Goal: Task Accomplishment & Management: Use online tool/utility

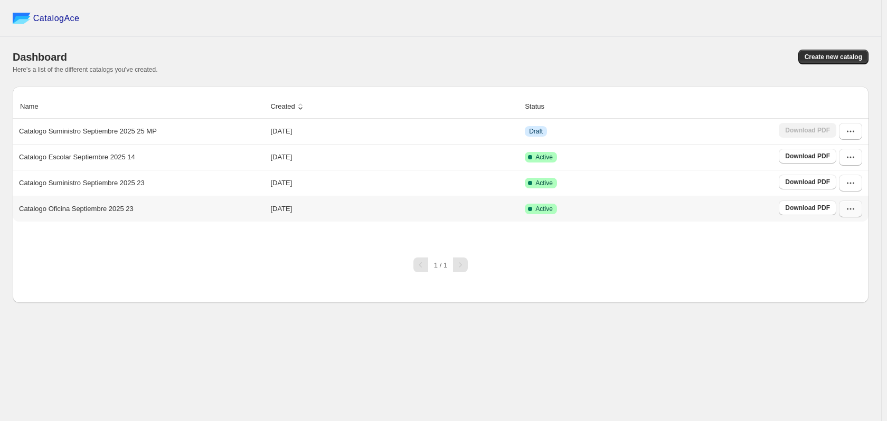
click at [855, 209] on button "button" at bounding box center [850, 209] width 23 height 17
click at [842, 272] on span "Duplicate Catalog" at bounding box center [836, 281] width 28 height 18
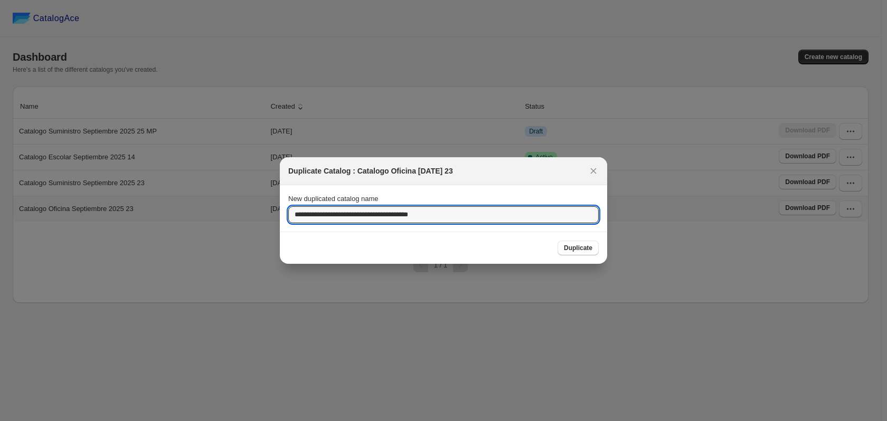
drag, startPoint x: 321, startPoint y: 216, endPoint x: 273, endPoint y: 219, distance: 48.1
click at [273, 421] on div "**********" at bounding box center [443, 421] width 887 height 0
click at [427, 220] on input "**********" at bounding box center [443, 214] width 310 height 17
type input "**********"
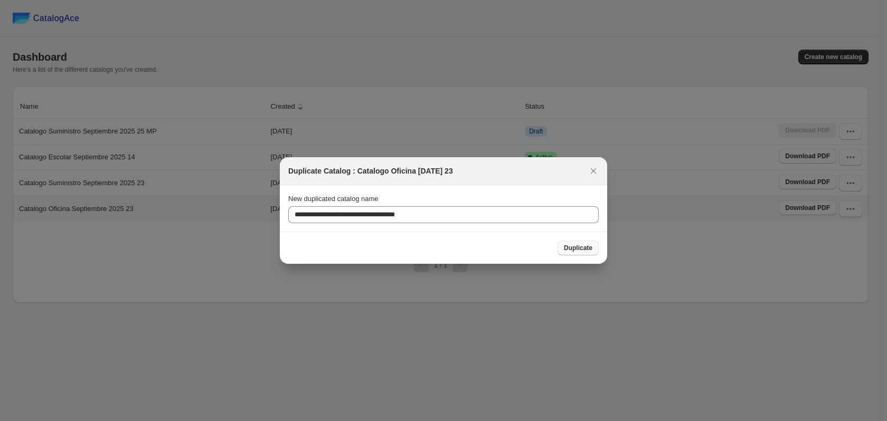
click at [579, 250] on span "Duplicate" at bounding box center [578, 248] width 28 height 8
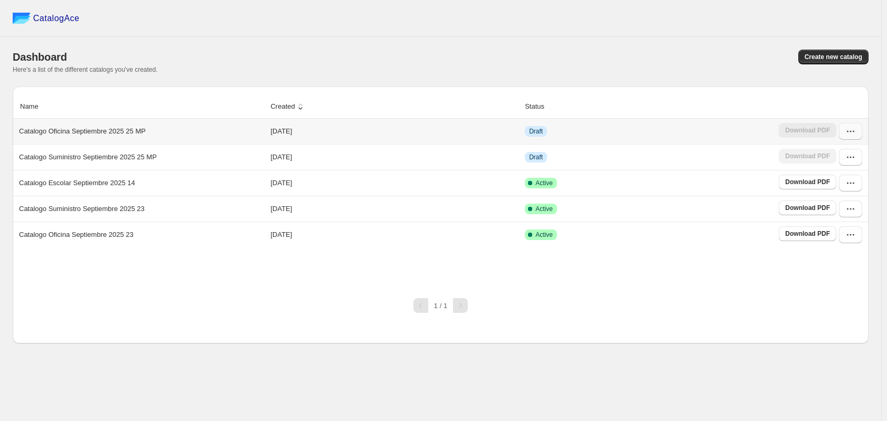
click at [851, 136] on icon "button" at bounding box center [850, 131] width 11 height 11
click at [834, 222] on span "Edit" at bounding box center [849, 227] width 54 height 11
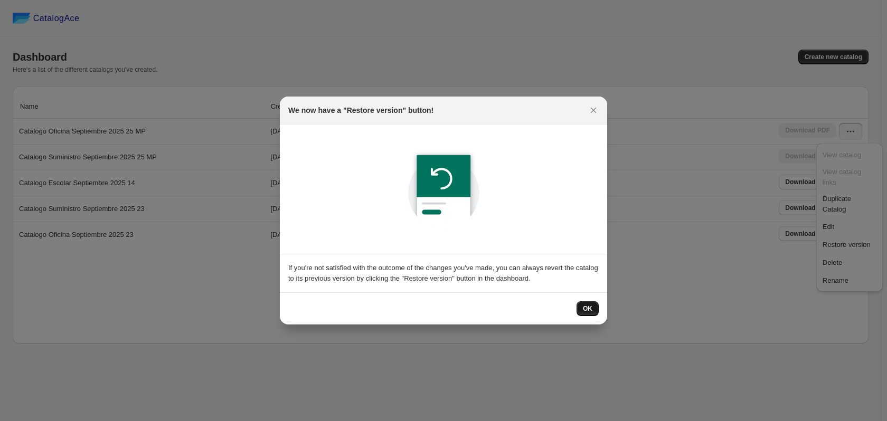
click at [592, 309] on button "OK" at bounding box center [587, 308] width 22 height 15
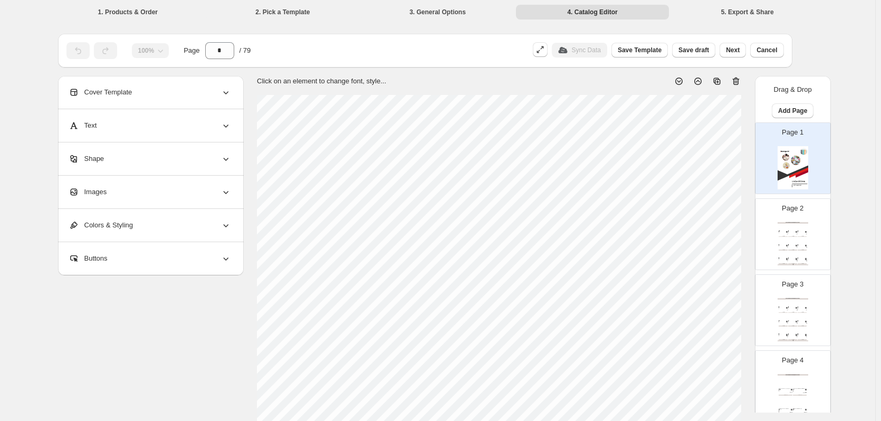
scroll to position [158, 0]
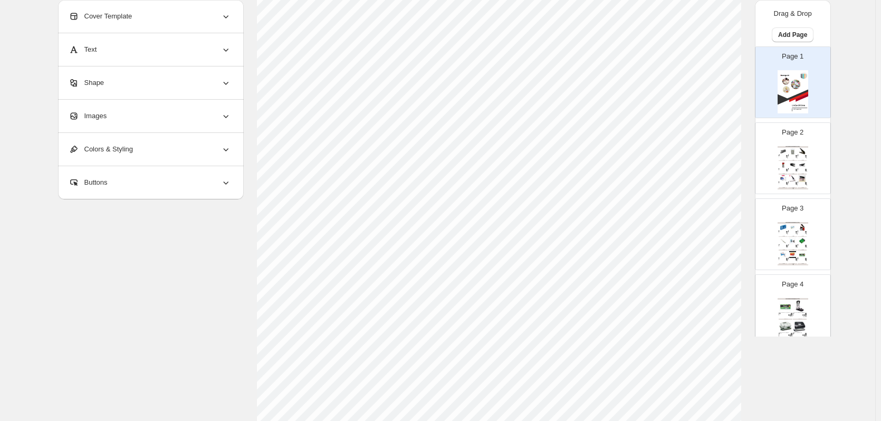
click at [792, 182] on img at bounding box center [792, 178] width 9 height 7
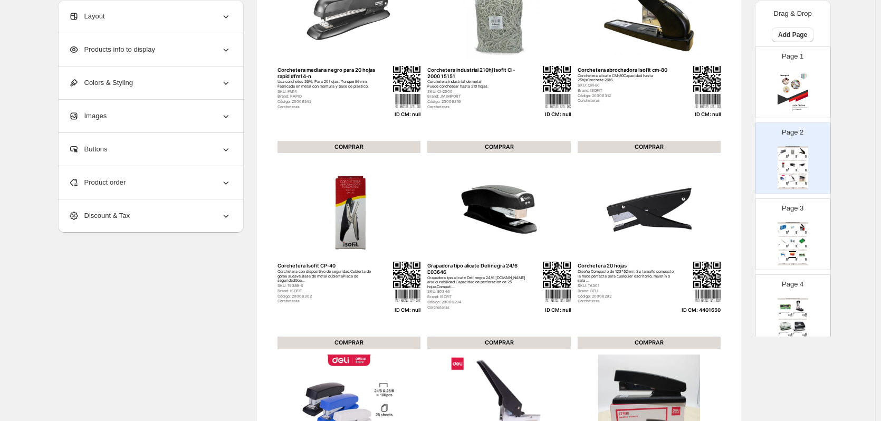
click at [186, 184] on div "Product order" at bounding box center [150, 182] width 163 height 33
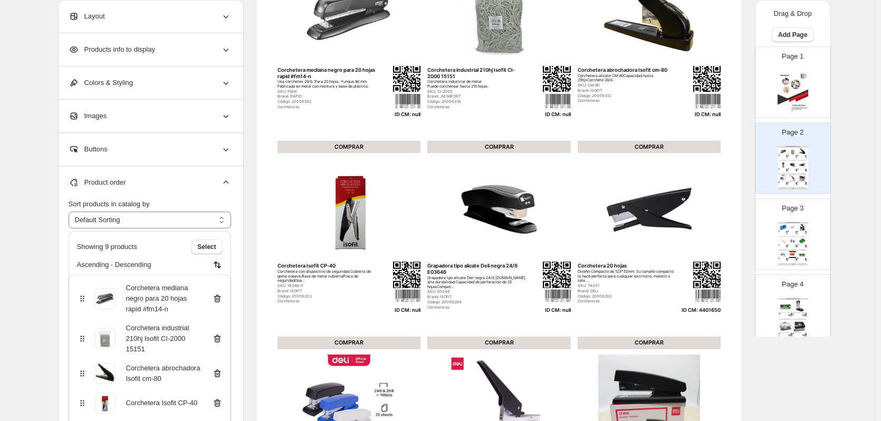
click at [218, 299] on icon at bounding box center [217, 298] width 11 height 11
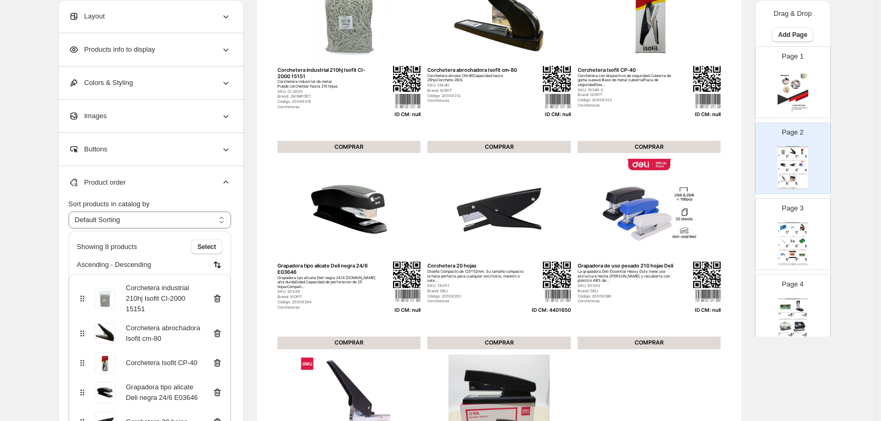
click at [218, 299] on icon at bounding box center [217, 298] width 11 height 11
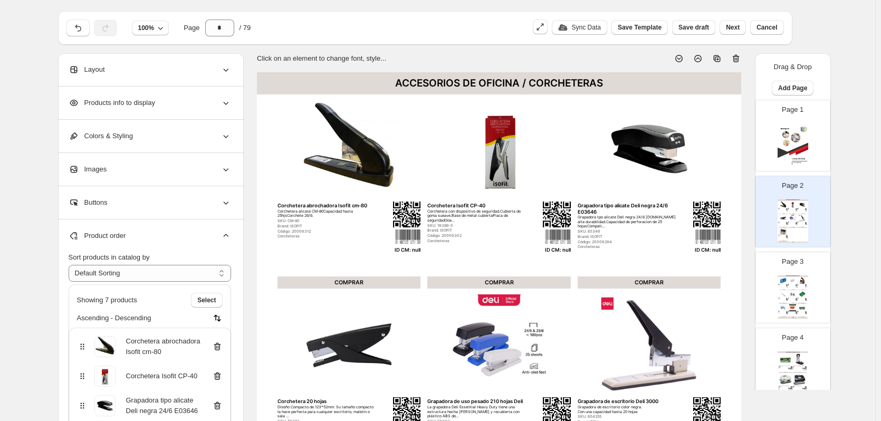
scroll to position [0, 0]
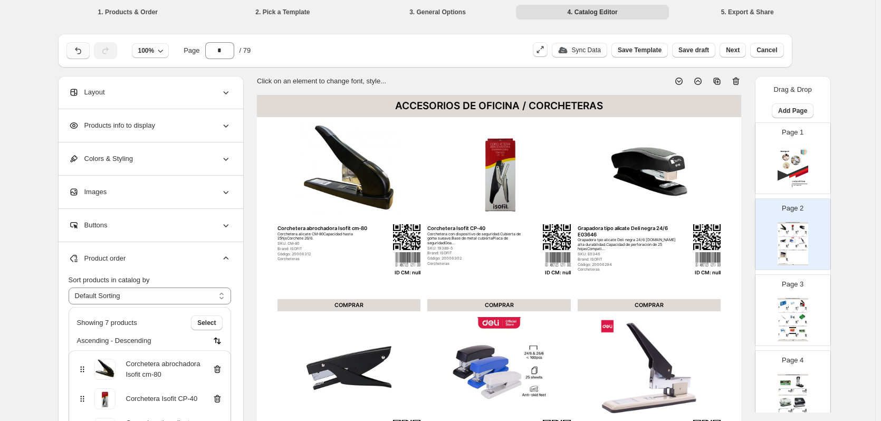
click at [80, 50] on icon "button" at bounding box center [78, 50] width 11 height 11
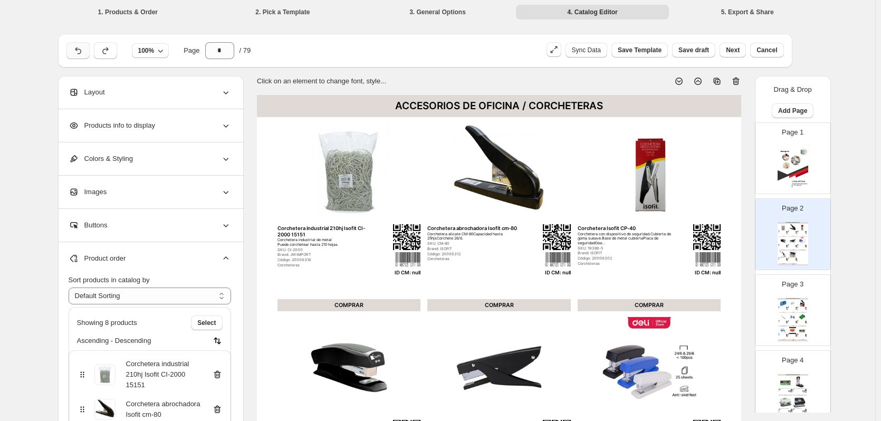
click at [80, 50] on icon "button" at bounding box center [78, 50] width 11 height 11
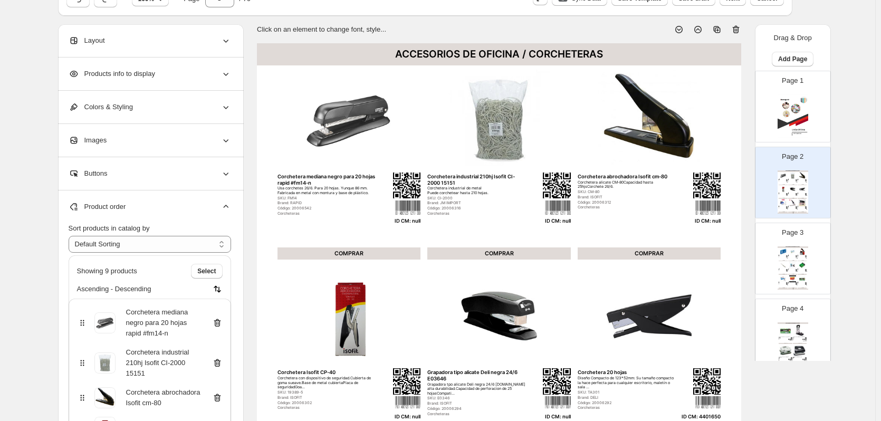
scroll to position [53, 0]
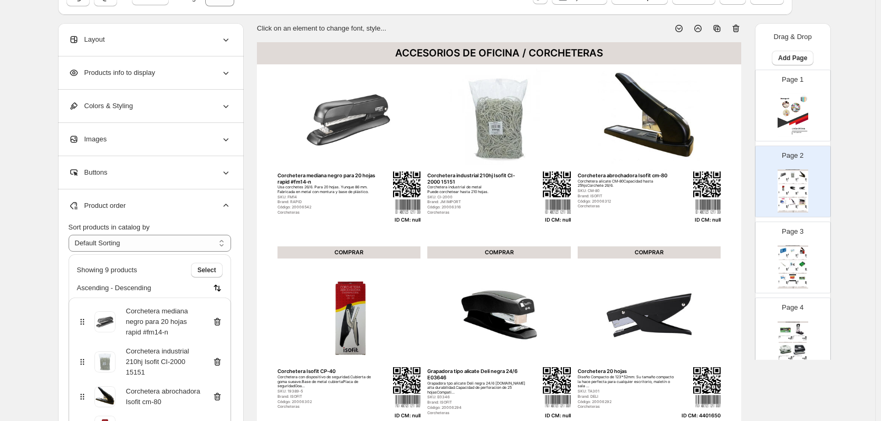
click at [223, 321] on icon at bounding box center [217, 322] width 11 height 11
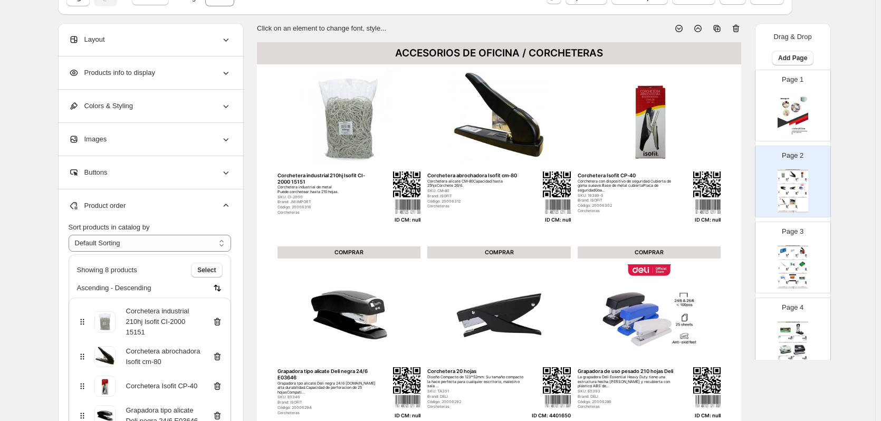
click at [223, 321] on icon at bounding box center [217, 322] width 11 height 11
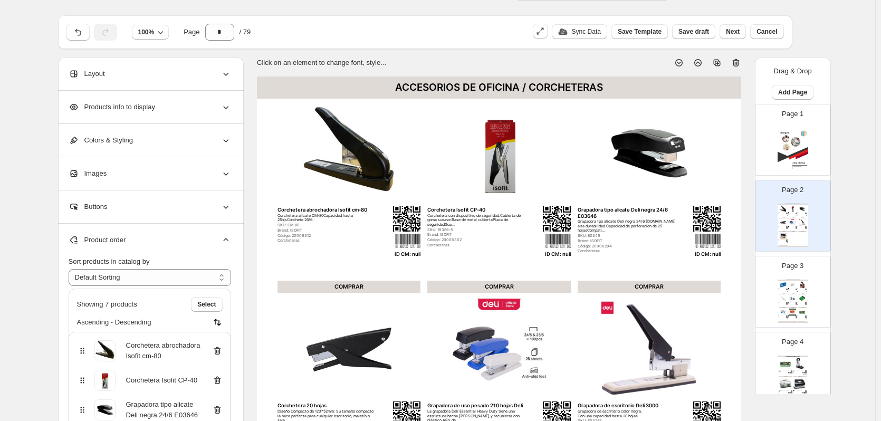
scroll to position [0, 0]
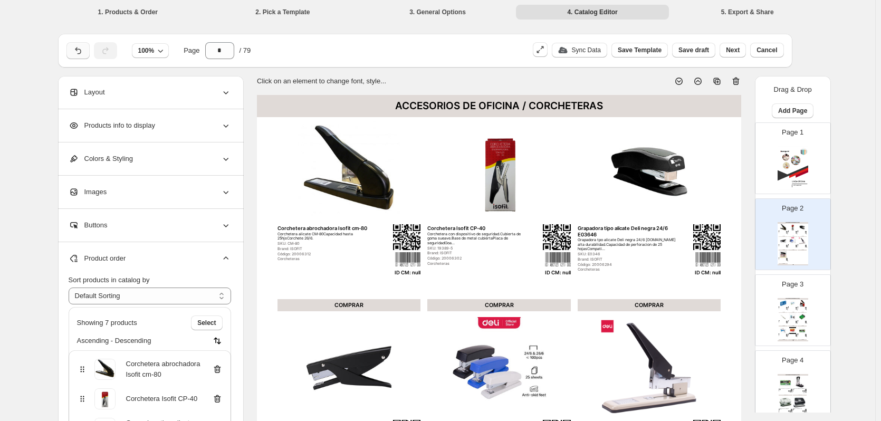
click at [83, 50] on icon "button" at bounding box center [78, 50] width 11 height 11
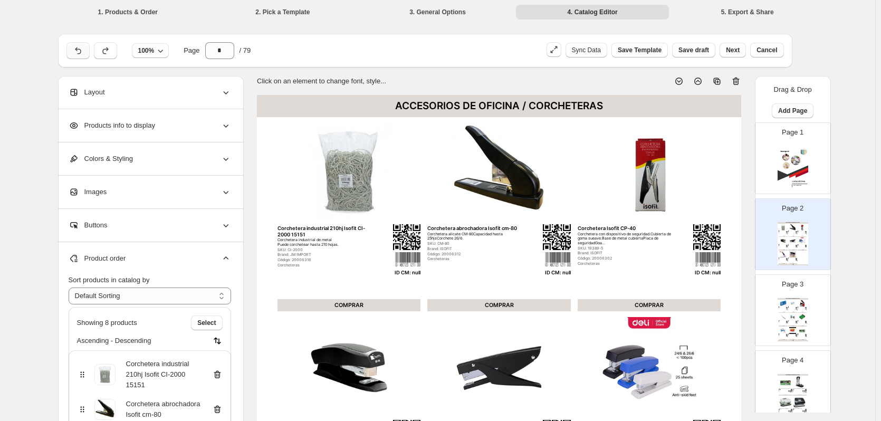
click at [83, 50] on icon "button" at bounding box center [78, 50] width 11 height 11
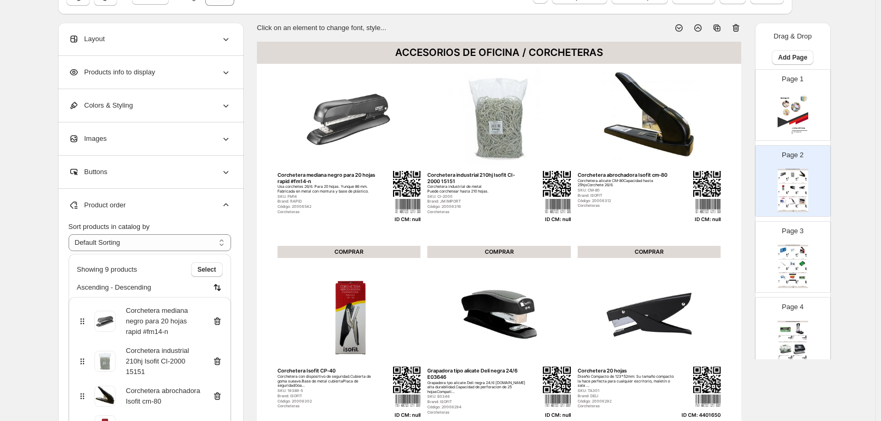
scroll to position [53, 0]
click at [217, 320] on icon at bounding box center [217, 322] width 7 height 8
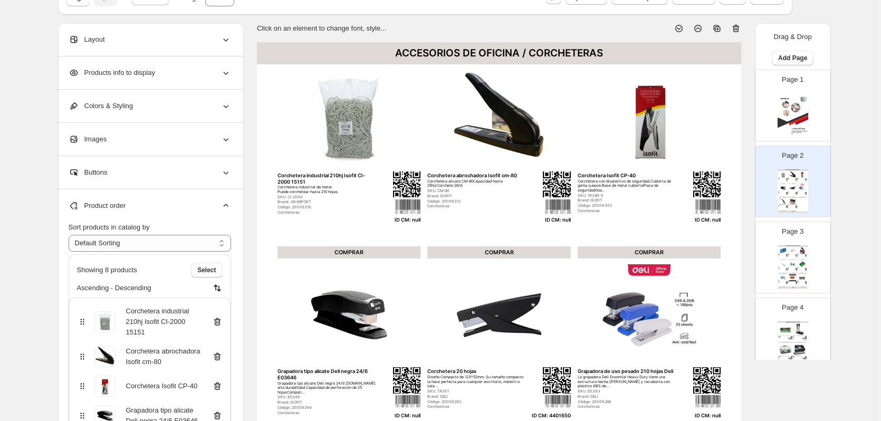
click at [217, 320] on icon at bounding box center [217, 322] width 7 height 8
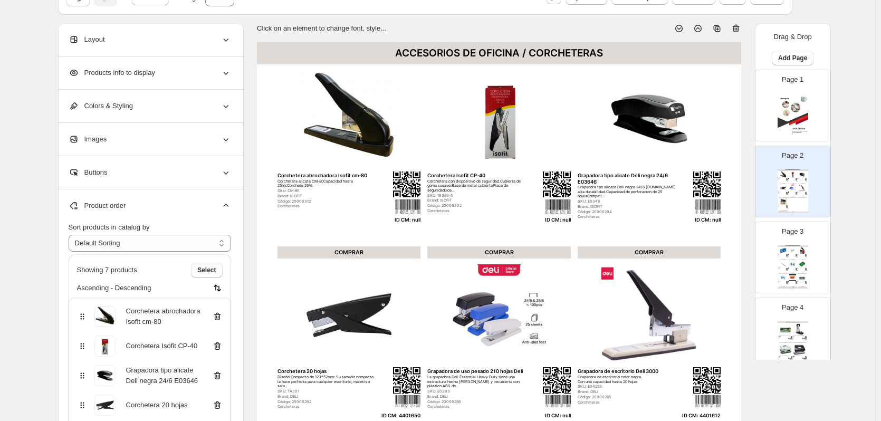
click at [217, 320] on icon at bounding box center [217, 316] width 11 height 11
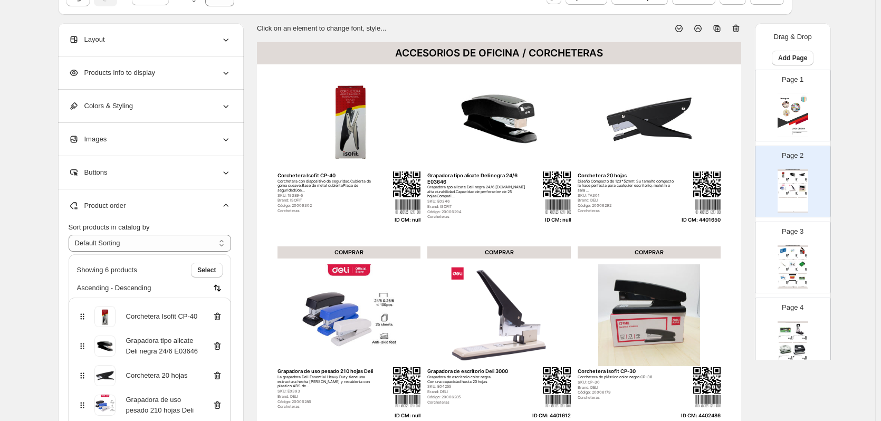
click at [217, 320] on icon at bounding box center [217, 316] width 11 height 11
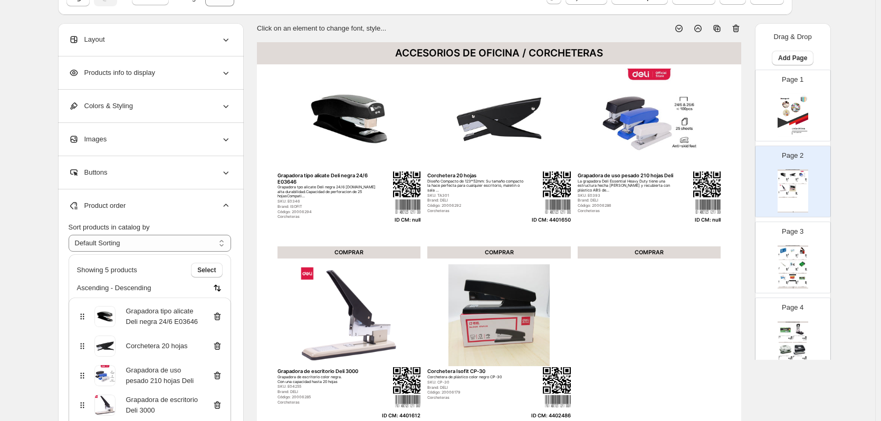
click at [217, 320] on icon at bounding box center [217, 316] width 11 height 11
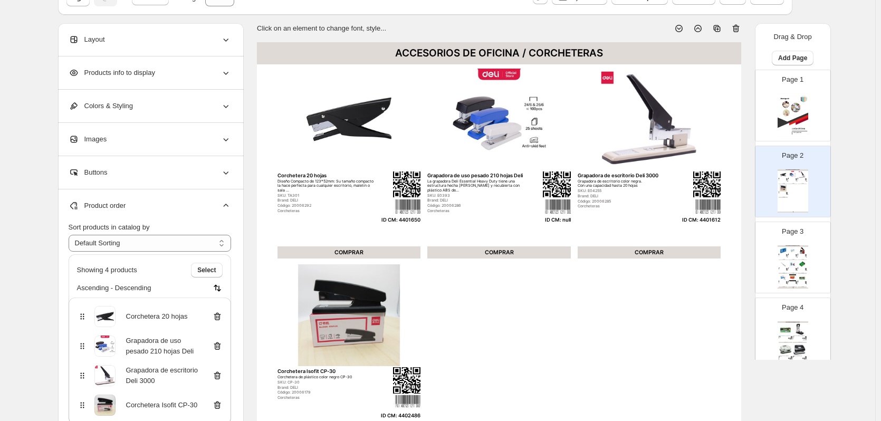
click at [218, 346] on icon at bounding box center [217, 346] width 1 height 3
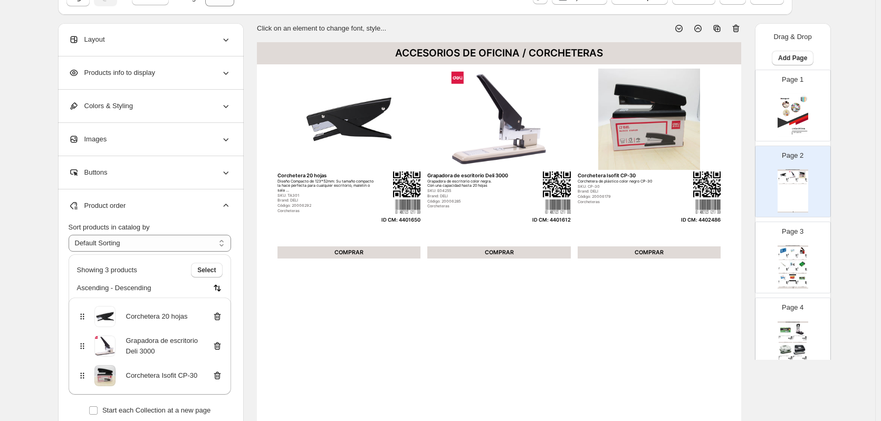
click at [800, 262] on img at bounding box center [802, 264] width 9 height 7
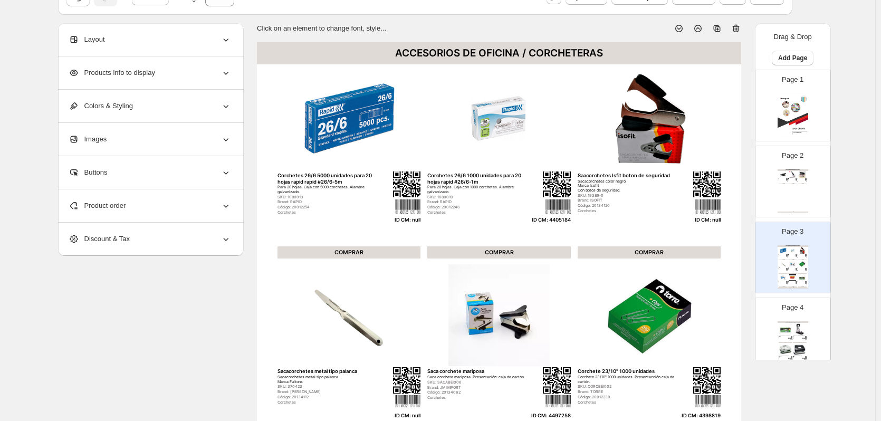
click at [175, 206] on div "Product order" at bounding box center [150, 205] width 163 height 33
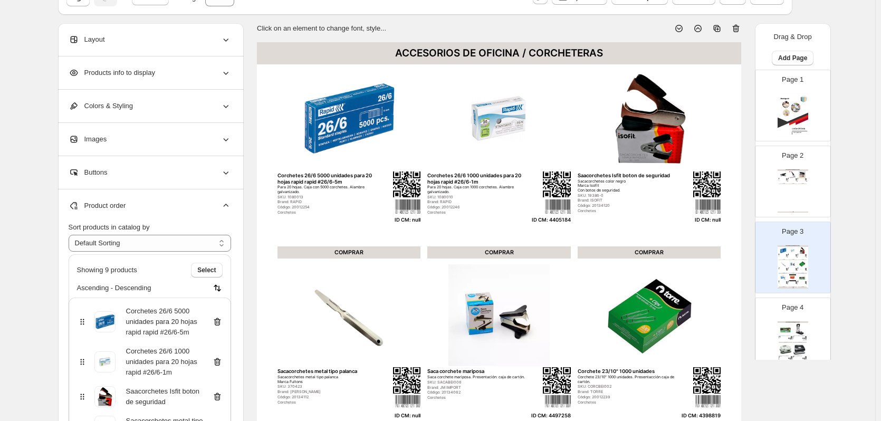
click at [216, 325] on icon at bounding box center [217, 322] width 11 height 11
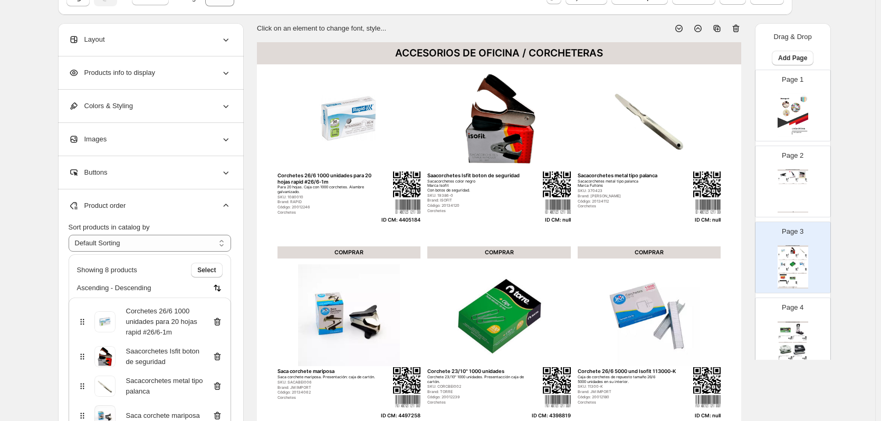
click at [217, 356] on icon at bounding box center [216, 357] width 1 height 3
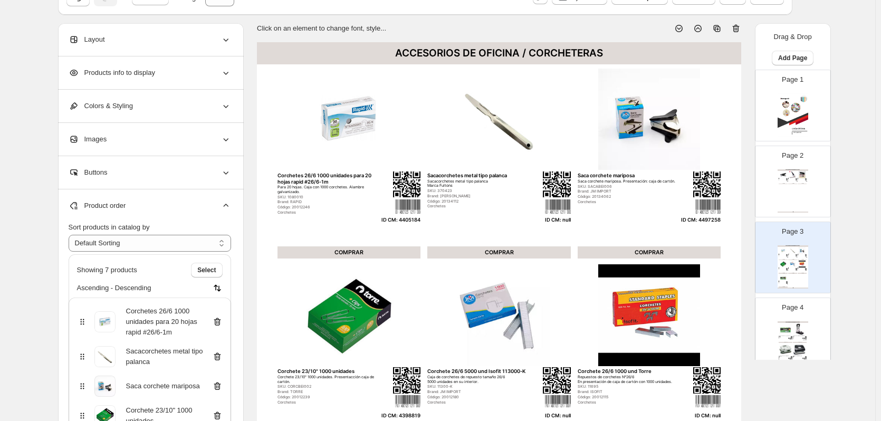
click at [217, 356] on icon at bounding box center [216, 357] width 1 height 3
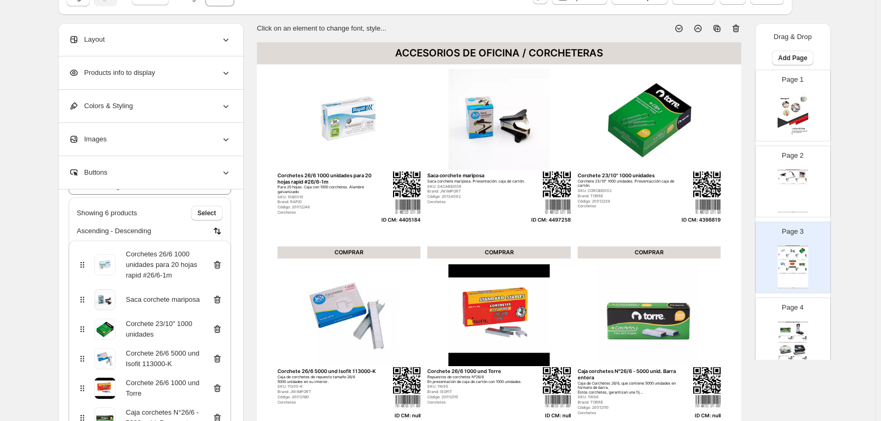
scroll to position [158, 0]
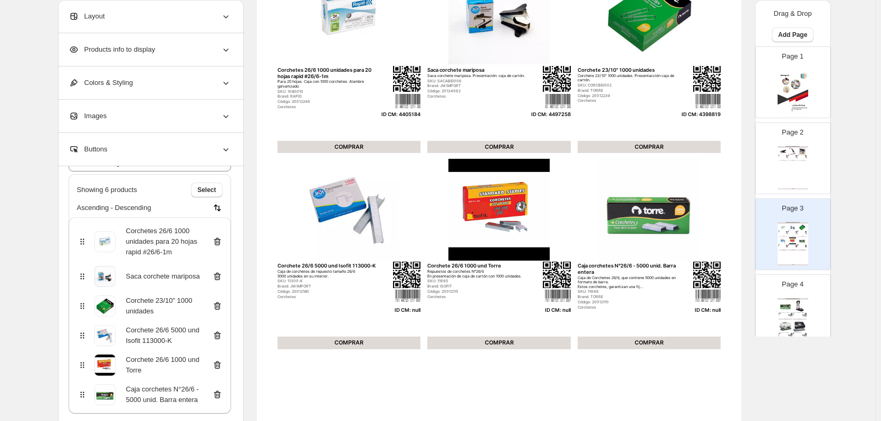
click at [218, 396] on icon at bounding box center [217, 395] width 1 height 3
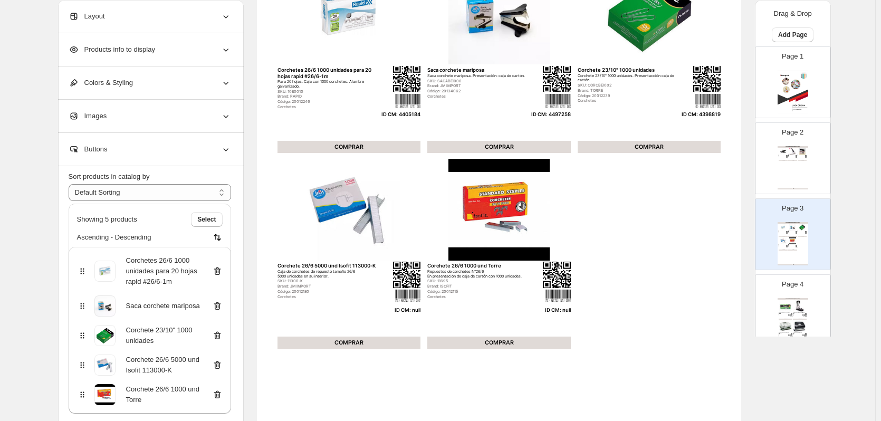
click at [221, 392] on icon at bounding box center [217, 395] width 7 height 8
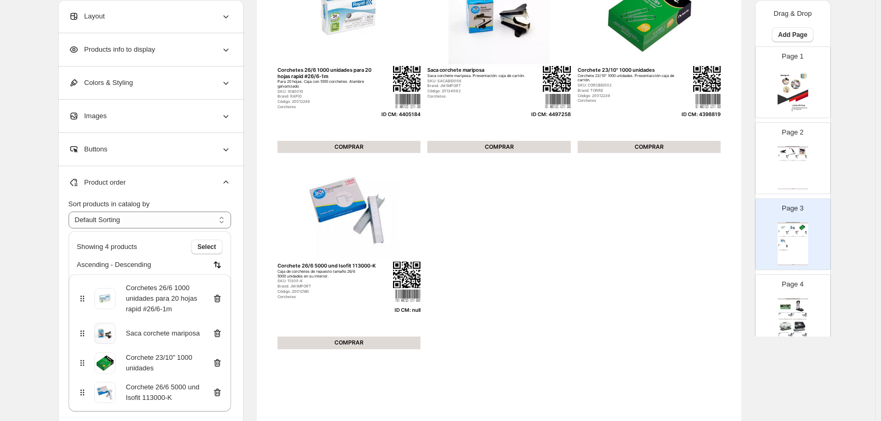
scroll to position [0, 0]
click at [218, 392] on icon at bounding box center [217, 392] width 11 height 11
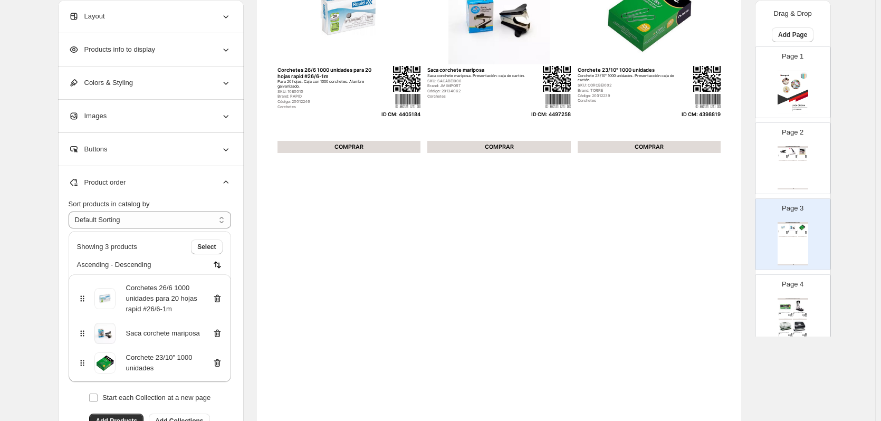
click at [808, 313] on div "Page 4 ACCESORIOS DE OFICINA / CORCHETERAS Perforadora Adix heavy duty touch 10…" at bounding box center [789, 306] width 66 height 71
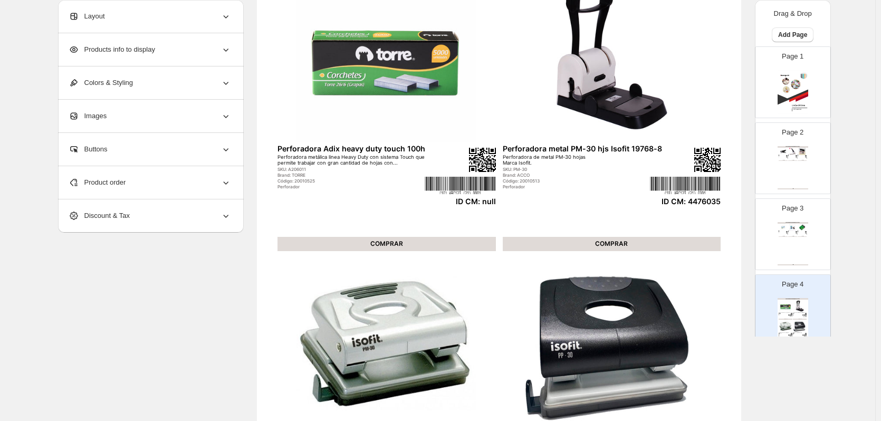
click at [208, 190] on div "Product order" at bounding box center [150, 182] width 163 height 33
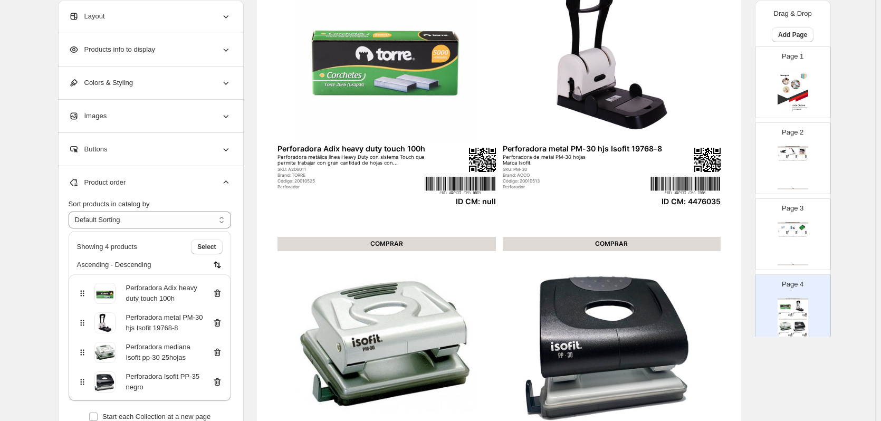
click at [220, 294] on icon at bounding box center [217, 293] width 11 height 11
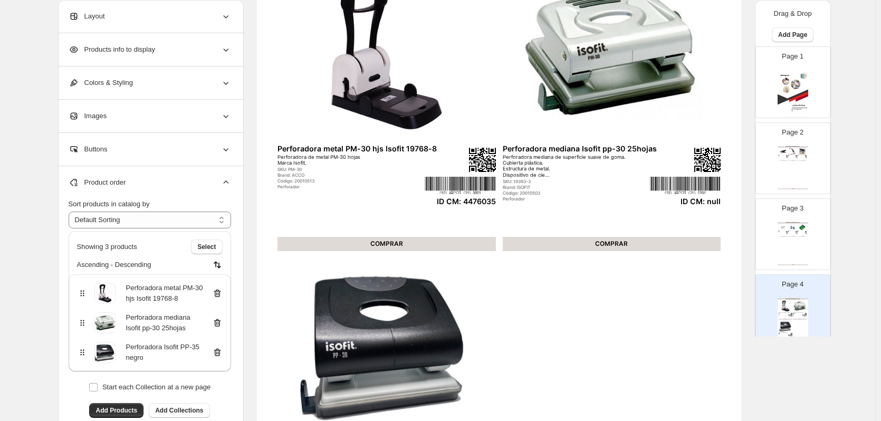
click at [220, 319] on icon at bounding box center [217, 323] width 7 height 8
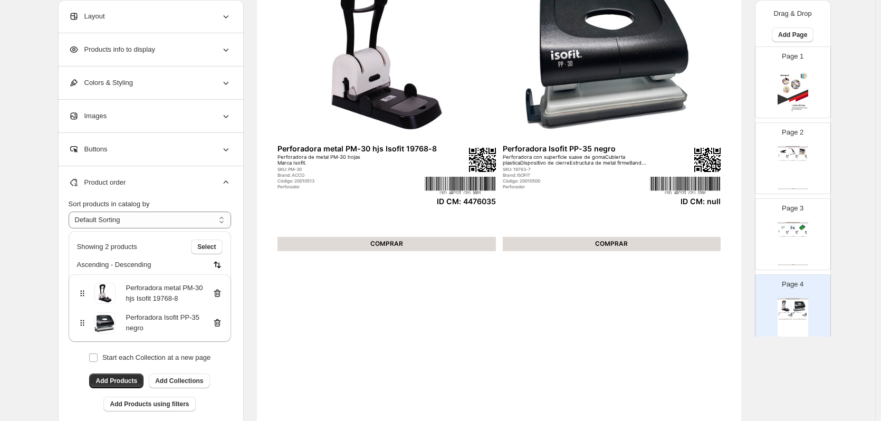
click at [220, 319] on icon at bounding box center [217, 323] width 7 height 8
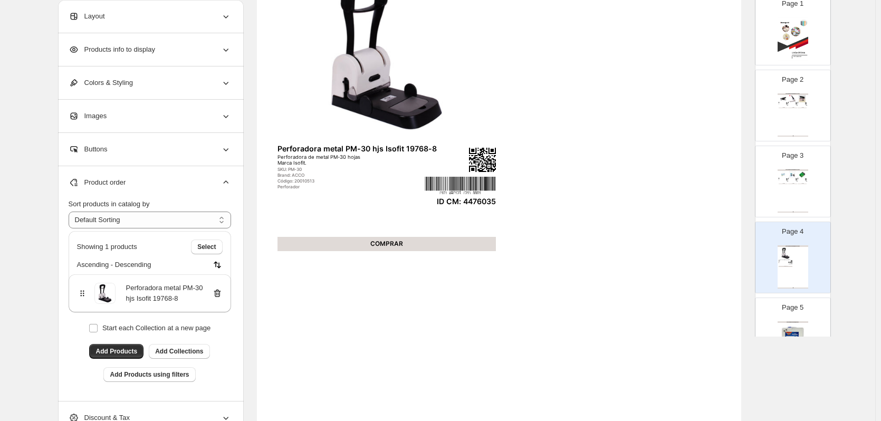
scroll to position [106, 0]
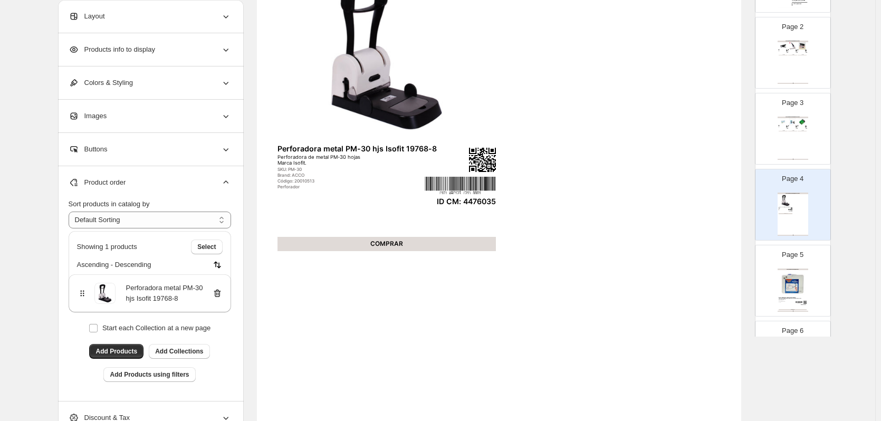
click at [799, 291] on img at bounding box center [793, 284] width 28 height 26
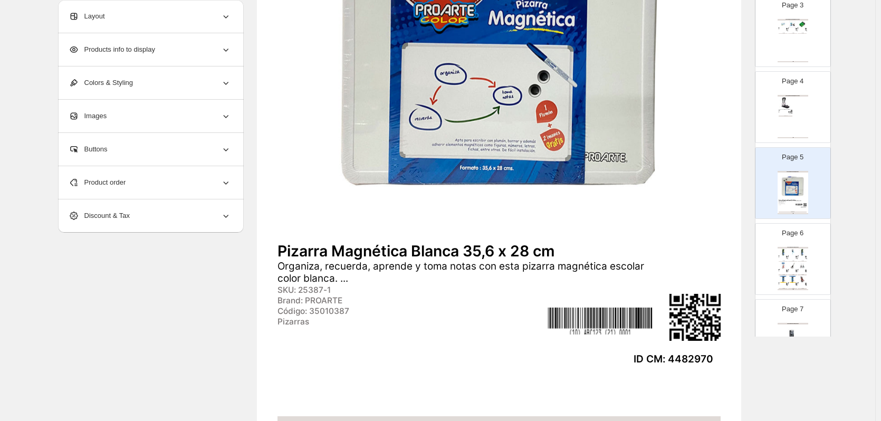
scroll to position [211, 0]
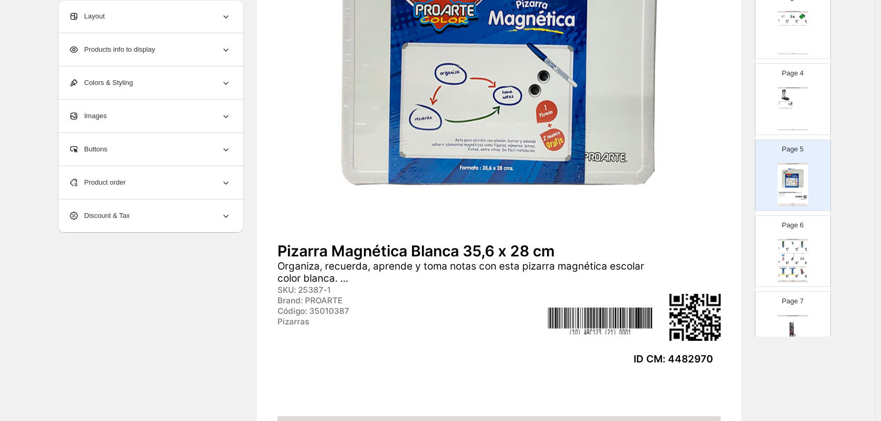
click at [791, 269] on img at bounding box center [792, 271] width 9 height 7
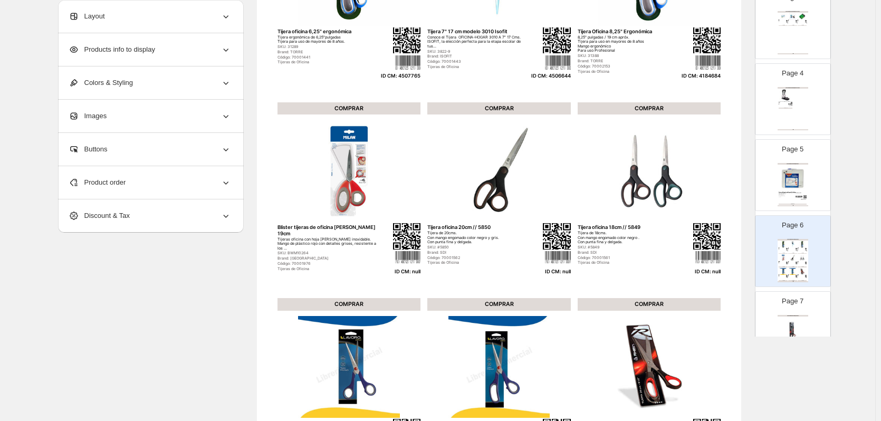
scroll to position [106, 0]
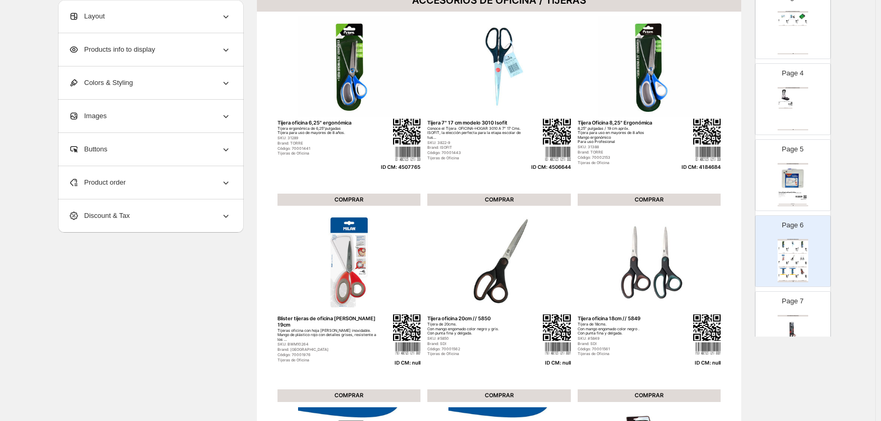
click at [178, 185] on div "Product order" at bounding box center [150, 182] width 163 height 33
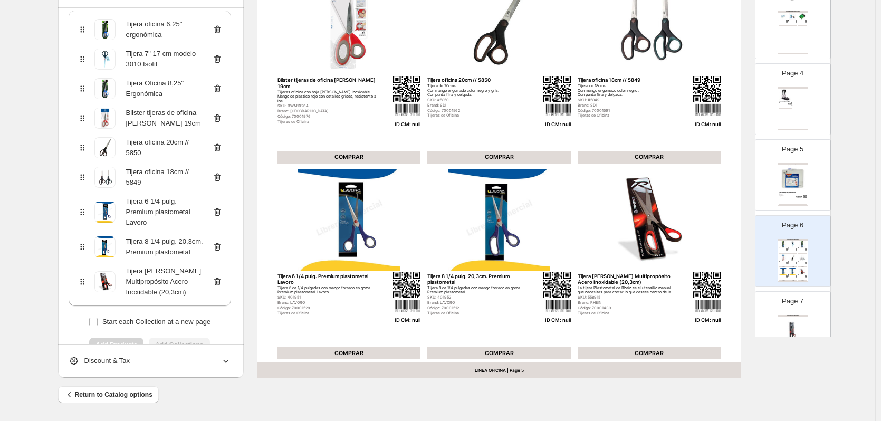
click at [221, 281] on icon at bounding box center [217, 282] width 7 height 8
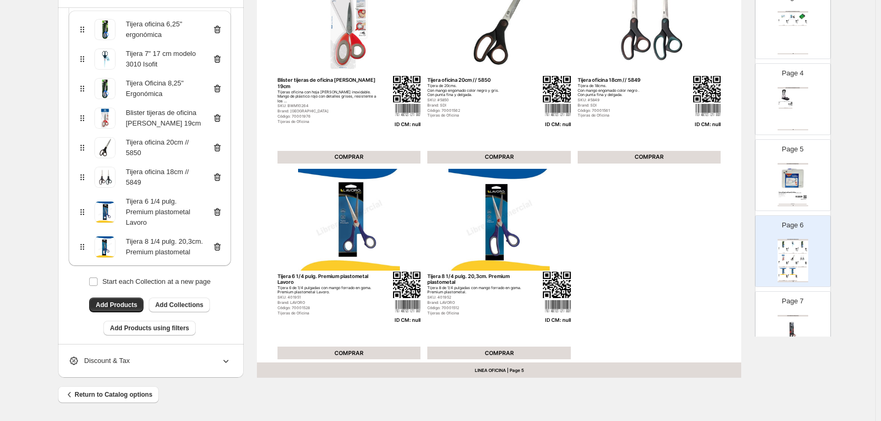
click at [218, 248] on icon at bounding box center [217, 247] width 1 height 3
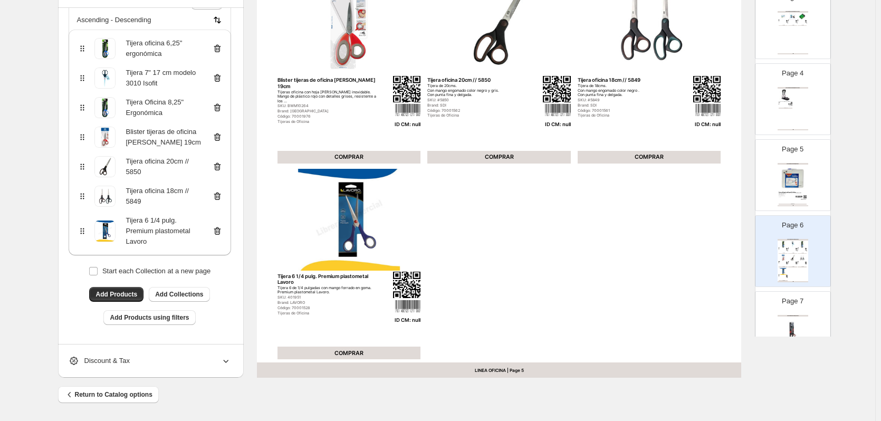
scroll to position [87, 0]
click at [220, 228] on icon at bounding box center [217, 231] width 11 height 11
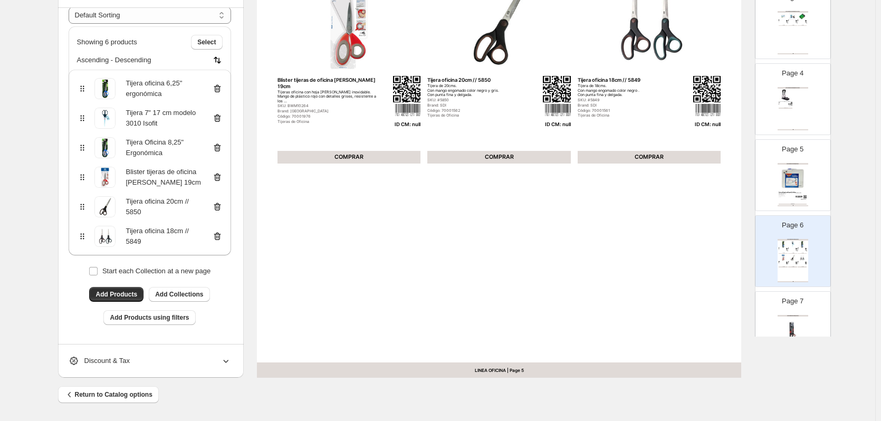
click at [221, 235] on icon at bounding box center [217, 236] width 11 height 11
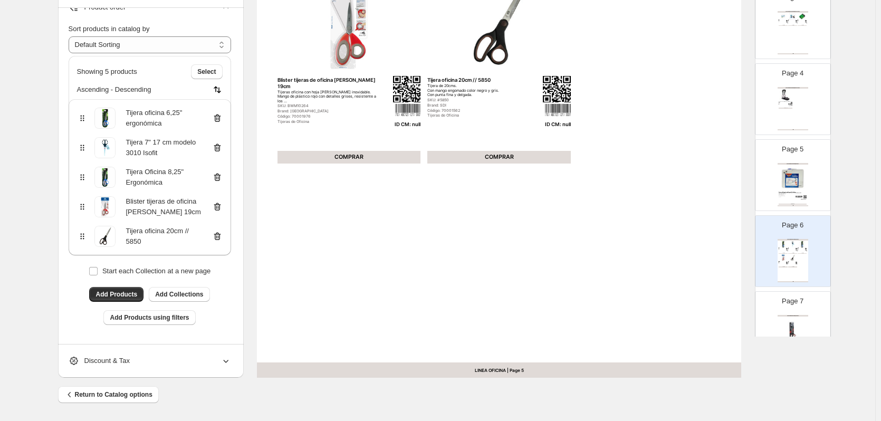
click at [220, 235] on icon at bounding box center [217, 236] width 11 height 11
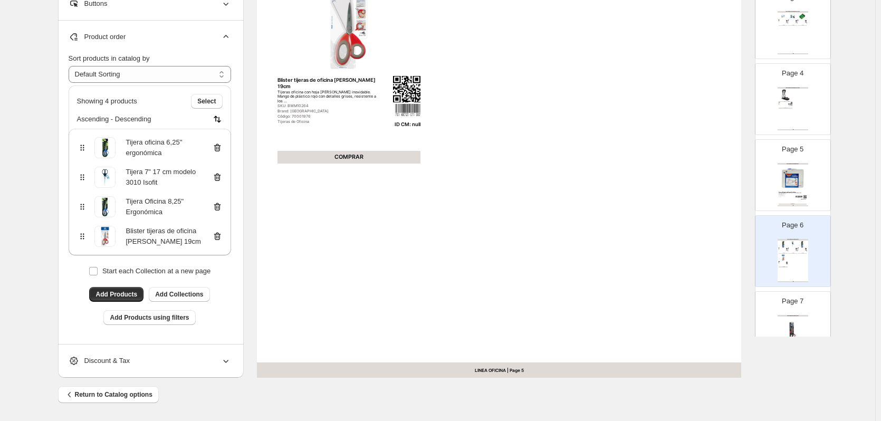
scroll to position [0, 0]
click at [216, 236] on icon at bounding box center [217, 236] width 11 height 11
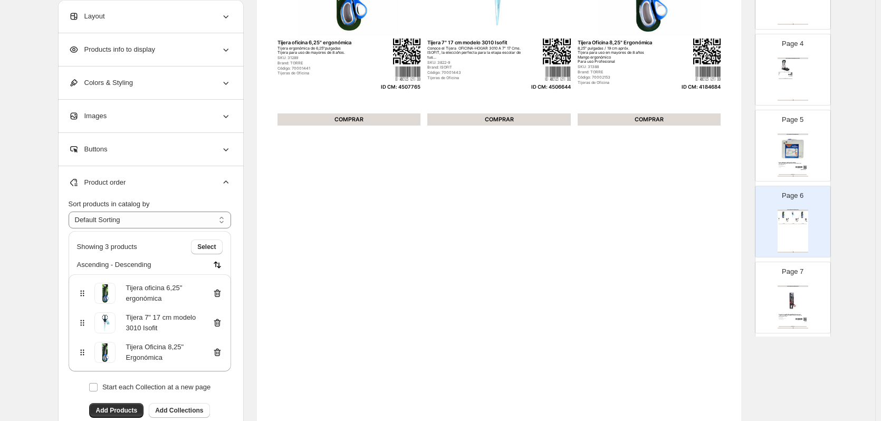
scroll to position [264, 0]
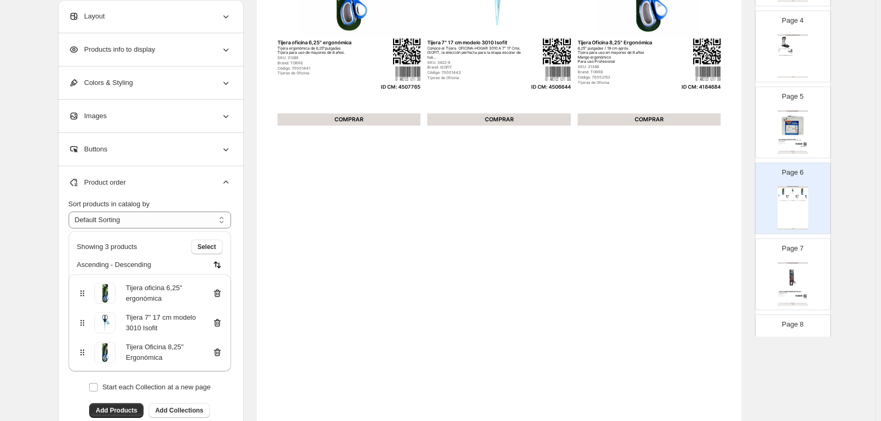
click at [794, 268] on img at bounding box center [793, 277] width 28 height 26
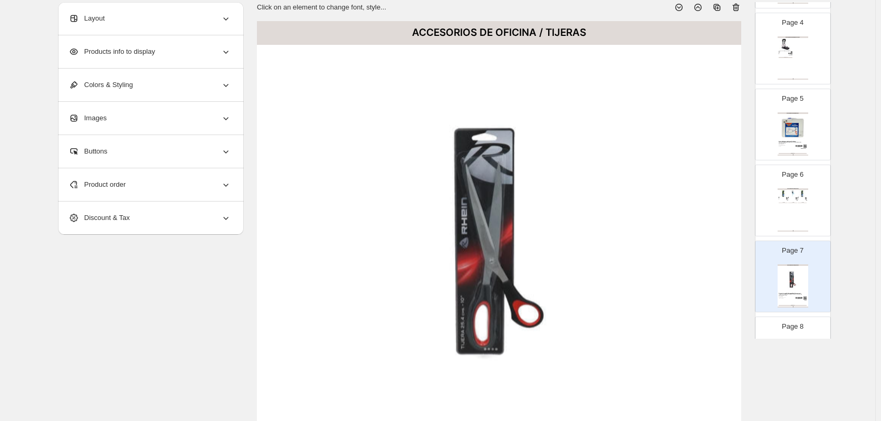
scroll to position [0, 0]
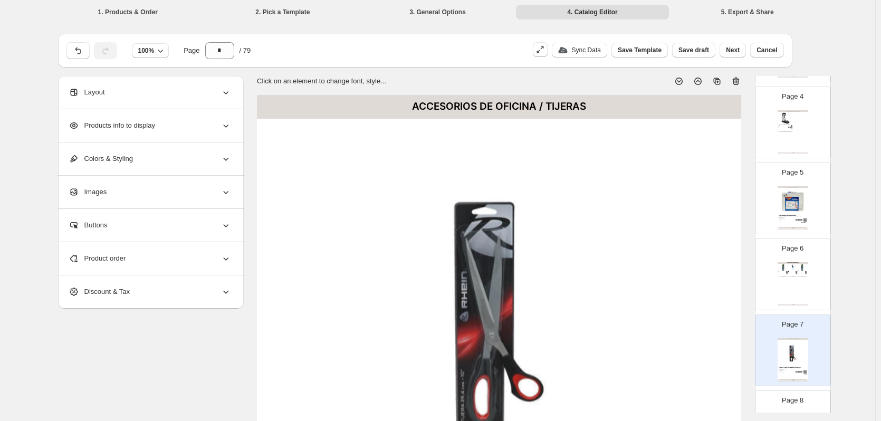
click at [740, 81] on icon at bounding box center [736, 82] width 7 height 8
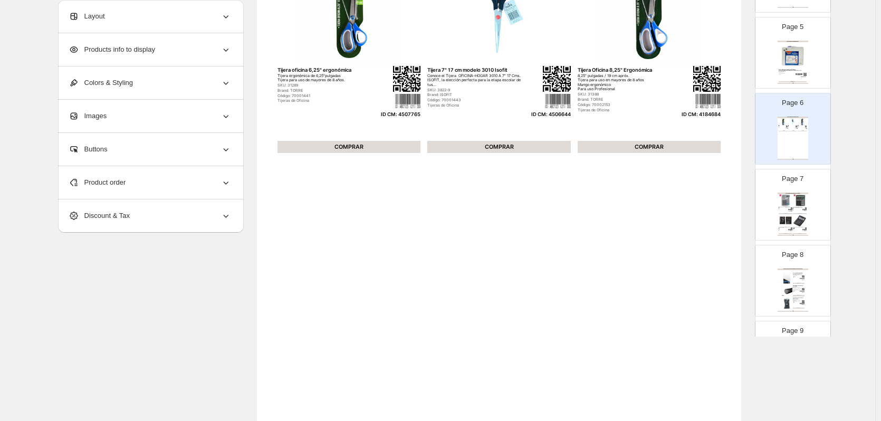
scroll to position [369, 0]
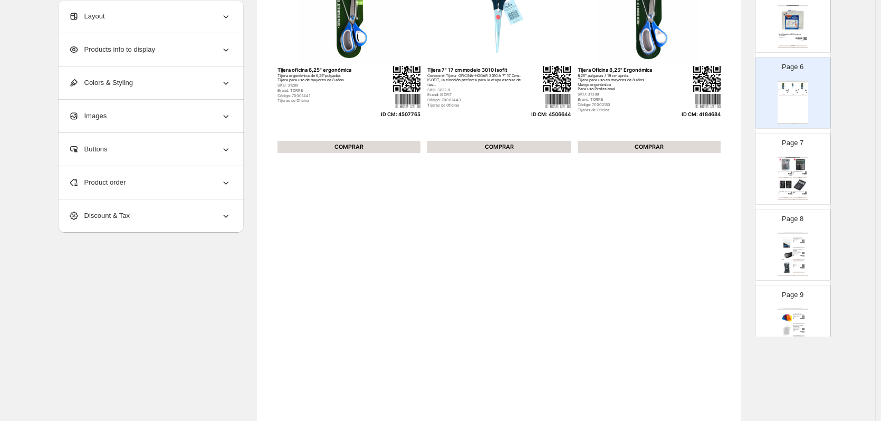
click at [791, 186] on img at bounding box center [786, 185] width 14 height 13
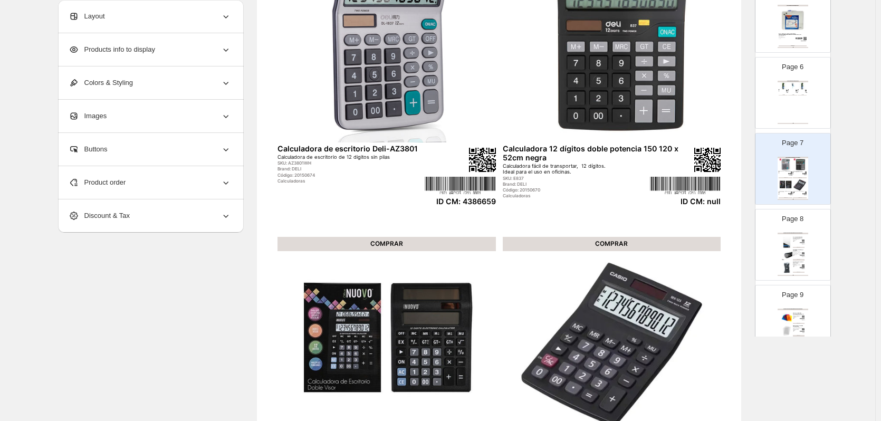
click at [163, 178] on div "Product order" at bounding box center [150, 182] width 163 height 33
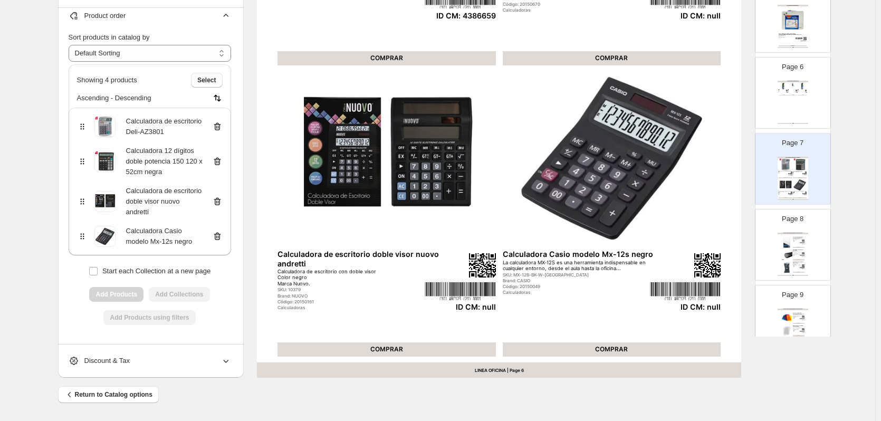
scroll to position [239, 0]
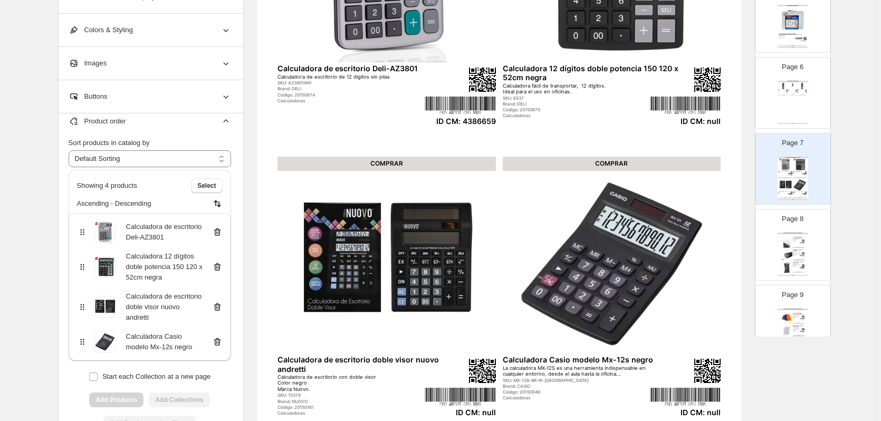
click at [218, 268] on icon at bounding box center [217, 267] width 1 height 3
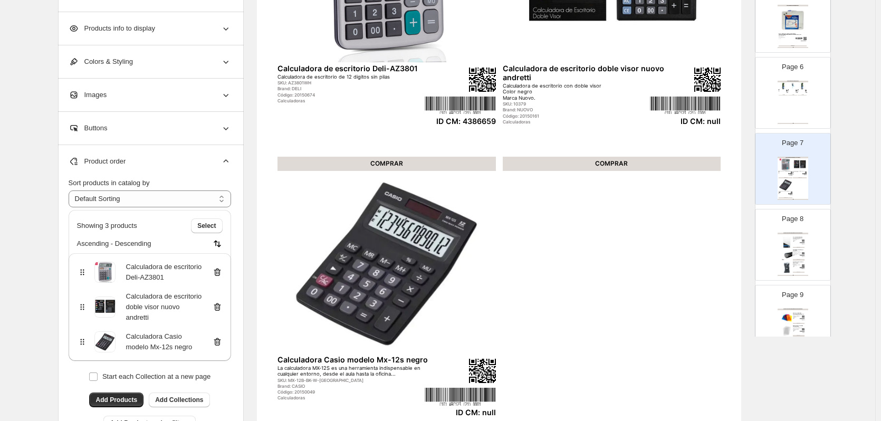
scroll to position [0, 0]
click at [221, 305] on icon at bounding box center [217, 307] width 7 height 8
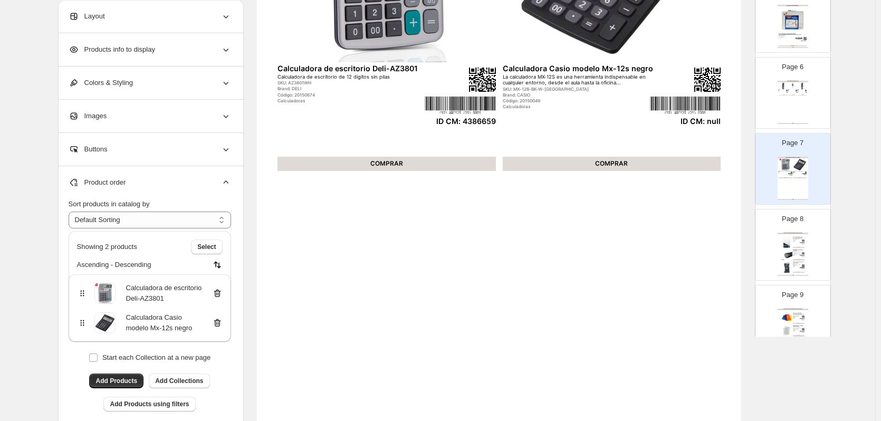
drag, startPoint x: 220, startPoint y: 326, endPoint x: 226, endPoint y: 327, distance: 6.5
click at [220, 325] on icon at bounding box center [217, 323] width 11 height 11
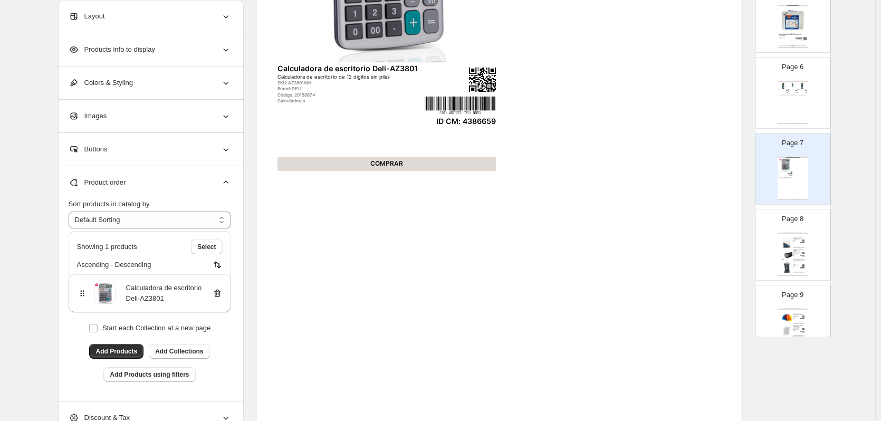
click at [787, 270] on img at bounding box center [788, 268] width 12 height 12
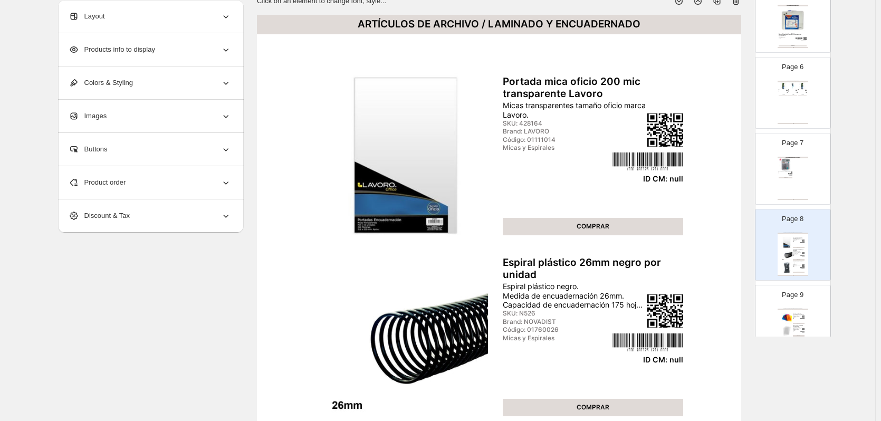
scroll to position [27, 0]
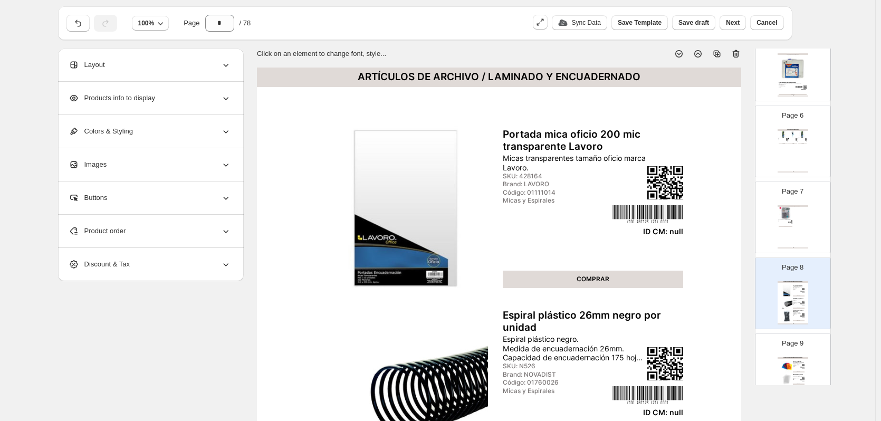
click at [738, 53] on icon at bounding box center [736, 54] width 11 height 11
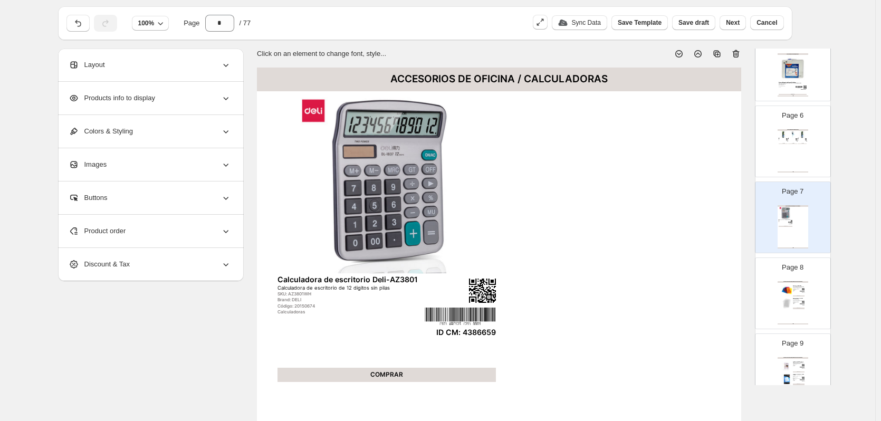
click at [795, 283] on div "ARTÍCULOS DE ARCHIVO / LAMINADO Y ENCUADERNADO" at bounding box center [793, 282] width 31 height 2
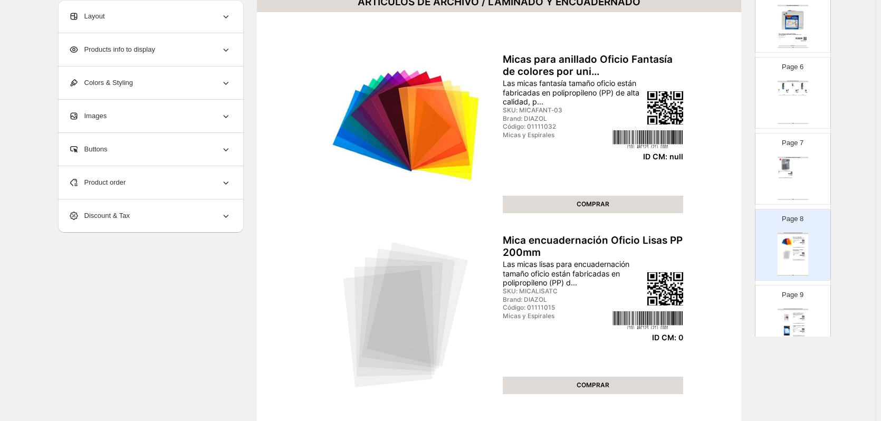
scroll to position [0, 0]
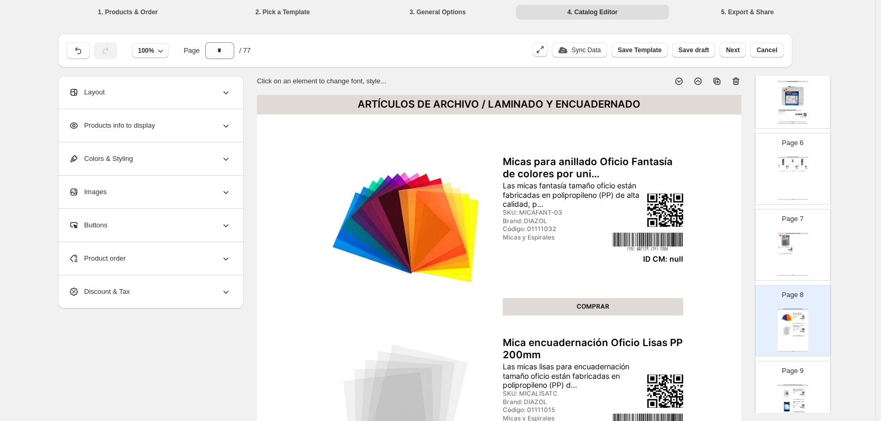
click at [740, 83] on icon at bounding box center [736, 81] width 11 height 11
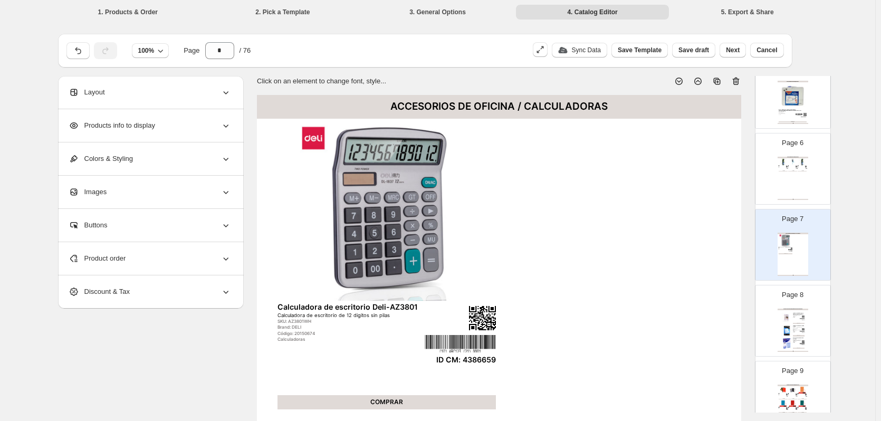
click at [796, 319] on div "ARTÍCULOS DE ARCHIVO / LAMINADO Y ENCUADERNADO Lámina termolaminar Spyra oficio…" at bounding box center [793, 330] width 31 height 43
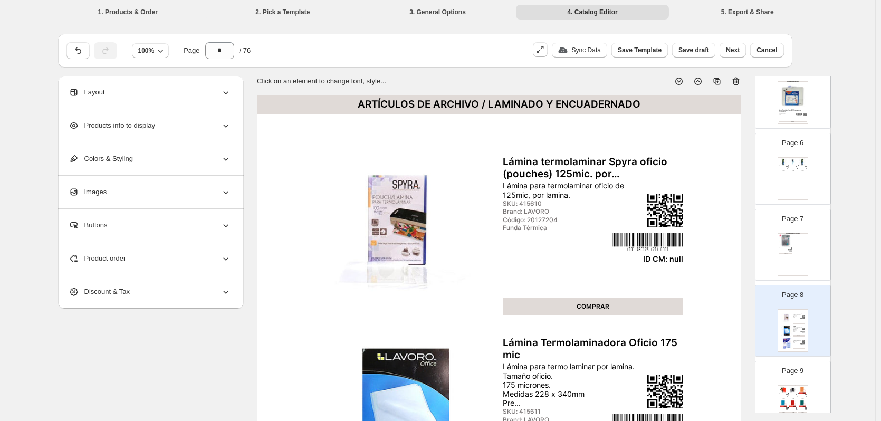
click at [740, 82] on icon at bounding box center [736, 81] width 11 height 11
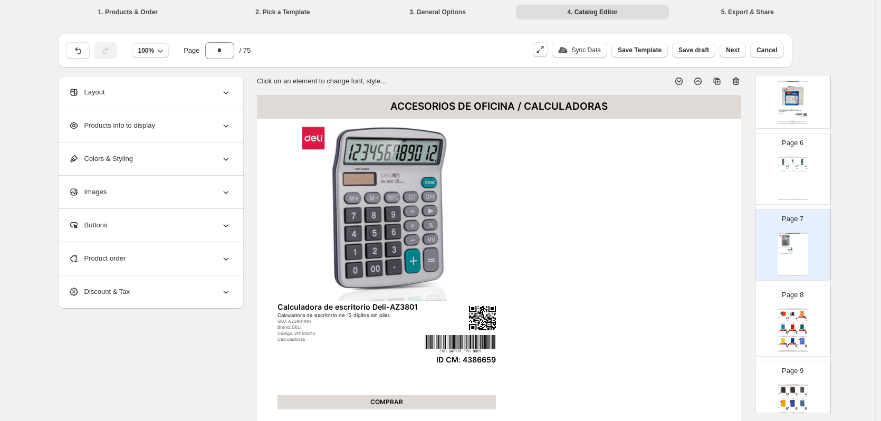
click at [797, 321] on div "ARTÍCULOS DE ARCHIVO / CARPETAS Carpeta Escolar Plastificada Oficio Carpeta Esc…" at bounding box center [793, 330] width 31 height 43
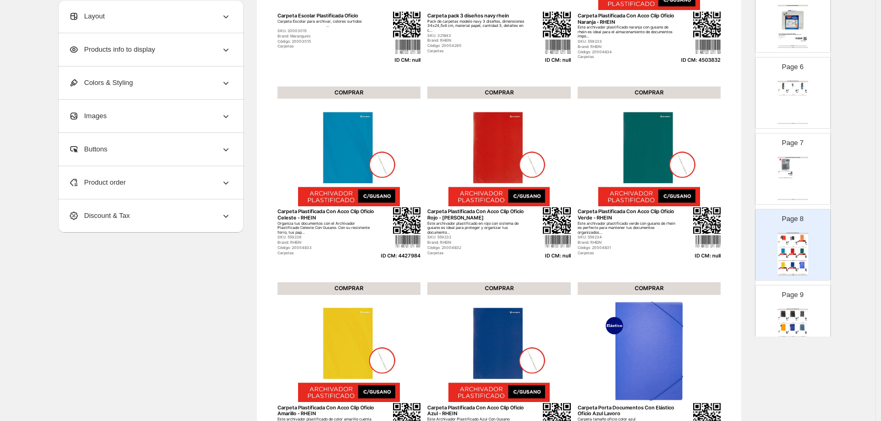
scroll to position [211, 0]
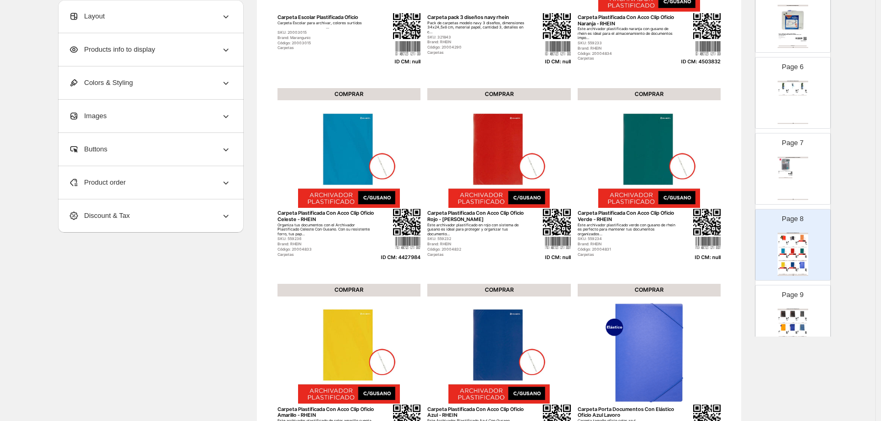
click at [202, 185] on div "Product order" at bounding box center [150, 182] width 163 height 33
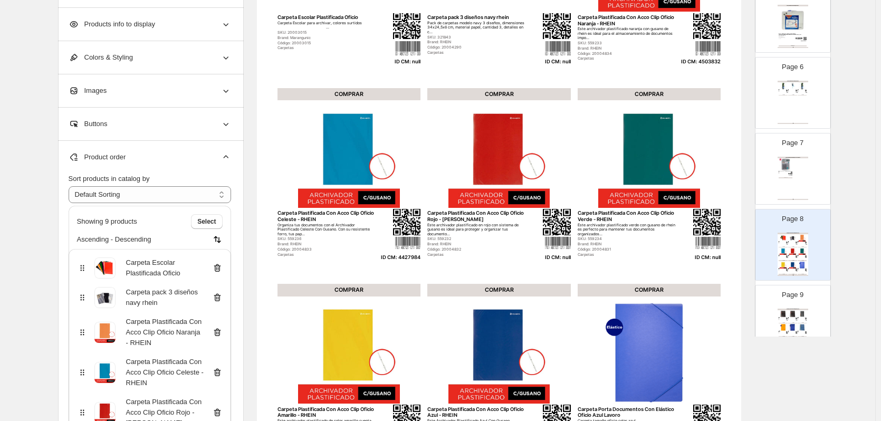
click at [217, 268] on icon at bounding box center [217, 268] width 11 height 11
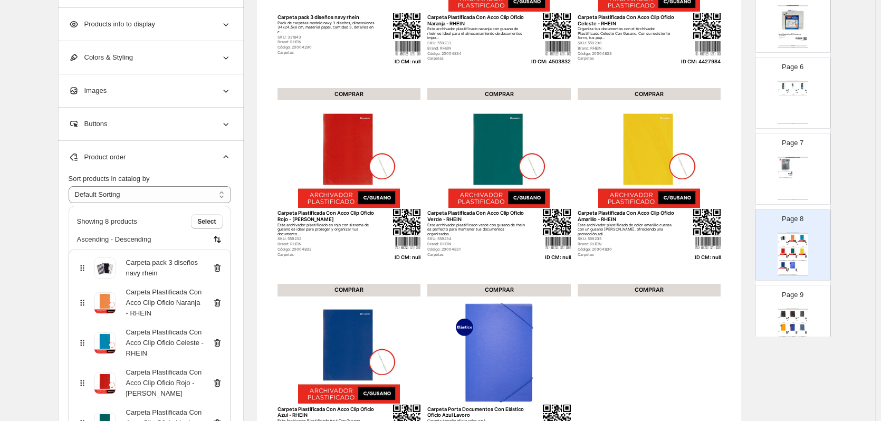
click at [217, 268] on icon at bounding box center [217, 268] width 11 height 11
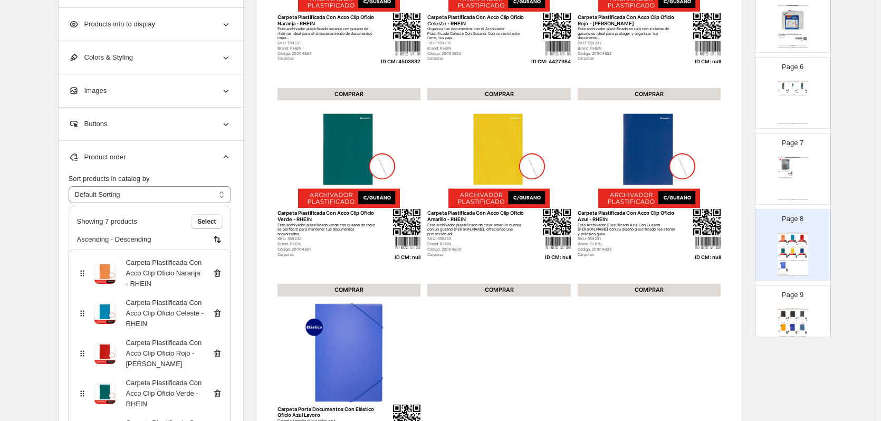
click at [221, 353] on icon at bounding box center [217, 353] width 11 height 11
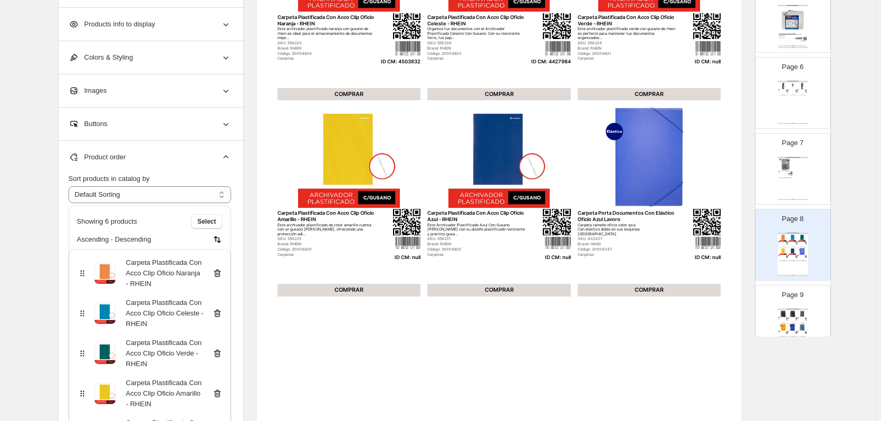
click at [221, 353] on icon at bounding box center [217, 353] width 11 height 11
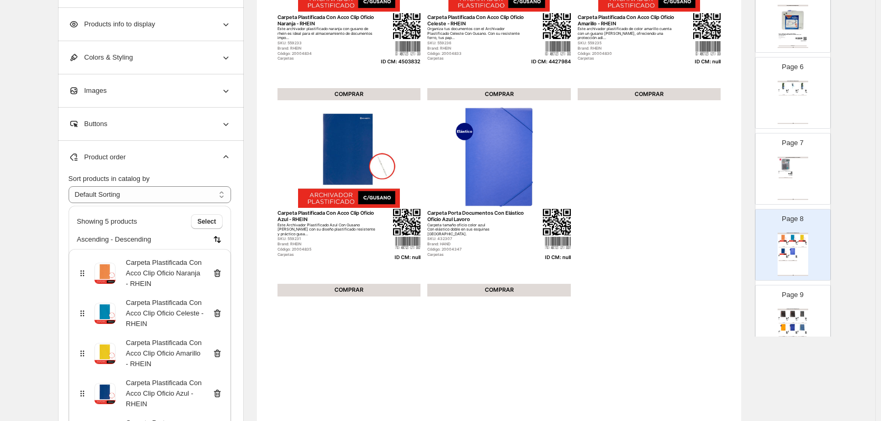
click at [221, 353] on icon at bounding box center [217, 353] width 11 height 11
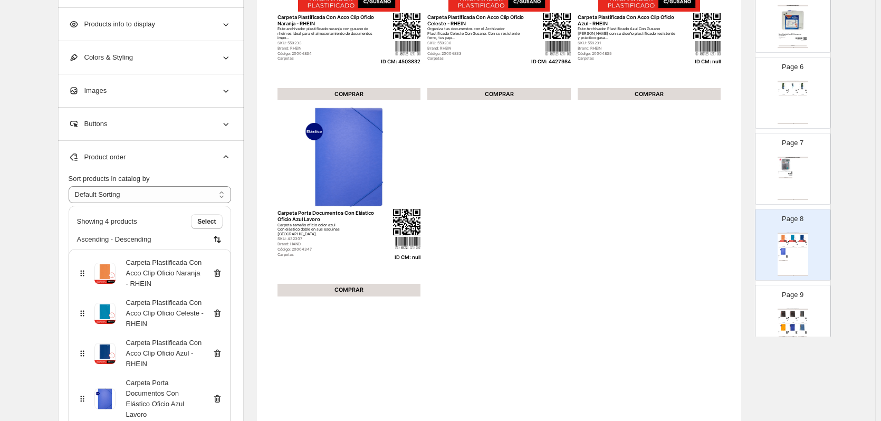
click at [221, 353] on icon at bounding box center [217, 353] width 11 height 11
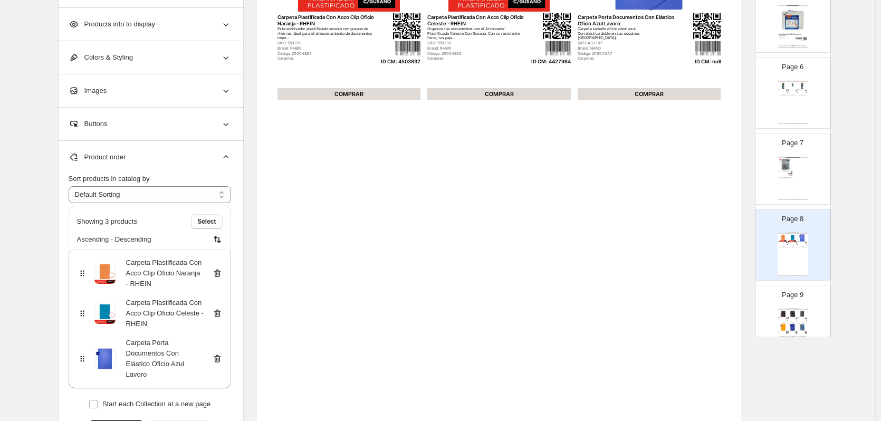
click at [221, 364] on icon at bounding box center [217, 359] width 11 height 11
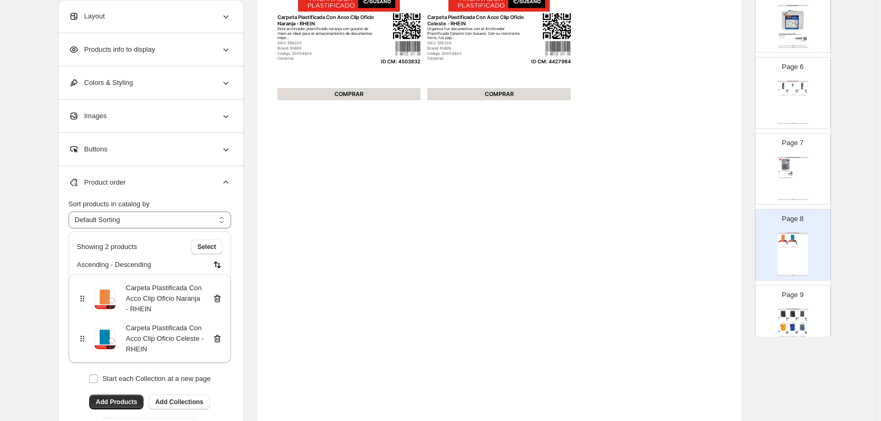
click at [798, 315] on img at bounding box center [802, 313] width 9 height 7
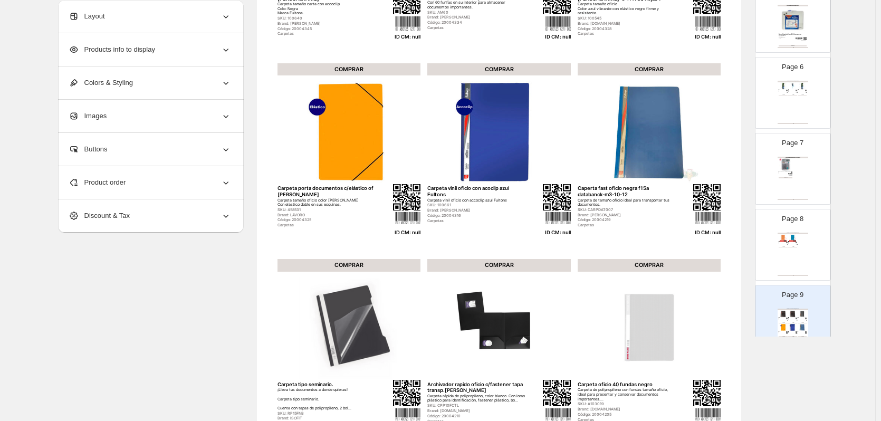
scroll to position [80, 0]
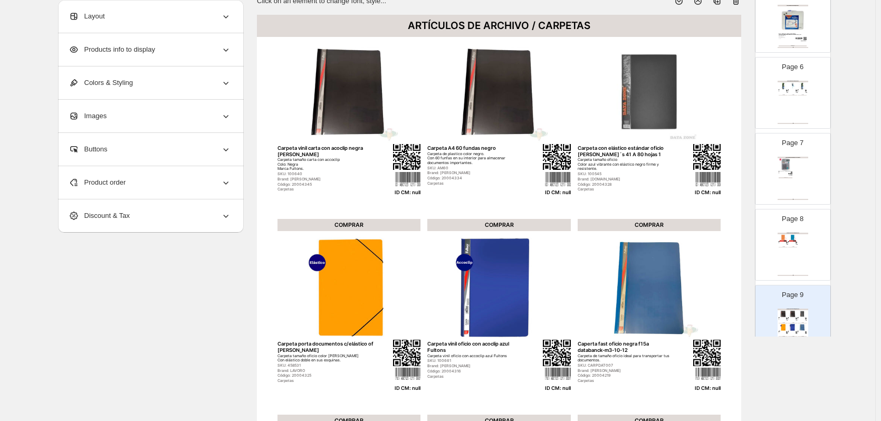
click at [740, 2] on icon at bounding box center [736, 1] width 11 height 11
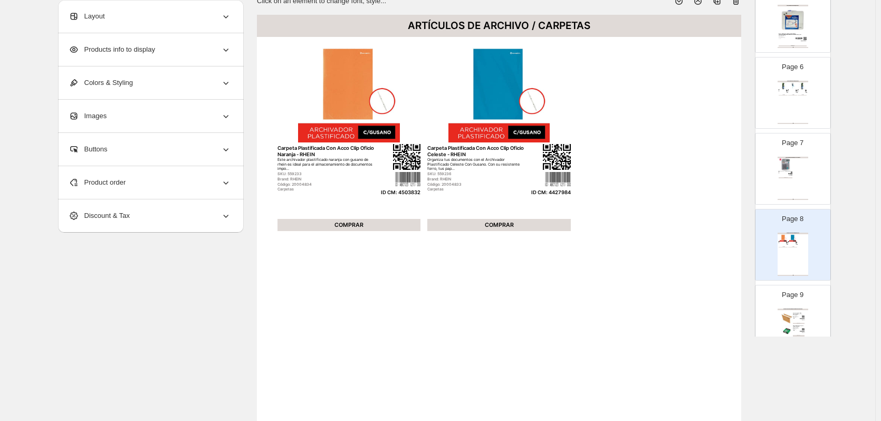
click at [794, 313] on div "Carpeta colgante fleje plástico Rhein" at bounding box center [799, 314] width 12 height 2
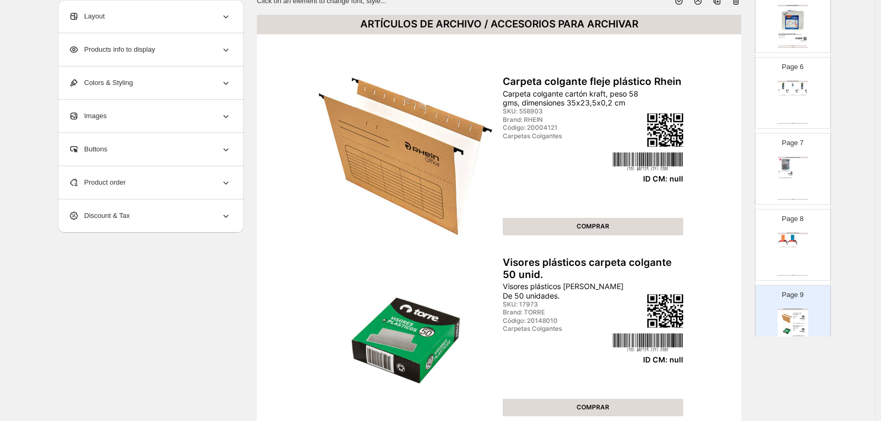
click at [197, 187] on div "Product order" at bounding box center [150, 182] width 163 height 33
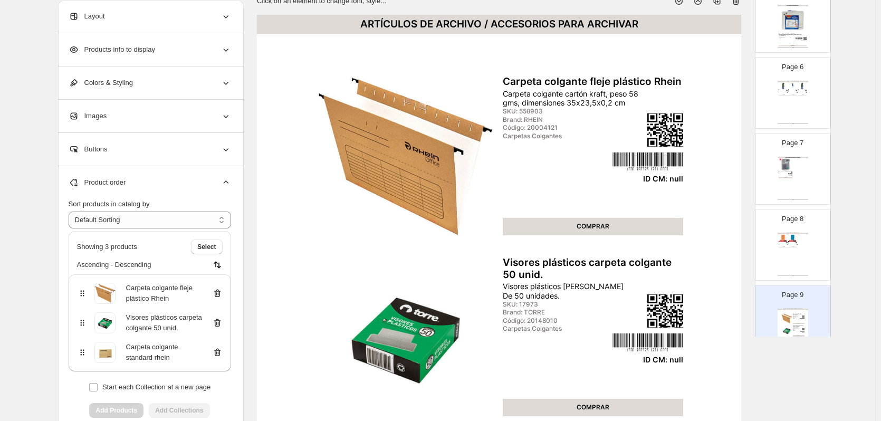
click at [217, 296] on icon at bounding box center [216, 293] width 1 height 3
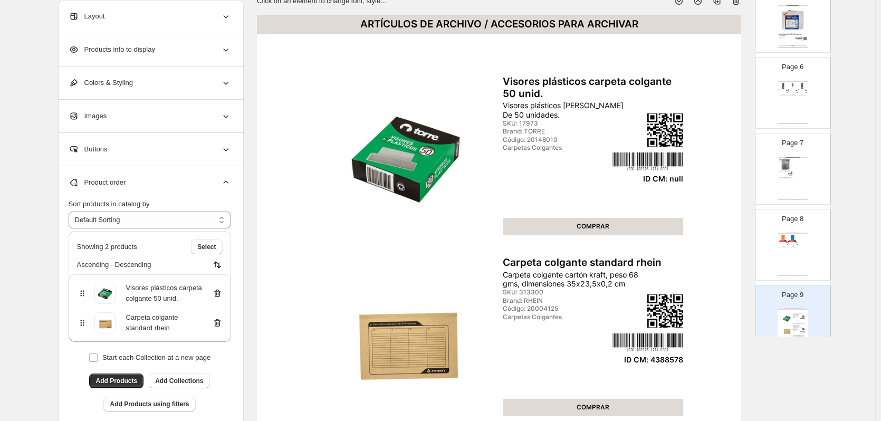
click at [217, 296] on icon at bounding box center [216, 293] width 1 height 3
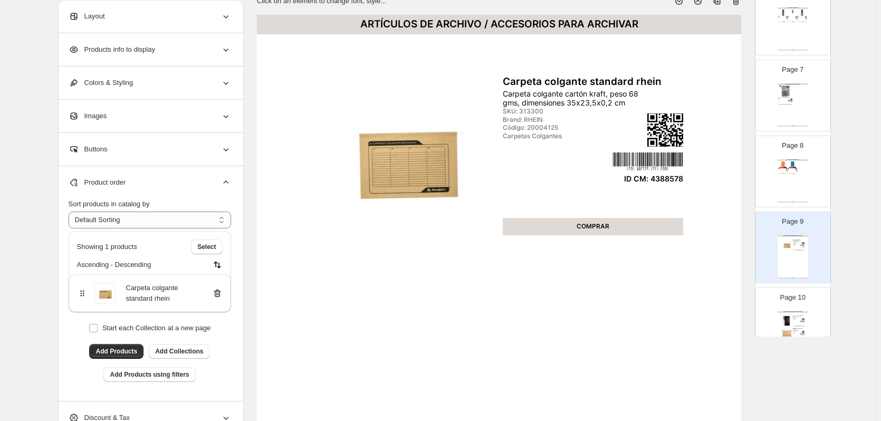
scroll to position [475, 0]
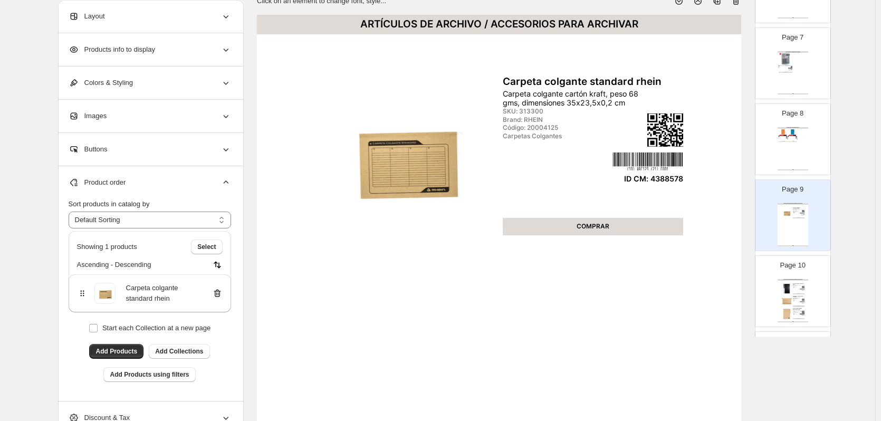
click at [795, 281] on div "ARTÍCULOS DE ARCHIVO / ACCESORIOS PARA ARCHIVAR" at bounding box center [793, 280] width 31 height 2
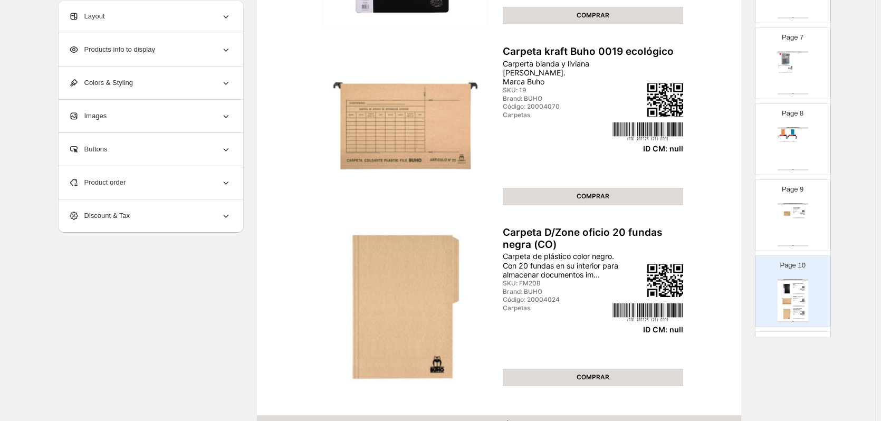
scroll to position [80, 0]
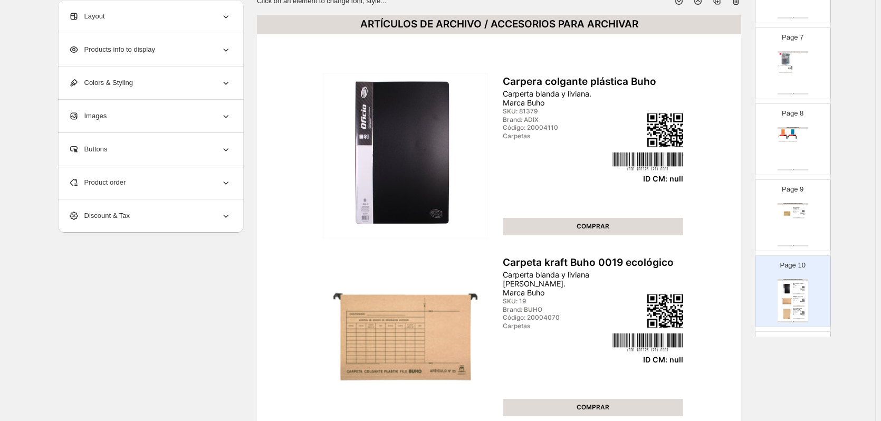
click at [738, 3] on icon at bounding box center [737, 1] width 1 height 3
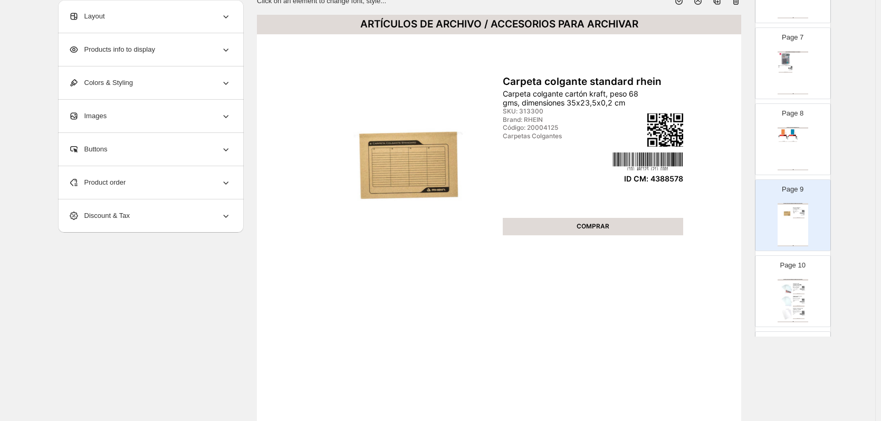
click at [796, 286] on div "Fundas Archivo Transparentes Oficio Ribete Blanco 10 Unidades Fultons Cantidad:…" at bounding box center [797, 288] width 9 height 4
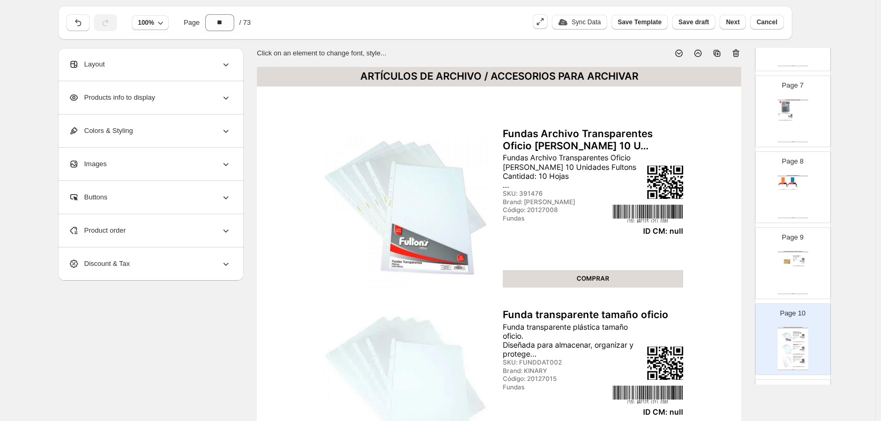
scroll to position [27, 0]
click at [737, 52] on icon at bounding box center [736, 54] width 7 height 8
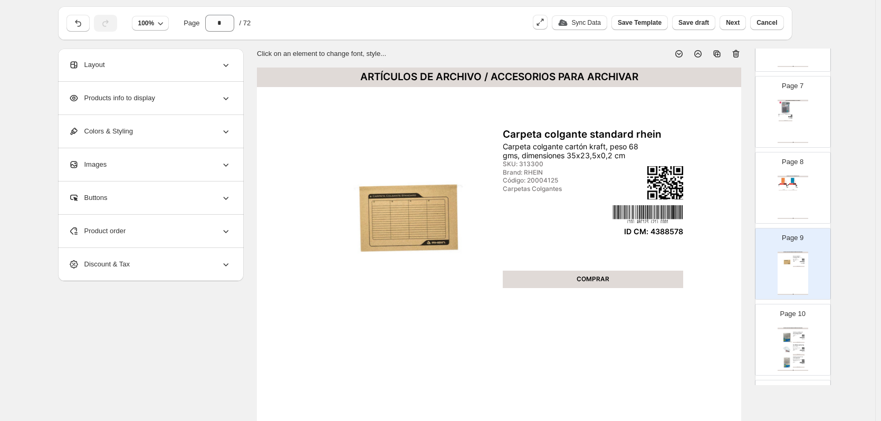
click at [803, 339] on div "ID CM: null" at bounding box center [802, 339] width 4 height 1
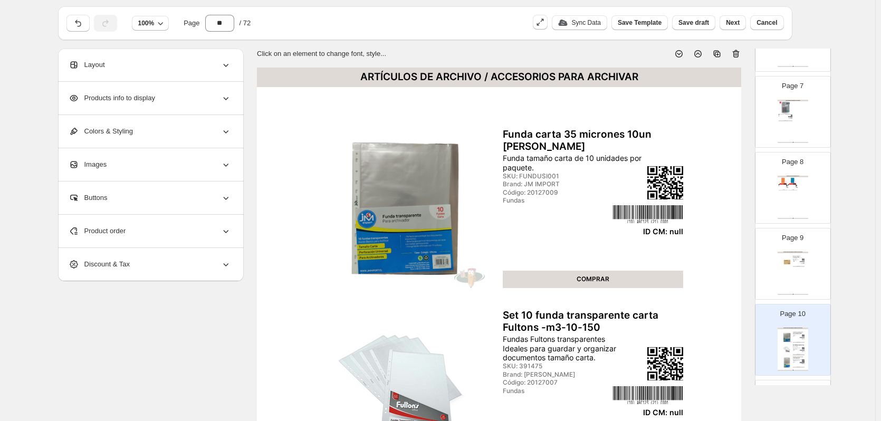
click at [740, 55] on icon at bounding box center [736, 54] width 7 height 8
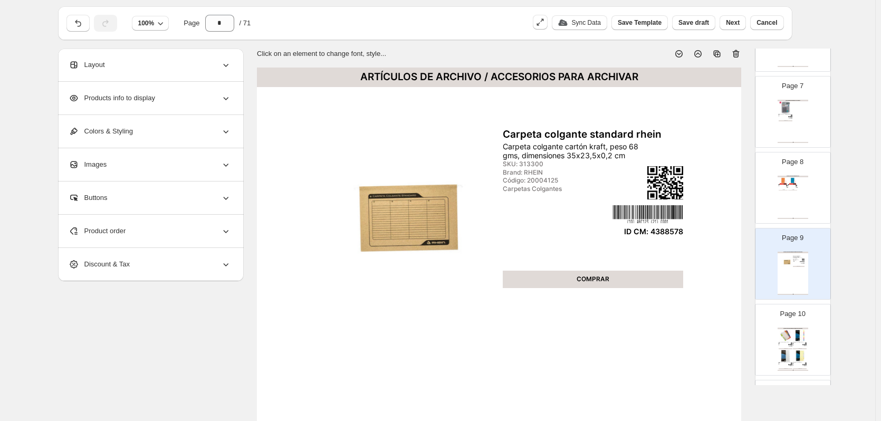
click at [796, 338] on img at bounding box center [800, 335] width 14 height 13
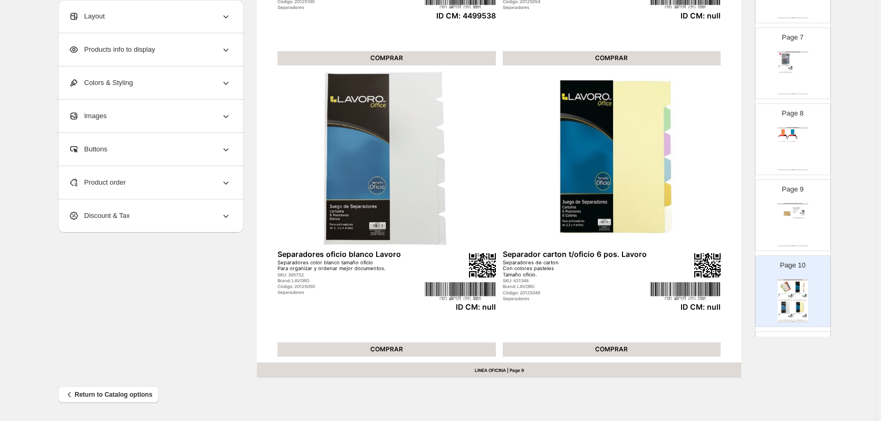
scroll to position [239, 0]
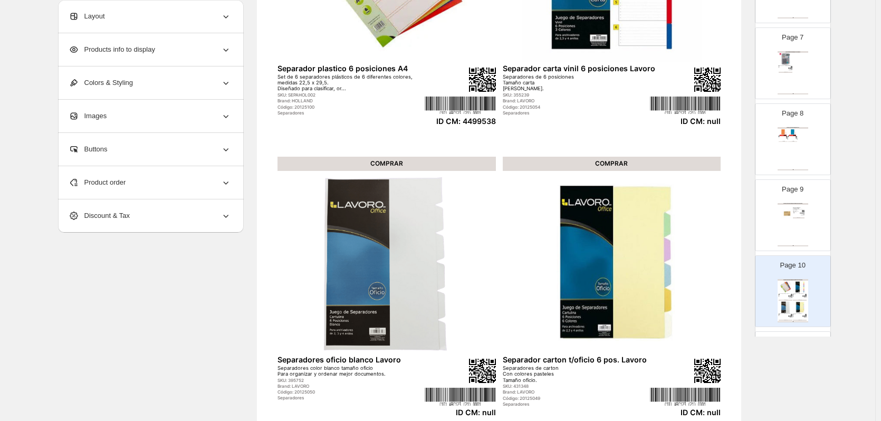
click at [175, 180] on div "Product order" at bounding box center [150, 182] width 163 height 33
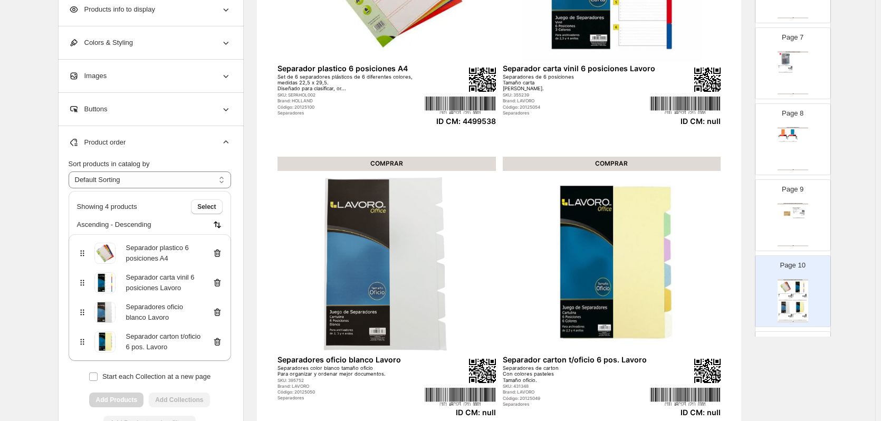
click at [218, 343] on icon at bounding box center [217, 342] width 11 height 11
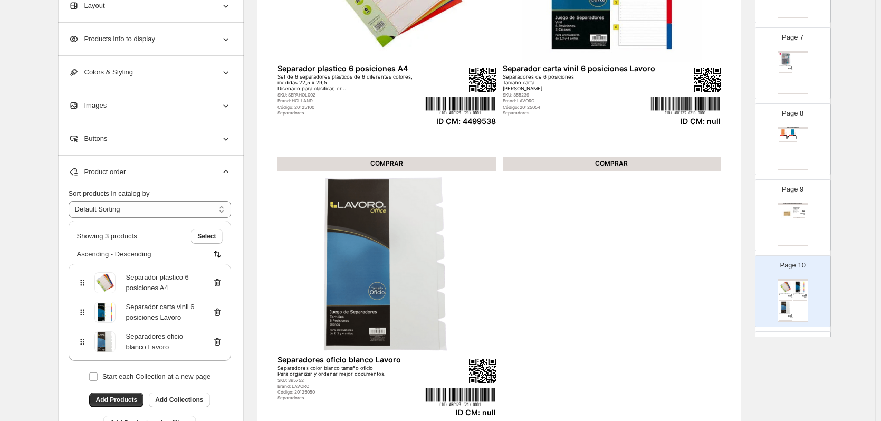
click at [218, 343] on icon at bounding box center [217, 342] width 11 height 11
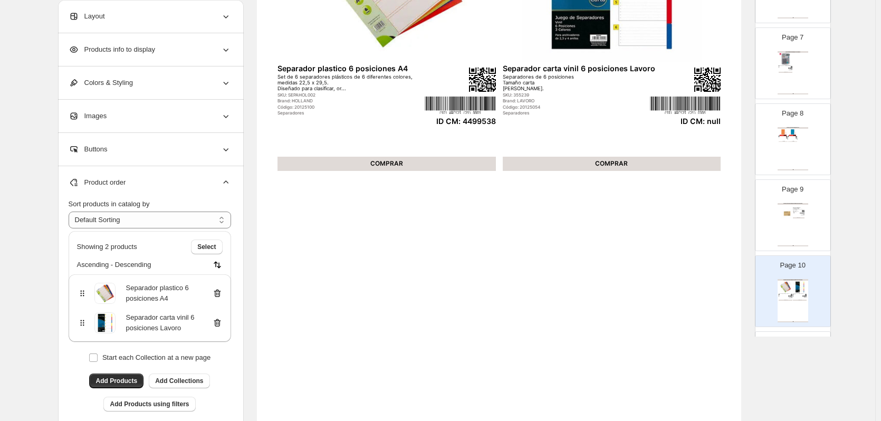
click at [217, 325] on icon at bounding box center [216, 323] width 1 height 3
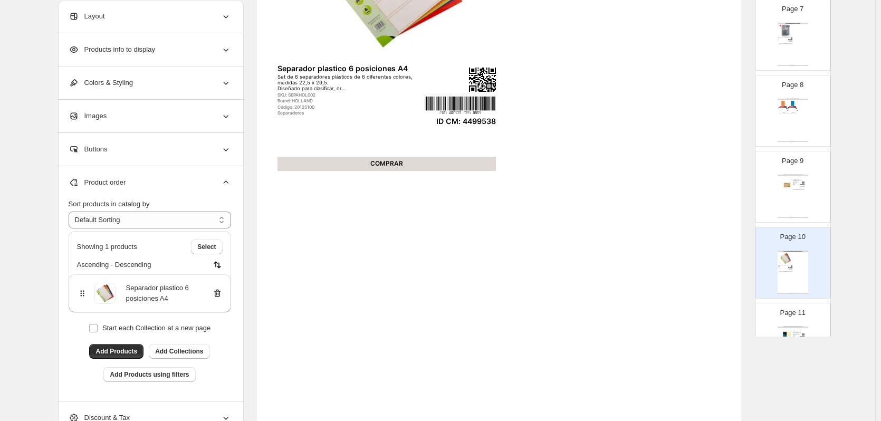
scroll to position [581, 0]
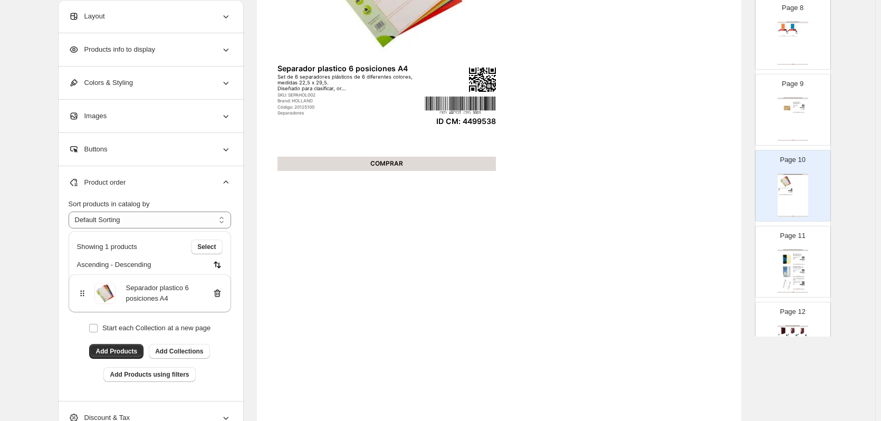
click at [789, 267] on img at bounding box center [788, 272] width 12 height 12
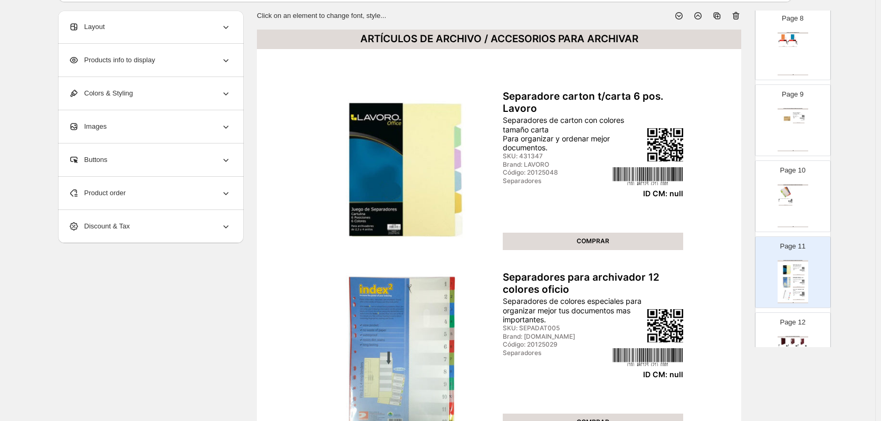
scroll to position [0, 0]
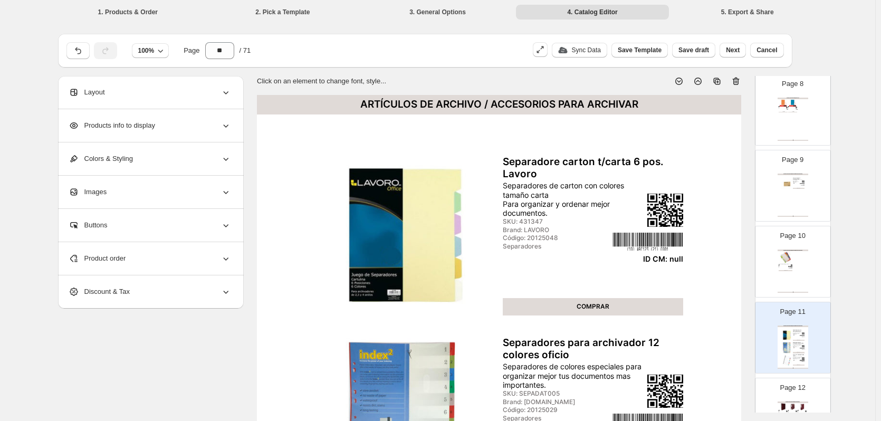
click at [737, 80] on icon at bounding box center [736, 81] width 11 height 11
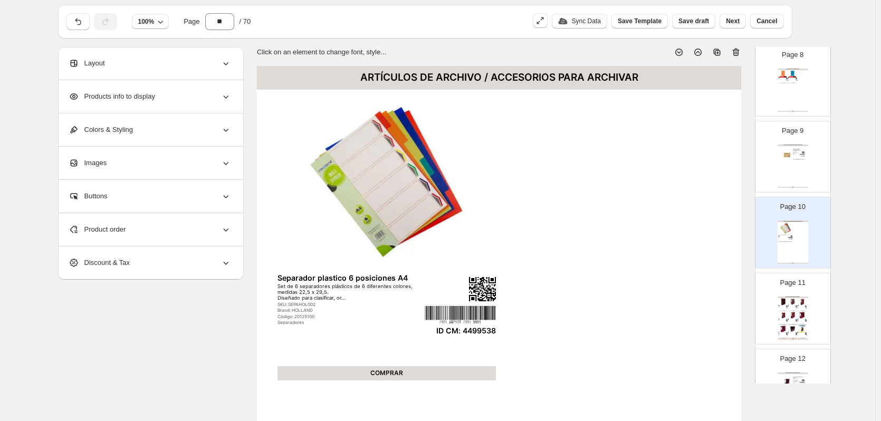
scroll to position [106, 0]
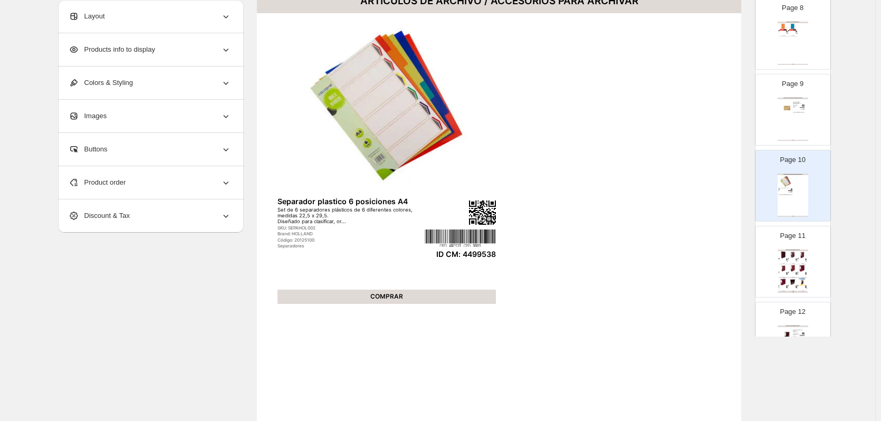
click at [801, 258] on img at bounding box center [802, 254] width 9 height 7
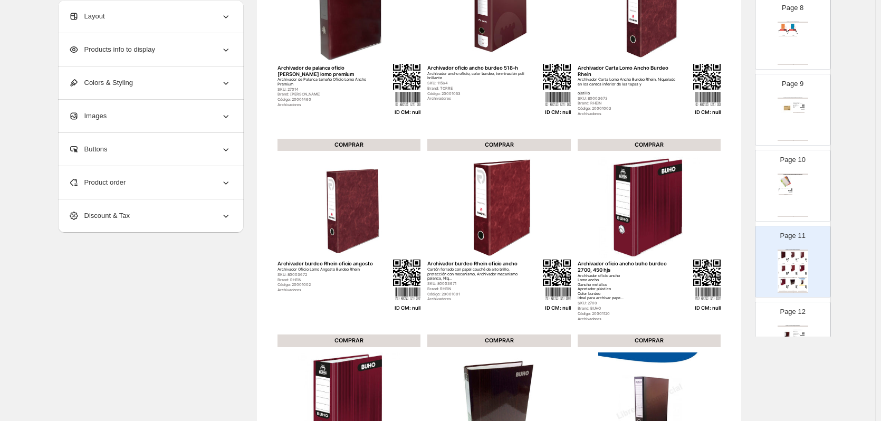
scroll to position [133, 0]
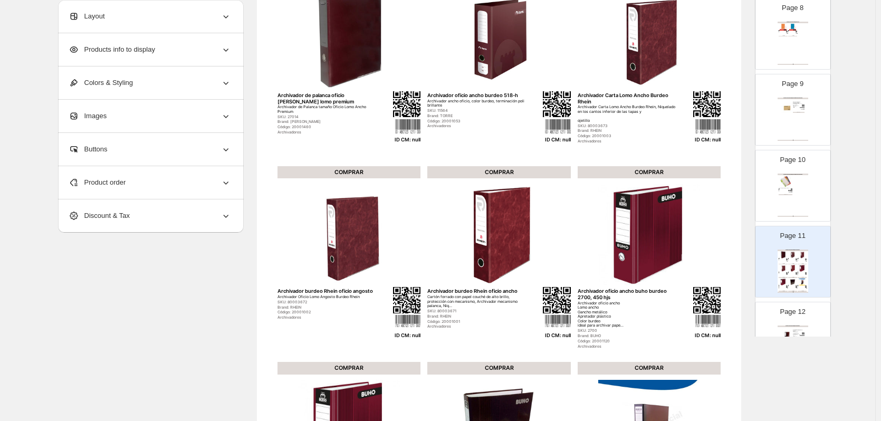
click at [206, 184] on div "Product order" at bounding box center [150, 182] width 163 height 33
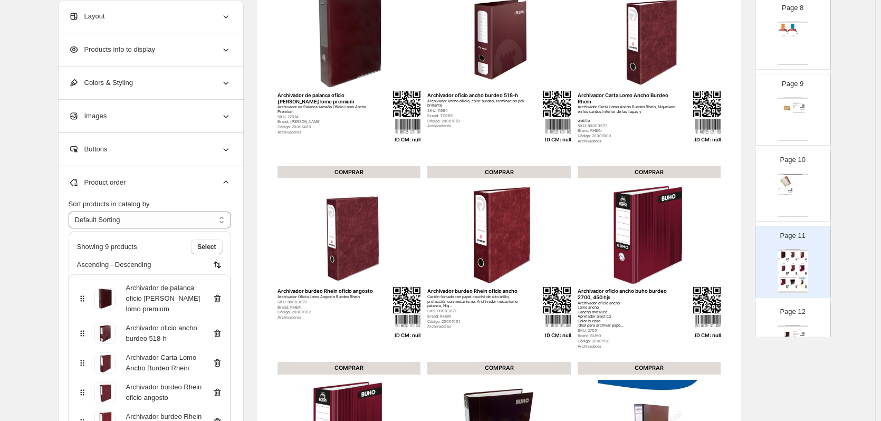
click at [220, 299] on icon at bounding box center [217, 298] width 11 height 11
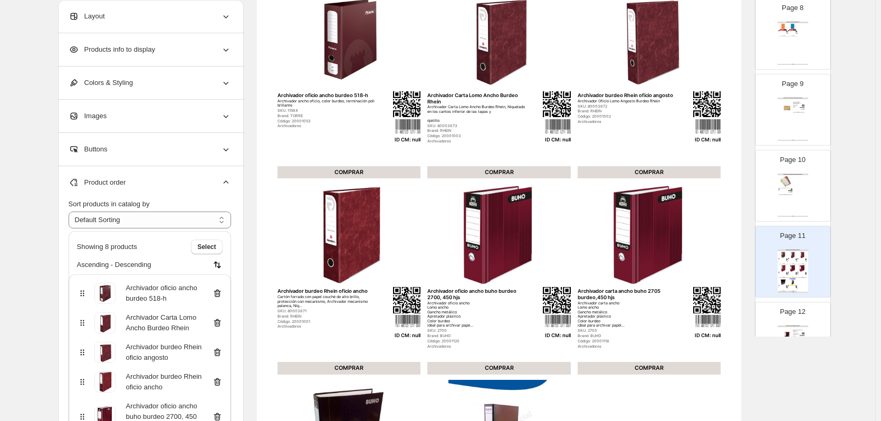
click at [217, 295] on icon at bounding box center [216, 293] width 1 height 3
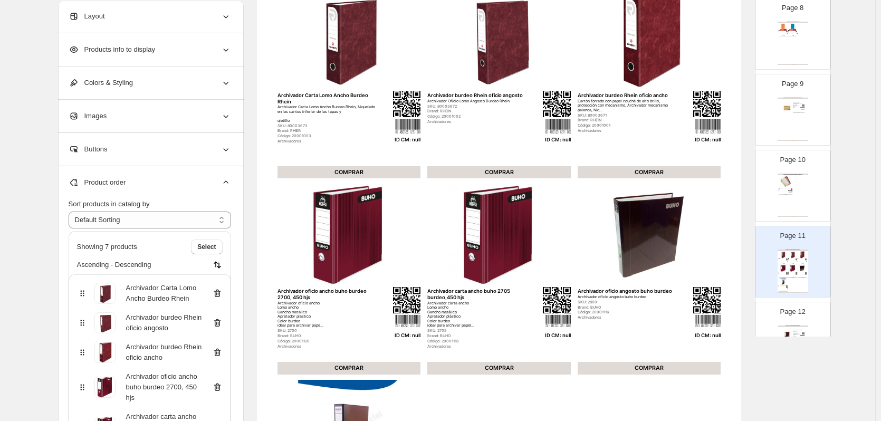
click at [217, 295] on icon at bounding box center [216, 293] width 1 height 3
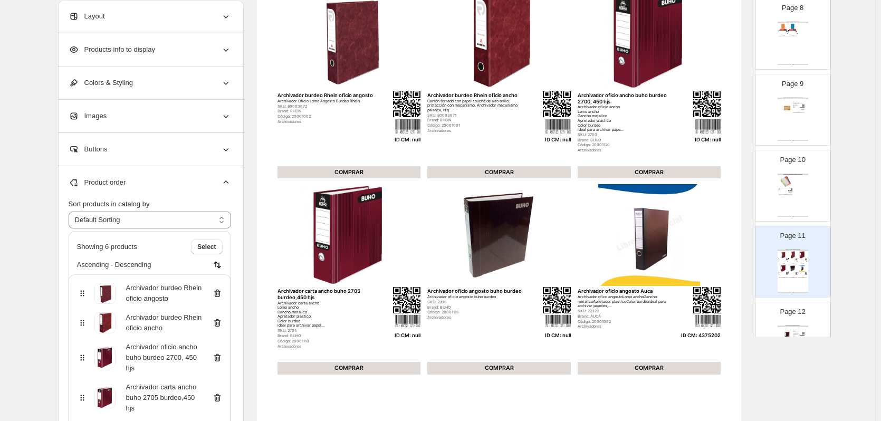
click at [217, 295] on icon at bounding box center [216, 293] width 1 height 3
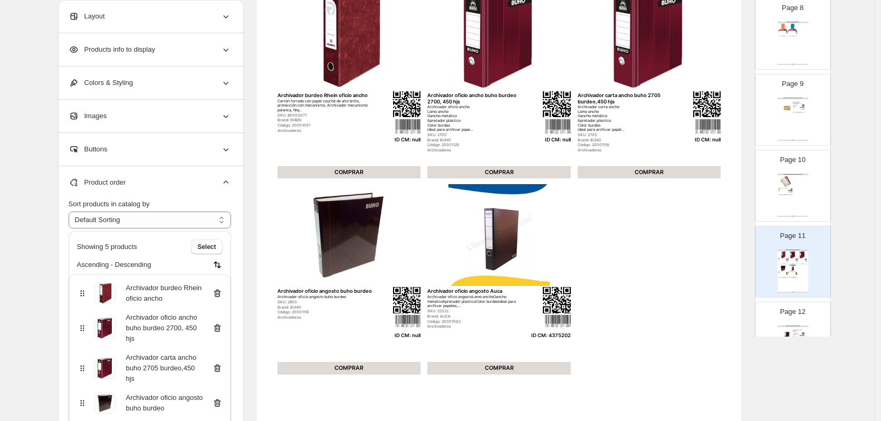
click at [217, 295] on icon at bounding box center [216, 293] width 1 height 3
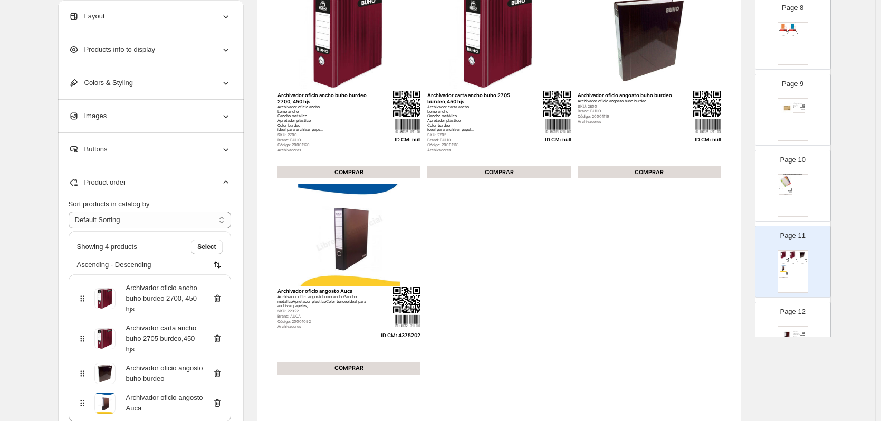
click at [219, 295] on icon at bounding box center [217, 299] width 7 height 8
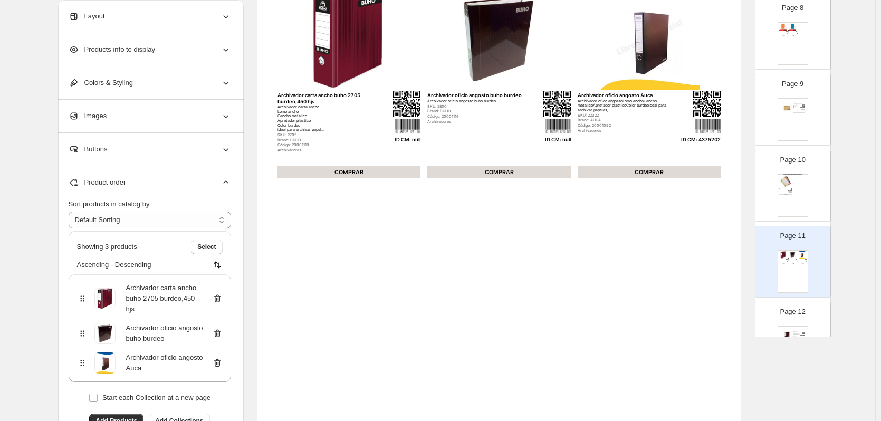
click at [219, 295] on icon at bounding box center [217, 299] width 7 height 8
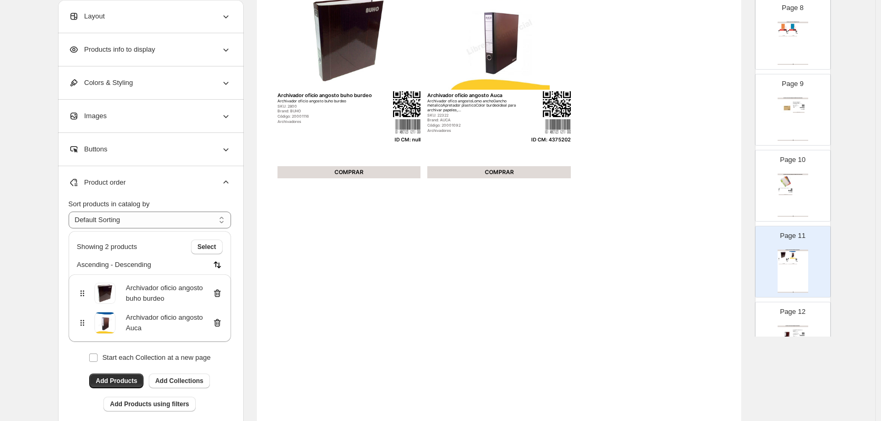
click at [217, 295] on icon at bounding box center [216, 293] width 1 height 3
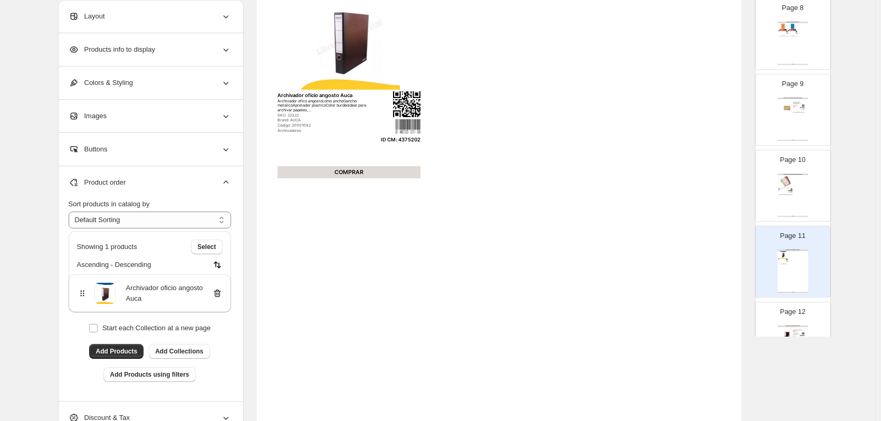
click at [788, 326] on div "ARTÍCULOS DE ARCHIVO / ARCHIVADORES" at bounding box center [793, 327] width 31 height 2
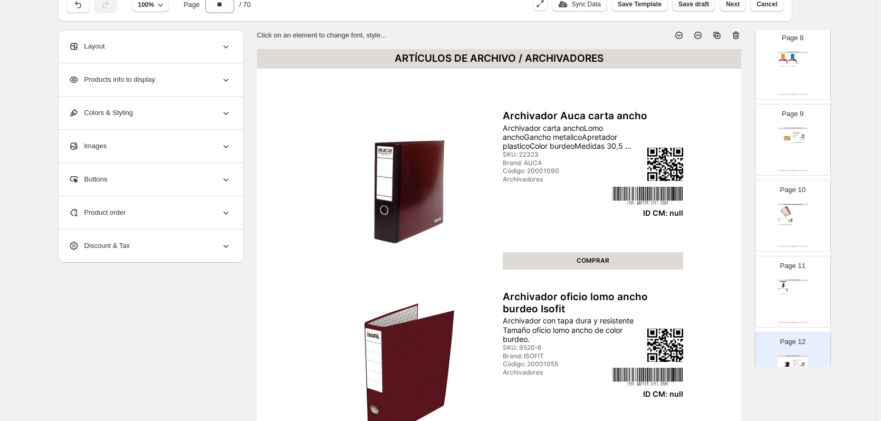
scroll to position [27, 0]
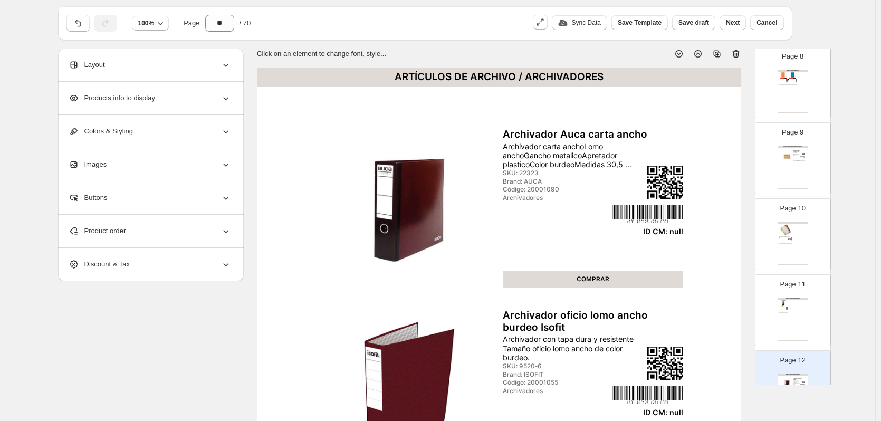
click at [736, 55] on icon at bounding box center [736, 54] width 11 height 11
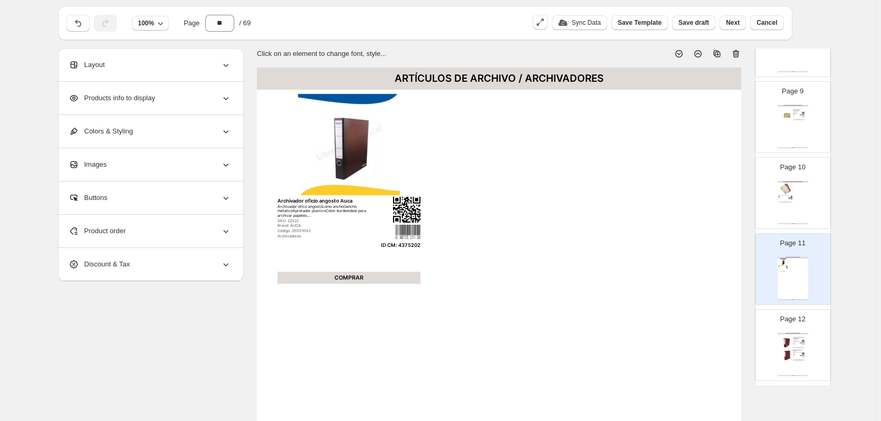
scroll to position [633, 0]
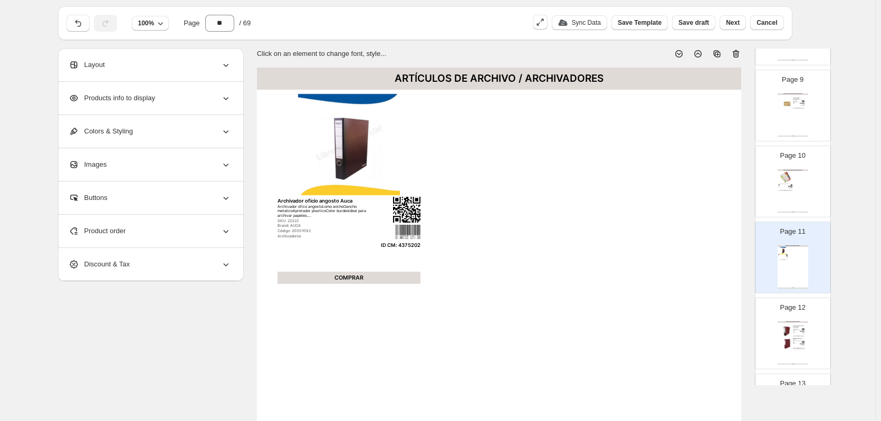
click at [802, 324] on div "ARTÍCULOS DE ARCHIVO / ARCHIVADORES Archivador oficio ancho Auca burdeo 20078 A…" at bounding box center [793, 342] width 31 height 43
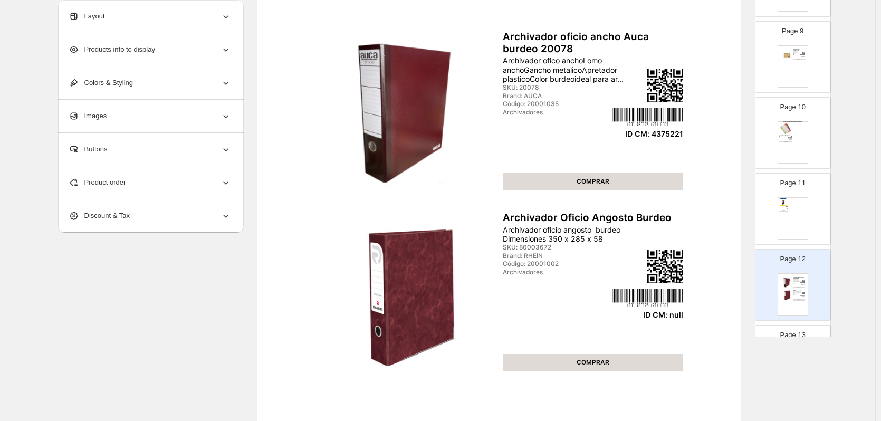
scroll to position [133, 0]
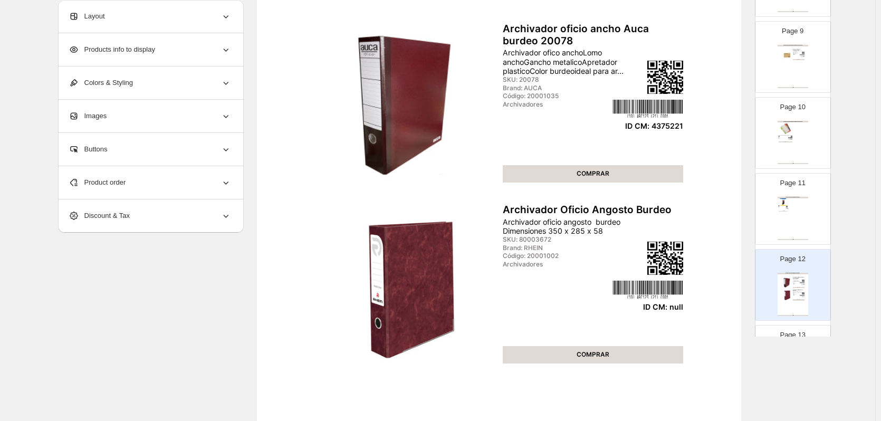
click at [179, 184] on div "Product order" at bounding box center [150, 182] width 163 height 33
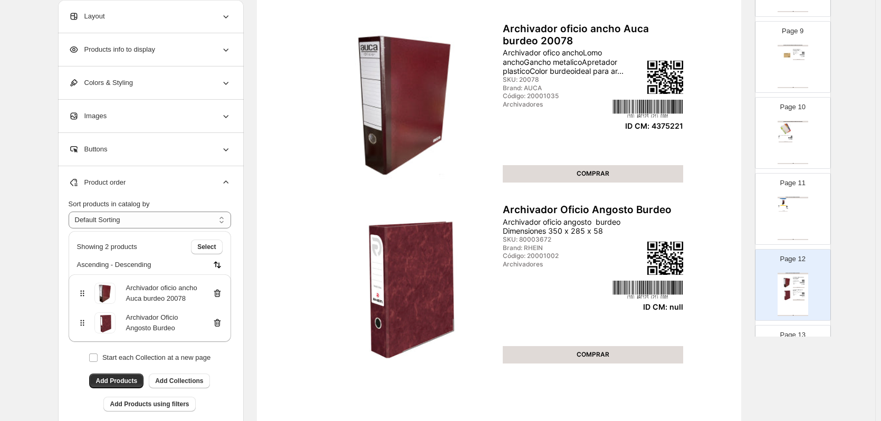
click at [221, 325] on icon at bounding box center [217, 323] width 11 height 11
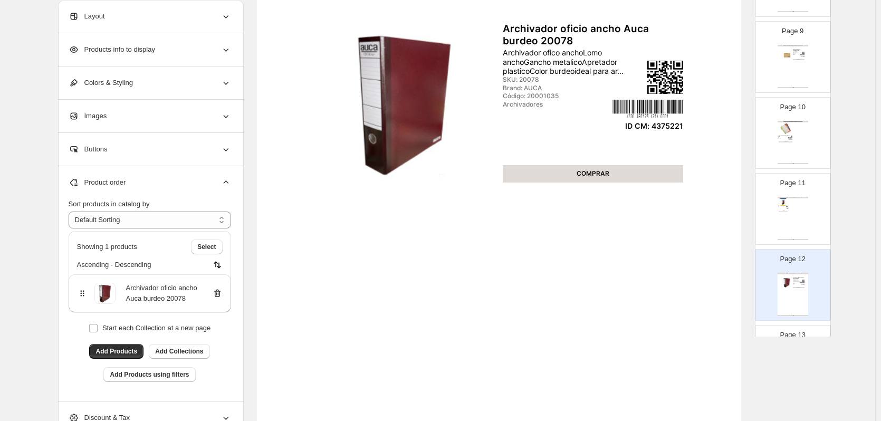
scroll to position [686, 0]
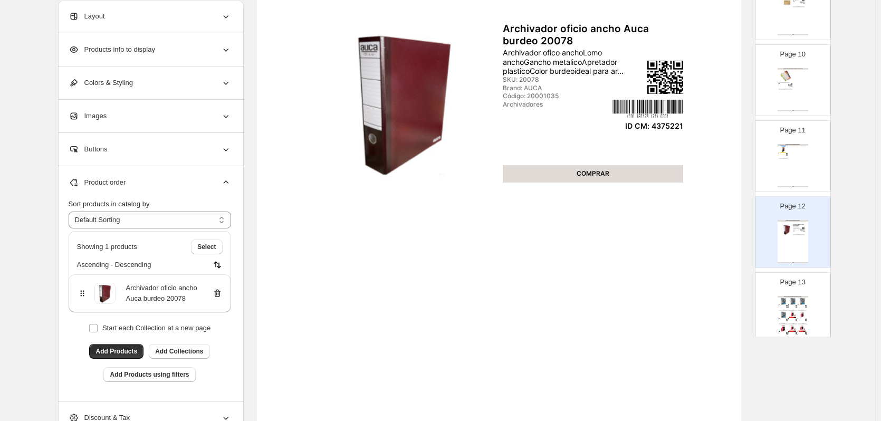
click at [800, 296] on div "ARTÍCULOS DE ARCHIVO / ARCHIVADOR CATÁLOGO" at bounding box center [793, 297] width 31 height 2
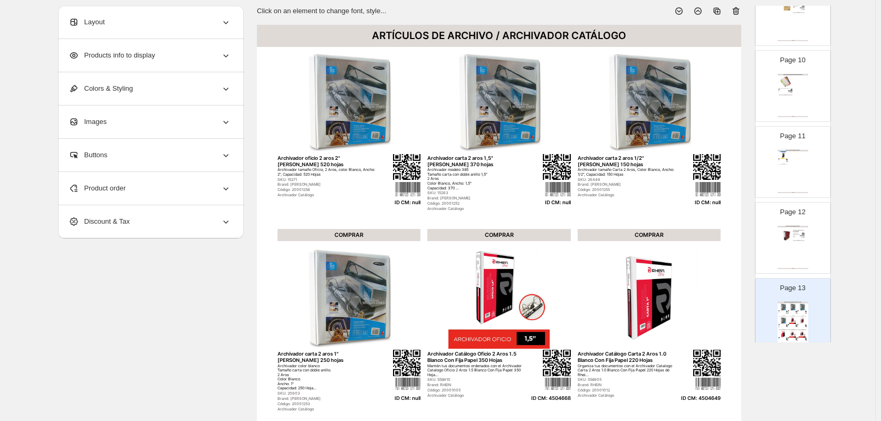
scroll to position [27, 0]
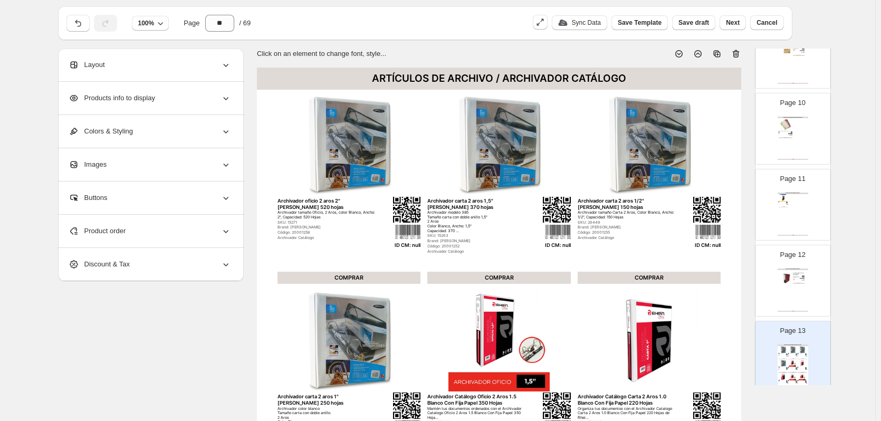
click at [211, 232] on div "Product order" at bounding box center [150, 231] width 163 height 33
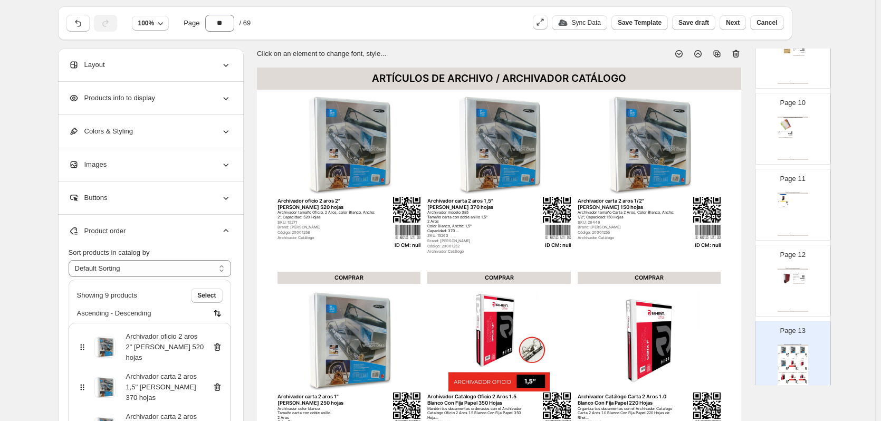
click at [223, 346] on icon at bounding box center [217, 347] width 11 height 11
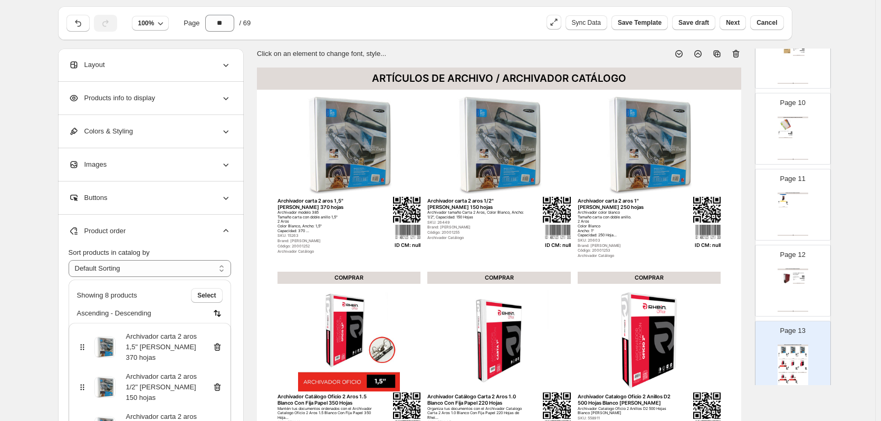
click at [223, 343] on icon at bounding box center [217, 347] width 11 height 11
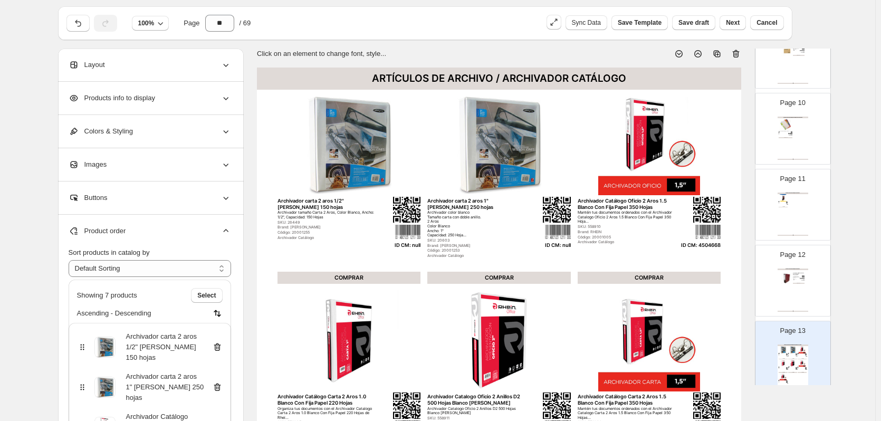
click at [223, 343] on icon at bounding box center [217, 347] width 11 height 11
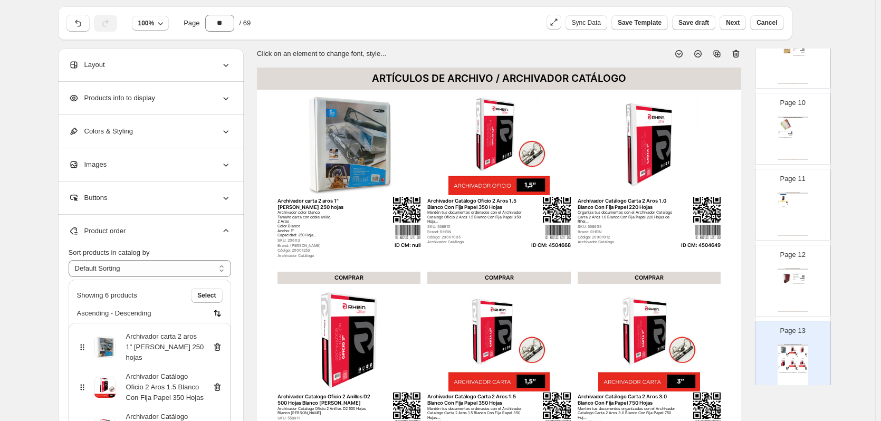
click at [223, 343] on icon at bounding box center [217, 347] width 11 height 11
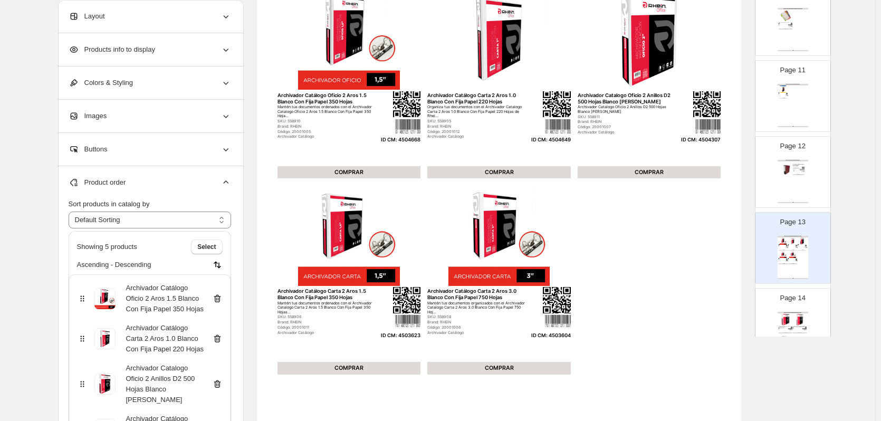
scroll to position [792, 0]
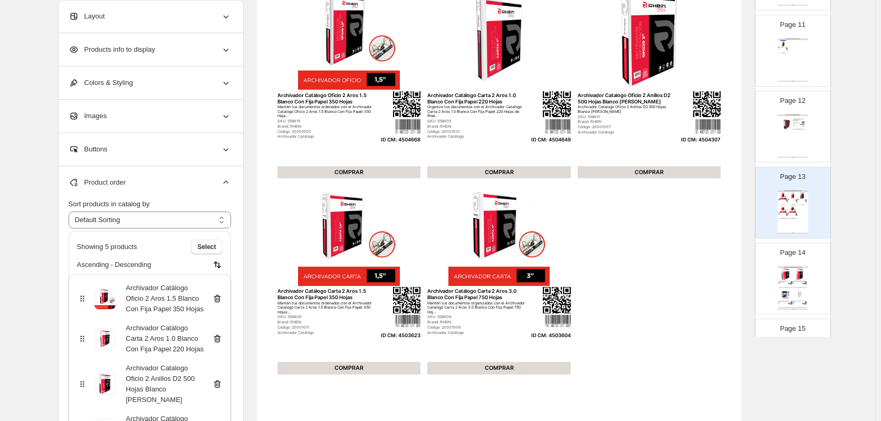
click at [800, 290] on img at bounding box center [800, 295] width 14 height 13
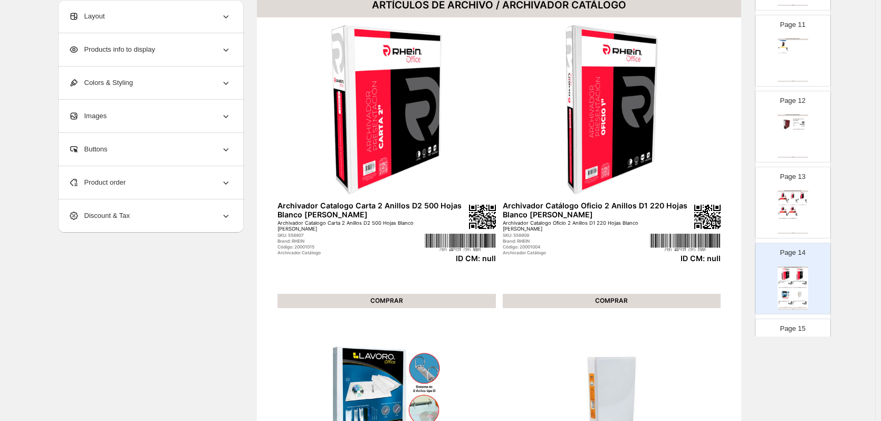
scroll to position [0, 0]
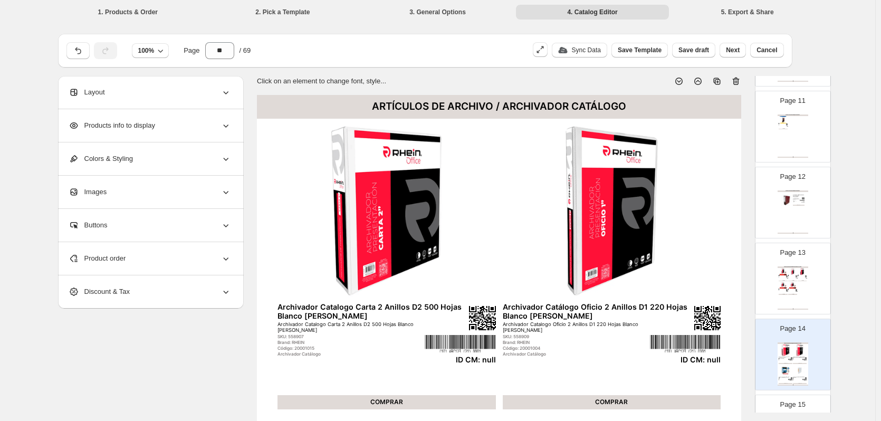
click at [736, 82] on icon at bounding box center [735, 81] width 1 height 3
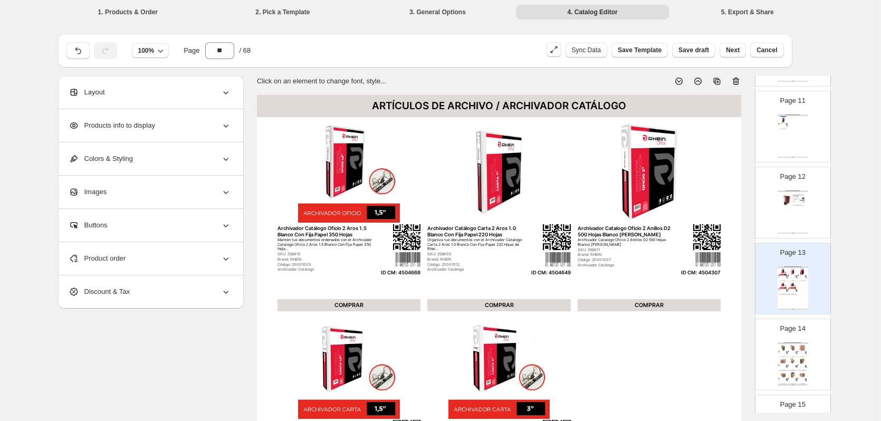
click at [798, 346] on img at bounding box center [802, 347] width 9 height 7
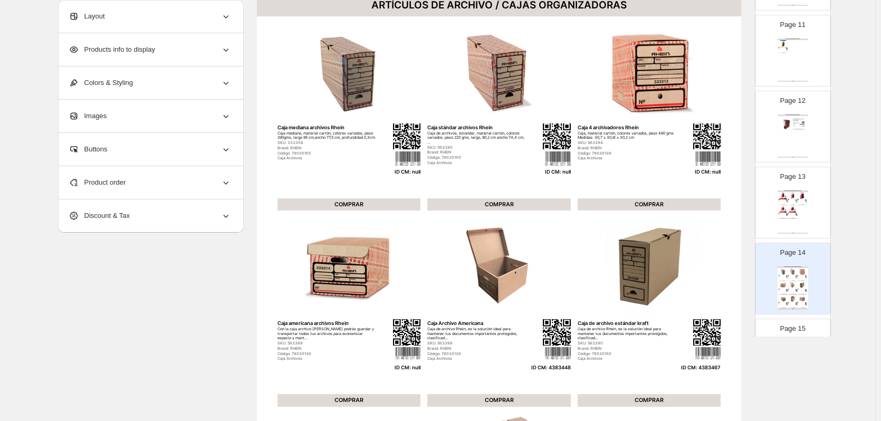
scroll to position [106, 0]
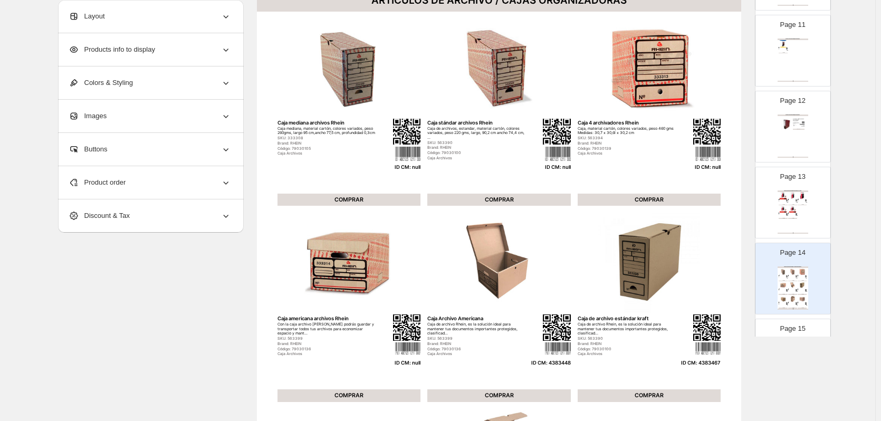
click at [201, 187] on div "Product order" at bounding box center [150, 182] width 163 height 33
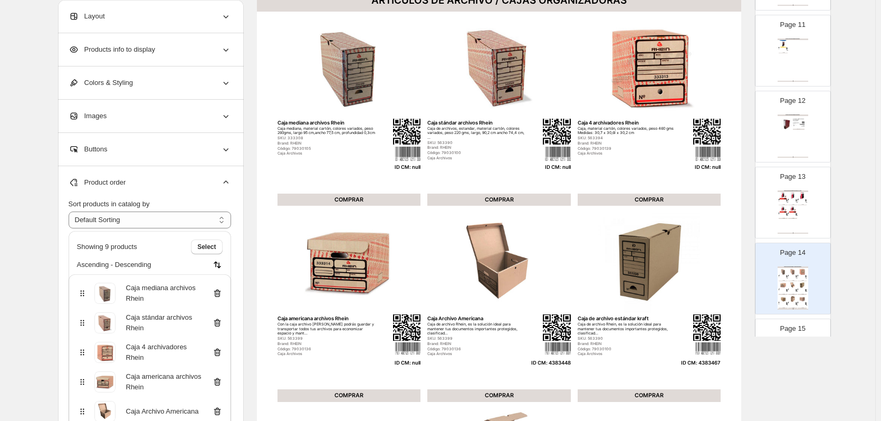
click at [220, 292] on icon at bounding box center [217, 293] width 11 height 11
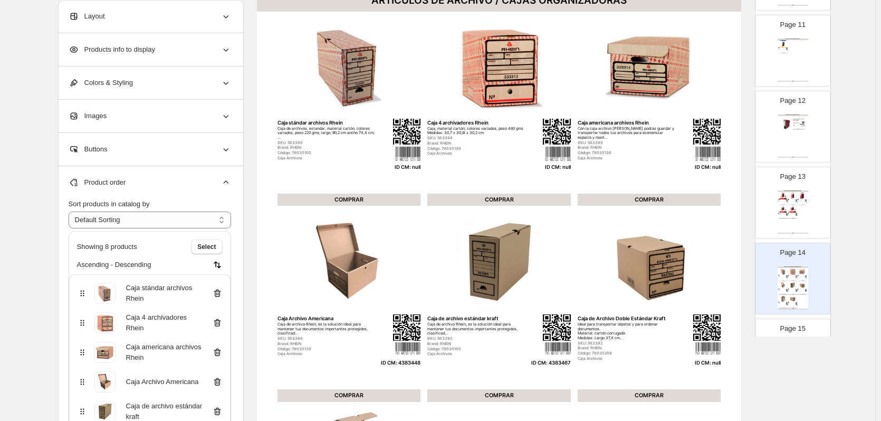
click at [220, 292] on icon at bounding box center [217, 293] width 11 height 11
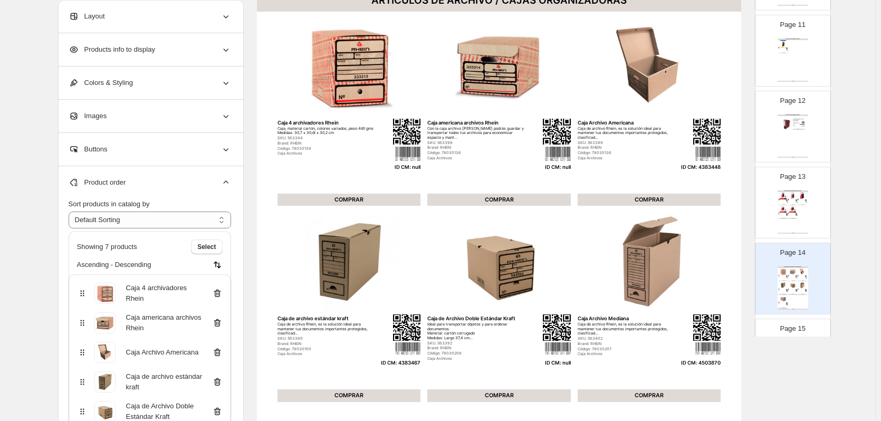
click at [220, 292] on icon at bounding box center [217, 293] width 11 height 11
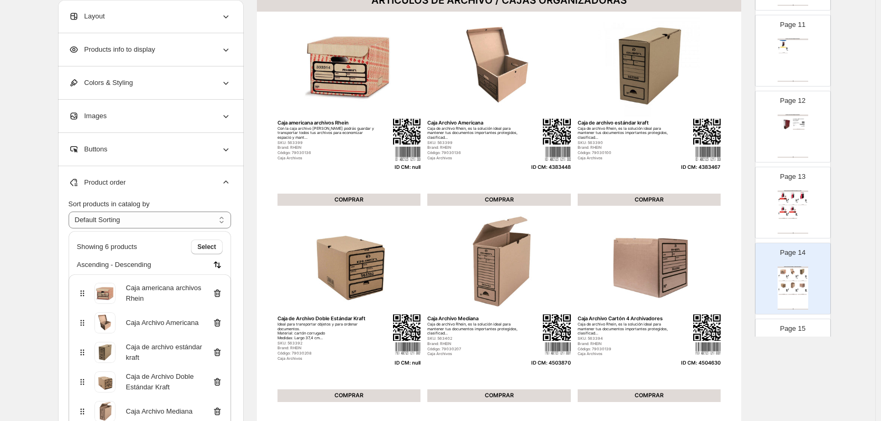
click at [220, 292] on icon at bounding box center [217, 293] width 11 height 11
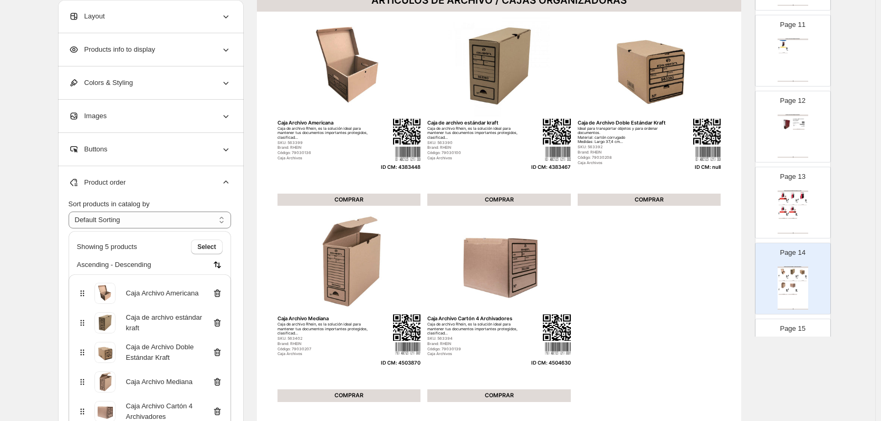
click at [218, 352] on icon at bounding box center [217, 352] width 11 height 11
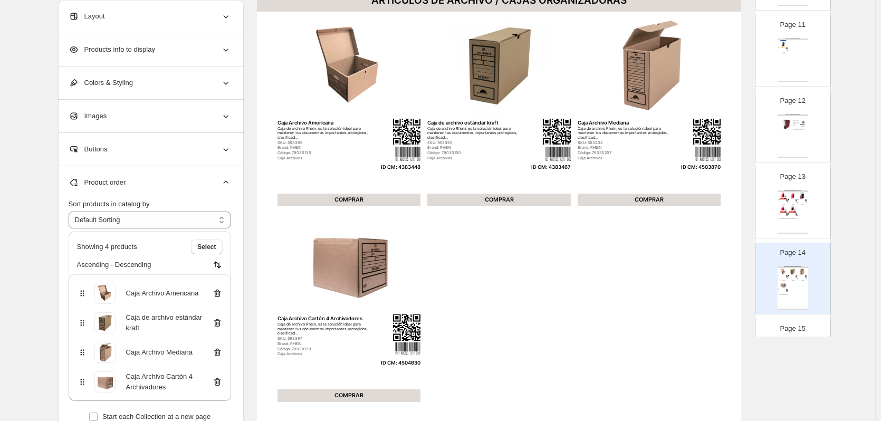
scroll to position [897, 0]
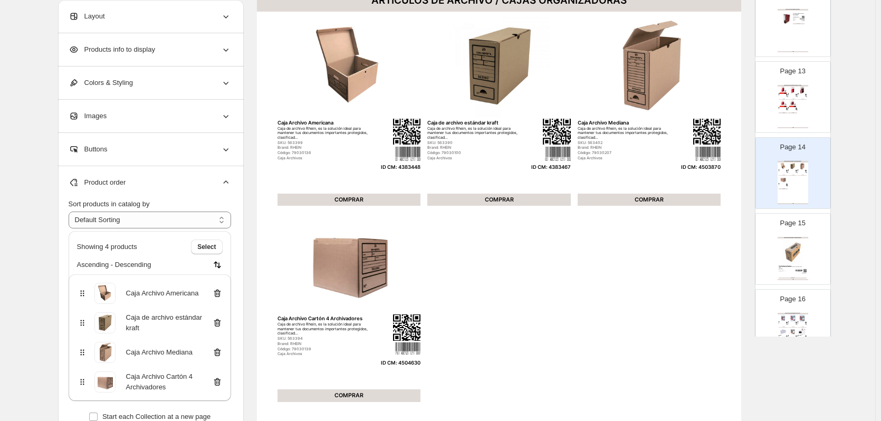
click at [800, 268] on div "Una excelente alternativa para tener todo en orden en cada rincón de tu oficina…" at bounding box center [791, 268] width 25 height 3
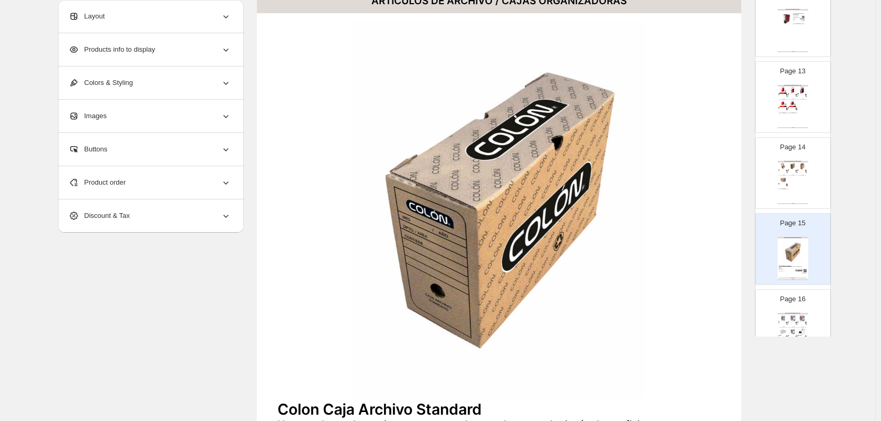
scroll to position [264, 0]
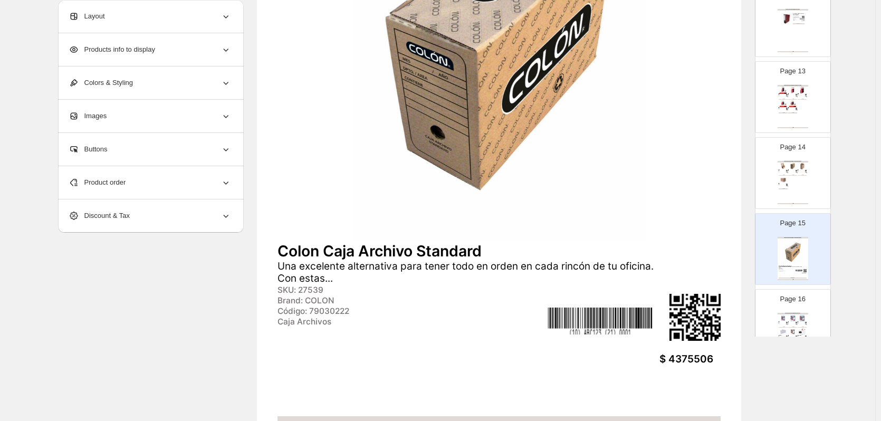
click at [791, 306] on div "Page 16 ARTÍCULOS DE ARCHIVO / SOBRES DE PAPEL Sobre saco revista blanco 228 x …" at bounding box center [789, 321] width 66 height 71
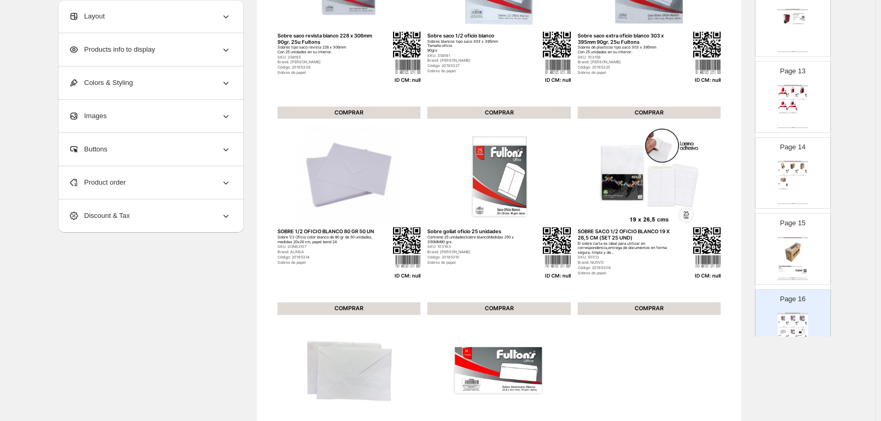
scroll to position [27, 0]
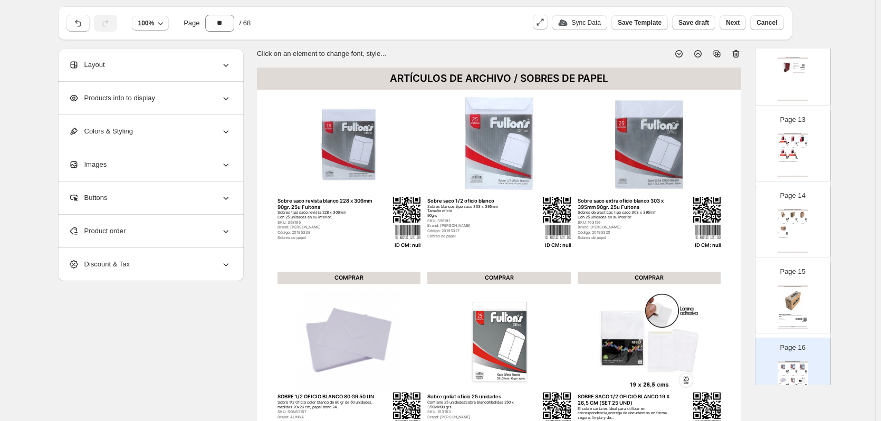
click at [738, 54] on icon at bounding box center [737, 54] width 1 height 3
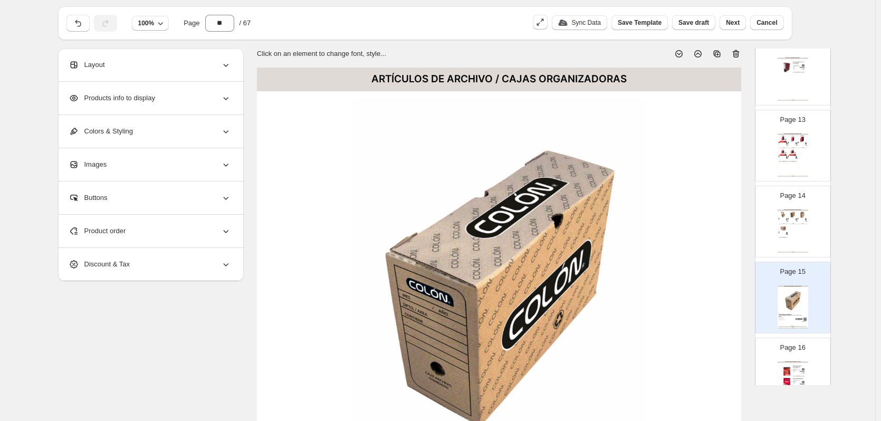
click at [800, 352] on p "Page 16" at bounding box center [792, 348] width 25 height 11
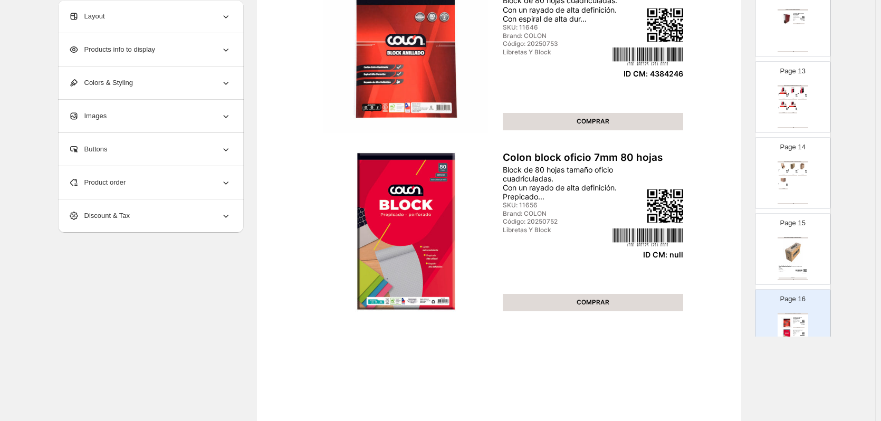
scroll to position [186, 0]
click at [210, 185] on div "Product order" at bounding box center [150, 182] width 163 height 33
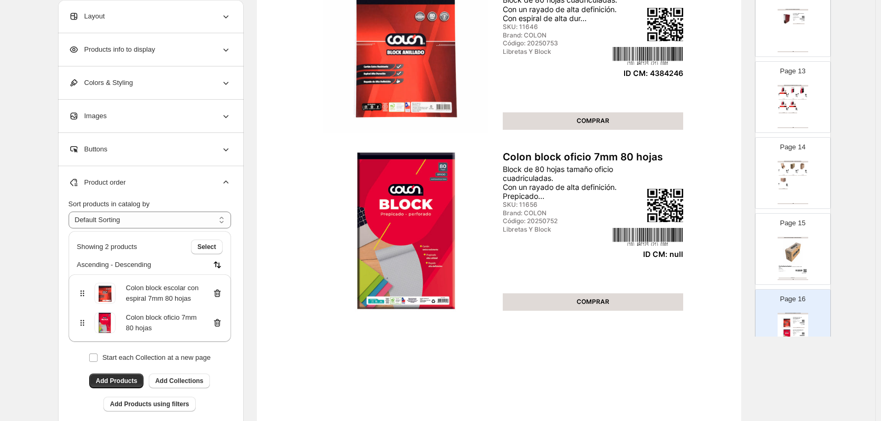
click at [218, 326] on icon at bounding box center [217, 323] width 7 height 8
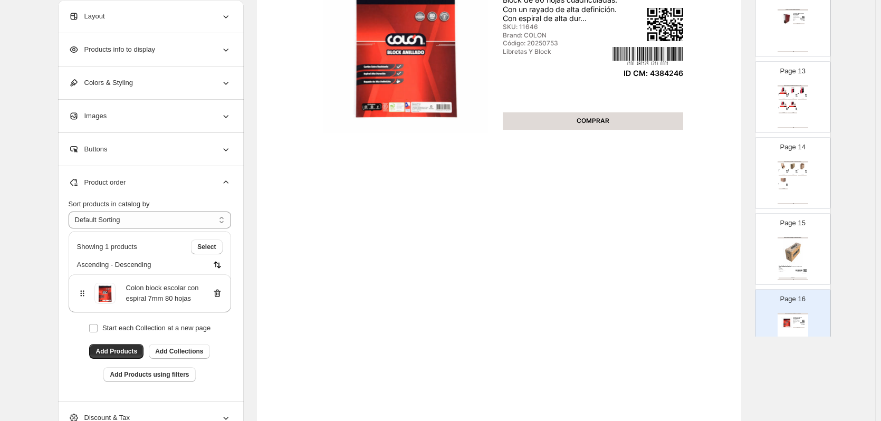
scroll to position [1055, 0]
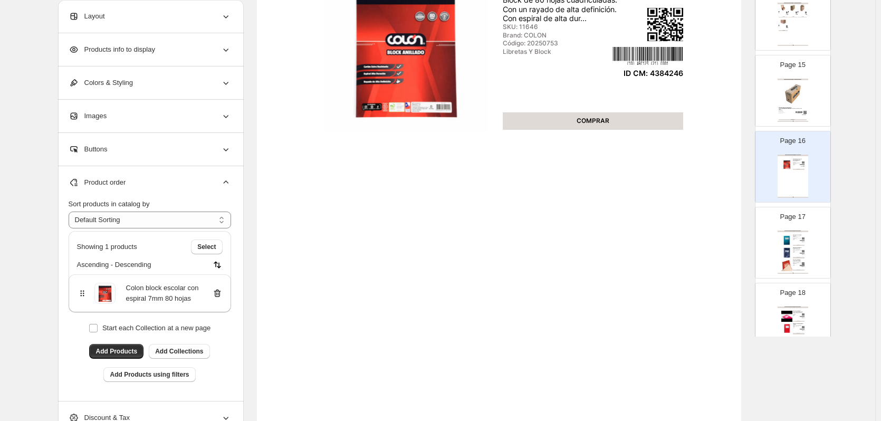
click at [794, 225] on div "Page 17 ARTÍCULOS DE REGISTRO / LIROS DE REGISTROS Libro de actas 100hjs Lavoro…" at bounding box center [789, 238] width 66 height 71
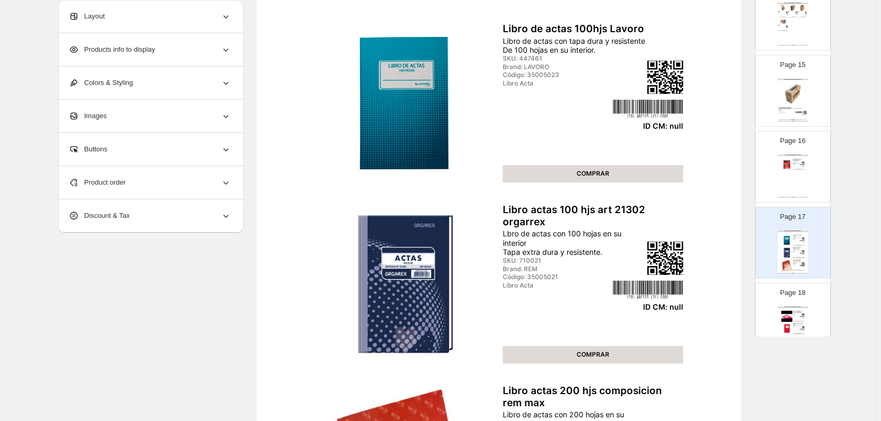
scroll to position [0, 0]
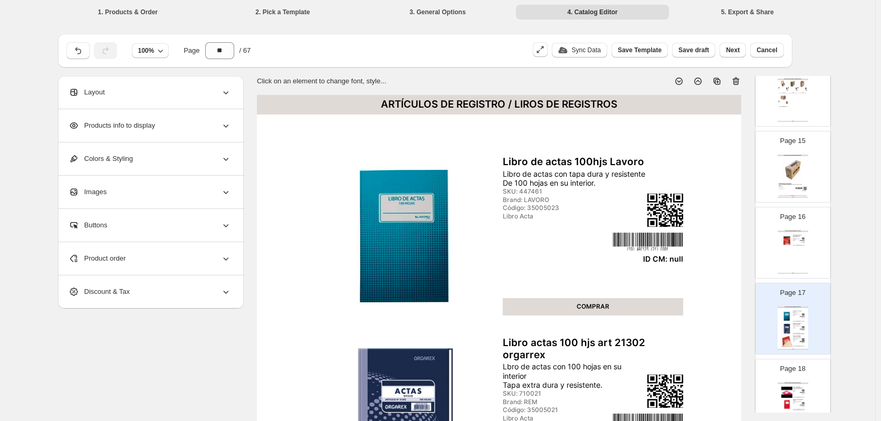
click at [736, 82] on icon at bounding box center [736, 81] width 11 height 11
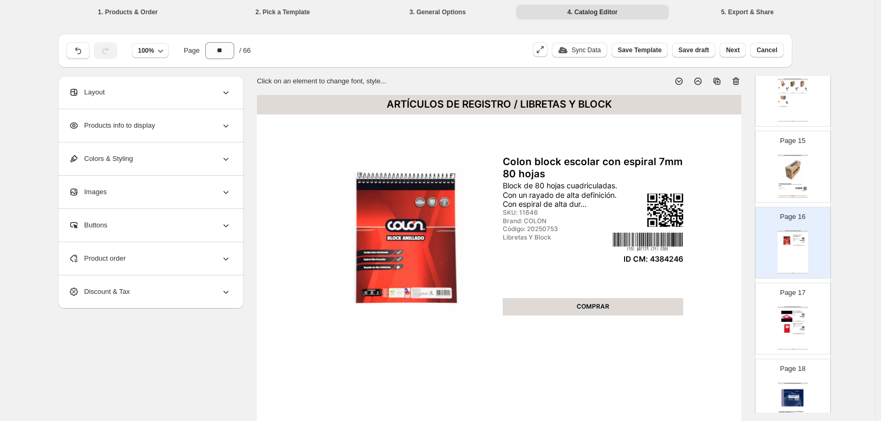
click at [783, 325] on img at bounding box center [788, 329] width 12 height 12
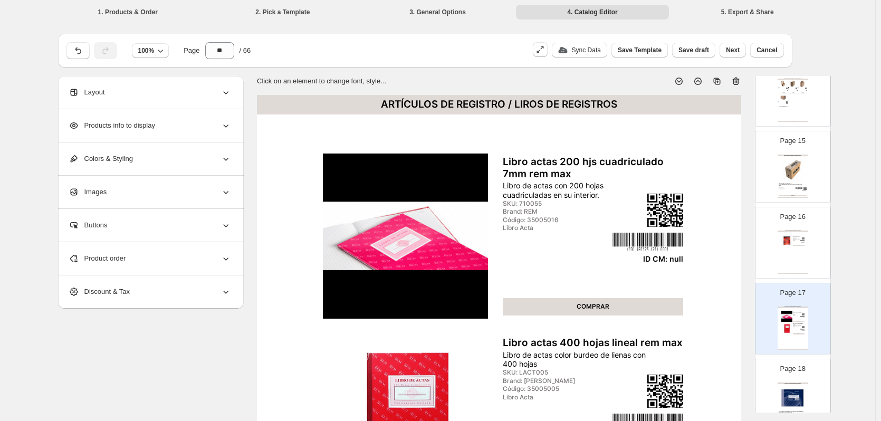
click at [739, 85] on icon at bounding box center [736, 81] width 11 height 11
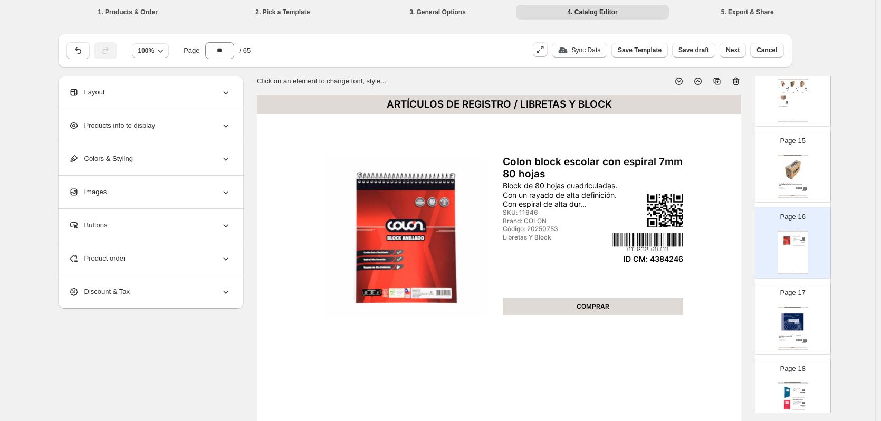
click at [801, 331] on img at bounding box center [793, 322] width 28 height 26
type input "**"
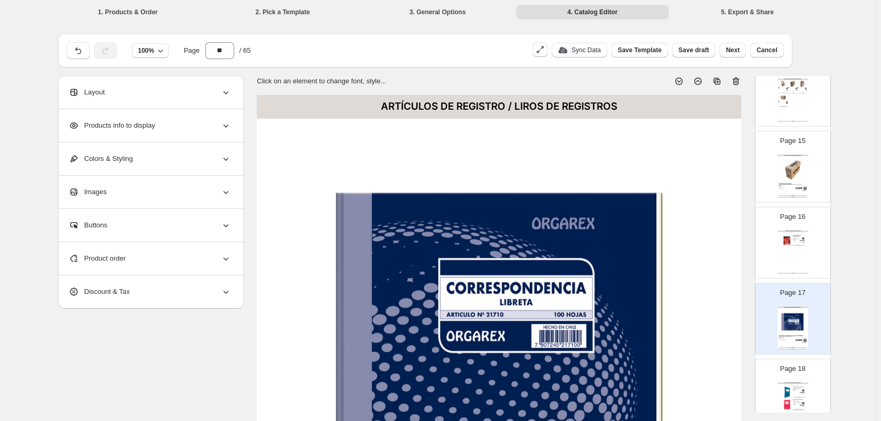
click at [526, 106] on div "ARTÍCULOS DE REGISTRO / LIROS DE REGISTROS" at bounding box center [499, 107] width 484 height 24
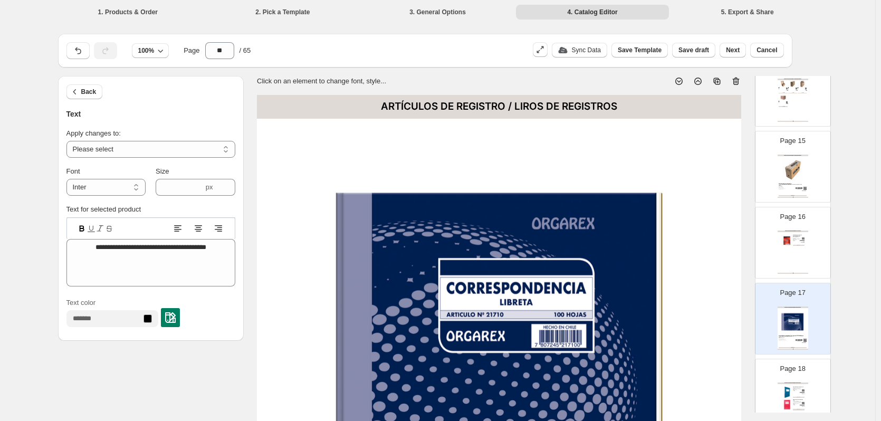
click at [523, 110] on div "ARTÍCULOS DE REGISTRO / LIROS DE REGISTROS" at bounding box center [499, 107] width 484 height 24
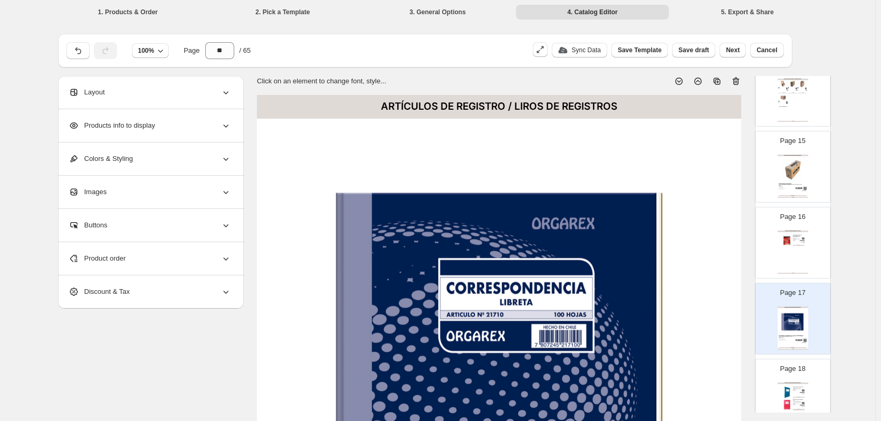
click at [207, 126] on div "Products info to display" at bounding box center [150, 125] width 163 height 33
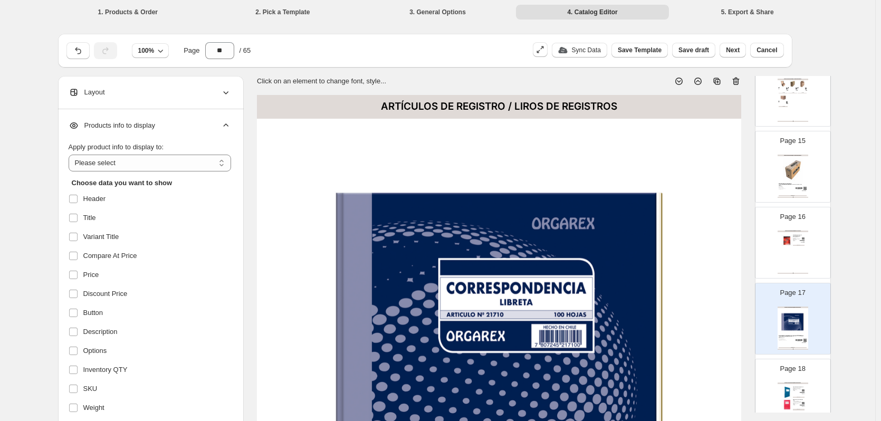
click at [207, 126] on div "Products info to display" at bounding box center [150, 125] width 163 height 33
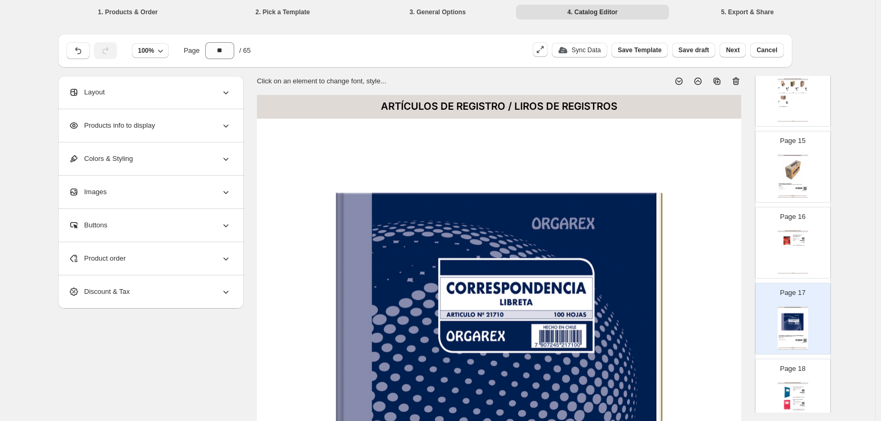
click at [446, 104] on div "ARTÍCULOS DE REGISTRO / LIROS DE REGISTROS" at bounding box center [499, 107] width 484 height 24
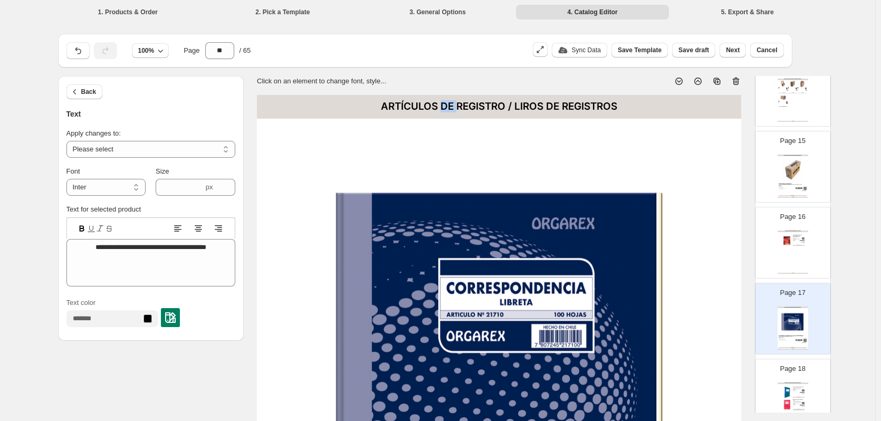
click at [446, 104] on div "ARTÍCULOS DE REGISTRO / LIROS DE REGISTROS" at bounding box center [499, 107] width 484 height 24
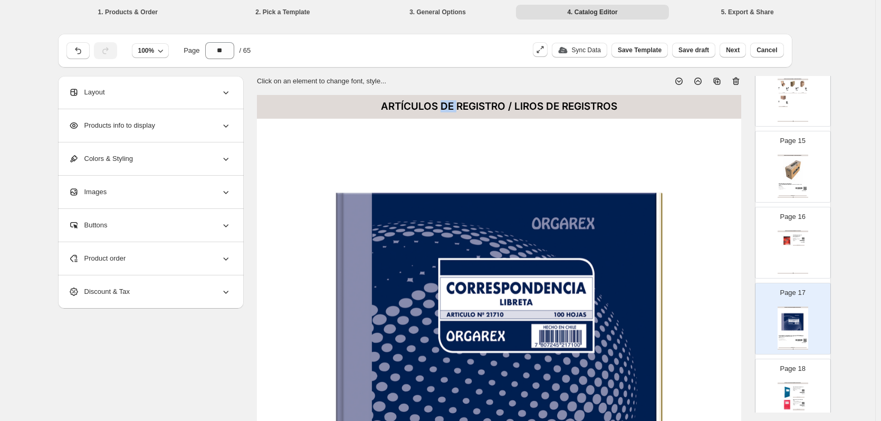
click at [446, 104] on div "ARTÍCULOS DE REGISTRO / LIROS DE REGISTROS" at bounding box center [499, 107] width 484 height 24
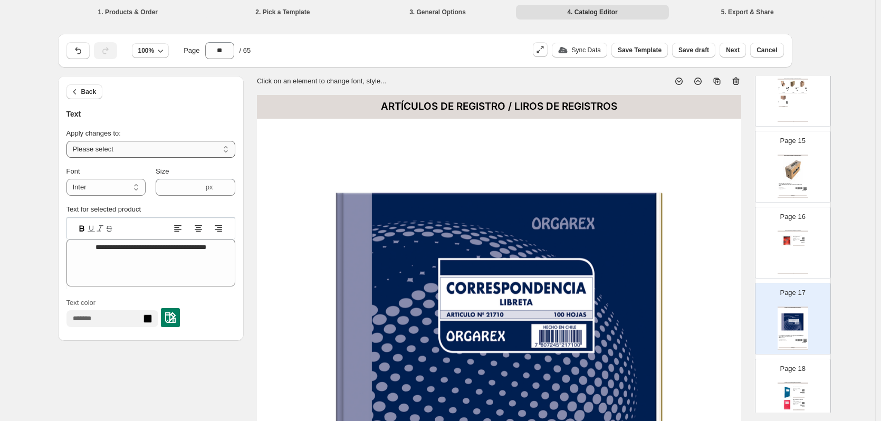
click at [152, 146] on select "**********" at bounding box center [150, 149] width 169 height 17
select select "**********"
click at [69, 141] on select "**********" at bounding box center [150, 149] width 169 height 17
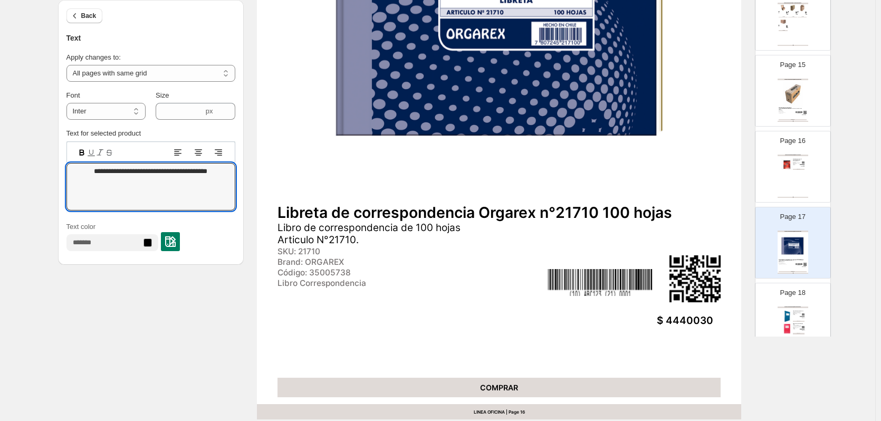
scroll to position [317, 0]
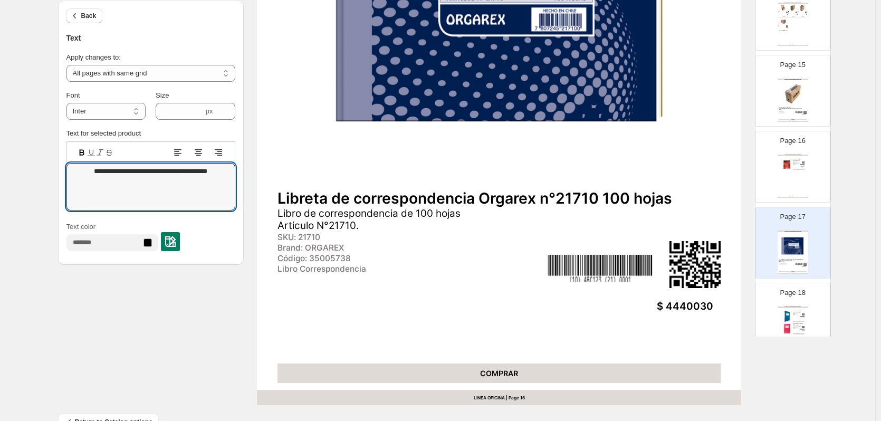
type textarea "**********"
click at [684, 307] on div "$ 4440030" at bounding box center [605, 307] width 218 height 12
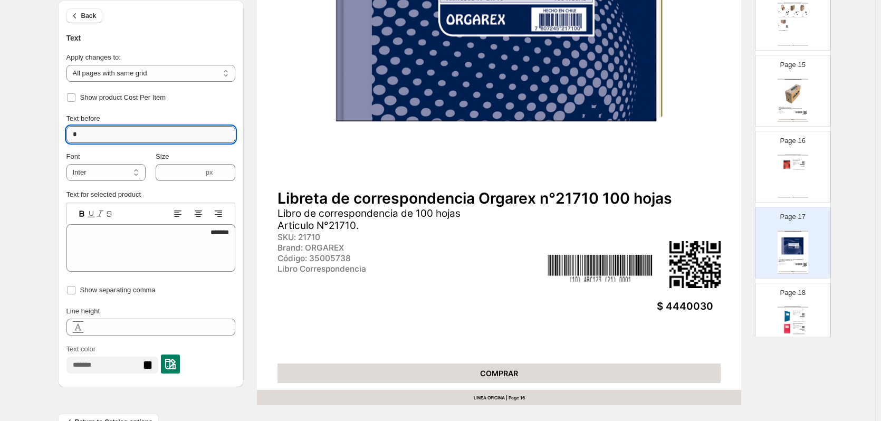
click at [111, 128] on input "*" at bounding box center [150, 134] width 169 height 17
type input "******"
click at [793, 168] on div "ARTÍCULOS DE REGISTRO / LIBRETAS Y BLOCK Colon block escolar con espiral 7mm 80…" at bounding box center [793, 176] width 31 height 43
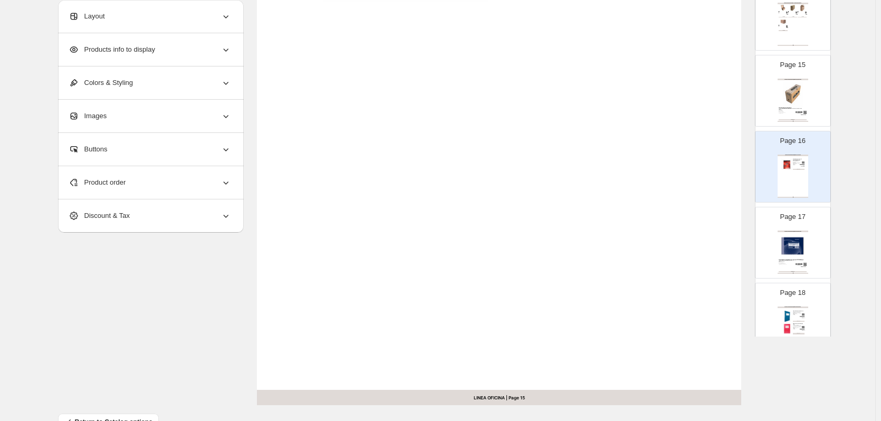
click at [799, 313] on div "Libro de asistencia con tapa dura y resistente De 100 hojas en su interior." at bounding box center [797, 313] width 9 height 2
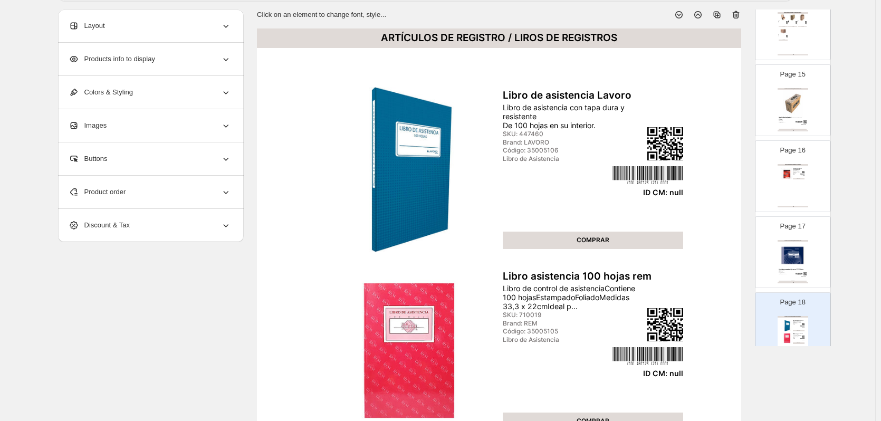
scroll to position [53, 0]
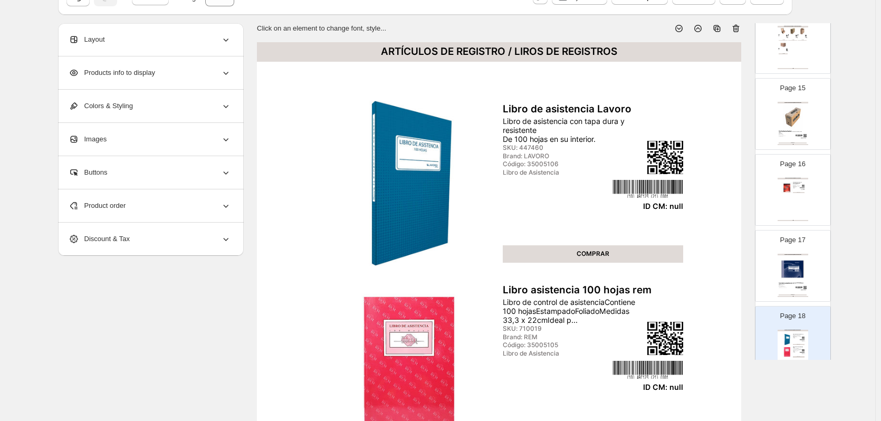
click at [739, 31] on icon at bounding box center [736, 28] width 11 height 11
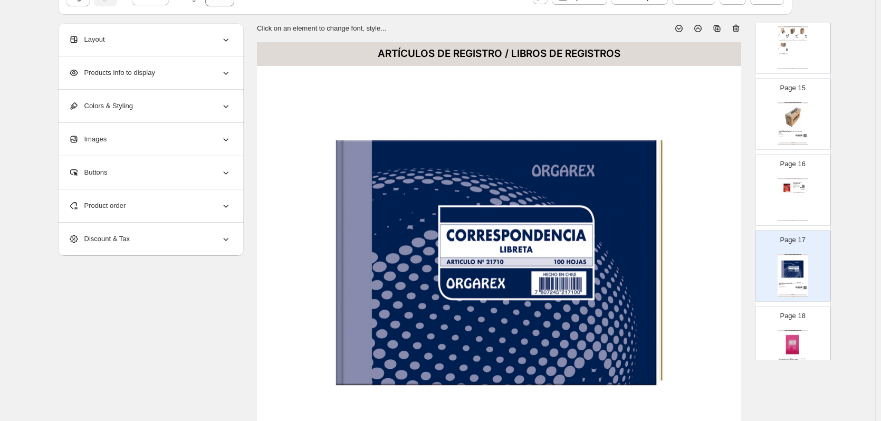
click at [795, 338] on img at bounding box center [793, 345] width 28 height 26
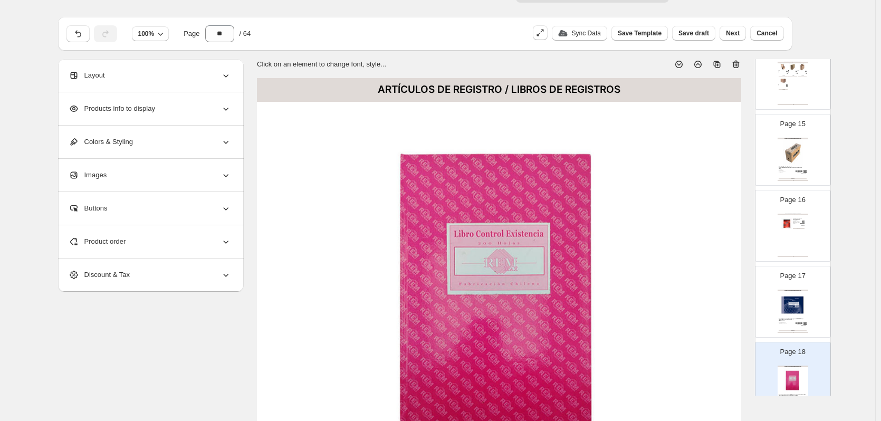
scroll to position [0, 0]
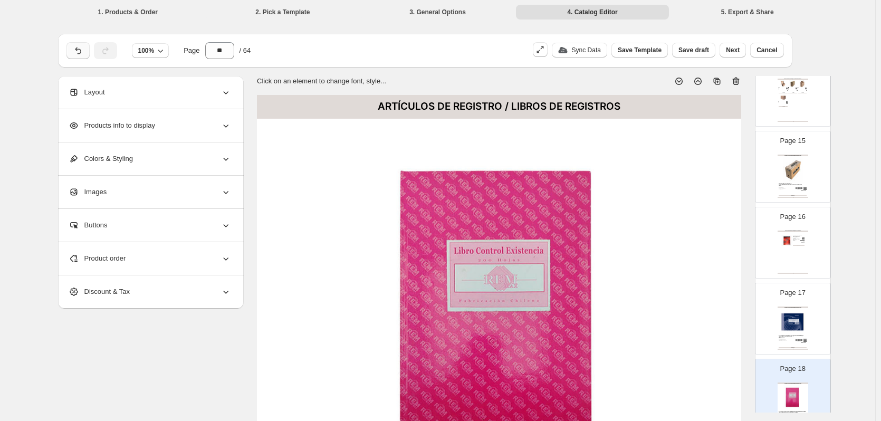
click at [78, 52] on icon "button" at bounding box center [78, 50] width 11 height 11
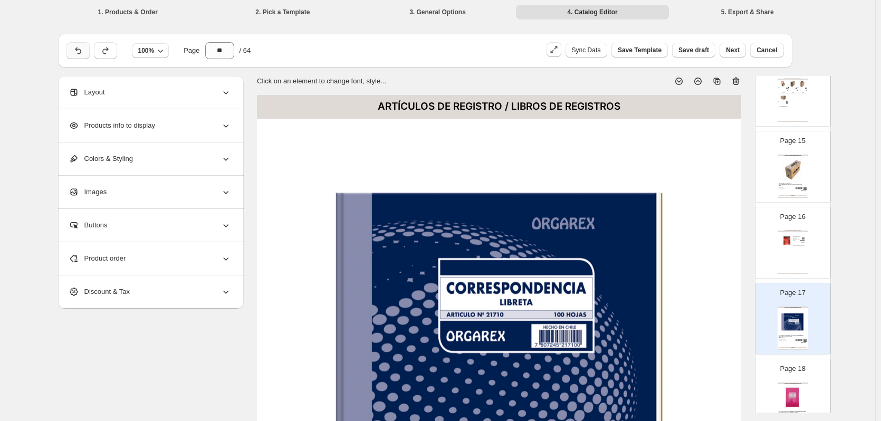
click at [78, 52] on icon "button" at bounding box center [78, 50] width 11 height 11
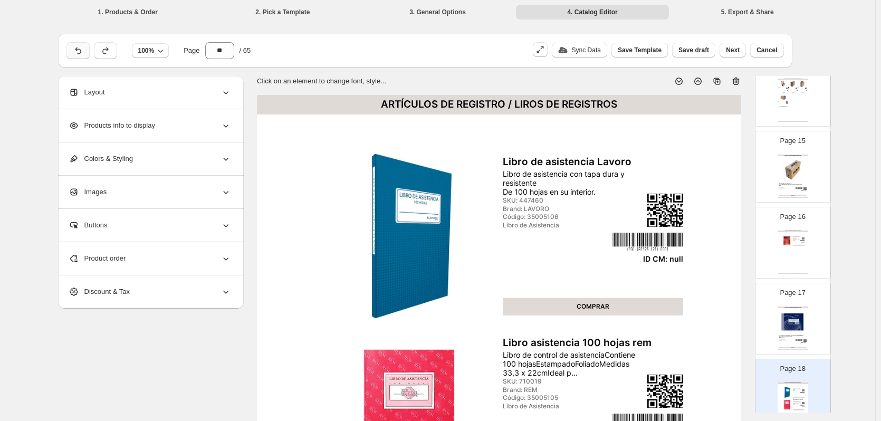
click at [81, 52] on icon "button" at bounding box center [78, 50] width 11 height 11
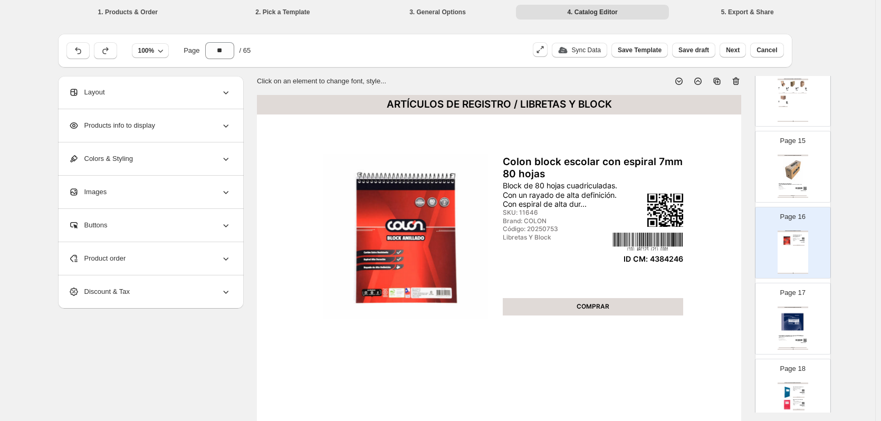
click at [783, 311] on img at bounding box center [793, 322] width 28 height 26
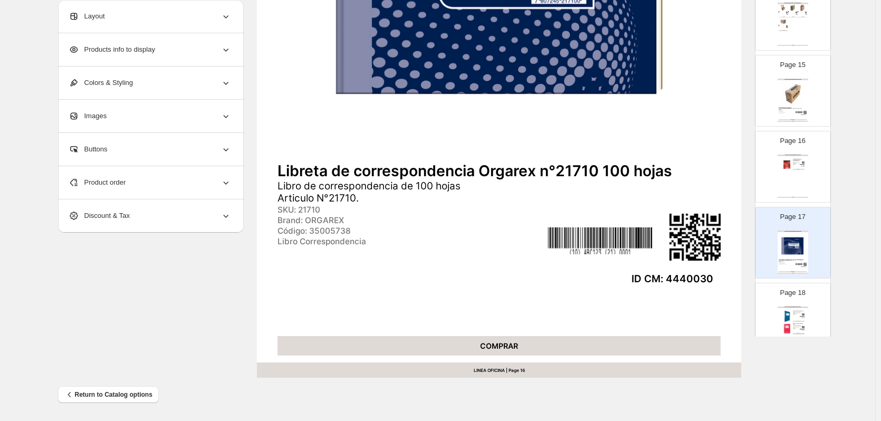
scroll to position [27, 0]
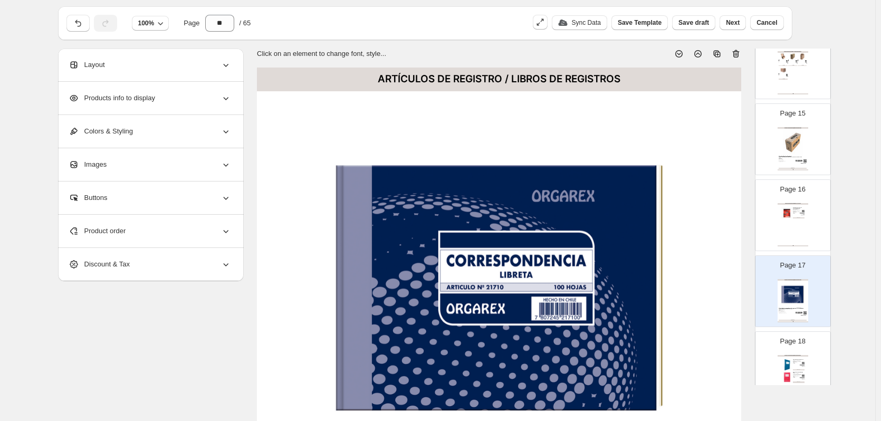
click at [789, 139] on img at bounding box center [793, 142] width 28 height 26
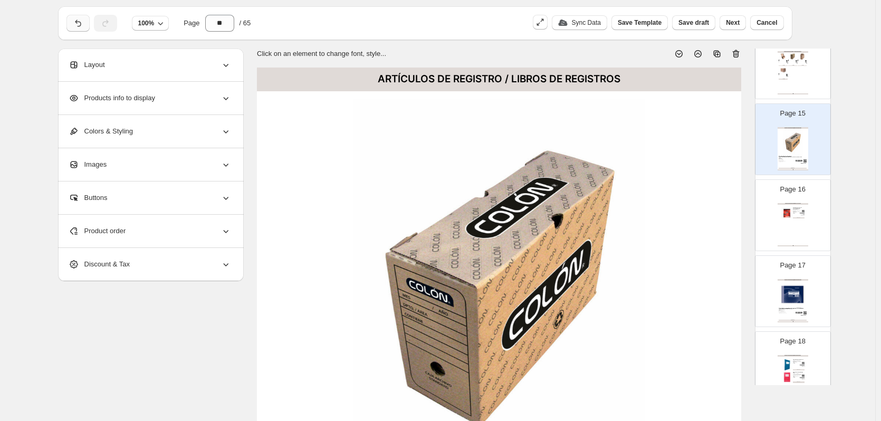
click at [79, 26] on icon "button" at bounding box center [78, 23] width 11 height 11
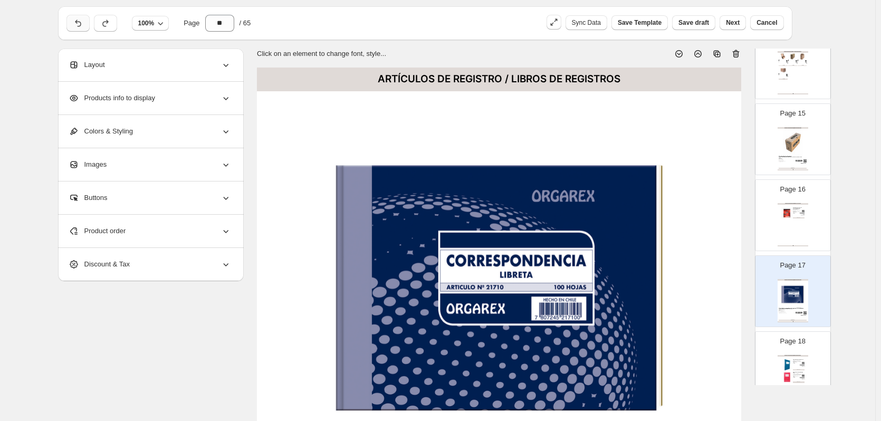
click at [79, 26] on icon "button" at bounding box center [78, 23] width 11 height 11
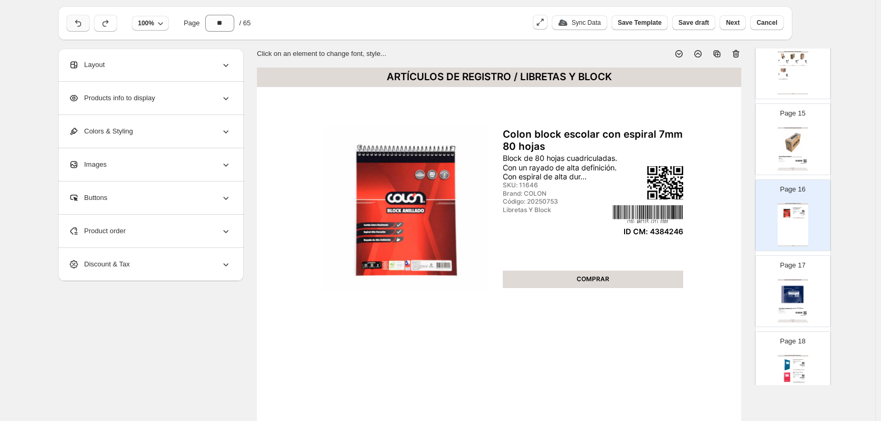
click at [79, 26] on icon "button" at bounding box center [78, 23] width 11 height 11
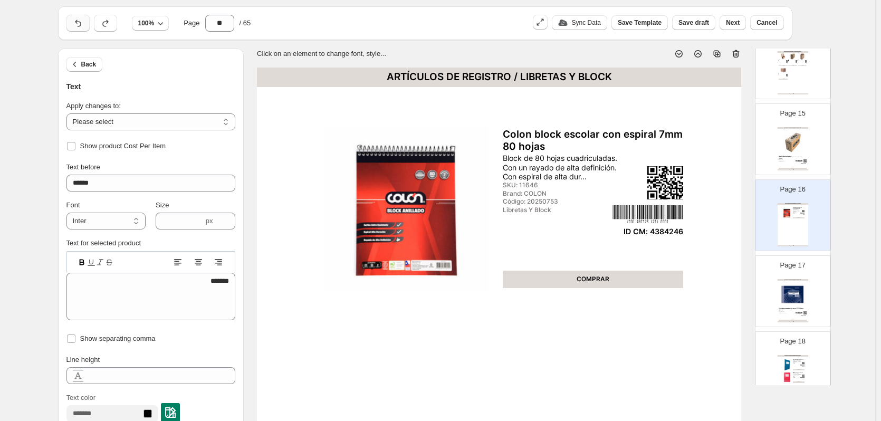
click at [79, 26] on icon "button" at bounding box center [78, 23] width 11 height 11
type input "**"
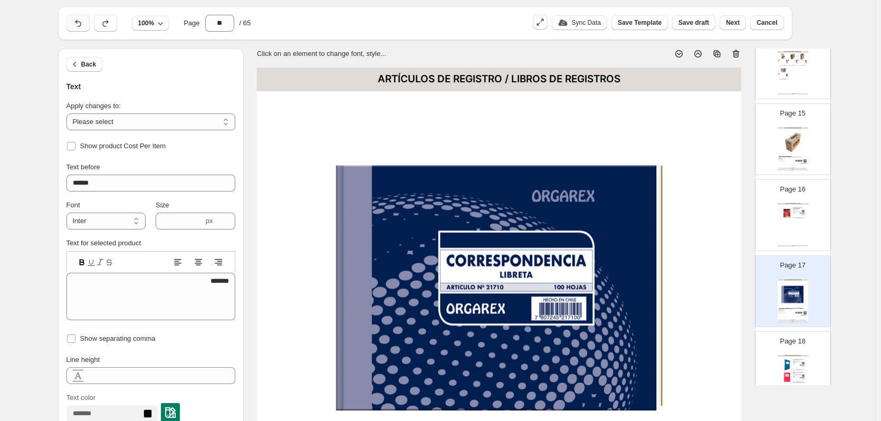
click at [79, 26] on icon "button" at bounding box center [78, 23] width 11 height 11
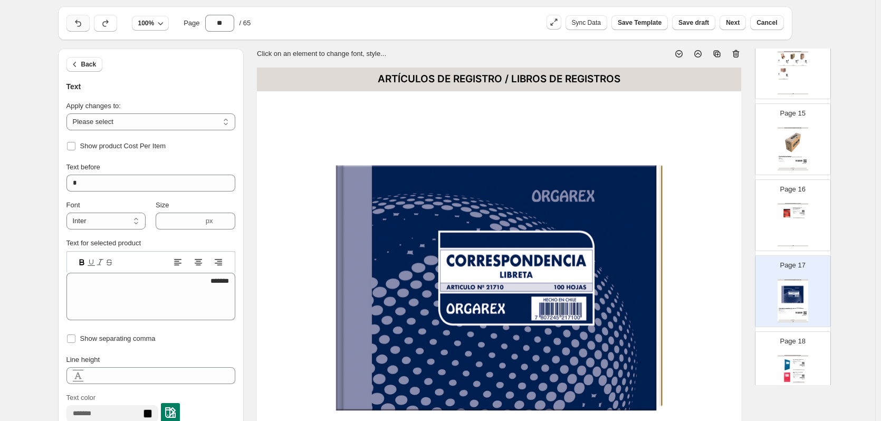
click at [79, 26] on icon "button" at bounding box center [78, 23] width 11 height 11
type input "*"
click at [781, 151] on img at bounding box center [793, 142] width 28 height 26
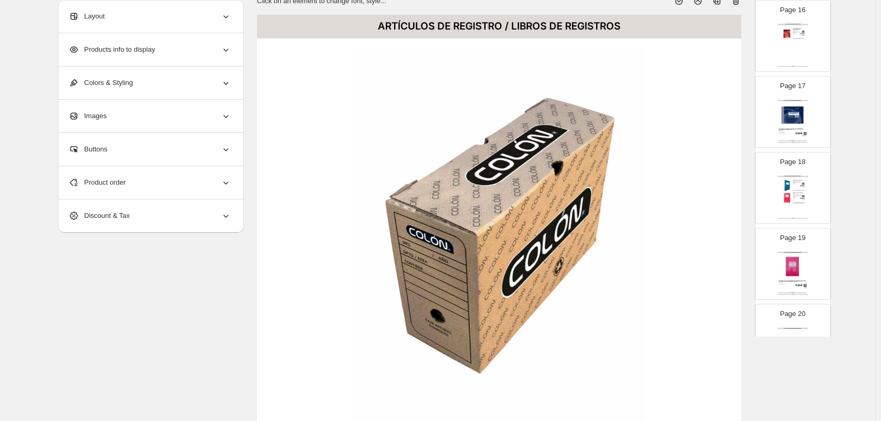
scroll to position [1267, 0]
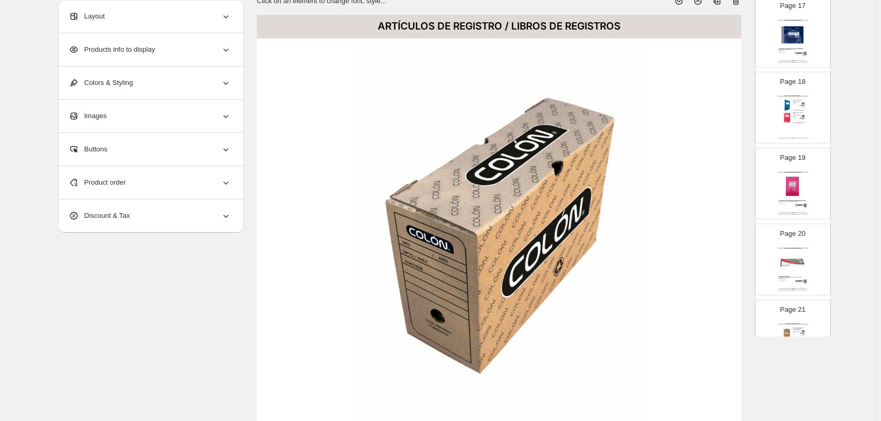
click at [795, 207] on div "$ null" at bounding box center [800, 207] width 14 height 1
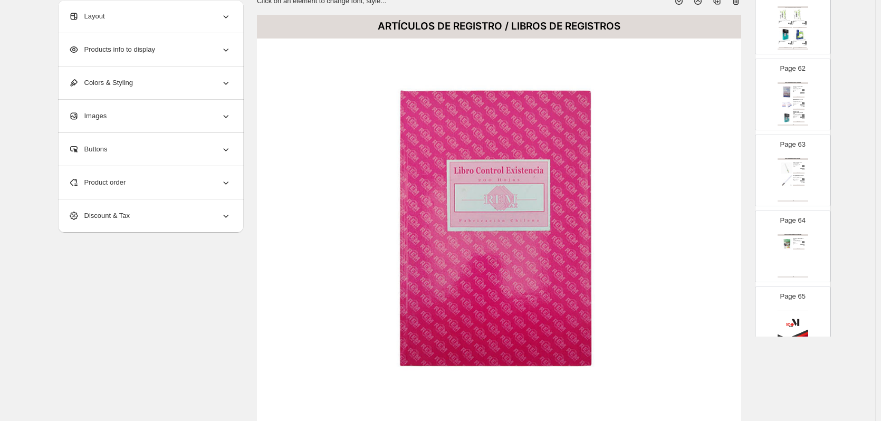
scroll to position [4673, 0]
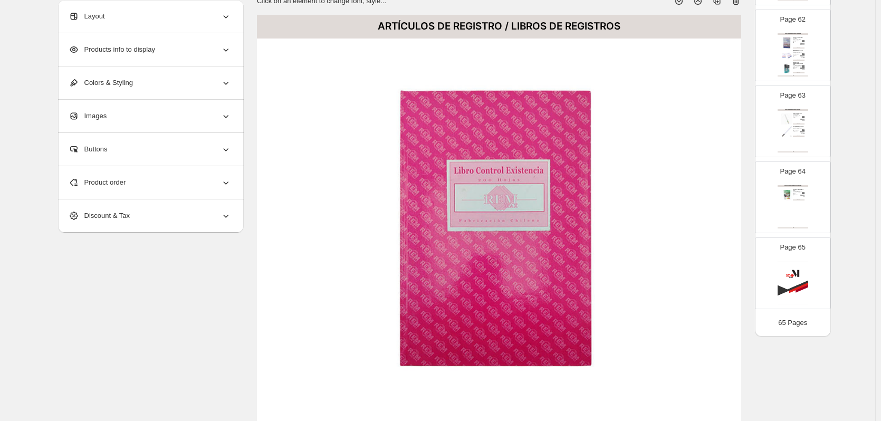
click at [791, 206] on div "PAPEL FOTOCOPIA Y MÁS / PAPEL FOTOGRÁFICO Papel fotográfico A4 brillante 200 gr…" at bounding box center [793, 206] width 31 height 43
type input "**"
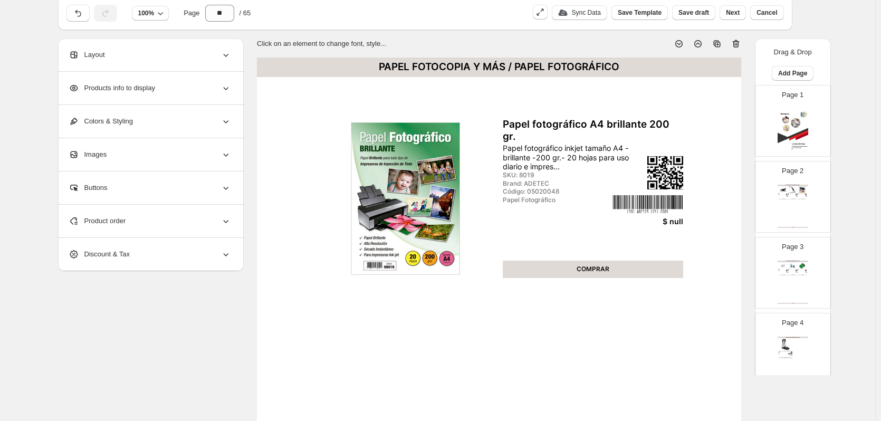
scroll to position [0, 0]
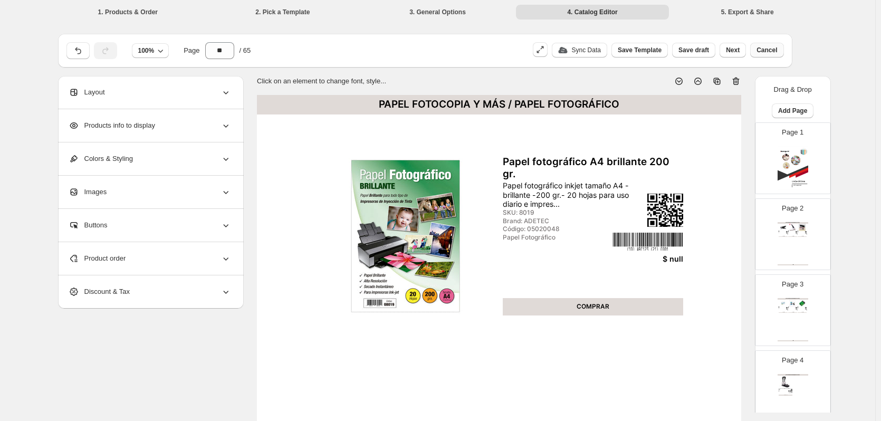
click at [772, 51] on span "Cancel" at bounding box center [767, 50] width 21 height 8
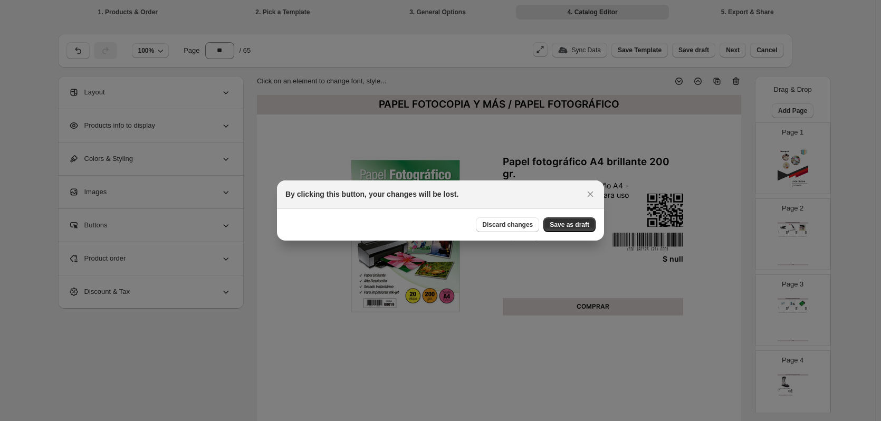
click at [496, 224] on span "Discard changes" at bounding box center [507, 225] width 51 height 8
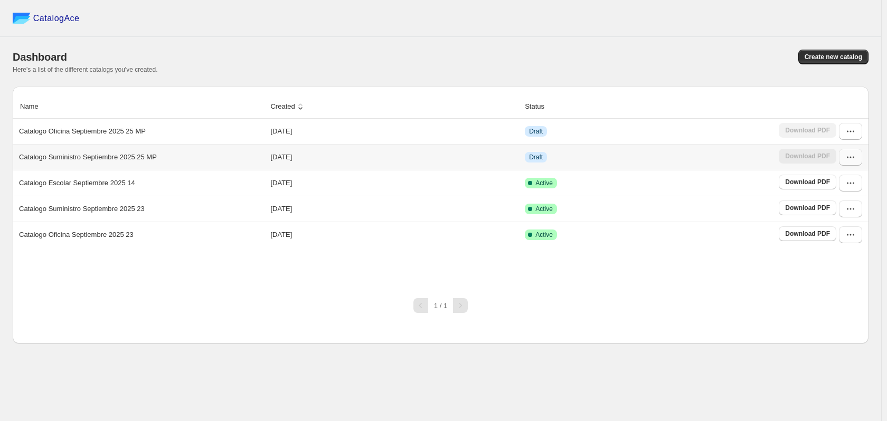
click at [852, 158] on icon "button" at bounding box center [850, 157] width 11 height 11
click at [832, 249] on span "Edit" at bounding box center [828, 253] width 12 height 8
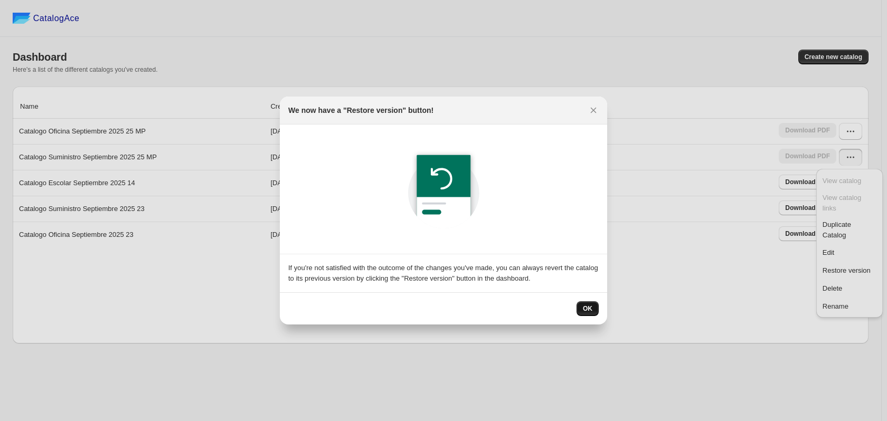
click at [591, 307] on span "OK" at bounding box center [587, 309] width 9 height 8
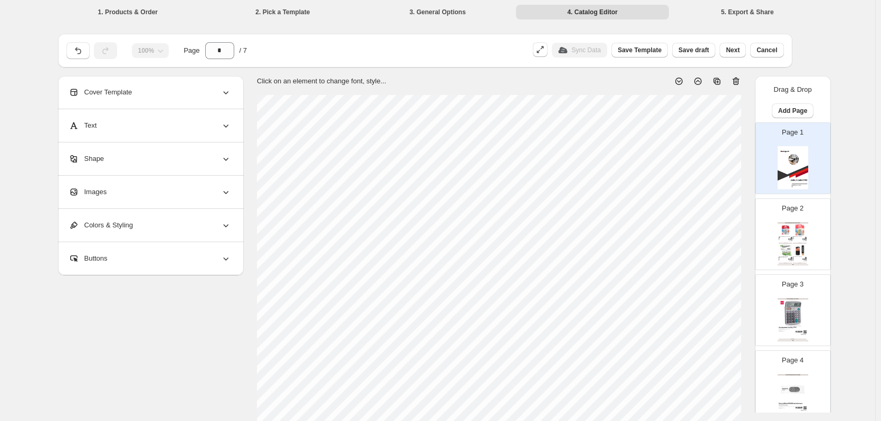
click at [796, 240] on div "Bateria tipo AA Maxell AA-2BP Pila AA marca Maxell Dos unidades en su interior.…" at bounding box center [800, 238] width 14 height 4
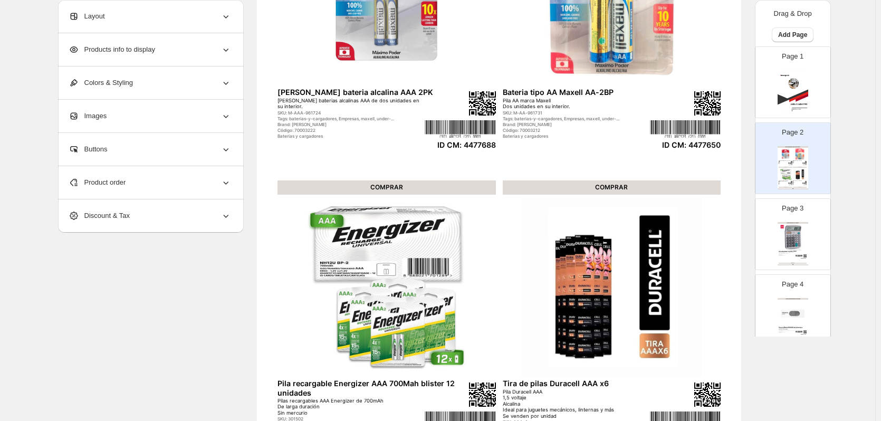
scroll to position [317, 0]
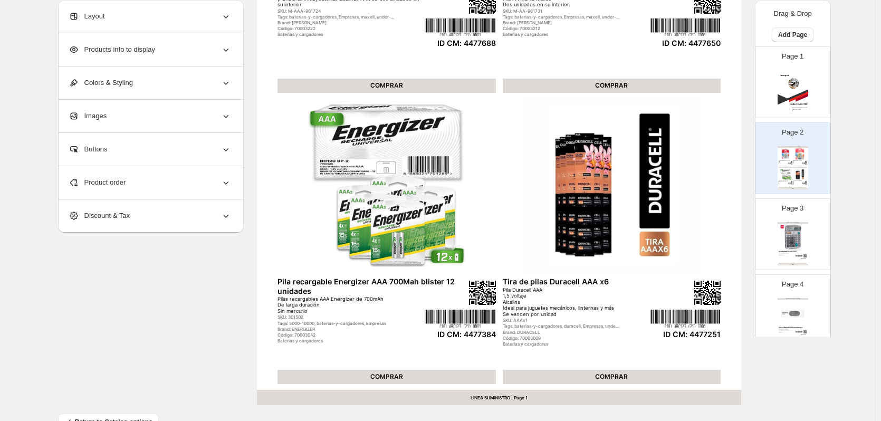
click at [802, 225] on img at bounding box center [793, 237] width 28 height 26
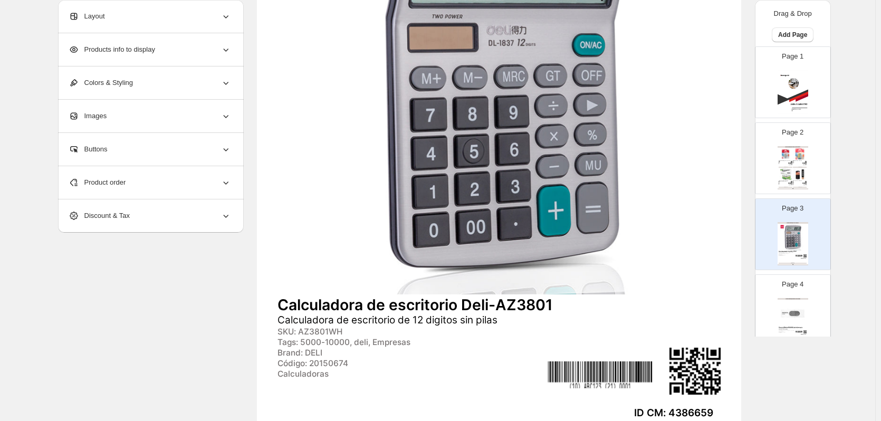
scroll to position [211, 0]
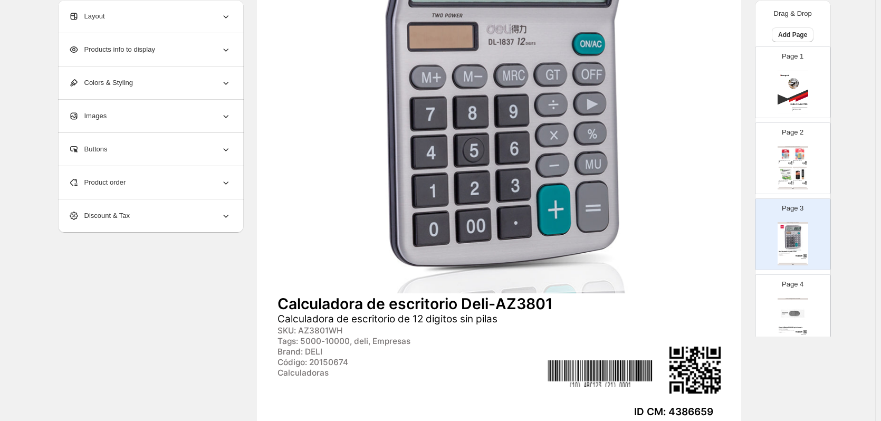
click at [787, 298] on div "TECNOLÓGICOS / PENDRIVE Y ACCESORIOS" at bounding box center [793, 299] width 31 height 2
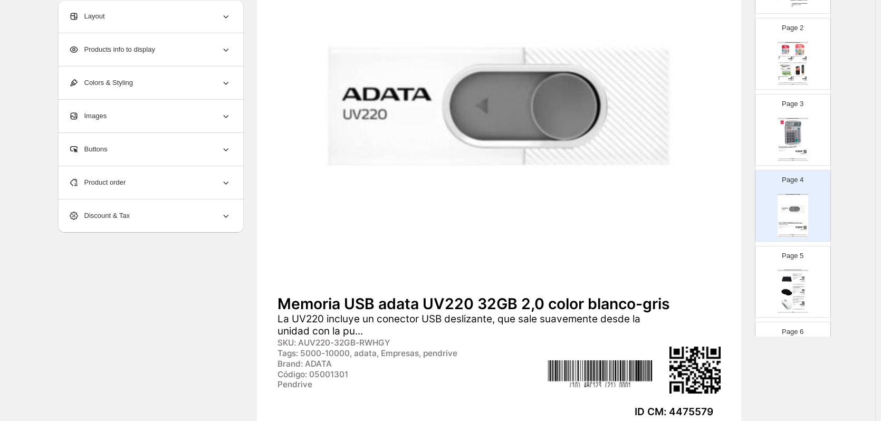
scroll to position [106, 0]
click at [787, 294] on img at bounding box center [788, 291] width 12 height 12
type input "*"
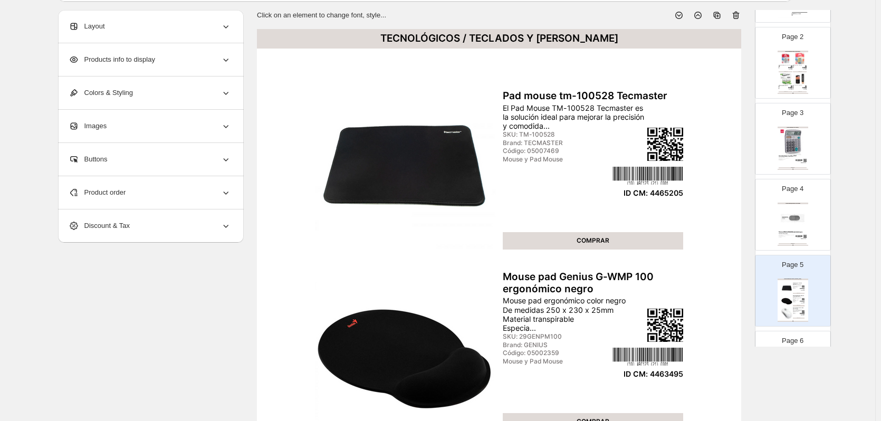
scroll to position [0, 0]
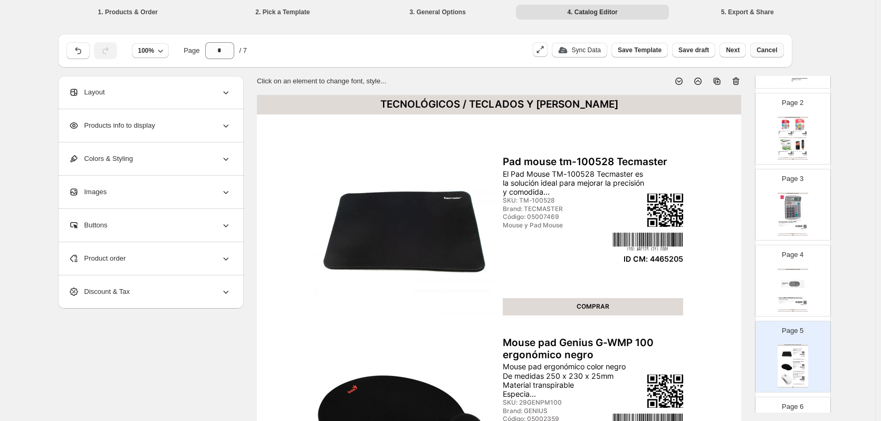
click at [784, 52] on button "Cancel" at bounding box center [766, 50] width 33 height 15
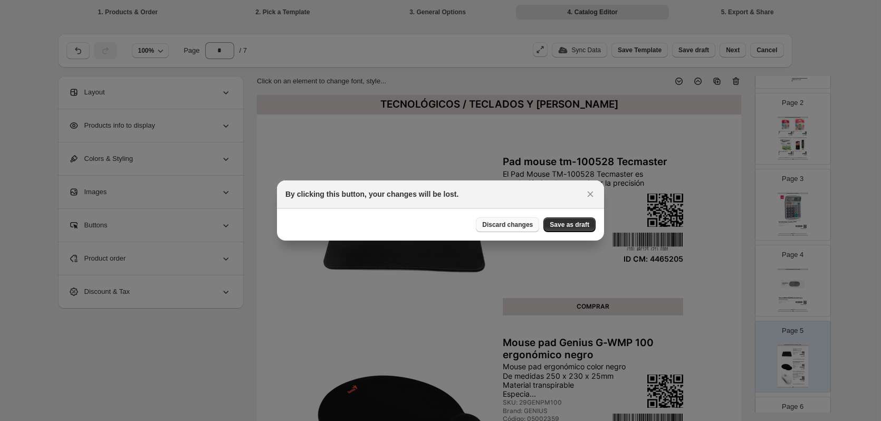
click at [517, 225] on span "Discard changes" at bounding box center [507, 225] width 51 height 8
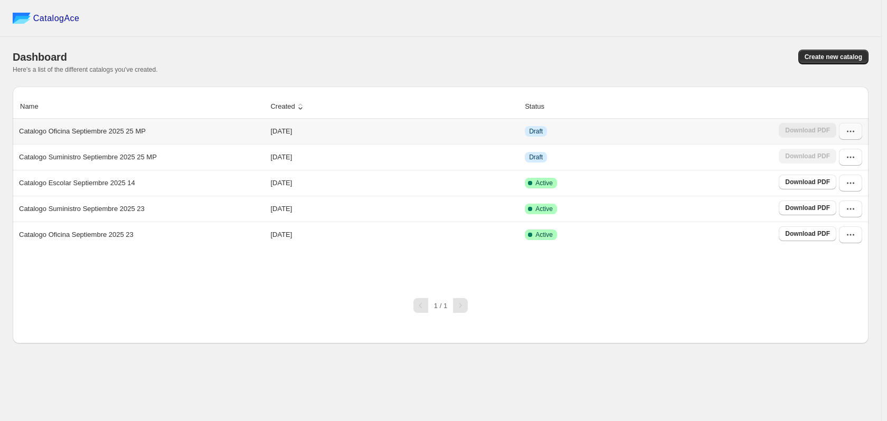
click at [844, 133] on button "button" at bounding box center [850, 131] width 23 height 17
click at [842, 222] on span "Edit" at bounding box center [849, 227] width 54 height 11
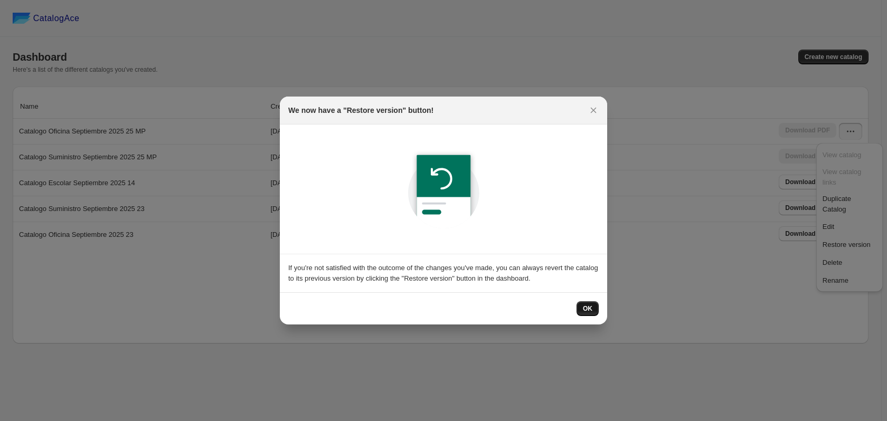
click at [590, 308] on span "OK" at bounding box center [587, 309] width 9 height 8
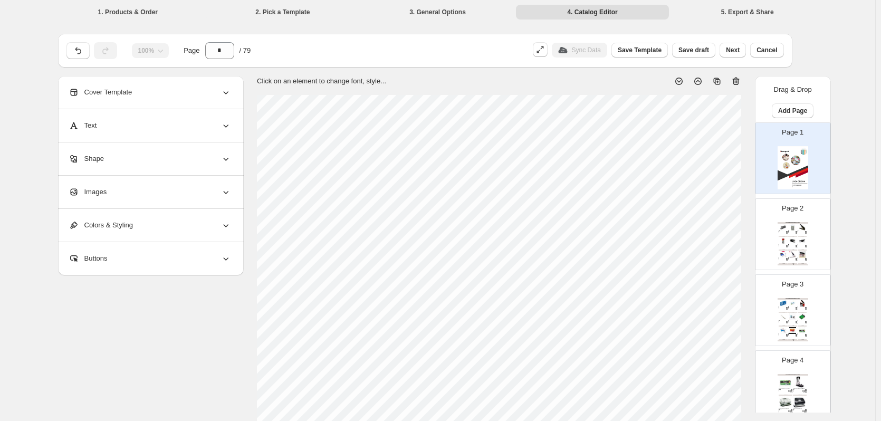
click at [798, 242] on img at bounding box center [802, 240] width 9 height 7
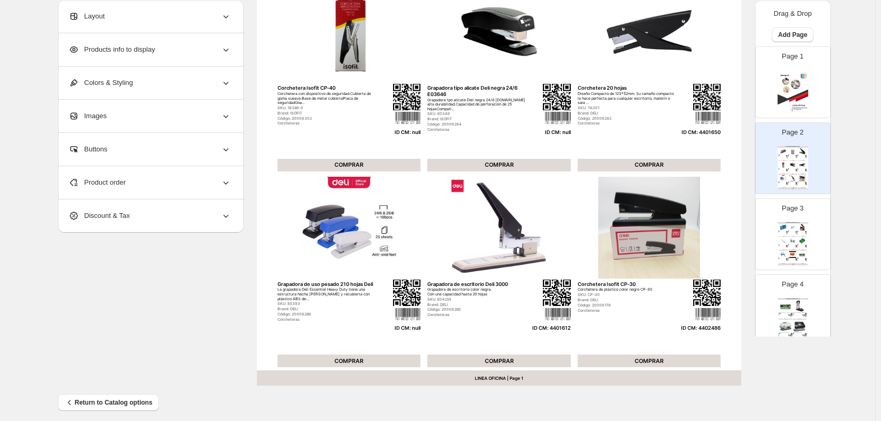
scroll to position [344, 0]
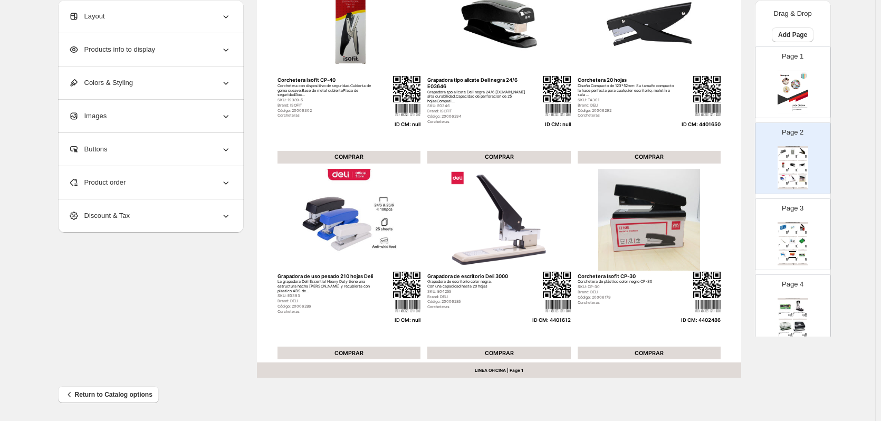
click at [139, 183] on div "Product order" at bounding box center [150, 182] width 163 height 33
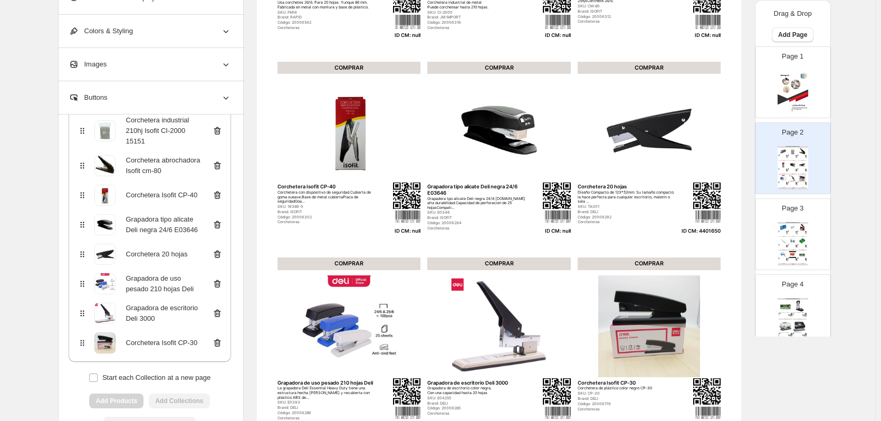
scroll to position [186, 0]
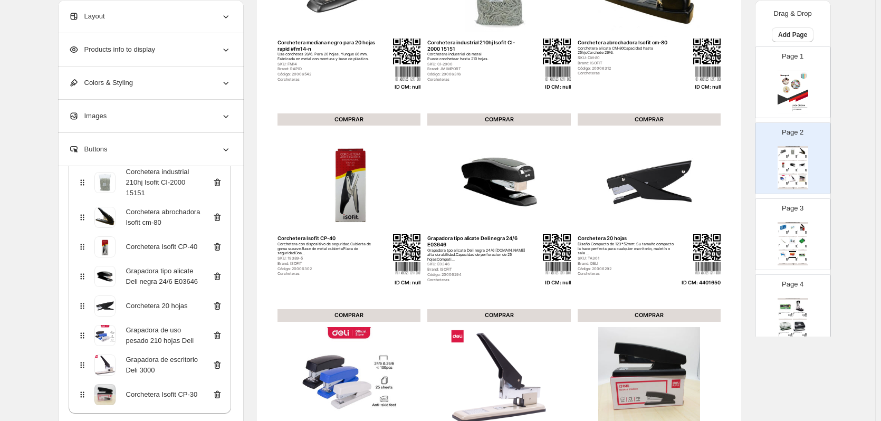
click at [221, 181] on icon at bounding box center [217, 182] width 7 height 8
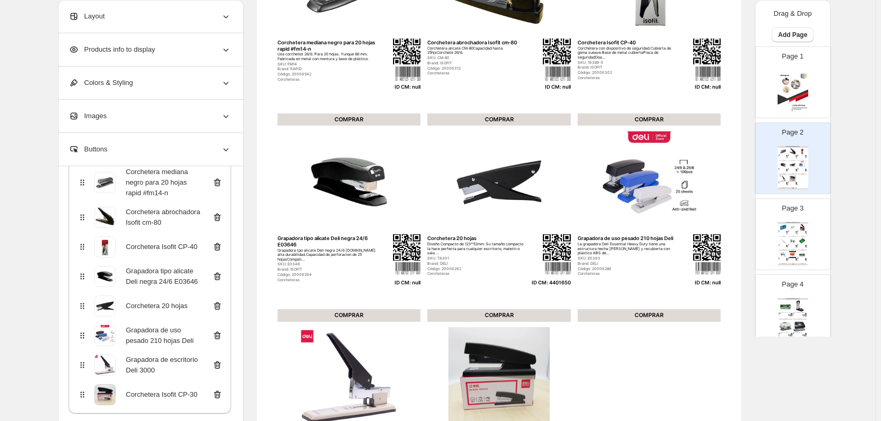
click at [221, 181] on icon at bounding box center [217, 182] width 7 height 8
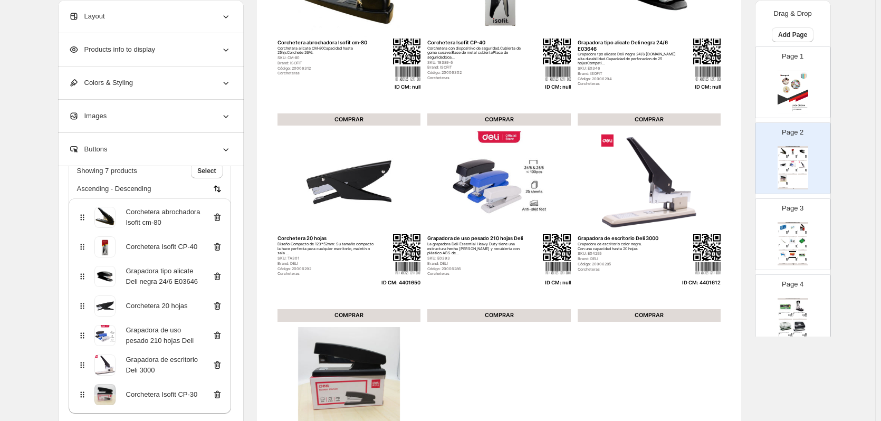
scroll to position [76, 0]
click at [222, 181] on div "Showing 7 products Select Ascending - Descending" at bounding box center [150, 176] width 163 height 43
click at [220, 216] on icon at bounding box center [217, 217] width 11 height 11
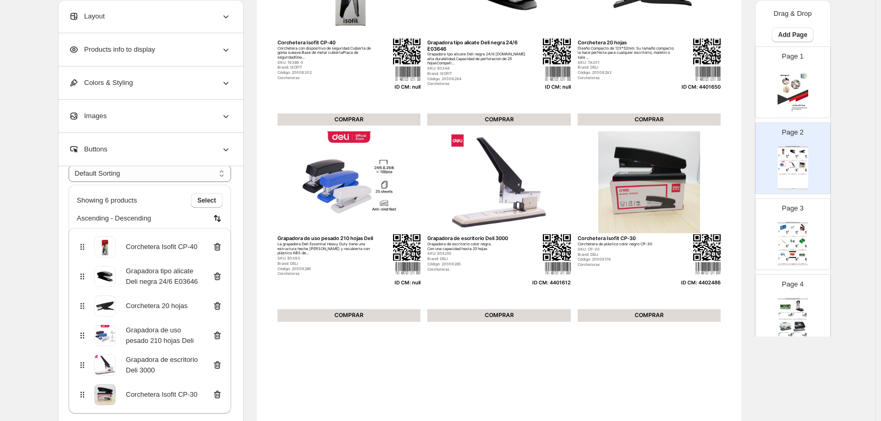
scroll to position [46, 0]
click at [191, 173] on select "**********" at bounding box center [150, 173] width 163 height 17
click at [354, 359] on div "ACCESORIOS DE OFICINA / CORCHETERAS Corchetera Isofit CP-40 Corchetera con disp…" at bounding box center [499, 222] width 484 height 627
click at [218, 251] on icon at bounding box center [217, 248] width 7 height 8
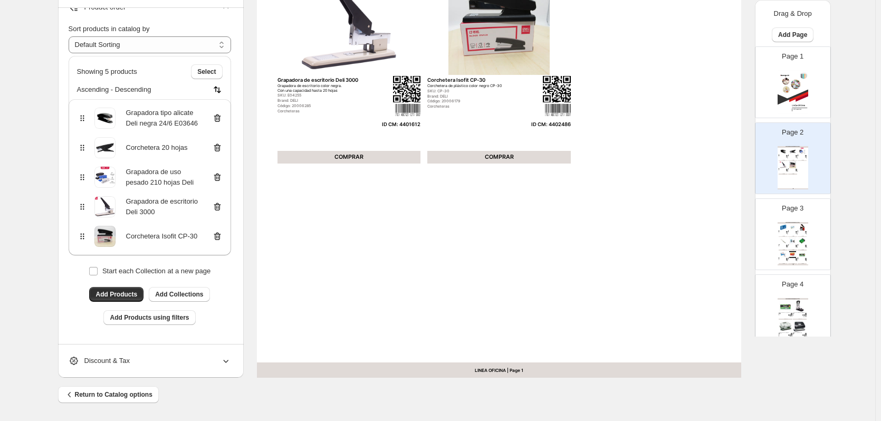
scroll to position [239, 0]
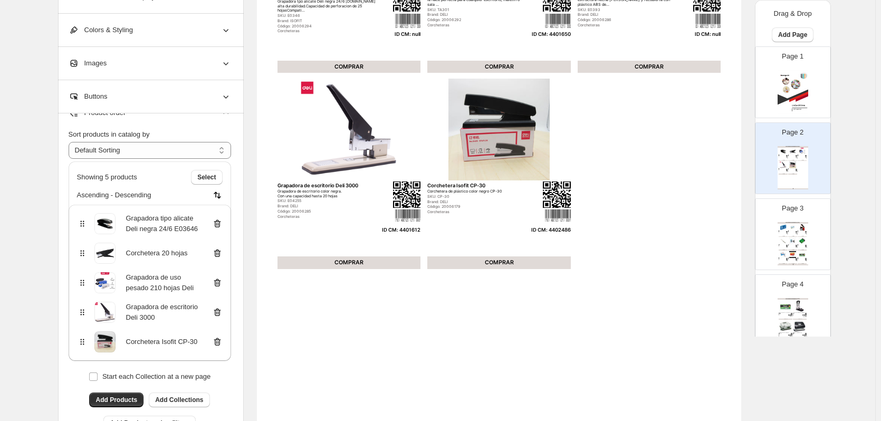
click at [221, 223] on icon at bounding box center [217, 223] width 11 height 11
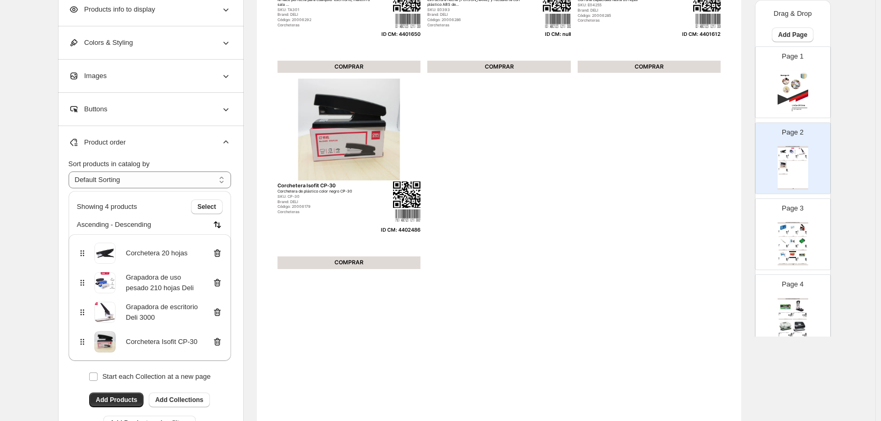
click at [221, 284] on icon at bounding box center [217, 283] width 7 height 8
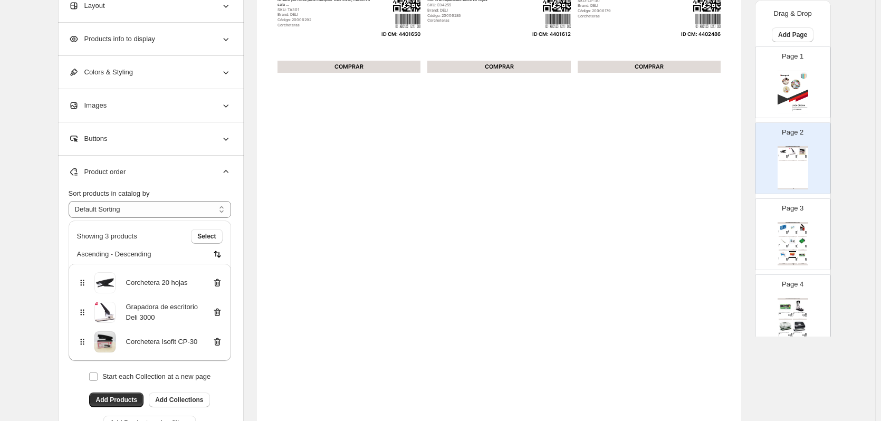
click at [803, 255] on img at bounding box center [802, 254] width 9 height 7
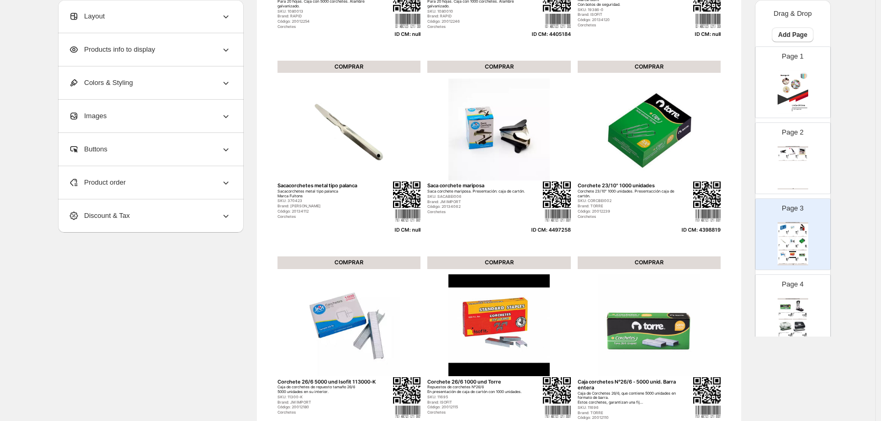
click at [214, 186] on div "Product order" at bounding box center [150, 182] width 163 height 33
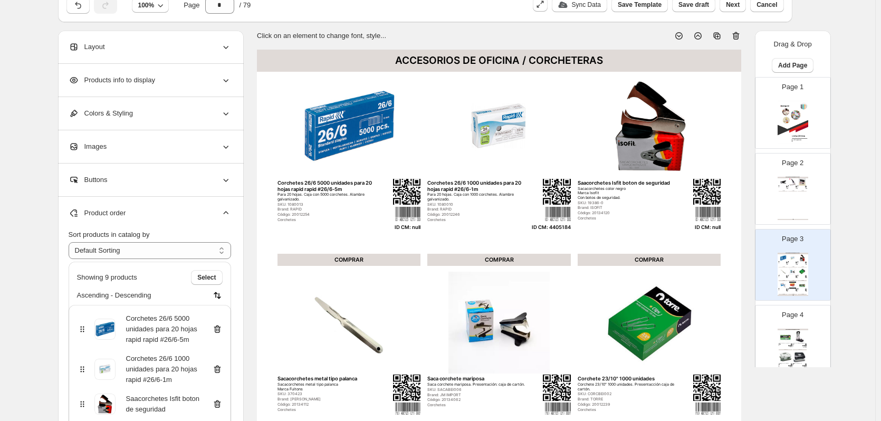
scroll to position [27, 0]
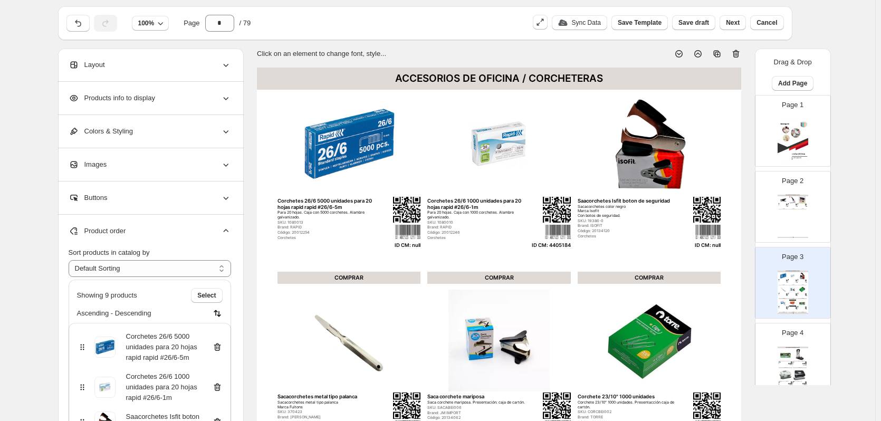
click at [807, 208] on div "Page 2 ACCESORIOS DE OFICINA / CORCHETERAS Corchetera 20 hojas Diseño Compacto …" at bounding box center [789, 202] width 66 height 71
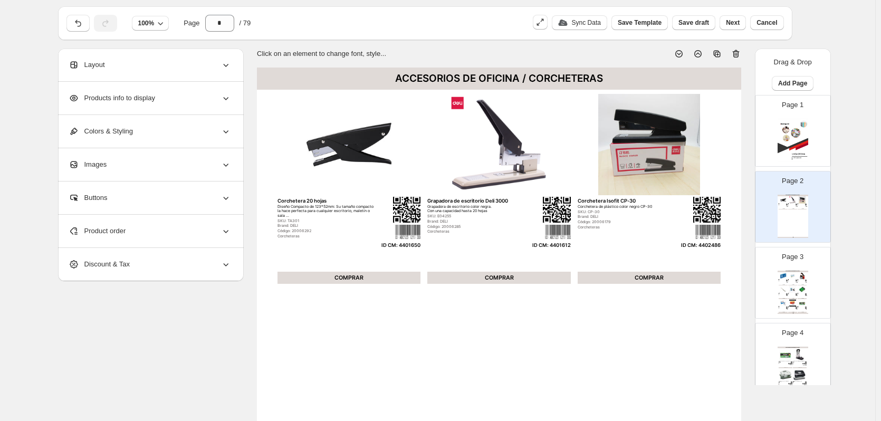
click at [793, 299] on div "COMPRAR" at bounding box center [792, 298] width 9 height 1
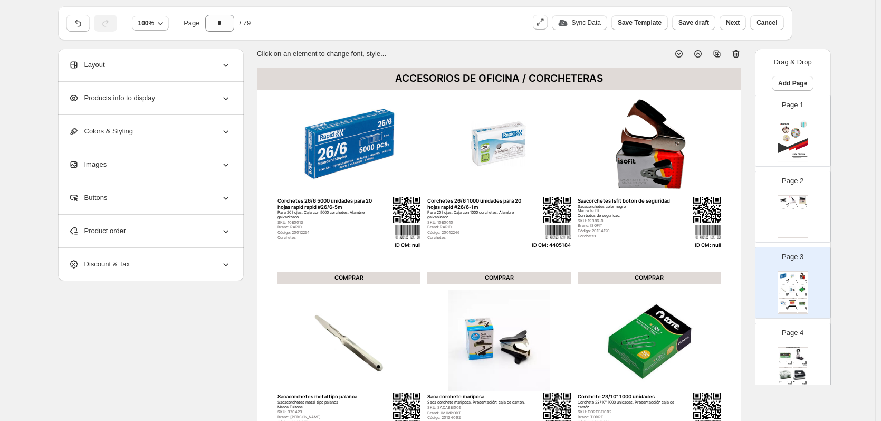
click at [161, 233] on div "Product order" at bounding box center [150, 231] width 163 height 33
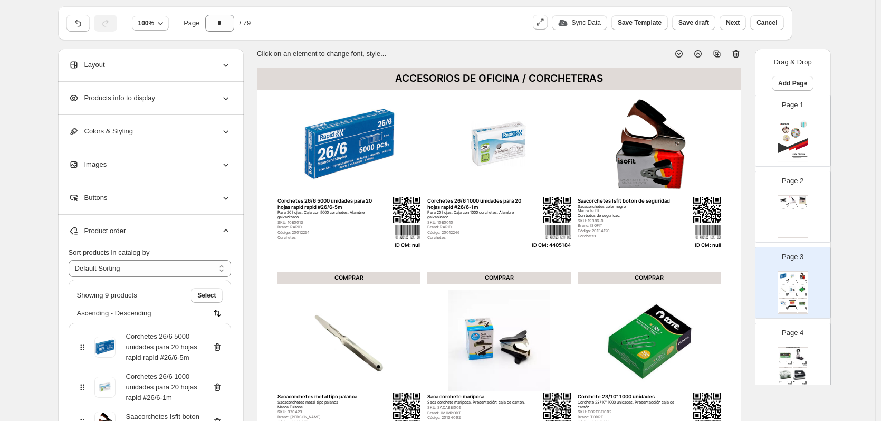
click at [221, 348] on icon at bounding box center [217, 348] width 7 height 8
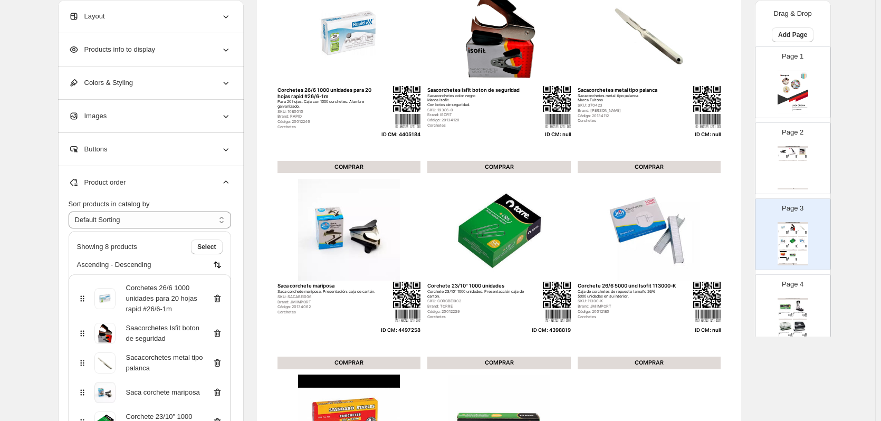
scroll to position [186, 0]
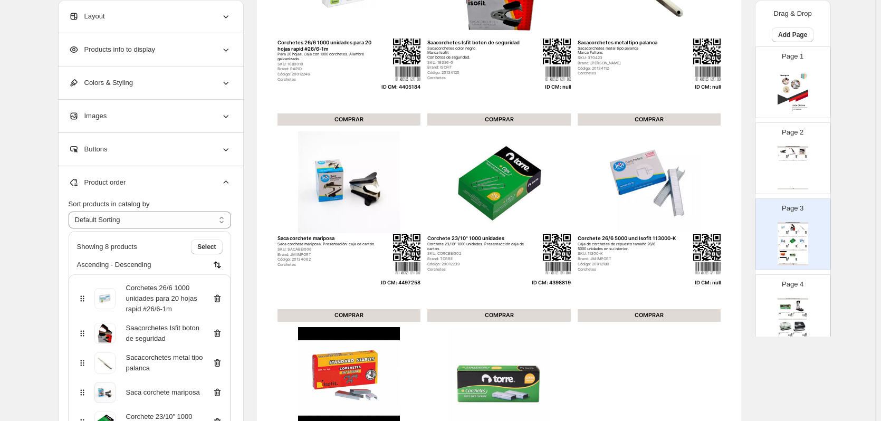
click at [219, 332] on icon at bounding box center [217, 333] width 11 height 11
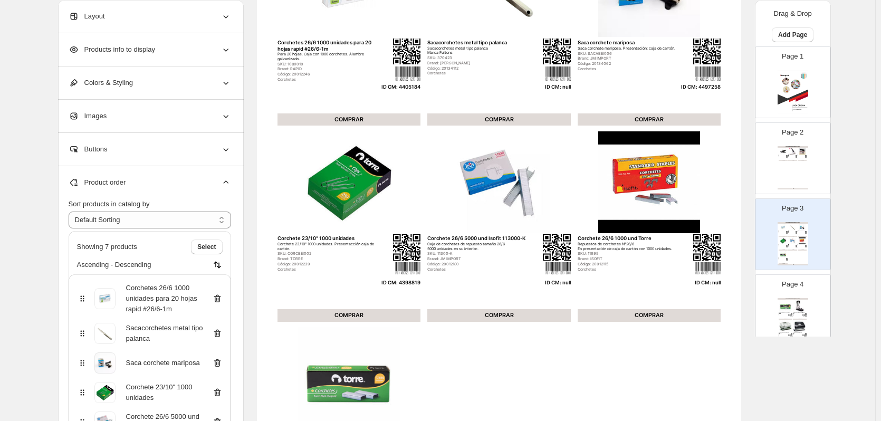
click at [217, 335] on icon at bounding box center [216, 333] width 1 height 3
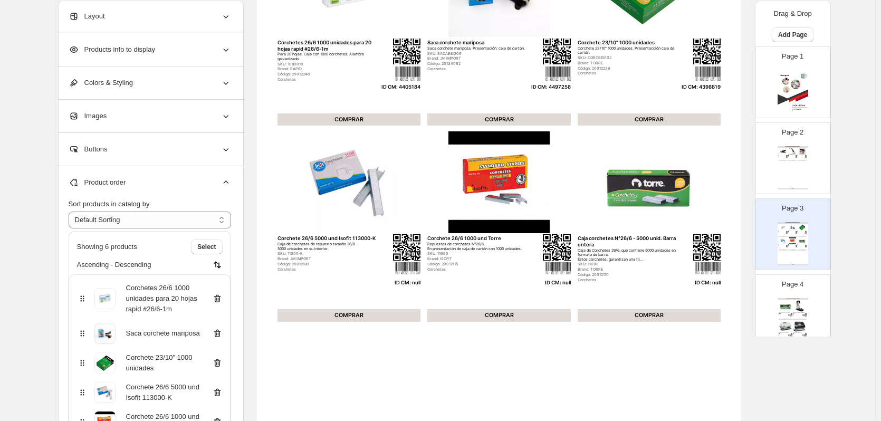
click at [216, 391] on icon at bounding box center [217, 392] width 11 height 11
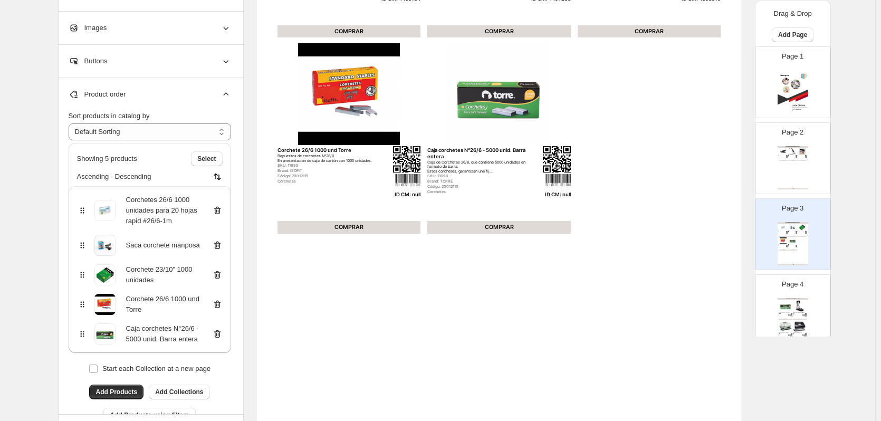
scroll to position [291, 0]
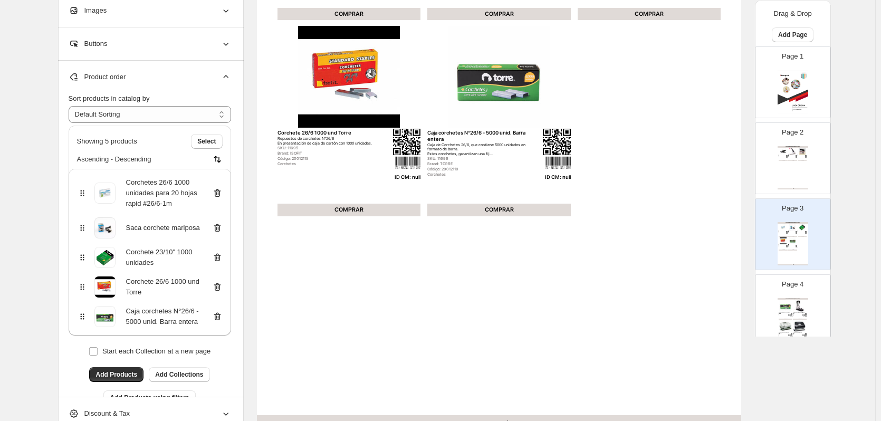
click at [220, 290] on icon at bounding box center [217, 287] width 7 height 8
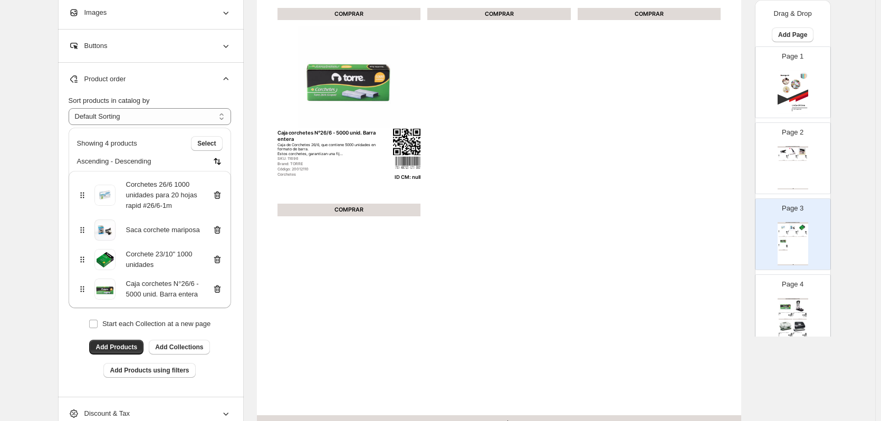
click at [221, 292] on icon at bounding box center [217, 290] width 7 height 8
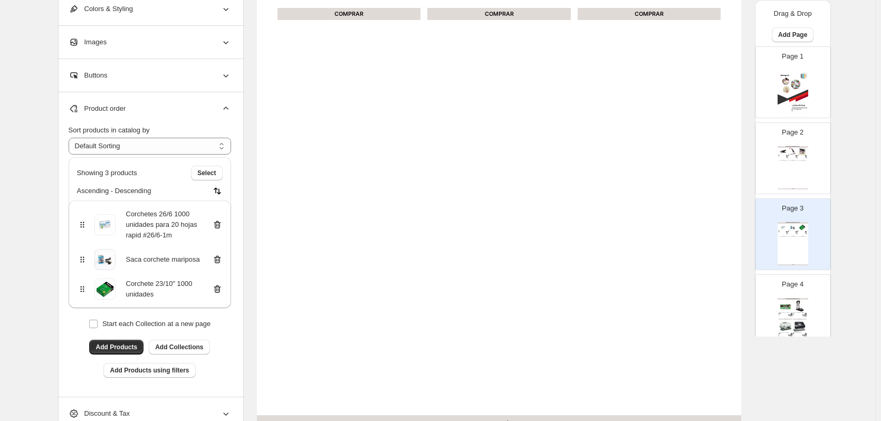
click at [795, 314] on div "Perforadora de metal PM-30 hojas Marca Isofit." at bounding box center [797, 314] width 9 height 1
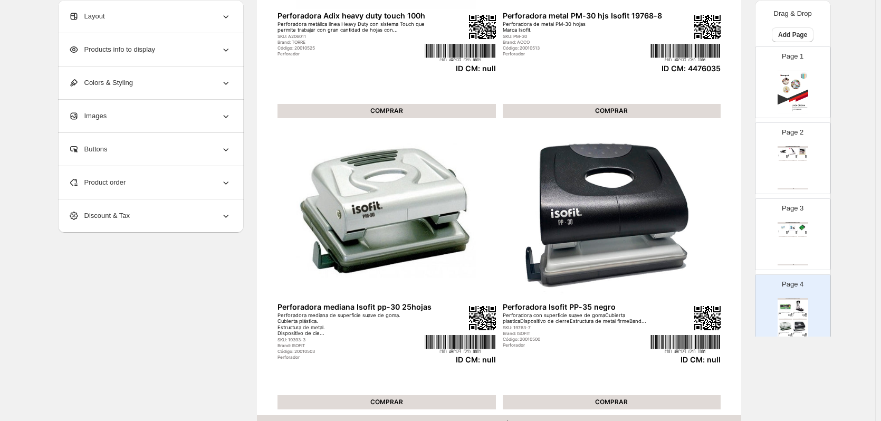
click at [137, 178] on div "Product order" at bounding box center [150, 182] width 163 height 33
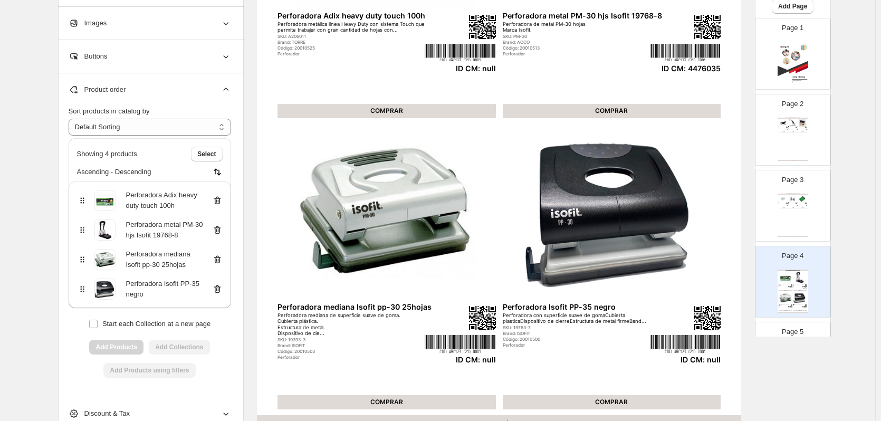
scroll to position [106, 0]
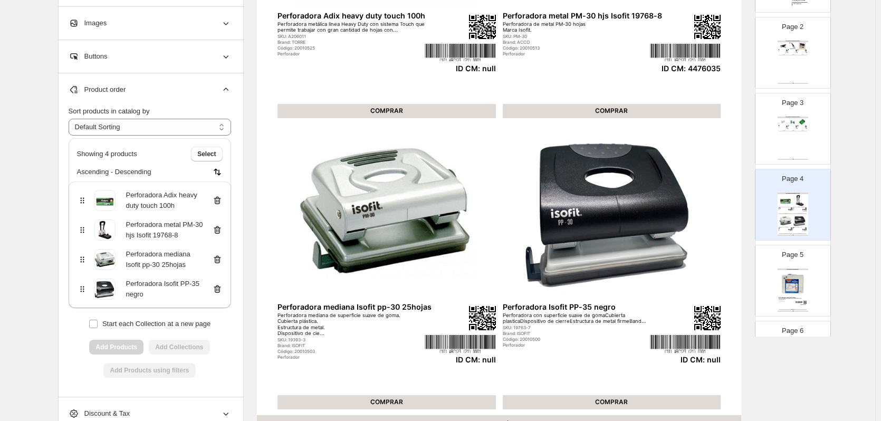
click at [792, 269] on div "ACCESORIOS DE OFICINA / PIZARRAS" at bounding box center [793, 270] width 31 height 2
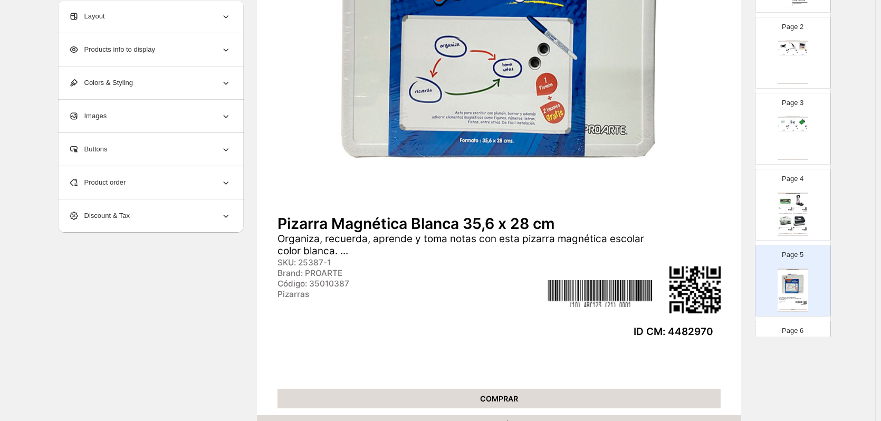
click at [789, 219] on img at bounding box center [786, 221] width 14 height 13
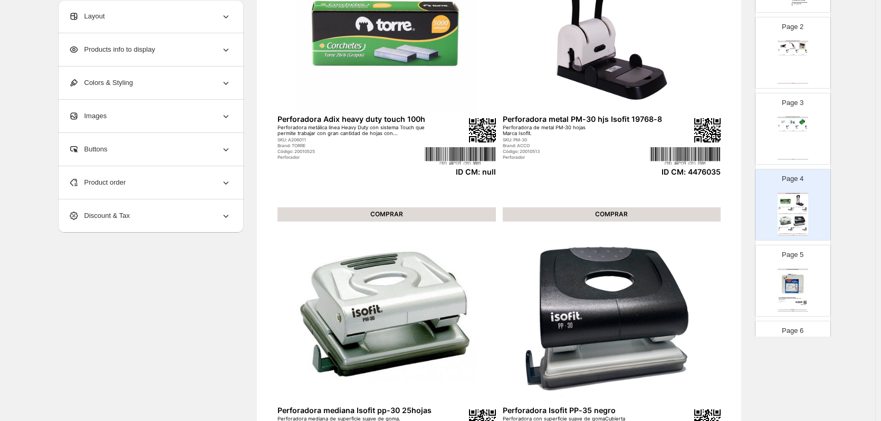
scroll to position [186, 0]
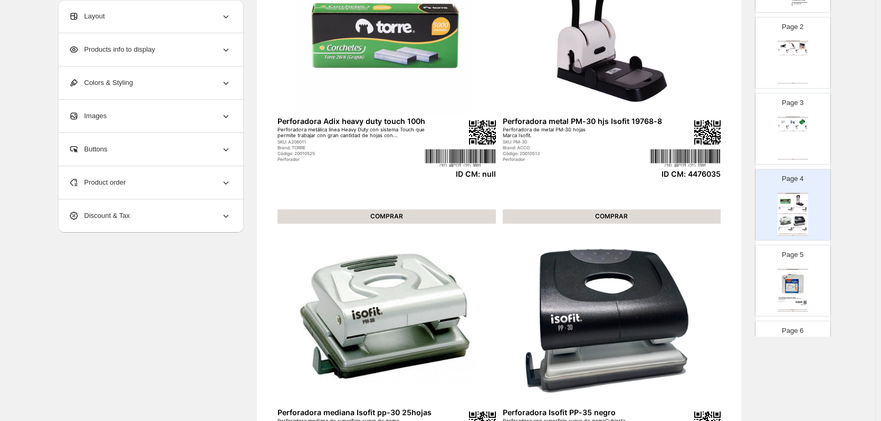
click at [224, 183] on icon at bounding box center [226, 182] width 11 height 11
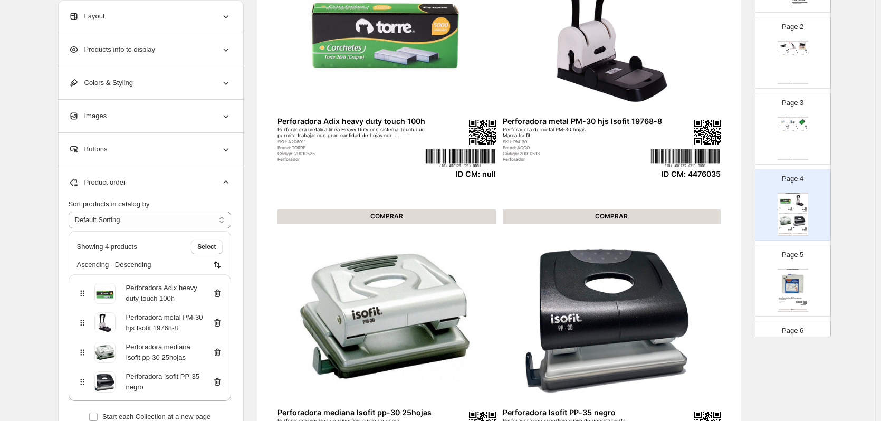
click at [218, 292] on icon at bounding box center [217, 293] width 11 height 11
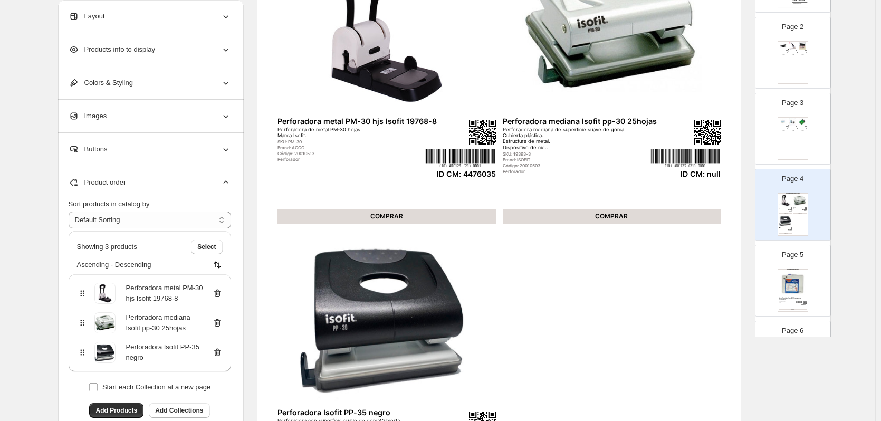
click at [218, 326] on icon at bounding box center [217, 323] width 11 height 11
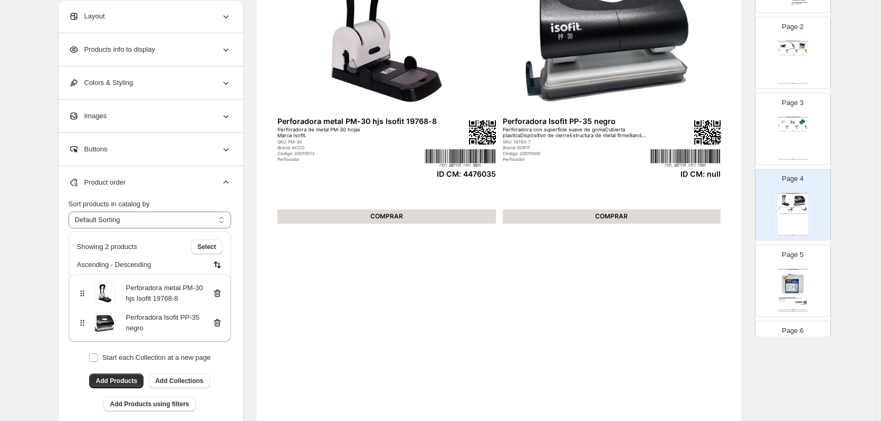
click at [218, 324] on icon at bounding box center [217, 323] width 11 height 11
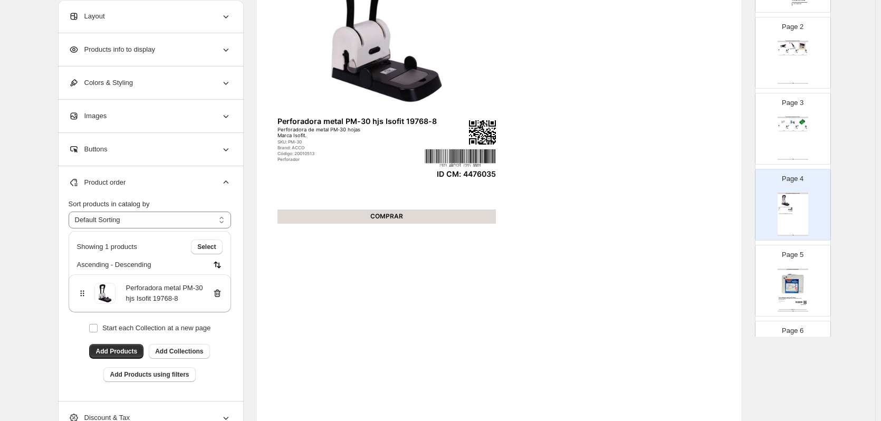
click at [786, 279] on img at bounding box center [793, 284] width 28 height 26
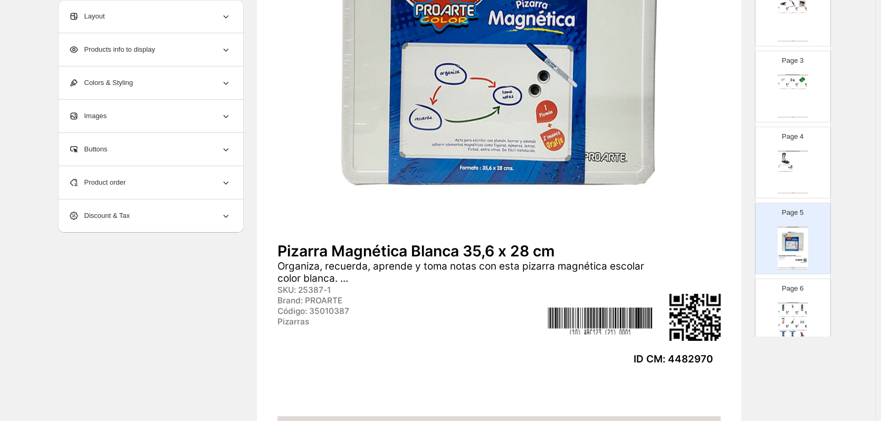
scroll to position [211, 0]
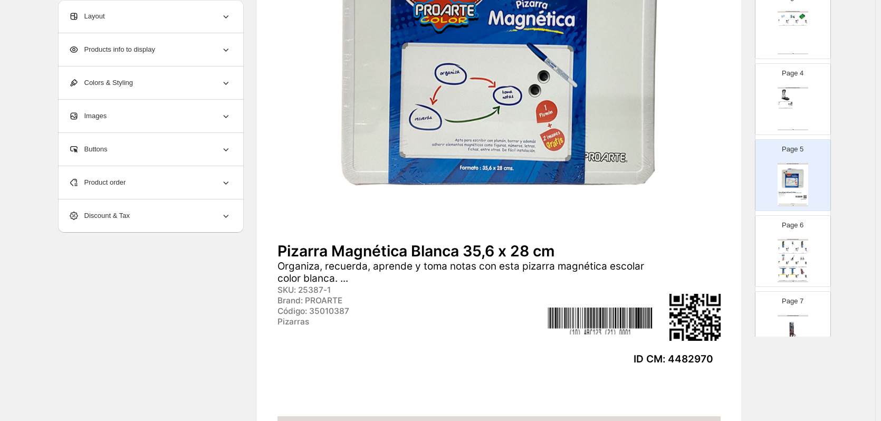
click at [791, 269] on img at bounding box center [792, 271] width 9 height 7
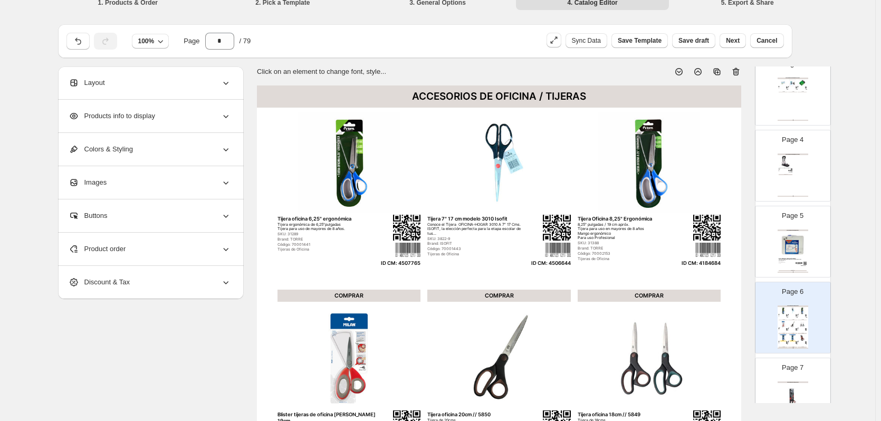
scroll to position [0, 0]
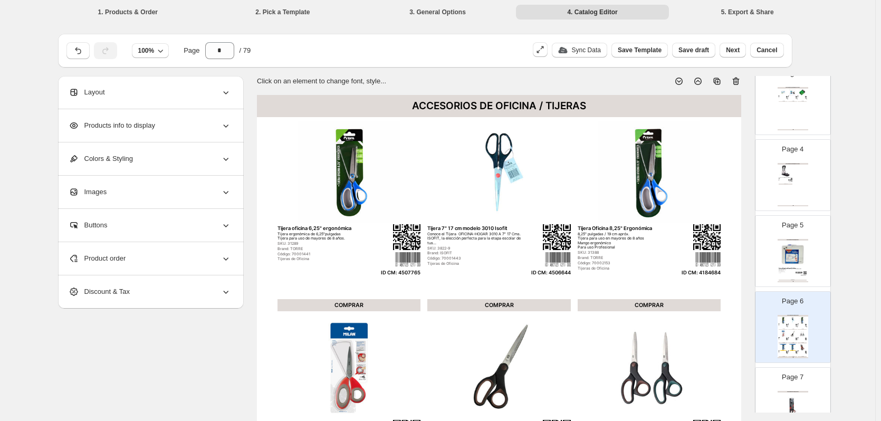
click at [199, 261] on div "Product order" at bounding box center [150, 258] width 163 height 33
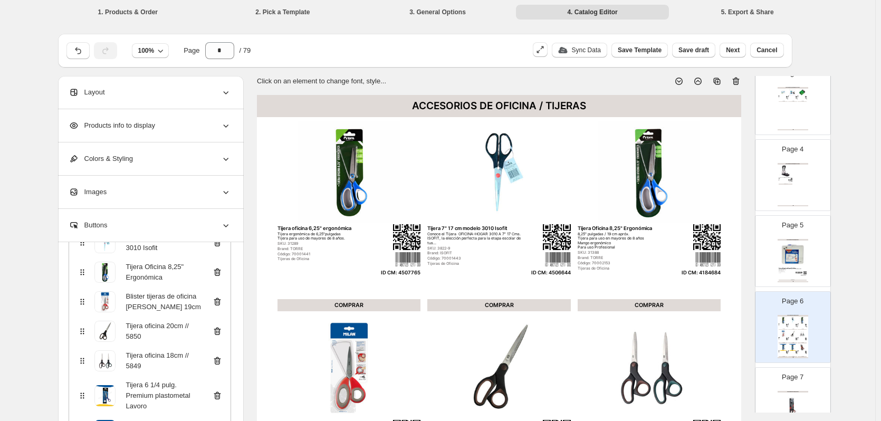
scroll to position [51, 0]
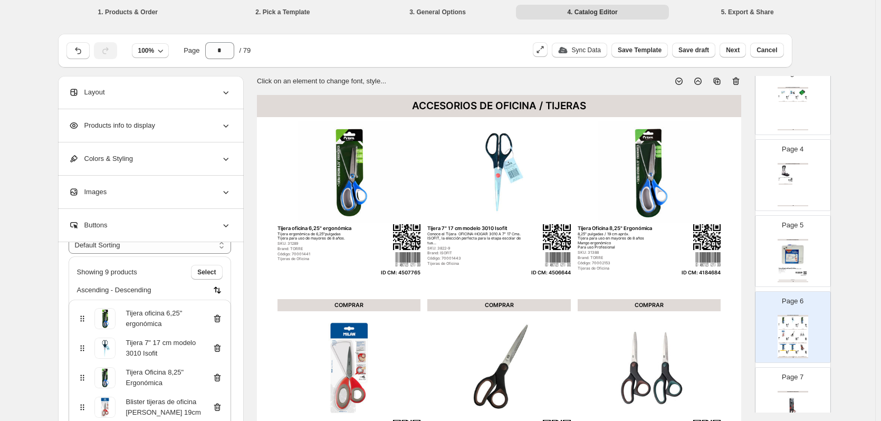
click at [220, 320] on icon at bounding box center [217, 318] width 11 height 11
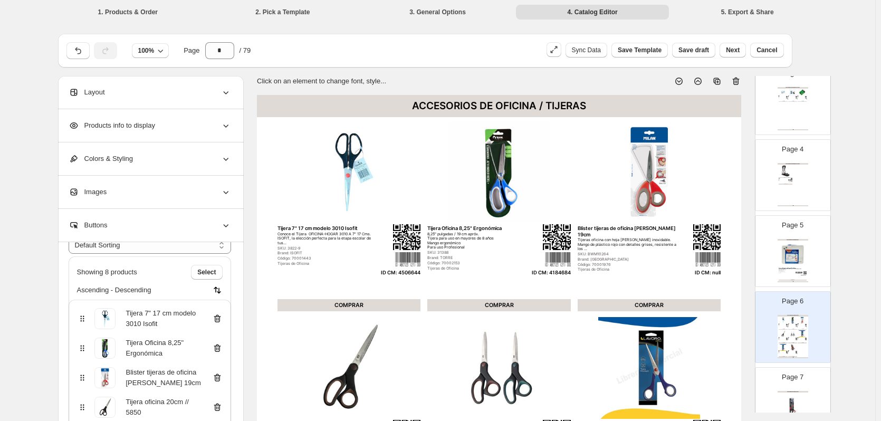
click at [218, 321] on icon at bounding box center [217, 318] width 11 height 11
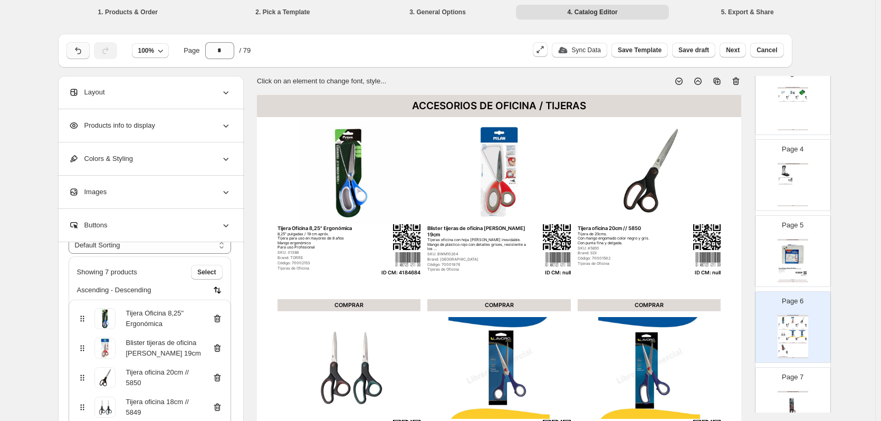
click at [79, 52] on icon "button" at bounding box center [78, 50] width 11 height 11
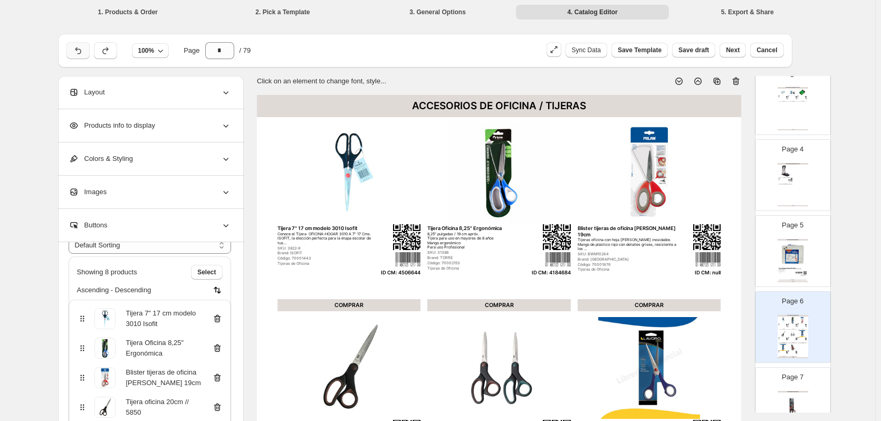
click at [79, 52] on icon "button" at bounding box center [78, 50] width 11 height 11
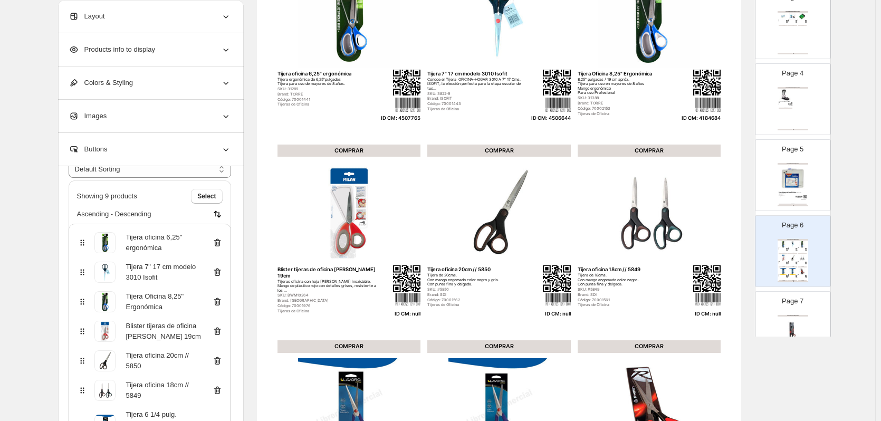
scroll to position [158, 0]
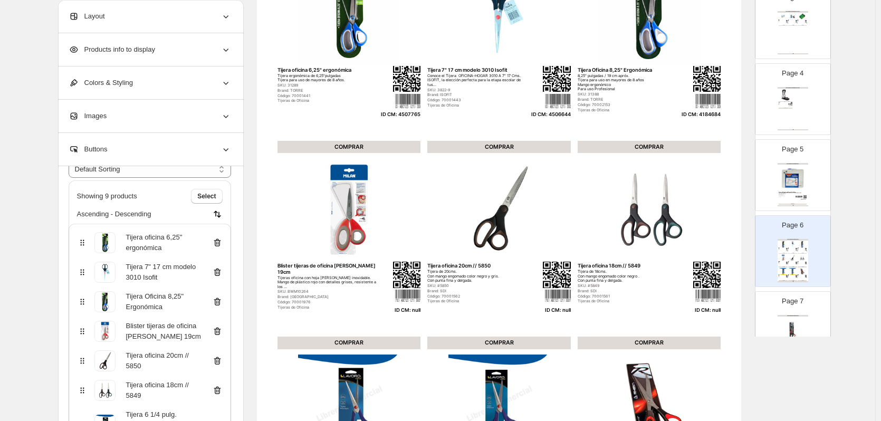
click at [218, 331] on icon at bounding box center [217, 331] width 11 height 11
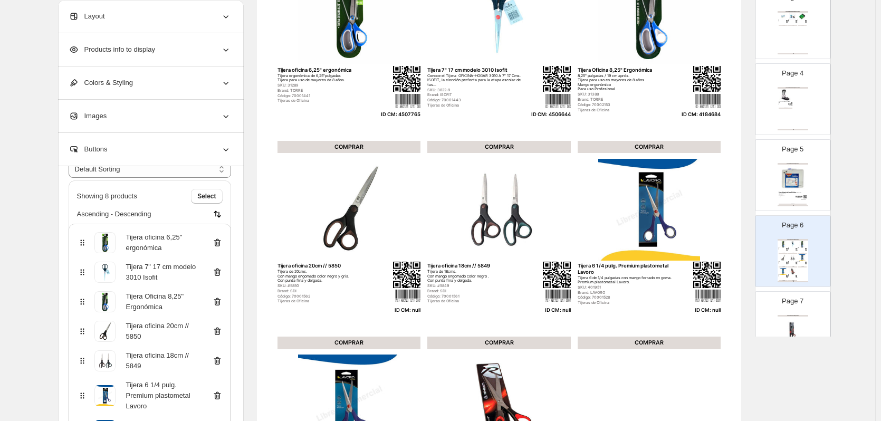
click at [218, 333] on icon at bounding box center [217, 331] width 11 height 11
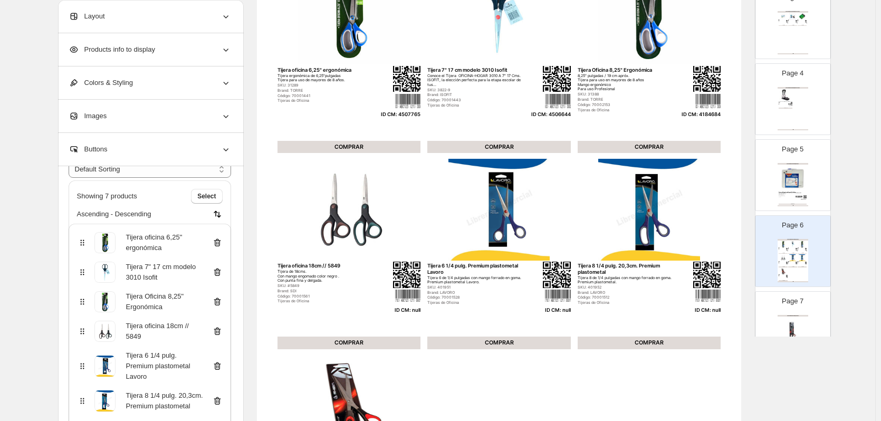
click at [218, 333] on icon at bounding box center [217, 331] width 11 height 11
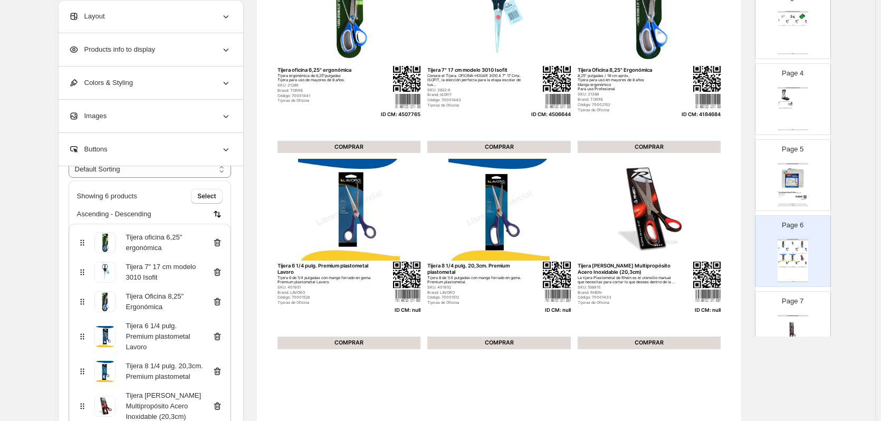
click at [218, 333] on icon at bounding box center [217, 336] width 11 height 11
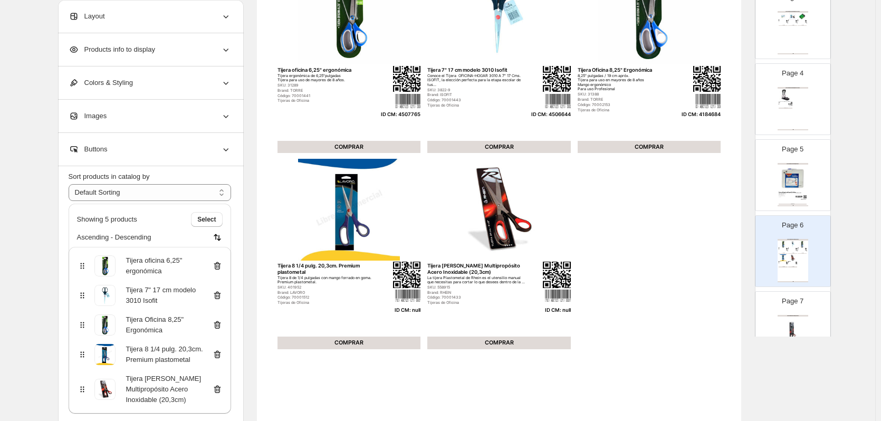
scroll to position [27, 0]
click at [219, 353] on icon at bounding box center [217, 355] width 7 height 8
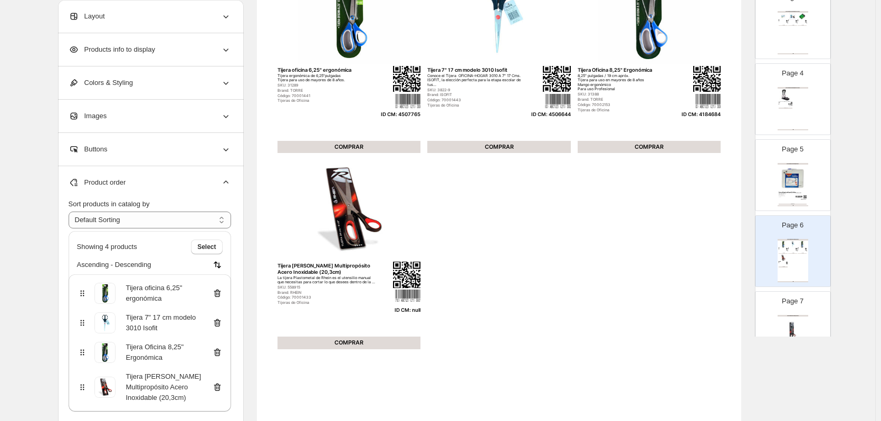
scroll to position [0, 0]
click at [219, 385] on icon at bounding box center [217, 388] width 7 height 8
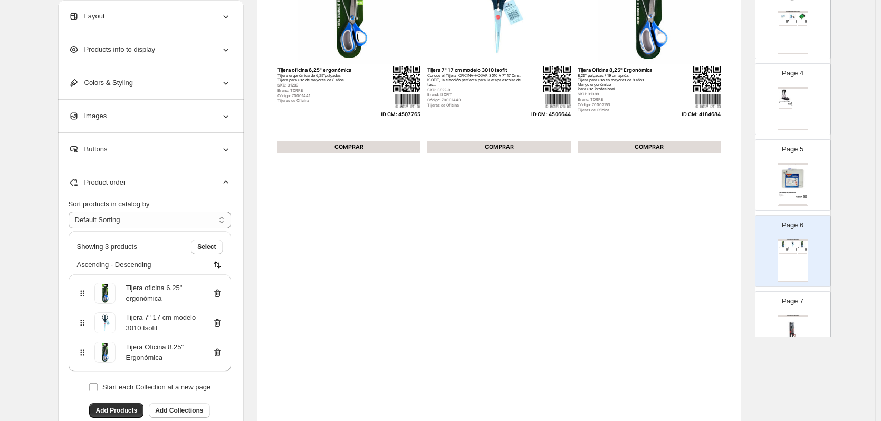
click at [787, 328] on img at bounding box center [793, 330] width 28 height 26
type input "*"
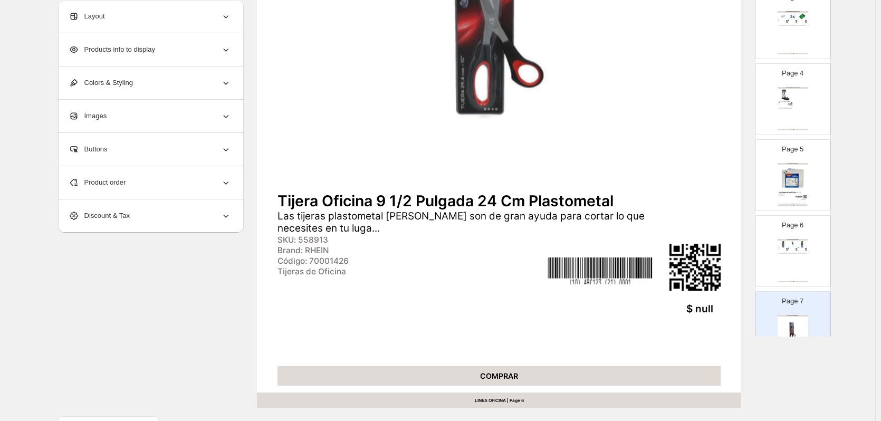
scroll to position [317, 0]
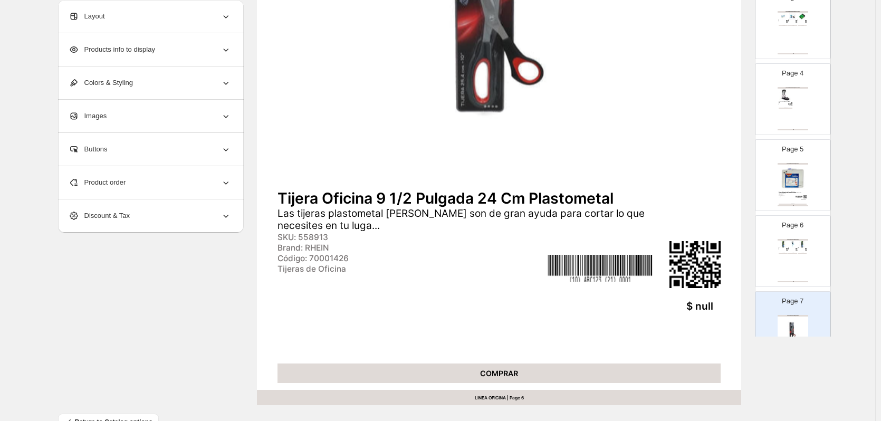
click at [697, 308] on div "$ null" at bounding box center [605, 307] width 218 height 12
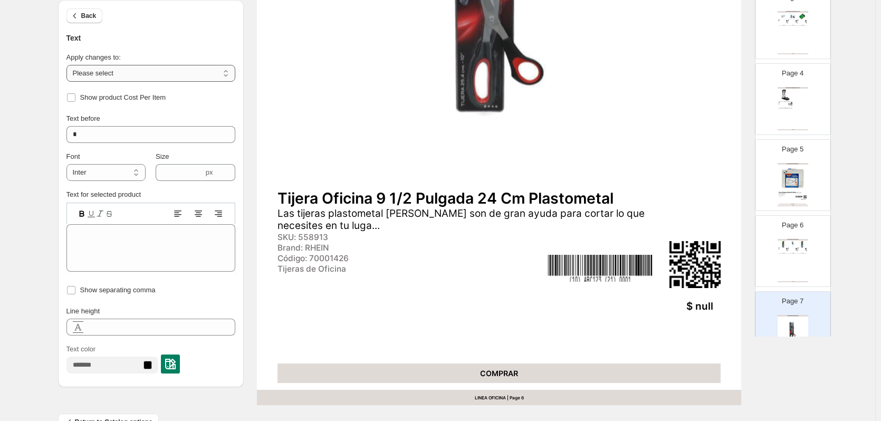
click at [205, 69] on select "**********" at bounding box center [150, 73] width 169 height 17
select select "**********"
click at [69, 65] on select "**********" at bounding box center [150, 73] width 169 height 17
click at [135, 138] on input "*" at bounding box center [150, 134] width 169 height 17
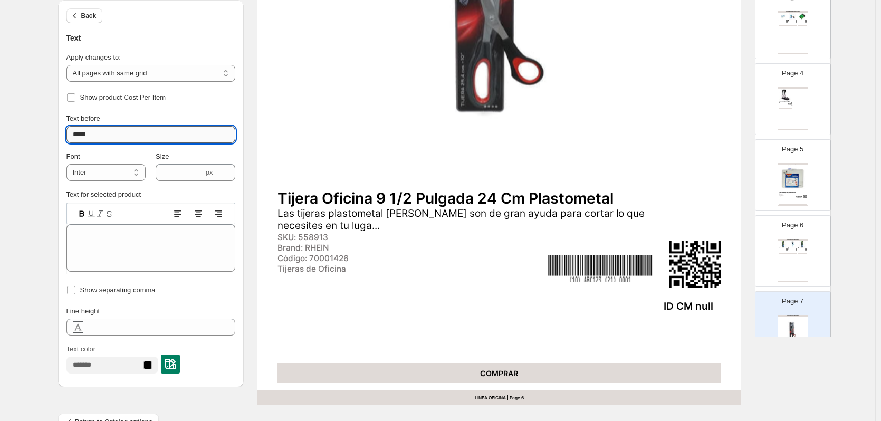
type input "******"
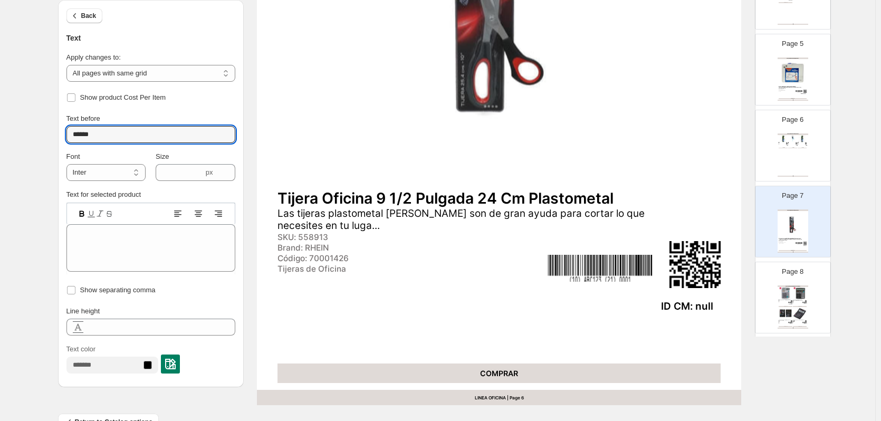
click at [800, 294] on img at bounding box center [800, 293] width 14 height 13
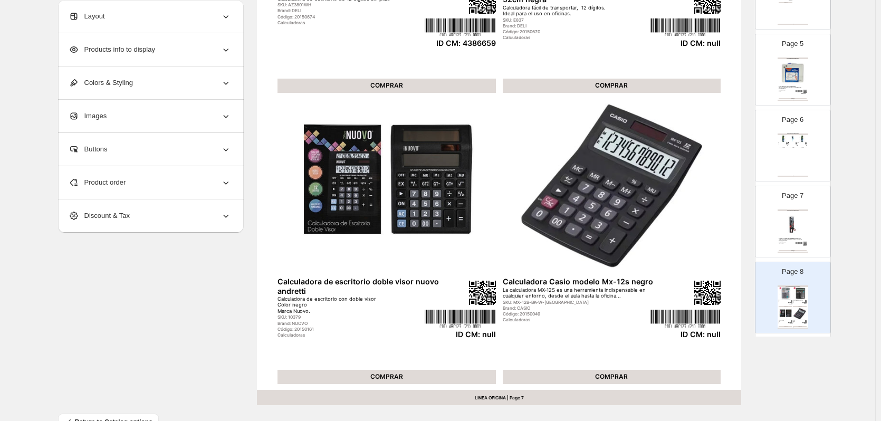
scroll to position [211, 0]
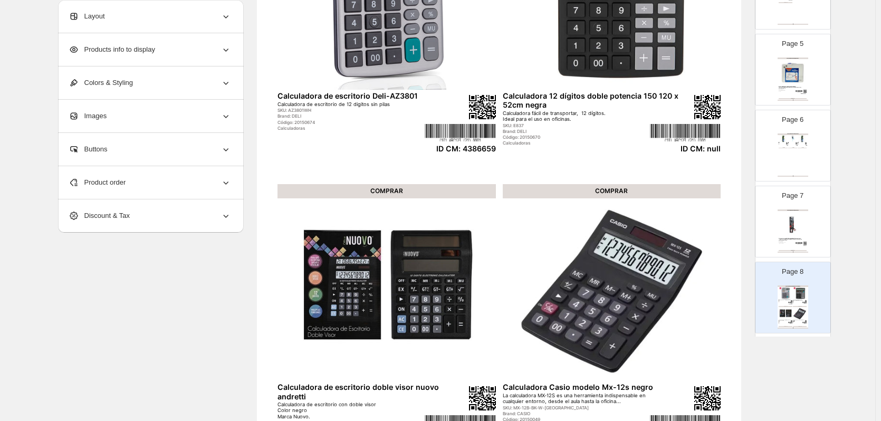
click at [181, 177] on div "Product order" at bounding box center [150, 182] width 163 height 33
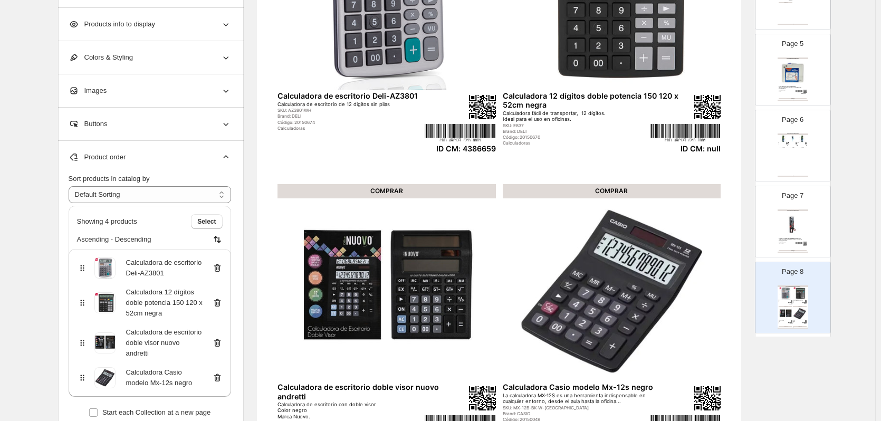
click at [218, 304] on icon at bounding box center [217, 303] width 11 height 11
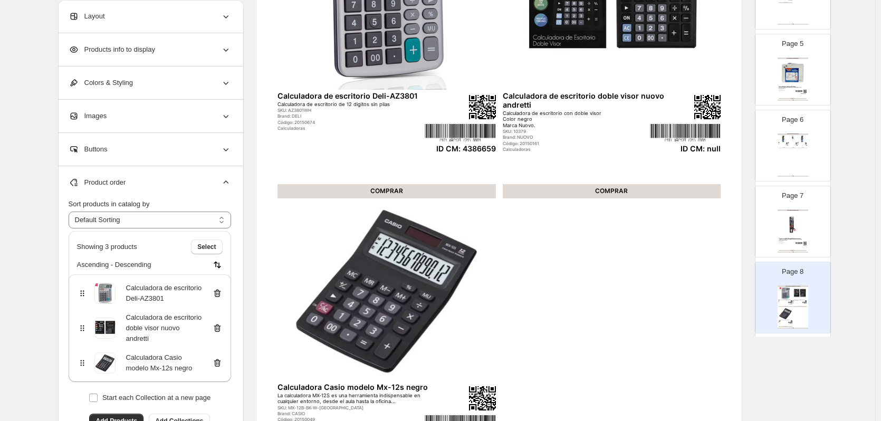
click at [218, 325] on icon at bounding box center [217, 328] width 11 height 11
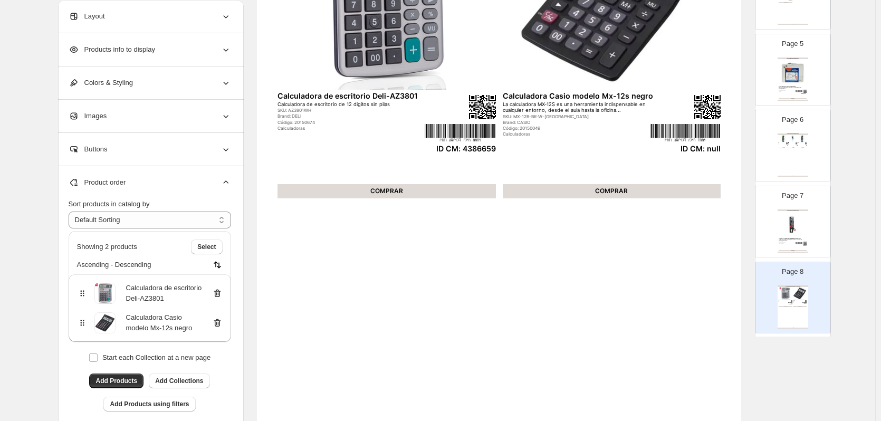
click at [221, 325] on icon at bounding box center [217, 323] width 11 height 11
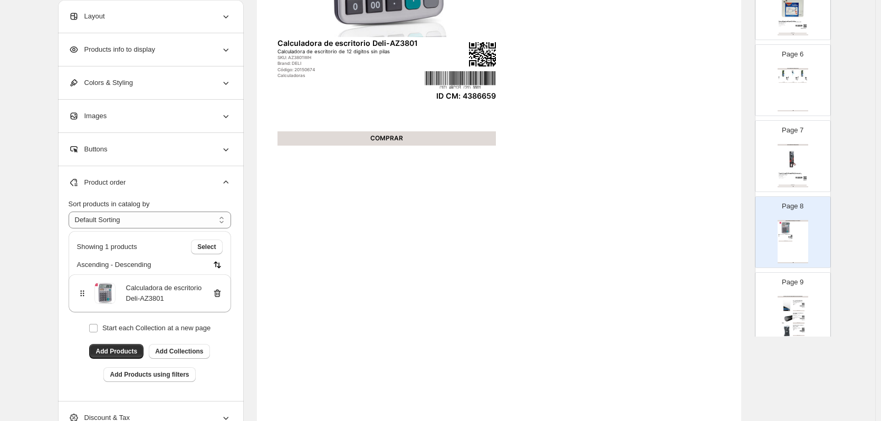
scroll to position [422, 0]
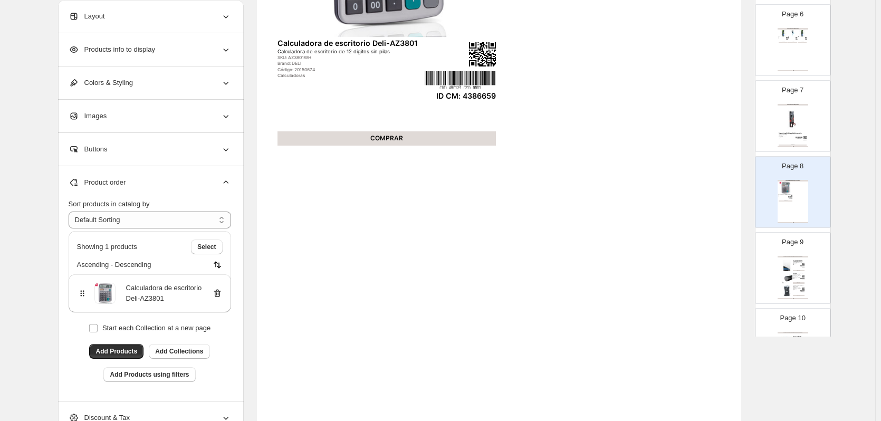
click at [806, 288] on div "ARTÍCULOS DE ARCHIVO / LAMINADO Y ENCUADERNADO Portada mica oficio 200 mic tran…" at bounding box center [793, 277] width 31 height 43
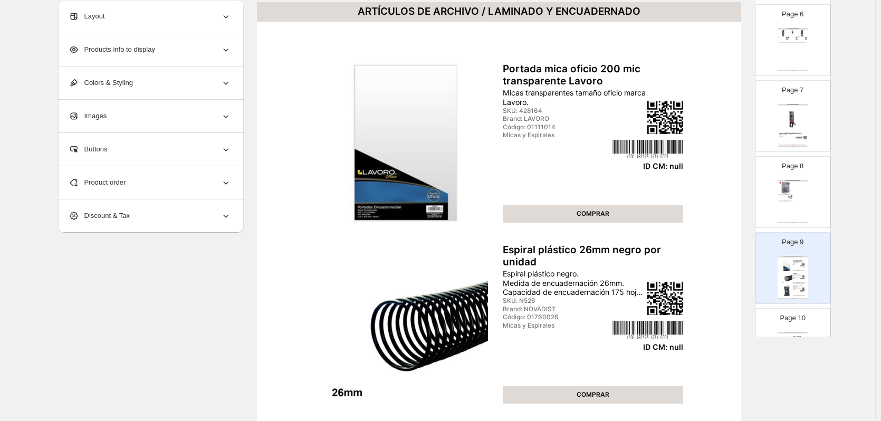
scroll to position [0, 0]
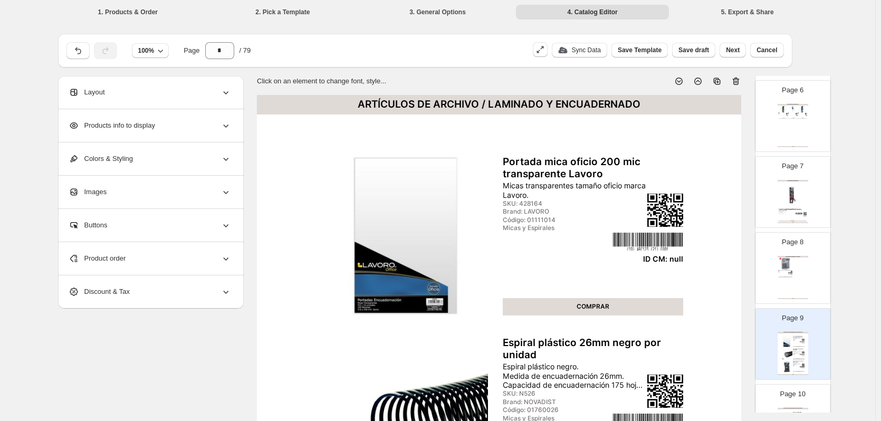
click at [740, 84] on icon at bounding box center [736, 81] width 11 height 11
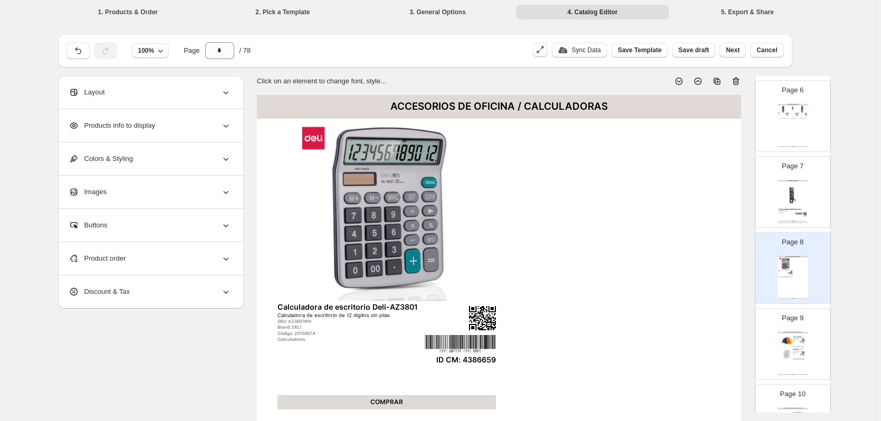
click at [794, 334] on div "ARTÍCULOS DE ARCHIVO / LAMINADO Y ENCUADERNADO" at bounding box center [793, 333] width 31 height 2
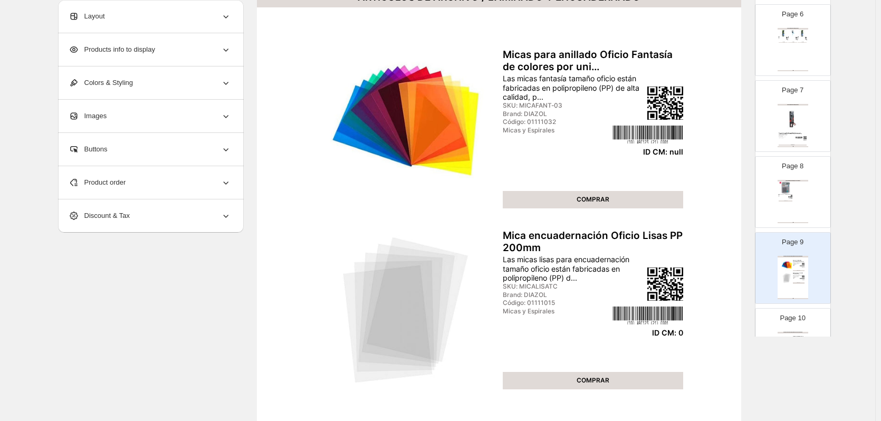
scroll to position [53, 0]
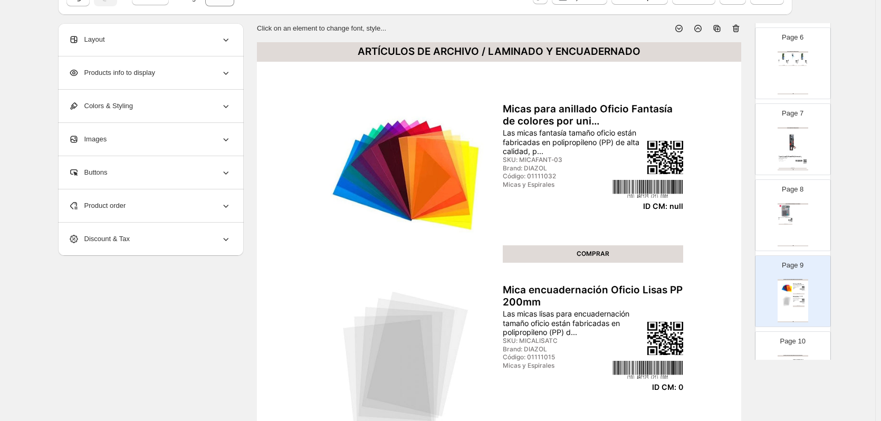
click at [740, 32] on icon at bounding box center [736, 28] width 11 height 11
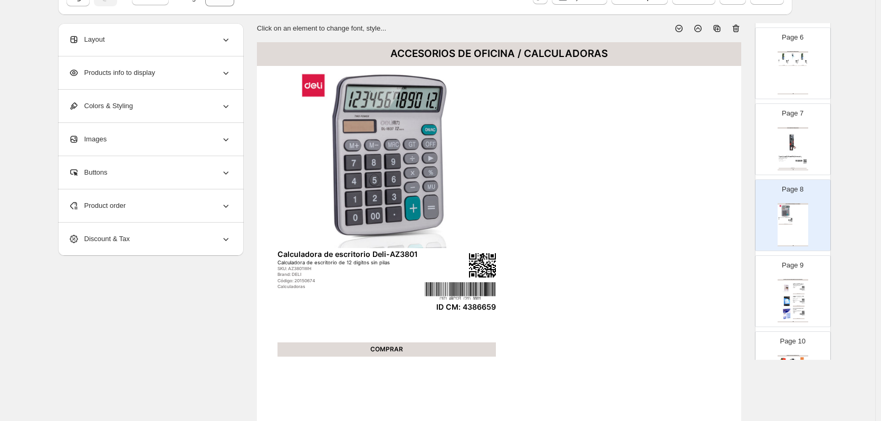
click at [789, 298] on img at bounding box center [788, 302] width 12 height 12
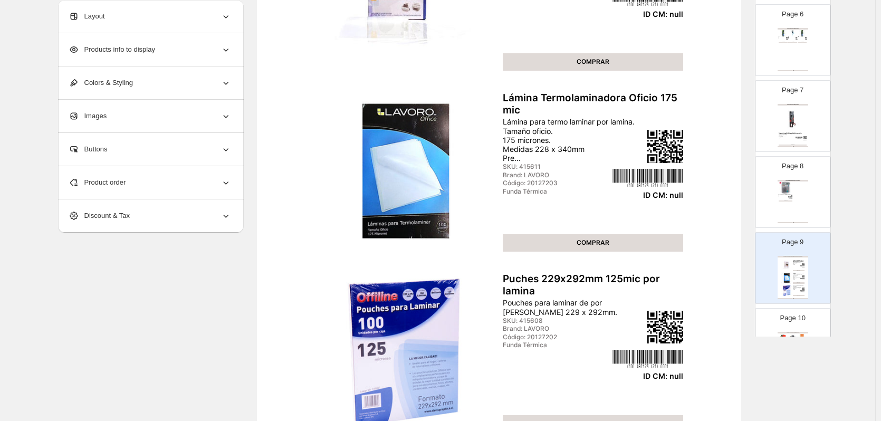
scroll to position [80, 0]
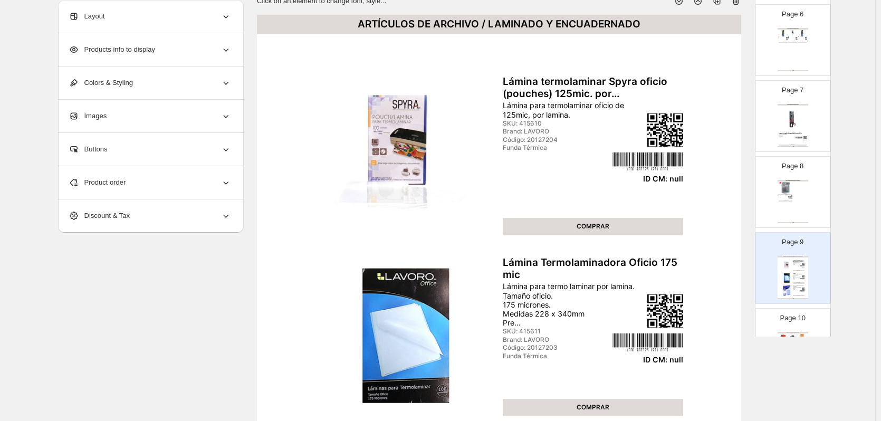
click at [740, 4] on icon at bounding box center [736, 1] width 7 height 8
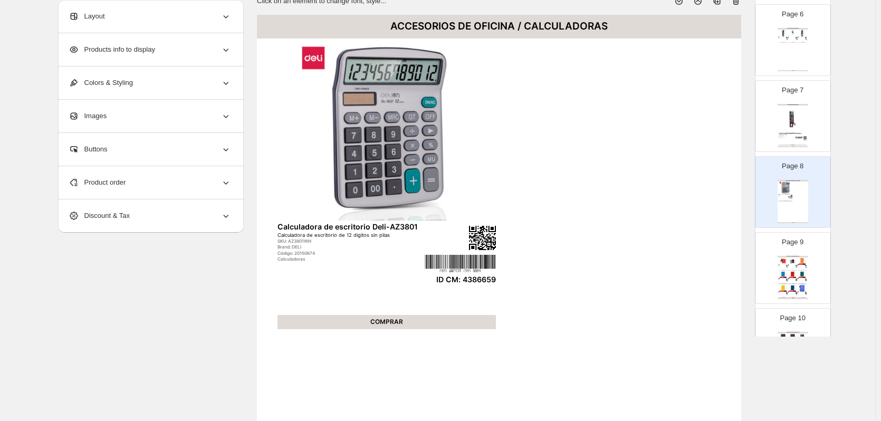
click at [798, 259] on img at bounding box center [802, 261] width 9 height 7
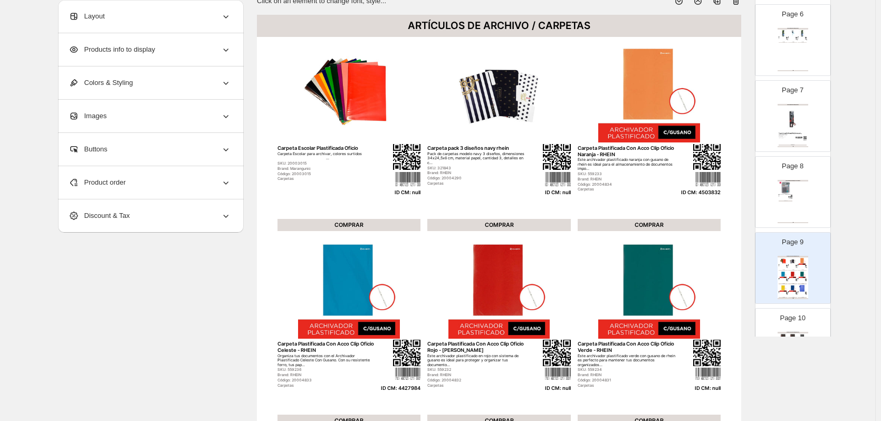
click at [161, 186] on div "Product order" at bounding box center [150, 182] width 163 height 33
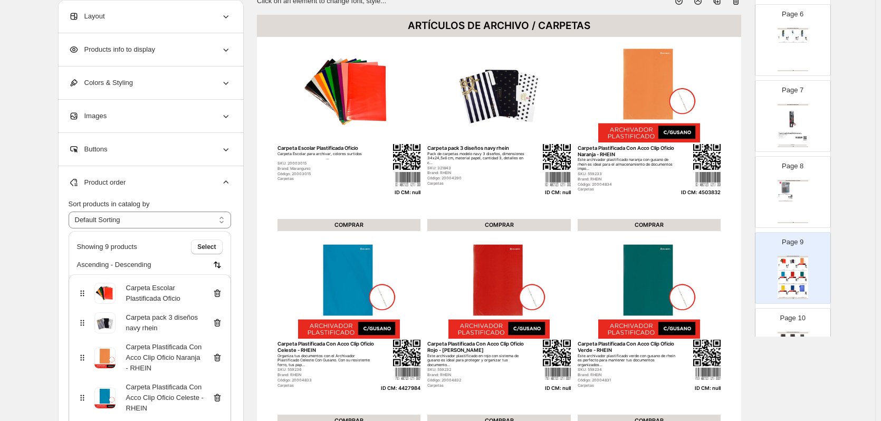
click at [218, 294] on icon at bounding box center [217, 293] width 11 height 11
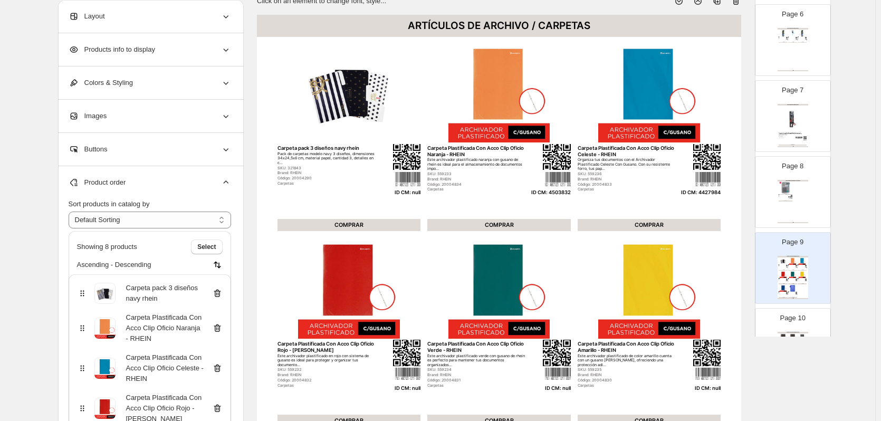
click at [220, 296] on icon at bounding box center [217, 293] width 11 height 11
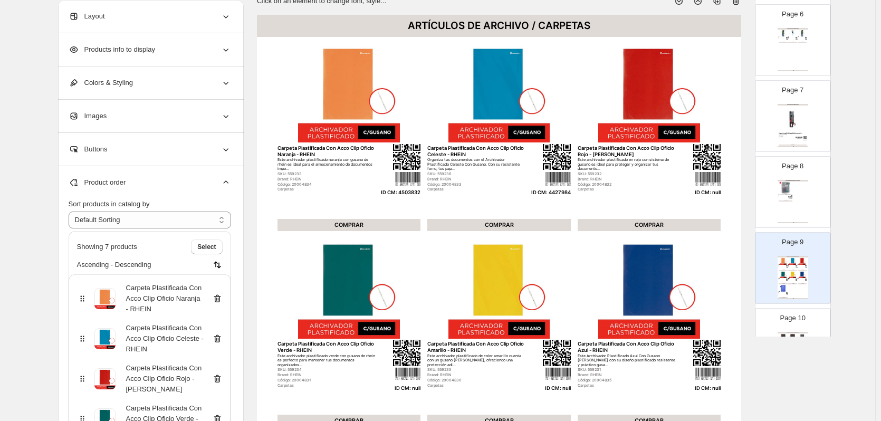
click at [218, 379] on icon at bounding box center [217, 379] width 1 height 3
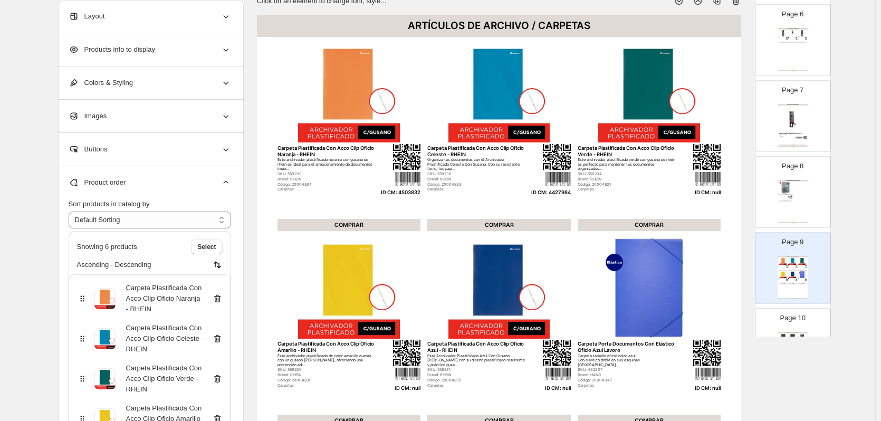
click at [218, 379] on icon at bounding box center [217, 379] width 1 height 3
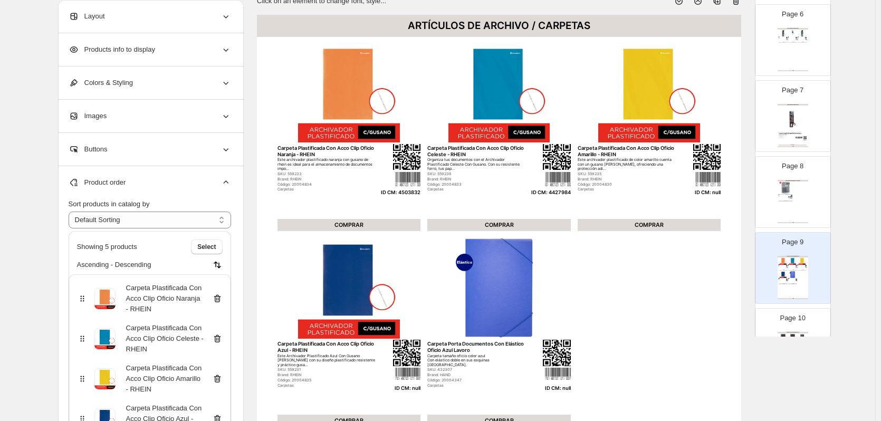
click at [218, 379] on icon at bounding box center [217, 379] width 1 height 3
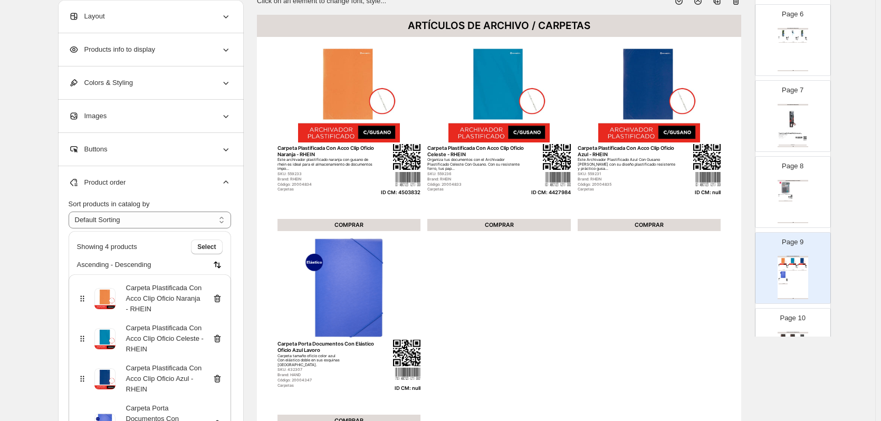
click at [218, 379] on icon at bounding box center [217, 379] width 1 height 3
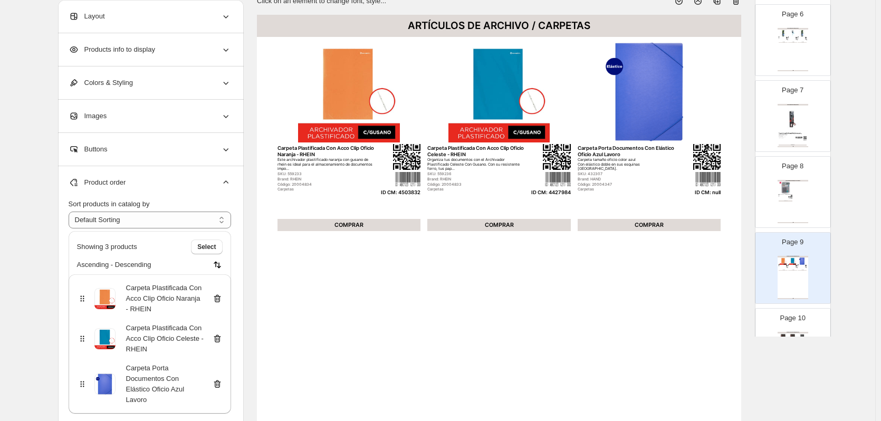
click at [218, 383] on icon at bounding box center [217, 384] width 1 height 3
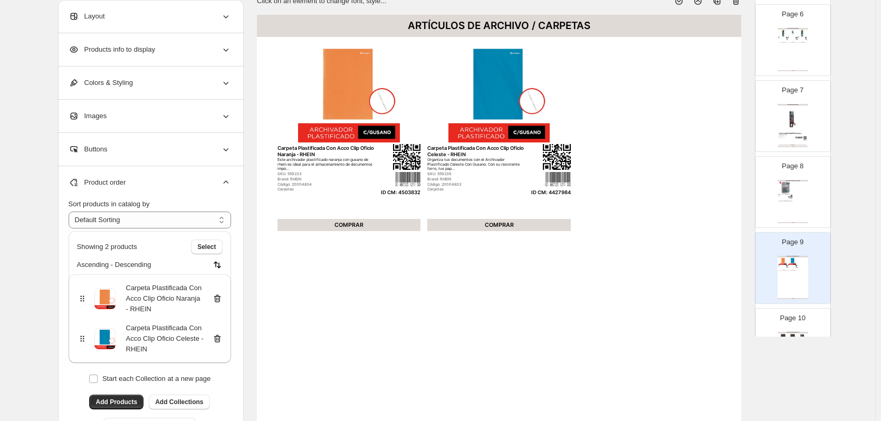
click at [800, 323] on p "Page 10" at bounding box center [792, 318] width 25 height 11
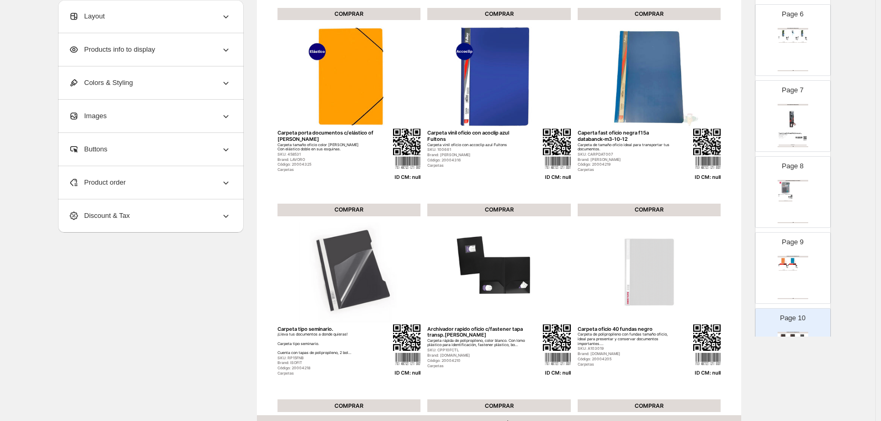
scroll to position [27, 0]
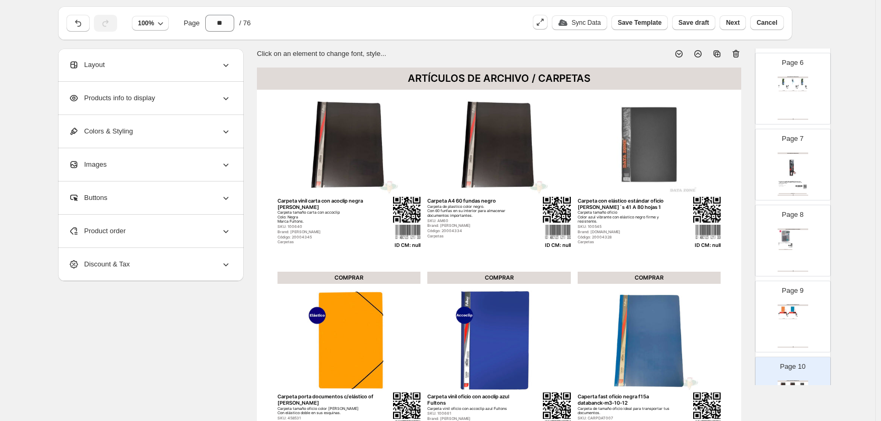
click at [740, 56] on icon at bounding box center [736, 54] width 11 height 11
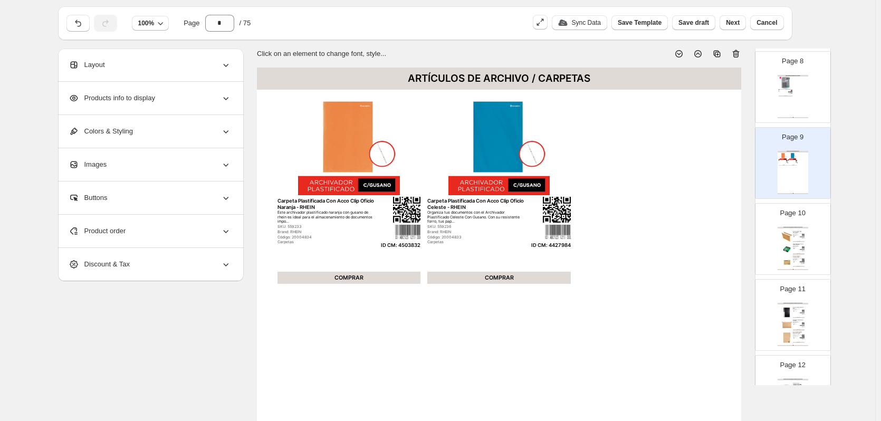
scroll to position [581, 0]
click at [800, 233] on img at bounding box center [802, 232] width 4 height 1
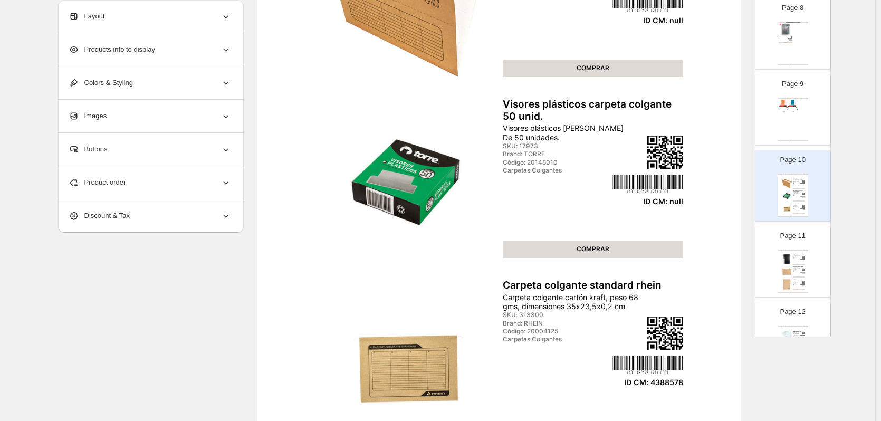
scroll to position [133, 0]
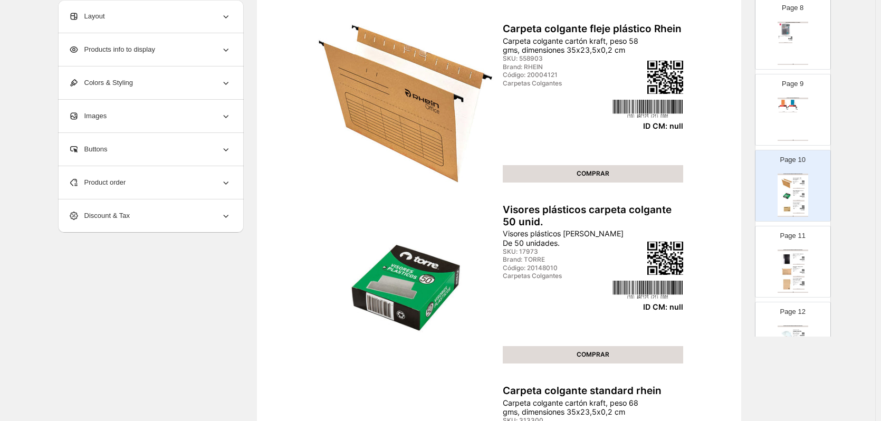
click at [160, 180] on div "Product order" at bounding box center [150, 182] width 163 height 33
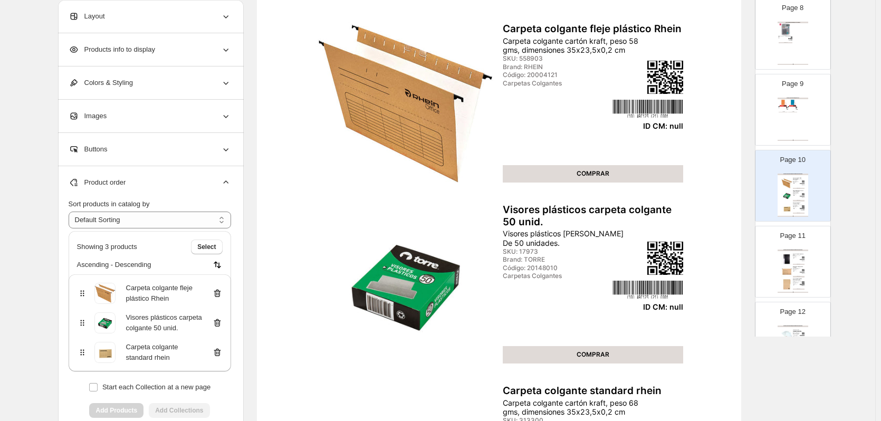
click at [220, 292] on icon at bounding box center [217, 293] width 11 height 11
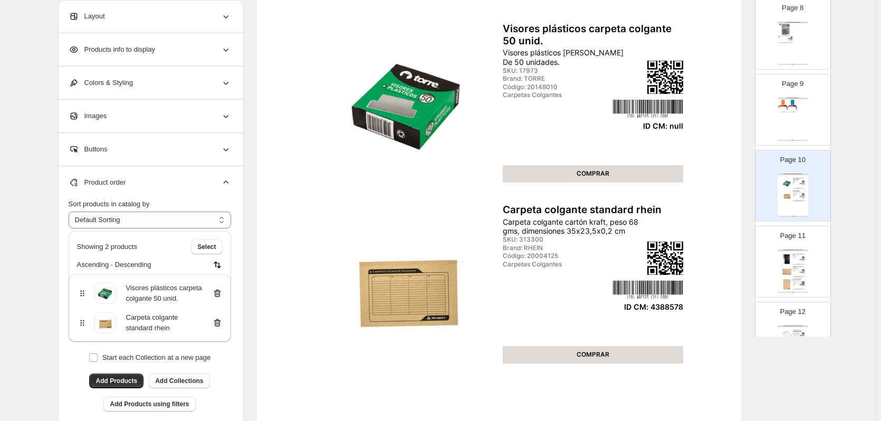
click at [221, 296] on icon at bounding box center [217, 294] width 7 height 8
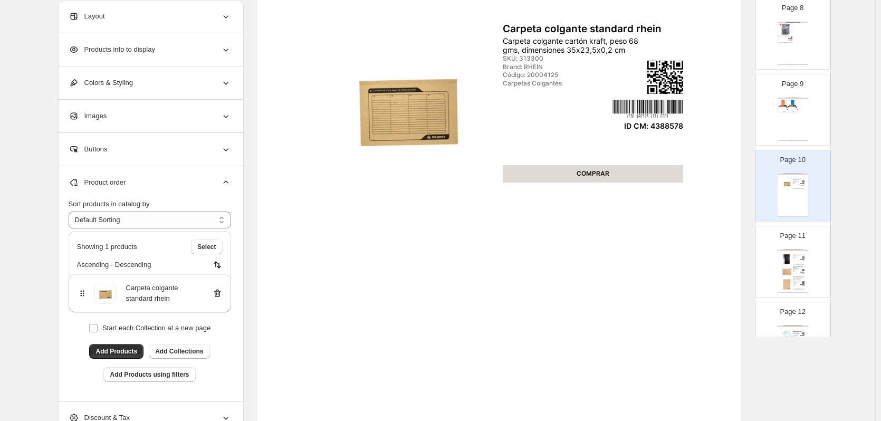
click at [791, 280] on img at bounding box center [788, 285] width 12 height 12
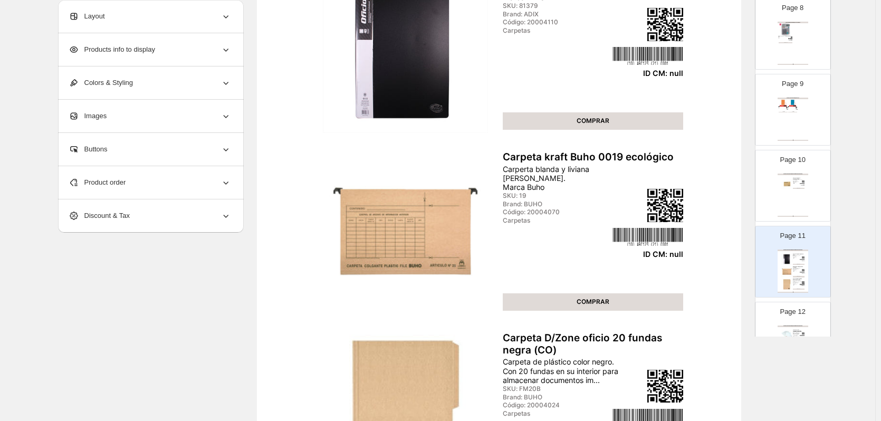
scroll to position [80, 0]
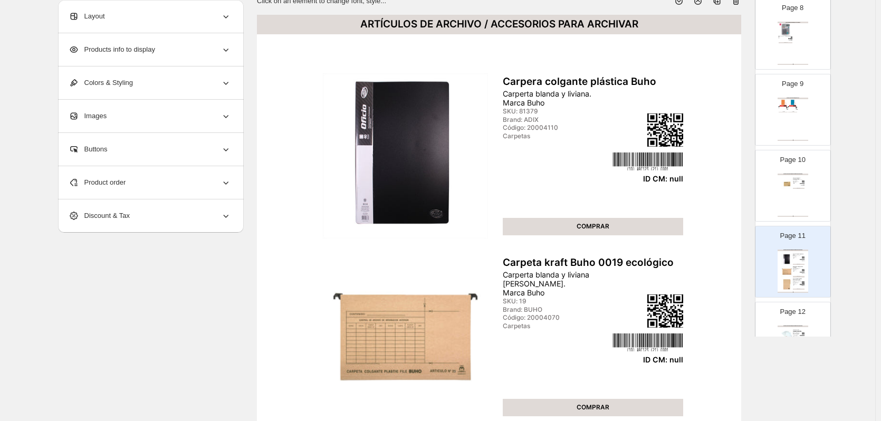
click at [739, 5] on icon at bounding box center [736, 1] width 11 height 11
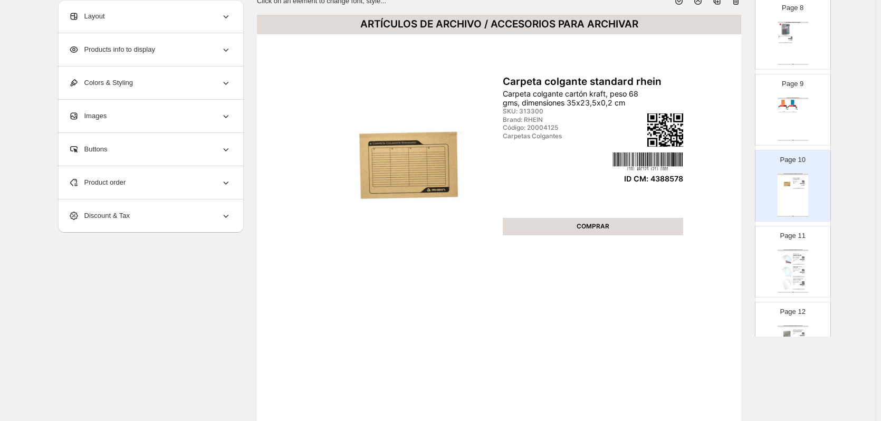
click at [784, 279] on img at bounding box center [788, 285] width 12 height 12
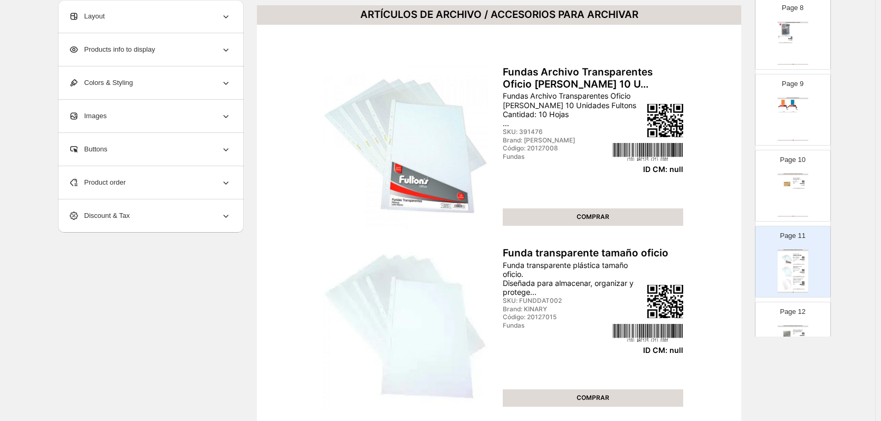
scroll to position [27, 0]
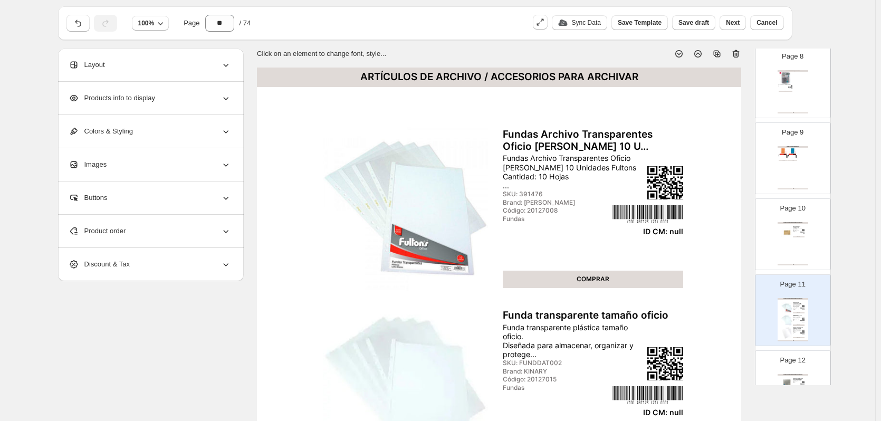
click at [739, 51] on icon at bounding box center [736, 54] width 7 height 8
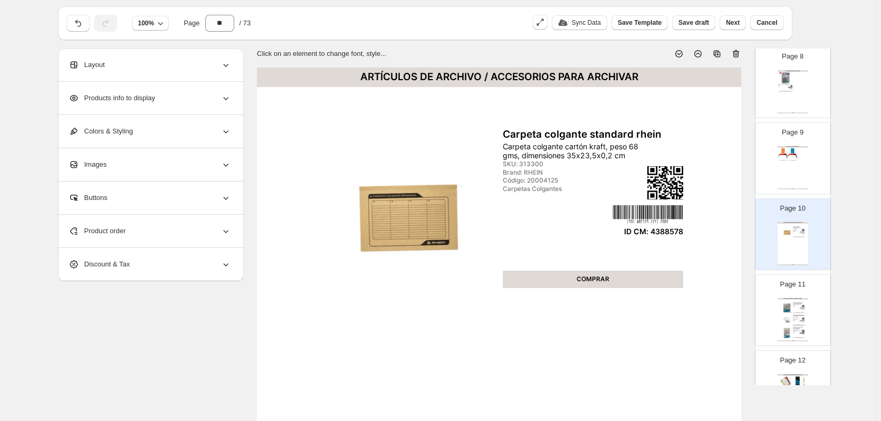
click at [797, 307] on div "Fundas" at bounding box center [796, 307] width 6 height 1
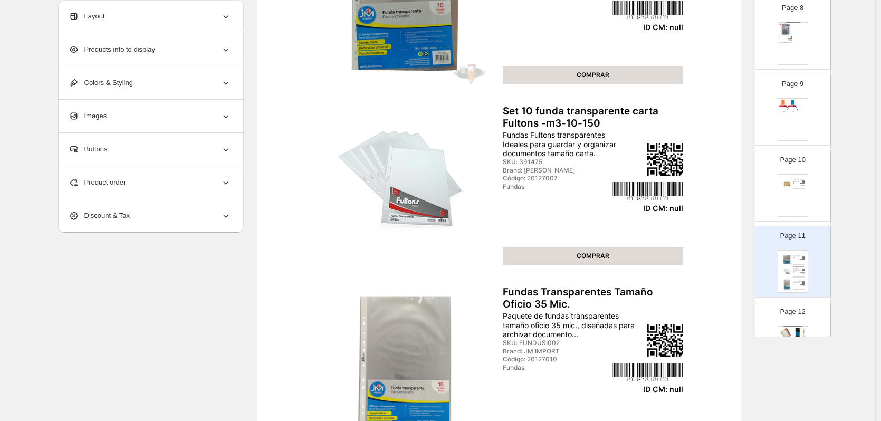
scroll to position [80, 0]
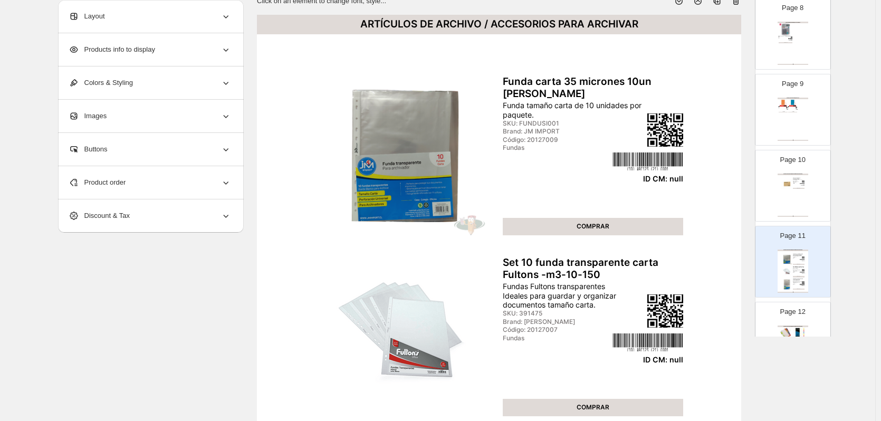
click at [740, 3] on icon at bounding box center [736, 1] width 11 height 11
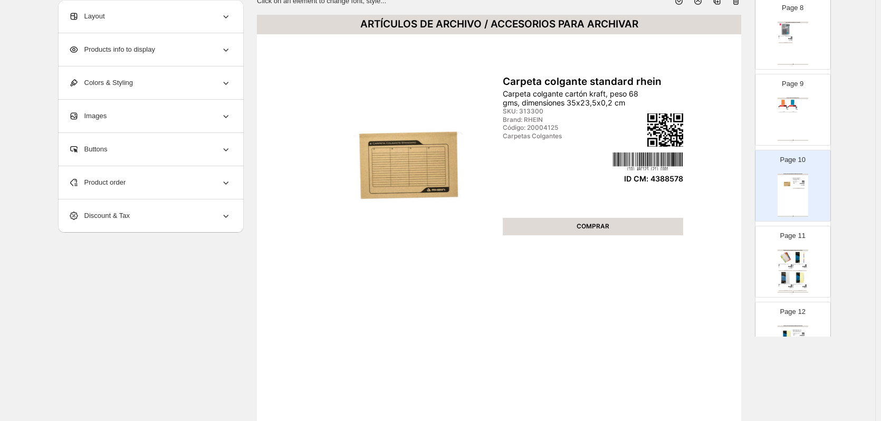
click at [797, 208] on div "ARTÍCULOS DE ARCHIVO / ACCESORIOS PARA ARCHIVAR Carpeta colgante standard rhein…" at bounding box center [793, 195] width 31 height 43
click at [802, 261] on img at bounding box center [800, 257] width 14 height 13
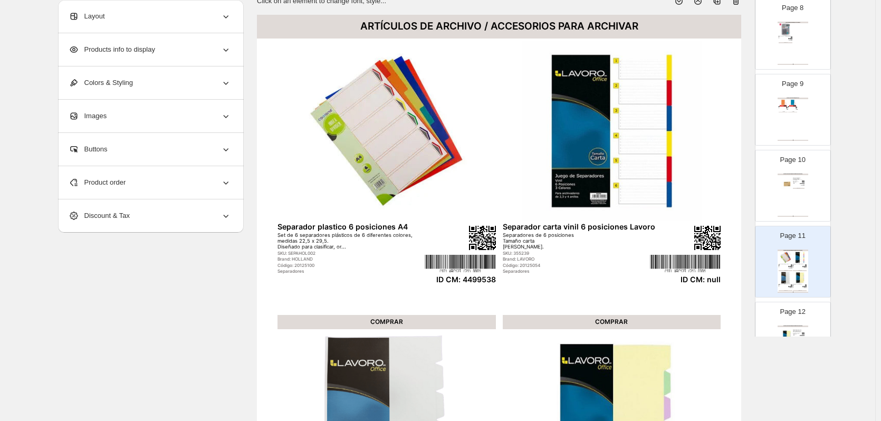
click at [175, 177] on div "Product order" at bounding box center [150, 182] width 163 height 33
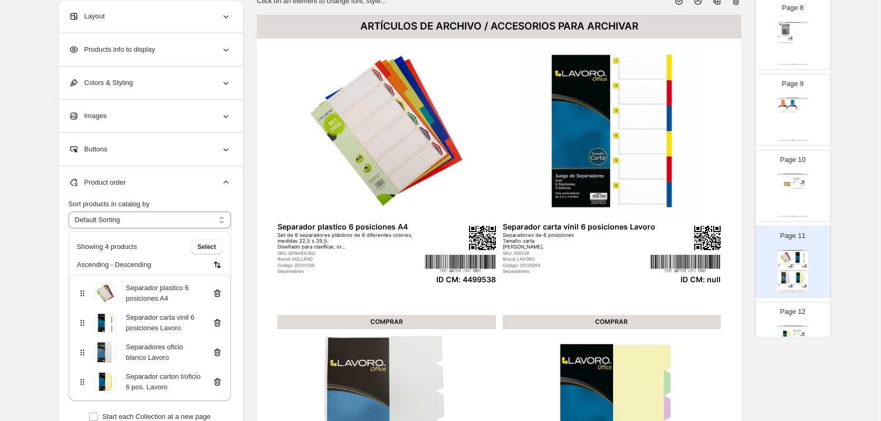
click at [221, 324] on icon at bounding box center [217, 323] width 7 height 8
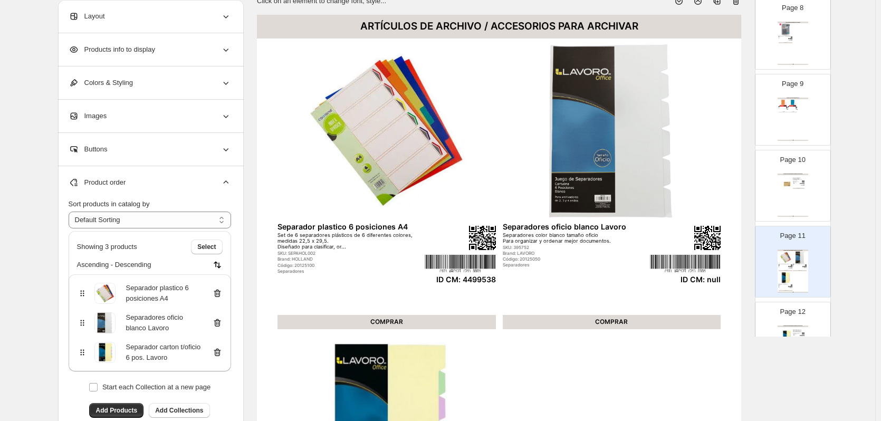
click at [221, 324] on icon at bounding box center [217, 323] width 7 height 8
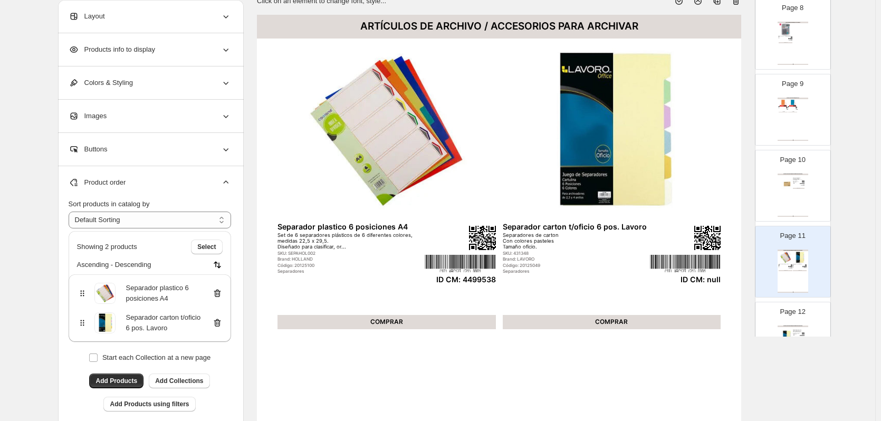
click at [221, 324] on icon at bounding box center [217, 323] width 7 height 8
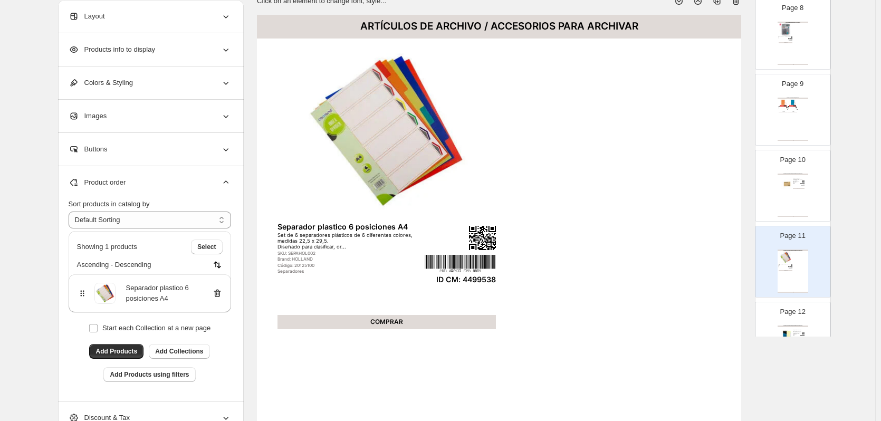
click at [791, 326] on div "ARTÍCULOS DE ARCHIVO / ACCESORIOS PARA ARCHIVAR" at bounding box center [793, 327] width 31 height 2
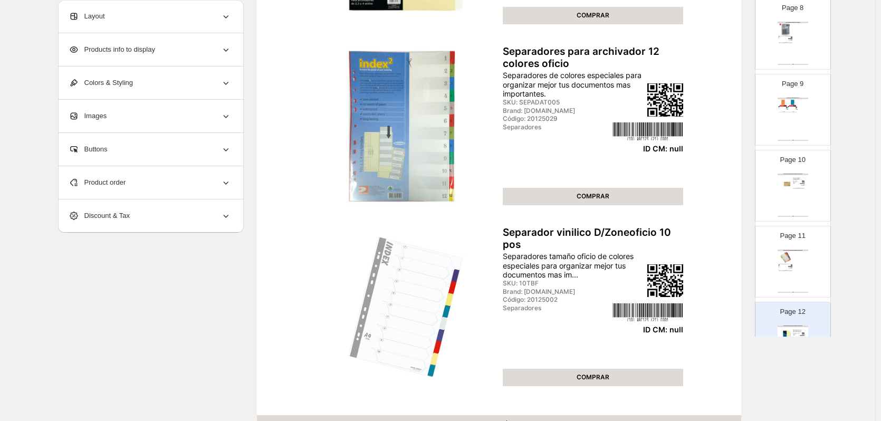
scroll to position [27, 0]
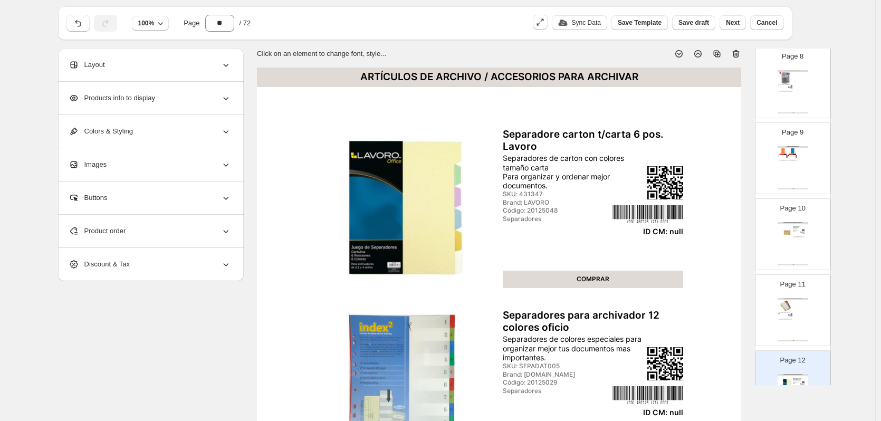
click at [741, 54] on icon at bounding box center [736, 54] width 11 height 11
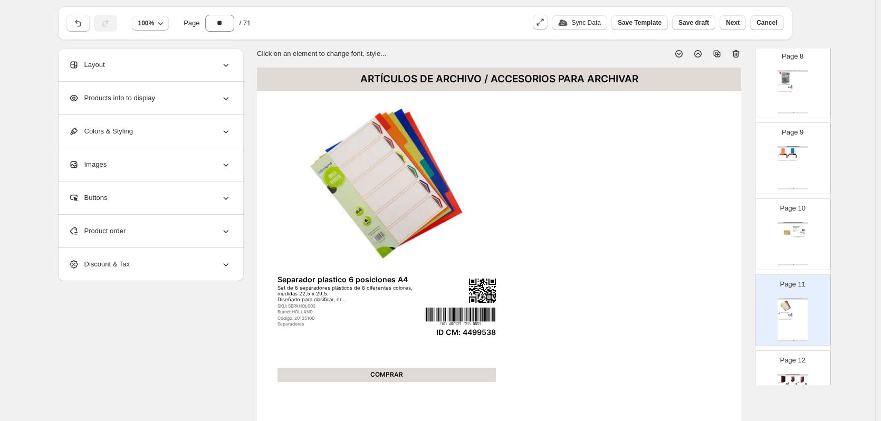
click at [787, 374] on div "ARTÍCULOS DE ARCHIVO / ARCHIVADORES" at bounding box center [793, 375] width 31 height 2
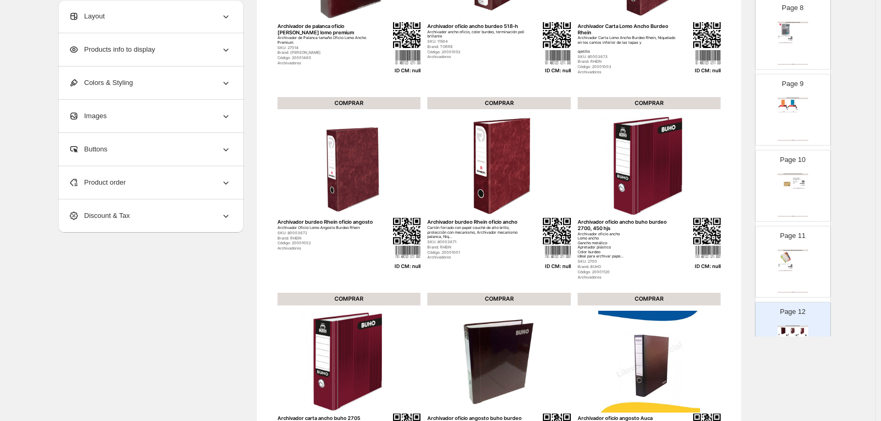
scroll to position [133, 0]
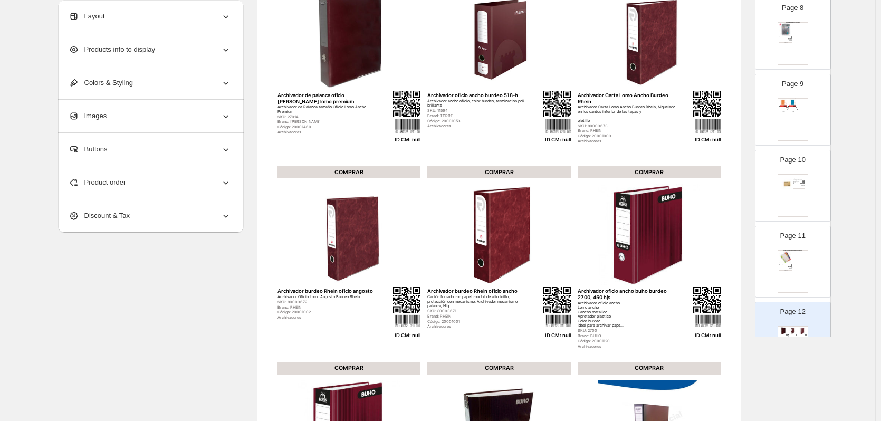
click at [184, 182] on div "Product order" at bounding box center [150, 182] width 163 height 33
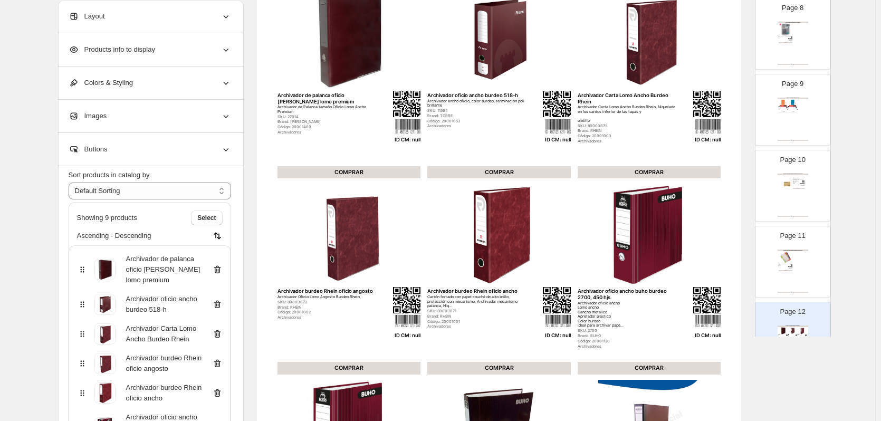
scroll to position [53, 0]
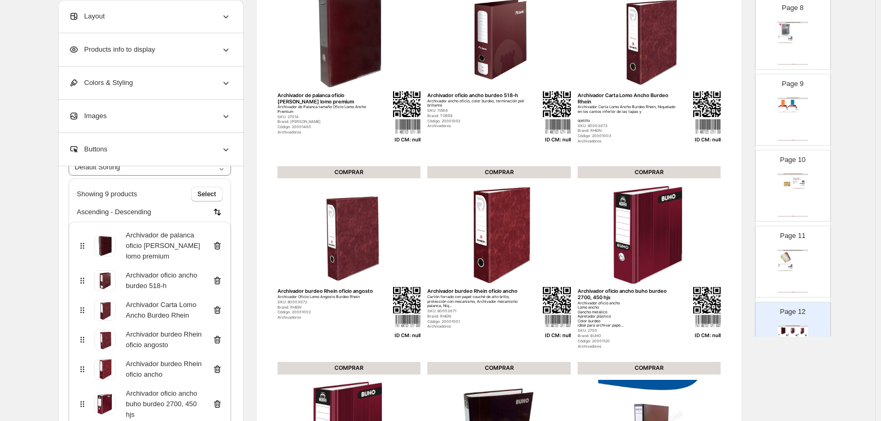
click at [221, 250] on icon at bounding box center [217, 246] width 11 height 11
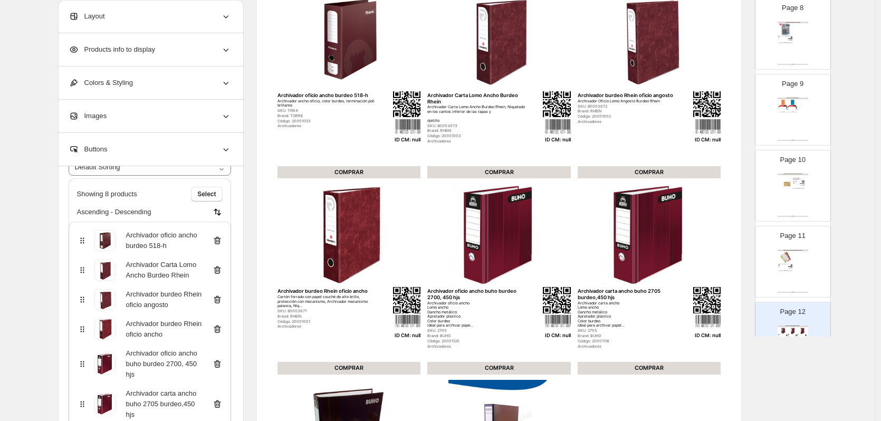
click at [221, 244] on icon at bounding box center [217, 241] width 7 height 8
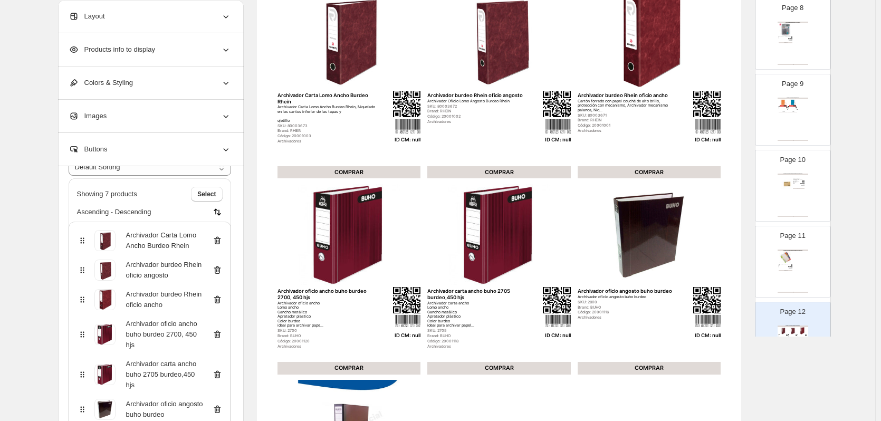
click at [221, 244] on icon at bounding box center [217, 241] width 7 height 8
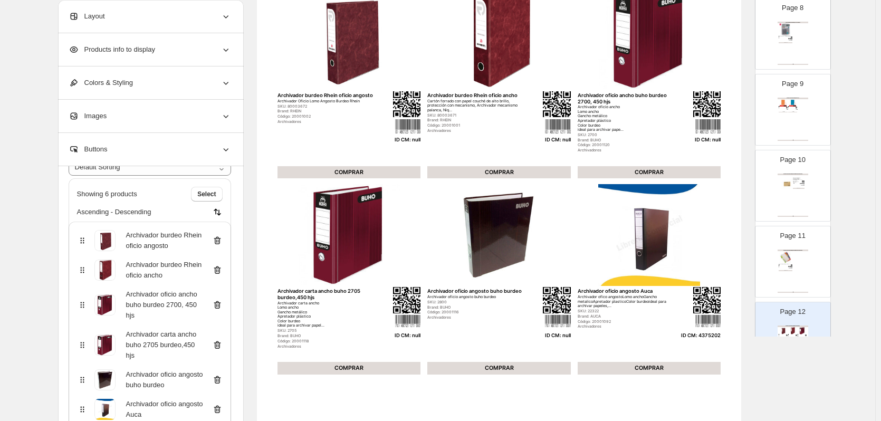
click at [221, 244] on icon at bounding box center [217, 241] width 7 height 8
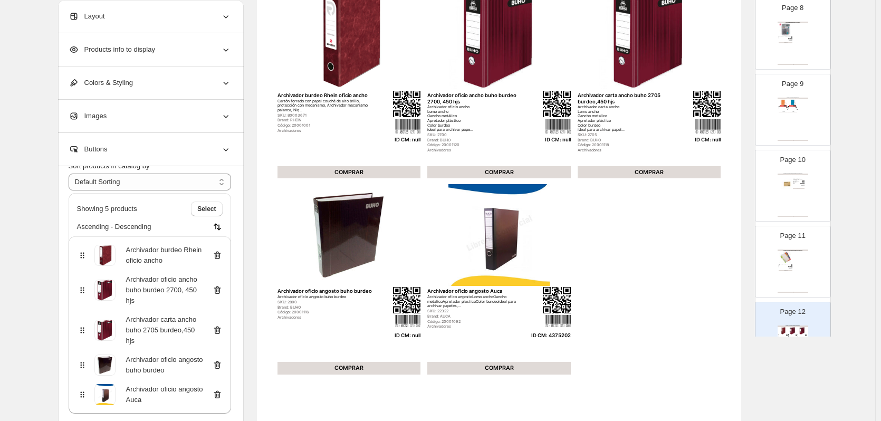
scroll to position [38, 0]
click at [222, 244] on div "Archivador burdeo Rhein oficio ancho" at bounding box center [150, 253] width 163 height 34
click at [218, 255] on icon at bounding box center [217, 255] width 1 height 3
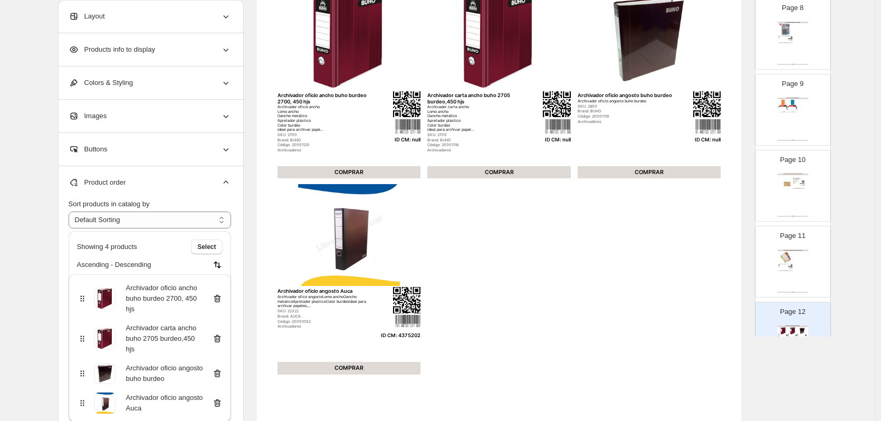
click at [221, 255] on div "Showing 4 products Select Ascending - Descending" at bounding box center [150, 252] width 163 height 43
click at [218, 297] on icon at bounding box center [217, 298] width 11 height 11
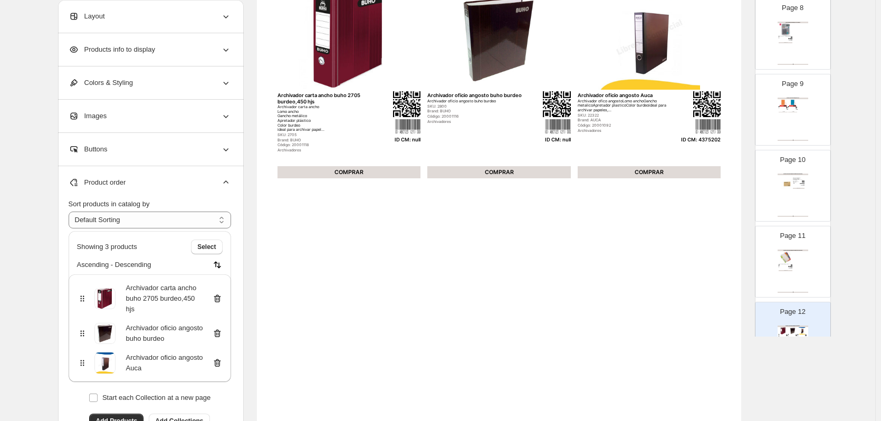
click at [218, 300] on icon at bounding box center [217, 298] width 11 height 11
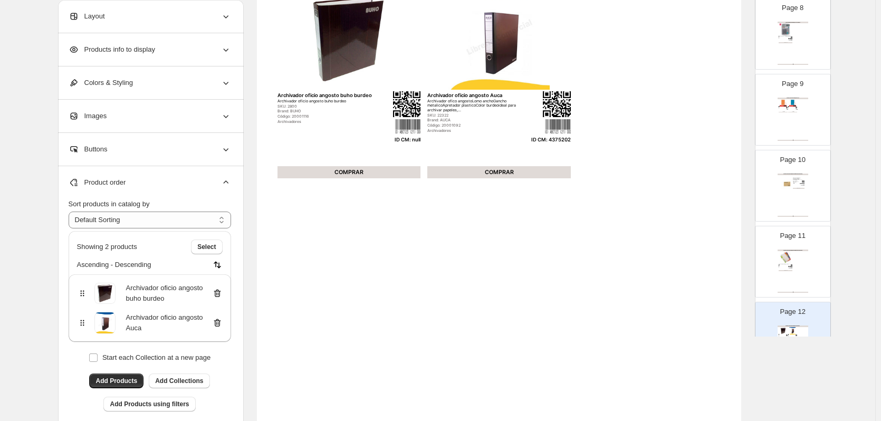
click at [219, 297] on icon at bounding box center [217, 293] width 11 height 11
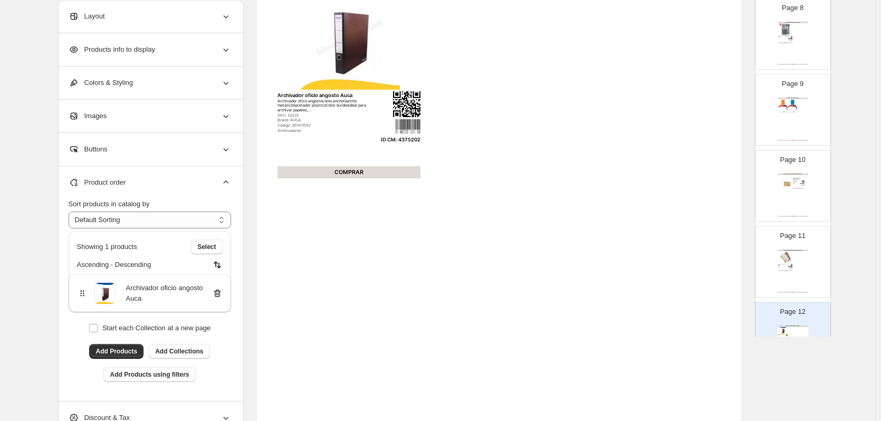
scroll to position [686, 0]
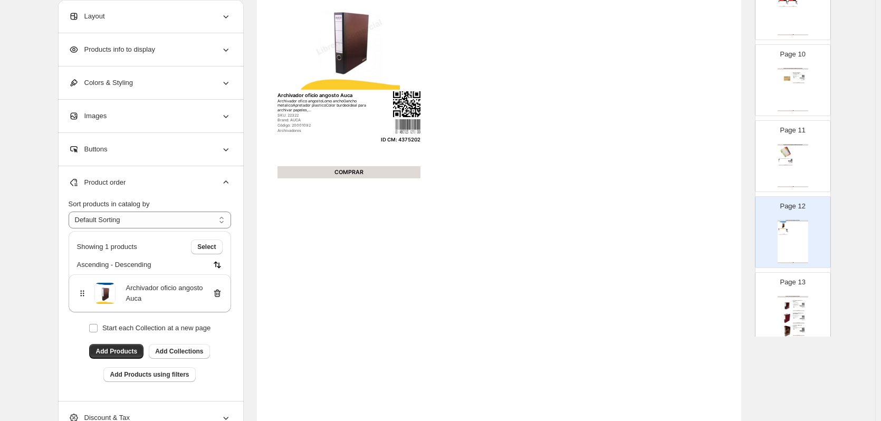
click at [793, 302] on div "Archivador carta anchoLomo anchoGancho metalicoApretador plasticoColor burdeoMe…" at bounding box center [797, 304] width 9 height 4
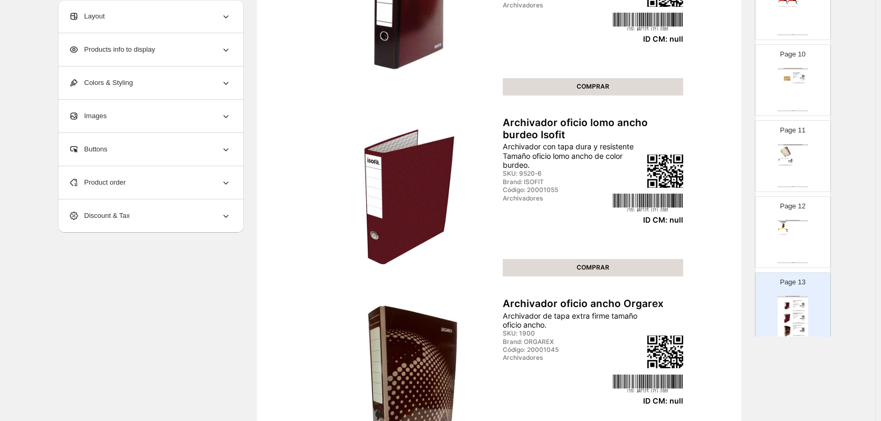
scroll to position [80, 0]
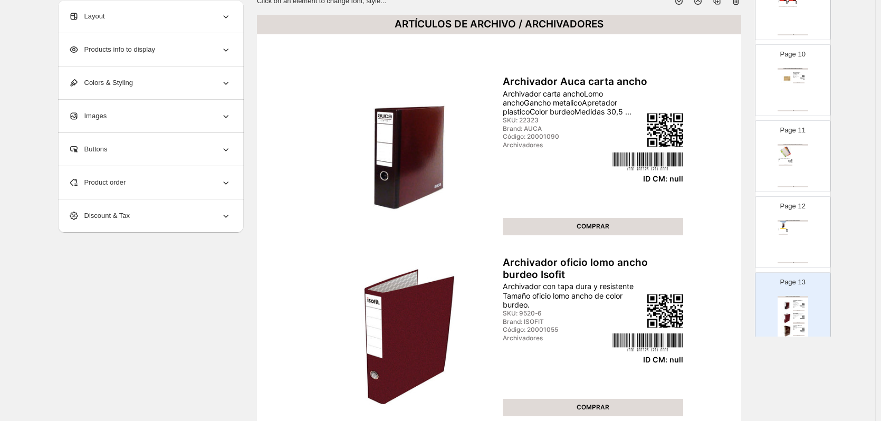
click at [739, 4] on icon at bounding box center [736, 1] width 11 height 11
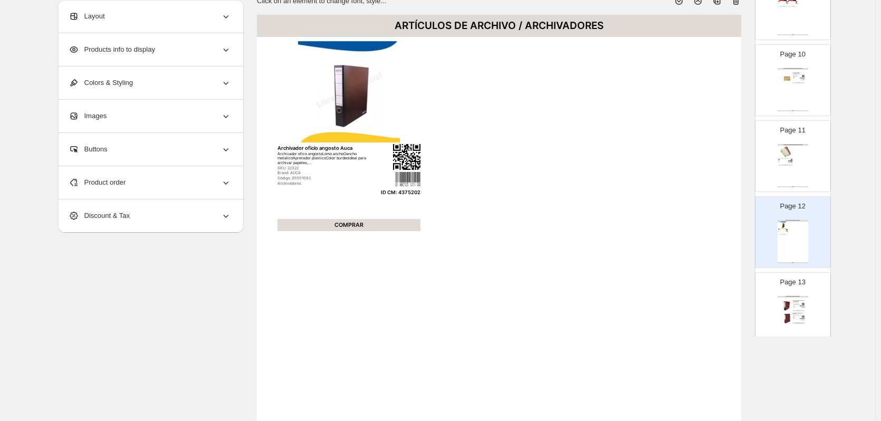
click at [805, 306] on div "ARTÍCULOS DE ARCHIVO / ARCHIVADORES Archivador oficio ancho Auca burdeo 20078 A…" at bounding box center [793, 317] width 31 height 43
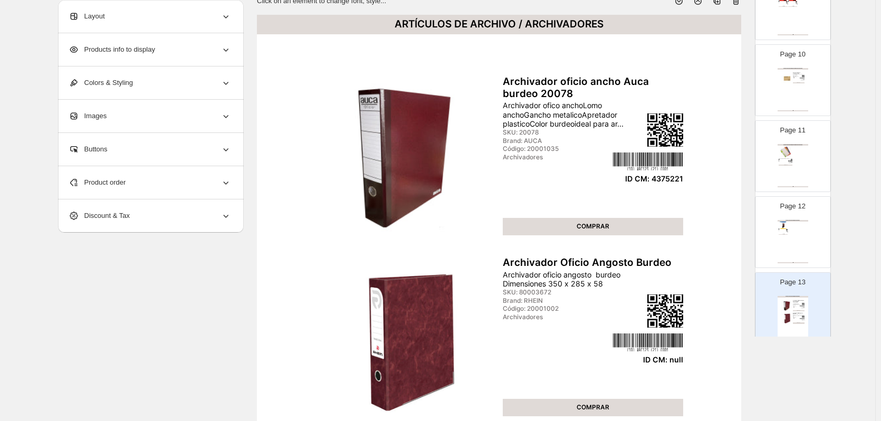
click at [147, 182] on div "Product order" at bounding box center [150, 182] width 163 height 33
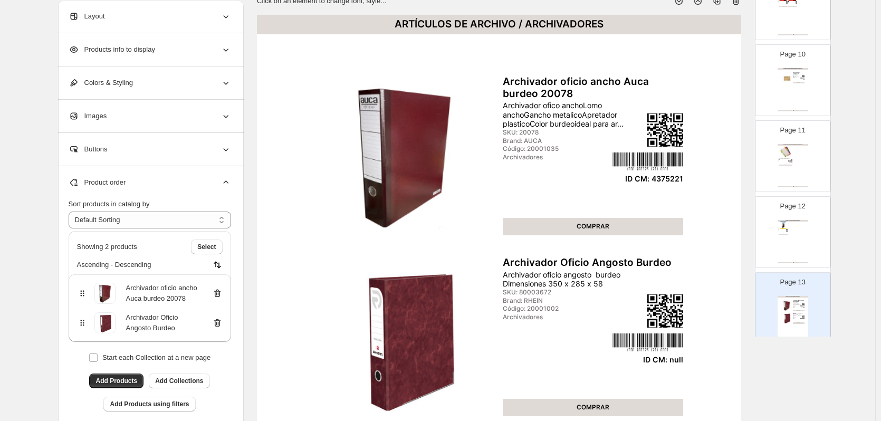
click at [217, 324] on icon at bounding box center [216, 323] width 1 height 3
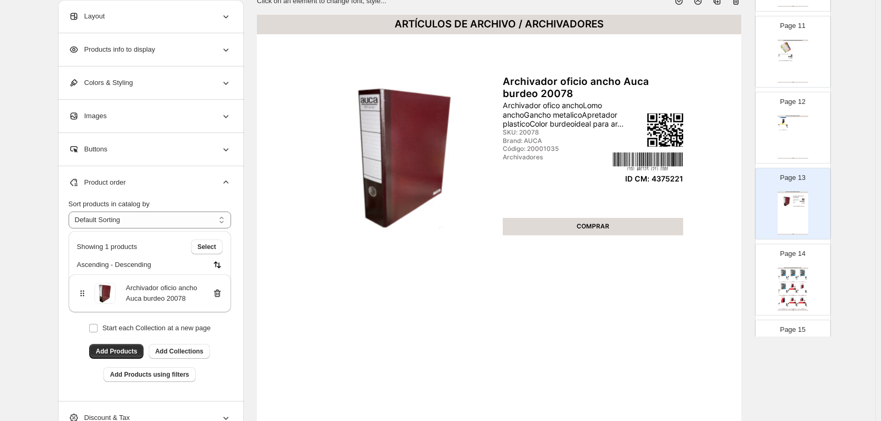
scroll to position [792, 0]
click at [795, 273] on img at bounding box center [792, 271] width 9 height 7
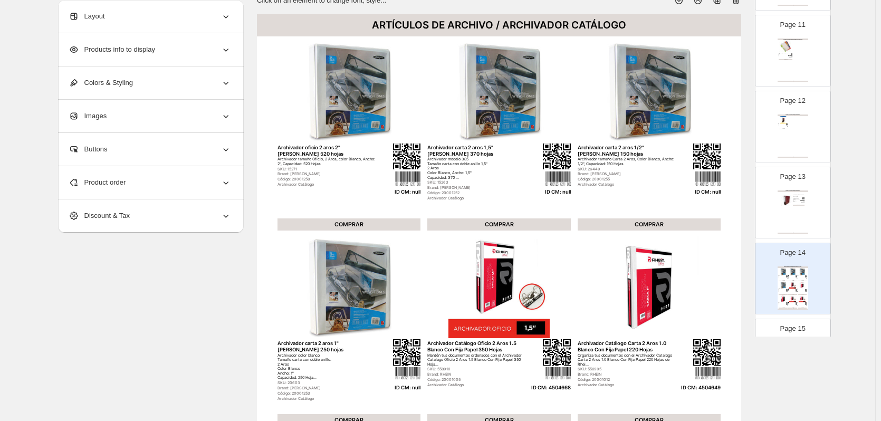
scroll to position [80, 0]
click at [154, 187] on div "Product order" at bounding box center [150, 182] width 163 height 33
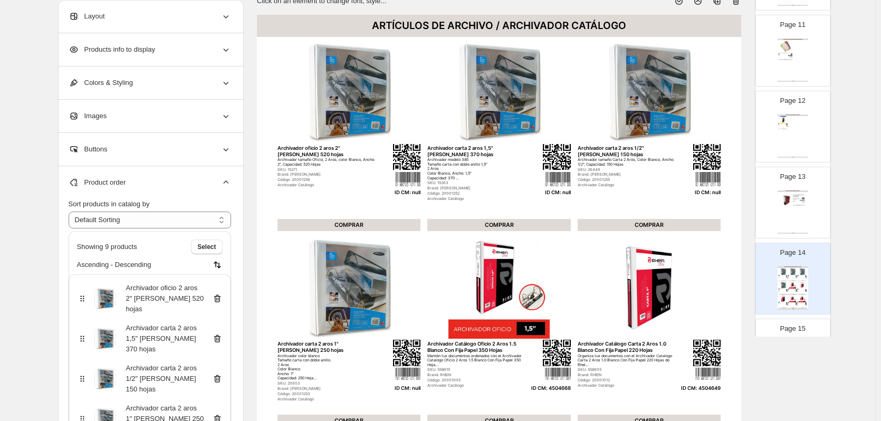
click at [218, 301] on icon at bounding box center [217, 299] width 1 height 3
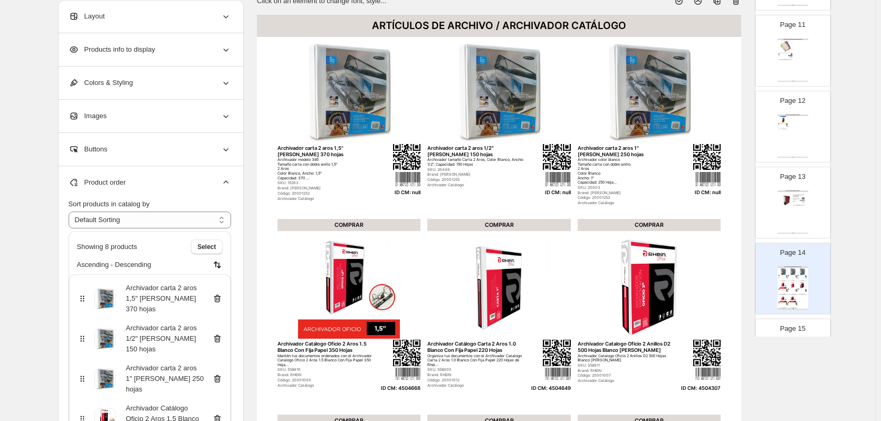
click at [218, 301] on icon at bounding box center [217, 299] width 1 height 3
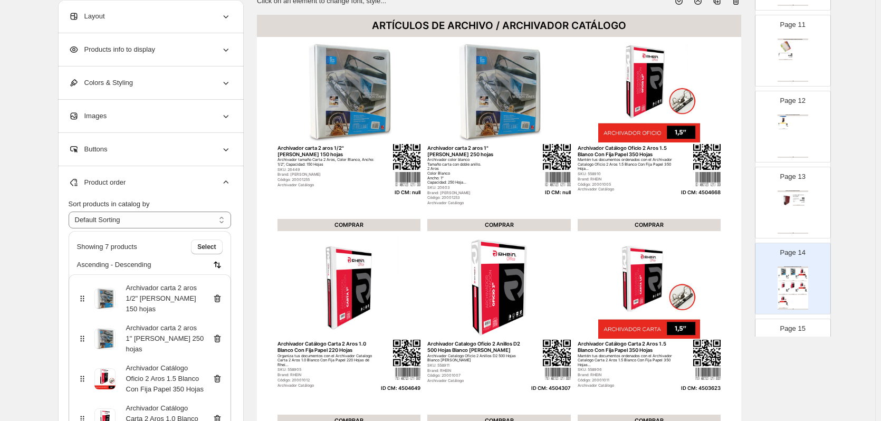
click at [218, 301] on icon at bounding box center [217, 299] width 1 height 3
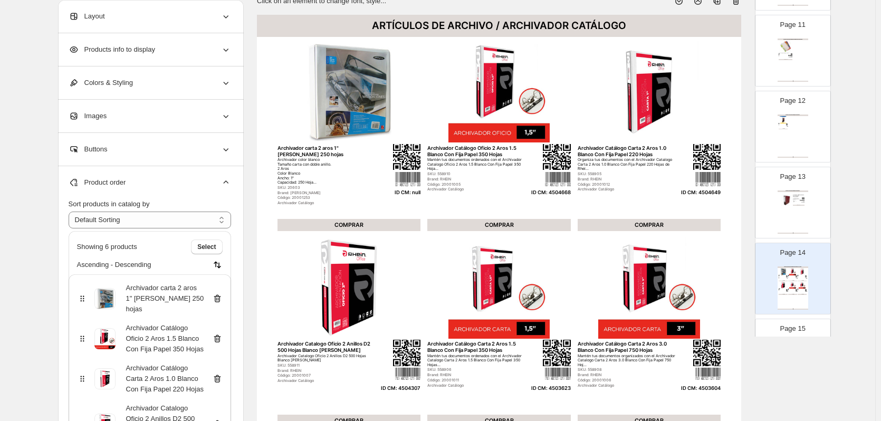
click at [218, 301] on icon at bounding box center [217, 299] width 1 height 3
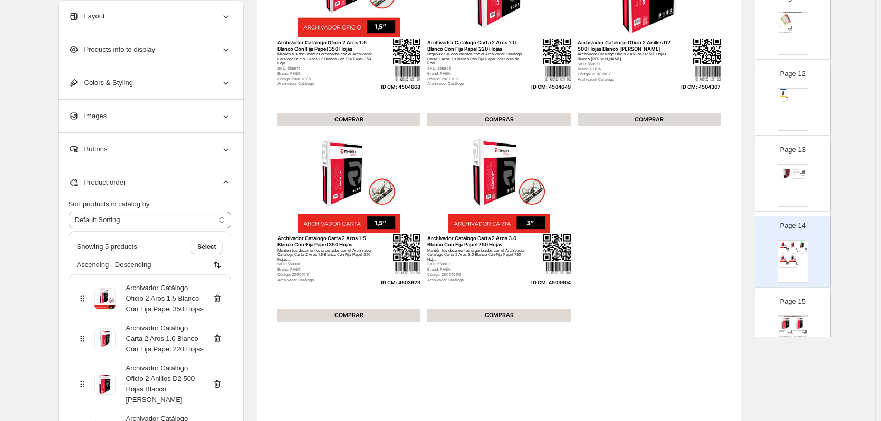
scroll to position [844, 0]
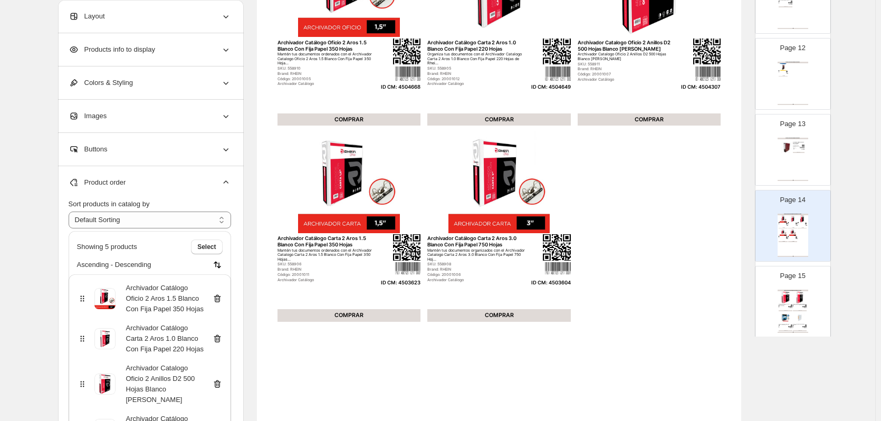
click at [802, 294] on img at bounding box center [800, 297] width 14 height 13
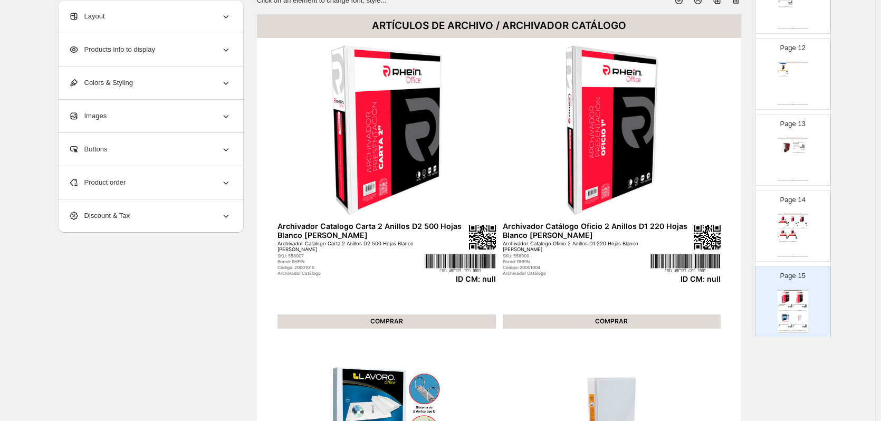
scroll to position [80, 0]
click at [738, 2] on icon at bounding box center [737, 1] width 1 height 3
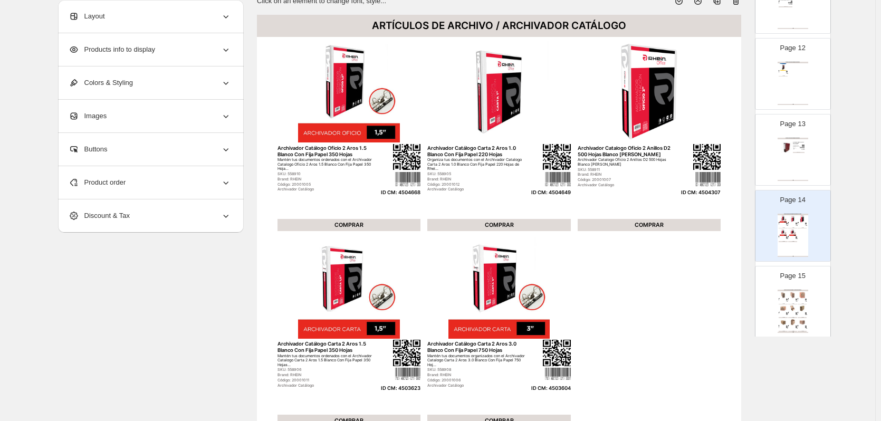
click at [800, 281] on div "Page 15 ARTÍCULOS DE ARCHIVO / CAJAS ORGANIZADORAS Caja mediana archivos Rhein …" at bounding box center [789, 297] width 66 height 71
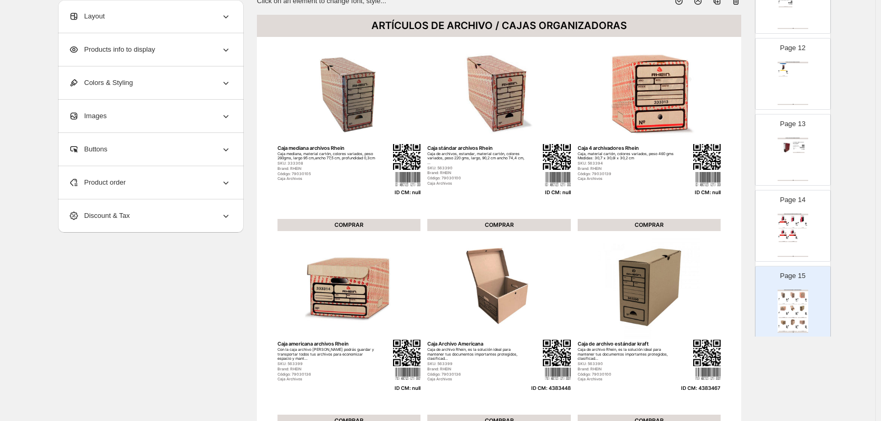
click at [807, 233] on div "ARTÍCULOS DE ARCHIVO / ARCHIVADOR CATÁLOGO Archivador Catálogo Oficio 2 Aros 1.…" at bounding box center [793, 235] width 31 height 43
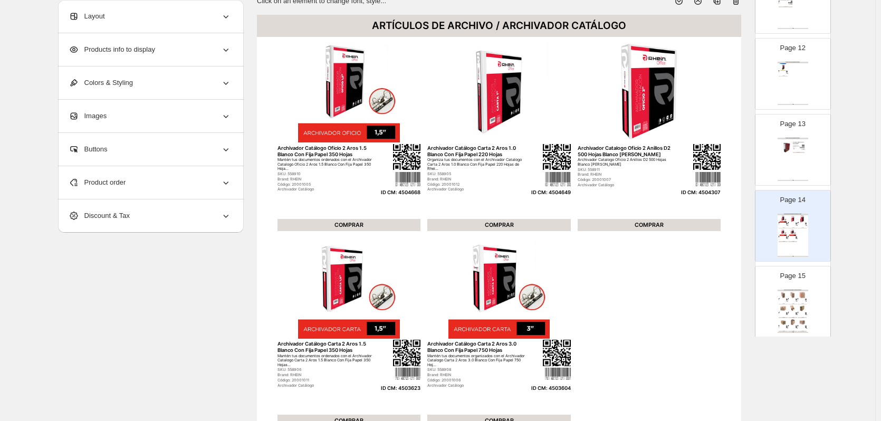
click at [805, 296] on img at bounding box center [802, 294] width 9 height 7
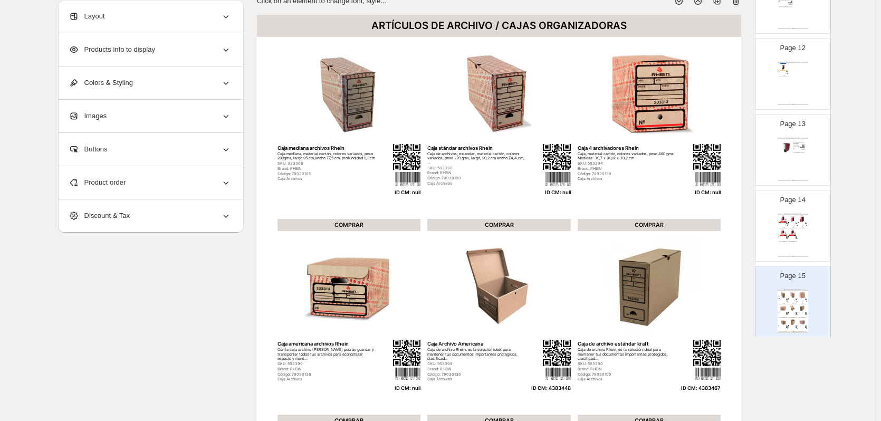
click at [213, 182] on div "Product order" at bounding box center [150, 182] width 163 height 33
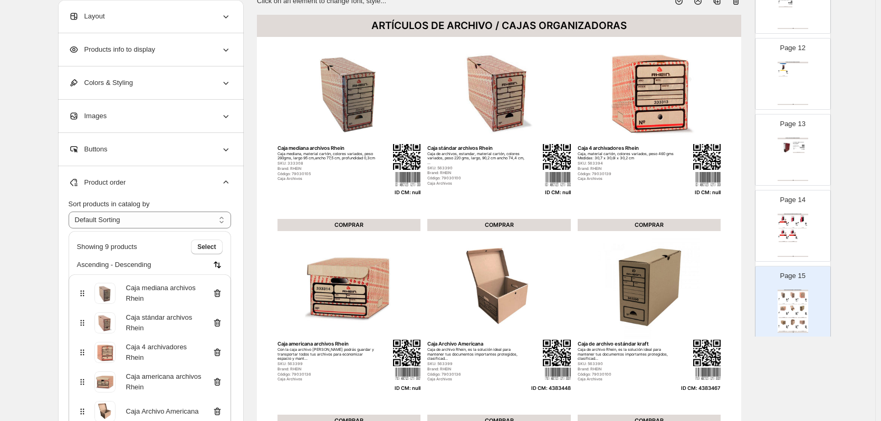
click at [221, 293] on icon at bounding box center [217, 293] width 11 height 11
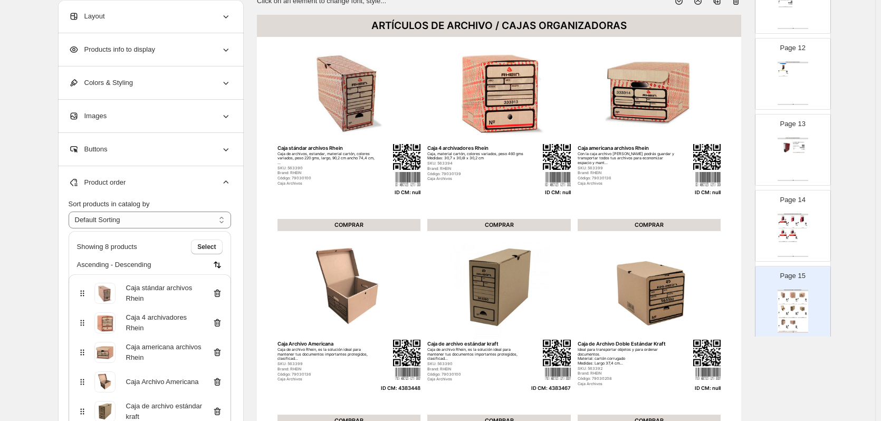
click at [221, 297] on icon at bounding box center [217, 293] width 11 height 11
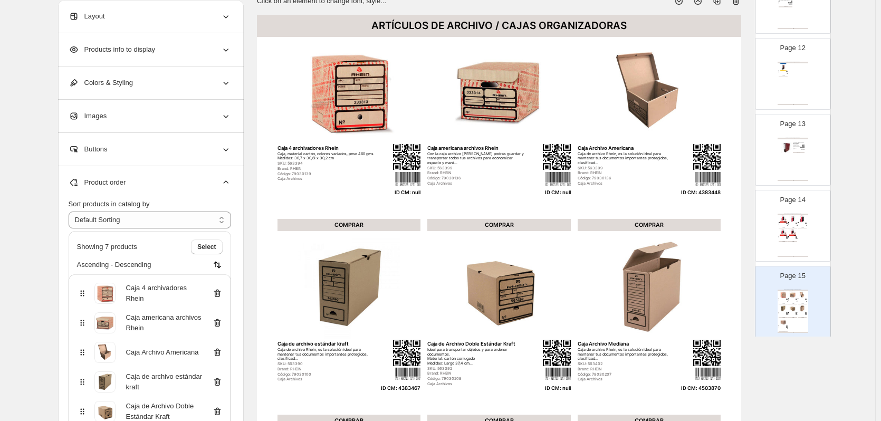
click at [221, 297] on icon at bounding box center [217, 293] width 11 height 11
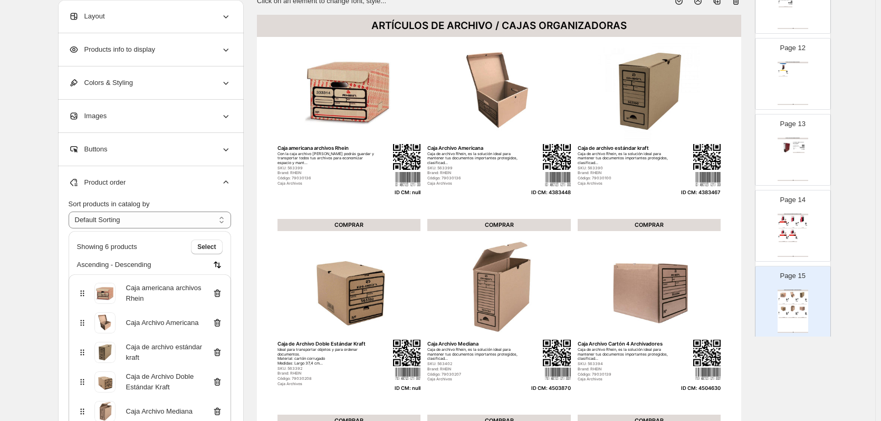
click at [221, 297] on icon at bounding box center [217, 293] width 11 height 11
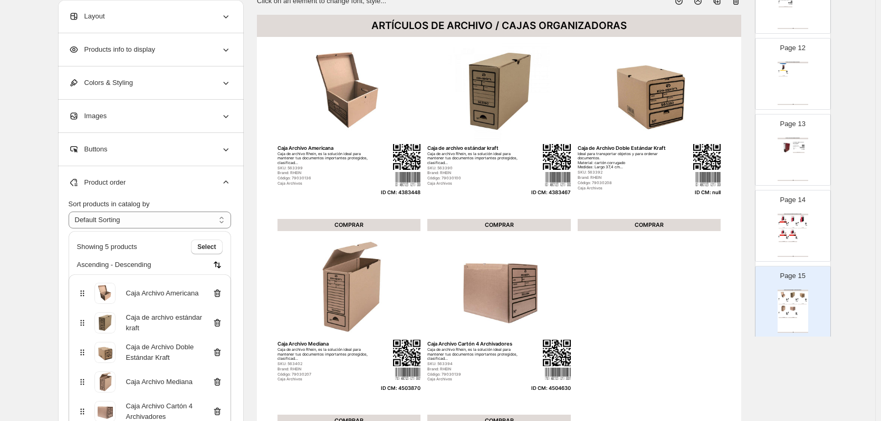
click at [217, 353] on icon at bounding box center [216, 352] width 1 height 3
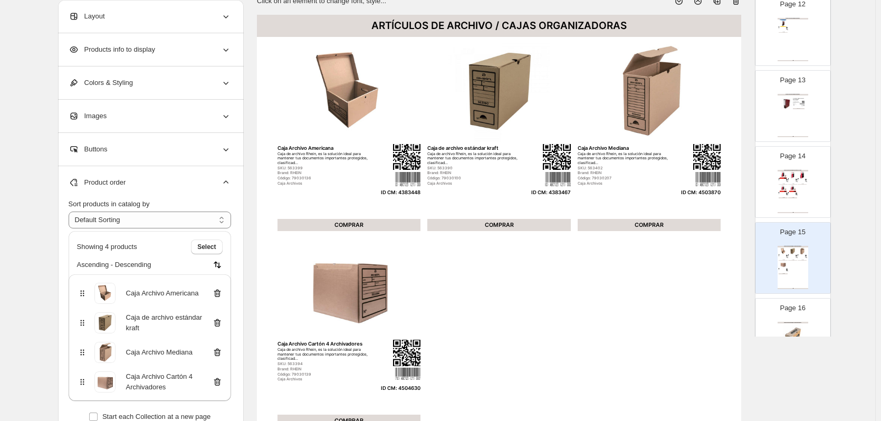
scroll to position [950, 0]
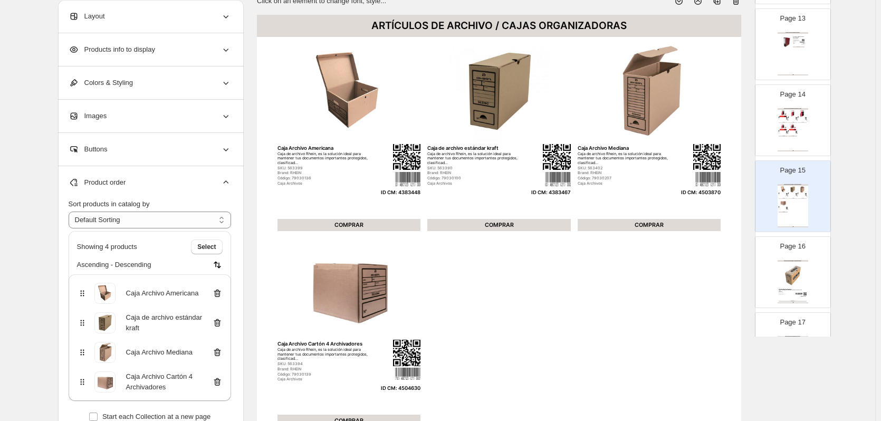
click at [799, 283] on img at bounding box center [793, 275] width 28 height 26
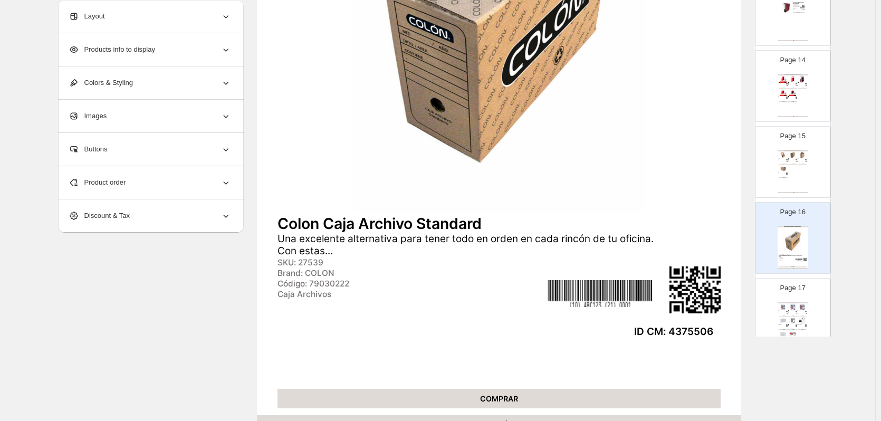
scroll to position [1003, 0]
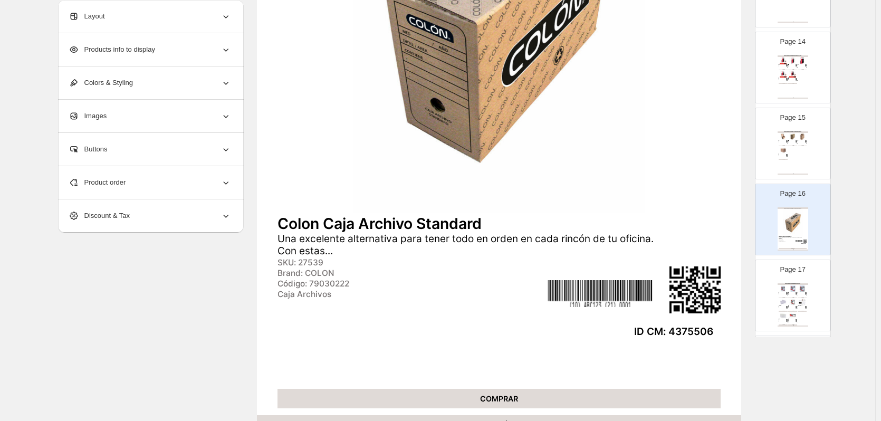
click at [792, 283] on div "ARTÍCULOS DE ARCHIVO / SOBRES DE PAPEL" at bounding box center [793, 284] width 31 height 2
type input "**"
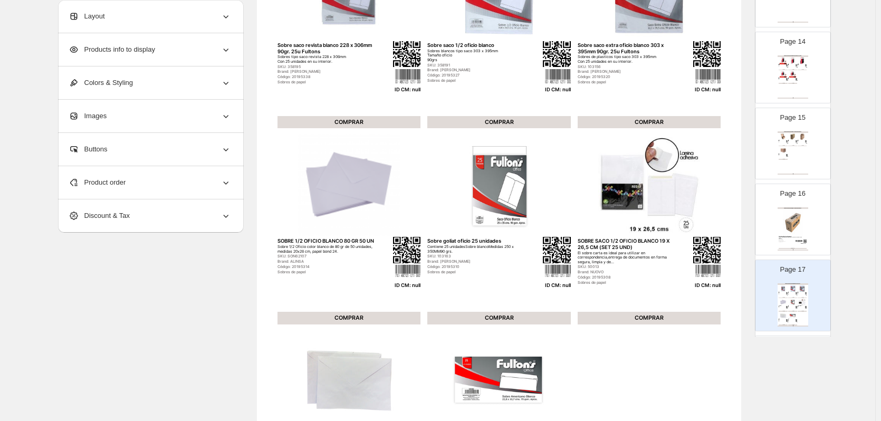
scroll to position [27, 0]
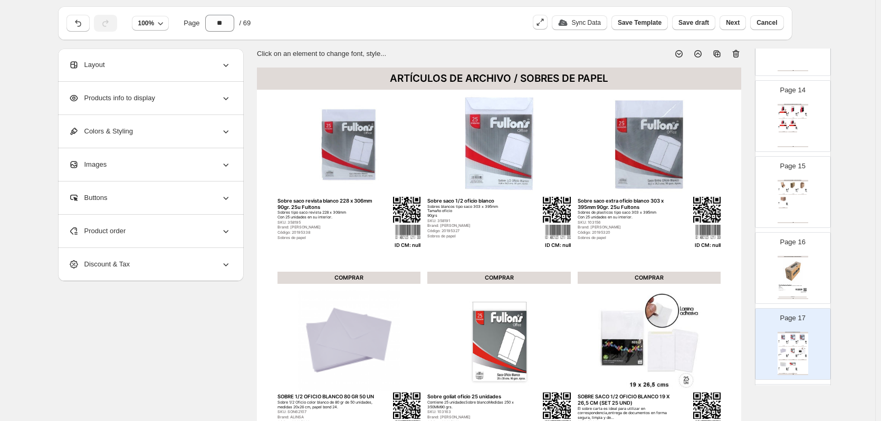
click at [740, 52] on icon at bounding box center [736, 54] width 11 height 11
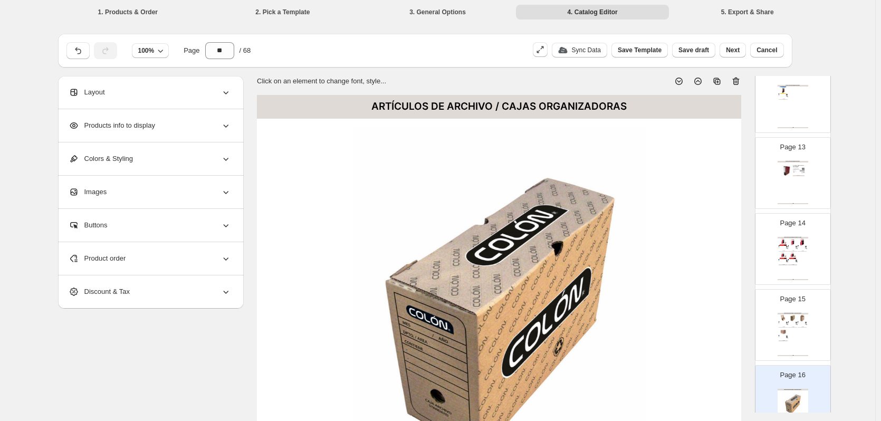
scroll to position [1214, 0]
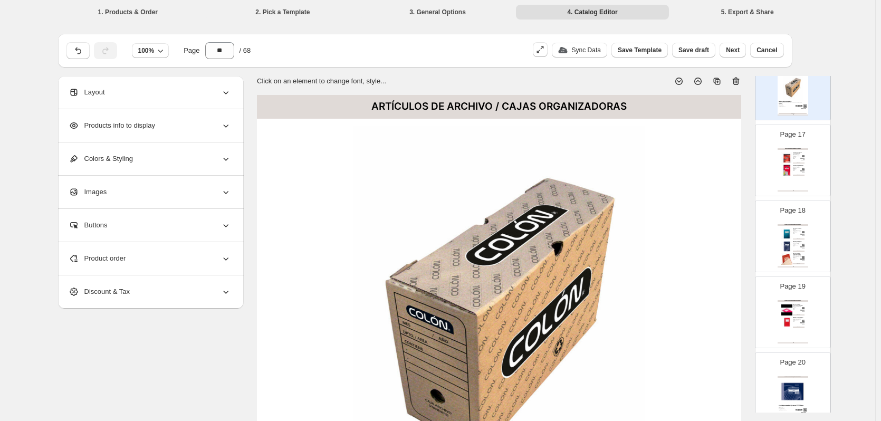
click at [804, 178] on div "ARTÍCULOS DE REGISTRO / LIBRETAS Y BLOCK Colon block escolar con espiral 7mm 80…" at bounding box center [793, 169] width 31 height 43
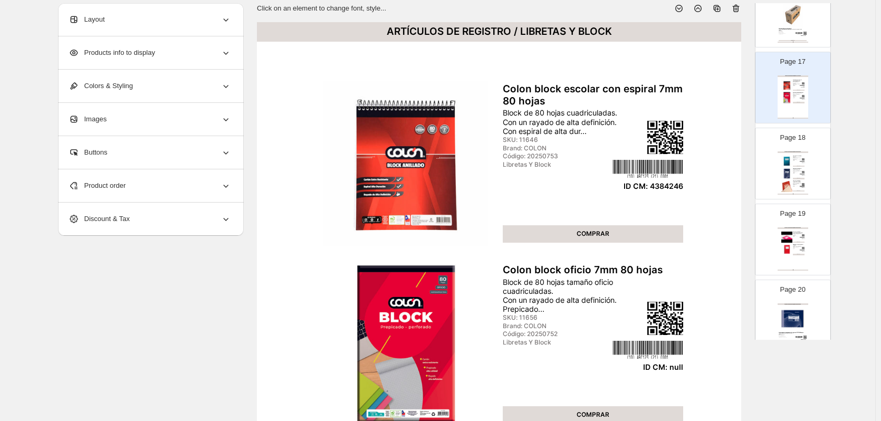
scroll to position [0, 0]
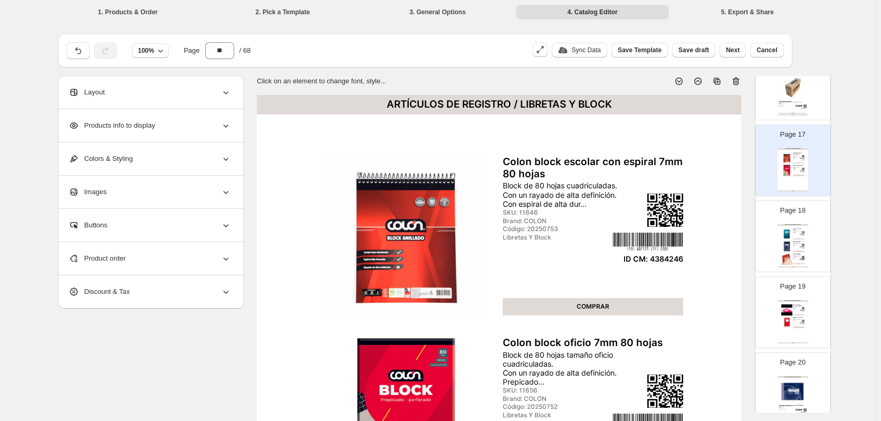
click at [189, 255] on div "Product order" at bounding box center [150, 258] width 163 height 33
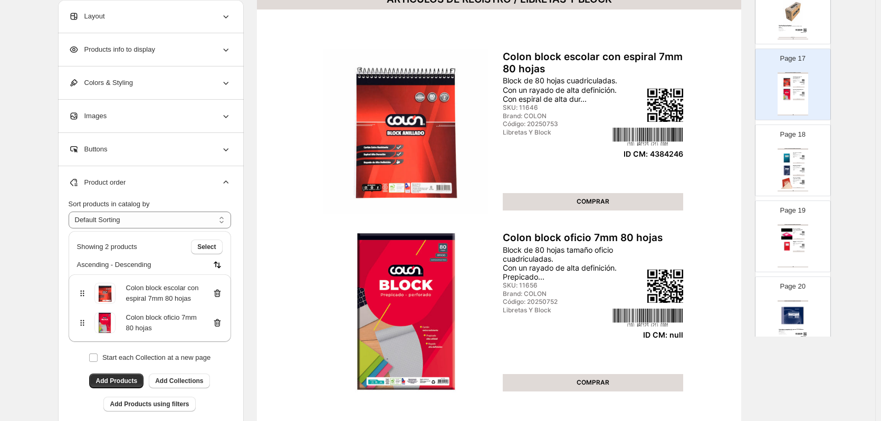
scroll to position [106, 0]
click at [218, 324] on icon at bounding box center [217, 323] width 11 height 11
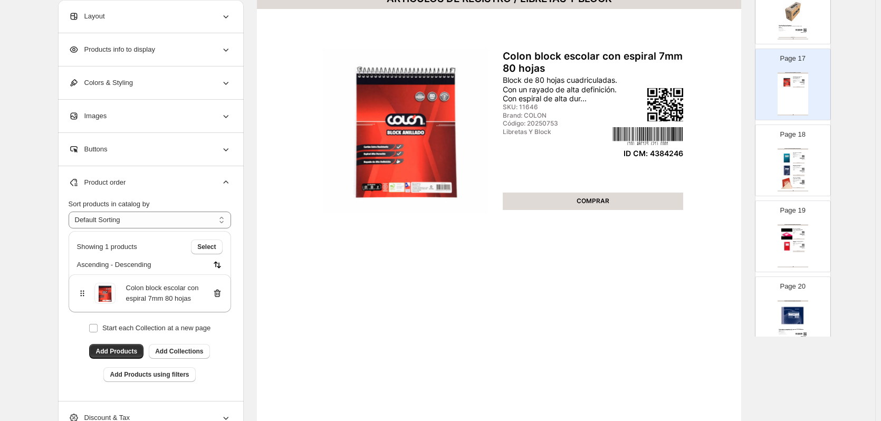
click at [793, 180] on div "Libro actas 200 hjs composicion rem max Libro de actas con 200 hojas en su inte…" at bounding box center [799, 180] width 12 height 6
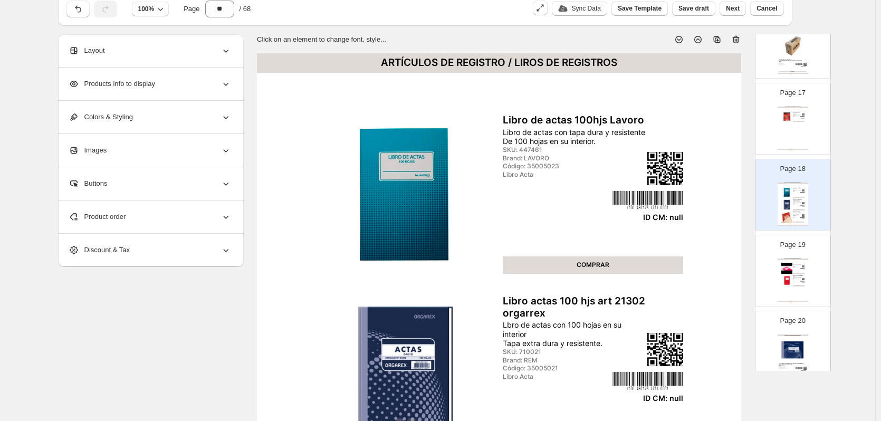
scroll to position [0, 0]
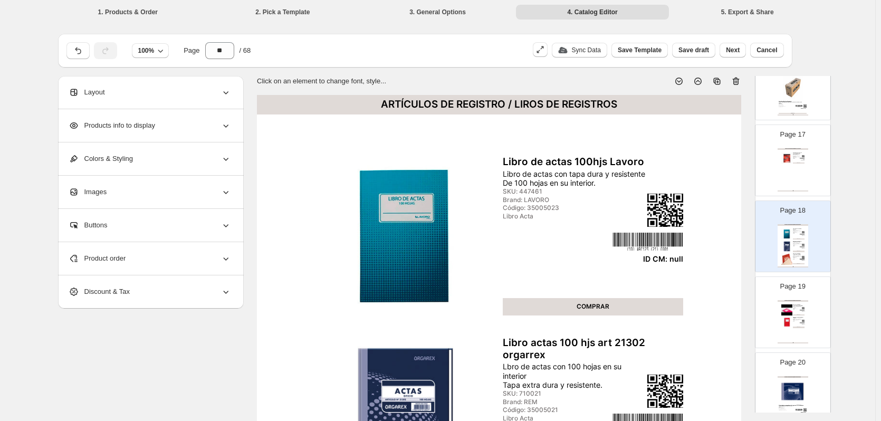
click at [739, 79] on icon at bounding box center [736, 82] width 7 height 8
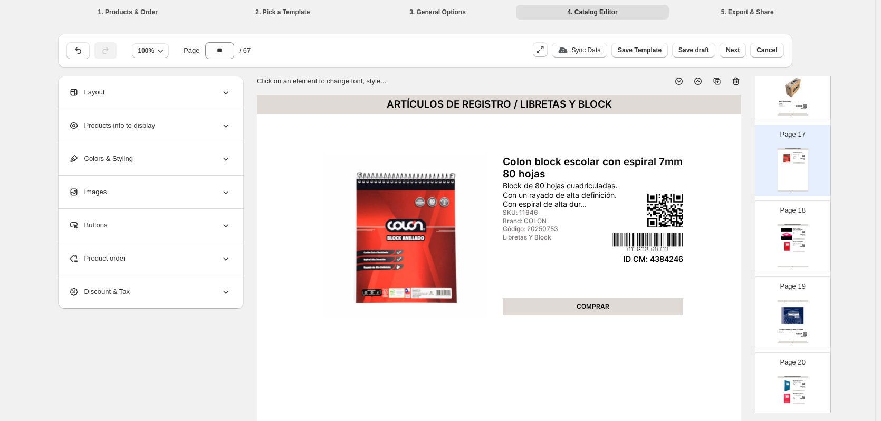
click at [793, 301] on div "ARTÍCULOS DE REGISTRO / LIROS DE REGISTROS" at bounding box center [793, 301] width 31 height 2
type input "**"
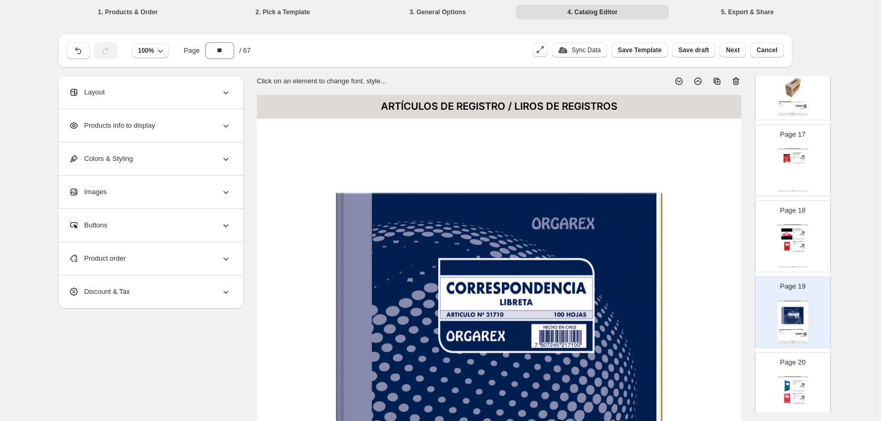
click at [576, 103] on div "ARTÍCULOS DE REGISTRO / LIROS DE REGISTROS" at bounding box center [499, 107] width 484 height 24
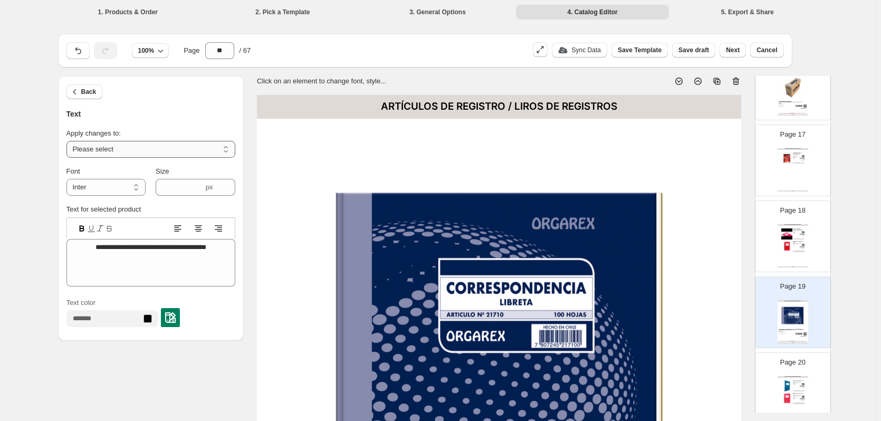
click at [202, 146] on select "**********" at bounding box center [150, 149] width 169 height 17
select select "**********"
click at [69, 141] on select "**********" at bounding box center [150, 149] width 169 height 17
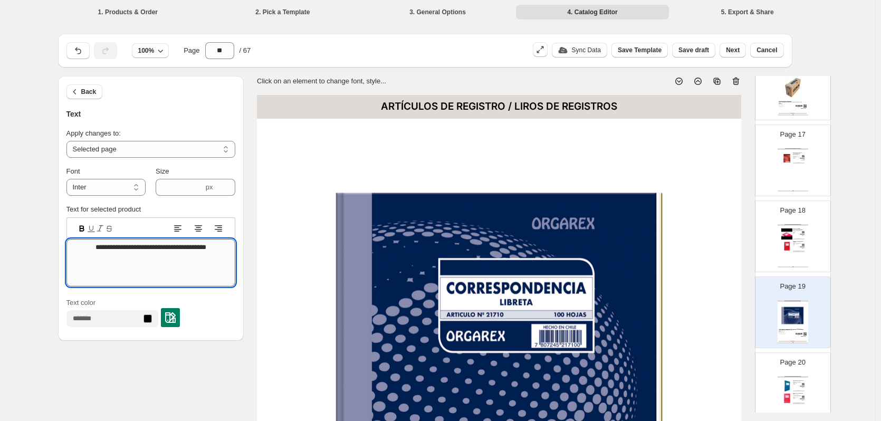
type textarea "**********"
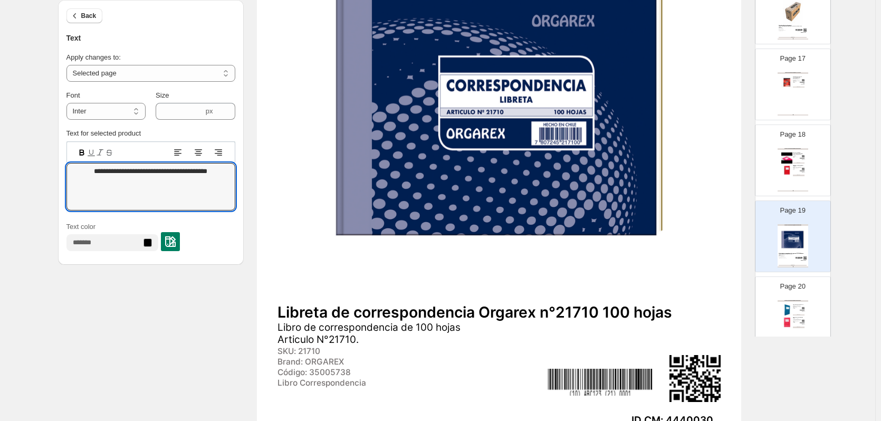
scroll to position [211, 0]
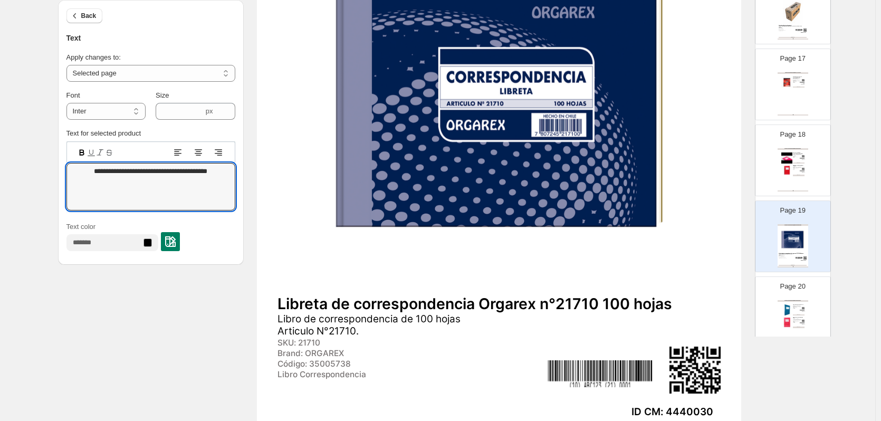
click at [786, 305] on img at bounding box center [788, 311] width 12 height 12
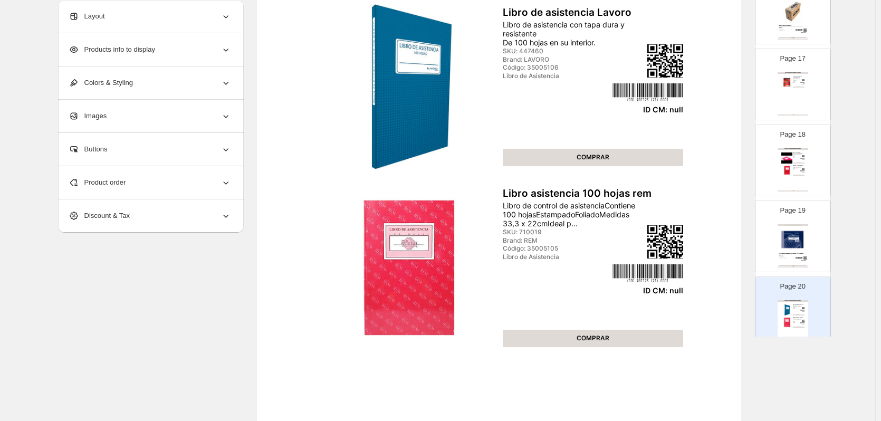
scroll to position [53, 0]
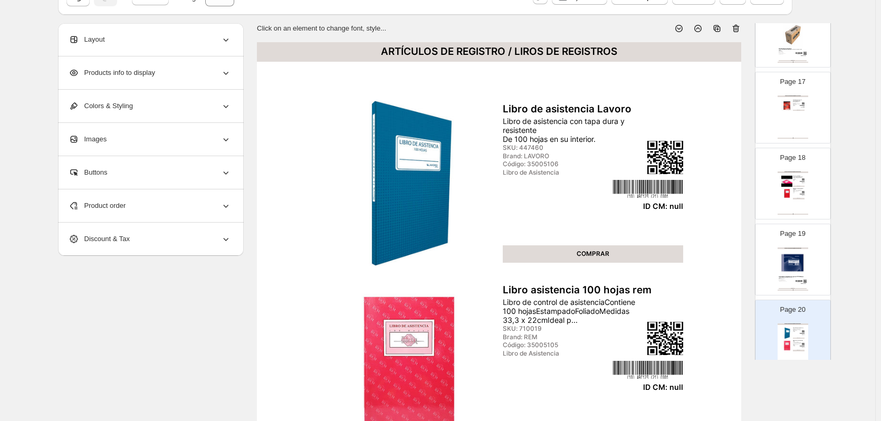
click at [736, 29] on icon at bounding box center [736, 28] width 11 height 11
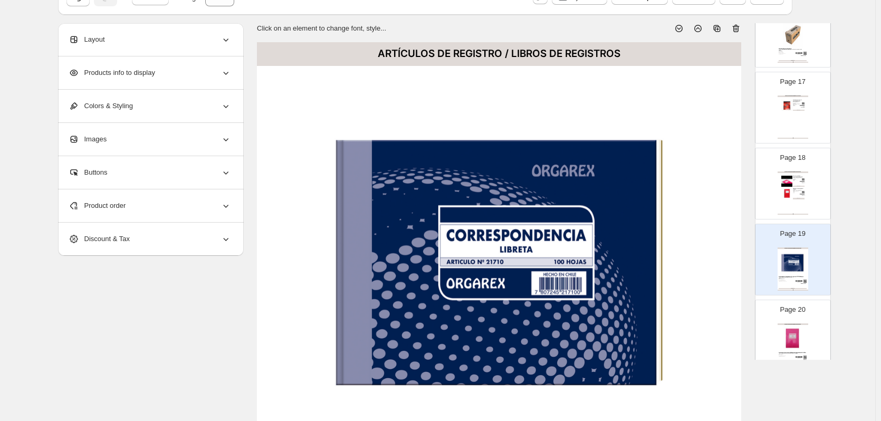
click at [803, 328] on img at bounding box center [793, 339] width 28 height 26
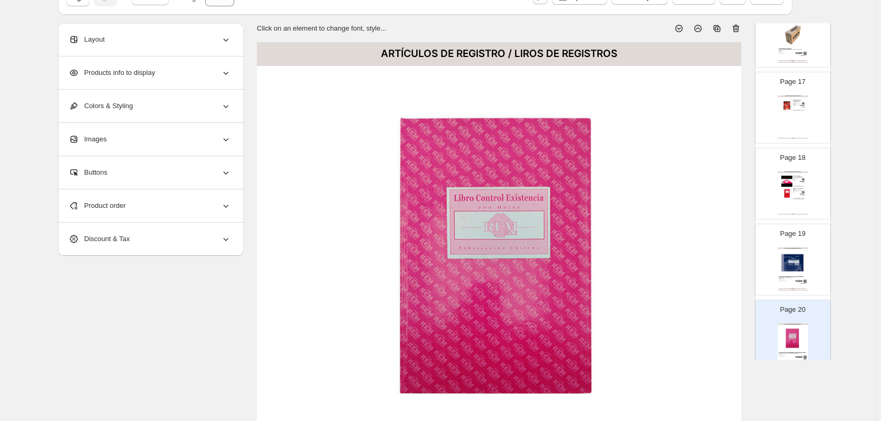
click at [741, 27] on icon at bounding box center [736, 28] width 11 height 11
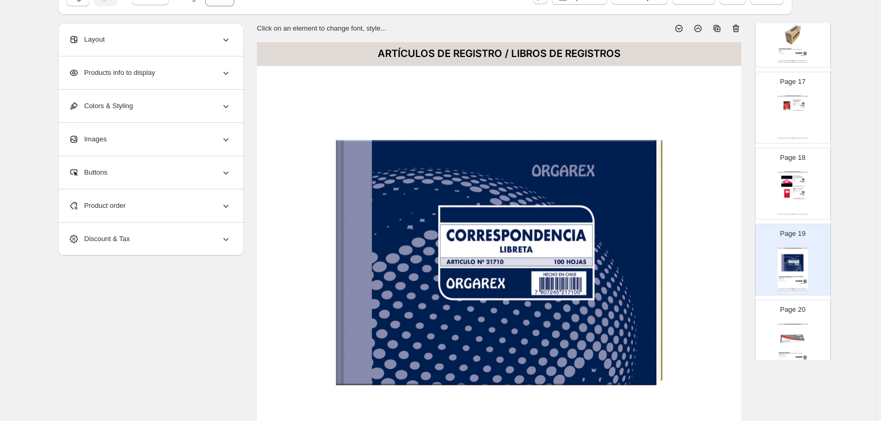
click at [795, 330] on img at bounding box center [793, 339] width 28 height 26
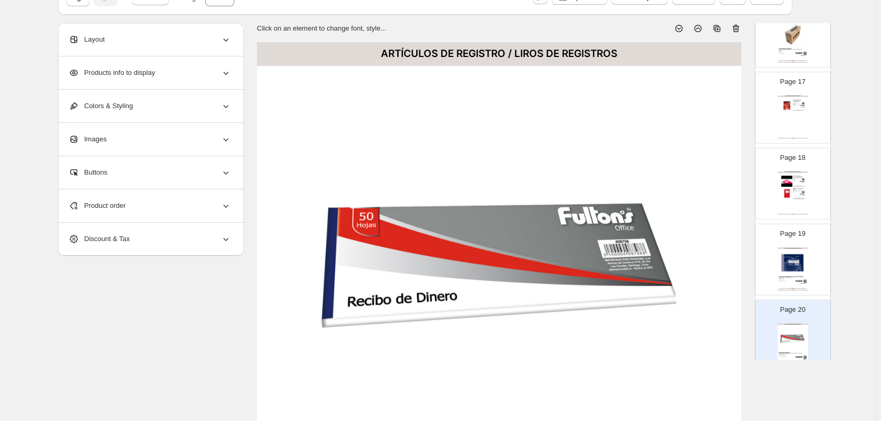
click at [738, 28] on icon at bounding box center [737, 28] width 1 height 3
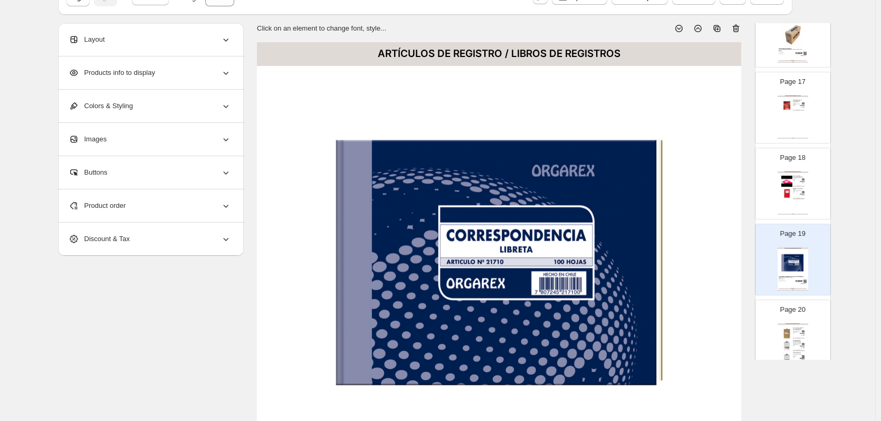
click at [793, 329] on div "Anotador madera oficio con apretador mariposa" at bounding box center [799, 329] width 12 height 2
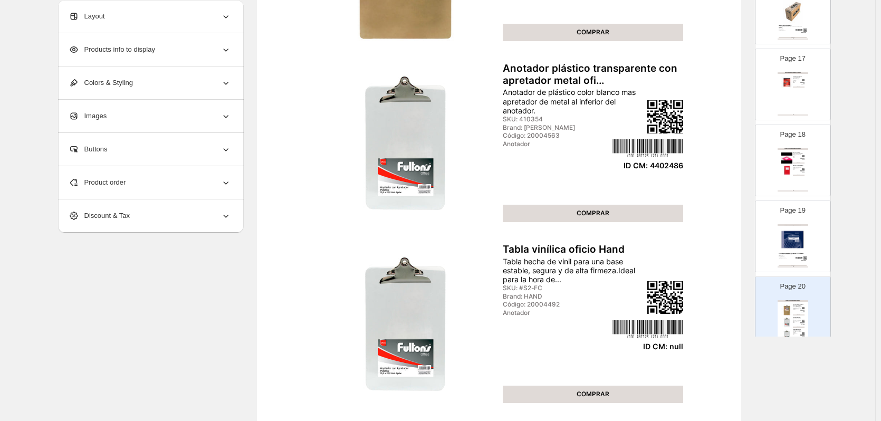
scroll to position [317, 0]
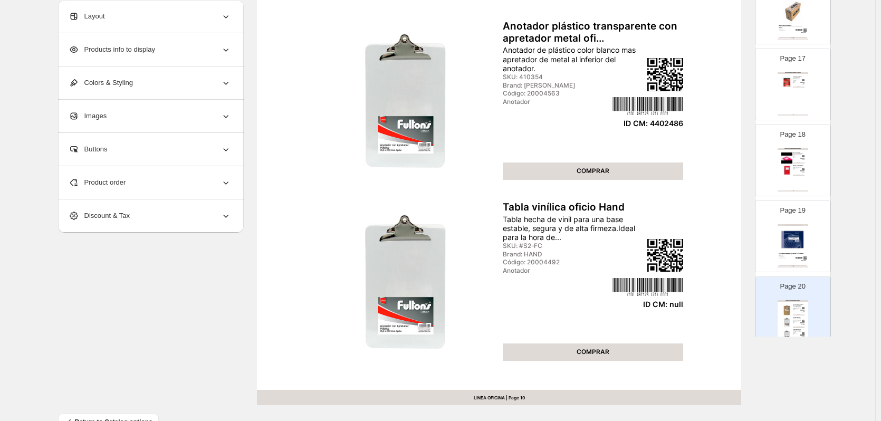
click at [180, 181] on div "Product order" at bounding box center [150, 182] width 163 height 33
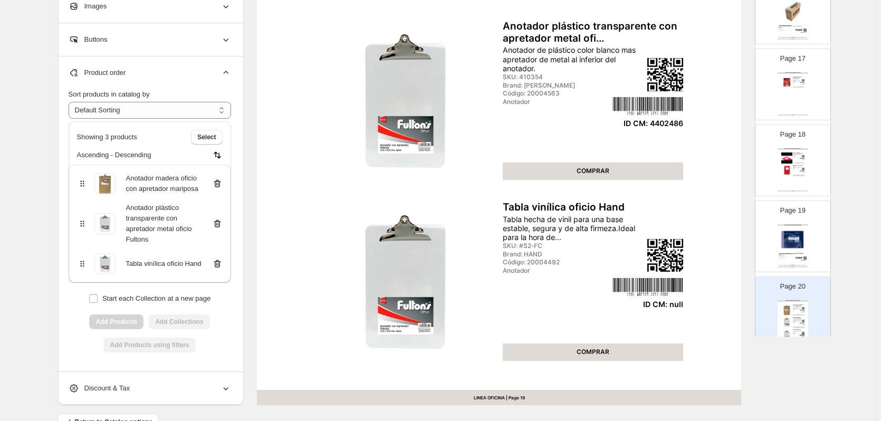
click at [220, 266] on icon at bounding box center [217, 264] width 11 height 11
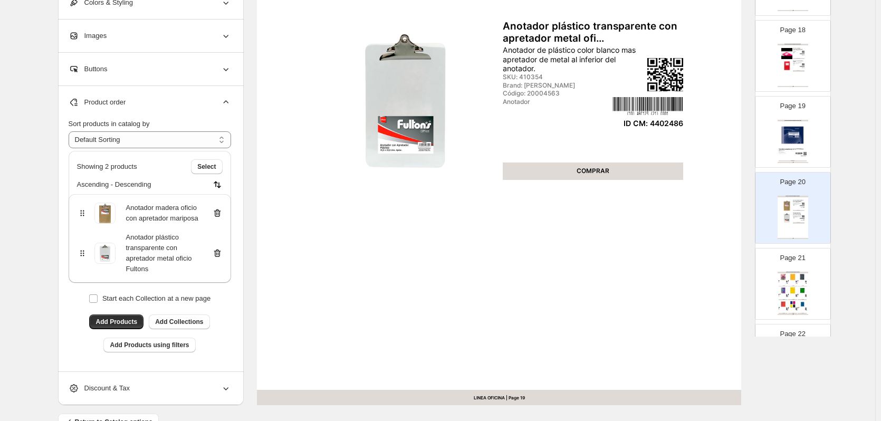
scroll to position [1319, 0]
click at [804, 297] on div "ID CM: null" at bounding box center [805, 296] width 3 height 1
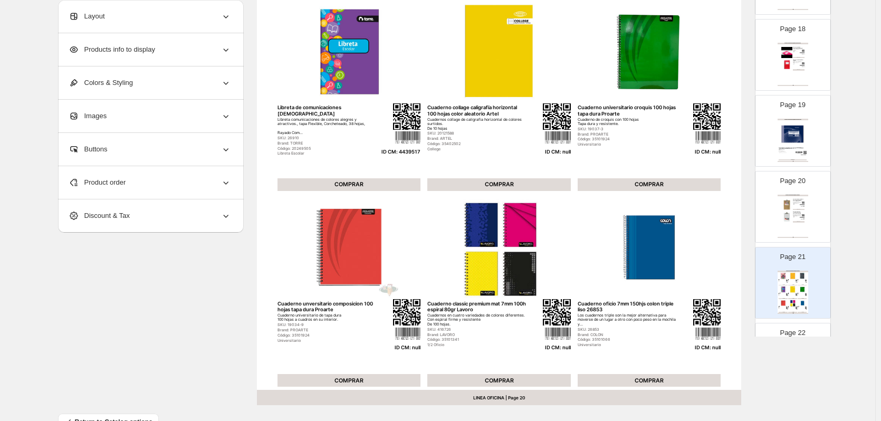
click at [173, 184] on div "Product order" at bounding box center [150, 182] width 163 height 33
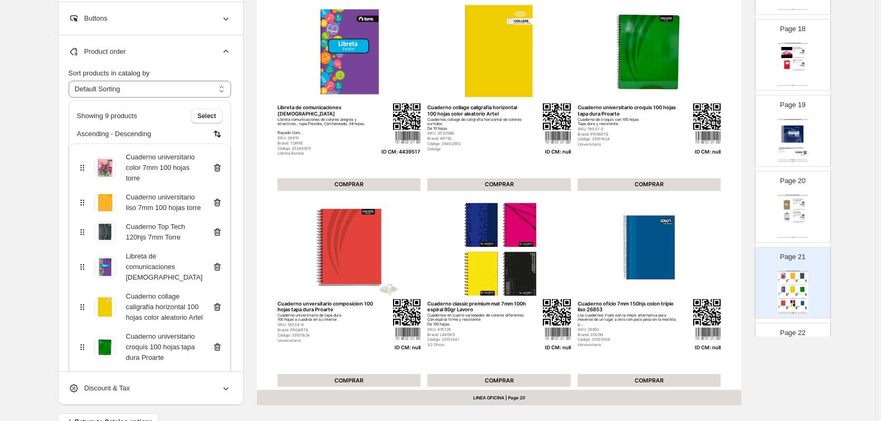
click at [221, 203] on icon at bounding box center [217, 202] width 7 height 8
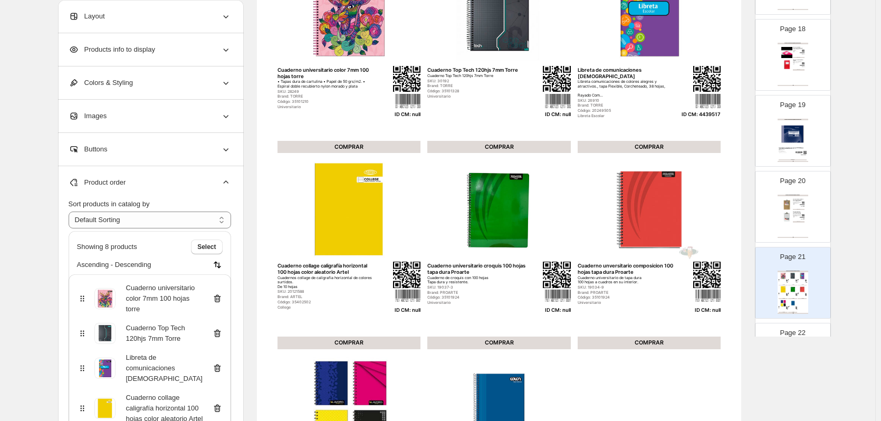
scroll to position [0, 0]
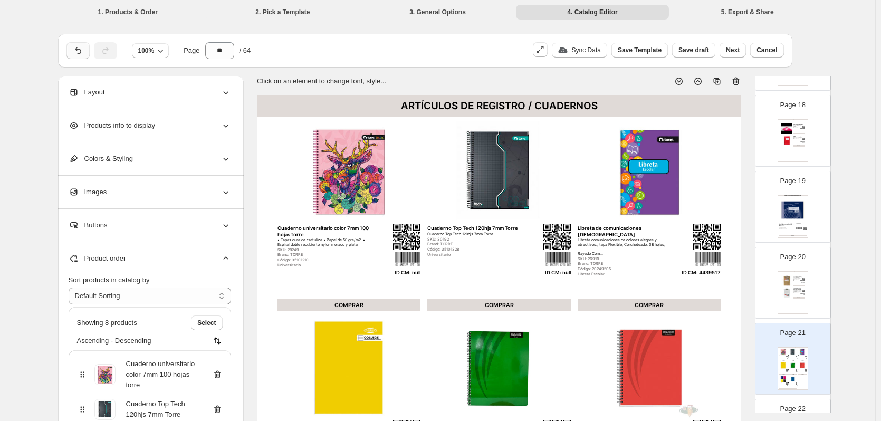
click at [83, 49] on icon "button" at bounding box center [78, 50] width 11 height 11
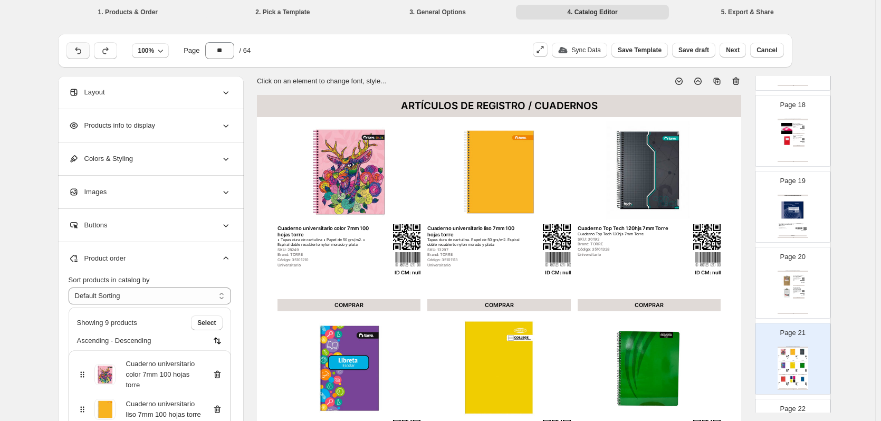
click at [77, 51] on icon "button" at bounding box center [78, 50] width 11 height 11
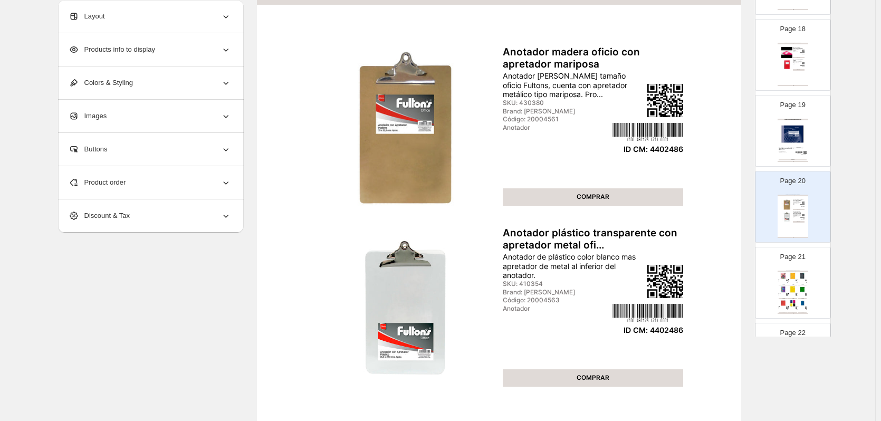
scroll to position [27, 0]
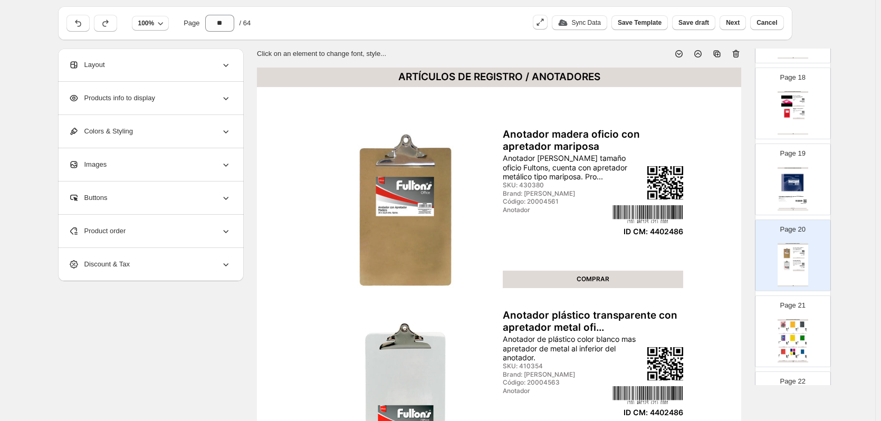
click at [805, 329] on img at bounding box center [806, 329] width 2 height 2
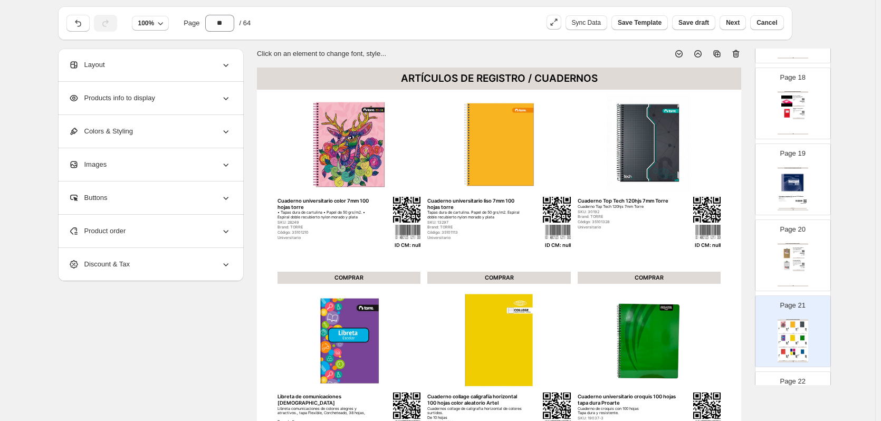
click at [209, 238] on div "Product order" at bounding box center [150, 231] width 163 height 33
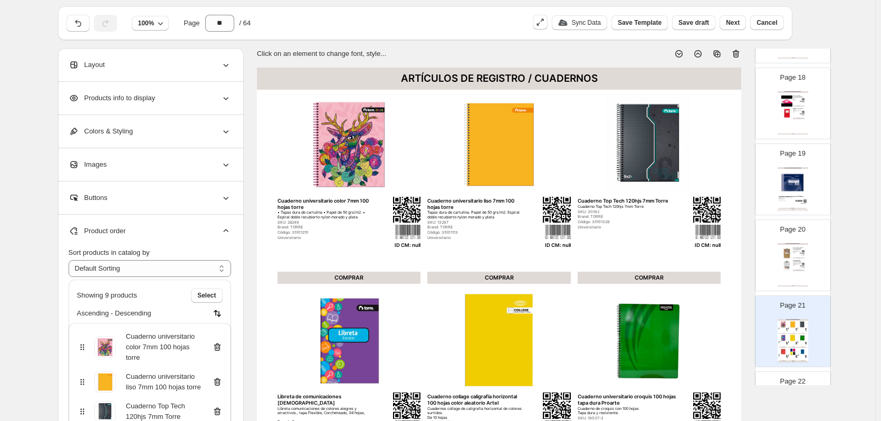
click at [218, 347] on icon at bounding box center [217, 347] width 11 height 11
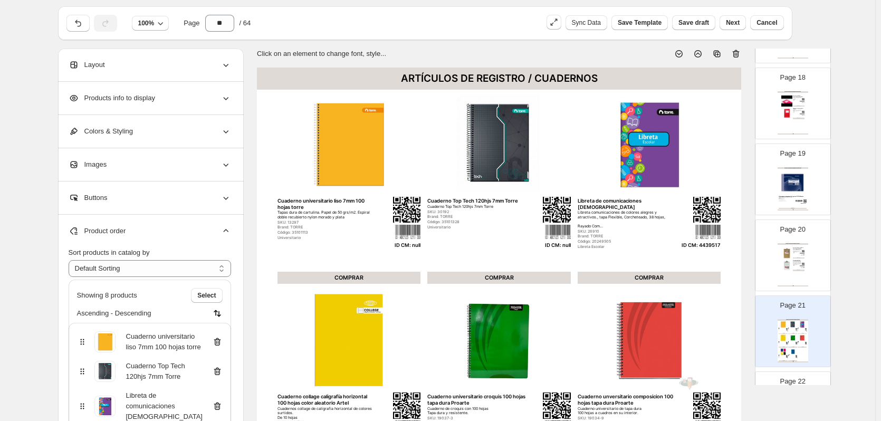
click at [218, 347] on div "Cuaderno universitario liso 7mm 100 hojas torre" at bounding box center [150, 341] width 146 height 21
click at [218, 343] on icon at bounding box center [217, 342] width 1 height 3
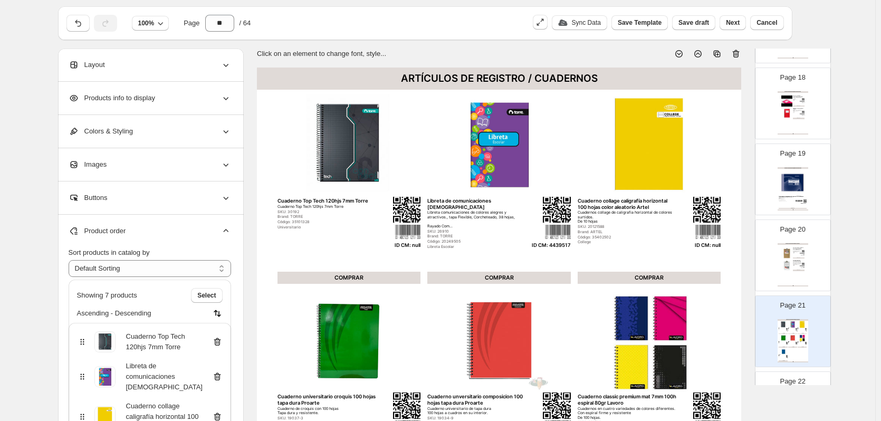
click at [218, 343] on icon at bounding box center [217, 342] width 1 height 3
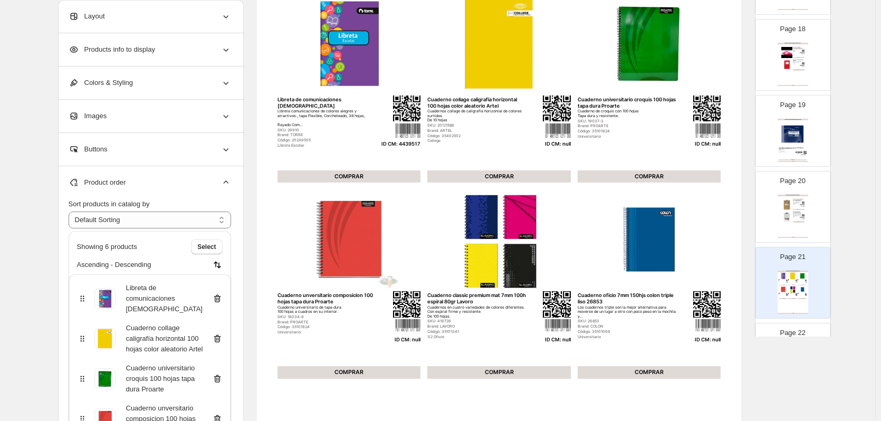
scroll to position [133, 0]
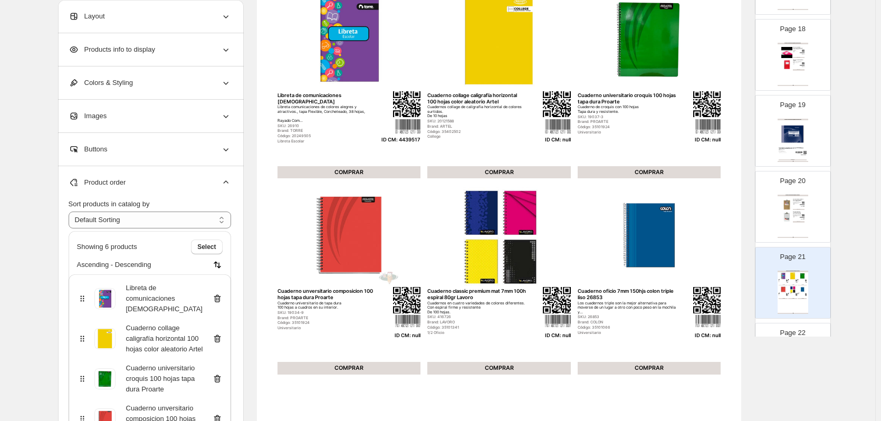
click at [220, 334] on icon at bounding box center [217, 339] width 11 height 11
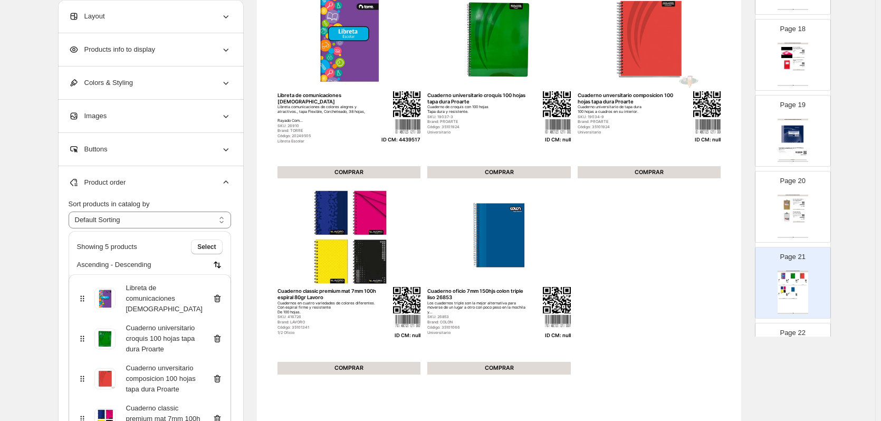
click at [220, 334] on icon at bounding box center [217, 339] width 11 height 11
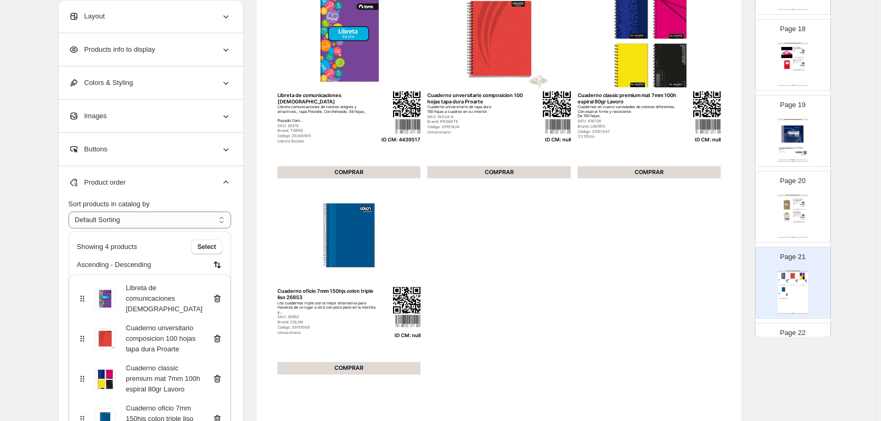
click at [220, 334] on icon at bounding box center [217, 339] width 11 height 11
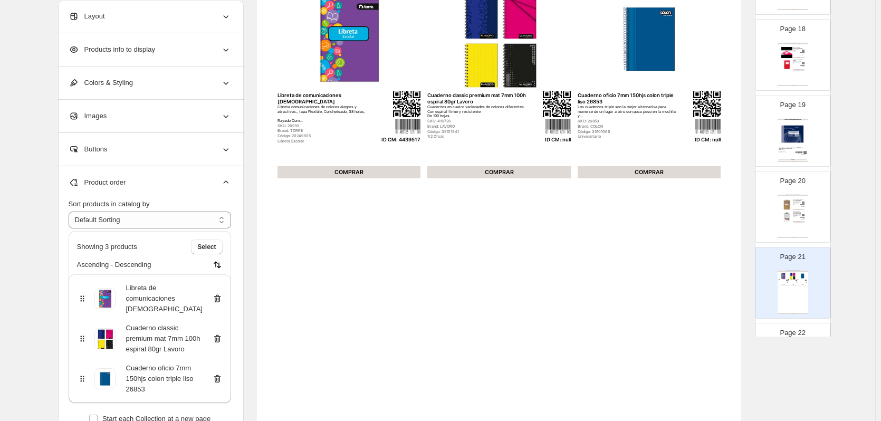
click at [220, 334] on icon at bounding box center [217, 339] width 11 height 11
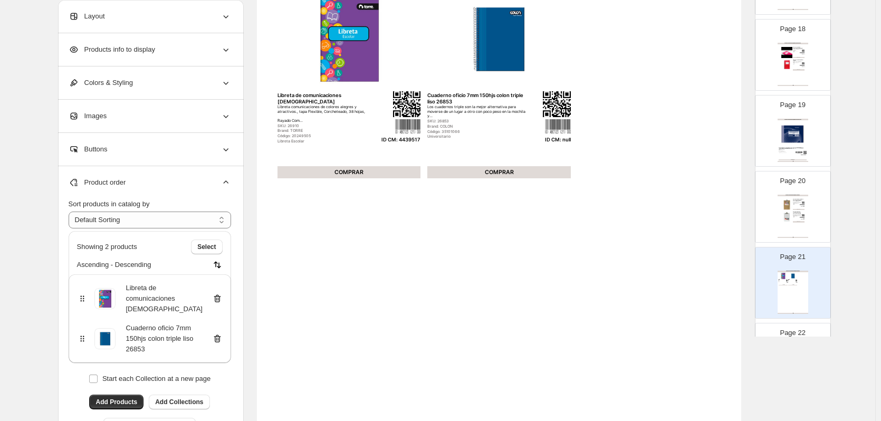
click at [220, 334] on icon at bounding box center [217, 339] width 11 height 11
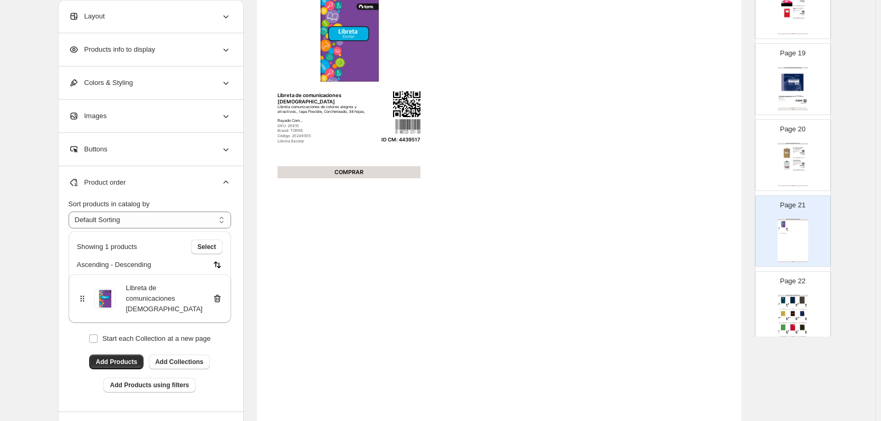
scroll to position [1425, 0]
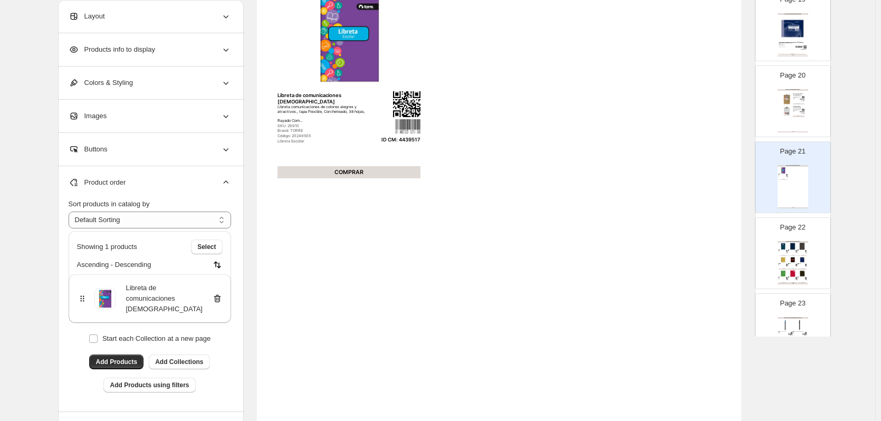
click at [798, 272] on img at bounding box center [802, 273] width 9 height 7
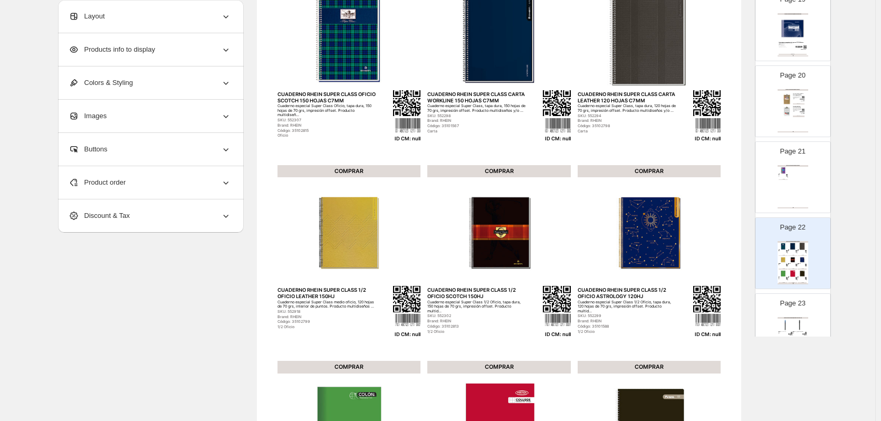
scroll to position [133, 0]
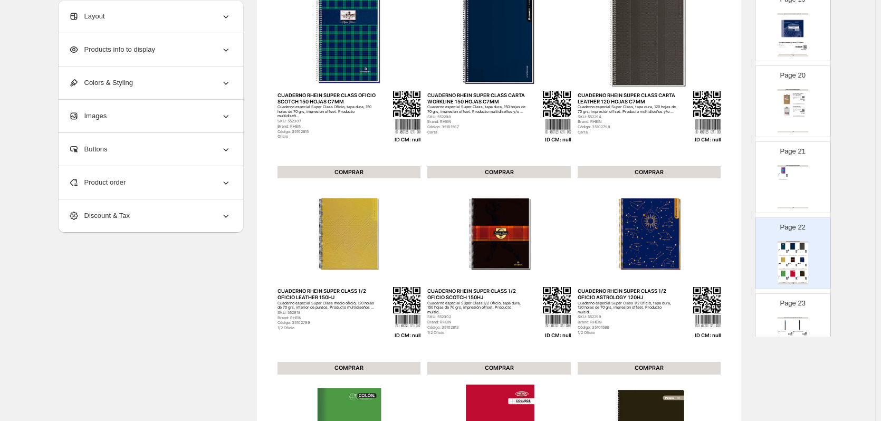
click at [177, 178] on div "Product order" at bounding box center [150, 182] width 163 height 33
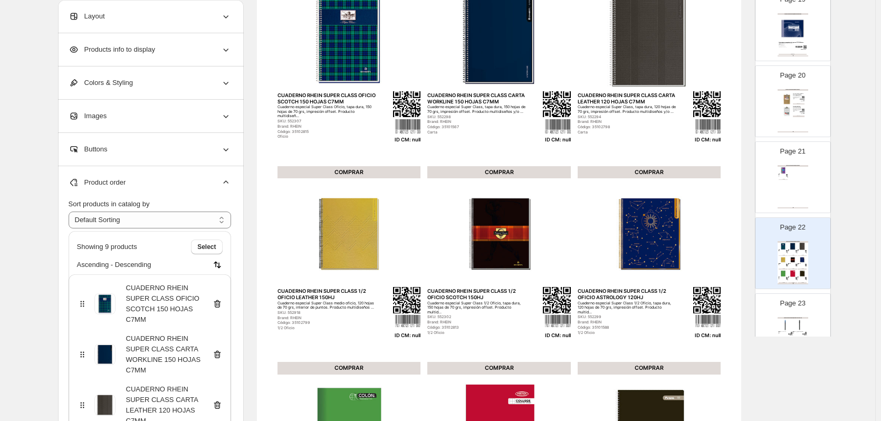
click at [218, 304] on icon at bounding box center [217, 304] width 1 height 3
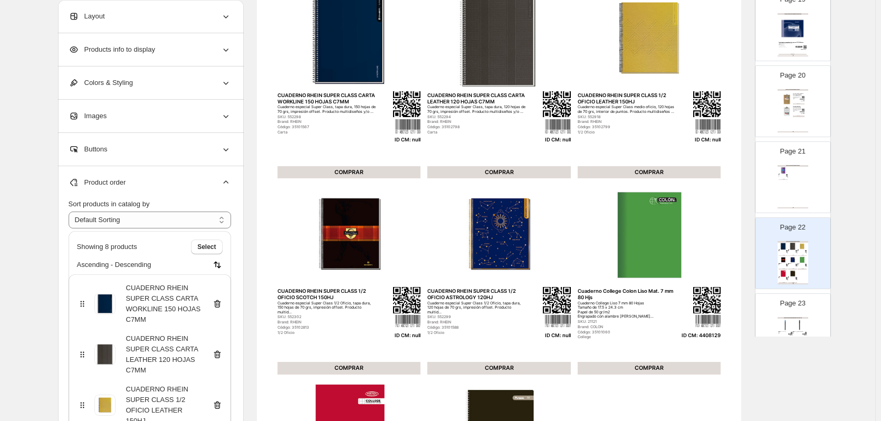
click at [218, 304] on icon at bounding box center [217, 304] width 1 height 3
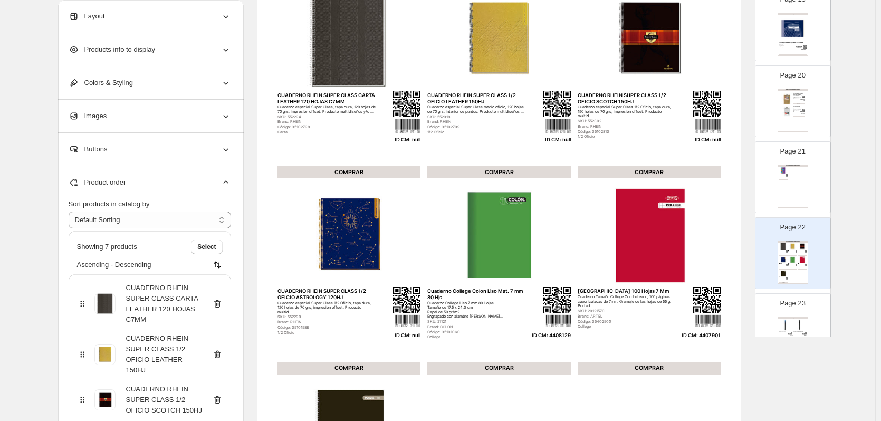
click at [218, 304] on icon at bounding box center [217, 304] width 1 height 3
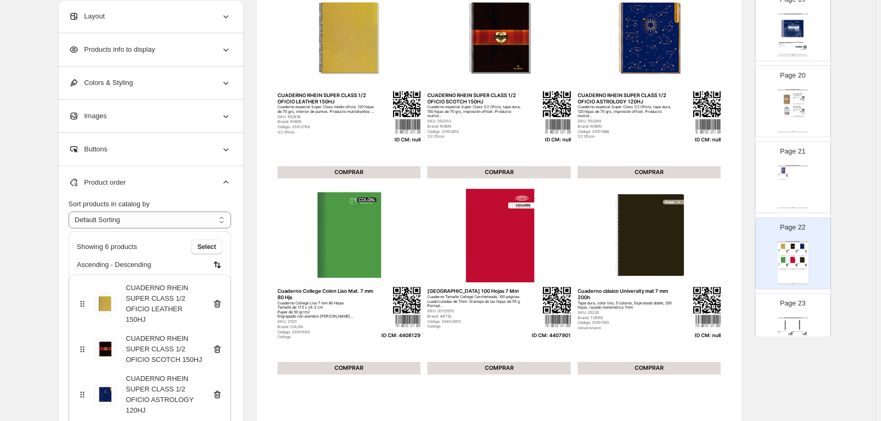
click at [221, 304] on div "CUADERNO RHEIN SUPER CLASS 1/2 OFICIO LEATHER 150HJ" at bounding box center [150, 304] width 146 height 42
click at [220, 299] on icon at bounding box center [217, 304] width 11 height 11
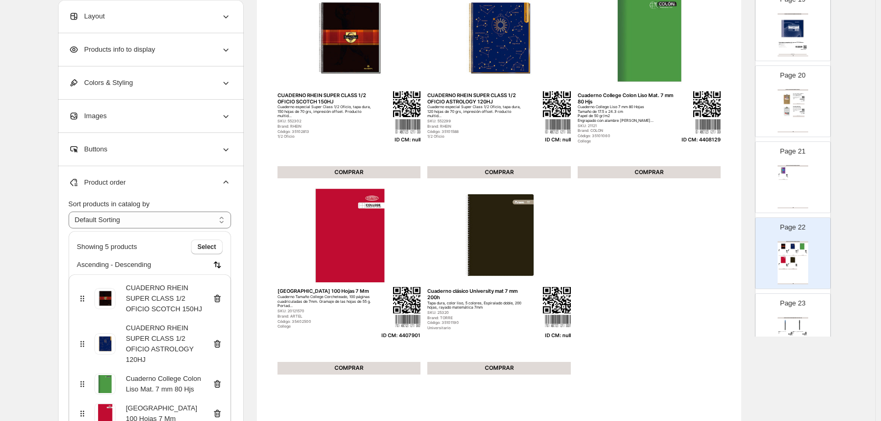
click at [220, 299] on icon at bounding box center [217, 298] width 11 height 11
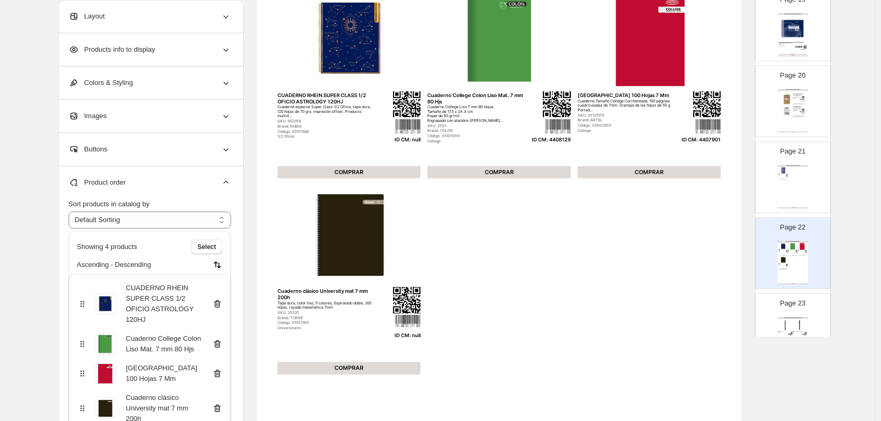
click at [220, 299] on icon at bounding box center [217, 304] width 11 height 11
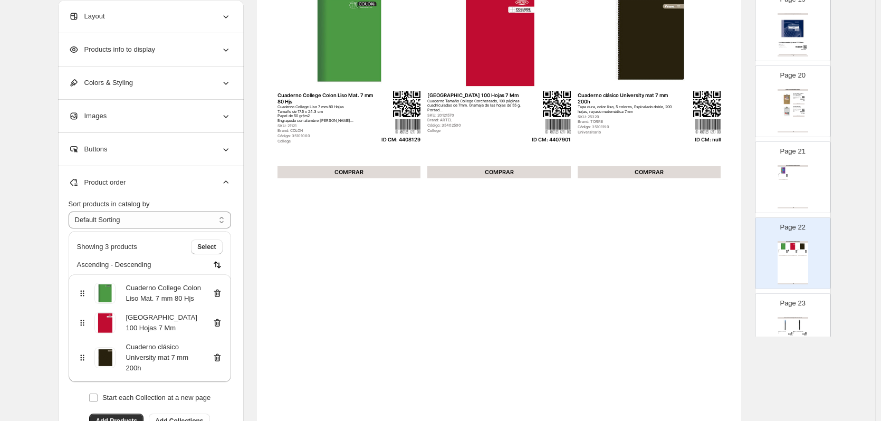
click at [220, 359] on icon at bounding box center [217, 358] width 11 height 11
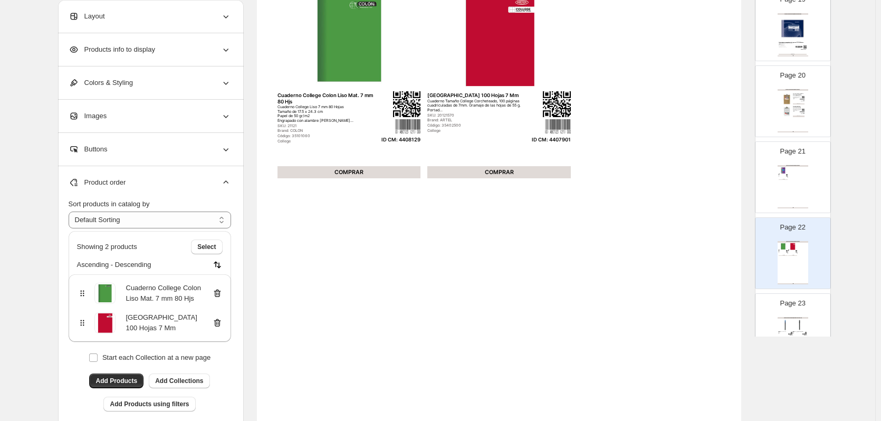
click at [788, 317] on div "ARTÍCULOS DE ESCRITURA / BOLÍGRAFOS Y ROLLER" at bounding box center [793, 318] width 31 height 2
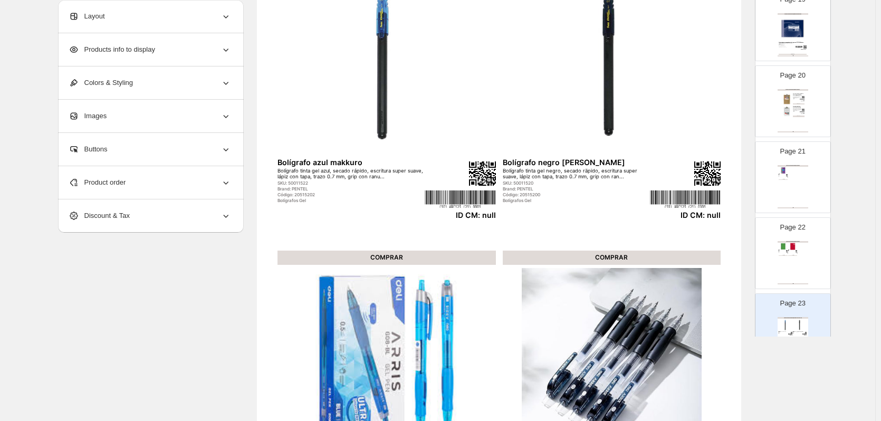
scroll to position [80, 0]
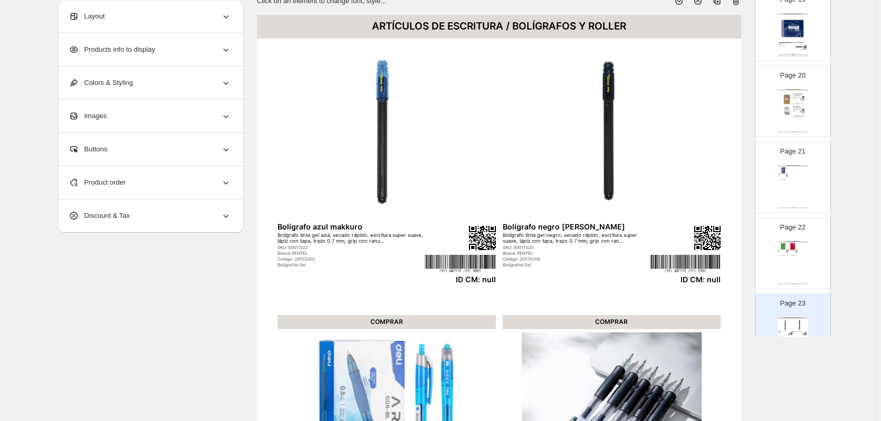
click at [219, 187] on div "Product order" at bounding box center [150, 182] width 163 height 33
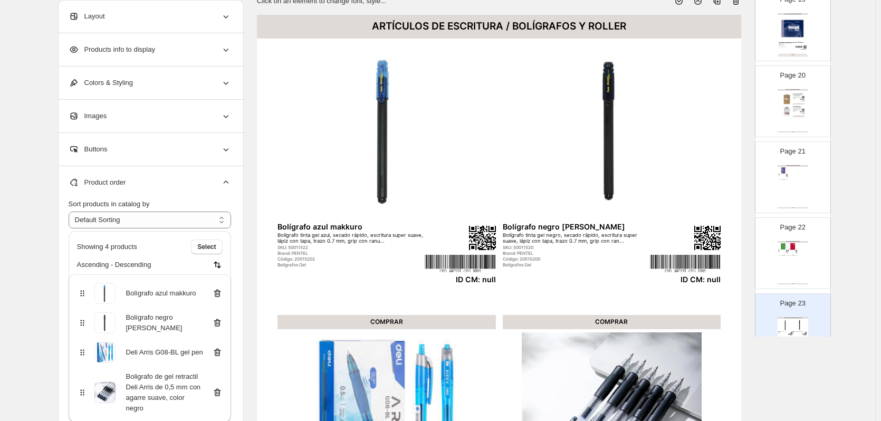
click at [220, 293] on icon at bounding box center [217, 293] width 11 height 11
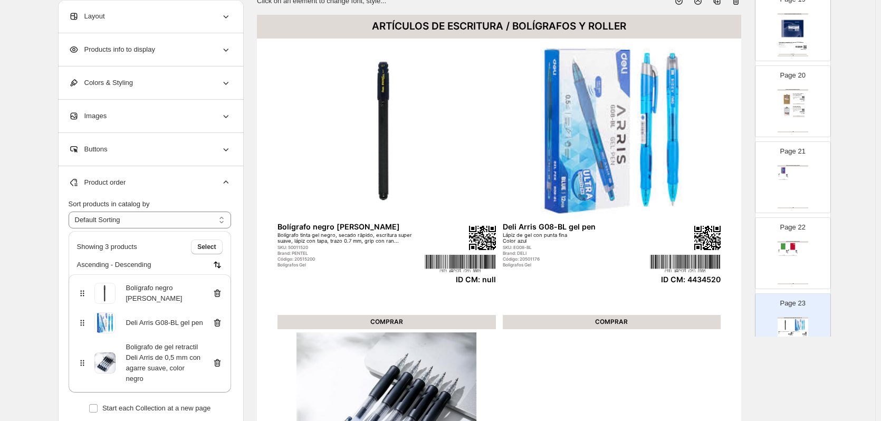
click at [220, 293] on icon at bounding box center [217, 293] width 11 height 11
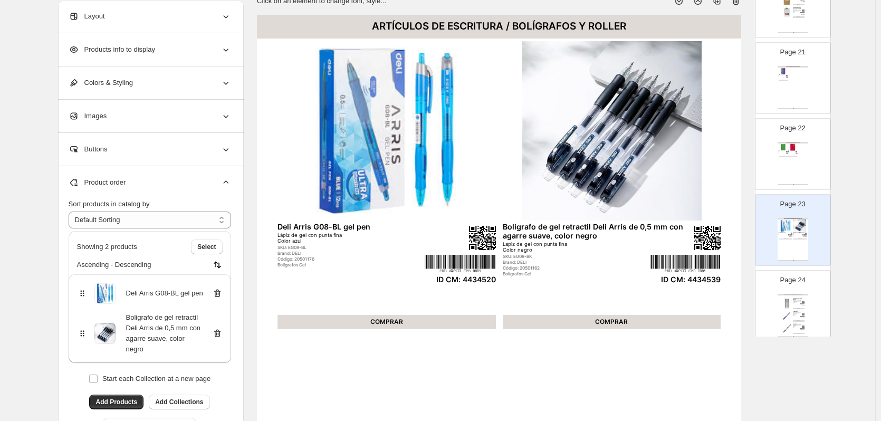
scroll to position [1530, 0]
click at [796, 289] on div "ARTÍCULOS DE ESCRITURA / BOLÍGRAFOS Y ROLLER" at bounding box center [793, 289] width 31 height 2
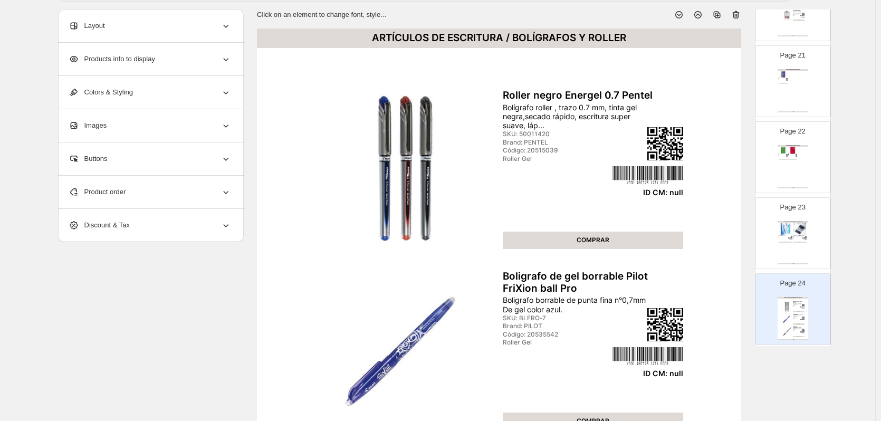
scroll to position [0, 0]
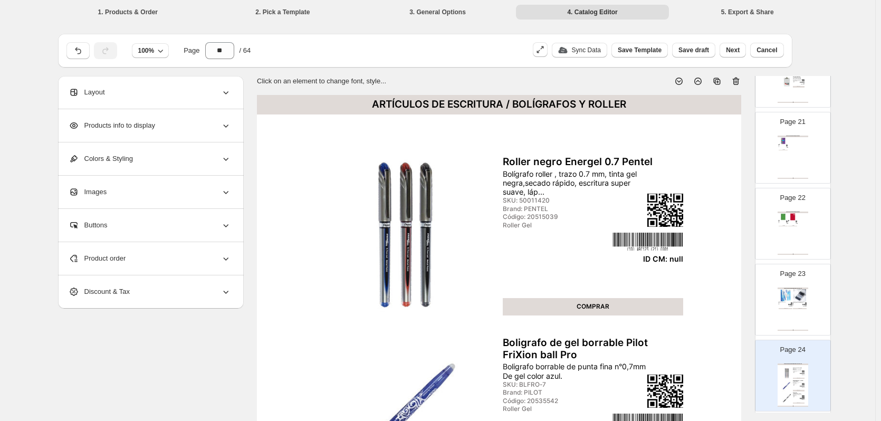
click at [738, 81] on icon at bounding box center [737, 81] width 1 height 3
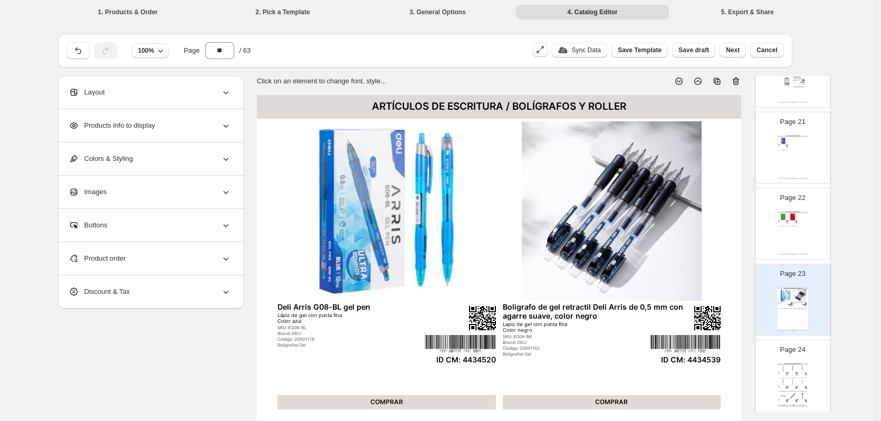
click at [800, 369] on img at bounding box center [802, 368] width 9 height 7
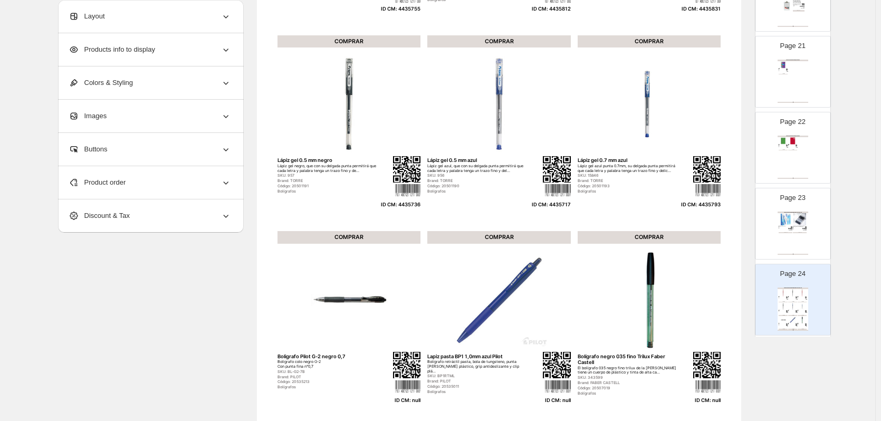
scroll to position [317, 0]
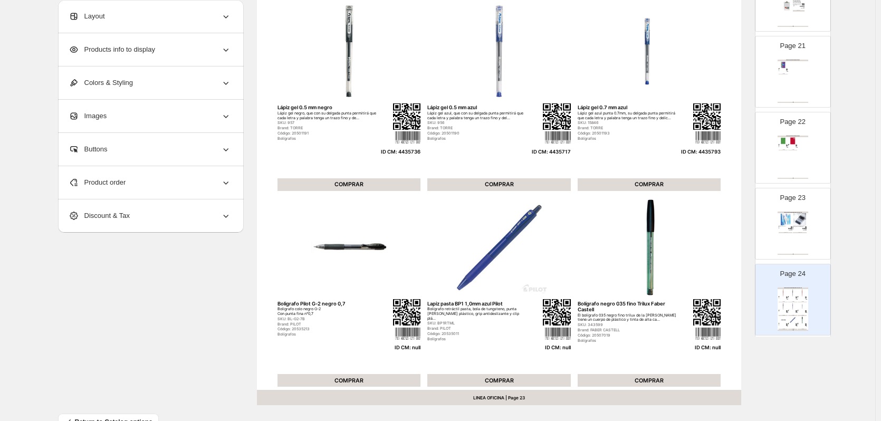
click at [207, 184] on div "Product order" at bounding box center [150, 182] width 163 height 33
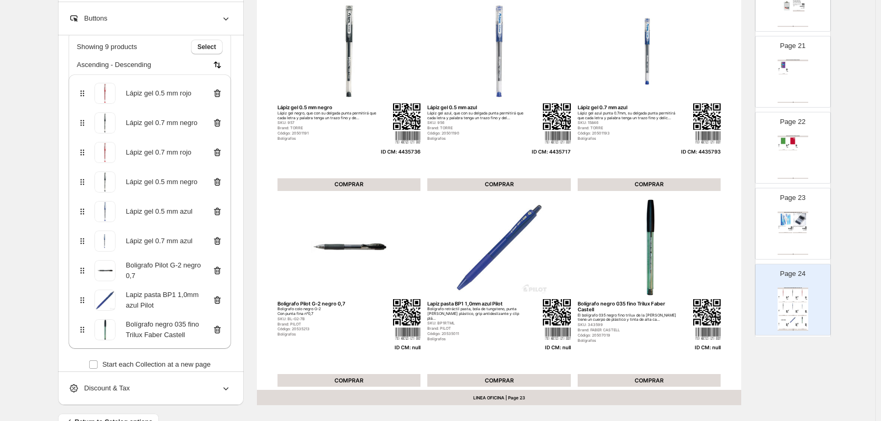
scroll to position [135, 0]
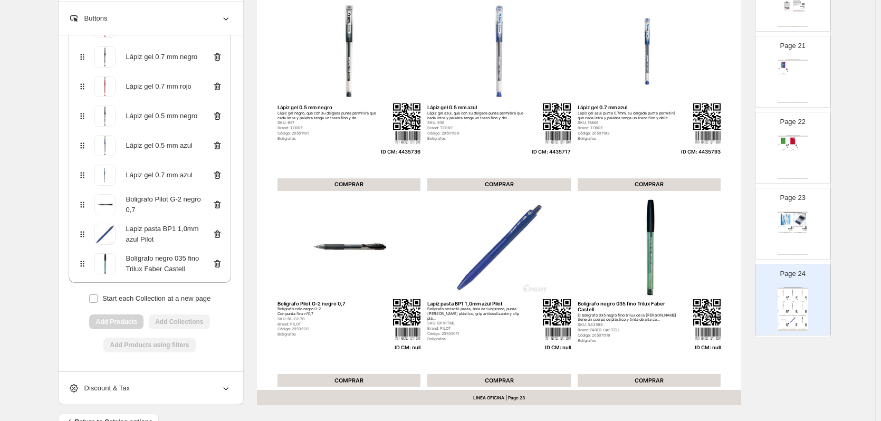
click at [221, 264] on icon at bounding box center [217, 264] width 11 height 11
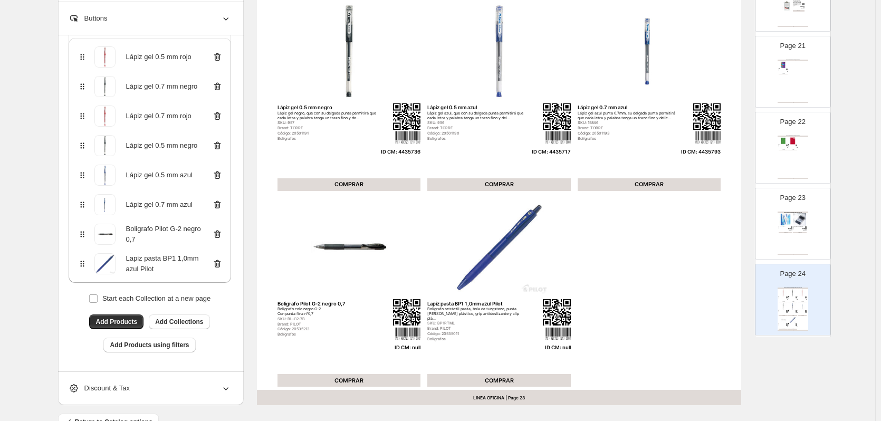
scroll to position [106, 0]
click at [220, 263] on icon at bounding box center [217, 264] width 11 height 11
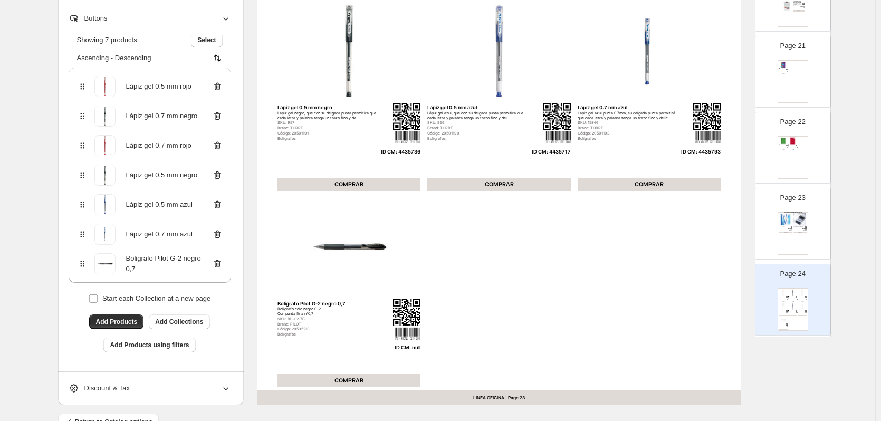
click at [220, 262] on icon at bounding box center [217, 264] width 7 height 8
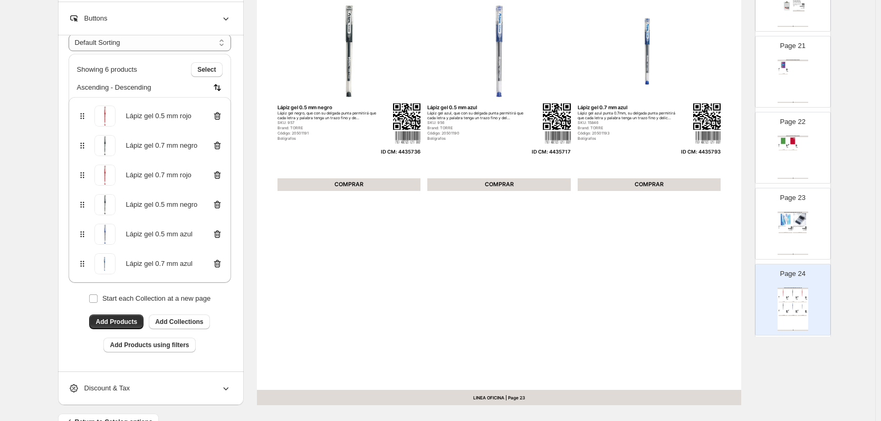
scroll to position [1636, 0]
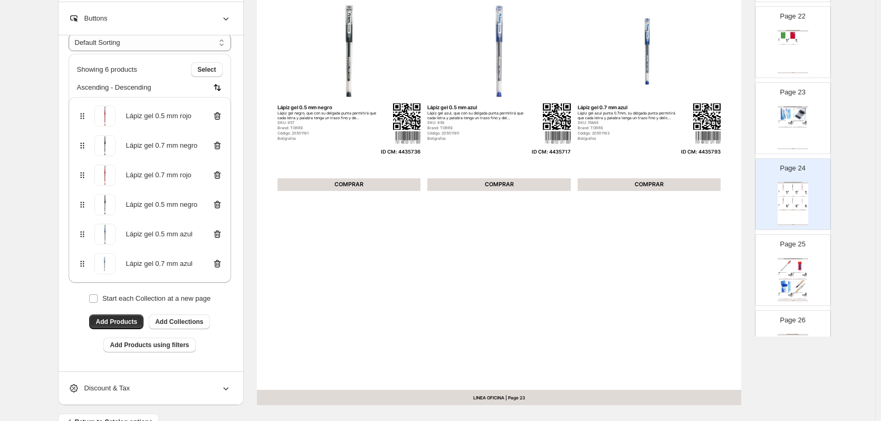
click at [798, 276] on div "Bolígrafos" at bounding box center [797, 276] width 9 height 1
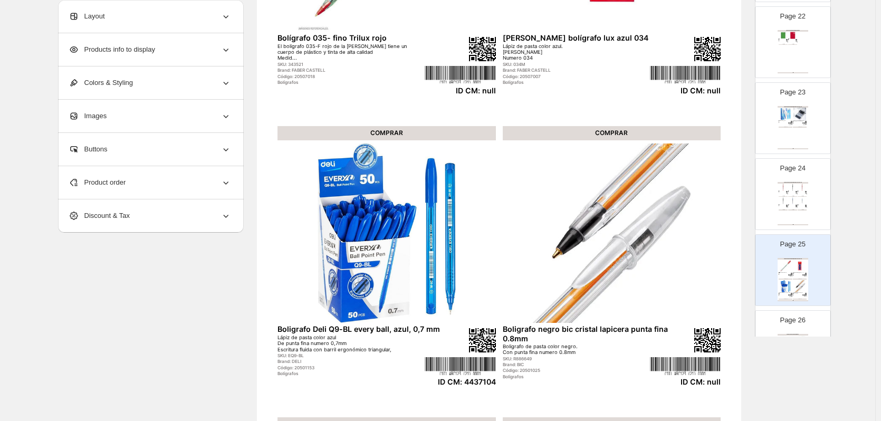
scroll to position [211, 0]
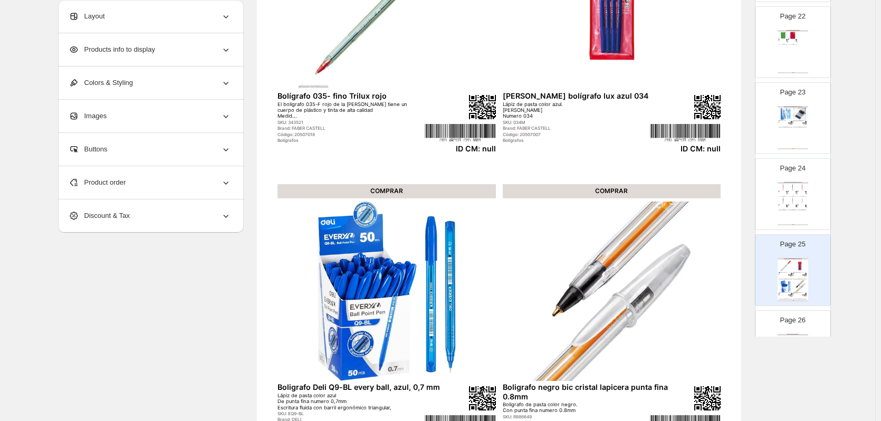
click at [204, 185] on div "Product order" at bounding box center [150, 182] width 163 height 33
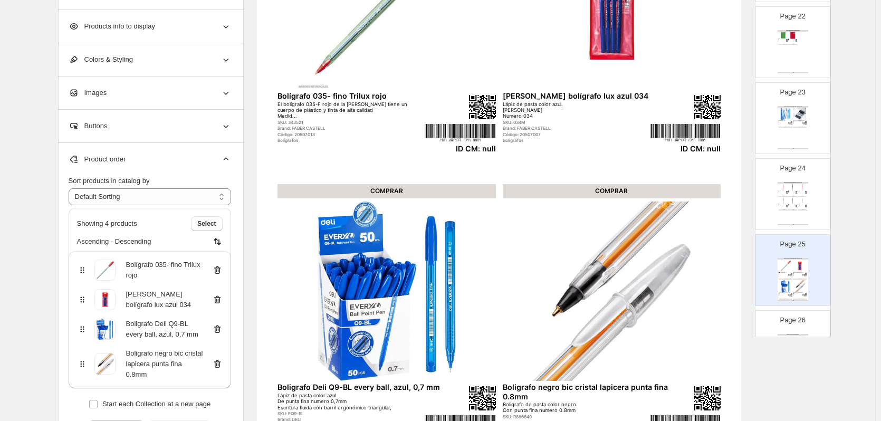
click at [218, 270] on icon at bounding box center [217, 270] width 11 height 11
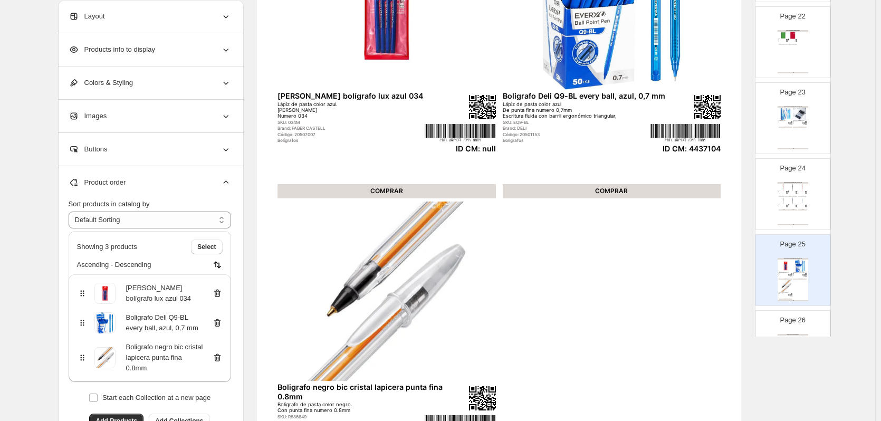
click at [220, 293] on icon at bounding box center [217, 293] width 11 height 11
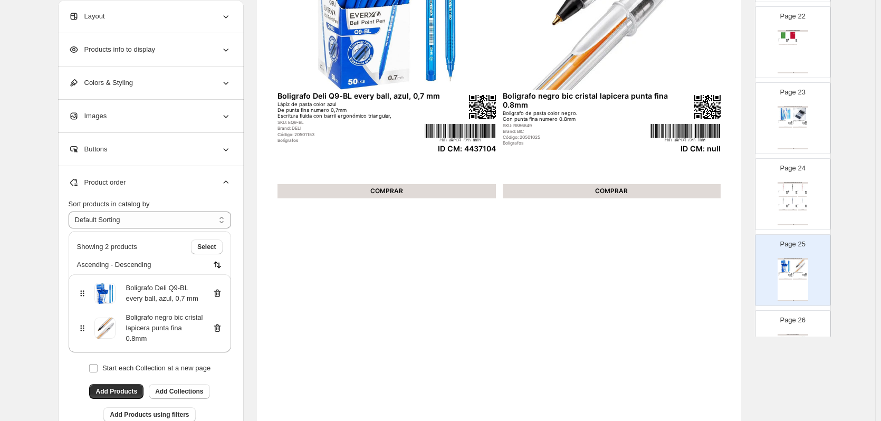
click at [221, 328] on icon at bounding box center [217, 329] width 7 height 8
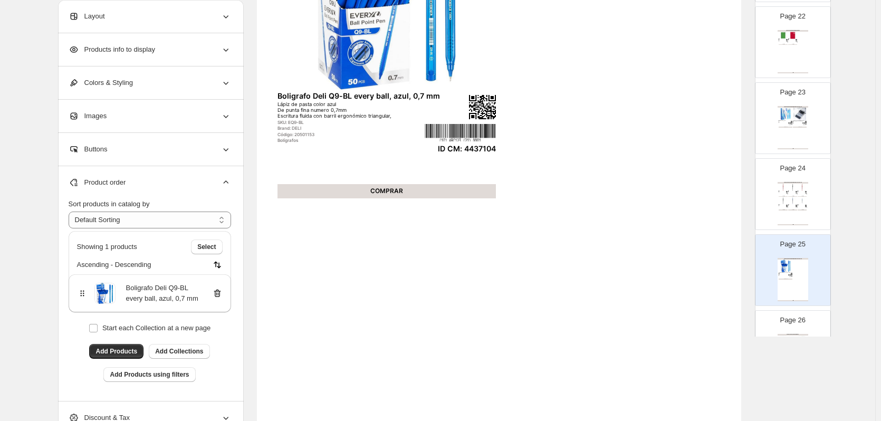
click at [803, 321] on p "Page 26" at bounding box center [792, 320] width 25 height 11
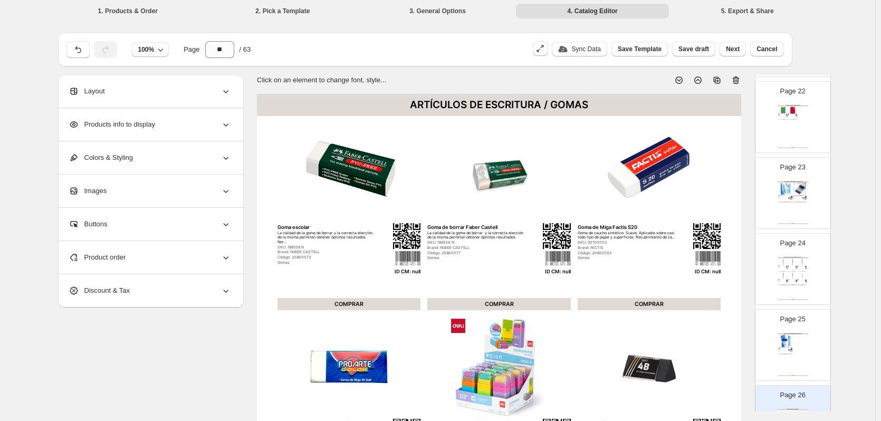
scroll to position [0, 0]
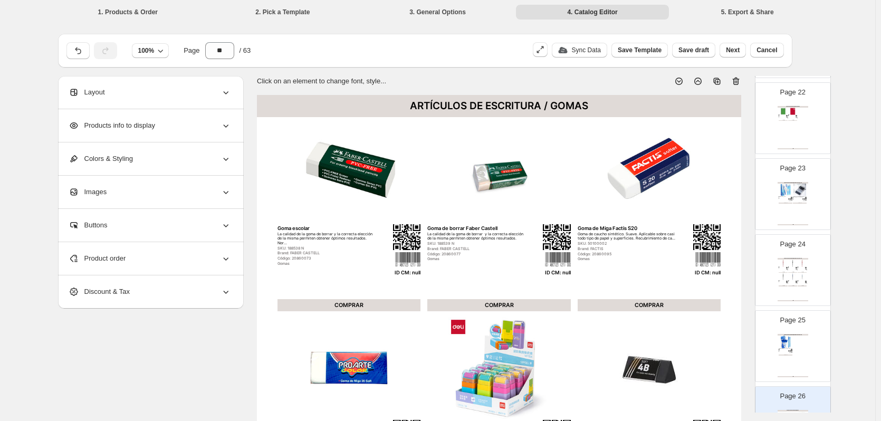
click at [740, 84] on icon at bounding box center [736, 81] width 11 height 11
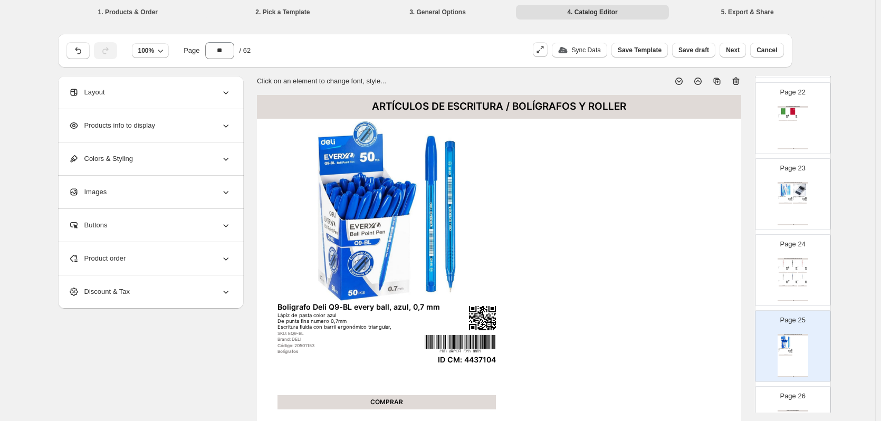
click at [794, 399] on p "Page 26" at bounding box center [792, 396] width 25 height 11
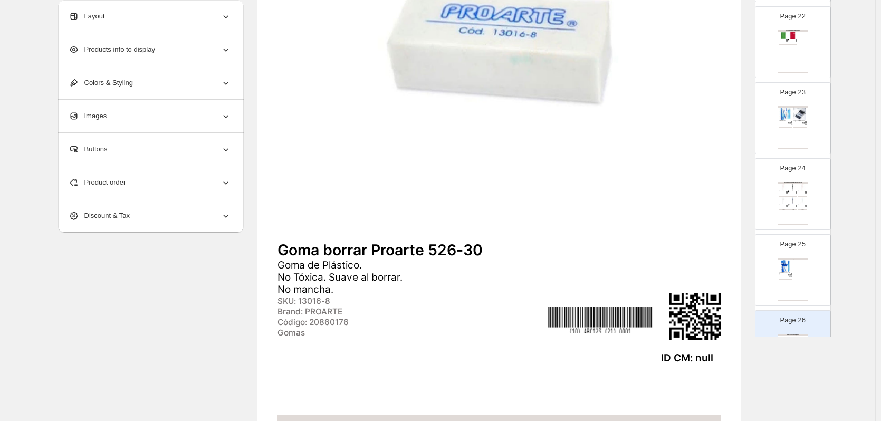
scroll to position [53, 0]
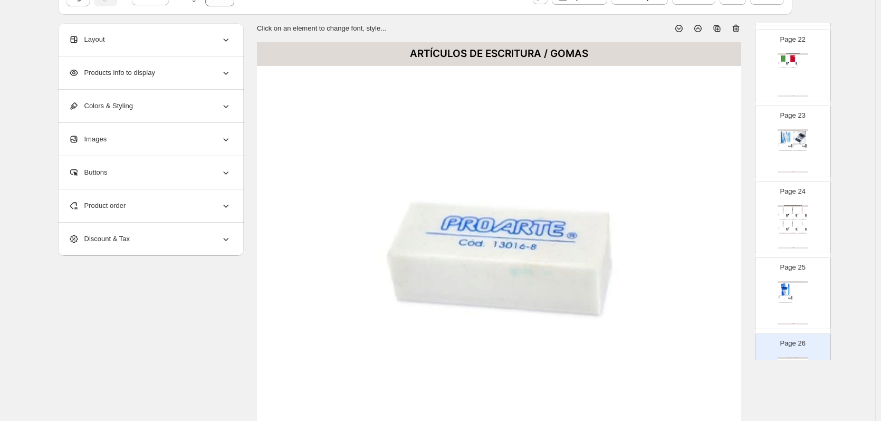
click at [740, 31] on icon at bounding box center [736, 28] width 11 height 11
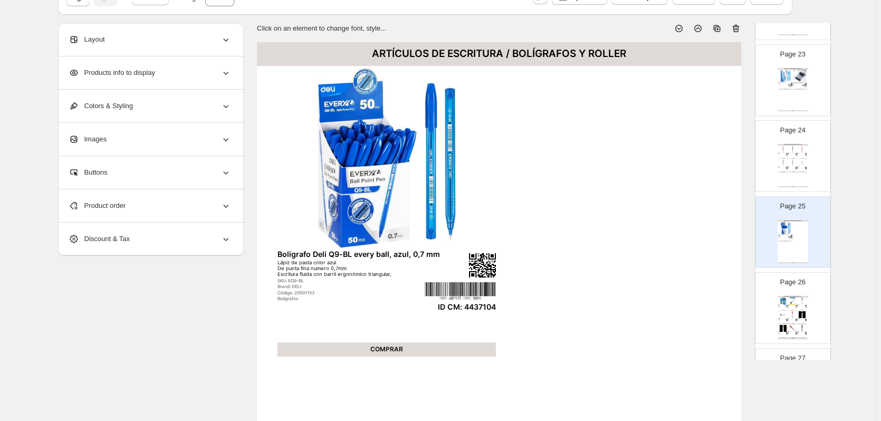
scroll to position [1742, 0]
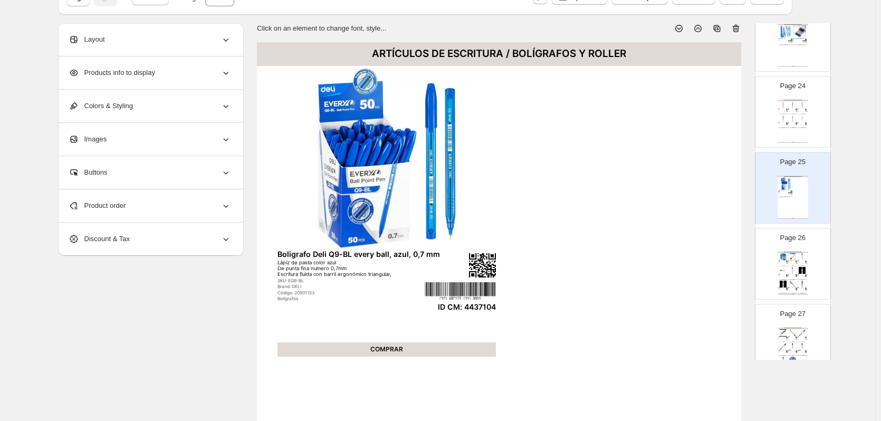
click at [797, 278] on div "ARTÍCULOS DE ESCRITURA / MARCADORES OFICINA Marcador Para Pizarron Surtidos con…" at bounding box center [793, 273] width 31 height 43
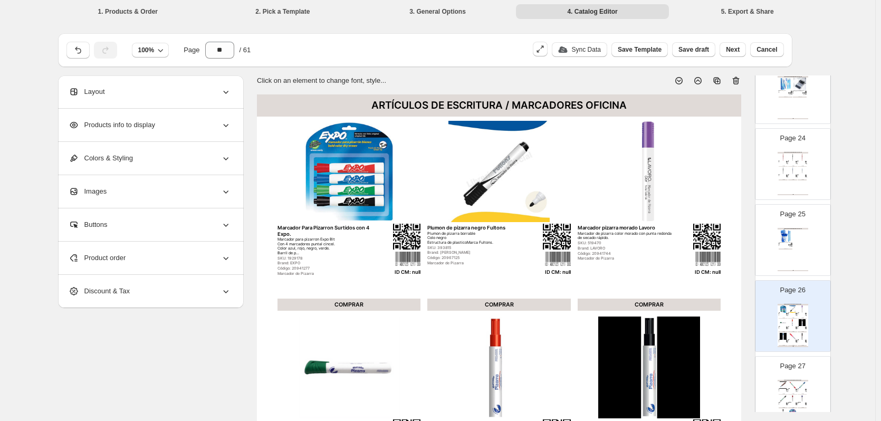
scroll to position [0, 0]
click at [736, 82] on icon at bounding box center [735, 81] width 1 height 3
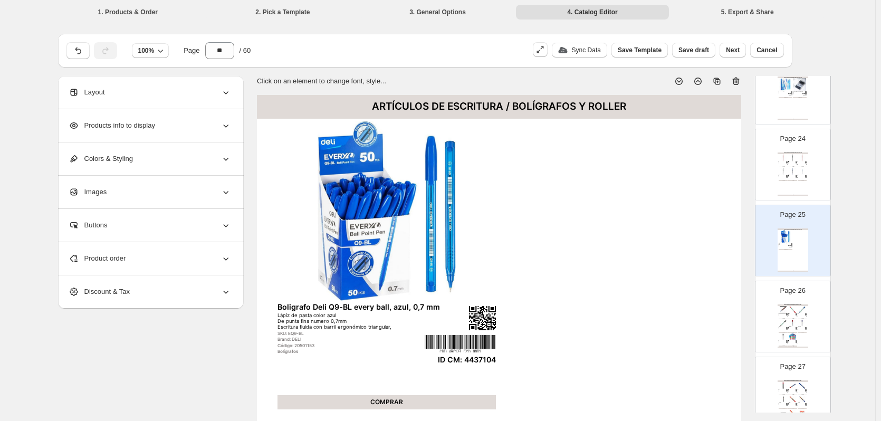
click at [790, 315] on div "Brand: PILOT" at bounding box center [791, 315] width 6 height 1
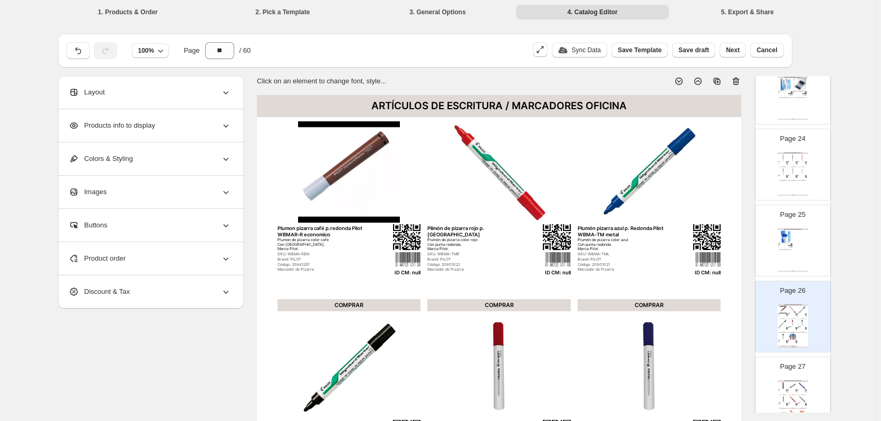
click at [738, 81] on icon at bounding box center [737, 81] width 1 height 3
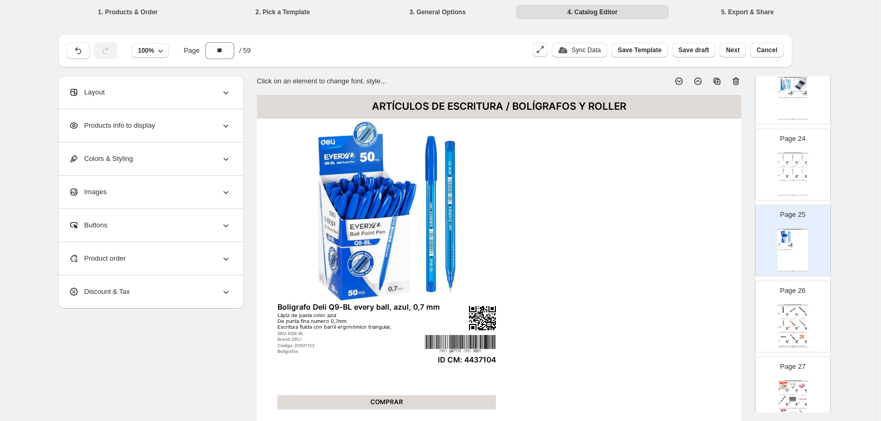
click at [782, 322] on img at bounding box center [783, 323] width 9 height 7
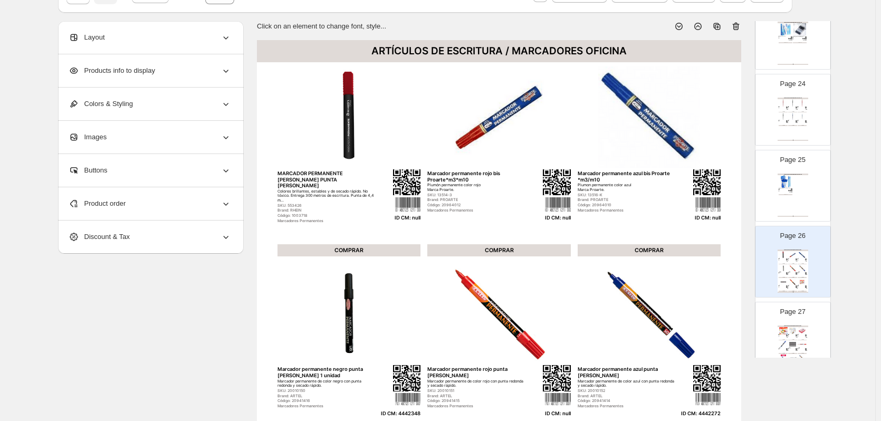
scroll to position [53, 0]
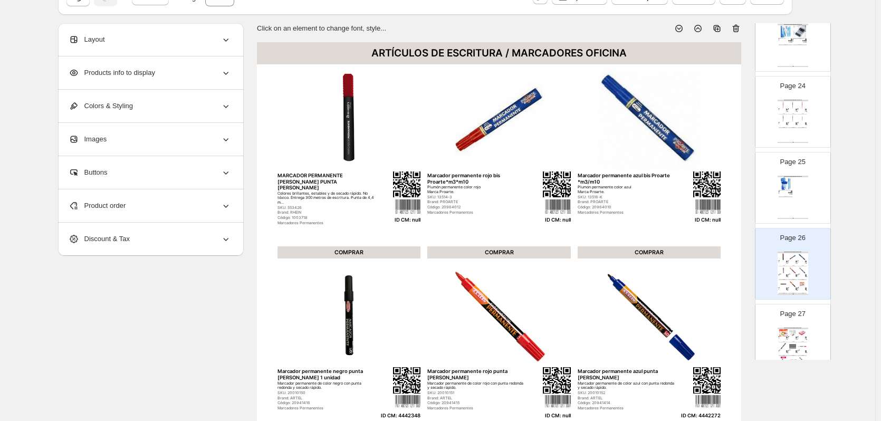
click at [145, 211] on div "Product order" at bounding box center [150, 205] width 163 height 33
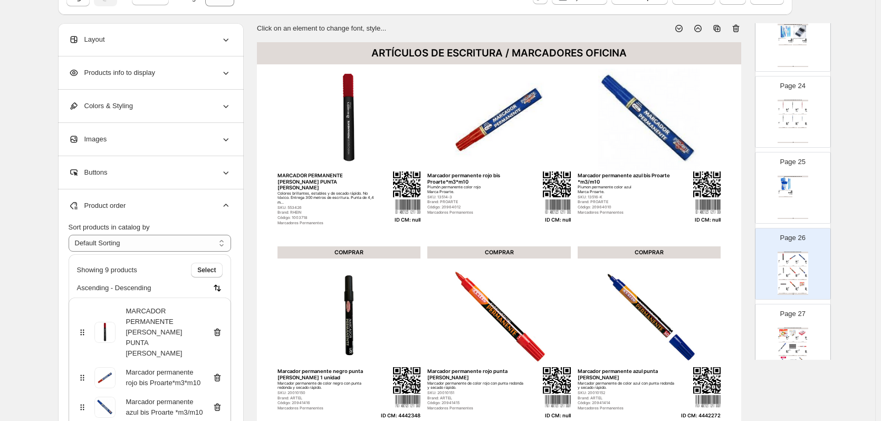
click at [221, 327] on icon at bounding box center [217, 332] width 11 height 11
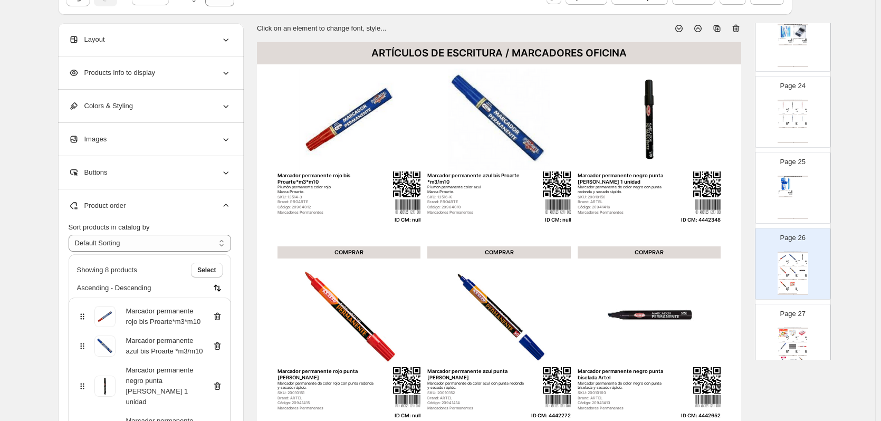
click at [219, 320] on icon at bounding box center [217, 317] width 7 height 8
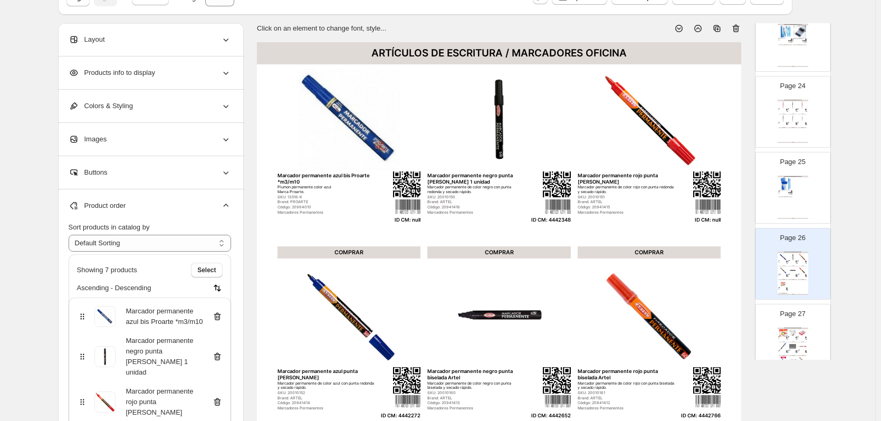
click at [219, 320] on icon at bounding box center [217, 317] width 7 height 8
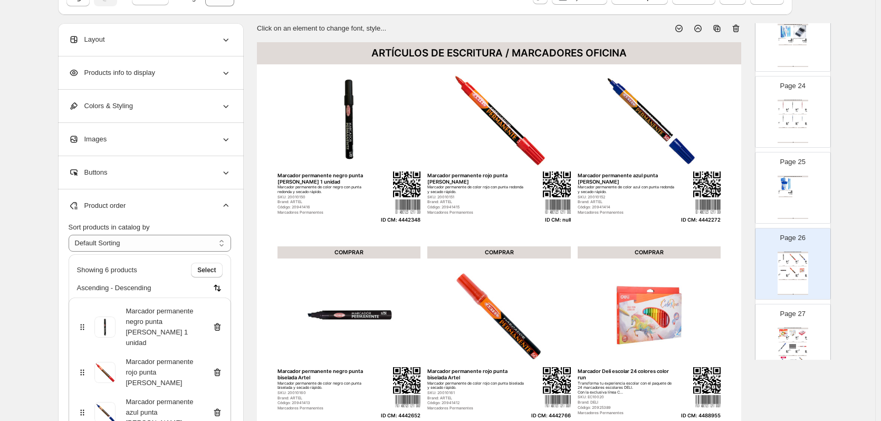
click at [217, 372] on icon at bounding box center [216, 373] width 1 height 3
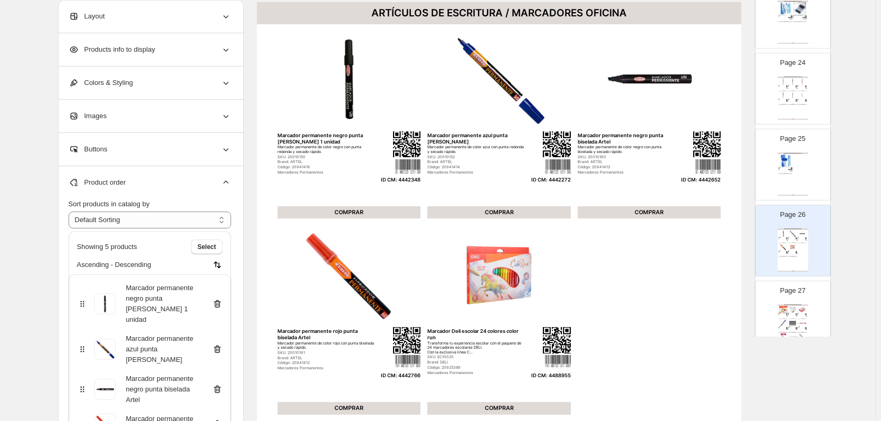
scroll to position [158, 0]
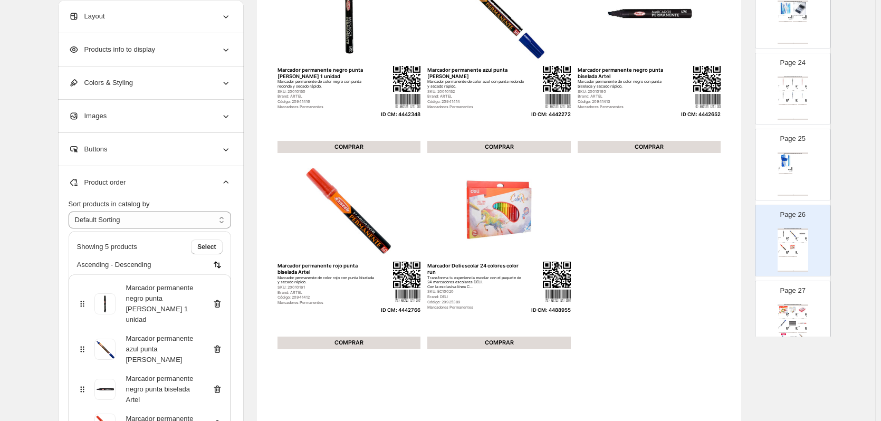
click at [800, 315] on div "Marcador permanente color rojo marca Deli De secado rápido" at bounding box center [801, 314] width 6 height 1
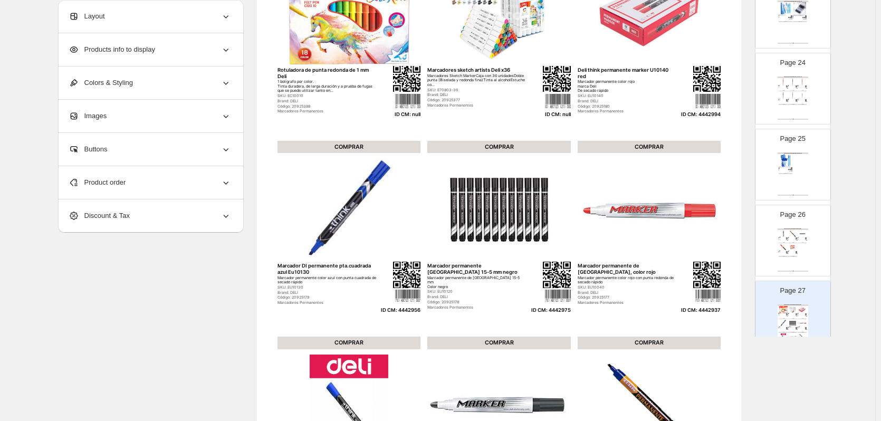
click at [213, 180] on div "Product order" at bounding box center [150, 182] width 163 height 33
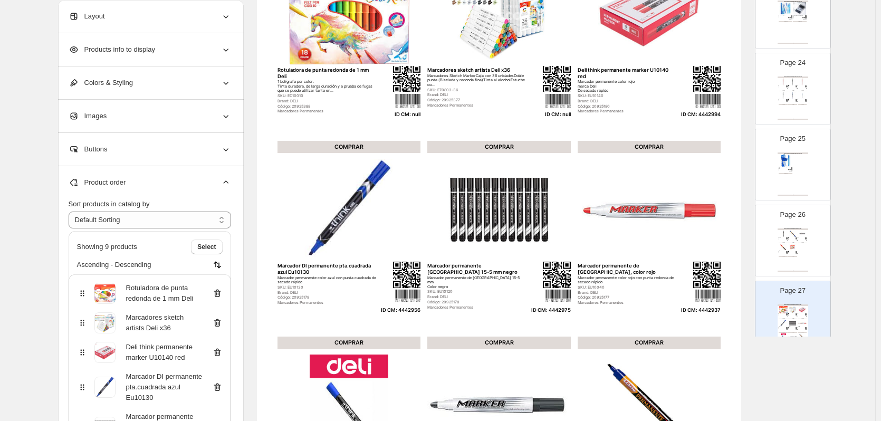
click at [219, 290] on icon at bounding box center [217, 294] width 7 height 8
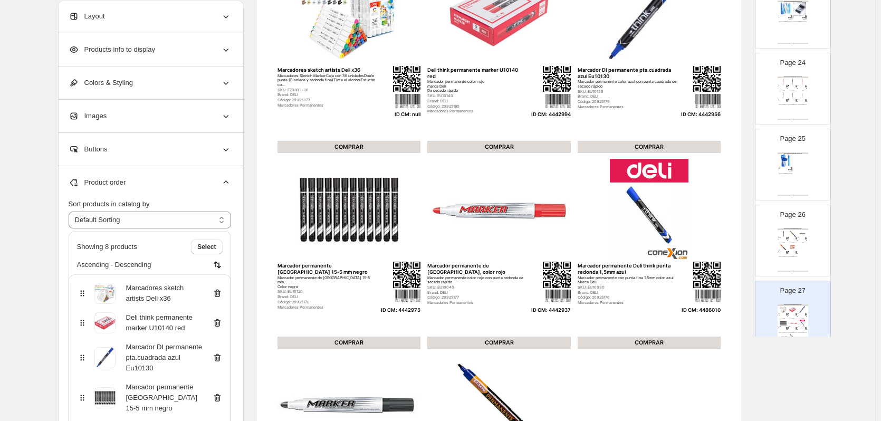
click at [220, 294] on icon at bounding box center [217, 293] width 11 height 11
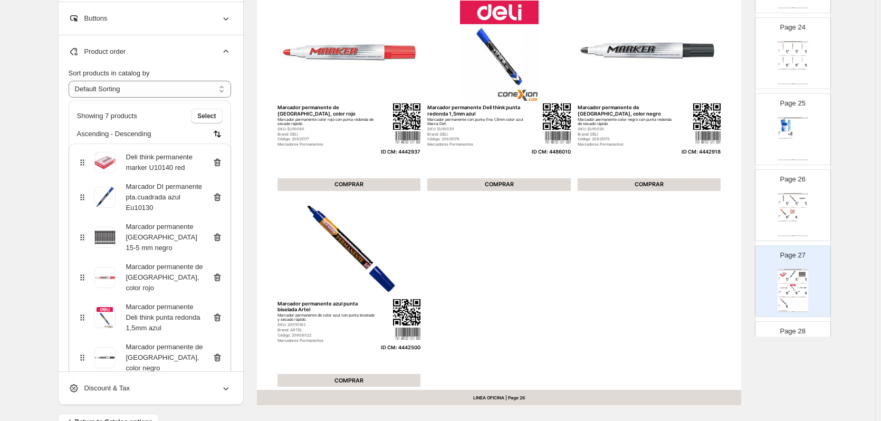
scroll to position [1847, 0]
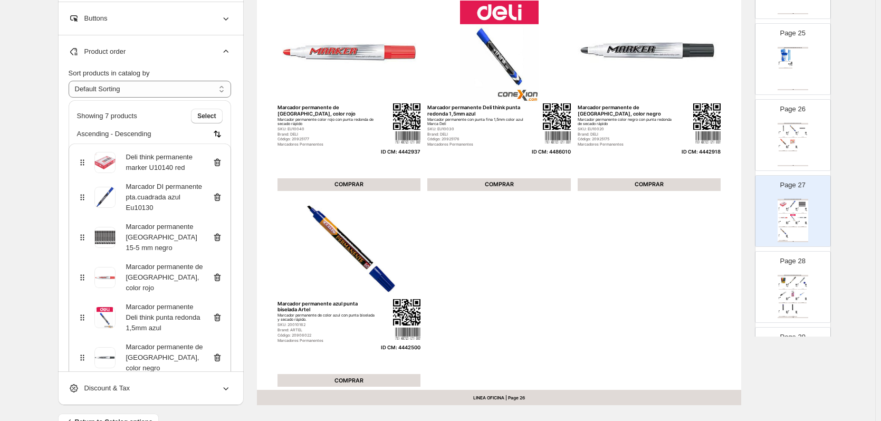
click at [796, 298] on img at bounding box center [797, 299] width 2 height 2
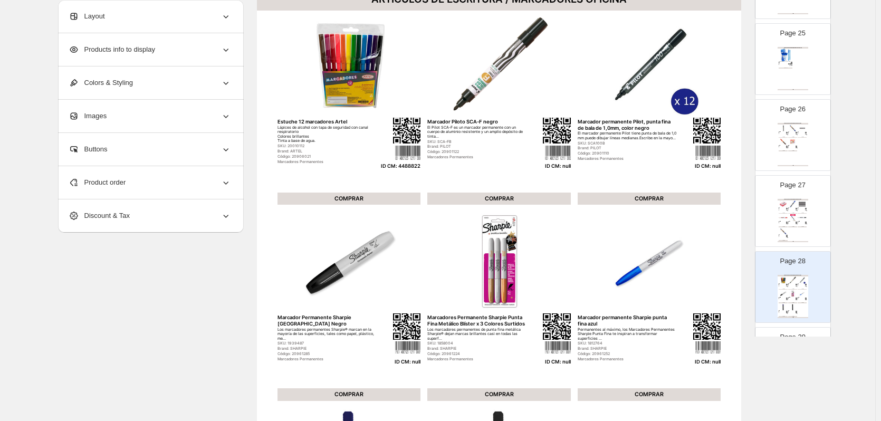
scroll to position [106, 0]
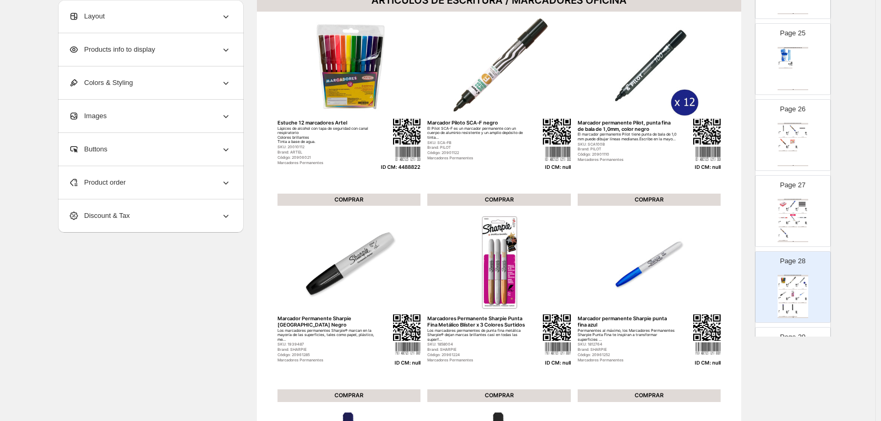
click at [210, 184] on div "Product order" at bounding box center [150, 182] width 163 height 33
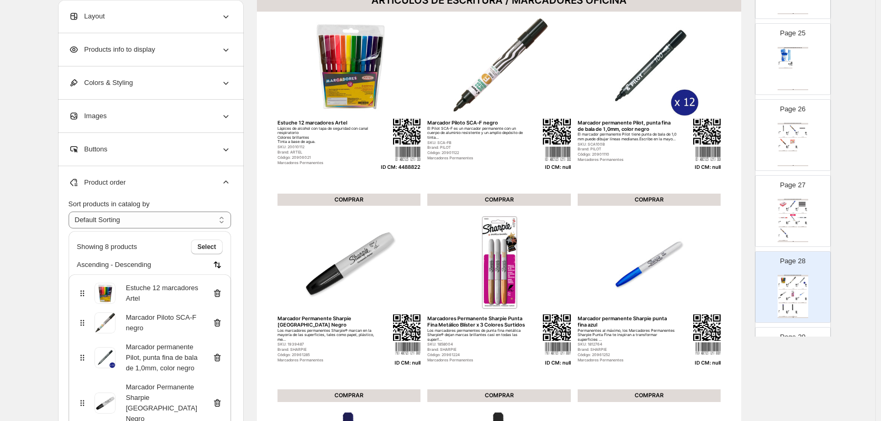
click at [217, 324] on icon at bounding box center [216, 323] width 1 height 3
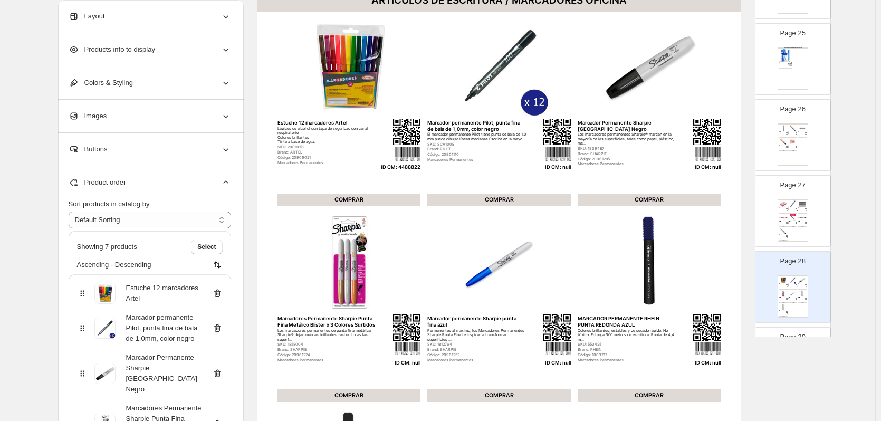
click at [219, 327] on icon at bounding box center [217, 328] width 11 height 11
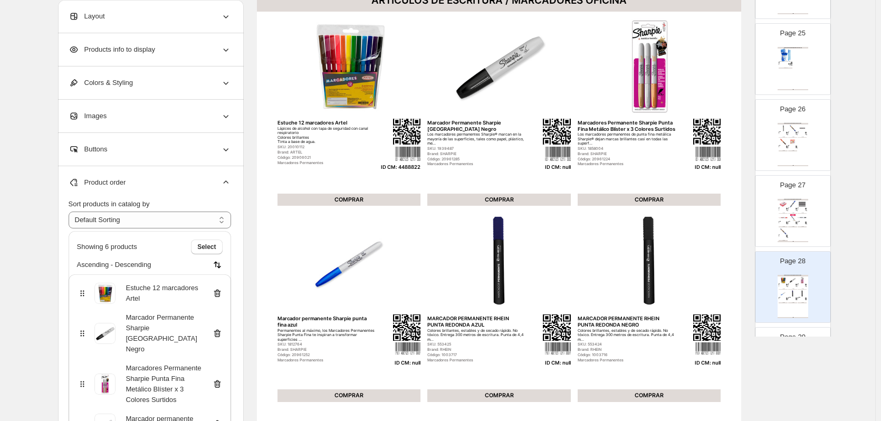
click at [219, 328] on icon at bounding box center [217, 333] width 11 height 11
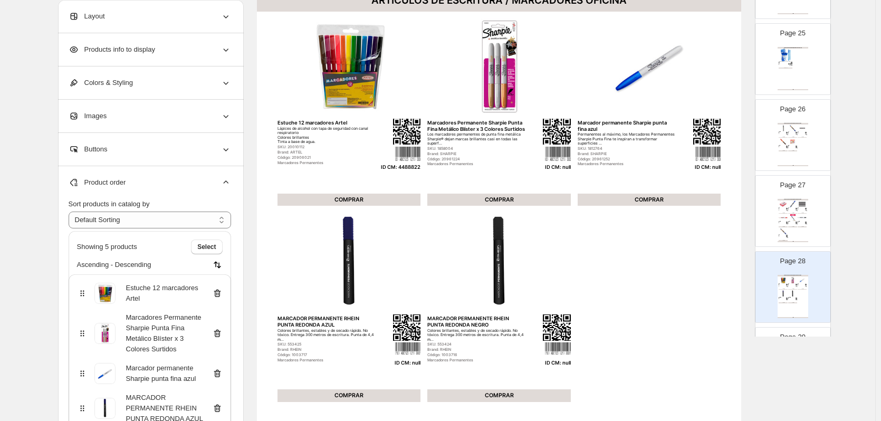
click at [219, 327] on div "Marcadores Permanente Sharpie Punta Fina Metálico Blíster x 3 Colores Surtidos" at bounding box center [150, 333] width 146 height 42
click at [221, 334] on icon at bounding box center [217, 334] width 7 height 8
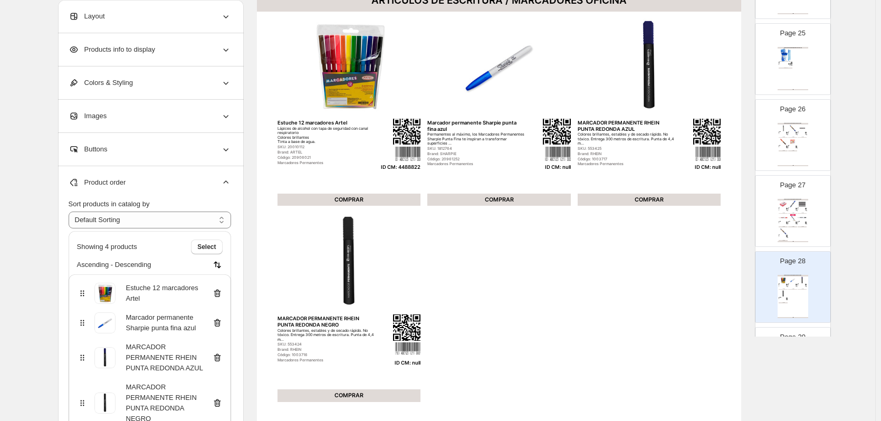
click at [221, 326] on icon at bounding box center [217, 323] width 11 height 11
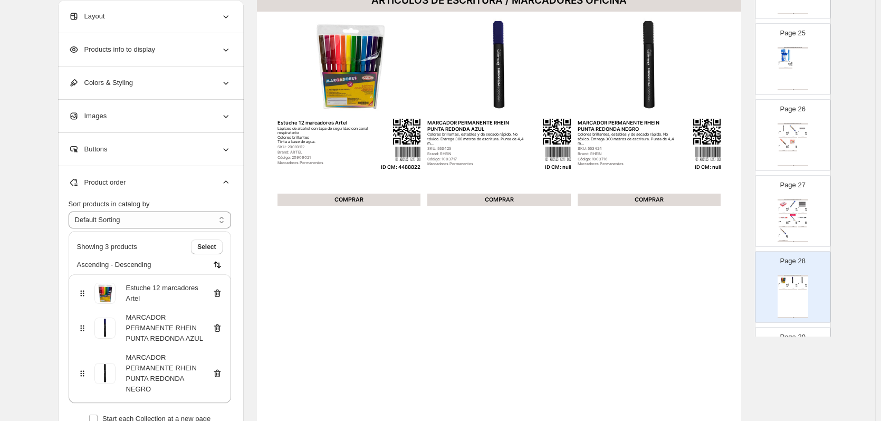
click at [221, 326] on icon at bounding box center [217, 329] width 7 height 8
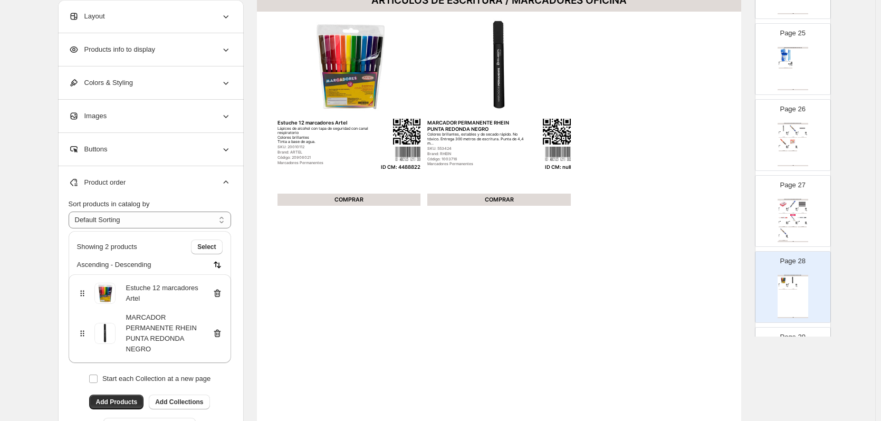
click at [221, 330] on icon at bounding box center [217, 333] width 11 height 11
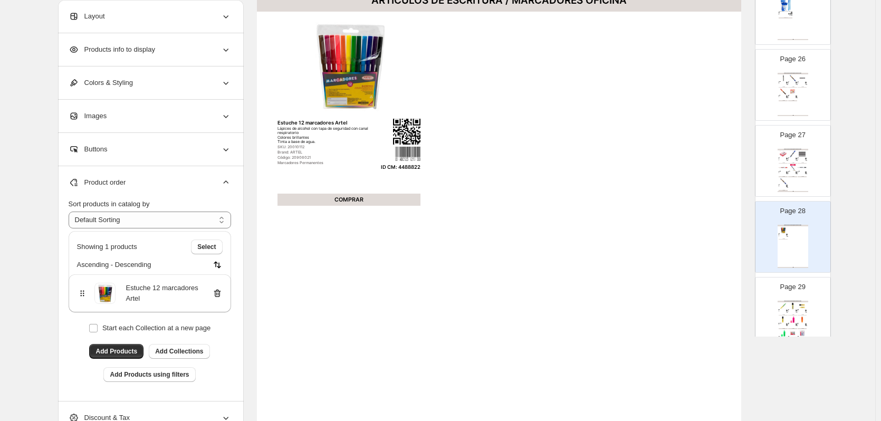
scroll to position [1953, 0]
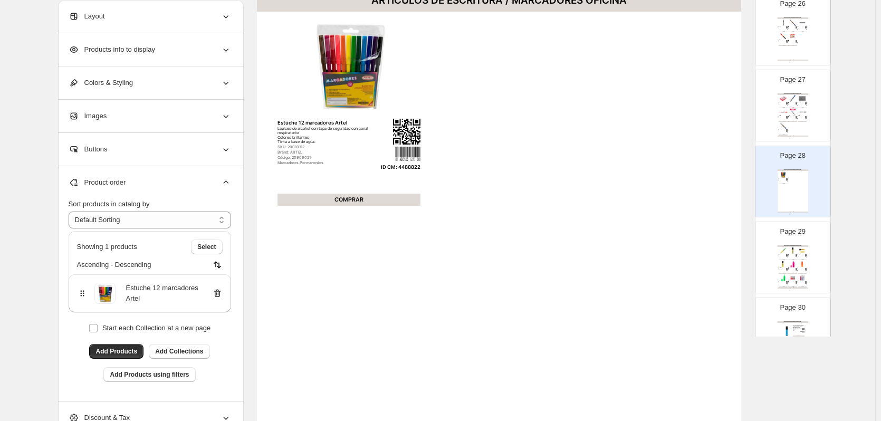
click at [788, 278] on img at bounding box center [792, 277] width 9 height 7
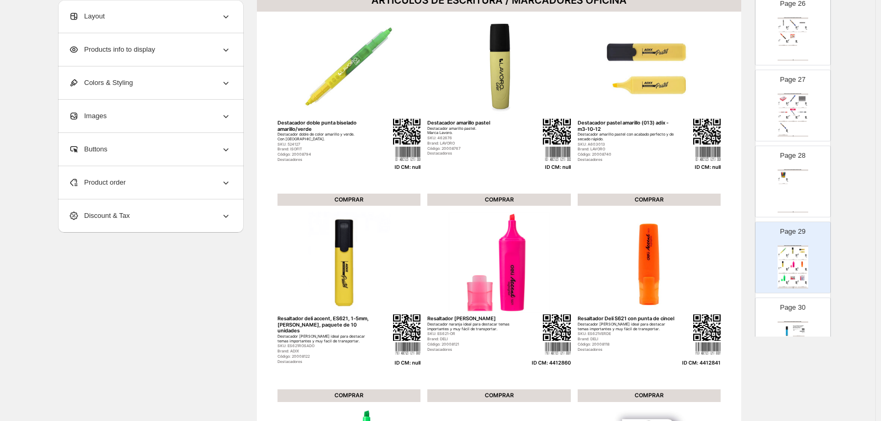
click at [173, 180] on div "Product order" at bounding box center [150, 182] width 163 height 33
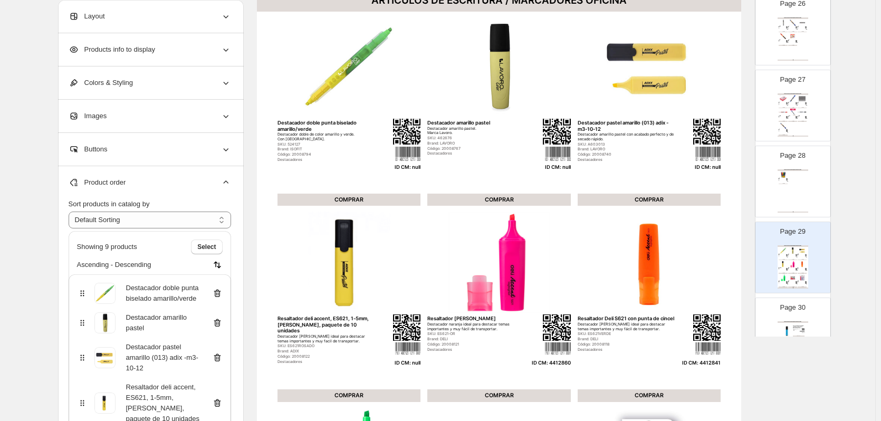
click at [220, 291] on icon at bounding box center [217, 294] width 7 height 8
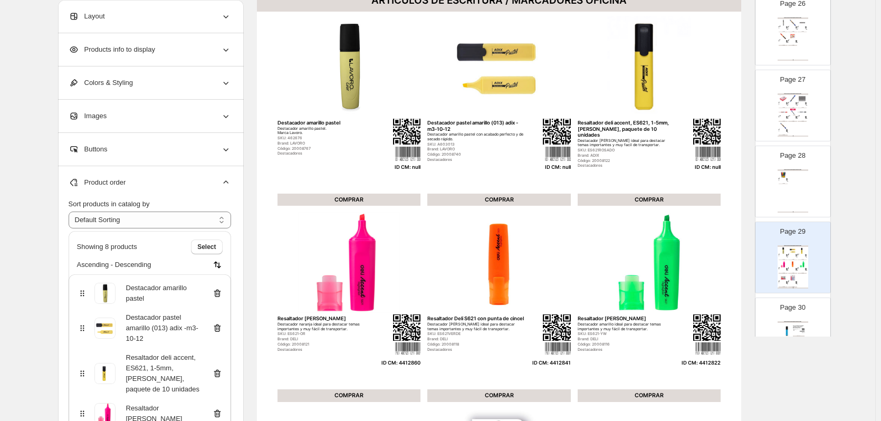
click at [220, 294] on icon at bounding box center [217, 293] width 11 height 11
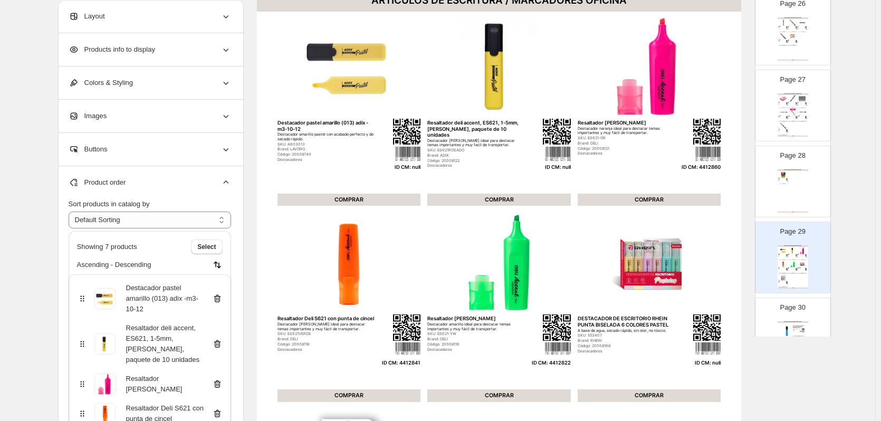
click at [220, 294] on icon at bounding box center [217, 298] width 11 height 11
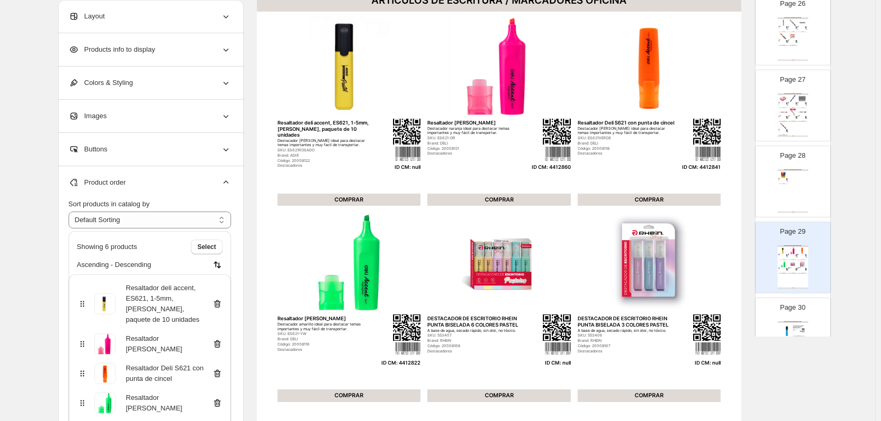
click at [220, 299] on icon at bounding box center [217, 304] width 11 height 11
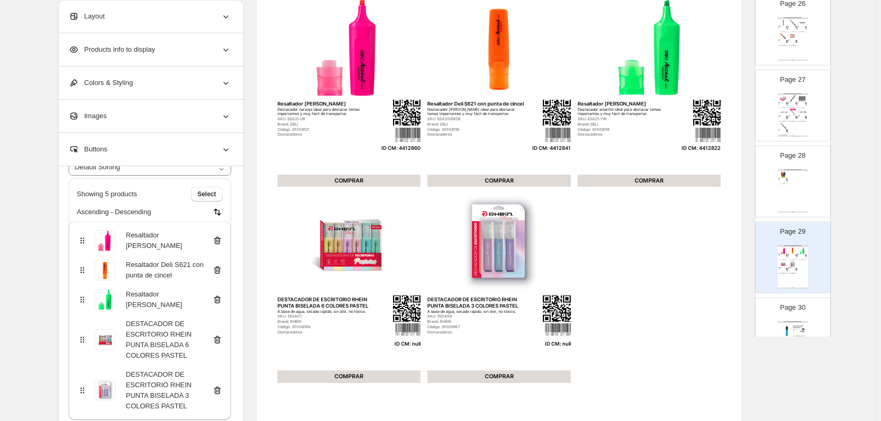
scroll to position [158, 0]
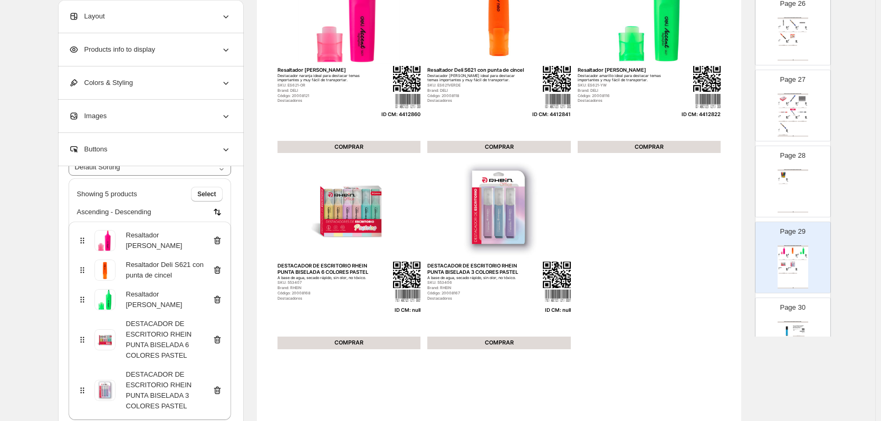
click at [220, 344] on icon at bounding box center [217, 340] width 11 height 11
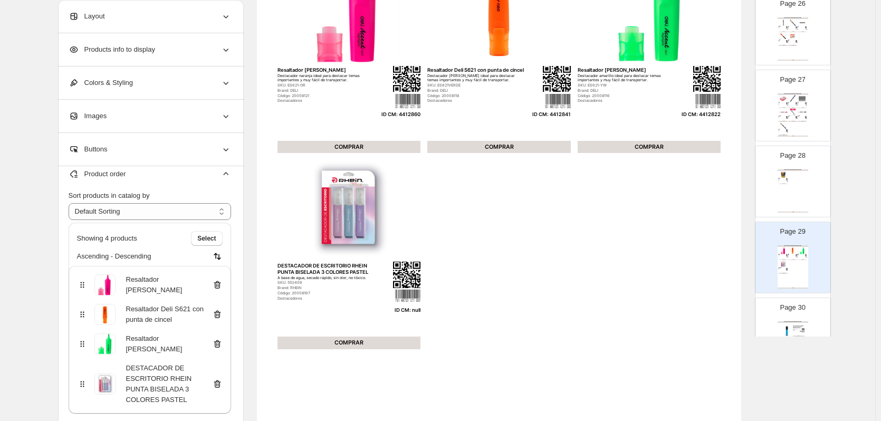
scroll to position [0, 0]
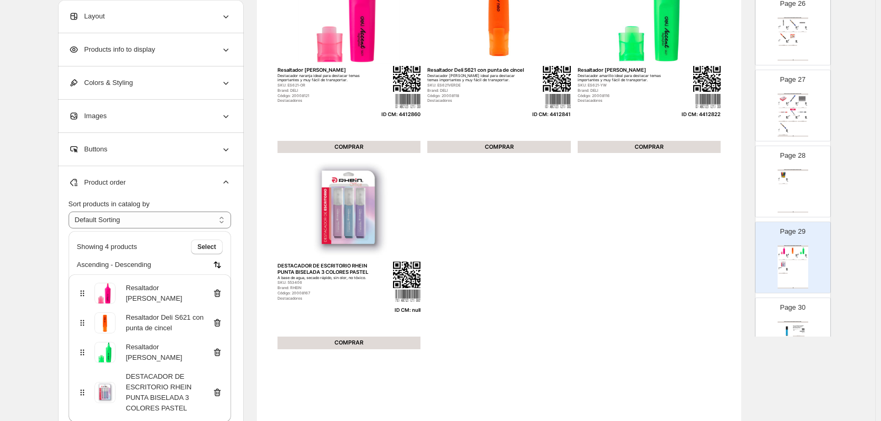
click at [221, 393] on icon at bounding box center [217, 392] width 11 height 11
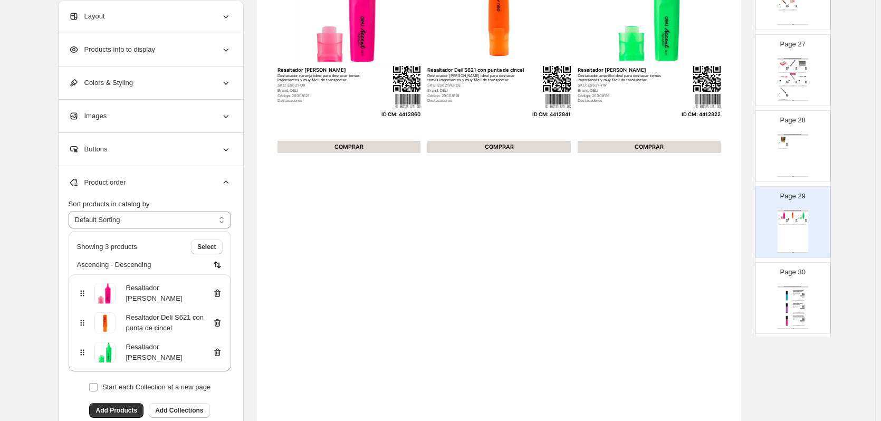
scroll to position [2005, 0]
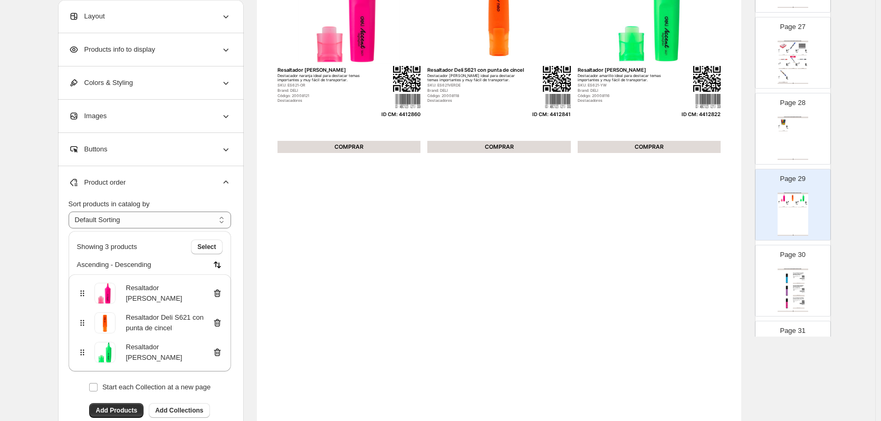
click at [796, 281] on div "ARTÍCULOS DE ESCRITURA / MARCADORES OFICINA DESTACADOR DE ESCRITORIO RHEIN PUNT…" at bounding box center [793, 290] width 31 height 43
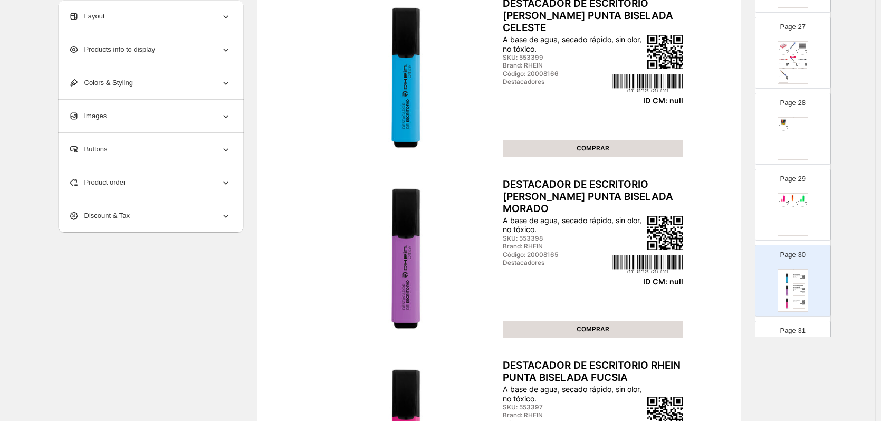
scroll to position [0, 0]
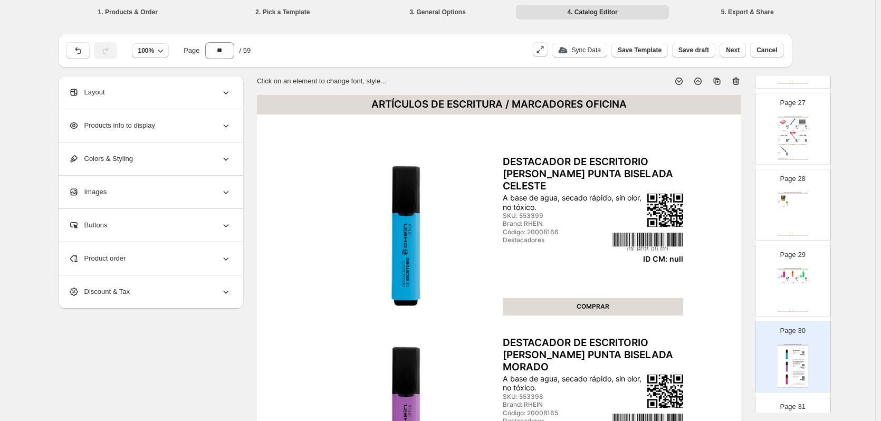
click at [736, 81] on icon at bounding box center [735, 81] width 1 height 3
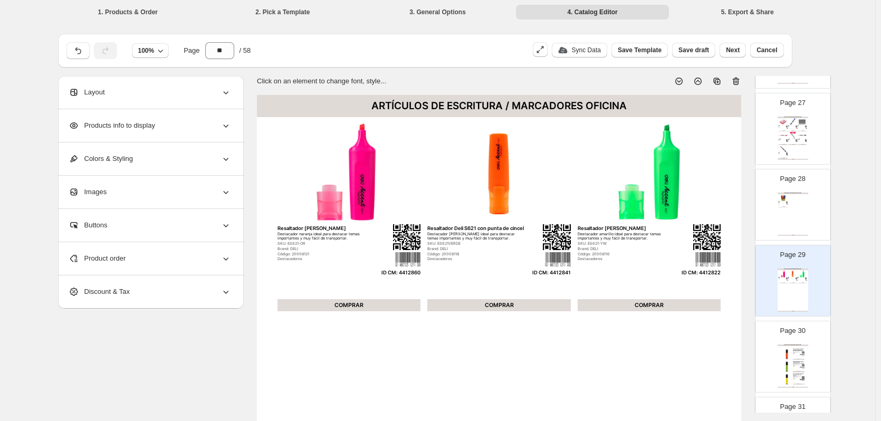
click at [808, 351] on div "Page 30 ARTÍCULOS DE ESCRITURA / MARCADORES OFICINA DESTACADOR DE ESCRITORIO RH…" at bounding box center [789, 352] width 66 height 71
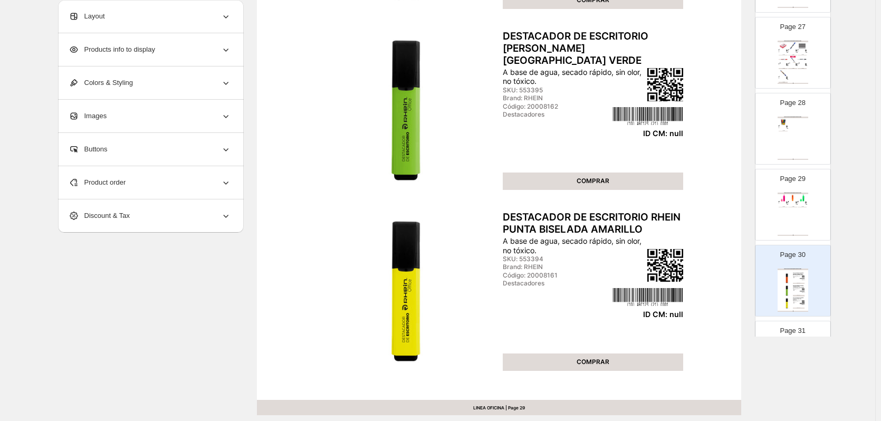
scroll to position [53, 0]
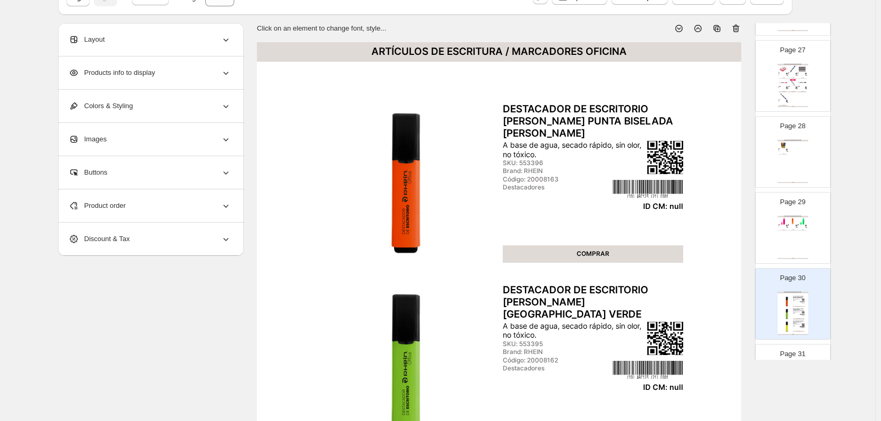
click at [736, 29] on icon at bounding box center [735, 28] width 1 height 3
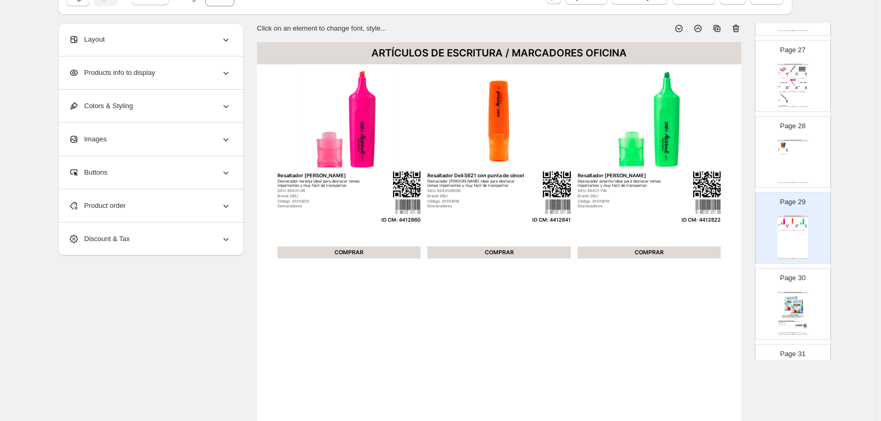
click at [804, 297] on img at bounding box center [793, 307] width 28 height 26
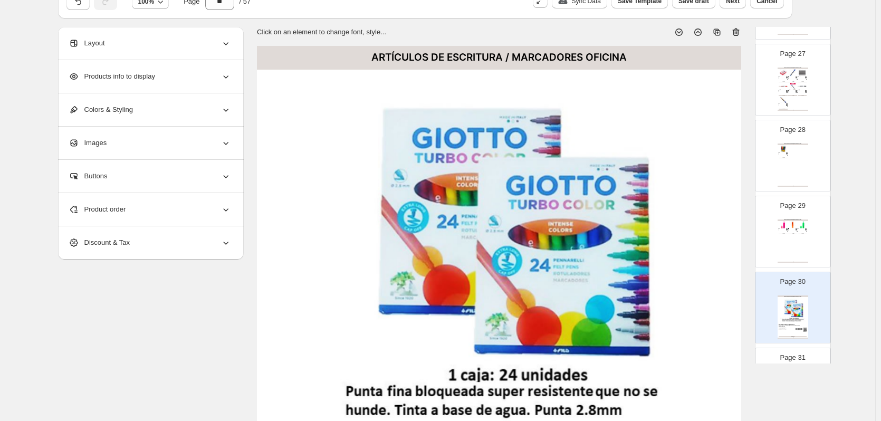
scroll to position [0, 0]
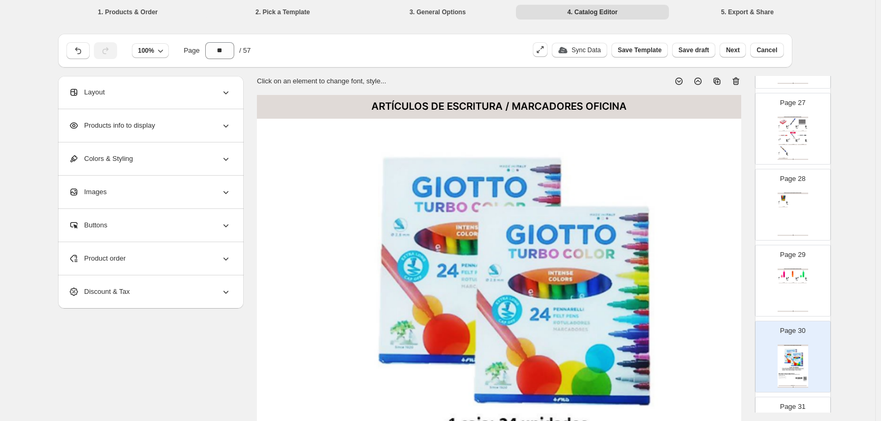
click at [736, 82] on icon at bounding box center [735, 81] width 1 height 3
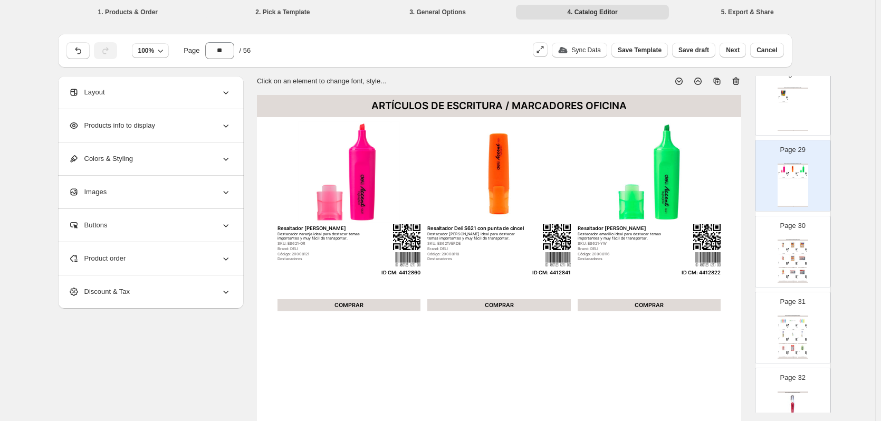
scroll to position [2111, 0]
click at [795, 251] on div "ID CM: null" at bounding box center [795, 251] width 3 height 1
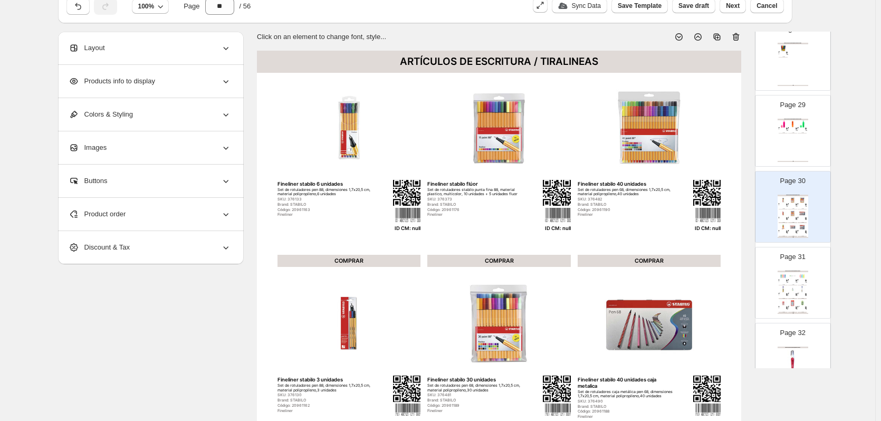
scroll to position [0, 0]
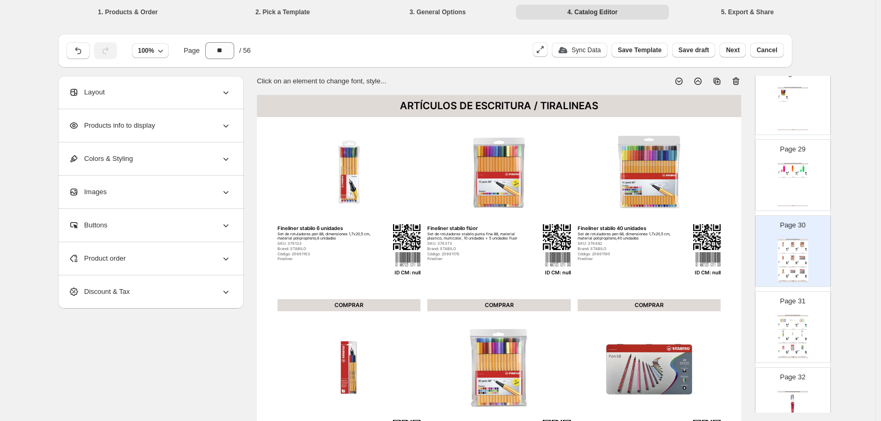
click at [740, 84] on icon at bounding box center [736, 81] width 11 height 11
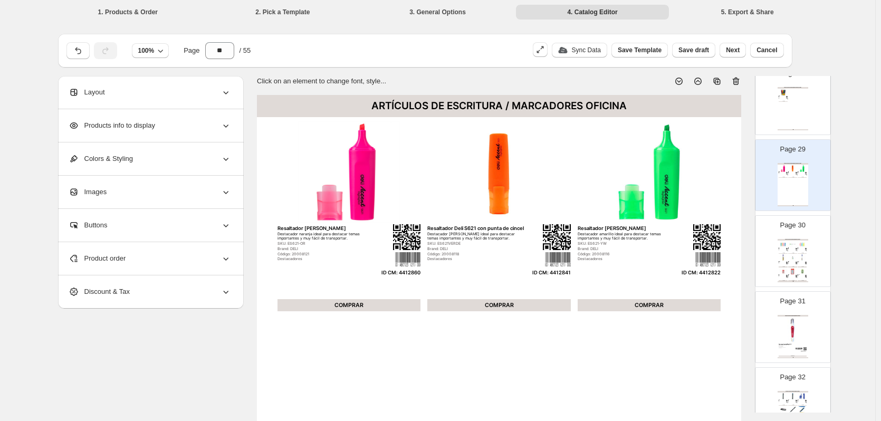
click at [798, 245] on img at bounding box center [802, 244] width 9 height 7
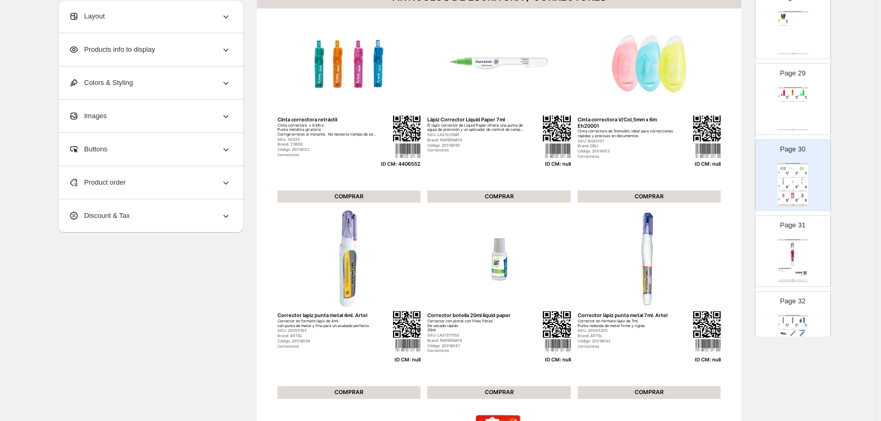
scroll to position [106, 0]
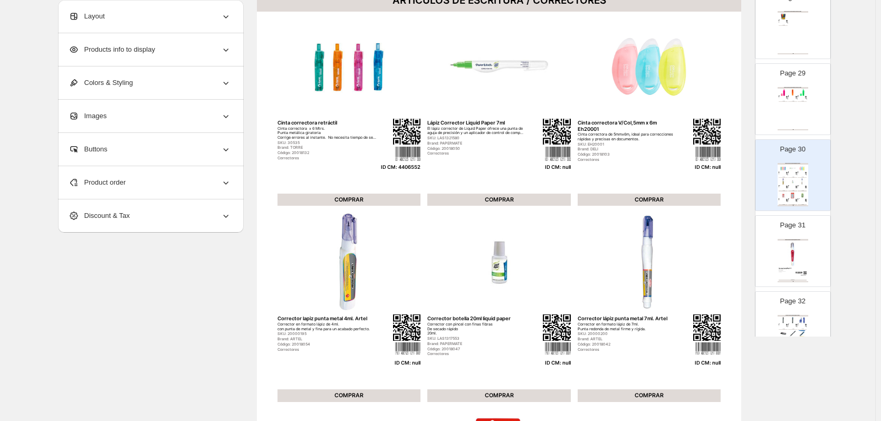
click at [214, 185] on div "Product order" at bounding box center [150, 182] width 163 height 33
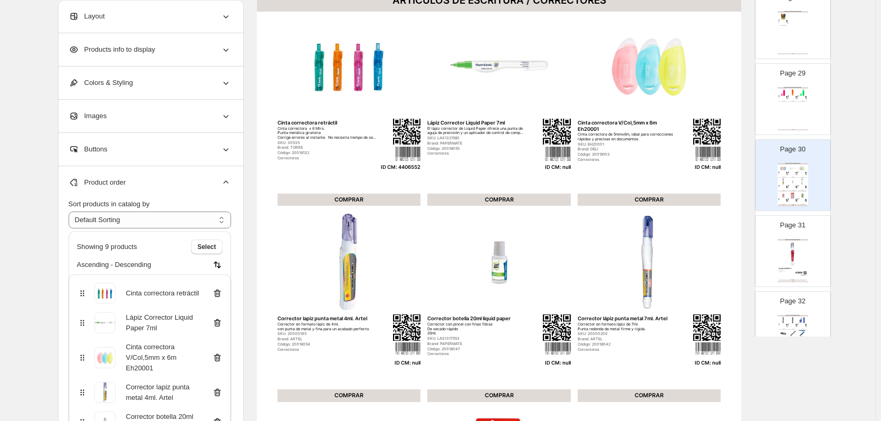
click at [221, 323] on icon at bounding box center [217, 323] width 11 height 11
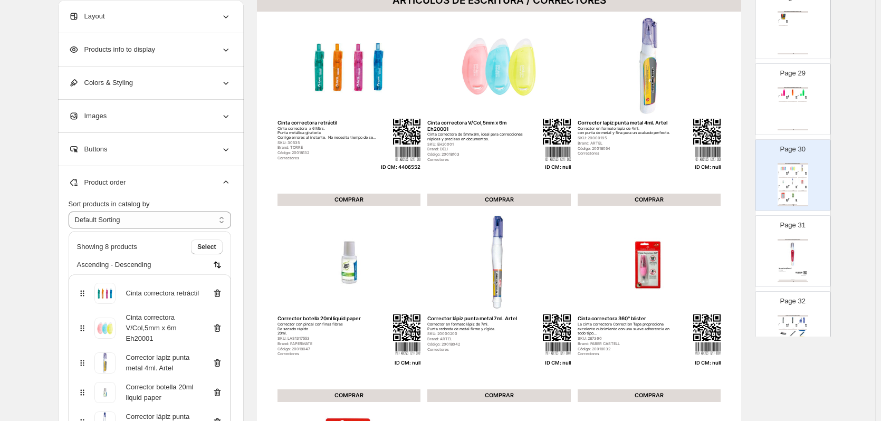
click at [221, 323] on icon at bounding box center [217, 328] width 11 height 11
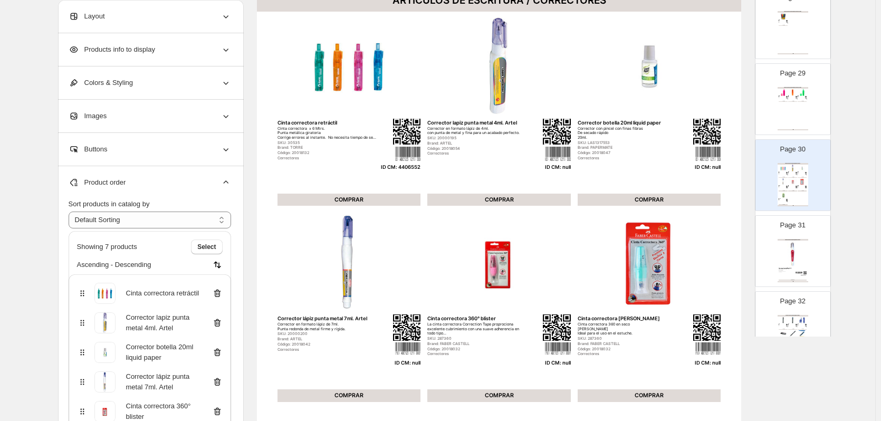
click at [221, 323] on icon at bounding box center [217, 323] width 11 height 11
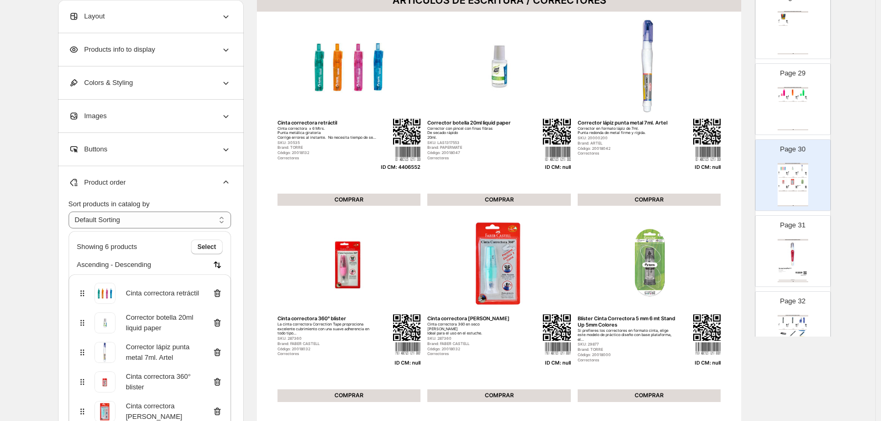
click at [221, 323] on icon at bounding box center [217, 323] width 11 height 11
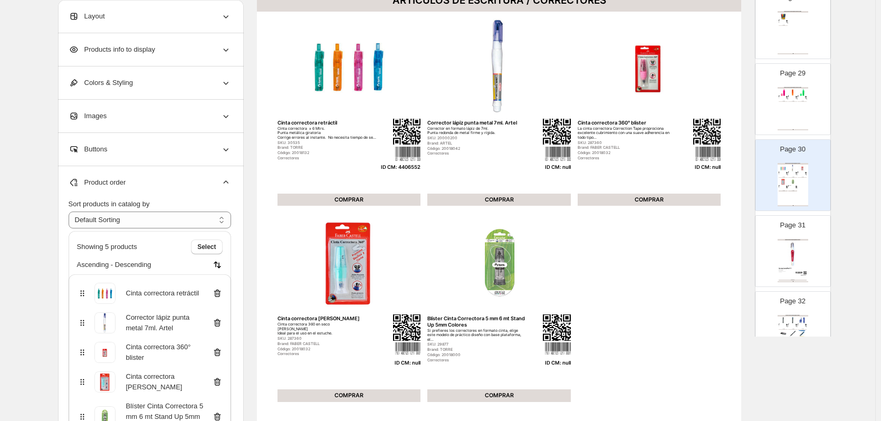
click at [221, 323] on icon at bounding box center [217, 323] width 11 height 11
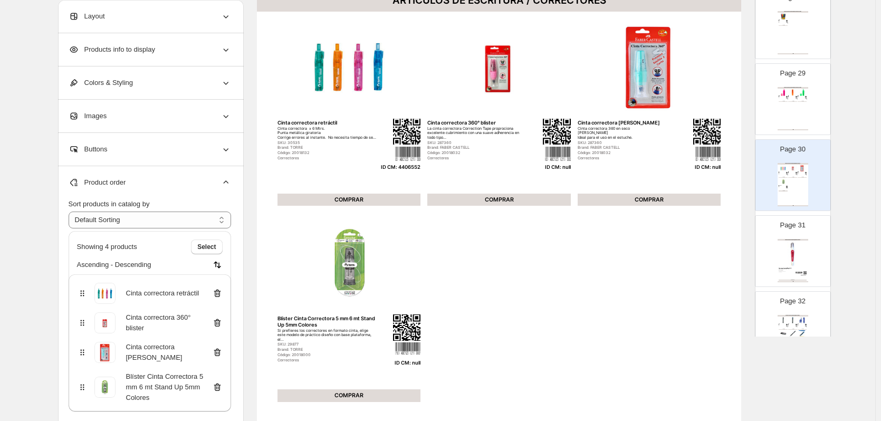
click at [221, 323] on icon at bounding box center [217, 323] width 11 height 11
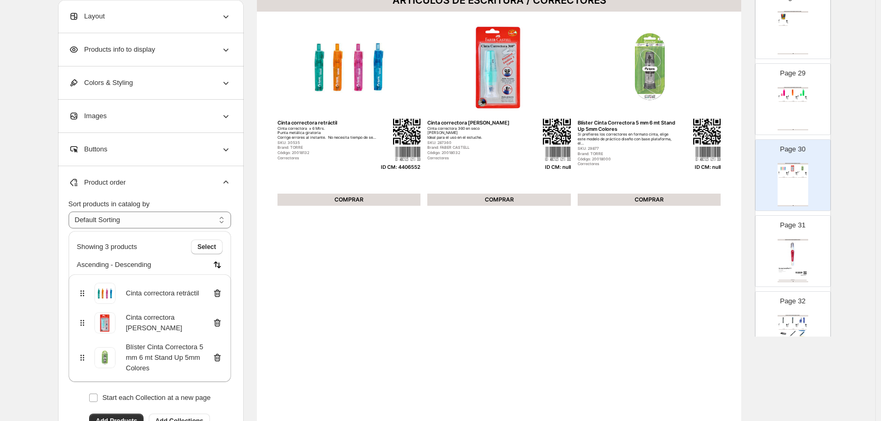
click at [221, 323] on icon at bounding box center [217, 323] width 11 height 11
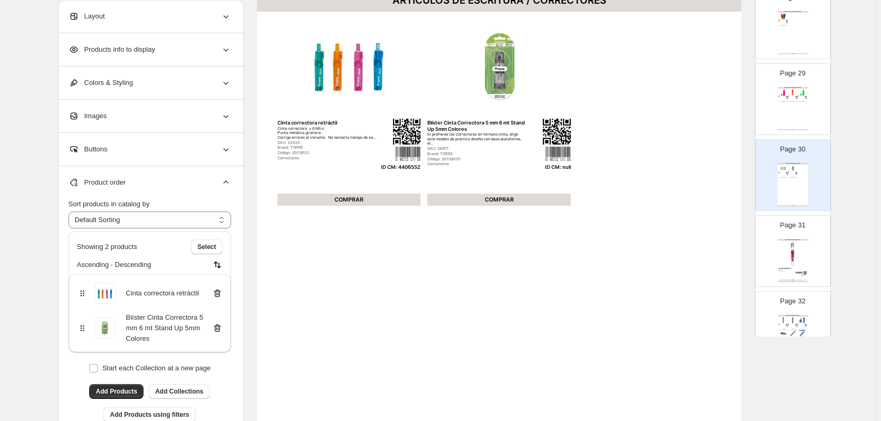
click at [221, 323] on icon at bounding box center [217, 328] width 11 height 11
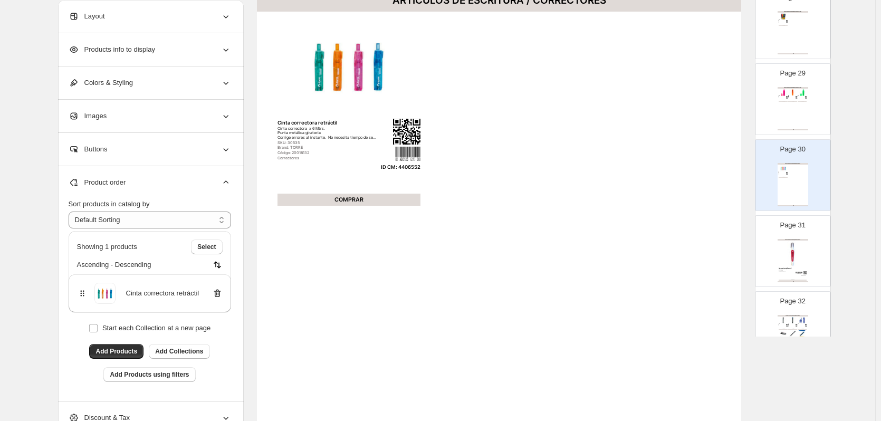
click at [793, 262] on img at bounding box center [793, 254] width 28 height 26
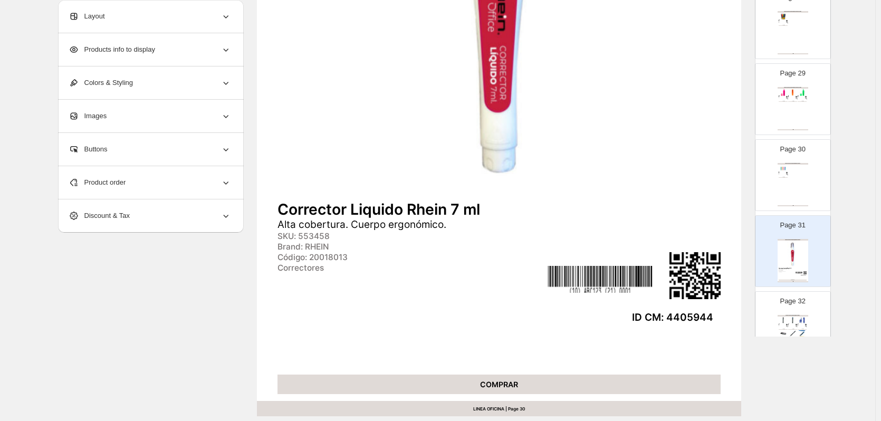
scroll to position [317, 0]
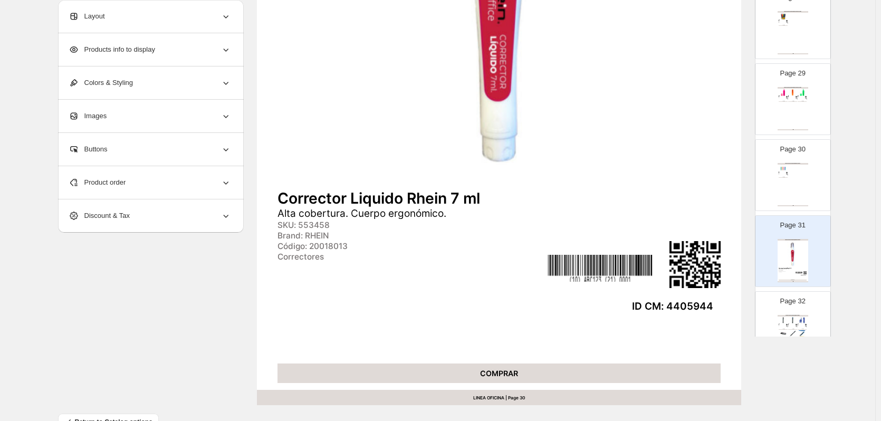
click at [775, 315] on div "Page 32 ARTÍCULOS DE ESCRITURA / PORTAMINAS Minas 0.5 hb Minas de grafito de 0.…" at bounding box center [789, 323] width 66 height 71
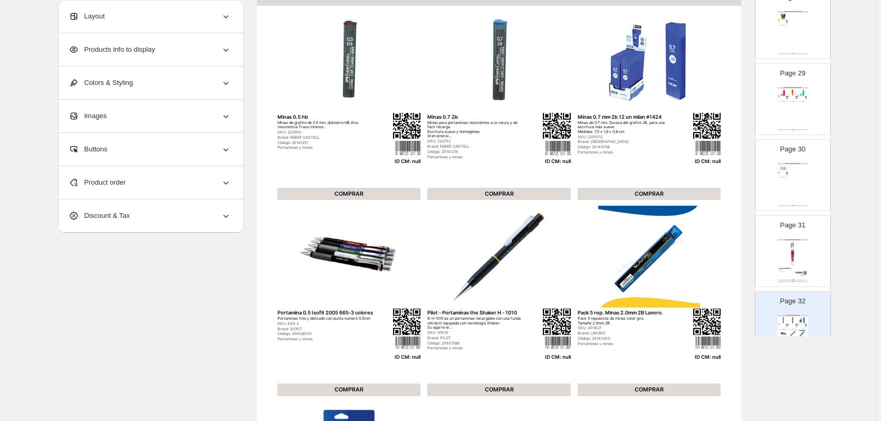
scroll to position [0, 0]
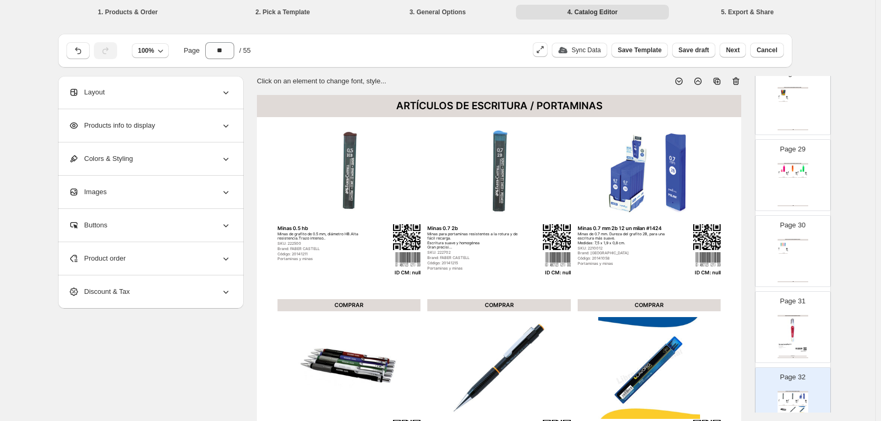
click at [738, 82] on icon at bounding box center [737, 81] width 1 height 3
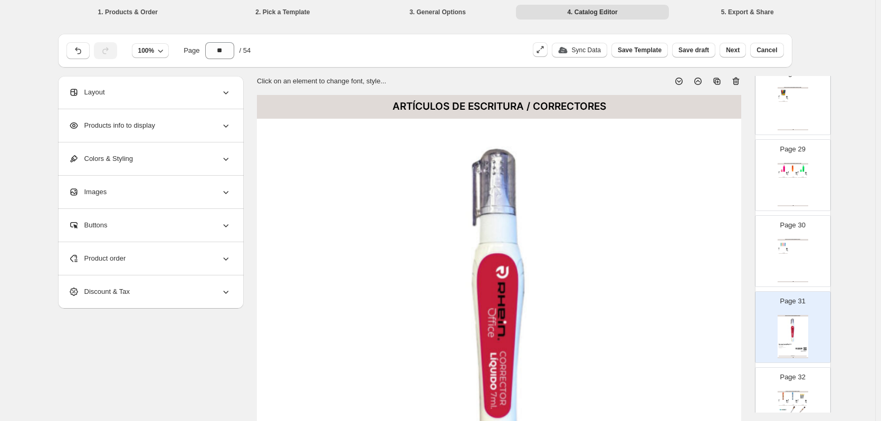
click at [799, 386] on div "Page 32 ARTÍCULOS DE ESCRITURA / PORTAMINAS Grafito 0,5mm 2B Repuesto para port…" at bounding box center [789, 399] width 66 height 71
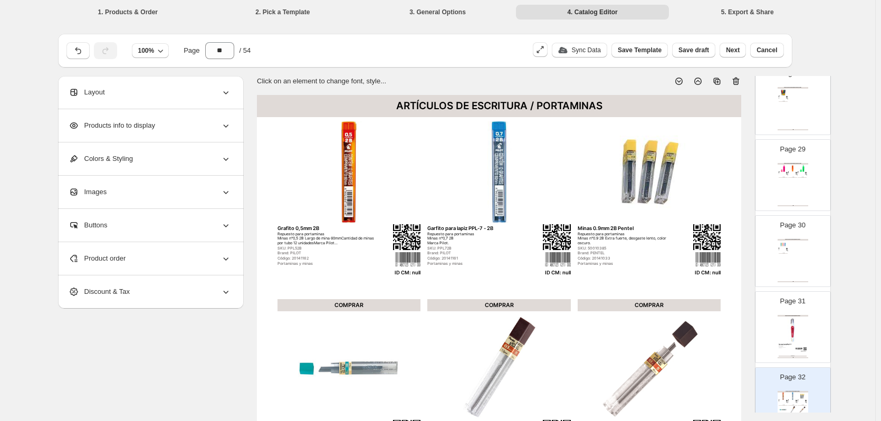
click at [738, 82] on icon at bounding box center [737, 81] width 1 height 3
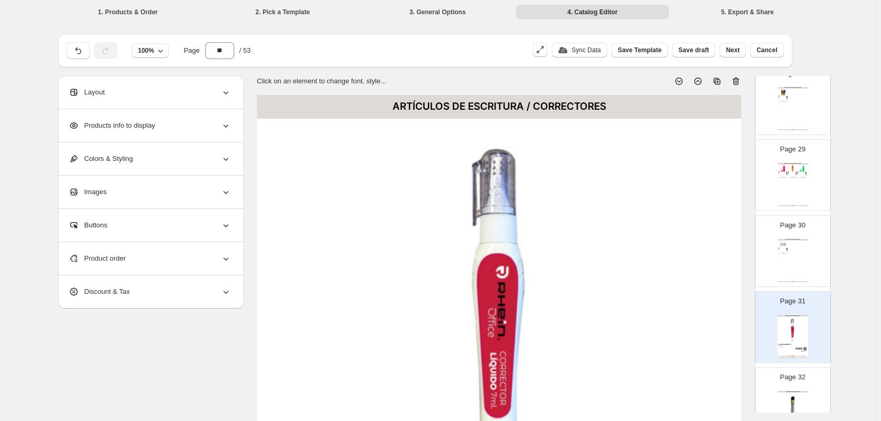
click at [809, 401] on div "Page 32 ARTÍCULOS DE ESCRITURA / PORTAMINAS Tubo mina Pentel 0.5 B Repuesto par…" at bounding box center [789, 399] width 66 height 71
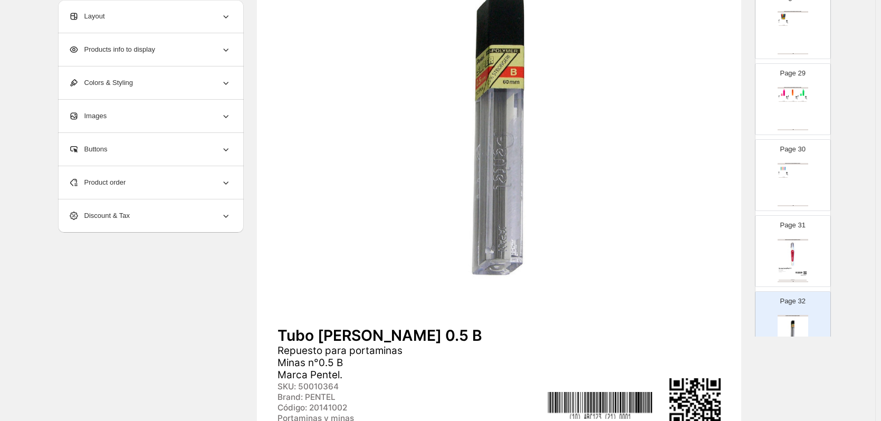
scroll to position [27, 0]
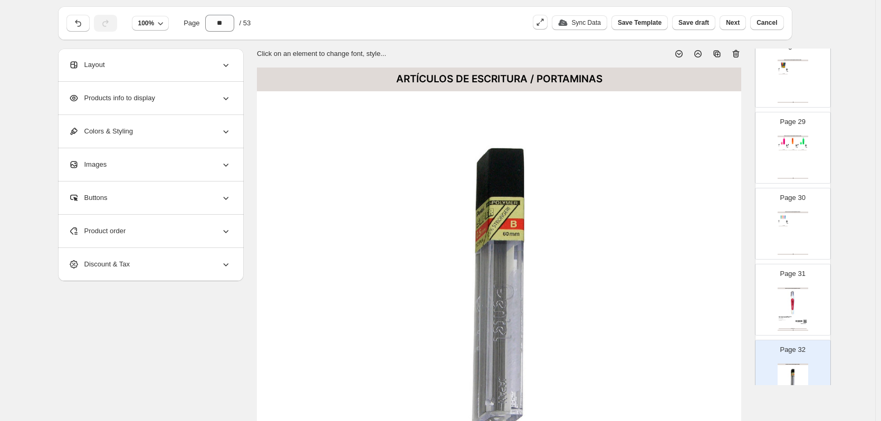
click at [735, 56] on icon at bounding box center [736, 54] width 11 height 11
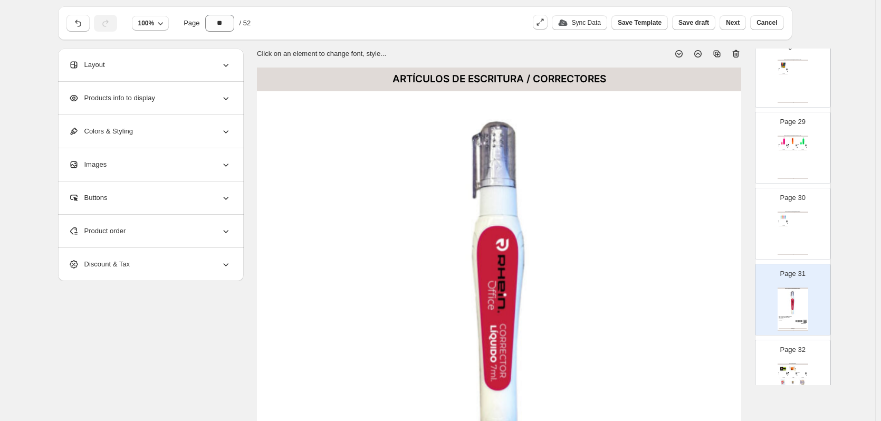
click at [797, 360] on div "Page 32 CINTAS ADHESIVAS Dispensador cinta negro Diseñado para tareas de oficin…" at bounding box center [789, 371] width 66 height 71
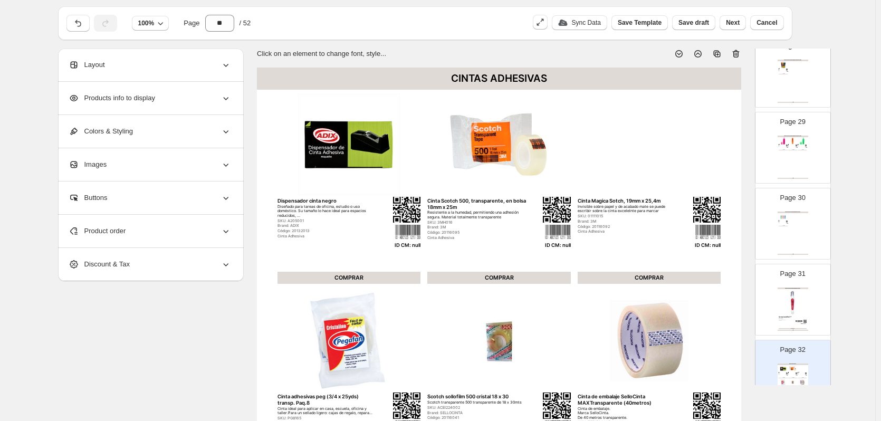
click at [737, 55] on icon at bounding box center [736, 54] width 11 height 11
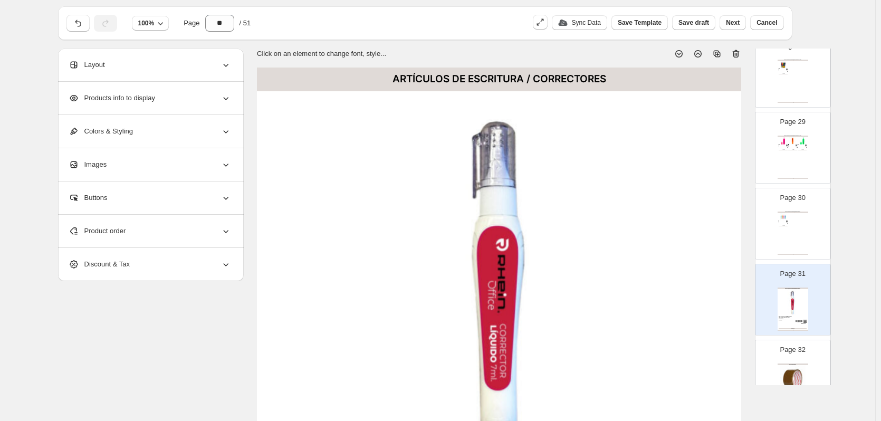
click at [796, 365] on div "CINTAS ADHESIVAS Cinta Embalaje Café 48 mm x 40mts Cinta de embalaje Scotch® pa…" at bounding box center [793, 385] width 31 height 43
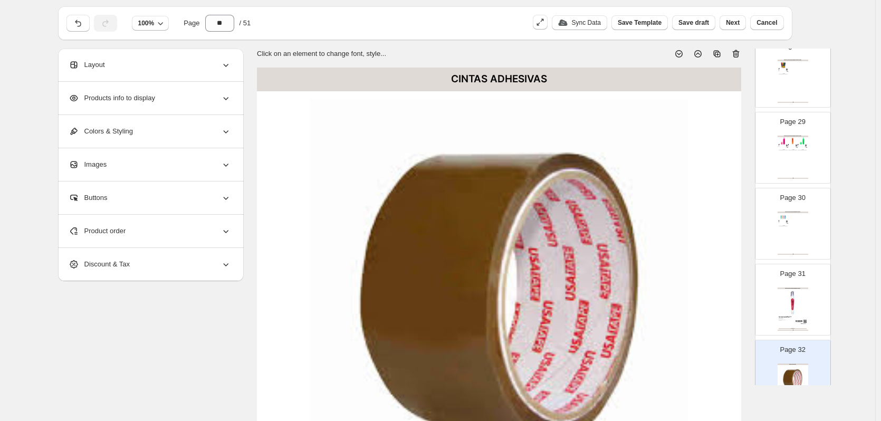
click at [740, 54] on icon at bounding box center [736, 54] width 7 height 8
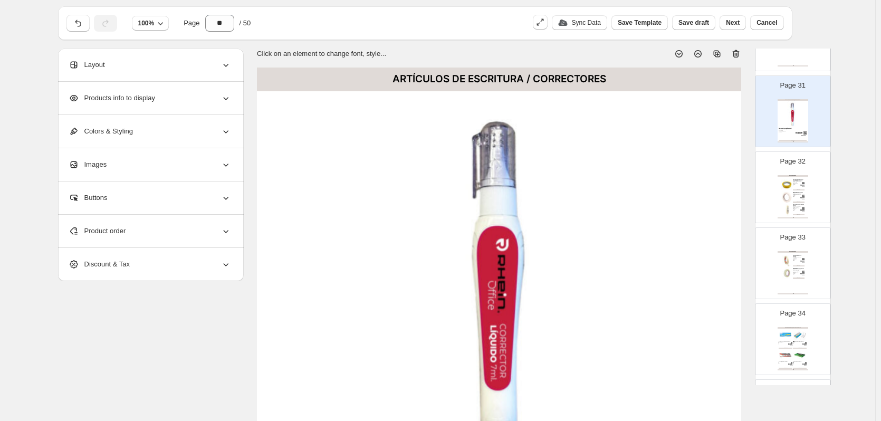
scroll to position [2322, 0]
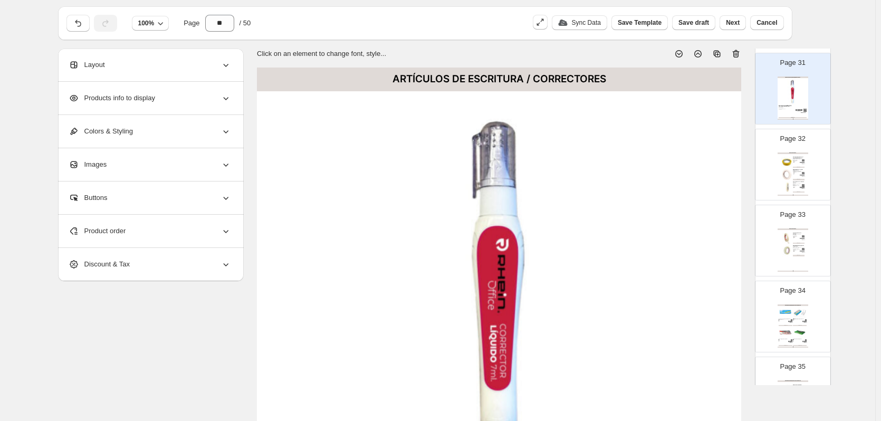
click at [795, 161] on div "Cinta masking enmascarar Medidas de 24x20mm Color amarillo Marca Lavoro." at bounding box center [797, 159] width 9 height 3
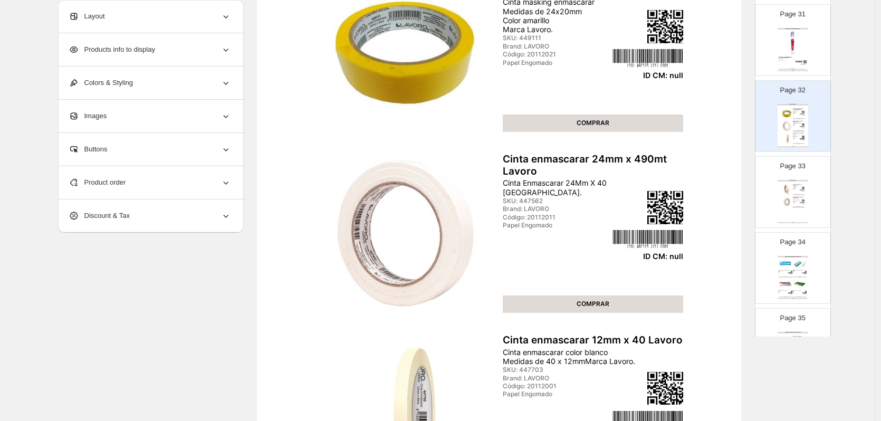
scroll to position [27, 0]
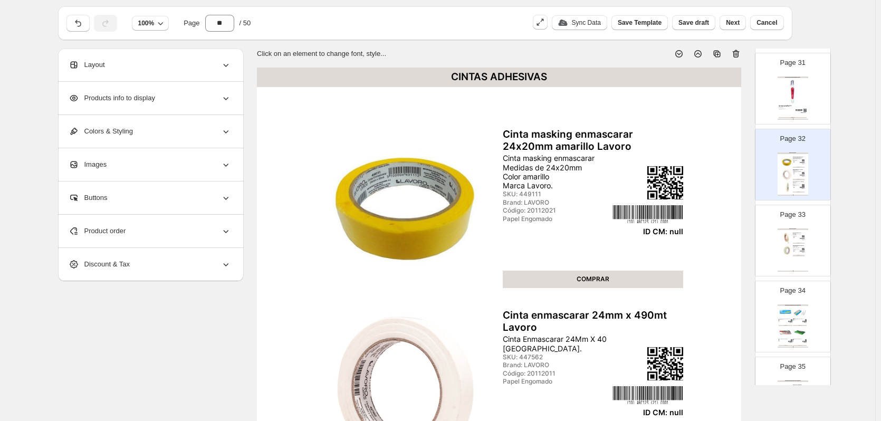
click at [737, 55] on icon at bounding box center [736, 54] width 7 height 8
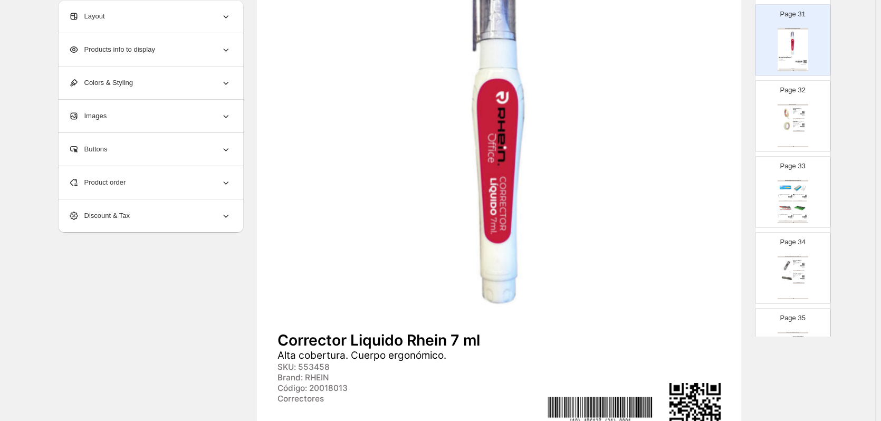
scroll to position [186, 0]
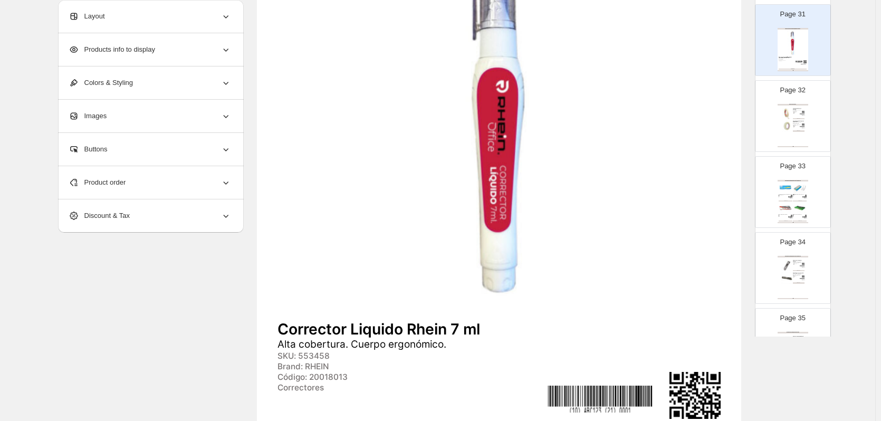
click at [797, 121] on div "Cinta Adhesiva Masking Tape 24mm x 40mts" at bounding box center [799, 122] width 12 height 2
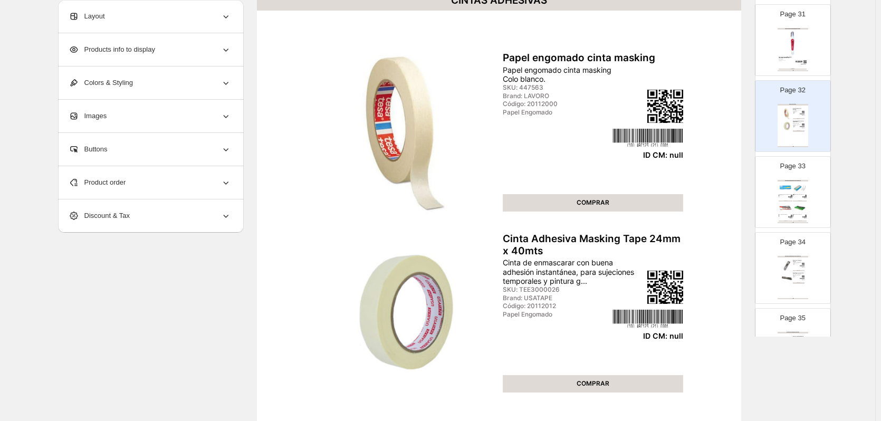
scroll to position [0, 0]
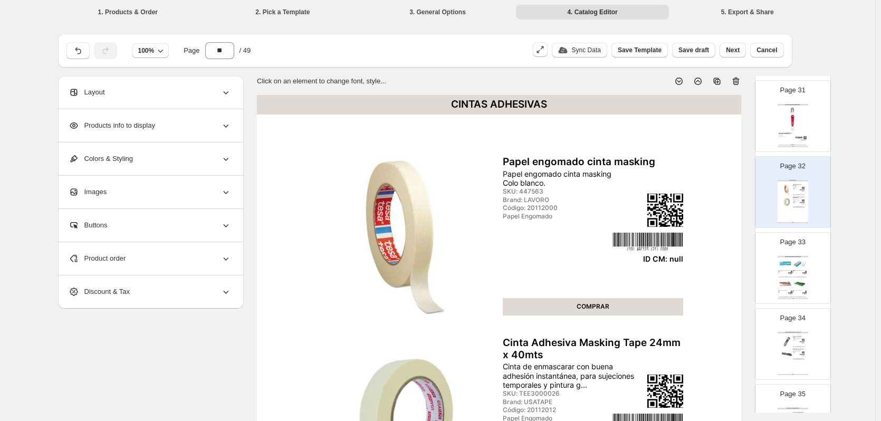
click at [739, 84] on icon at bounding box center [736, 82] width 7 height 8
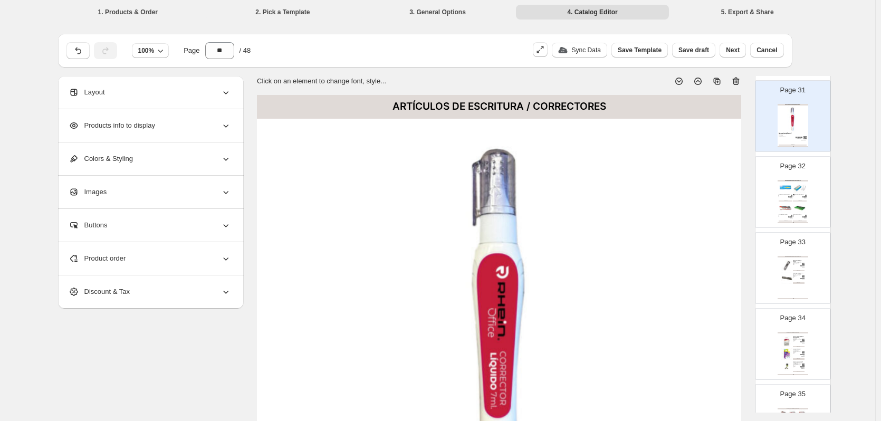
click at [808, 211] on div "Page 32 INSUMOS DE OFICINA / ACCO CLIPS Y MAGIC CLIPS Fastener aco clips plásti…" at bounding box center [789, 188] width 66 height 71
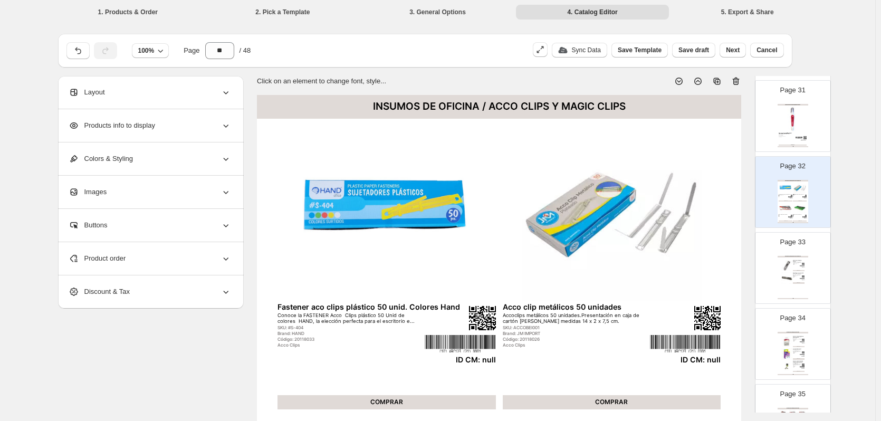
click at [738, 82] on icon at bounding box center [737, 81] width 1 height 3
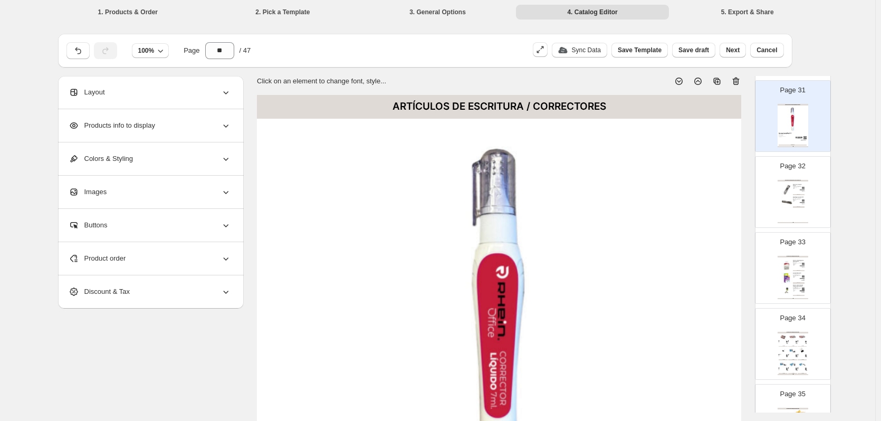
click at [791, 207] on img at bounding box center [788, 202] width 12 height 12
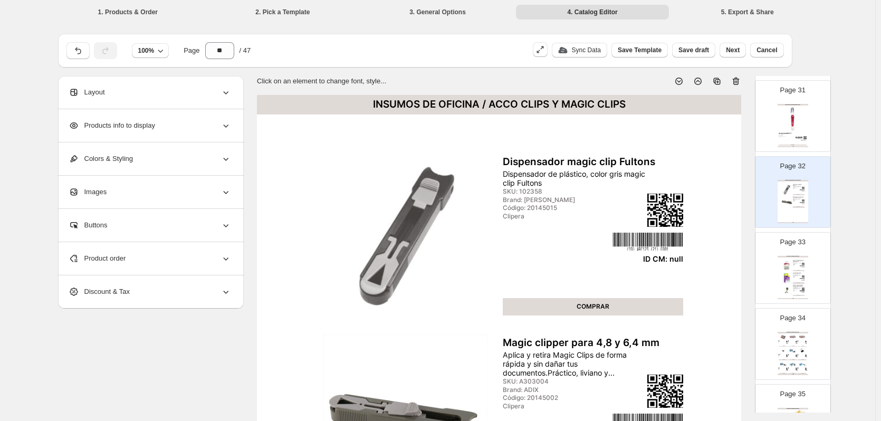
click at [738, 84] on icon at bounding box center [736, 81] width 11 height 11
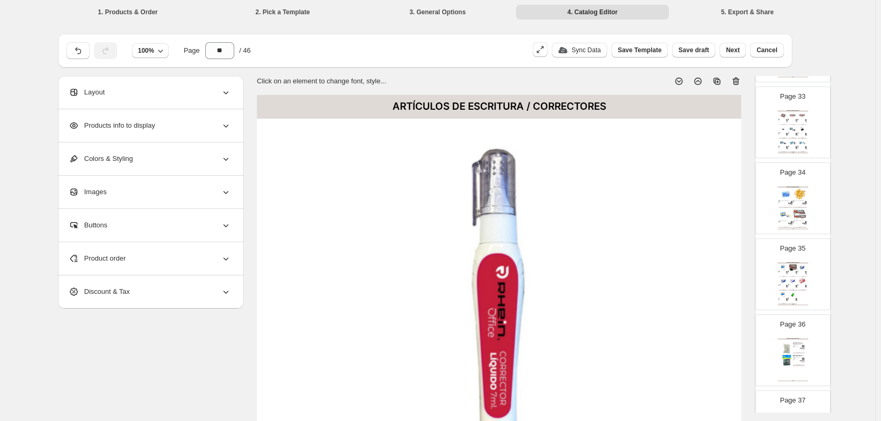
scroll to position [2322, 0]
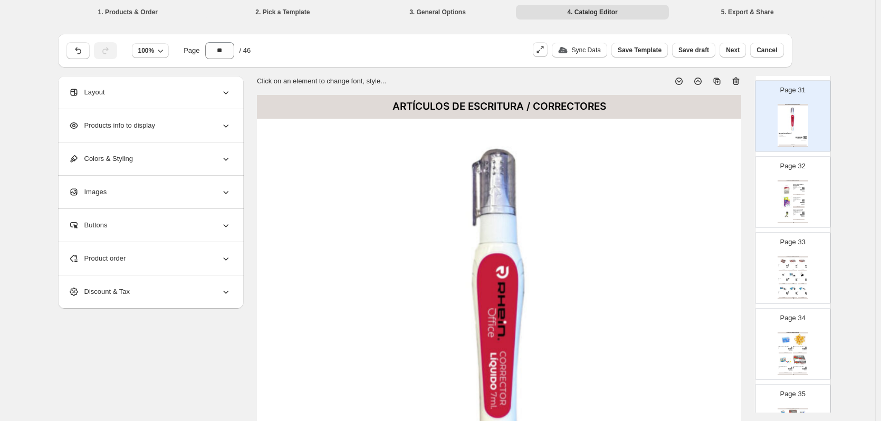
click at [810, 211] on div "Page 32 INSUMOS DE OFICINA / OTROS INSUMOS Repuesto magic clip Isofit caja 40un…" at bounding box center [789, 188] width 66 height 71
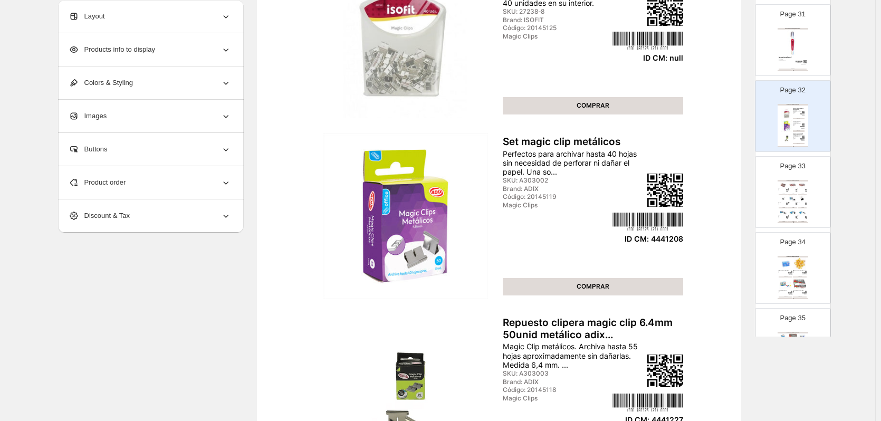
scroll to position [53, 0]
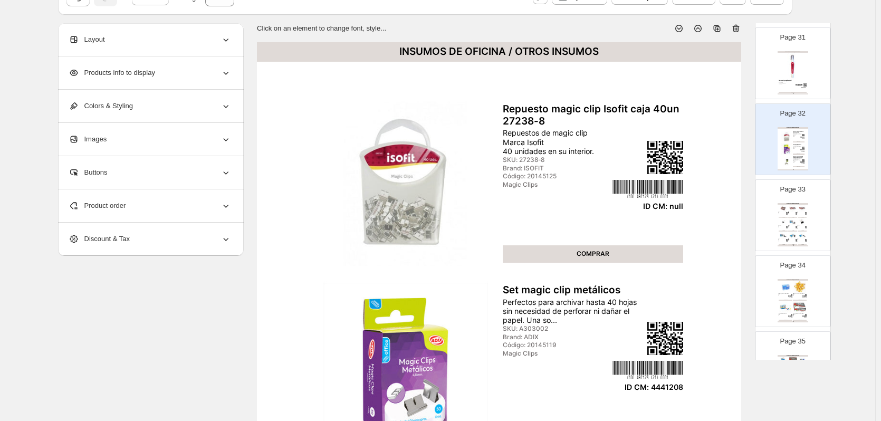
click at [137, 210] on div "Product order" at bounding box center [150, 205] width 163 height 33
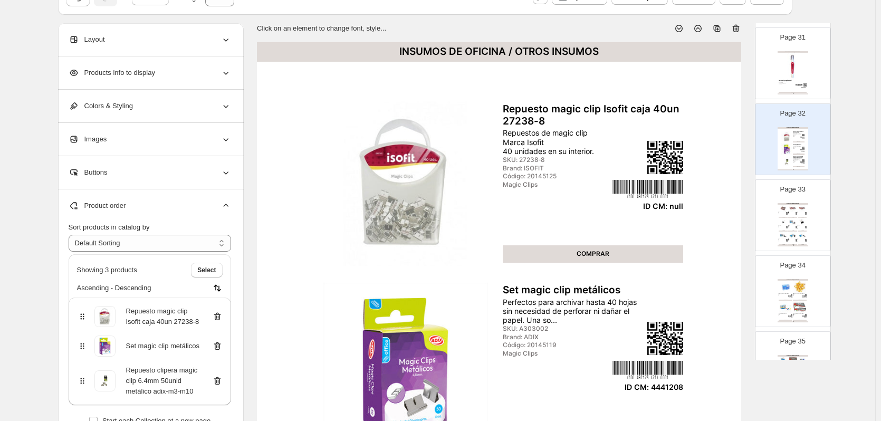
click at [223, 317] on icon at bounding box center [217, 316] width 11 height 11
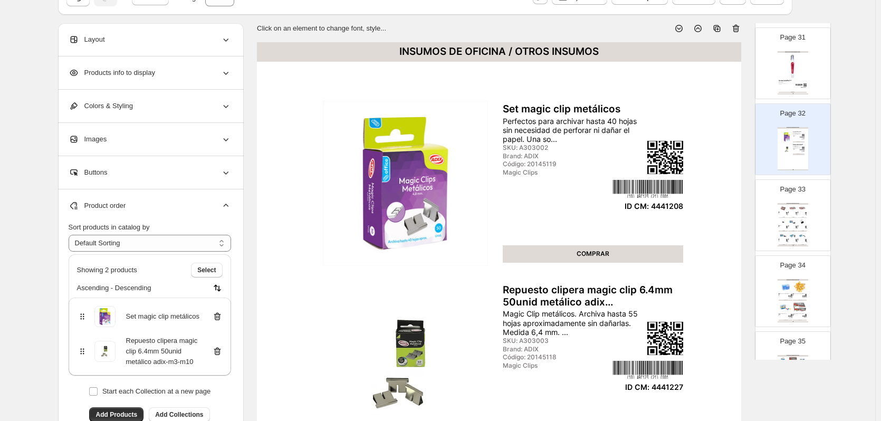
click at [786, 212] on img at bounding box center [787, 213] width 2 height 2
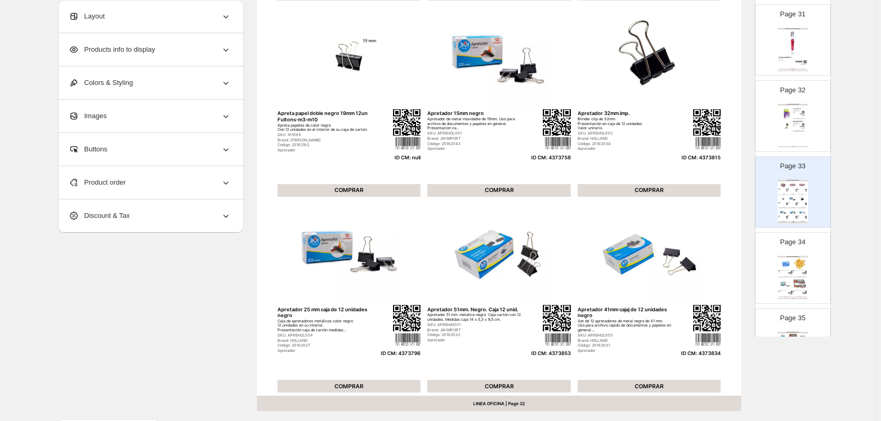
scroll to position [133, 0]
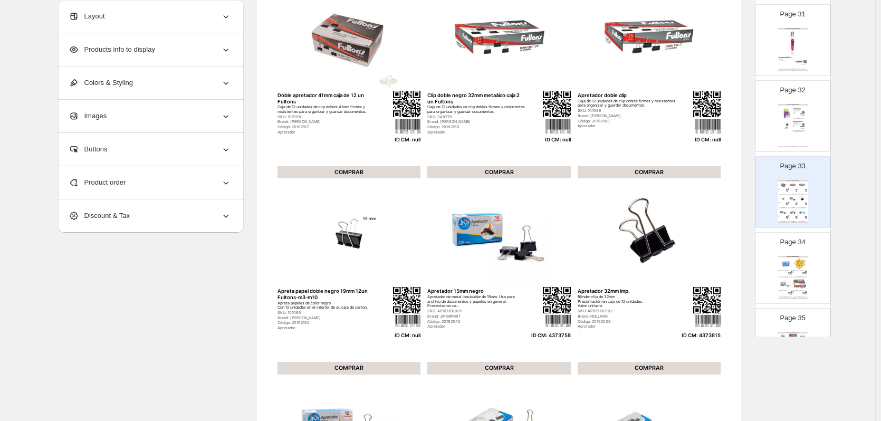
click at [207, 180] on div "Product order" at bounding box center [150, 182] width 163 height 33
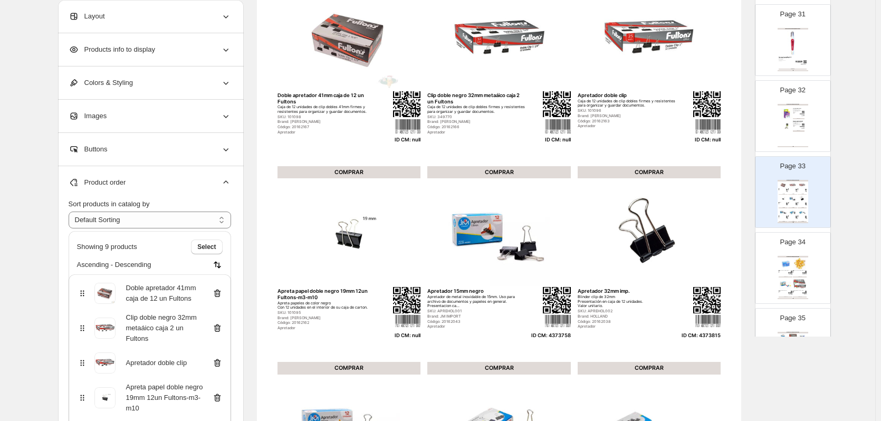
click at [221, 292] on icon at bounding box center [217, 293] width 11 height 11
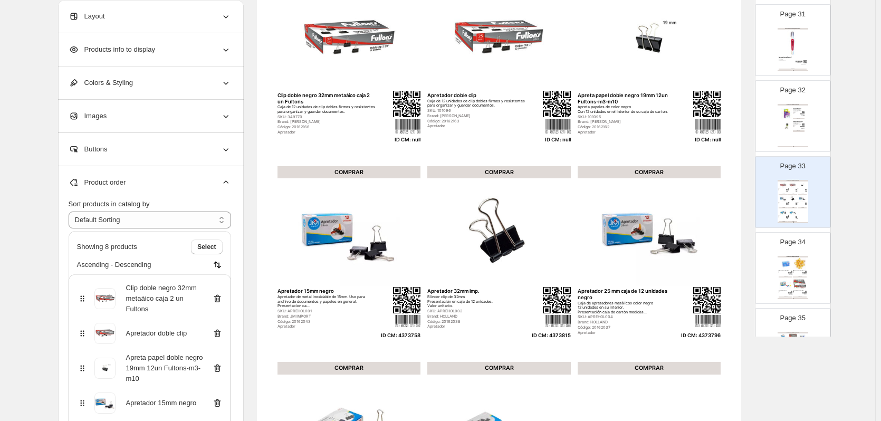
click at [221, 297] on icon at bounding box center [217, 299] width 7 height 8
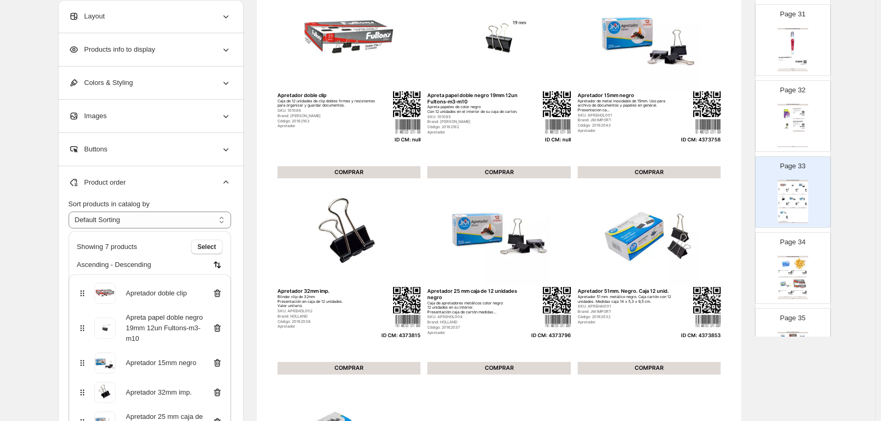
click at [221, 291] on icon at bounding box center [217, 294] width 7 height 8
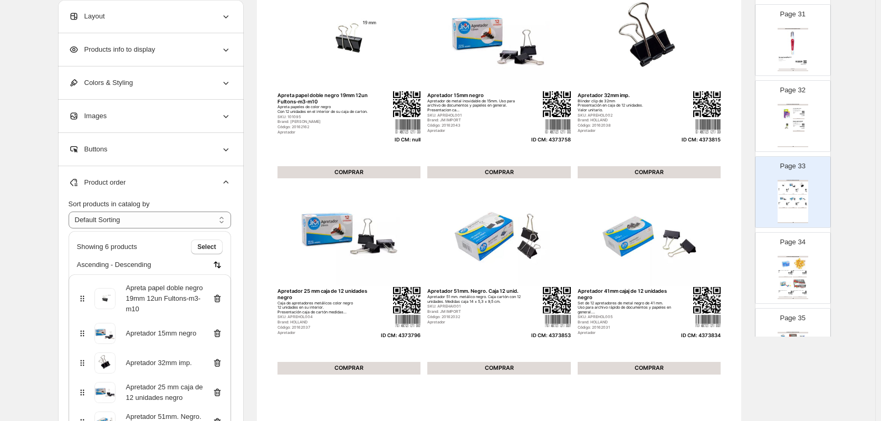
click at [221, 298] on icon at bounding box center [217, 298] width 11 height 11
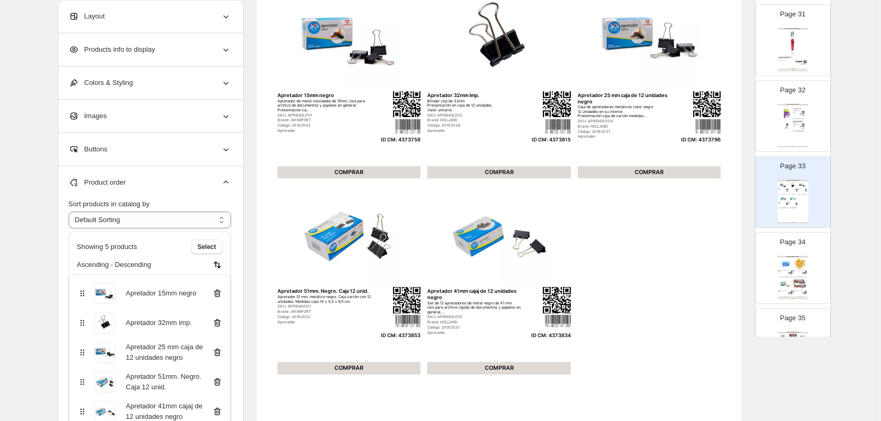
click at [788, 279] on img at bounding box center [786, 284] width 14 height 13
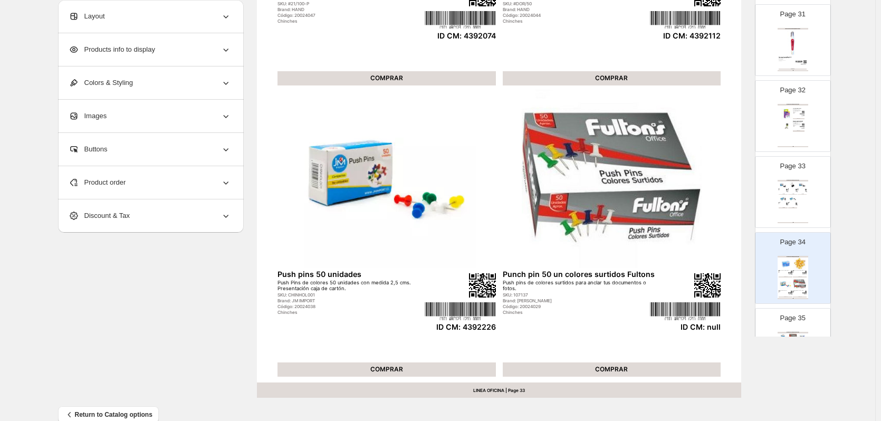
scroll to position [344, 0]
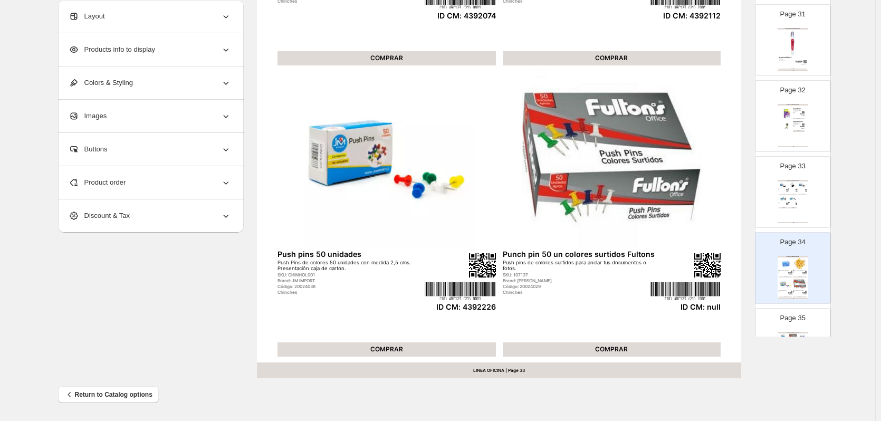
click at [201, 183] on div "Product order" at bounding box center [150, 182] width 163 height 33
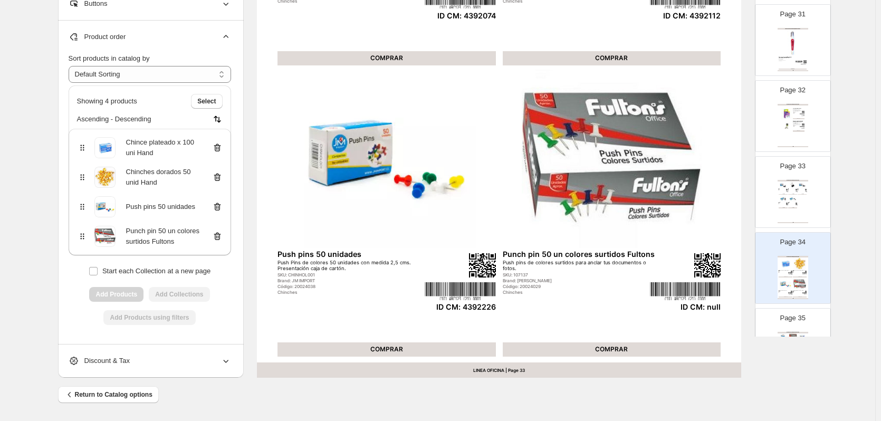
click at [218, 239] on icon at bounding box center [217, 236] width 1 height 3
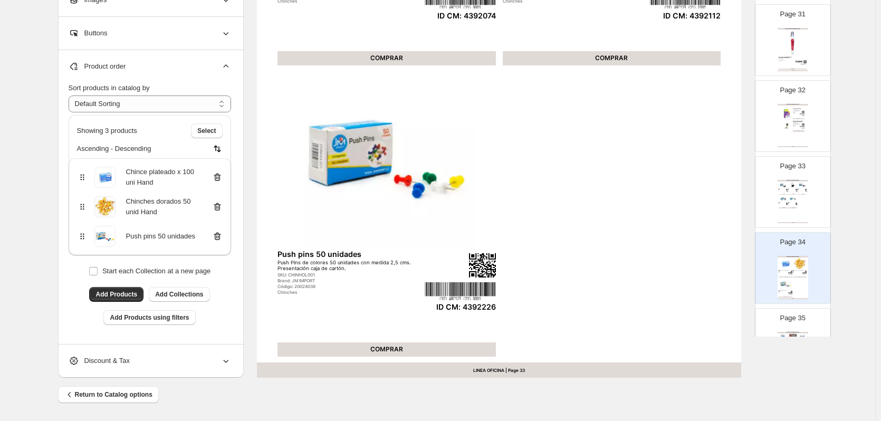
click at [792, 321] on p "Page 35" at bounding box center [792, 318] width 25 height 11
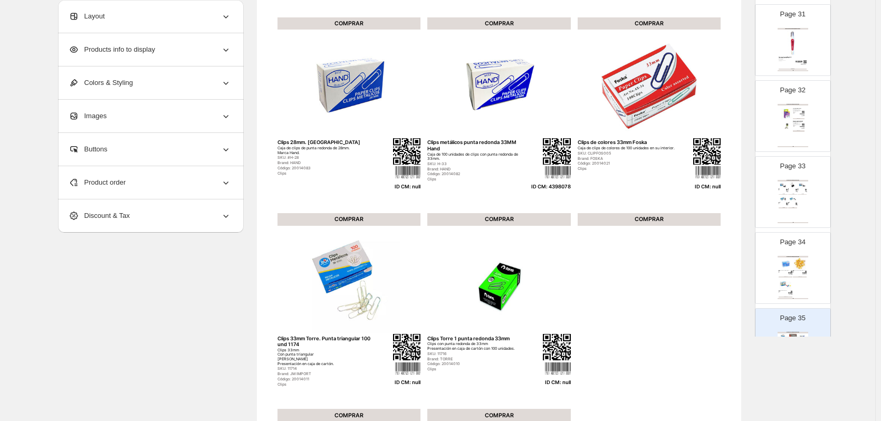
scroll to position [133, 0]
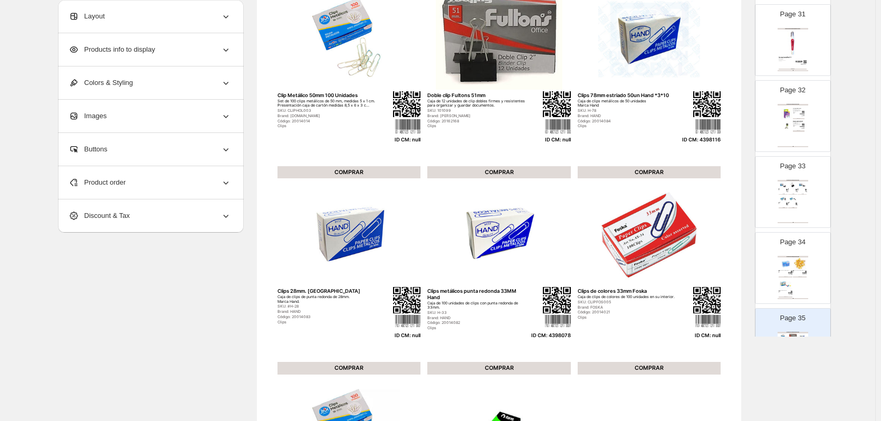
click at [126, 180] on span "Product order" at bounding box center [98, 182] width 58 height 11
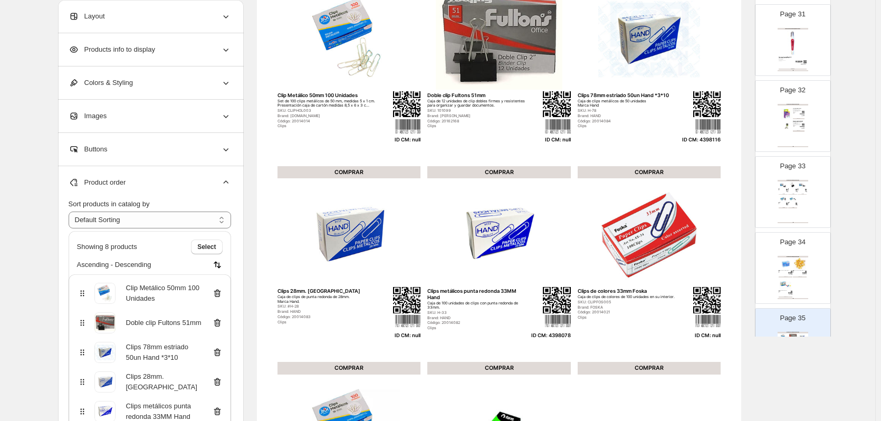
click at [220, 294] on icon at bounding box center [217, 293] width 11 height 11
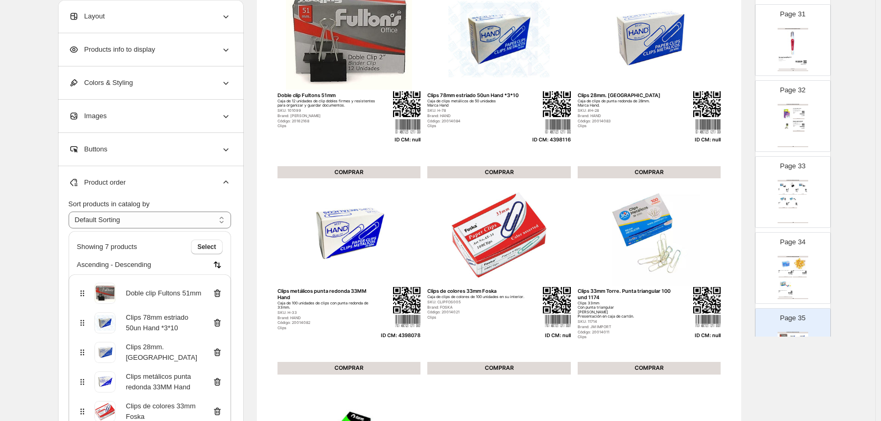
click at [220, 294] on icon at bounding box center [217, 293] width 11 height 11
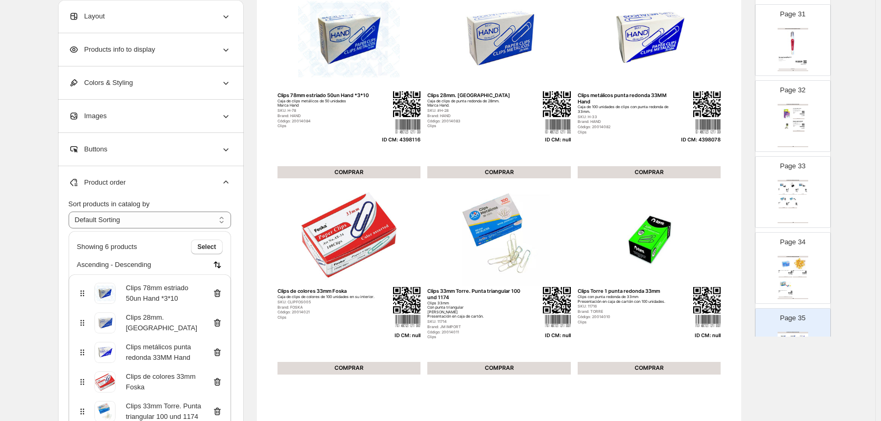
click at [220, 324] on icon at bounding box center [217, 323] width 11 height 11
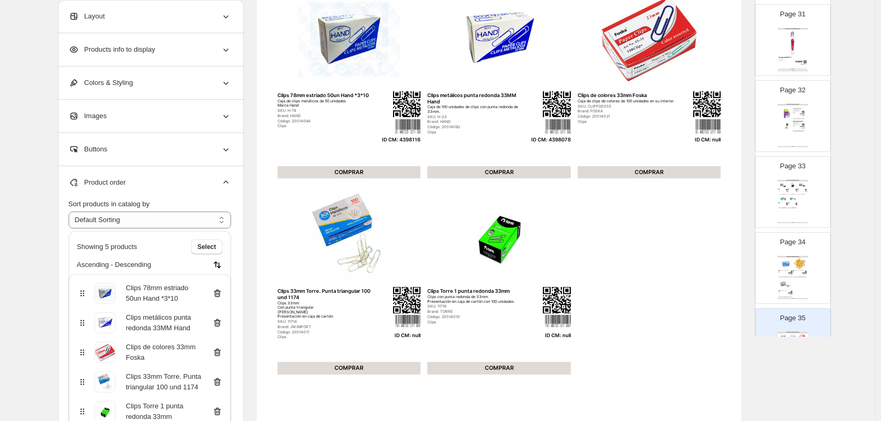
click at [220, 353] on icon at bounding box center [217, 352] width 11 height 11
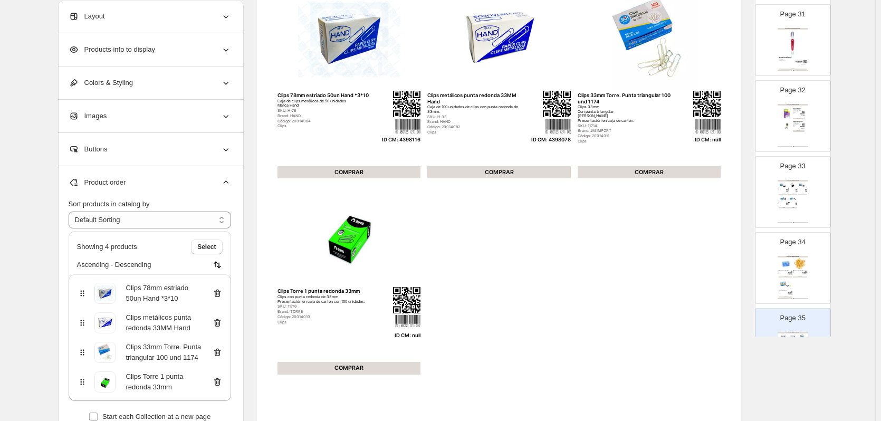
click at [220, 353] on icon at bounding box center [217, 352] width 11 height 11
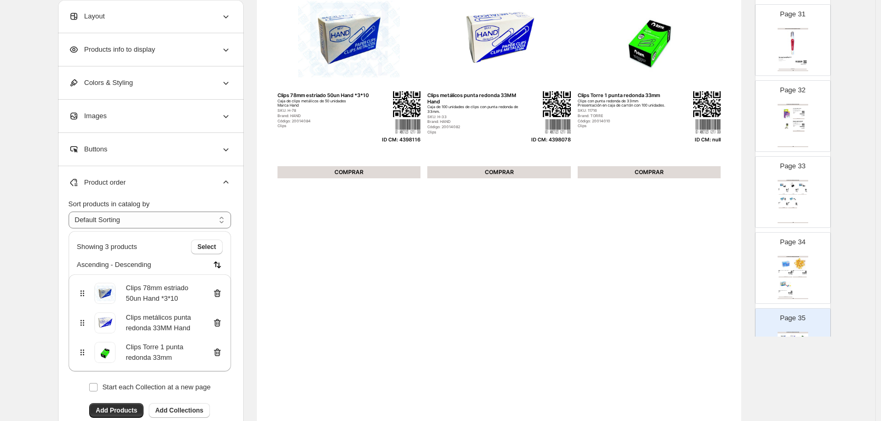
click at [220, 353] on icon at bounding box center [217, 352] width 11 height 11
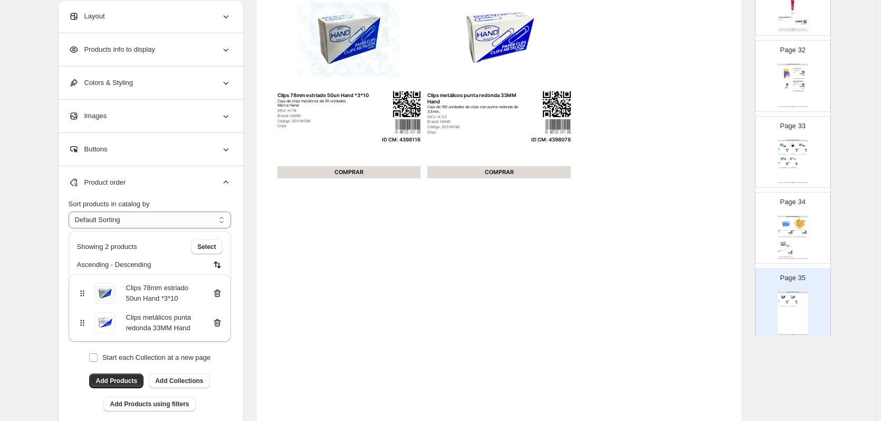
scroll to position [2480, 0]
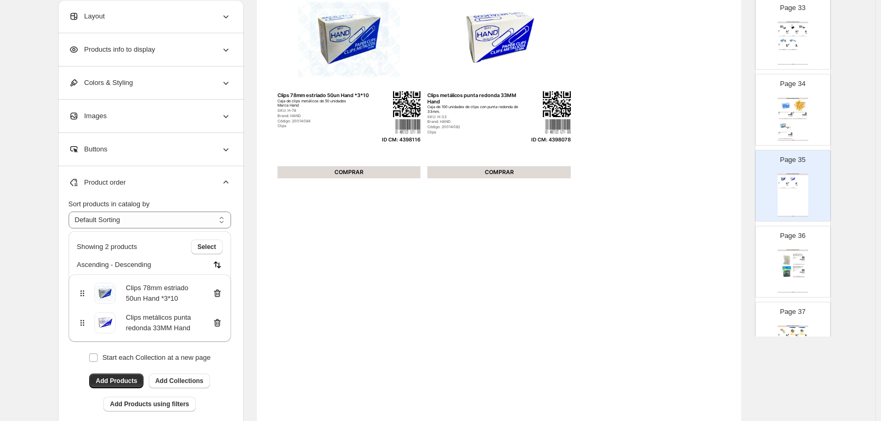
click at [797, 203] on div "INSUMOS DE OFICINA / OTROS INSUMOS Clips 78mm estriado 50un Hand *3*10 Caja de …" at bounding box center [793, 195] width 31 height 43
click at [795, 210] on div "INSUMOS DE OFICINA / OTROS INSUMOS Clips 78mm estriado 50un Hand *3*10 Caja de …" at bounding box center [793, 195] width 31 height 43
click at [796, 250] on div "INSUMOS DE OFICINA / OTROS INSUMOS" at bounding box center [793, 251] width 31 height 2
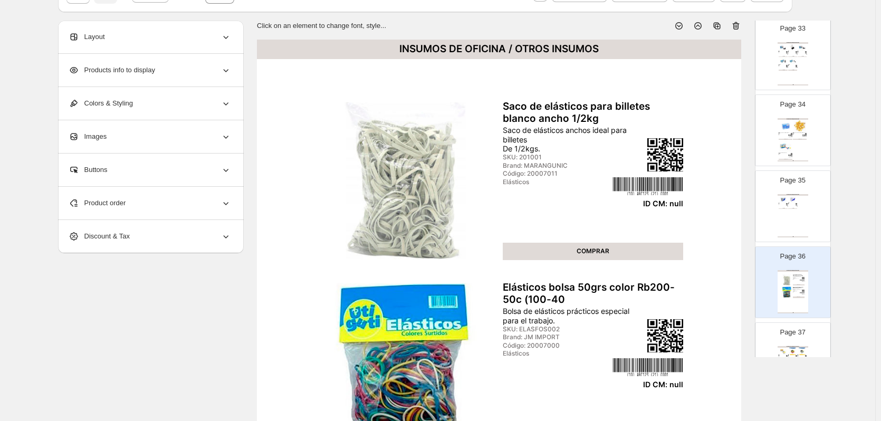
scroll to position [0, 0]
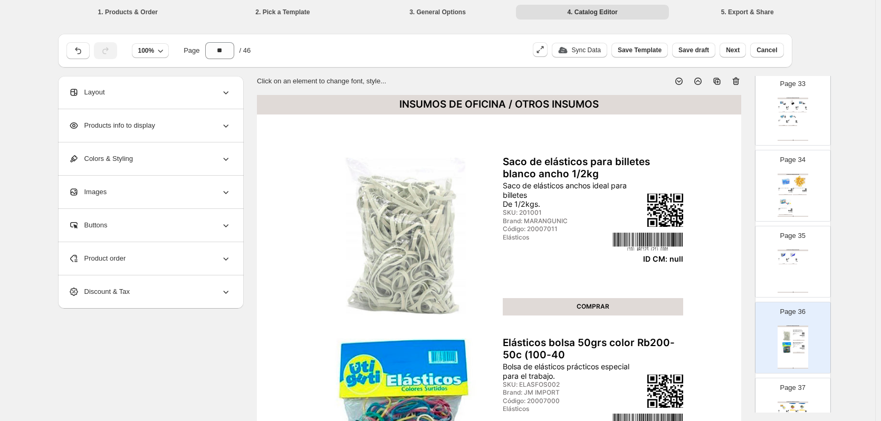
click at [740, 83] on icon at bounding box center [736, 81] width 11 height 11
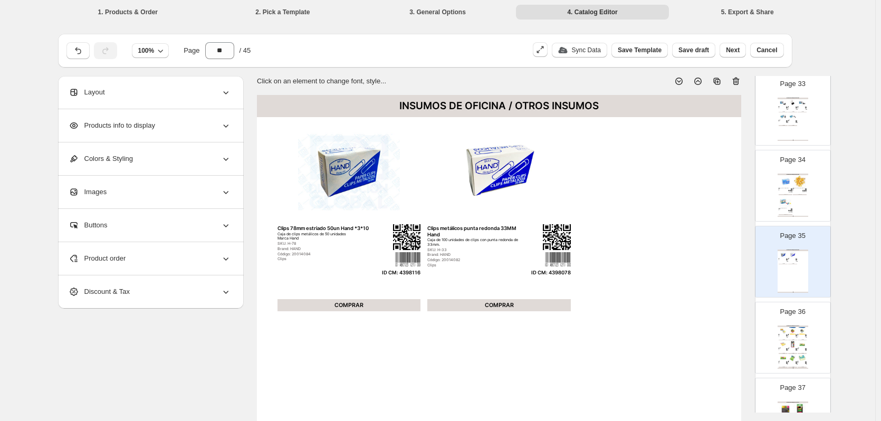
click at [807, 350] on div "INSUMOS DE OFICINA / POST IT Y NOTAS Notas Adhesivas Colores Neón 75 x 75 cms N…" at bounding box center [793, 347] width 31 height 43
type input "**"
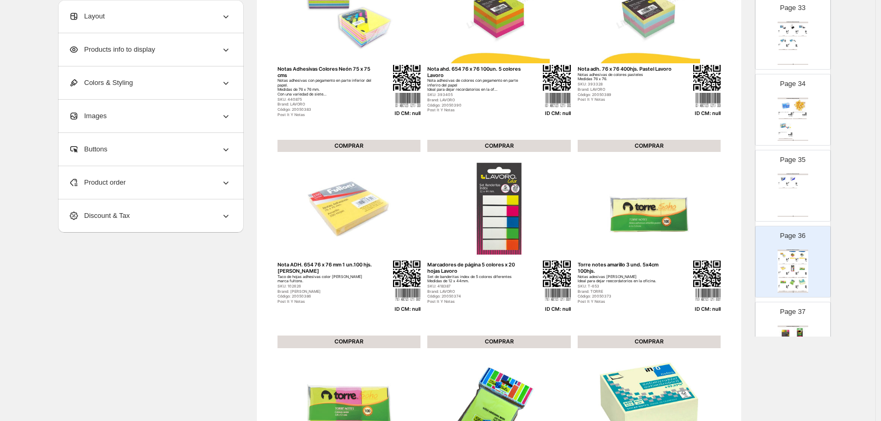
scroll to position [158, 0]
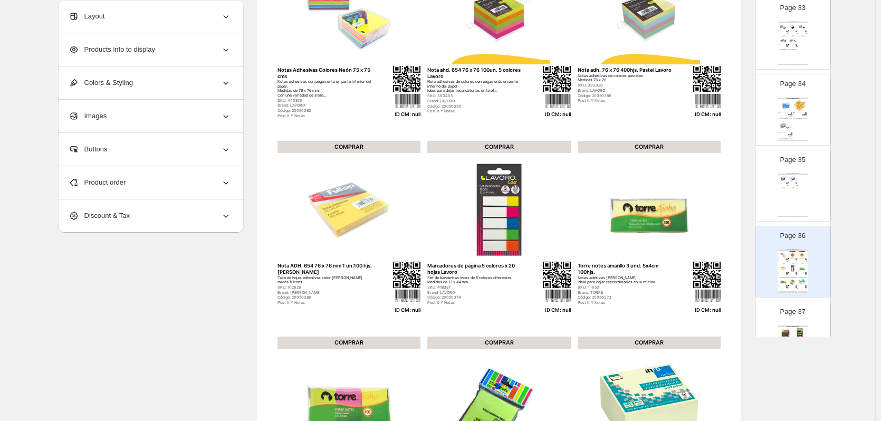
click at [202, 186] on div "Product order" at bounding box center [150, 182] width 163 height 33
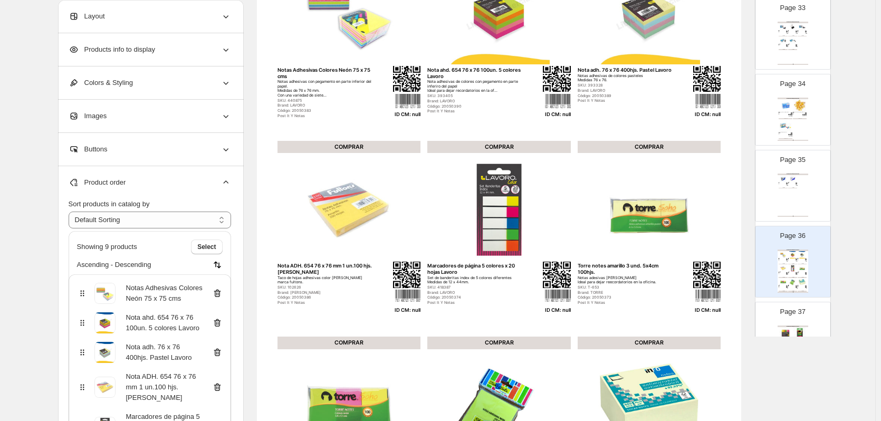
click at [221, 292] on icon at bounding box center [217, 293] width 11 height 11
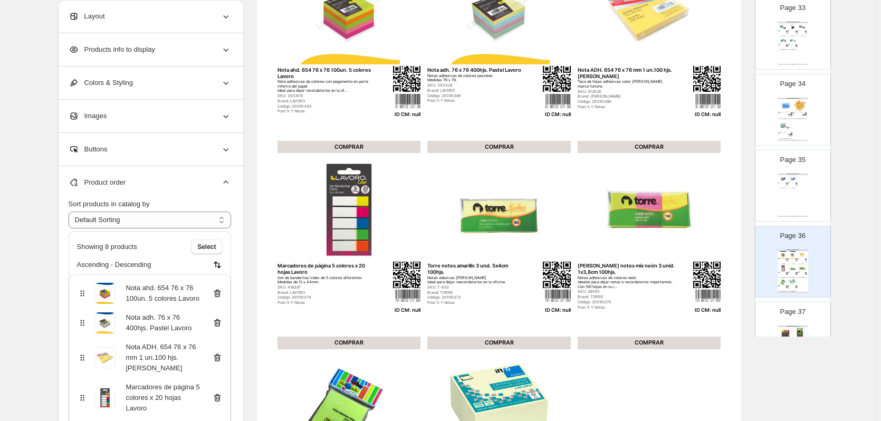
click at [221, 292] on icon at bounding box center [217, 293] width 11 height 11
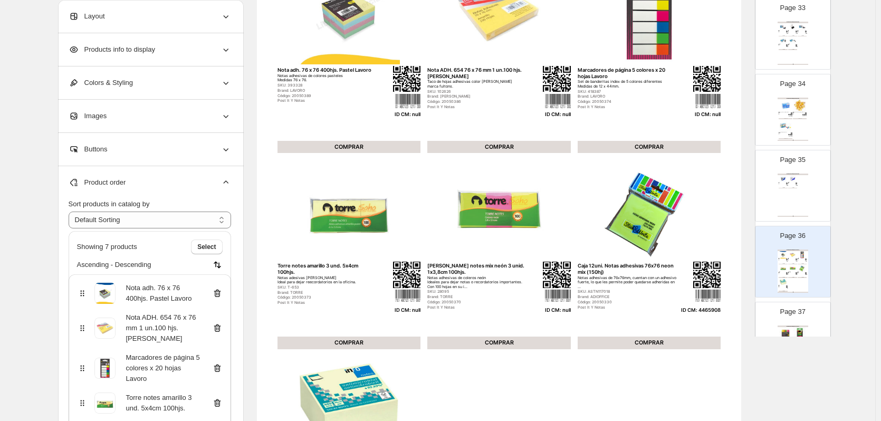
click at [221, 292] on icon at bounding box center [217, 293] width 11 height 11
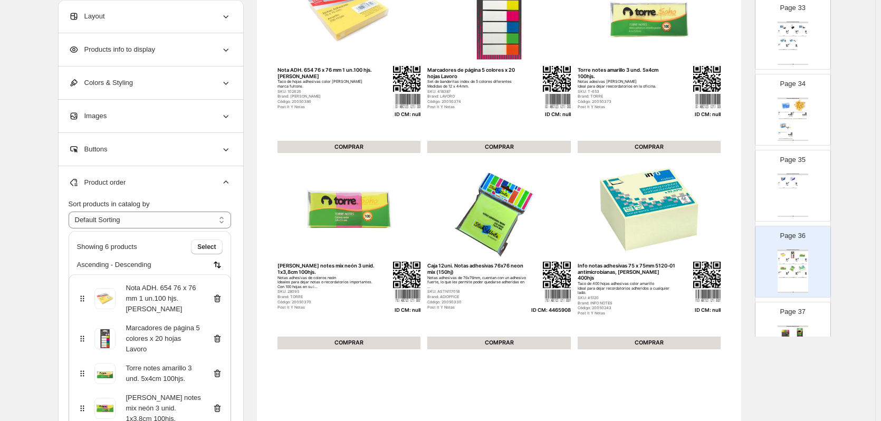
click at [221, 292] on div "Nota ADH. 654 76 x 76 mm 1 un.100 hjs. Amarillo fultons" at bounding box center [150, 299] width 146 height 32
click at [221, 298] on icon at bounding box center [217, 298] width 11 height 11
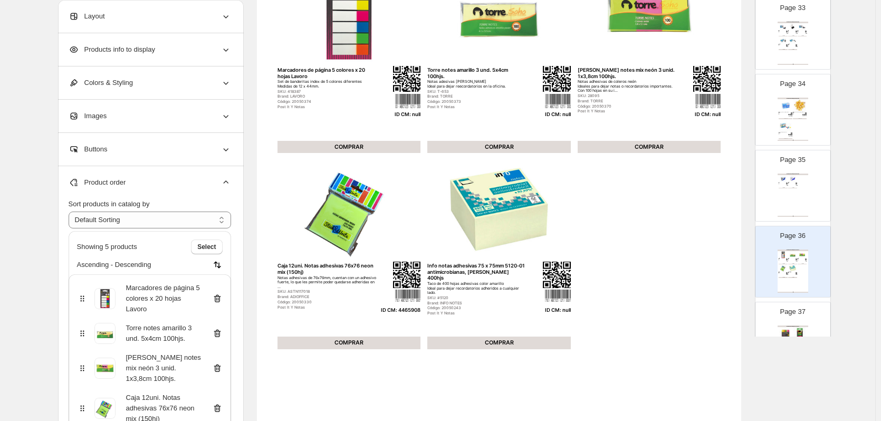
click at [221, 298] on icon at bounding box center [217, 298] width 11 height 11
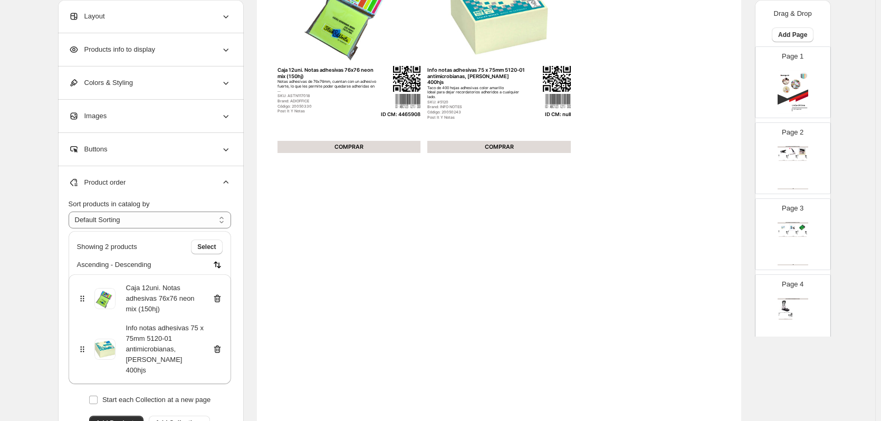
scroll to position [2480, 0]
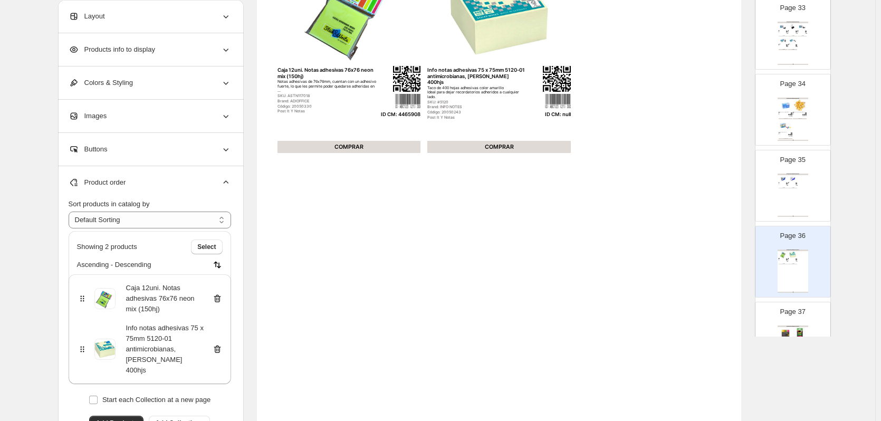
click at [221, 346] on icon at bounding box center [217, 350] width 7 height 8
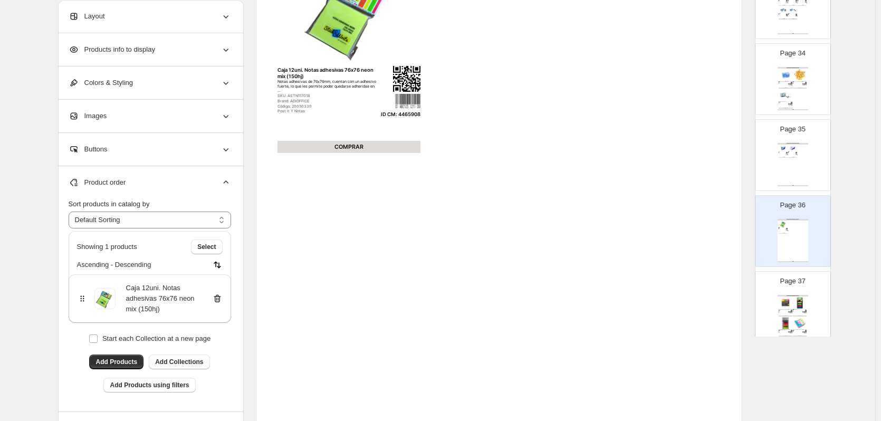
scroll to position [2533, 0]
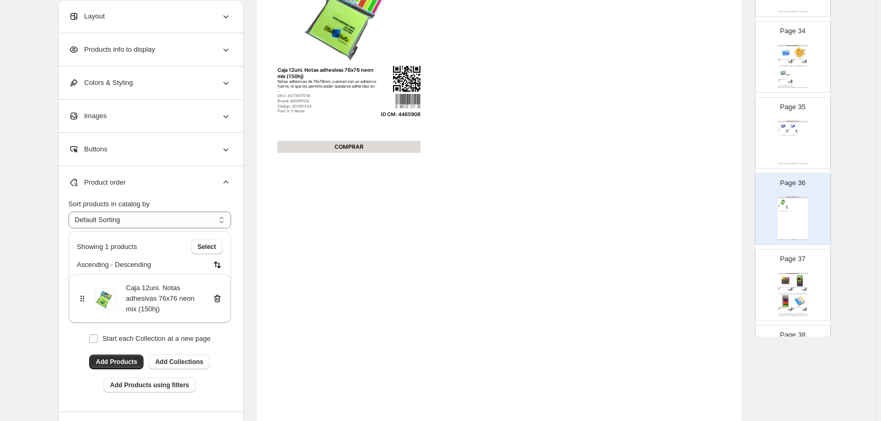
click at [801, 286] on img at bounding box center [800, 280] width 14 height 13
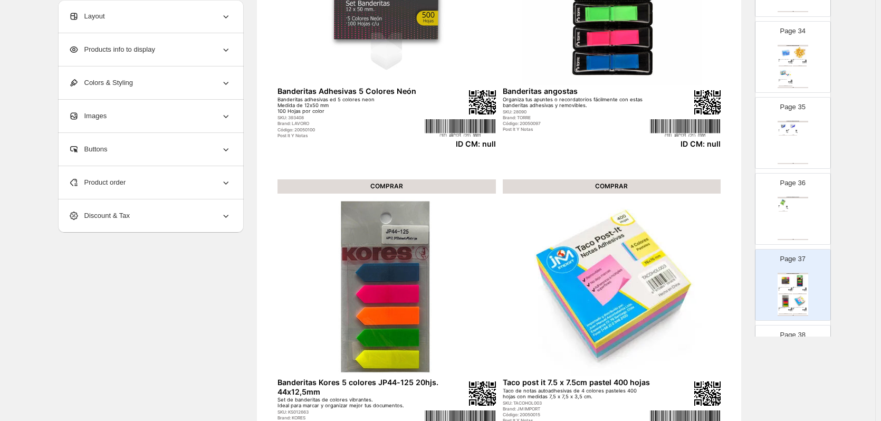
scroll to position [27, 0]
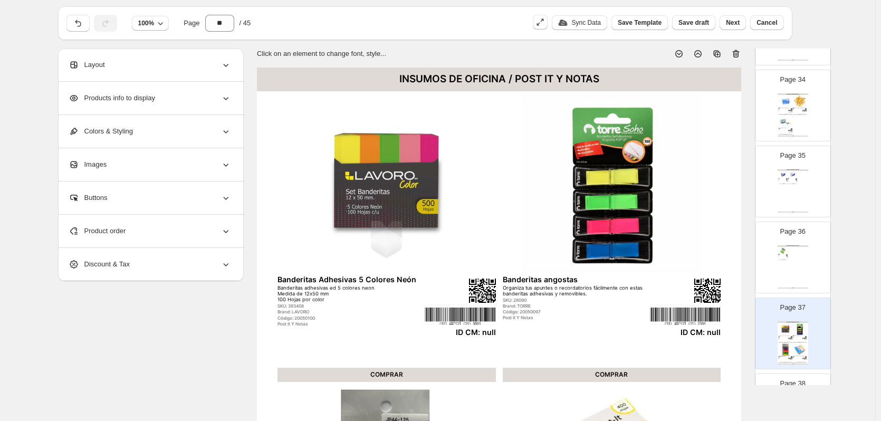
click at [737, 55] on icon at bounding box center [736, 54] width 11 height 11
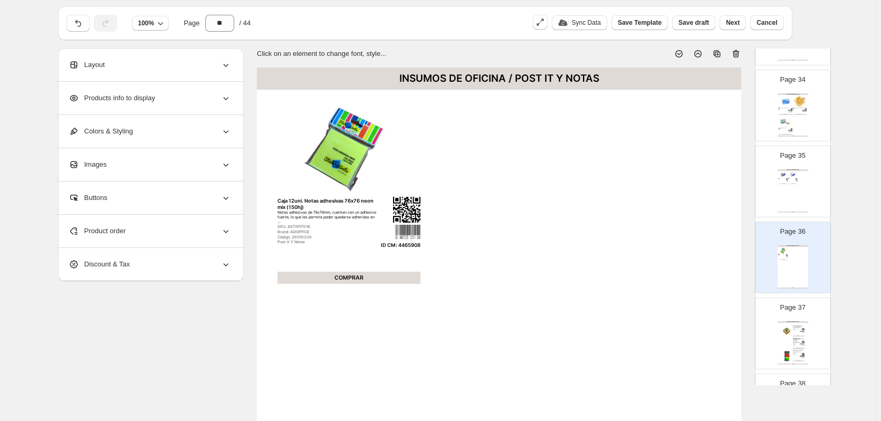
click at [787, 342] on div at bounding box center [788, 344] width 12 height 12
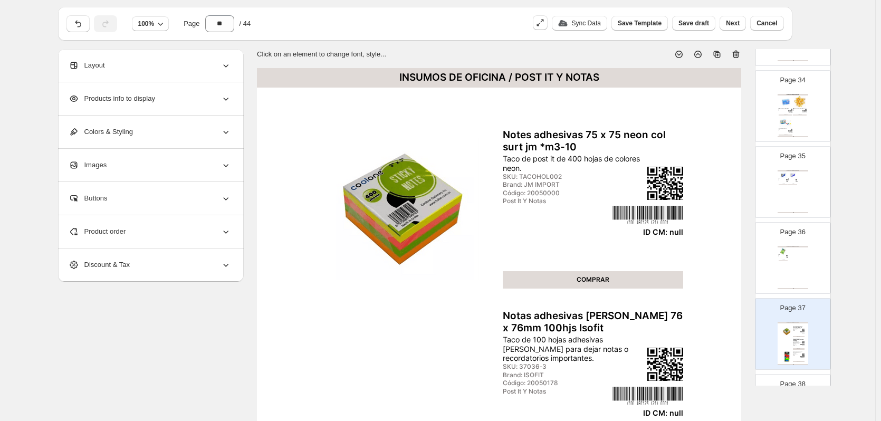
scroll to position [0, 0]
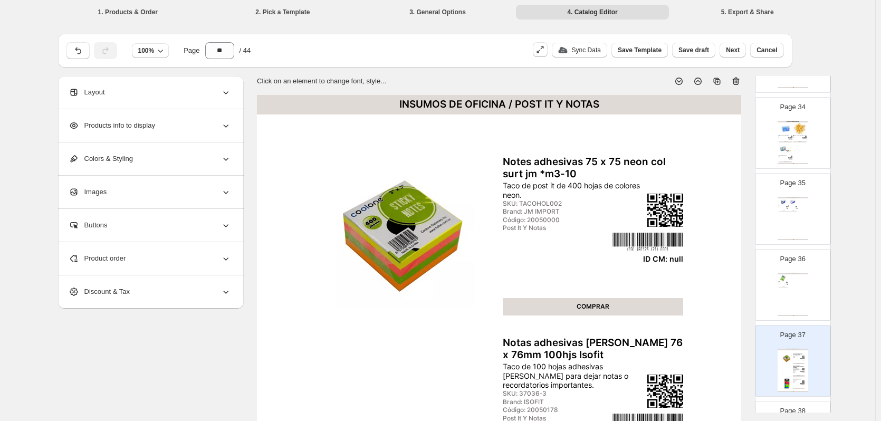
click at [741, 84] on icon at bounding box center [736, 81] width 11 height 11
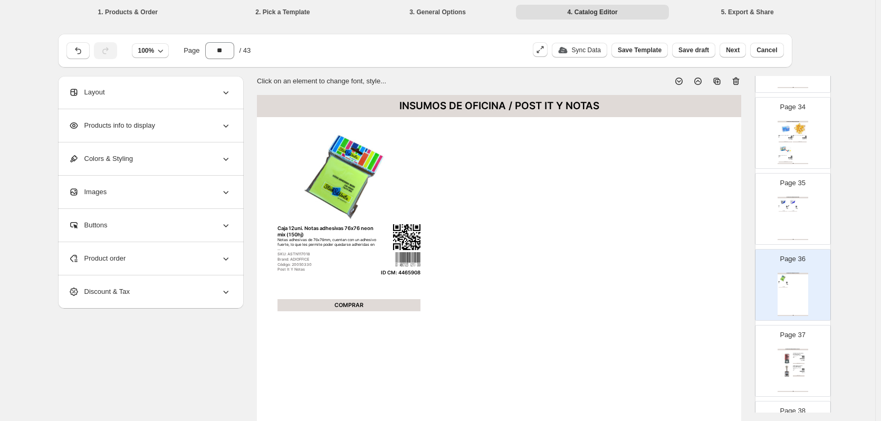
click at [805, 347] on div "Page 37 INSUMOS DE OFICINA / TAMPONES Y TINTAS Fechador 46140 con placa de 40 m…" at bounding box center [789, 356] width 66 height 71
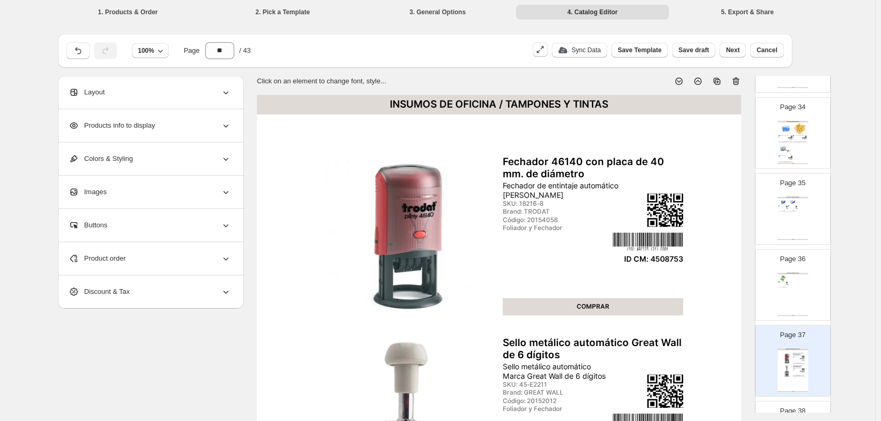
scroll to position [158, 0]
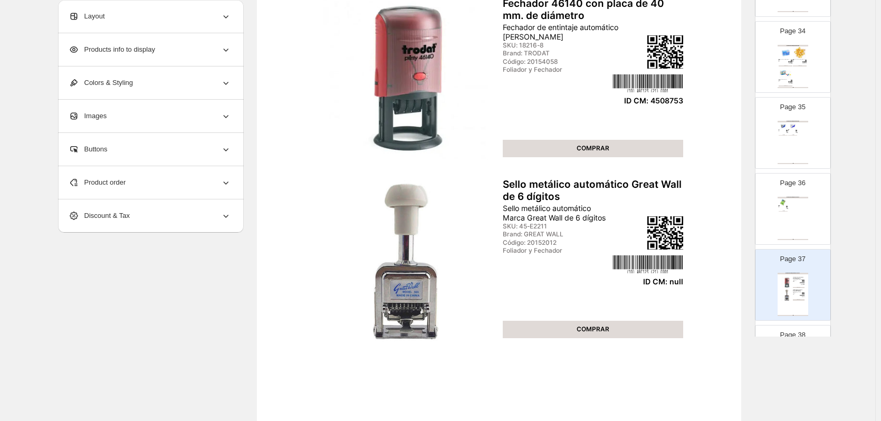
click at [167, 182] on div "Product order" at bounding box center [150, 182] width 163 height 33
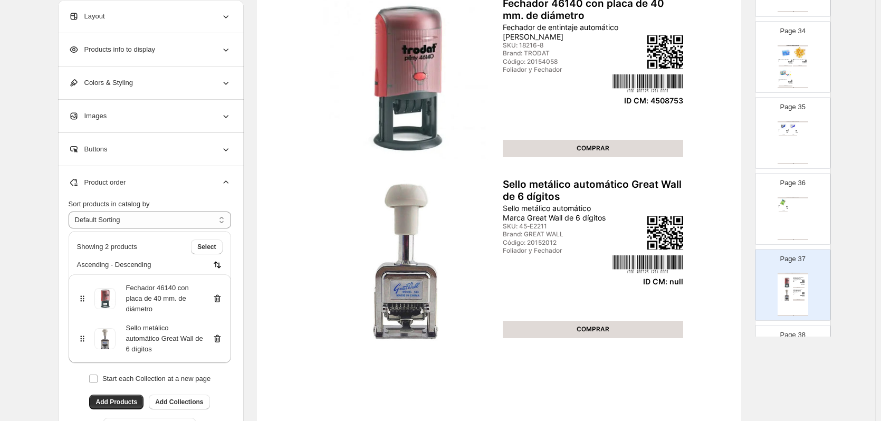
click at [217, 338] on icon at bounding box center [217, 339] width 7 height 8
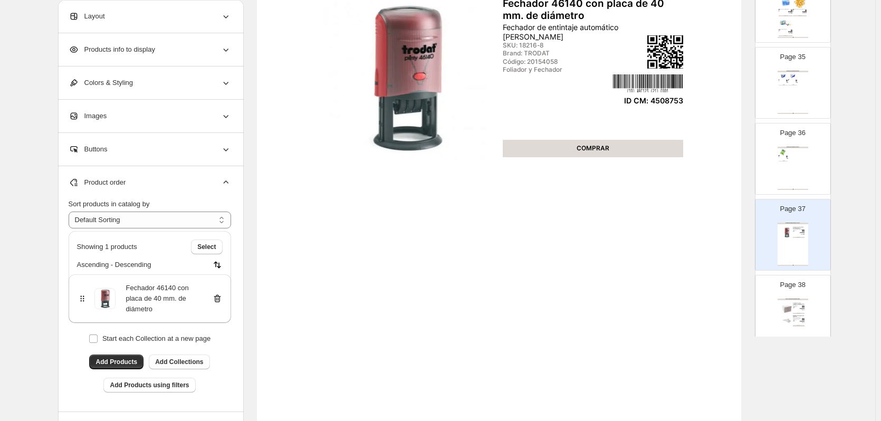
scroll to position [2639, 0]
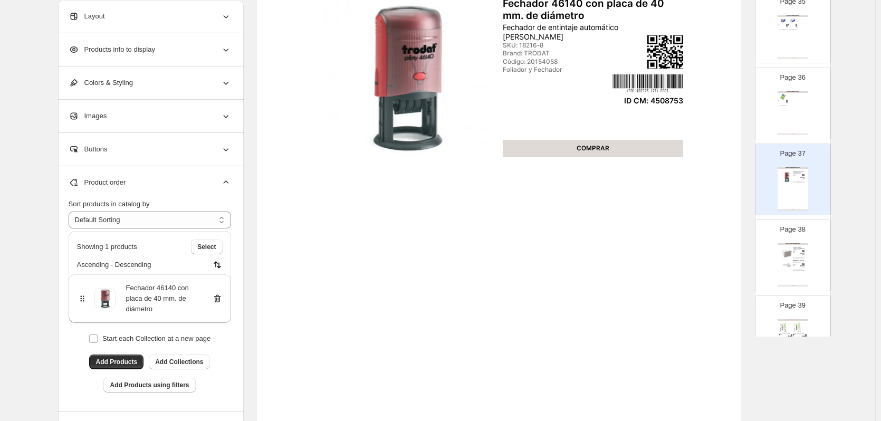
click at [799, 274] on div "PAPEL FOTOCOPIA Y MAS / FORMULARIOS Formulario continuo triplicado 11 x 9.5 ita…" at bounding box center [793, 264] width 31 height 43
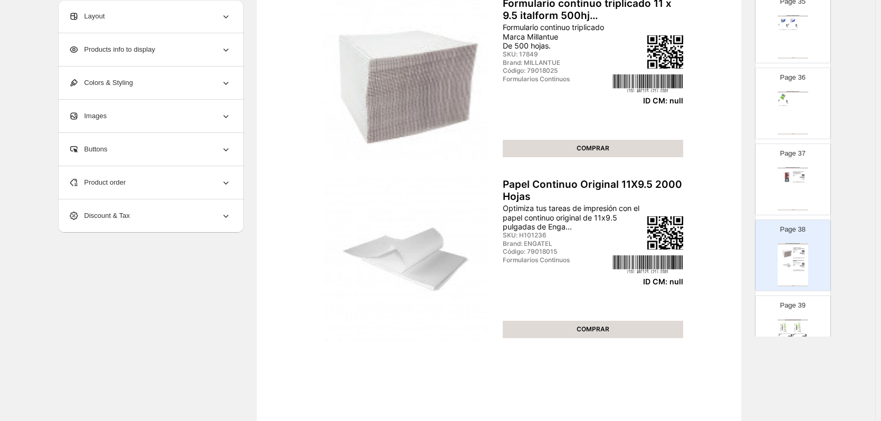
scroll to position [0, 0]
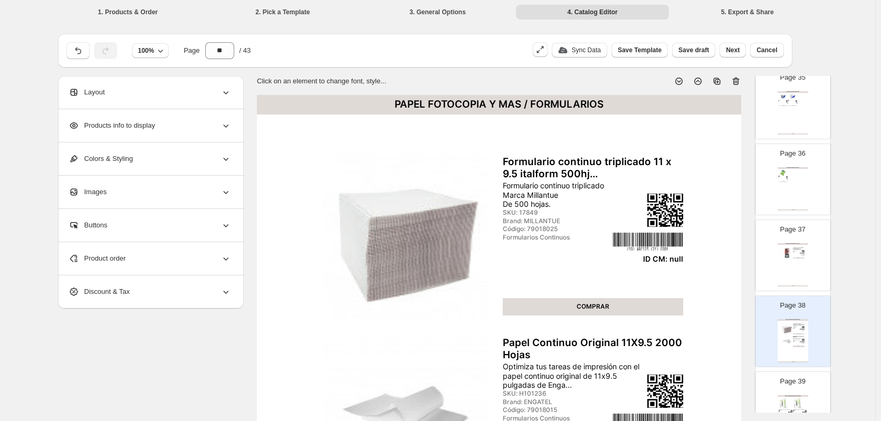
click at [738, 80] on icon at bounding box center [736, 81] width 11 height 11
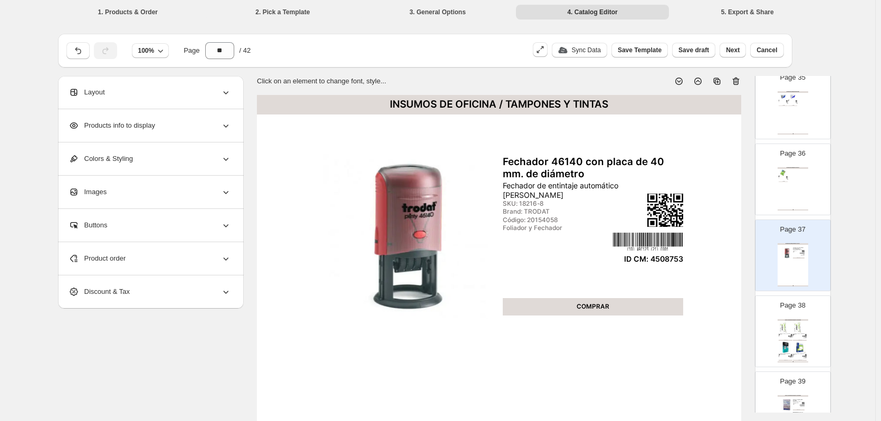
click at [797, 325] on img at bounding box center [800, 327] width 14 height 13
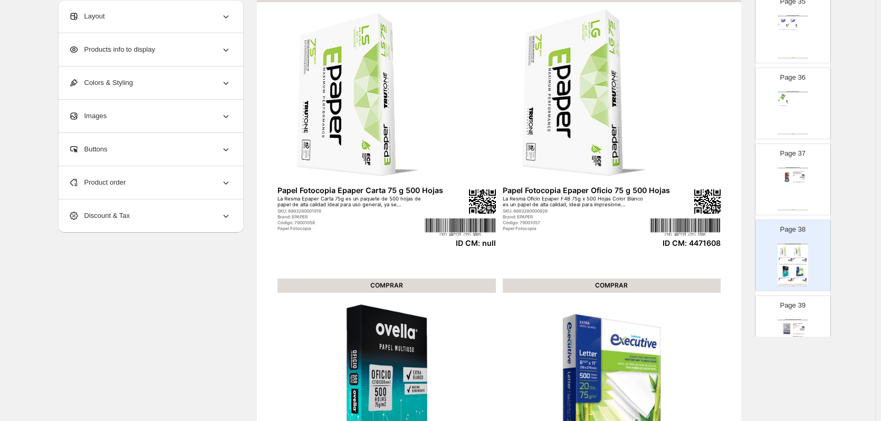
scroll to position [158, 0]
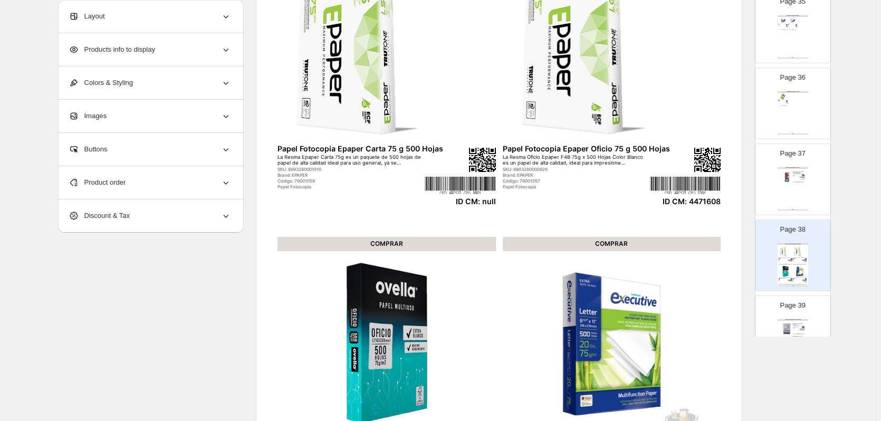
click at [206, 182] on div "Product order" at bounding box center [150, 182] width 163 height 33
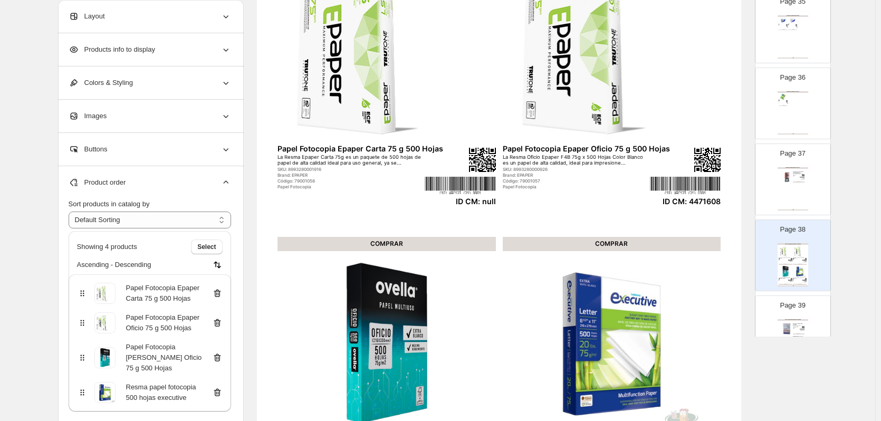
click at [218, 291] on icon at bounding box center [217, 293] width 11 height 11
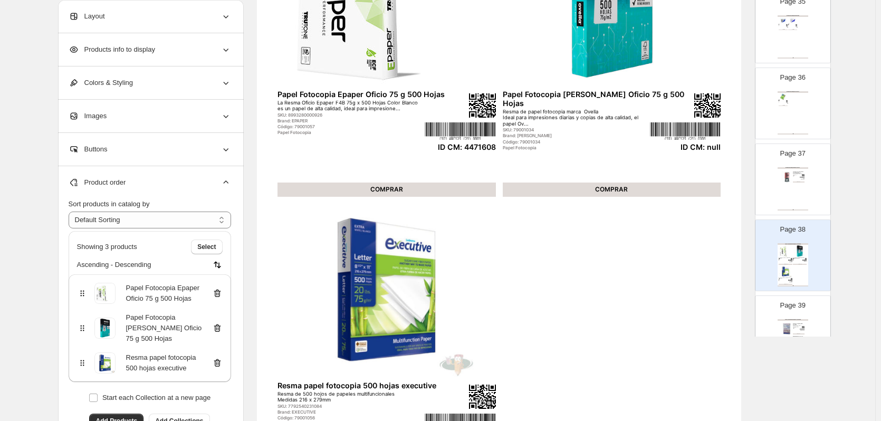
scroll to position [264, 0]
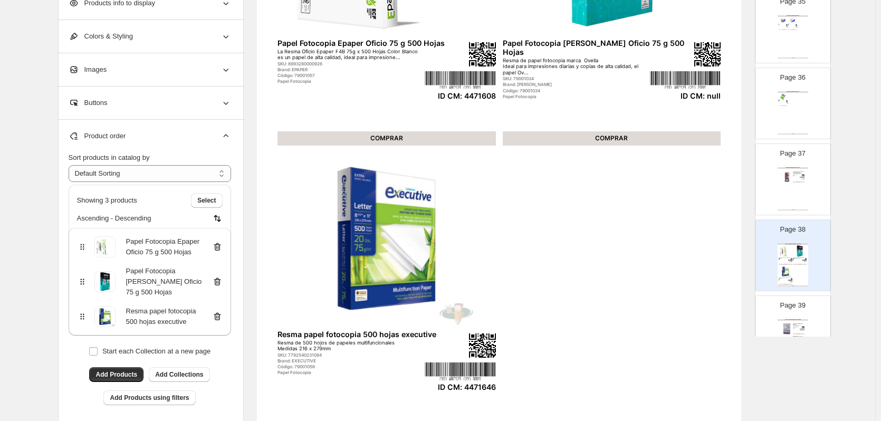
click at [775, 307] on div "Page 39 PAPEL FOTOCOPIA Y MÁS / PAPEL FOTOCOPIA Papel Fotocopia Excellent Copy …" at bounding box center [789, 327] width 66 height 71
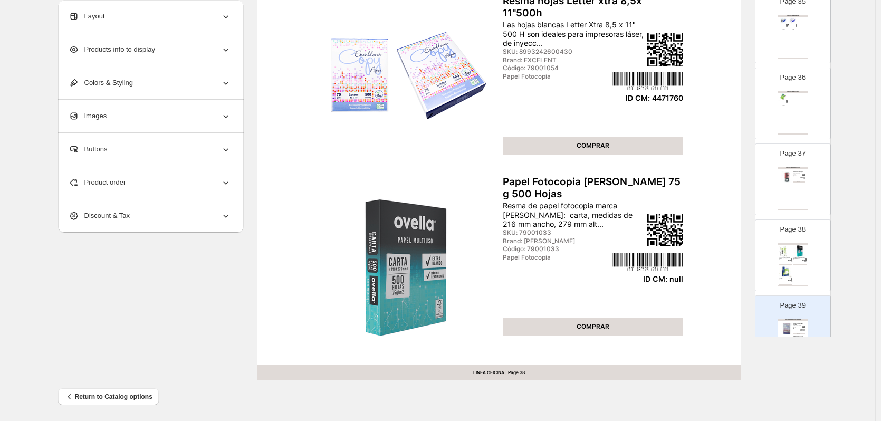
scroll to position [344, 0]
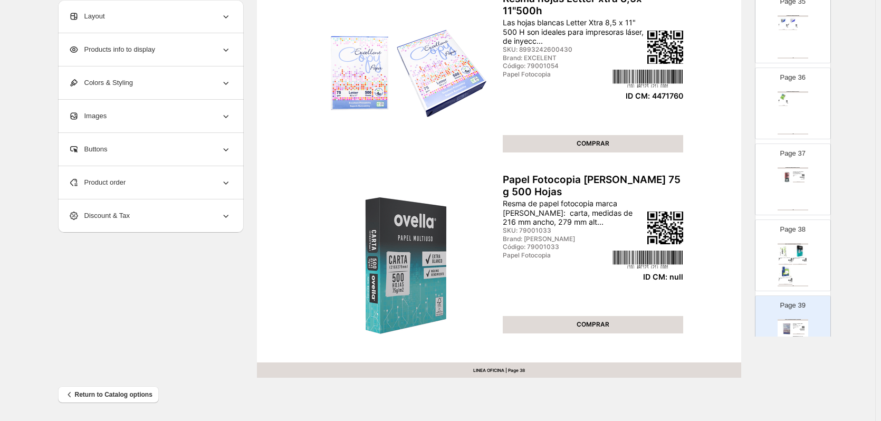
click at [183, 183] on div "Product order" at bounding box center [150, 182] width 163 height 33
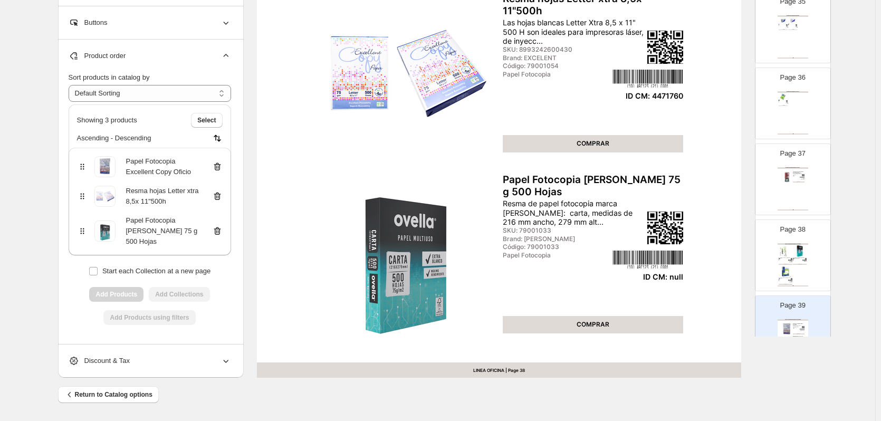
drag, startPoint x: 218, startPoint y: 236, endPoint x: 356, endPoint y: 268, distance: 140.7
click at [218, 236] on icon at bounding box center [217, 231] width 11 height 11
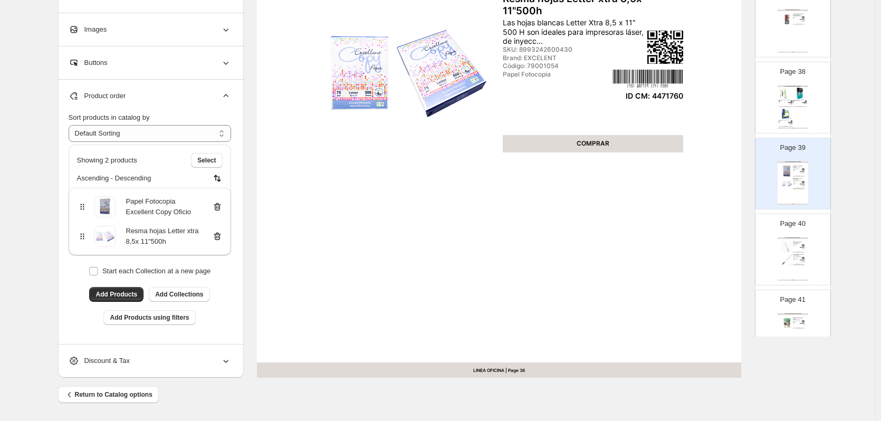
scroll to position [2797, 0]
click at [798, 263] on div "PAPEL FOTOCOPIA Y MÁS / PAPEL ADHESIVO Rollo estático muresco arena x 10mts Pap…" at bounding box center [793, 258] width 31 height 43
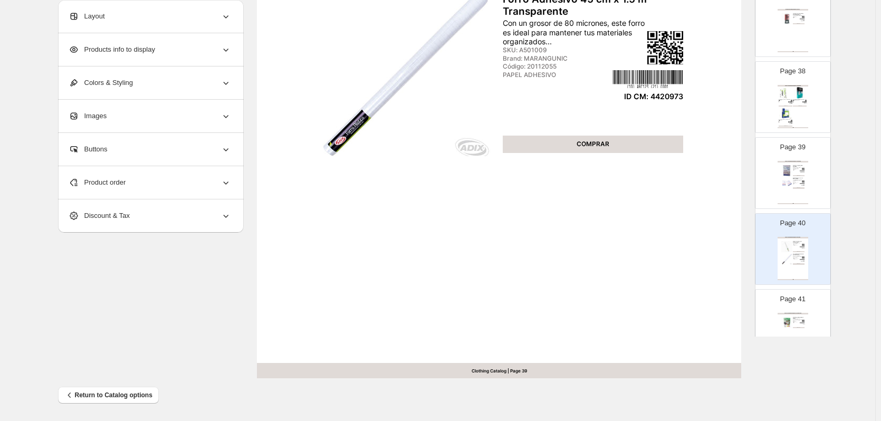
scroll to position [133, 0]
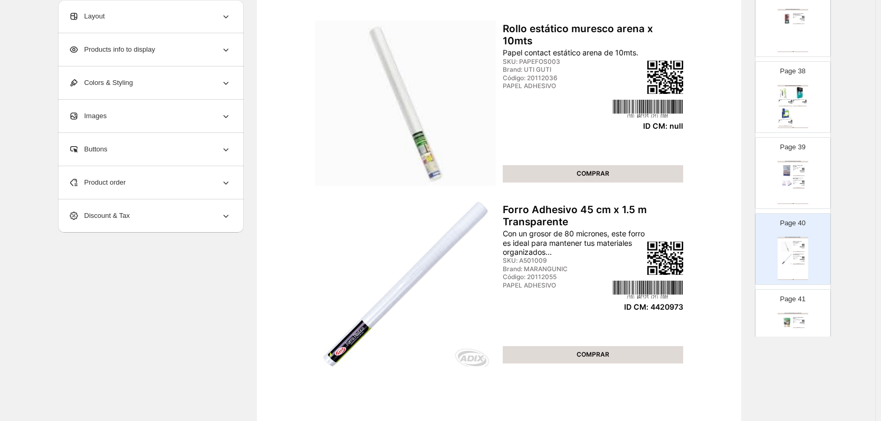
click at [92, 190] on div "Product order" at bounding box center [150, 182] width 163 height 33
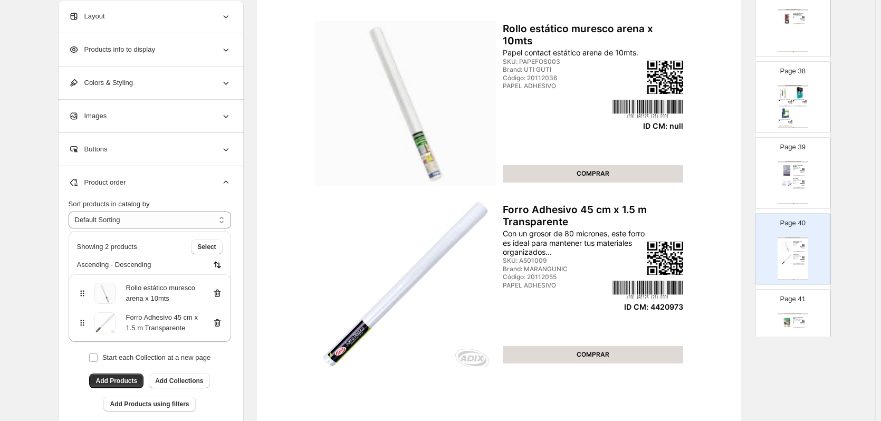
click at [217, 293] on icon at bounding box center [217, 293] width 11 height 11
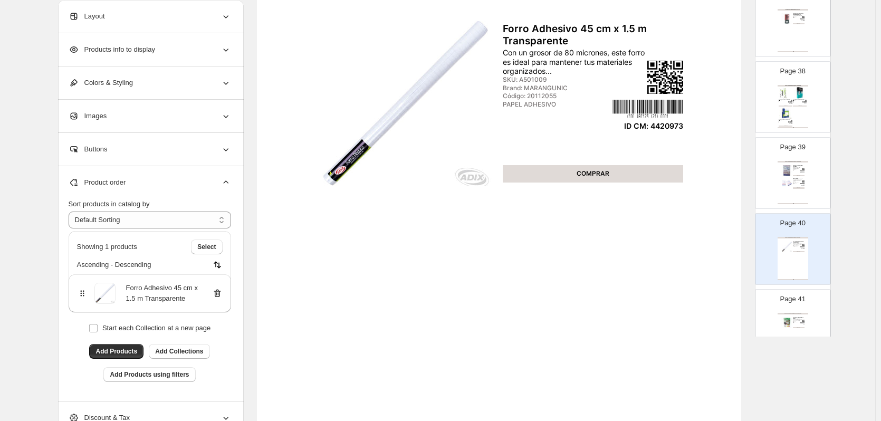
click at [786, 303] on p "Page 41" at bounding box center [792, 299] width 25 height 11
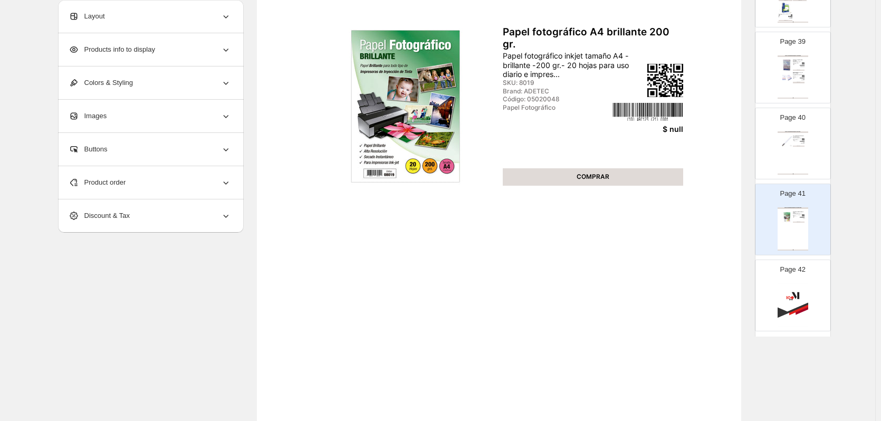
scroll to position [0, 0]
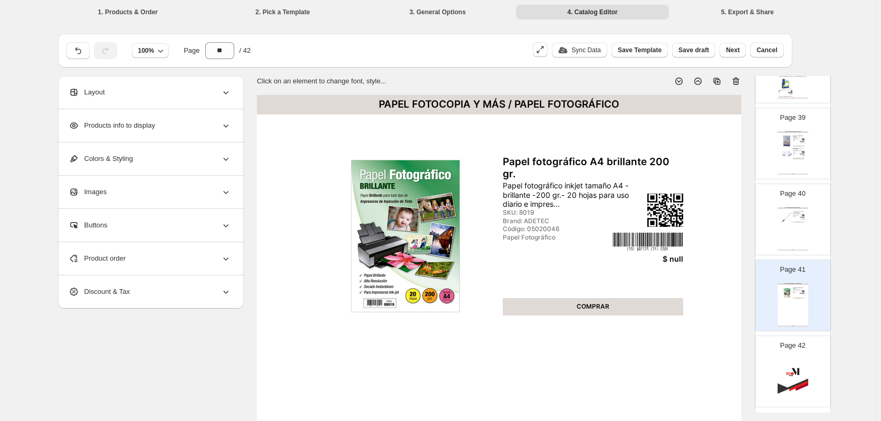
click at [741, 80] on icon at bounding box center [736, 81] width 11 height 11
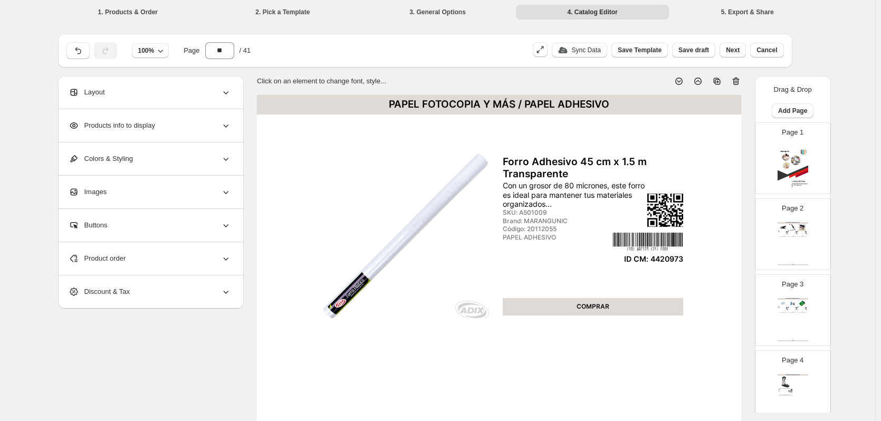
click at [784, 227] on img at bounding box center [783, 227] width 9 height 7
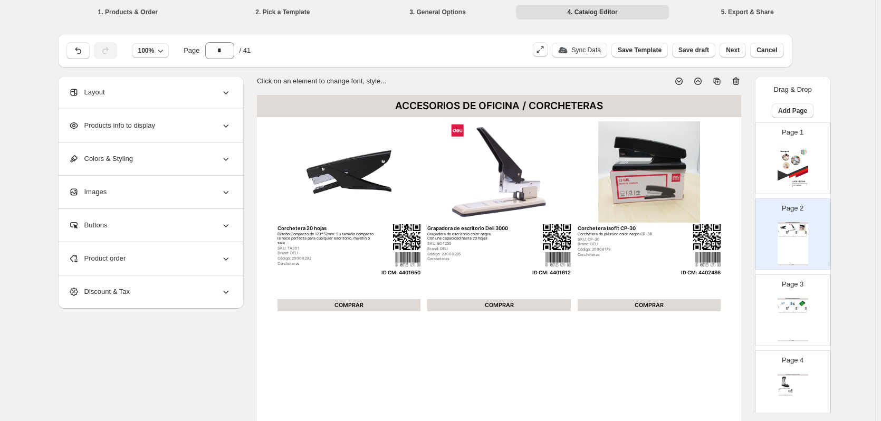
click at [785, 306] on img at bounding box center [783, 303] width 9 height 7
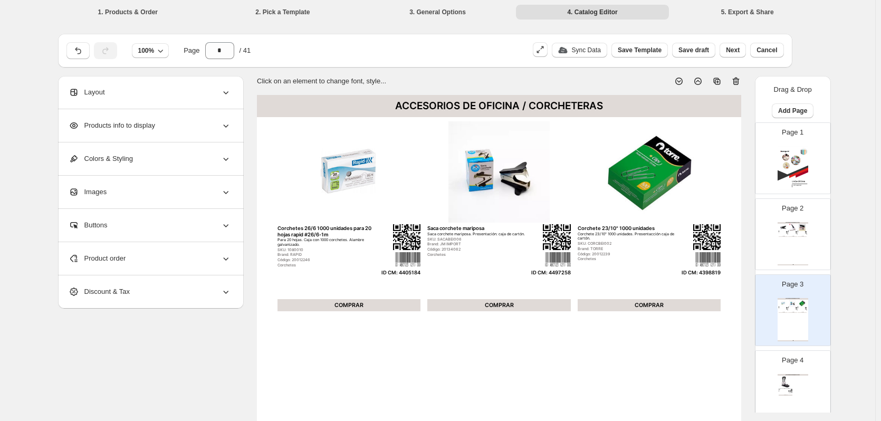
click at [798, 251] on div "ACCESORIOS DE OFICINA / CORCHETERAS Corchetera 20 hojas Diseño Compacto de 123*…" at bounding box center [793, 243] width 31 height 43
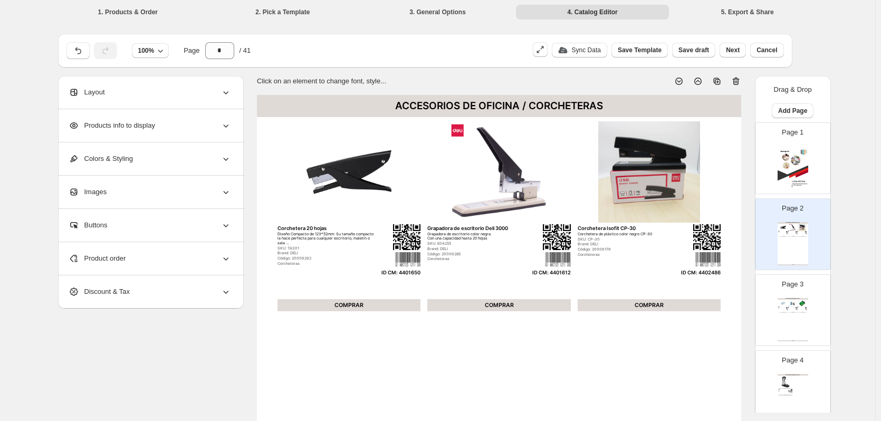
click at [795, 322] on div "ACCESORIOS DE OFICINA / CORCHETERAS Corchetes 26/6 1000 unidades para 20 hojas …" at bounding box center [793, 319] width 31 height 43
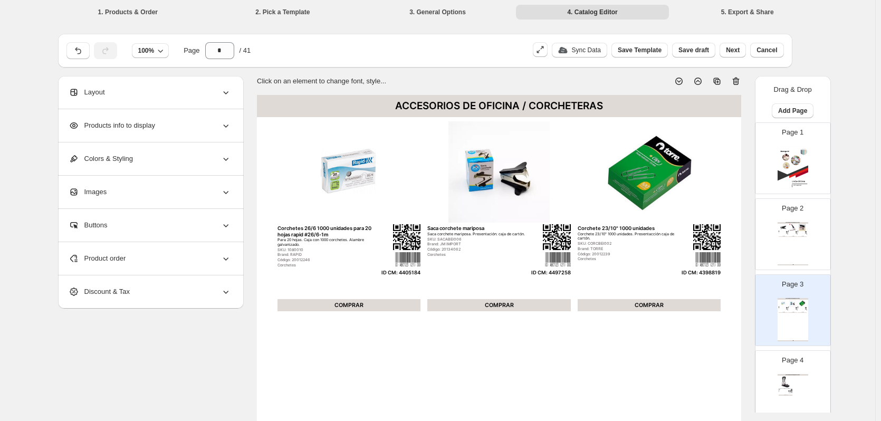
click at [804, 247] on div "ACCESORIOS DE OFICINA / CORCHETERAS Corchetera 20 hojas Diseño Compacto de 123*…" at bounding box center [793, 243] width 31 height 43
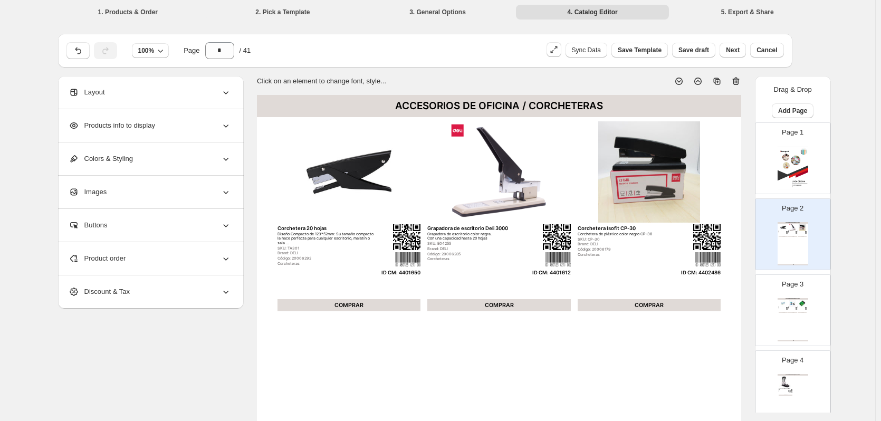
click at [800, 296] on div "Page 3 ACCESORIOS DE OFICINA / CORCHETERAS Corchetes 26/6 1000 unidades para 20…" at bounding box center [789, 306] width 66 height 71
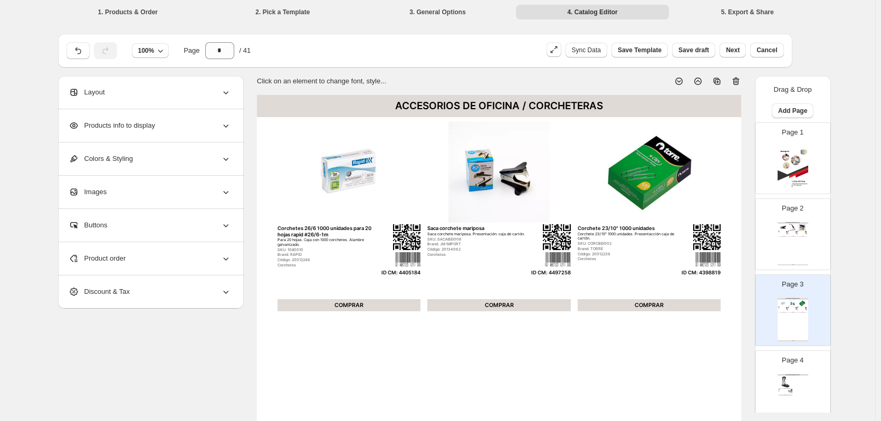
click at [784, 392] on div "Código: 20010513" at bounding box center [783, 392] width 9 height 1
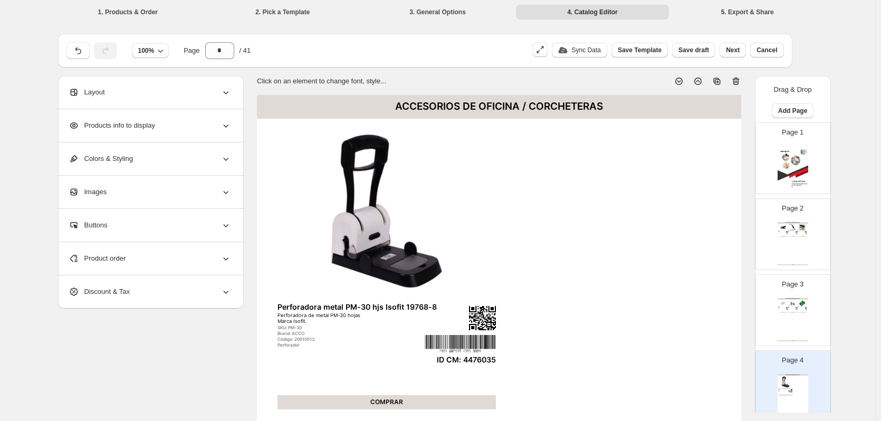
click at [798, 312] on div "COMPRAR" at bounding box center [802, 312] width 9 height 1
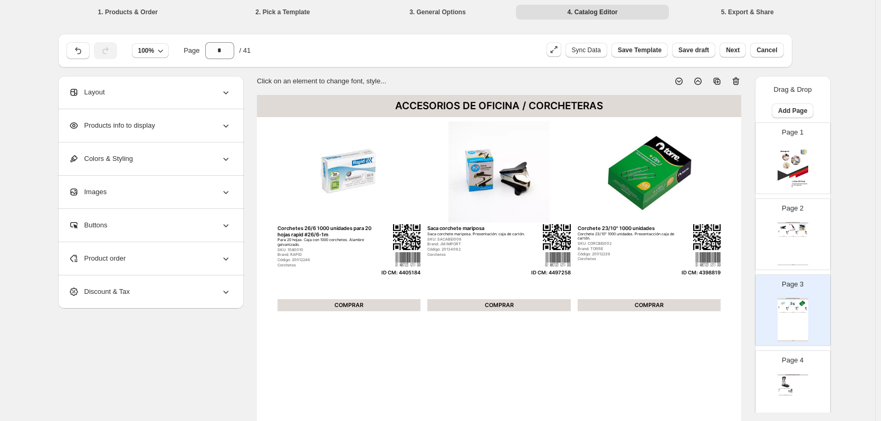
click at [803, 243] on div "ACCESORIOS DE OFICINA / CORCHETERAS Corchetera 20 hojas Diseño Compacto de 123*…" at bounding box center [793, 243] width 31 height 43
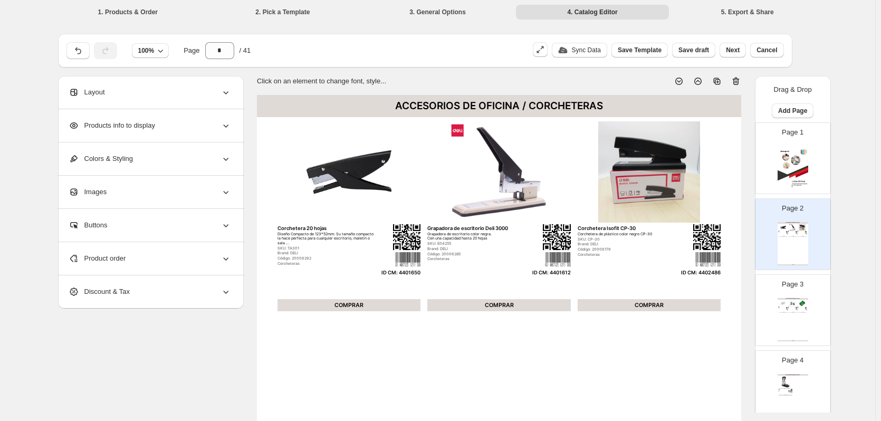
click at [798, 326] on div "ACCESORIOS DE OFICINA / CORCHETERAS Corchetes 26/6 1000 unidades para 20 hojas …" at bounding box center [793, 319] width 31 height 43
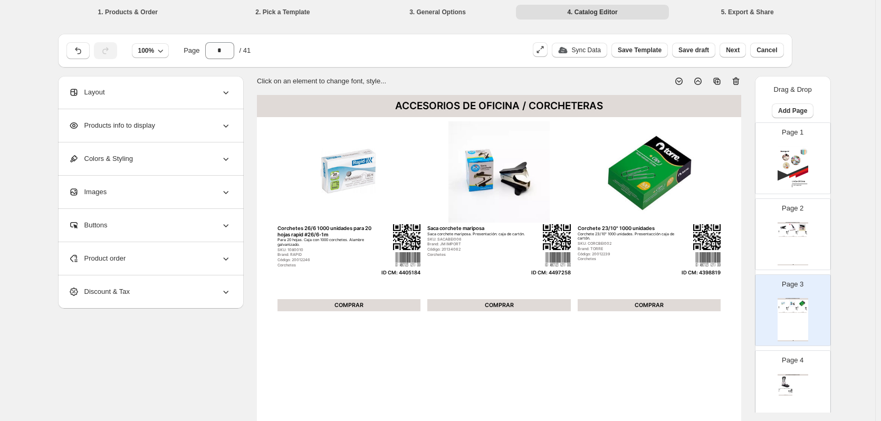
click at [807, 231] on div "ACCESORIOS DE OFICINA / CORCHETERAS Corchetera 20 hojas Diseño Compacto de 123*…" at bounding box center [793, 243] width 31 height 43
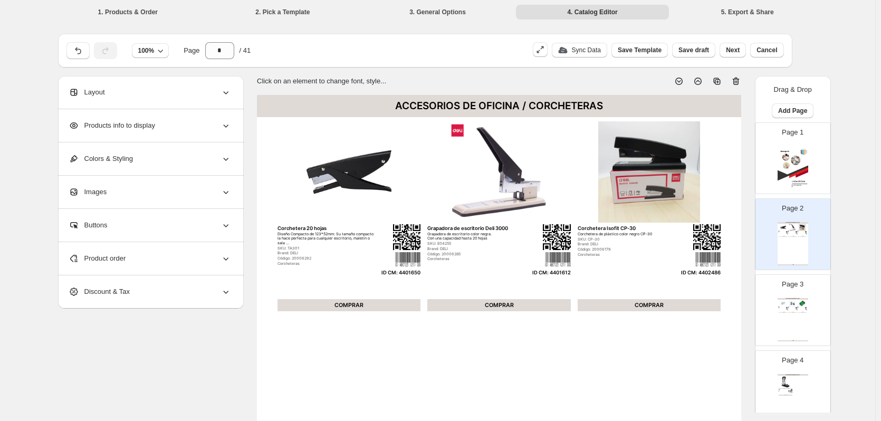
click at [795, 300] on img at bounding box center [792, 303] width 9 height 7
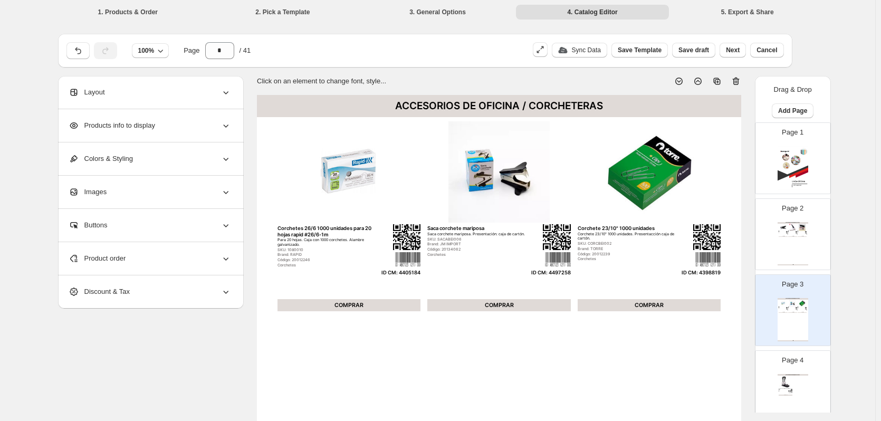
click at [804, 248] on div "ACCESORIOS DE OFICINA / CORCHETERAS Corchetera 20 hojas Diseño Compacto de 123*…" at bounding box center [793, 243] width 31 height 43
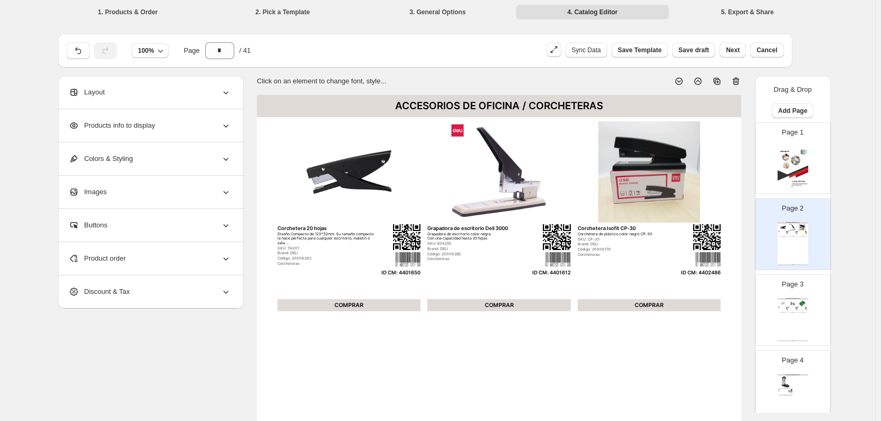
click at [126, 263] on span "Product order" at bounding box center [98, 258] width 58 height 11
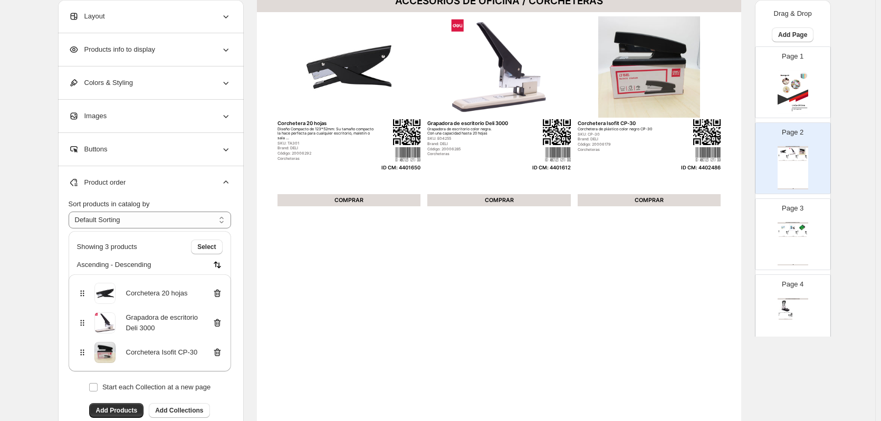
scroll to position [106, 0]
click at [129, 409] on span "Add Products" at bounding box center [117, 410] width 42 height 8
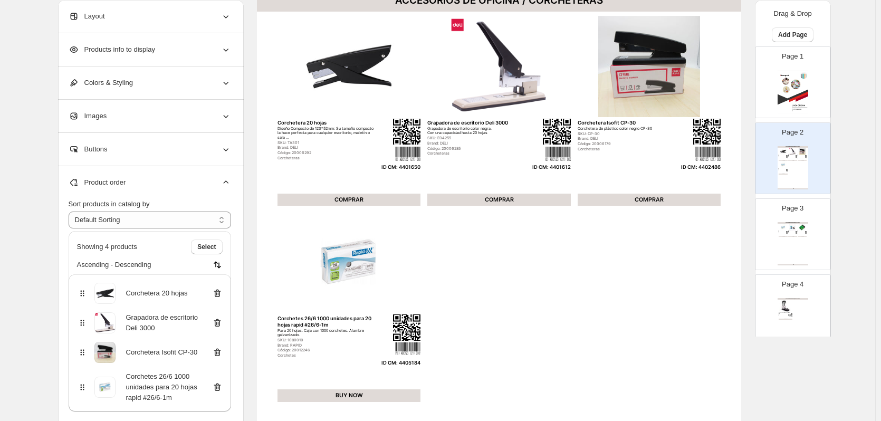
click at [794, 240] on div "ACCESORIOS DE OFICINA / CORCHETERAS Corchetes 26/6 1000 unidades para 20 hojas …" at bounding box center [793, 243] width 31 height 43
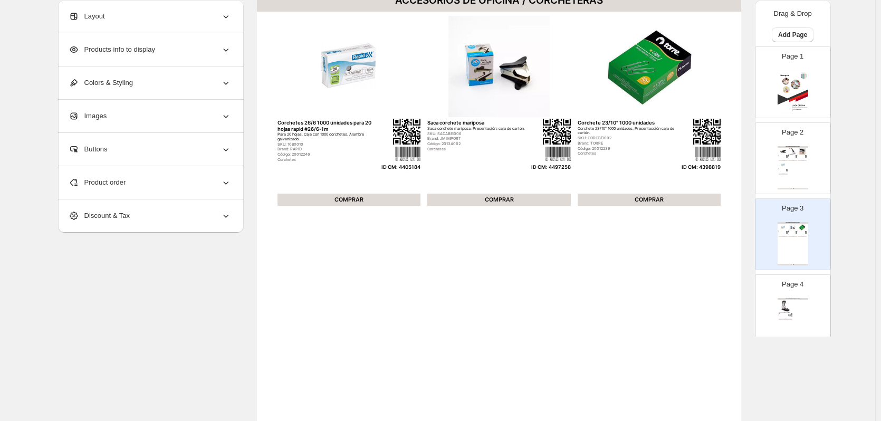
click at [161, 192] on div "Product order" at bounding box center [150, 182] width 163 height 33
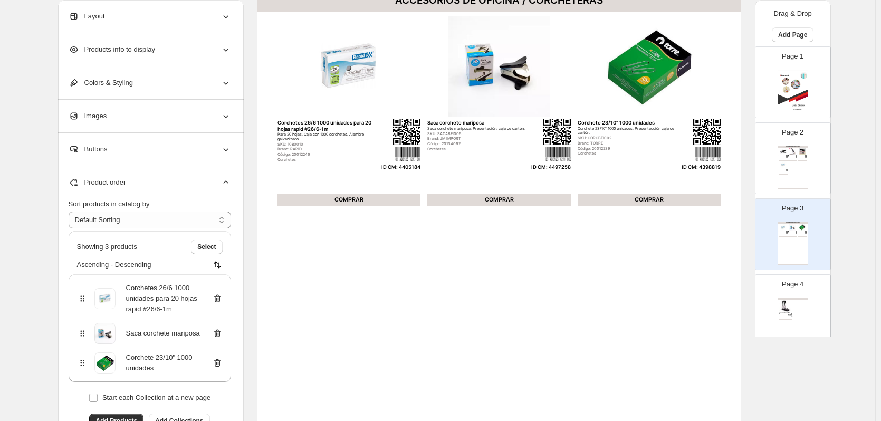
click at [218, 300] on icon at bounding box center [217, 298] width 11 height 11
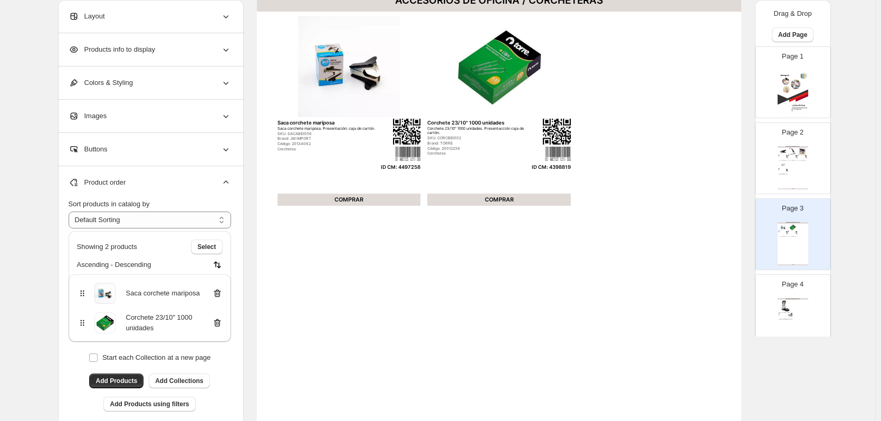
click at [784, 307] on img at bounding box center [786, 306] width 14 height 13
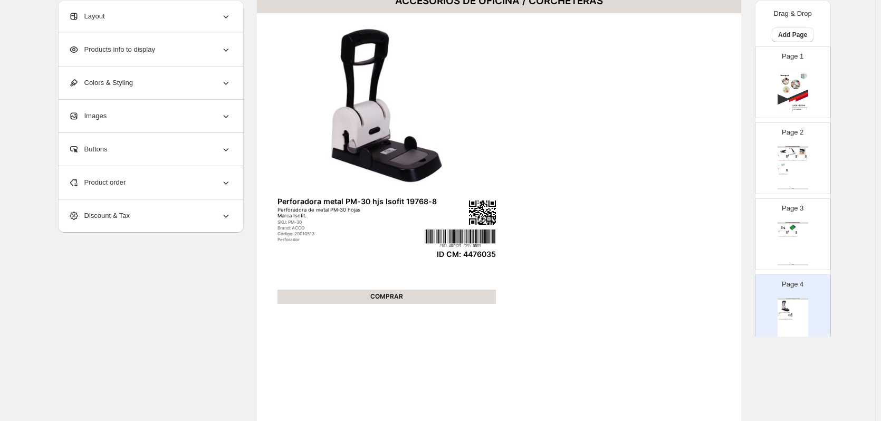
click at [801, 252] on div "ACCESORIOS DE OFICINA / CORCHETERAS Saca corchete mariposa Saca corchete maripo…" at bounding box center [793, 243] width 31 height 43
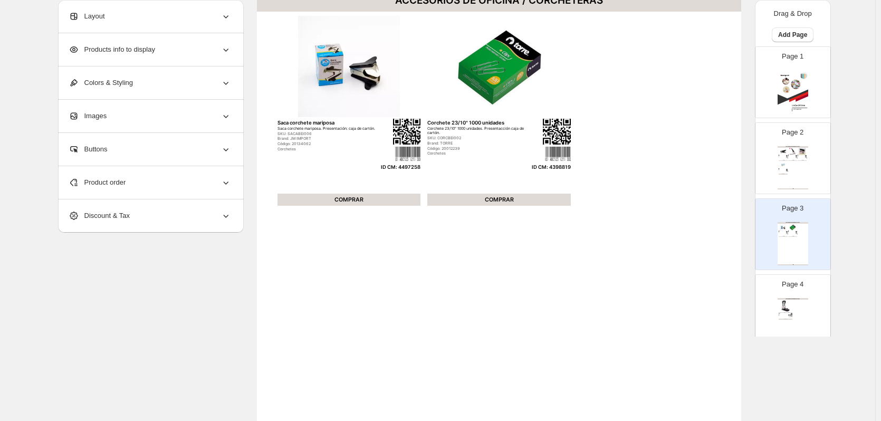
click at [159, 185] on div "Product order" at bounding box center [150, 182] width 163 height 33
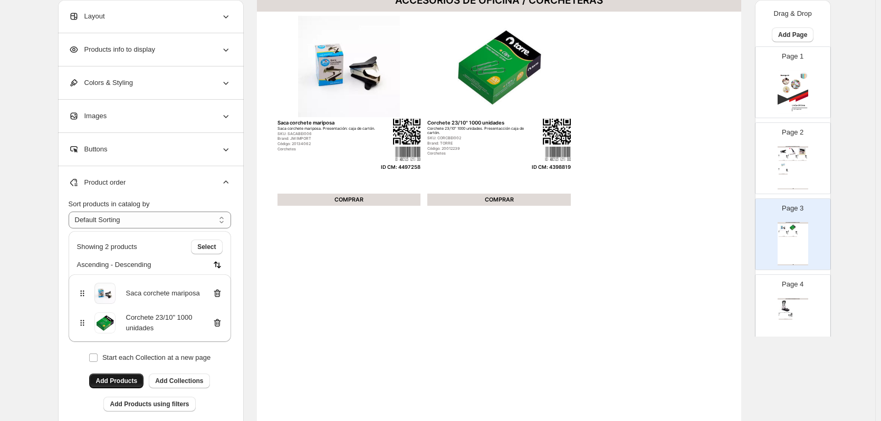
click at [132, 379] on span "Add Products" at bounding box center [117, 381] width 42 height 8
click at [783, 301] on img at bounding box center [786, 306] width 14 height 13
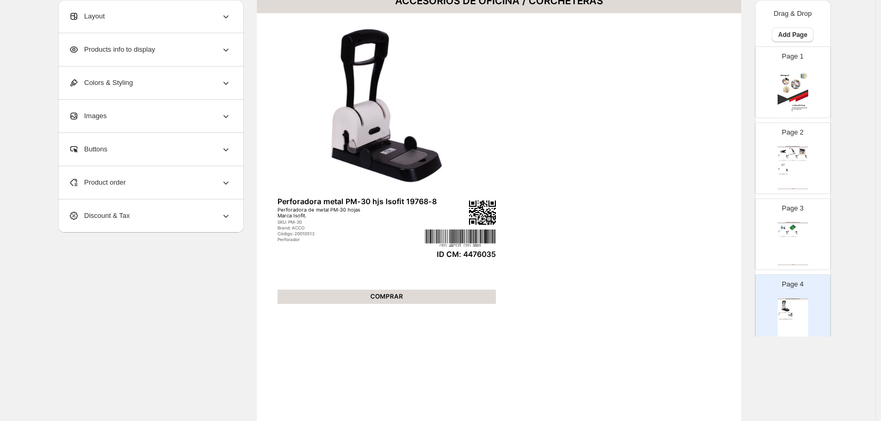
click at [785, 250] on div "ACCESORIOS DE OFICINA / CORCHETERAS Saca corchete mariposa Saca corchete maripo…" at bounding box center [793, 243] width 31 height 43
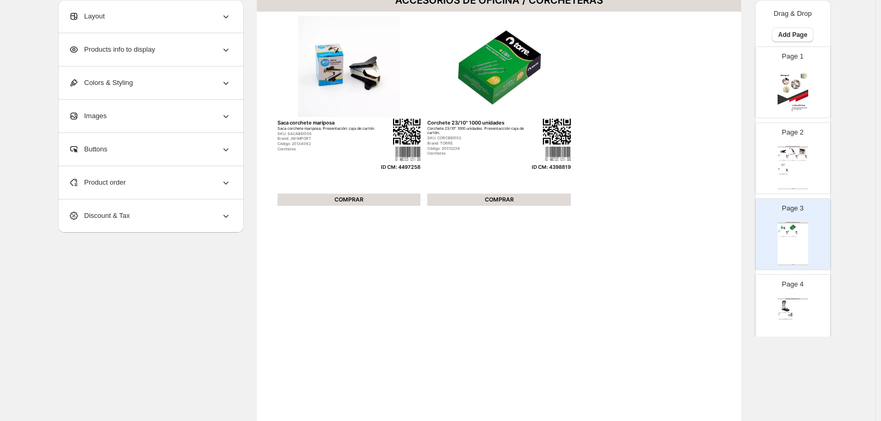
click at [138, 184] on div "Product order" at bounding box center [150, 182] width 163 height 33
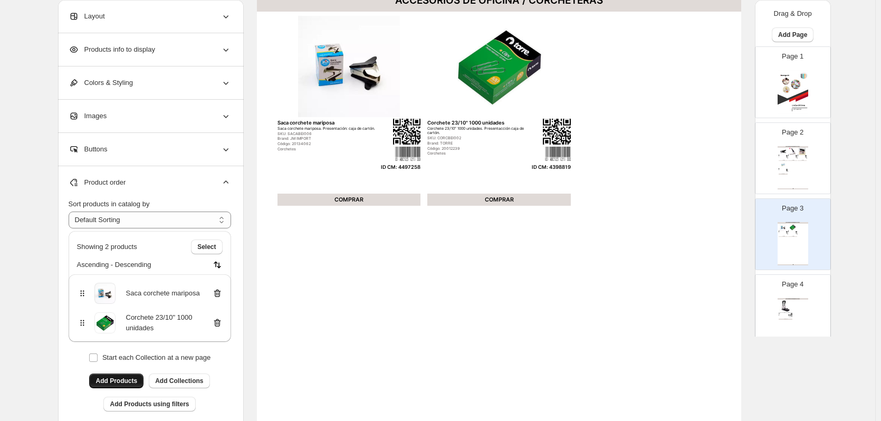
click at [132, 380] on span "Add Products" at bounding box center [117, 381] width 42 height 8
click at [790, 322] on div "ACCESORIOS DE OFICINA / CORCHETERAS Perforadora metal PM-30 hjs Isofit 19768-8 …" at bounding box center [793, 319] width 31 height 43
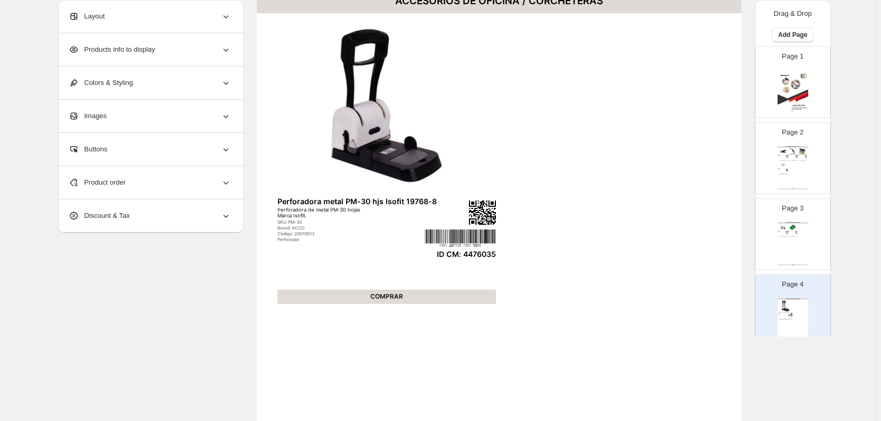
click at [799, 232] on div "ACCESORIOS DE OFICINA / CORCHETERAS Saca corchete mariposa Saca corchete maripo…" at bounding box center [793, 243] width 31 height 43
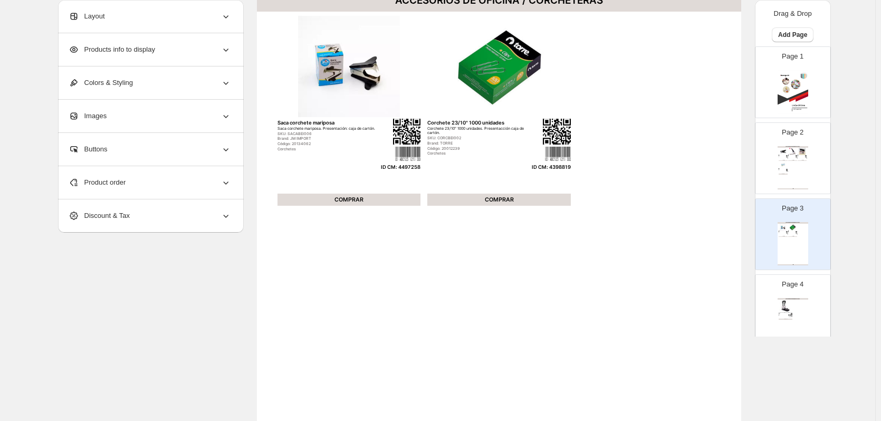
click at [177, 177] on div "Product order" at bounding box center [150, 182] width 163 height 33
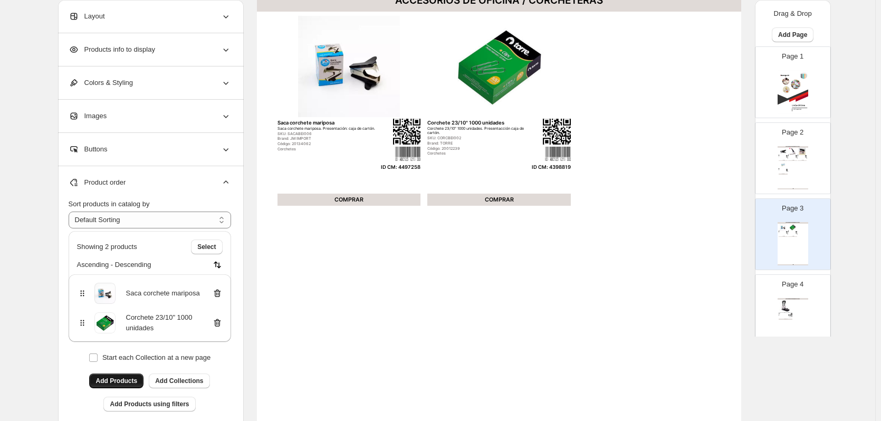
click at [132, 384] on span "Add Products" at bounding box center [117, 381] width 42 height 8
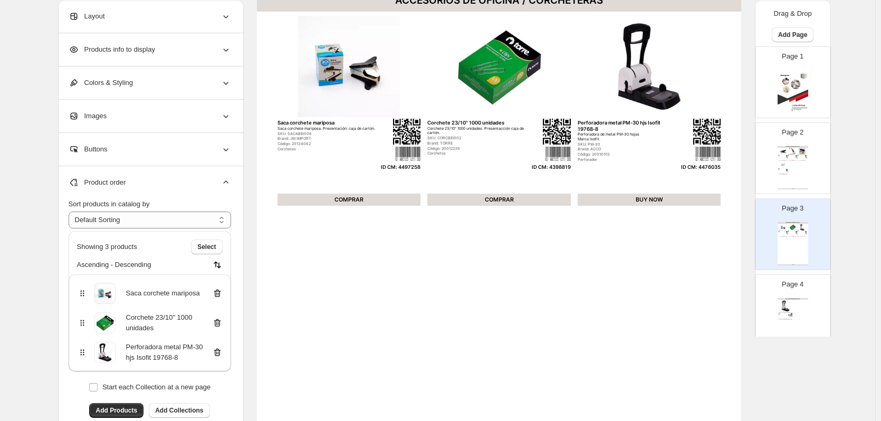
click at [798, 300] on div "ACCESORIOS DE OFICINA / CORCHETERAS" at bounding box center [793, 299] width 31 height 2
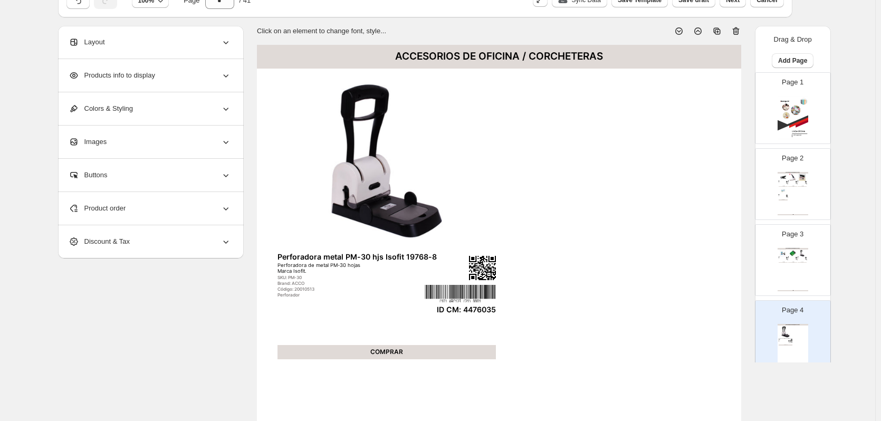
scroll to position [0, 0]
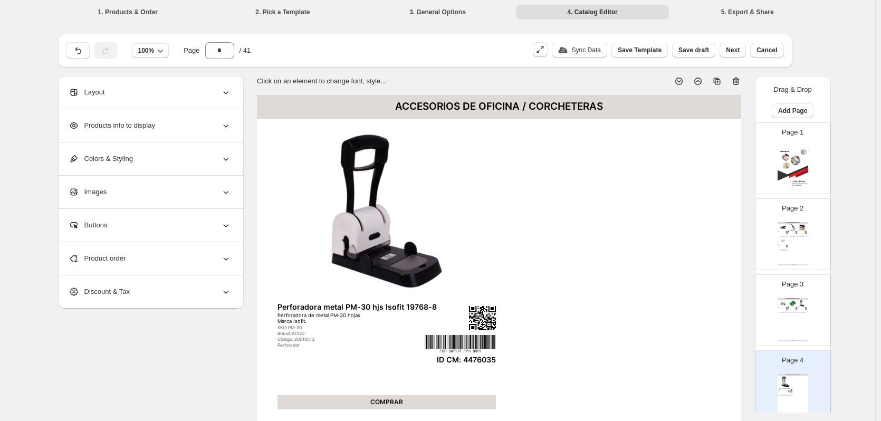
click at [741, 85] on icon at bounding box center [736, 81] width 11 height 11
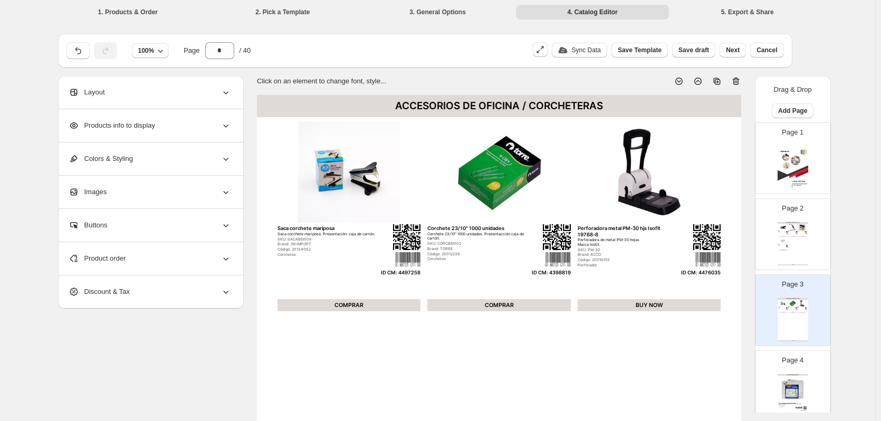
click at [802, 380] on img at bounding box center [793, 389] width 28 height 26
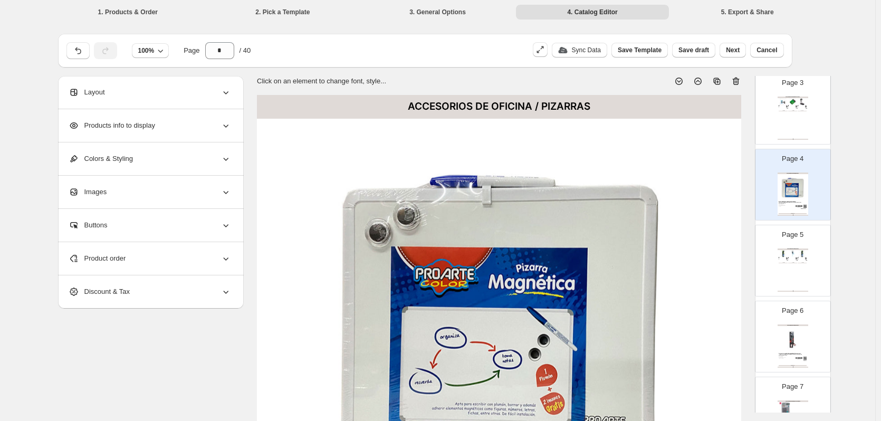
scroll to position [211, 0]
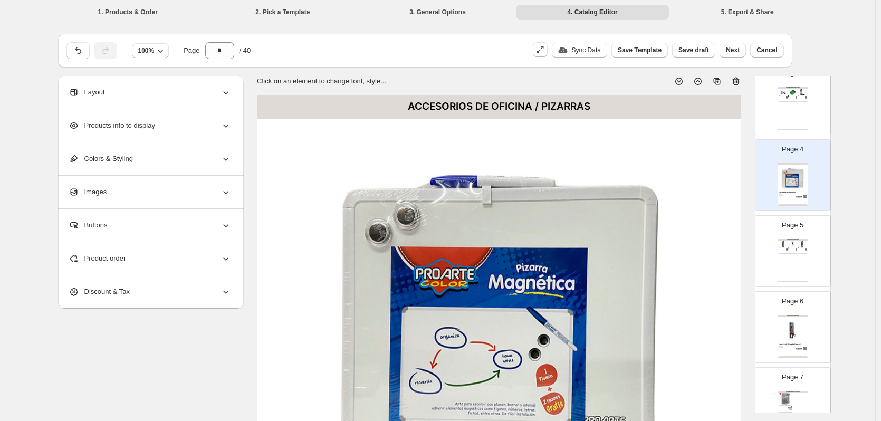
click at [796, 263] on div "ACCESORIOS DE OFICINA / TIJERAS Tijera oficina 6,25" ergonómica Tijera ergonómi…" at bounding box center [793, 260] width 31 height 43
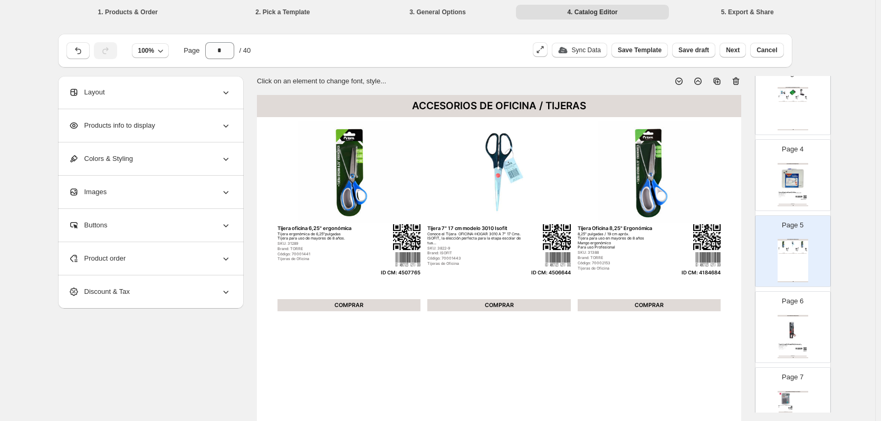
click at [784, 340] on img at bounding box center [793, 330] width 28 height 26
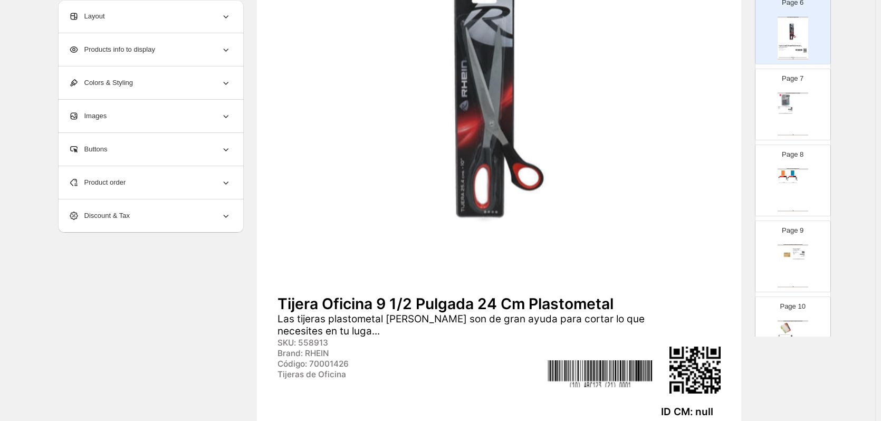
scroll to position [369, 0]
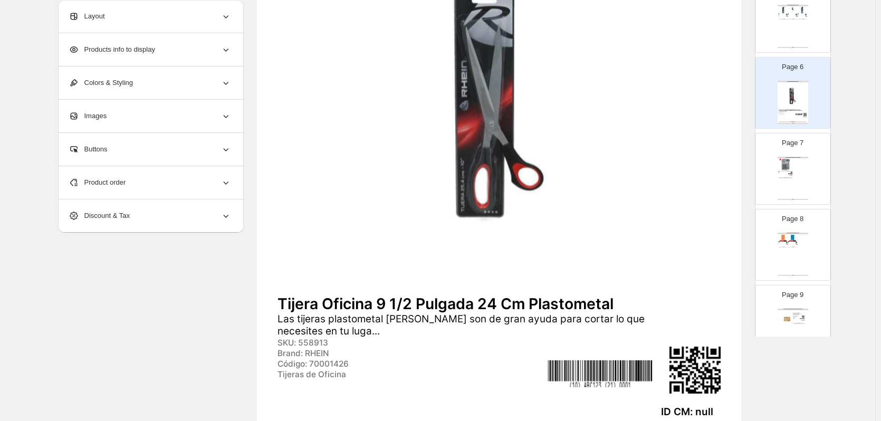
click at [779, 14] on div "Tijera ergonómica de 6,25"pulgadas Tijera para uso de mayores de 8 años." at bounding box center [782, 14] width 6 height 1
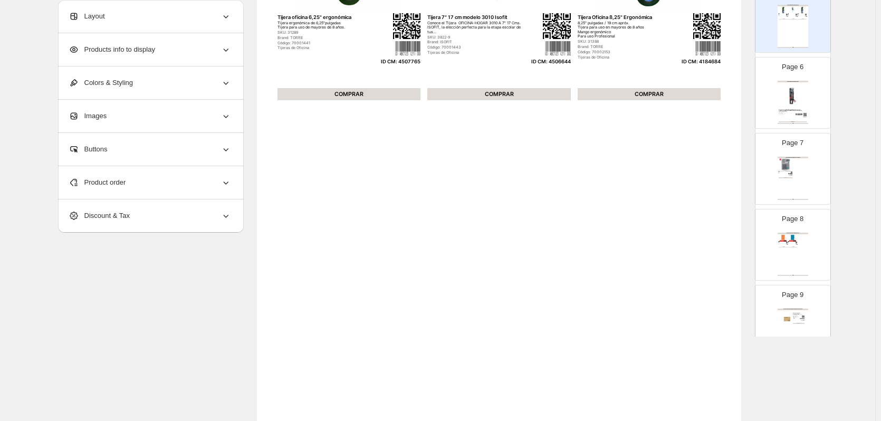
click at [138, 183] on div "Product order" at bounding box center [150, 182] width 163 height 33
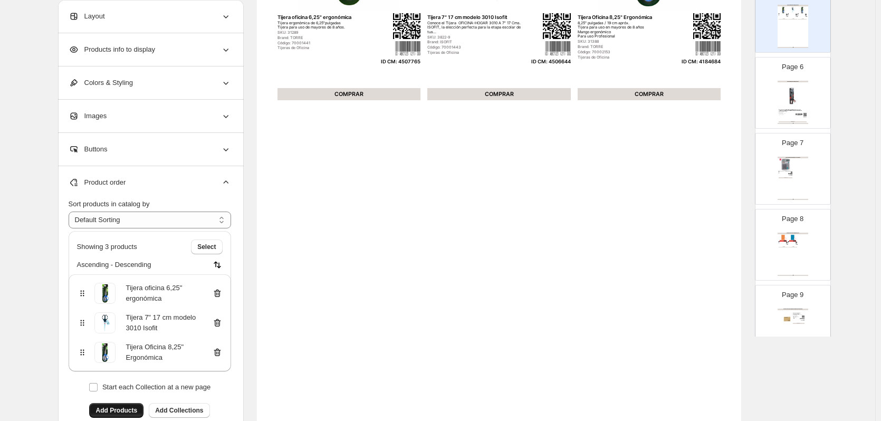
click at [133, 405] on button "Add Products" at bounding box center [116, 410] width 54 height 15
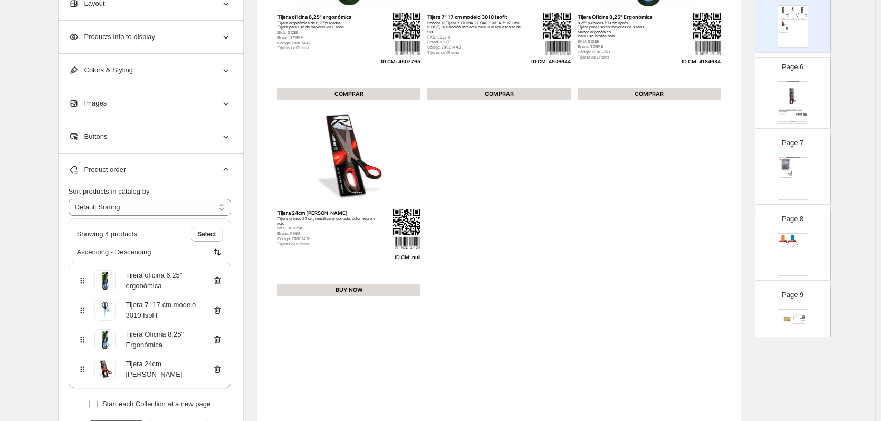
click at [793, 100] on img at bounding box center [793, 96] width 28 height 26
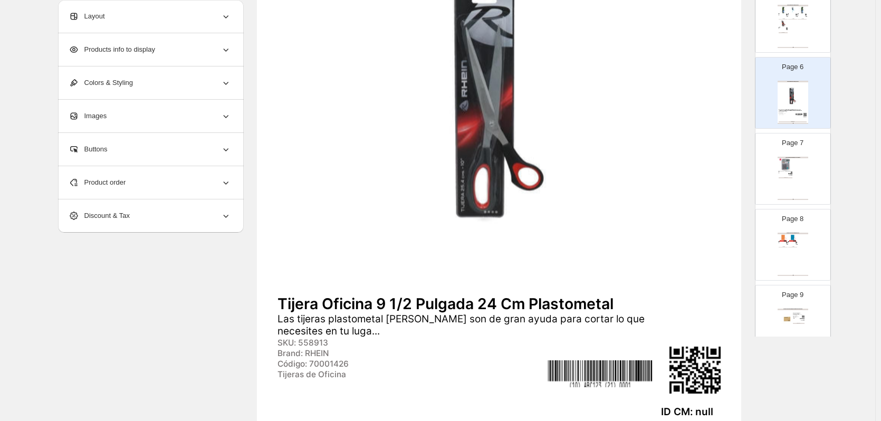
click at [807, 32] on div "ACCESORIOS DE OFICINA / TIJERAS Tijera oficina 6,25" ergonómica Tijera ergonómi…" at bounding box center [793, 26] width 31 height 43
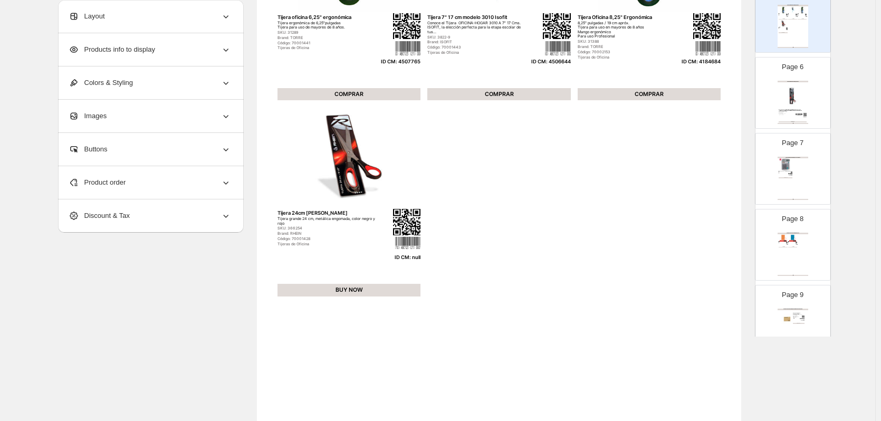
click at [151, 185] on div "Product order" at bounding box center [150, 182] width 163 height 33
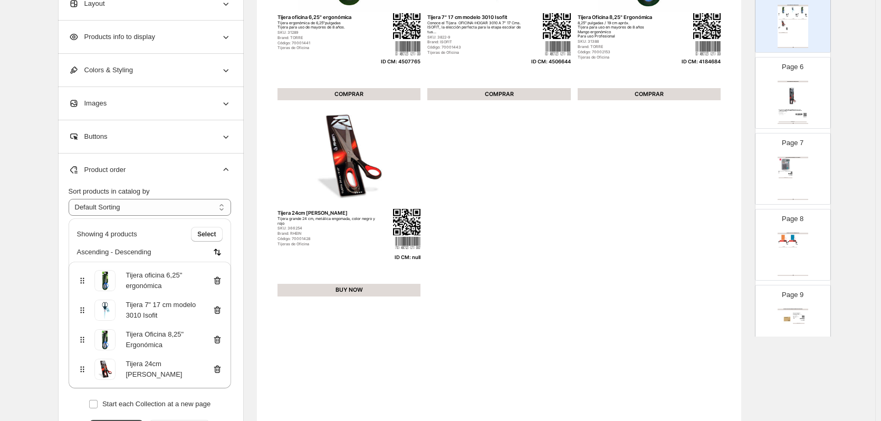
click at [221, 372] on icon at bounding box center [217, 369] width 11 height 11
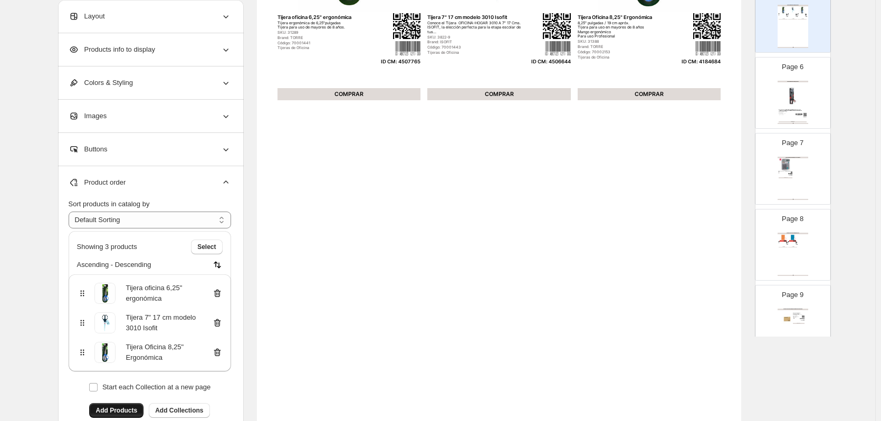
click at [122, 414] on span "Add Products" at bounding box center [117, 410] width 42 height 8
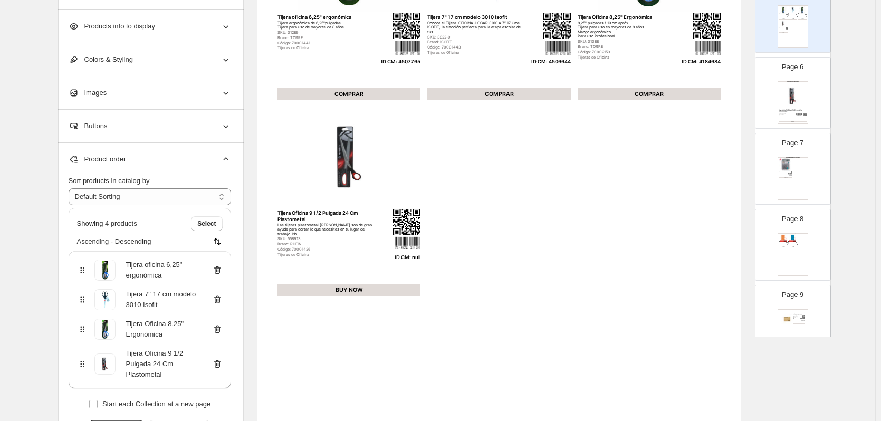
click at [798, 85] on img at bounding box center [793, 96] width 28 height 26
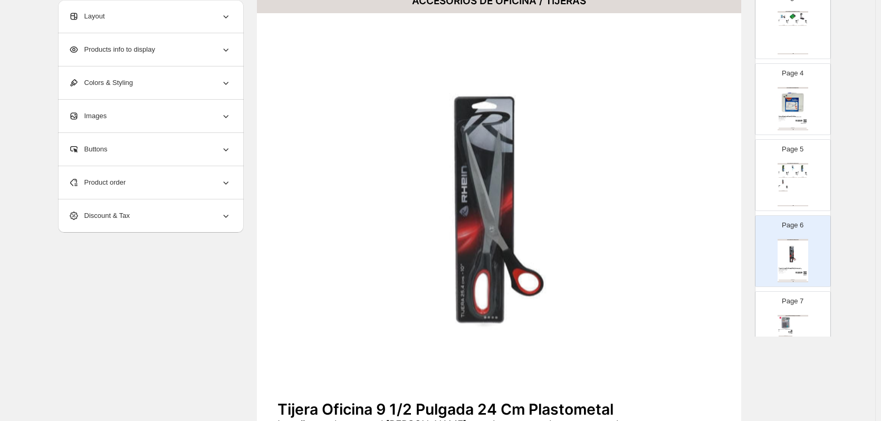
scroll to position [53, 0]
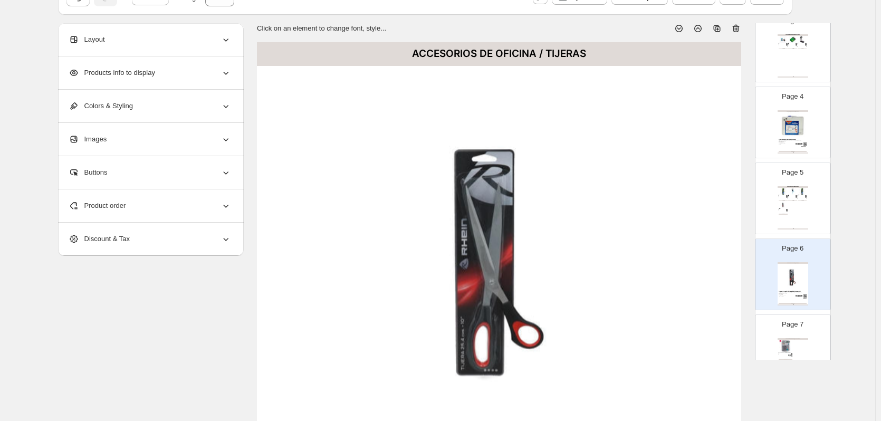
click at [738, 30] on icon at bounding box center [737, 28] width 1 height 3
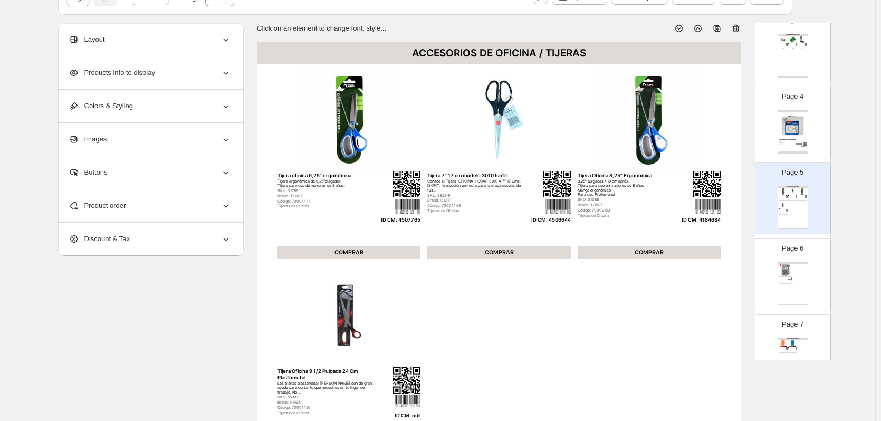
click at [780, 269] on img at bounding box center [786, 270] width 14 height 13
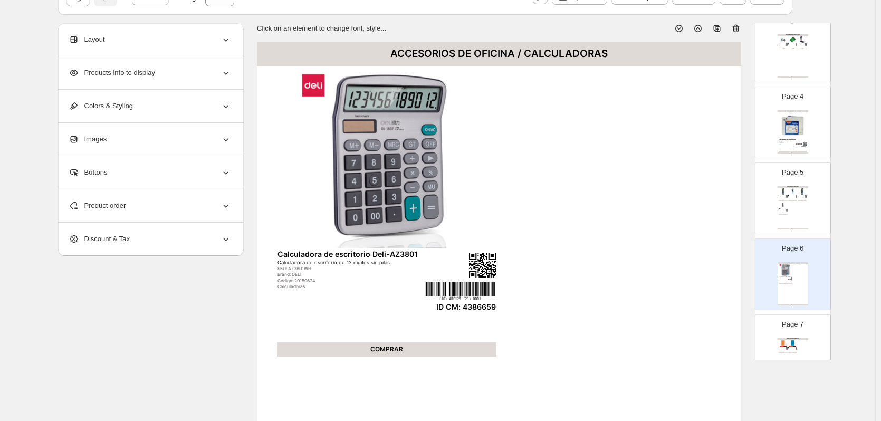
click at [796, 338] on div "ARTÍCULOS DE ARCHIVO / CARPETAS" at bounding box center [793, 339] width 31 height 2
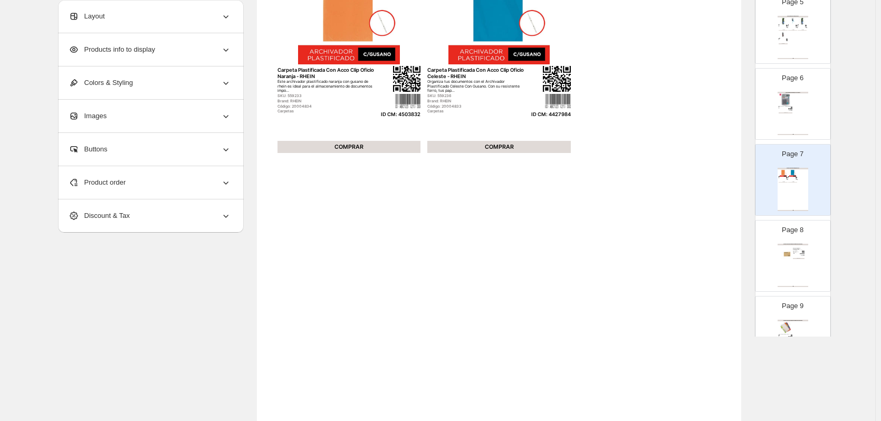
scroll to position [369, 0]
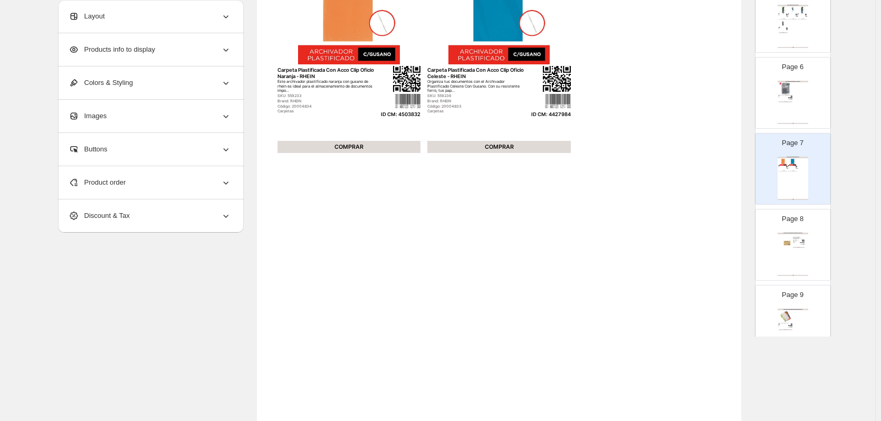
click at [795, 259] on div "ARTÍCULOS DE ARCHIVO / ACCESORIOS PARA ARCHIVAR Carpeta colgante standard rhein…" at bounding box center [793, 254] width 31 height 43
type input "*"
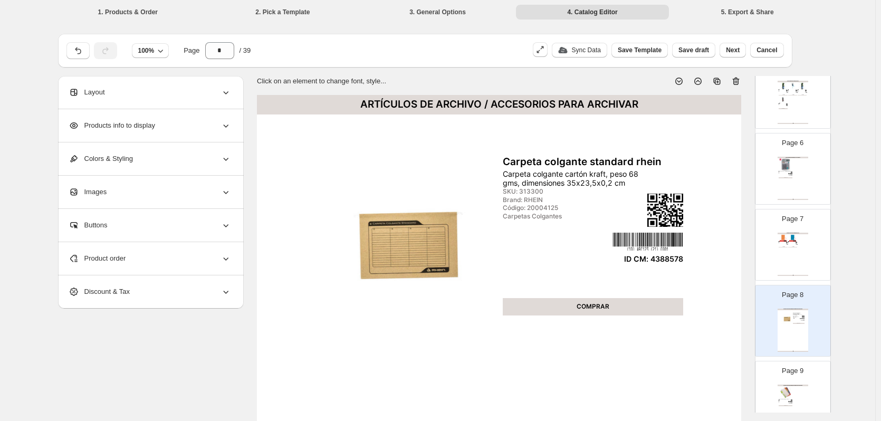
click at [785, 389] on img at bounding box center [786, 392] width 14 height 13
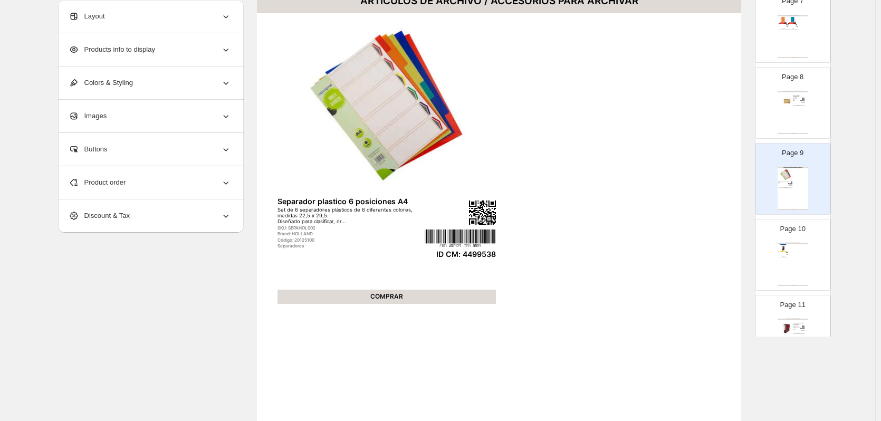
scroll to position [528, 0]
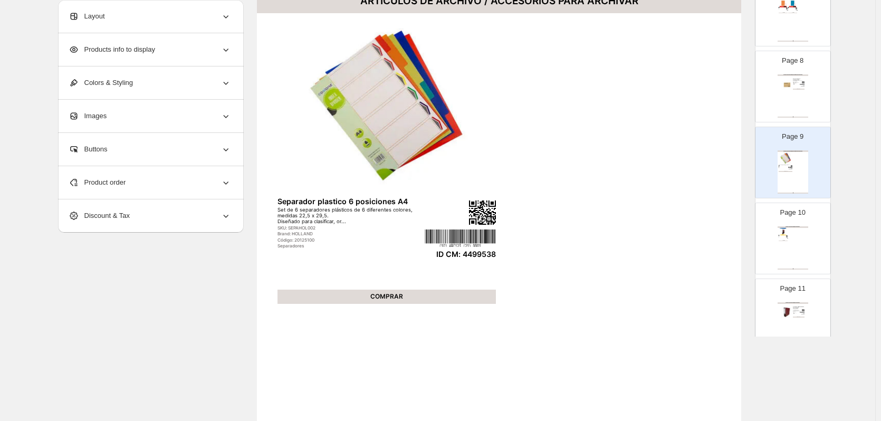
click at [801, 248] on div "ARTÍCULOS DE ARCHIVO / ARCHIVADORES Archivador oficio angosto Auca Archivador o…" at bounding box center [793, 247] width 31 height 43
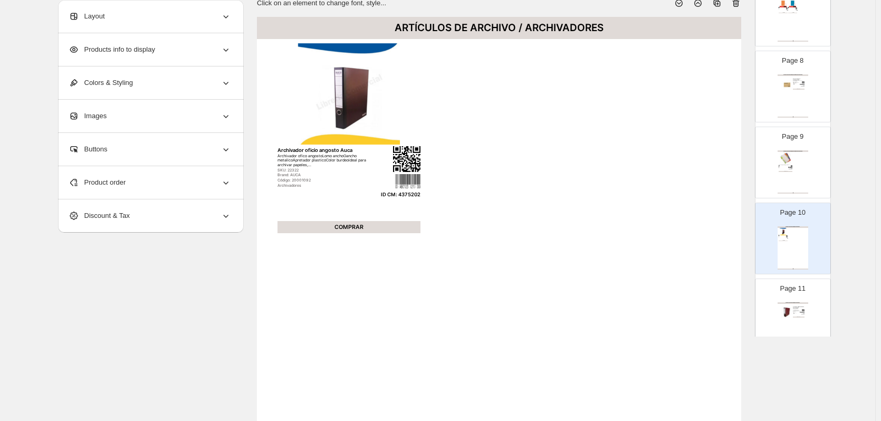
scroll to position [53, 0]
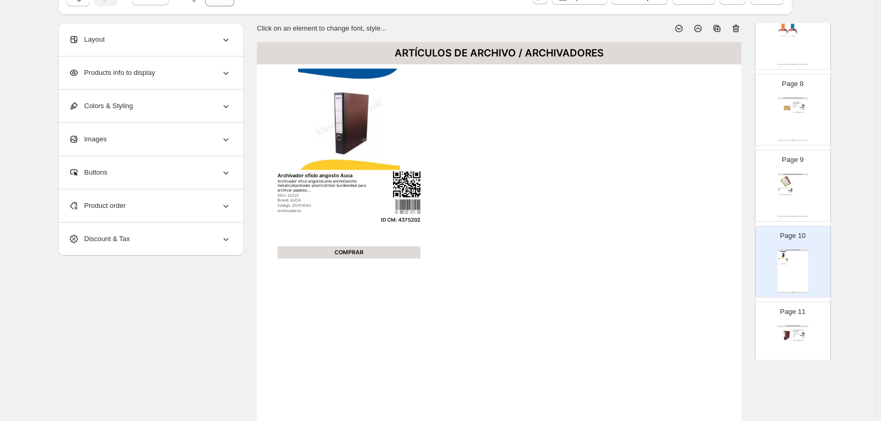
click at [800, 189] on div "ARTÍCULOS DE ARCHIVO / ACCESORIOS PARA ARCHIVAR Separador plastico 6 posiciones…" at bounding box center [793, 195] width 31 height 43
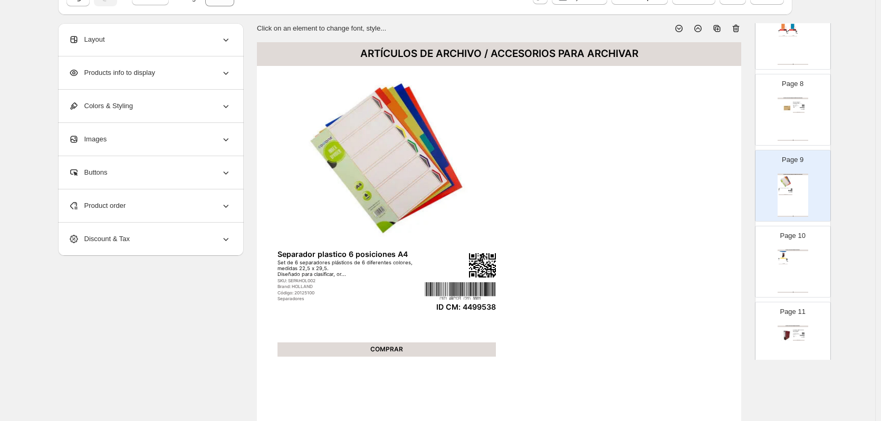
click at [790, 268] on div "ARTÍCULOS DE ARCHIVO / ARCHIVADORES Archivador oficio angosto Auca Archivador o…" at bounding box center [793, 271] width 31 height 43
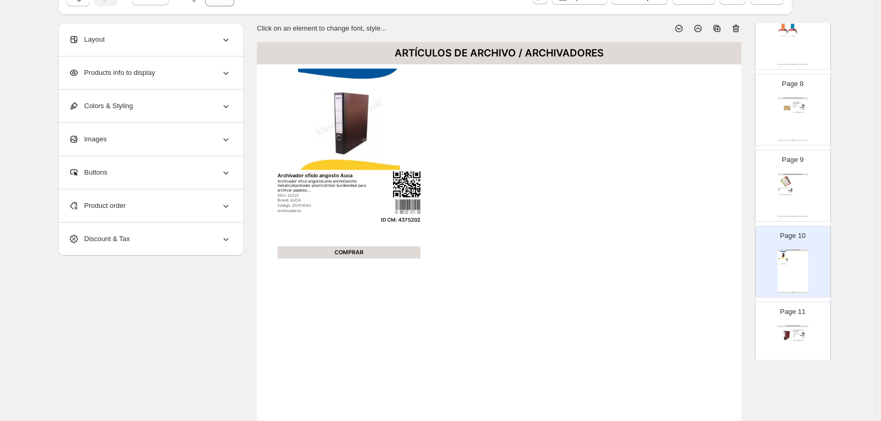
click at [790, 203] on div "ARTÍCULOS DE ARCHIVO / ACCESORIOS PARA ARCHIVAR Separador plastico 6 posiciones…" at bounding box center [793, 195] width 31 height 43
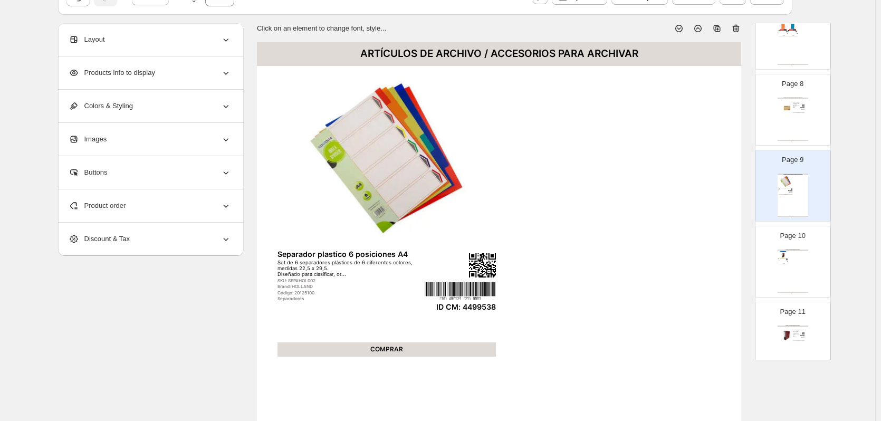
click at [793, 121] on div "ARTÍCULOS DE ARCHIVO / ACCESORIOS PARA ARCHIVAR Carpeta colgante standard rhein…" at bounding box center [793, 119] width 31 height 43
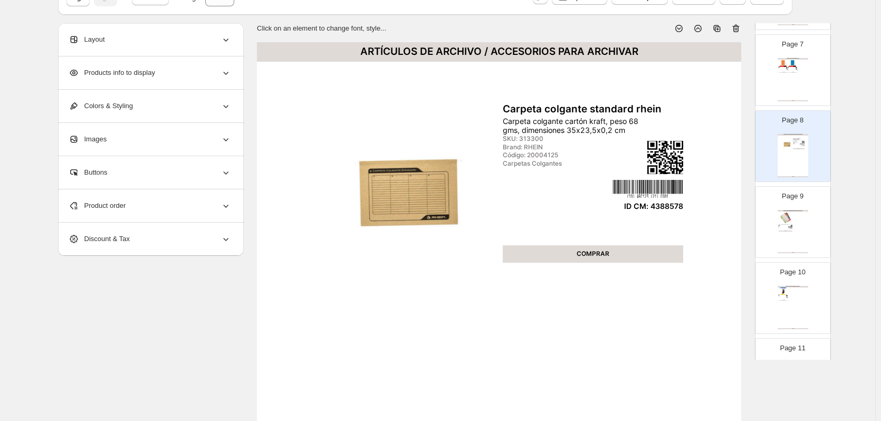
scroll to position [475, 0]
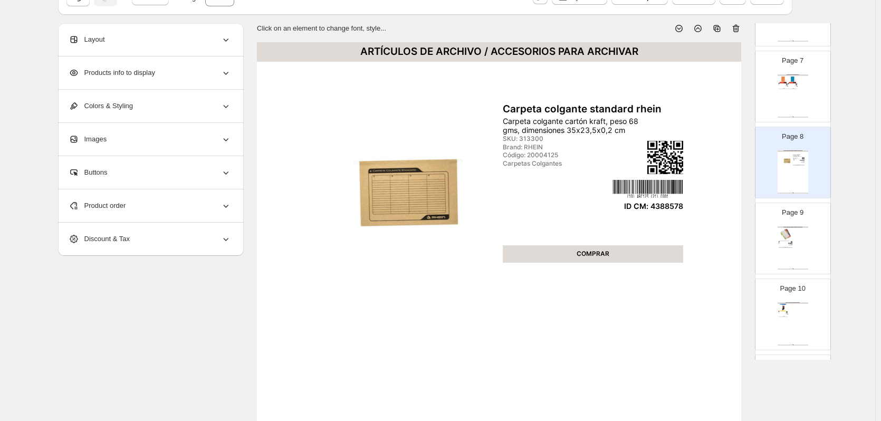
click at [790, 174] on div "ARTÍCULOS DE ARCHIVO / ACCESORIOS PARA ARCHIVAR Carpeta colgante standard rhein…" at bounding box center [793, 171] width 31 height 43
click at [796, 245] on div "ARTÍCULOS DE ARCHIVO / ACCESORIOS PARA ARCHIVAR Separador plastico 6 posiciones…" at bounding box center [793, 247] width 31 height 43
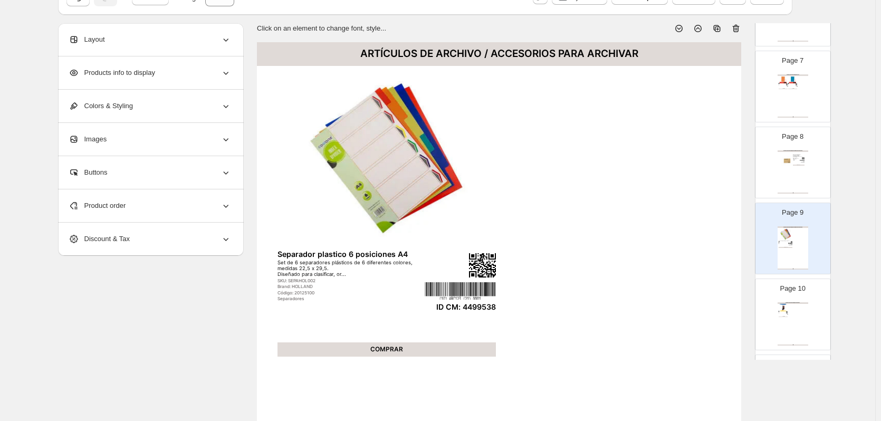
click at [802, 151] on div "ARTÍCULOS DE ARCHIVO / ACCESORIOS PARA ARCHIVAR" at bounding box center [793, 151] width 31 height 2
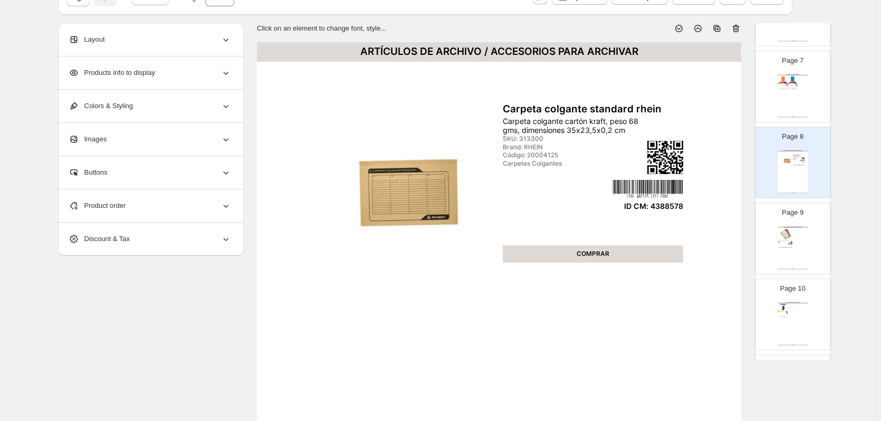
click at [179, 205] on div "Product order" at bounding box center [150, 205] width 163 height 33
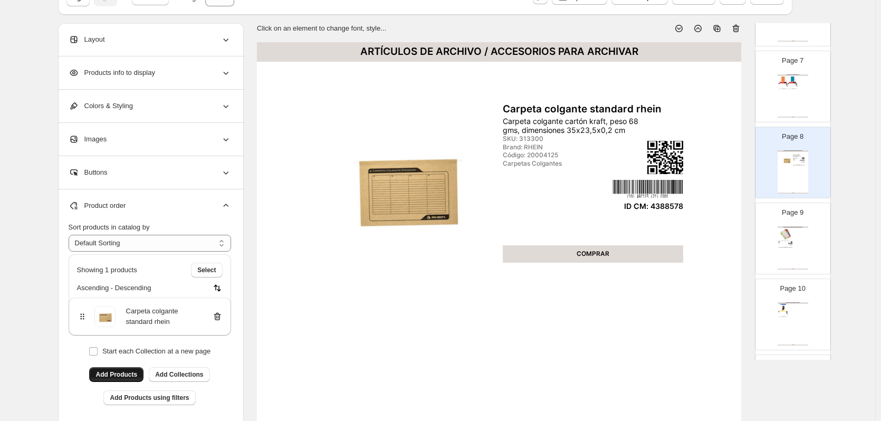
click at [126, 369] on button "Add Products" at bounding box center [116, 374] width 54 height 15
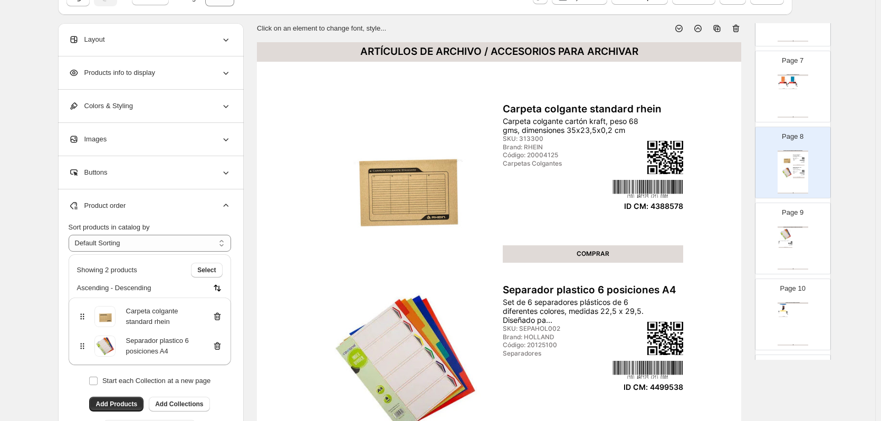
click at [795, 319] on div "ARTÍCULOS DE ARCHIVO / ARCHIVADORES Archivador oficio angosto Auca Archivador o…" at bounding box center [793, 323] width 31 height 43
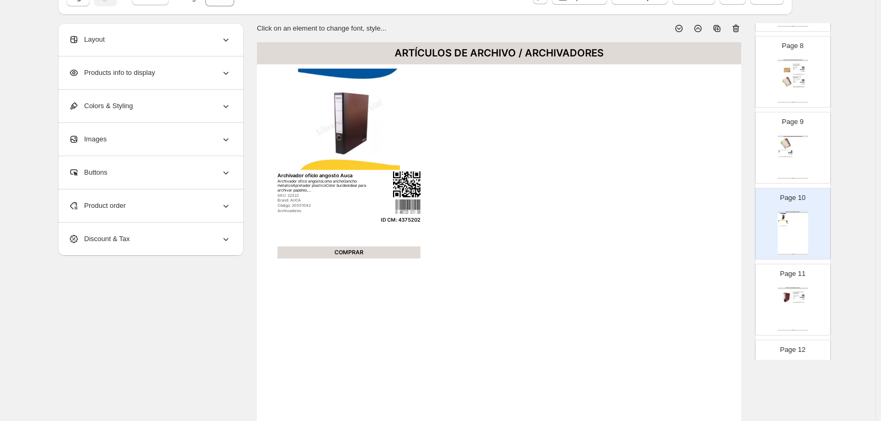
scroll to position [581, 0]
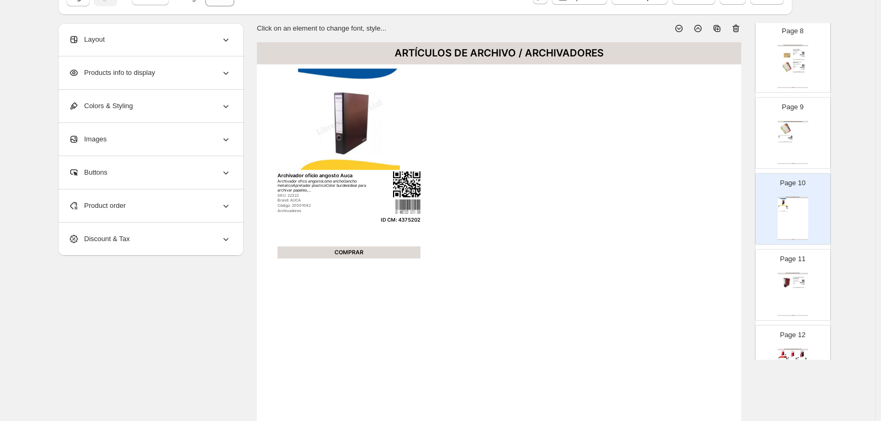
click at [801, 294] on div "ARTÍCULOS DE ARCHIVO / ARCHIVADORES Archivador oficio ancho Auca burdeo 20078 A…" at bounding box center [793, 294] width 31 height 43
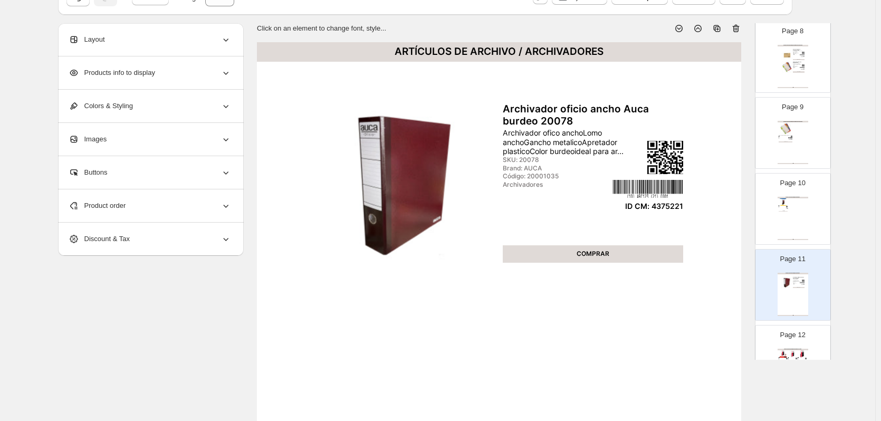
click at [806, 221] on div "ARTÍCULOS DE ARCHIVO / ARCHIVADORES Archivador oficio angosto Auca Archivador o…" at bounding box center [793, 218] width 31 height 43
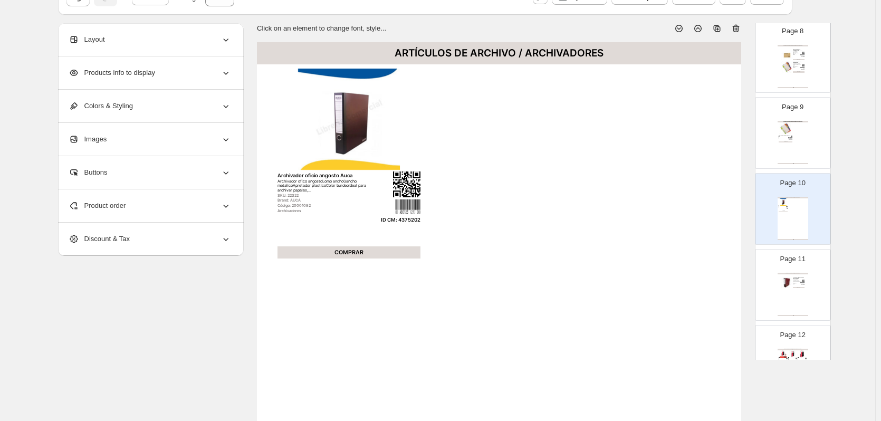
click at [175, 202] on div "Product order" at bounding box center [150, 205] width 163 height 33
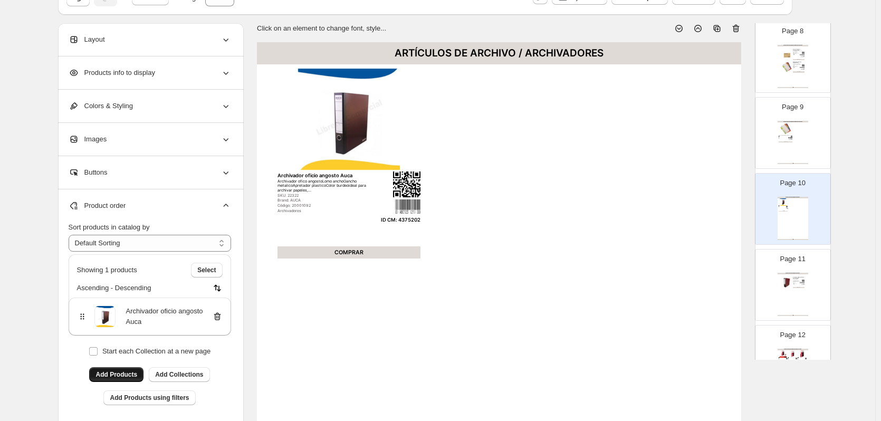
click at [123, 372] on span "Add Products" at bounding box center [117, 374] width 42 height 8
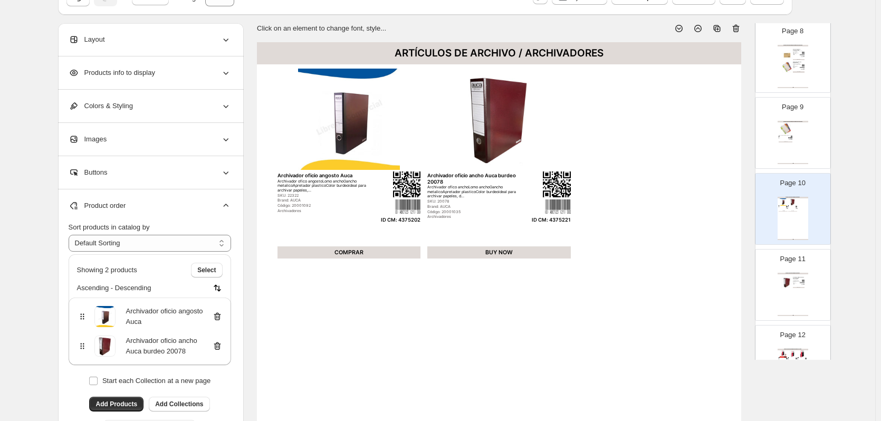
click at [801, 285] on div "ARTÍCULOS DE ARCHIVO / ARCHIVADORES Archivador oficio ancho Auca burdeo 20078 A…" at bounding box center [793, 294] width 31 height 43
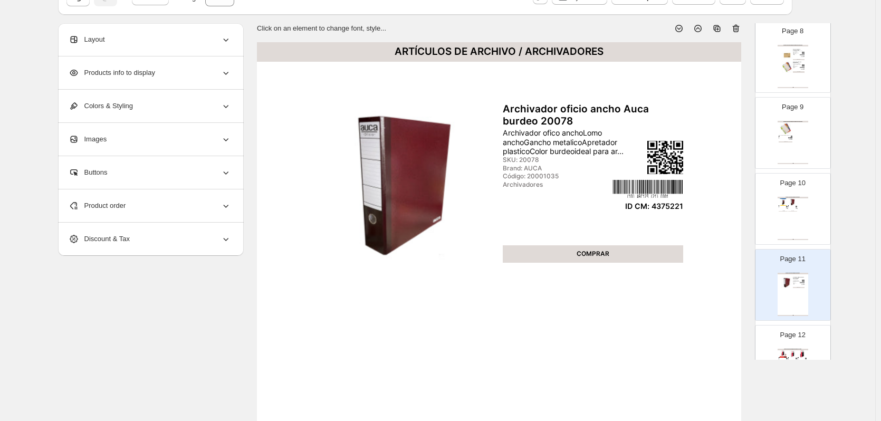
click at [740, 27] on icon at bounding box center [736, 28] width 11 height 11
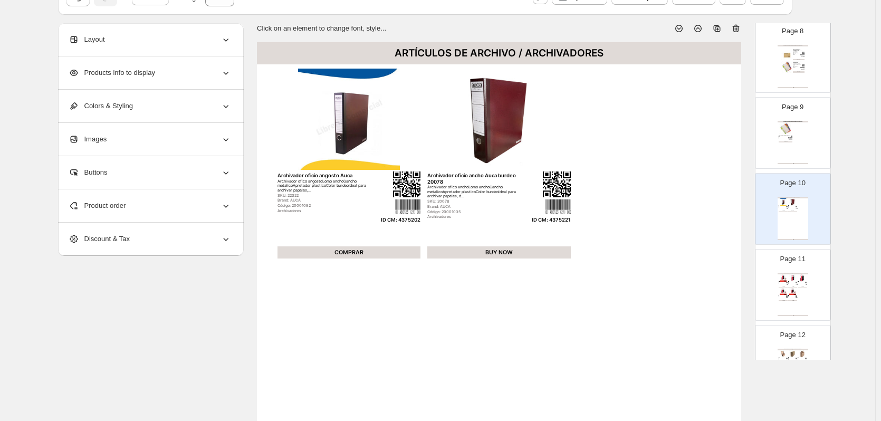
click at [793, 291] on img at bounding box center [792, 291] width 9 height 7
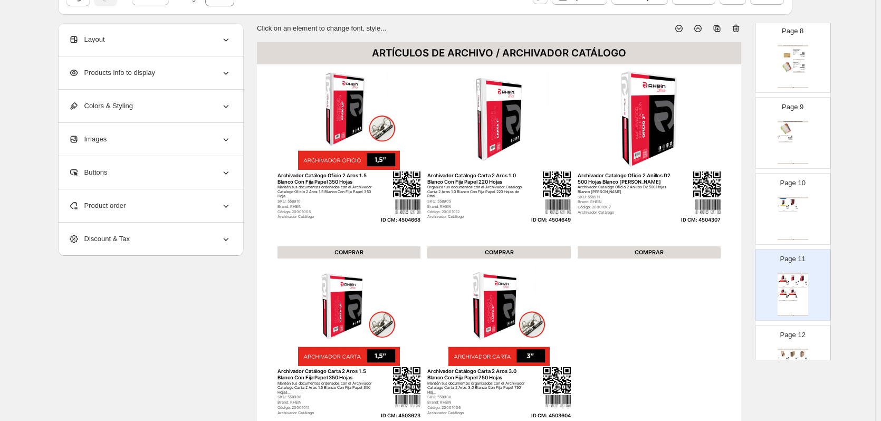
click at [789, 352] on img at bounding box center [792, 353] width 9 height 7
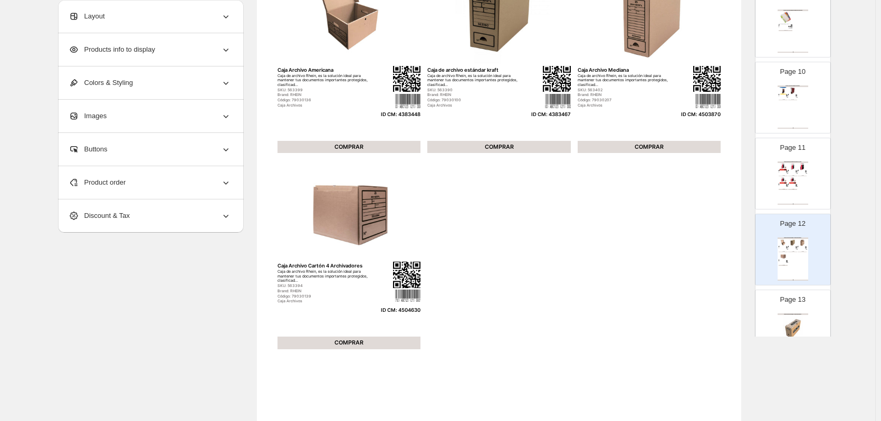
scroll to position [792, 0]
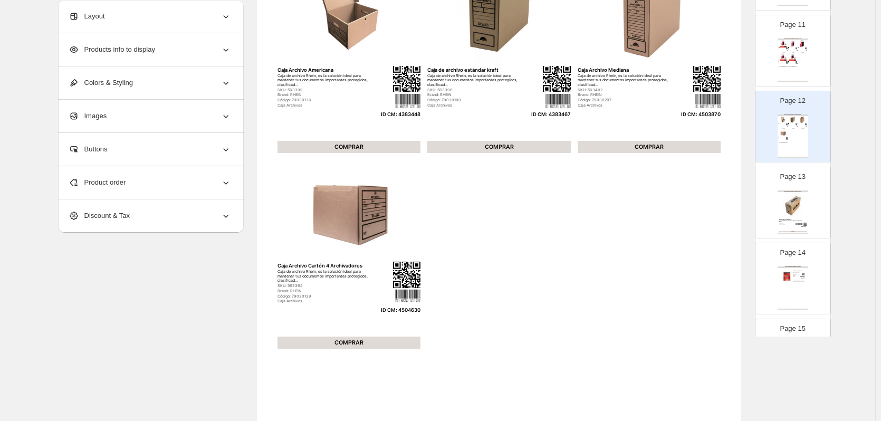
click at [802, 214] on img at bounding box center [793, 206] width 28 height 26
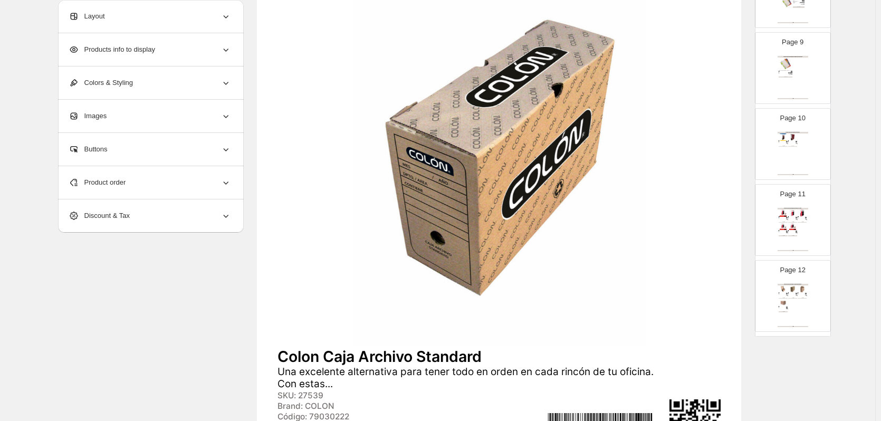
scroll to position [686, 0]
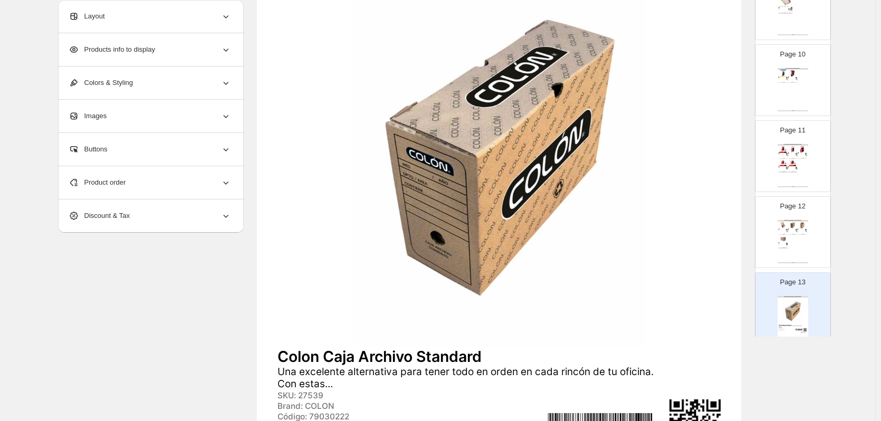
click at [808, 242] on div "Page 12 ARTÍCULOS DE ARCHIVO / CAJAS ORGANIZADORAS Caja Archivo Americana Caja …" at bounding box center [789, 228] width 66 height 71
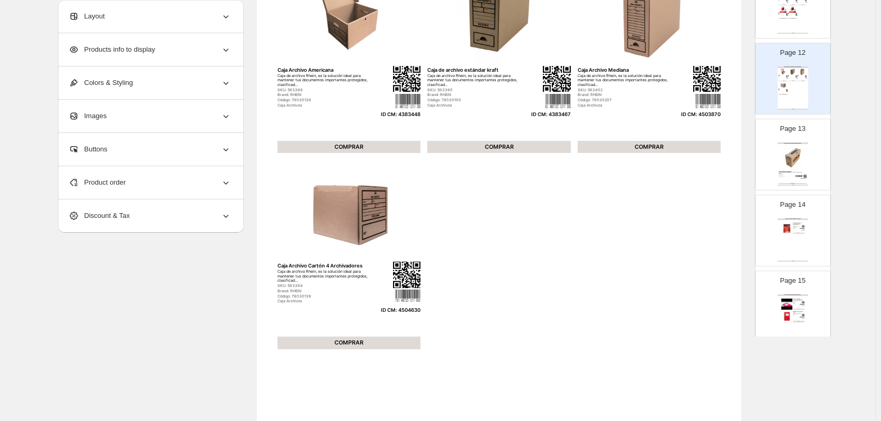
scroll to position [844, 0]
click at [796, 231] on div "ARTÍCULOS DE REGISTRO / LIBRETAS Y BLOCK Colon block escolar con espiral 7mm 80…" at bounding box center [793, 235] width 31 height 43
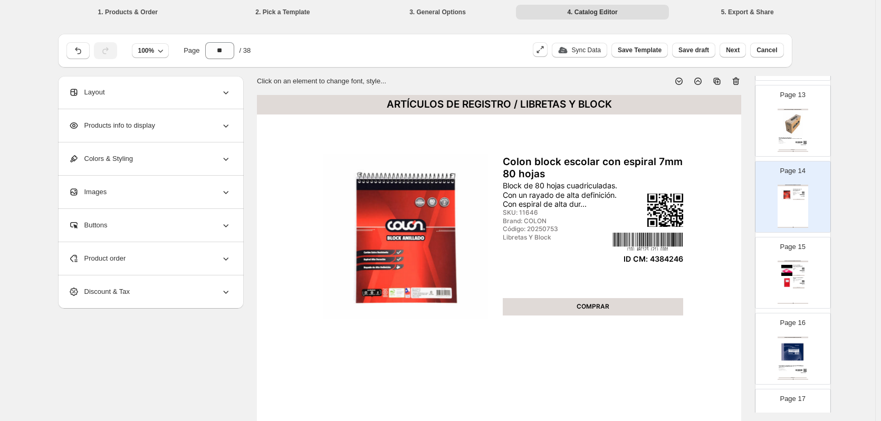
scroll to position [950, 0]
click at [800, 284] on div "ARTÍCULOS DE REGISTRO / LIROS DE REGISTROS Libro actas 200 hjs cuadriculado 7mm…" at bounding box center [793, 281] width 31 height 43
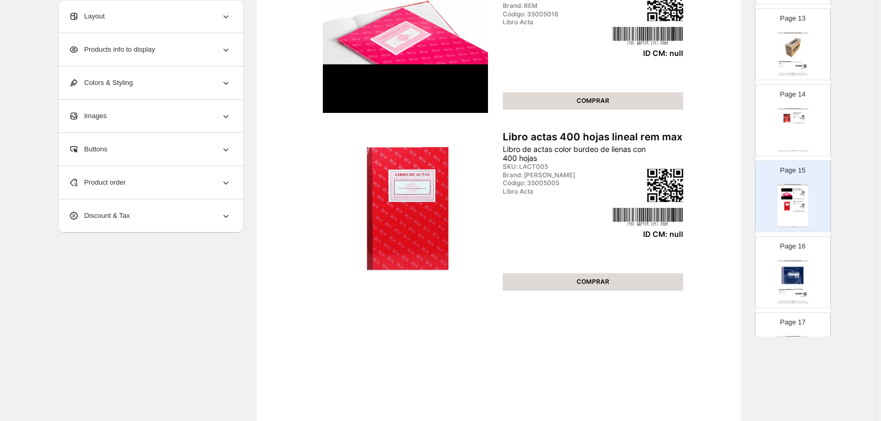
scroll to position [27, 0]
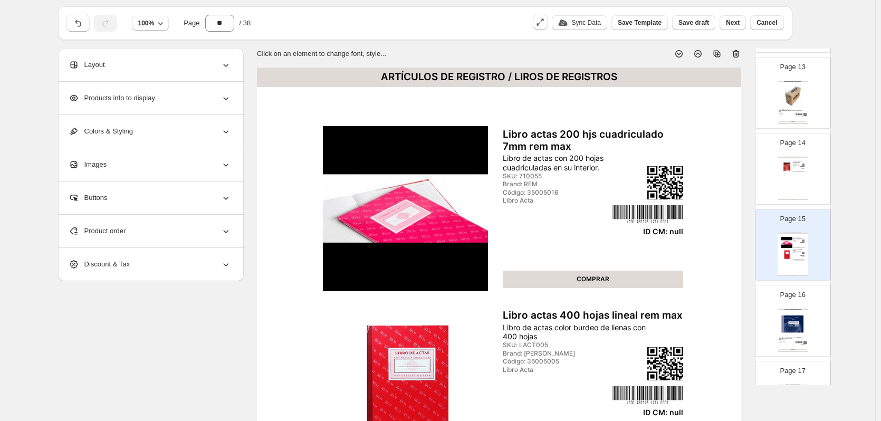
click at [740, 56] on icon at bounding box center [736, 54] width 11 height 11
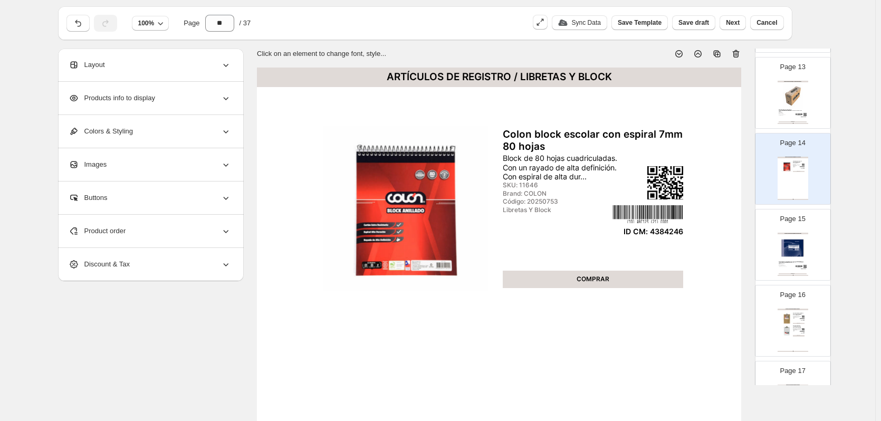
click at [788, 251] on img at bounding box center [793, 248] width 28 height 26
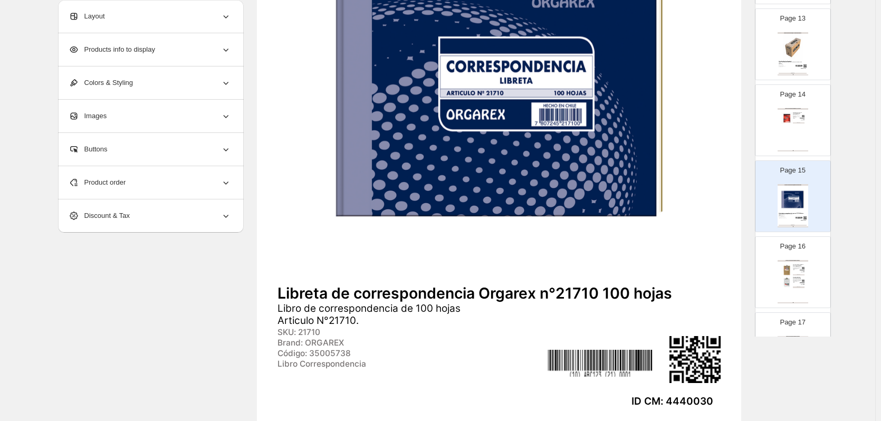
scroll to position [291, 0]
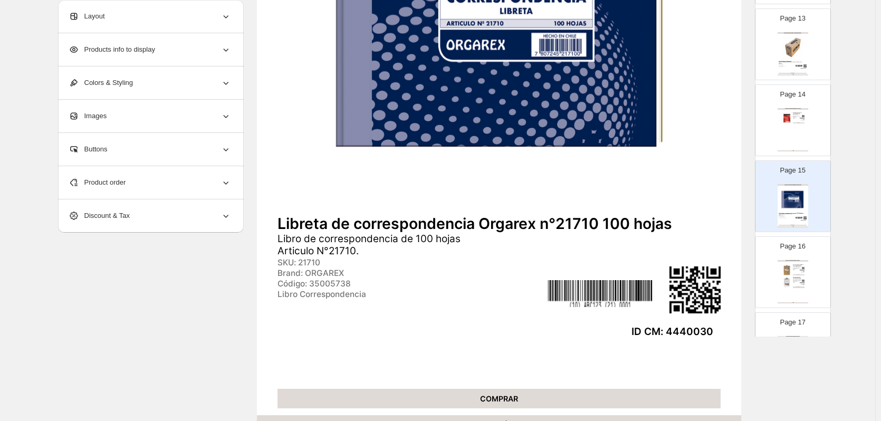
click at [782, 266] on img at bounding box center [788, 270] width 12 height 12
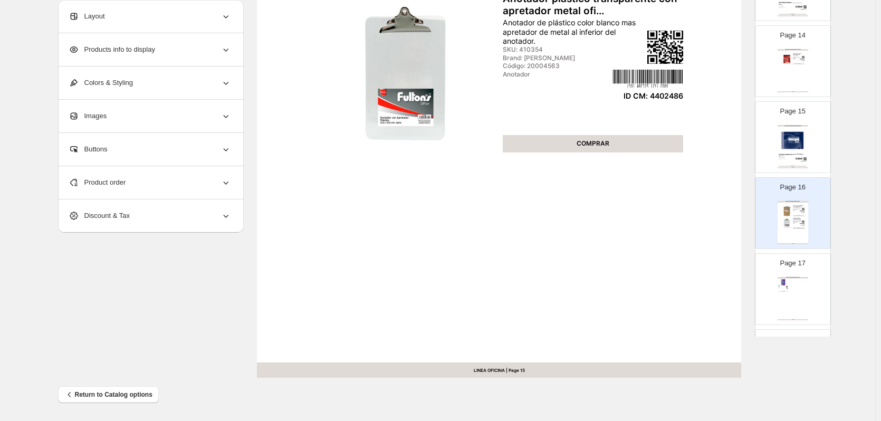
scroll to position [1108, 0]
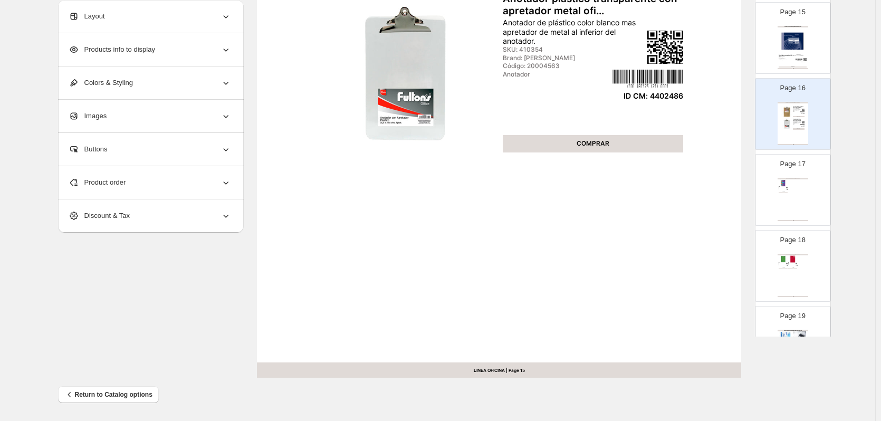
click at [786, 187] on img at bounding box center [787, 188] width 2 height 2
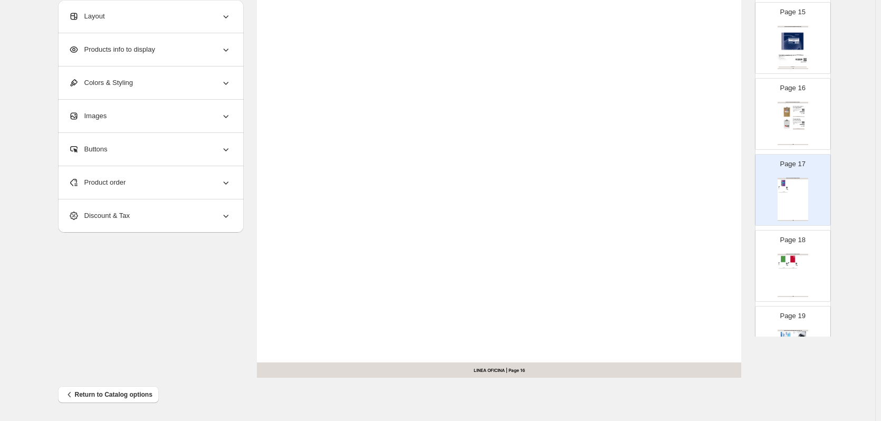
click at [792, 272] on div "ARTÍCULOS DE REGISTRO / CUADERNOS Cuaderno College Colon Liso Mat. 7 mm 80 Hjs …" at bounding box center [793, 275] width 31 height 43
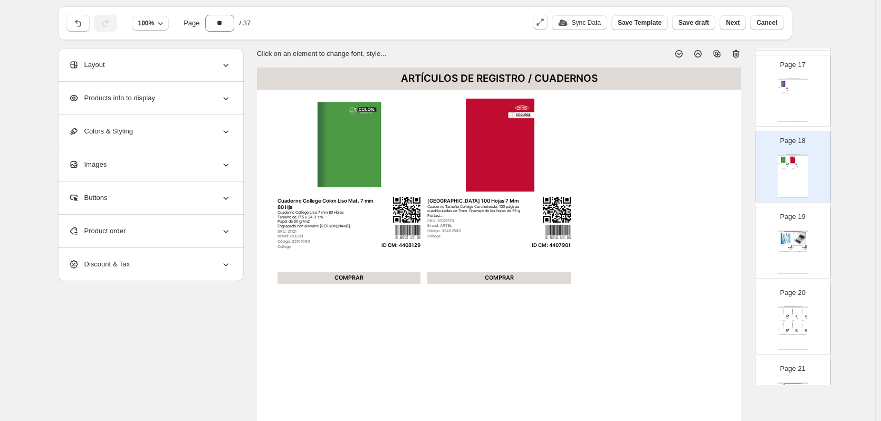
scroll to position [1267, 0]
click at [801, 242] on div "ARTÍCULOS DE ESCRITURA / BOLÍGRAFOS Y ROLLER Deli Arris G08-BL gel pen Lápiz de…" at bounding box center [793, 241] width 31 height 43
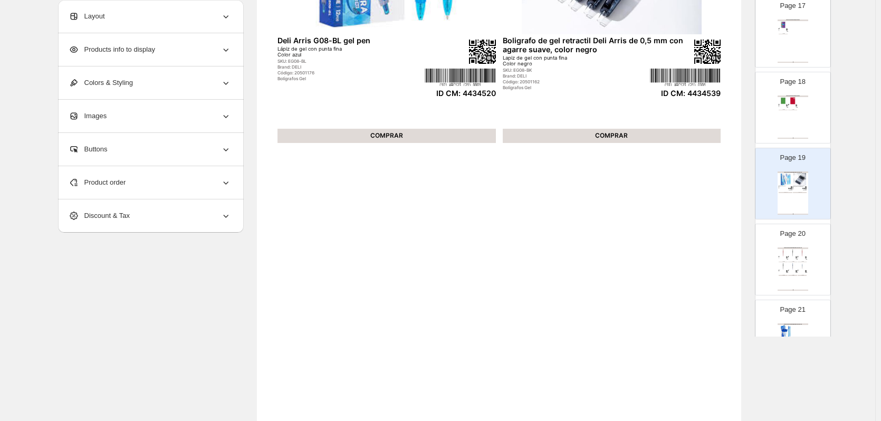
scroll to position [291, 0]
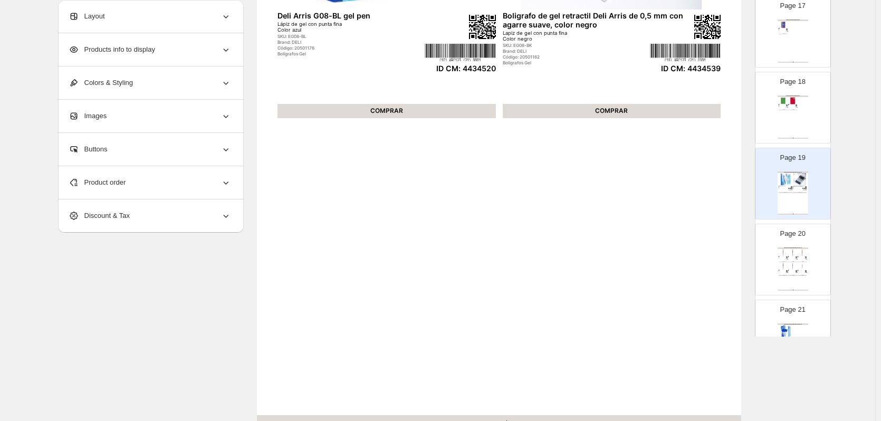
click at [786, 265] on img at bounding box center [783, 266] width 9 height 7
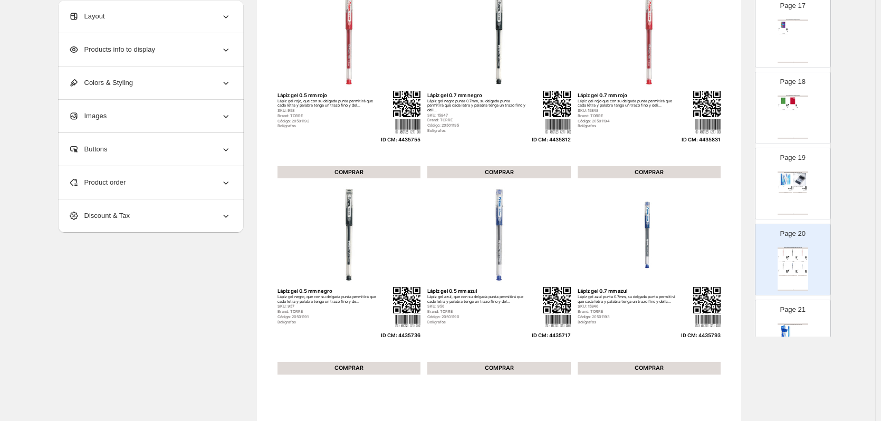
scroll to position [1372, 0]
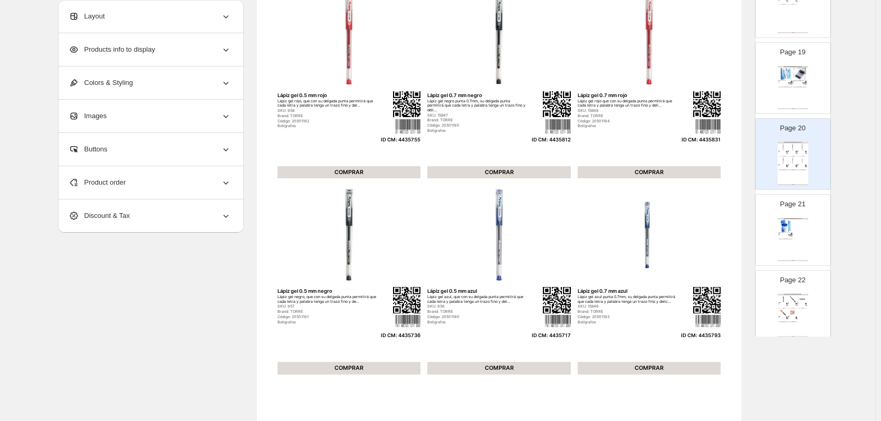
click at [792, 240] on div "ARTÍCULOS DE ESCRITURA / BOLÍGRAFOS Y ROLLER Boligrafo Deli Q9-BL every ball, a…" at bounding box center [793, 239] width 31 height 43
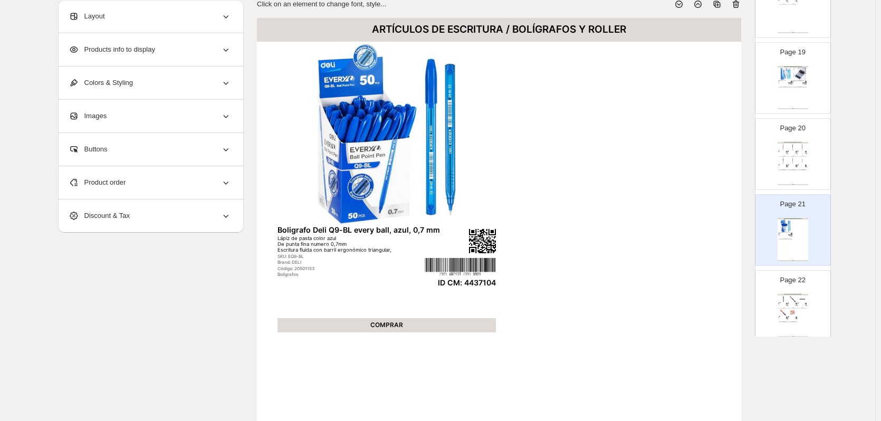
scroll to position [0, 0]
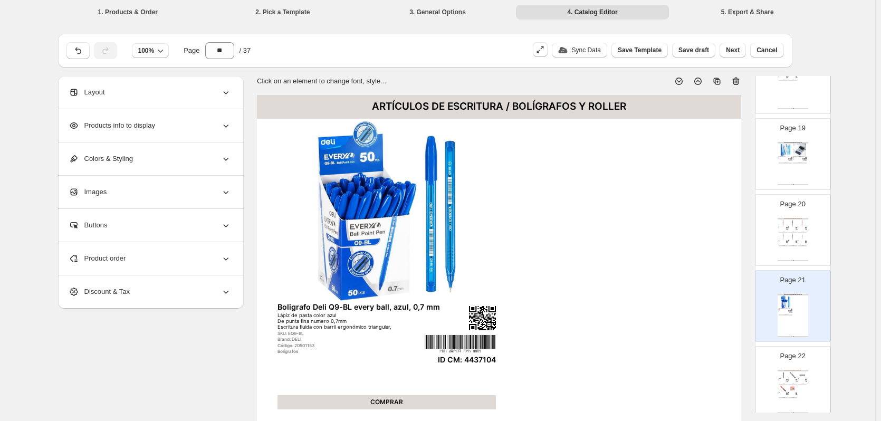
click at [786, 240] on img at bounding box center [783, 236] width 9 height 7
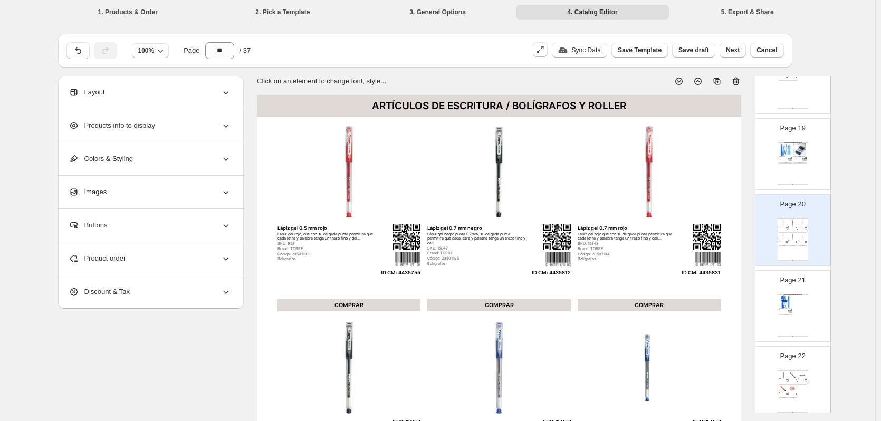
click at [793, 306] on div "ARTÍCULOS DE ESCRITURA / BOLÍGRAFOS Y ROLLER Boligrafo Deli Q9-BL every ball, a…" at bounding box center [793, 315] width 31 height 43
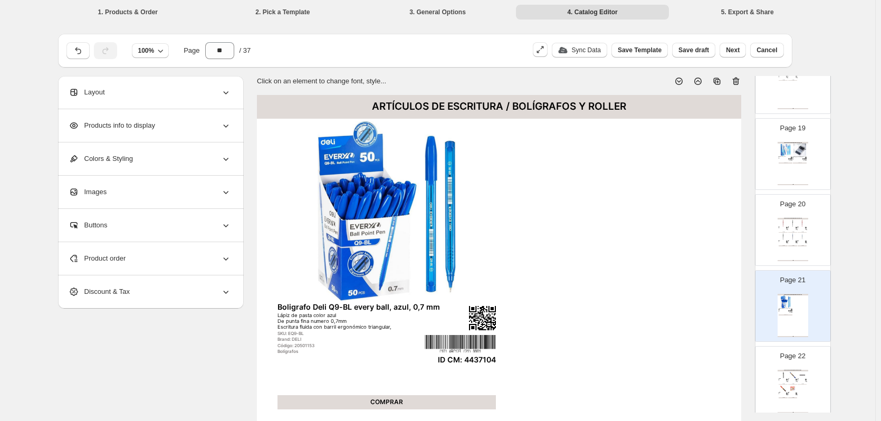
click at [774, 220] on div "Page 20 ARTÍCULOS DE ESCRITURA / BOLÍGRAFOS Y ROLLER Lápiz gel 0.5 mm rojo Lápi…" at bounding box center [789, 226] width 66 height 71
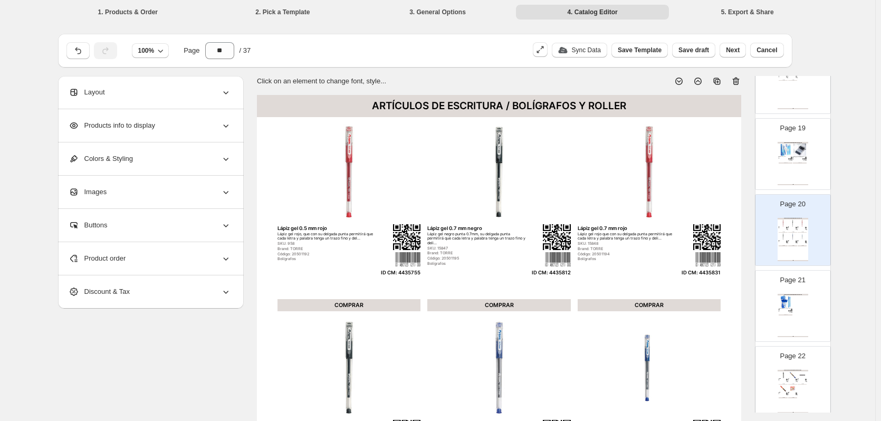
click at [774, 317] on div "Page 21 ARTÍCULOS DE ESCRITURA / BOLÍGRAFOS Y ROLLER Boligrafo Deli Q9-BL every…" at bounding box center [789, 302] width 66 height 71
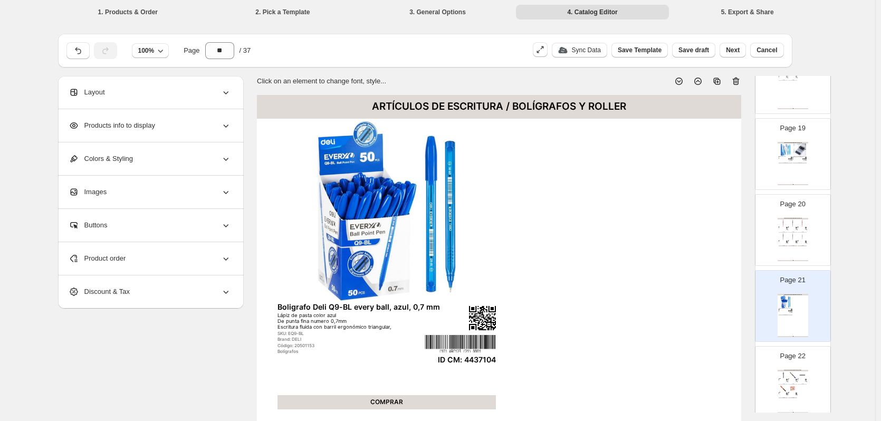
click at [787, 254] on div "ARTÍCULOS DE ESCRITURA / BOLÍGRAFOS Y ROLLER Lápiz gel 0.5 mm rojo Lápiz gel ro…" at bounding box center [793, 239] width 31 height 43
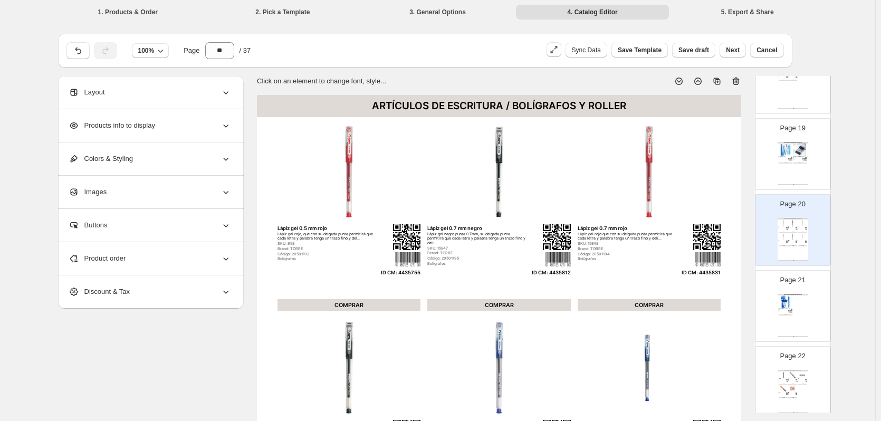
click at [180, 258] on div "Product order" at bounding box center [150, 258] width 163 height 33
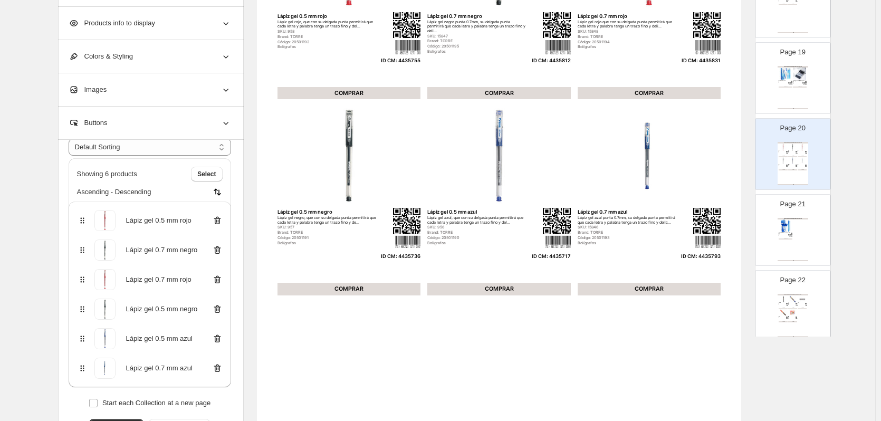
scroll to position [344, 0]
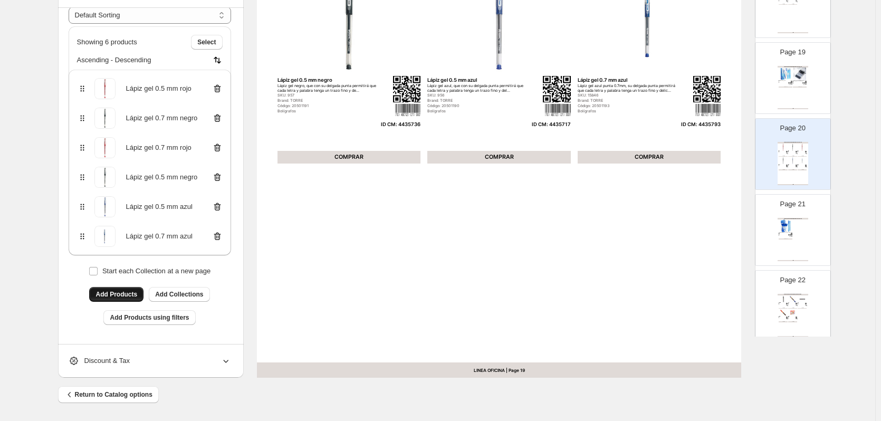
click at [129, 296] on span "Add Products" at bounding box center [117, 294] width 42 height 8
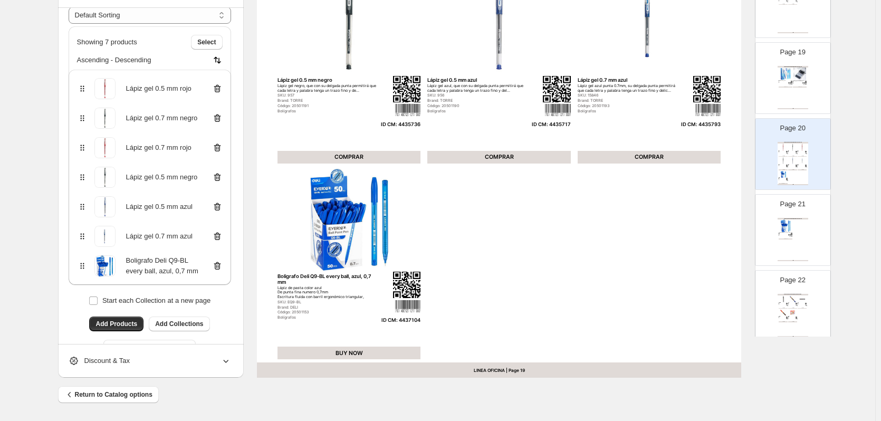
click at [789, 254] on div "ARTÍCULOS DE ESCRITURA / BOLÍGRAFOS Y ROLLER Boligrafo Deli Q9-BL every ball, a…" at bounding box center [793, 239] width 31 height 43
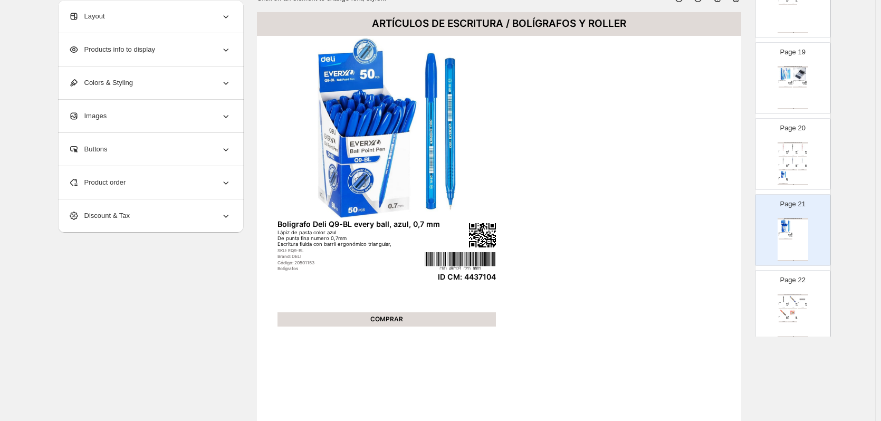
scroll to position [0, 0]
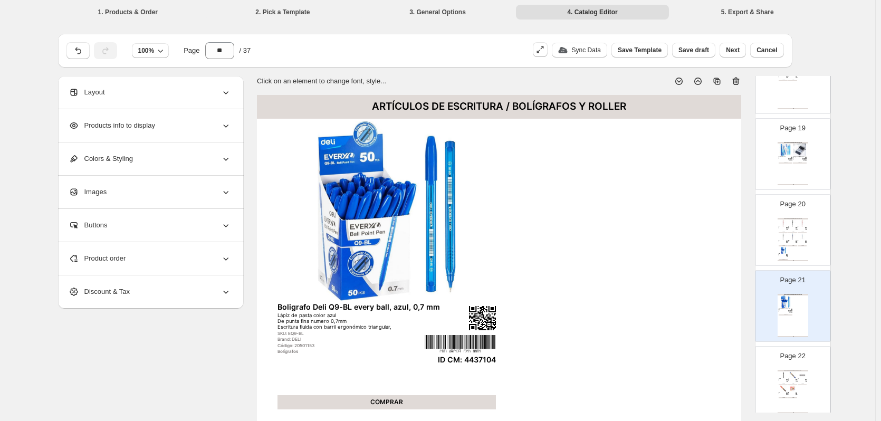
click at [739, 80] on icon at bounding box center [736, 81] width 11 height 11
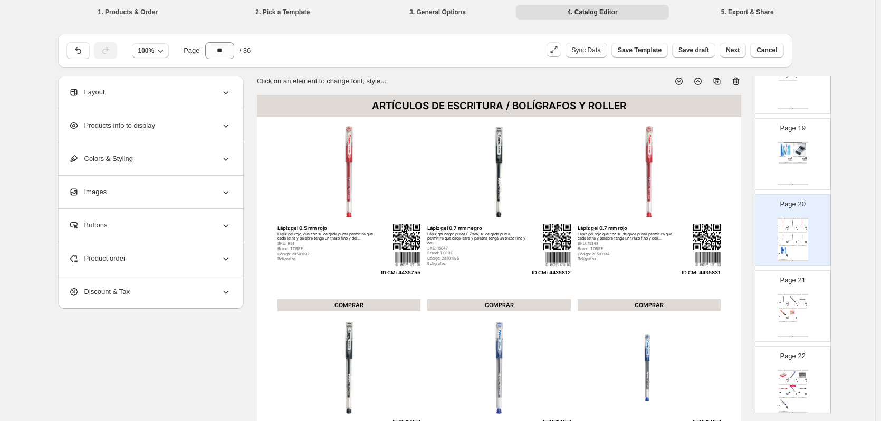
click at [795, 298] on img at bounding box center [792, 299] width 9 height 7
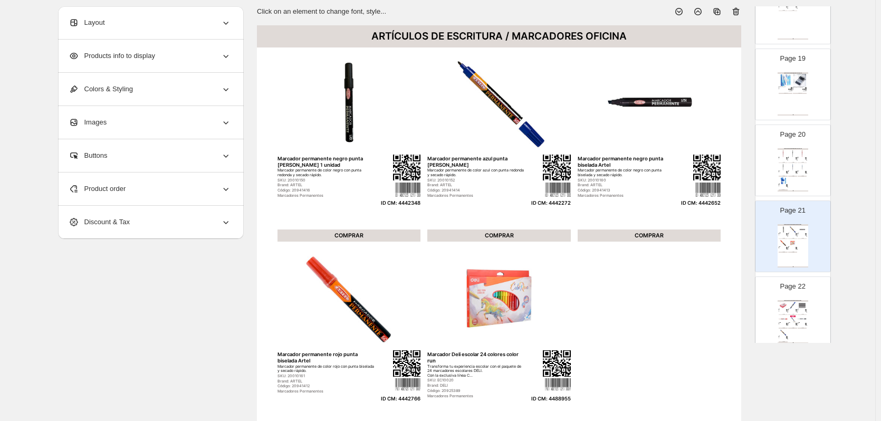
scroll to position [53, 0]
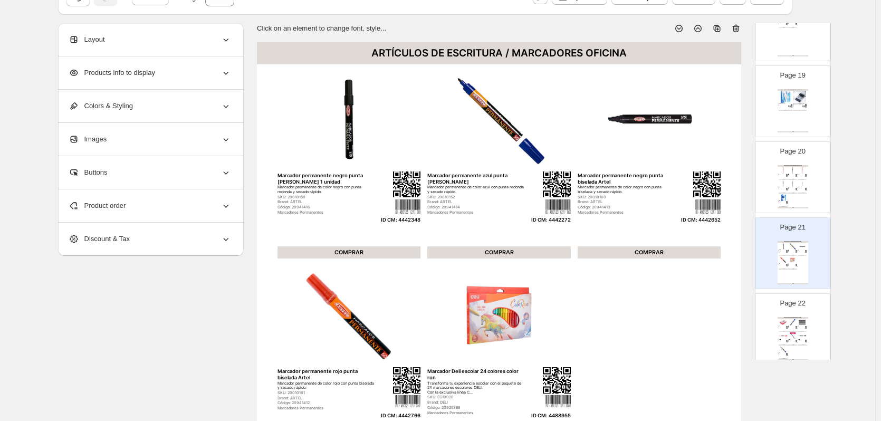
click at [796, 328] on img at bounding box center [797, 328] width 2 height 1
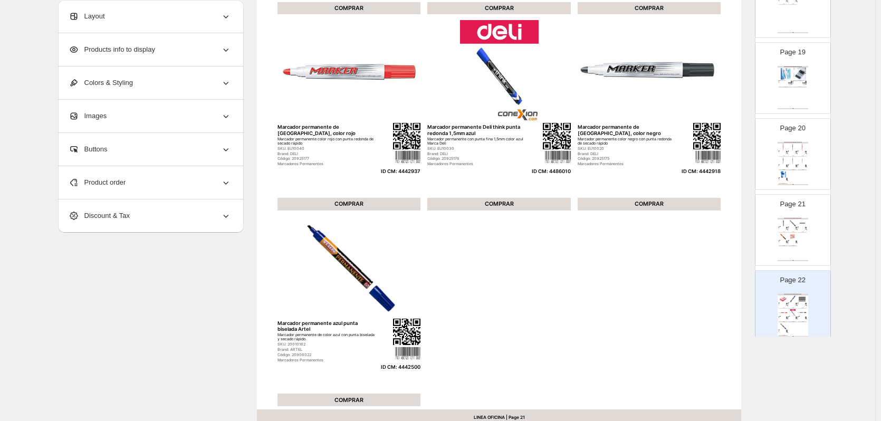
scroll to position [239, 0]
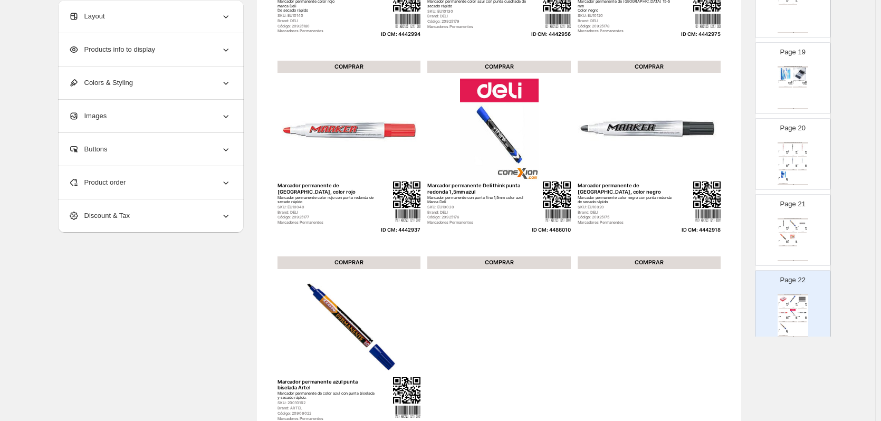
click at [792, 244] on div "ARTÍCULOS DE ESCRITURA / MARCADORES OFICINA Marcador permanente negro punta red…" at bounding box center [793, 239] width 31 height 43
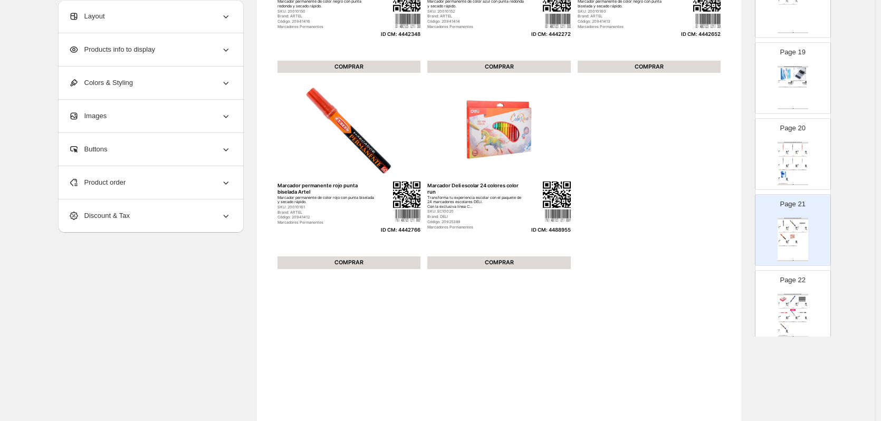
click at [788, 298] on img at bounding box center [792, 299] width 9 height 7
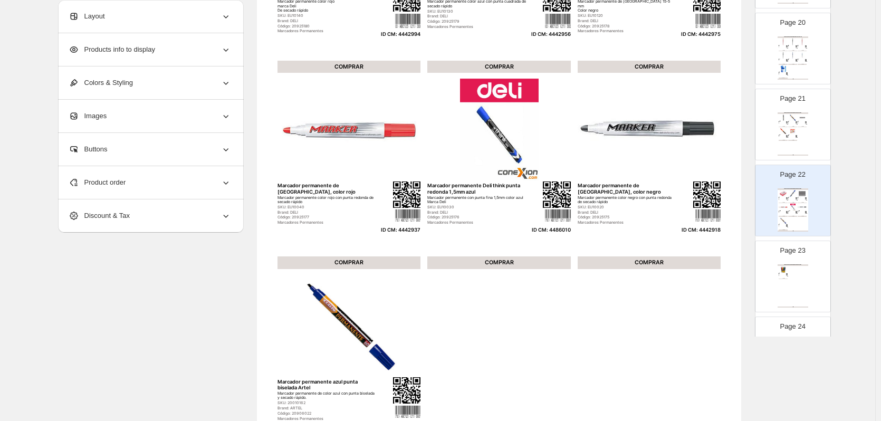
scroll to position [133, 0]
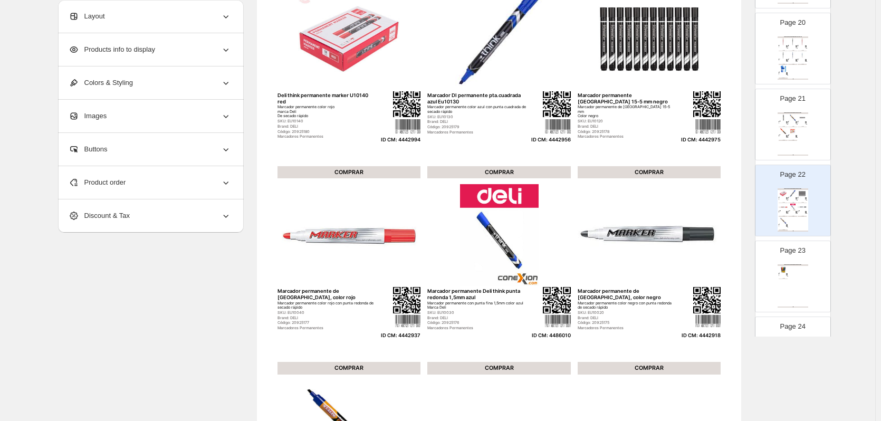
click at [789, 155] on div "LINEA OFICINA | Page undefined" at bounding box center [793, 155] width 31 height 1
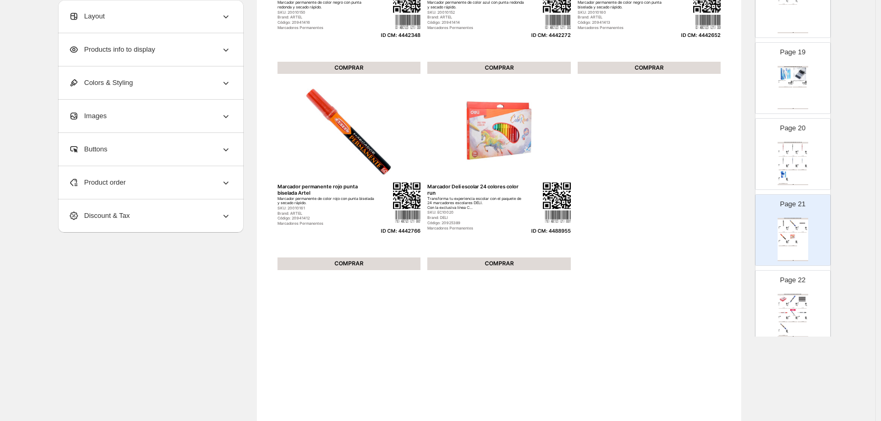
scroll to position [264, 0]
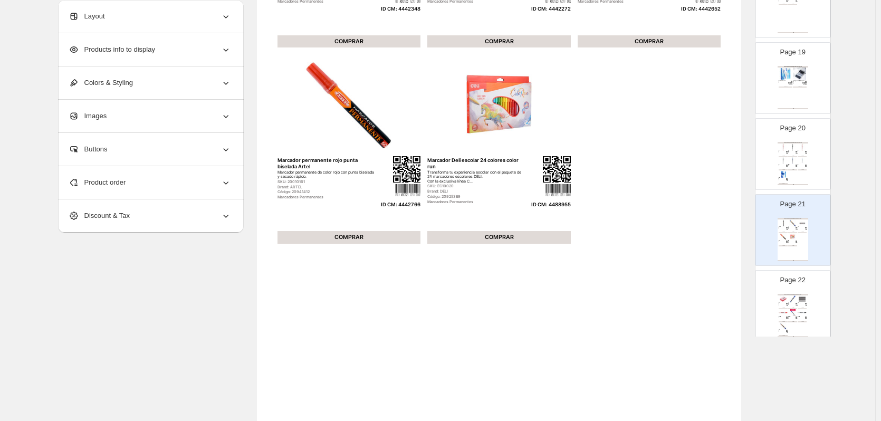
click at [786, 234] on img at bounding box center [783, 236] width 9 height 7
click at [788, 238] on img at bounding box center [792, 236] width 9 height 7
click at [799, 182] on div "ARTÍCULOS DE ESCRITURA / BOLÍGRAFOS Y ROLLER Lápiz gel 0.5 mm rojo Lápiz gel ro…" at bounding box center [793, 163] width 31 height 43
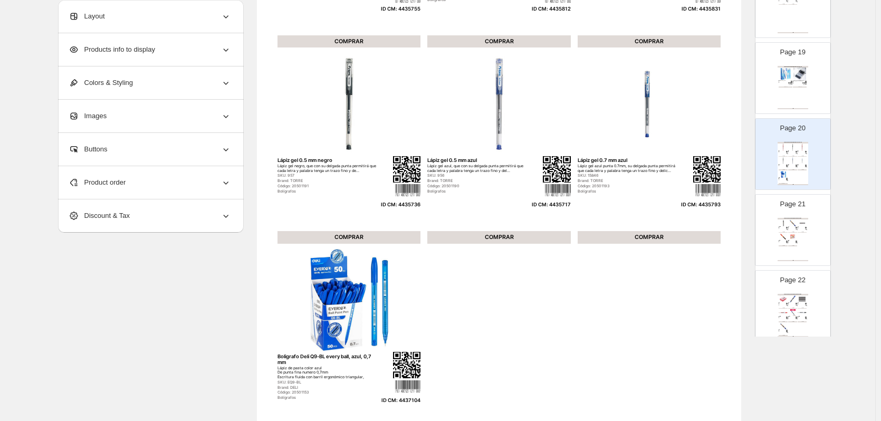
click at [784, 253] on div "ARTÍCULOS DE ESCRITURA / MARCADORES OFICINA Marcador permanente negro punta red…" at bounding box center [793, 239] width 31 height 43
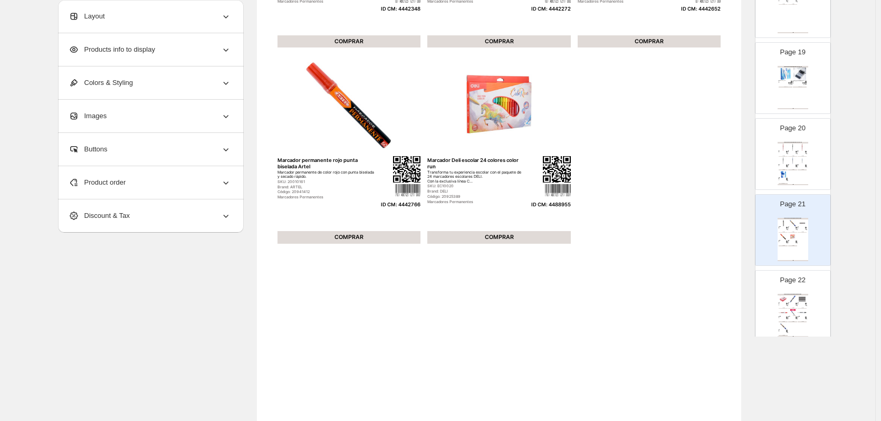
click at [785, 296] on img at bounding box center [783, 299] width 9 height 7
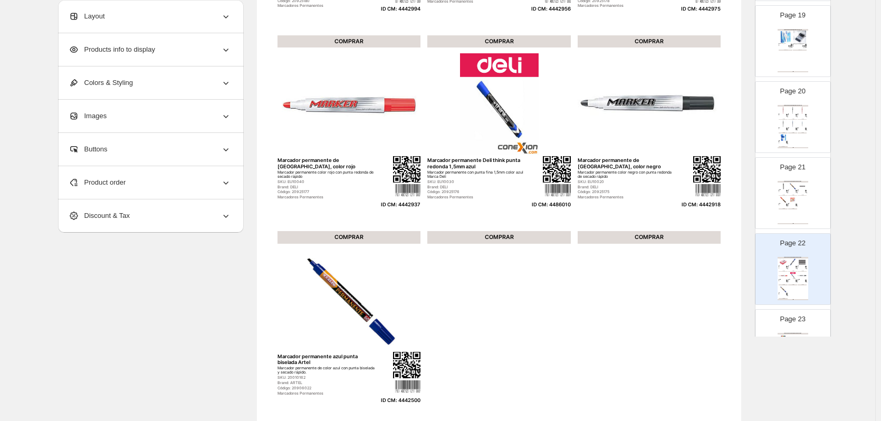
scroll to position [1425, 0]
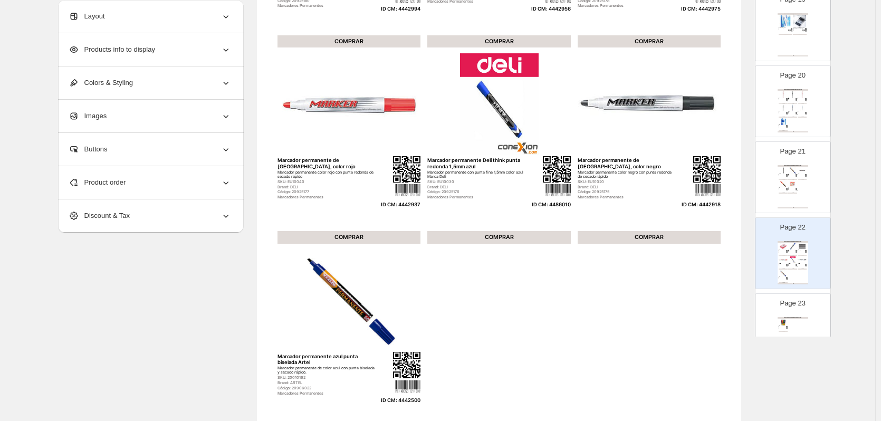
click at [793, 317] on div "ARTÍCULOS DE ESCRITURA / MARCADORES OFICINA" at bounding box center [793, 318] width 31 height 2
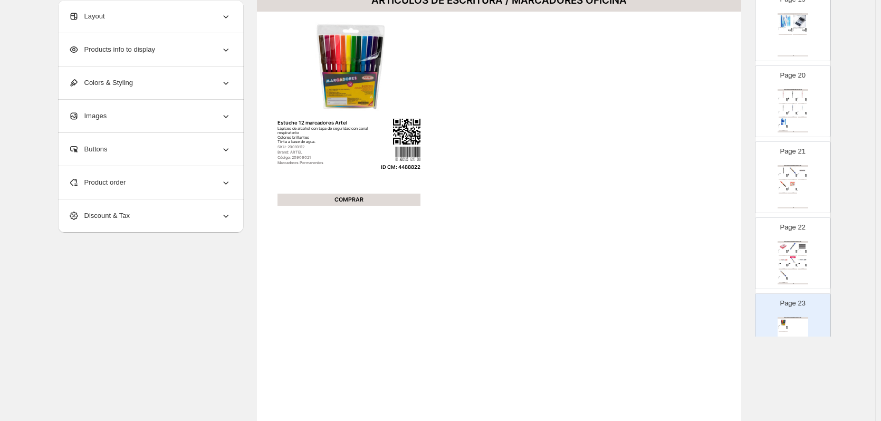
scroll to position [53, 0]
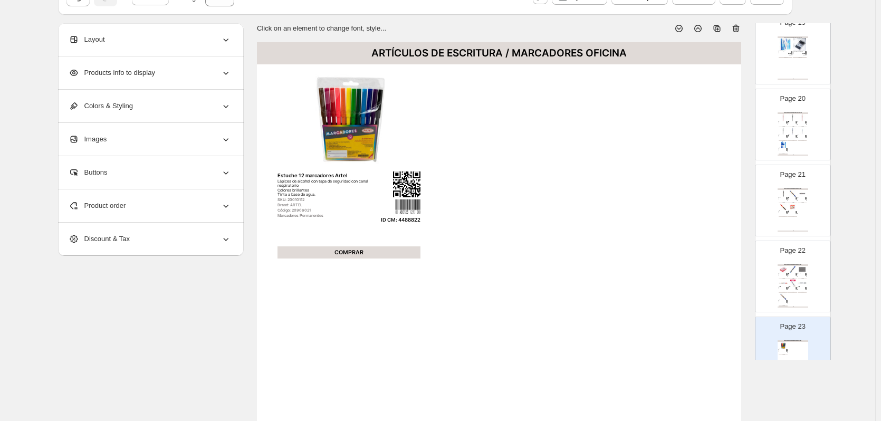
click at [804, 284] on img at bounding box center [802, 283] width 9 height 7
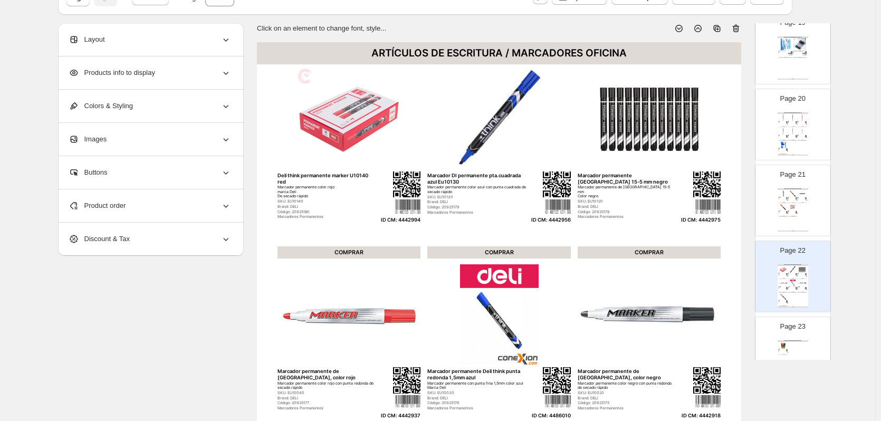
click at [788, 211] on div "Marcador Deli escolar 24 colores color run" at bounding box center [791, 211] width 6 height 1
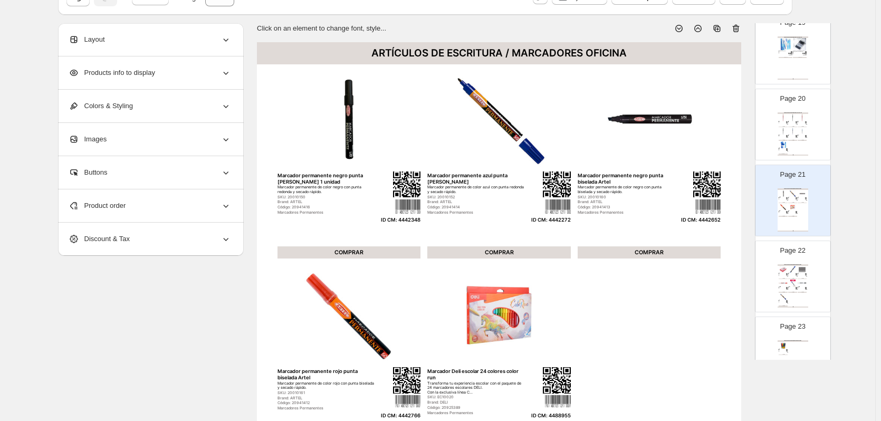
click at [800, 150] on div "ARTÍCULOS DE ESCRITURA / BOLÍGRAFOS Y ROLLER Lápiz gel 0.5 mm rojo Lápiz gel ro…" at bounding box center [793, 133] width 31 height 43
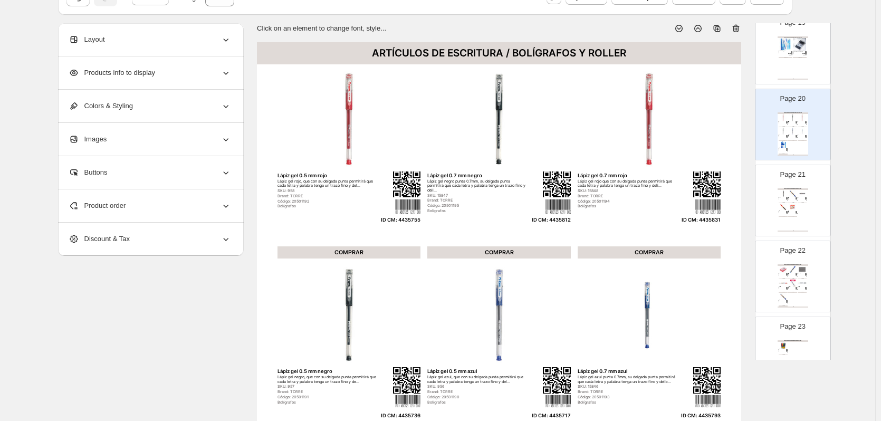
click at [798, 192] on img at bounding box center [802, 193] width 9 height 7
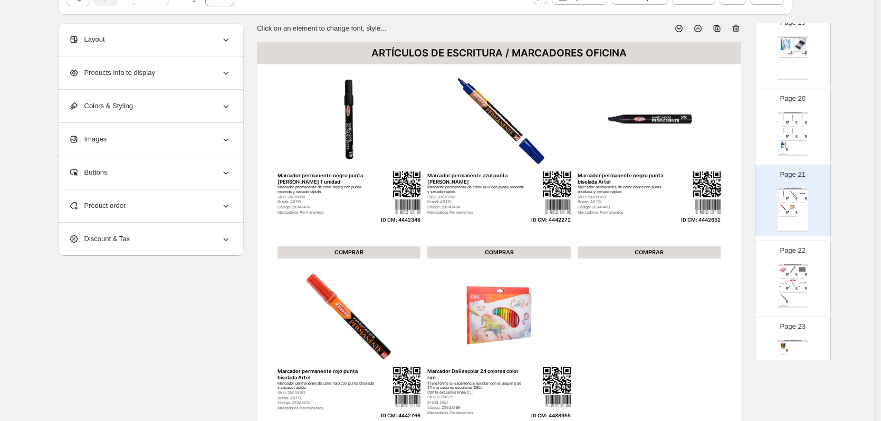
click at [789, 292] on div "COMPRAR" at bounding box center [792, 292] width 9 height 1
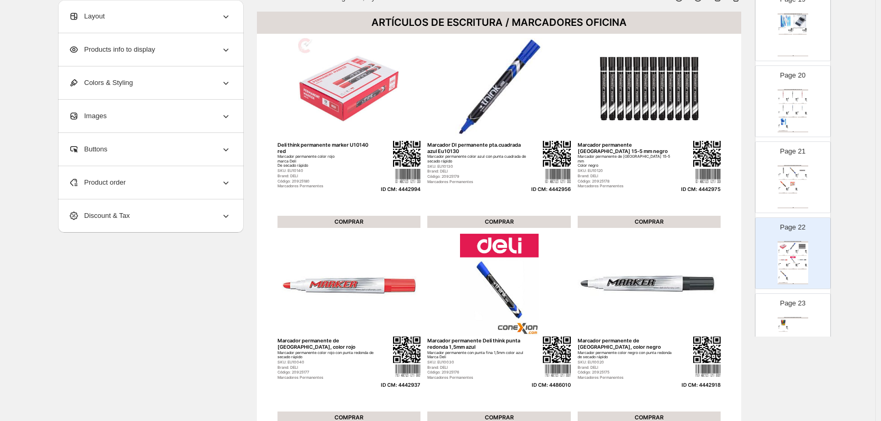
scroll to position [80, 0]
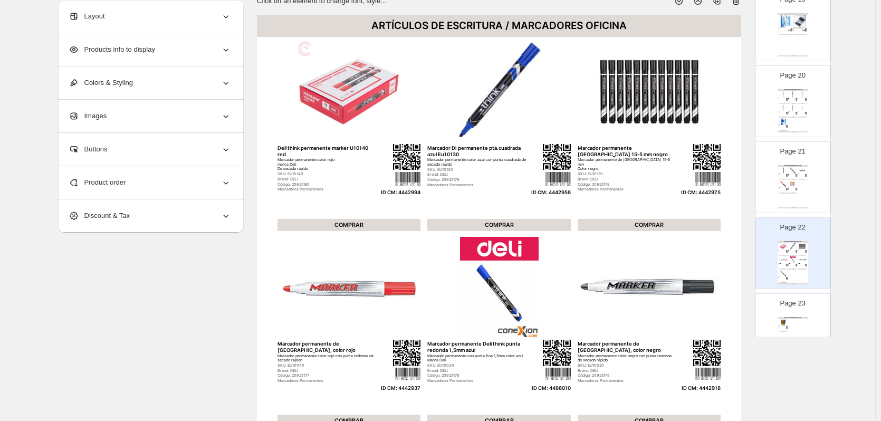
click at [786, 202] on div "ARTÍCULOS DE ESCRITURA / MARCADORES OFICINA Marcador permanente negro punta red…" at bounding box center [793, 186] width 31 height 43
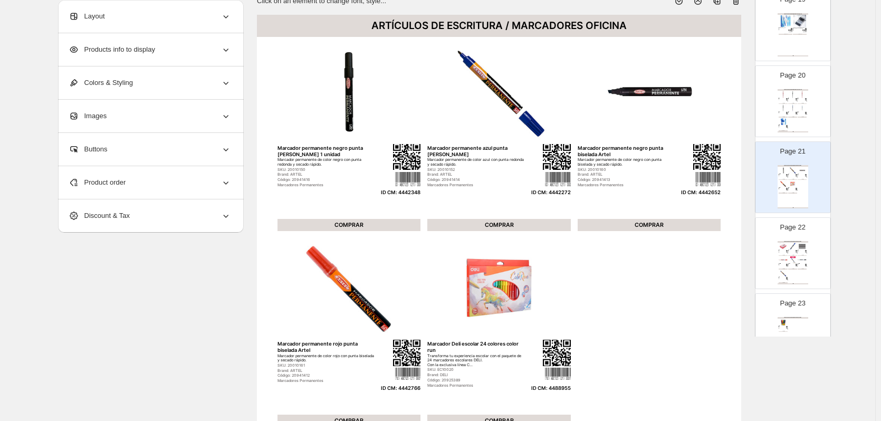
click at [788, 264] on div "Marcador permanente Deli think punta redonda 1,5mm azul" at bounding box center [791, 264] width 6 height 1
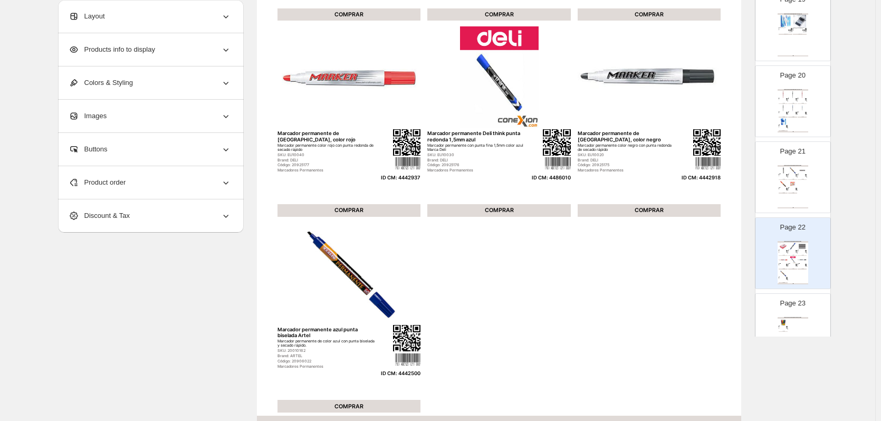
scroll to position [291, 0]
click at [779, 185] on img at bounding box center [783, 183] width 9 height 7
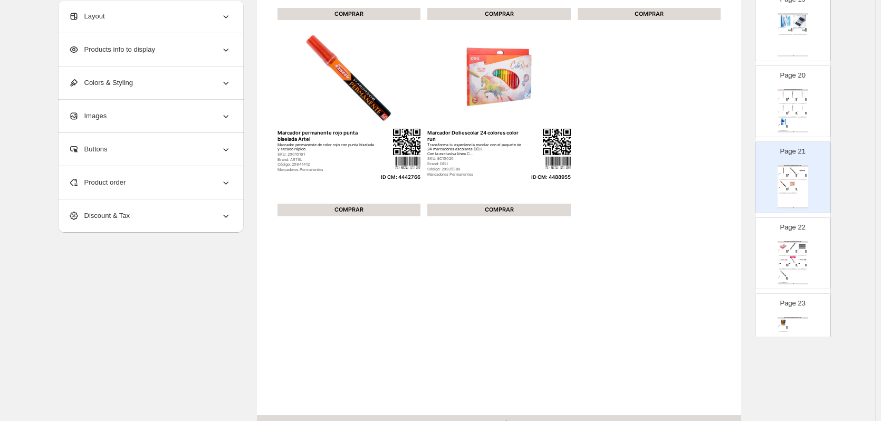
click at [126, 172] on div "Product order" at bounding box center [150, 182] width 163 height 33
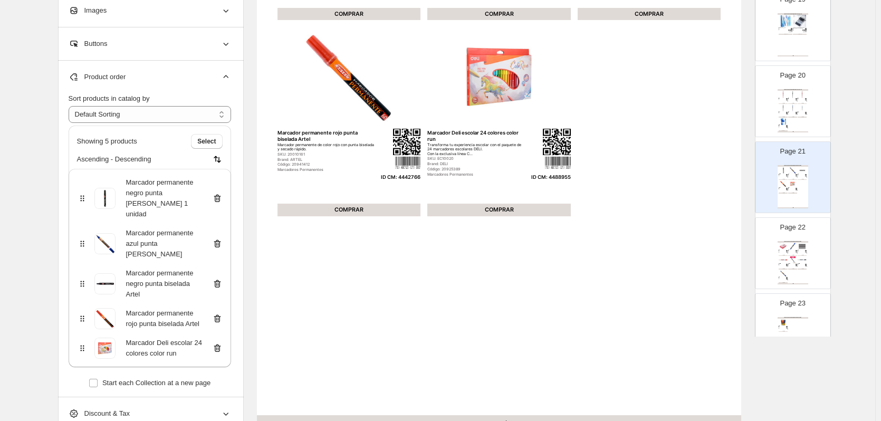
click at [135, 399] on button "Add Products" at bounding box center [116, 406] width 54 height 15
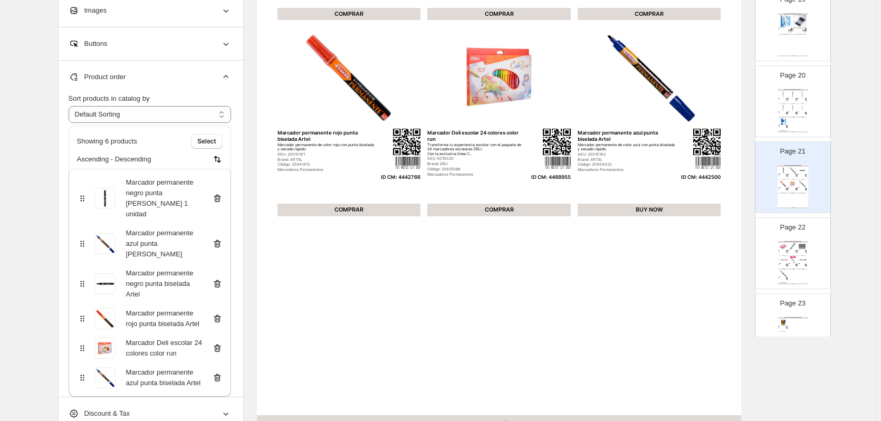
click at [795, 257] on img at bounding box center [792, 259] width 9 height 7
type input "**"
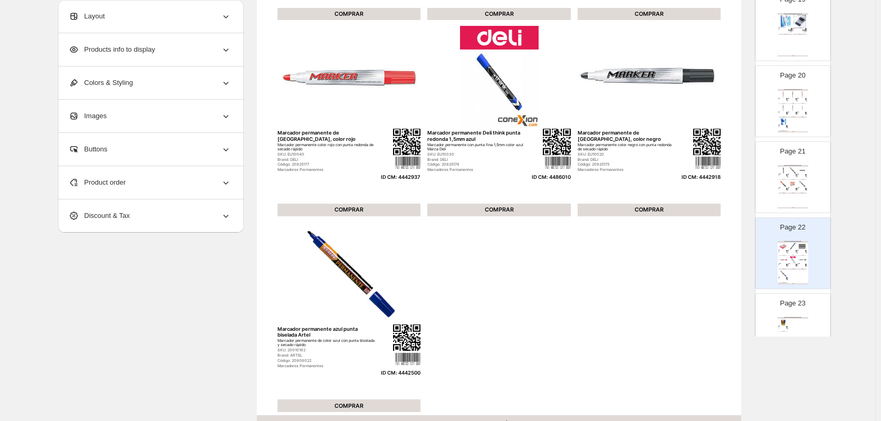
click at [395, 282] on img at bounding box center [350, 273] width 144 height 102
select select "*******"
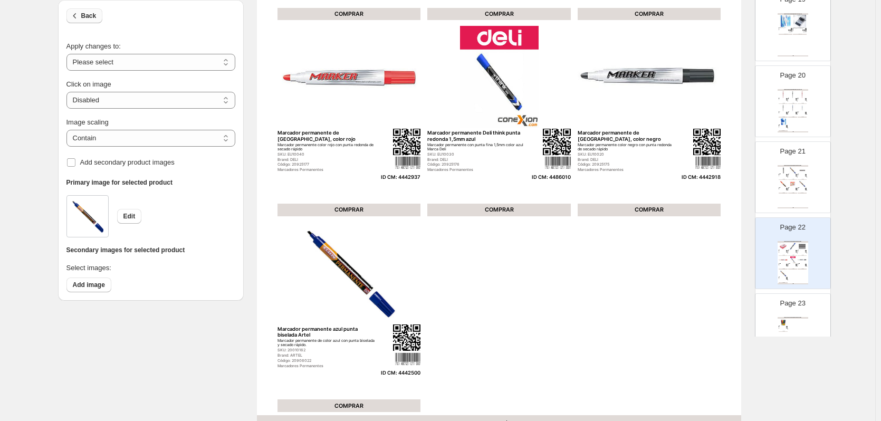
click at [96, 16] on span "Back" at bounding box center [88, 16] width 15 height 8
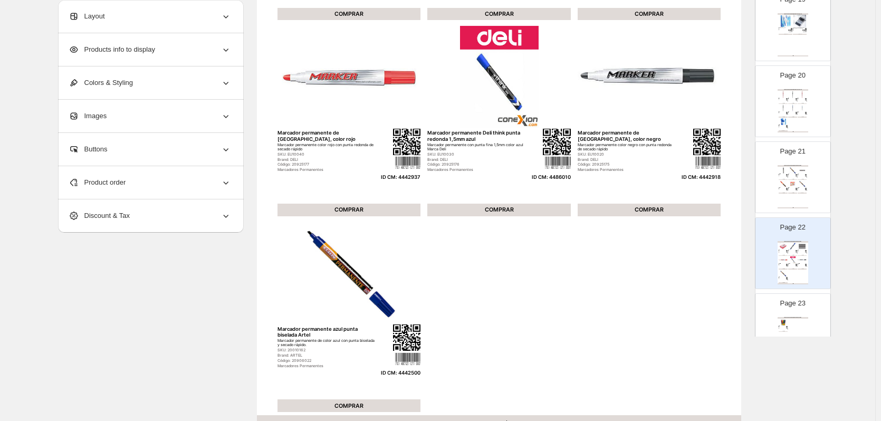
click at [146, 183] on div "Product order" at bounding box center [150, 182] width 163 height 33
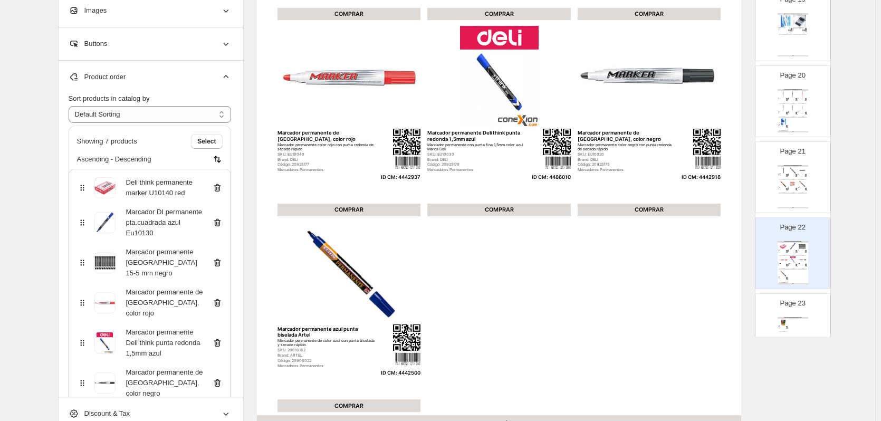
click at [220, 378] on icon at bounding box center [217, 383] width 11 height 11
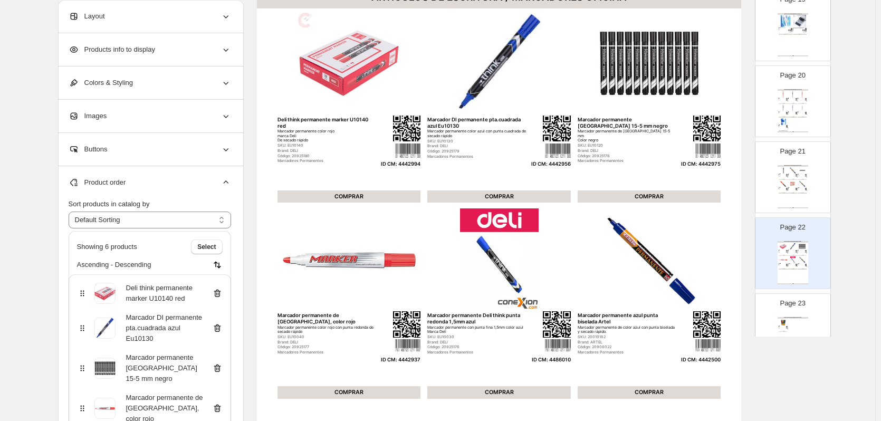
scroll to position [0, 0]
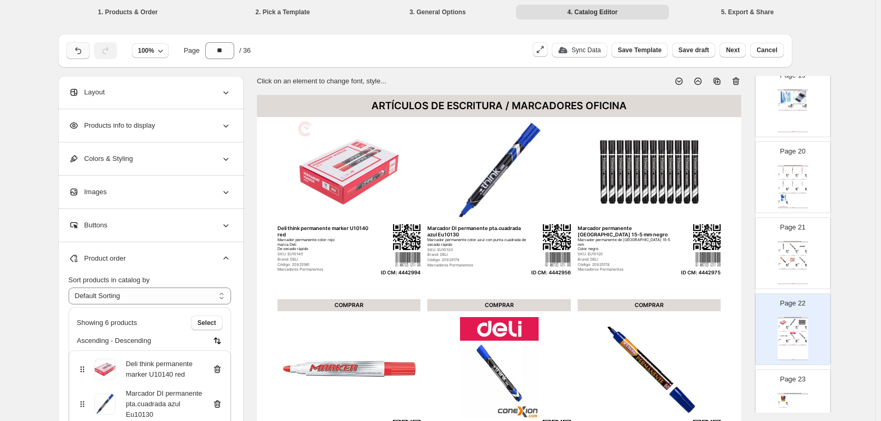
click at [81, 52] on icon "button" at bounding box center [78, 50] width 11 height 11
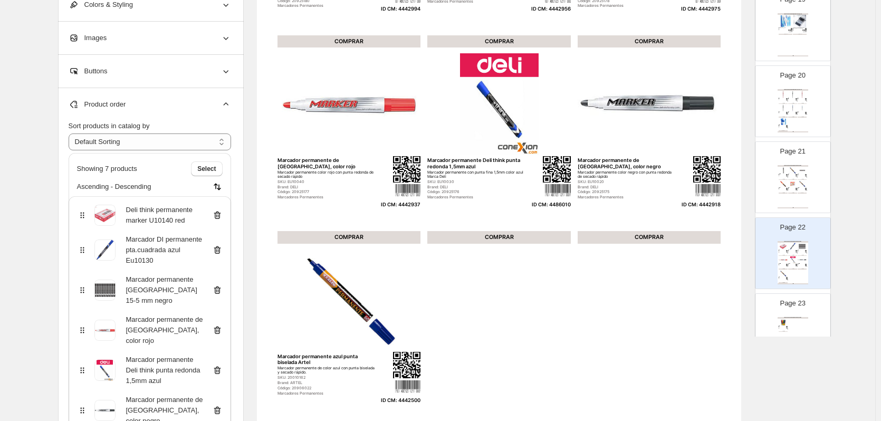
scroll to position [106, 0]
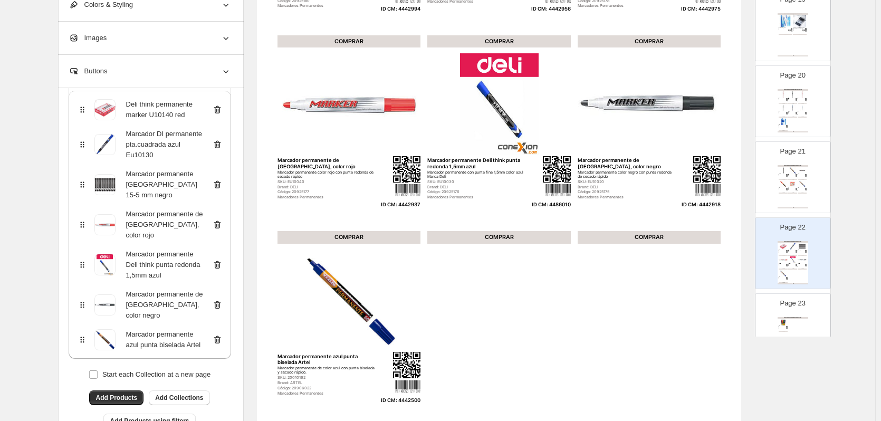
click at [219, 335] on icon at bounding box center [217, 340] width 11 height 11
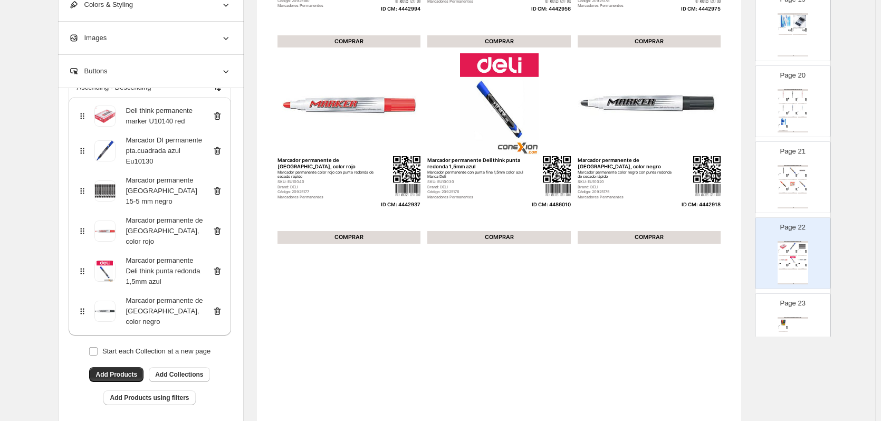
scroll to position [89, 0]
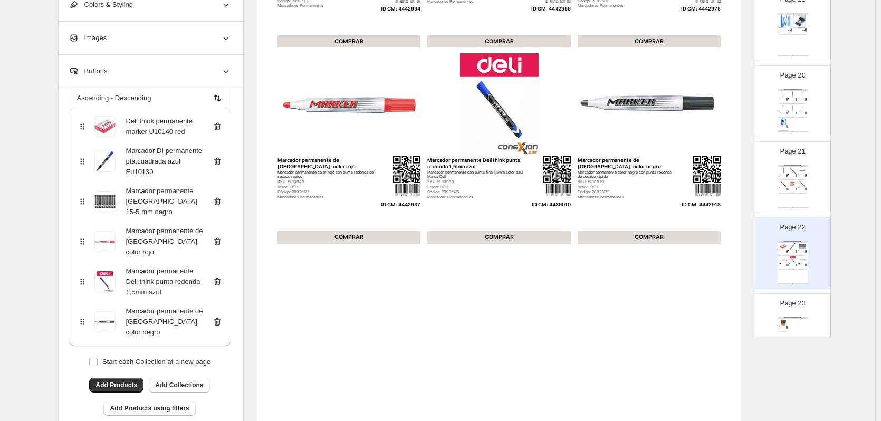
click at [791, 306] on p "Page 23" at bounding box center [792, 303] width 25 height 11
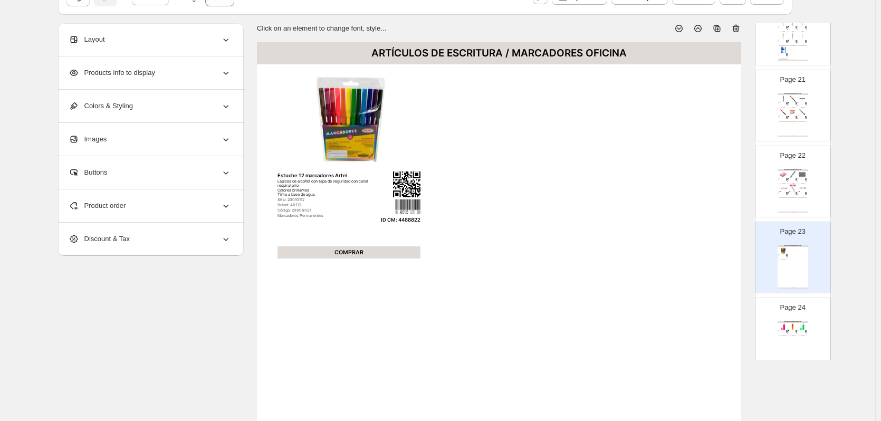
scroll to position [1530, 0]
click at [792, 315] on img at bounding box center [792, 315] width 9 height 7
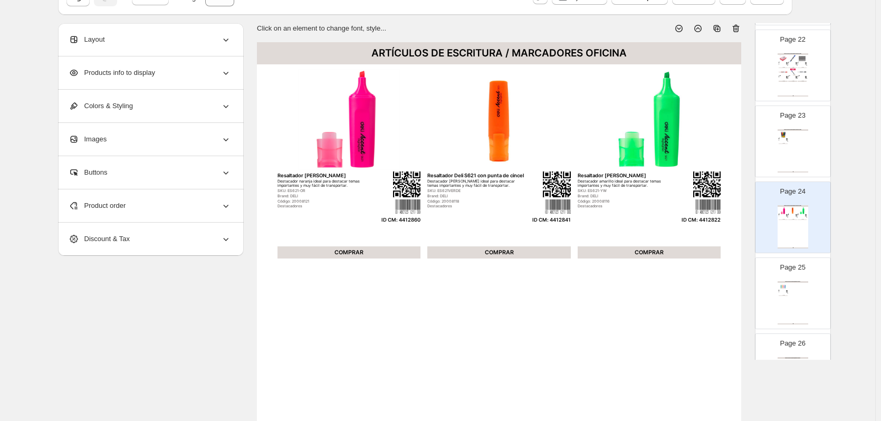
scroll to position [1742, 0]
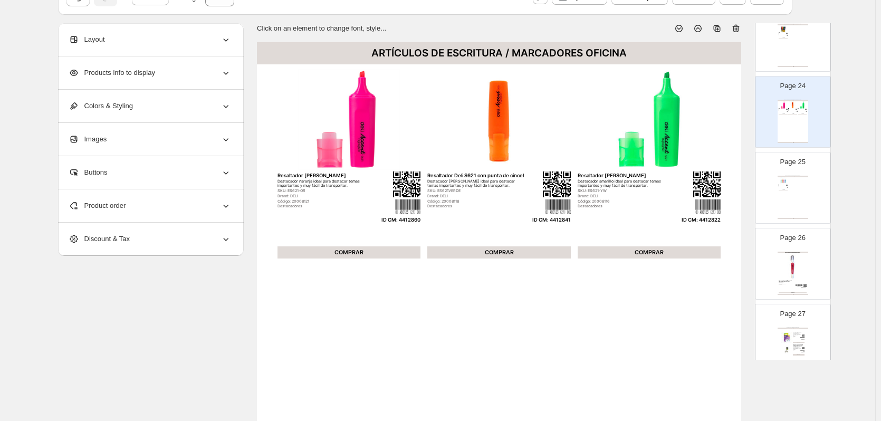
click at [784, 207] on div "ARTÍCULOS DE ESCRITURA / CORRECTORES Cinta correctora retráctil Cinta corrector…" at bounding box center [793, 197] width 31 height 43
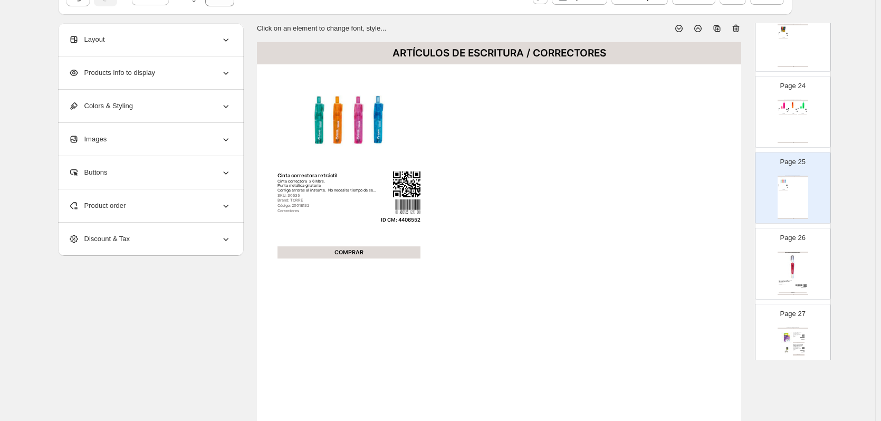
click at [792, 256] on img at bounding box center [793, 267] width 28 height 26
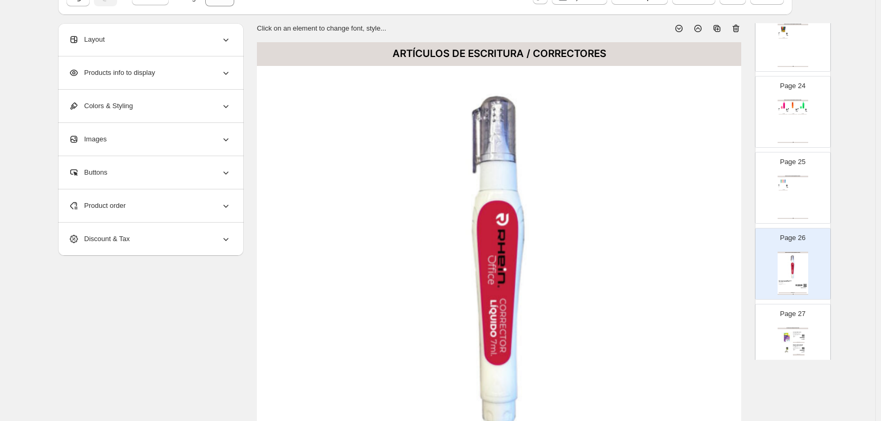
click at [797, 212] on div "ARTÍCULOS DE ESCRITURA / CORRECTORES Cinta correctora retráctil Cinta corrector…" at bounding box center [793, 197] width 31 height 43
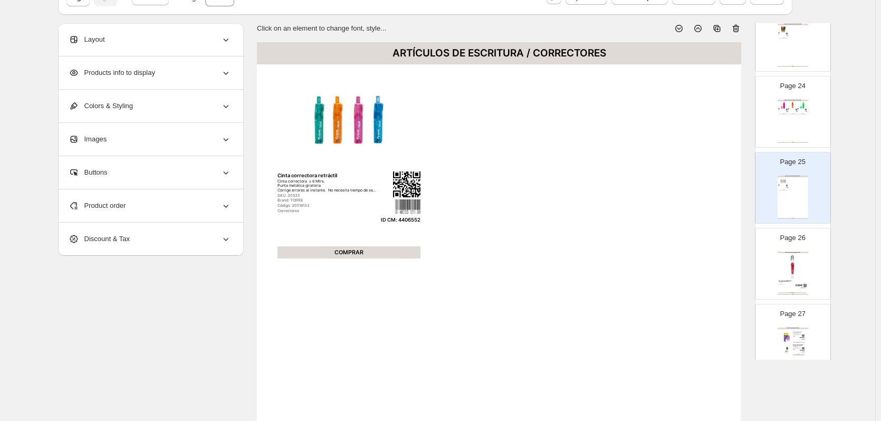
click at [785, 336] on img at bounding box center [788, 338] width 12 height 12
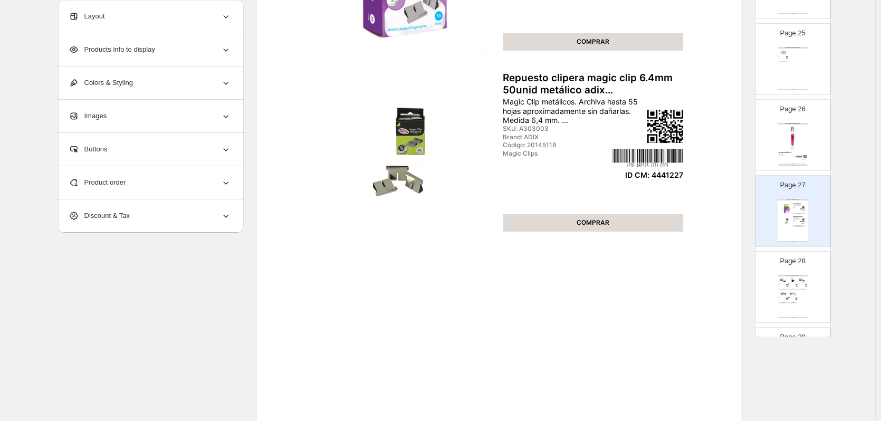
scroll to position [344, 0]
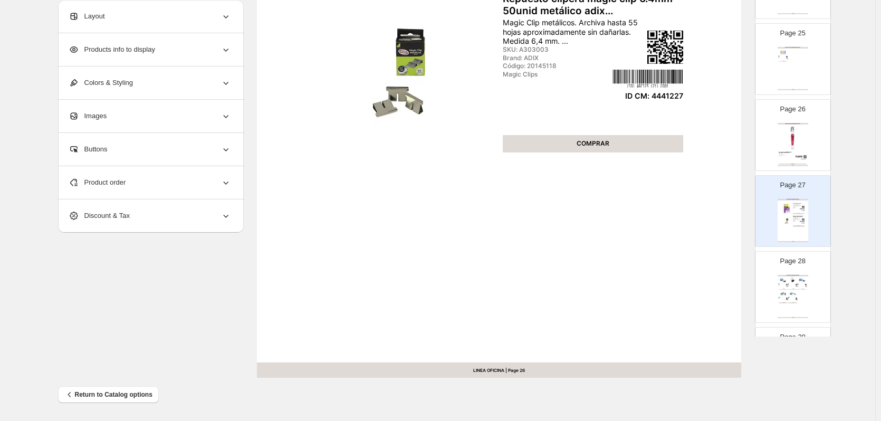
click at [780, 299] on div "Apretador" at bounding box center [782, 299] width 6 height 1
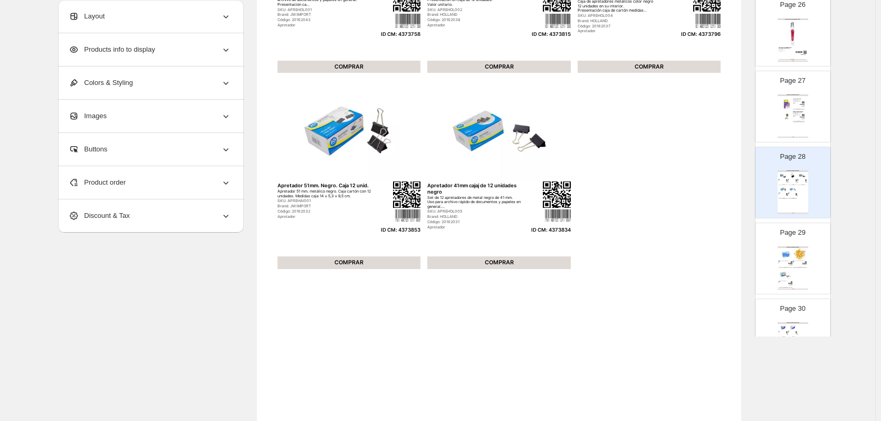
scroll to position [1953, 0]
click at [790, 278] on img at bounding box center [786, 274] width 14 height 13
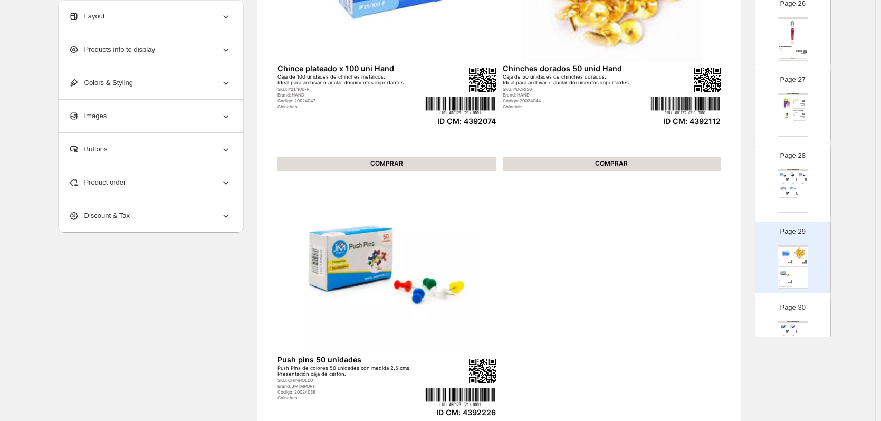
click at [788, 325] on img at bounding box center [792, 326] width 9 height 7
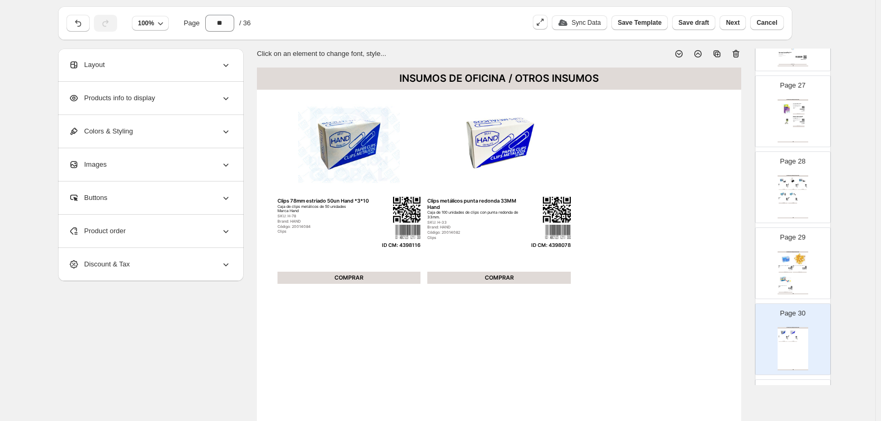
scroll to position [2058, 0]
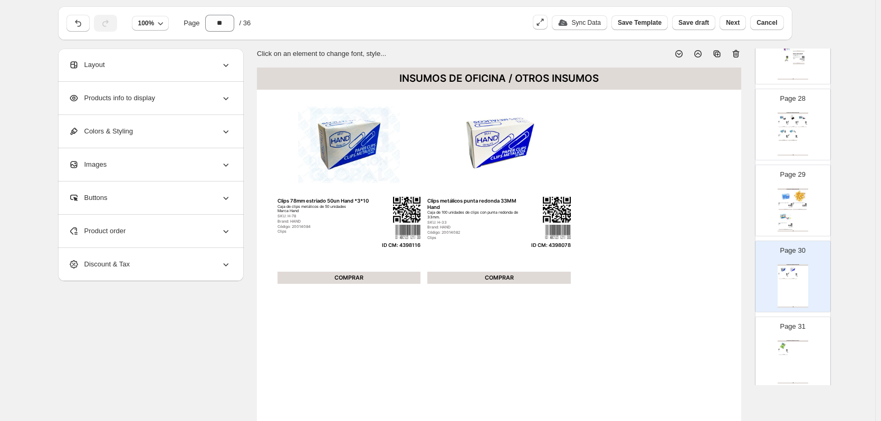
click at [791, 340] on div "INSUMOS DE OFICINA / POST IT Y NOTAS" at bounding box center [793, 341] width 31 height 2
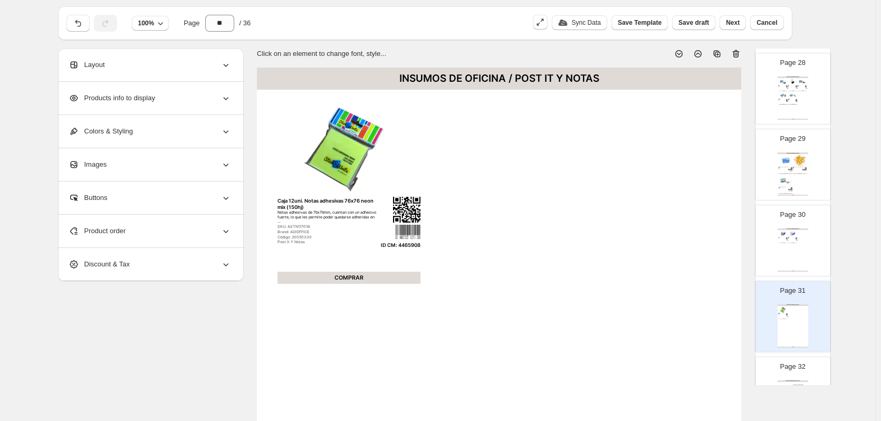
scroll to position [2164, 0]
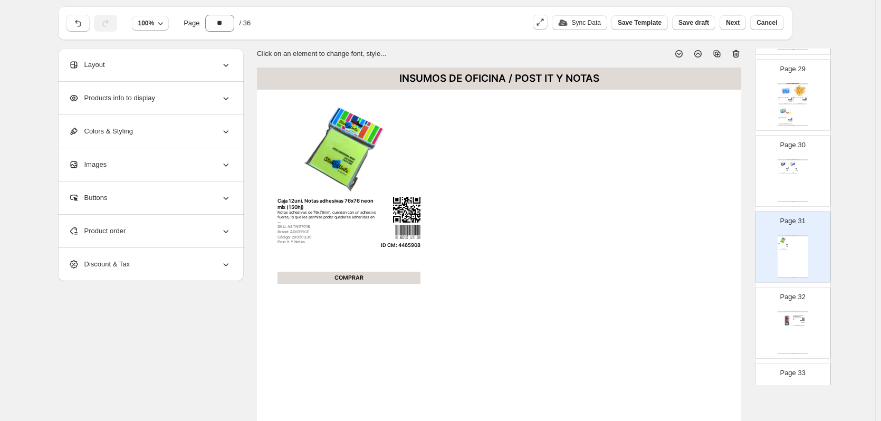
click at [794, 329] on div "INSUMOS DE OFICINA / TAMPONES Y TINTAS Fechador 46140 con placa de 40 mm. de di…" at bounding box center [793, 332] width 31 height 43
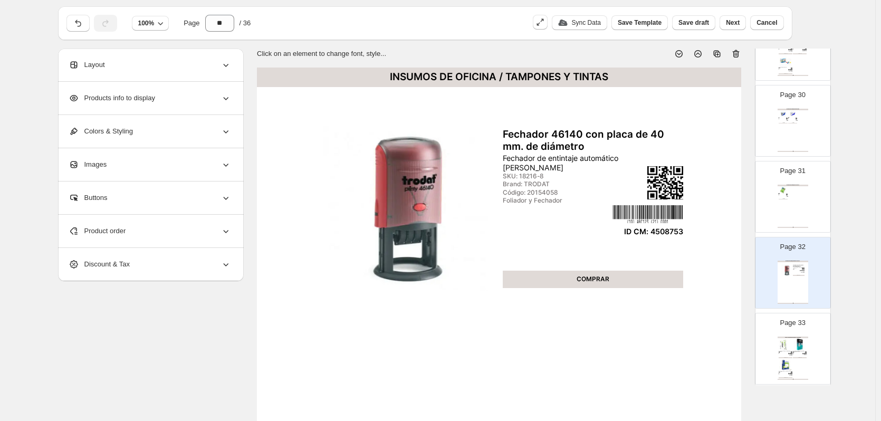
scroll to position [2269, 0]
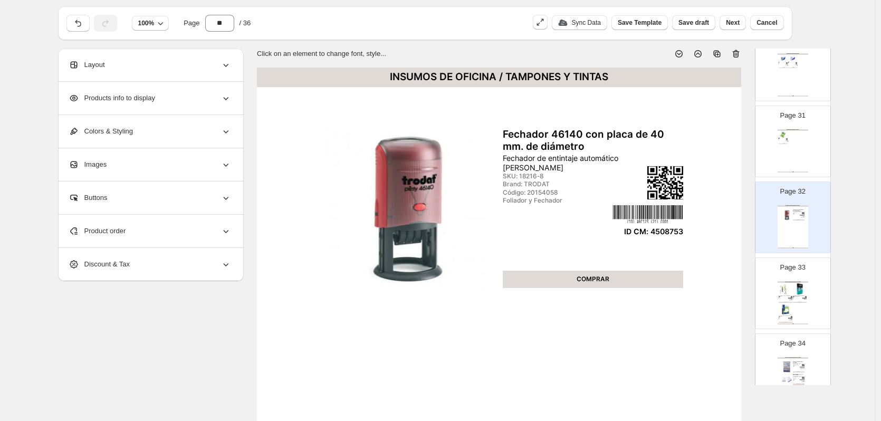
click at [797, 301] on div "PAPEL FOTOCOPIA Y MÁS / PAPEL FOTOCOPIA Papel Fotocopia Epaper Oficio 75 g 500 …" at bounding box center [793, 302] width 31 height 43
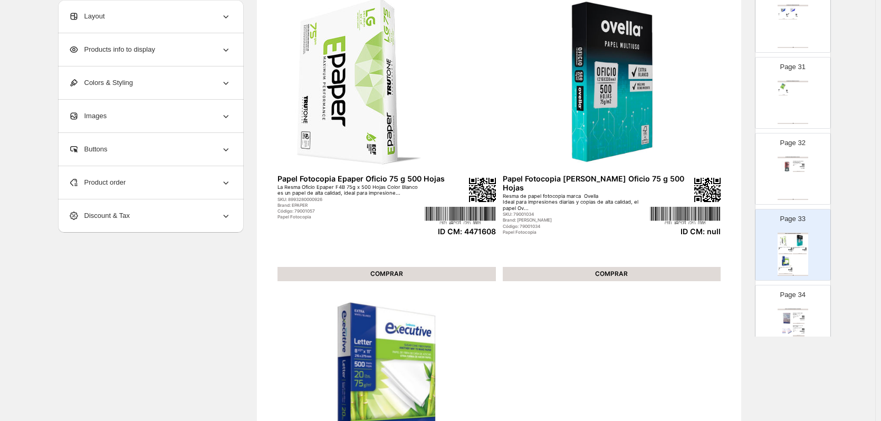
scroll to position [239, 0]
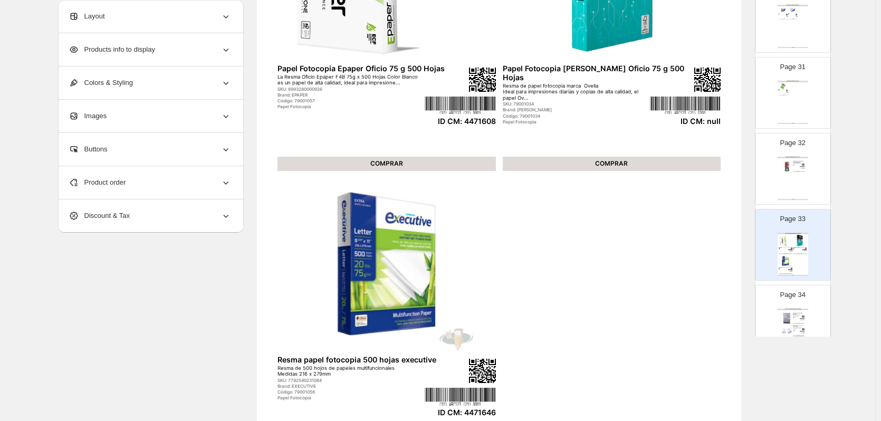
click at [789, 309] on div "PAPEL FOTOCOPIA Y MÁS / PAPEL FOTOCOPIA" at bounding box center [793, 310] width 31 height 2
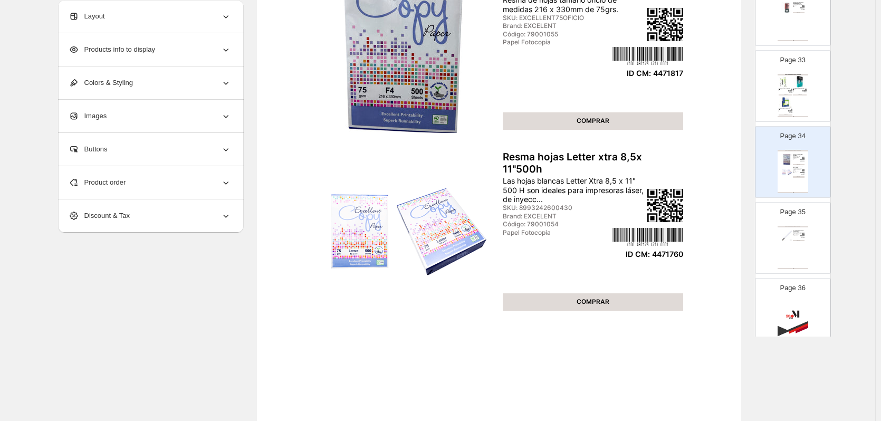
scroll to position [2469, 0]
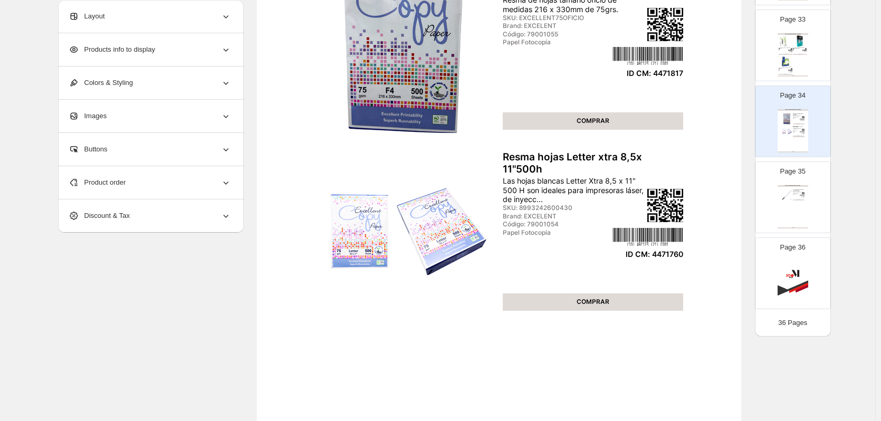
click at [798, 218] on div "PAPEL FOTOCOPIA Y MÁS / PAPEL ADHESIVO Forro Adhesivo 45 cm x 1.5 m Transparent…" at bounding box center [793, 206] width 31 height 43
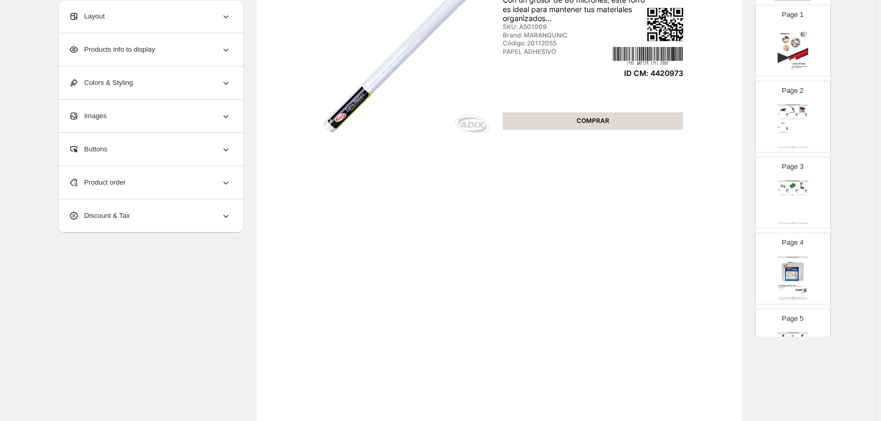
scroll to position [23, 0]
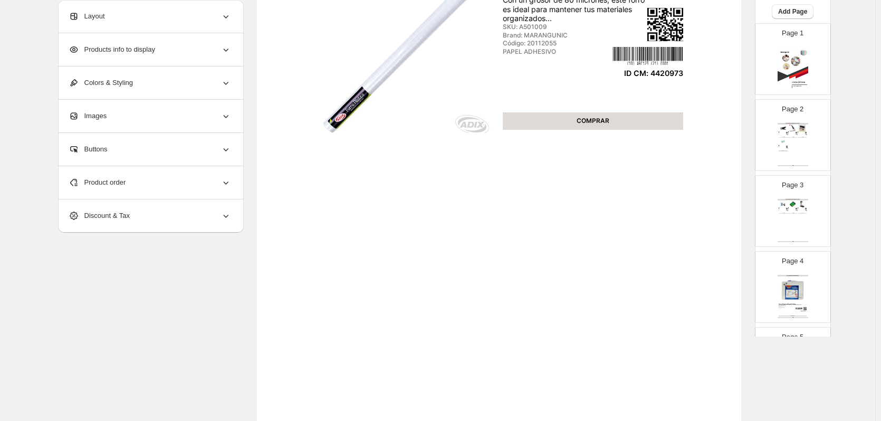
click at [805, 128] on img at bounding box center [802, 128] width 9 height 7
type input "*"
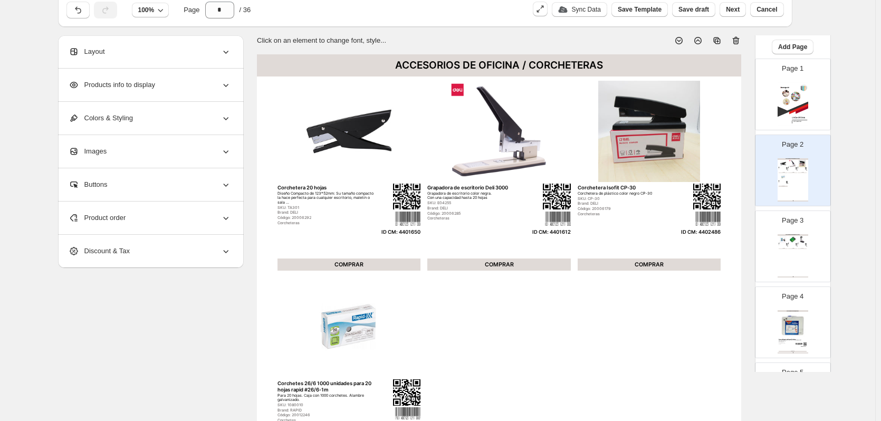
scroll to position [0, 0]
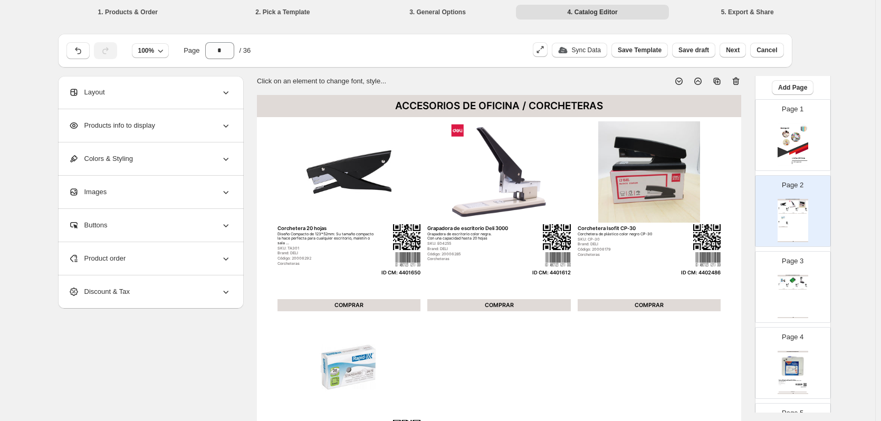
click at [698, 52] on span "Save draft" at bounding box center [694, 50] width 31 height 8
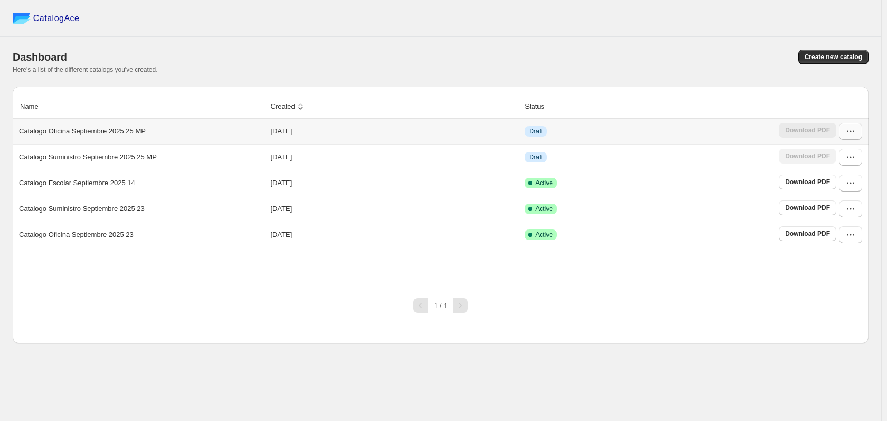
click at [845, 132] on icon "button" at bounding box center [850, 131] width 11 height 11
click at [834, 222] on span "Edit" at bounding box center [849, 227] width 54 height 11
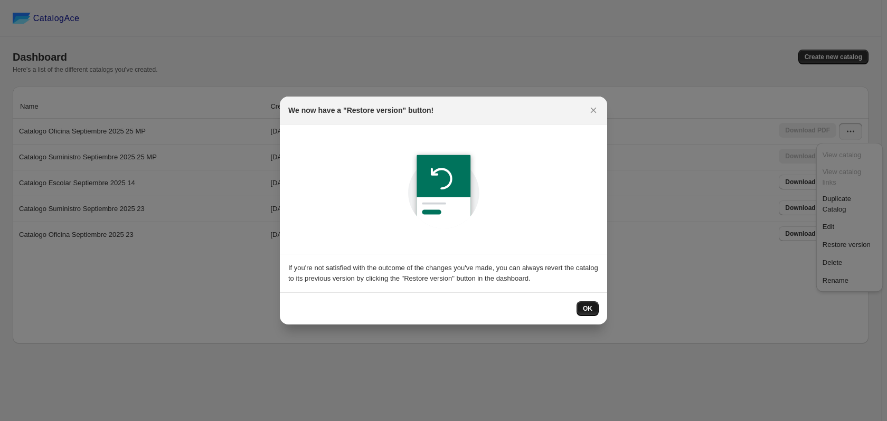
click at [596, 306] on button "OK" at bounding box center [587, 308] width 22 height 15
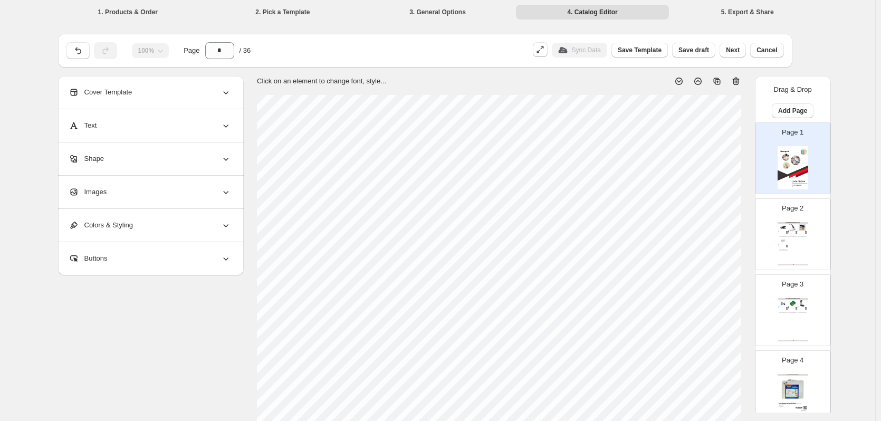
click at [788, 246] on div "ACCESORIOS DE OFICINA / CORCHETERAS Corchetera 20 hojas Diseño Compacto de 123*…" at bounding box center [793, 243] width 31 height 43
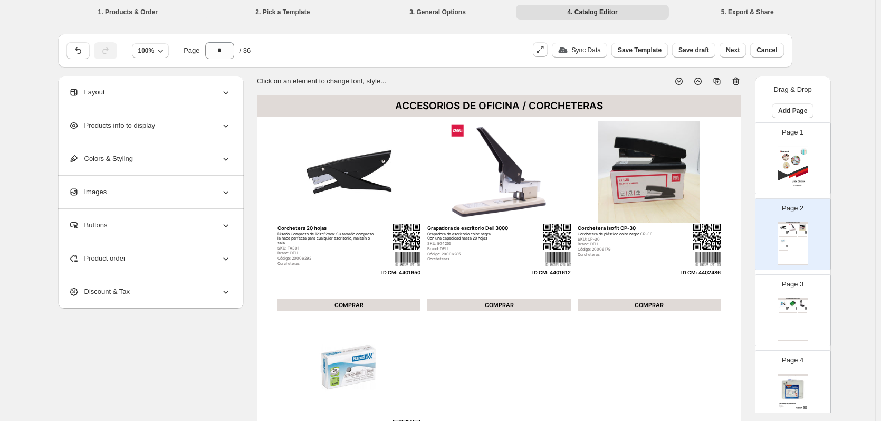
click at [151, 91] on div "Layout" at bounding box center [150, 92] width 163 height 33
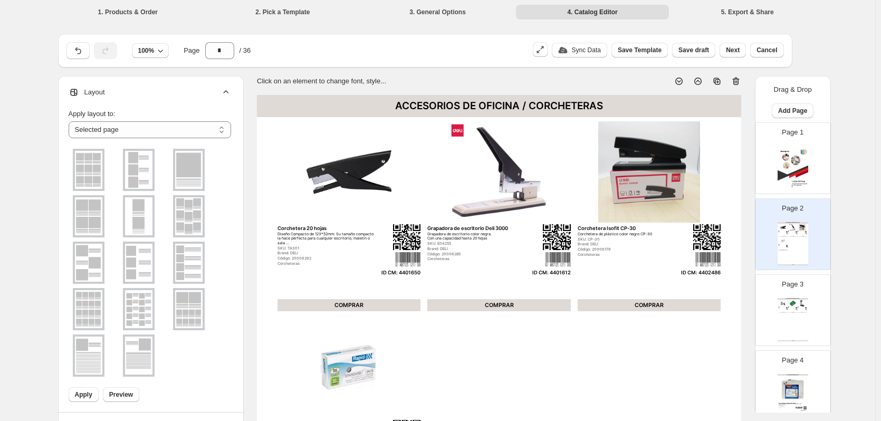
click at [98, 223] on img at bounding box center [88, 216] width 27 height 38
click at [88, 398] on span "Apply" at bounding box center [83, 395] width 17 height 8
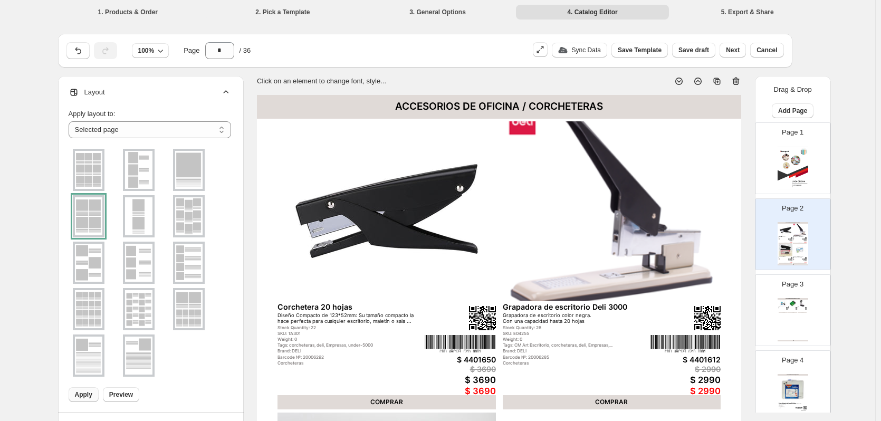
click at [785, 303] on img at bounding box center [783, 303] width 9 height 7
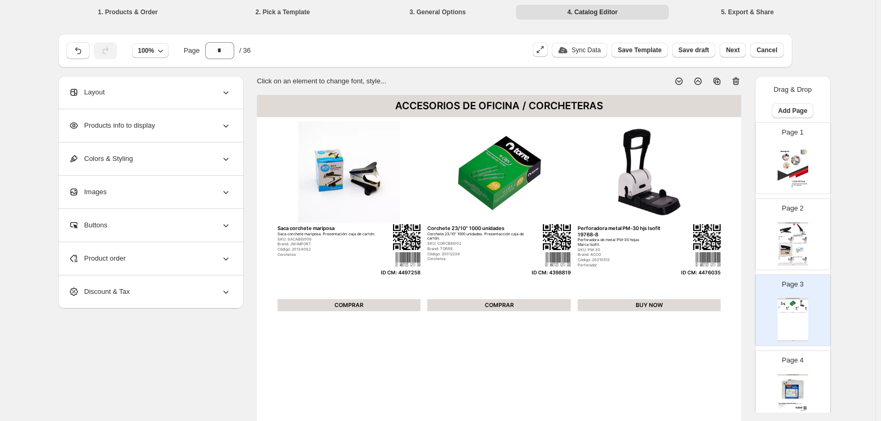
click at [207, 89] on div "Layout" at bounding box center [150, 92] width 163 height 33
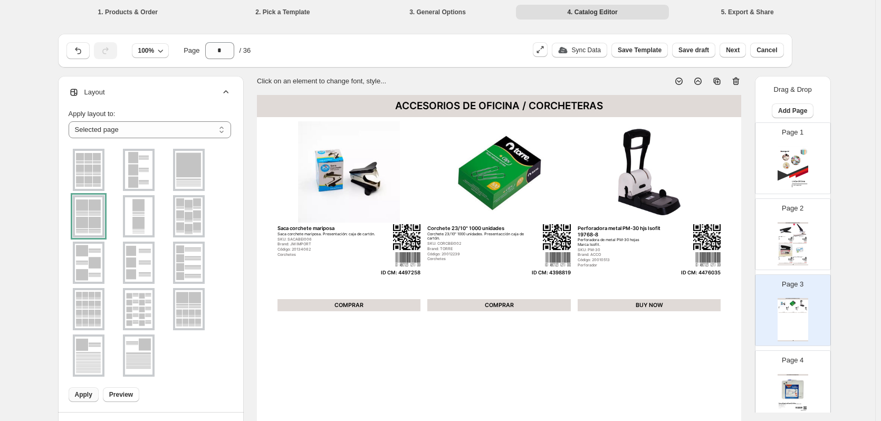
click at [146, 163] on img at bounding box center [138, 170] width 27 height 38
click at [149, 268] on img at bounding box center [138, 263] width 27 height 38
click at [83, 394] on span "Apply" at bounding box center [83, 395] width 17 height 8
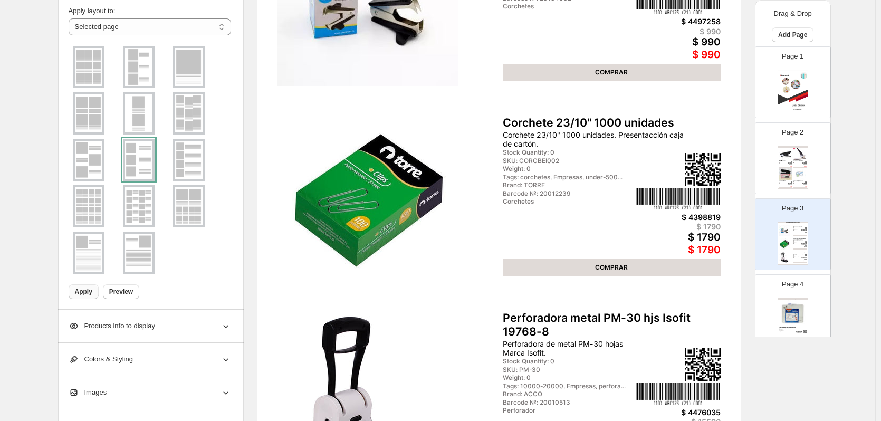
scroll to position [264, 0]
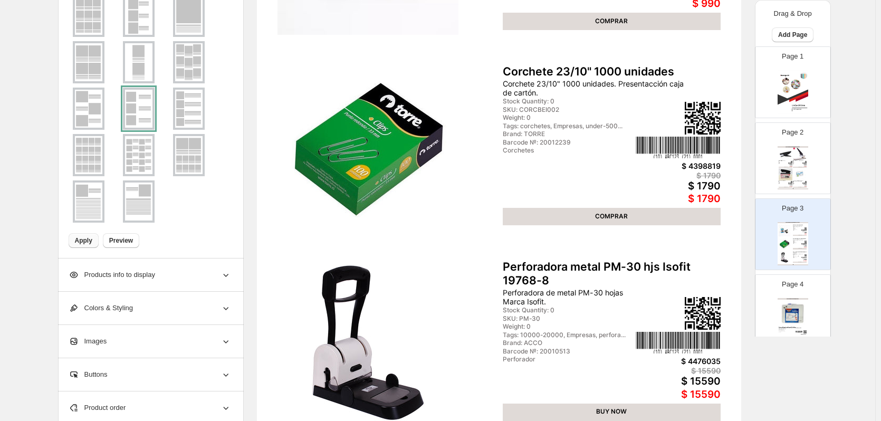
click at [785, 303] on img at bounding box center [793, 313] width 28 height 26
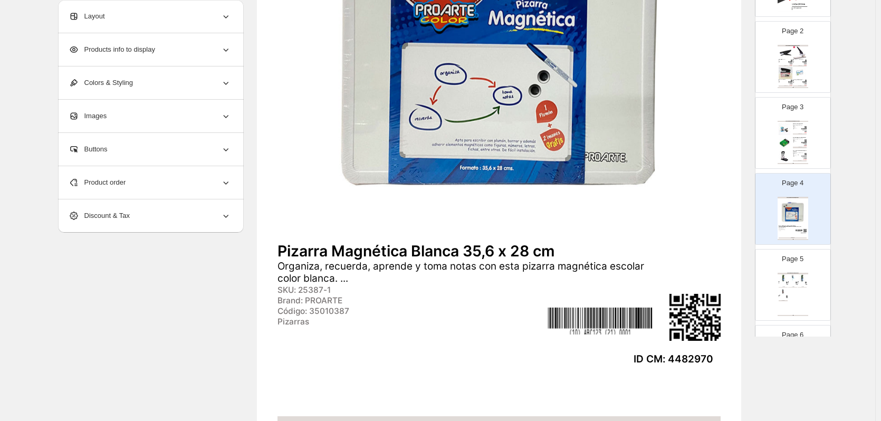
scroll to position [106, 0]
click at [793, 272] on img at bounding box center [792, 273] width 9 height 7
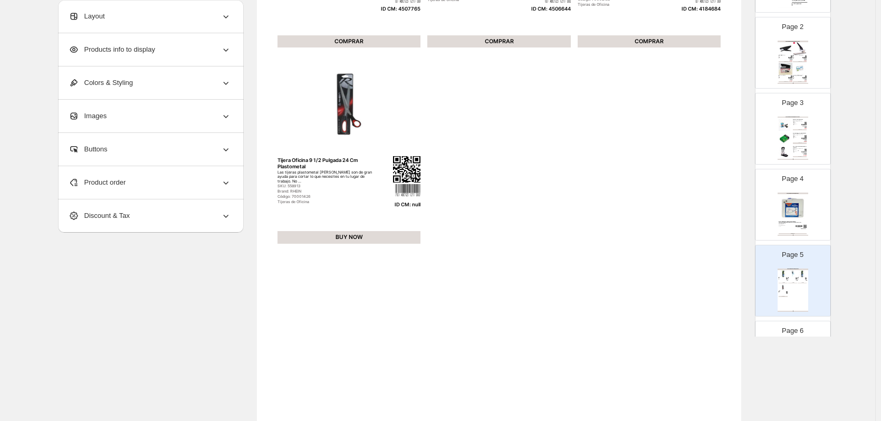
click at [164, 13] on div "Layout" at bounding box center [150, 16] width 163 height 33
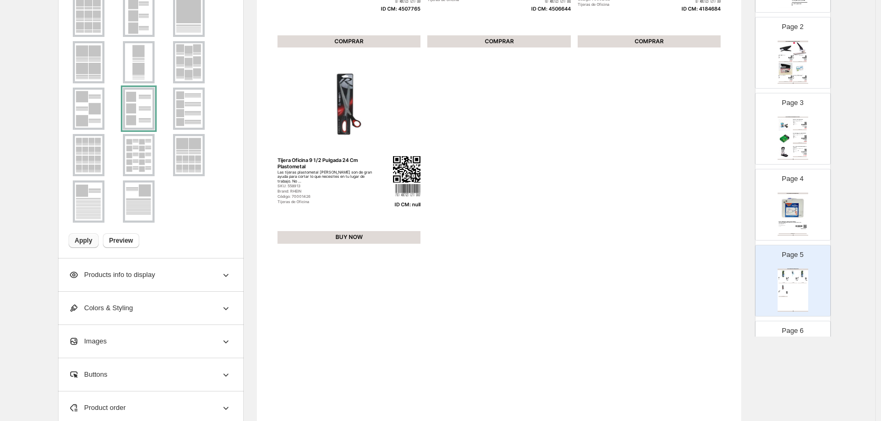
click at [90, 66] on img at bounding box center [88, 62] width 27 height 38
click at [82, 243] on span "Apply" at bounding box center [83, 240] width 17 height 8
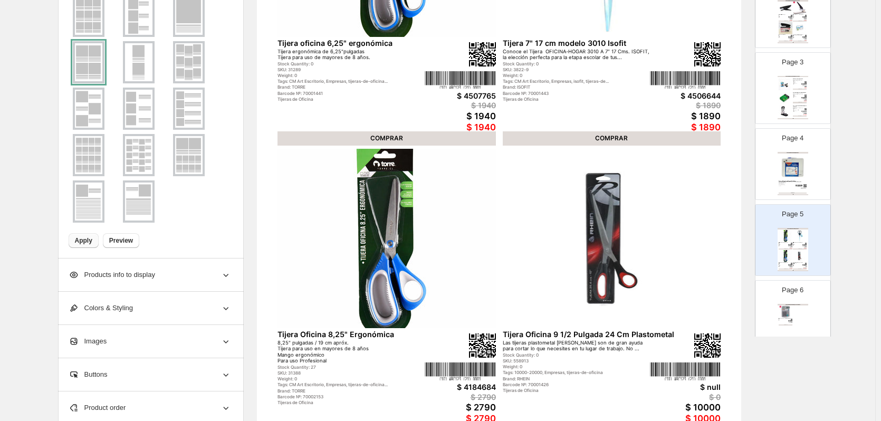
scroll to position [158, 0]
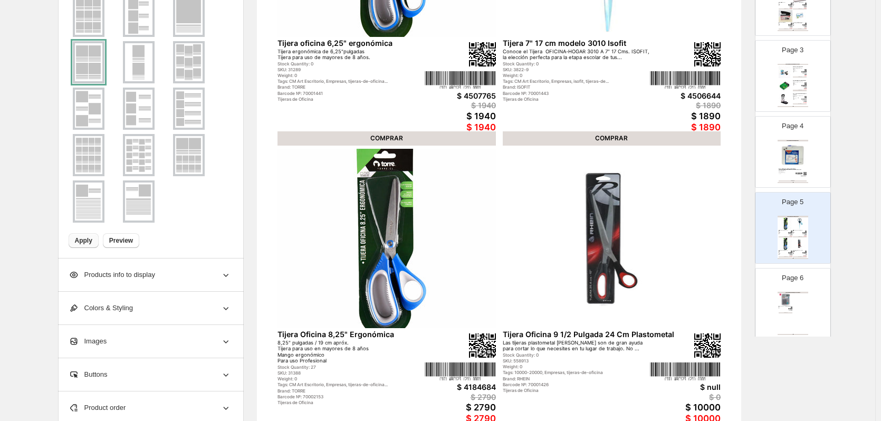
click at [790, 292] on div "ACCESORIOS DE OFICINA / CALCULADORAS" at bounding box center [793, 293] width 31 height 2
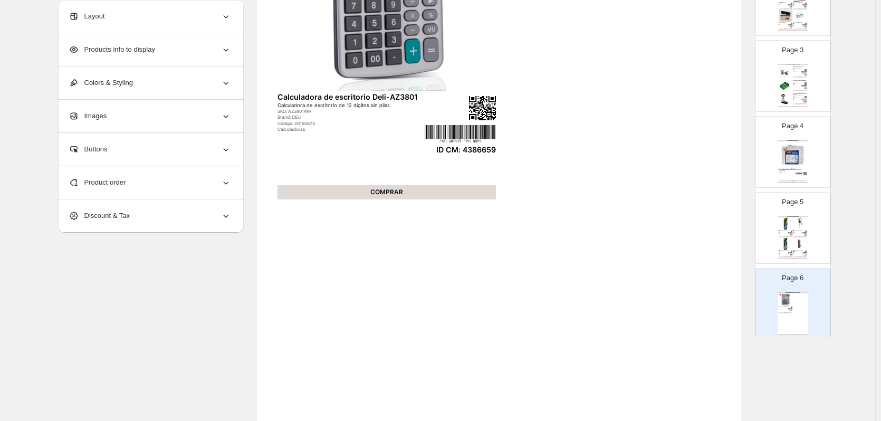
scroll to position [106, 0]
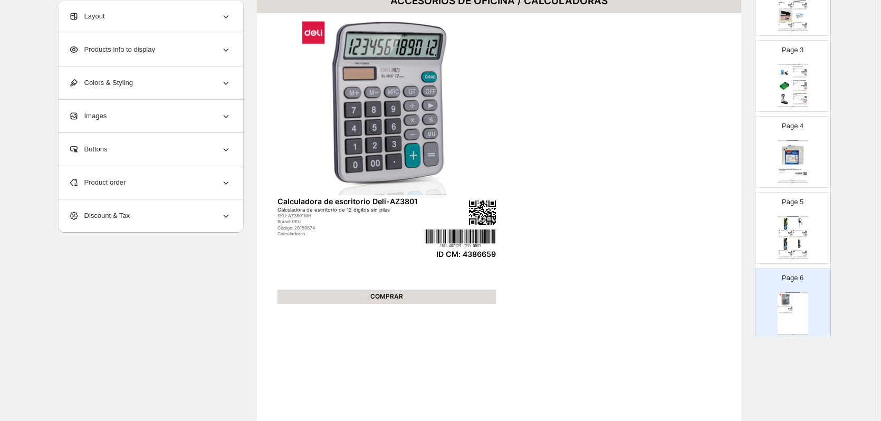
click at [177, 23] on div "Layout" at bounding box center [150, 16] width 163 height 33
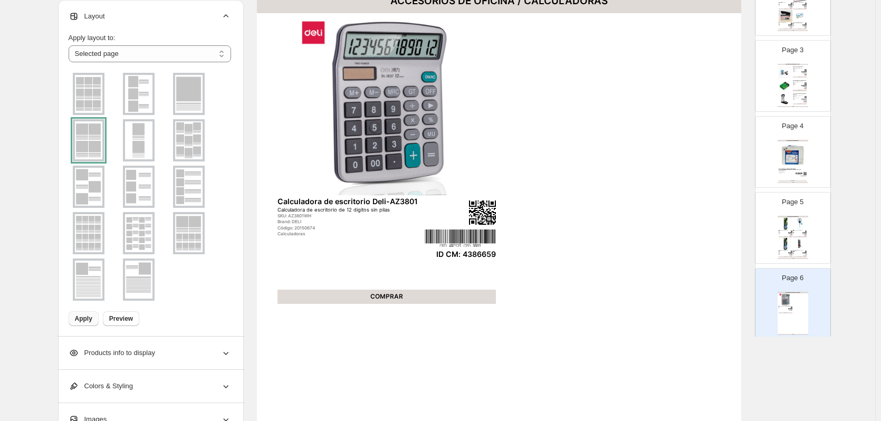
click at [193, 82] on img at bounding box center [188, 94] width 27 height 38
click at [87, 314] on button "Apply" at bounding box center [84, 318] width 30 height 15
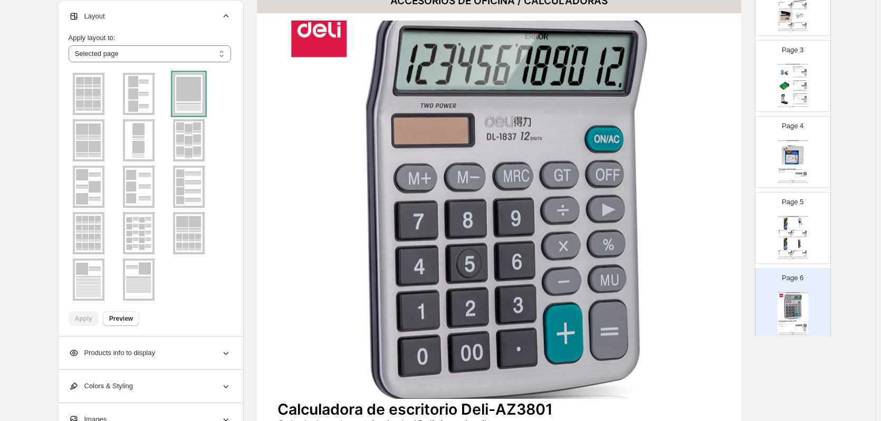
scroll to position [264, 0]
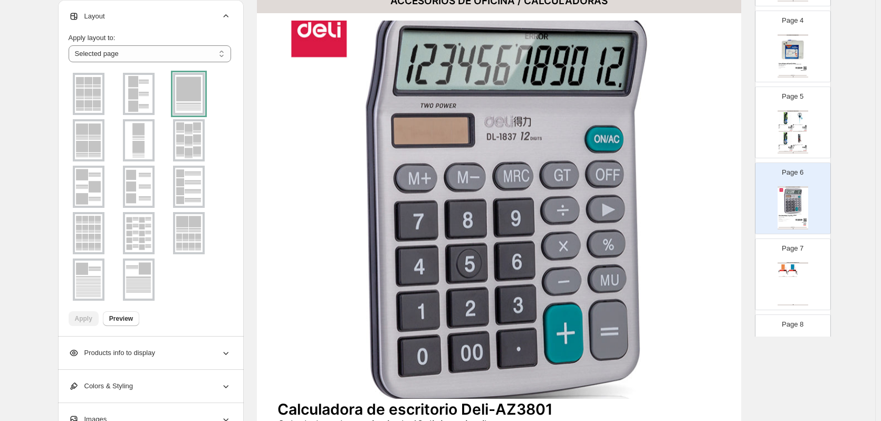
click at [800, 272] on div "ARTÍCULOS DE ARCHIVO / CARPETAS Carpeta Plastificada Con Acco Clip Oficio Naran…" at bounding box center [793, 283] width 31 height 43
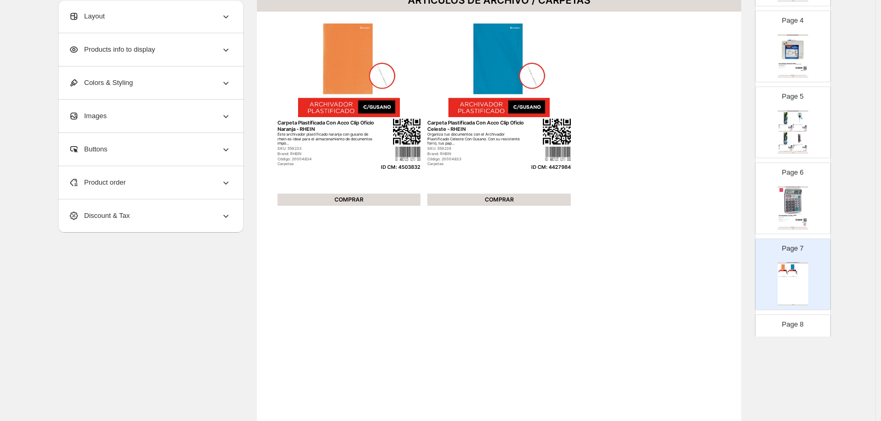
click at [186, 18] on div "Layout" at bounding box center [150, 16] width 163 height 33
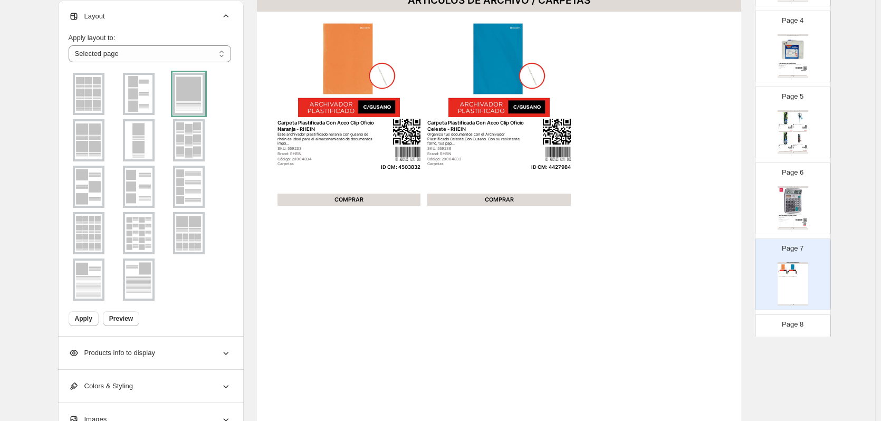
click at [143, 89] on img at bounding box center [138, 94] width 27 height 38
click at [149, 184] on img at bounding box center [138, 187] width 27 height 38
click at [84, 319] on span "Apply" at bounding box center [83, 319] width 17 height 8
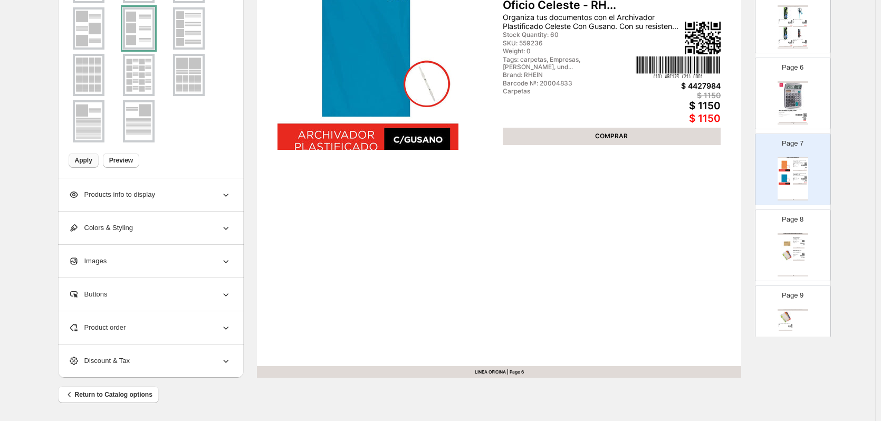
scroll to position [369, 0]
click at [798, 258] on div "ARTÍCULOS DE ARCHIVO / ACCESORIOS PARA ARCHIVAR Carpeta colgante standard rhein…" at bounding box center [793, 254] width 31 height 43
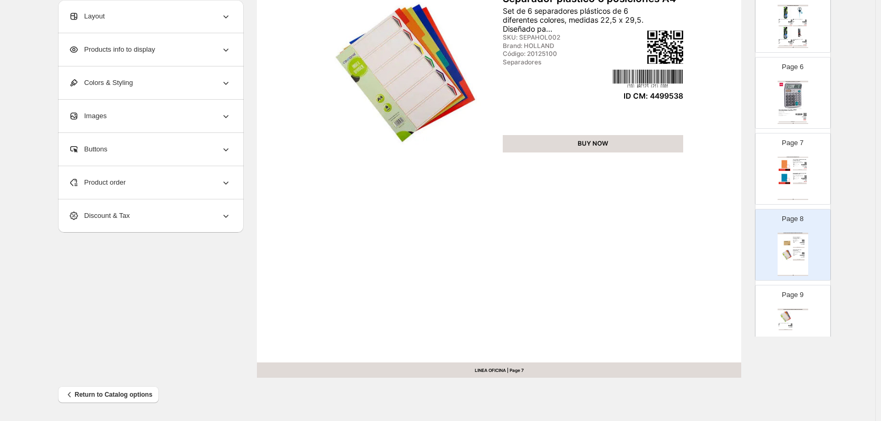
click at [792, 310] on div "ARTÍCULOS DE ARCHIVO / ACCESORIOS PARA ARCHIVAR" at bounding box center [793, 310] width 31 height 2
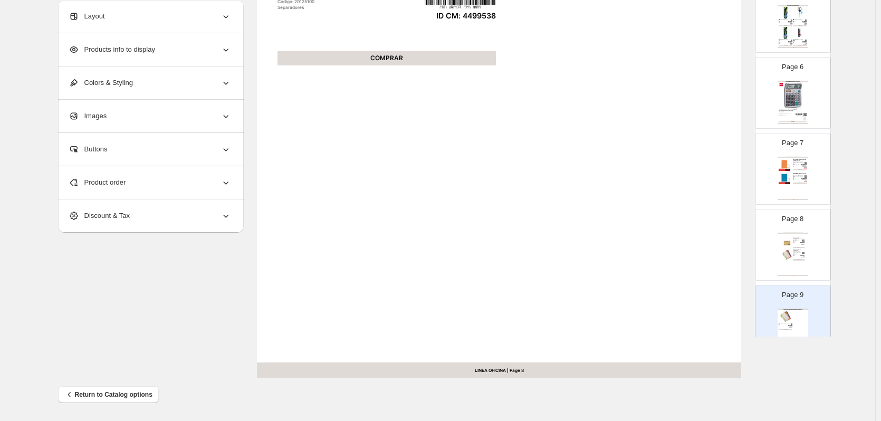
click at [123, 18] on div "Layout" at bounding box center [150, 16] width 163 height 33
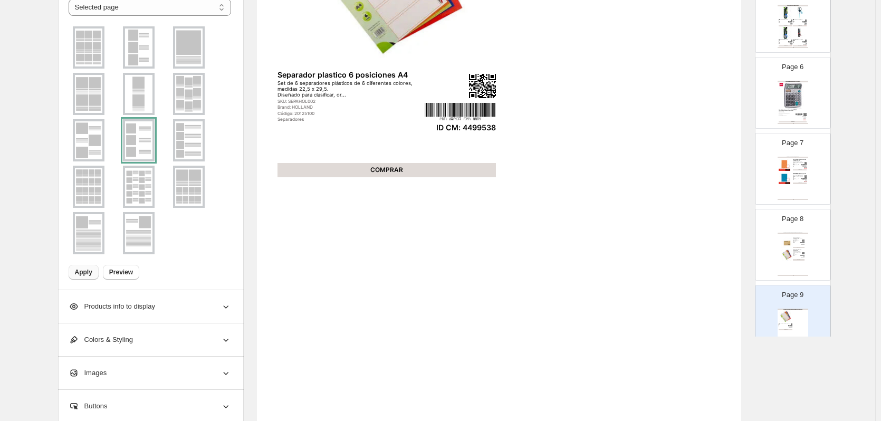
scroll to position [133, 0]
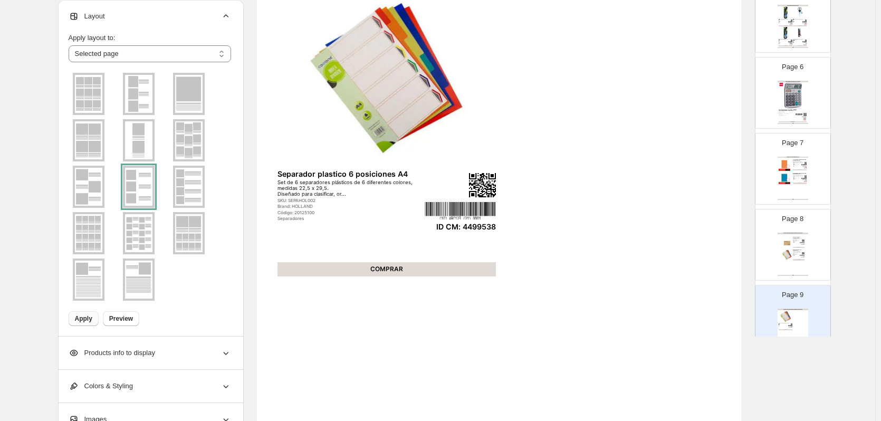
click at [202, 90] on img at bounding box center [188, 94] width 27 height 38
click at [87, 318] on span "Apply" at bounding box center [83, 319] width 17 height 8
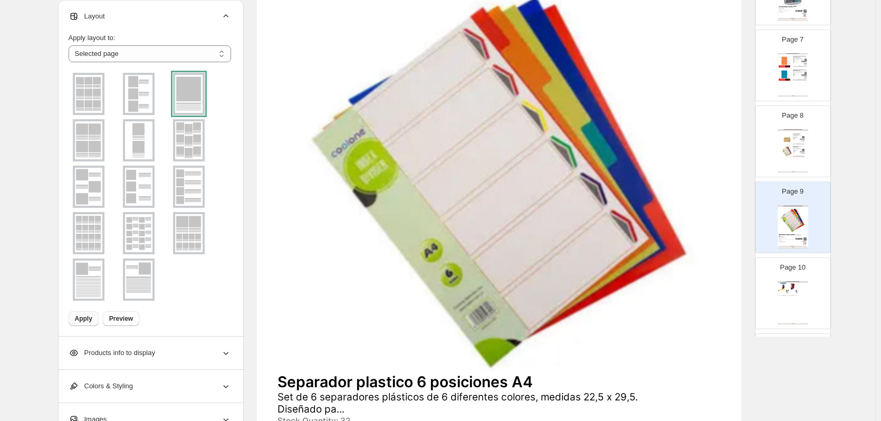
scroll to position [475, 0]
click at [803, 286] on div "ARTÍCULOS DE ARCHIVO / ARCHIVADORES Archivador oficio angosto Auca Archivador o…" at bounding box center [793, 300] width 31 height 43
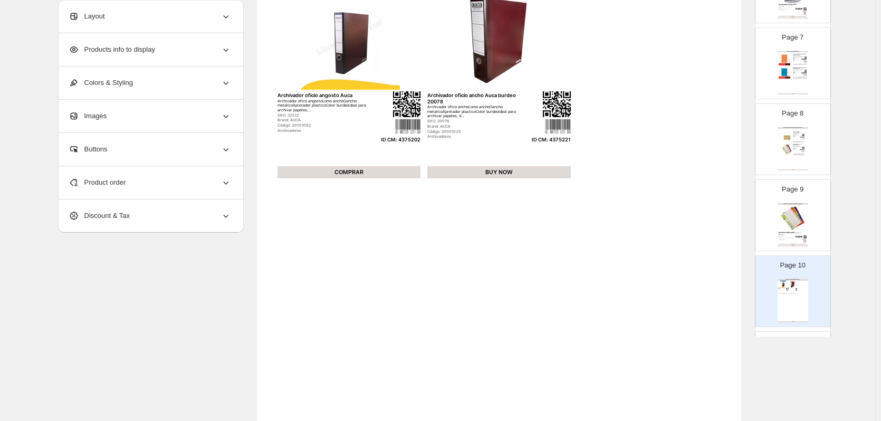
click at [159, 12] on div "Layout" at bounding box center [150, 16] width 163 height 33
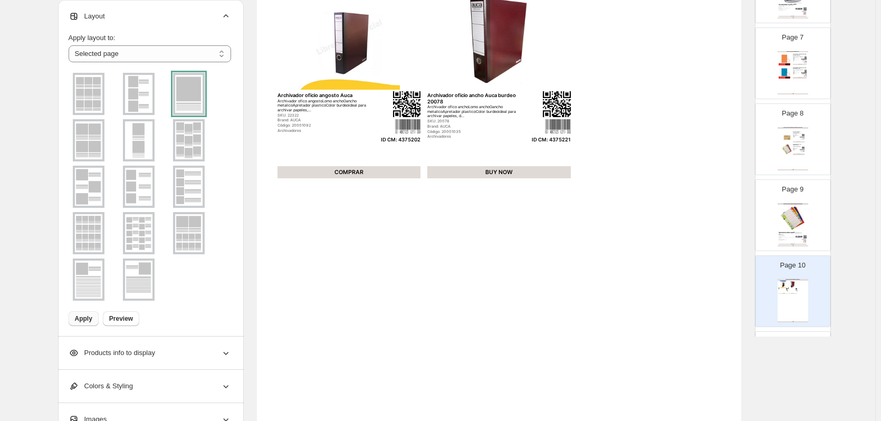
click at [139, 96] on img at bounding box center [138, 94] width 27 height 38
click at [144, 173] on img at bounding box center [138, 187] width 27 height 38
click at [88, 321] on span "Apply" at bounding box center [83, 319] width 17 height 8
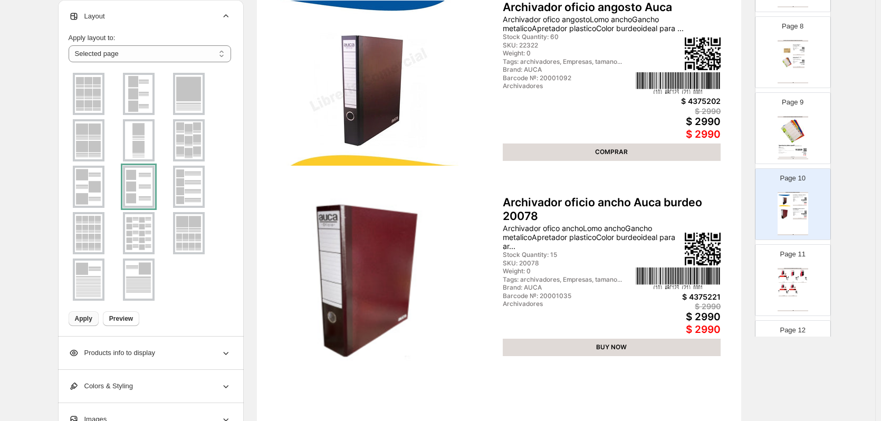
scroll to position [581, 0]
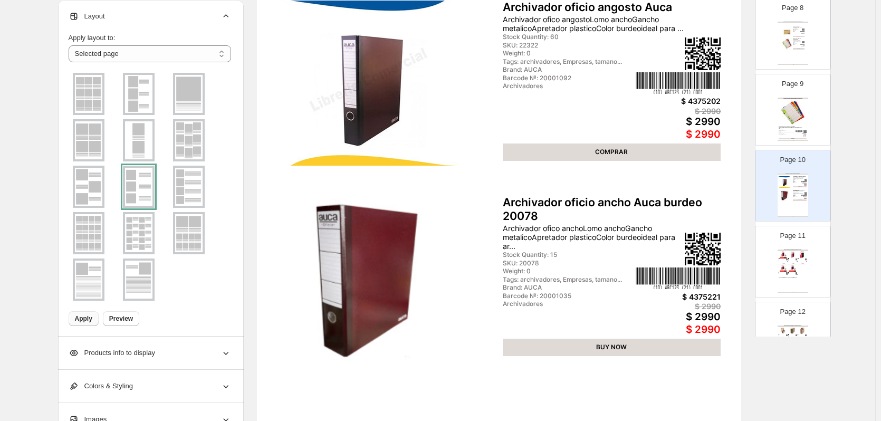
click at [804, 272] on div "ARTÍCULOS DE ARCHIVO / ARCHIVADOR CATÁLOGO Archivador Catálogo Oficio 2 Aros 1.…" at bounding box center [793, 271] width 31 height 43
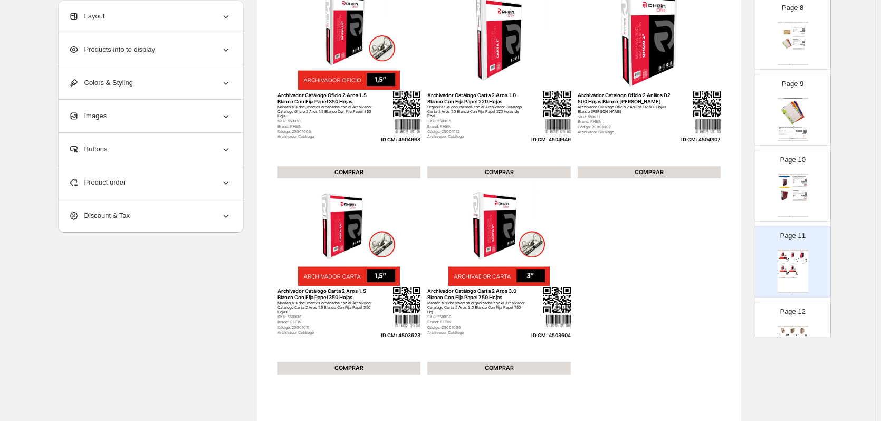
click at [157, 14] on div "Layout" at bounding box center [150, 16] width 163 height 33
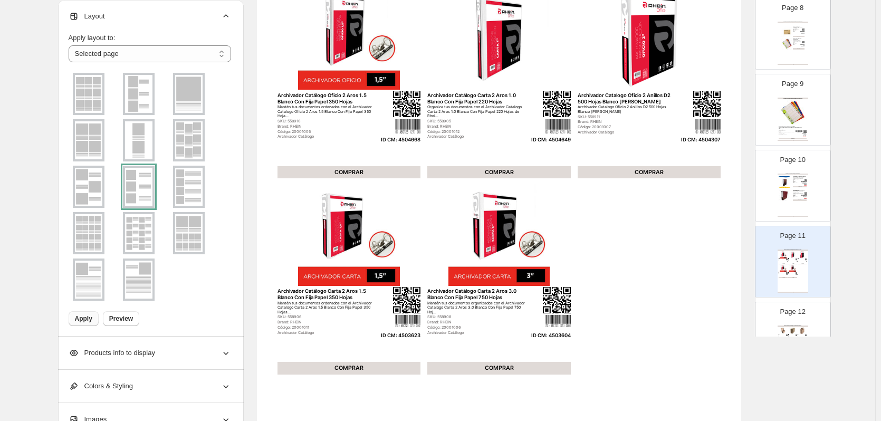
click at [99, 140] on img at bounding box center [88, 140] width 27 height 38
click at [87, 318] on span "Apply" at bounding box center [83, 319] width 17 height 8
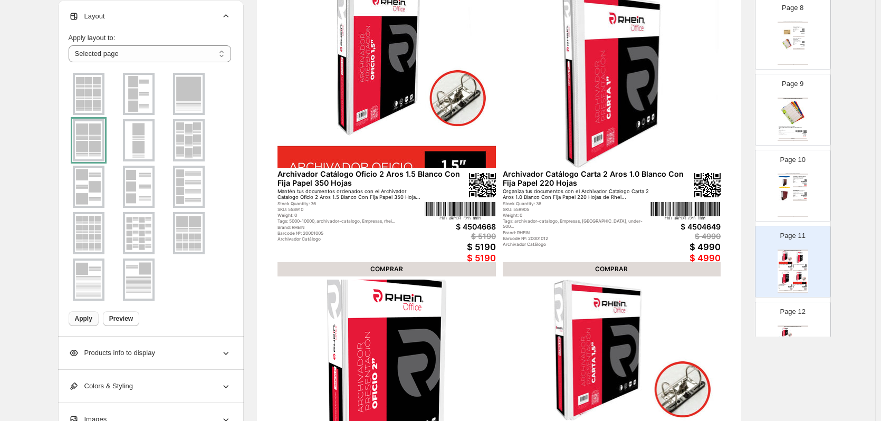
click at [794, 317] on p "Page 12" at bounding box center [792, 312] width 25 height 11
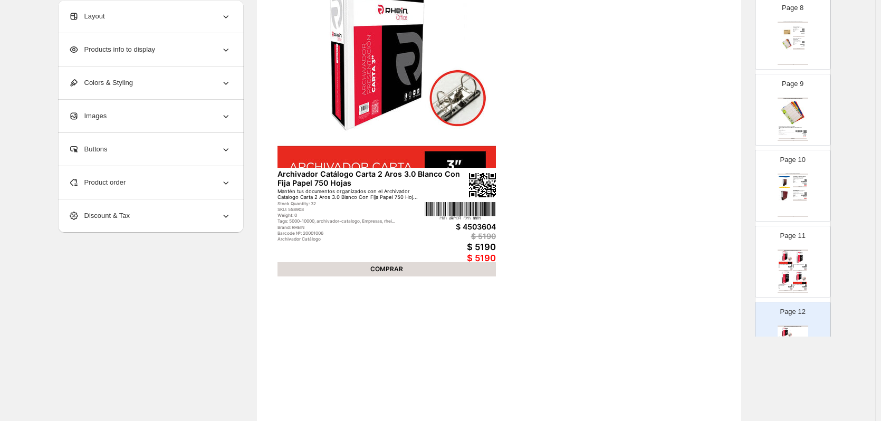
click at [176, 16] on div "Layout" at bounding box center [150, 16] width 163 height 33
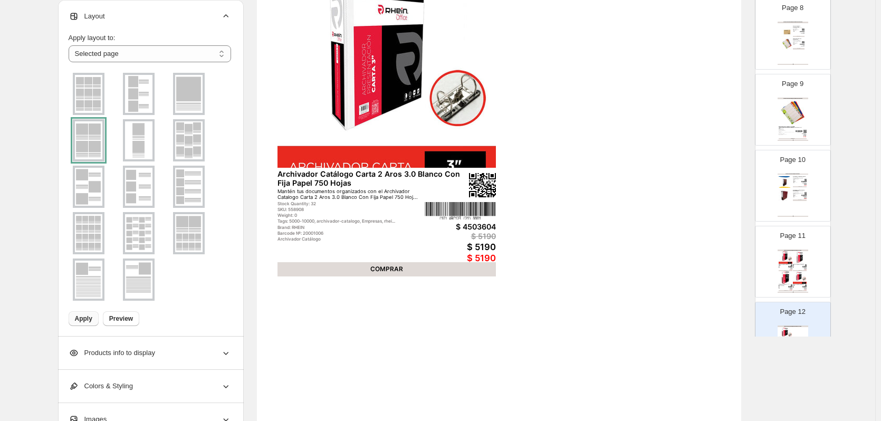
click at [183, 96] on img at bounding box center [188, 94] width 27 height 38
click at [98, 279] on img at bounding box center [88, 280] width 27 height 38
click at [85, 318] on span "Apply" at bounding box center [83, 319] width 17 height 8
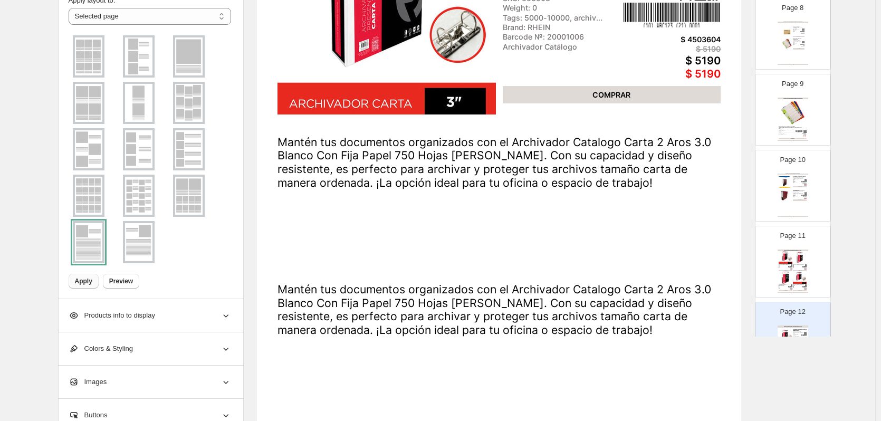
scroll to position [186, 0]
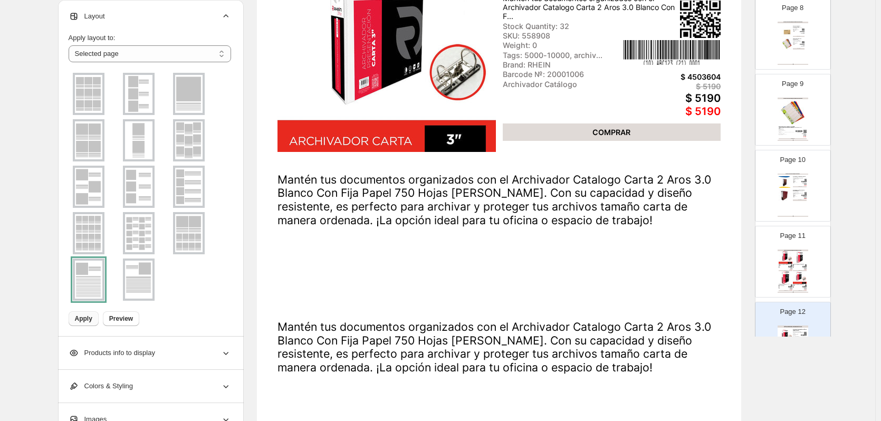
click at [188, 108] on img at bounding box center [188, 94] width 27 height 38
click at [83, 318] on span "Apply" at bounding box center [83, 319] width 17 height 8
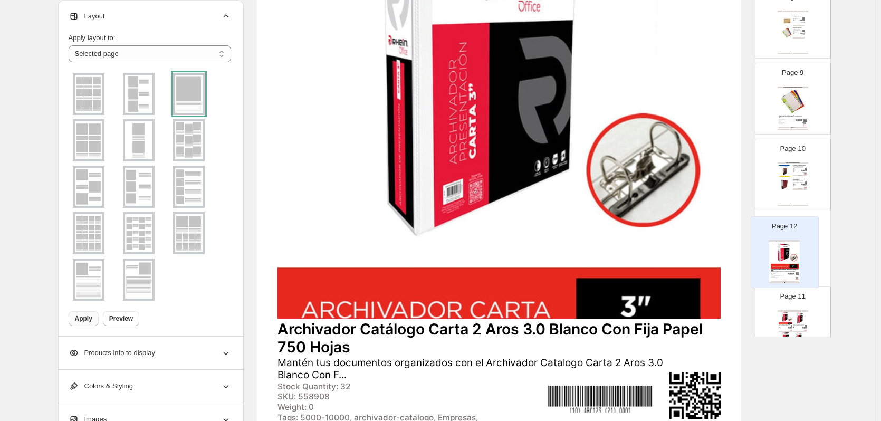
scroll to position [594, 0]
drag, startPoint x: 800, startPoint y: 288, endPoint x: 787, endPoint y: 227, distance: 62.0
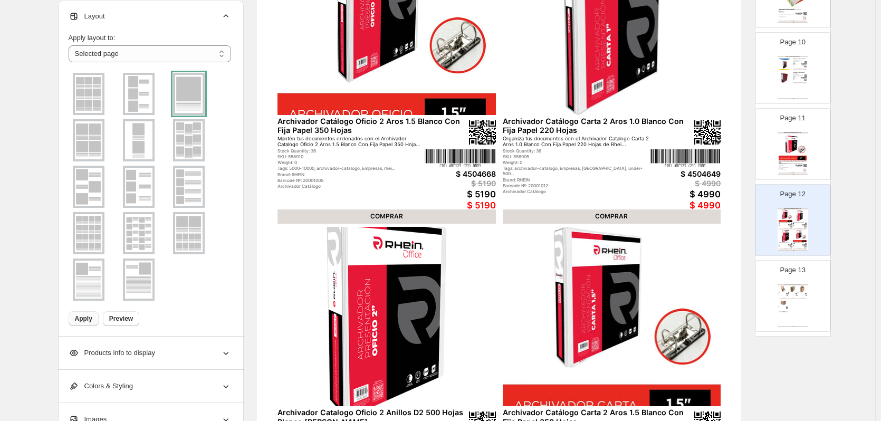
scroll to position [700, 0]
click at [810, 297] on div "Page 13 ARTÍCULOS DE ARCHIVO / CAJAS ORGANIZADORAS Caja Archivo Americana Caja …" at bounding box center [789, 290] width 66 height 71
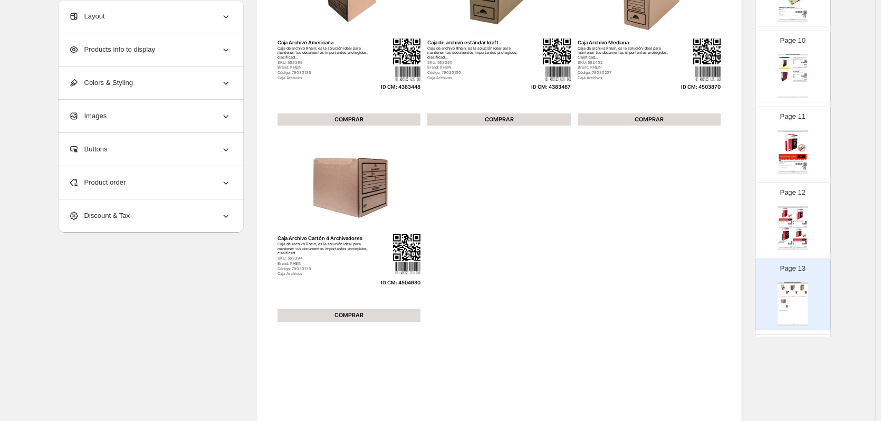
click at [175, 15] on div "Layout" at bounding box center [150, 16] width 163 height 33
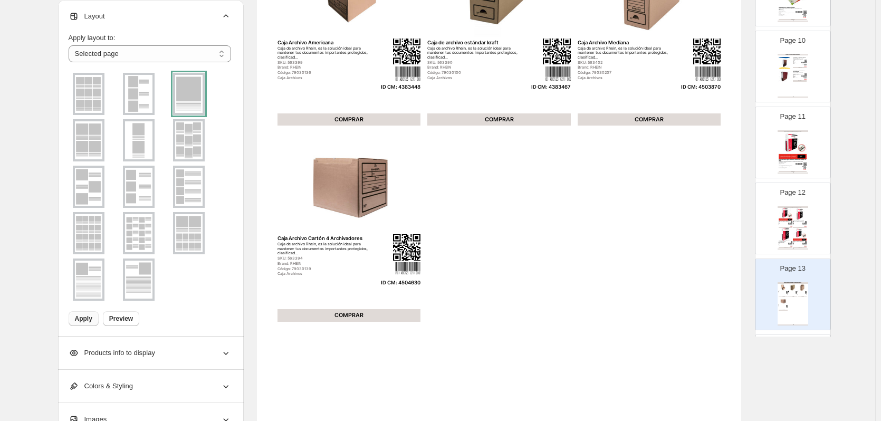
click at [97, 142] on img at bounding box center [88, 140] width 27 height 38
click at [90, 320] on span "Apply" at bounding box center [83, 319] width 17 height 8
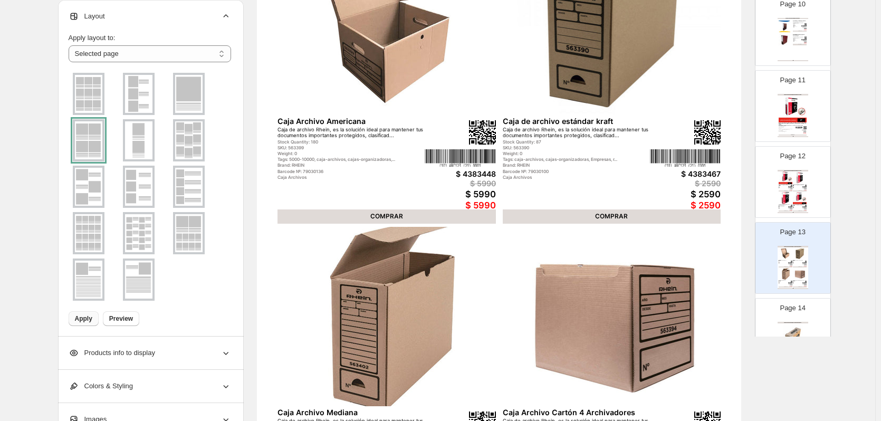
scroll to position [753, 0]
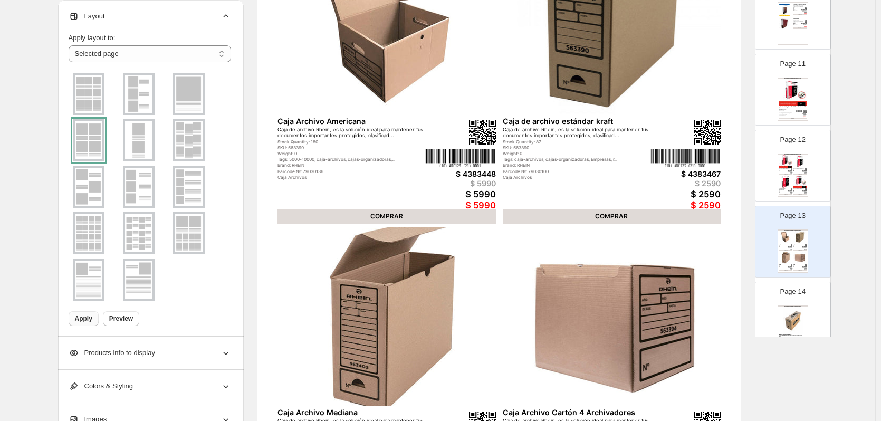
click at [801, 317] on img at bounding box center [793, 321] width 28 height 26
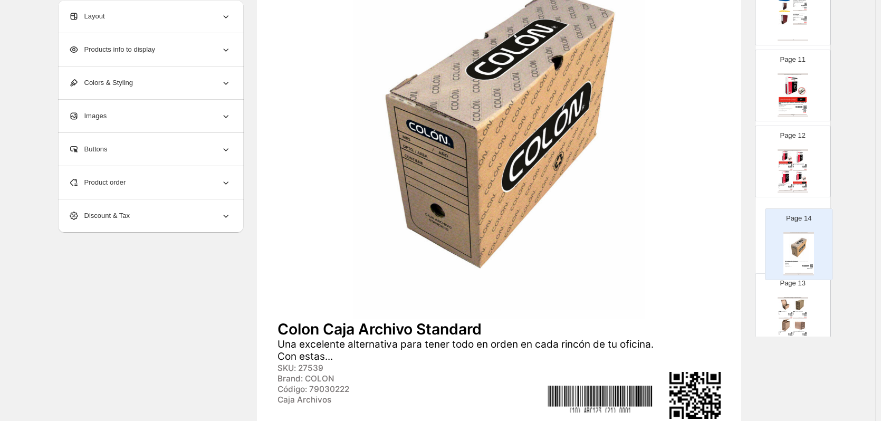
scroll to position [757, 0]
drag, startPoint x: 800, startPoint y: 313, endPoint x: 807, endPoint y: 229, distance: 85.2
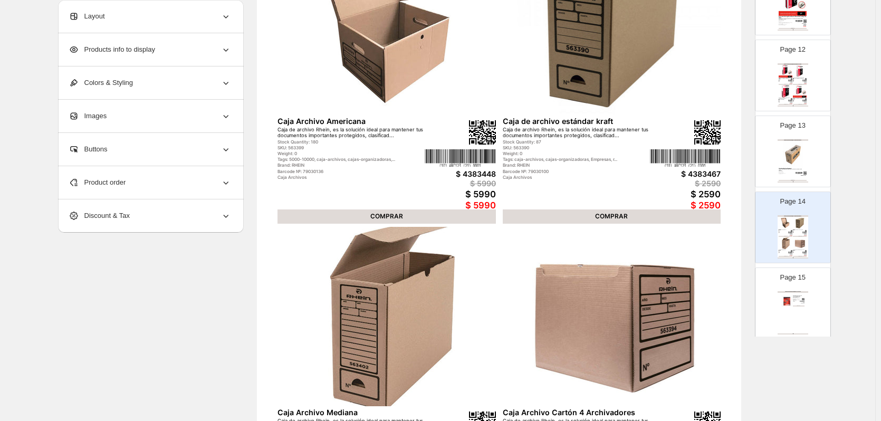
scroll to position [863, 0]
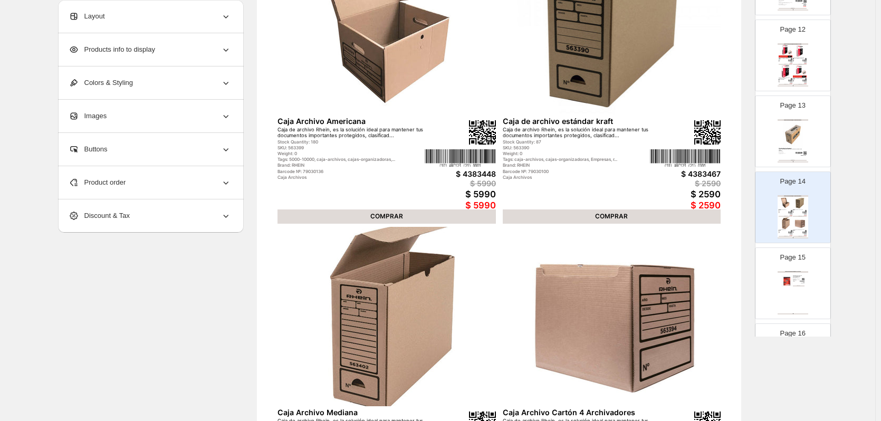
click at [795, 292] on div "ARTÍCULOS DE REGISTRO / LIBRETAS Y BLOCK Colon block escolar con espiral 7mm 80…" at bounding box center [793, 292] width 31 height 43
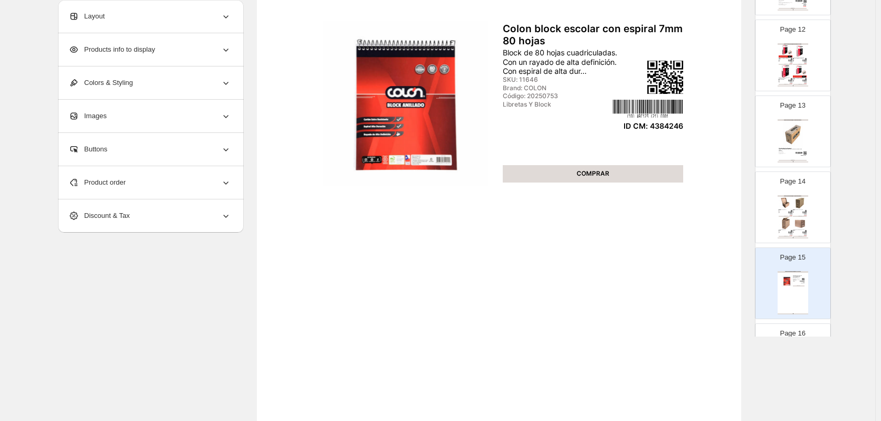
scroll to position [27, 0]
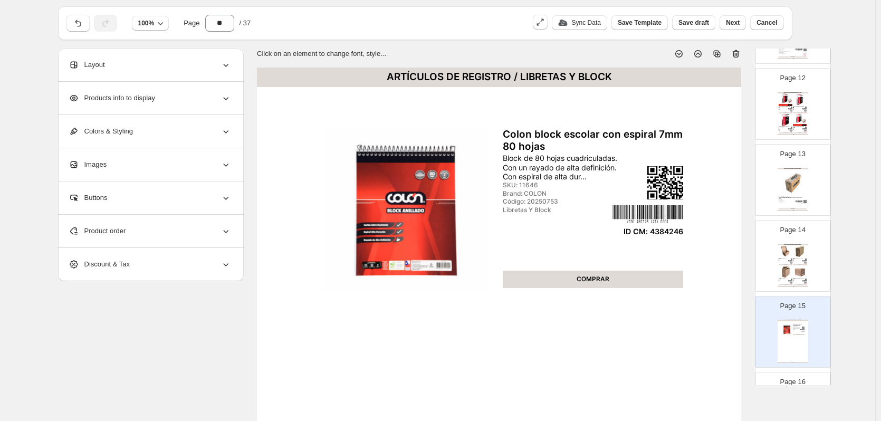
click at [177, 75] on div "Layout" at bounding box center [150, 65] width 163 height 33
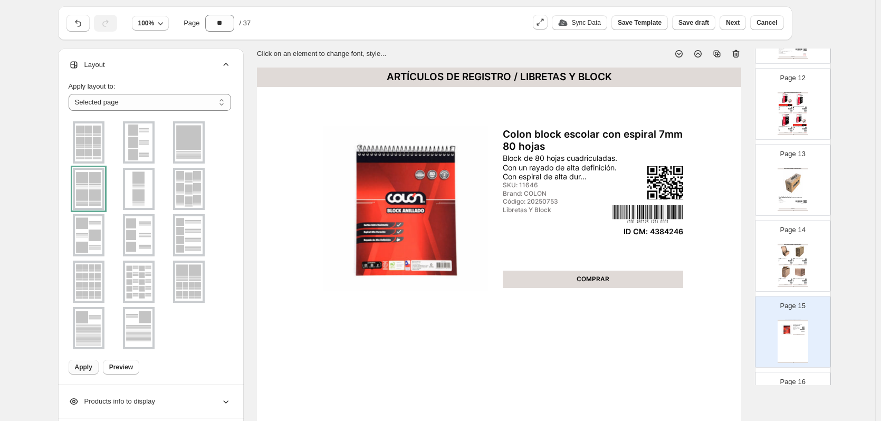
click at [189, 134] on img at bounding box center [188, 142] width 27 height 38
click at [78, 369] on span "Apply" at bounding box center [83, 367] width 17 height 8
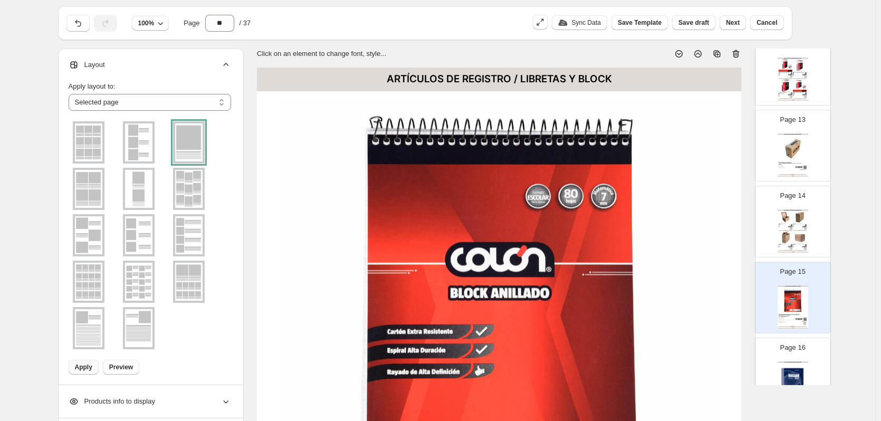
scroll to position [916, 0]
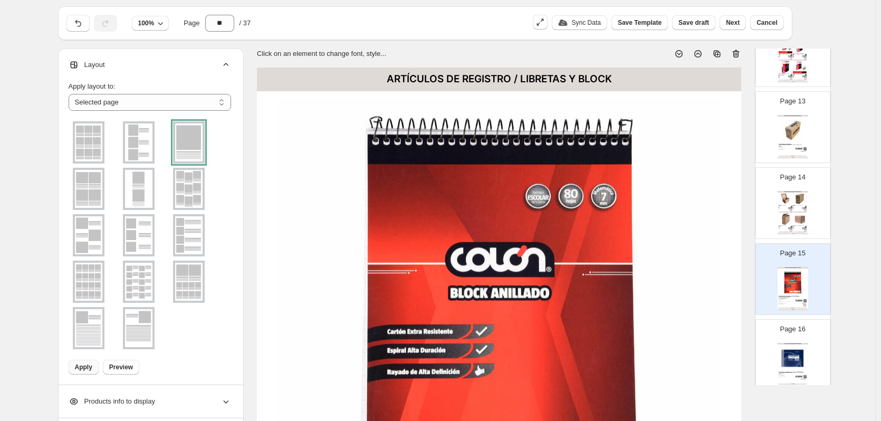
click at [805, 339] on div "Page 16 ARTÍCULOS DE REGISTRO / LIBROS DE REGISTROS Libreta de correspondencia …" at bounding box center [789, 351] width 66 height 71
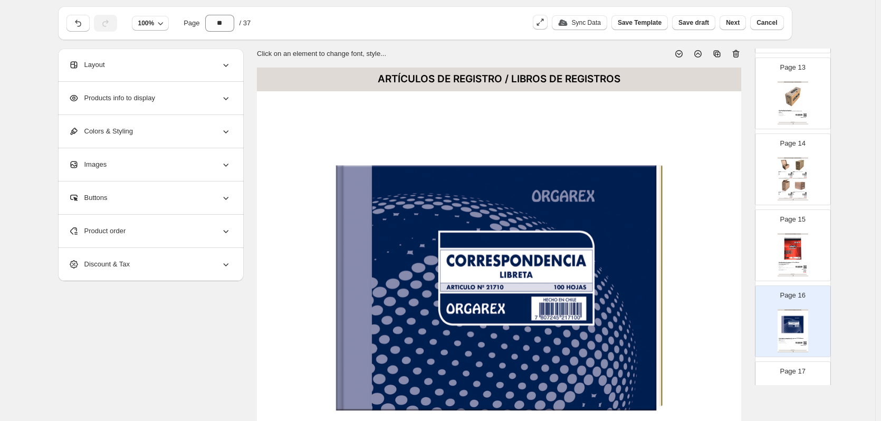
scroll to position [968, 0]
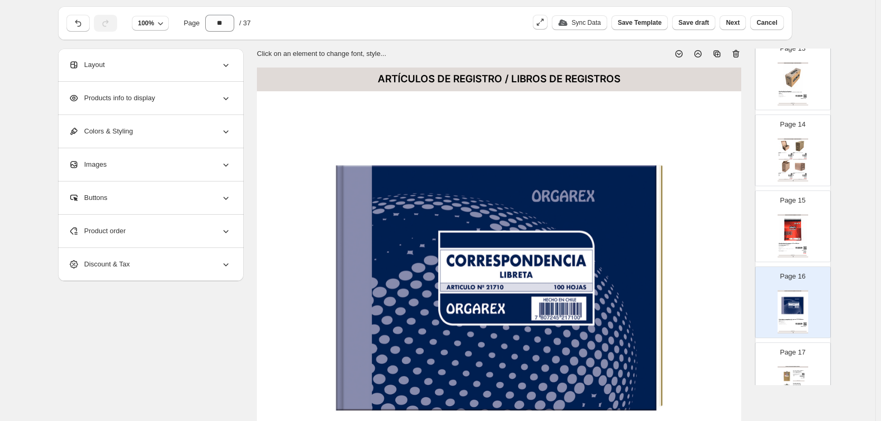
click at [803, 360] on div "Page 17 ARTÍCULOS DE REGISTRO / ANOTADORES Anotador madera oficio con apretador…" at bounding box center [789, 374] width 66 height 71
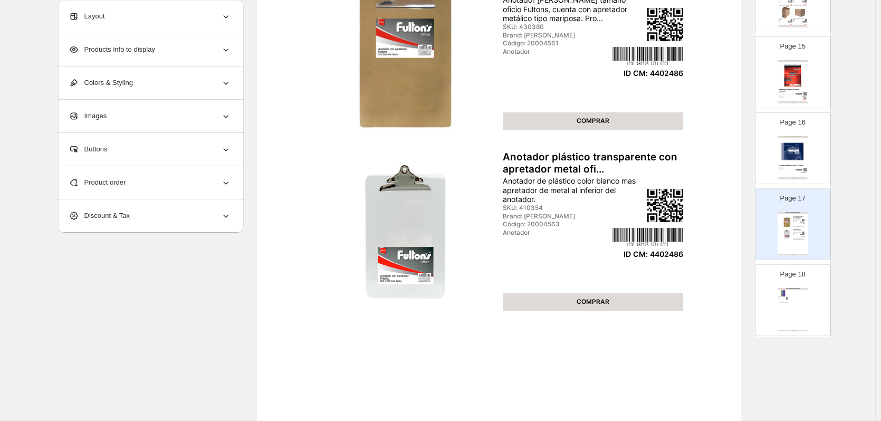
scroll to position [1232, 0]
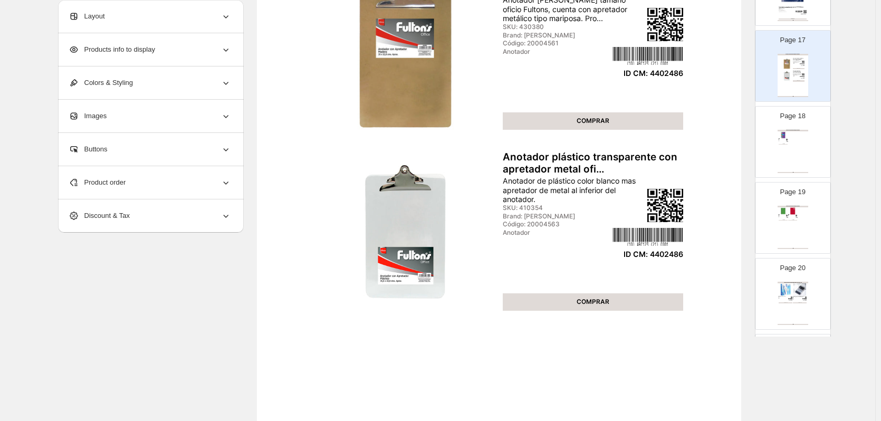
click at [785, 152] on div "ARTÍCULOS DE REGISTRO / CUADERNOS Libreta de comunicaciones 38hojas Libreta com…" at bounding box center [793, 151] width 31 height 43
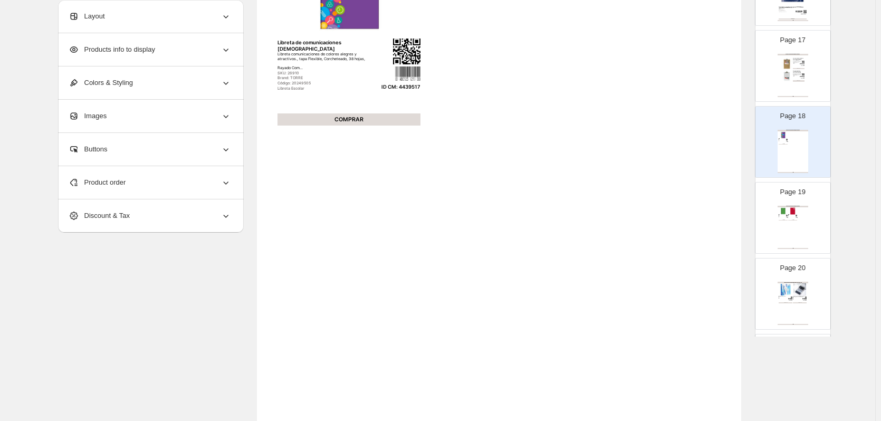
click at [171, 21] on div "Layout" at bounding box center [150, 16] width 163 height 33
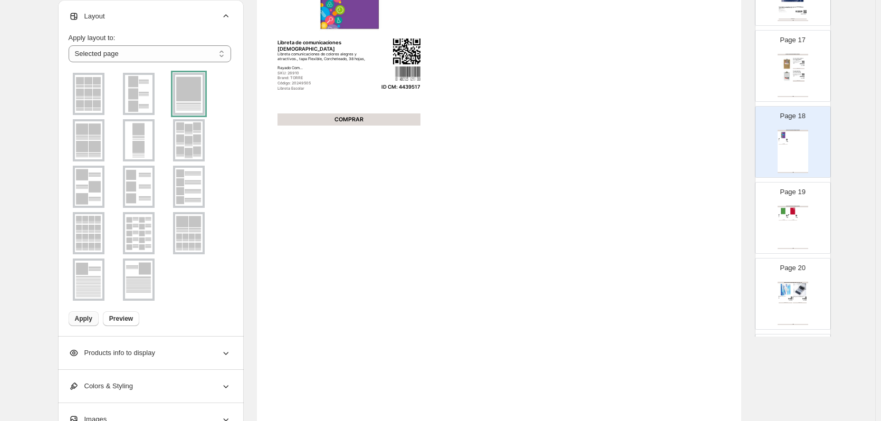
click at [84, 320] on span "Apply" at bounding box center [83, 319] width 17 height 8
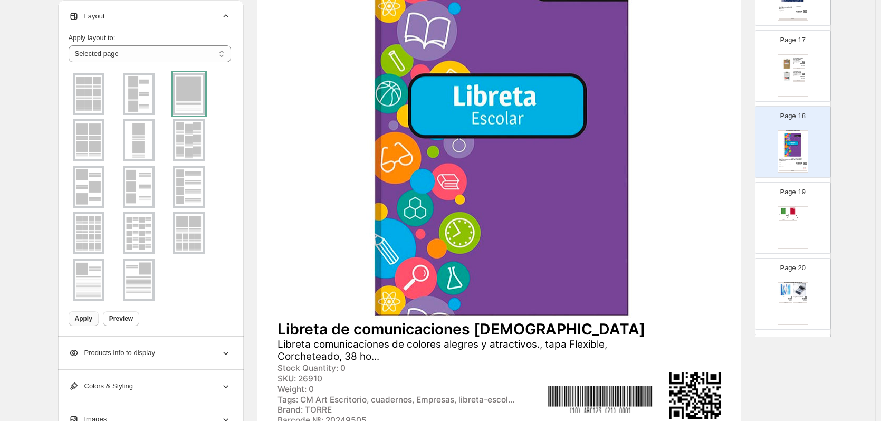
click at [786, 220] on div "COMPRAR" at bounding box center [783, 220] width 9 height 1
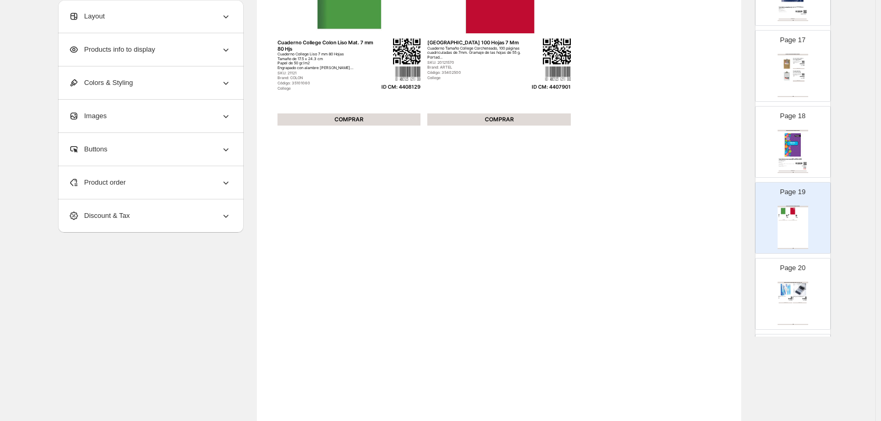
click at [173, 17] on div "Layout" at bounding box center [150, 16] width 163 height 33
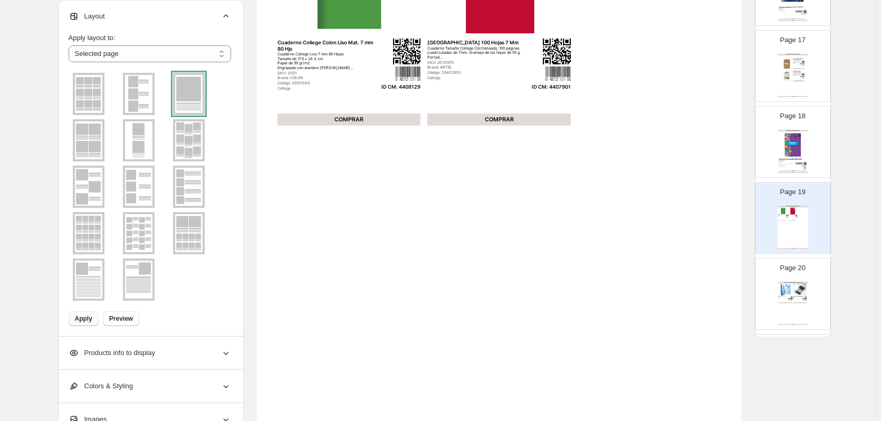
click at [150, 99] on img at bounding box center [138, 94] width 27 height 38
click at [89, 314] on button "Apply" at bounding box center [84, 318] width 30 height 15
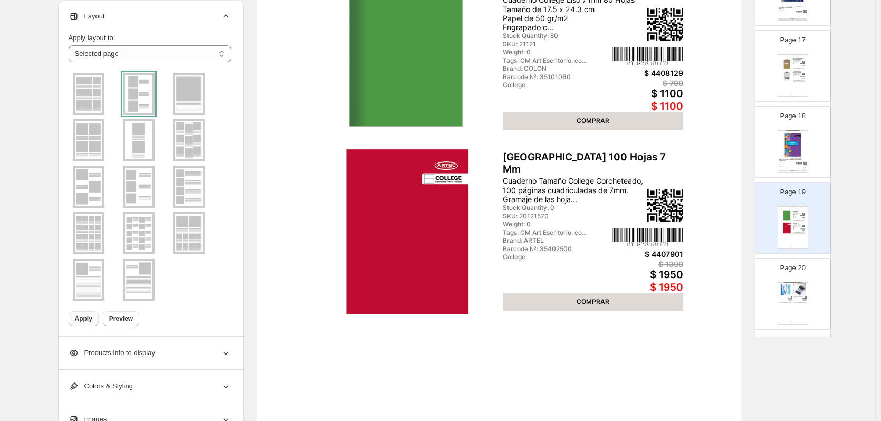
click at [784, 297] on div "Deli Arris G08-BL gel pen" at bounding box center [785, 296] width 12 height 1
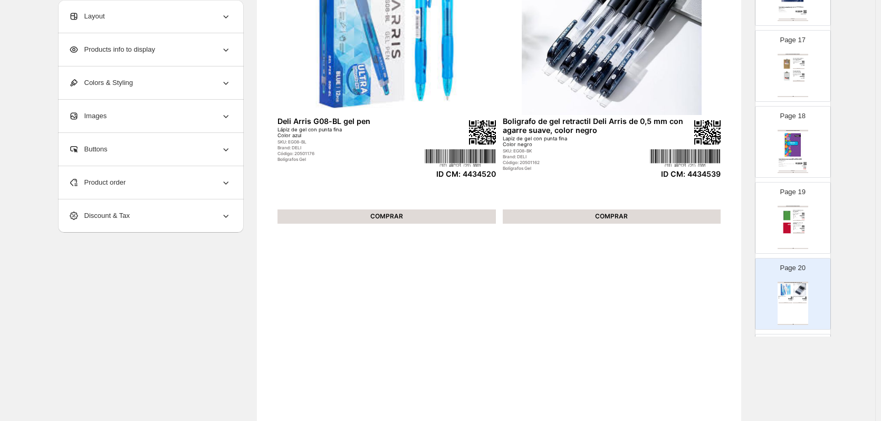
click at [180, 20] on div "Layout" at bounding box center [150, 16] width 163 height 33
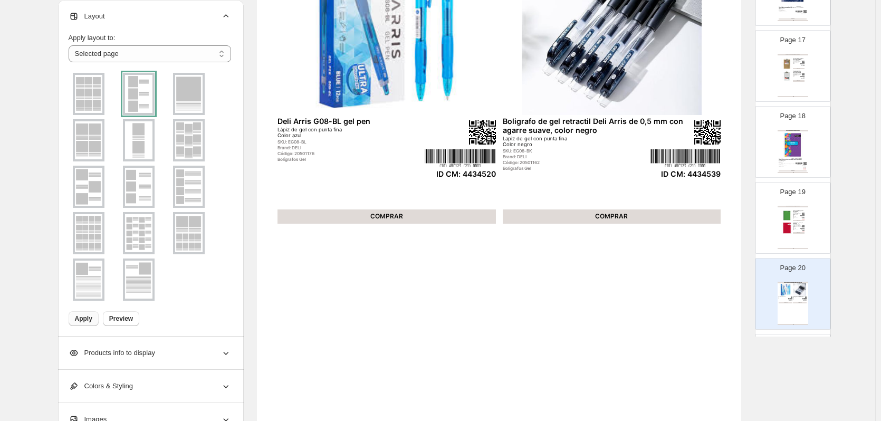
click at [83, 316] on span "Apply" at bounding box center [83, 319] width 17 height 8
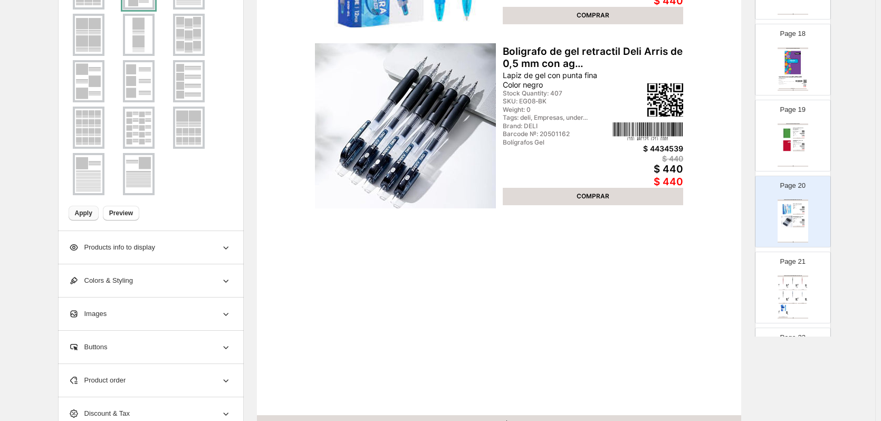
scroll to position [1338, 0]
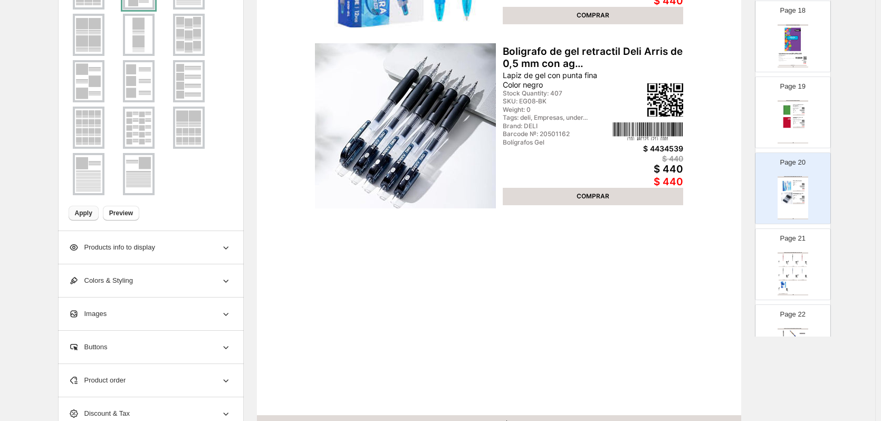
click at [803, 269] on img at bounding box center [802, 271] width 9 height 7
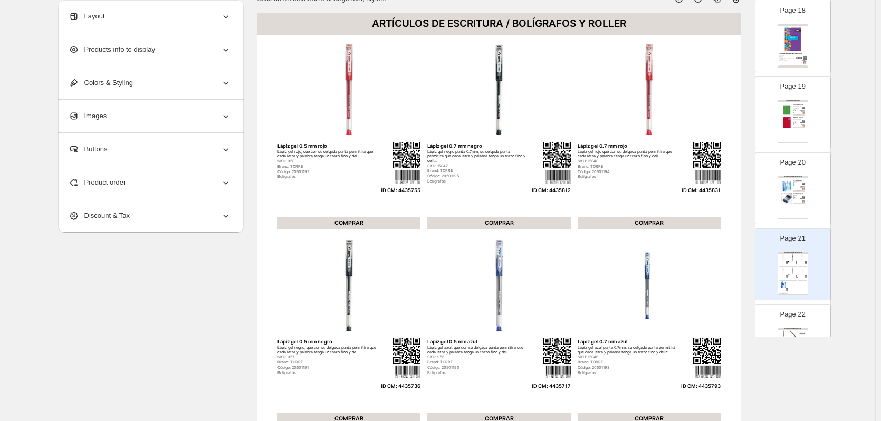
scroll to position [80, 0]
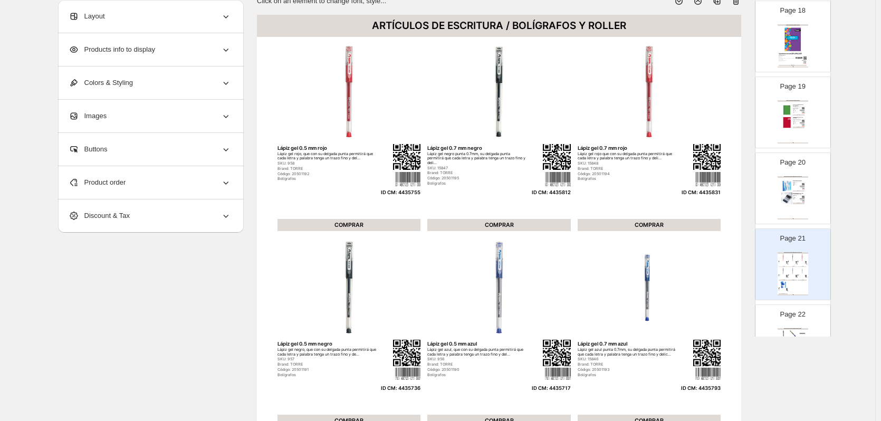
click at [110, 21] on div "Layout" at bounding box center [150, 16] width 163 height 33
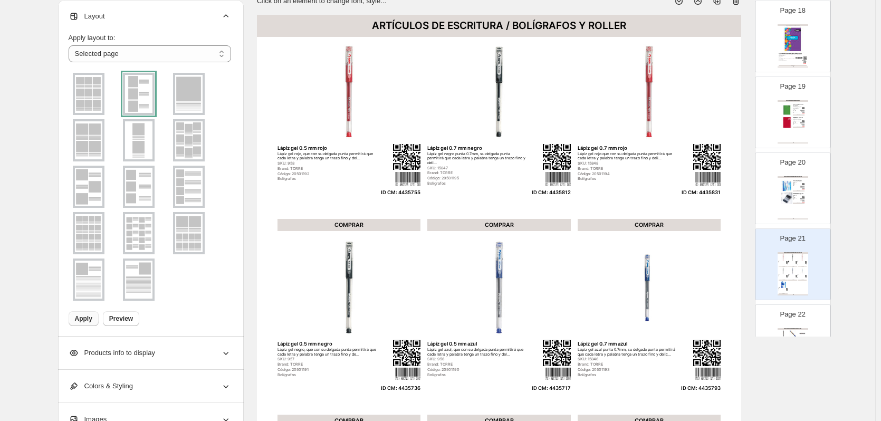
click at [150, 182] on img at bounding box center [138, 187] width 27 height 38
click at [97, 145] on img at bounding box center [88, 140] width 27 height 38
click at [85, 320] on span "Apply" at bounding box center [83, 319] width 17 height 8
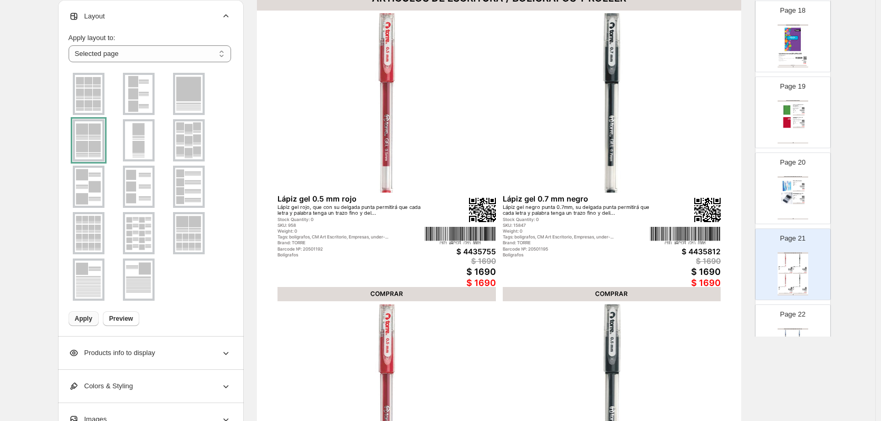
scroll to position [133, 0]
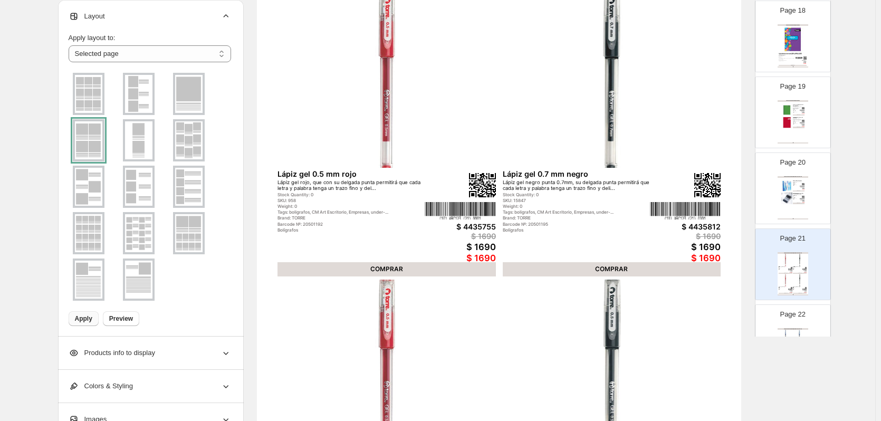
click at [793, 316] on p "Page 22" at bounding box center [792, 314] width 25 height 11
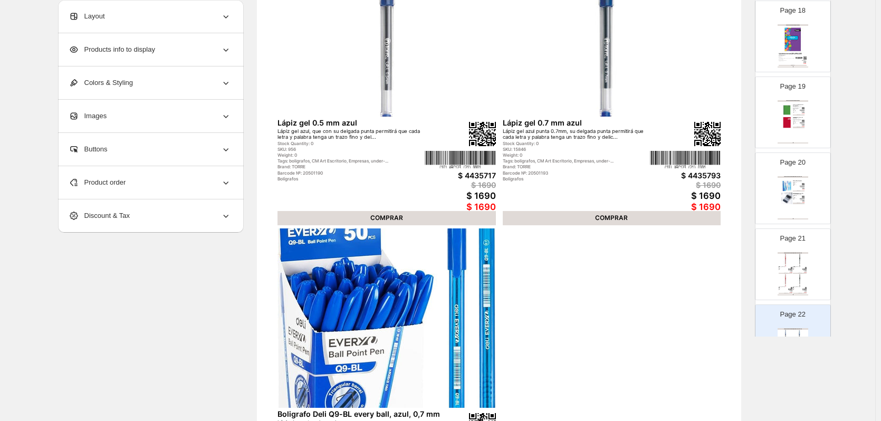
scroll to position [239, 0]
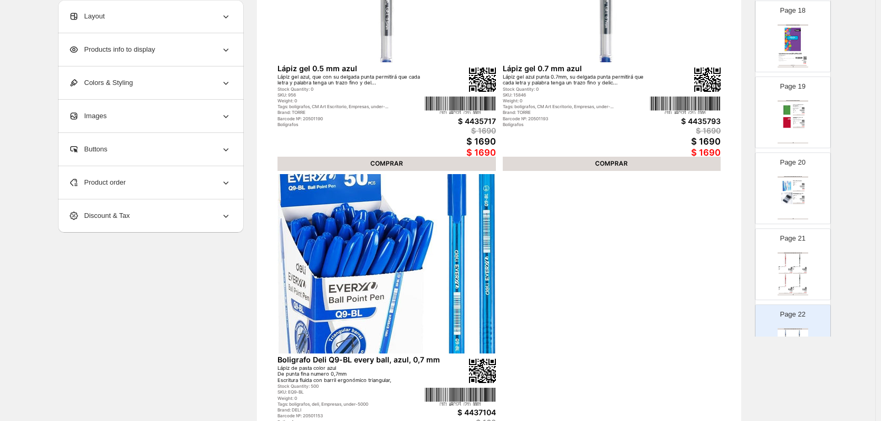
click at [148, 15] on div "Layout" at bounding box center [150, 16] width 163 height 33
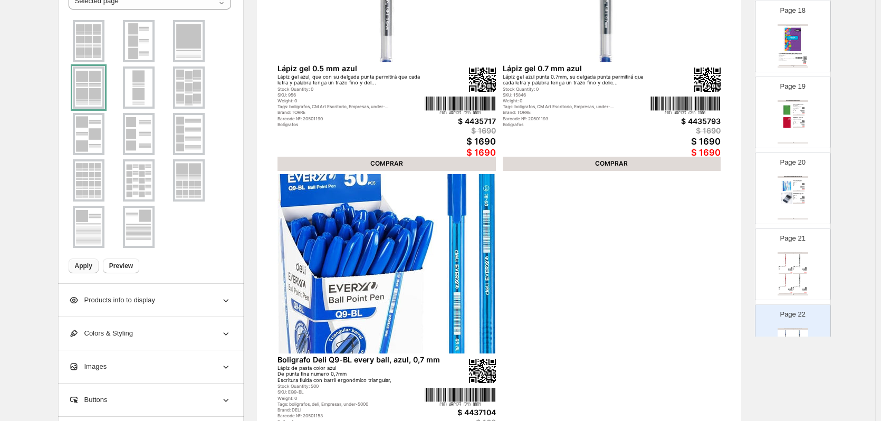
click at [150, 46] on img at bounding box center [138, 41] width 27 height 38
click at [87, 264] on span "Apply" at bounding box center [83, 266] width 17 height 8
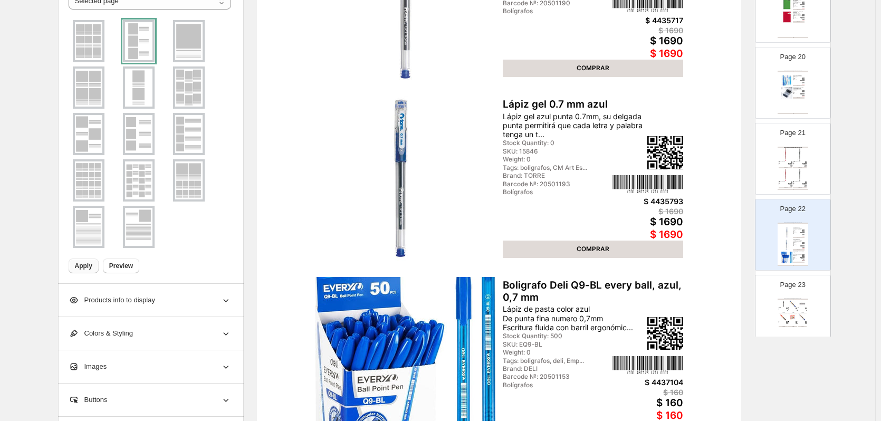
scroll to position [1549, 0]
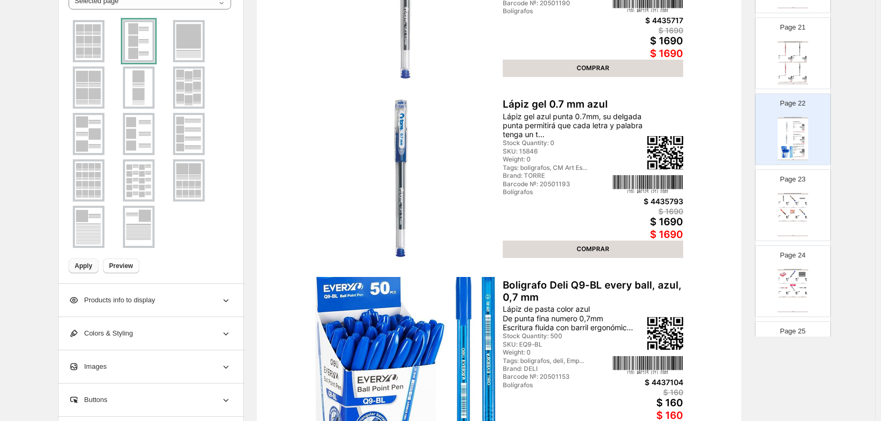
click at [798, 220] on div "ARTÍCULOS DE ESCRITURA / MARCADORES OFICINA Marcador permanente negro punta red…" at bounding box center [793, 214] width 31 height 43
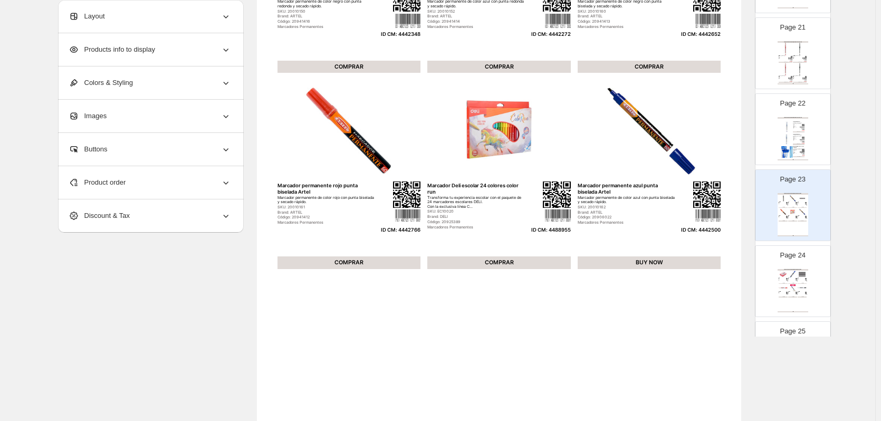
click at [163, 21] on div "Layout" at bounding box center [150, 16] width 163 height 33
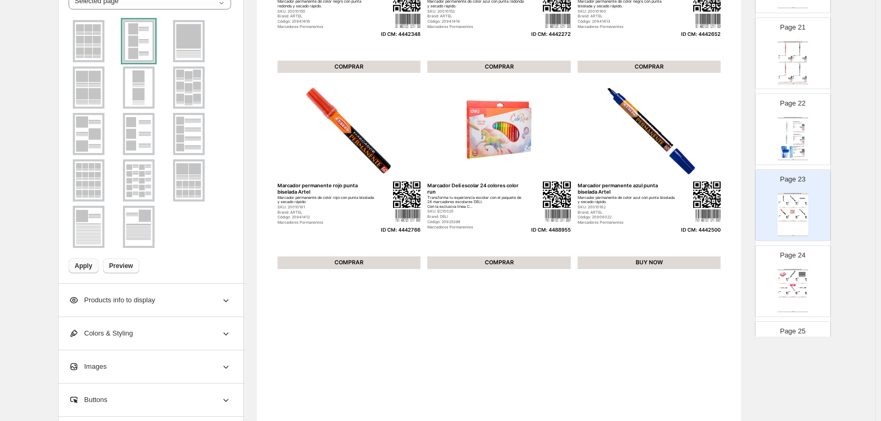
click at [86, 266] on span "Apply" at bounding box center [83, 266] width 17 height 8
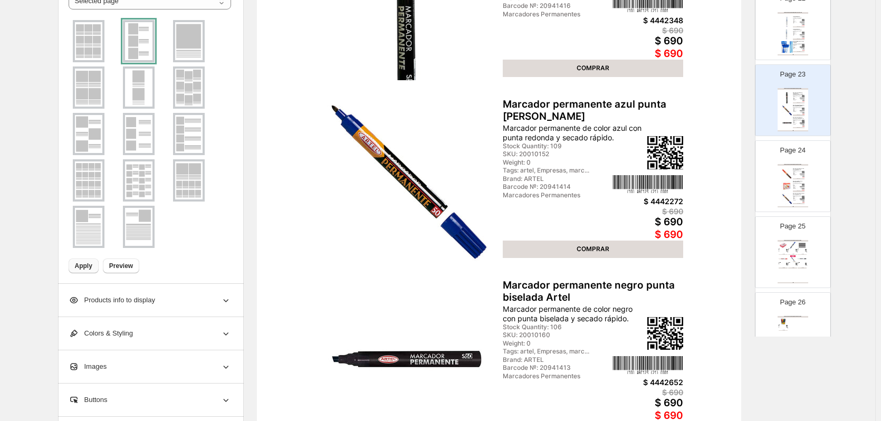
scroll to position [1654, 0]
click at [798, 255] on img at bounding box center [802, 258] width 9 height 7
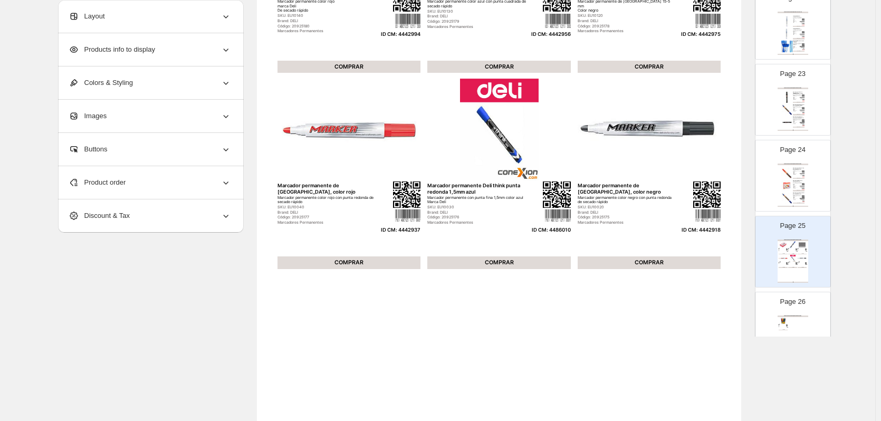
click at [144, 24] on div "Layout" at bounding box center [150, 16] width 163 height 33
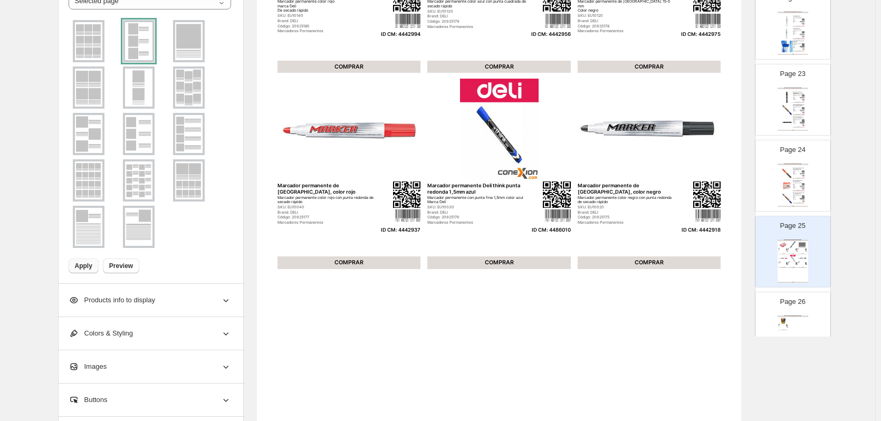
click at [84, 265] on span "Apply" at bounding box center [83, 266] width 17 height 8
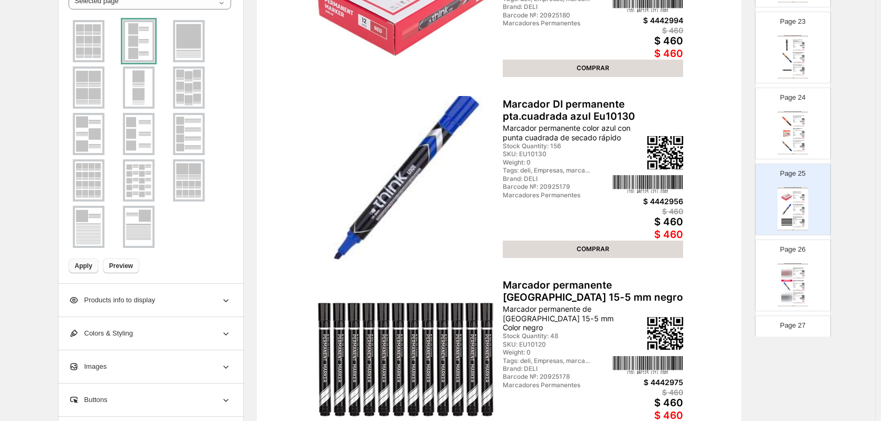
scroll to position [1707, 0]
click at [805, 289] on div "ARTÍCULOS DE ESCRITURA / MARCADORES OFICINA Marcador permanente de punta redond…" at bounding box center [793, 284] width 31 height 43
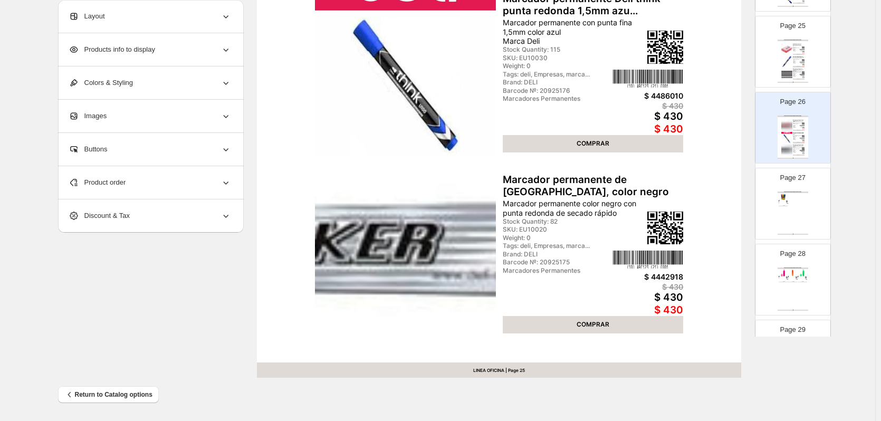
scroll to position [1866, 0]
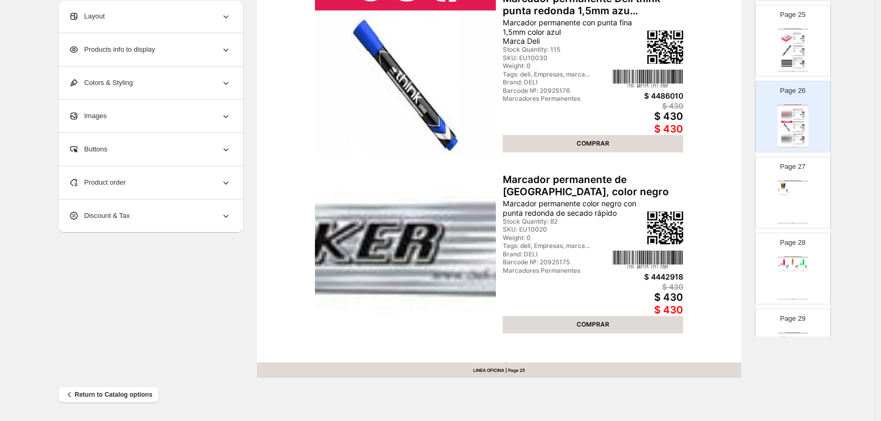
click at [789, 203] on div "ARTÍCULOS DE ESCRITURA / MARCADORES OFICINA Estuche 12 marcadores Artel Lápices…" at bounding box center [793, 201] width 31 height 43
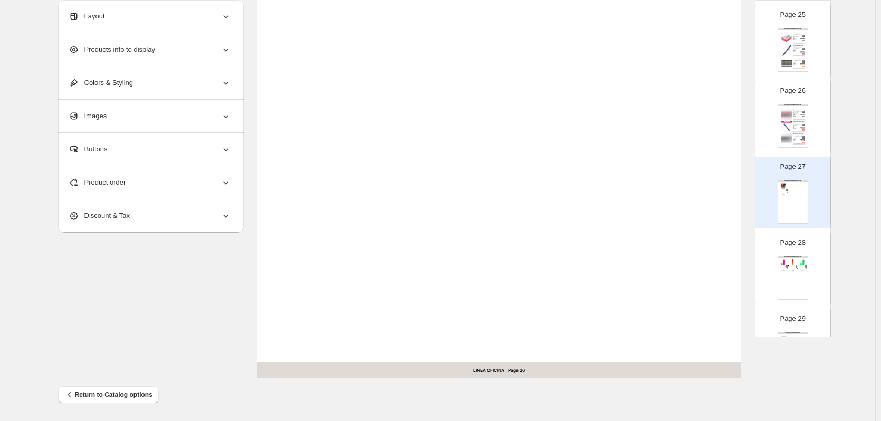
scroll to position [186, 0]
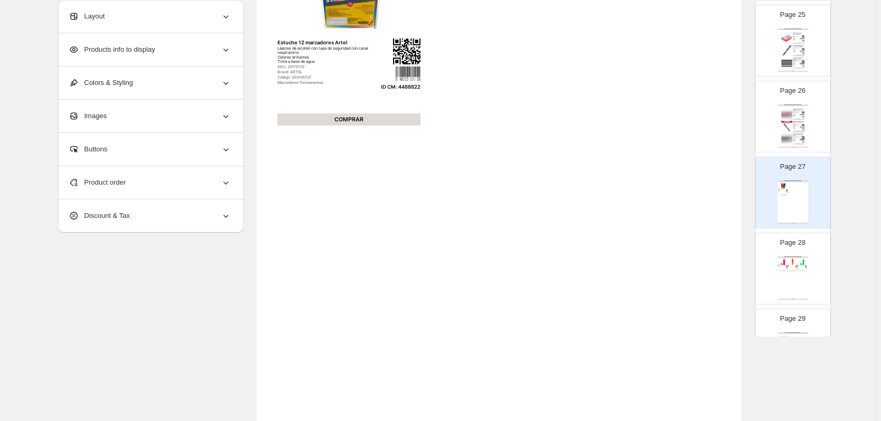
click at [193, 21] on div "Layout" at bounding box center [150, 16] width 163 height 33
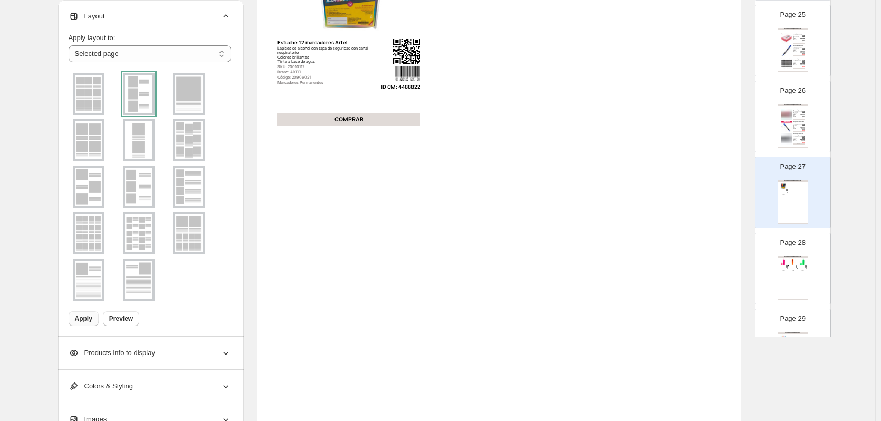
click at [196, 88] on img at bounding box center [188, 94] width 27 height 38
click at [92, 313] on button "Apply" at bounding box center [84, 318] width 30 height 15
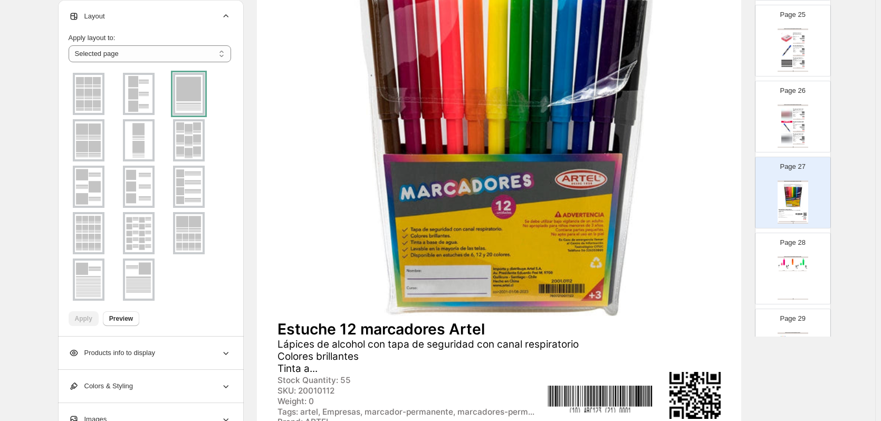
click at [793, 261] on img at bounding box center [792, 261] width 9 height 7
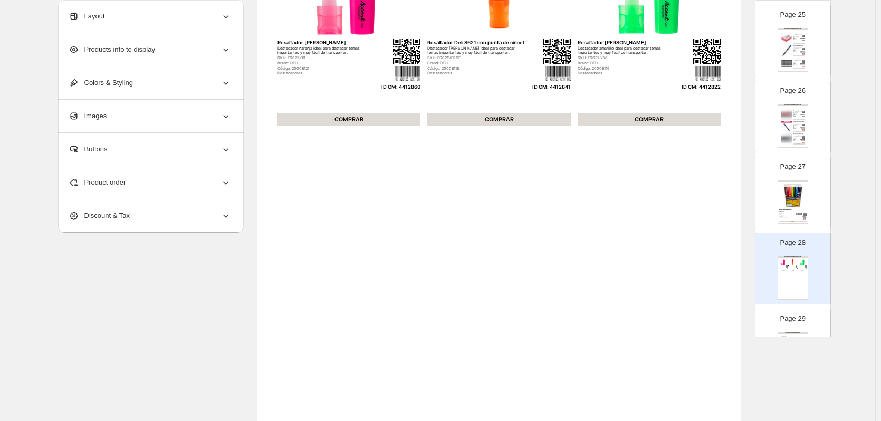
click at [213, 15] on div "Layout" at bounding box center [150, 16] width 163 height 33
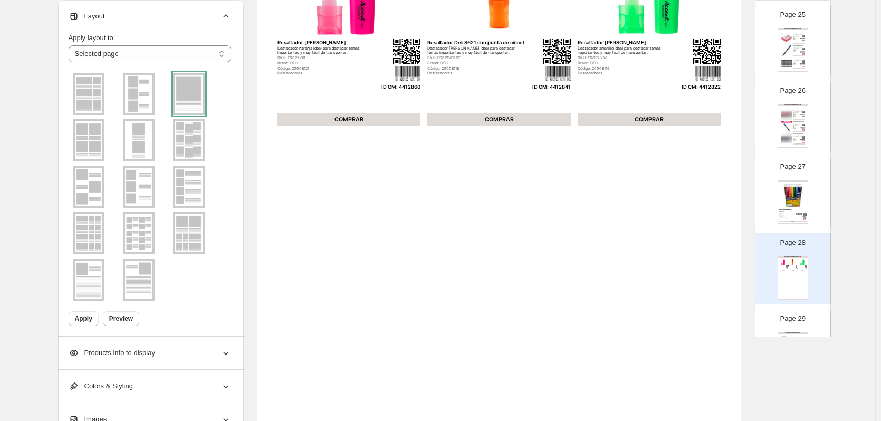
click at [151, 100] on img at bounding box center [138, 94] width 27 height 38
click at [79, 318] on span "Apply" at bounding box center [83, 319] width 17 height 8
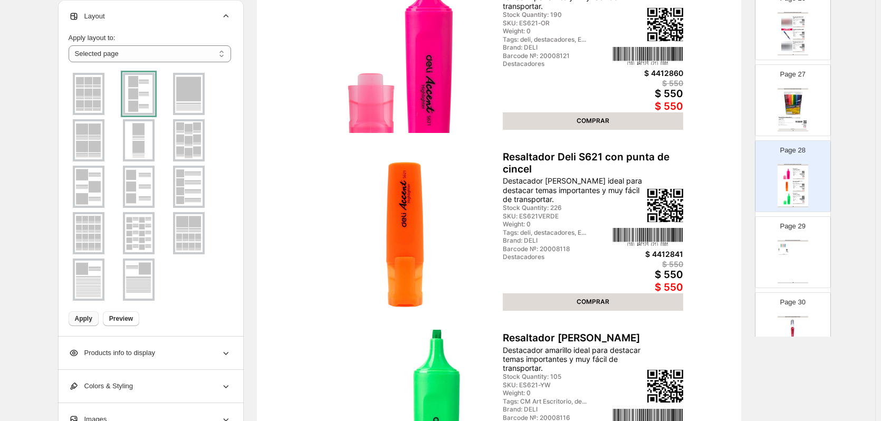
scroll to position [1971, 0]
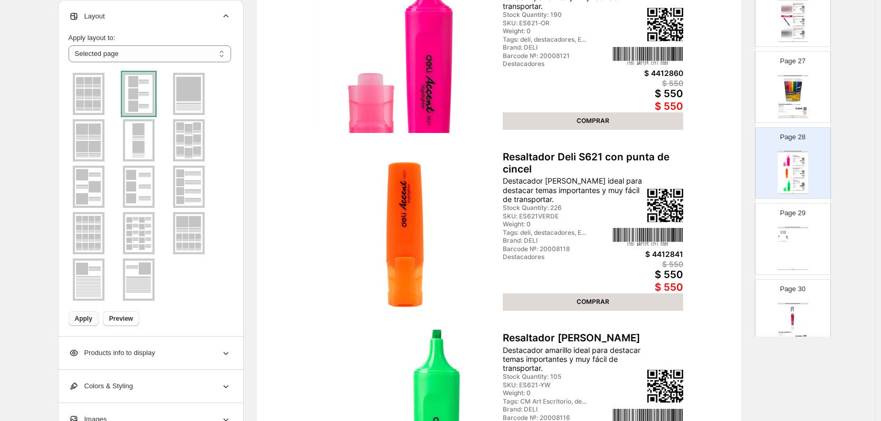
click at [802, 250] on div "ARTÍCULOS DE ESCRITURA / CORRECTORES Cinta correctora retráctil Cinta corrector…" at bounding box center [793, 248] width 31 height 43
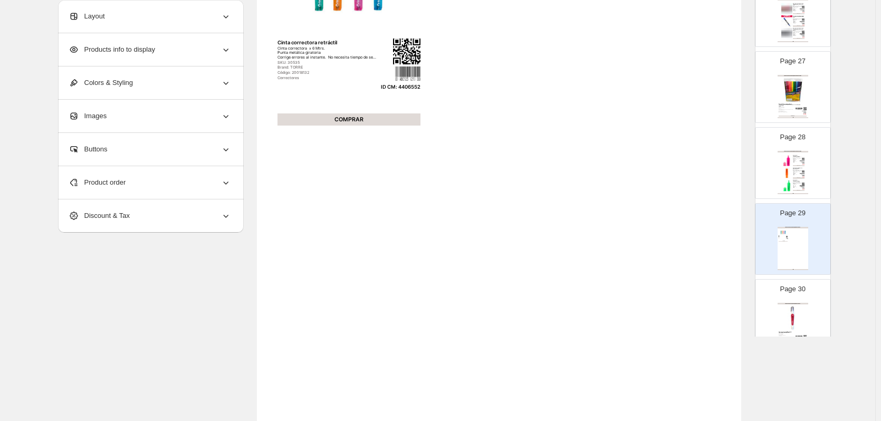
click at [200, 12] on div "Layout" at bounding box center [150, 16] width 163 height 33
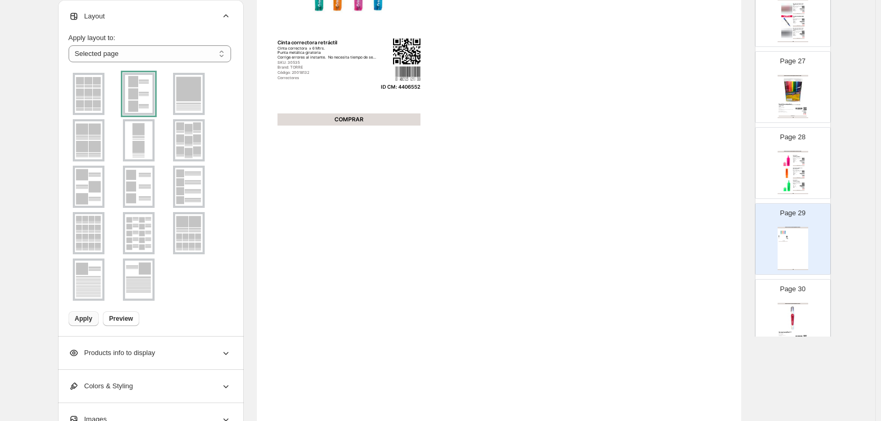
drag, startPoint x: 195, startPoint y: 99, endPoint x: 196, endPoint y: 105, distance: 6.4
click at [196, 99] on img at bounding box center [188, 94] width 27 height 38
click at [84, 318] on span "Apply" at bounding box center [83, 319] width 17 height 8
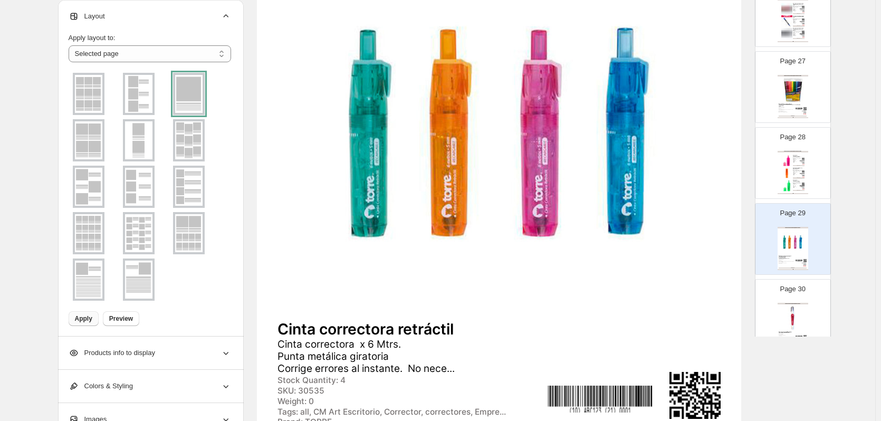
click at [800, 301] on div "Page 30 ARTÍCULOS DE ESCRITURA / CORRECTORES Corrector Liquido Rhein 7 ml Alta …" at bounding box center [789, 310] width 66 height 71
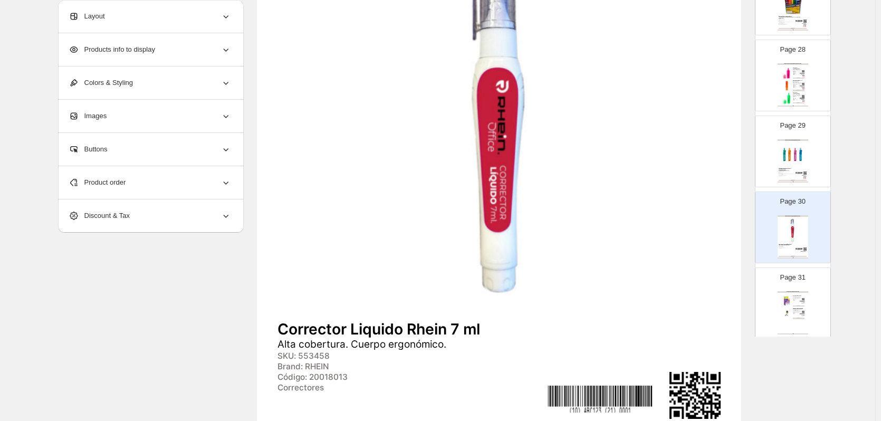
scroll to position [2077, 0]
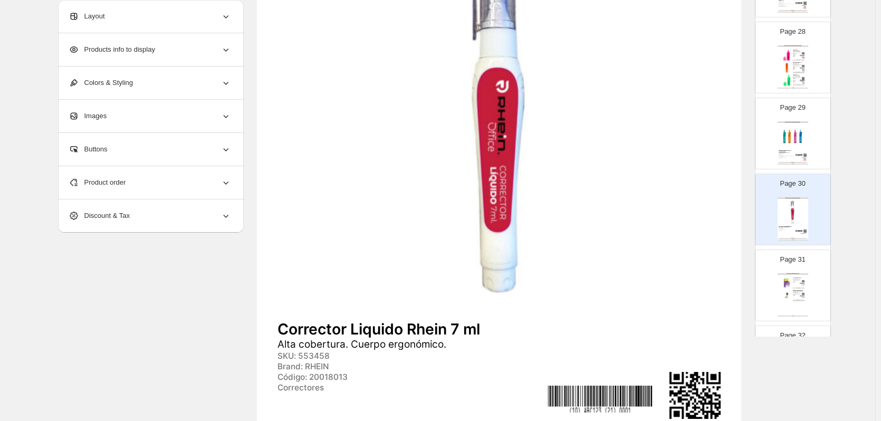
click at [794, 281] on div "SKU: A303002" at bounding box center [796, 281] width 6 height 1
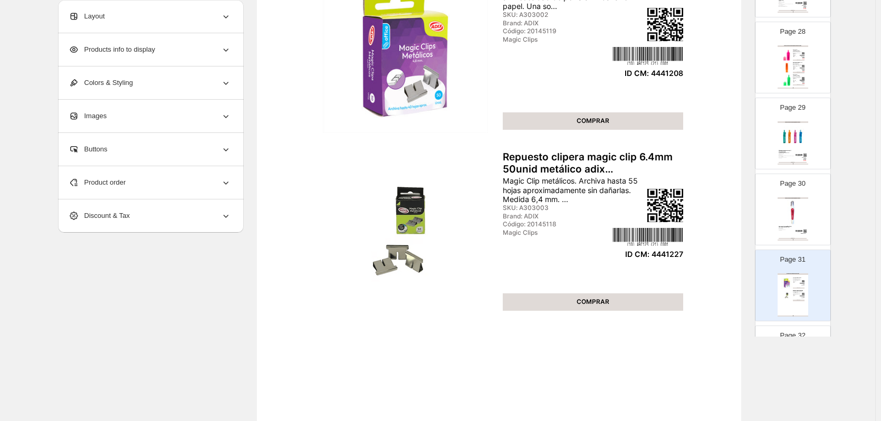
scroll to position [2129, 0]
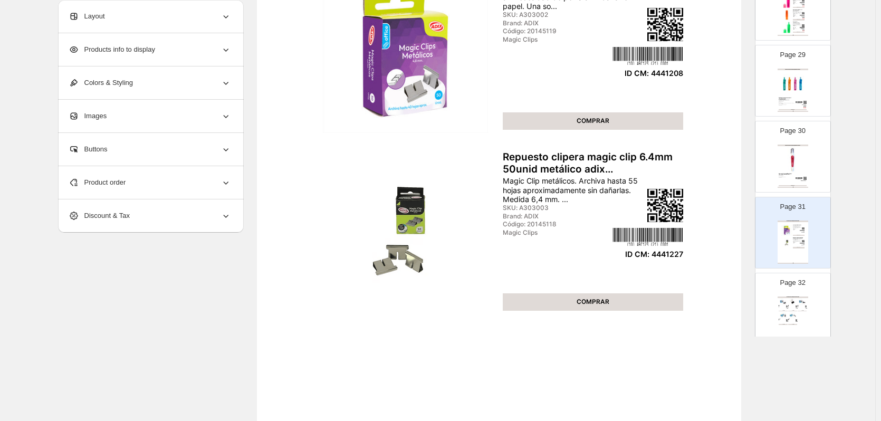
click at [797, 297] on div "INSUMOS DE OFICINA / OTROS INSUMOS" at bounding box center [793, 298] width 31 height 2
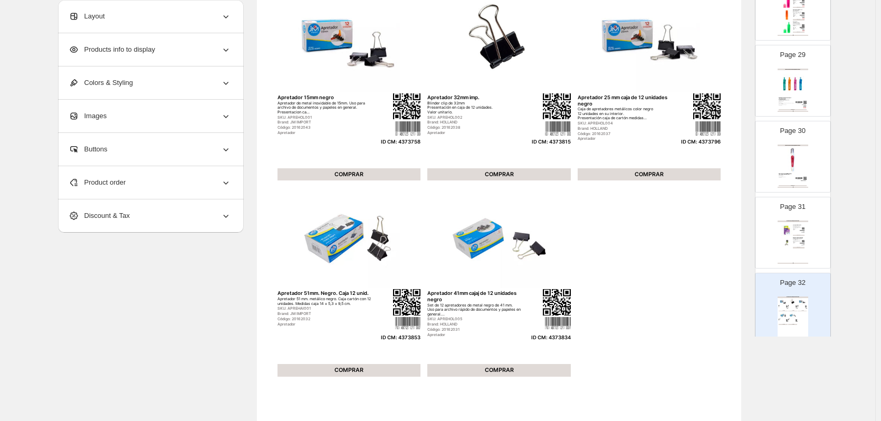
scroll to position [80, 0]
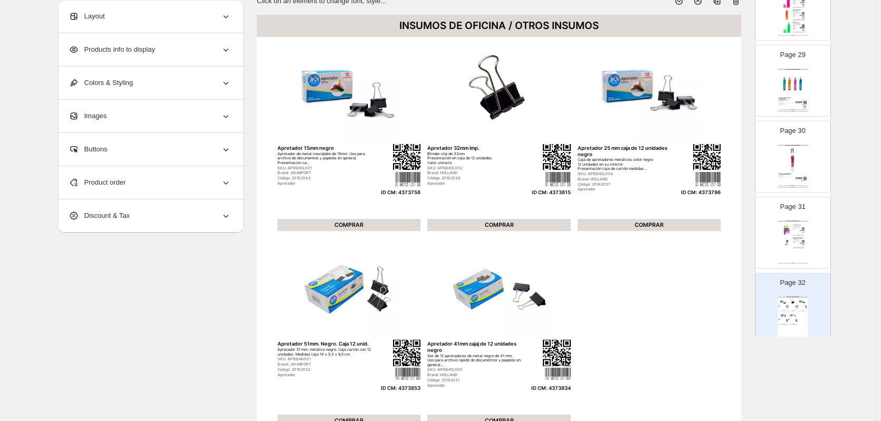
click at [163, 20] on div "Layout" at bounding box center [150, 16] width 163 height 33
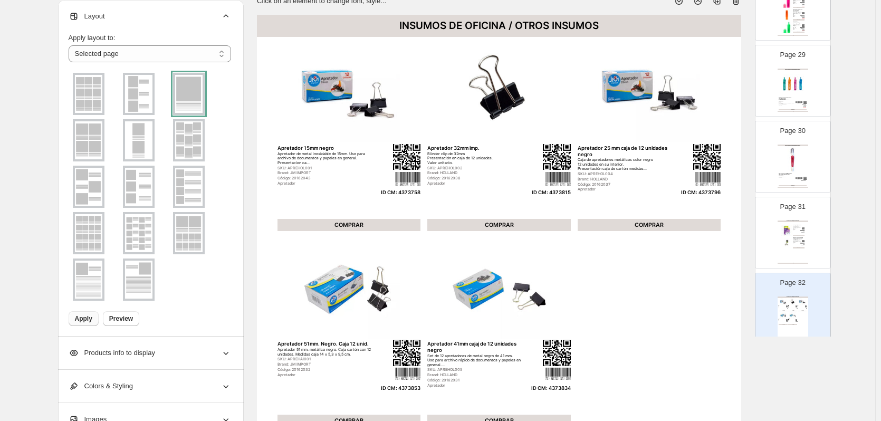
click at [101, 150] on img at bounding box center [88, 140] width 27 height 38
click at [76, 322] on button "Apply" at bounding box center [84, 318] width 30 height 15
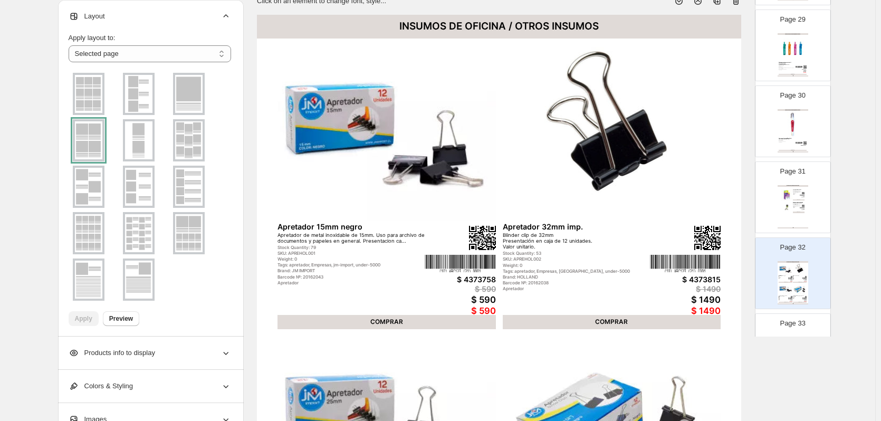
scroll to position [2235, 0]
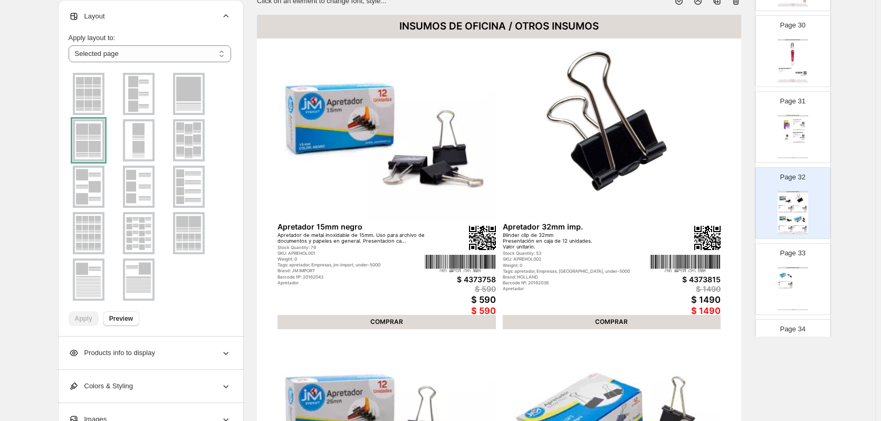
click at [794, 294] on div "INSUMOS DE OFICINA / OTROS INSUMOS Apretador 41mm cajaj de 12 unidades negro Se…" at bounding box center [793, 288] width 31 height 43
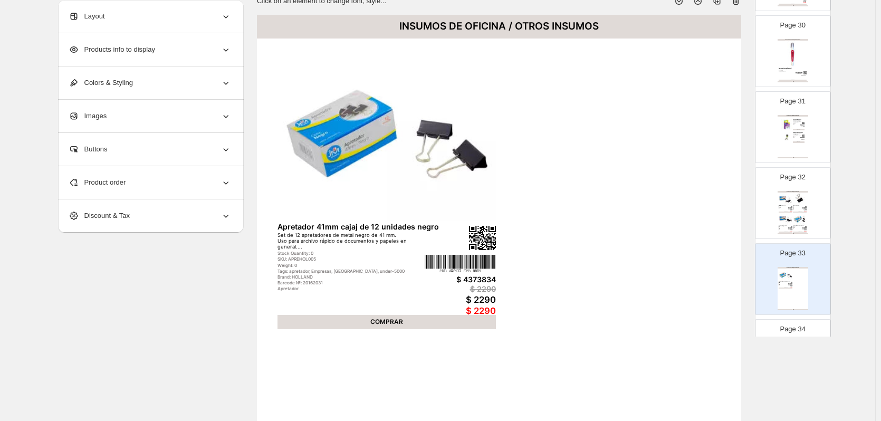
click at [175, 15] on div "Layout" at bounding box center [150, 16] width 163 height 33
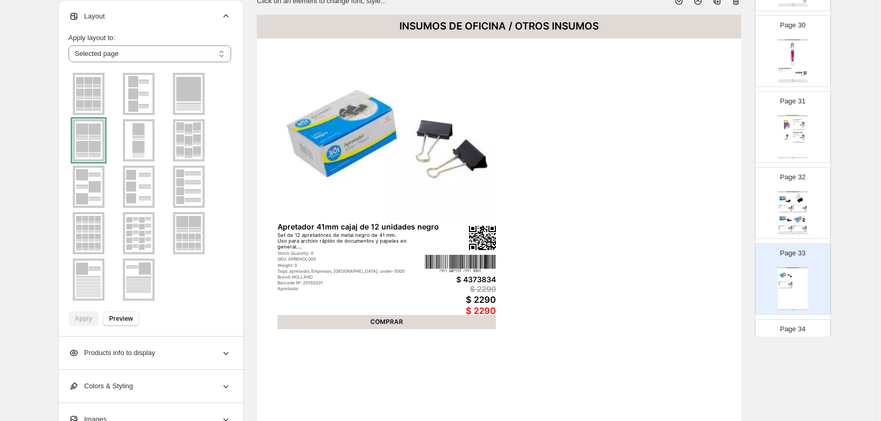
click at [194, 87] on img at bounding box center [188, 94] width 27 height 38
click at [83, 321] on span "Apply" at bounding box center [83, 319] width 17 height 8
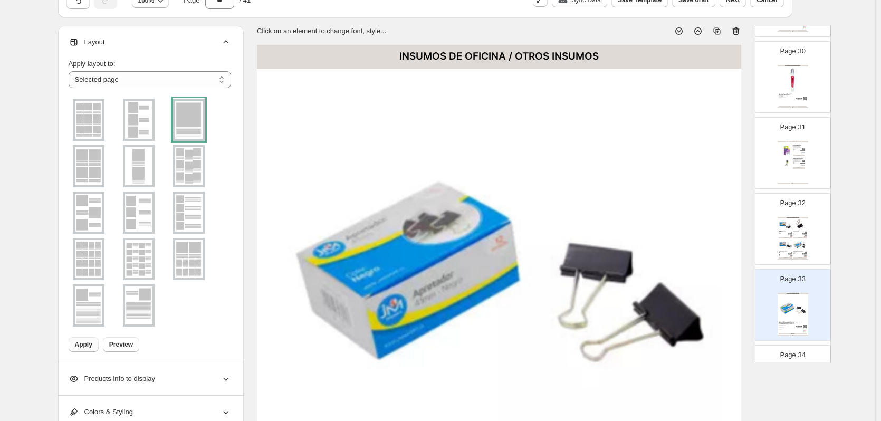
scroll to position [0, 0]
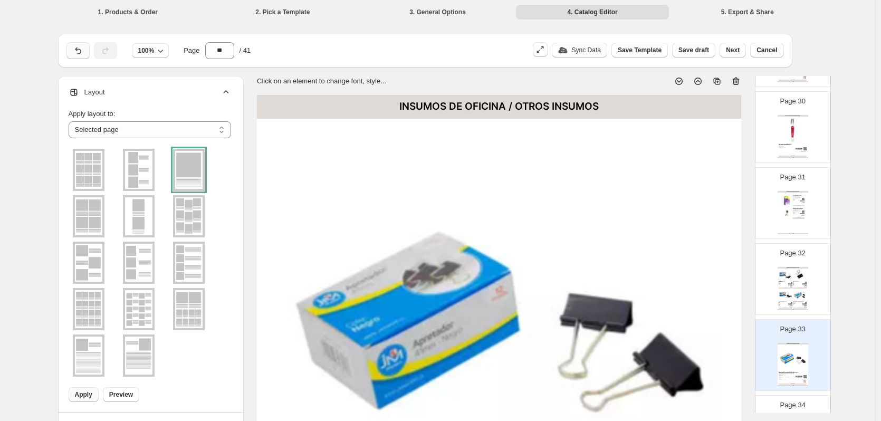
click at [83, 53] on icon "button" at bounding box center [78, 50] width 11 height 11
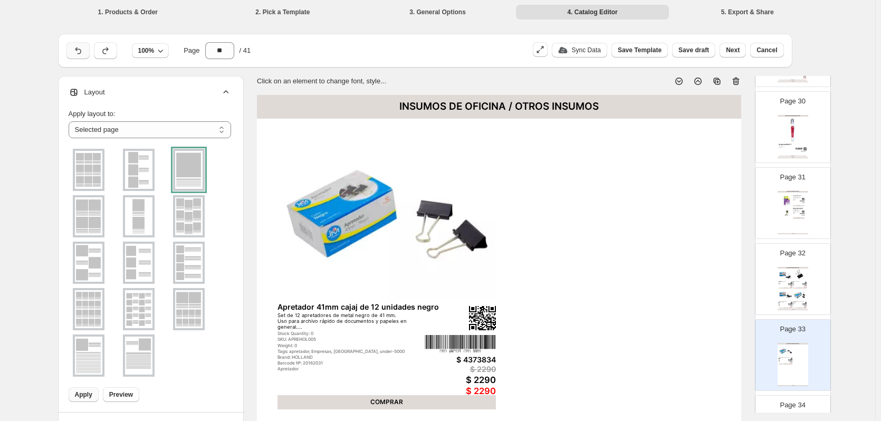
click at [83, 53] on icon "button" at bounding box center [78, 50] width 11 height 11
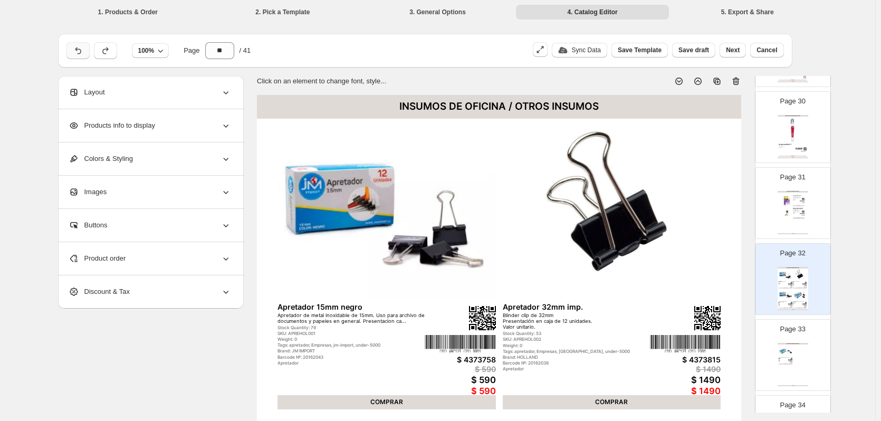
click at [82, 51] on icon "button" at bounding box center [78, 50] width 11 height 11
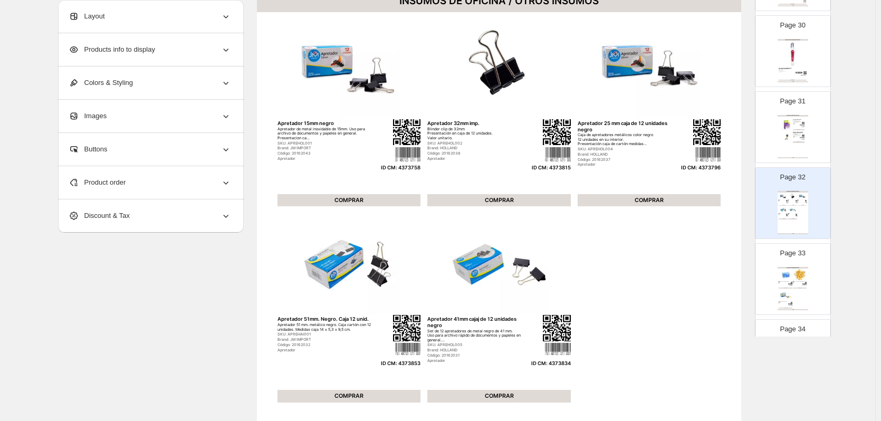
scroll to position [106, 0]
click at [138, 188] on div "Product order" at bounding box center [150, 182] width 163 height 33
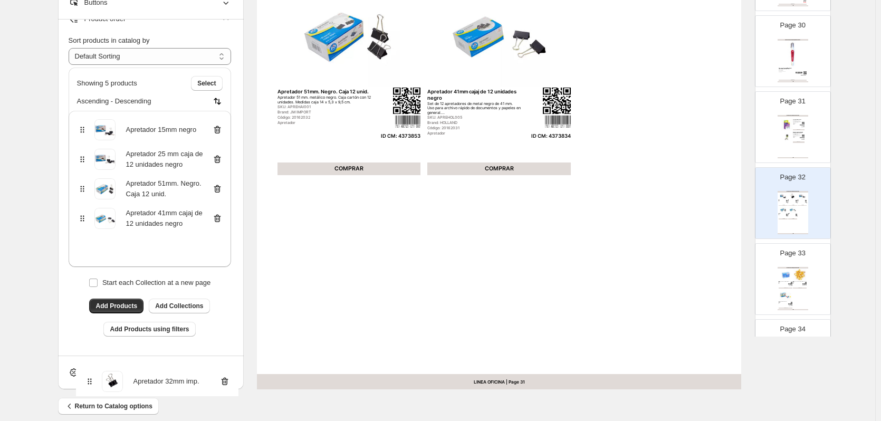
scroll to position [344, 0]
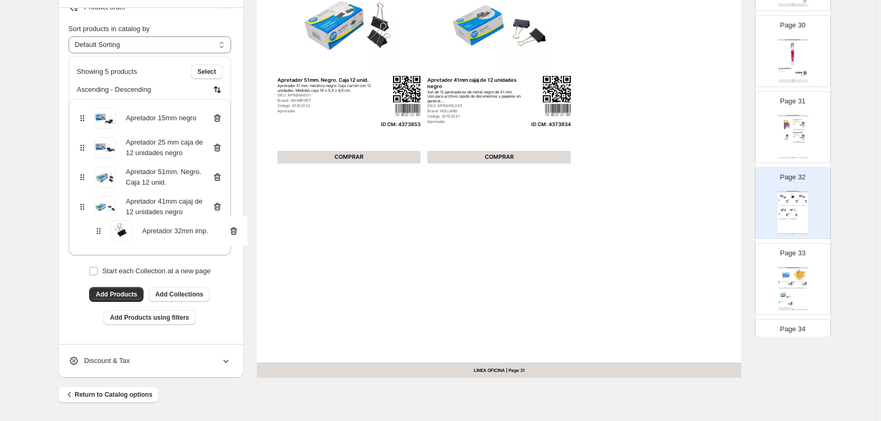
drag, startPoint x: 87, startPoint y: 308, endPoint x: 101, endPoint y: 235, distance: 73.6
click at [101, 235] on div "Apretador 15mm negro Apretador 32mm imp. Apretador 25 mm caja de 12 unidades ne…" at bounding box center [150, 177] width 163 height 156
drag, startPoint x: 85, startPoint y: 151, endPoint x: 87, endPoint y: 216, distance: 64.4
click at [87, 216] on div "Apretador 15mm negro Apretador 32mm imp. Apretador 25 mm caja de 12 unidades ne…" at bounding box center [150, 177] width 163 height 156
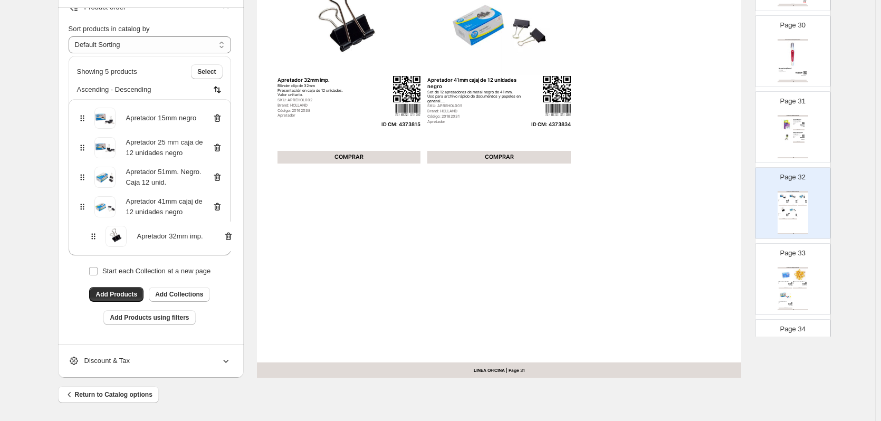
drag, startPoint x: 84, startPoint y: 210, endPoint x: 93, endPoint y: 243, distance: 34.1
click at [93, 243] on div "Apretador 15mm negro Apretador 25 mm caja de 12 unidades negro Apretador 51mm. …" at bounding box center [150, 177] width 163 height 156
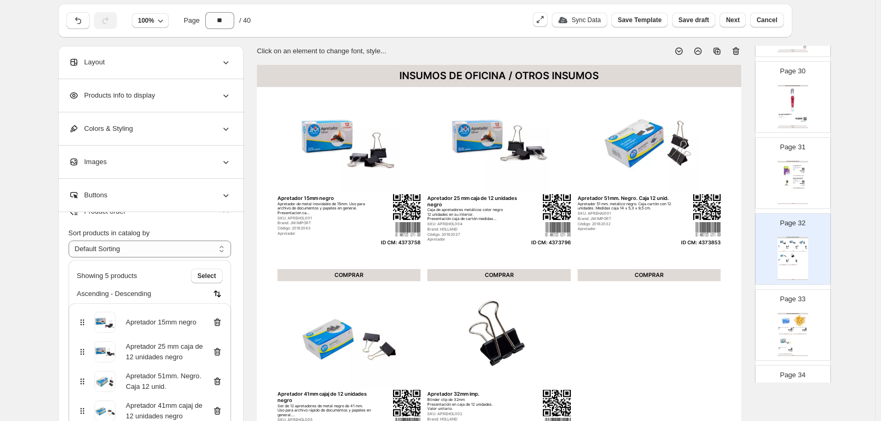
scroll to position [27, 0]
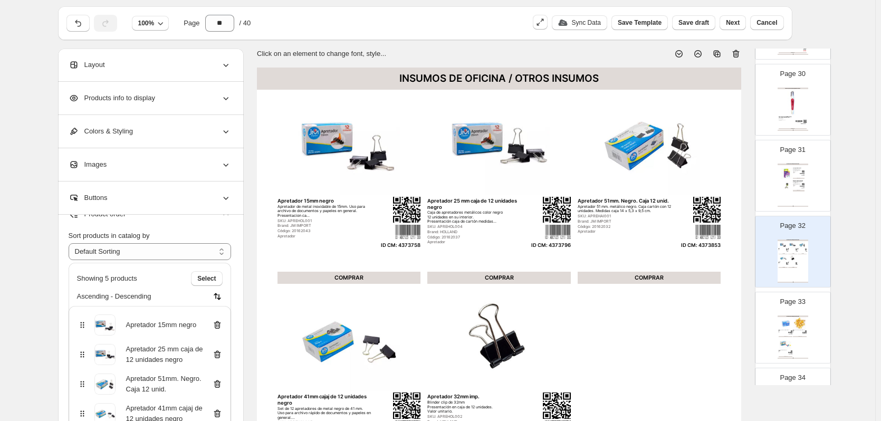
click at [129, 68] on div "Layout" at bounding box center [150, 65] width 163 height 33
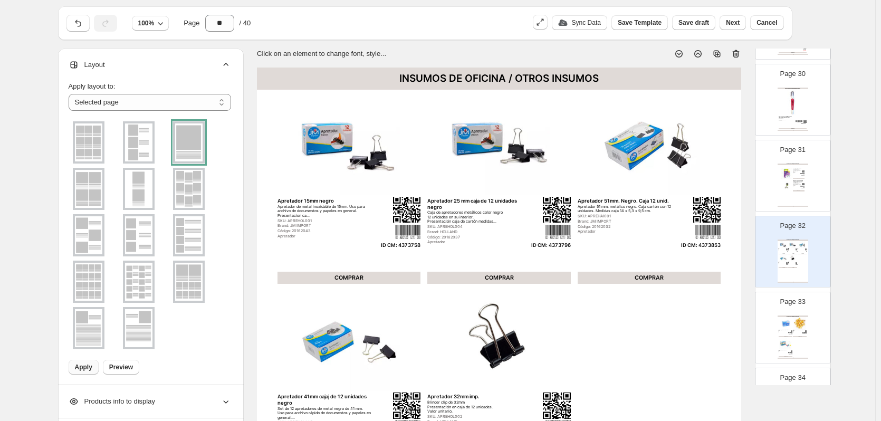
click at [97, 196] on img at bounding box center [88, 189] width 27 height 38
click at [86, 366] on span "Apply" at bounding box center [83, 367] width 17 height 8
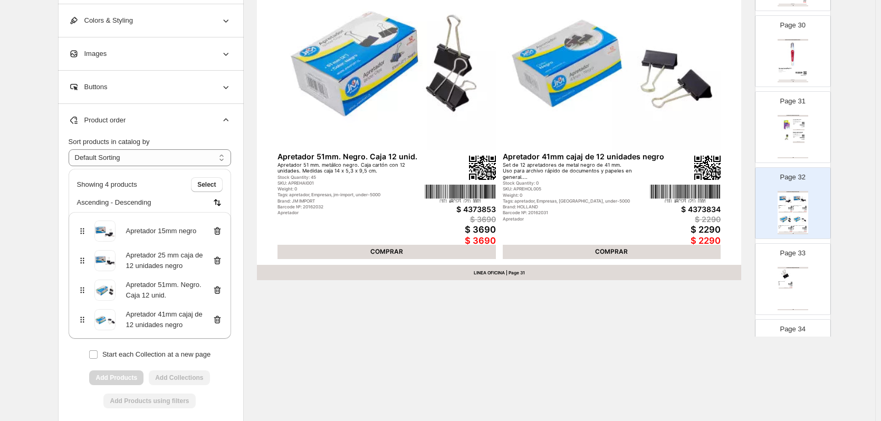
scroll to position [525, 0]
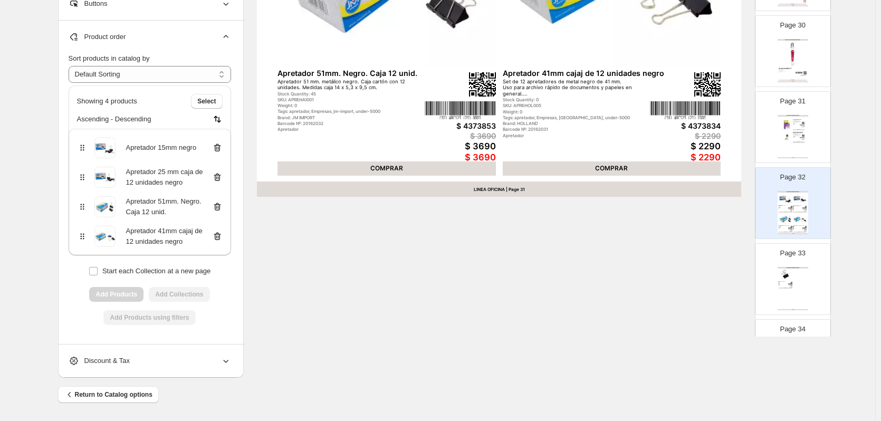
click at [802, 257] on p "Page 33" at bounding box center [792, 253] width 25 height 11
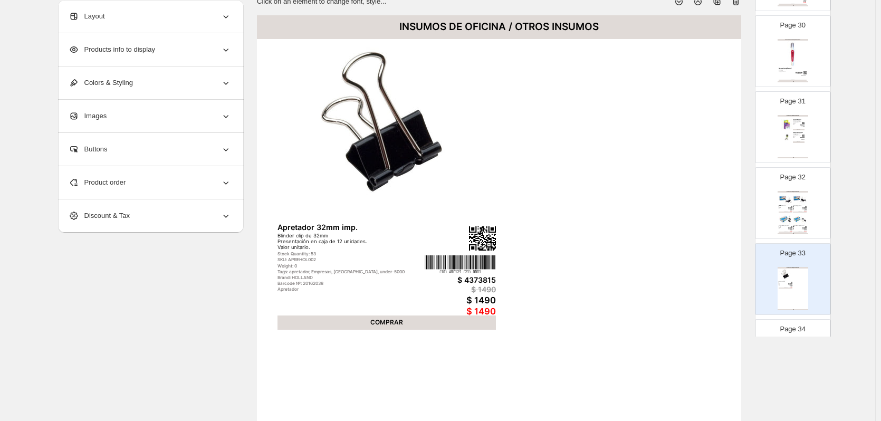
scroll to position [0, 0]
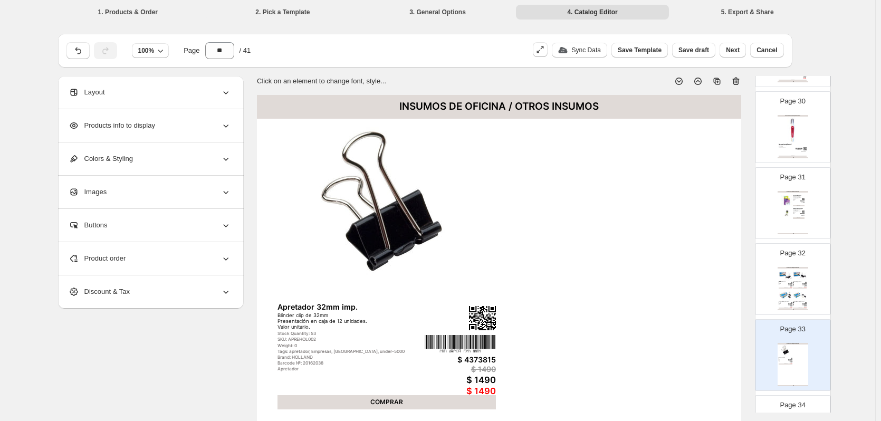
click at [187, 93] on div "Layout" at bounding box center [150, 92] width 163 height 33
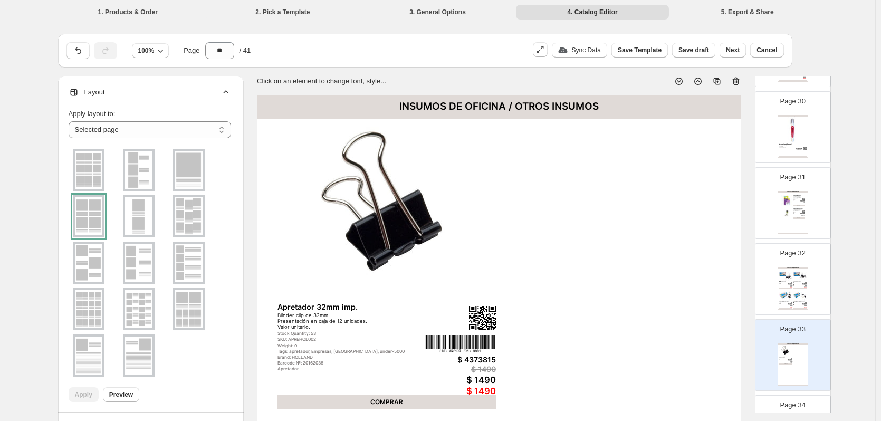
click at [189, 170] on img at bounding box center [188, 170] width 27 height 38
click at [84, 395] on span "Apply" at bounding box center [83, 395] width 17 height 8
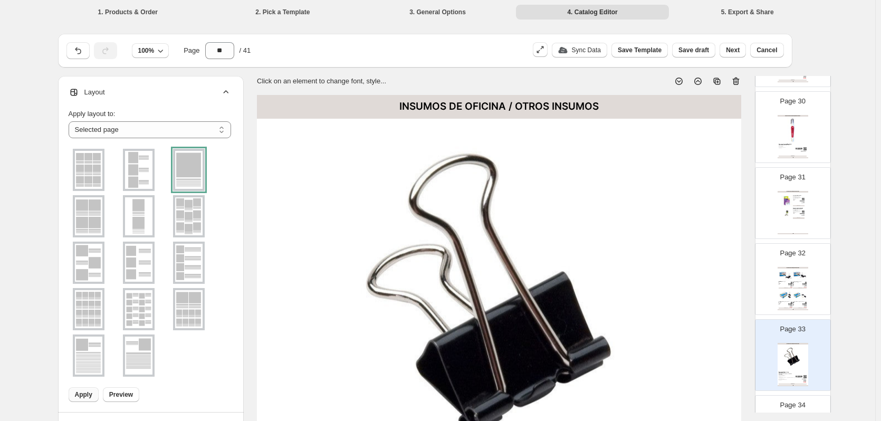
scroll to position [3, 0]
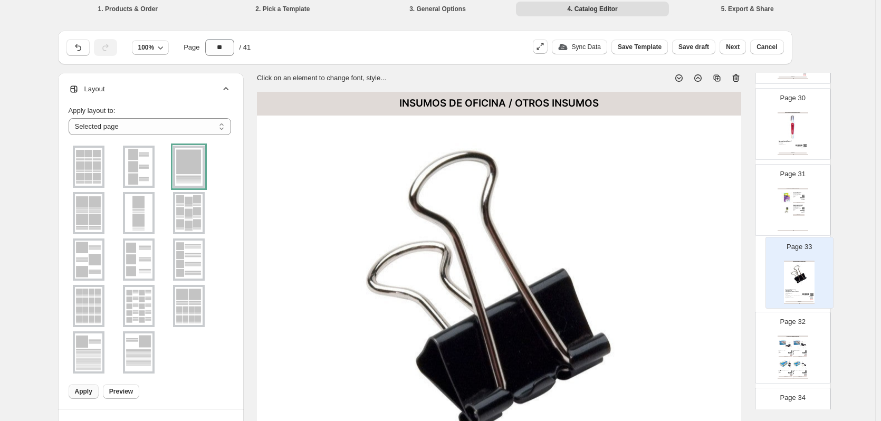
drag, startPoint x: 791, startPoint y: 362, endPoint x: 803, endPoint y: 278, distance: 85.3
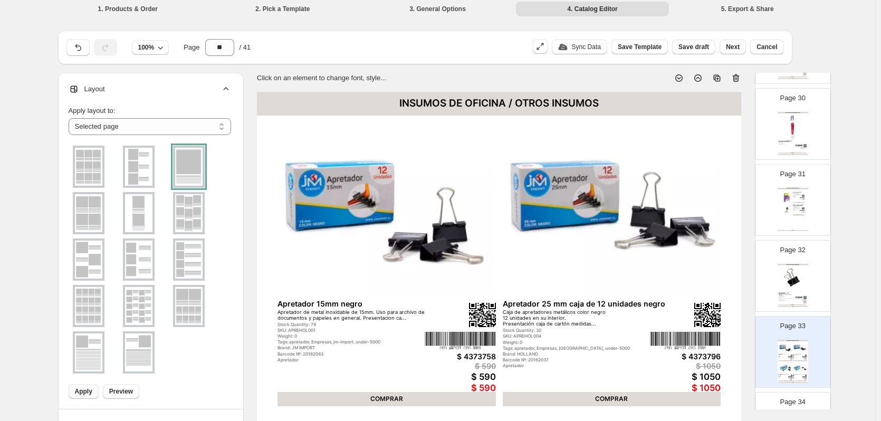
click at [799, 288] on img at bounding box center [793, 279] width 28 height 26
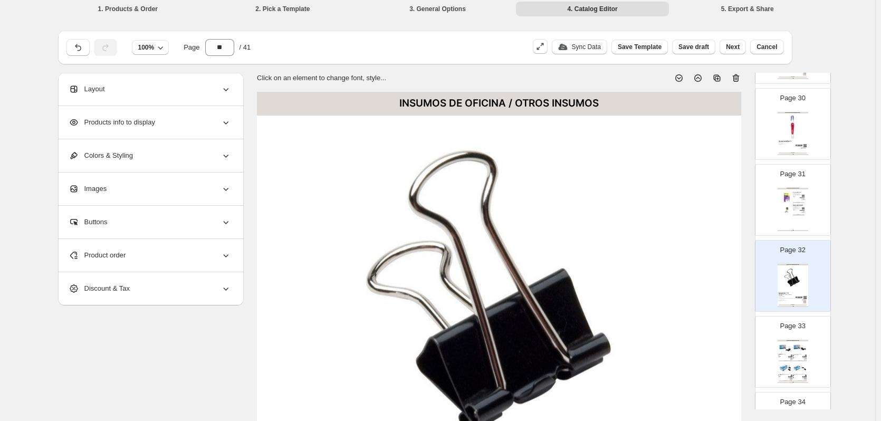
click at [803, 356] on img at bounding box center [805, 356] width 4 height 1
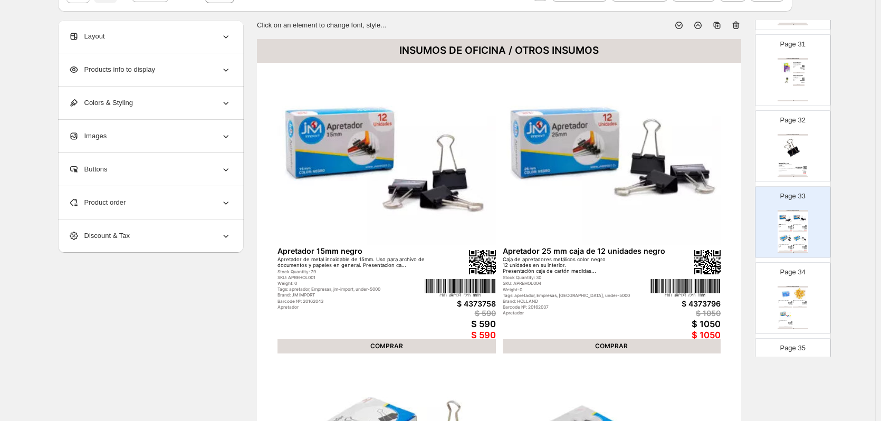
scroll to position [2341, 0]
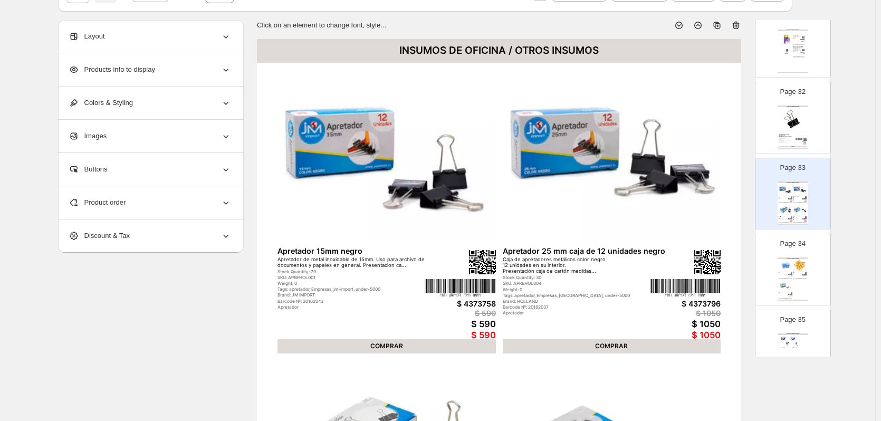
click at [790, 286] on img at bounding box center [786, 286] width 14 height 13
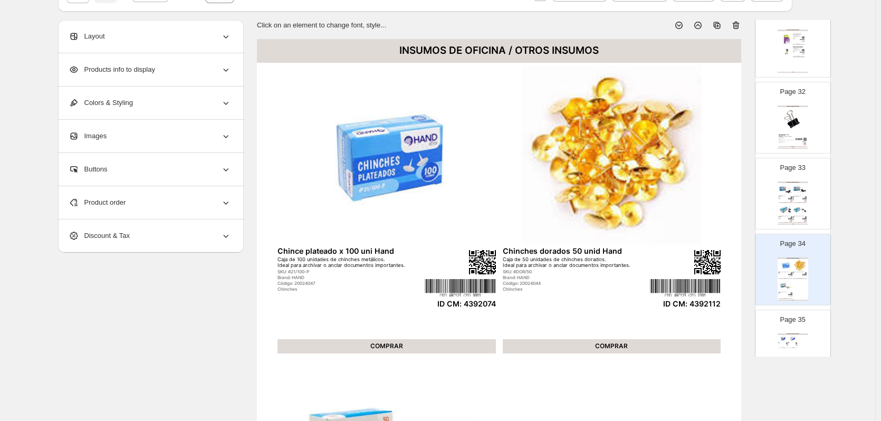
click at [141, 33] on div "Layout" at bounding box center [150, 36] width 163 height 33
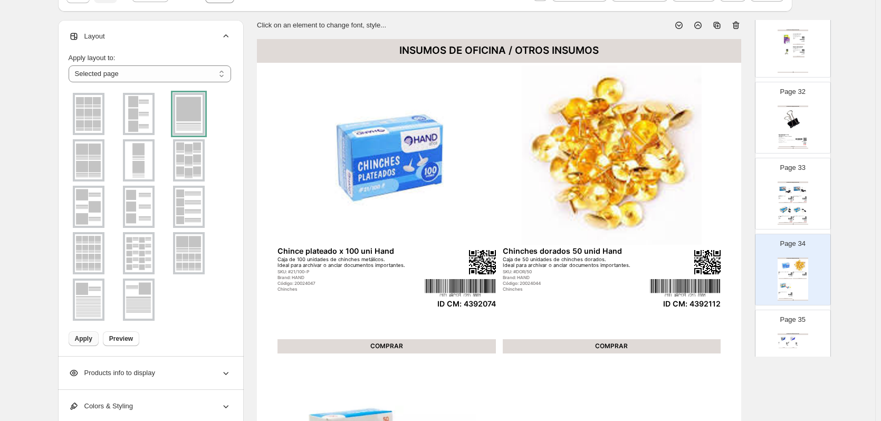
click at [145, 113] on img at bounding box center [138, 114] width 27 height 38
click at [89, 344] on button "Apply" at bounding box center [84, 338] width 30 height 15
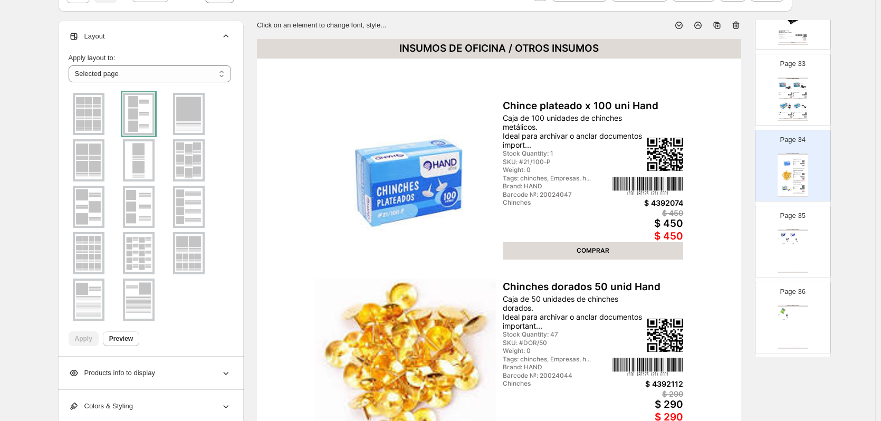
scroll to position [2446, 0]
click at [795, 251] on div "INSUMOS DE OFICINA / OTROS INSUMOS Clips 78mm estriado 50un Hand *3*10 Caja de …" at bounding box center [793, 249] width 31 height 43
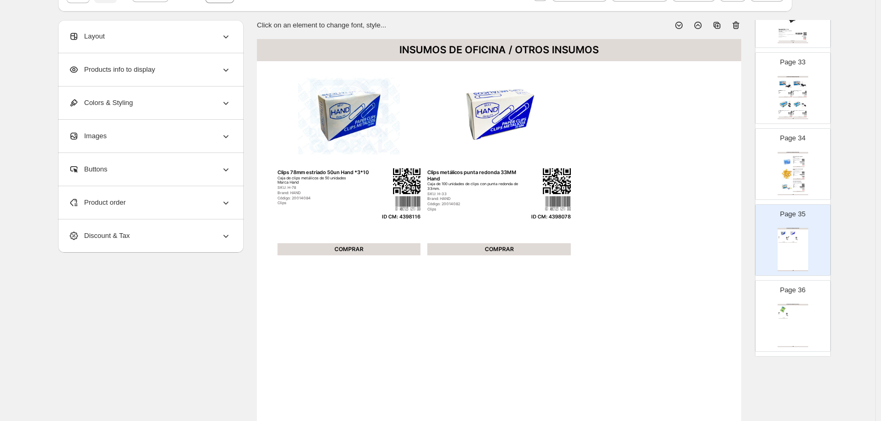
click at [177, 40] on div "Layout" at bounding box center [150, 36] width 163 height 33
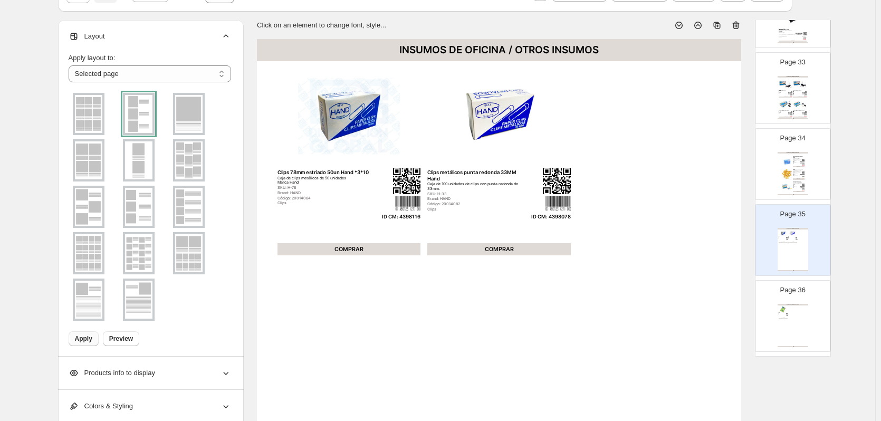
click at [92, 340] on span "Apply" at bounding box center [83, 339] width 17 height 8
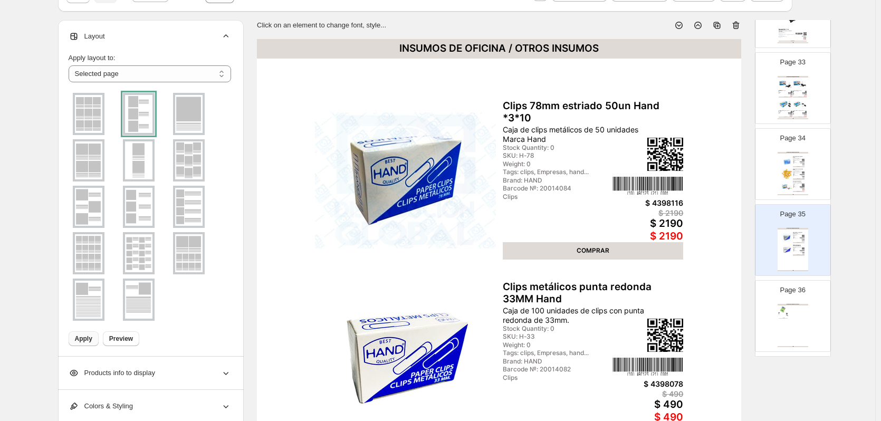
click at [778, 316] on div "INSUMOS DE OFICINA / POST IT Y NOTAS Caja 12uni. Notas adhesivas 76x76 neon mix…" at bounding box center [793, 325] width 31 height 43
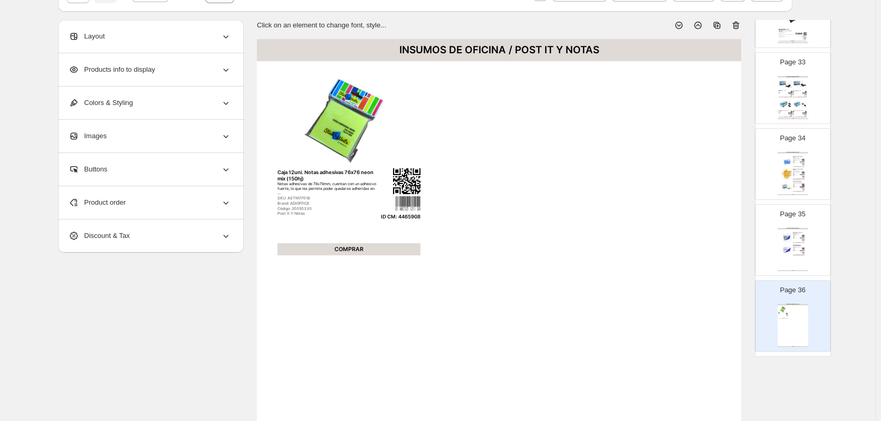
click at [183, 34] on div "Layout" at bounding box center [150, 36] width 163 height 33
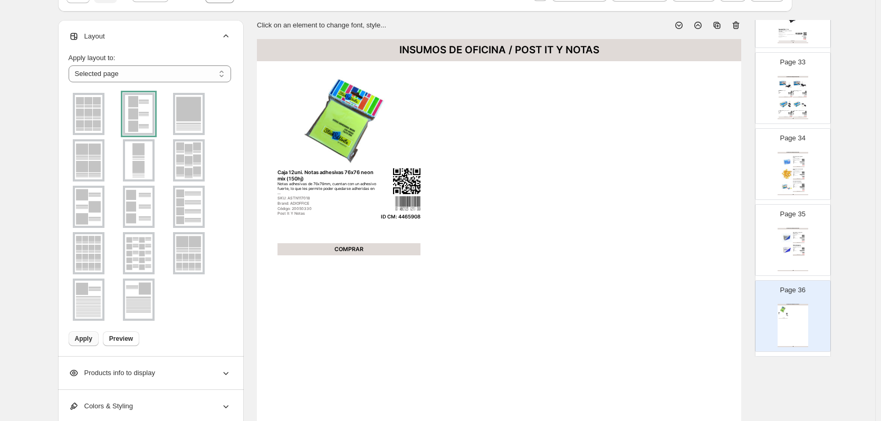
click at [198, 115] on img at bounding box center [188, 114] width 27 height 38
click at [81, 338] on span "Apply" at bounding box center [83, 339] width 17 height 8
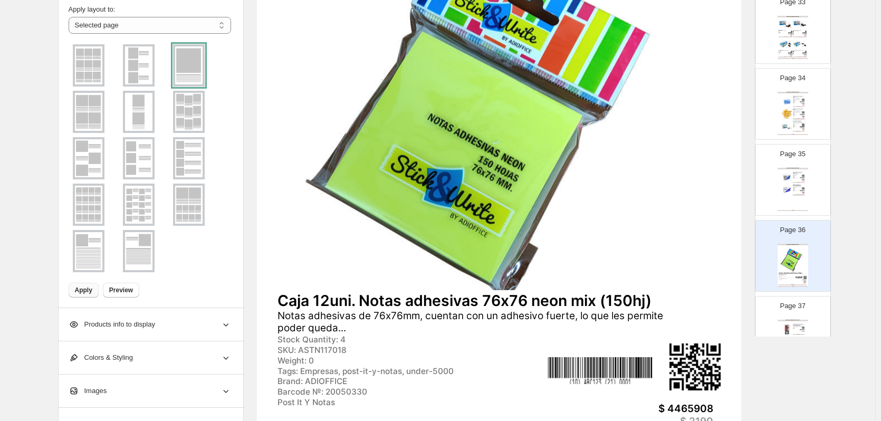
scroll to position [2552, 0]
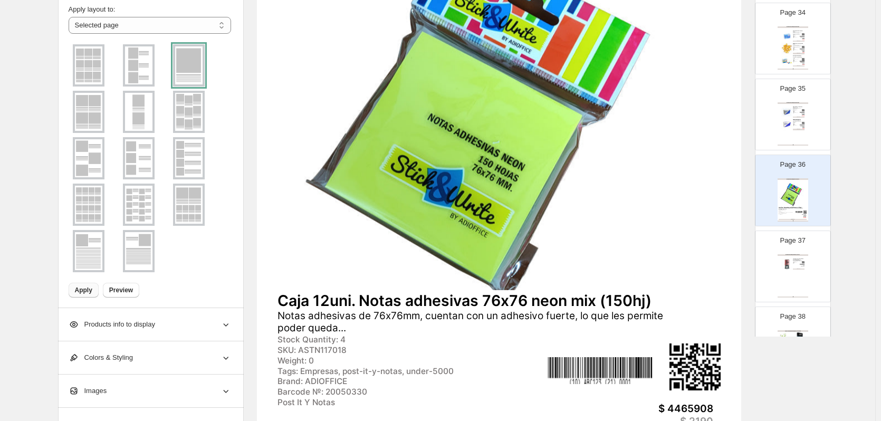
click at [800, 269] on div "COMPRAR" at bounding box center [799, 269] width 12 height 1
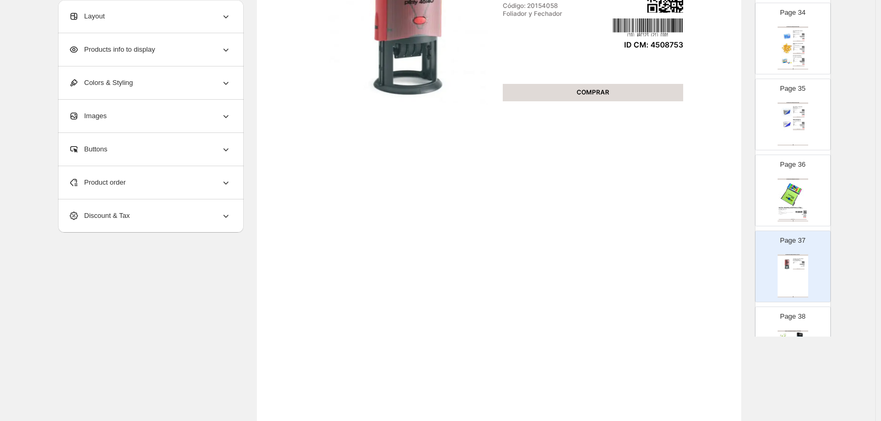
click at [172, 7] on div "Layout" at bounding box center [150, 16] width 163 height 33
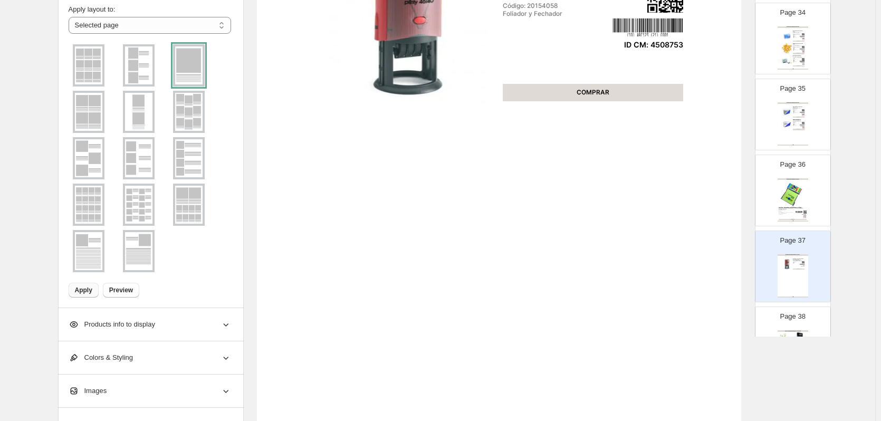
click at [89, 290] on span "Apply" at bounding box center [83, 290] width 17 height 8
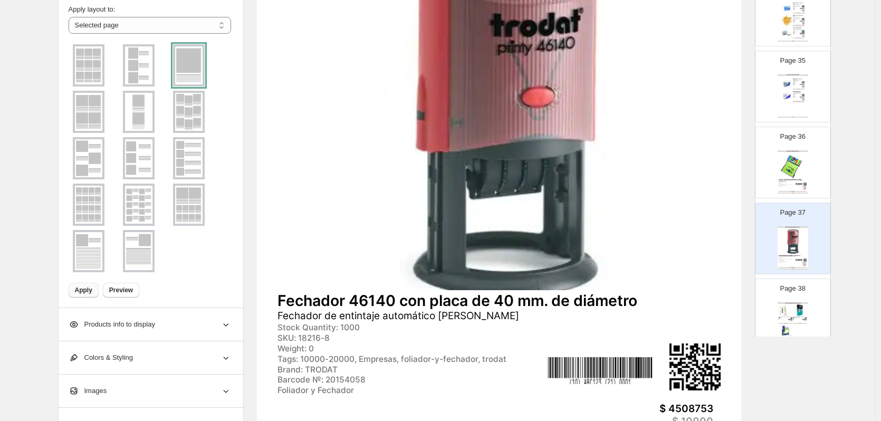
scroll to position [2604, 0]
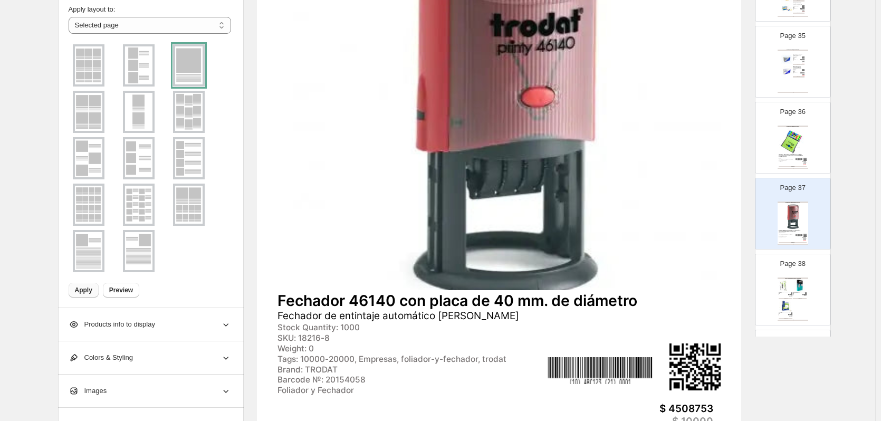
click at [794, 287] on img at bounding box center [800, 285] width 14 height 13
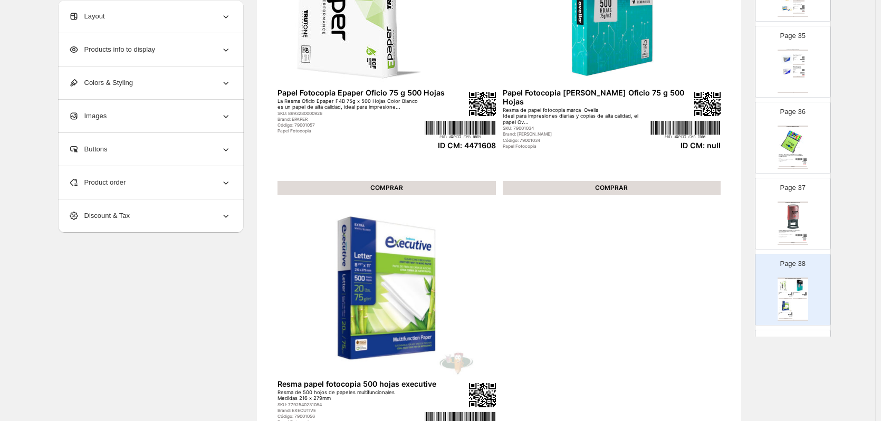
click at [185, 23] on div "Layout" at bounding box center [150, 16] width 163 height 33
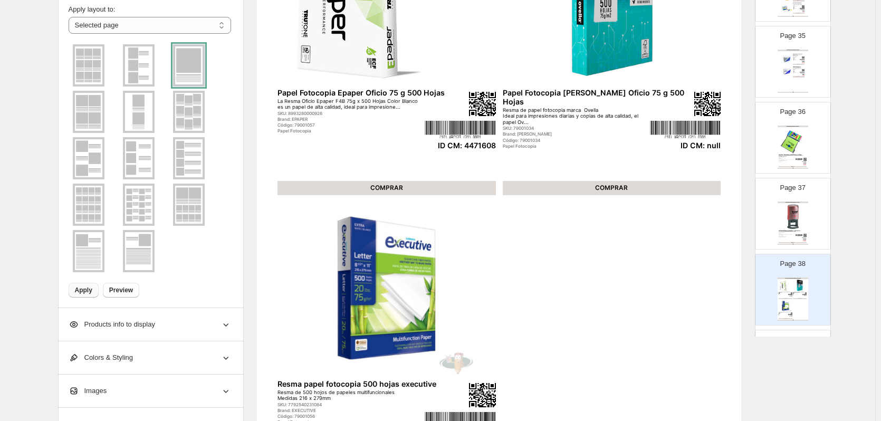
click at [141, 58] on img at bounding box center [138, 65] width 27 height 38
click at [87, 287] on span "Apply" at bounding box center [83, 290] width 17 height 8
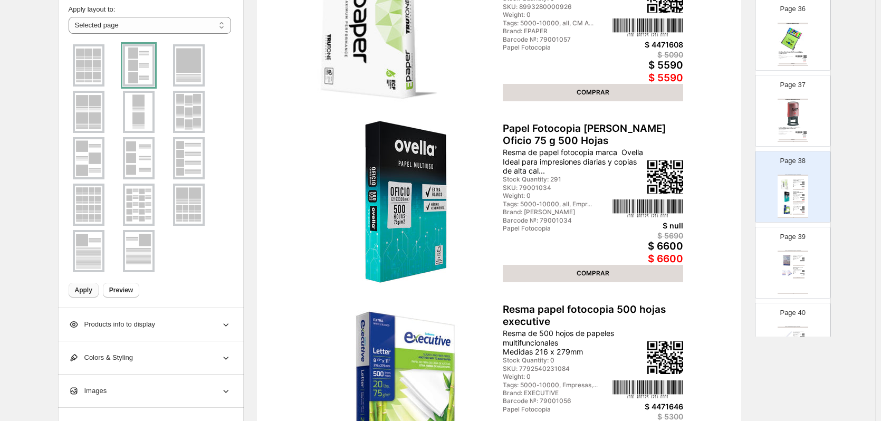
scroll to position [2710, 0]
click at [799, 267] on div "Las hojas blancas Letter Xtra 8,5 x 11" 500 H son ideales para impresoras láser…" at bounding box center [797, 268] width 9 height 3
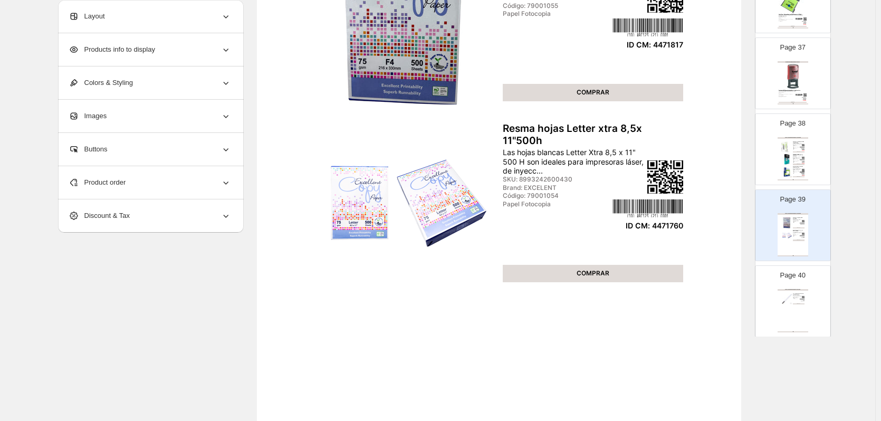
scroll to position [2763, 0]
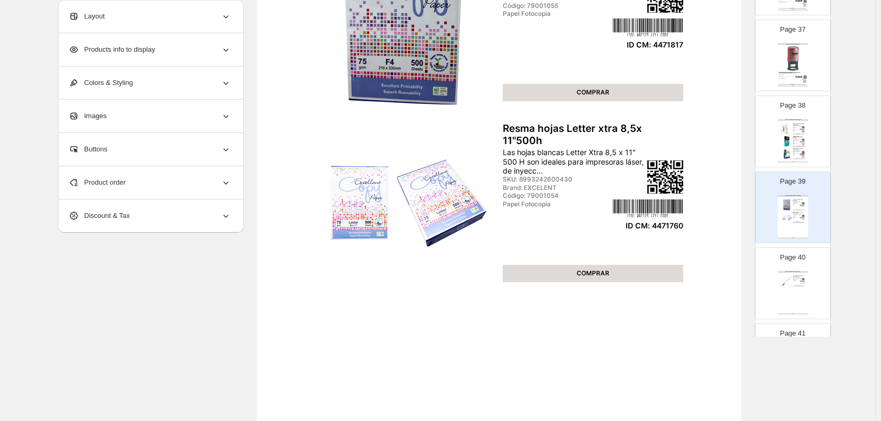
click at [800, 270] on div "Page 40 PAPEL FOTOCOPIA Y MÁS / PAPEL ADHESIVO Forro Adhesivo 45 cm x 1.5 m Tra…" at bounding box center [789, 279] width 66 height 71
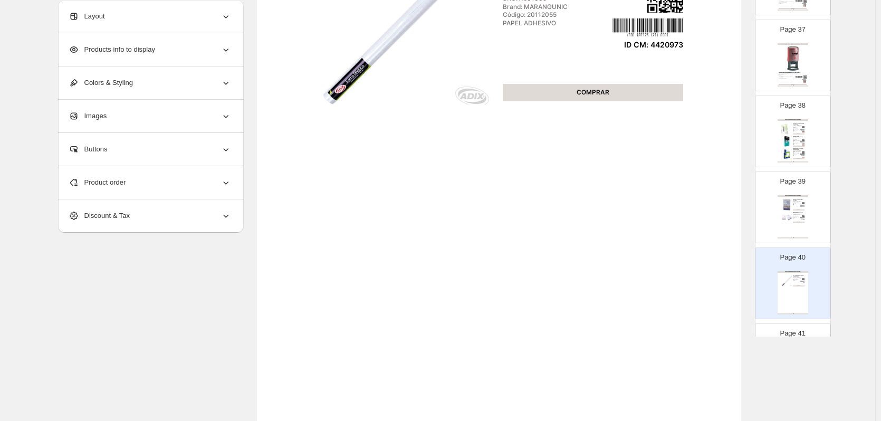
click at [187, 18] on div "Layout" at bounding box center [150, 16] width 163 height 33
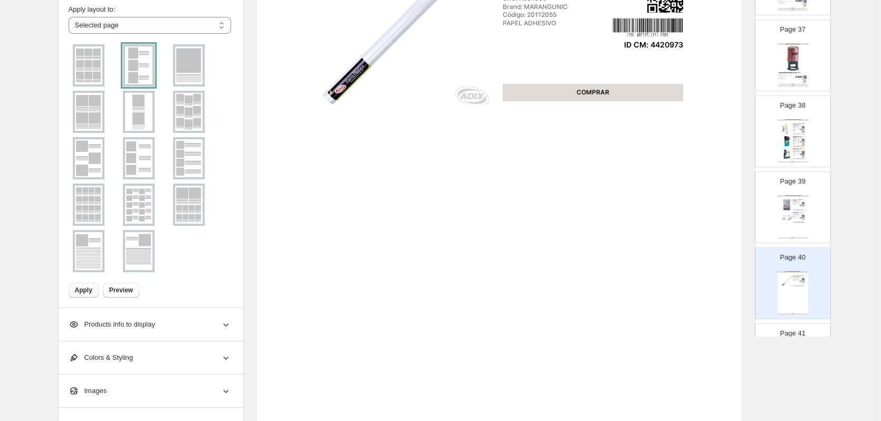
click at [195, 71] on img at bounding box center [188, 65] width 27 height 38
click at [83, 288] on span "Apply" at bounding box center [83, 290] width 17 height 8
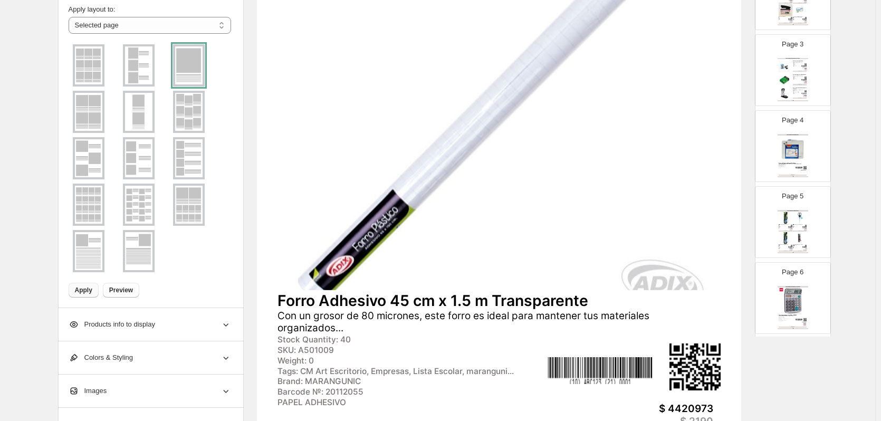
scroll to position [0, 0]
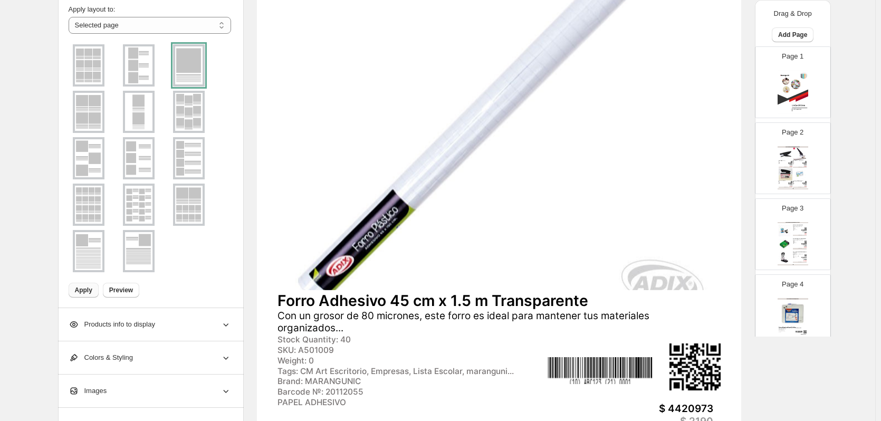
click at [787, 78] on img at bounding box center [793, 91] width 31 height 43
type input "*"
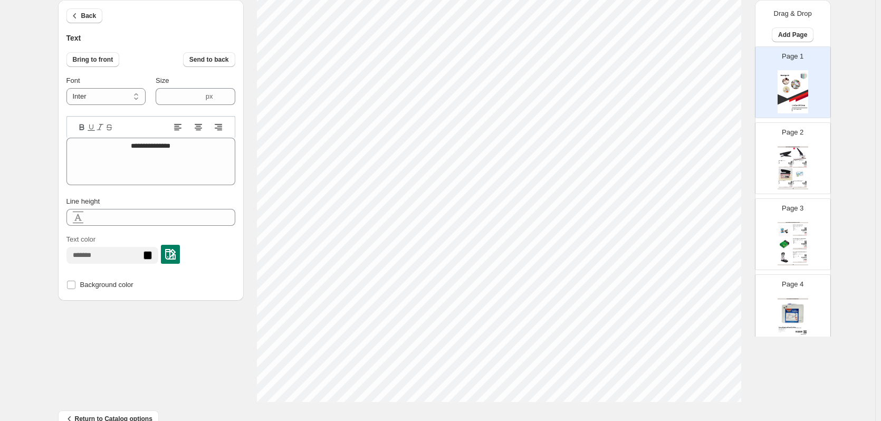
scroll to position [8, 2]
click at [96, 15] on span "Back" at bounding box center [88, 16] width 15 height 8
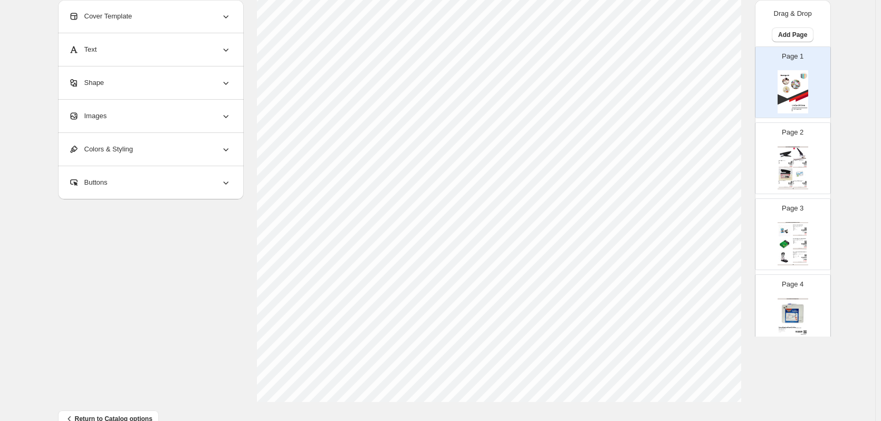
click at [129, 54] on div "Text" at bounding box center [150, 49] width 163 height 33
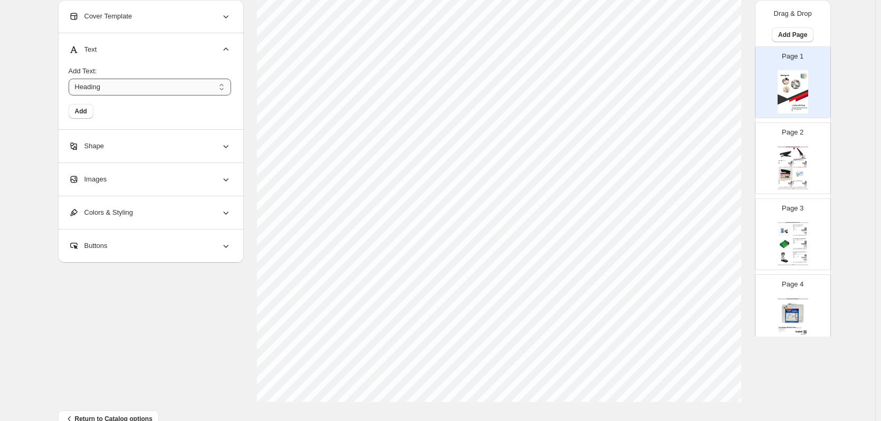
click at [117, 88] on select "*******" at bounding box center [150, 87] width 163 height 17
click at [86, 112] on span "Add" at bounding box center [81, 111] width 12 height 8
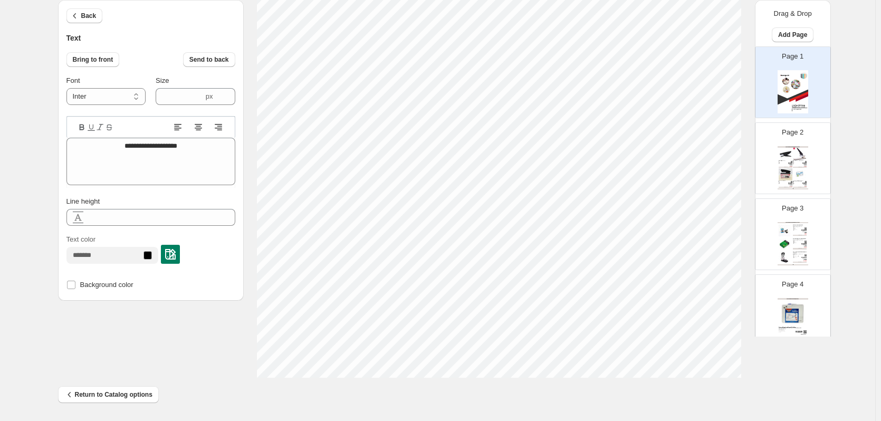
scroll to position [8, 1]
type textarea "*"
type textarea "**********"
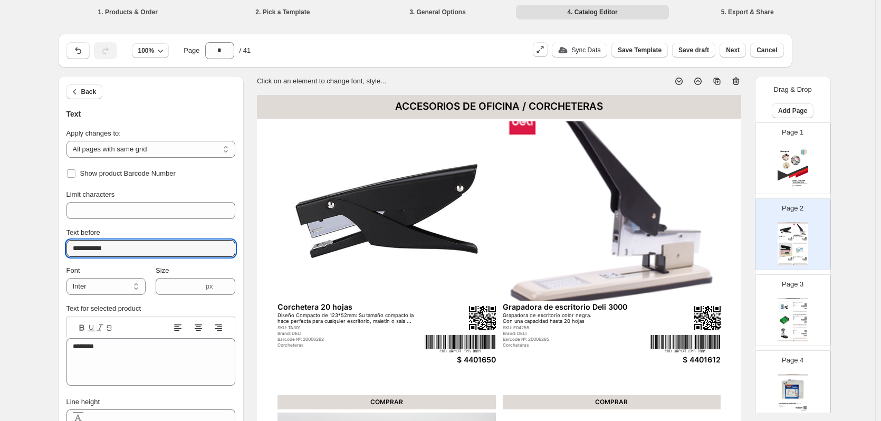
select select "**********"
type input "*******"
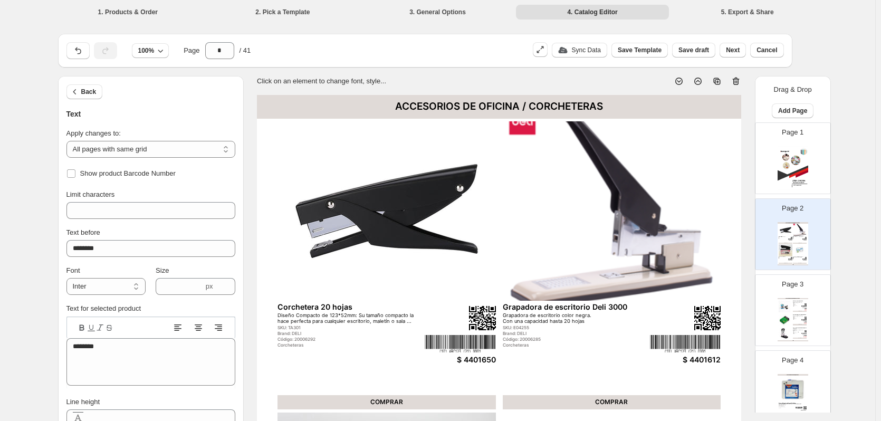
click at [410, 211] on img at bounding box center [387, 211] width 218 height 180
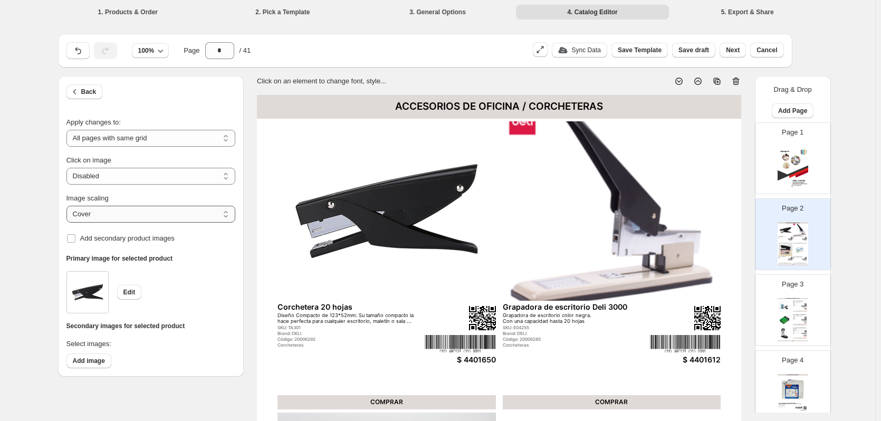
click at [163, 210] on select "***** *******" at bounding box center [150, 214] width 169 height 17
select select "*******"
click at [69, 206] on select "***** *******" at bounding box center [150, 214] width 169 height 17
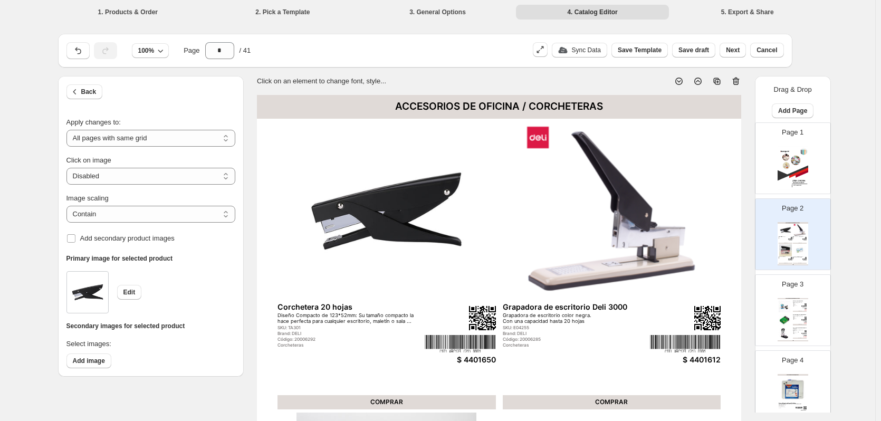
click at [459, 358] on div "$ 4401650" at bounding box center [460, 359] width 71 height 9
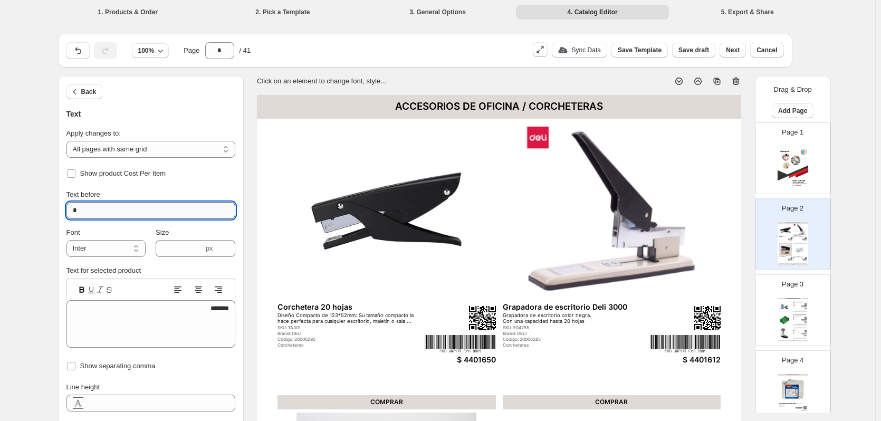
click at [113, 205] on input "*" at bounding box center [150, 210] width 169 height 17
type input "******"
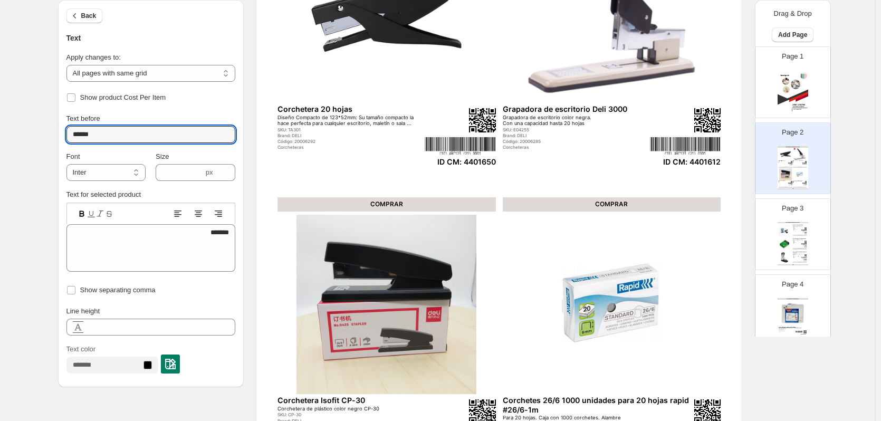
scroll to position [186, 0]
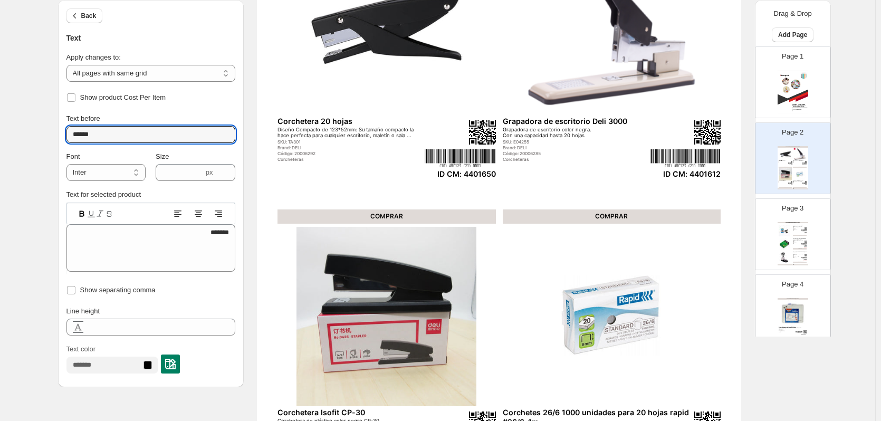
click at [803, 237] on div "ACCESORIOS DE OFICINA / CORCHETERAS Saca corchete mariposa Saca corchete maripo…" at bounding box center [793, 243] width 31 height 43
type input "*"
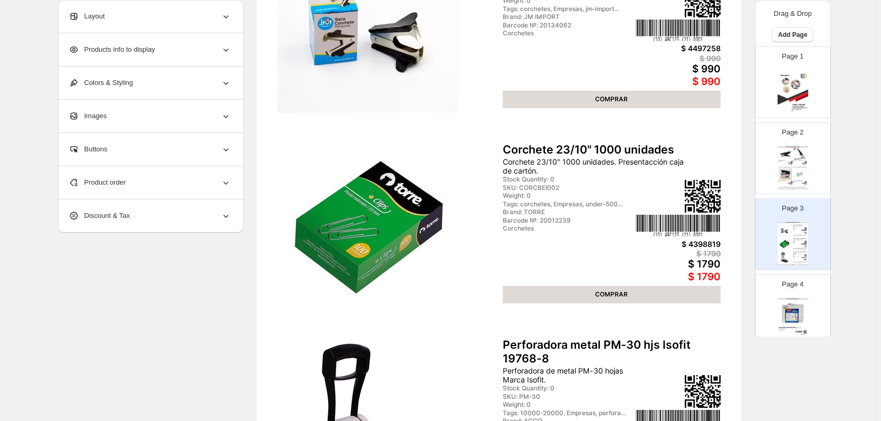
click at [139, 49] on span "Products info to display" at bounding box center [112, 49] width 87 height 11
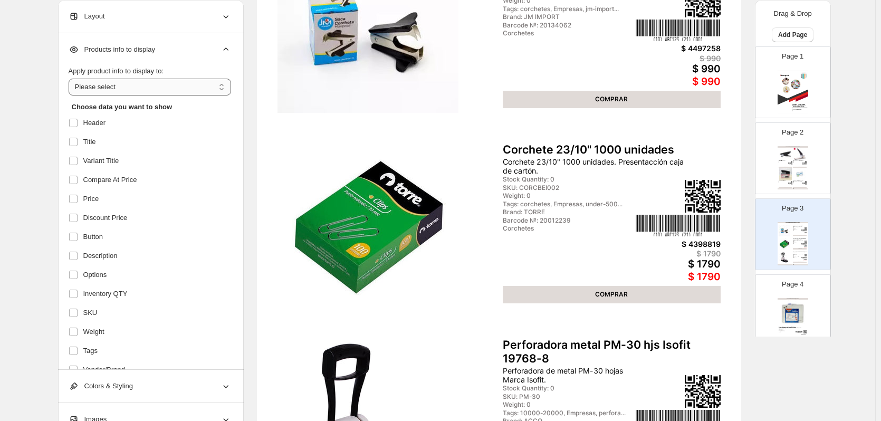
click at [159, 88] on select "**********" at bounding box center [150, 87] width 163 height 17
select select "**********"
click at [71, 79] on select "**********" at bounding box center [150, 87] width 163 height 17
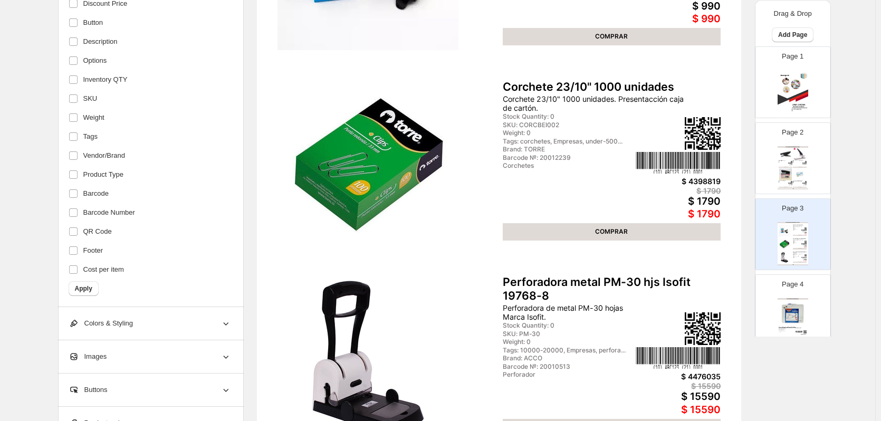
scroll to position [344, 0]
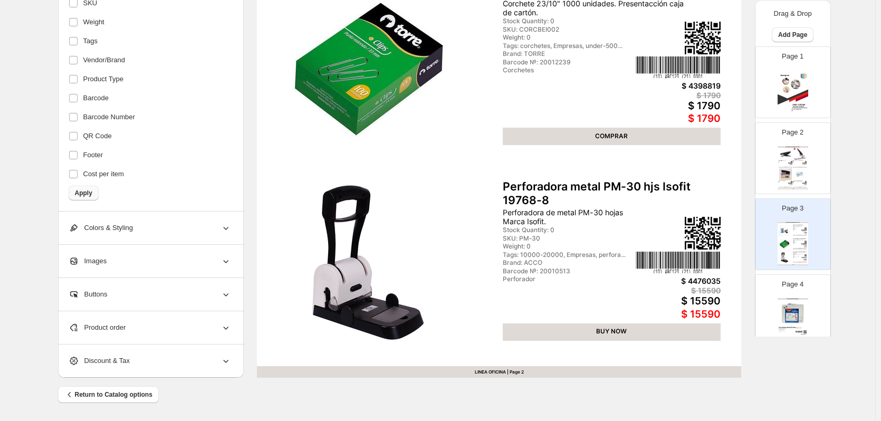
click at [91, 196] on span "Apply" at bounding box center [83, 193] width 17 height 8
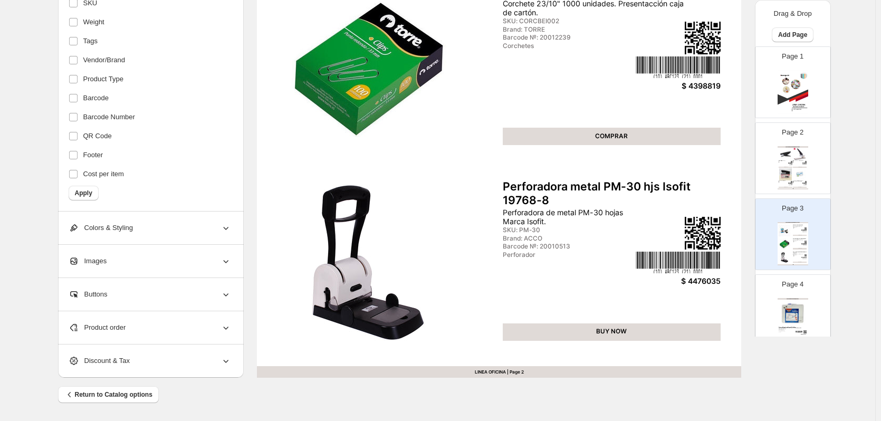
click at [697, 279] on div "$ 4476035" at bounding box center [678, 281] width 85 height 9
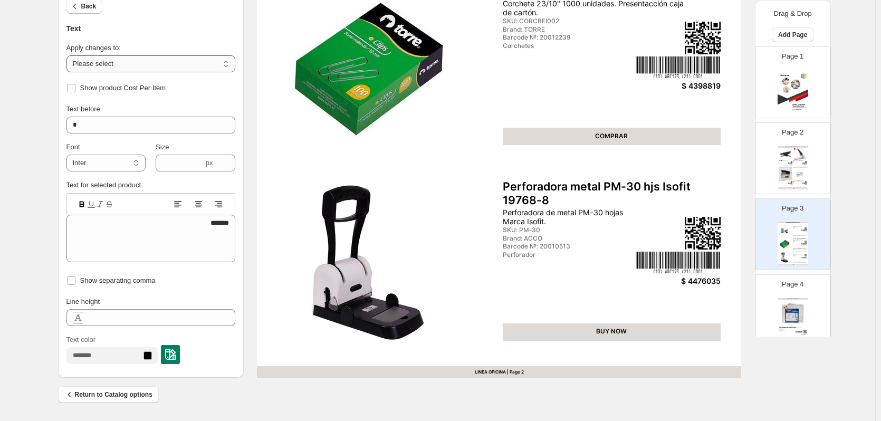
click at [146, 66] on select "**********" at bounding box center [150, 63] width 169 height 17
select select "**********"
click at [69, 55] on select "**********" at bounding box center [150, 63] width 169 height 17
click at [107, 124] on input "*" at bounding box center [150, 125] width 169 height 17
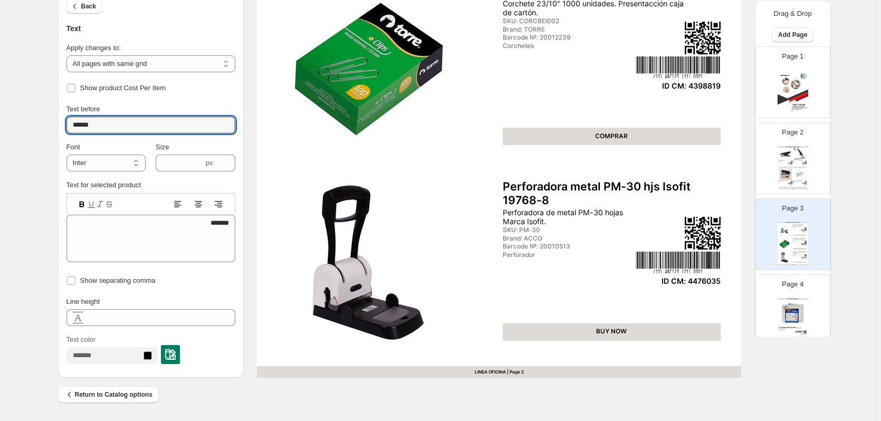
type input "******"
click at [527, 248] on div "Barcode №: 20010513" at bounding box center [568, 246] width 131 height 7
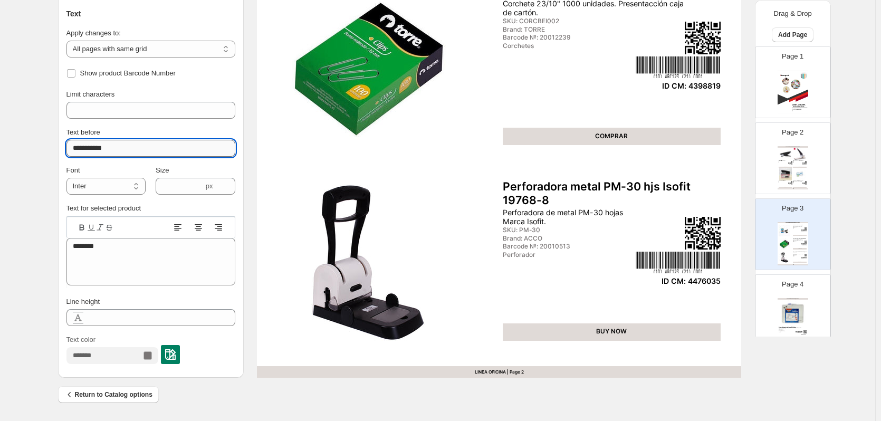
click at [96, 149] on input "**********" at bounding box center [150, 148] width 169 height 17
drag, startPoint x: 107, startPoint y: 150, endPoint x: 25, endPoint y: 143, distance: 82.1
click at [25, 143] on div "**********" at bounding box center [438, 38] width 876 height 765
type input "*******"
click at [791, 308] on img at bounding box center [793, 313] width 28 height 26
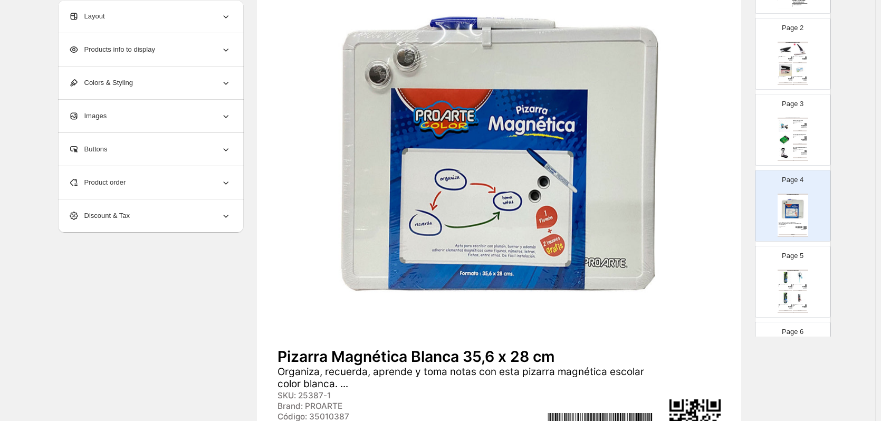
scroll to position [106, 0]
click at [793, 289] on div "COMPRAR" at bounding box center [800, 289] width 14 height 1
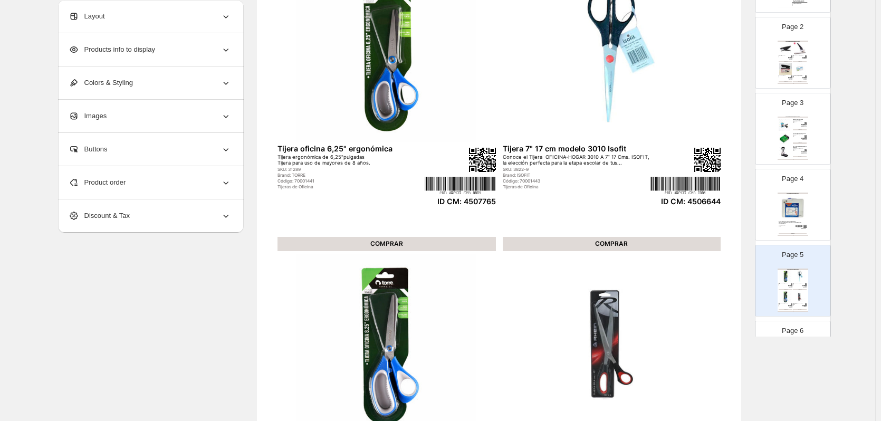
scroll to position [211, 0]
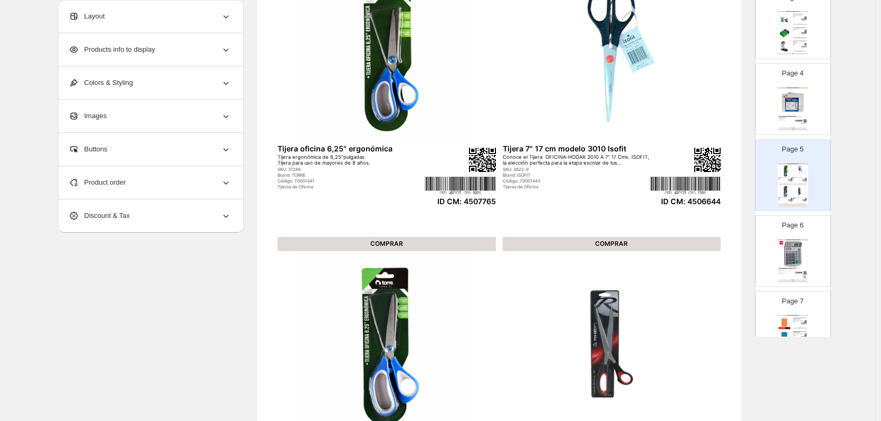
click at [791, 270] on div "Stock Quantity: 0" at bounding box center [787, 270] width 17 height 1
type input "*"
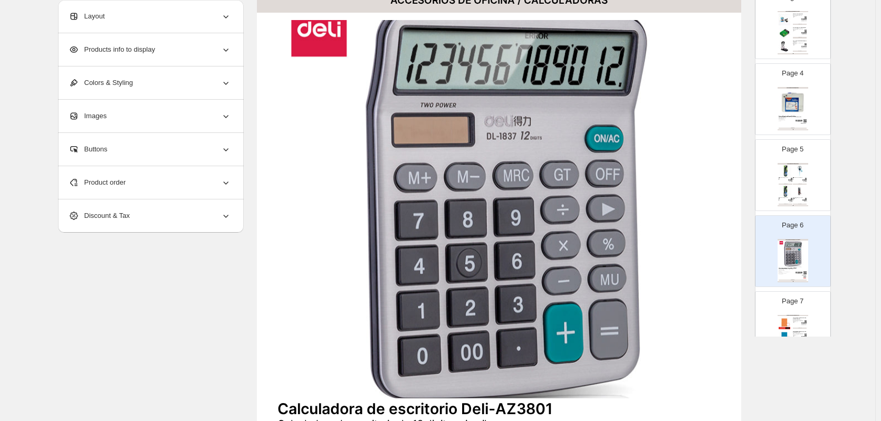
scroll to position [80, 0]
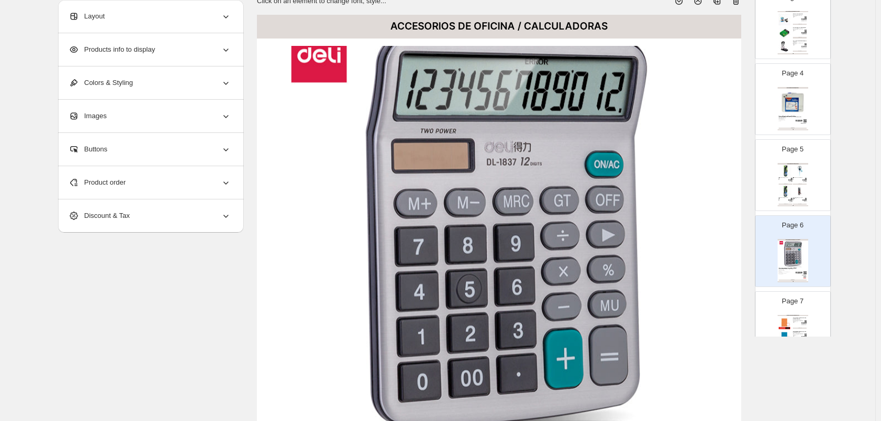
click at [160, 59] on div "Products info to display" at bounding box center [150, 49] width 163 height 33
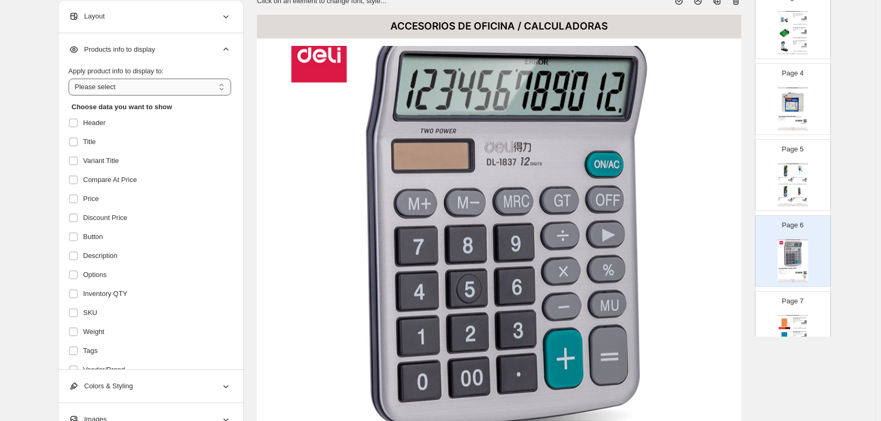
click at [154, 83] on select "**********" at bounding box center [150, 87] width 163 height 17
select select "**********"
click at [71, 79] on select "**********" at bounding box center [150, 87] width 163 height 17
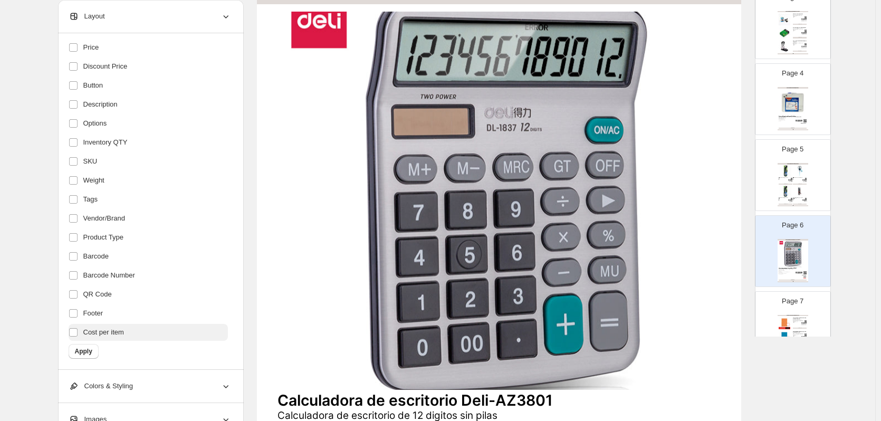
scroll to position [133, 0]
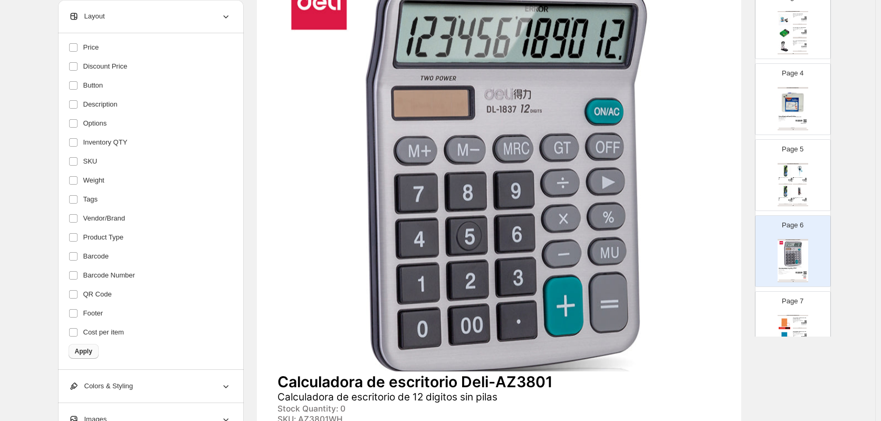
click at [78, 351] on span "Apply" at bounding box center [83, 351] width 17 height 8
click at [87, 351] on span "Apply" at bounding box center [83, 351] width 17 height 8
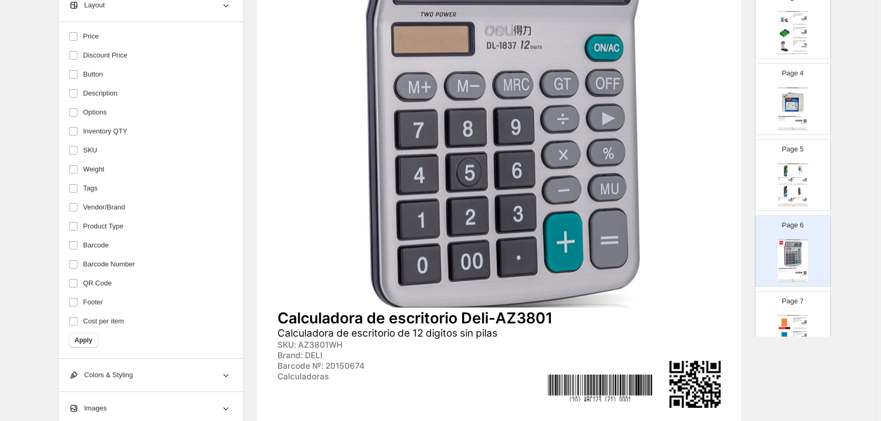
scroll to position [186, 0]
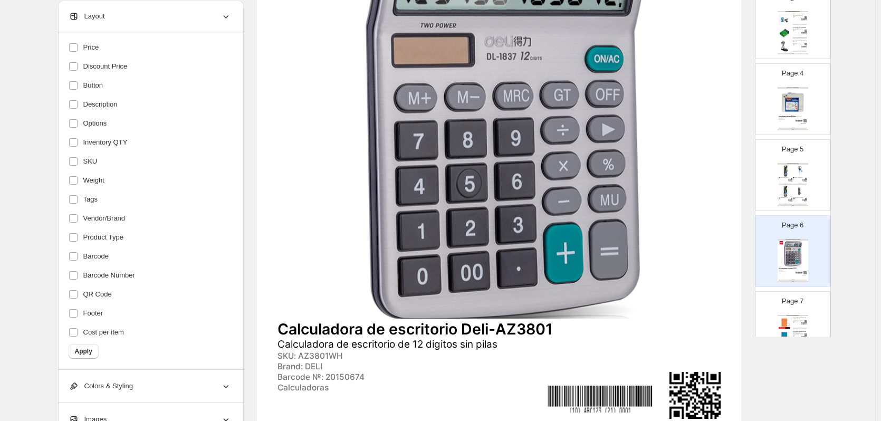
click at [482, 204] on img at bounding box center [499, 129] width 443 height 378
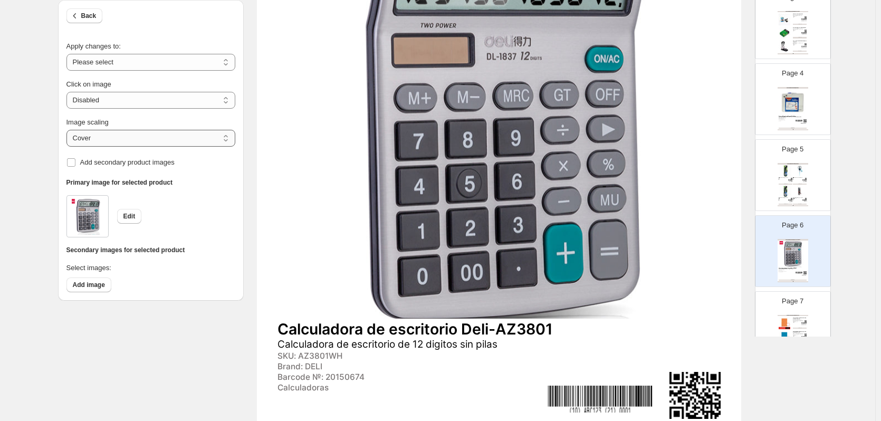
click at [124, 139] on select "***** *******" at bounding box center [150, 138] width 169 height 17
click at [140, 62] on select "**********" at bounding box center [150, 62] width 169 height 17
select select "**********"
click at [69, 54] on select "**********" at bounding box center [150, 62] width 169 height 17
click at [121, 138] on select "***** *******" at bounding box center [150, 138] width 169 height 17
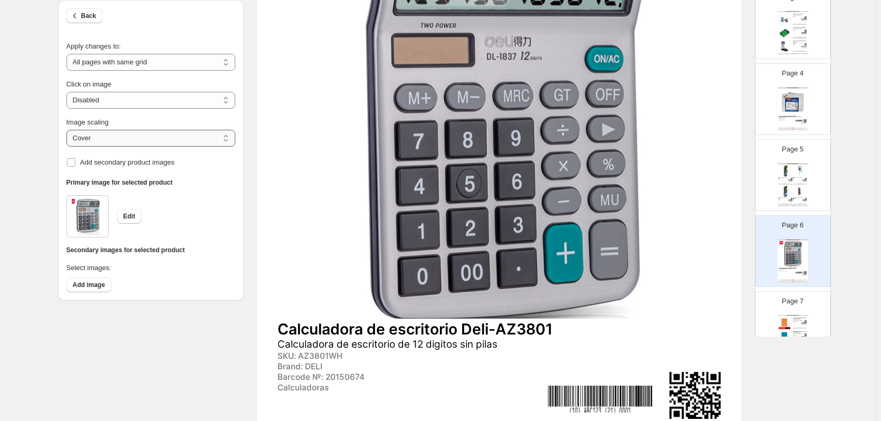
select select "*******"
click at [69, 130] on select "***** *******" at bounding box center [150, 138] width 169 height 17
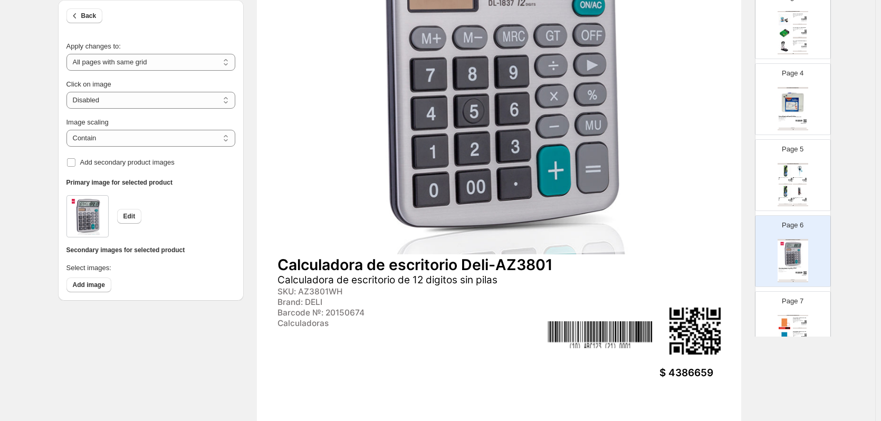
scroll to position [344, 0]
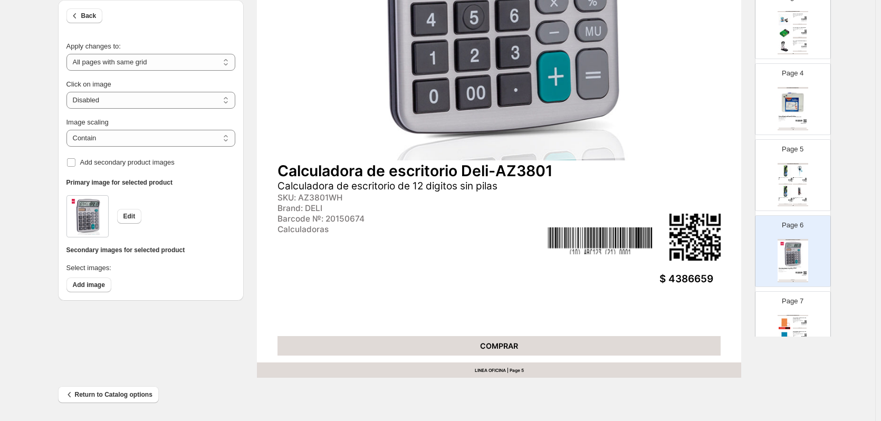
click at [677, 278] on div "$ 4386659" at bounding box center [605, 279] width 218 height 12
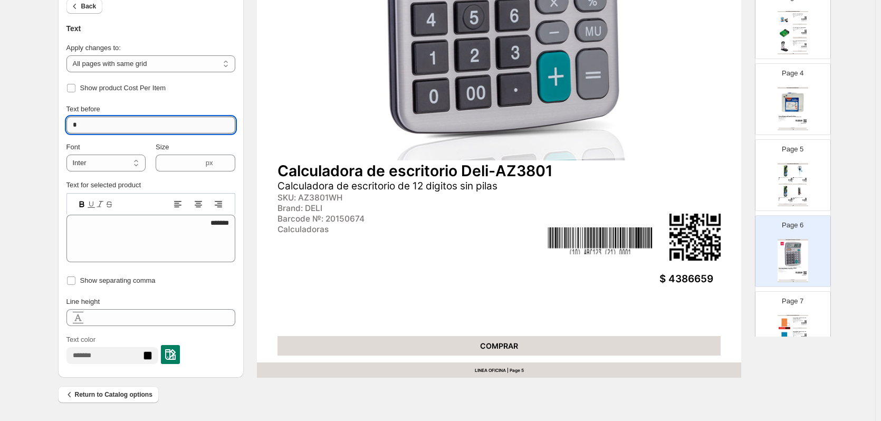
click at [80, 129] on input "*" at bounding box center [150, 125] width 169 height 17
type input "*"
drag, startPoint x: 120, startPoint y: 127, endPoint x: 6, endPoint y: 119, distance: 114.3
click at [6, 119] on div "**********" at bounding box center [438, 38] width 876 height 765
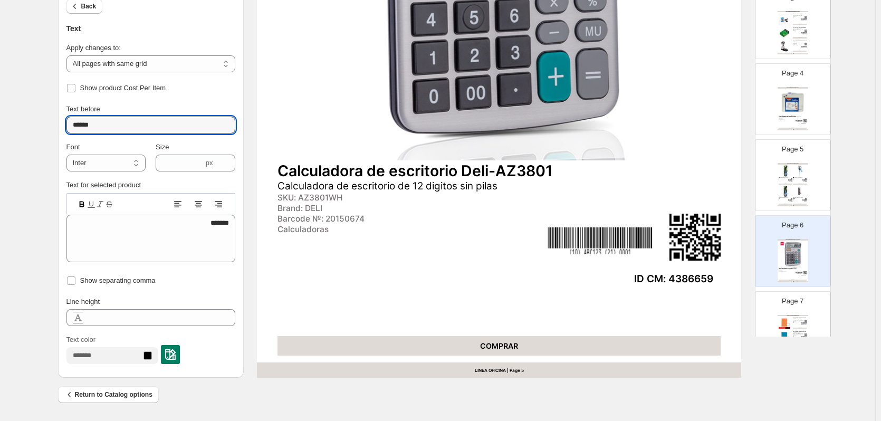
type input "******"
click at [303, 217] on div "Barcode №: 20150674" at bounding box center [411, 219] width 267 height 10
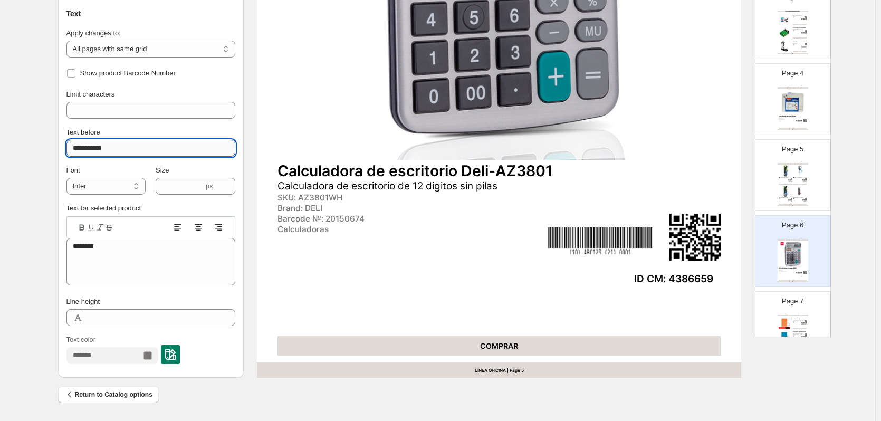
click at [101, 147] on input "**********" at bounding box center [150, 148] width 169 height 17
drag, startPoint x: 107, startPoint y: 150, endPoint x: 24, endPoint y: 137, distance: 83.4
click at [24, 137] on div "**********" at bounding box center [438, 38] width 876 height 765
type input "*******"
click at [802, 312] on div "Page 7 ARTÍCULOS DE ARCHIVO / CARPETAS Carpeta Plastificada Con Acco Clip Ofici…" at bounding box center [789, 323] width 66 height 71
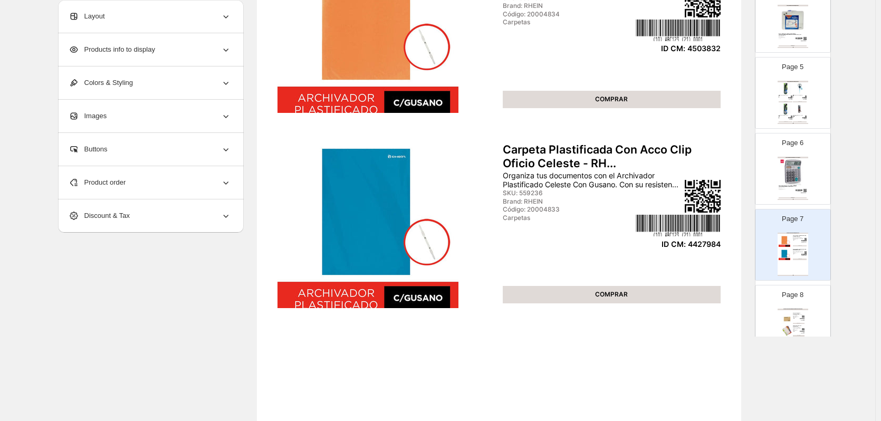
scroll to position [422, 0]
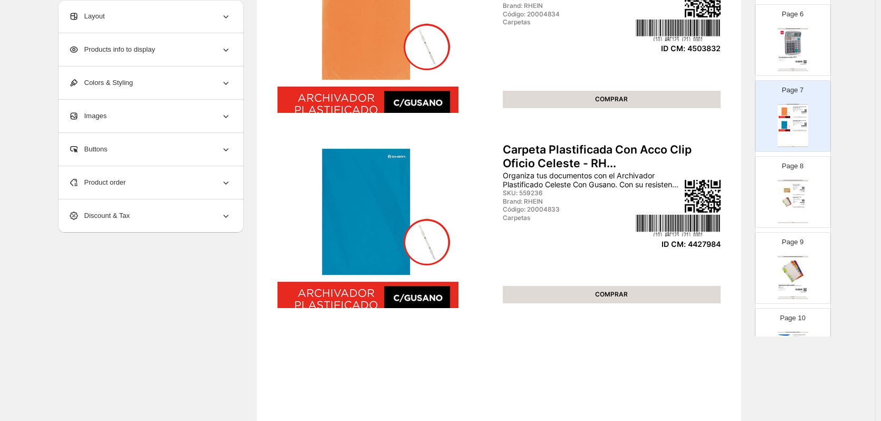
click at [792, 204] on div "ARTÍCULOS DE ARCHIVO / ACCESORIOS PARA ARCHIVAR Carpeta colgante standard rhein…" at bounding box center [793, 201] width 31 height 43
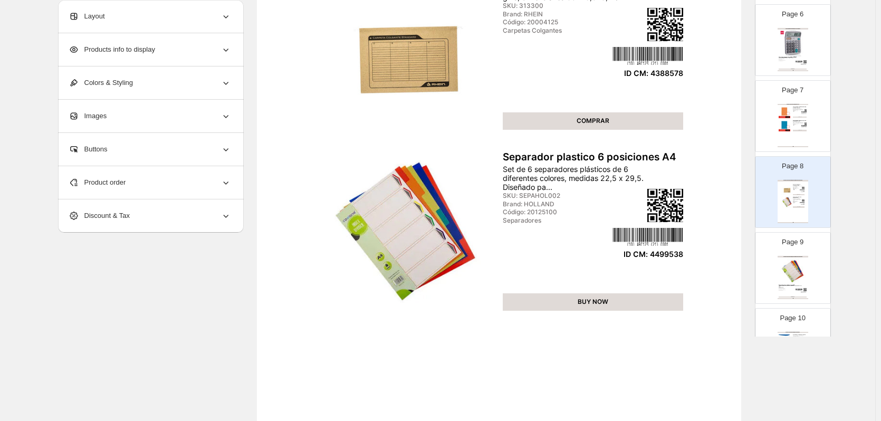
click at [794, 267] on img at bounding box center [793, 271] width 28 height 26
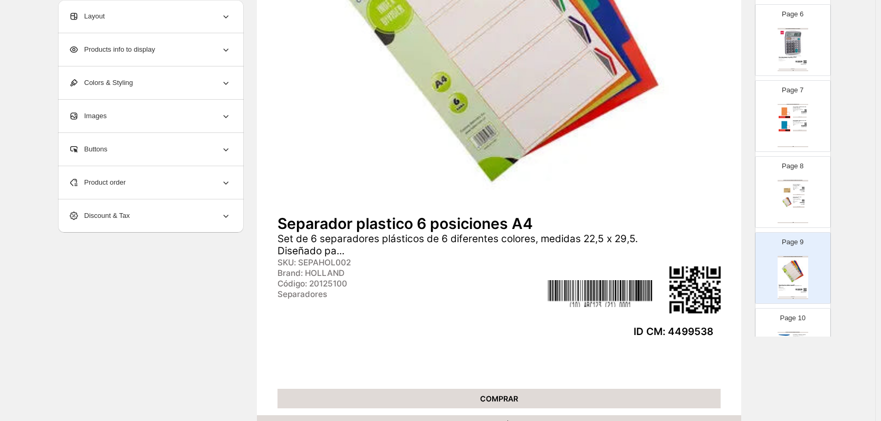
scroll to position [528, 0]
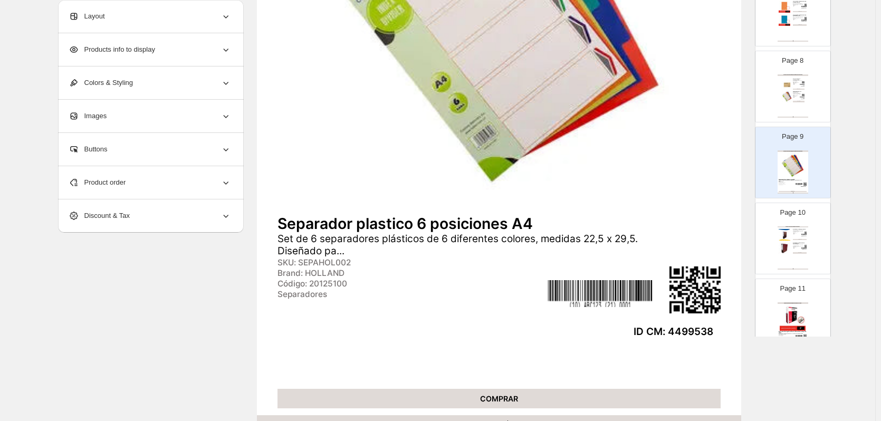
click at [784, 253] on img at bounding box center [785, 249] width 12 height 12
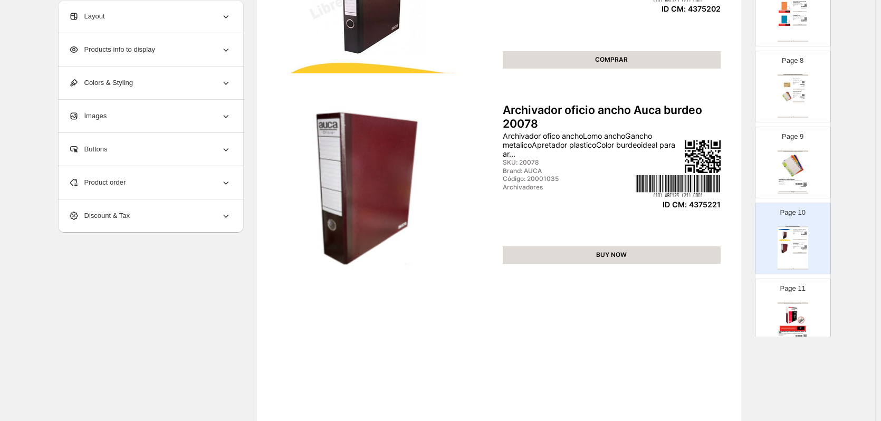
scroll to position [239, 0]
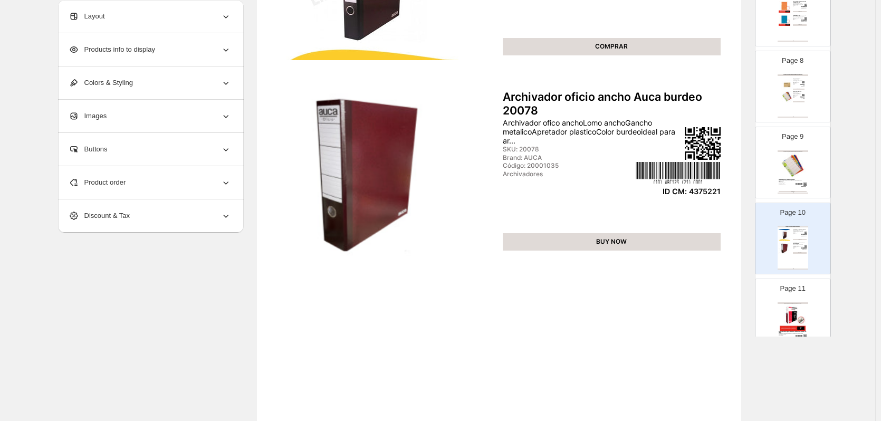
click at [794, 297] on div "Page 11 ARTÍCULOS DE ARCHIVO / ARCHIVADOR CATÁLOGO Archivador Catálogo Carta 2 …" at bounding box center [789, 310] width 66 height 71
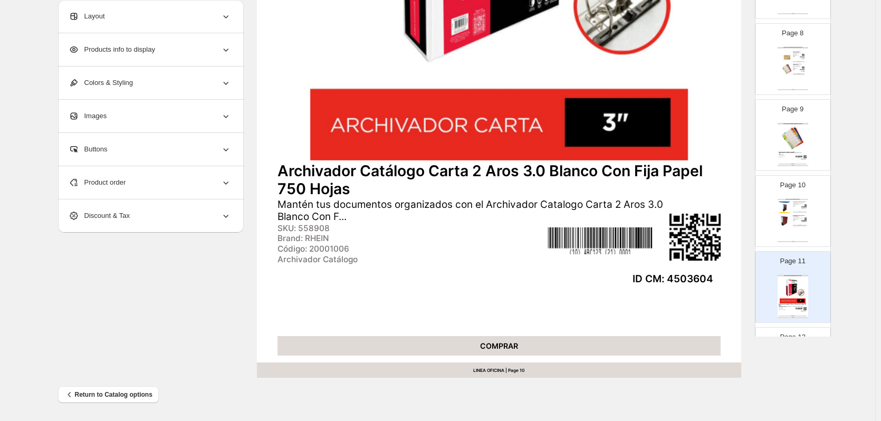
scroll to position [581, 0]
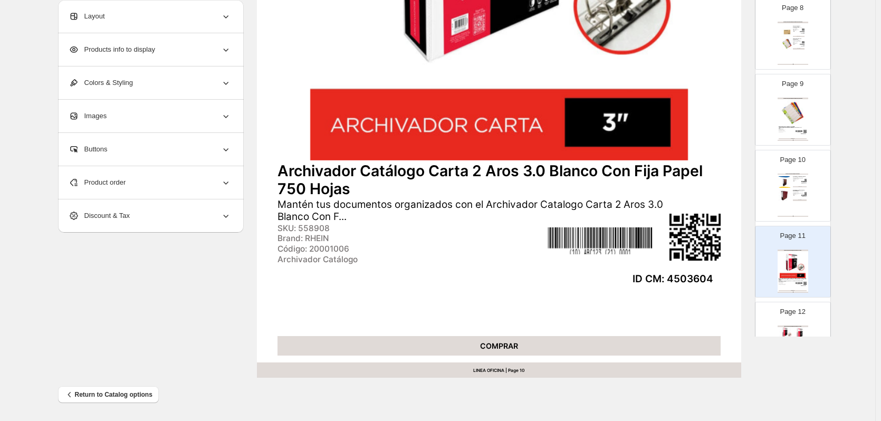
click at [795, 316] on p "Page 12" at bounding box center [792, 312] width 25 height 11
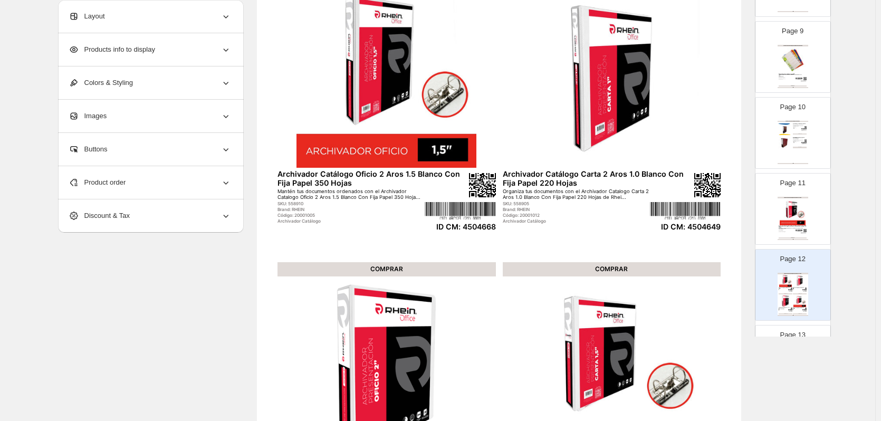
scroll to position [739, 0]
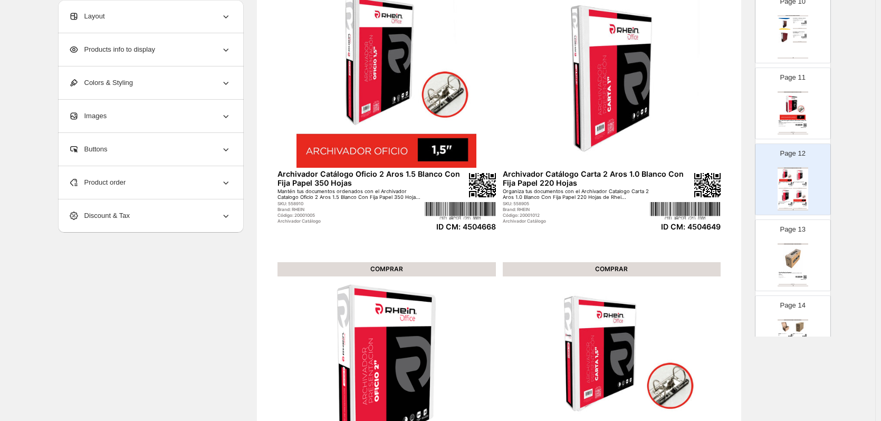
click at [801, 265] on img at bounding box center [793, 258] width 28 height 26
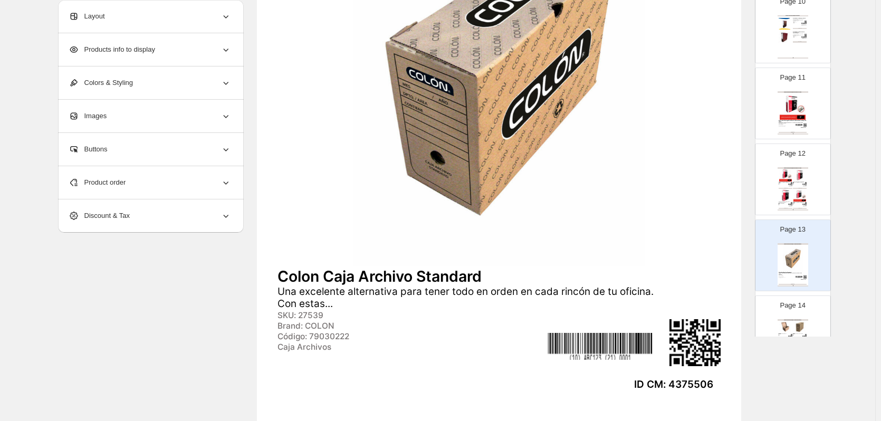
scroll to position [291, 0]
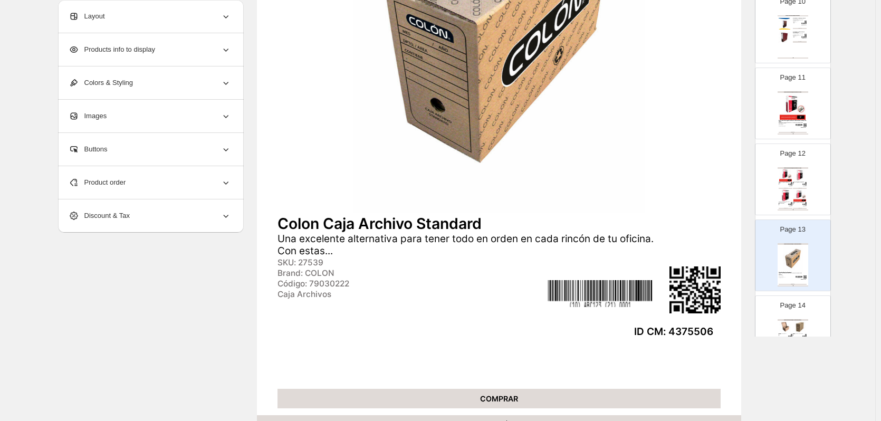
click at [801, 311] on div "Page 14 ARTÍCULOS DE ARCHIVO / CAJAS ORGANIZADORAS Caja Archivo Americana Caja …" at bounding box center [789, 327] width 66 height 71
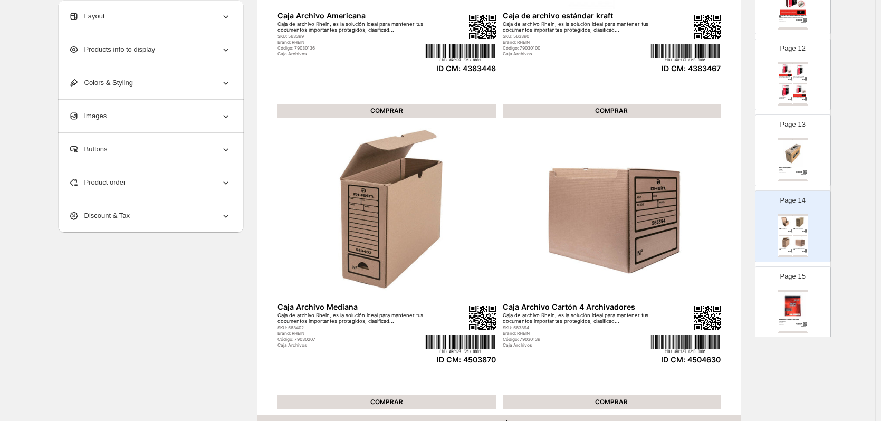
scroll to position [844, 0]
click at [810, 307] on div "Page 15 ARTÍCULOS DE REGISTRO / LIBRETAS Y BLOCK Colon block escolar con espira…" at bounding box center [789, 297] width 66 height 71
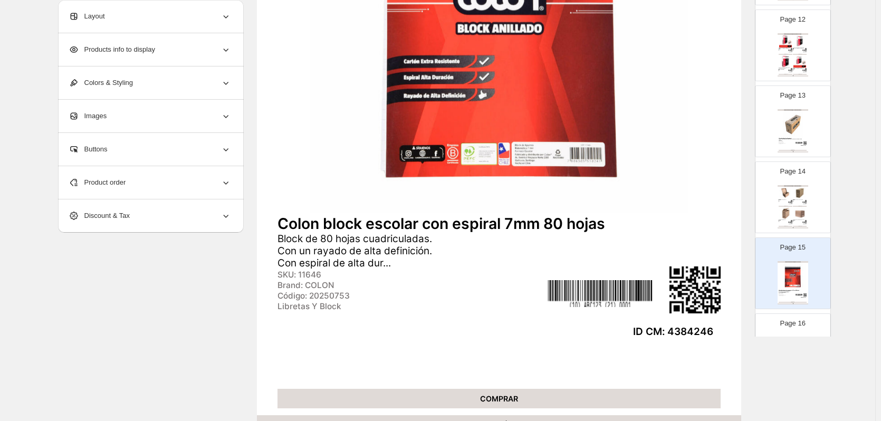
scroll to position [897, 0]
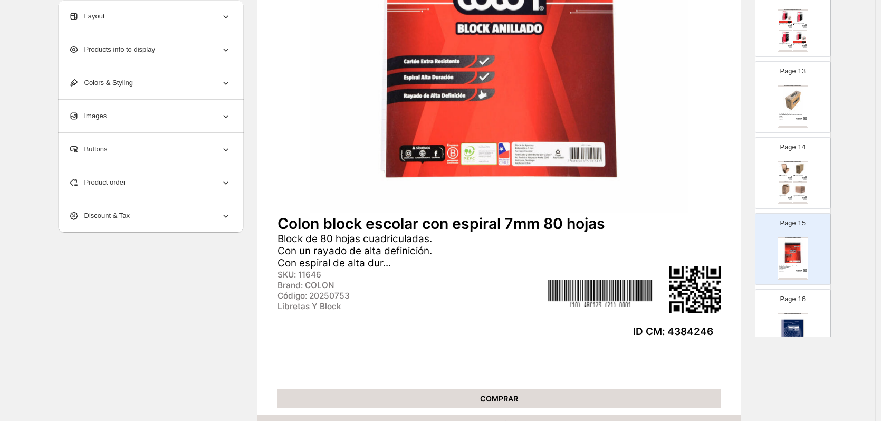
click at [794, 307] on div "Page 16 ARTÍCULOS DE REGISTRO / LIBROS DE REGISTROS Libreta de correspondencia …" at bounding box center [789, 321] width 66 height 71
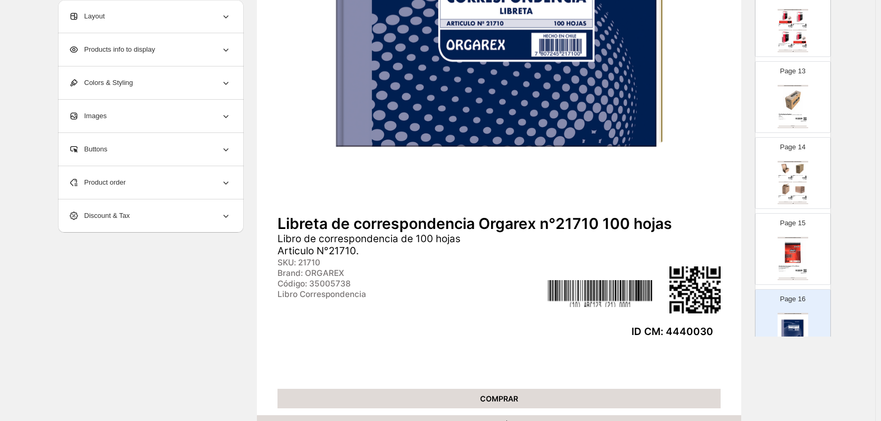
click at [794, 252] on img at bounding box center [793, 252] width 28 height 26
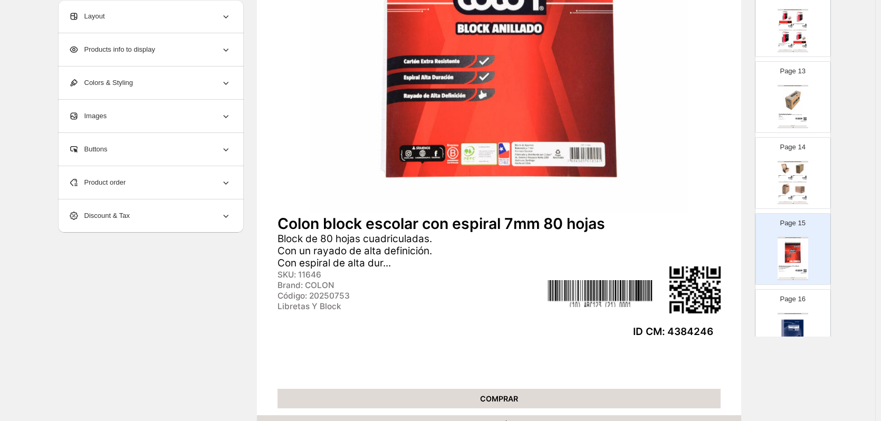
click at [801, 307] on div "Page 16 ARTÍCULOS DE REGISTRO / LIBROS DE REGISTROS Libreta de correspondencia …" at bounding box center [789, 321] width 66 height 71
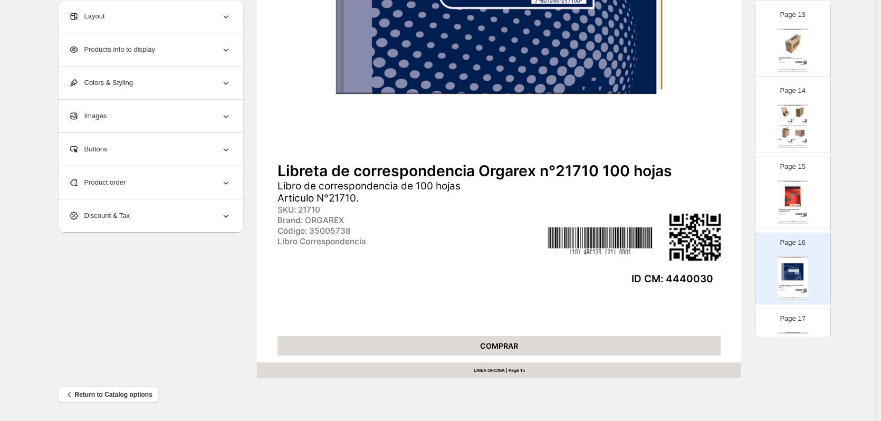
scroll to position [1003, 0]
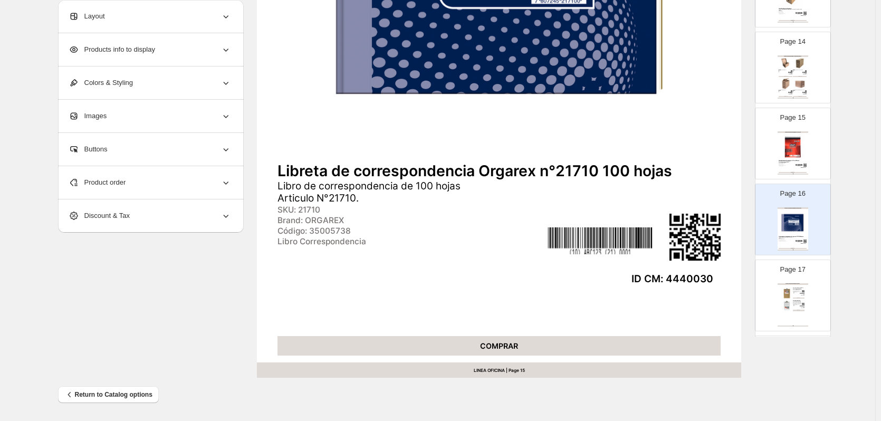
click at [797, 285] on div "ARTÍCULOS DE REGISTRO / ANOTADORES" at bounding box center [793, 284] width 31 height 2
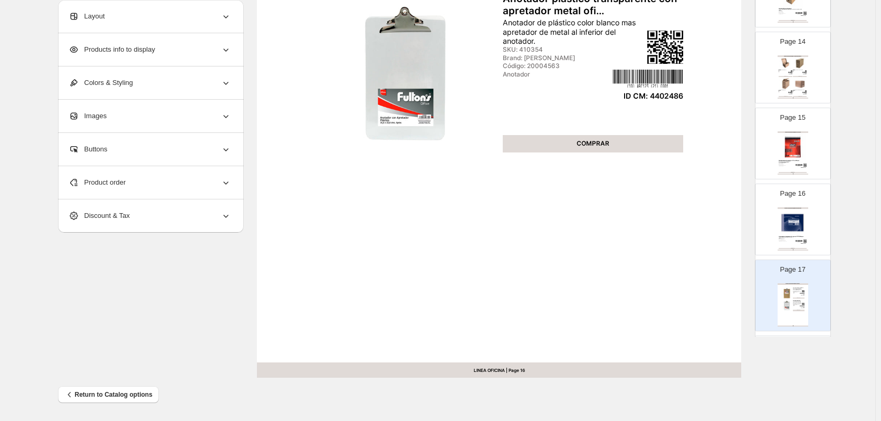
scroll to position [1108, 0]
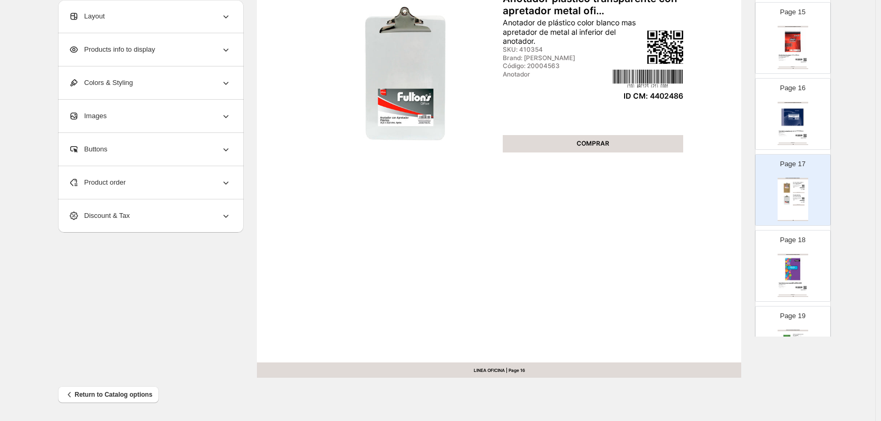
click at [803, 254] on div "ARTÍCULOS DE REGISTRO / CUADERNOS" at bounding box center [793, 255] width 31 height 2
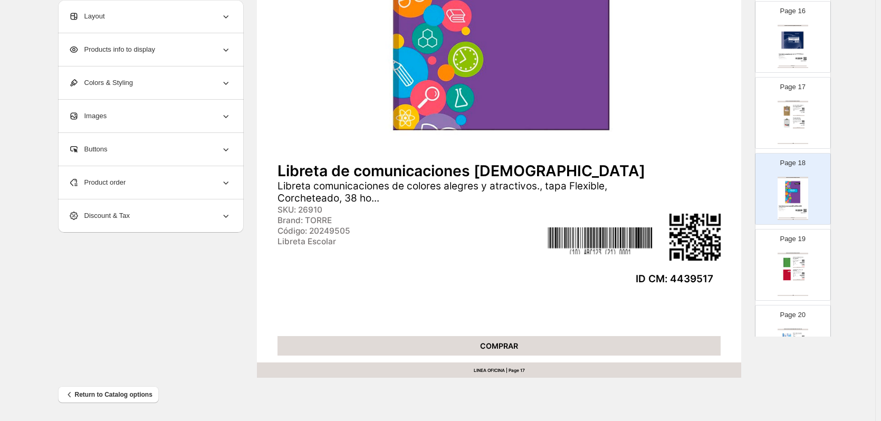
scroll to position [1214, 0]
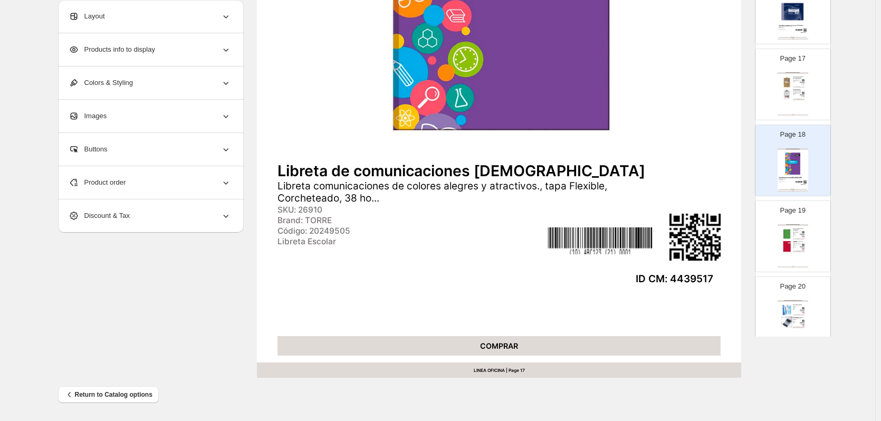
click at [788, 240] on img at bounding box center [788, 235] width 12 height 12
type input "**"
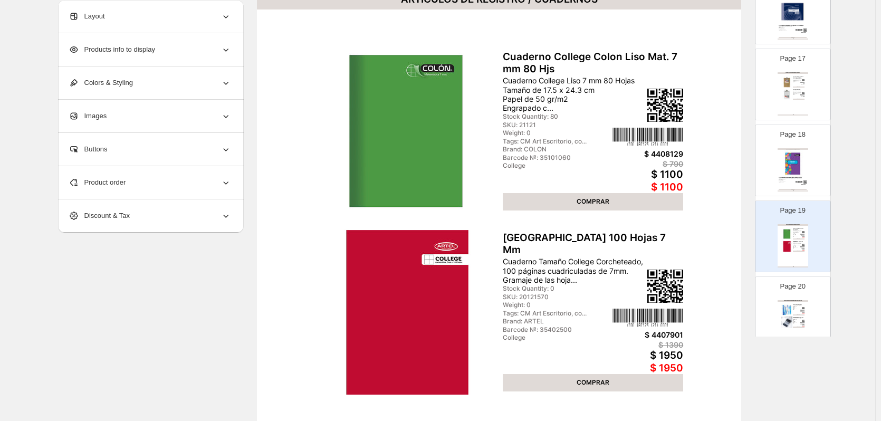
scroll to position [106, 0]
click at [165, 18] on div "Layout" at bounding box center [150, 16] width 163 height 33
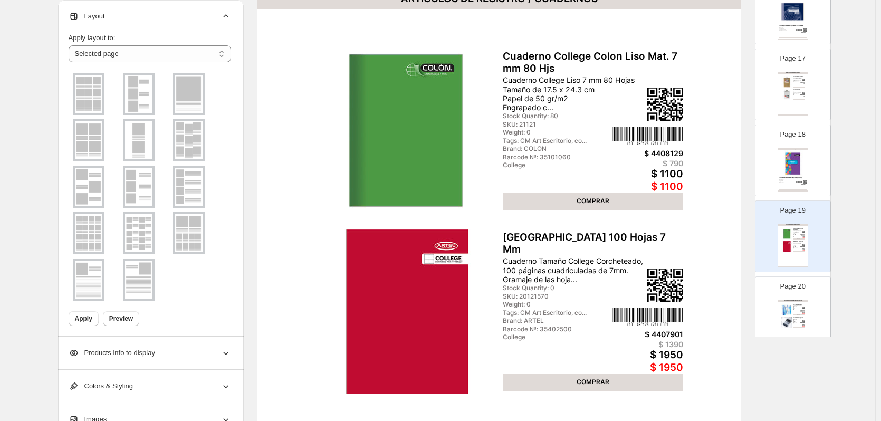
click at [230, 19] on icon at bounding box center [226, 16] width 11 height 11
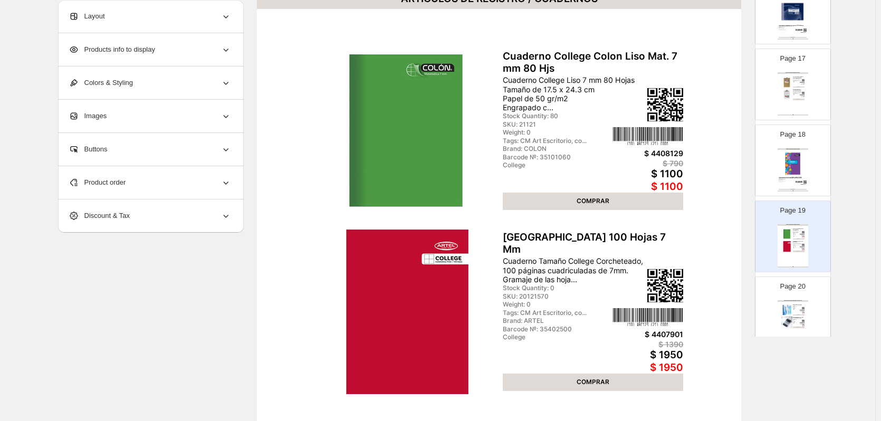
click at [193, 19] on div "Layout" at bounding box center [150, 16] width 163 height 33
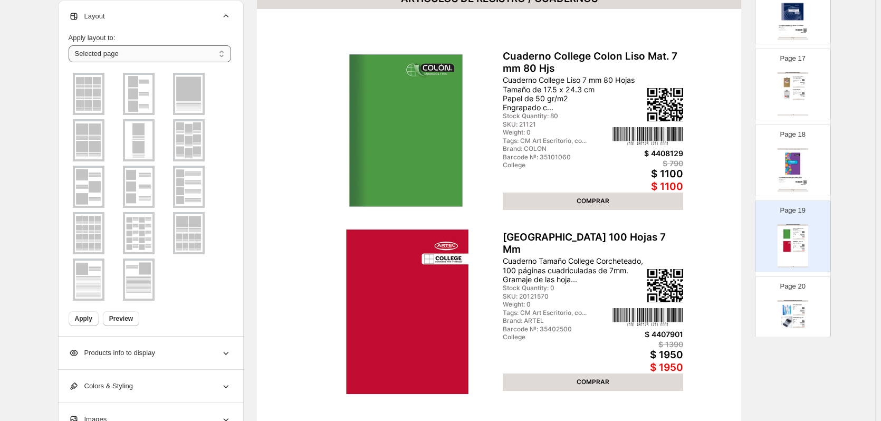
click at [191, 55] on select "**********" at bounding box center [150, 53] width 163 height 17
click at [228, 18] on icon at bounding box center [226, 16] width 11 height 11
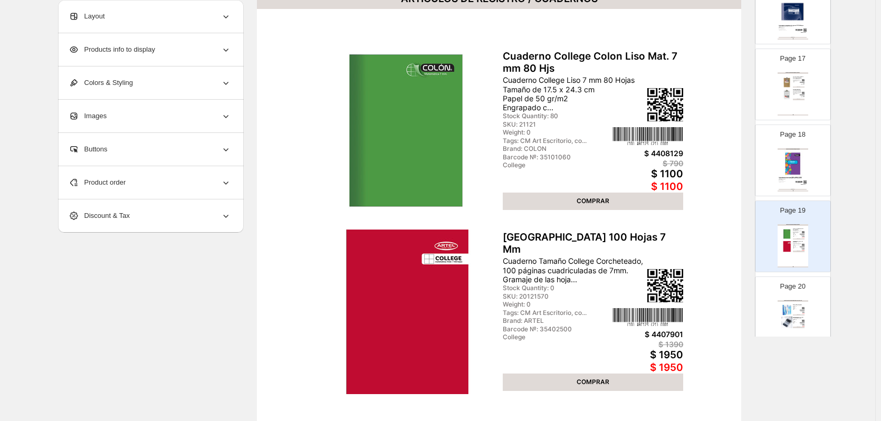
click at [169, 55] on div "Products info to display" at bounding box center [150, 49] width 163 height 33
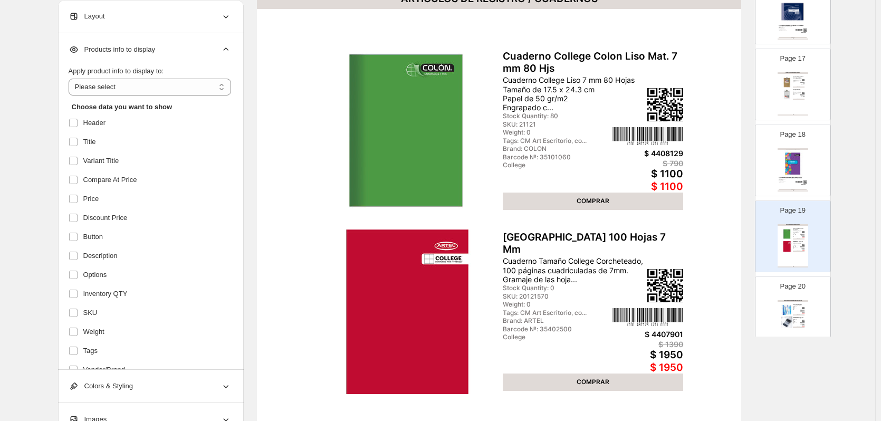
click at [525, 155] on div "Barcode №: 35101060" at bounding box center [554, 157] width 103 height 7
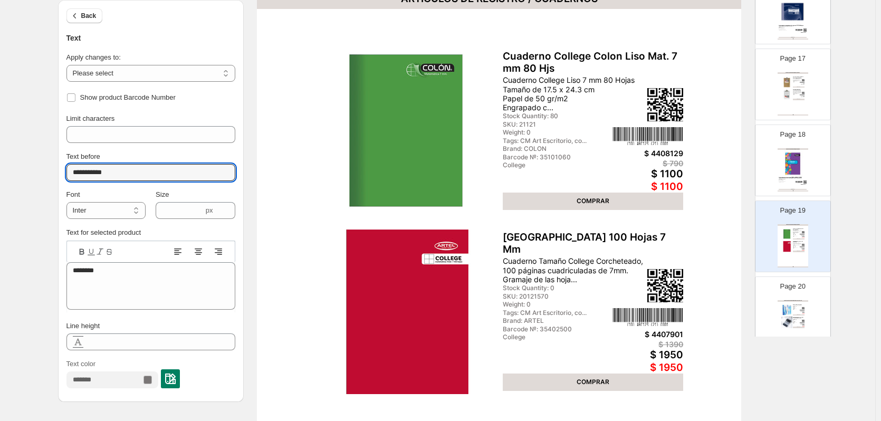
drag, startPoint x: 107, startPoint y: 173, endPoint x: 44, endPoint y: 174, distance: 62.8
click at [44, 174] on div "**********" at bounding box center [438, 276] width 876 height 765
type input "**********"
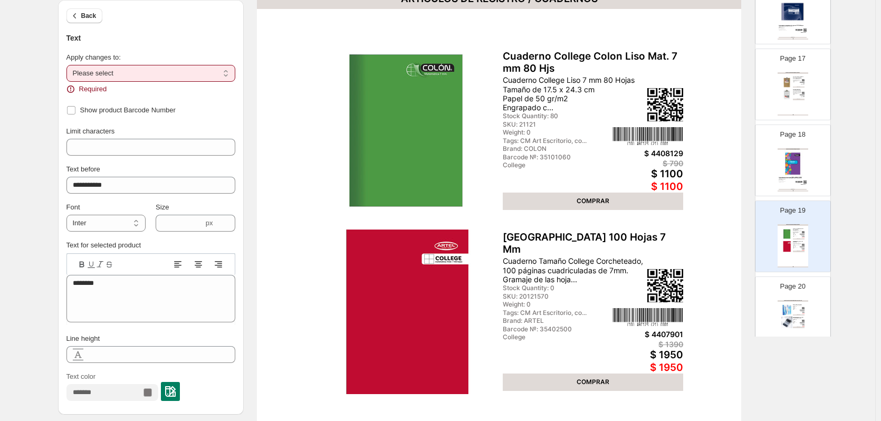
click at [129, 70] on select "**********" at bounding box center [150, 73] width 169 height 17
select select "**********"
click at [69, 65] on select "**********" at bounding box center [150, 73] width 169 height 17
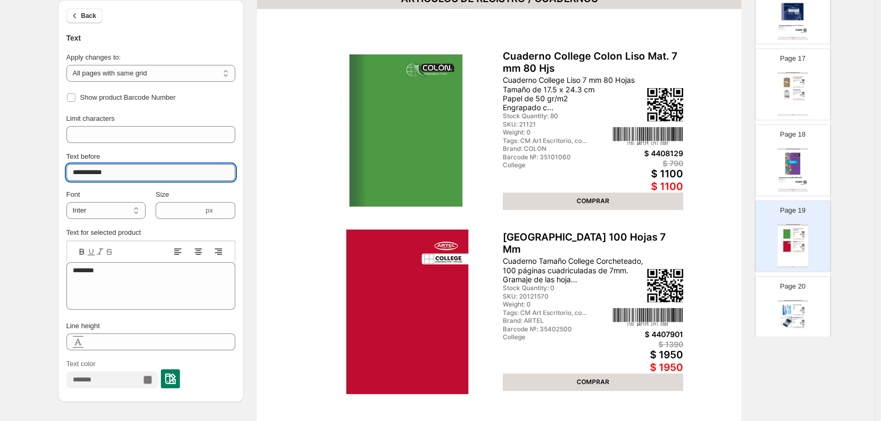
click at [94, 168] on input "**********" at bounding box center [150, 172] width 169 height 17
drag, startPoint x: 107, startPoint y: 174, endPoint x: 59, endPoint y: 171, distance: 48.1
click at [60, 170] on div "**********" at bounding box center [434, 288] width 768 height 736
type input "*******"
click at [89, 20] on span "Back" at bounding box center [88, 16] width 15 height 8
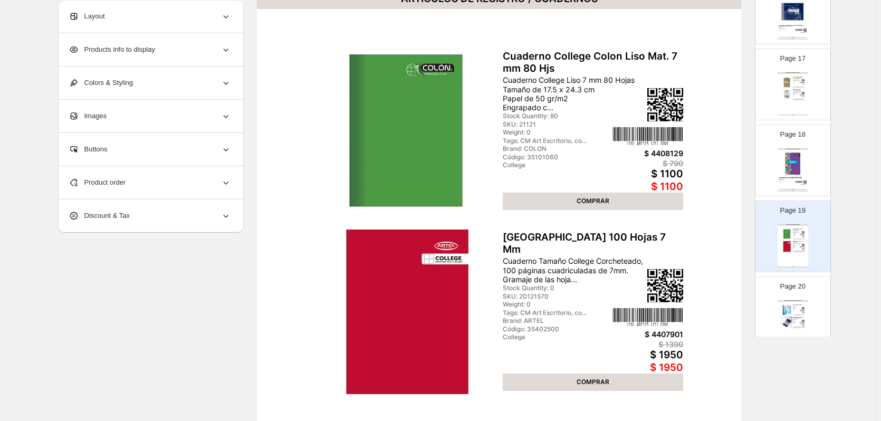
click at [174, 55] on div "Products info to display" at bounding box center [150, 49] width 163 height 33
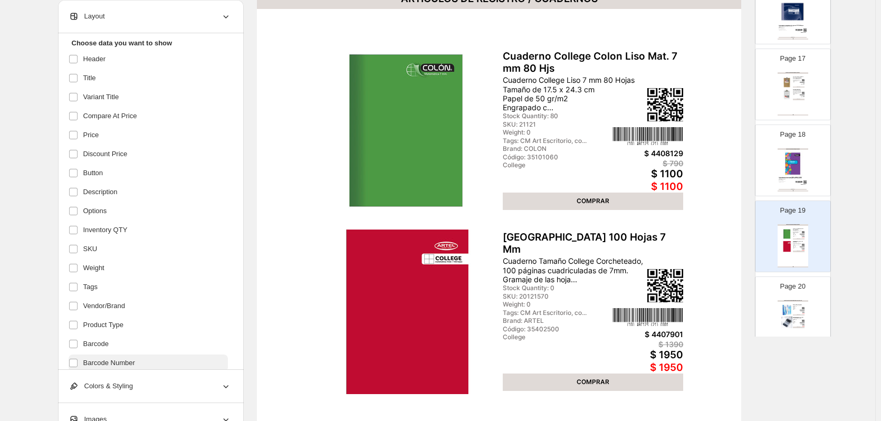
scroll to position [151, 0]
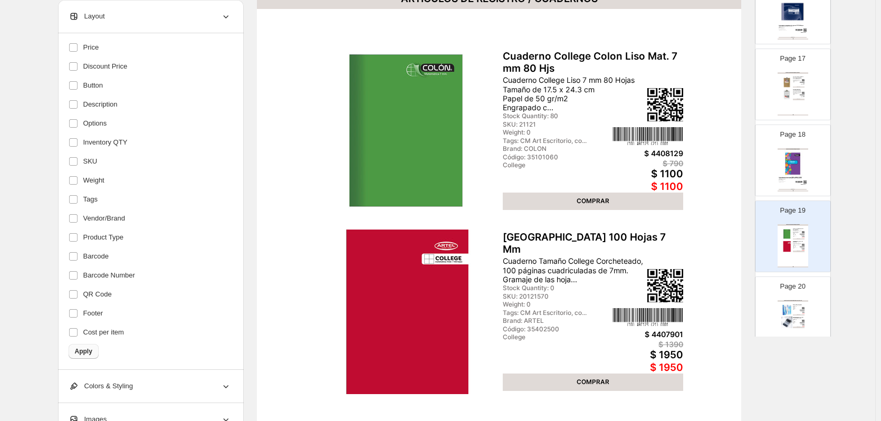
click at [86, 350] on span "Apply" at bounding box center [83, 351] width 17 height 8
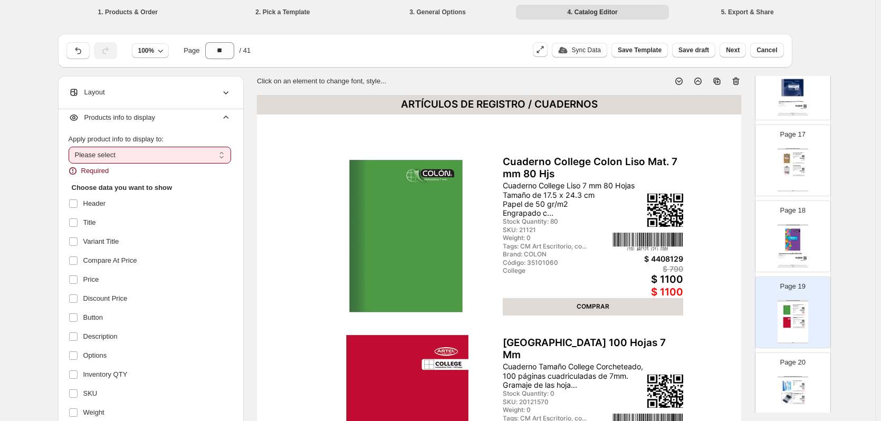
scroll to position [0, 0]
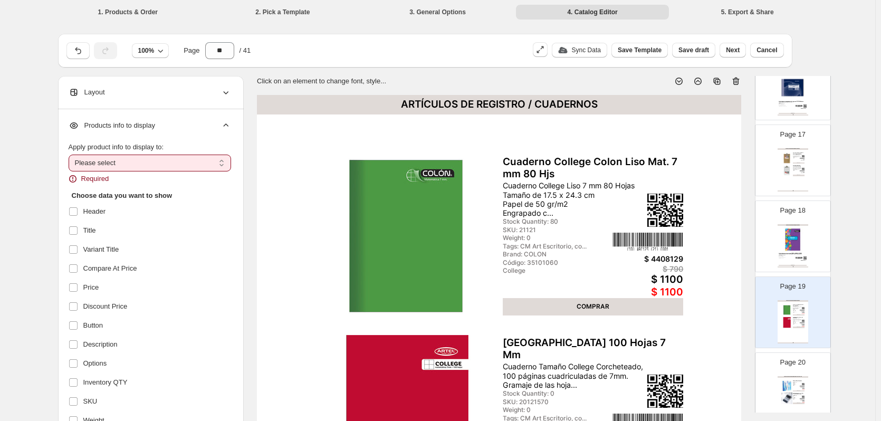
click at [169, 165] on select "**********" at bounding box center [150, 163] width 163 height 17
select select "**********"
click at [71, 155] on select "**********" at bounding box center [150, 163] width 163 height 17
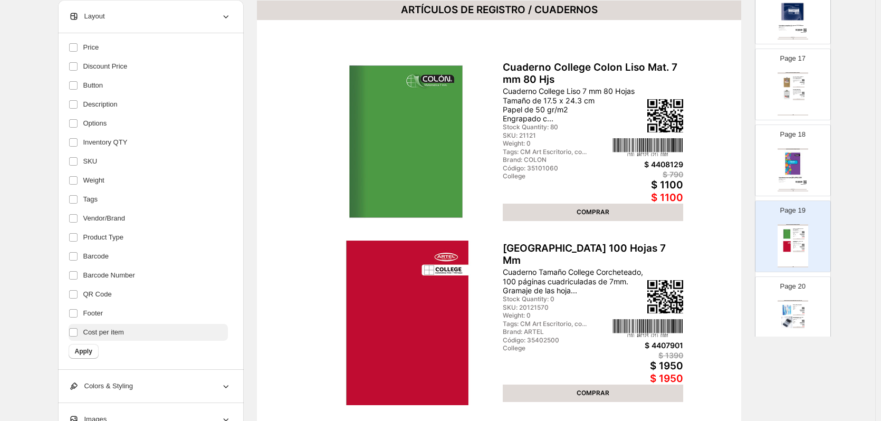
scroll to position [106, 0]
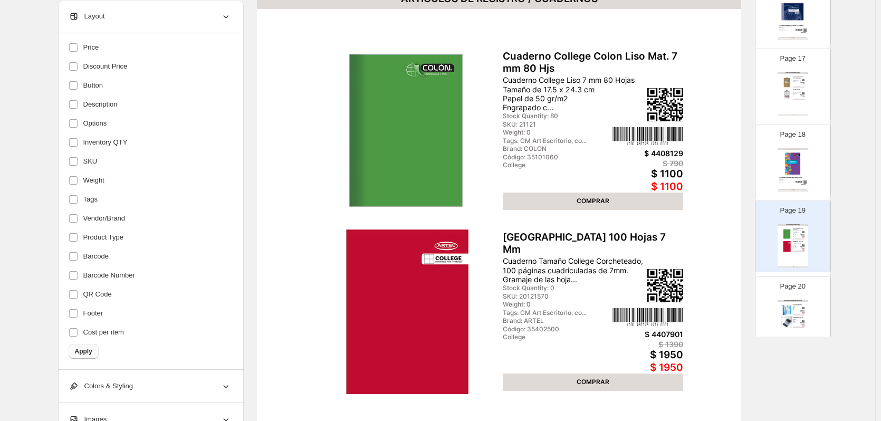
click at [91, 352] on span "Apply" at bounding box center [83, 351] width 17 height 8
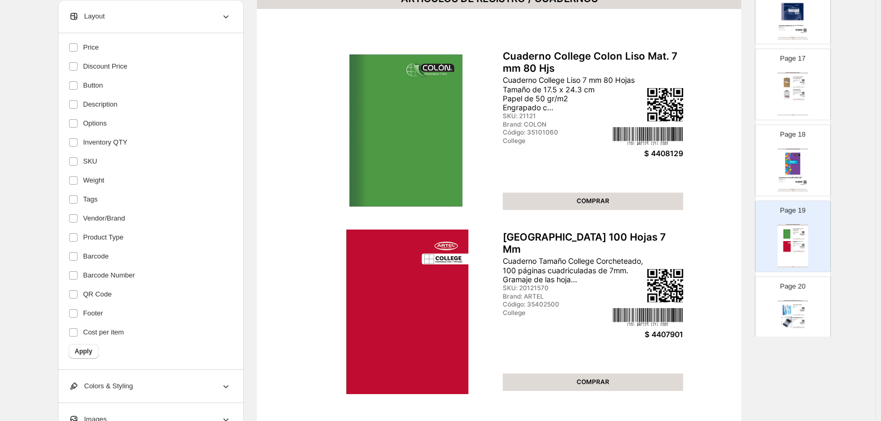
click at [660, 153] on div "$ 4408129" at bounding box center [648, 153] width 71 height 9
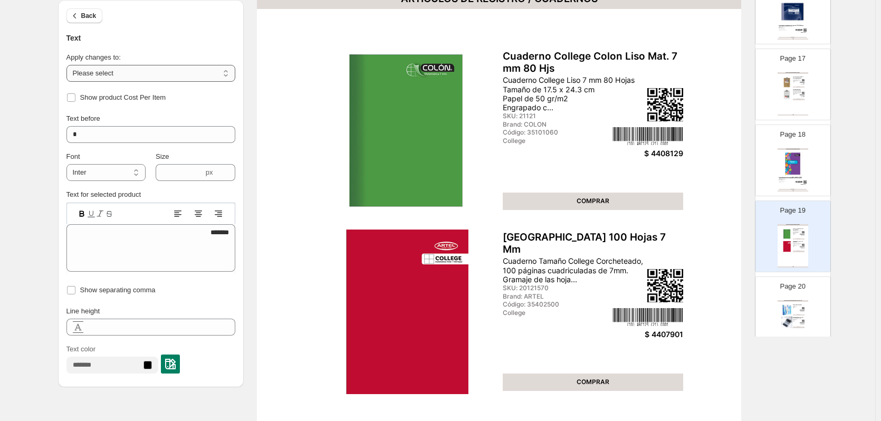
click at [177, 71] on select "**********" at bounding box center [150, 73] width 169 height 17
select select "**********"
click at [69, 65] on select "**********" at bounding box center [150, 73] width 169 height 17
click at [101, 134] on input "*" at bounding box center [150, 134] width 169 height 17
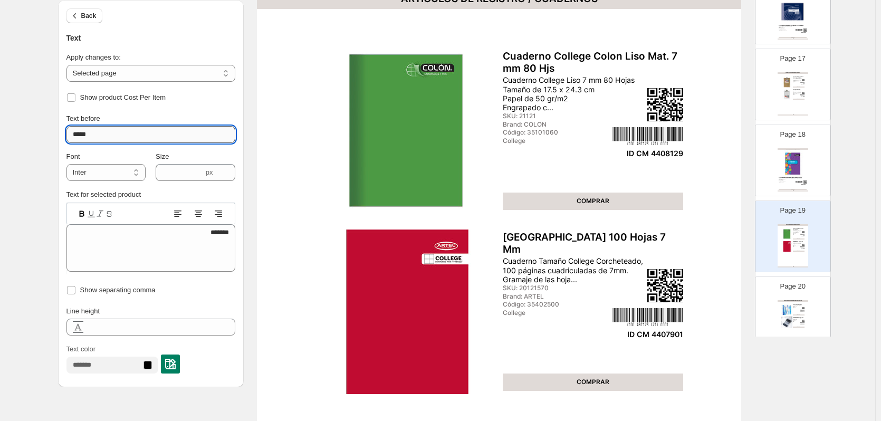
type input "******"
click at [794, 302] on div "ARTÍCULOS DE ESCRITURA / BOLÍGRAFOS Y ROLLER" at bounding box center [793, 301] width 31 height 2
type input "**"
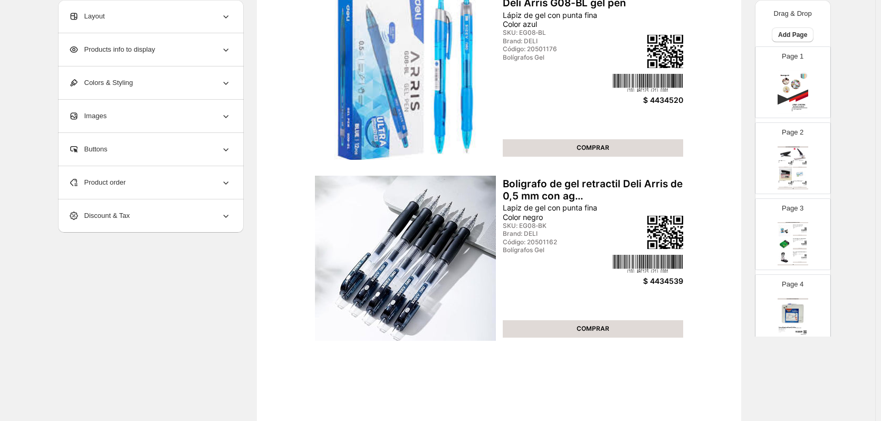
scroll to position [158, 0]
click at [659, 100] on div "$ 4434520" at bounding box center [648, 100] width 71 height 9
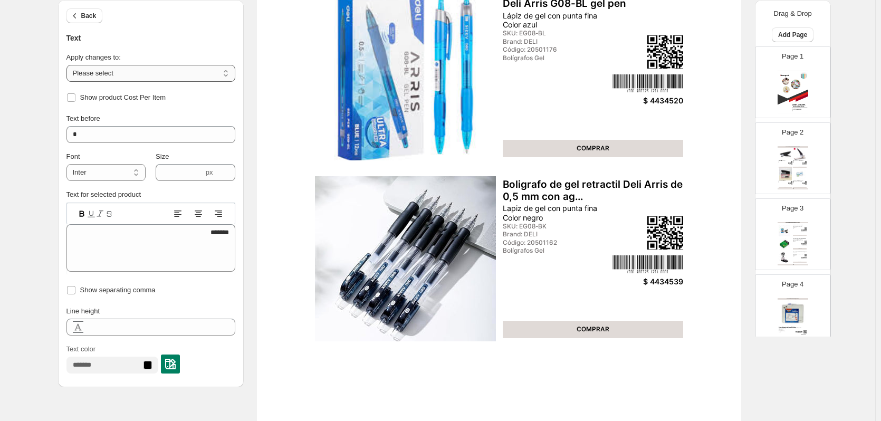
click at [176, 72] on select "**********" at bounding box center [150, 73] width 169 height 17
select select "**********"
click at [69, 65] on select "**********" at bounding box center [150, 73] width 169 height 17
click at [122, 136] on input "*" at bounding box center [150, 134] width 169 height 17
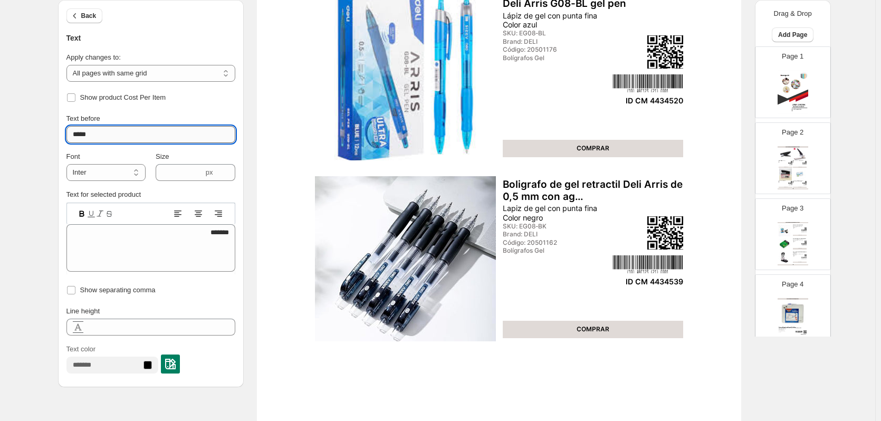
type input "******"
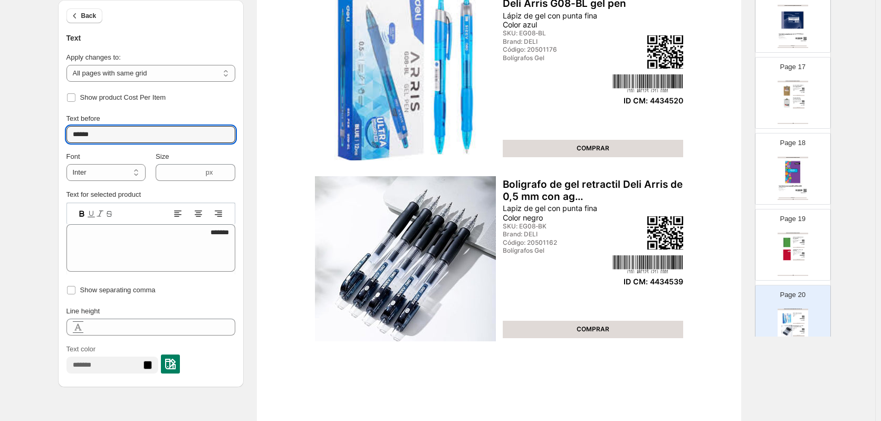
scroll to position [1319, 0]
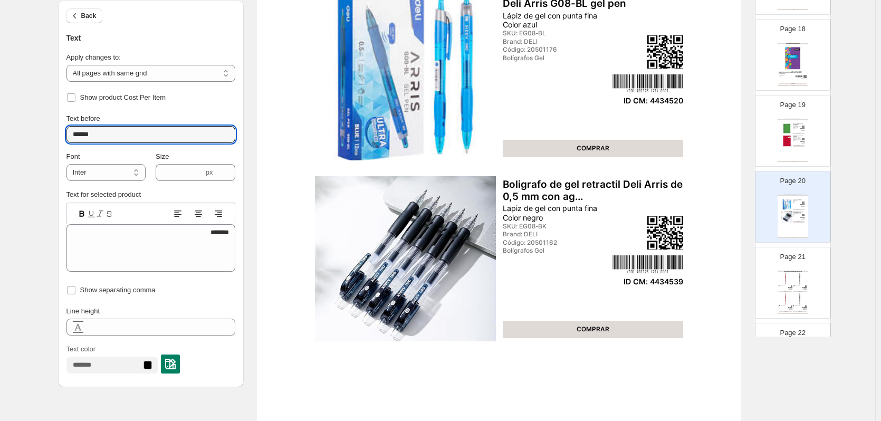
click at [800, 272] on img at bounding box center [800, 278] width 14 height 13
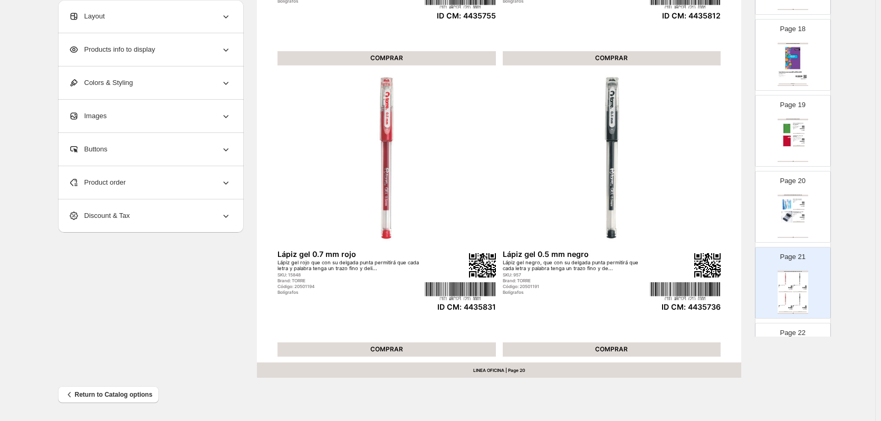
scroll to position [1425, 0]
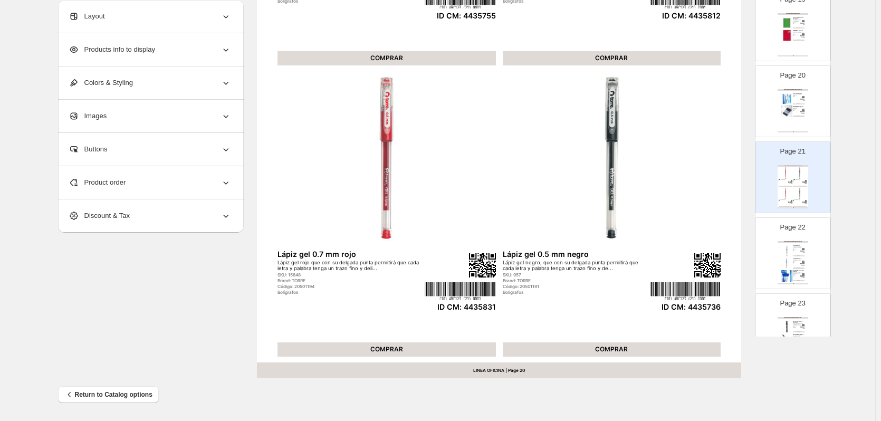
click at [790, 243] on div "ARTÍCULOS DE ESCRITURA / BOLÍGRAFOS Y ROLLER" at bounding box center [793, 242] width 31 height 2
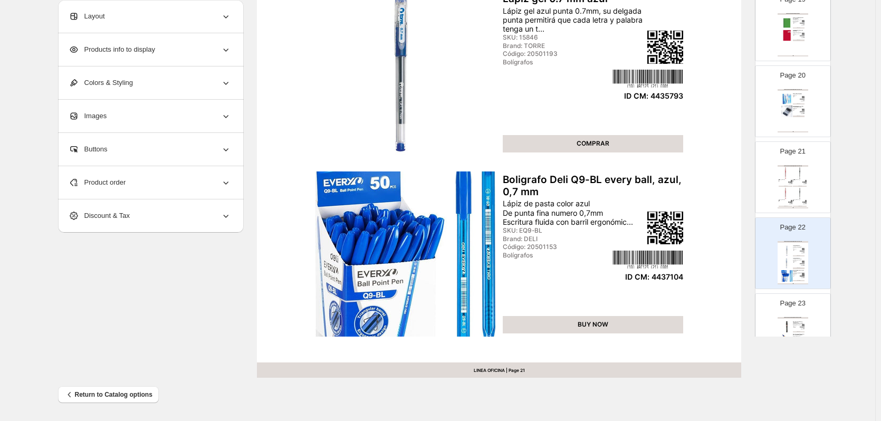
click at [790, 307] on p "Page 23" at bounding box center [792, 303] width 25 height 11
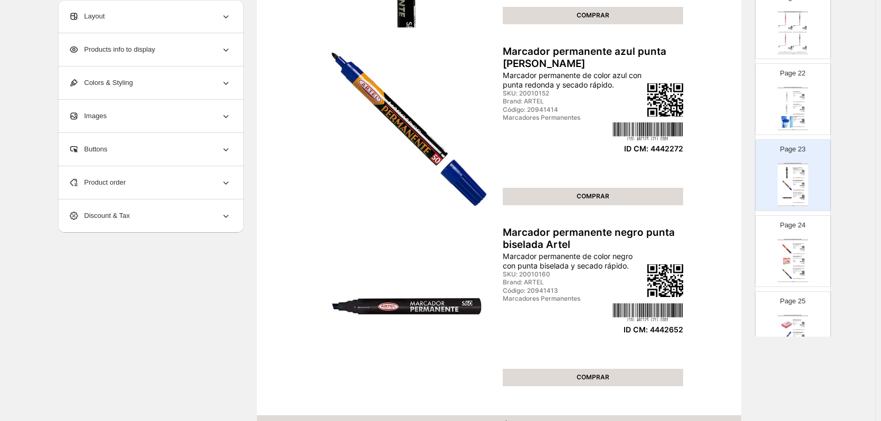
scroll to position [1583, 0]
click at [794, 256] on div "SKU: EC10020" at bounding box center [796, 256] width 6 height 1
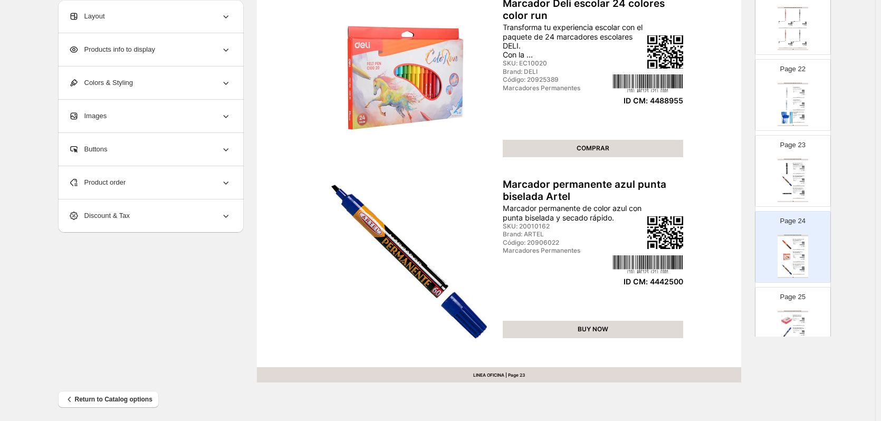
scroll to position [344, 0]
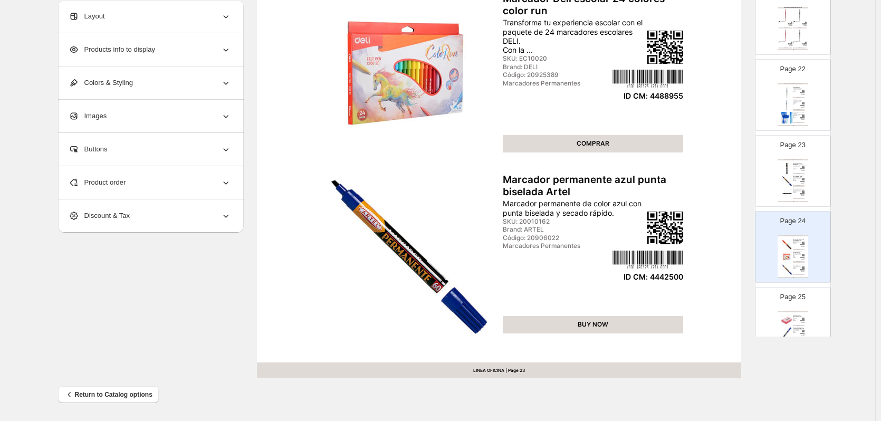
click at [796, 299] on p "Page 25" at bounding box center [792, 297] width 25 height 11
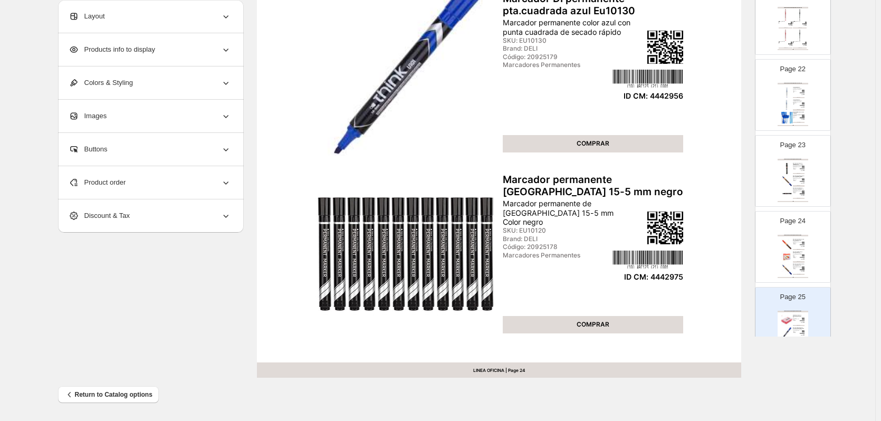
click at [766, 245] on div "Page 24 ARTÍCULOS DE ESCRITURA / MARCADORES OFICINA Marcador permanente rojo pu…" at bounding box center [789, 242] width 66 height 71
type input "**"
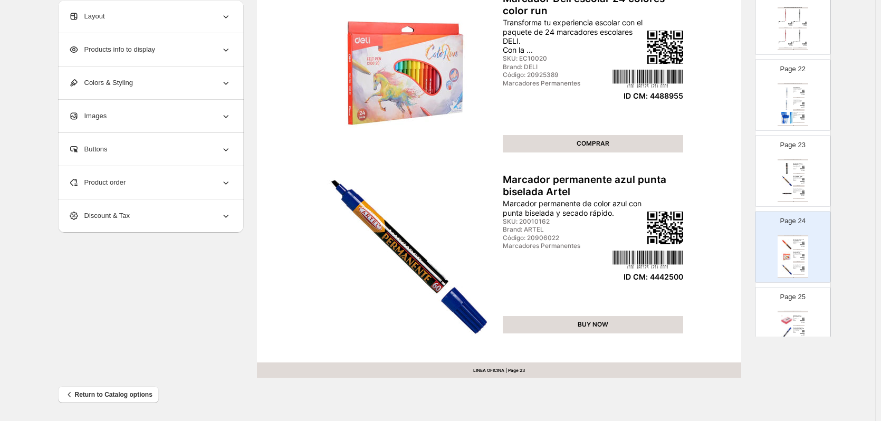
click at [591, 325] on div "BUY NOW" at bounding box center [593, 324] width 181 height 17
select select "**********"
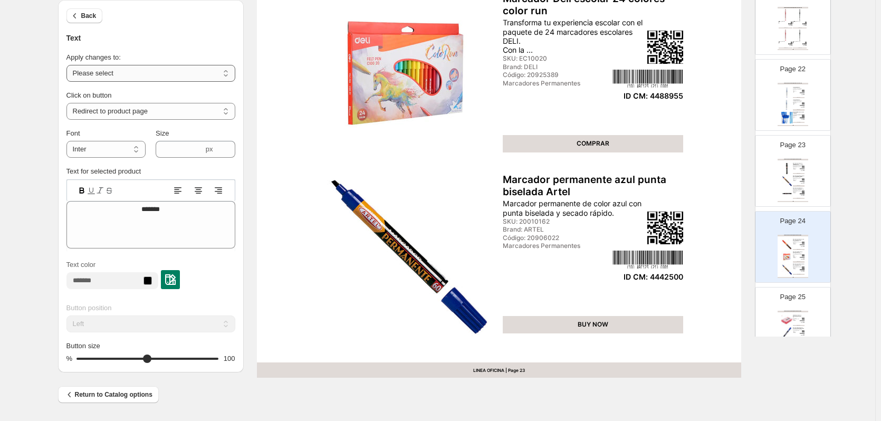
click at [196, 74] on select "**********" at bounding box center [150, 73] width 169 height 17
select select "**********"
click at [69, 65] on select "**********" at bounding box center [150, 73] width 169 height 17
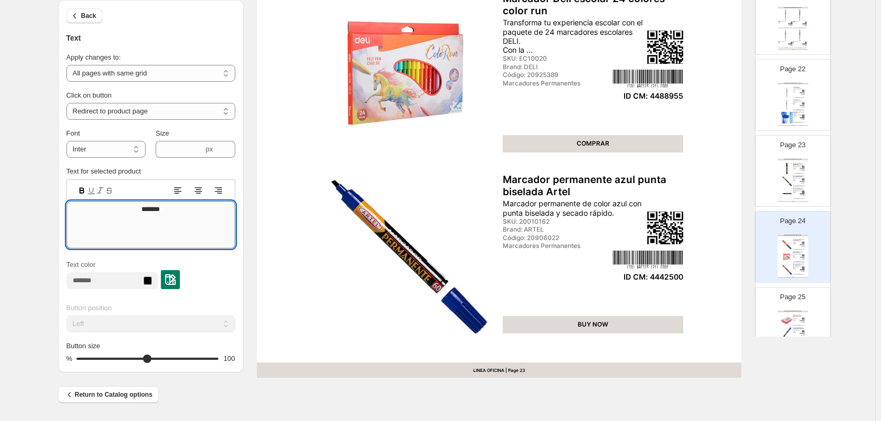
drag, startPoint x: 140, startPoint y: 216, endPoint x: 190, endPoint y: 216, distance: 50.1
type textarea "*"
type textarea "*******"
click at [798, 317] on div "Marcador permanente color rojo marca Deli De secado rápido" at bounding box center [797, 318] width 9 height 3
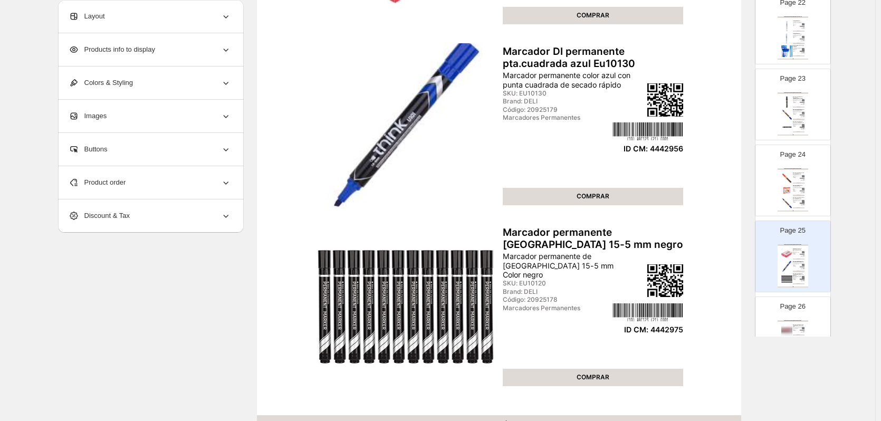
scroll to position [1742, 0]
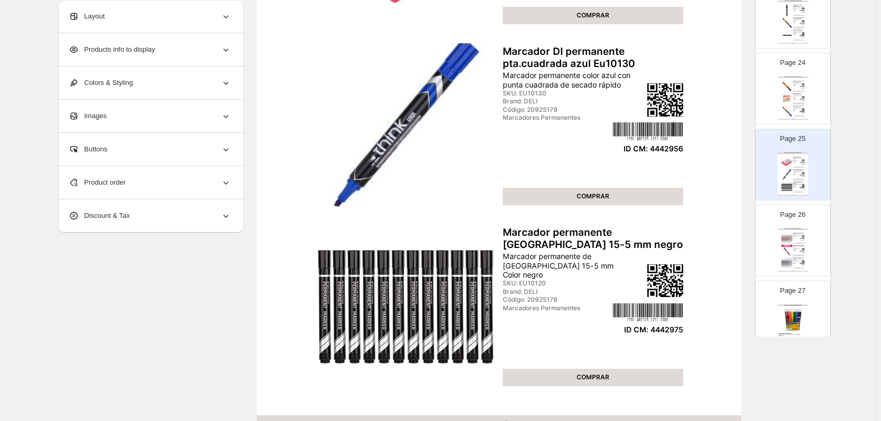
click at [796, 240] on div "ARTÍCULOS DE ESCRITURA / MARCADORES OFICINA Marcador permanente de punta redond…" at bounding box center [793, 250] width 31 height 43
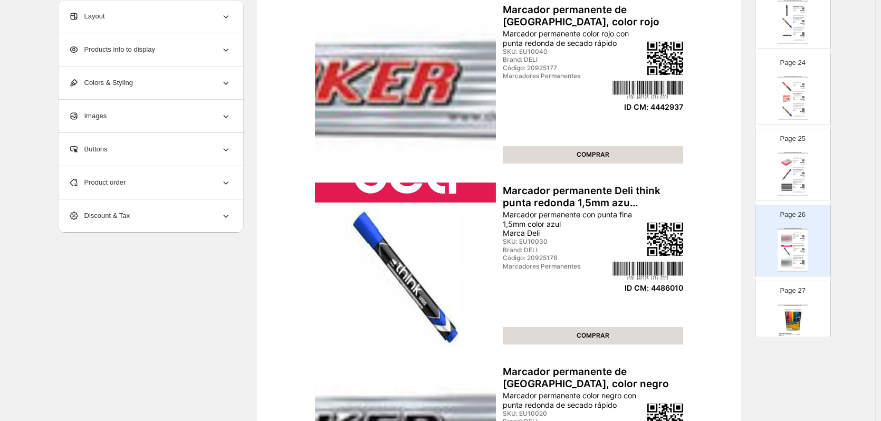
scroll to position [158, 0]
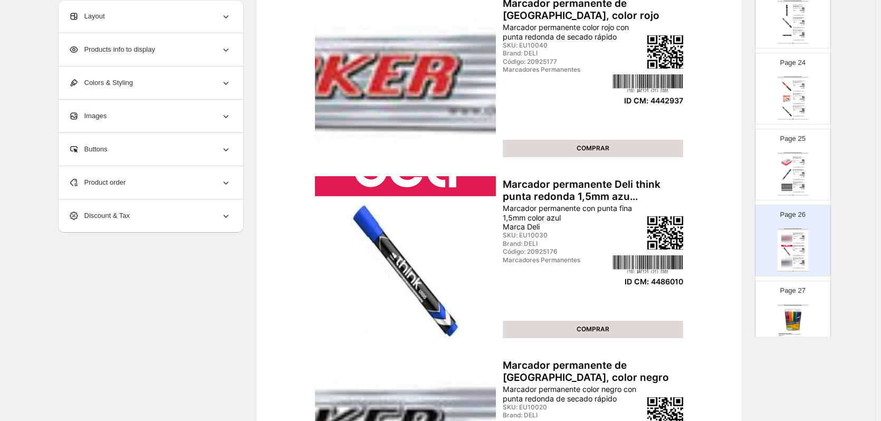
click at [779, 315] on img at bounding box center [793, 320] width 28 height 26
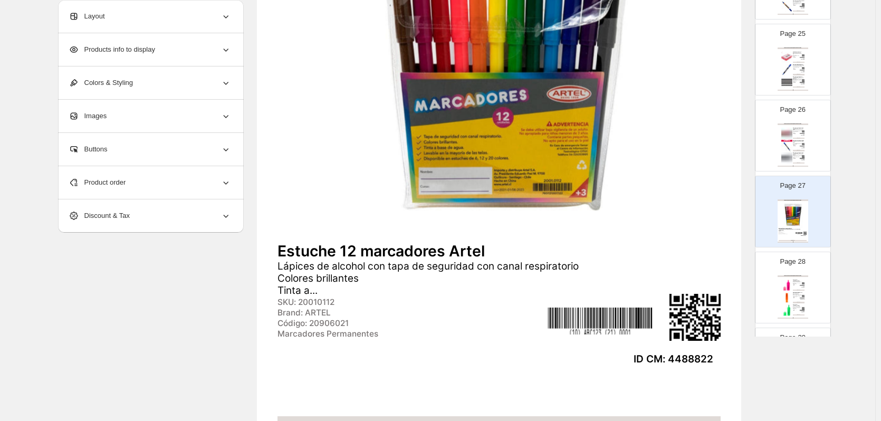
scroll to position [1847, 0]
click at [788, 283] on img at bounding box center [788, 285] width 12 height 12
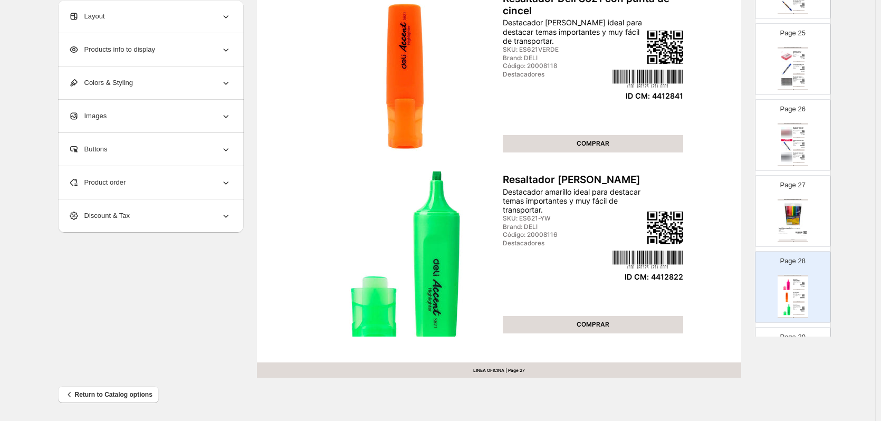
scroll to position [2005, 0]
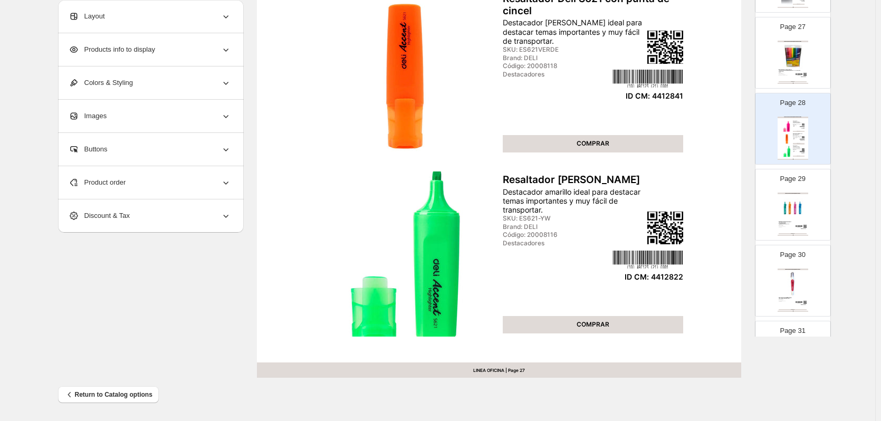
click at [789, 207] on img at bounding box center [793, 208] width 28 height 26
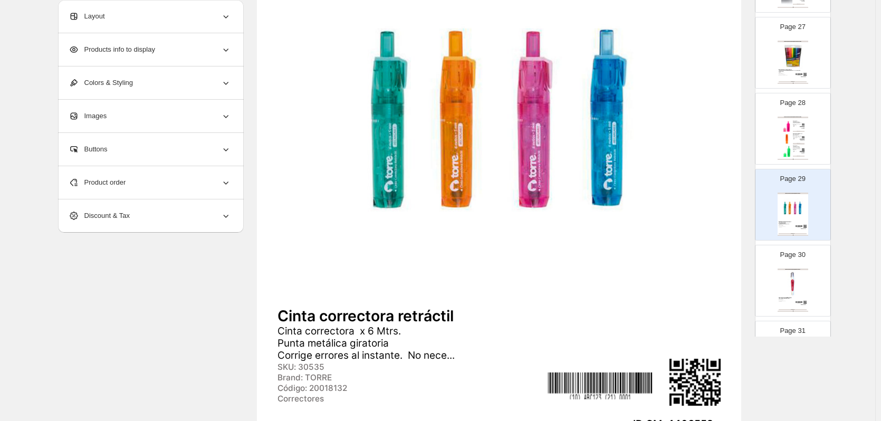
scroll to position [291, 0]
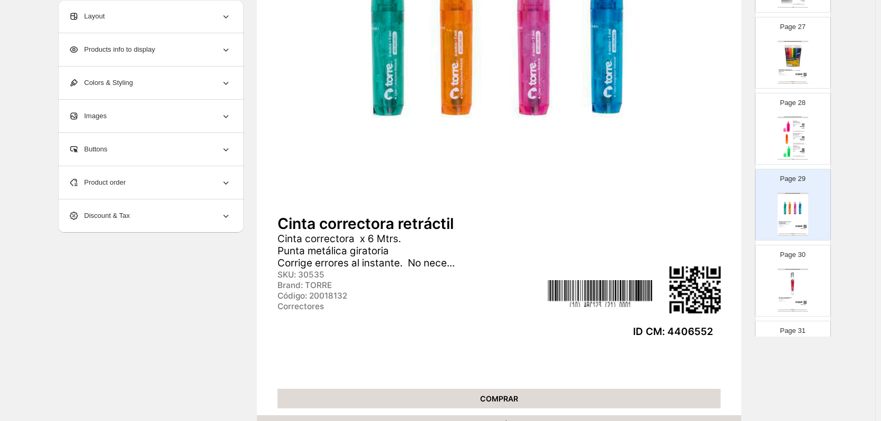
click at [795, 279] on img at bounding box center [793, 284] width 28 height 26
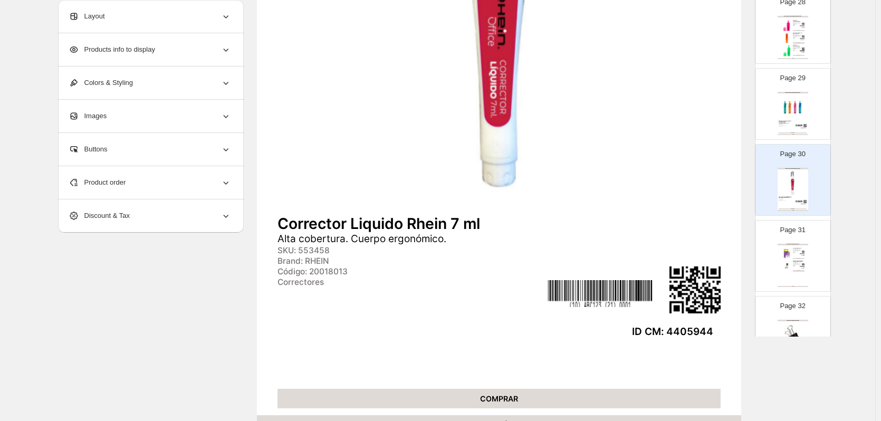
scroll to position [2111, 0]
click at [798, 248] on div "Set magic clip metálicos Perfectos para archivar hasta 40 hojas sin necesidad d…" at bounding box center [799, 246] width 12 height 6
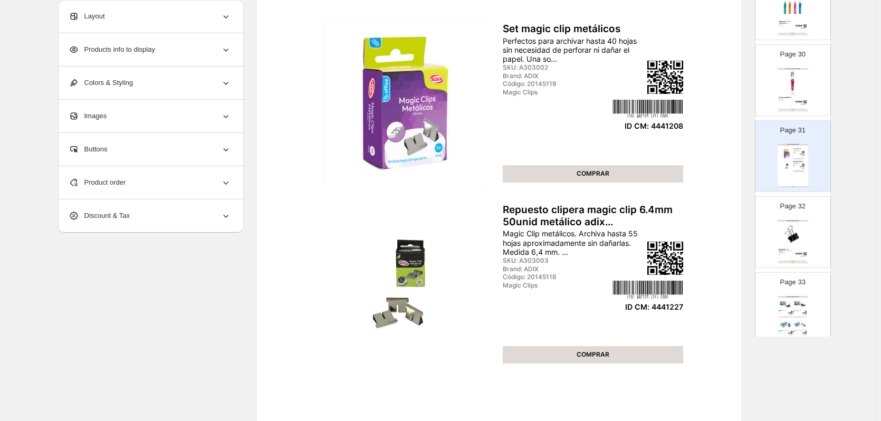
scroll to position [2217, 0]
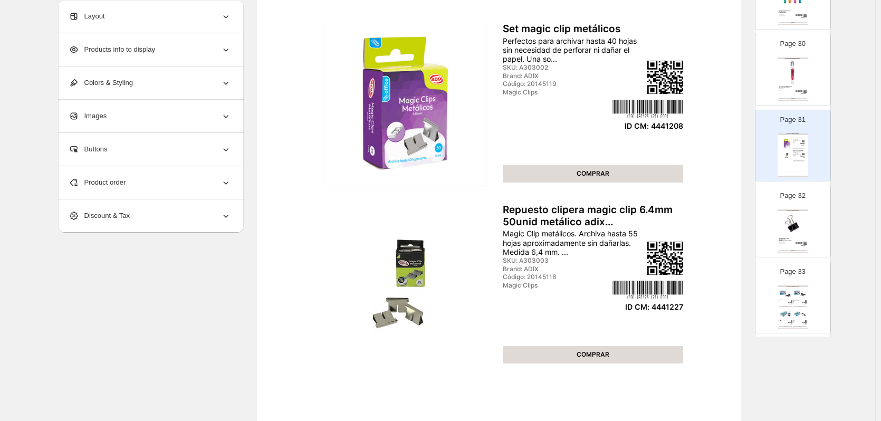
click at [785, 246] on div "INSUMOS DE OFICINA / OTROS INSUMOS Apretador 32mm imp. Blinder clip de 32mm Pre…" at bounding box center [793, 231] width 31 height 43
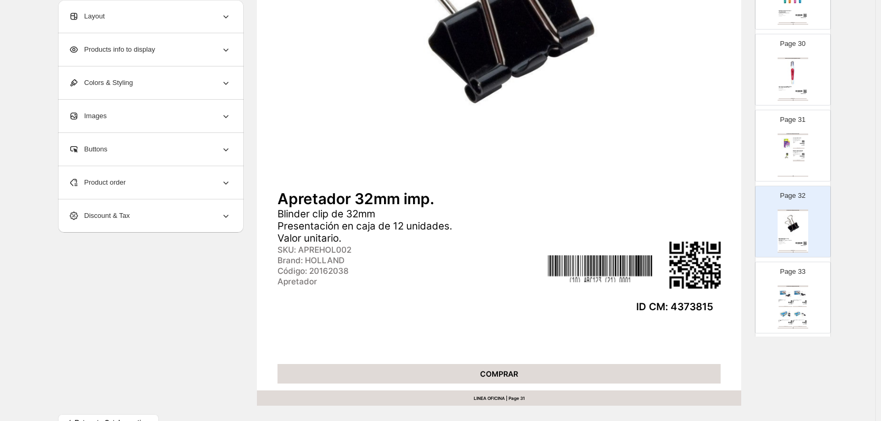
scroll to position [344, 0]
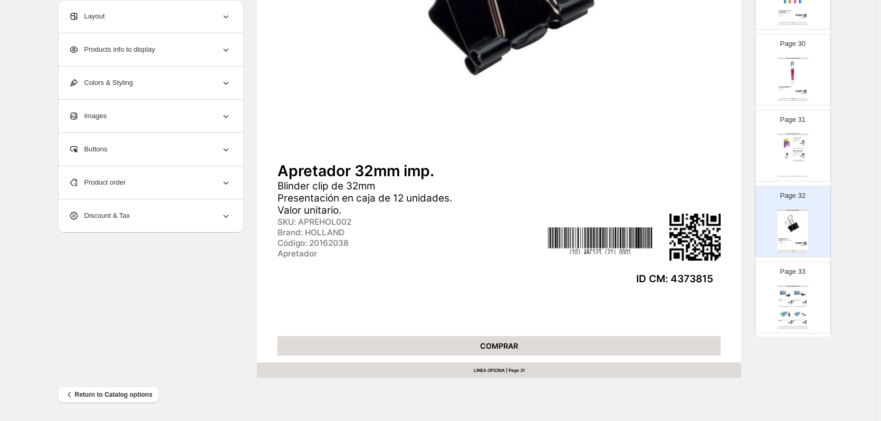
click at [788, 291] on img at bounding box center [786, 293] width 14 height 13
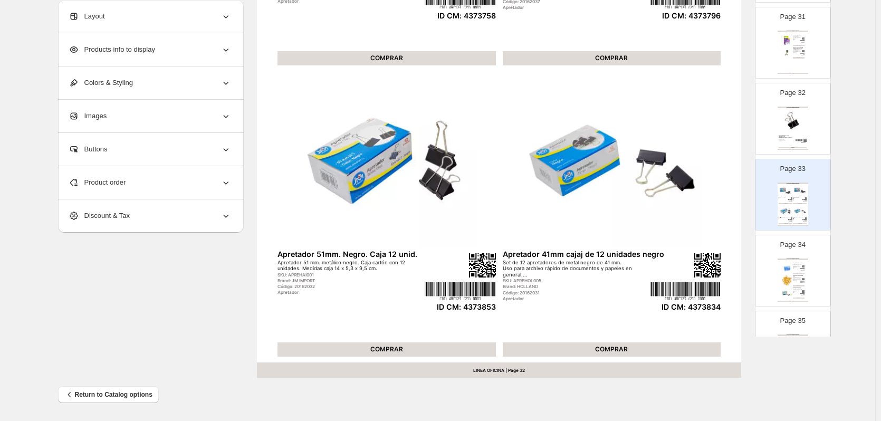
scroll to position [2322, 0]
click at [796, 282] on div "COMPRAR" at bounding box center [799, 282] width 12 height 1
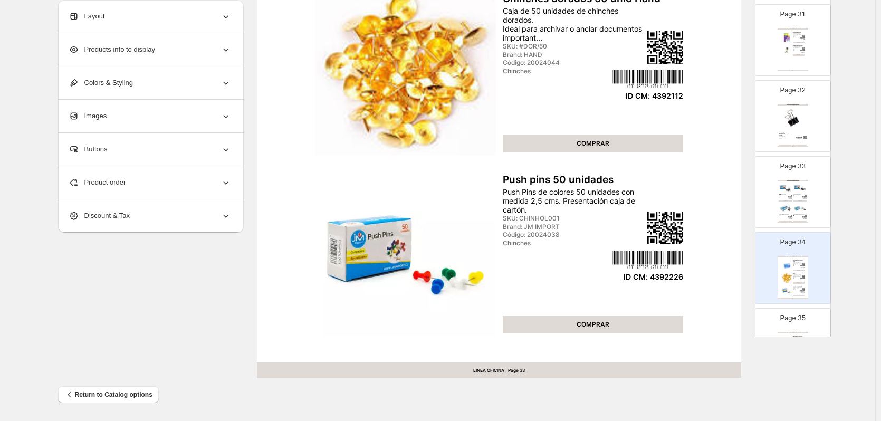
scroll to position [2480, 0]
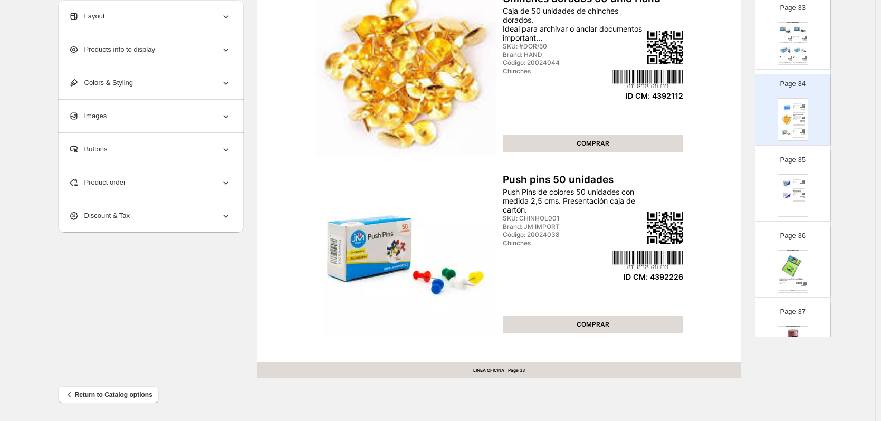
click at [800, 184] on img at bounding box center [802, 183] width 4 height 1
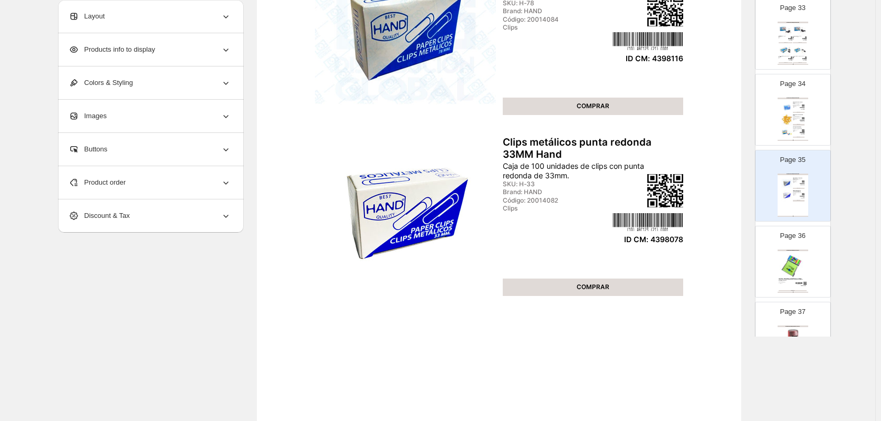
scroll to position [239, 0]
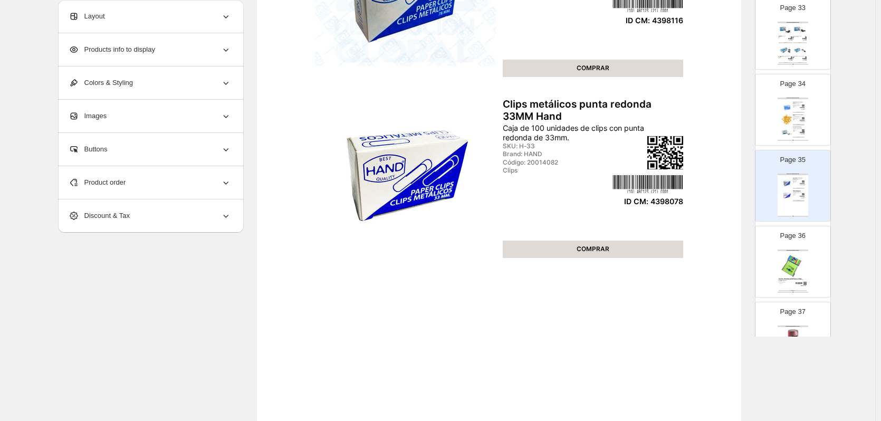
click at [788, 275] on img at bounding box center [793, 265] width 28 height 26
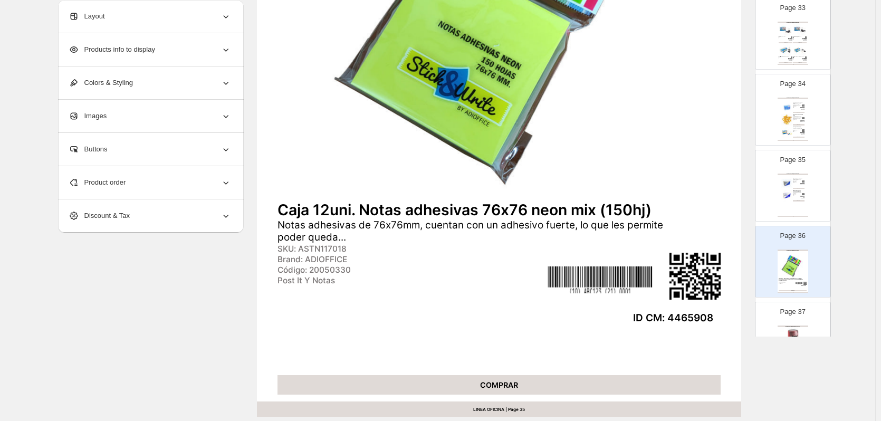
scroll to position [344, 0]
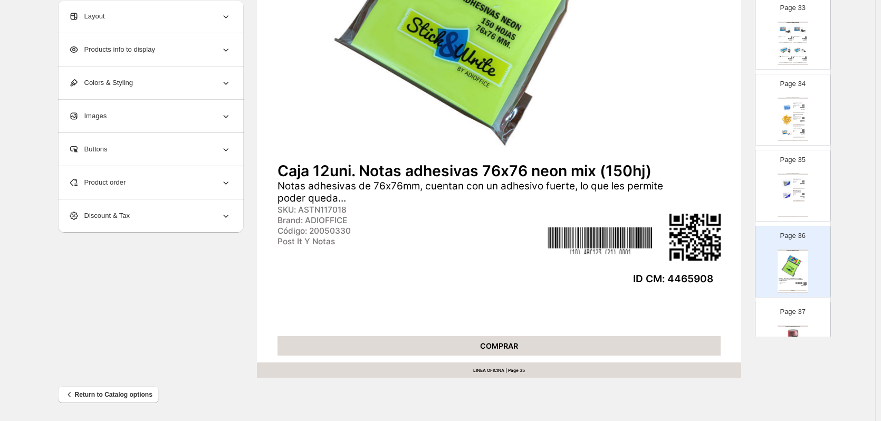
click at [791, 311] on p "Page 37" at bounding box center [792, 312] width 25 height 11
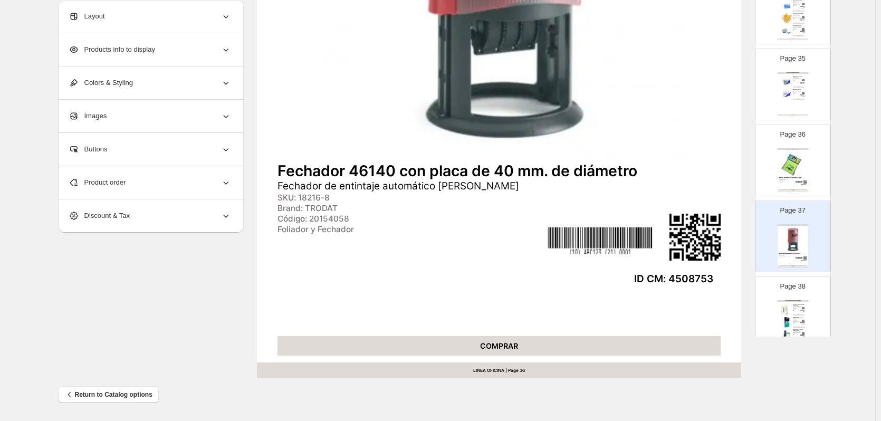
scroll to position [2586, 0]
click at [795, 296] on div "PAPEL FOTOCOPIA Y MÁS / PAPEL FOTOCOPIA" at bounding box center [793, 297] width 31 height 2
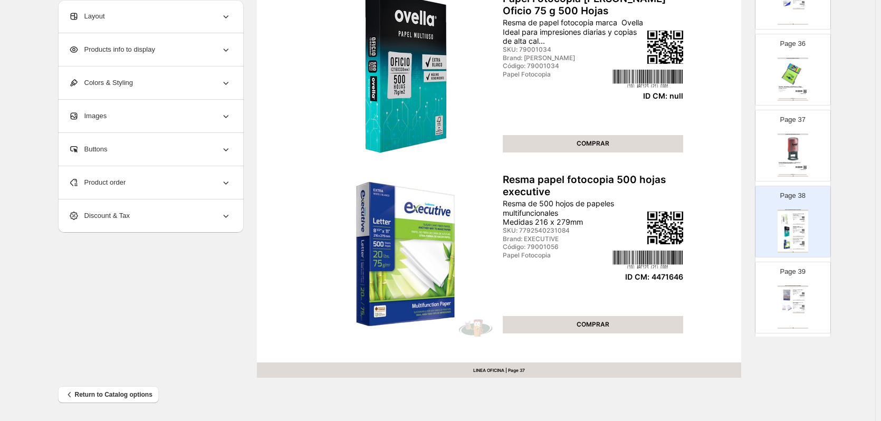
scroll to position [2691, 0]
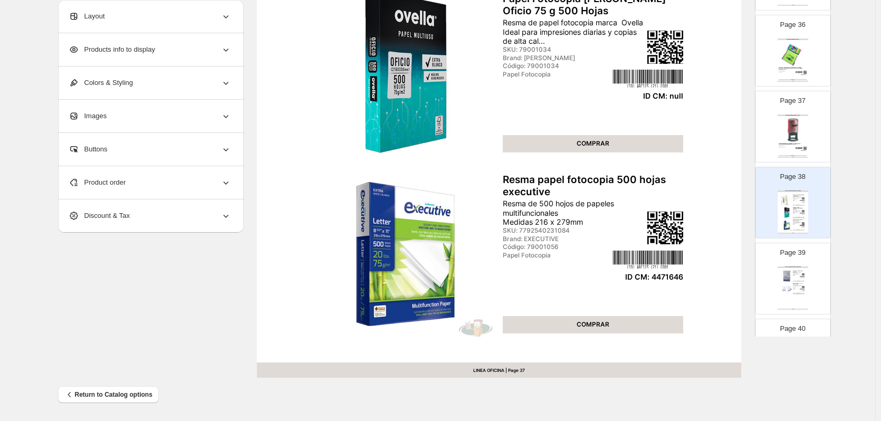
click at [787, 284] on img at bounding box center [788, 289] width 12 height 12
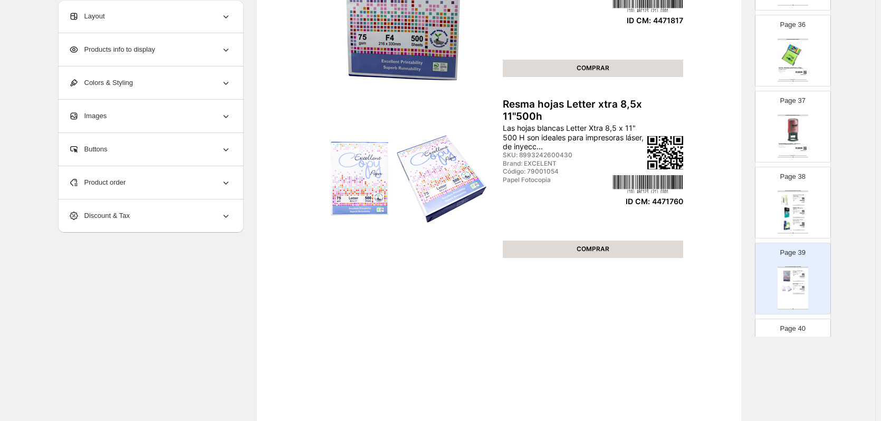
scroll to position [2797, 0]
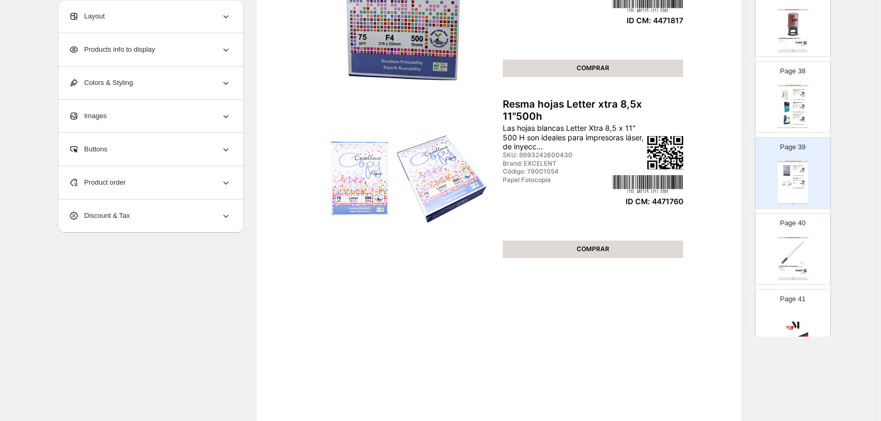
click at [800, 251] on img at bounding box center [793, 252] width 28 height 26
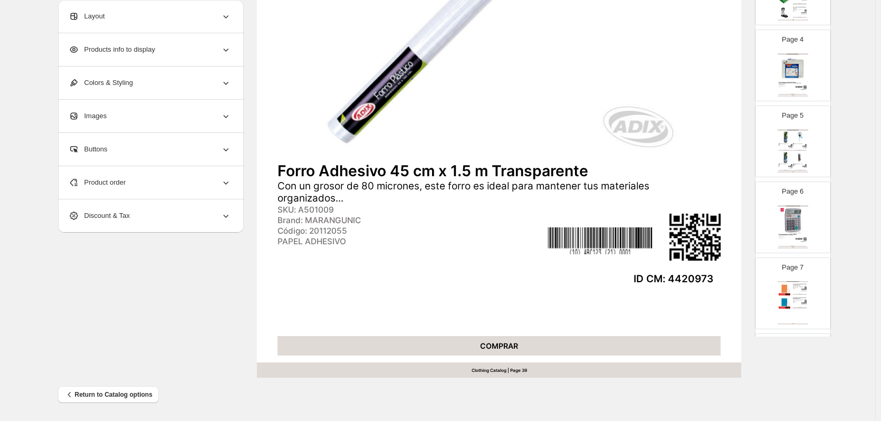
scroll to position [0, 0]
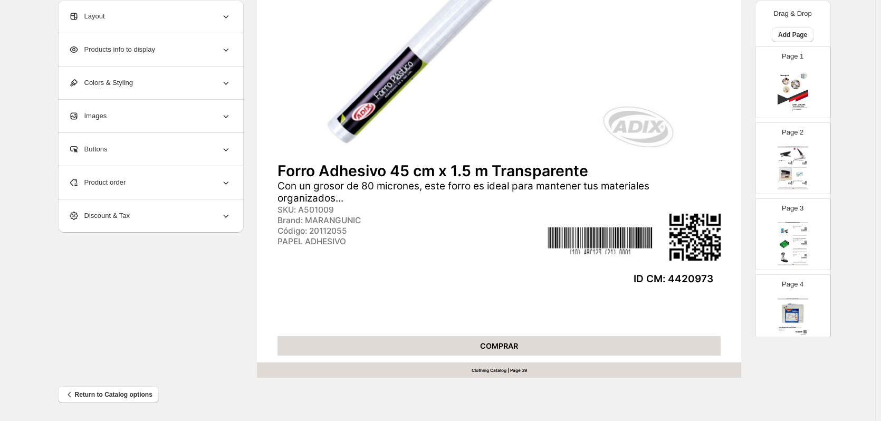
click at [793, 163] on div "Brand: DELI" at bounding box center [797, 163] width 9 height 1
type input "*"
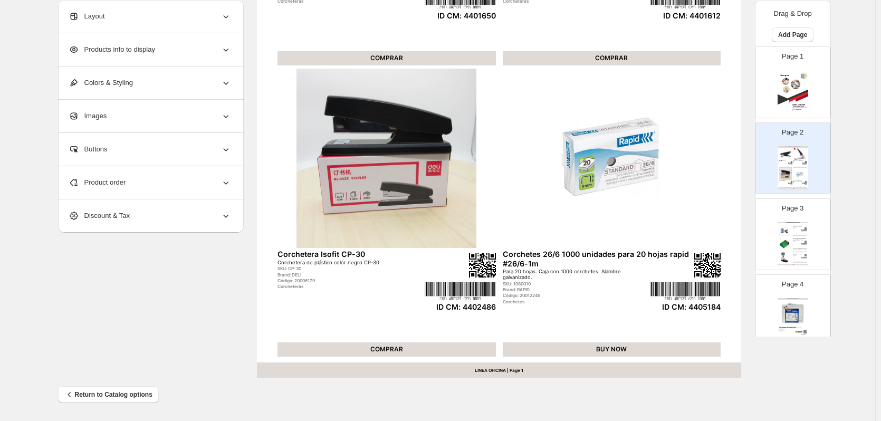
click at [606, 347] on div "BUY NOW" at bounding box center [612, 350] width 218 height 14
select select "**********"
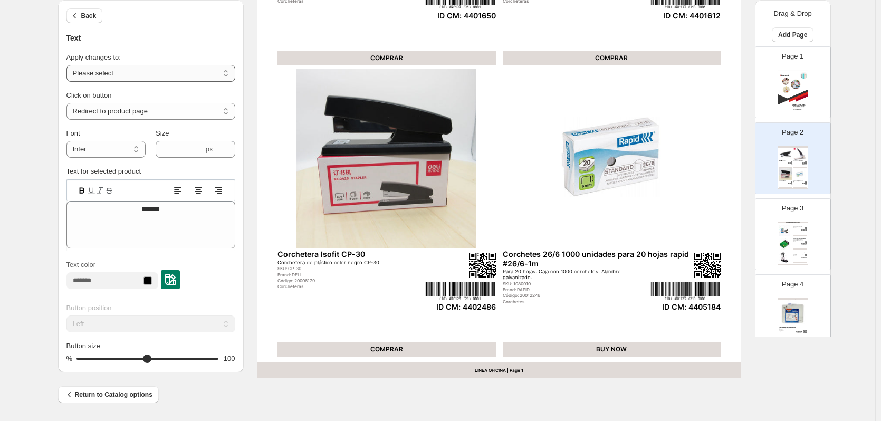
click at [173, 72] on select "**********" at bounding box center [150, 73] width 169 height 17
select select "**********"
click at [69, 65] on select "**********" at bounding box center [150, 73] width 169 height 17
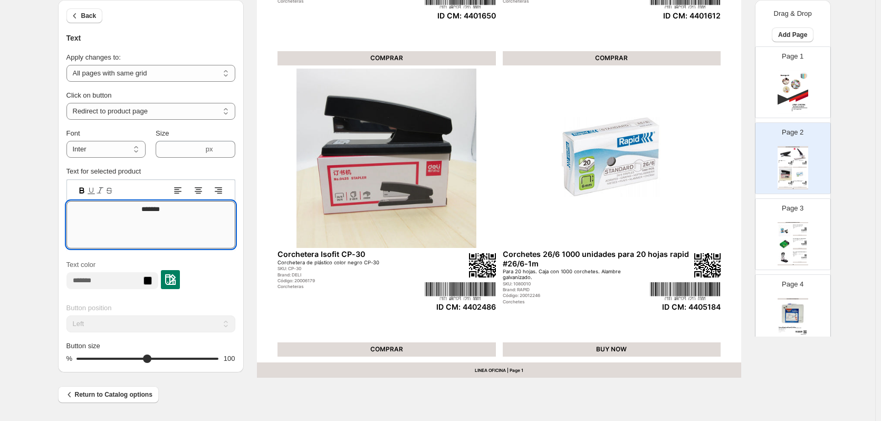
drag, startPoint x: 129, startPoint y: 214, endPoint x: 196, endPoint y: 214, distance: 66.5
type textarea "*******"
click at [801, 233] on div "ACCESORIOS DE OFICINA / CORCHETERAS Saca corchete mariposa Saca corchete maripo…" at bounding box center [793, 243] width 31 height 43
type input "*"
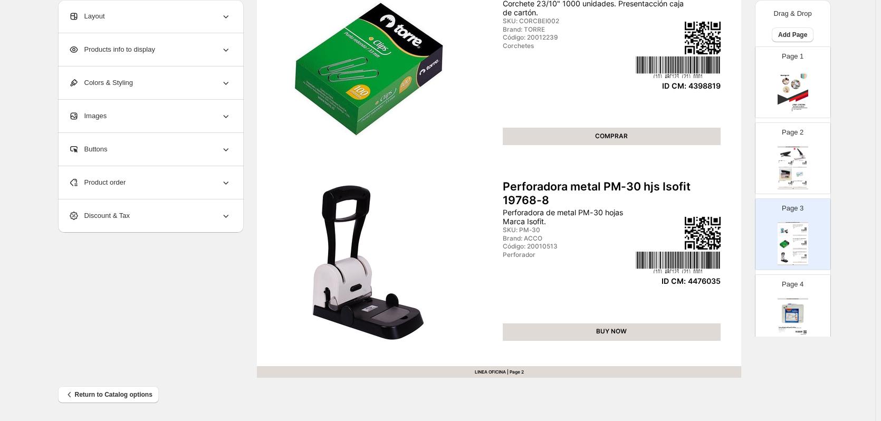
click at [620, 332] on div "BUY NOW" at bounding box center [612, 332] width 218 height 17
select select "**********"
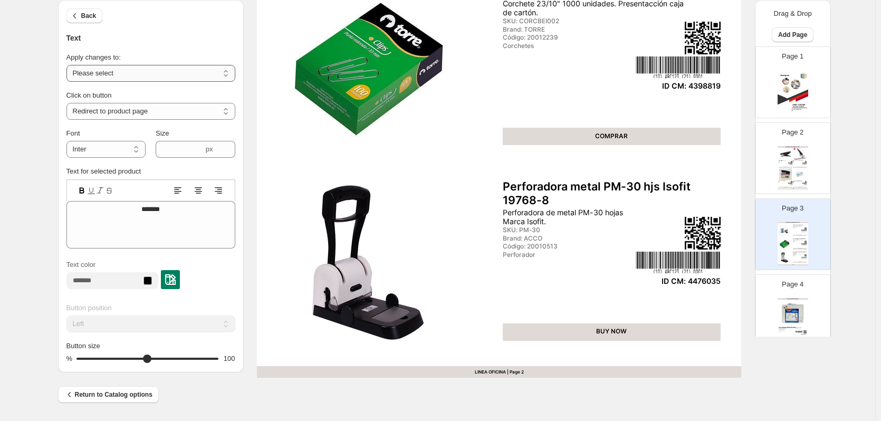
click at [168, 69] on select "**********" at bounding box center [150, 73] width 169 height 17
select select "**********"
click at [69, 65] on select "**********" at bounding box center [150, 73] width 169 height 17
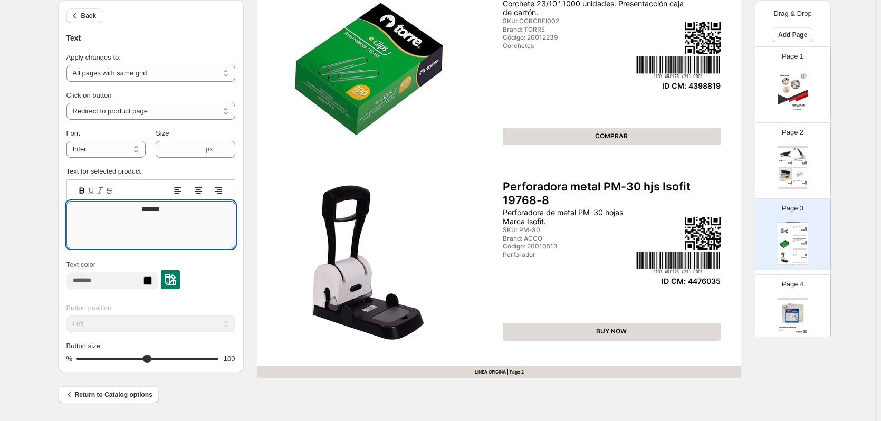
drag, startPoint x: 132, startPoint y: 207, endPoint x: 220, endPoint y: 220, distance: 89.1
type textarea "*******"
click at [797, 292] on div "Page 4 ACCESORIOS DE OFICINA / PIZARRAS Pizarra Magnética Blanca 35,6 x 28 cm O…" at bounding box center [789, 306] width 66 height 71
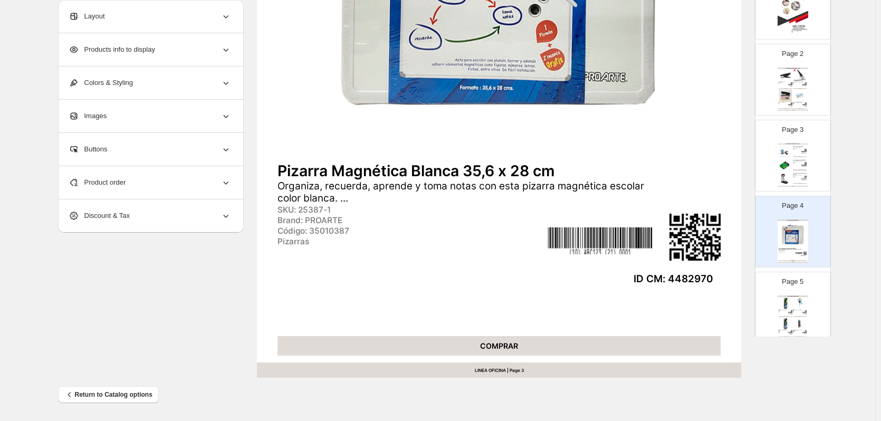
scroll to position [106, 0]
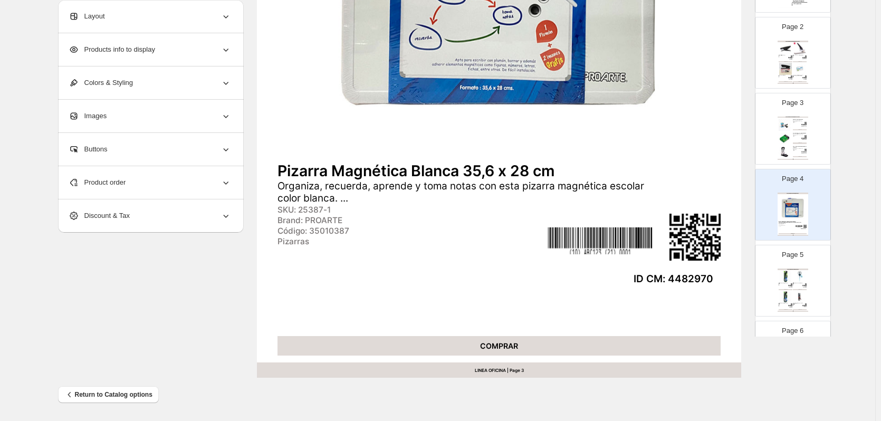
click at [790, 275] on img at bounding box center [786, 276] width 14 height 13
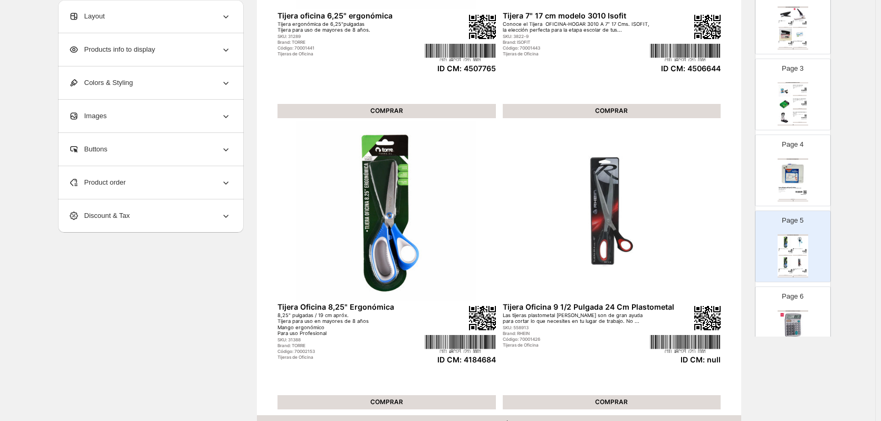
scroll to position [158, 0]
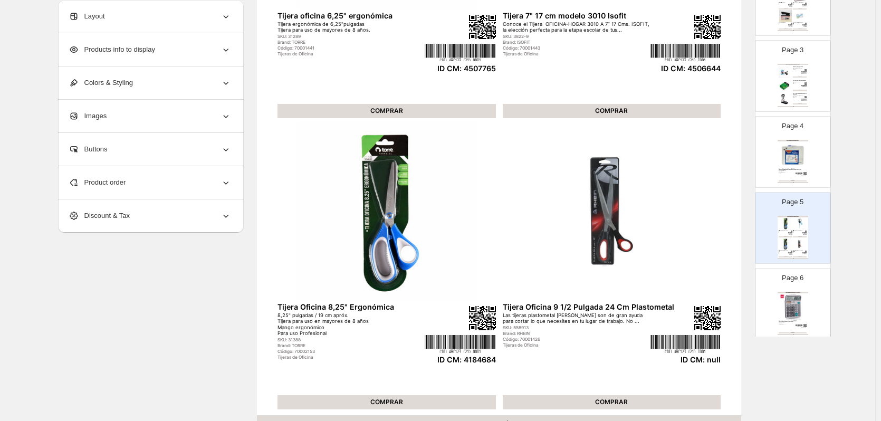
click at [150, 183] on div "Product order" at bounding box center [150, 182] width 163 height 33
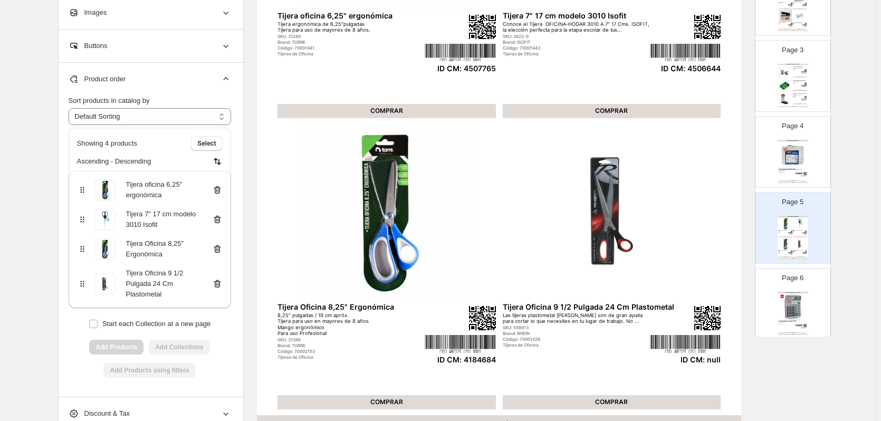
click at [217, 284] on icon at bounding box center [217, 284] width 11 height 11
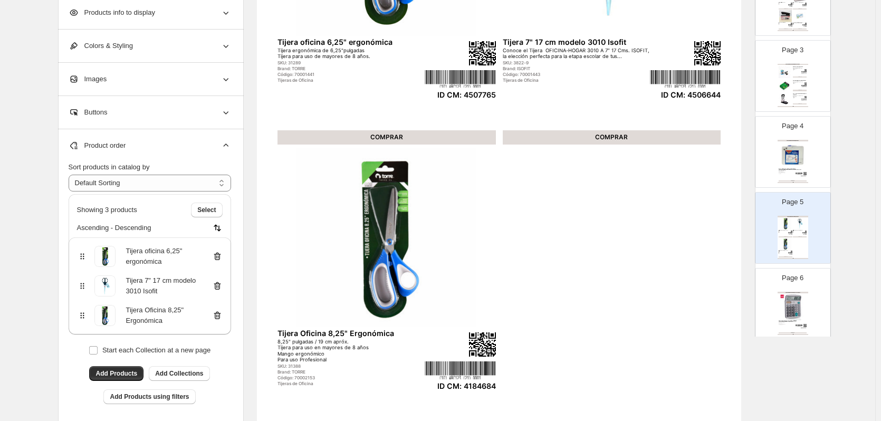
scroll to position [291, 0]
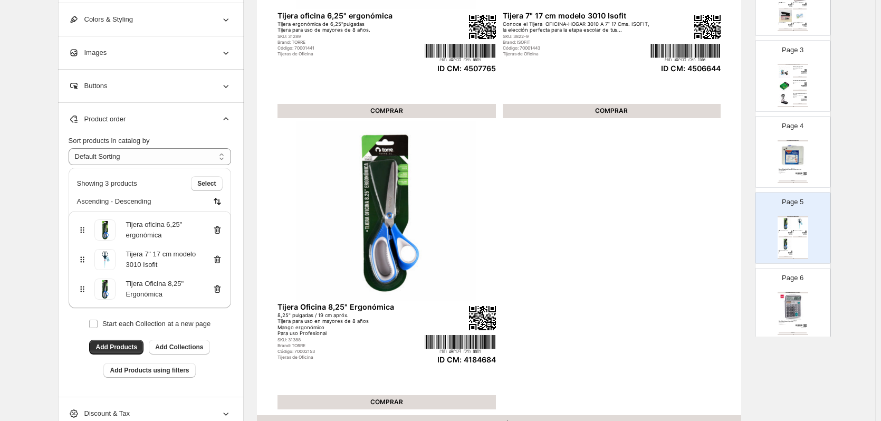
click at [797, 314] on img at bounding box center [793, 307] width 28 height 26
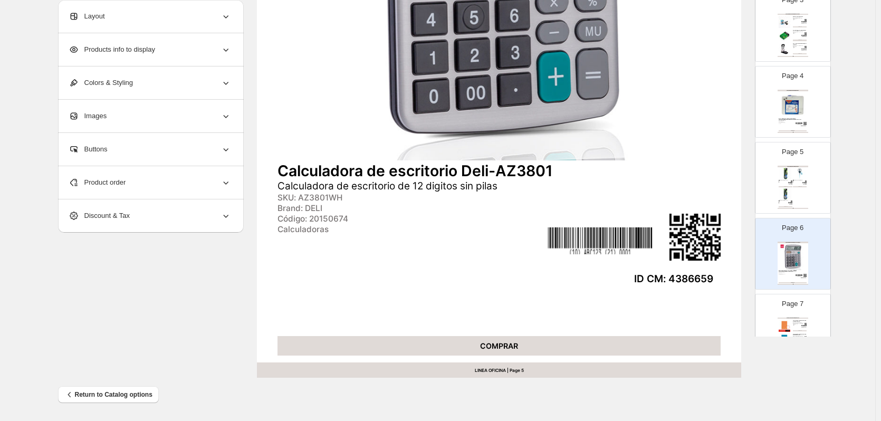
scroll to position [264, 0]
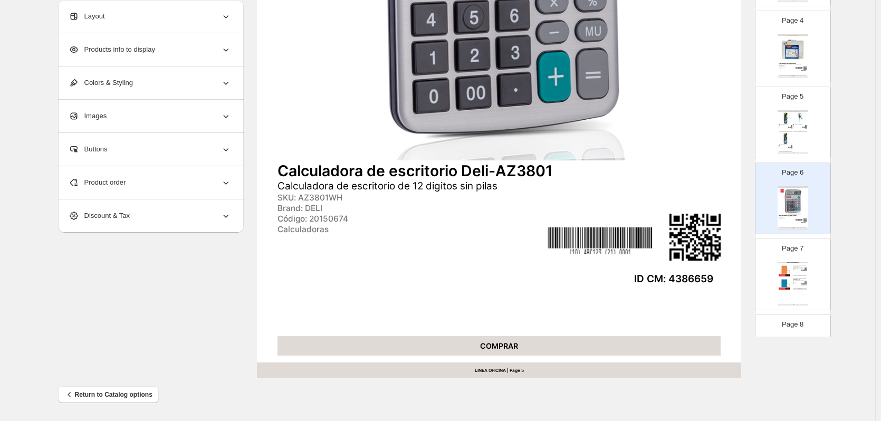
click at [791, 275] on div "ARTÍCULOS DE ARCHIVO / CARPETAS Carpeta Plastificada Con Acco Clip Oficio Naran…" at bounding box center [793, 283] width 31 height 43
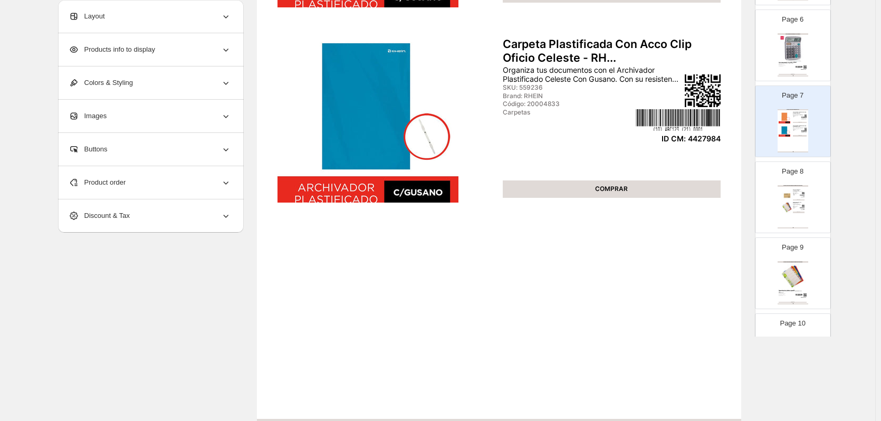
scroll to position [422, 0]
click at [798, 205] on div "ARTÍCULOS DE ARCHIVO / ACCESORIOS PARA ARCHIVAR Carpeta colgante standard rhein…" at bounding box center [793, 201] width 31 height 43
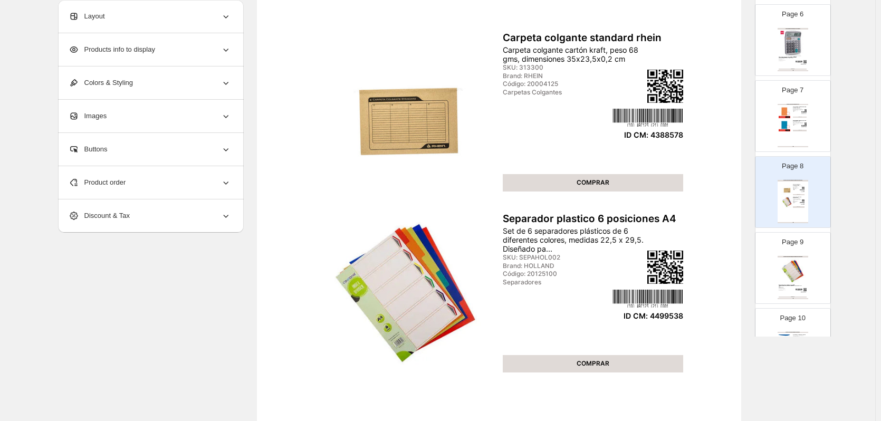
scroll to position [211, 0]
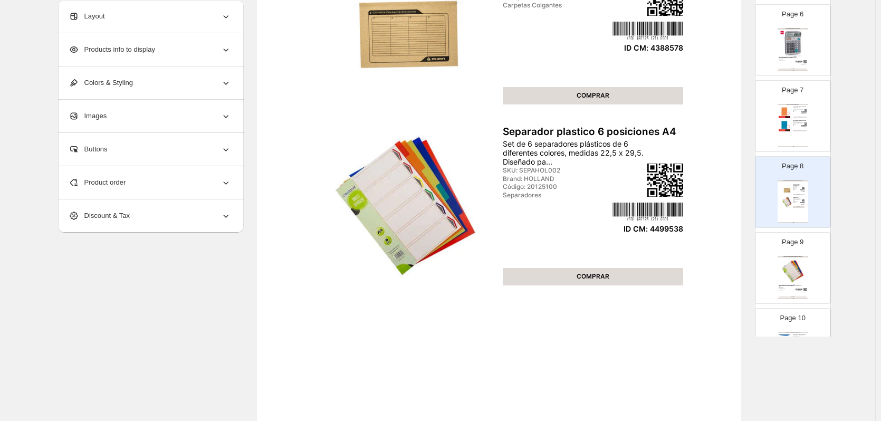
click at [800, 281] on img at bounding box center [793, 271] width 28 height 26
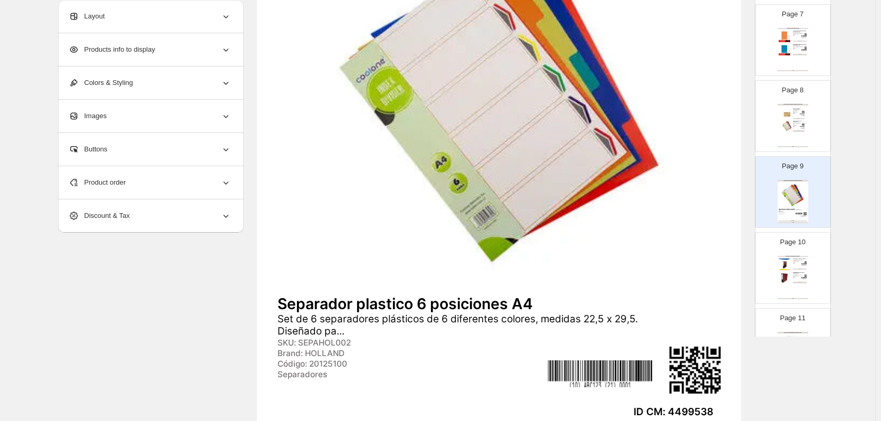
scroll to position [528, 0]
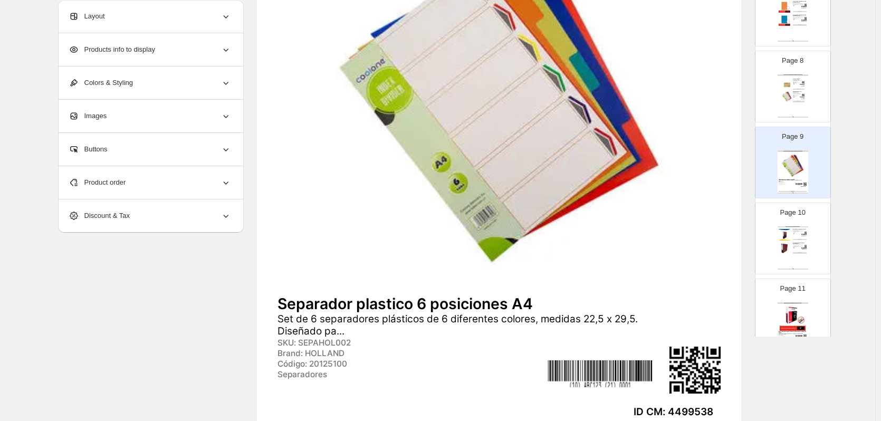
click at [797, 258] on div "ARTÍCULOS DE ARCHIVO / ARCHIVADORES Archivador oficio angosto Auca Archivador o…" at bounding box center [793, 247] width 31 height 43
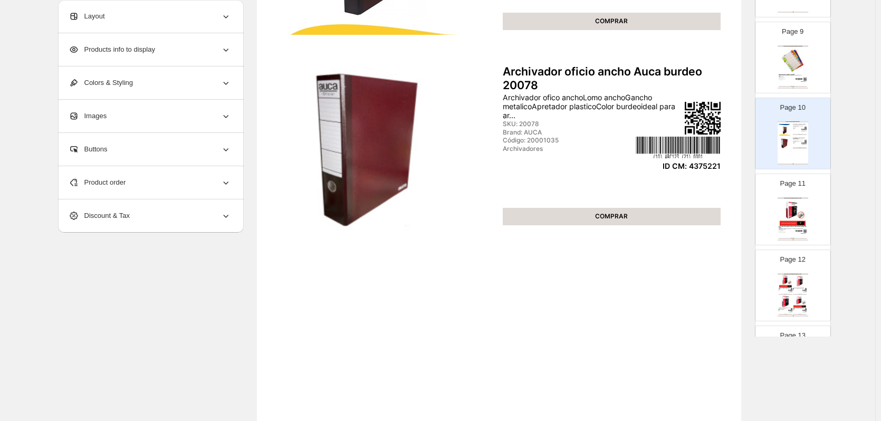
scroll to position [633, 0]
click at [792, 228] on div "Mantén tus documentos organizados con el Archivador Catalogo Carta 2 Aros 3.0 B…" at bounding box center [791, 229] width 25 height 2
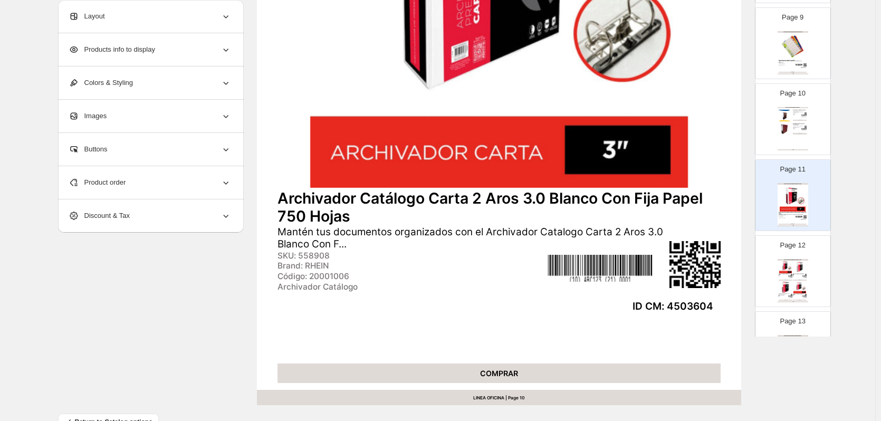
scroll to position [686, 0]
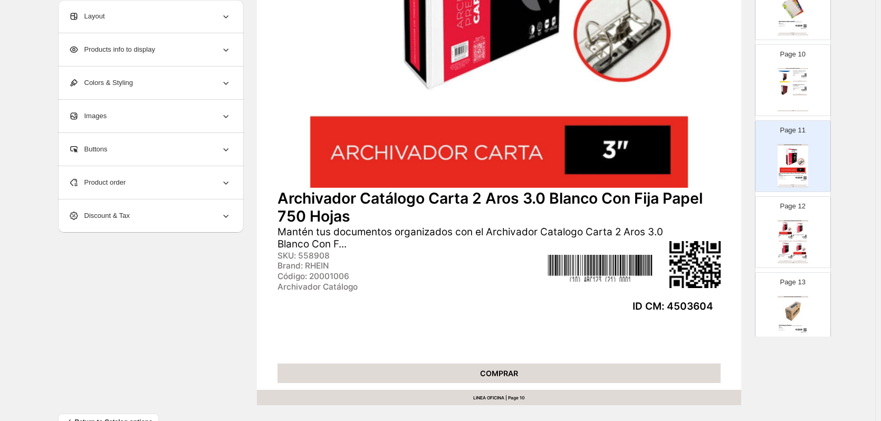
click at [795, 248] on img at bounding box center [800, 248] width 14 height 13
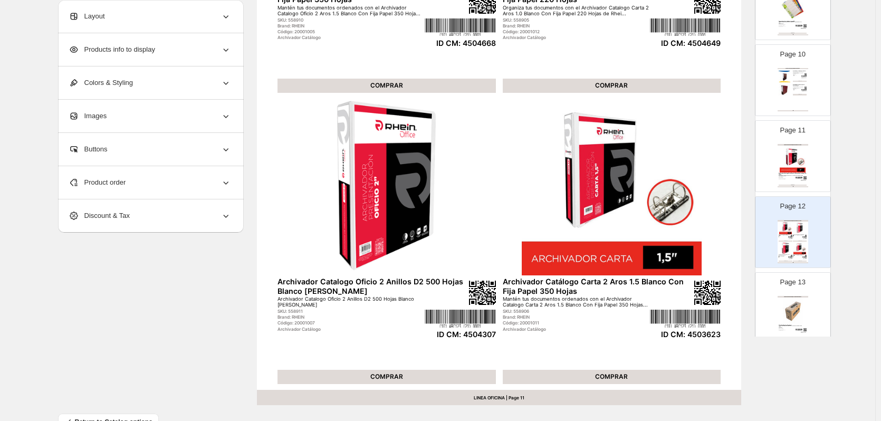
click at [798, 296] on div "ARTÍCULOS DE ARCHIVO / CAJAS ORGANIZADORAS" at bounding box center [793, 297] width 31 height 2
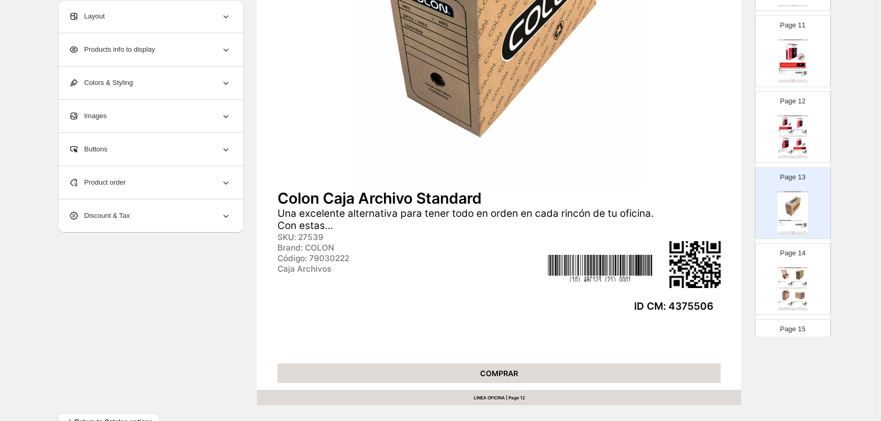
scroll to position [792, 0]
click at [795, 267] on div "ARTÍCULOS DE ARCHIVO / CAJAS ORGANIZADORAS" at bounding box center [793, 268] width 31 height 2
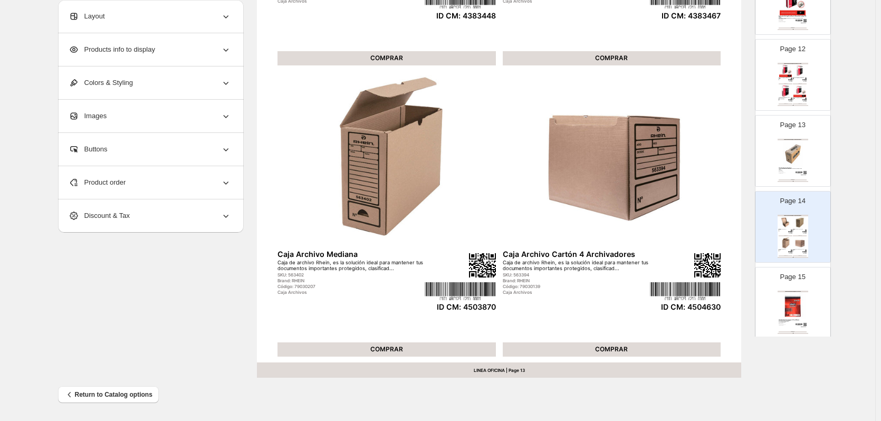
scroll to position [844, 0]
click at [797, 305] on img at bounding box center [793, 305] width 28 height 26
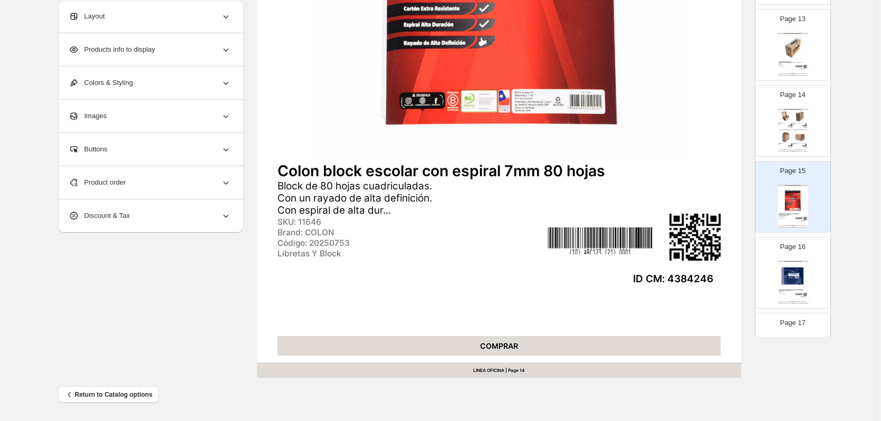
scroll to position [950, 0]
click at [792, 264] on img at bounding box center [793, 275] width 28 height 26
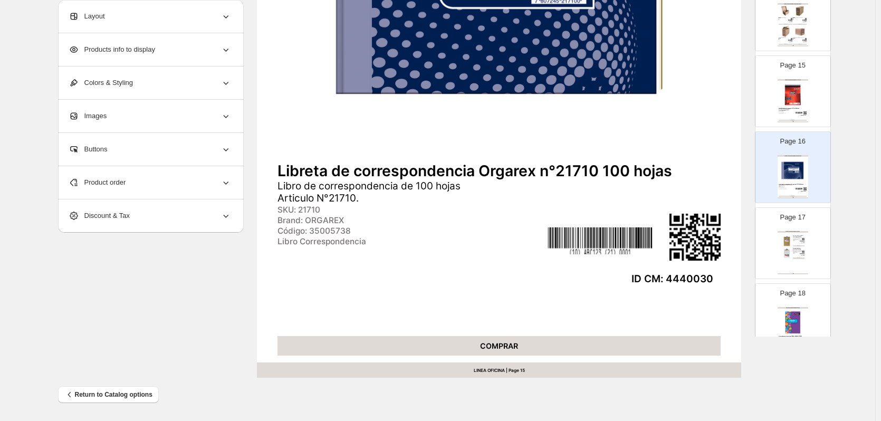
scroll to position [1055, 0]
click at [791, 250] on img at bounding box center [788, 253] width 12 height 12
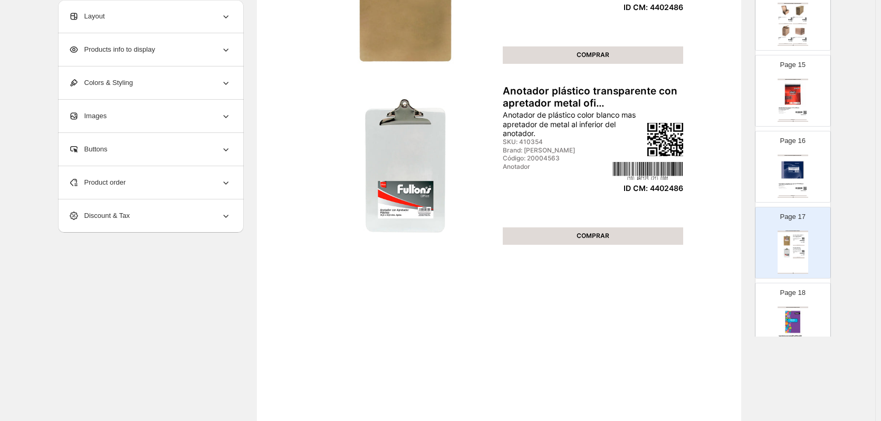
scroll to position [344, 0]
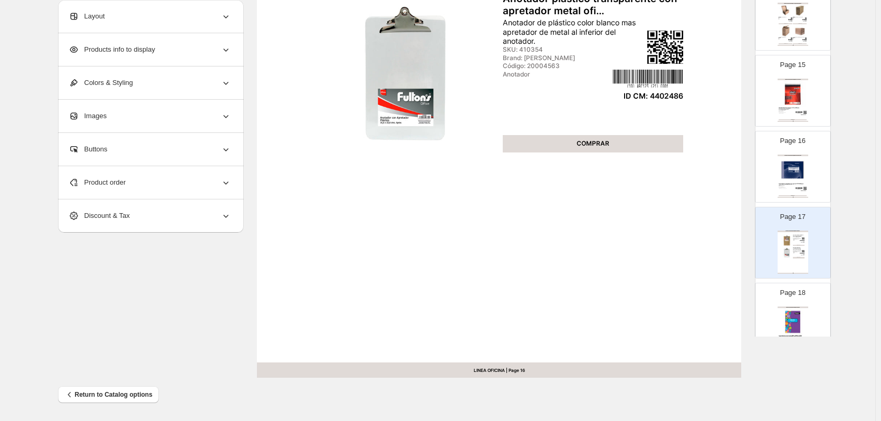
click at [804, 306] on div "Page 18 ARTÍCULOS DE REGISTRO / CUADERNOS Libreta de comunicaciones 38hojas Lib…" at bounding box center [789, 314] width 66 height 71
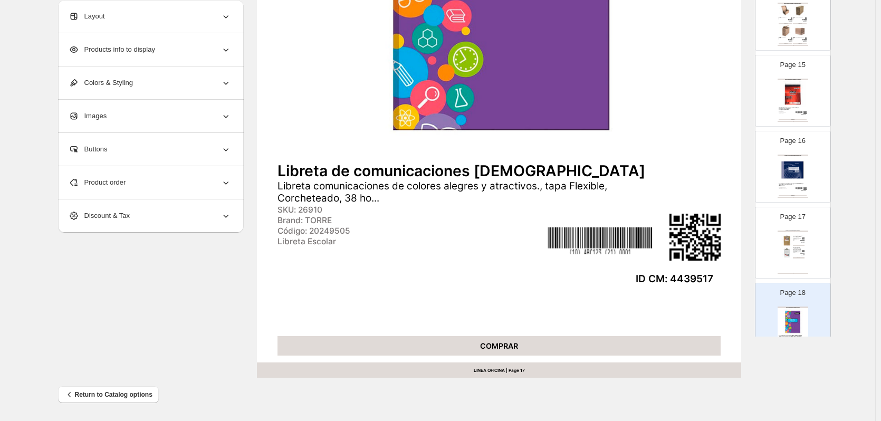
scroll to position [1214, 0]
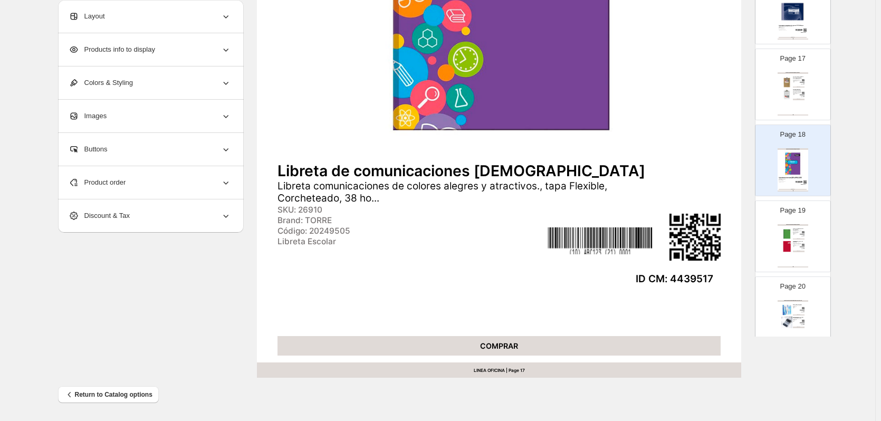
click at [802, 245] on img at bounding box center [803, 245] width 2 height 2
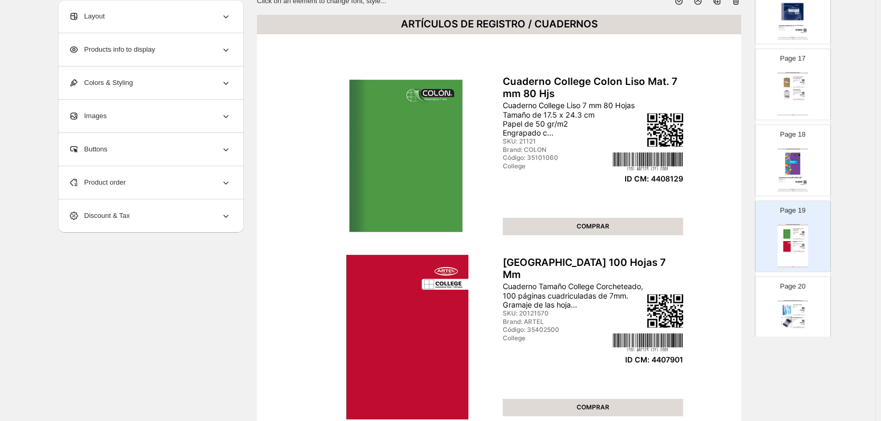
scroll to position [291, 0]
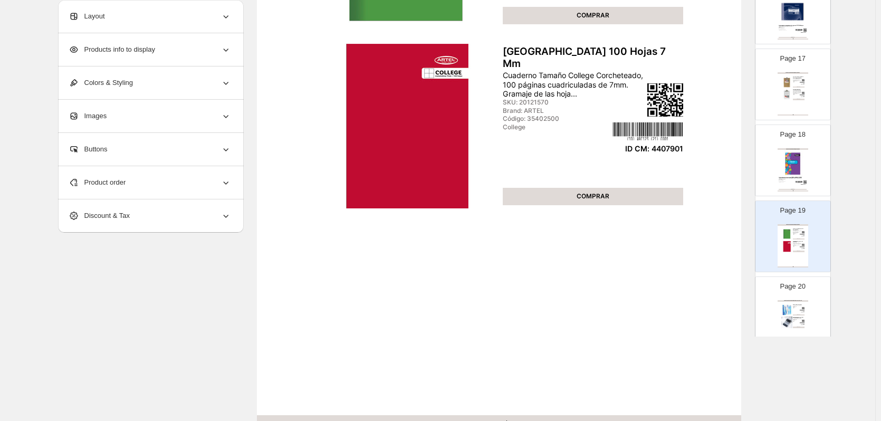
click at [803, 302] on div "ARTÍCULOS DE ESCRITURA / BOLÍGRAFOS Y ROLLER Deli Arris G08-BL gel pen Lápiz de…" at bounding box center [793, 321] width 31 height 43
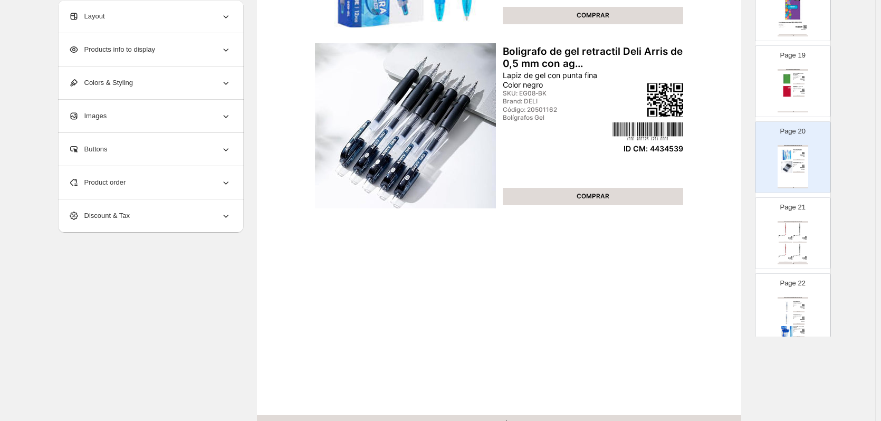
scroll to position [1372, 0]
click at [796, 235] on div "Bolígrafos" at bounding box center [797, 235] width 9 height 1
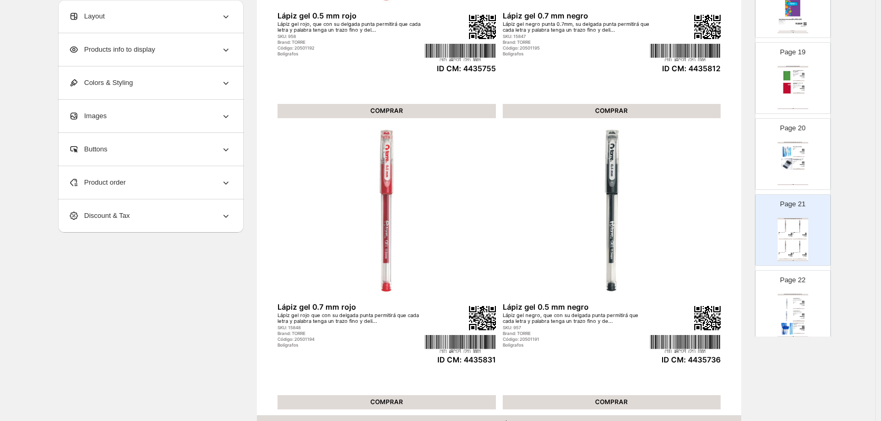
scroll to position [133, 0]
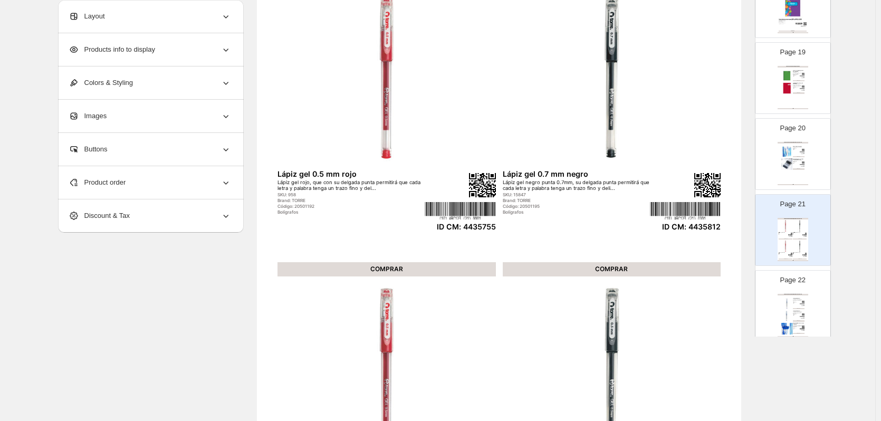
click at [787, 302] on img at bounding box center [788, 304] width 12 height 12
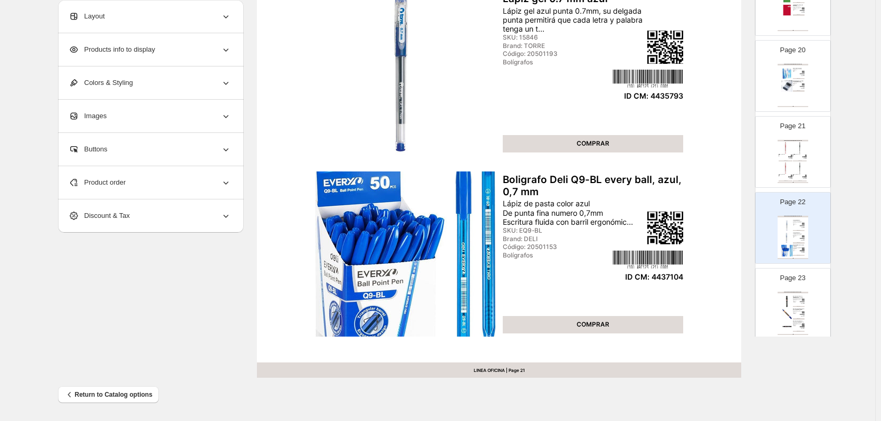
scroll to position [1530, 0]
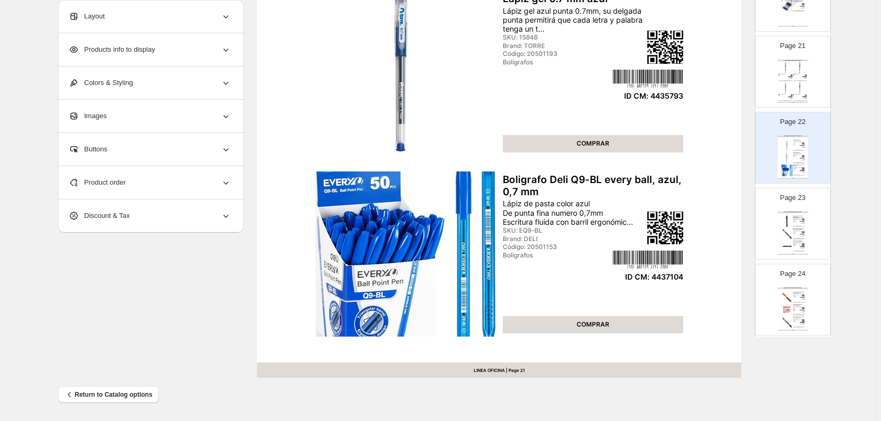
click at [802, 207] on div "Page 23 ARTÍCULOS DE ESCRITURA / MARCADORES OFICINA Marcador permanente negro p…" at bounding box center [789, 219] width 66 height 71
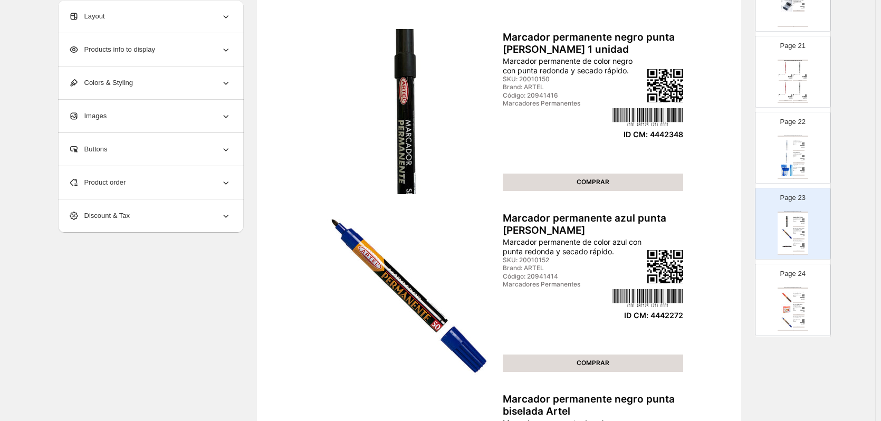
scroll to position [186, 0]
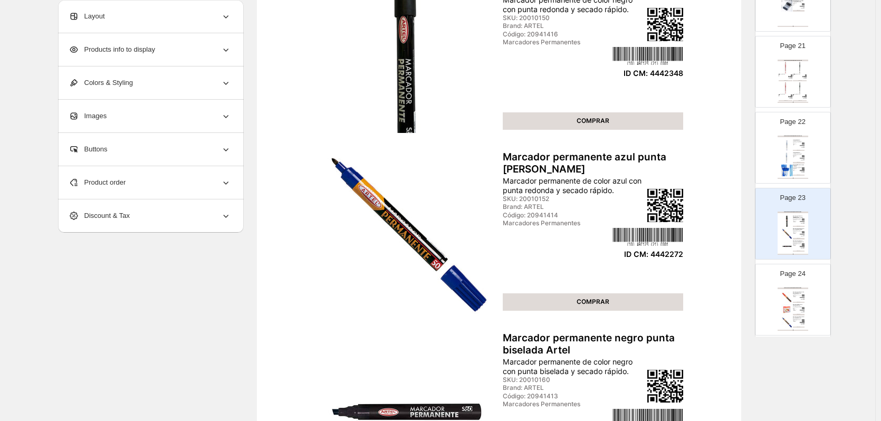
click at [790, 298] on img at bounding box center [788, 298] width 12 height 12
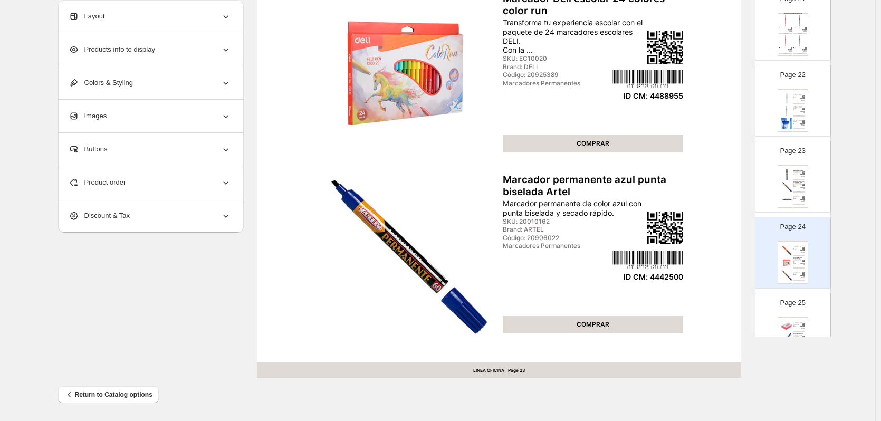
scroll to position [1636, 0]
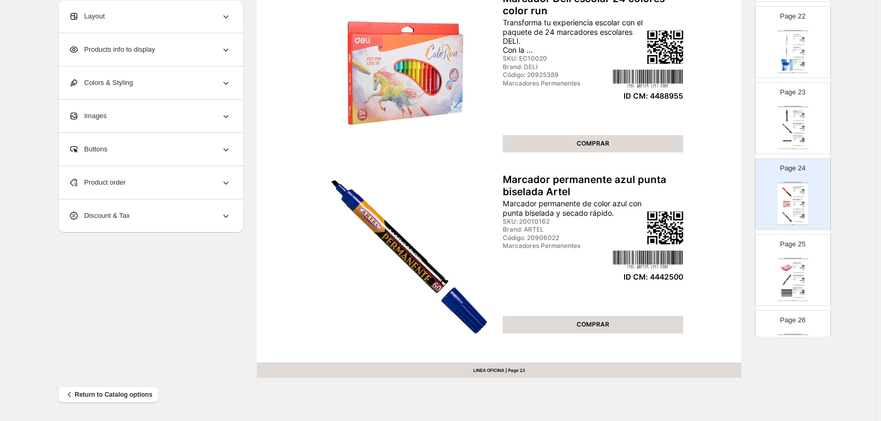
click at [795, 264] on div "Marcador permanente color rojo marca Deli De secado rápido" at bounding box center [797, 265] width 9 height 3
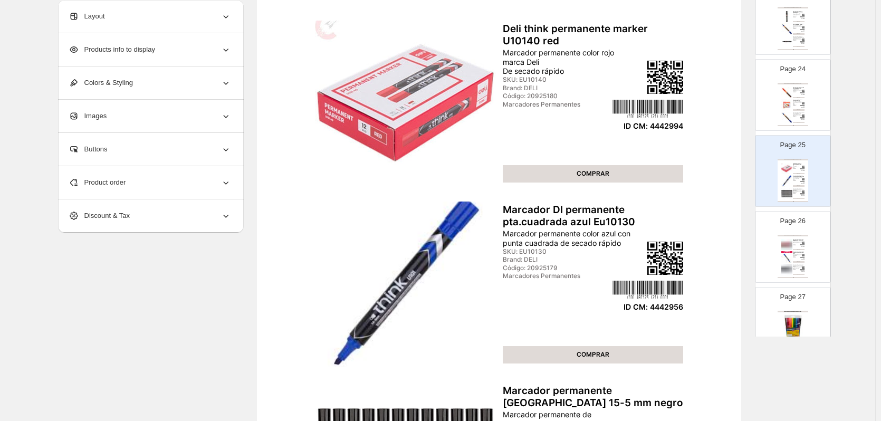
scroll to position [1742, 0]
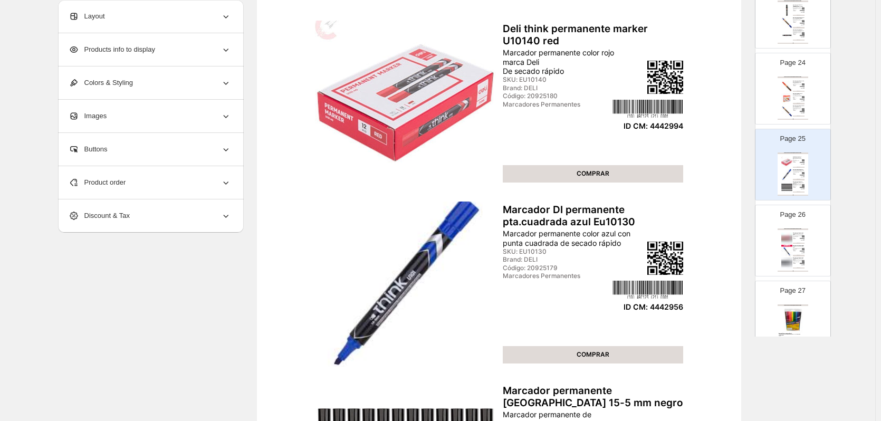
click at [795, 269] on div "COMPRAR" at bounding box center [799, 268] width 12 height 1
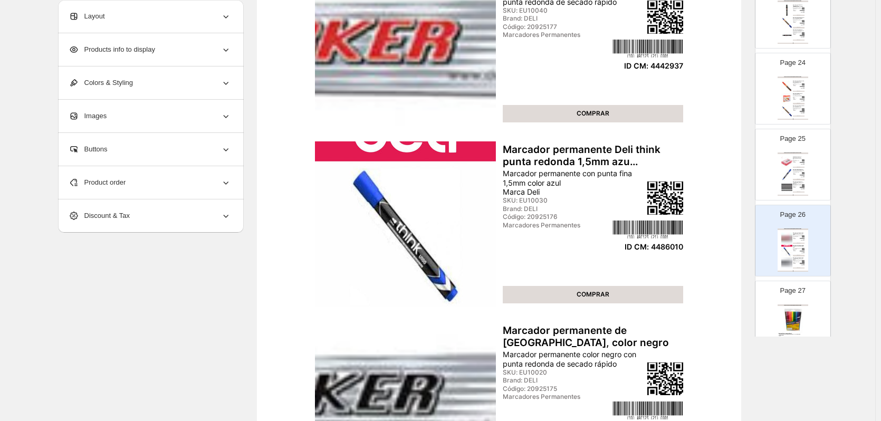
scroll to position [291, 0]
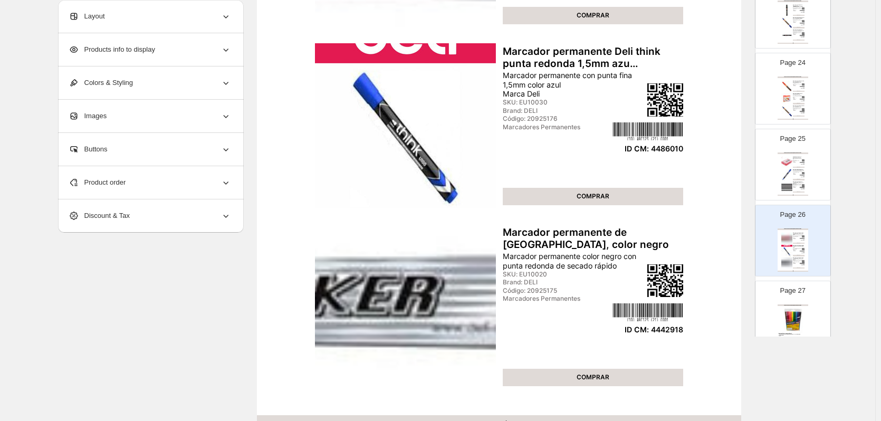
click at [792, 311] on img at bounding box center [793, 320] width 28 height 26
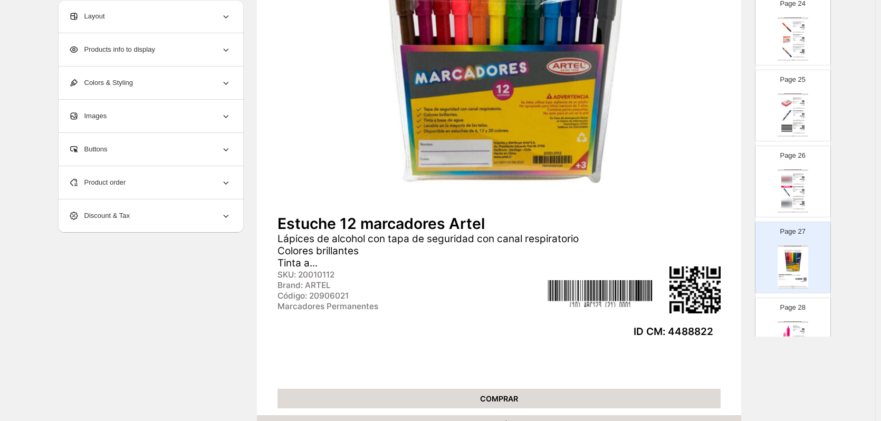
scroll to position [1847, 0]
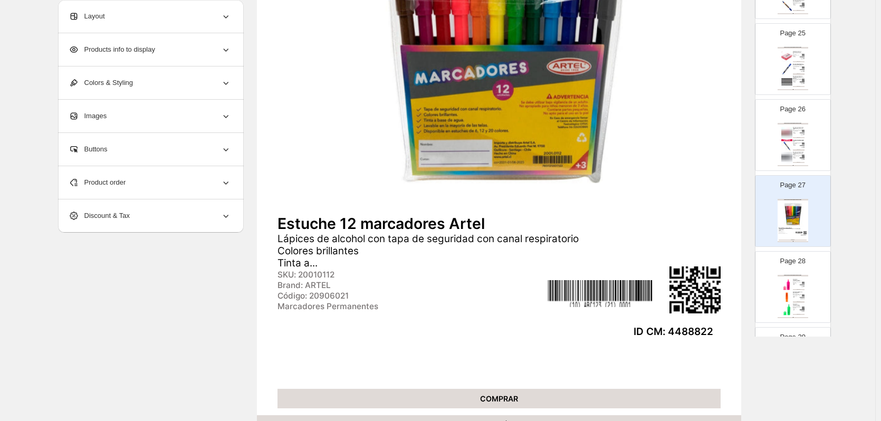
click at [795, 275] on div "ARTÍCULOS DE ESCRITURA / MARCADORES OFICINA" at bounding box center [793, 276] width 31 height 2
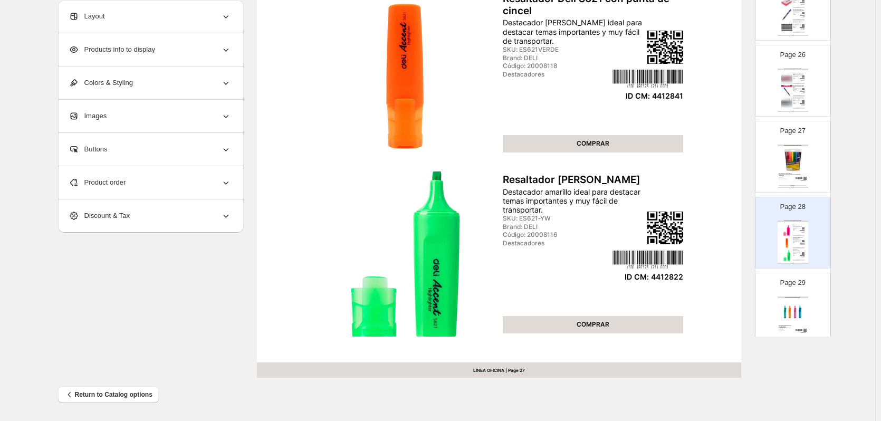
scroll to position [1953, 0]
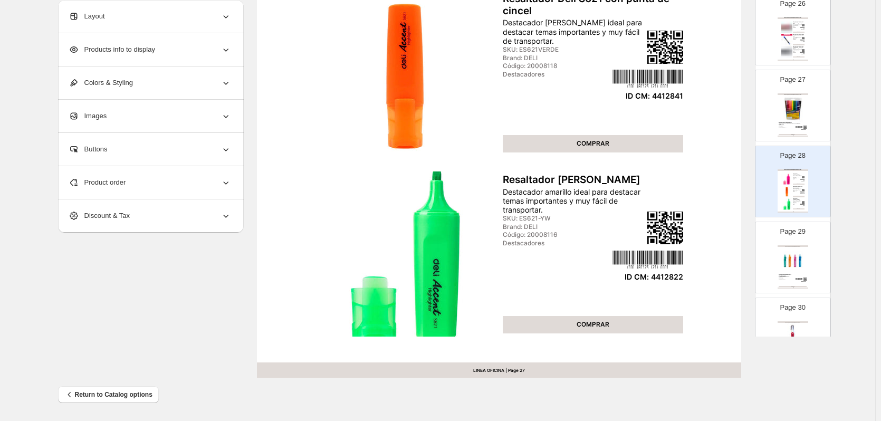
click at [785, 278] on div "Brand: TORRE" at bounding box center [787, 278] width 17 height 1
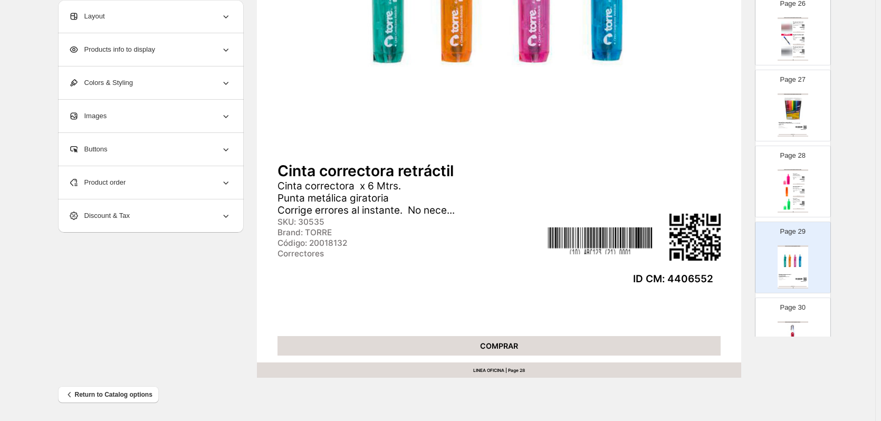
click at [793, 314] on div "Page 30 ARTÍCULOS DE ESCRITURA / CORRECTORES Corrector Liquido Rhein 7 ml Alta …" at bounding box center [789, 329] width 66 height 71
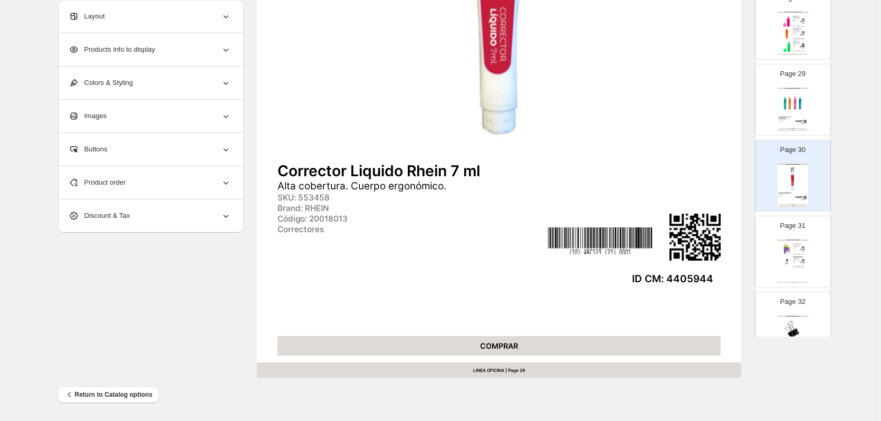
scroll to position [2111, 0]
click at [789, 249] on img at bounding box center [788, 249] width 12 height 12
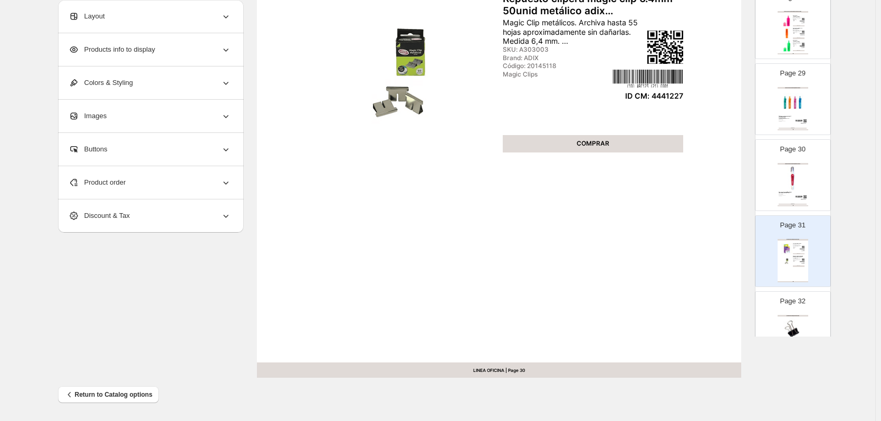
click at [791, 315] on div "INSUMOS DE OFICINA / OTROS INSUMOS" at bounding box center [793, 316] width 31 height 2
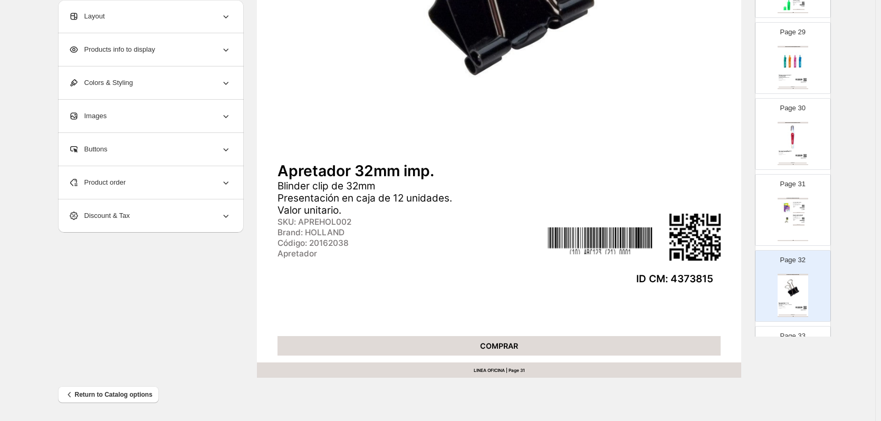
scroll to position [2217, 0]
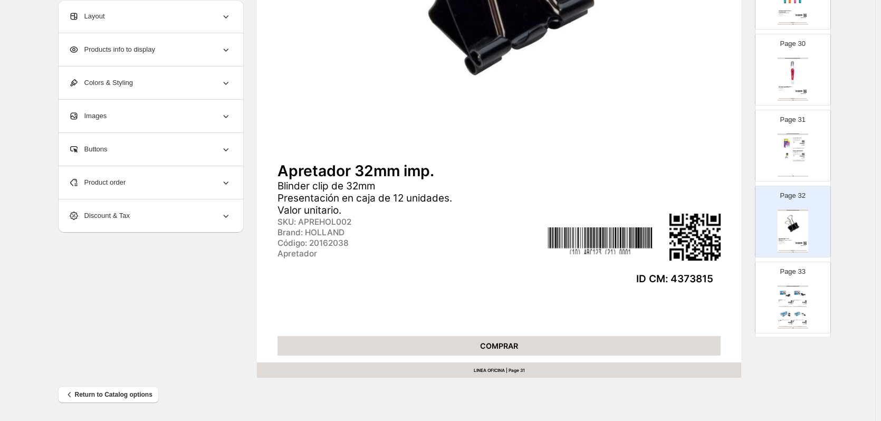
click at [800, 299] on img at bounding box center [800, 293] width 14 height 13
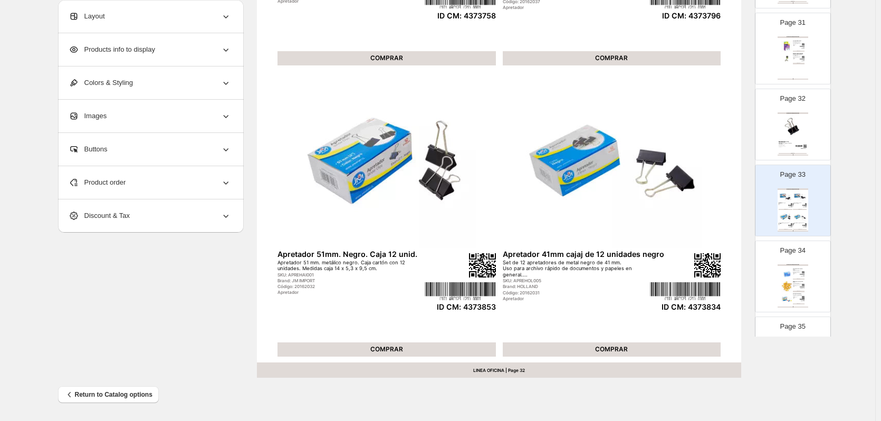
scroll to position [2322, 0]
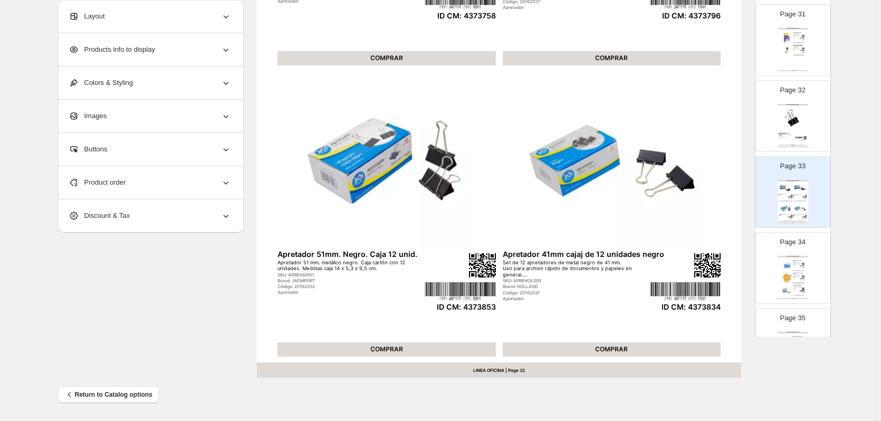
click at [772, 277] on div "Page 34 INSUMOS DE OFICINA / OTROS INSUMOS Chince plateado x 100 uni Hand Caja …" at bounding box center [789, 264] width 66 height 71
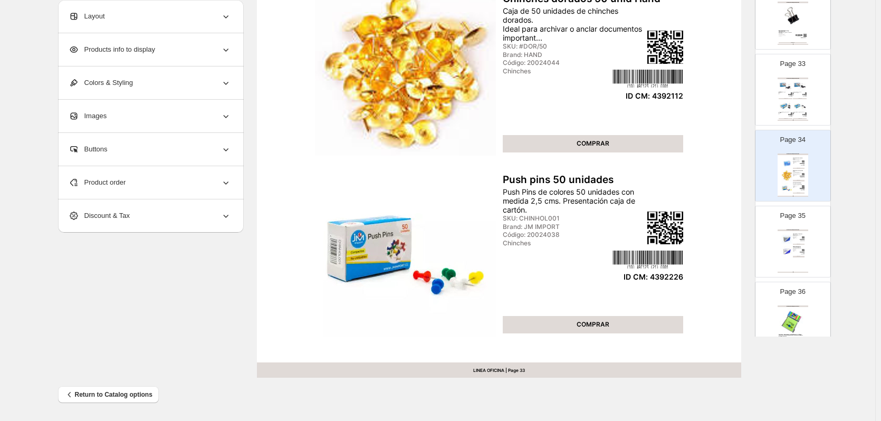
scroll to position [2428, 0]
click at [789, 255] on div "INSUMOS DE OFICINA / OTROS INSUMOS Clips 78mm estriado 50un Hand *3*10 Caja de …" at bounding box center [793, 247] width 31 height 43
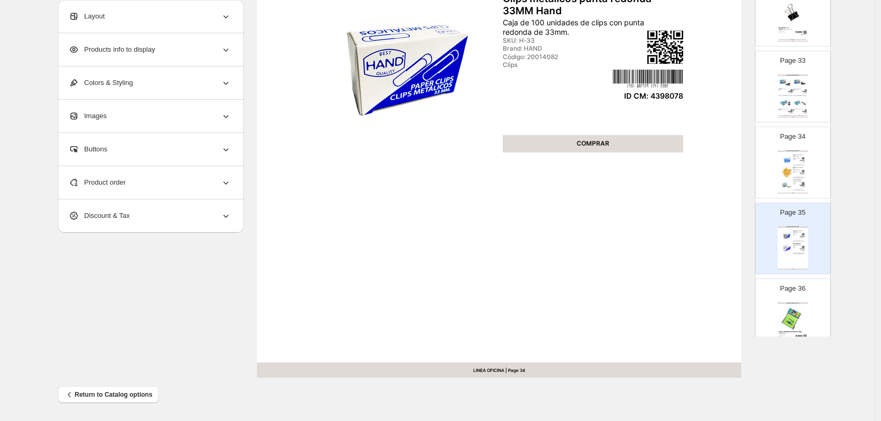
click at [796, 318] on img at bounding box center [793, 318] width 28 height 26
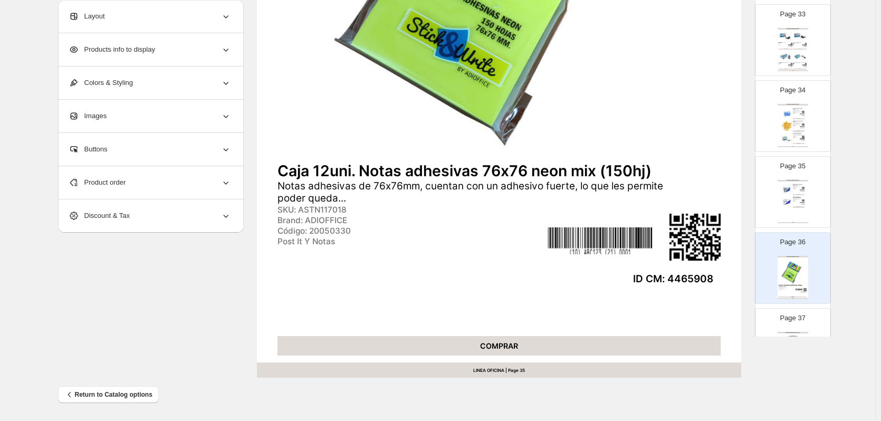
scroll to position [2533, 0]
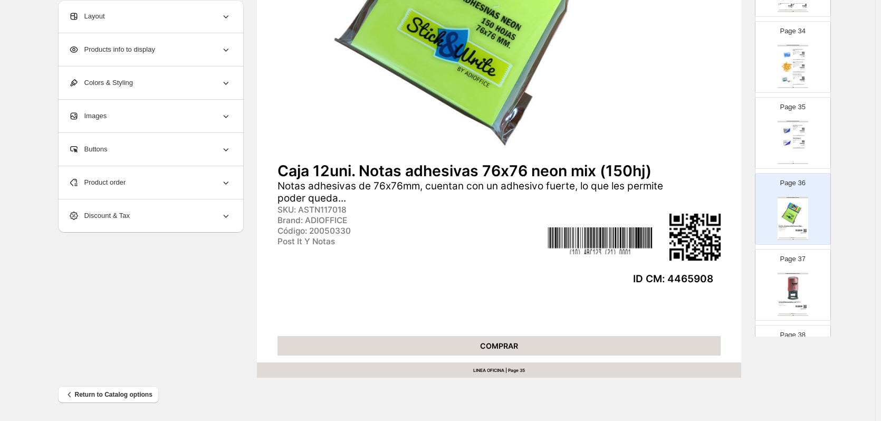
click at [789, 279] on img at bounding box center [793, 288] width 28 height 26
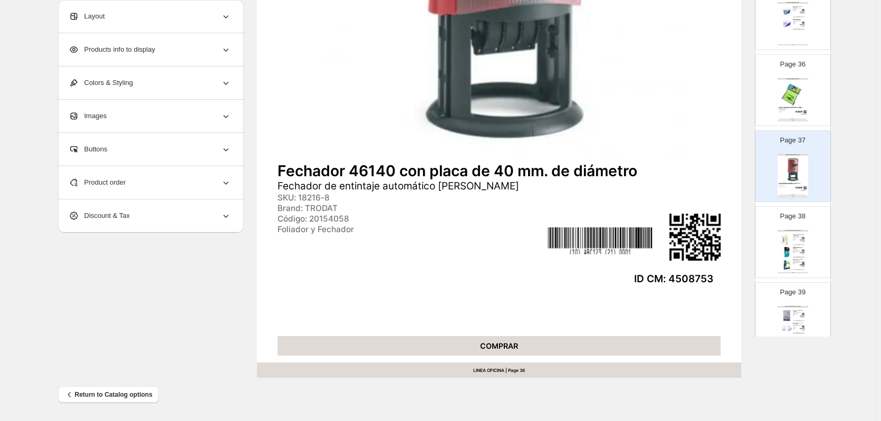
scroll to position [2691, 0]
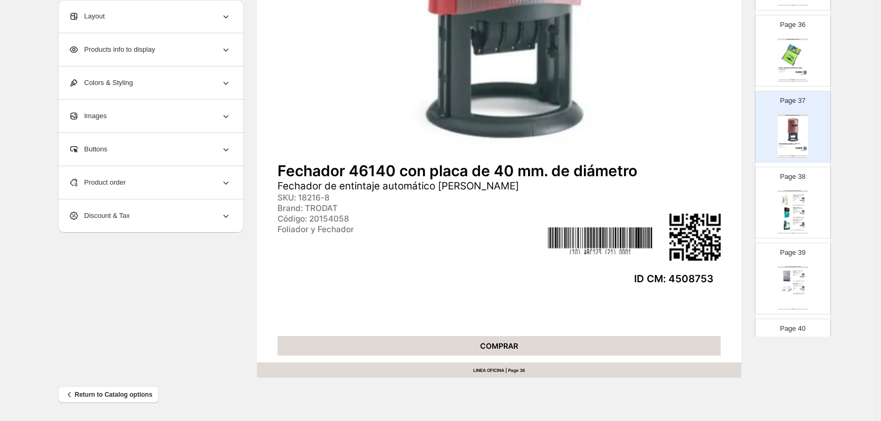
click at [791, 223] on img at bounding box center [788, 226] width 12 height 12
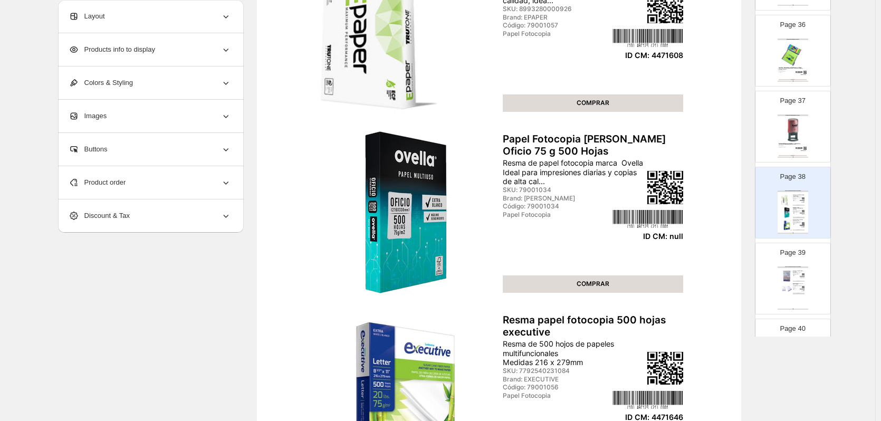
scroll to position [133, 0]
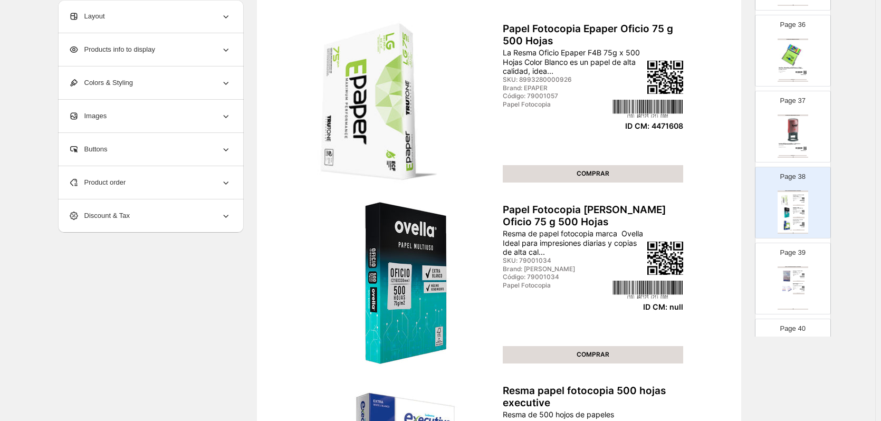
click at [158, 182] on div "Product order" at bounding box center [150, 182] width 163 height 33
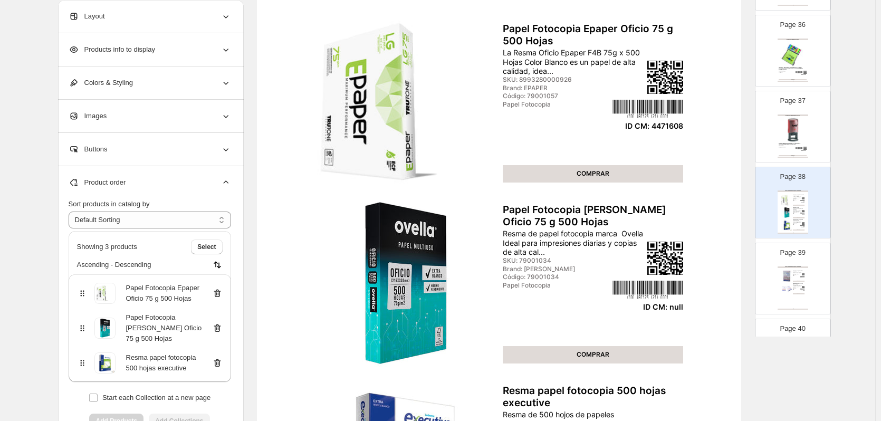
click at [218, 323] on icon at bounding box center [217, 328] width 11 height 11
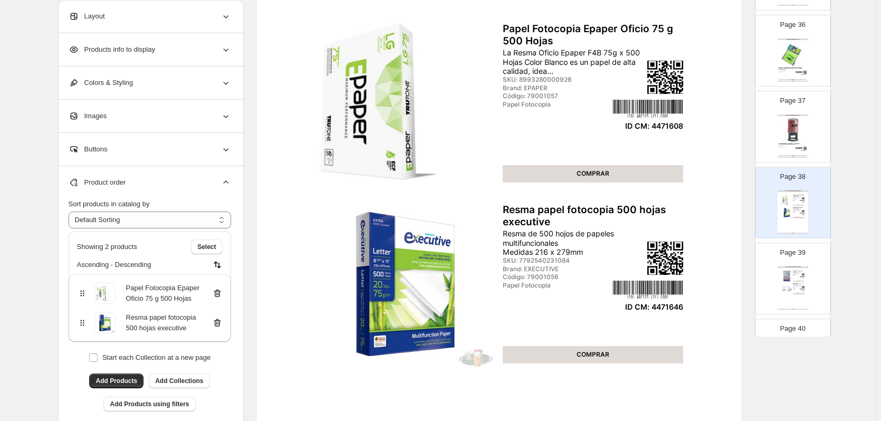
click at [804, 272] on div "PAPEL FOTOCOPIA Y MÁS / PAPEL FOTOCOPIA Papel Fotocopia Excellent Copy Oficio R…" at bounding box center [793, 288] width 31 height 43
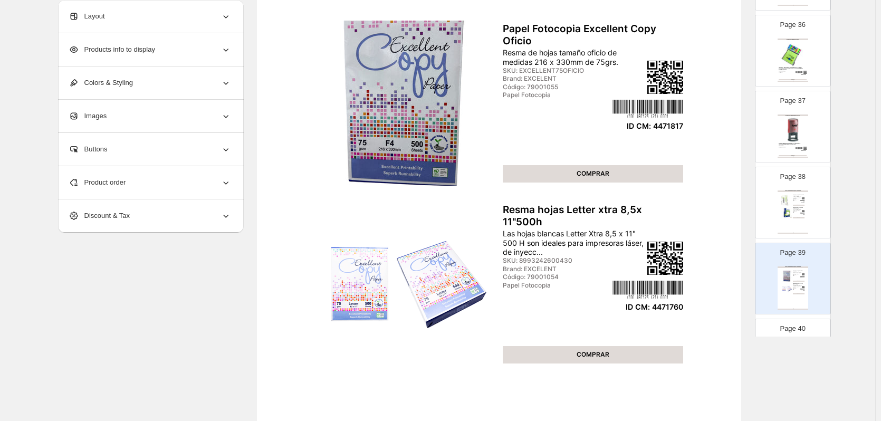
scroll to position [2744, 0]
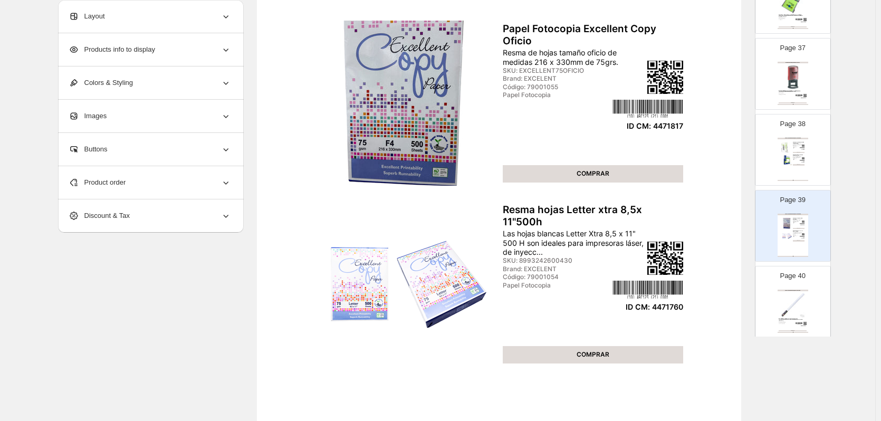
click at [797, 293] on img at bounding box center [793, 305] width 28 height 26
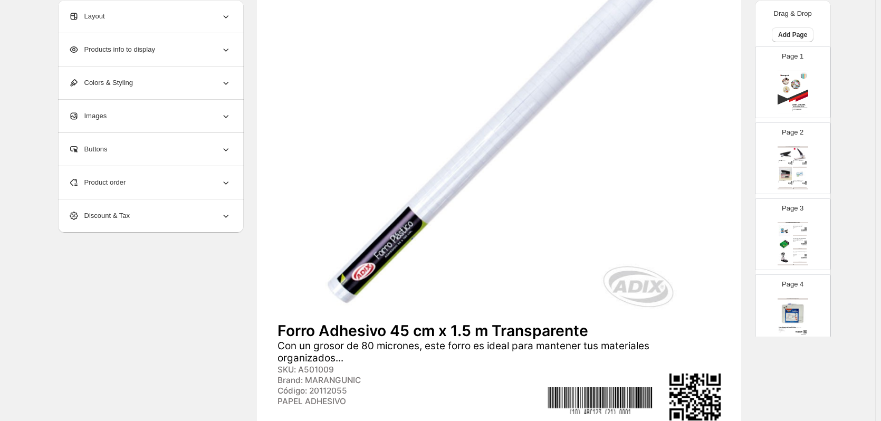
scroll to position [0, 0]
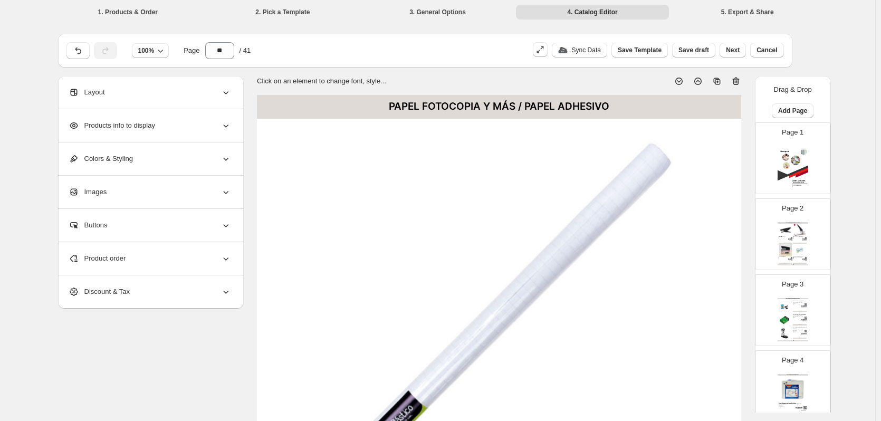
click at [786, 234] on img at bounding box center [786, 230] width 14 height 13
type input "*"
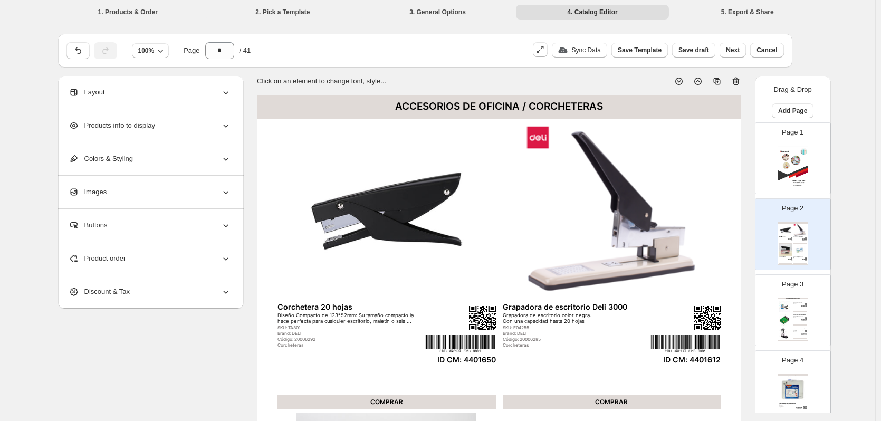
drag, startPoint x: 694, startPoint y: 50, endPoint x: 652, endPoint y: 72, distance: 47.2
click at [652, 72] on div "**********" at bounding box center [434, 393] width 768 height 736
click at [706, 50] on span "Save draft" at bounding box center [694, 50] width 31 height 8
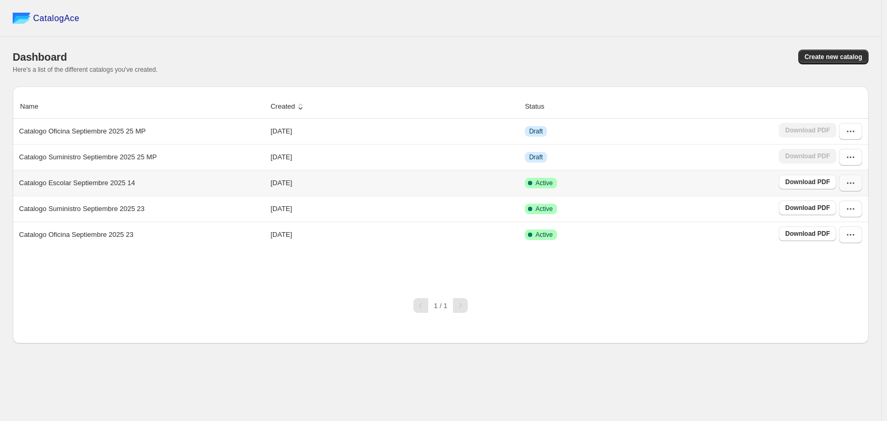
click at [851, 180] on icon "button" at bounding box center [850, 183] width 11 height 11
click at [830, 246] on span "Duplicate Catalog" at bounding box center [836, 255] width 28 height 18
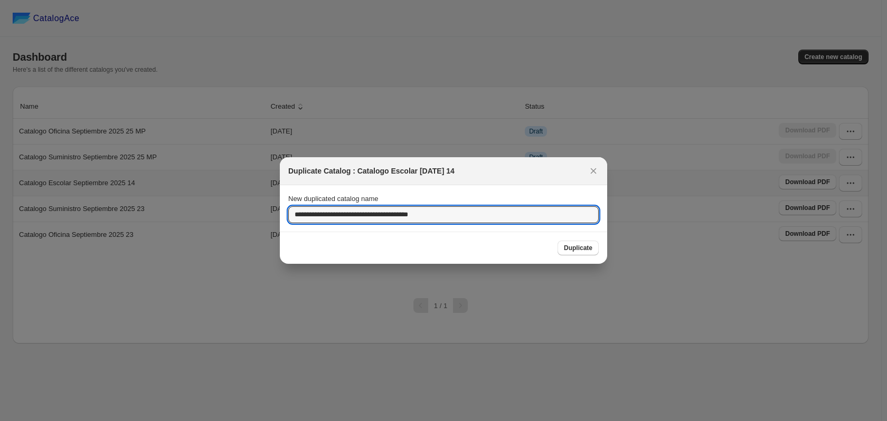
drag, startPoint x: 320, startPoint y: 217, endPoint x: 260, endPoint y: 217, distance: 59.6
click at [262, 421] on div "**********" at bounding box center [443, 421] width 887 height 0
click at [413, 217] on input "**********" at bounding box center [443, 214] width 310 height 17
type input "**********"
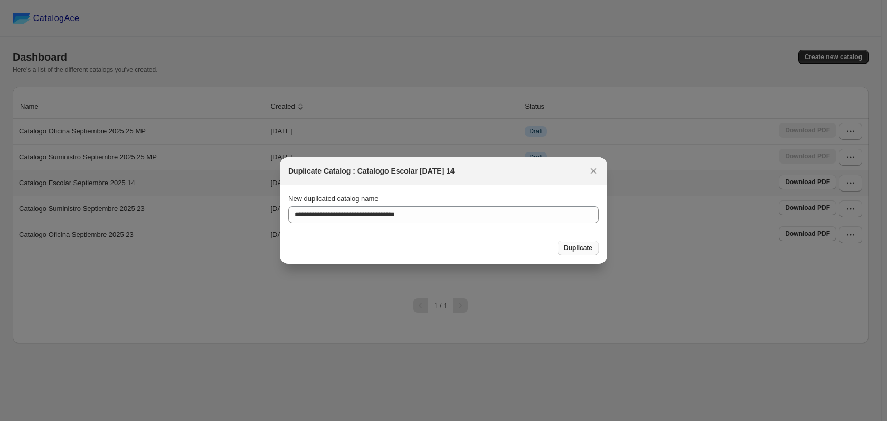
click at [575, 248] on span "Duplicate" at bounding box center [578, 248] width 28 height 8
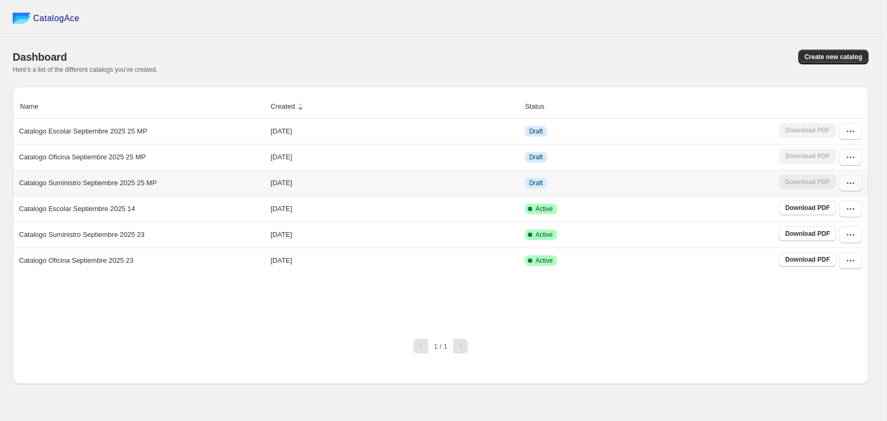
click at [845, 185] on icon "button" at bounding box center [850, 183] width 11 height 11
click at [850, 131] on icon "button" at bounding box center [850, 131] width 11 height 11
click at [838, 222] on span "Edit" at bounding box center [849, 227] width 54 height 11
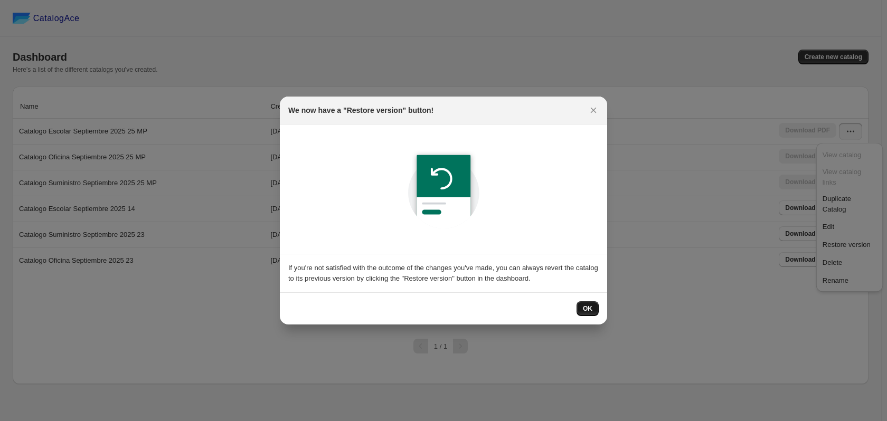
click at [588, 309] on span "OK" at bounding box center [587, 309] width 9 height 8
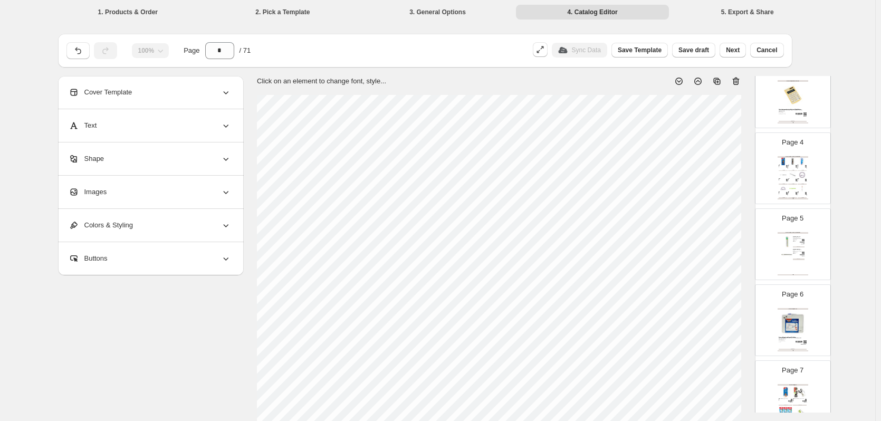
scroll to position [100, 0]
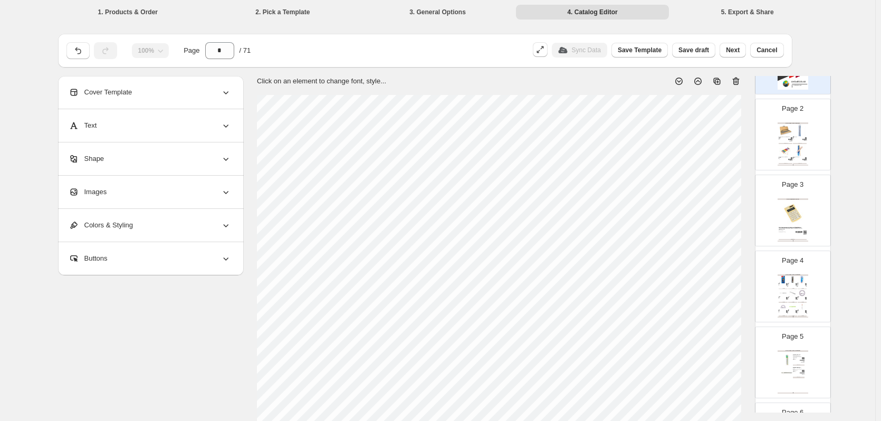
click at [807, 142] on div "Page 2 Accesorios / Instrumentos Musicales Metalófono 13 notas metálico / malet…" at bounding box center [789, 130] width 66 height 71
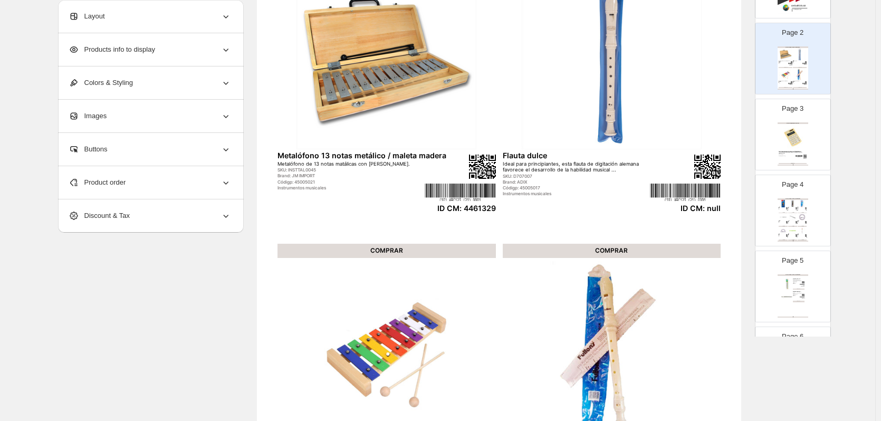
scroll to position [106, 0]
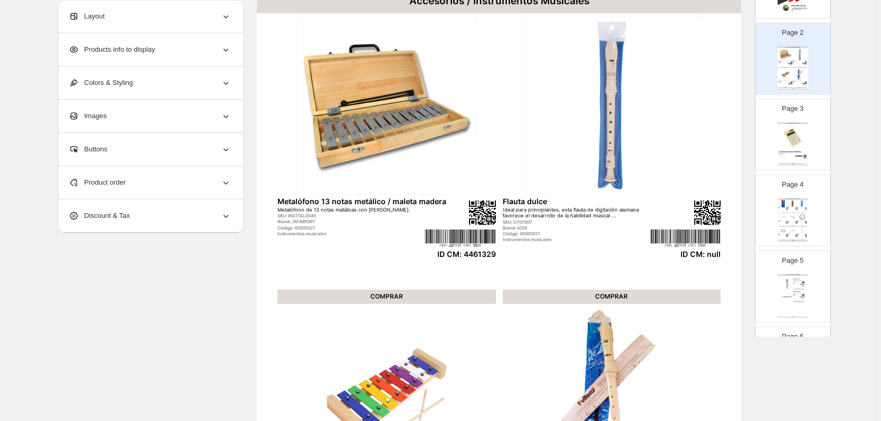
click at [126, 186] on span "Product order" at bounding box center [98, 182] width 58 height 11
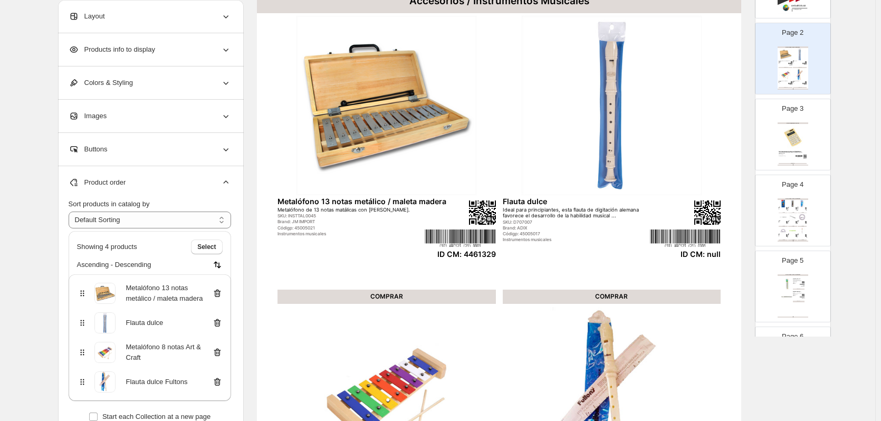
click at [217, 323] on icon at bounding box center [216, 323] width 1 height 3
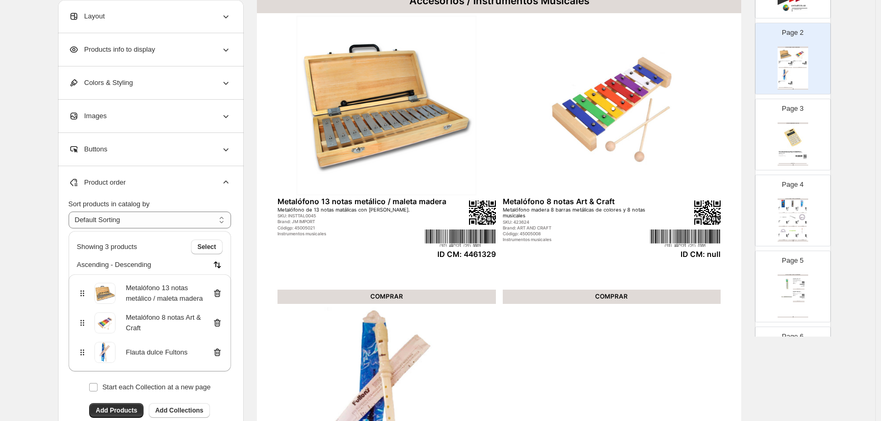
click at [217, 323] on icon at bounding box center [216, 323] width 1 height 3
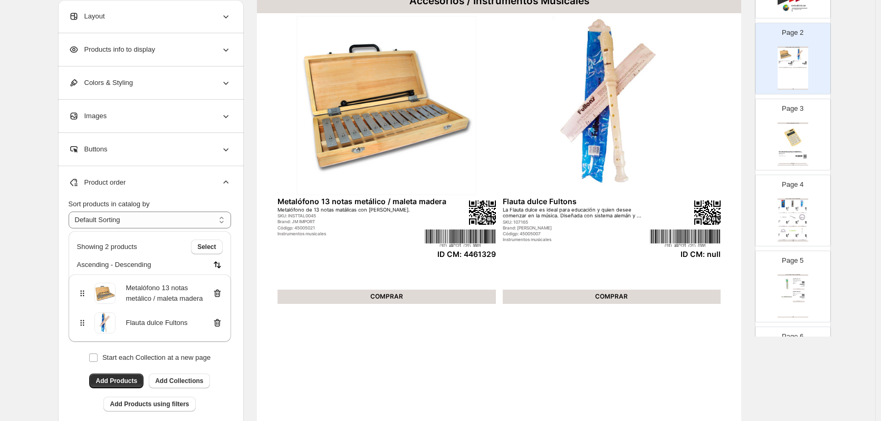
click at [217, 323] on icon at bounding box center [216, 323] width 1 height 3
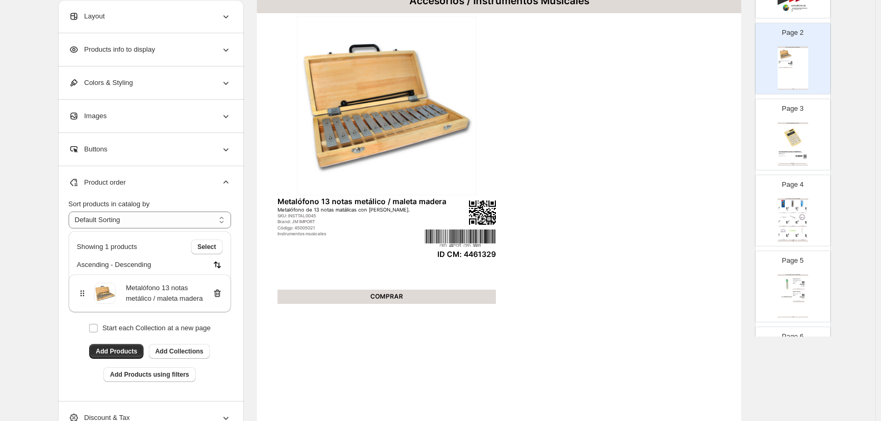
click at [782, 138] on img at bounding box center [793, 138] width 28 height 26
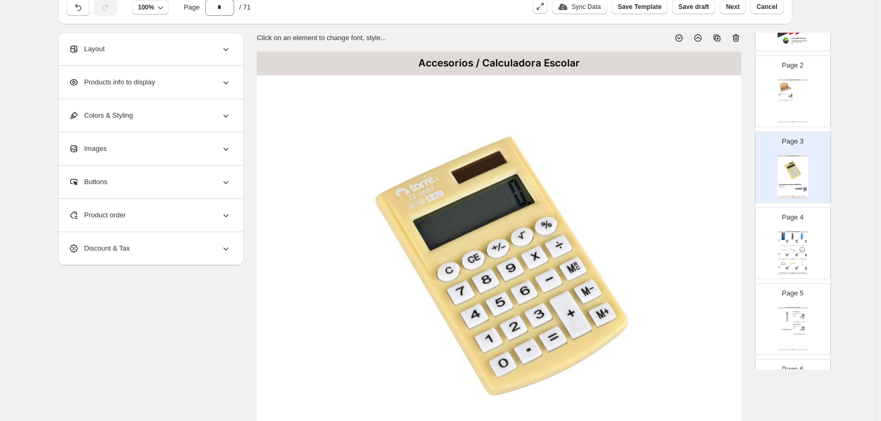
scroll to position [0, 0]
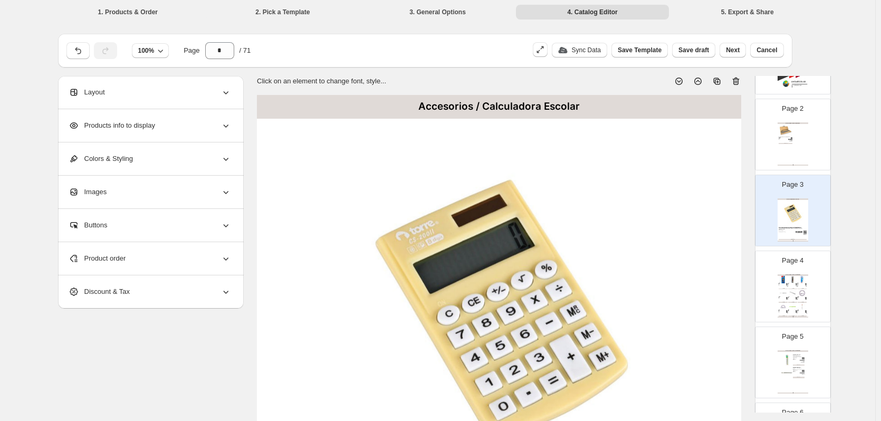
click at [739, 78] on icon at bounding box center [736, 82] width 7 height 8
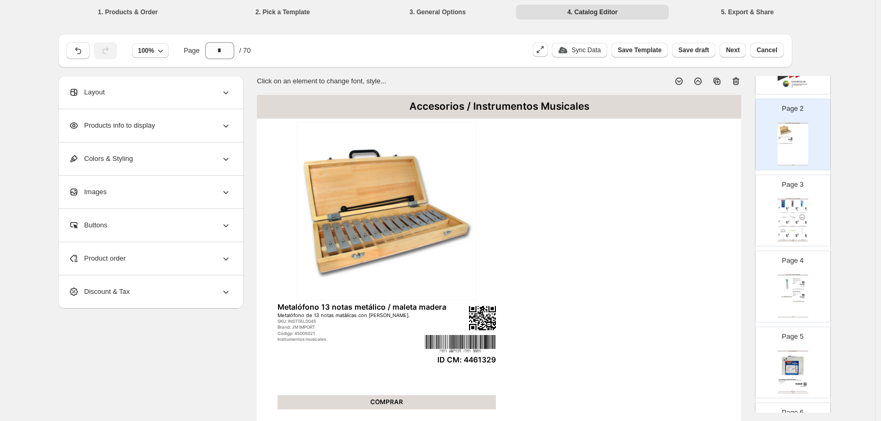
click at [786, 222] on img at bounding box center [787, 222] width 2 height 2
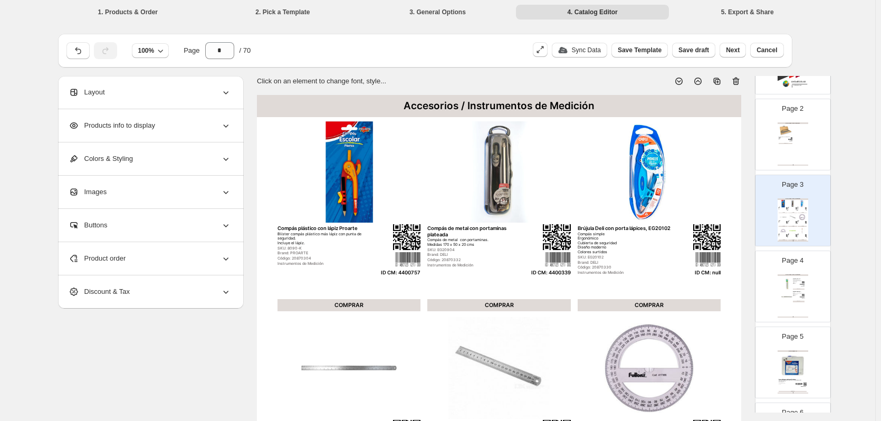
click at [158, 255] on div "Product order" at bounding box center [150, 258] width 163 height 33
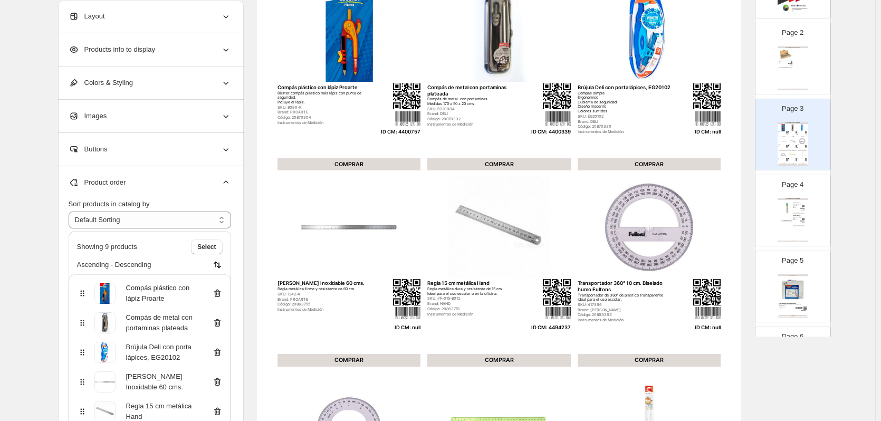
scroll to position [158, 0]
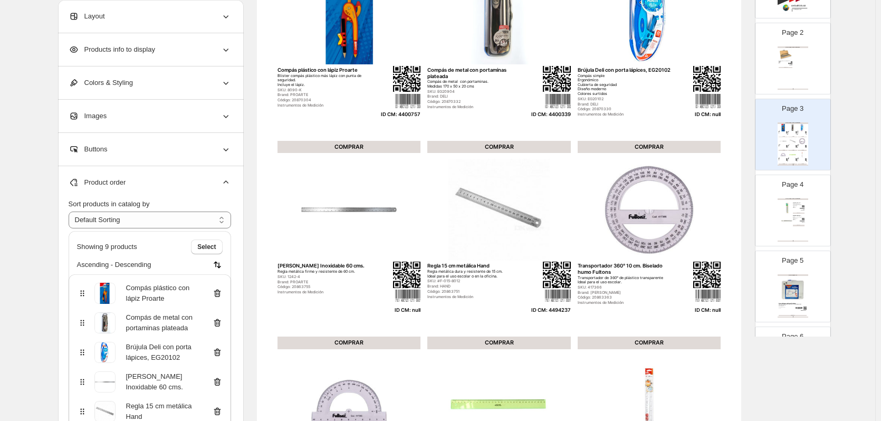
click at [220, 350] on icon at bounding box center [217, 353] width 7 height 8
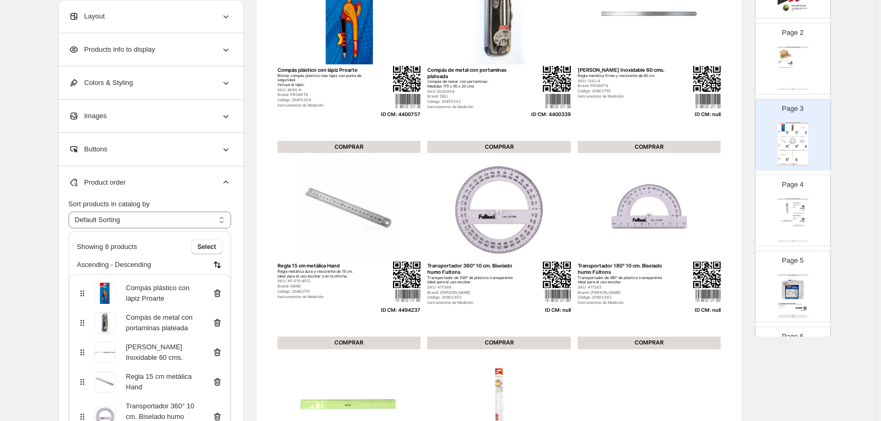
click at [218, 382] on icon at bounding box center [217, 382] width 11 height 11
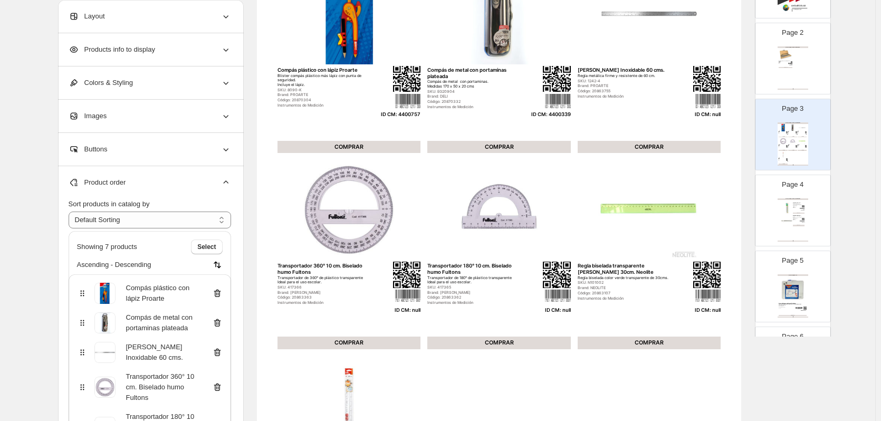
click at [217, 354] on icon at bounding box center [216, 352] width 1 height 3
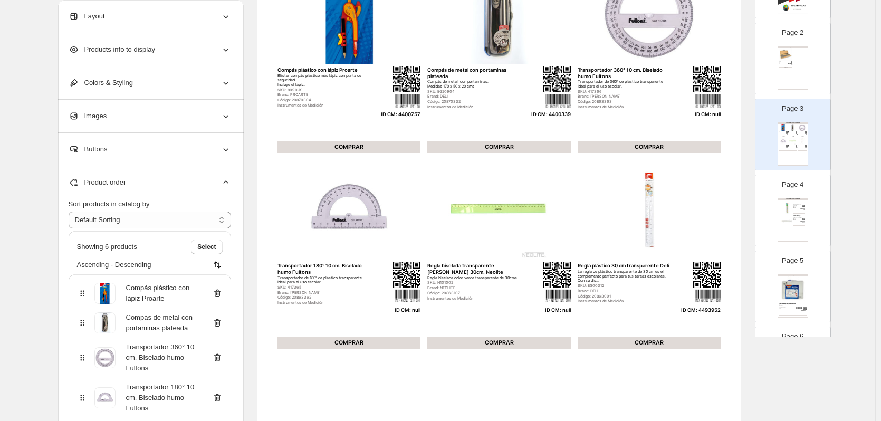
click at [219, 354] on icon at bounding box center [217, 358] width 7 height 8
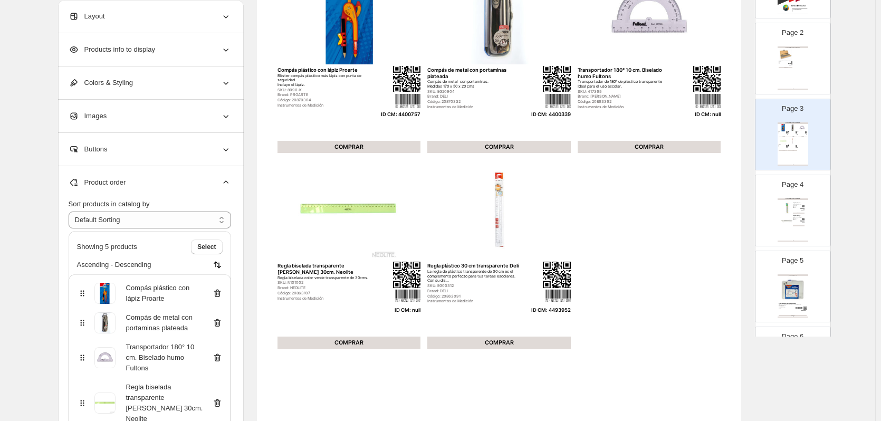
click at [219, 354] on icon at bounding box center [217, 358] width 7 height 8
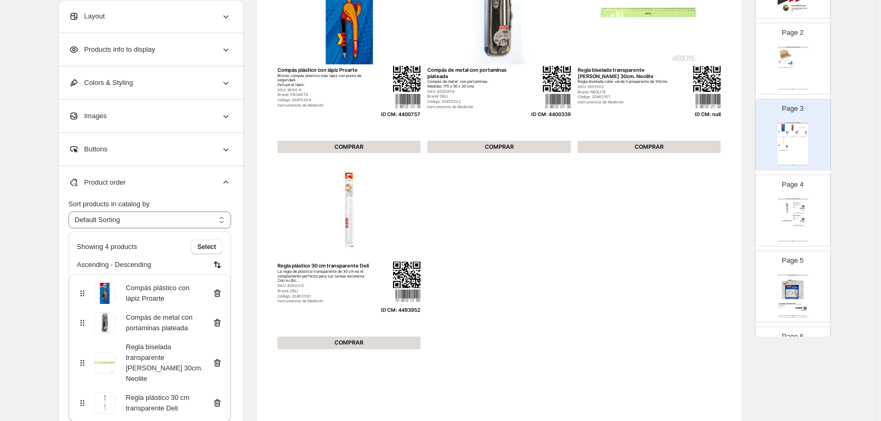
click at [219, 359] on icon at bounding box center [217, 363] width 7 height 8
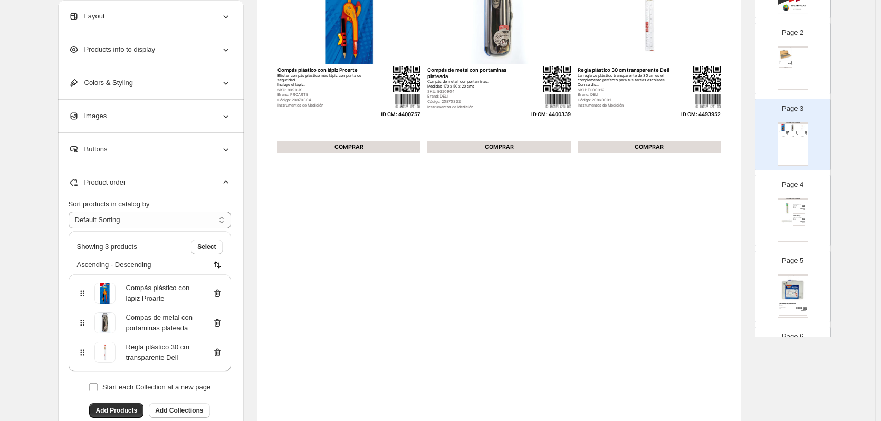
click at [806, 225] on div "Accesorios / Instrumentos de Medición Regla Metálica 15 cm Nada mejor que tener…" at bounding box center [793, 219] width 31 height 43
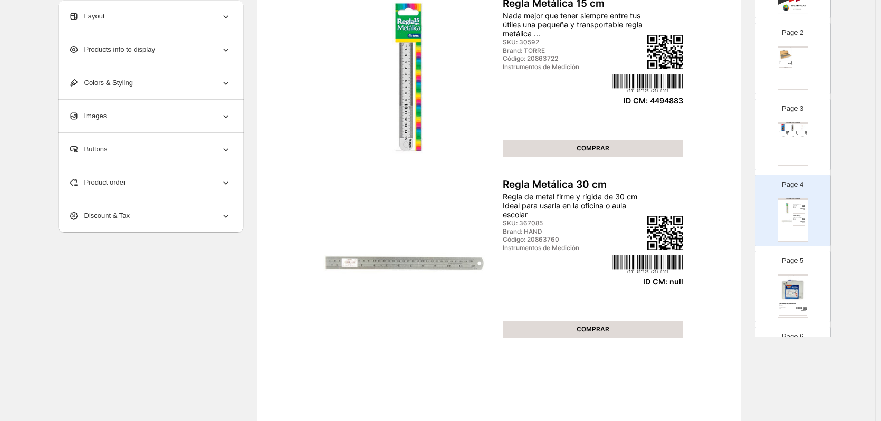
click at [795, 278] on img at bounding box center [793, 290] width 28 height 26
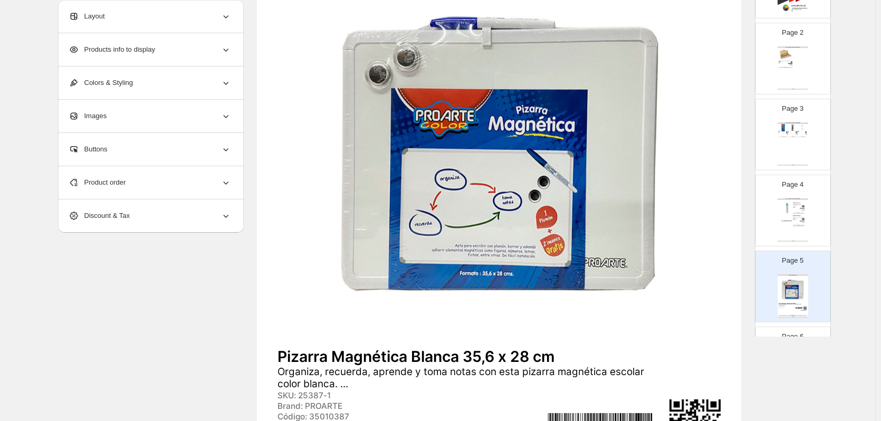
click at [800, 224] on div "Accesorios / Instrumentos de Medición Regla Metálica 15 cm Nada mejor que tener…" at bounding box center [793, 219] width 31 height 43
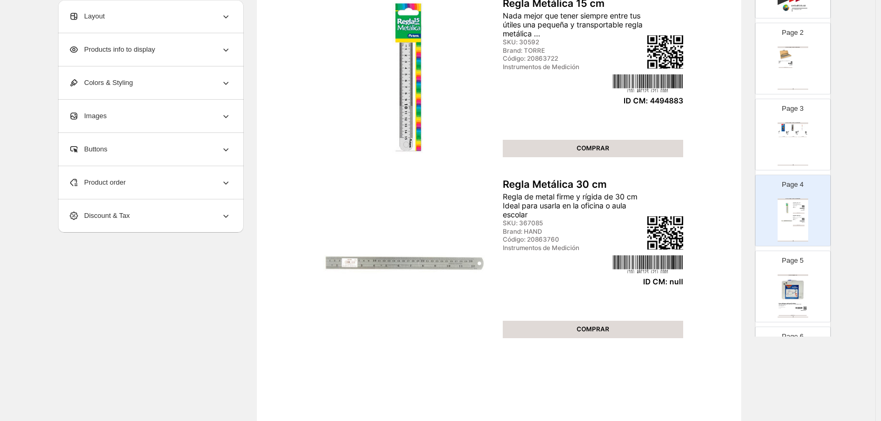
click at [192, 187] on div "Product order" at bounding box center [150, 182] width 163 height 33
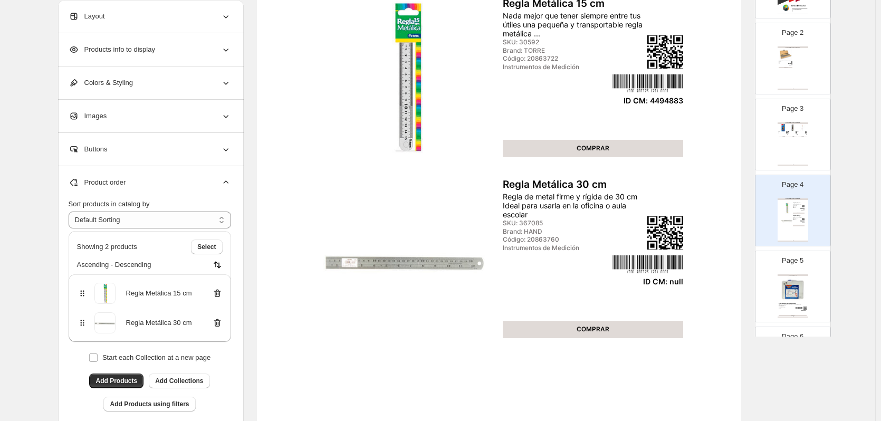
click at [220, 325] on icon at bounding box center [217, 323] width 11 height 11
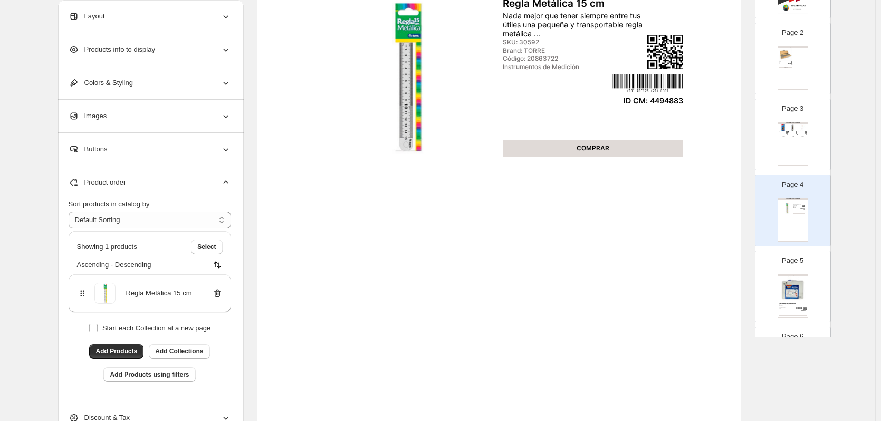
click at [784, 291] on img at bounding box center [793, 290] width 28 height 26
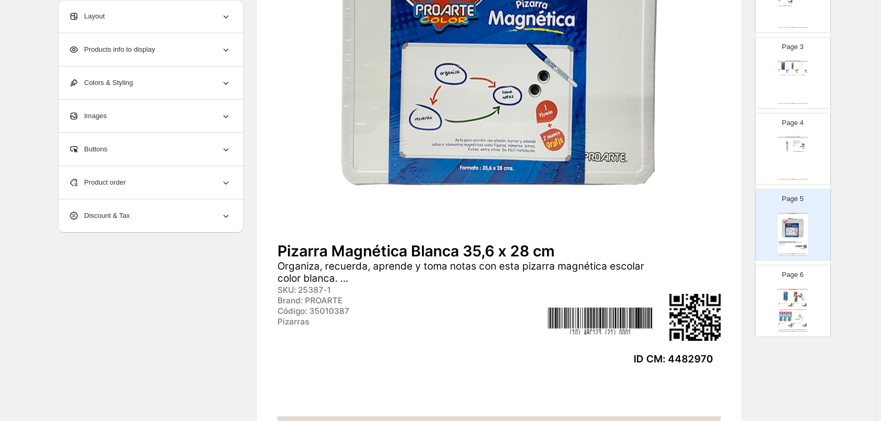
scroll to position [258, 0]
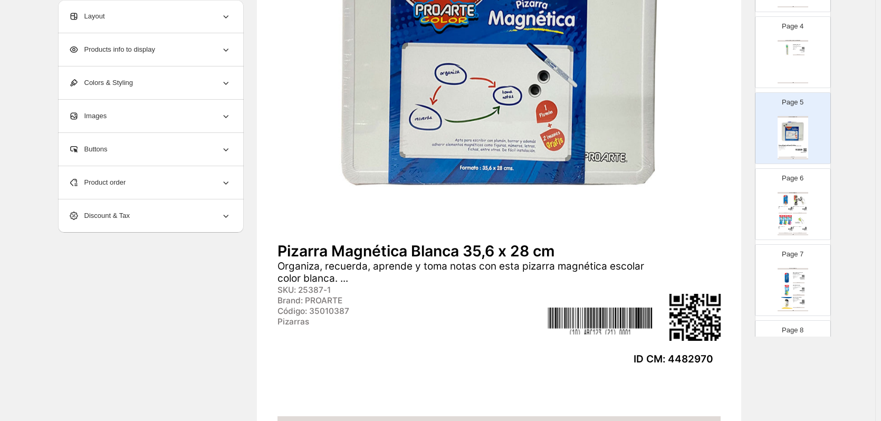
click at [794, 221] on img at bounding box center [800, 220] width 14 height 13
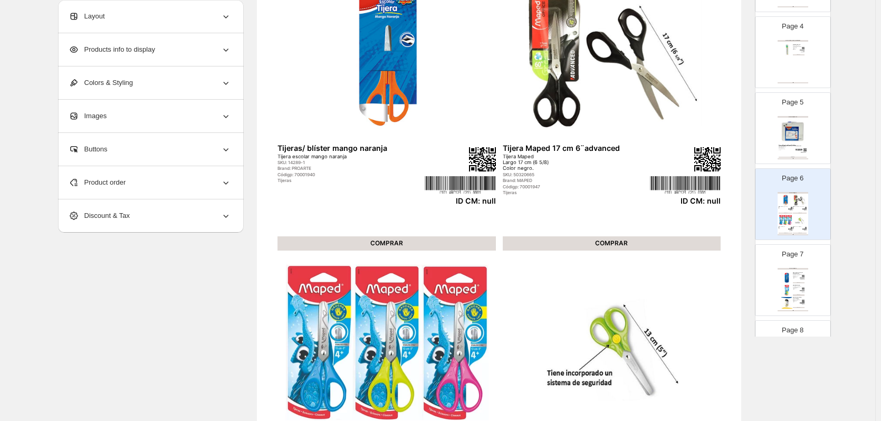
scroll to position [158, 0]
click at [163, 185] on div "Product order" at bounding box center [150, 182] width 163 height 33
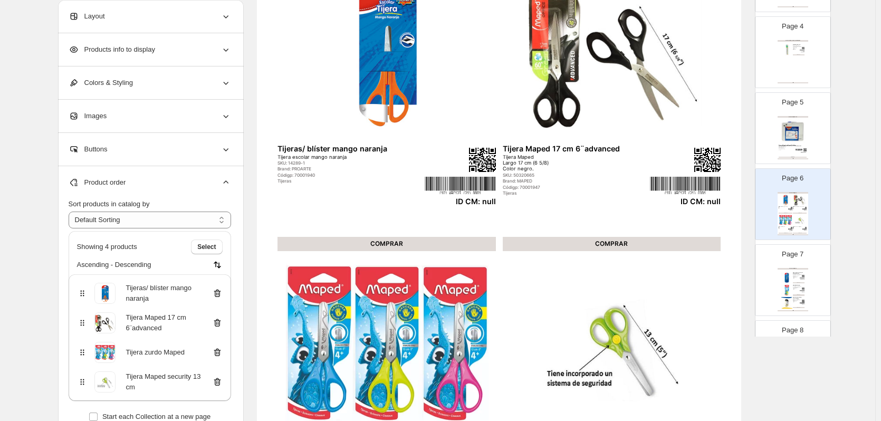
click at [220, 293] on icon at bounding box center [217, 293] width 11 height 11
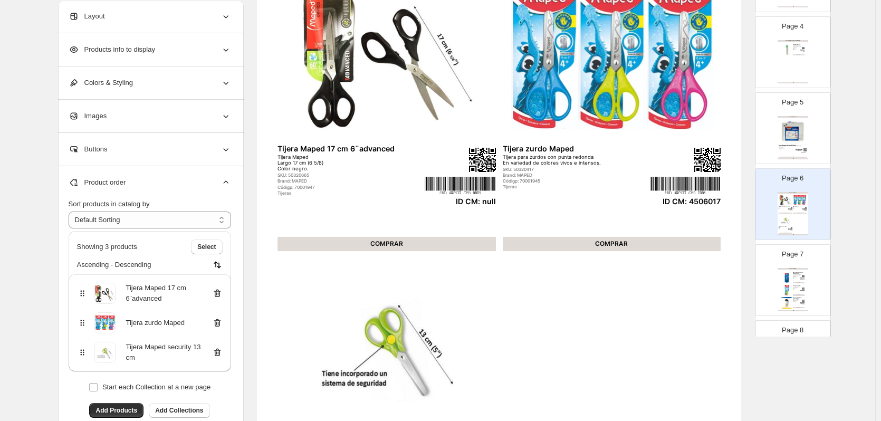
click at [220, 293] on icon at bounding box center [217, 293] width 11 height 11
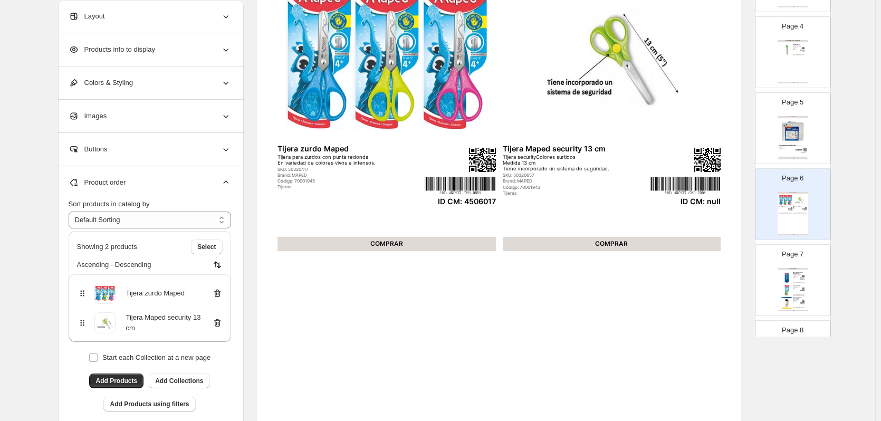
click at [221, 323] on icon at bounding box center [217, 323] width 11 height 11
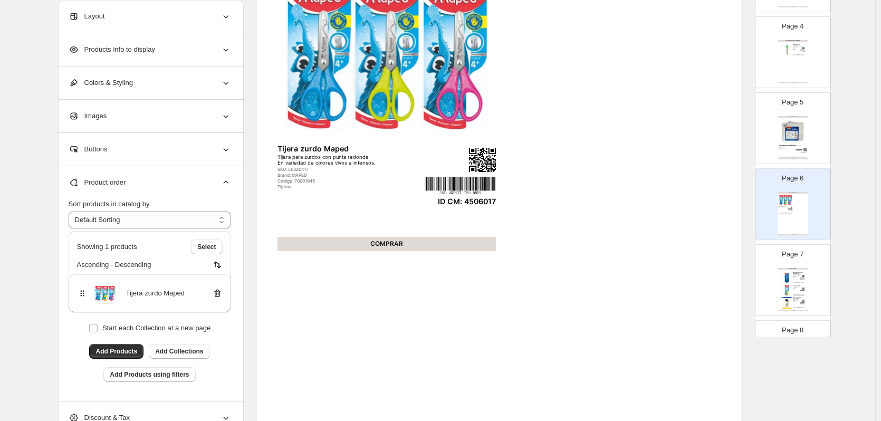
click at [800, 291] on img at bounding box center [802, 290] width 4 height 1
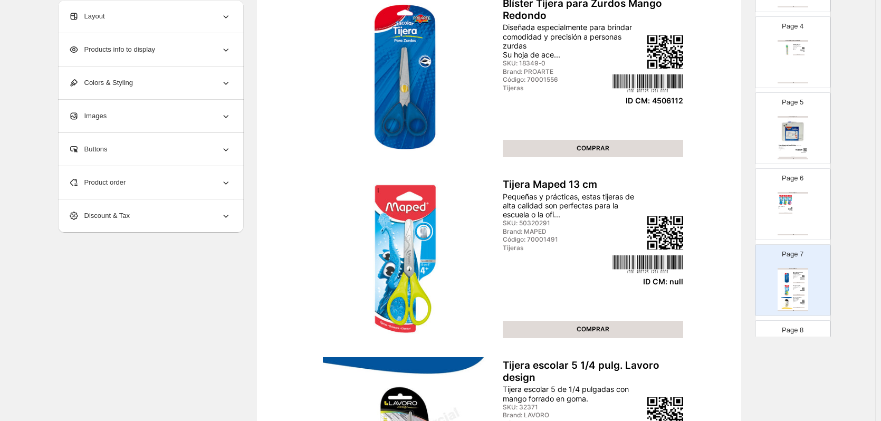
click at [193, 179] on div "Product order" at bounding box center [150, 182] width 163 height 33
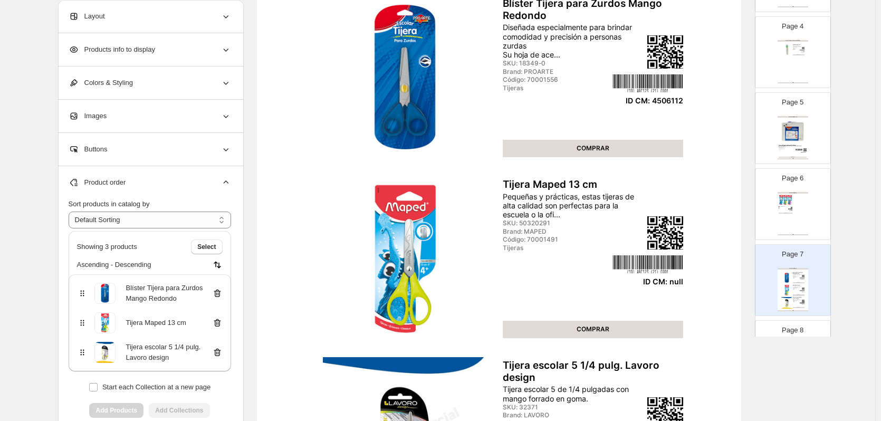
click at [220, 322] on icon at bounding box center [217, 323] width 11 height 11
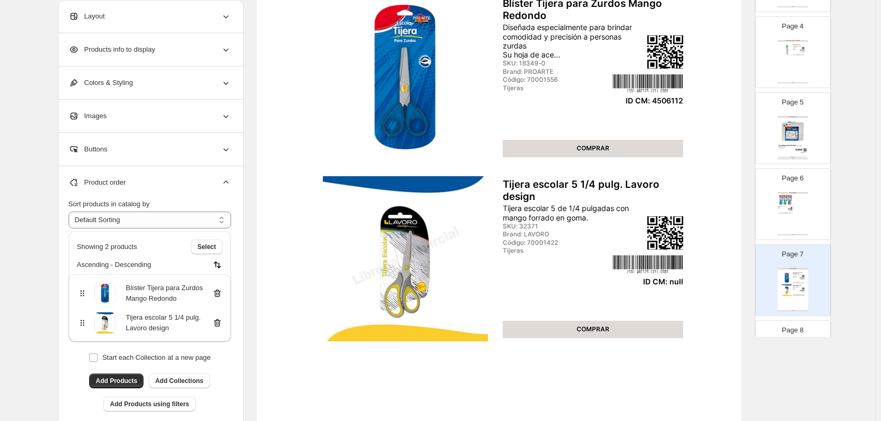
click at [220, 322] on icon at bounding box center [217, 323] width 11 height 11
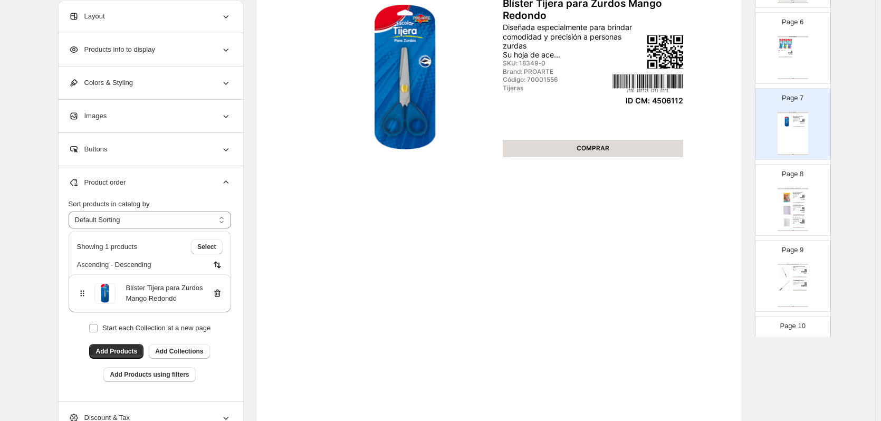
scroll to position [416, 0]
click at [800, 205] on div "Forro plástico universitario. Color transparente y borde extra reforzado. Medid…" at bounding box center [797, 205] width 9 height 3
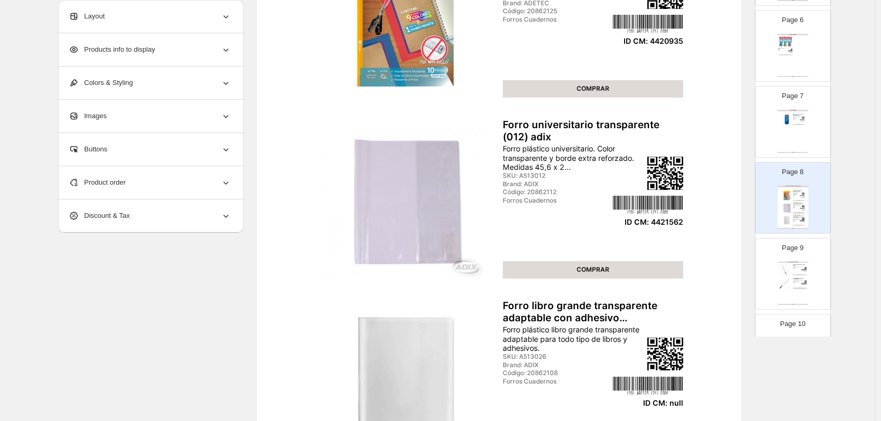
scroll to position [317, 0]
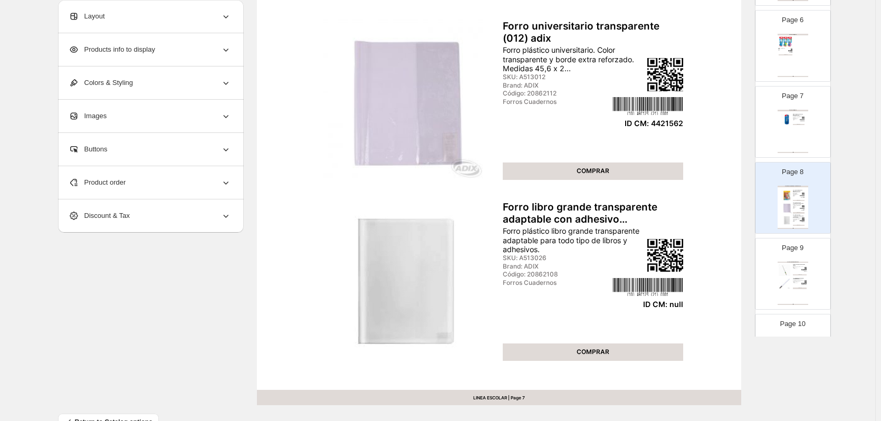
click at [180, 184] on div "Product order" at bounding box center [150, 182] width 163 height 33
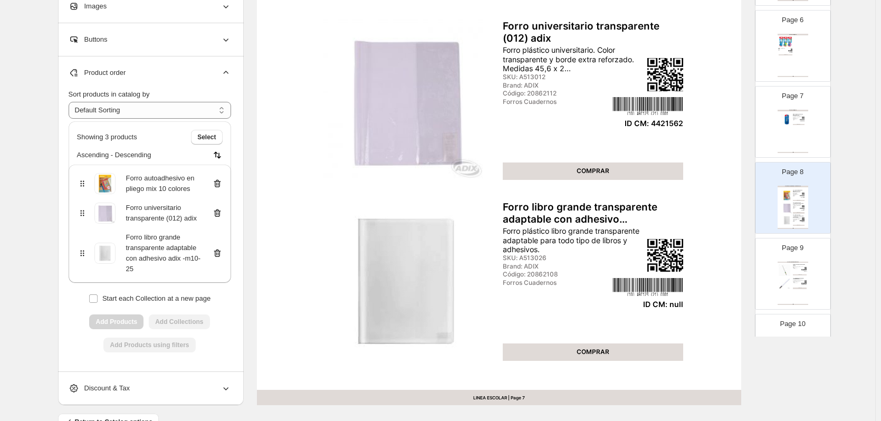
click at [220, 256] on icon at bounding box center [217, 253] width 11 height 11
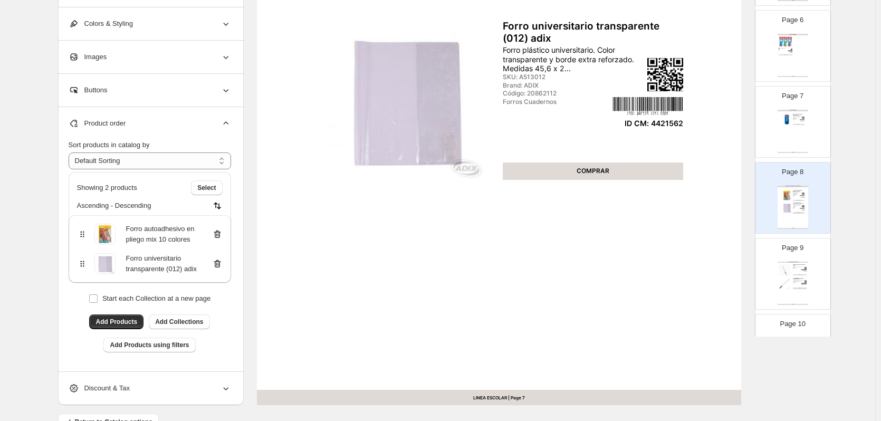
click at [783, 278] on img at bounding box center [785, 284] width 12 height 12
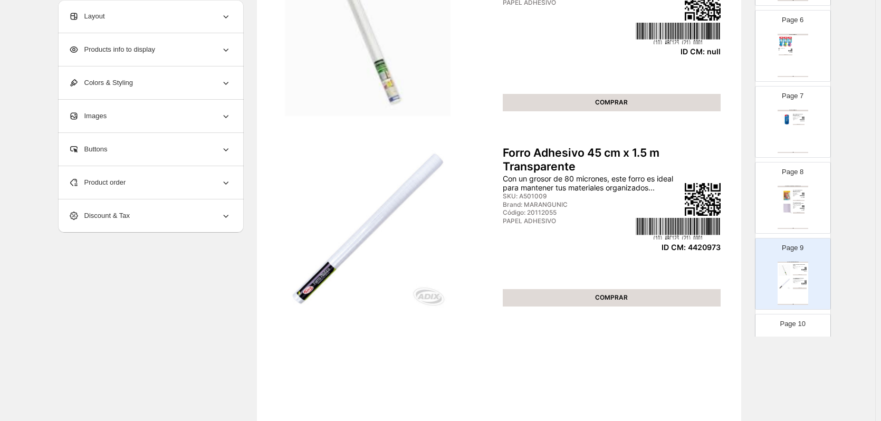
scroll to position [158, 0]
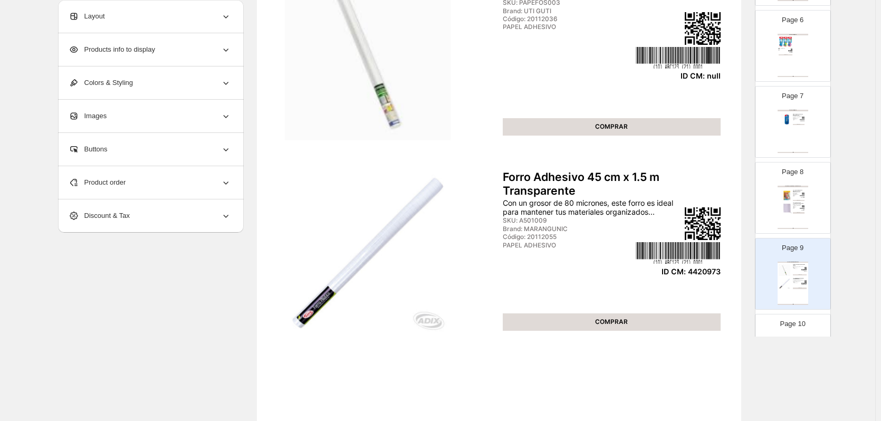
click at [159, 184] on div "Product order" at bounding box center [150, 182] width 163 height 33
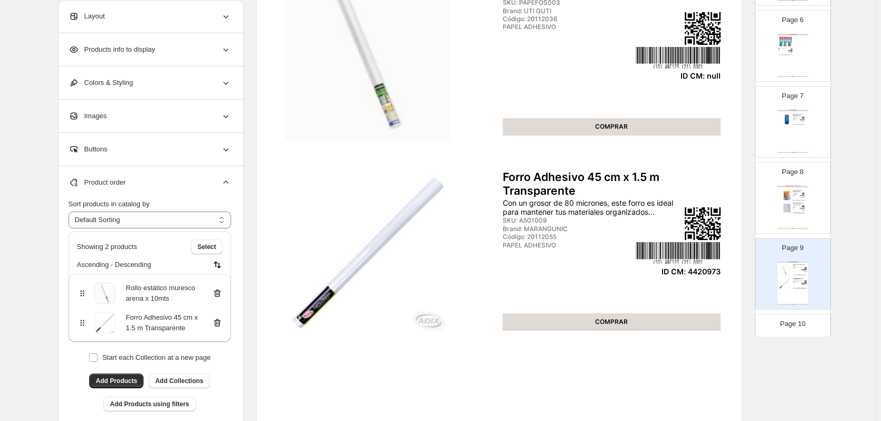
click at [218, 292] on icon at bounding box center [217, 293] width 11 height 11
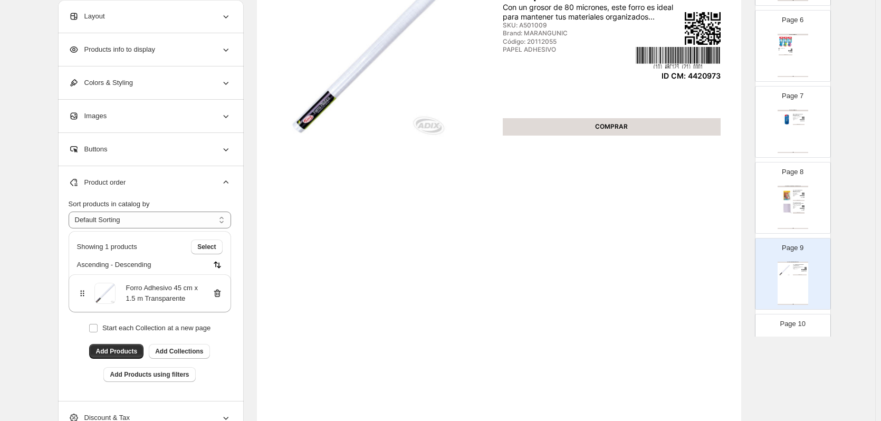
scroll to position [469, 0]
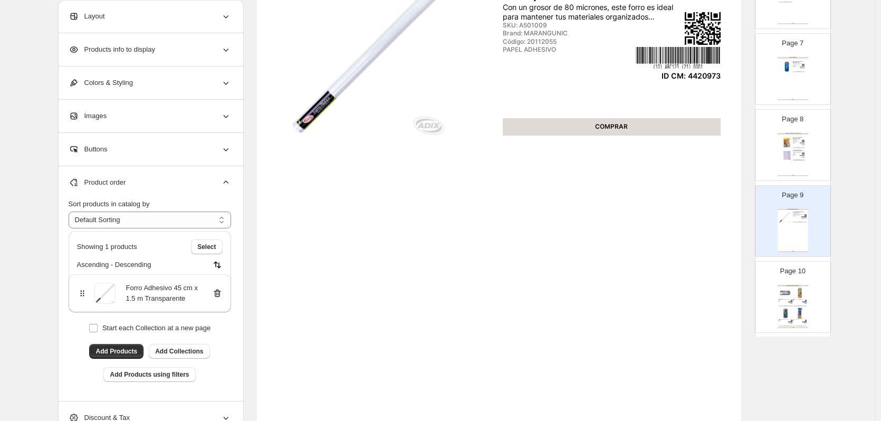
click at [793, 292] on img at bounding box center [800, 293] width 14 height 13
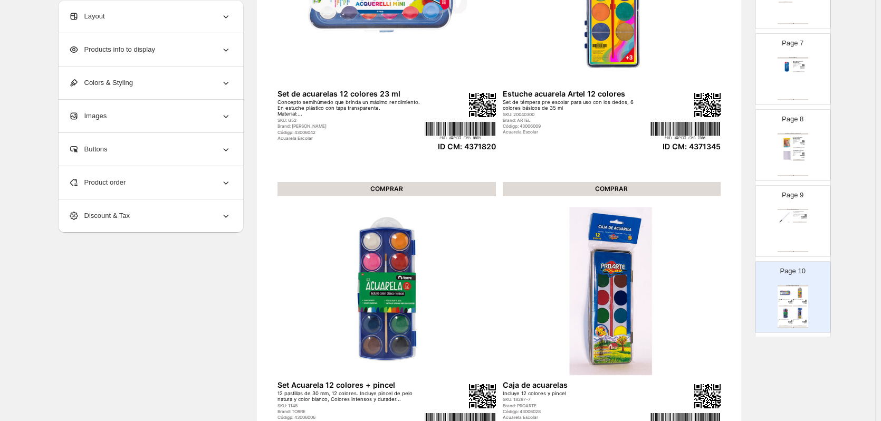
scroll to position [264, 0]
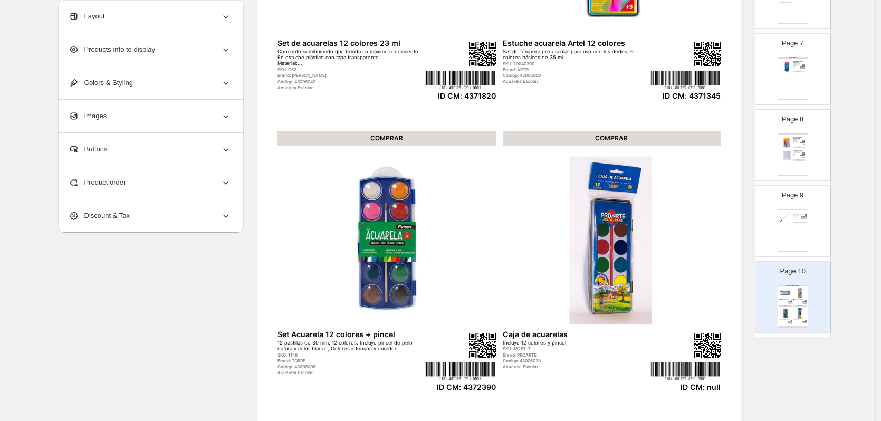
click at [167, 178] on div "Product order" at bounding box center [150, 182] width 163 height 33
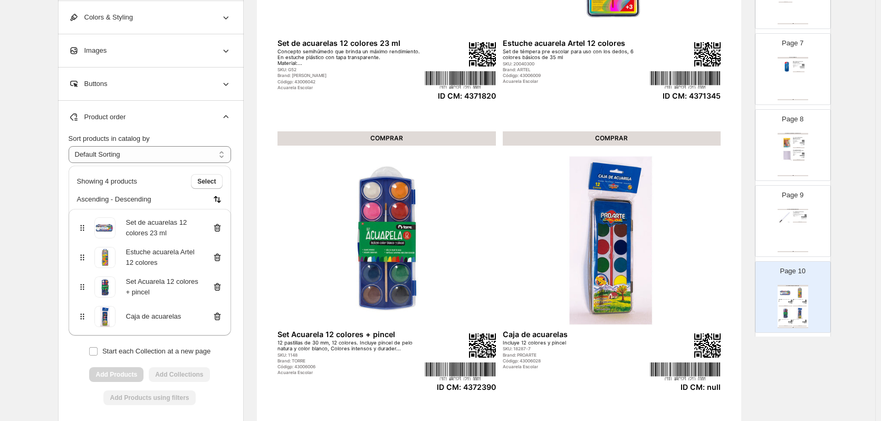
click at [218, 314] on icon at bounding box center [217, 317] width 7 height 8
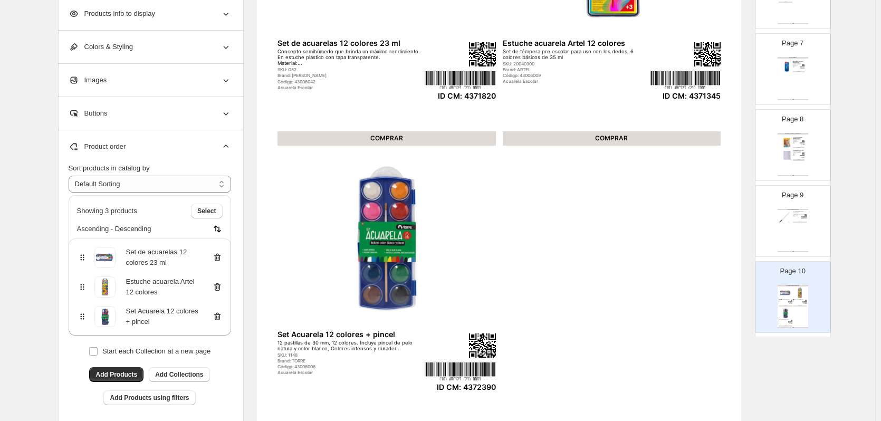
scroll to position [575, 0]
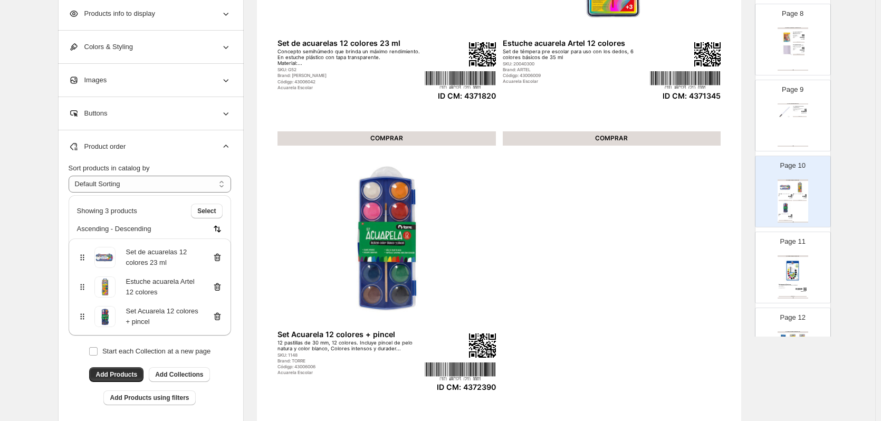
click at [802, 280] on img at bounding box center [793, 271] width 28 height 26
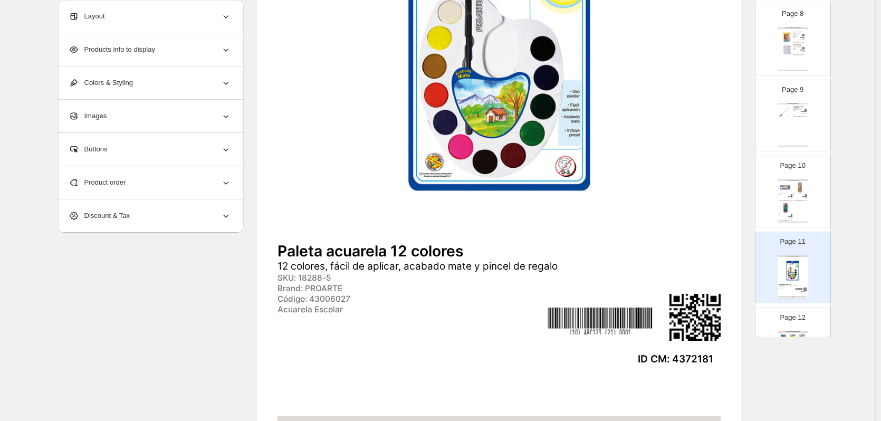
scroll to position [627, 0]
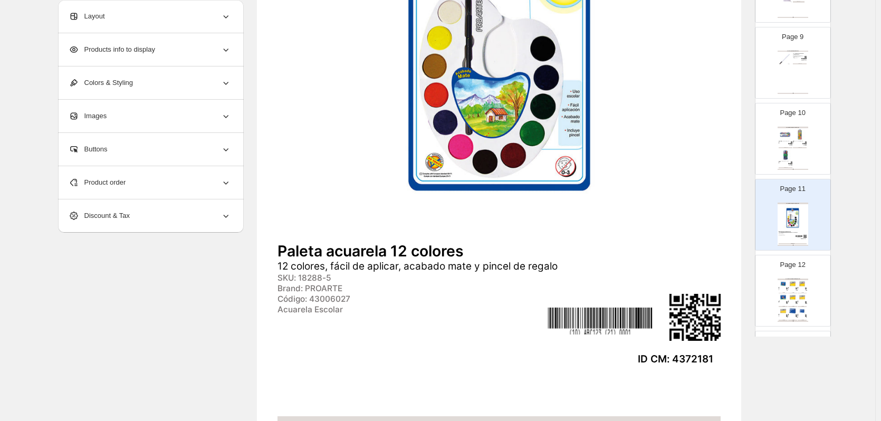
click at [802, 286] on img at bounding box center [802, 283] width 9 height 7
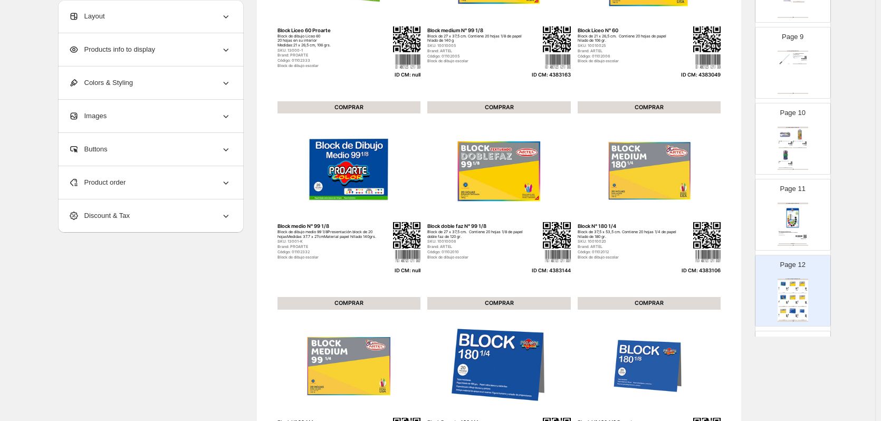
scroll to position [106, 0]
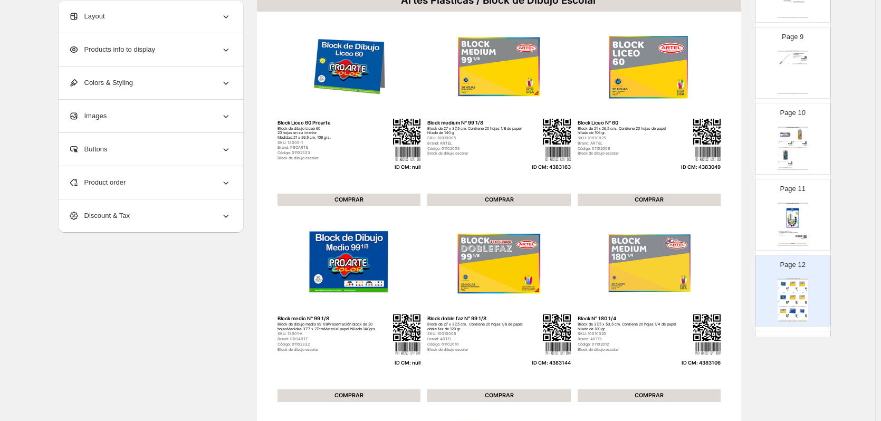
click at [165, 188] on div "Product order" at bounding box center [150, 182] width 163 height 33
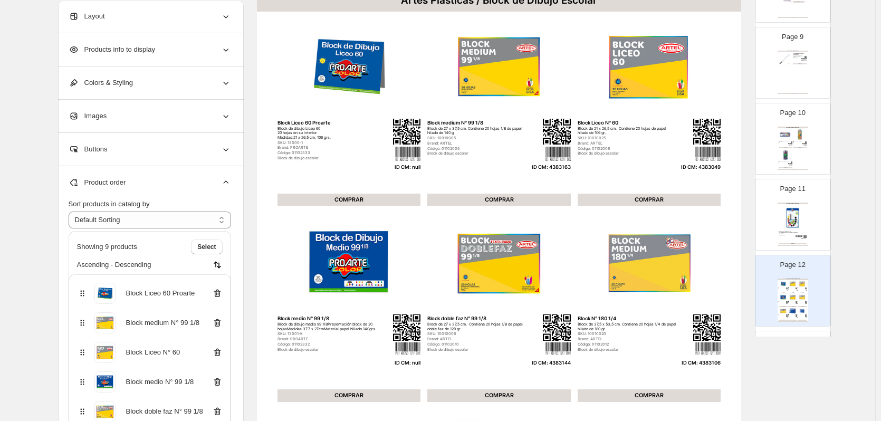
click at [218, 295] on icon at bounding box center [217, 294] width 7 height 8
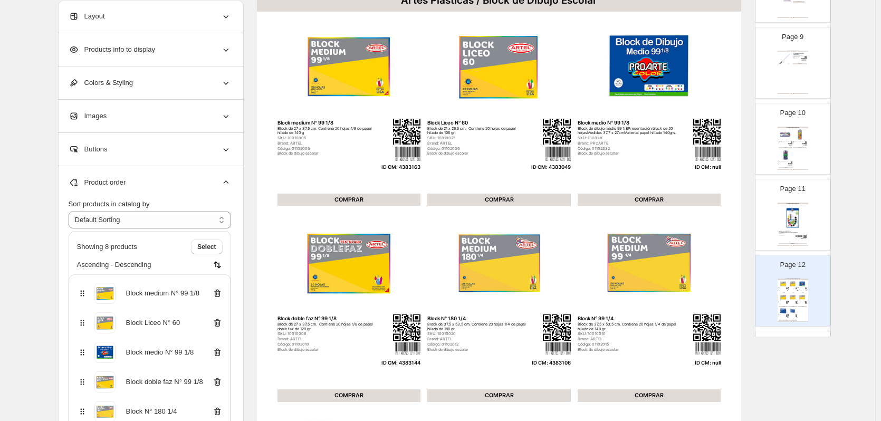
click at [221, 353] on icon at bounding box center [217, 352] width 11 height 11
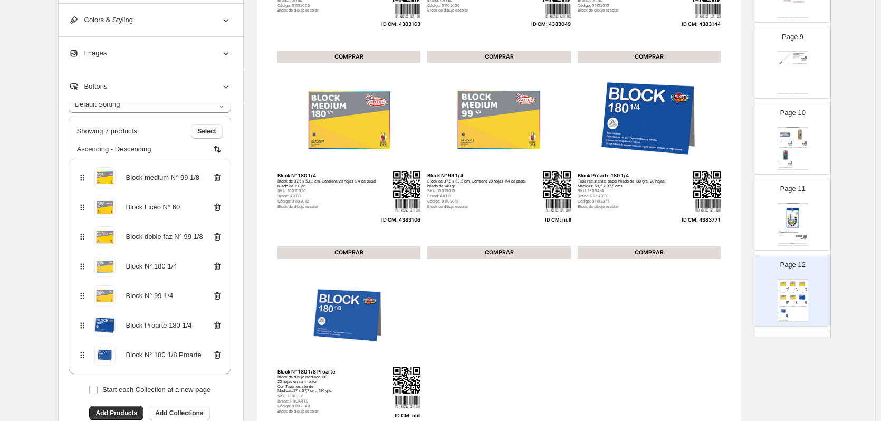
scroll to position [264, 0]
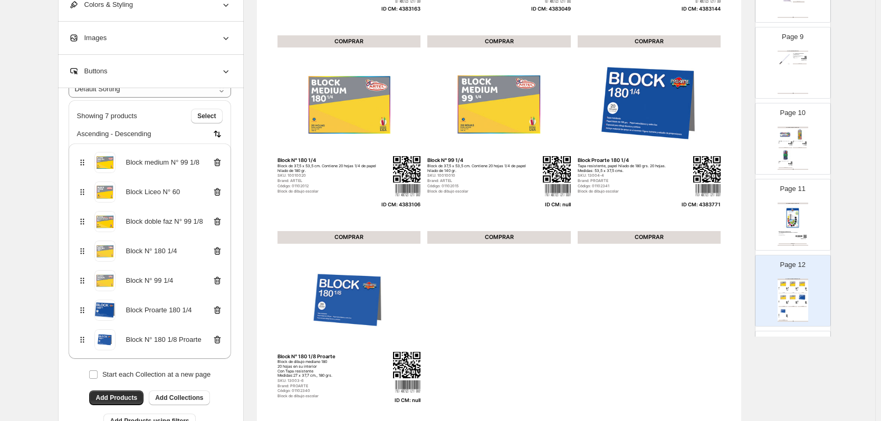
click at [220, 342] on icon at bounding box center [217, 340] width 11 height 11
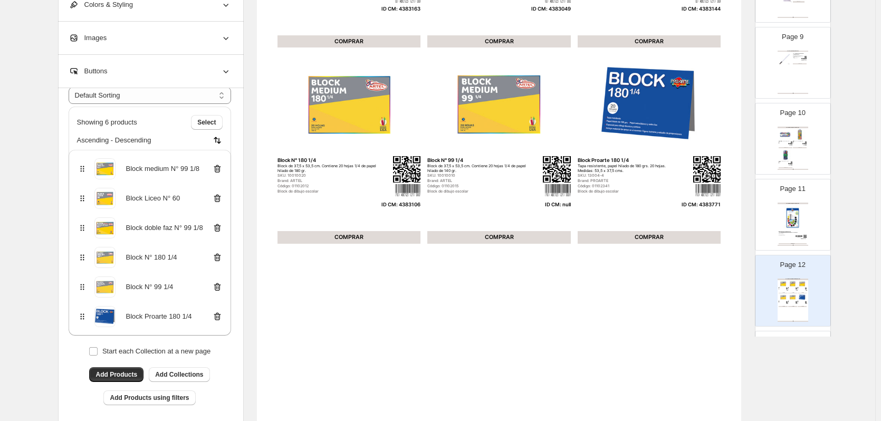
scroll to position [46, 0]
click at [218, 288] on icon at bounding box center [217, 287] width 11 height 11
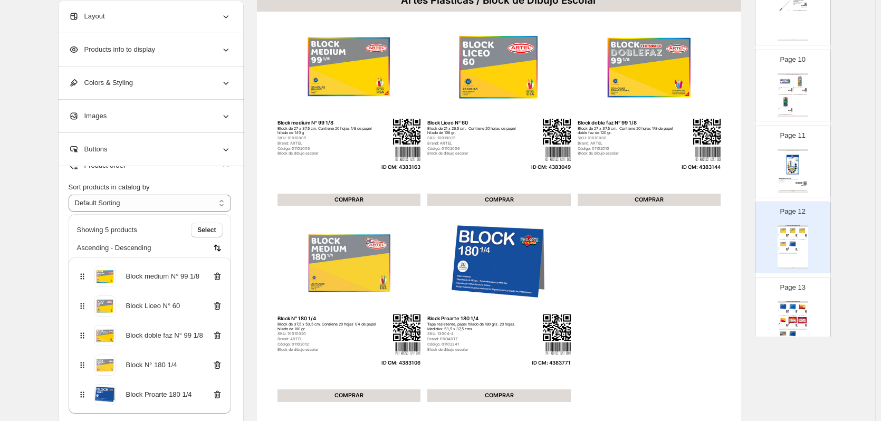
scroll to position [733, 0]
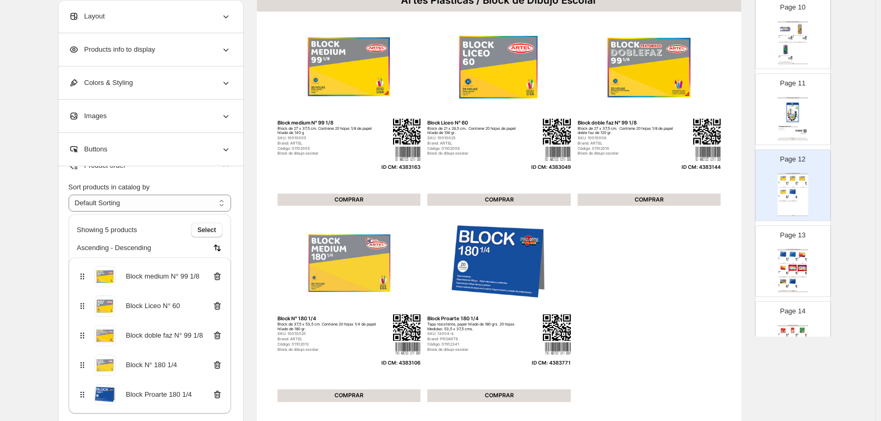
click at [800, 275] on div "Artes Plásticas / Block de Dibujo Escolar Block Proarte 99 1/4 Tapa resistente,…" at bounding box center [793, 270] width 31 height 43
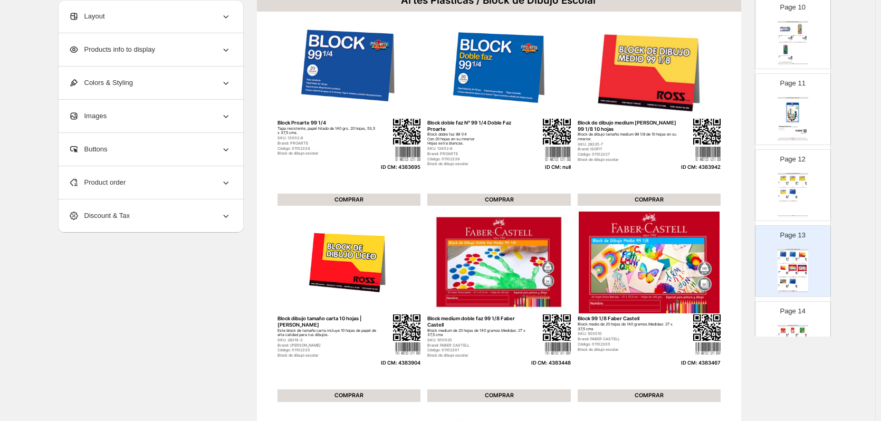
scroll to position [0, 0]
click at [149, 188] on div "Product order" at bounding box center [150, 182] width 163 height 33
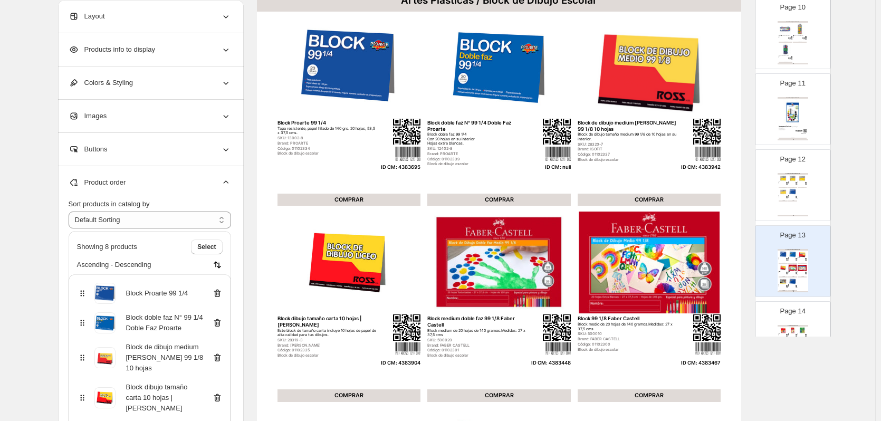
click at [218, 322] on icon at bounding box center [217, 323] width 11 height 11
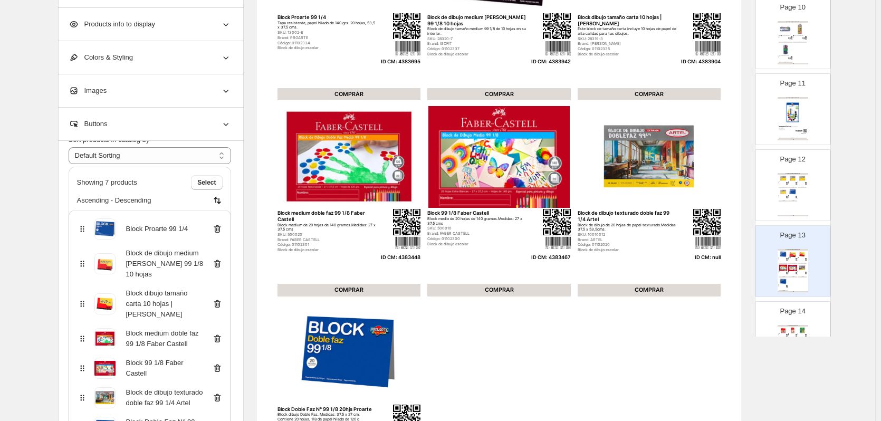
scroll to position [76, 0]
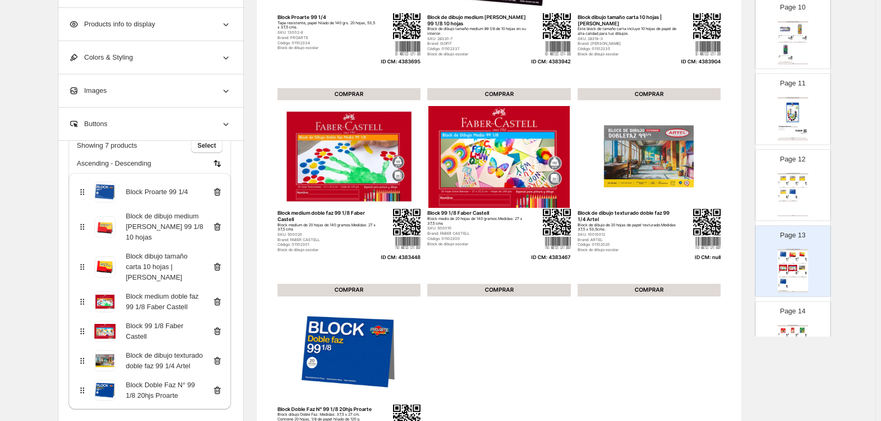
click at [220, 356] on icon at bounding box center [217, 361] width 11 height 11
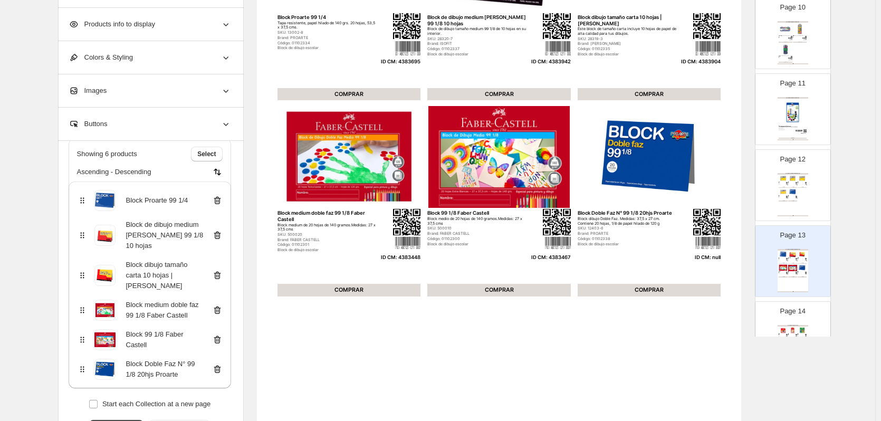
scroll to position [46, 0]
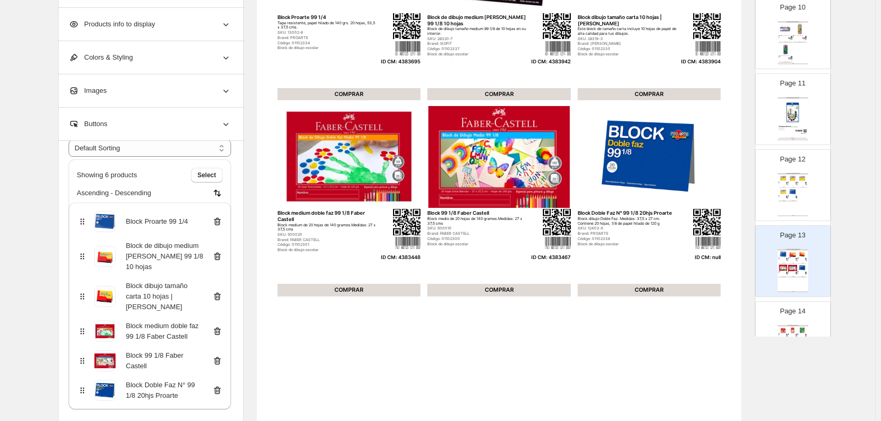
click at [218, 385] on icon at bounding box center [217, 390] width 11 height 11
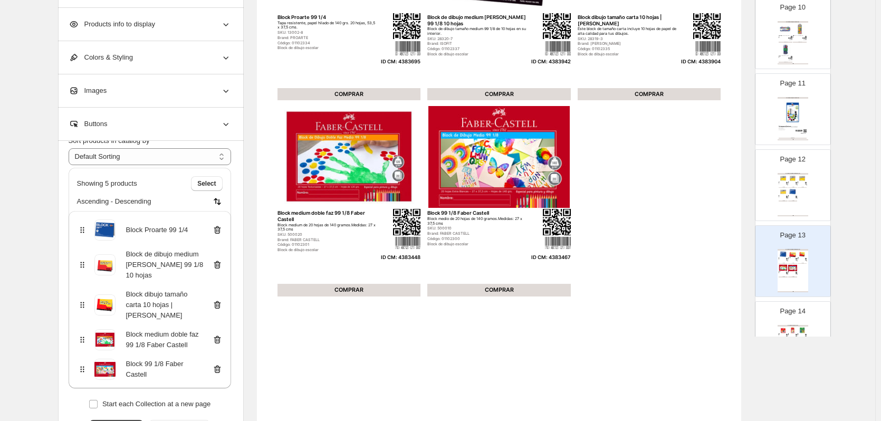
scroll to position [17, 0]
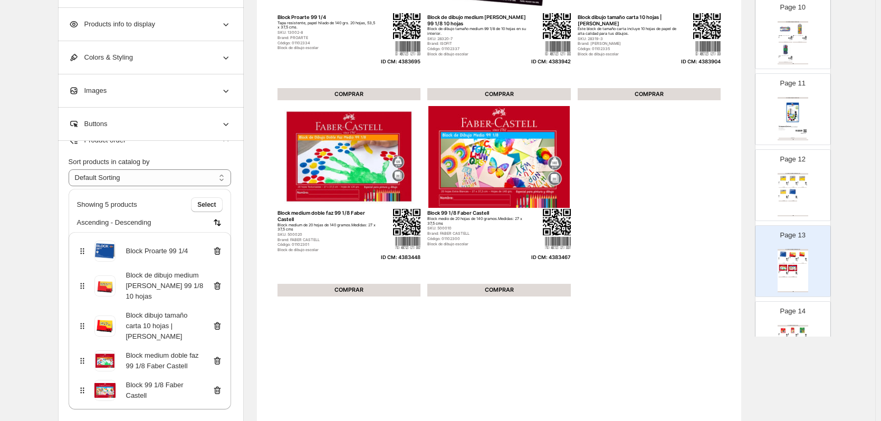
click at [788, 325] on div "Artes Plásticas / Crayones" at bounding box center [793, 326] width 31 height 2
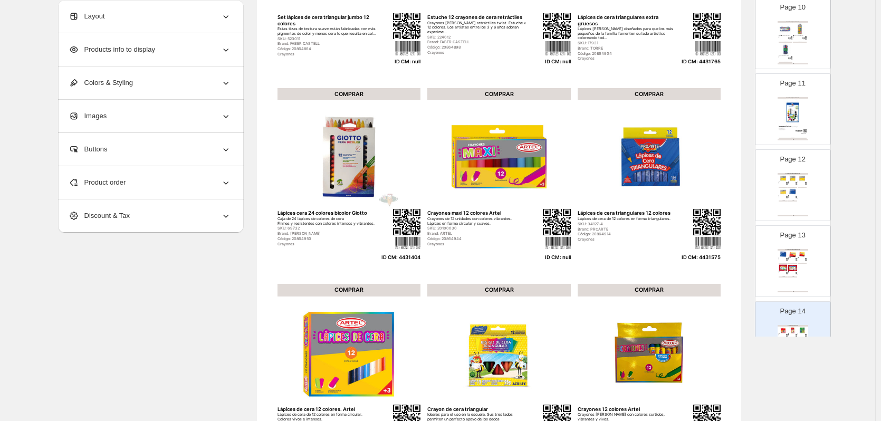
scroll to position [0, 0]
click at [203, 184] on div "Product order" at bounding box center [150, 182] width 163 height 33
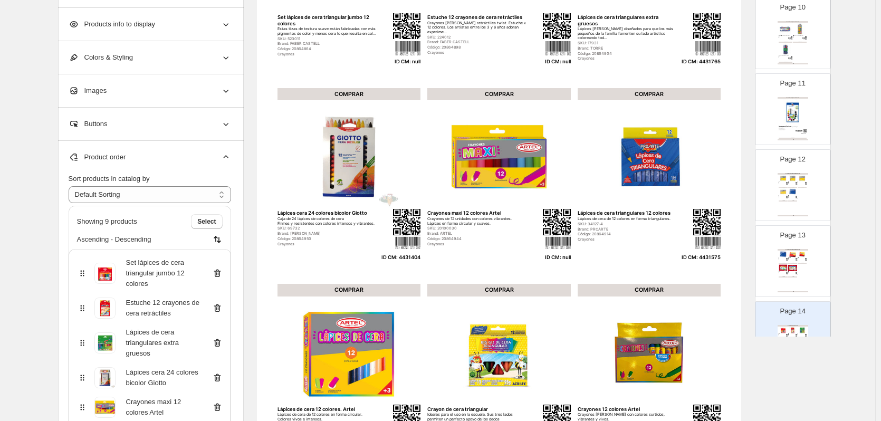
click at [221, 275] on icon at bounding box center [217, 273] width 11 height 11
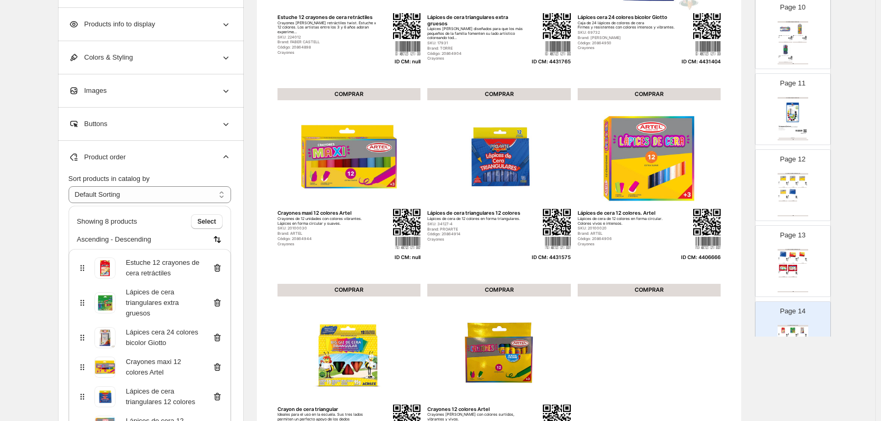
click at [221, 275] on div "Estuche 12 crayones de cera retráctiles" at bounding box center [150, 268] width 146 height 21
click at [221, 269] on icon at bounding box center [217, 268] width 11 height 11
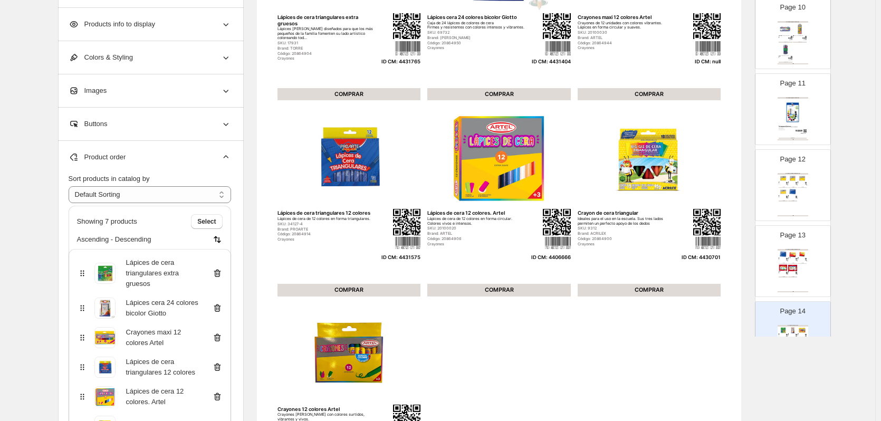
click at [220, 341] on icon at bounding box center [217, 338] width 7 height 8
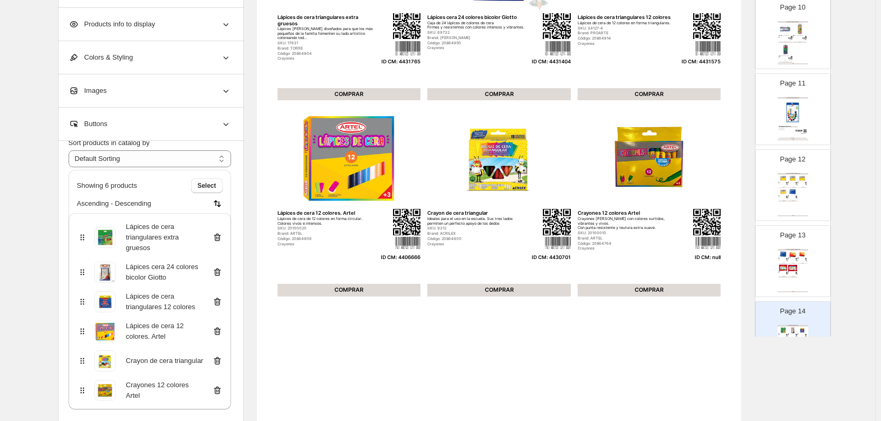
scroll to position [53, 0]
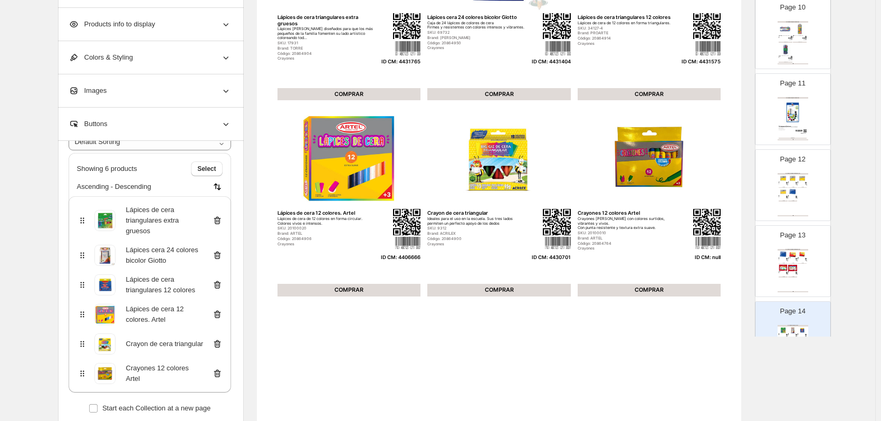
click at [219, 376] on icon at bounding box center [217, 373] width 11 height 11
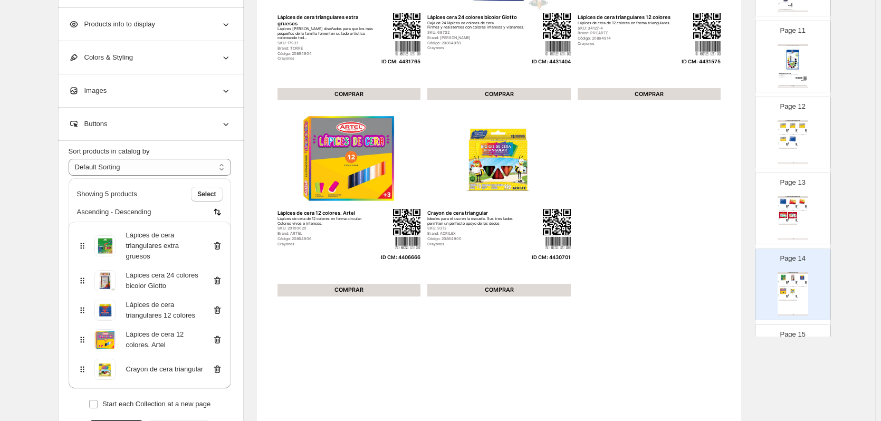
scroll to position [891, 0]
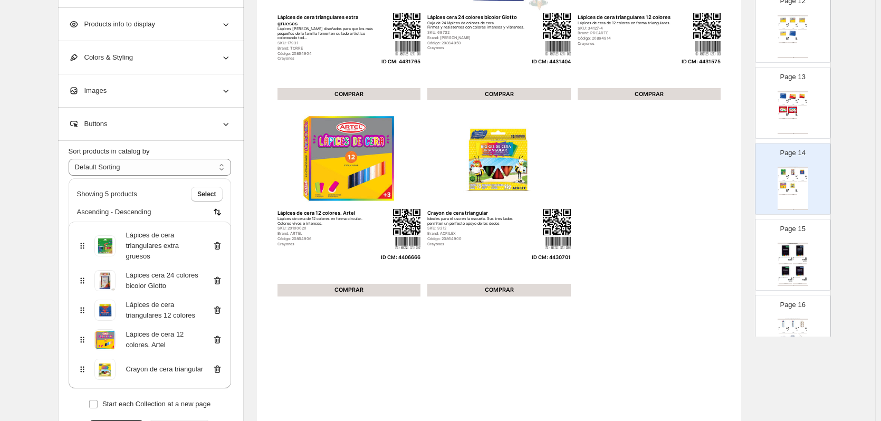
click at [797, 270] on img at bounding box center [800, 271] width 14 height 13
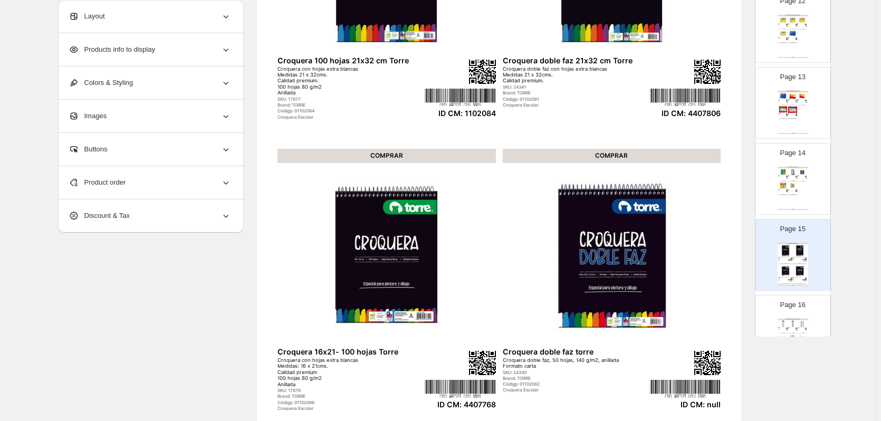
scroll to position [264, 0]
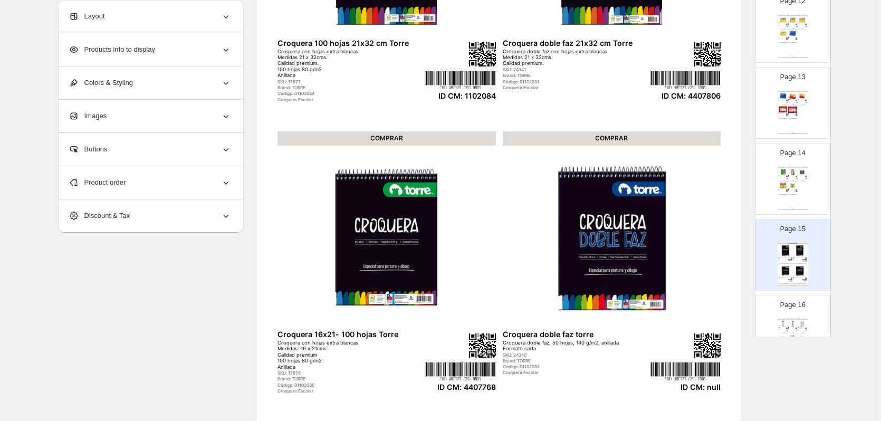
click at [186, 182] on div "Product order" at bounding box center [150, 182] width 163 height 33
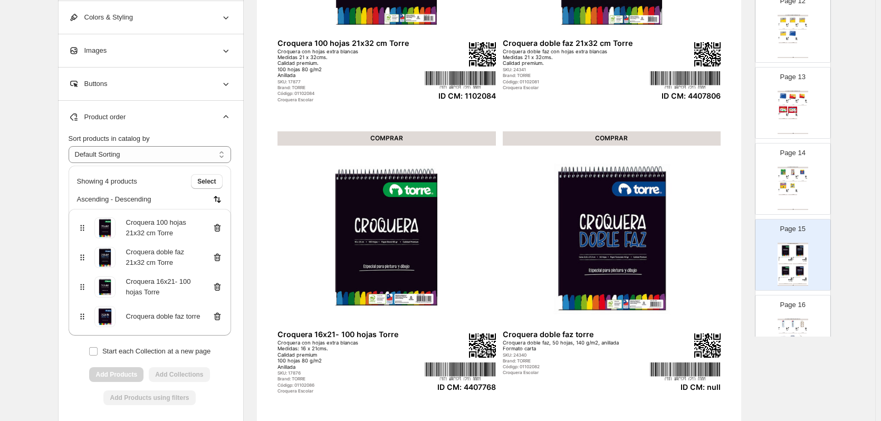
click at [218, 317] on icon at bounding box center [217, 317] width 1 height 3
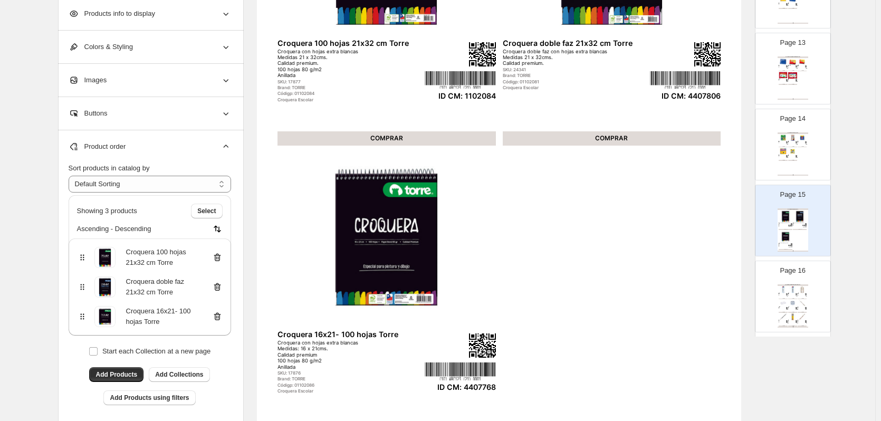
scroll to position [944, 0]
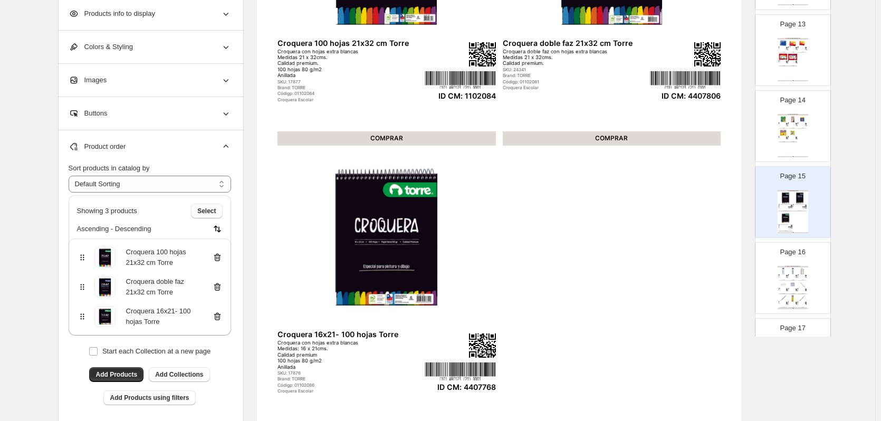
click at [798, 283] on img at bounding box center [802, 284] width 9 height 7
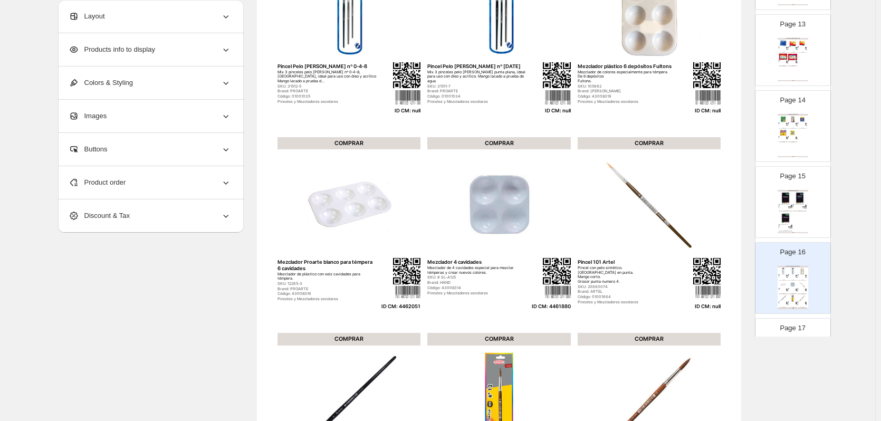
scroll to position [158, 0]
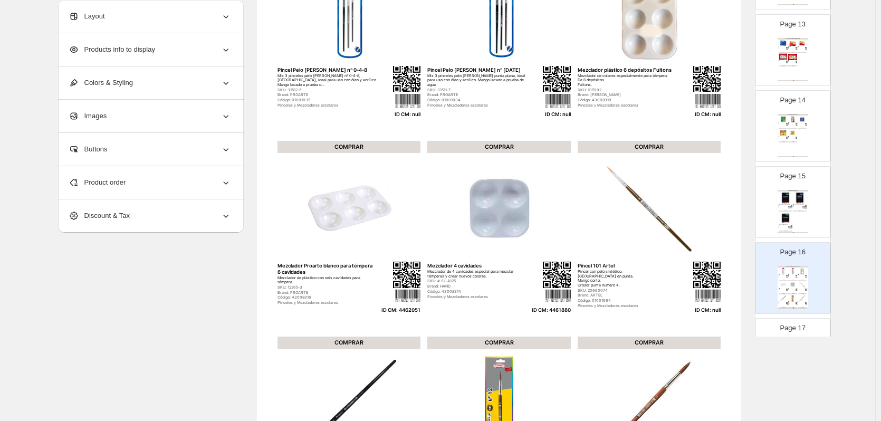
click at [196, 186] on div "Product order" at bounding box center [150, 182] width 163 height 33
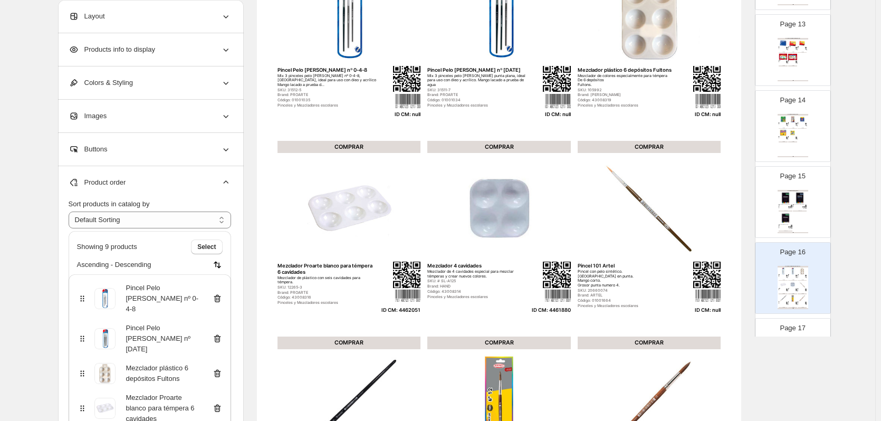
click at [217, 298] on icon at bounding box center [216, 299] width 1 height 3
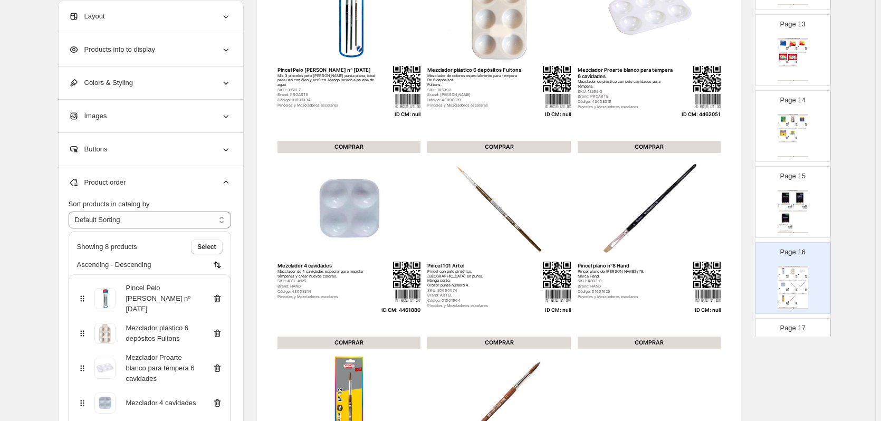
click at [217, 298] on icon at bounding box center [216, 299] width 1 height 3
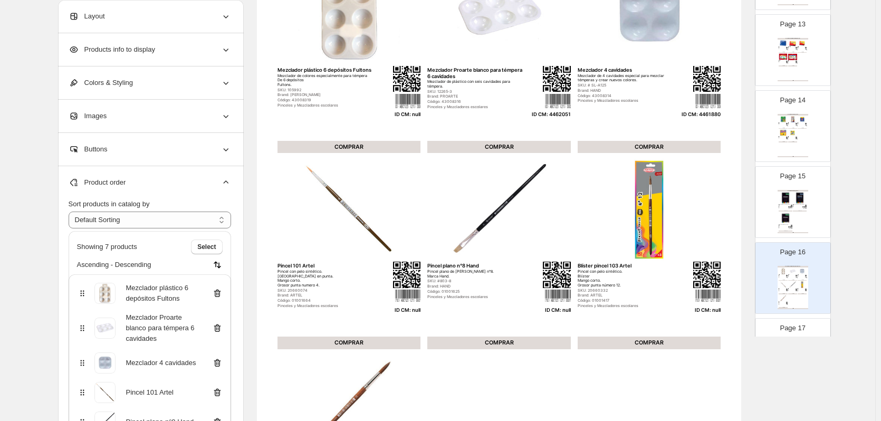
click at [217, 293] on icon at bounding box center [216, 293] width 1 height 3
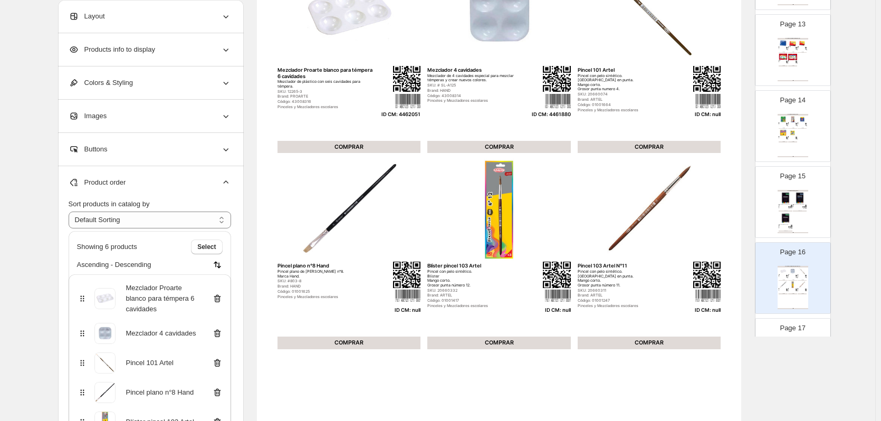
click at [221, 358] on icon at bounding box center [217, 363] width 11 height 11
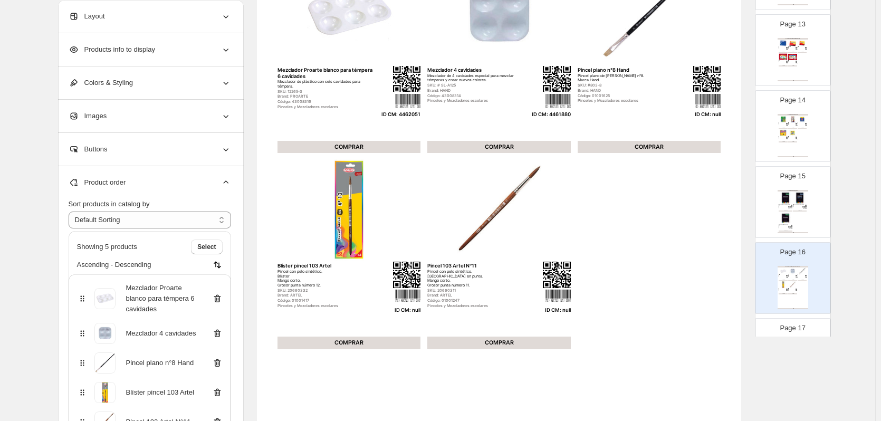
click at [221, 358] on icon at bounding box center [217, 363] width 11 height 11
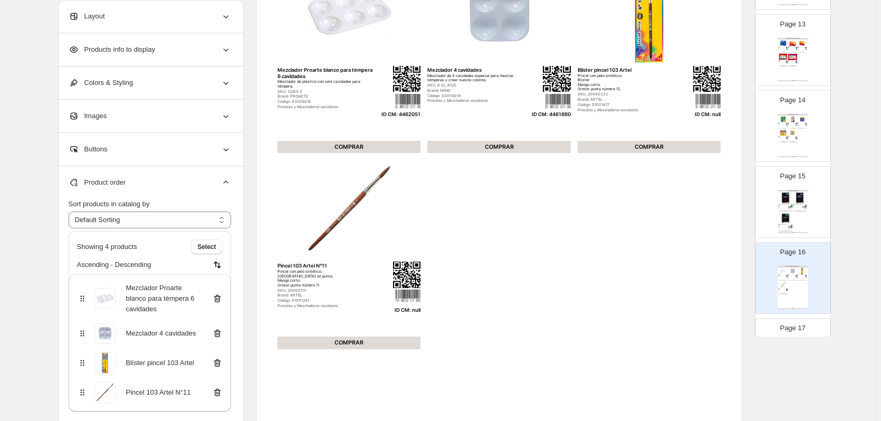
click at [221, 358] on icon at bounding box center [217, 363] width 11 height 11
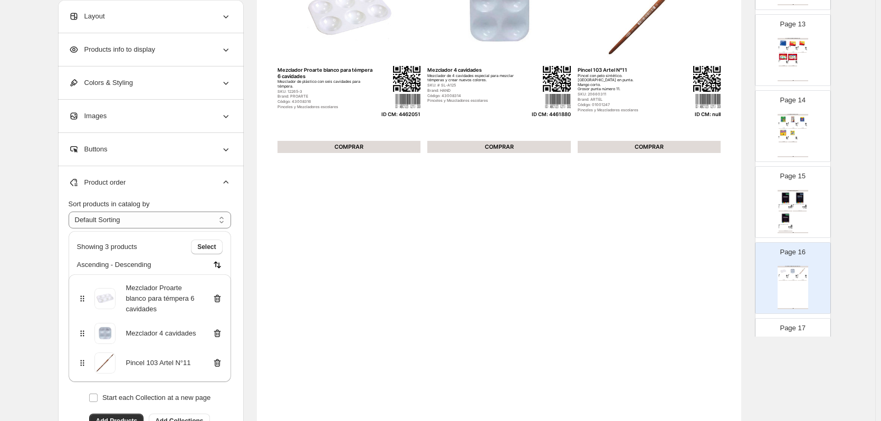
click at [221, 358] on icon at bounding box center [217, 363] width 11 height 11
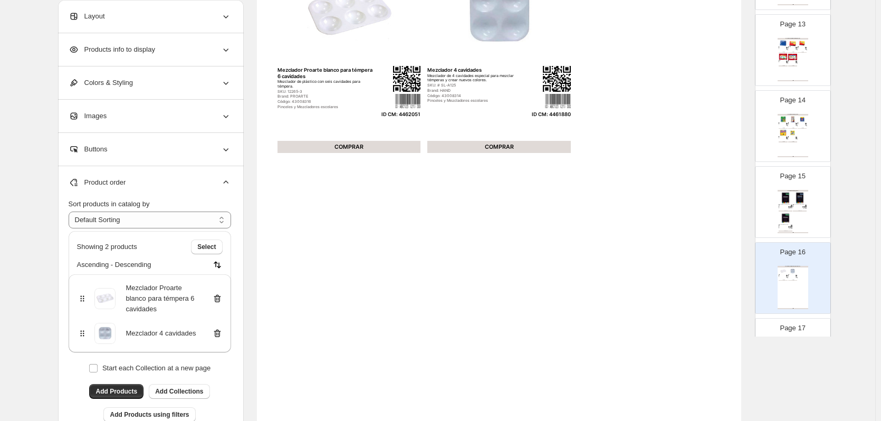
click at [796, 330] on p "Page 17" at bounding box center [792, 328] width 25 height 11
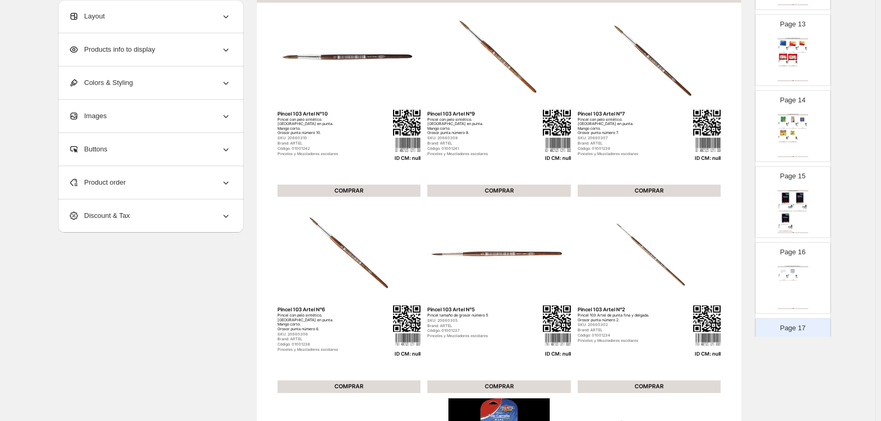
scroll to position [133, 0]
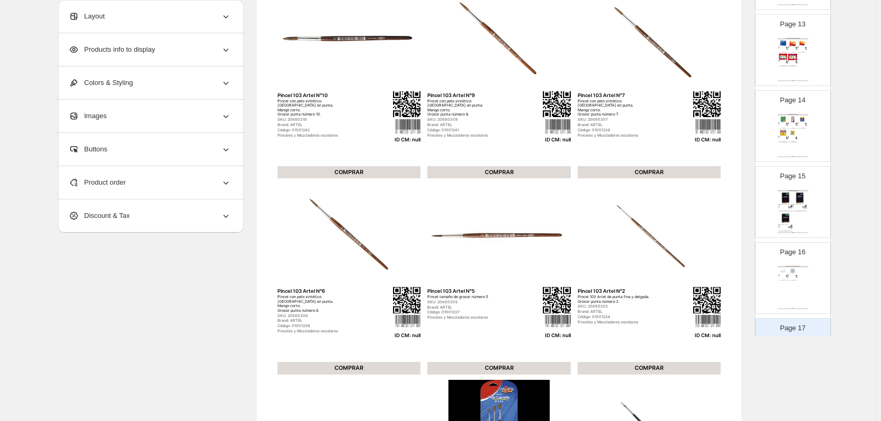
click at [220, 179] on div "Product order" at bounding box center [150, 182] width 163 height 33
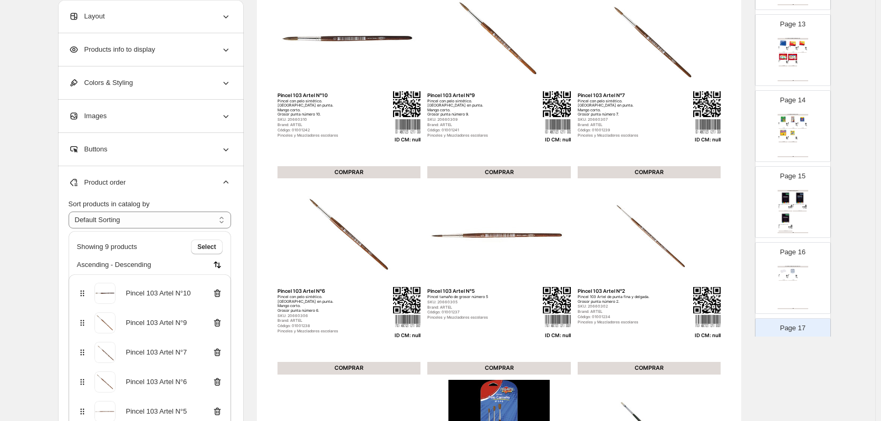
click at [218, 294] on icon at bounding box center [217, 293] width 1 height 3
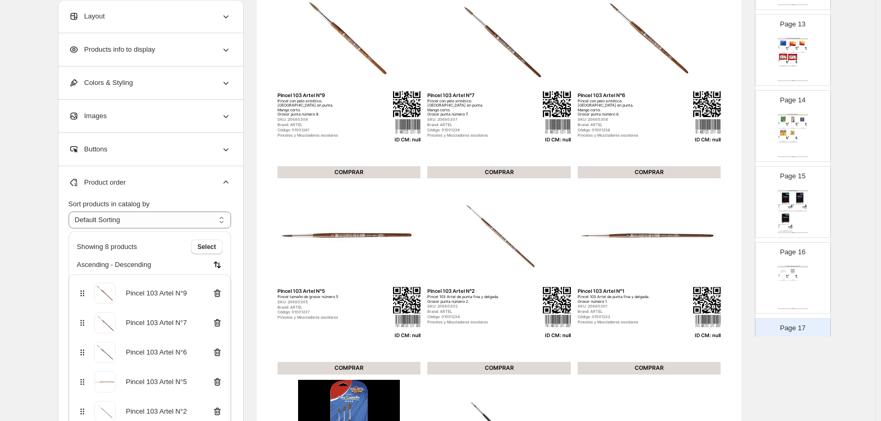
click at [218, 294] on icon at bounding box center [217, 293] width 1 height 3
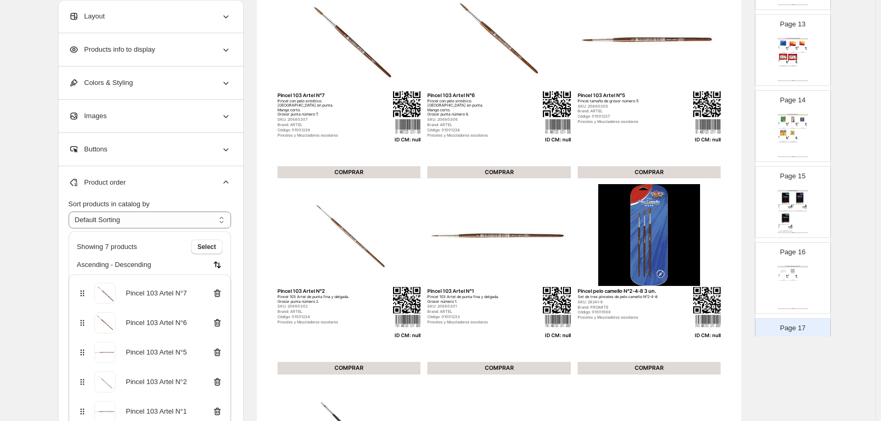
click at [218, 294] on icon at bounding box center [217, 293] width 1 height 3
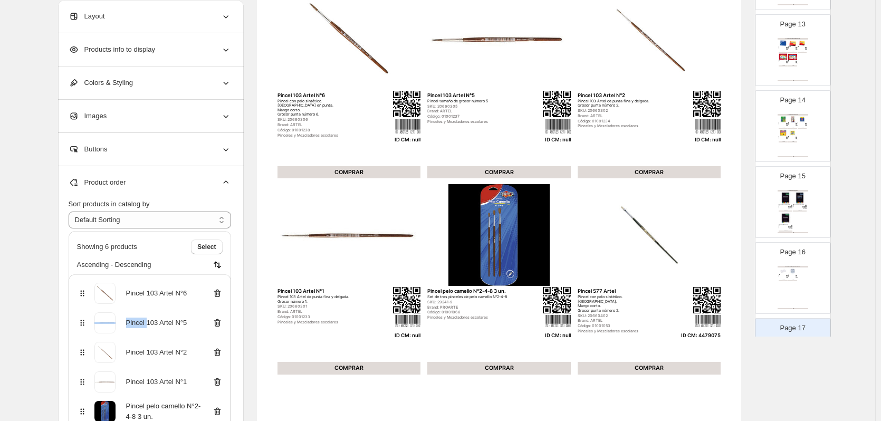
click at [218, 294] on icon at bounding box center [217, 293] width 1 height 3
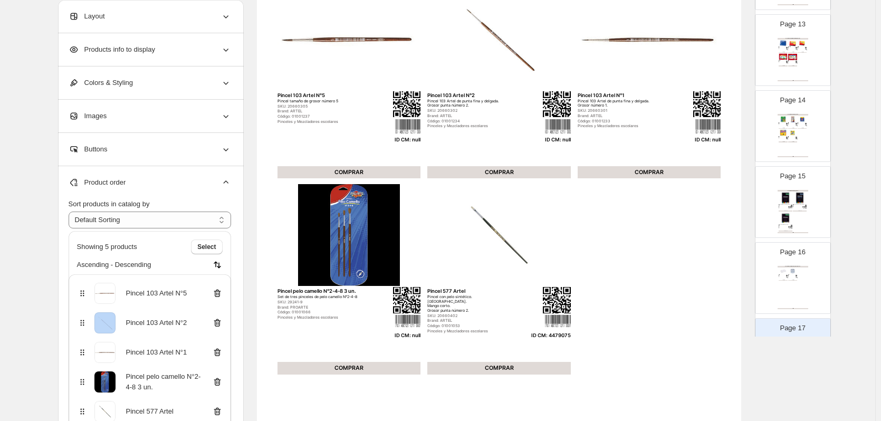
click at [218, 294] on icon at bounding box center [217, 293] width 1 height 3
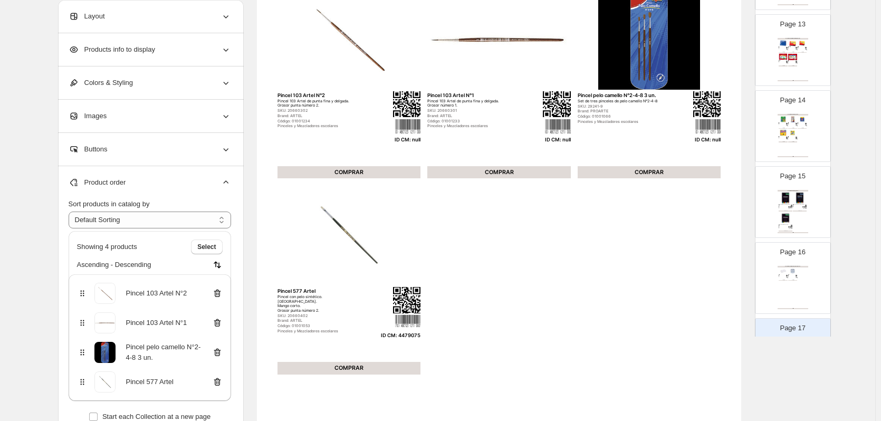
click at [218, 294] on icon at bounding box center [217, 293] width 1 height 3
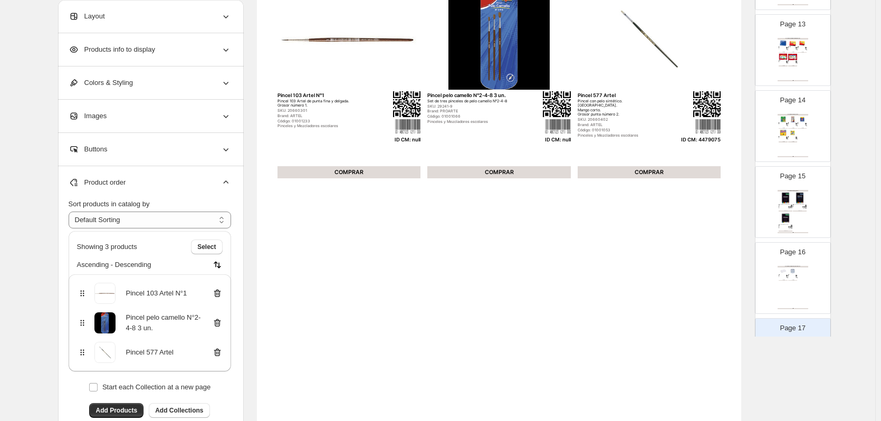
click at [218, 294] on icon at bounding box center [217, 293] width 1 height 3
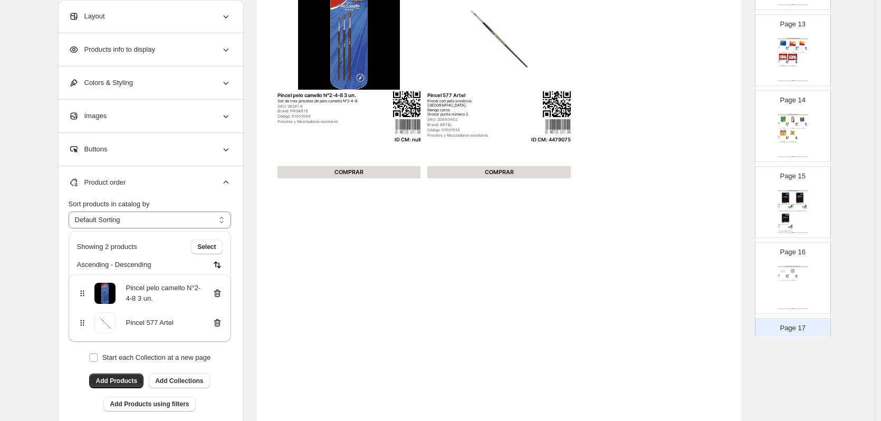
click at [218, 294] on icon at bounding box center [217, 293] width 1 height 3
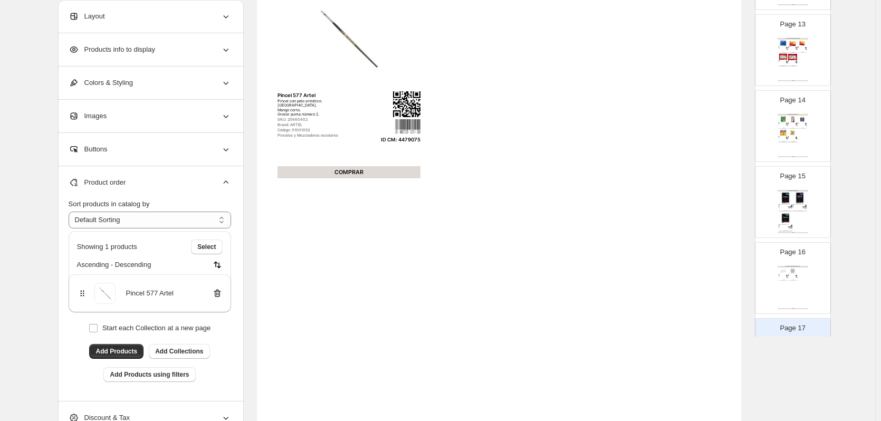
scroll to position [1050, 0]
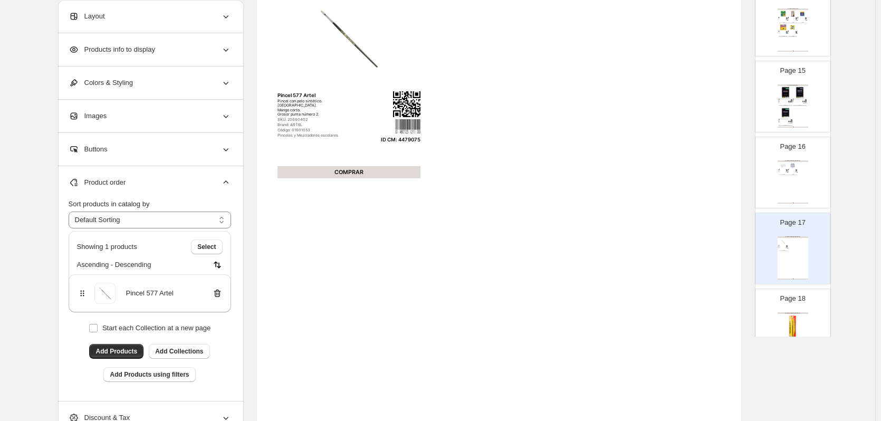
click at [803, 312] on div "Artes Plásticas / Pinceles y mezcladores" at bounding box center [793, 313] width 31 height 2
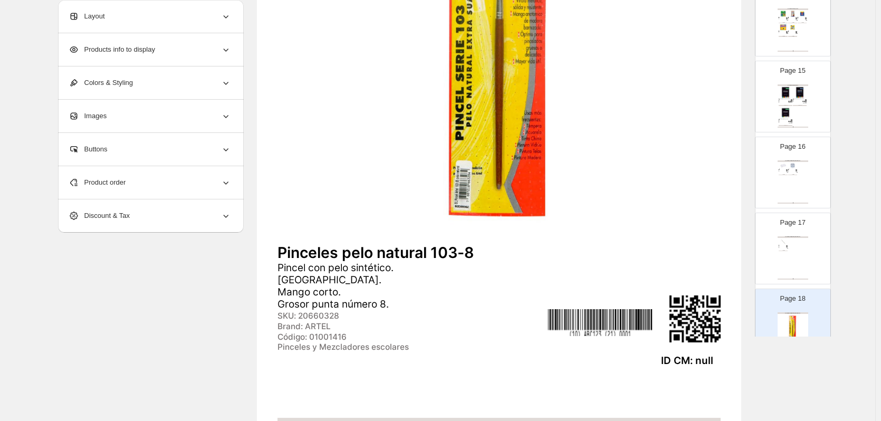
scroll to position [0, 0]
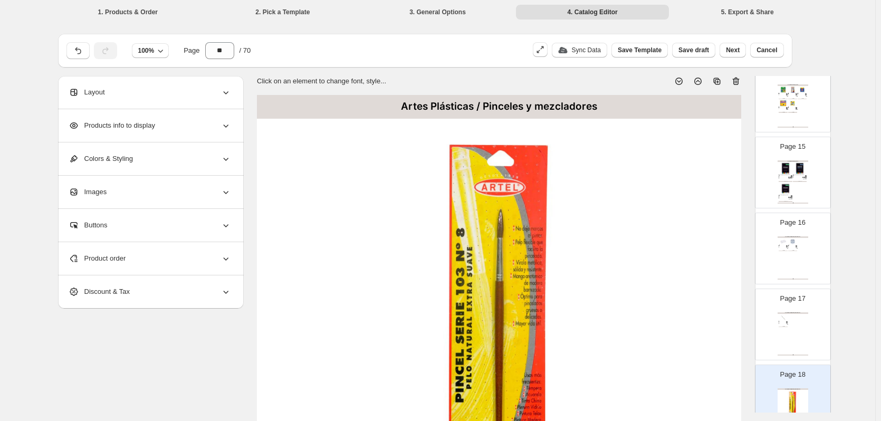
click at [739, 80] on icon at bounding box center [736, 81] width 11 height 11
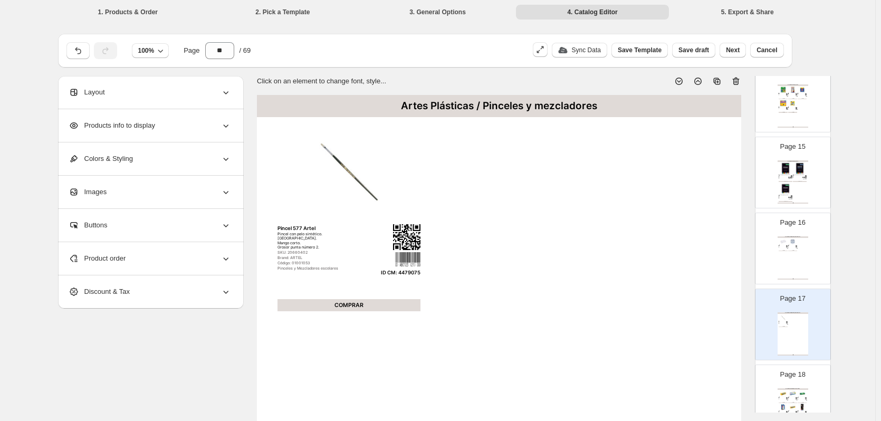
scroll to position [1155, 0]
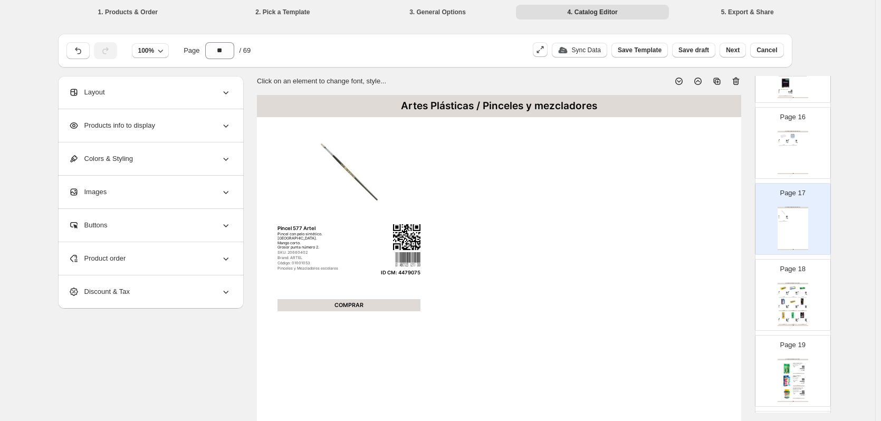
click at [795, 299] on img at bounding box center [792, 301] width 9 height 7
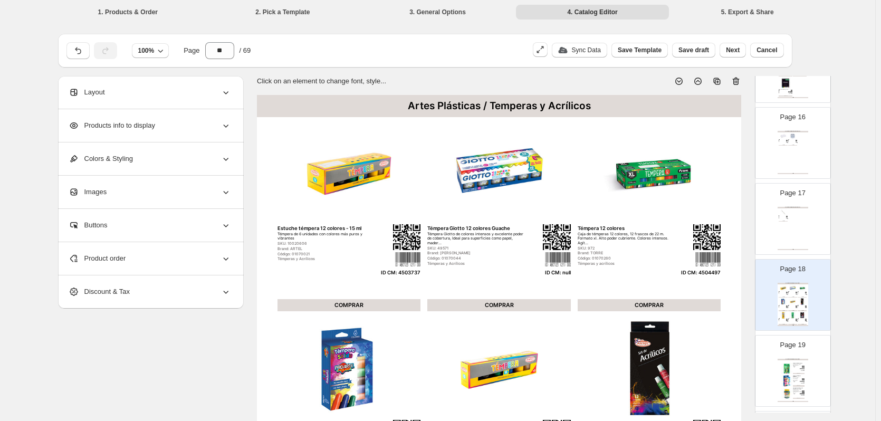
click at [158, 254] on div "Product order" at bounding box center [150, 258] width 163 height 33
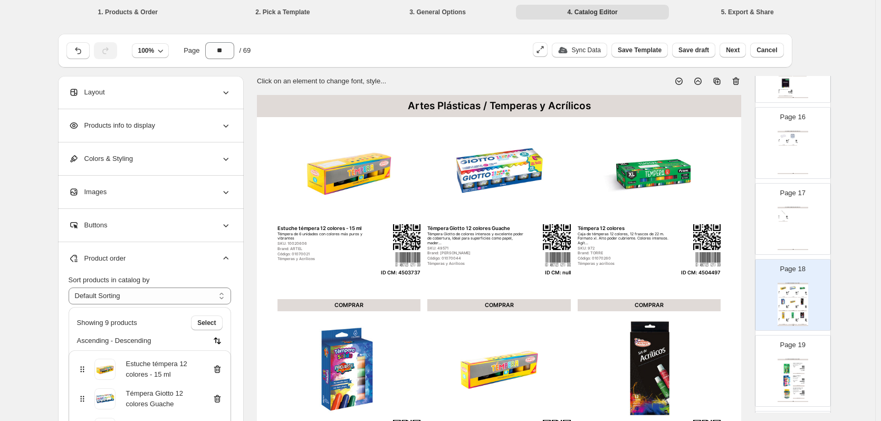
click at [217, 398] on icon at bounding box center [216, 399] width 1 height 3
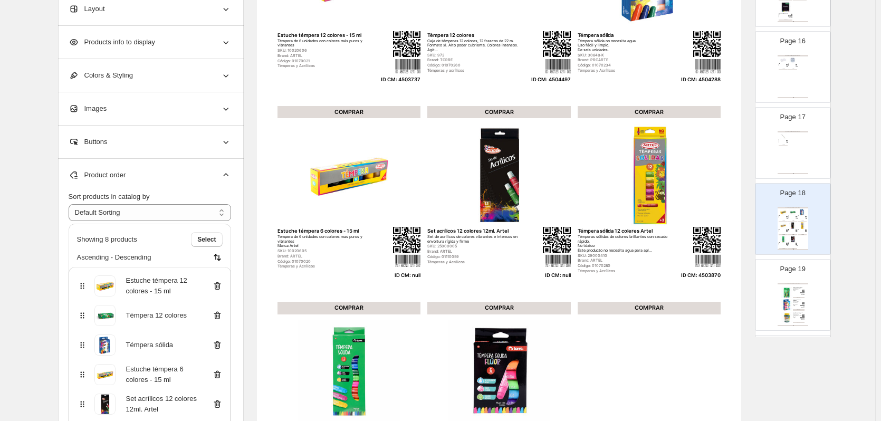
scroll to position [211, 0]
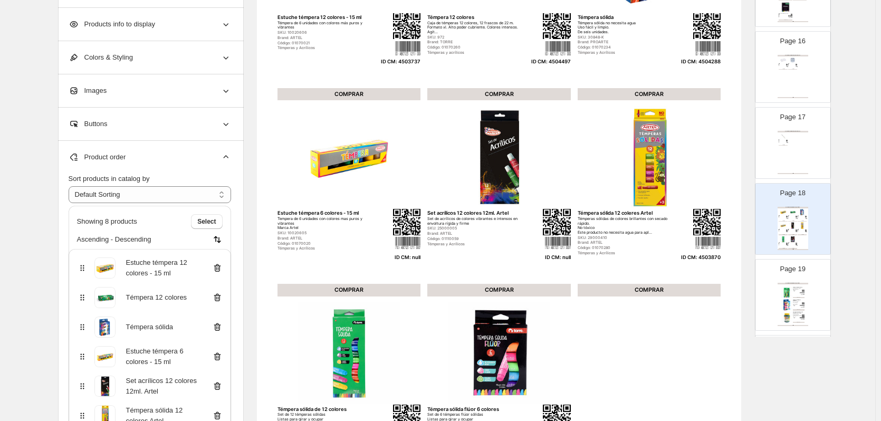
click at [219, 329] on icon at bounding box center [217, 327] width 11 height 11
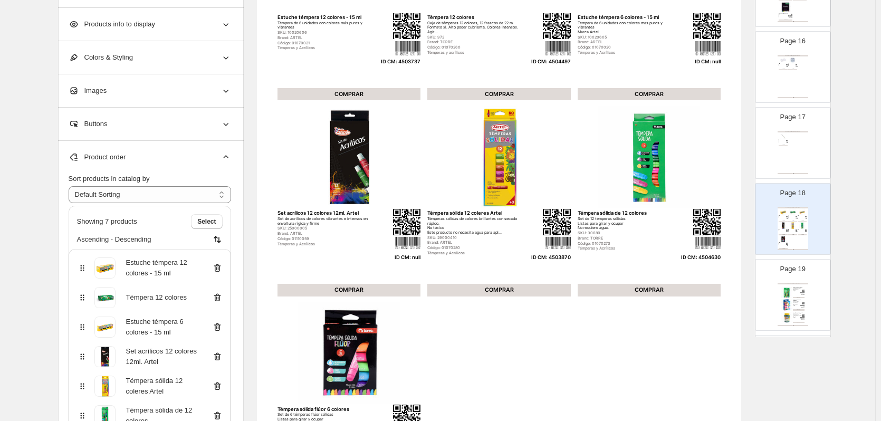
click at [219, 329] on icon at bounding box center [217, 327] width 11 height 11
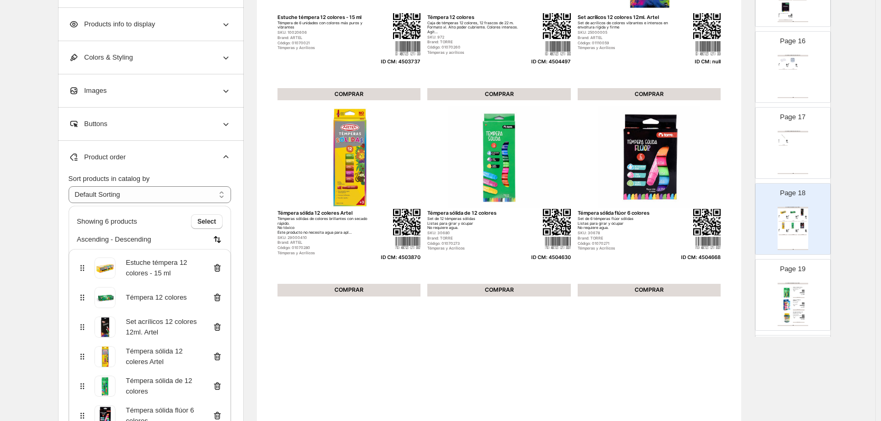
click at [782, 300] on img at bounding box center [788, 305] width 12 height 12
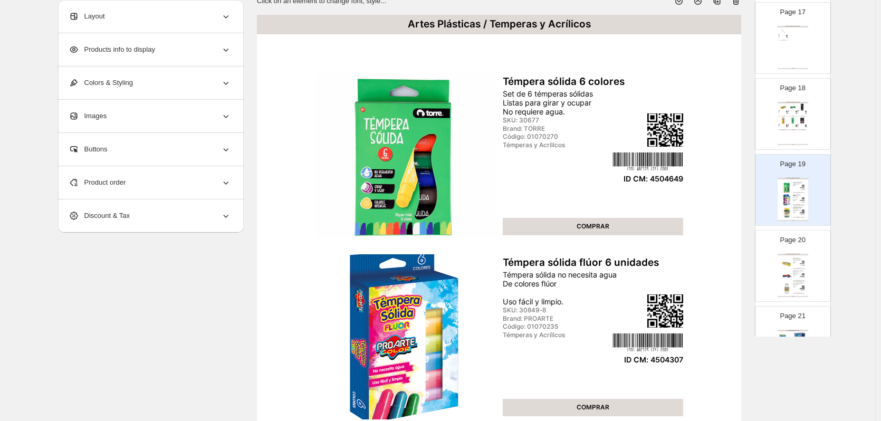
scroll to position [1261, 0]
click at [795, 280] on div "COMPRAR" at bounding box center [799, 280] width 12 height 1
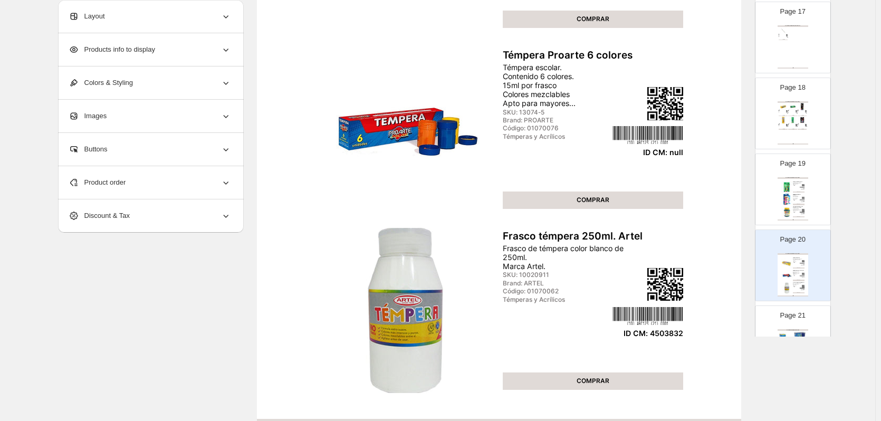
scroll to position [291, 0]
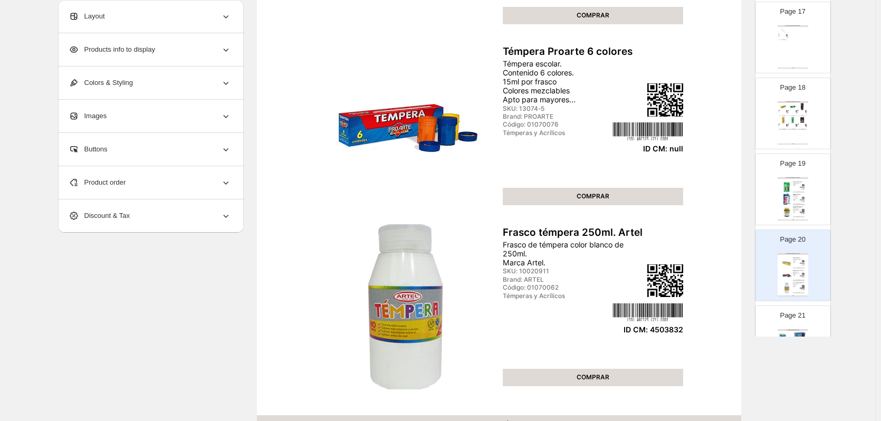
click at [206, 190] on div "Product order" at bounding box center [150, 182] width 163 height 33
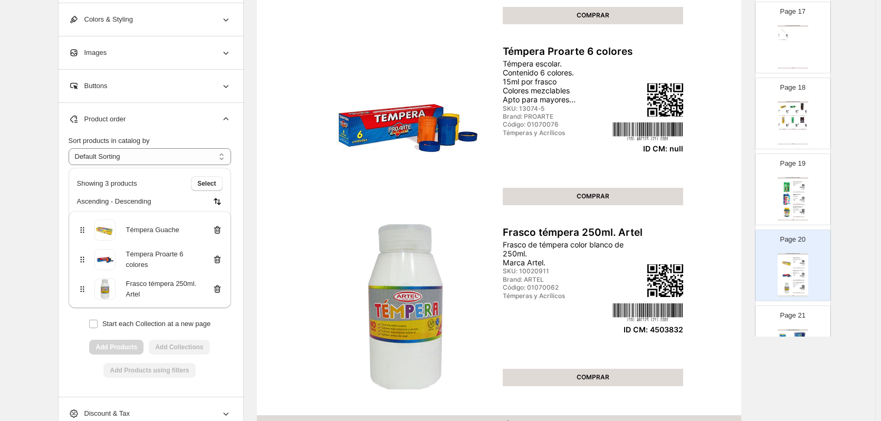
click at [216, 259] on icon at bounding box center [217, 259] width 11 height 11
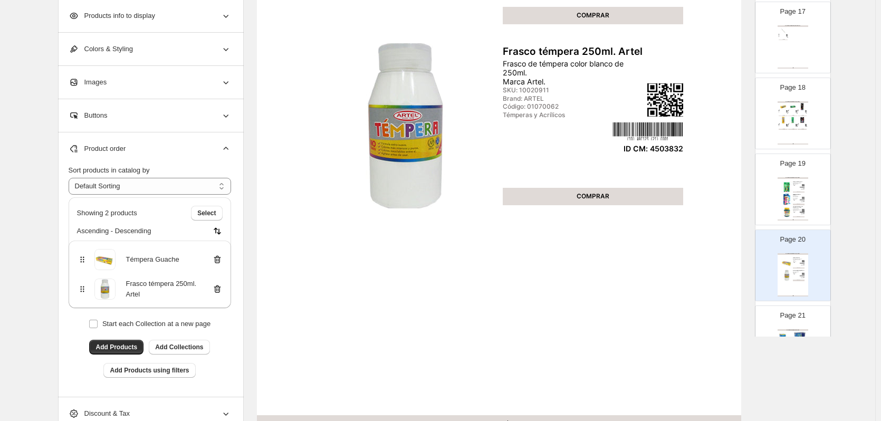
click at [788, 311] on p "Page 21" at bounding box center [792, 315] width 25 height 11
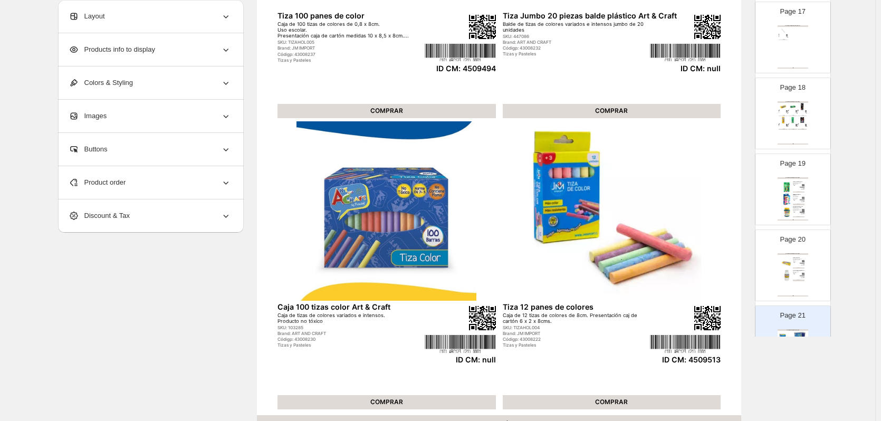
click at [221, 182] on div "Product order" at bounding box center [150, 182] width 163 height 33
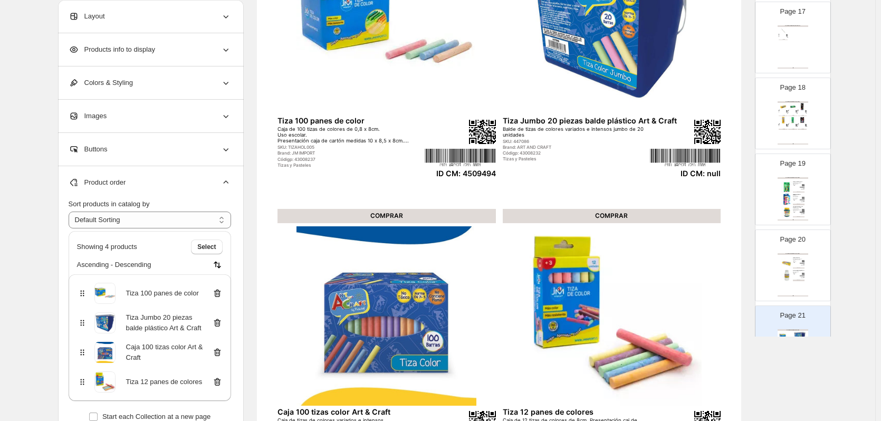
scroll to position [186, 0]
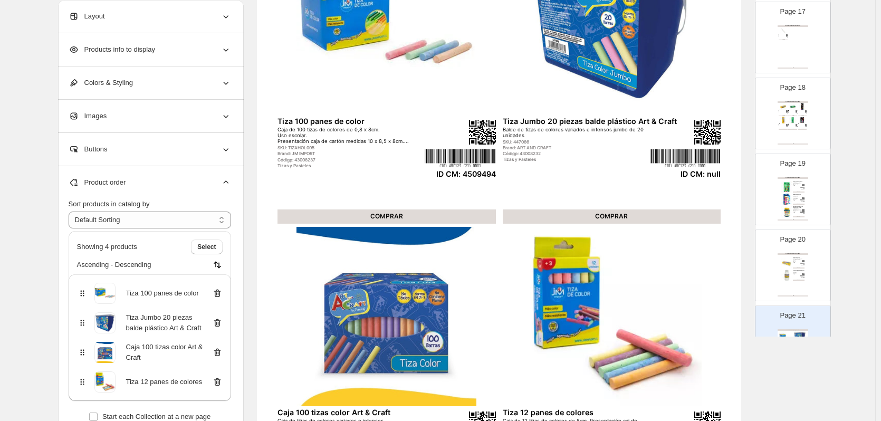
click at [219, 325] on icon at bounding box center [217, 323] width 11 height 11
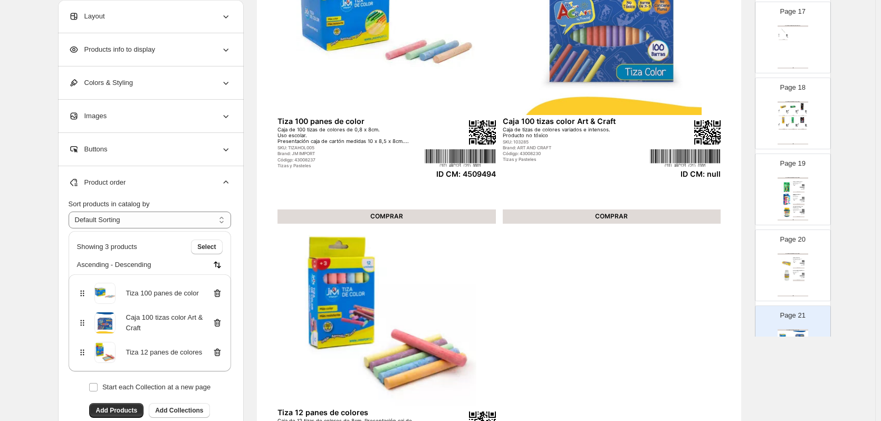
click at [217, 324] on icon at bounding box center [216, 323] width 1 height 3
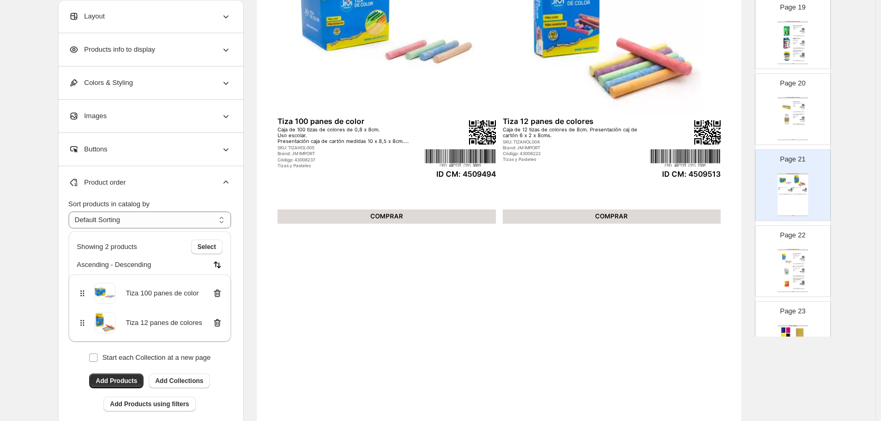
scroll to position [1419, 0]
click at [800, 258] on div "ID CM: 4509475" at bounding box center [802, 258] width 4 height 1
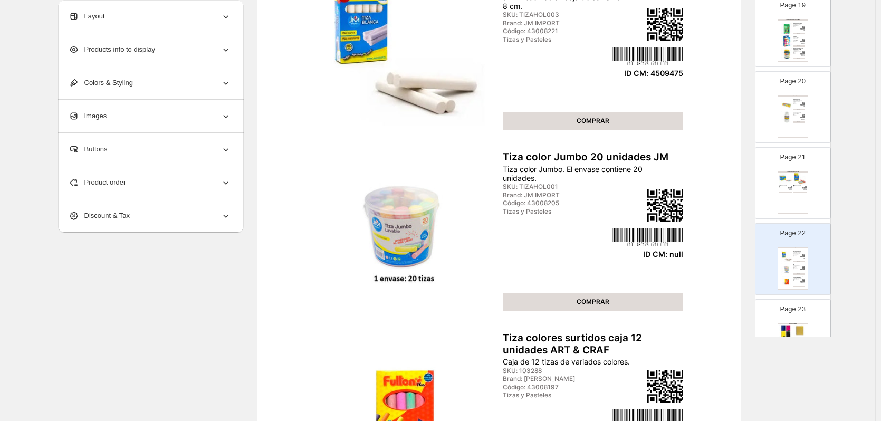
click at [795, 194] on div "Artes Plásticas / Tizas y Pasteles Tiza 100 panes de color Caja de 100 tizas de…" at bounding box center [793, 192] width 31 height 43
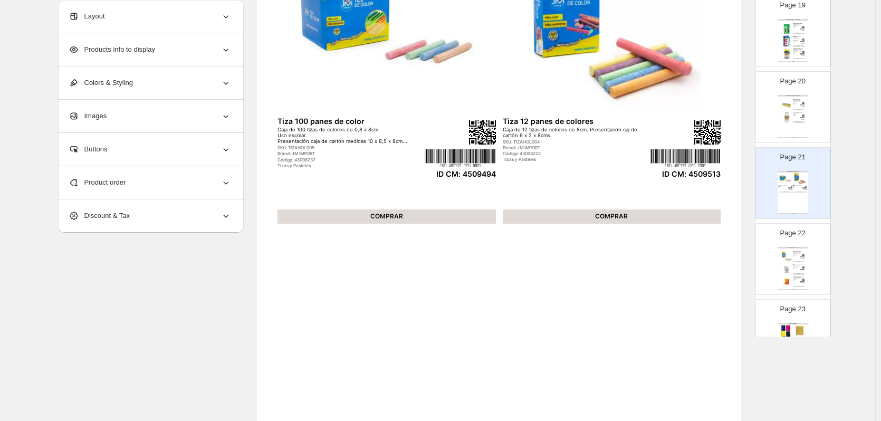
click at [795, 262] on div "Artes Plásticas / Tizas y Pasteles Tiza 12 panes blanca Caja de 12 tizas de col…" at bounding box center [793, 268] width 31 height 43
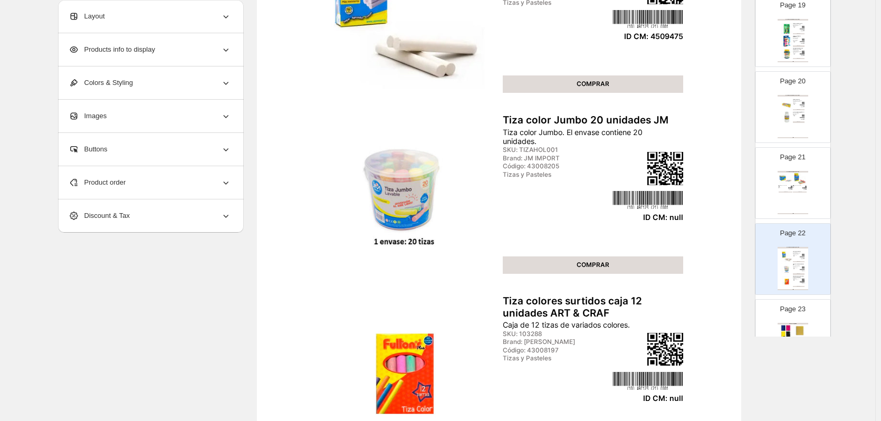
scroll to position [239, 0]
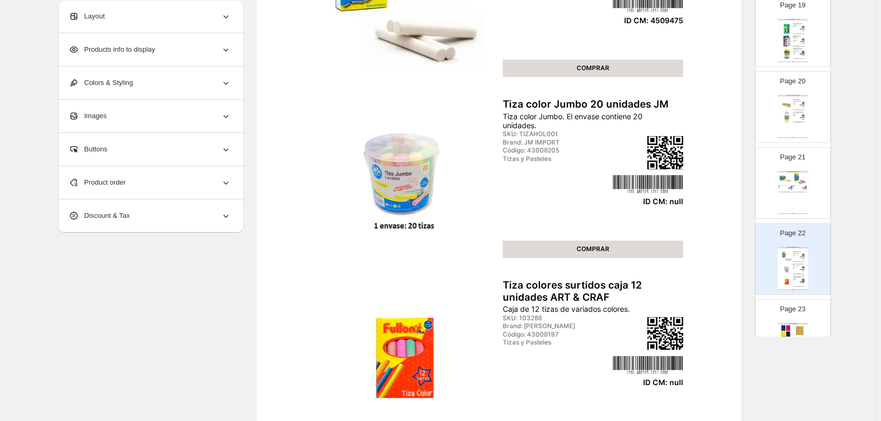
click at [136, 187] on div "Product order" at bounding box center [150, 182] width 163 height 33
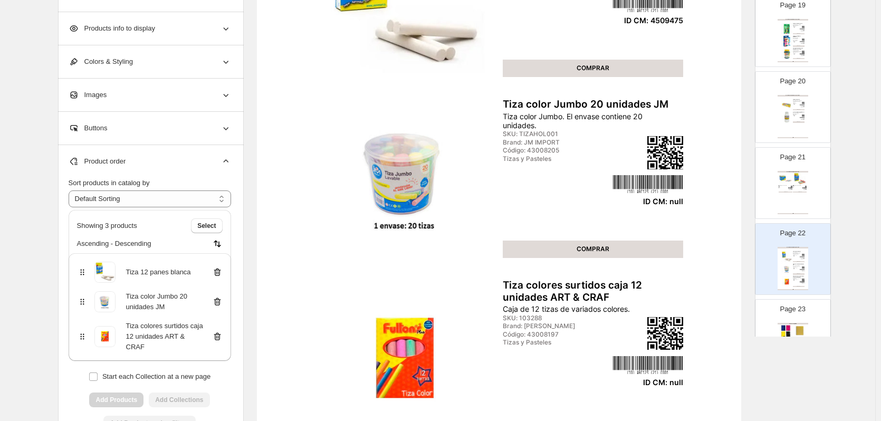
click at [222, 307] on icon at bounding box center [217, 302] width 11 height 11
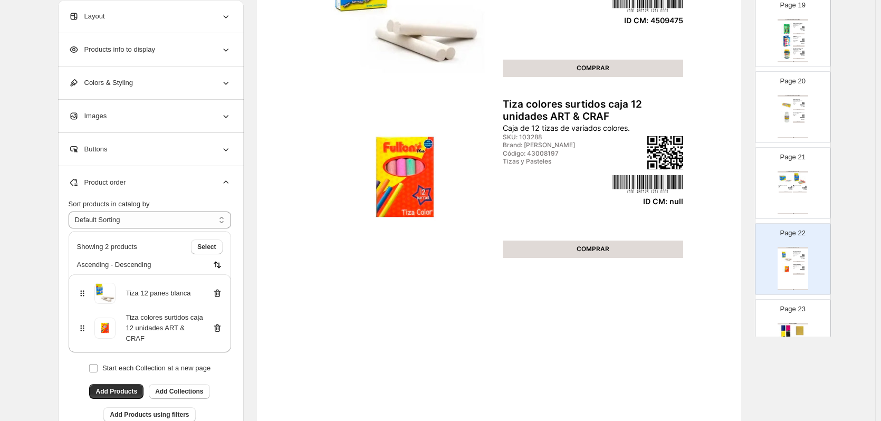
click at [219, 323] on icon at bounding box center [217, 328] width 11 height 11
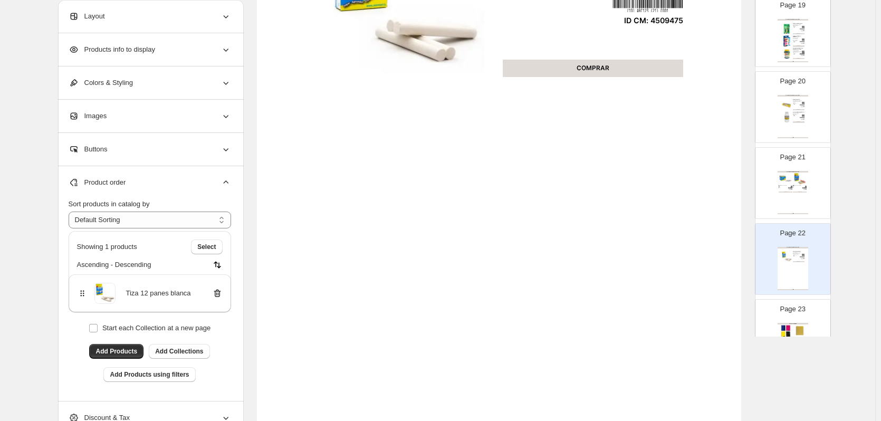
click at [802, 325] on img at bounding box center [800, 331] width 14 height 13
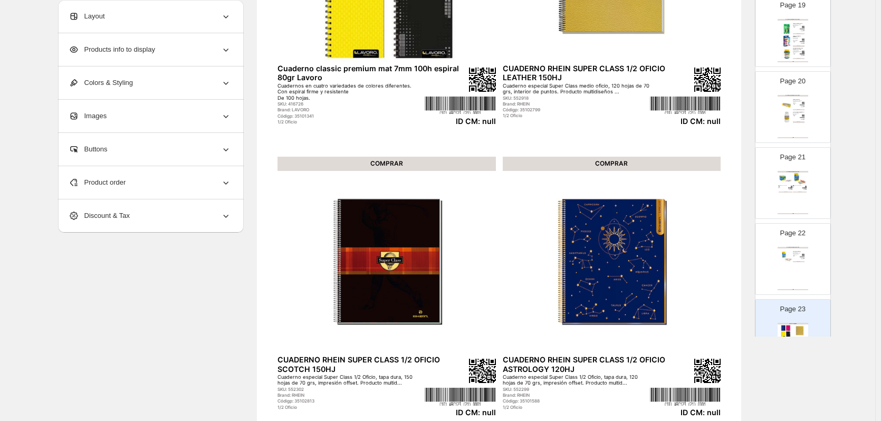
click at [209, 181] on div "Product order" at bounding box center [150, 182] width 163 height 33
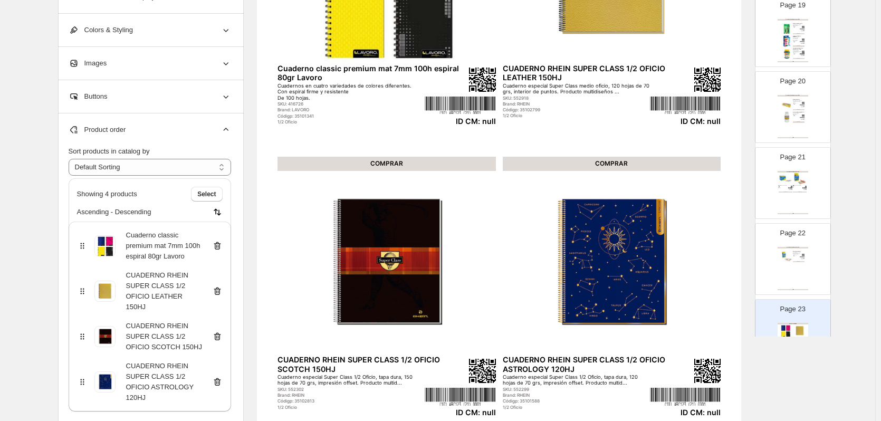
click at [217, 248] on icon at bounding box center [216, 246] width 1 height 3
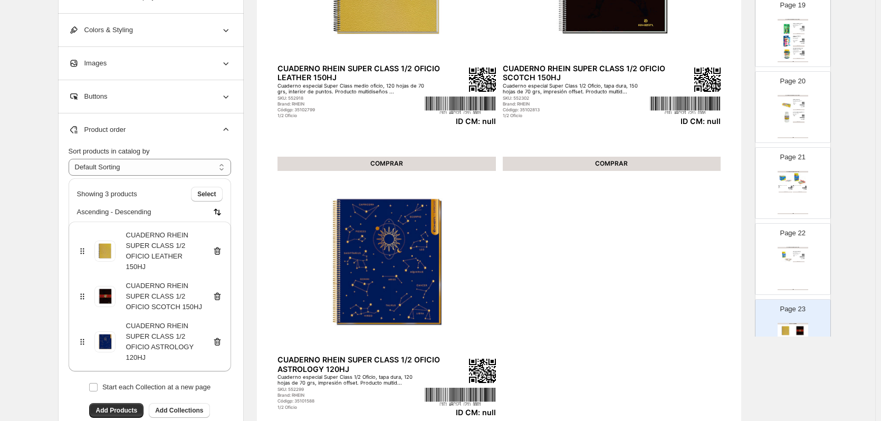
click at [219, 248] on div "CUADERNO RHEIN SUPER CLASS 1/2 OFICIO LEATHER 150HJ" at bounding box center [150, 251] width 146 height 42
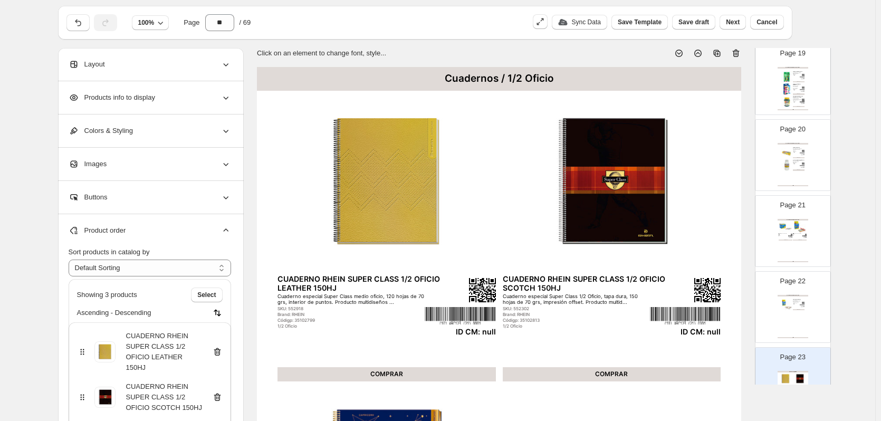
scroll to position [27, 0]
click at [740, 56] on icon at bounding box center [736, 54] width 11 height 11
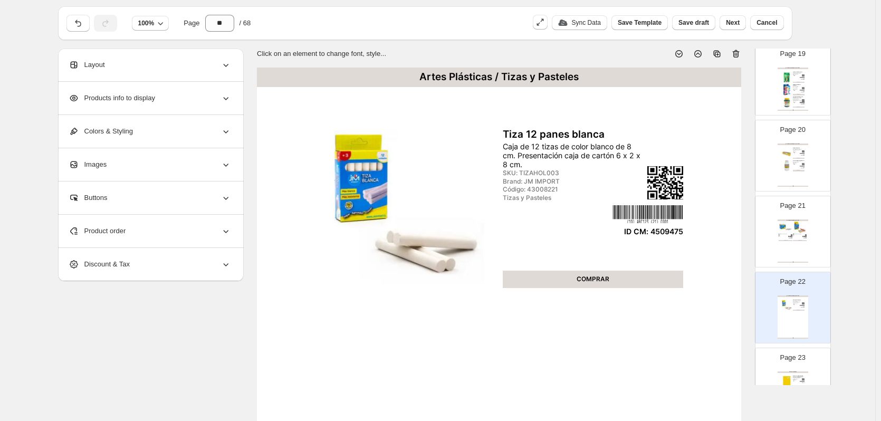
click at [793, 360] on p "Page 23" at bounding box center [792, 358] width 25 height 11
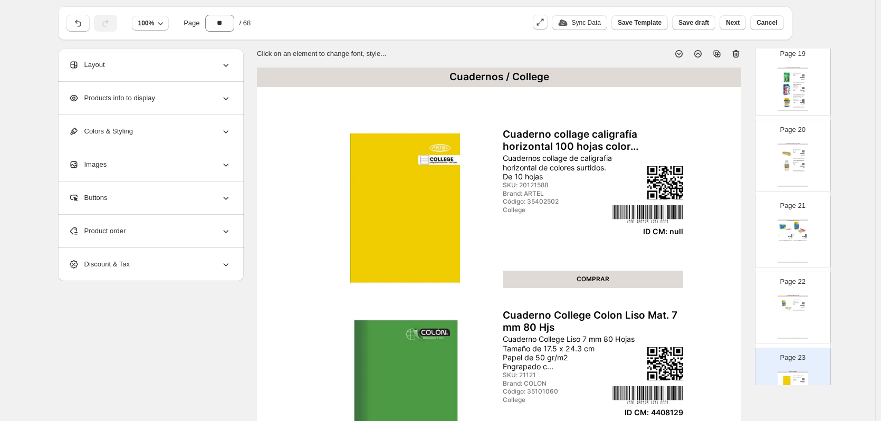
scroll to position [186, 0]
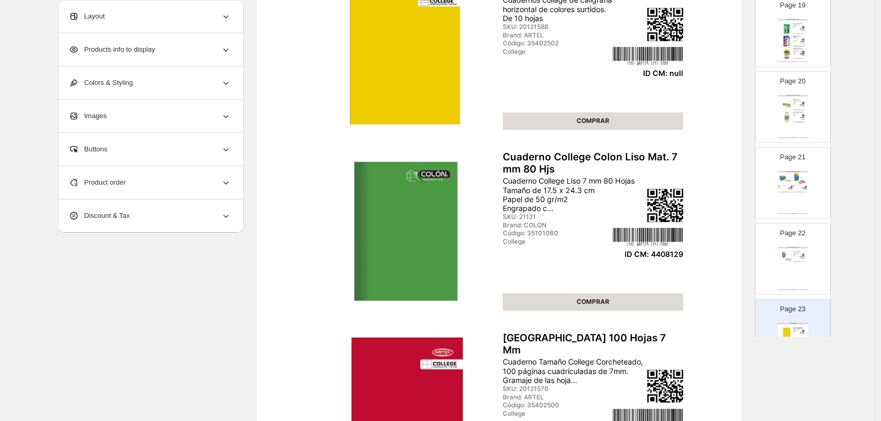
click at [199, 186] on div "Product order" at bounding box center [150, 182] width 163 height 33
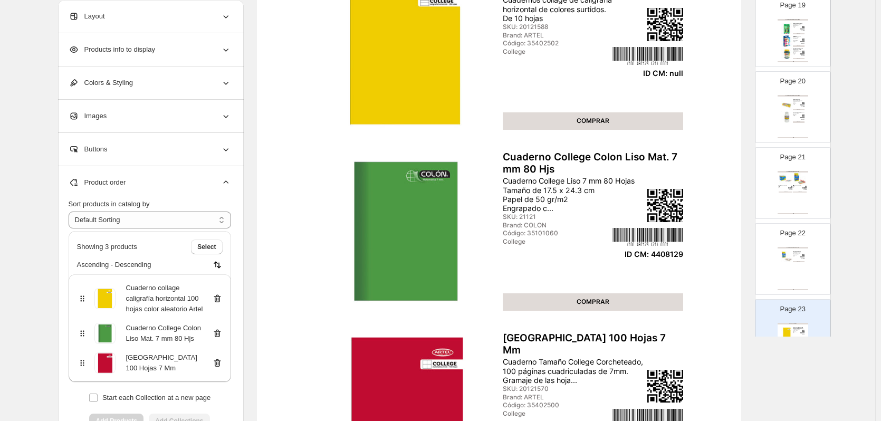
click at [218, 298] on icon at bounding box center [217, 298] width 11 height 11
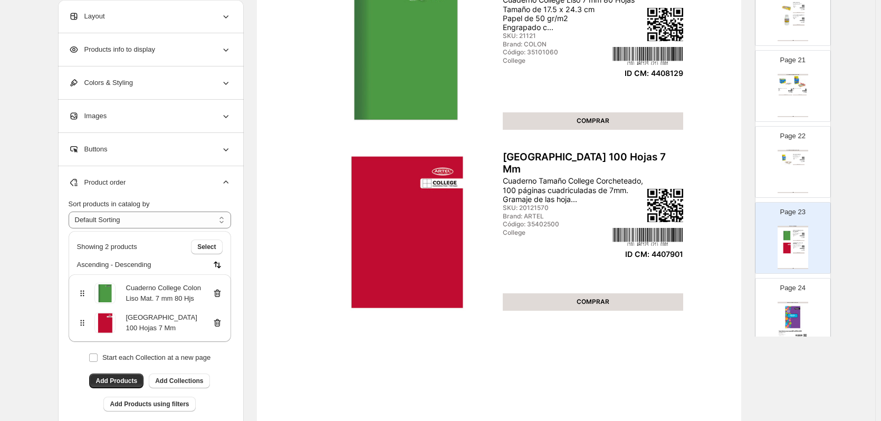
scroll to position [1525, 0]
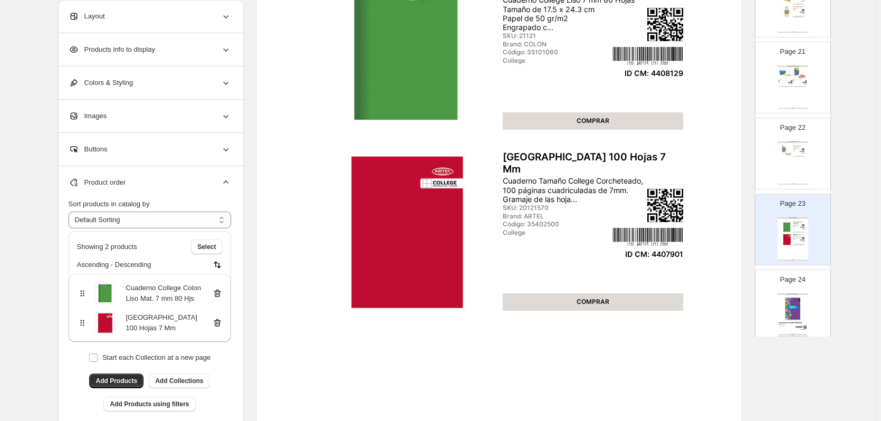
click at [792, 295] on div "Cuadernos / Libreta Escolar" at bounding box center [793, 294] width 31 height 2
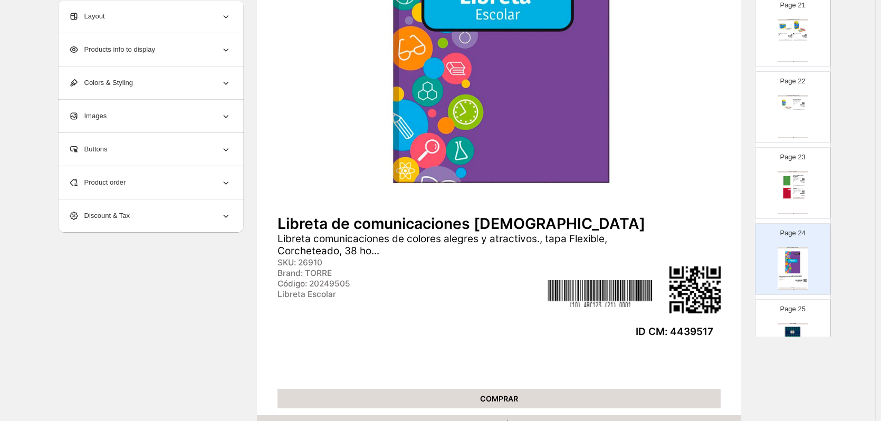
scroll to position [1630, 0]
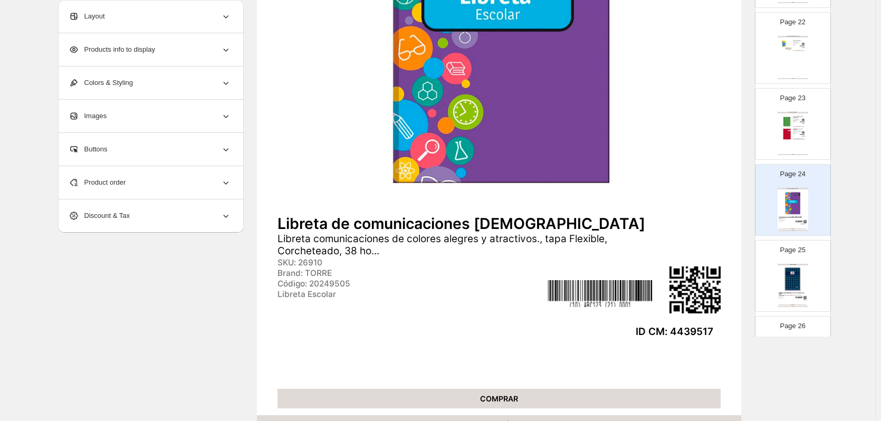
click at [796, 287] on img at bounding box center [793, 279] width 28 height 26
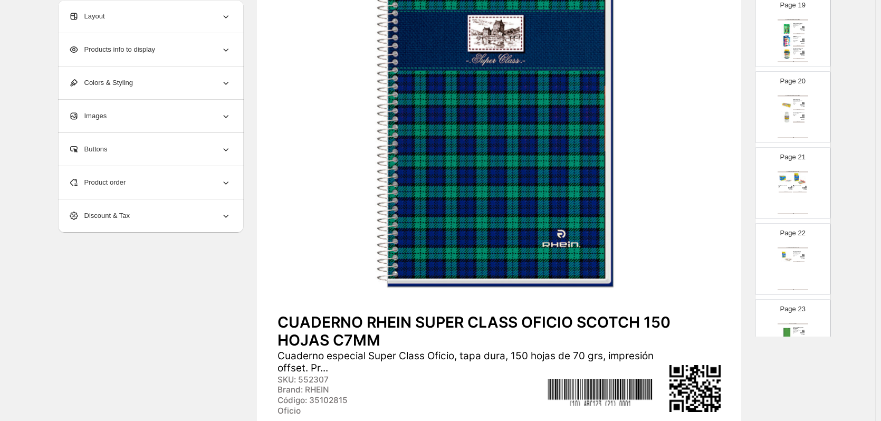
scroll to position [80, 0]
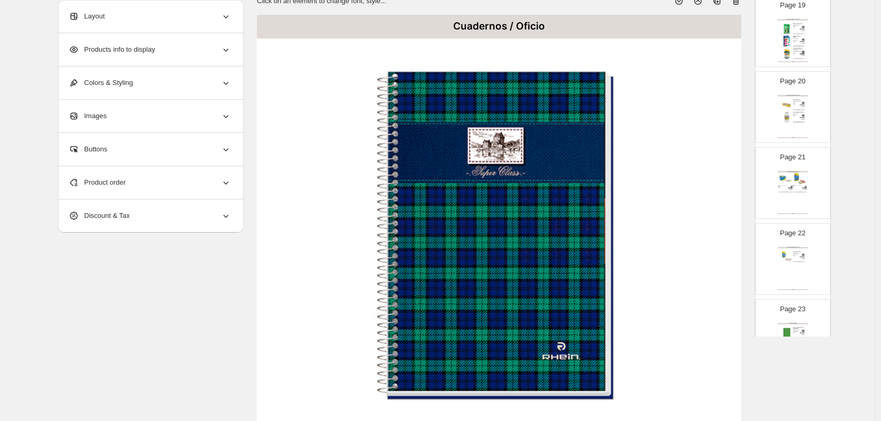
click at [737, 1] on icon at bounding box center [736, 1] width 11 height 11
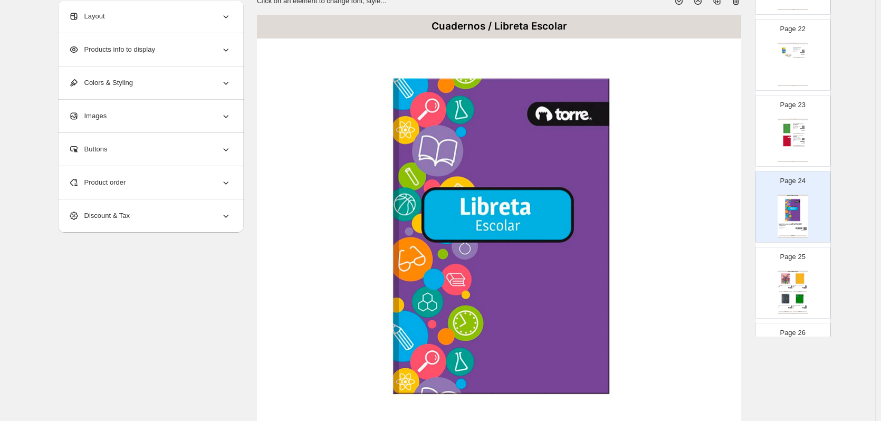
scroll to position [1630, 0]
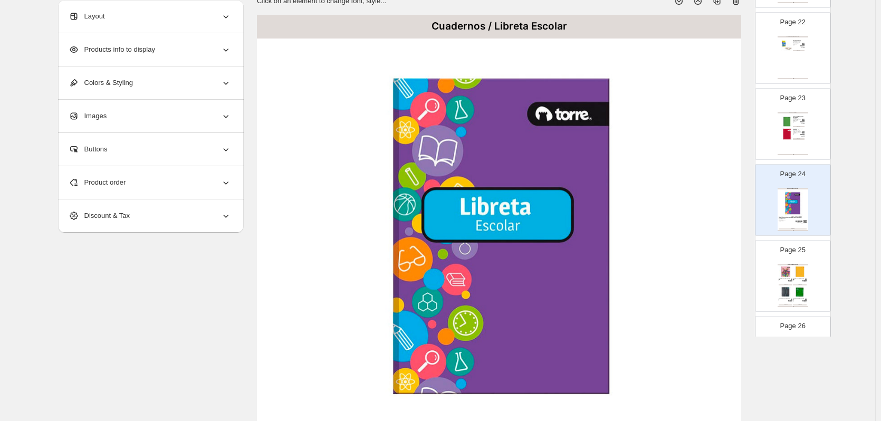
click at [799, 284] on div "Cuadernos / Universitario Cuaderno universitario color 7mm 100 hojas torre • Ta…" at bounding box center [793, 285] width 31 height 43
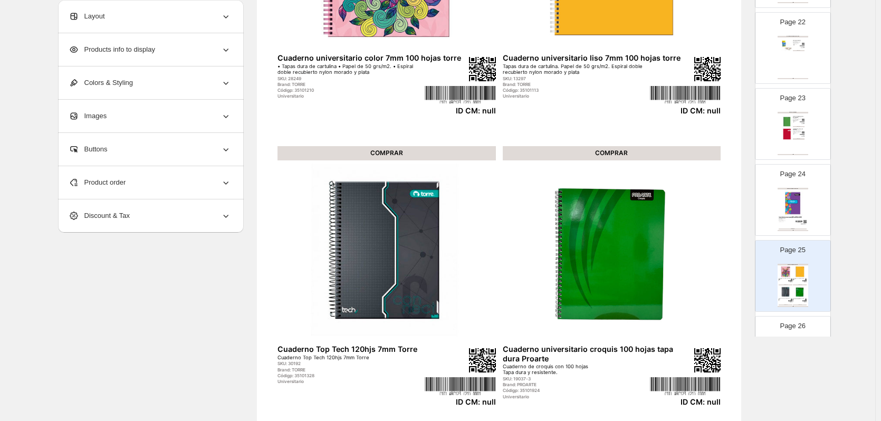
scroll to position [80, 0]
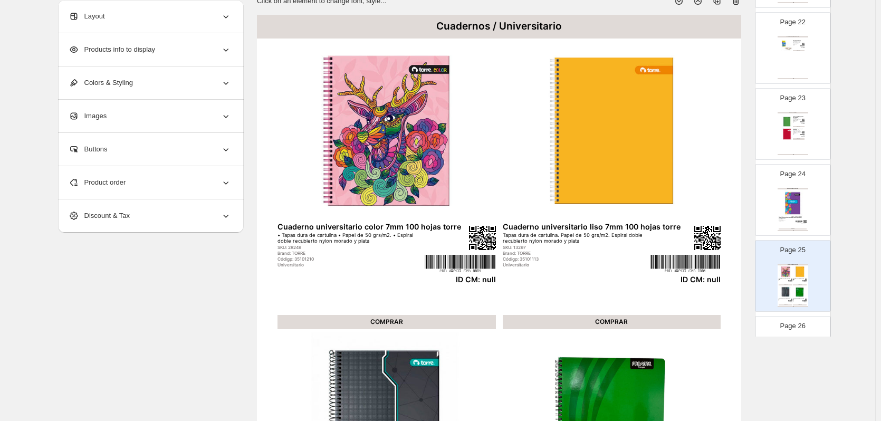
click at [740, 2] on icon at bounding box center [736, 1] width 7 height 8
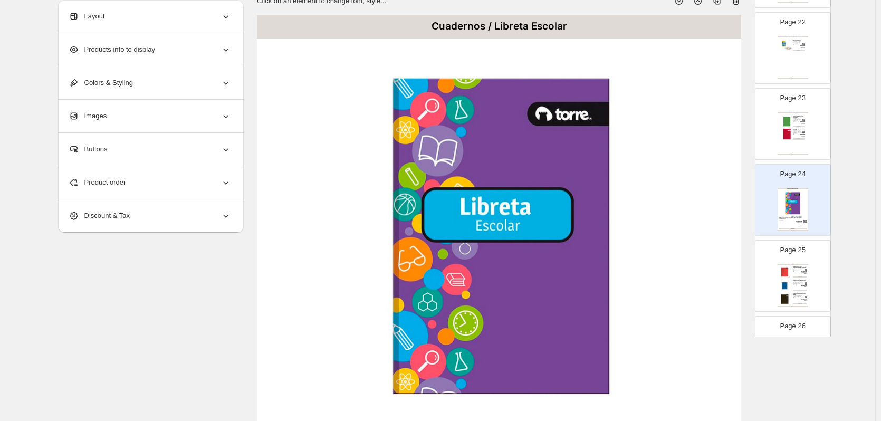
click at [793, 277] on div "COMPRAR" at bounding box center [800, 277] width 14 height 1
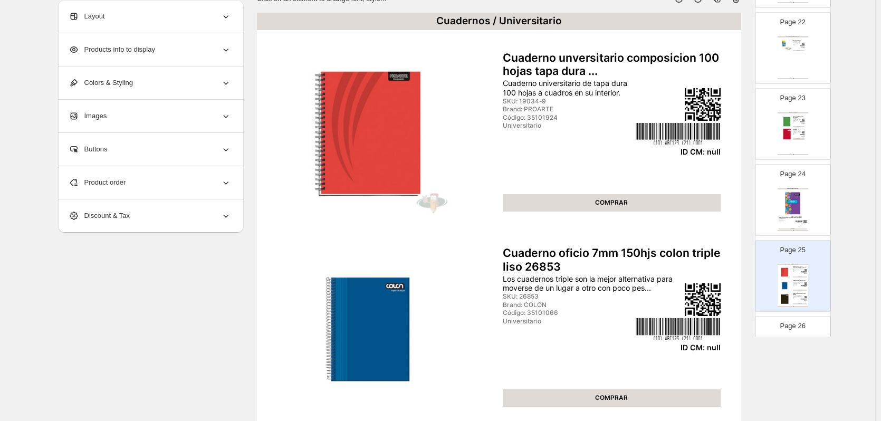
scroll to position [0, 0]
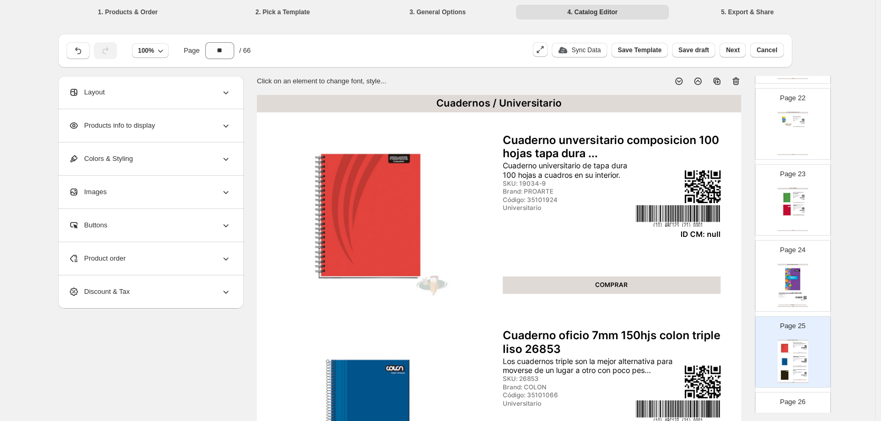
click at [738, 82] on icon at bounding box center [737, 81] width 1 height 3
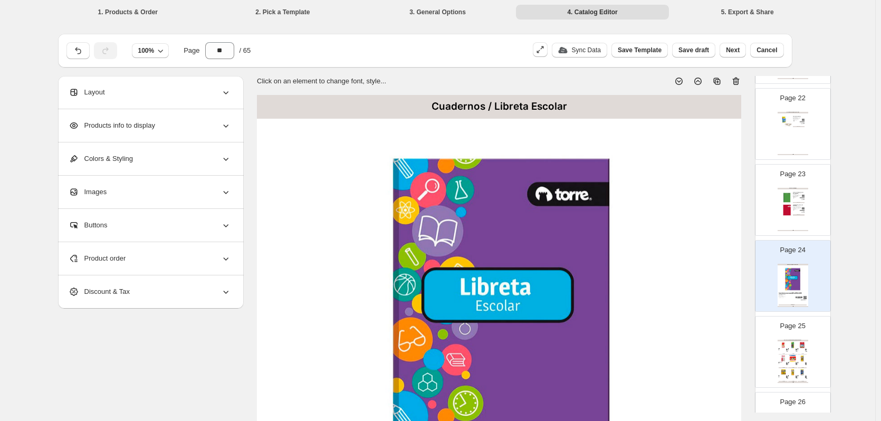
click at [805, 349] on img at bounding box center [806, 350] width 2 height 2
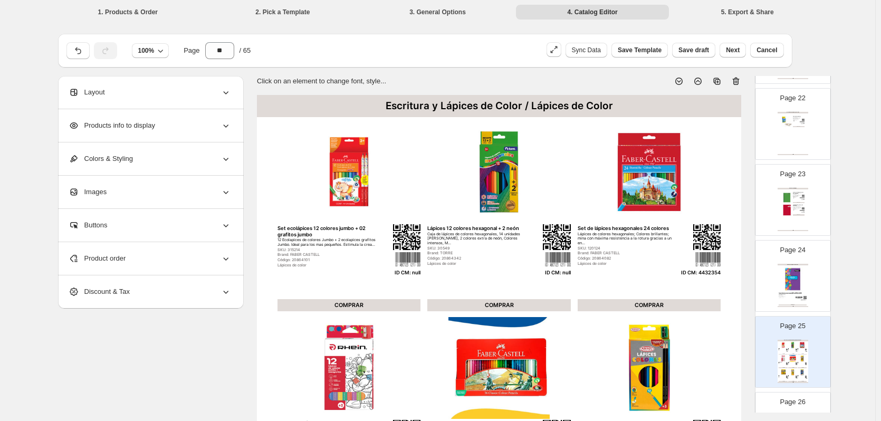
click at [196, 257] on div "Product order" at bounding box center [150, 258] width 163 height 33
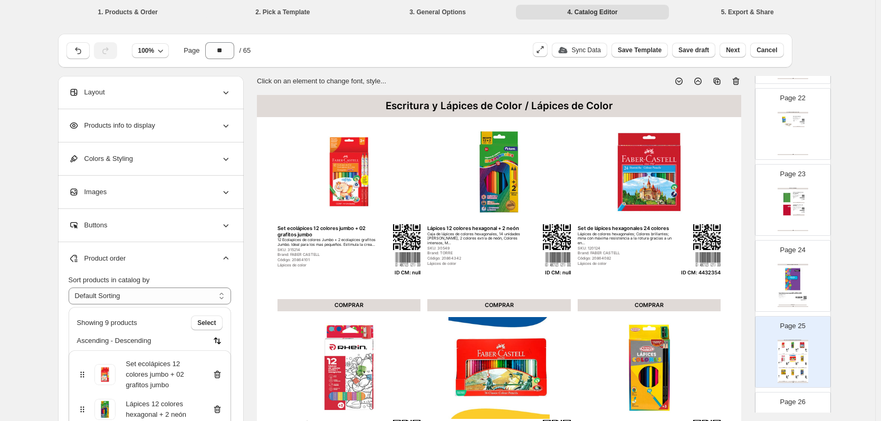
click at [221, 373] on icon at bounding box center [217, 374] width 11 height 11
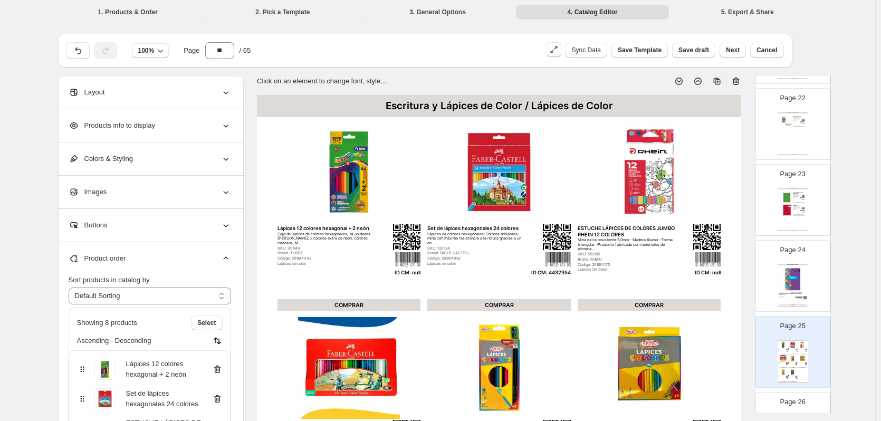
click at [221, 373] on icon at bounding box center [217, 370] width 7 height 8
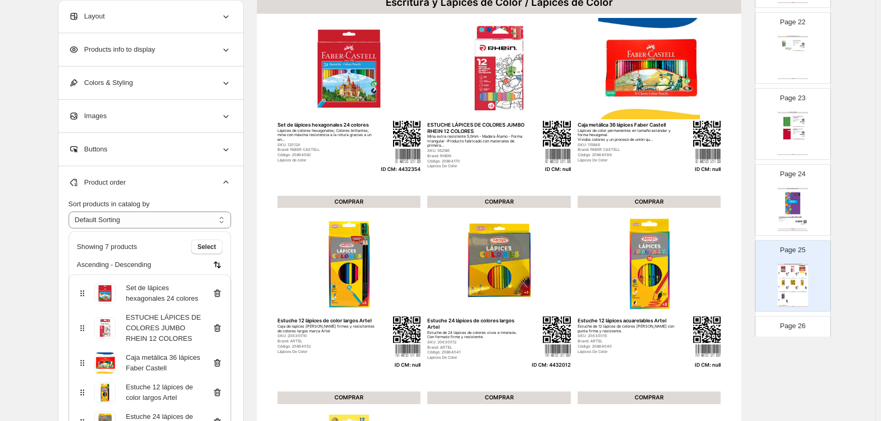
scroll to position [106, 0]
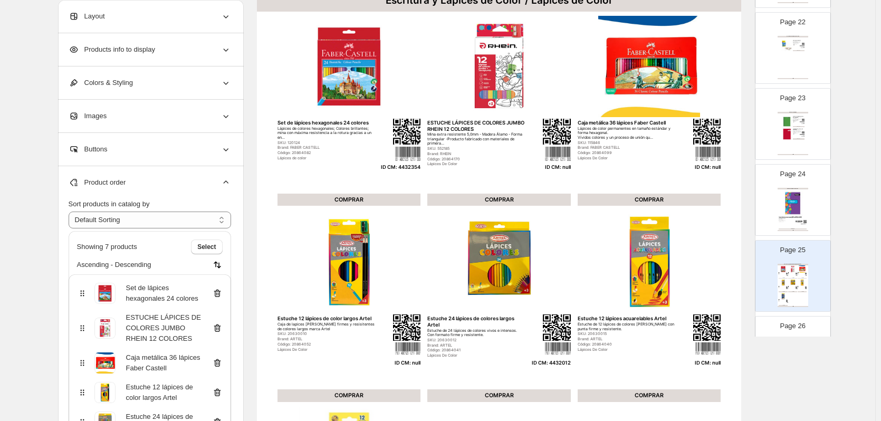
click at [220, 330] on icon at bounding box center [217, 328] width 11 height 11
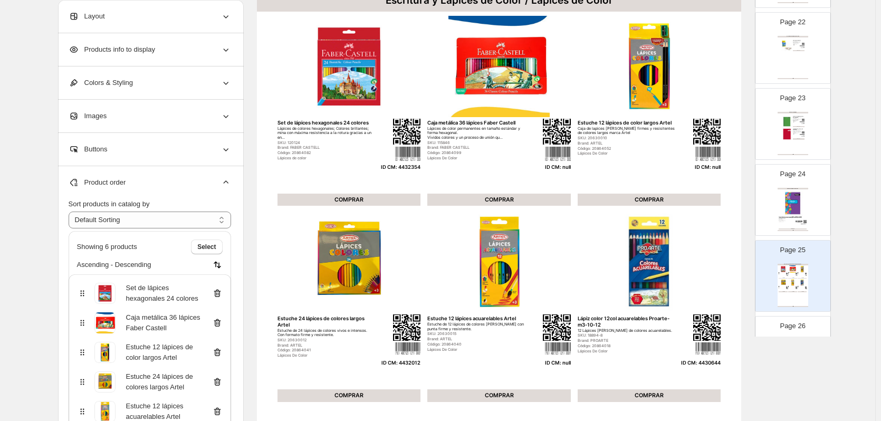
click at [220, 330] on div "Caja metálica 36 lápices Faber Castell" at bounding box center [150, 322] width 146 height 21
click at [218, 325] on icon at bounding box center [217, 323] width 1 height 3
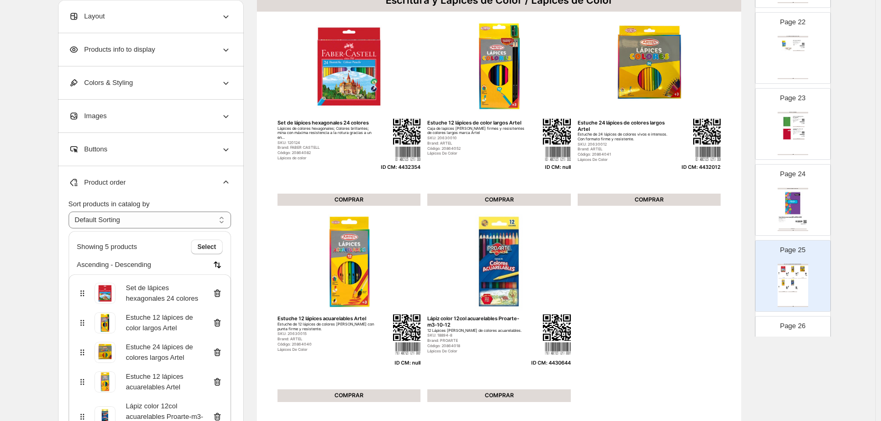
click at [218, 325] on icon at bounding box center [217, 323] width 1 height 3
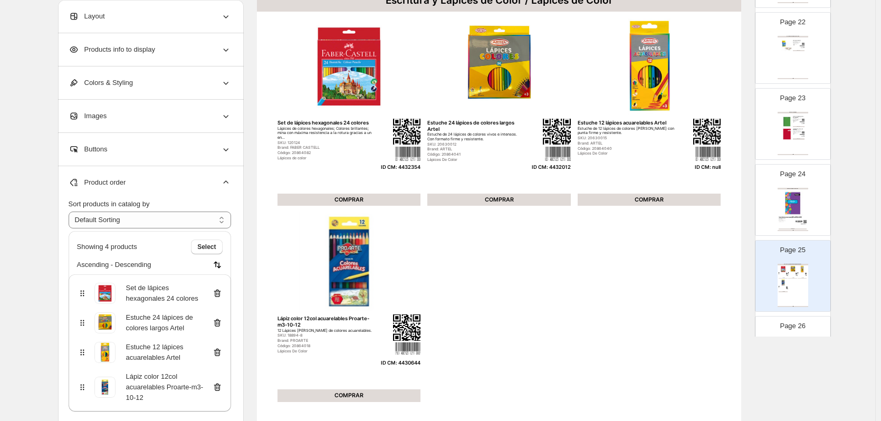
click at [218, 359] on div "Estuche 12 lápices acuarelables Artel" at bounding box center [150, 352] width 146 height 21
click at [220, 352] on icon at bounding box center [217, 352] width 11 height 11
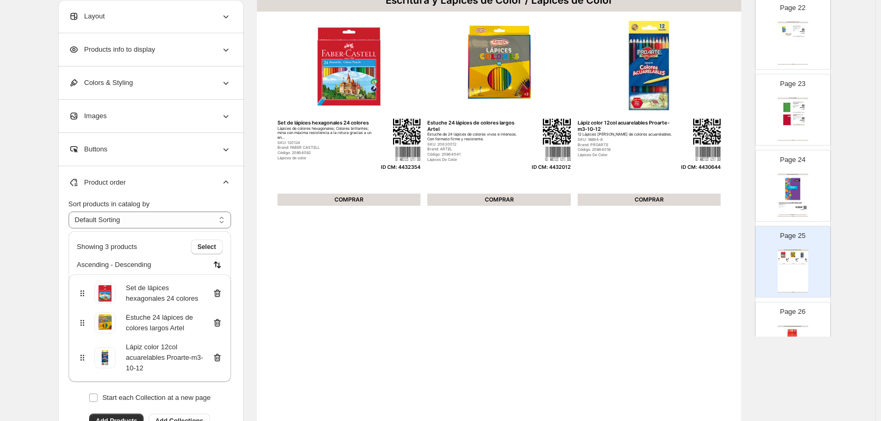
scroll to position [1683, 0]
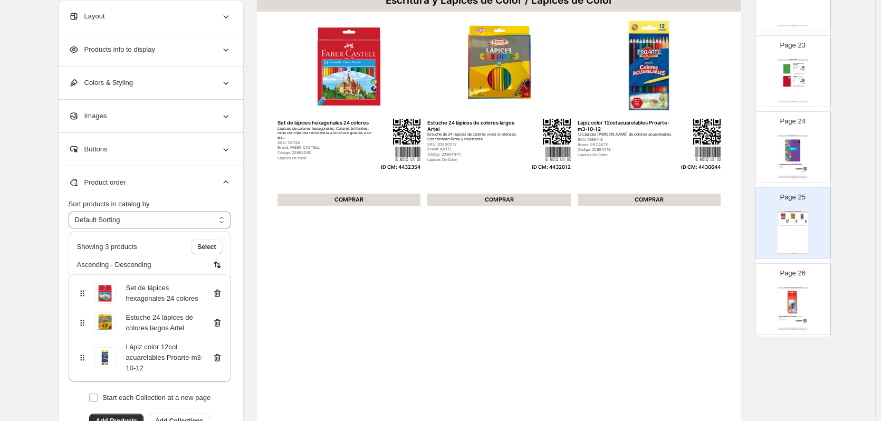
click at [795, 287] on div "Escritura y Lápices de Color / Lápices de Color" at bounding box center [793, 288] width 31 height 2
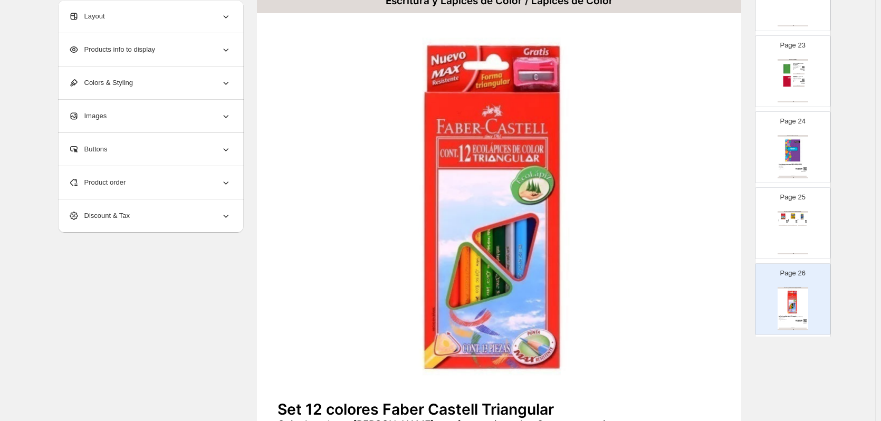
scroll to position [211, 0]
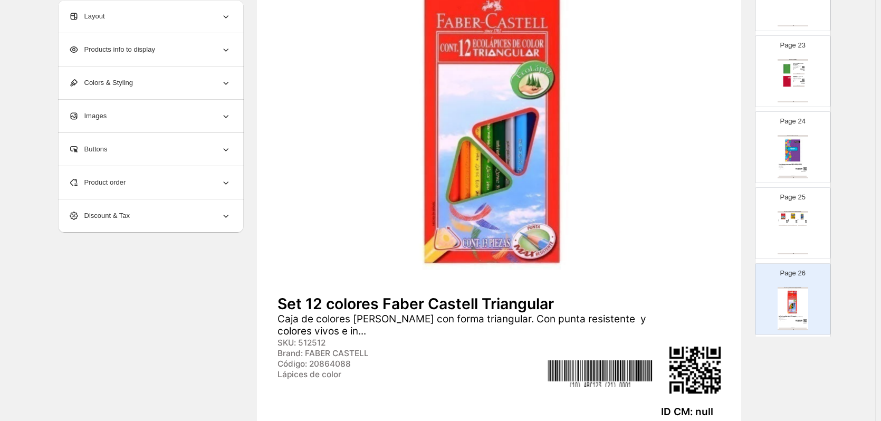
click at [152, 182] on div "Product order" at bounding box center [150, 182] width 163 height 33
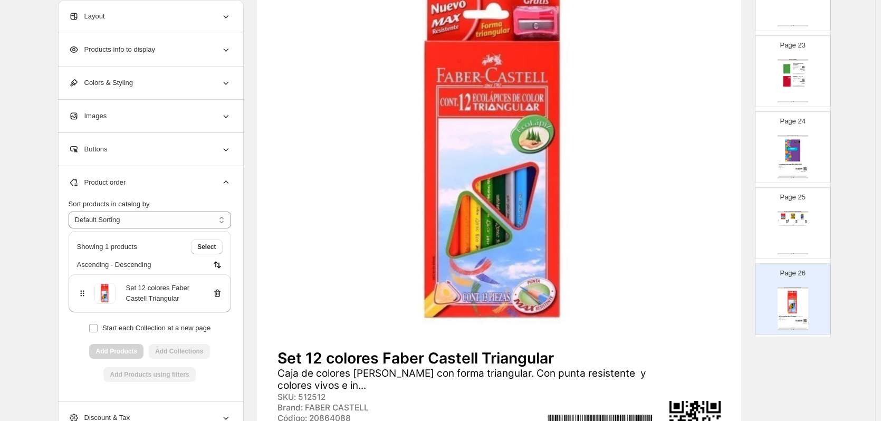
scroll to position [53, 0]
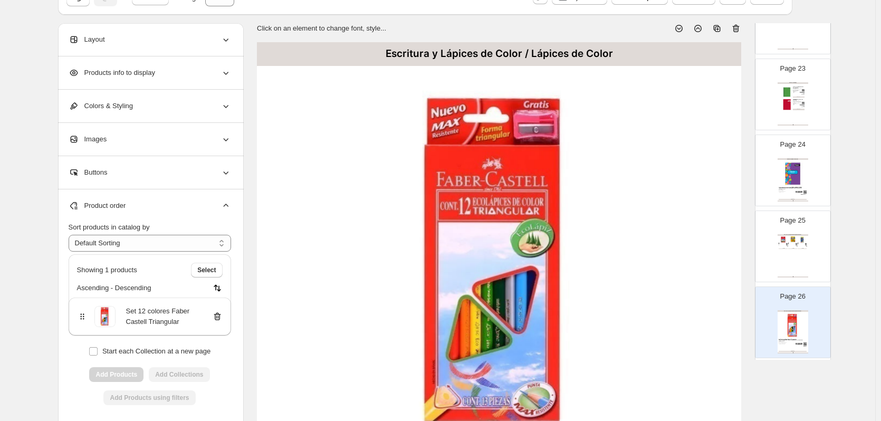
click at [740, 29] on icon at bounding box center [736, 28] width 11 height 11
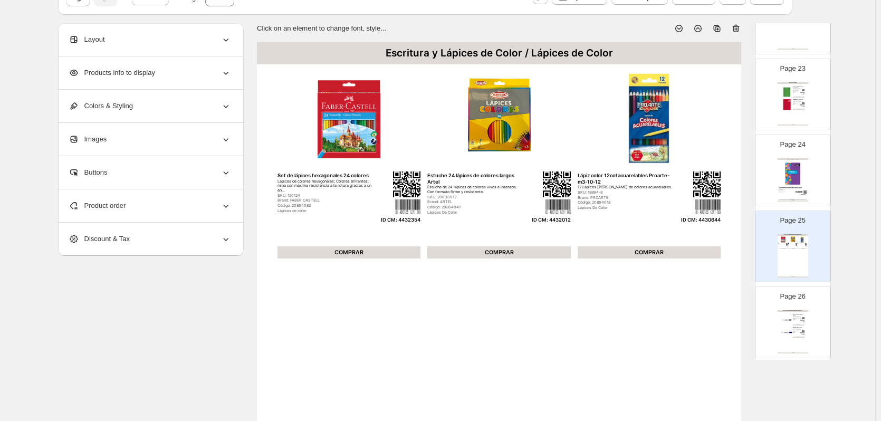
click at [798, 316] on div "Marcador para pizarra blanca Jumbo 123 color negro con punta mediana redondeada…" at bounding box center [797, 317] width 9 height 3
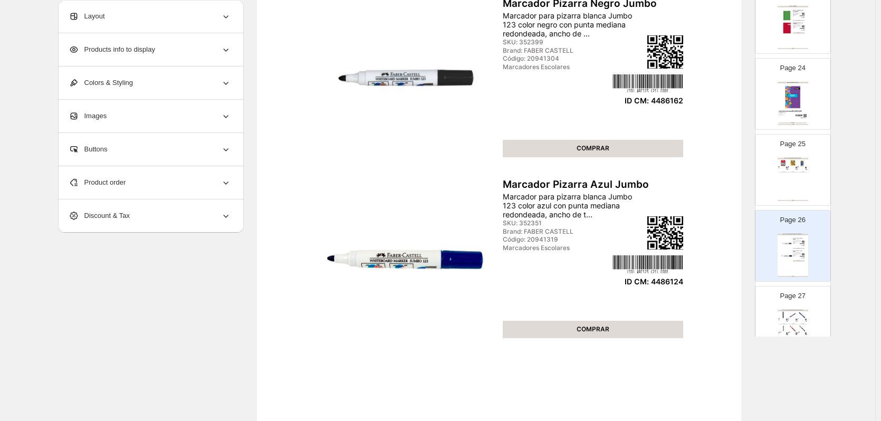
scroll to position [1736, 0]
click at [798, 310] on div "Escritura y Lápices de Color / Marcador Permanente" at bounding box center [793, 311] width 31 height 2
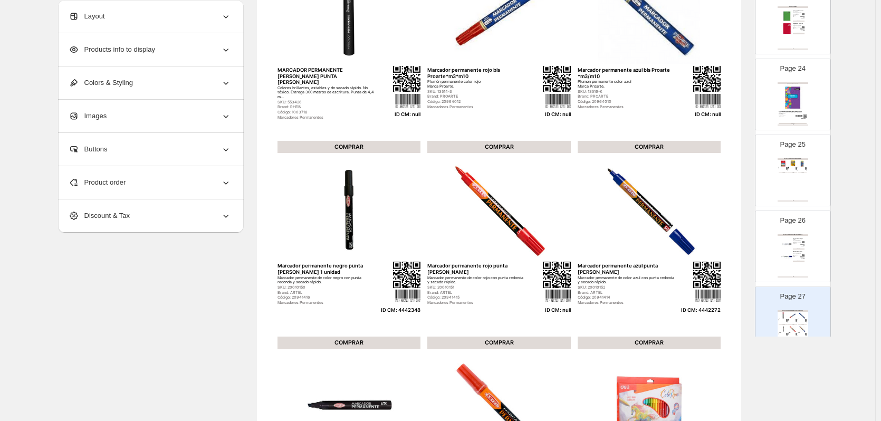
click at [796, 253] on div "Marcador para pizarra blanca Jumbo 123 color azul con punta mediana redondeada,…" at bounding box center [797, 254] width 9 height 3
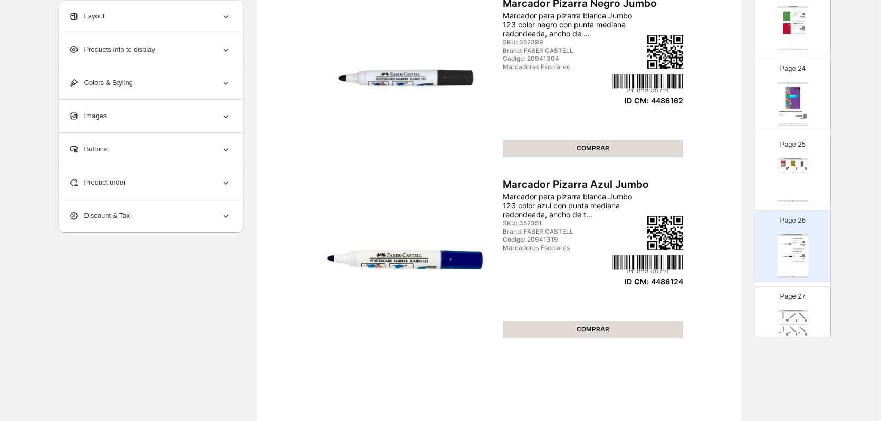
click at [798, 313] on img at bounding box center [802, 315] width 9 height 7
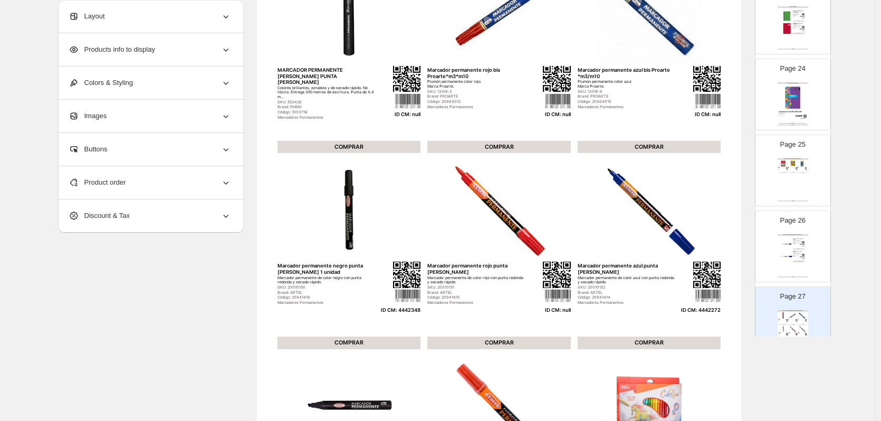
click at [205, 187] on div "Product order" at bounding box center [150, 182] width 163 height 33
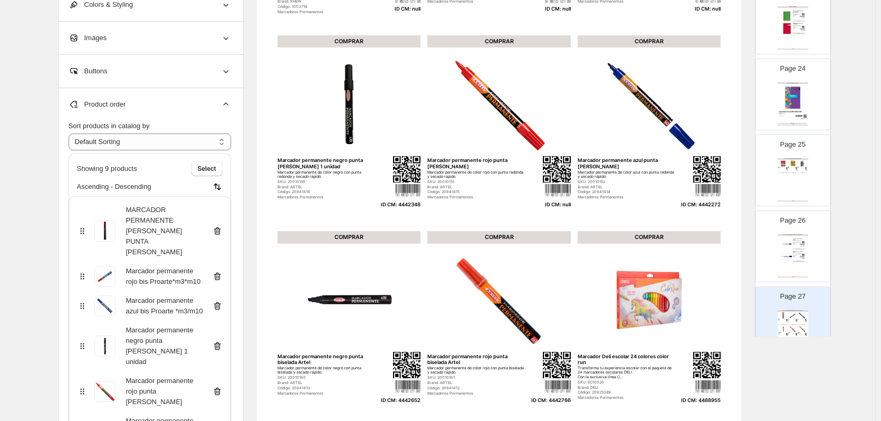
scroll to position [211, 0]
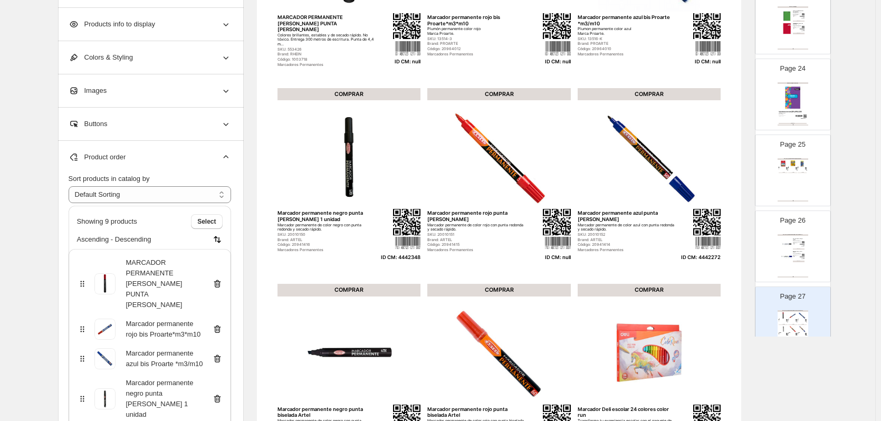
click at [220, 279] on icon at bounding box center [217, 284] width 11 height 11
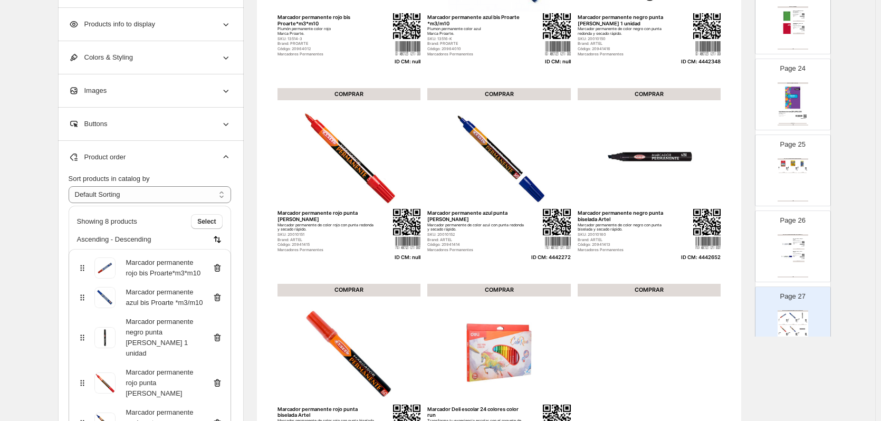
click at [220, 272] on icon at bounding box center [217, 268] width 11 height 11
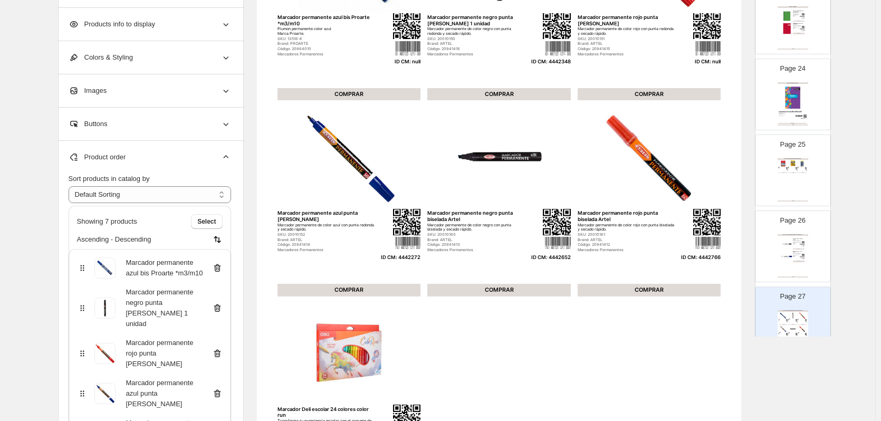
click at [220, 272] on icon at bounding box center [217, 268] width 11 height 11
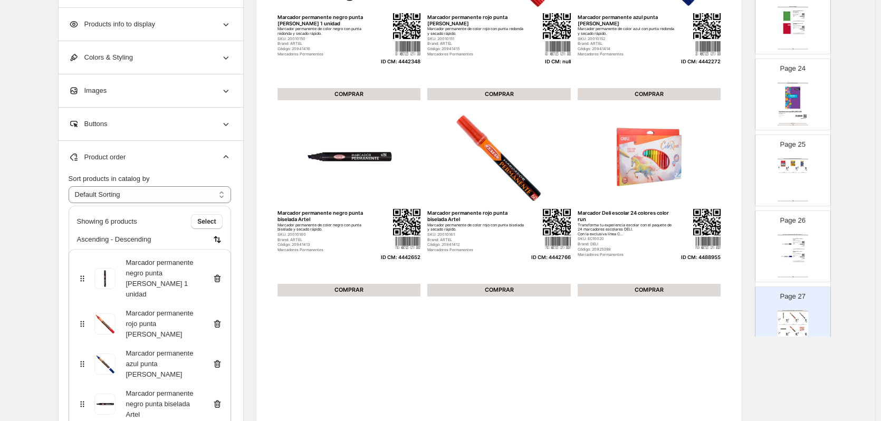
click at [220, 319] on icon at bounding box center [217, 324] width 11 height 11
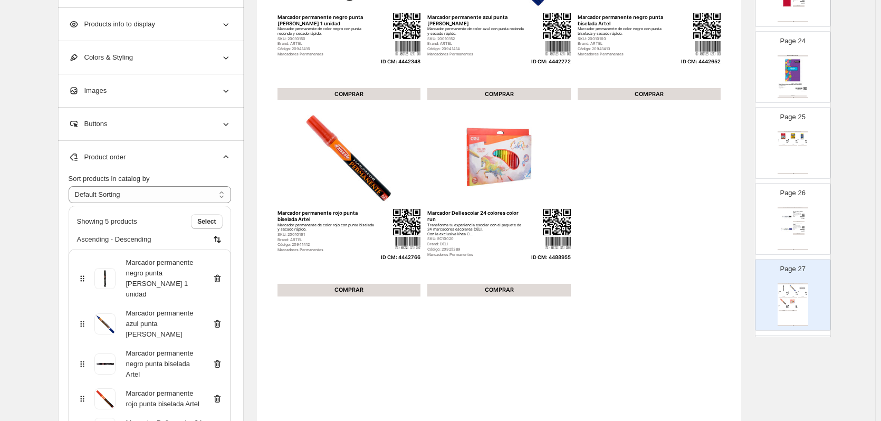
scroll to position [1789, 0]
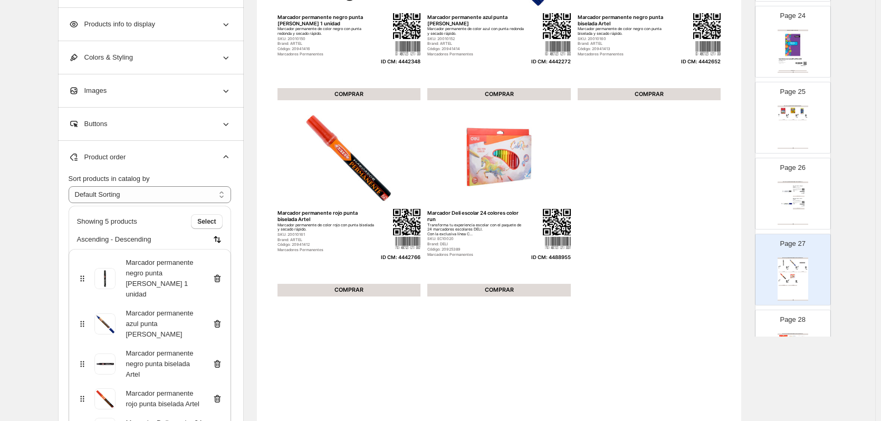
click at [789, 328] on div "Page 28 Escritura y Lápices de Color / Marcador Permanente Rotuladora de punta …" at bounding box center [789, 341] width 66 height 71
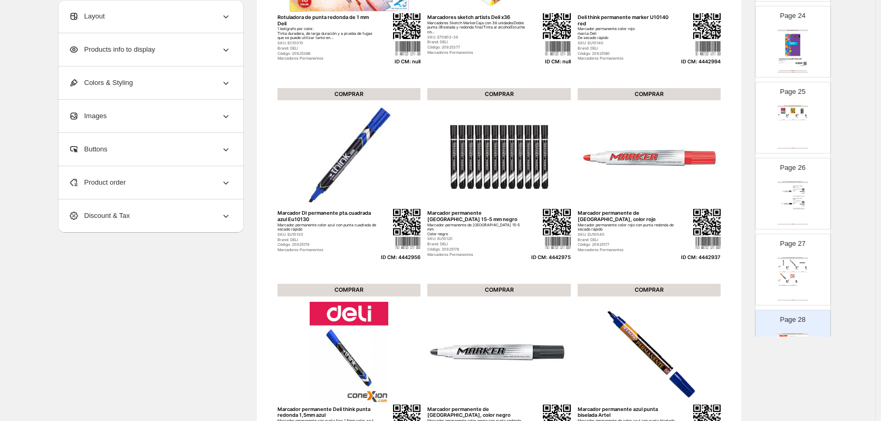
click at [186, 184] on div "Product order" at bounding box center [150, 182] width 163 height 33
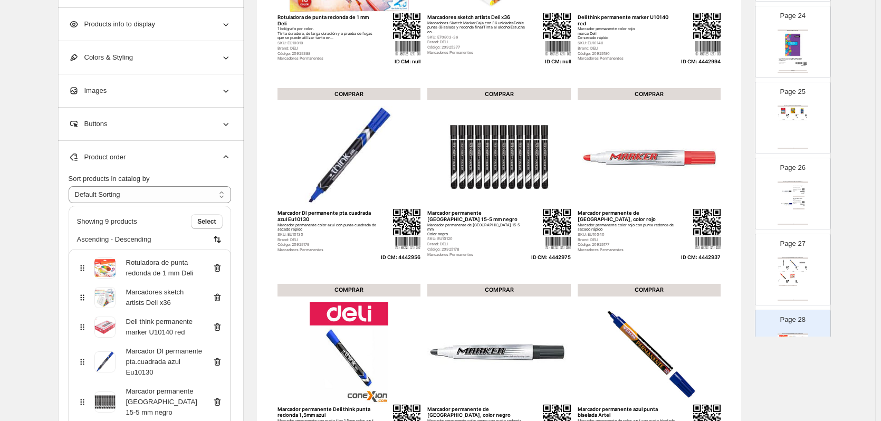
click at [217, 269] on icon at bounding box center [217, 268] width 7 height 8
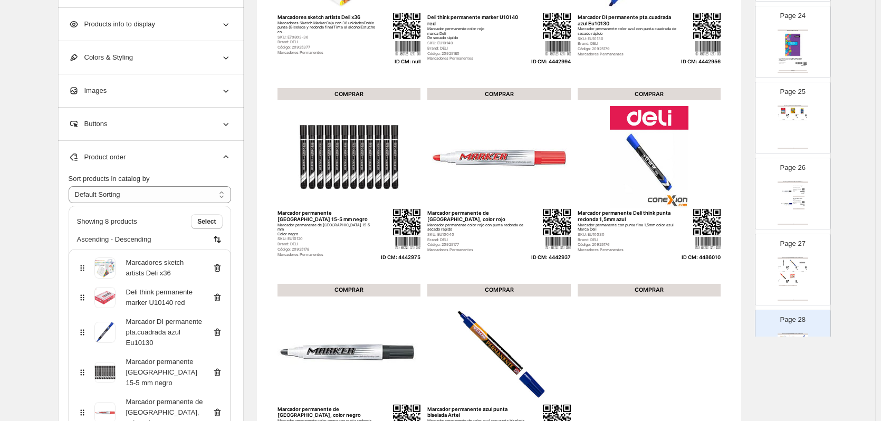
click at [217, 269] on icon at bounding box center [217, 268] width 7 height 8
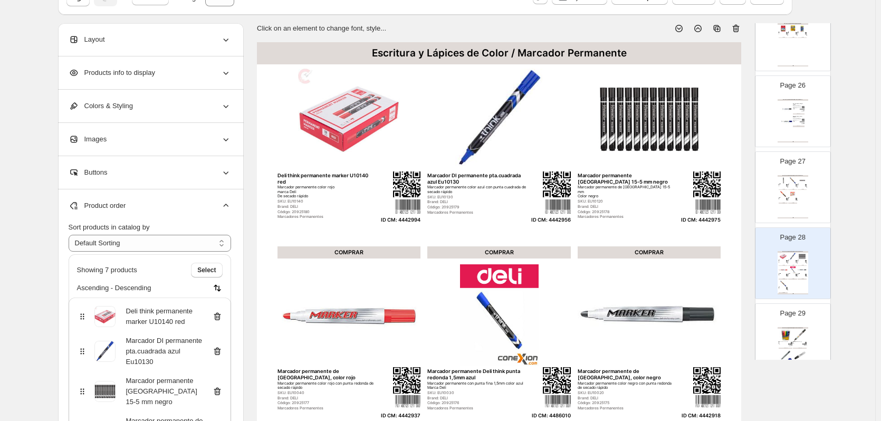
scroll to position [2000, 0]
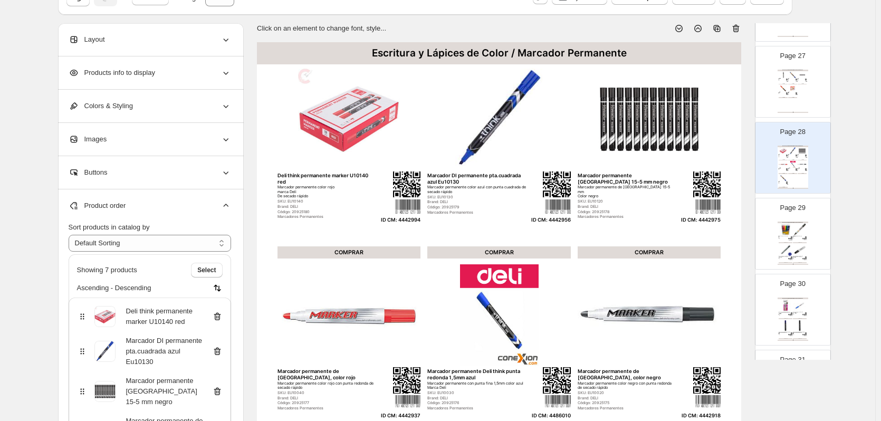
click at [796, 231] on img at bounding box center [800, 229] width 14 height 13
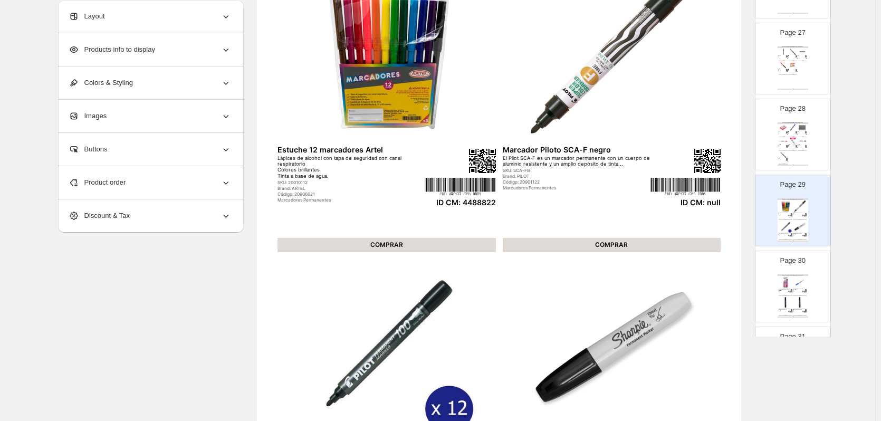
scroll to position [158, 0]
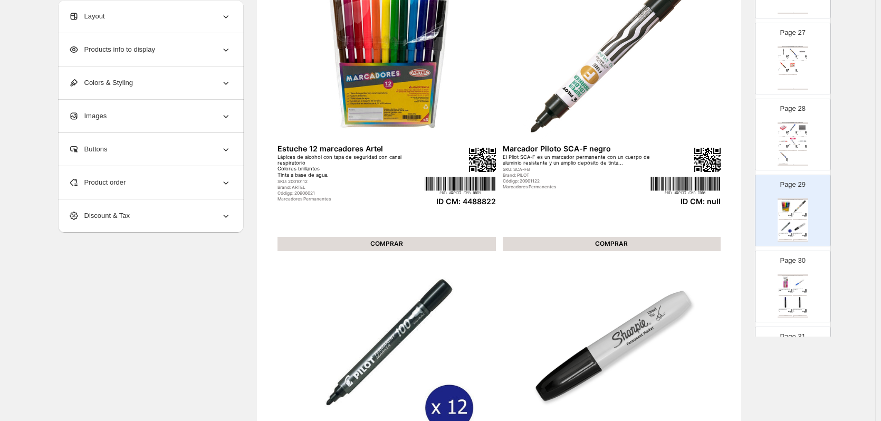
click at [211, 182] on div "Product order" at bounding box center [150, 182] width 163 height 33
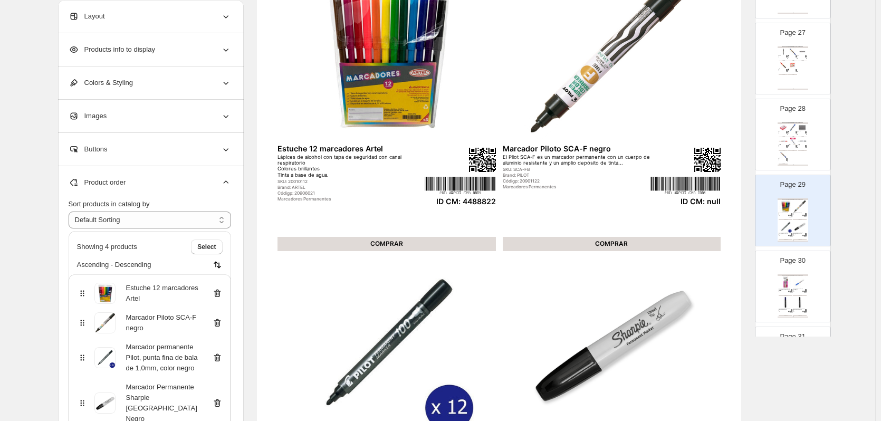
click at [218, 322] on icon at bounding box center [217, 323] width 11 height 11
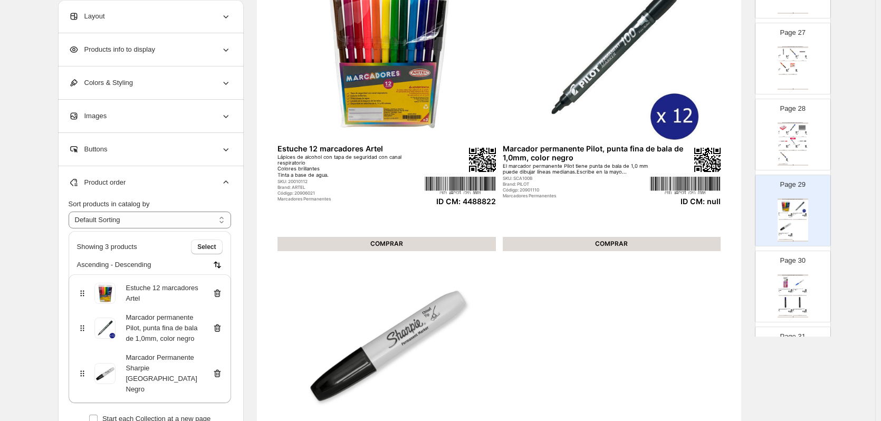
click at [218, 322] on div "Marcador permanente Pilot, punta fina de bala de 1,0mm, color negro" at bounding box center [150, 328] width 146 height 32
click at [221, 327] on icon at bounding box center [217, 328] width 11 height 11
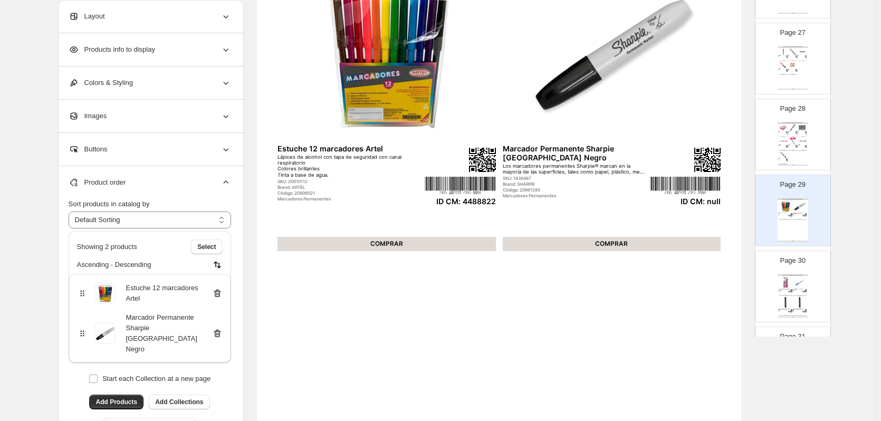
click at [221, 328] on icon at bounding box center [217, 333] width 11 height 11
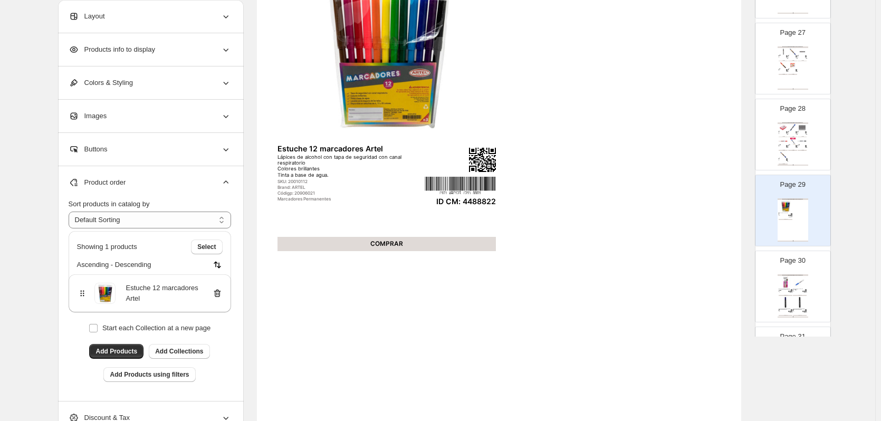
click at [799, 292] on div "Escritura y Lápices de Color / Marcador Permanente Marcadores Permanente Sharpi…" at bounding box center [793, 295] width 31 height 43
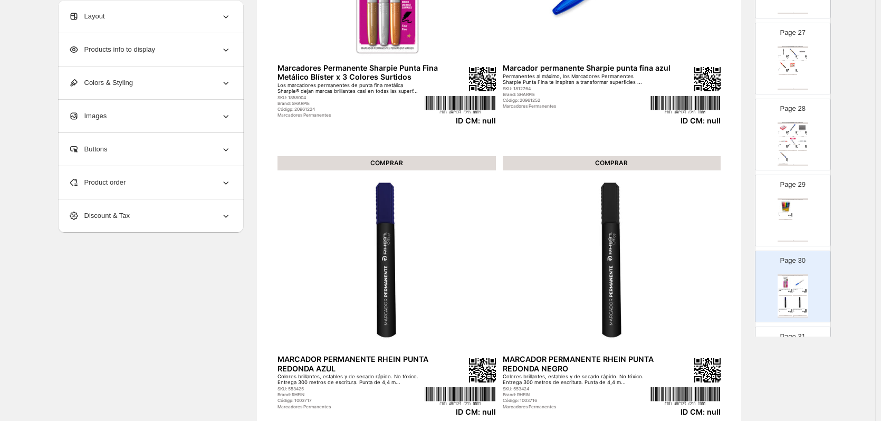
scroll to position [80, 0]
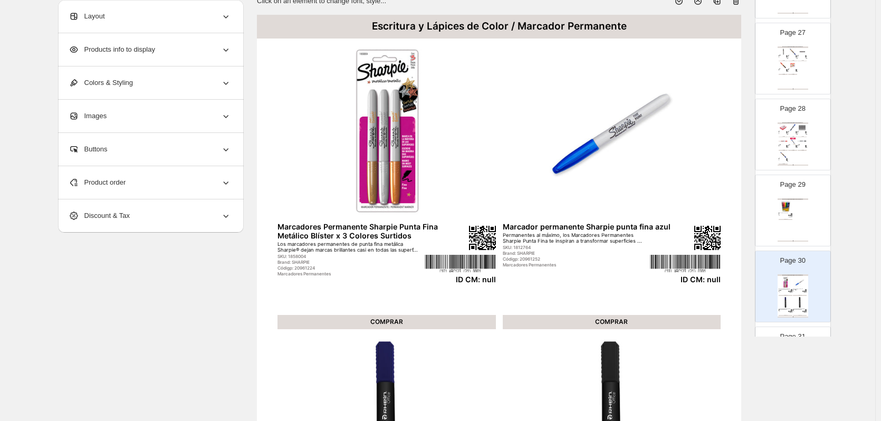
click at [739, 5] on icon at bounding box center [736, 1] width 11 height 11
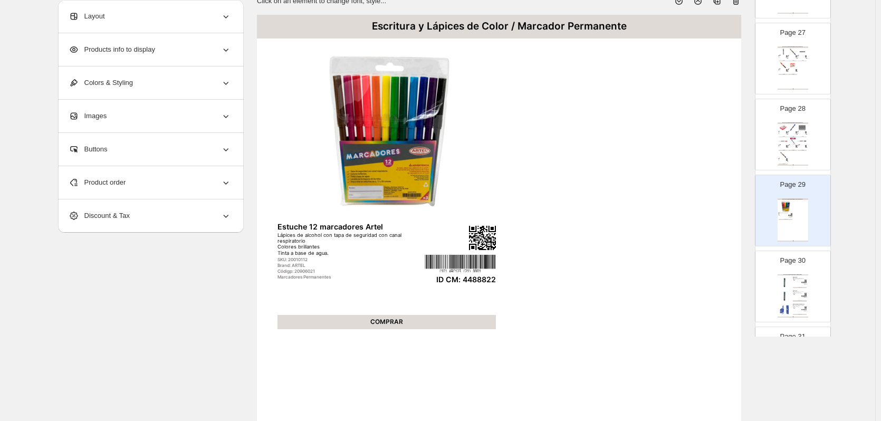
click at [804, 278] on div "Minas 0.5 hb Minas de grafito de 0.5 mm, diámetro HB.Alta resistencia.Trazo int…" at bounding box center [800, 279] width 14 height 4
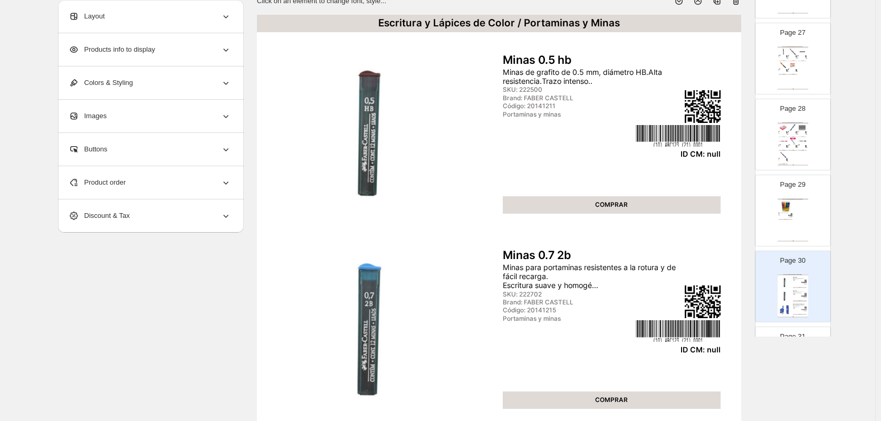
click at [739, 4] on icon at bounding box center [736, 1] width 11 height 11
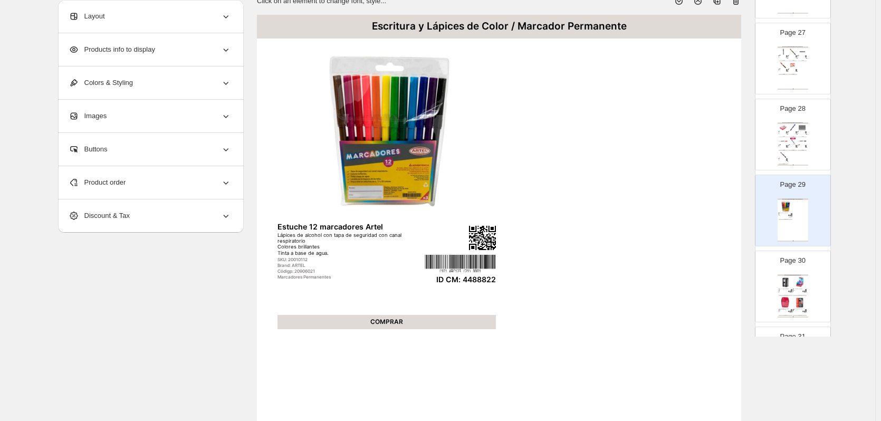
click at [797, 277] on img at bounding box center [800, 282] width 14 height 13
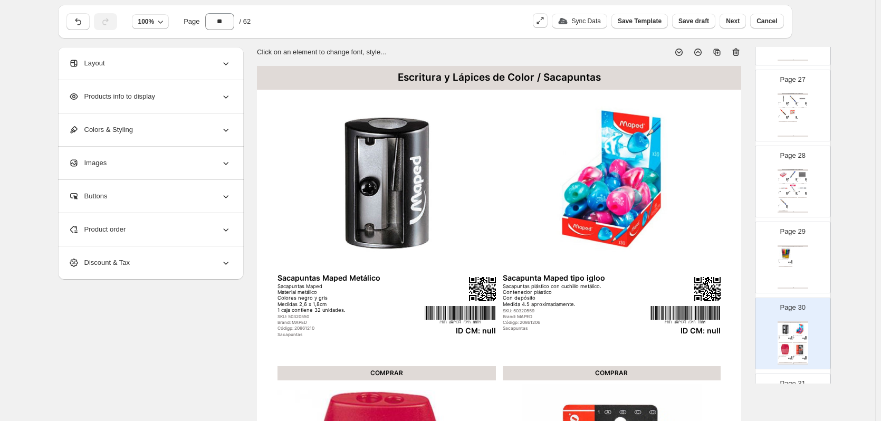
scroll to position [27, 0]
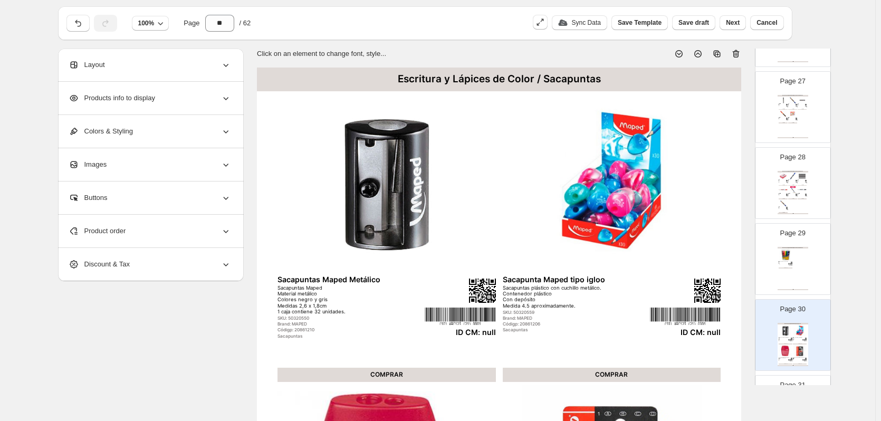
click at [739, 52] on icon at bounding box center [736, 54] width 11 height 11
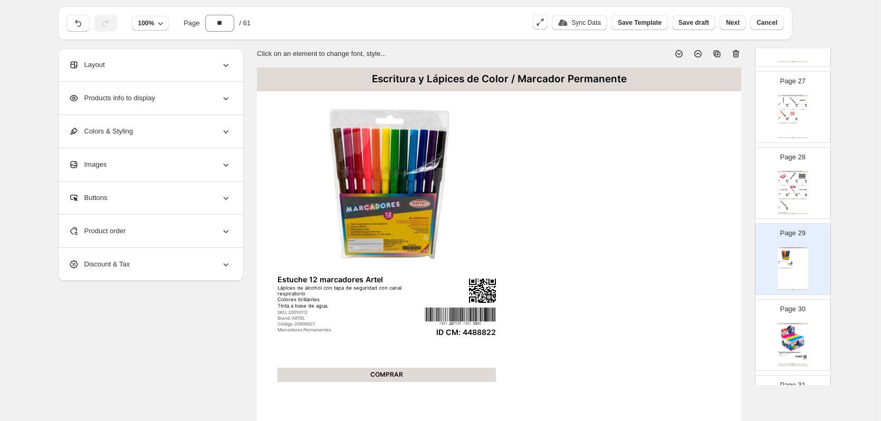
click at [801, 321] on div "Page 30 Escritura y Lápices de Color / Sacapuntas Sacapuntas Deli 2 agujeros co…" at bounding box center [789, 331] width 66 height 71
type input "**"
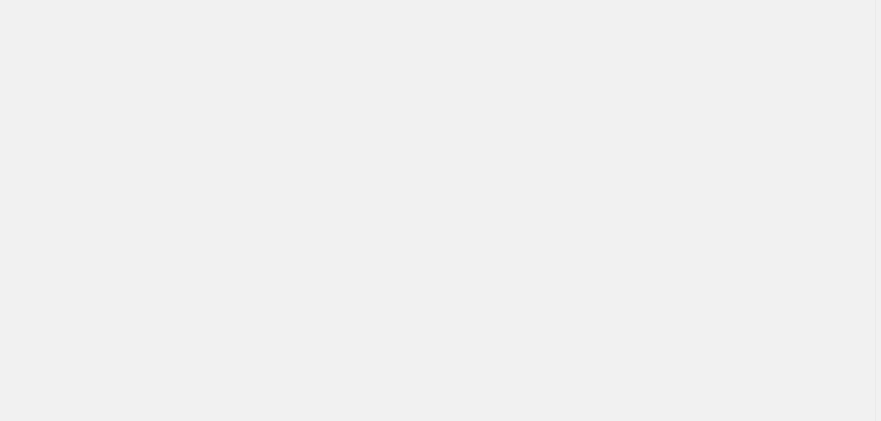
scroll to position [0, 0]
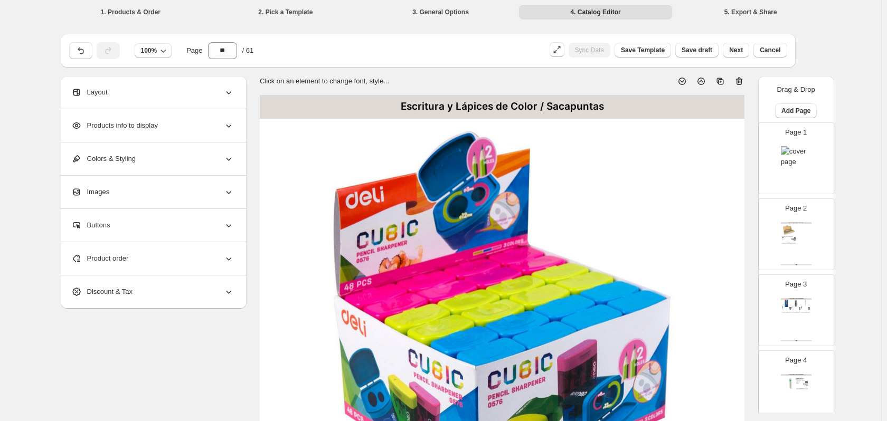
click at [737, 66] on div "100% Page ** / 61 Sync Data Save Template Save draft Next Cancel" at bounding box center [428, 51] width 735 height 34
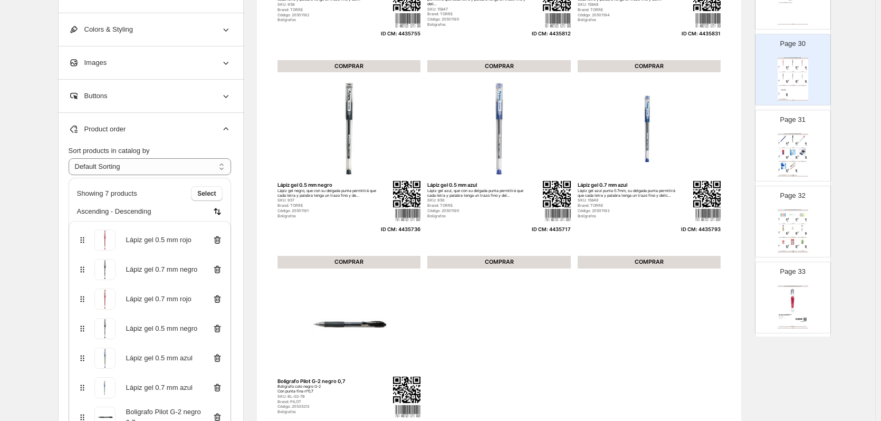
scroll to position [317, 0]
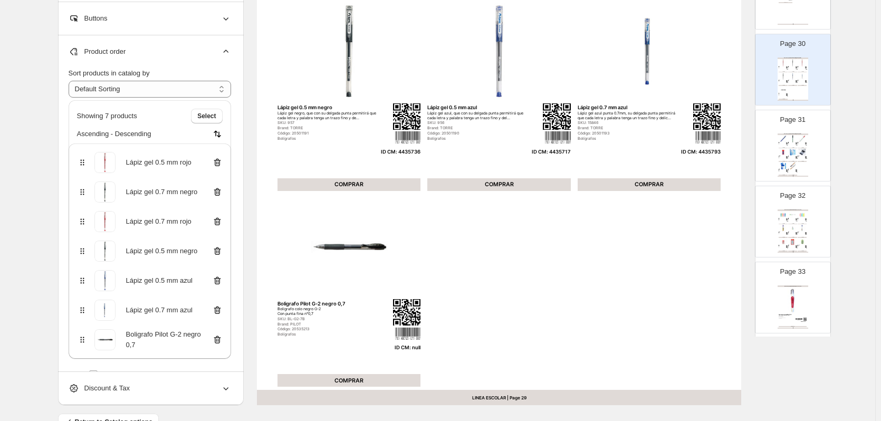
click at [217, 341] on icon at bounding box center [217, 340] width 11 height 11
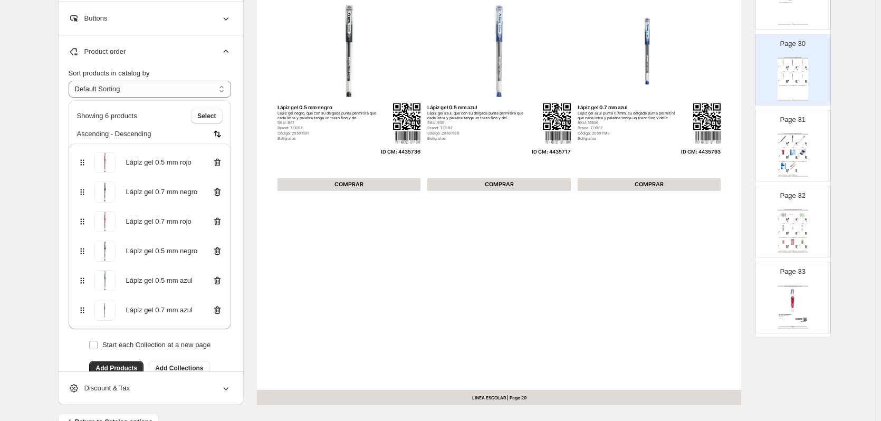
click at [789, 217] on img at bounding box center [792, 214] width 9 height 7
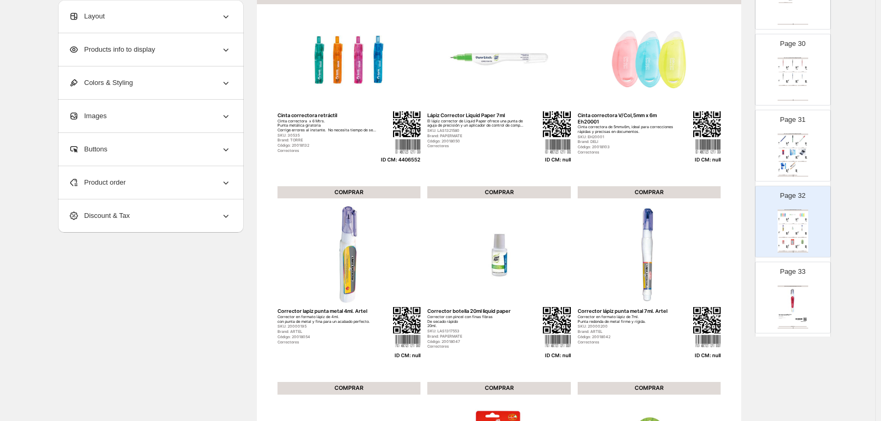
scroll to position [106, 0]
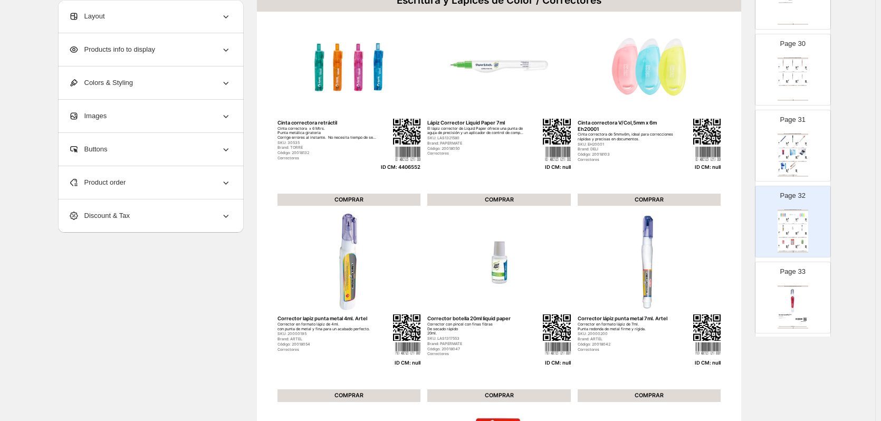
click at [198, 186] on div "Product order" at bounding box center [150, 182] width 163 height 33
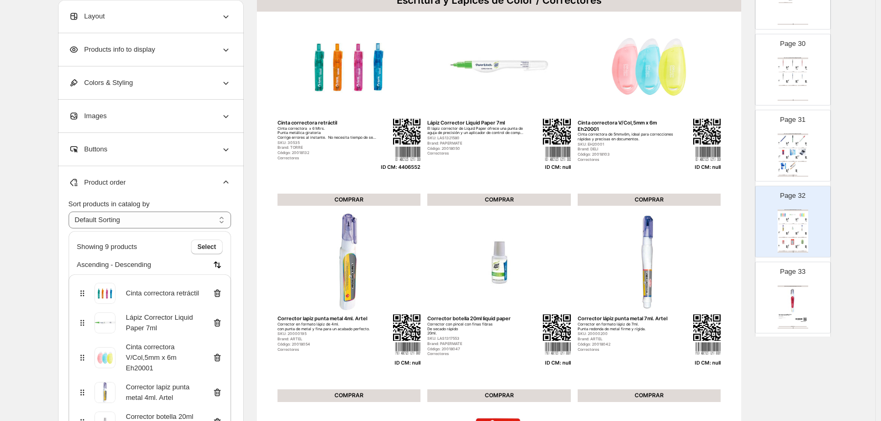
click at [220, 323] on icon at bounding box center [217, 323] width 11 height 11
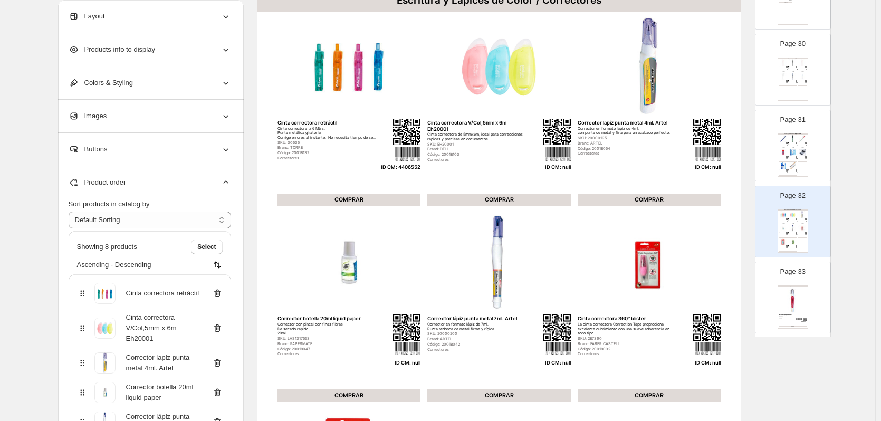
click at [220, 323] on icon at bounding box center [217, 328] width 11 height 11
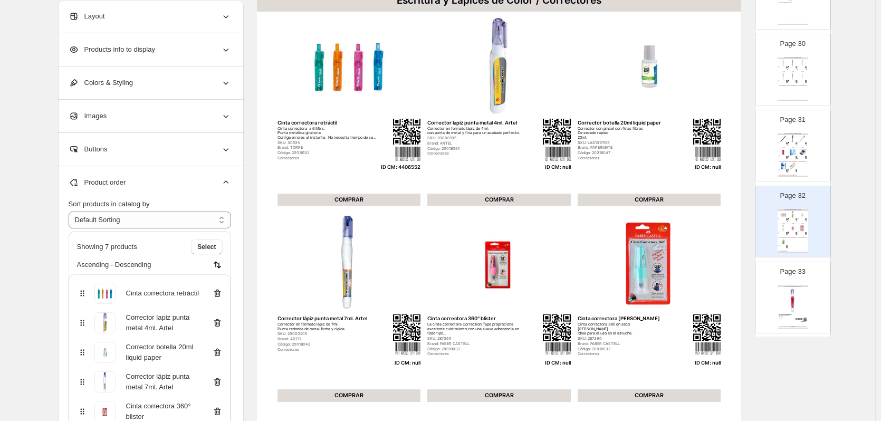
click at [220, 323] on icon at bounding box center [217, 323] width 11 height 11
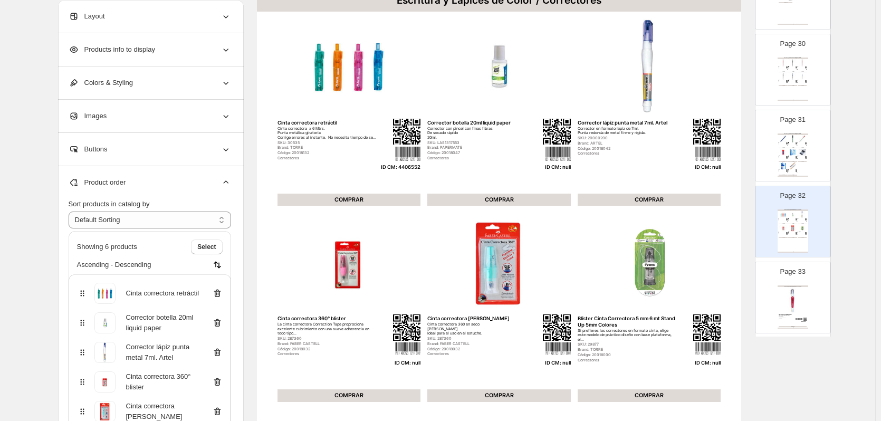
click at [220, 323] on icon at bounding box center [217, 323] width 11 height 11
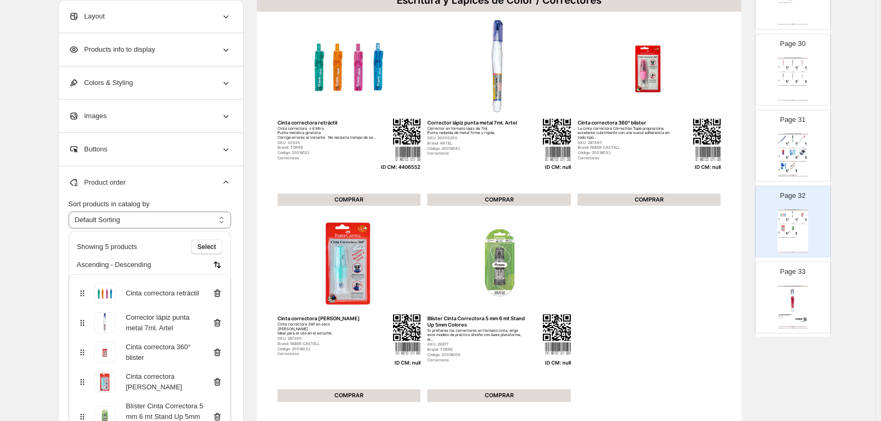
click at [220, 323] on icon at bounding box center [217, 323] width 11 height 11
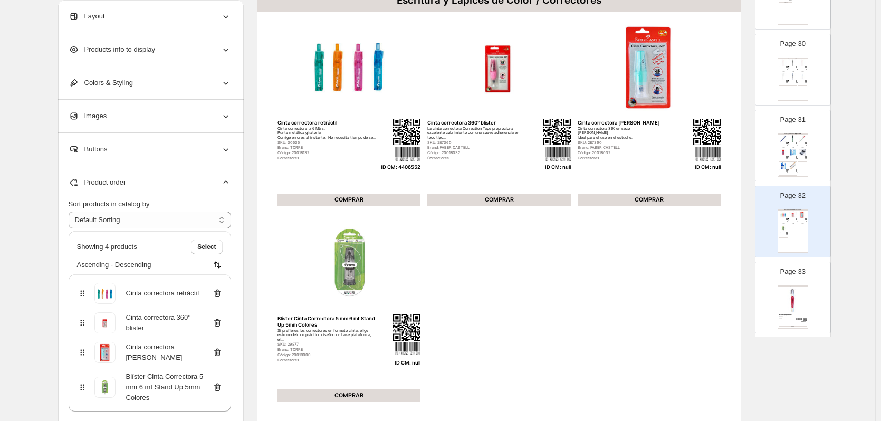
click at [220, 323] on icon at bounding box center [217, 323] width 11 height 11
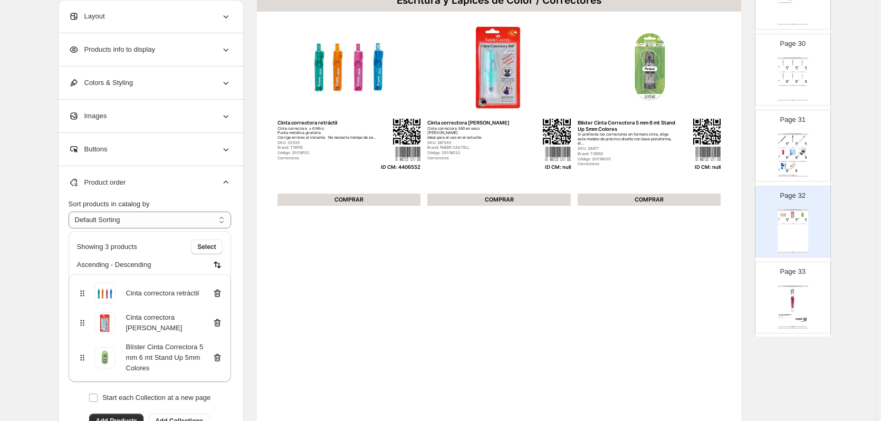
click at [220, 323] on icon at bounding box center [217, 323] width 11 height 11
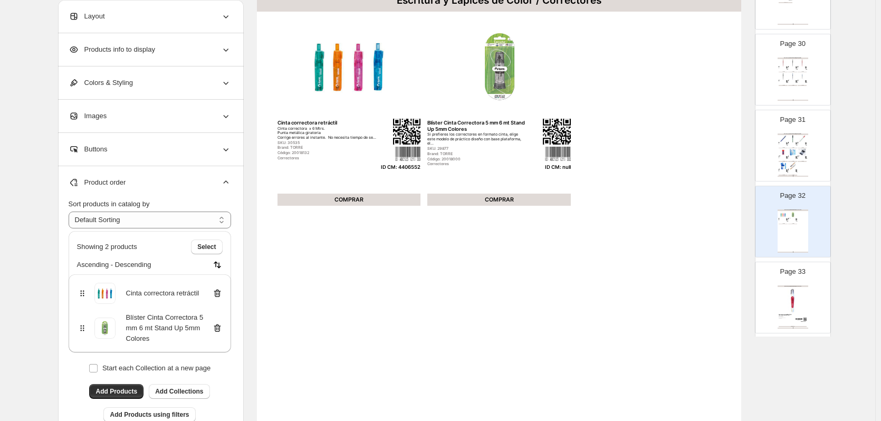
click at [220, 323] on icon at bounding box center [217, 328] width 11 height 11
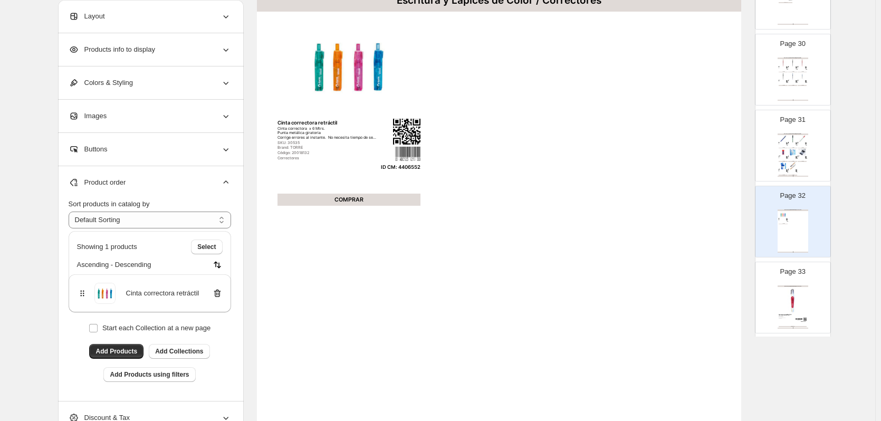
click at [796, 300] on img at bounding box center [793, 301] width 28 height 26
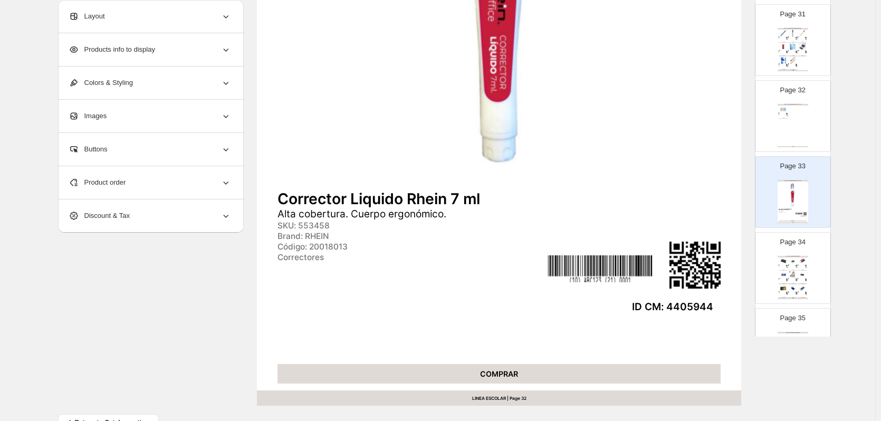
scroll to position [317, 0]
click at [779, 274] on img at bounding box center [783, 274] width 9 height 7
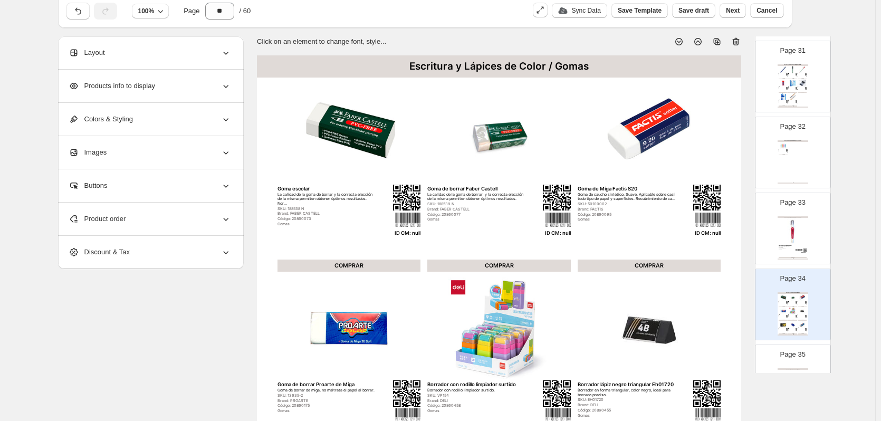
scroll to position [27, 0]
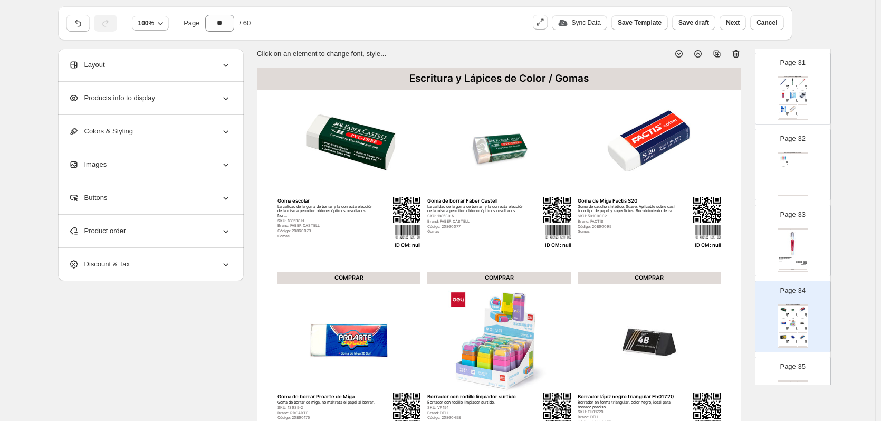
click at [737, 53] on icon at bounding box center [736, 54] width 7 height 8
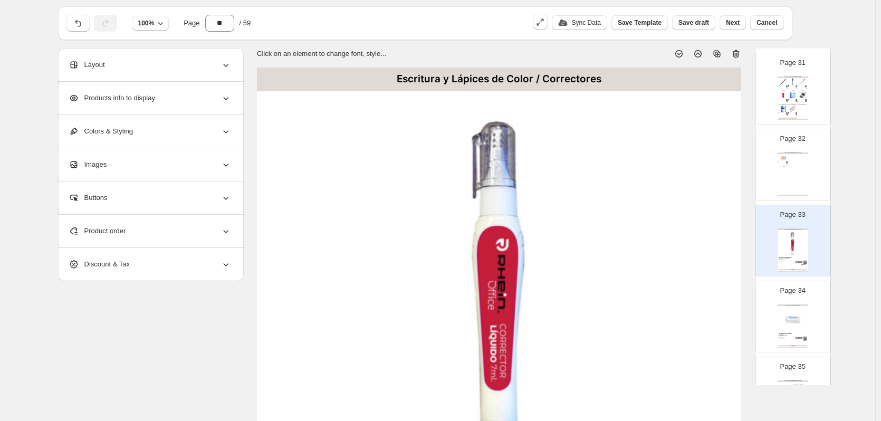
click at [805, 307] on img at bounding box center [793, 320] width 28 height 26
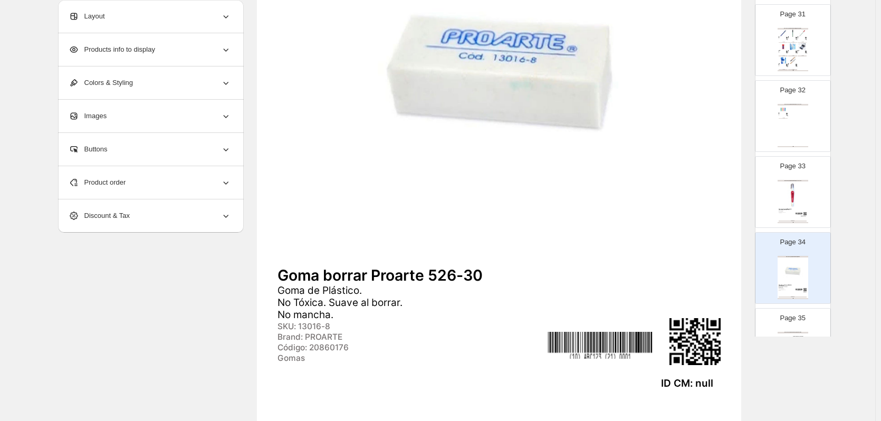
scroll to position [80, 0]
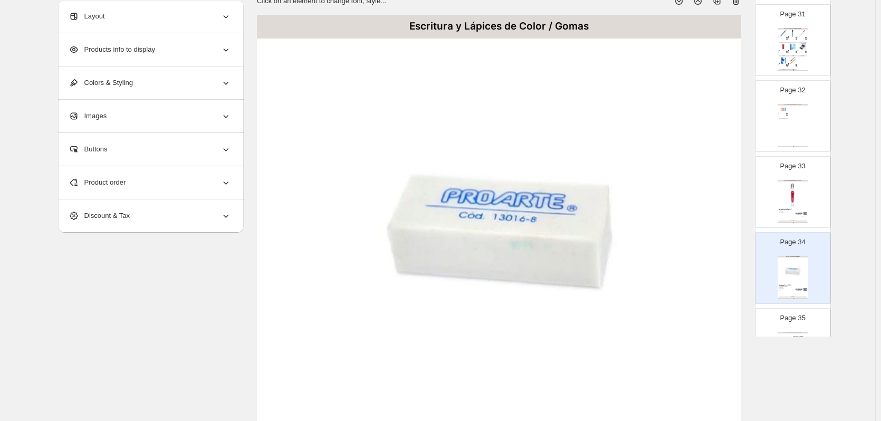
click at [737, 4] on icon at bounding box center [736, 1] width 7 height 8
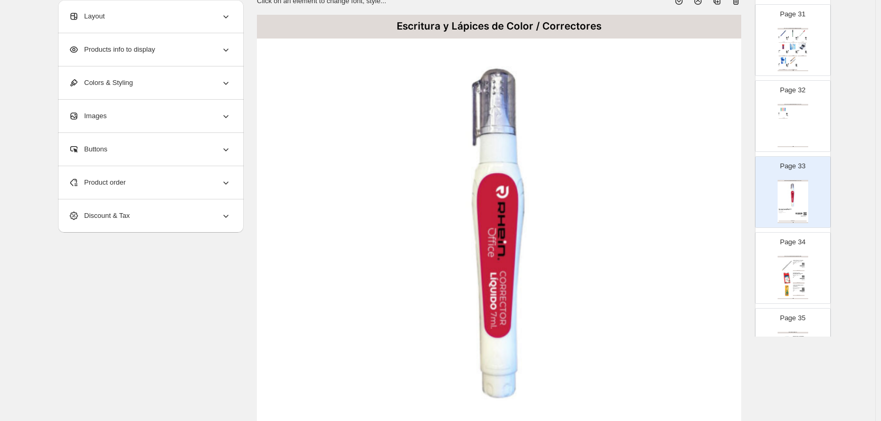
click at [797, 277] on div "Código: 20719006" at bounding box center [796, 277] width 6 height 1
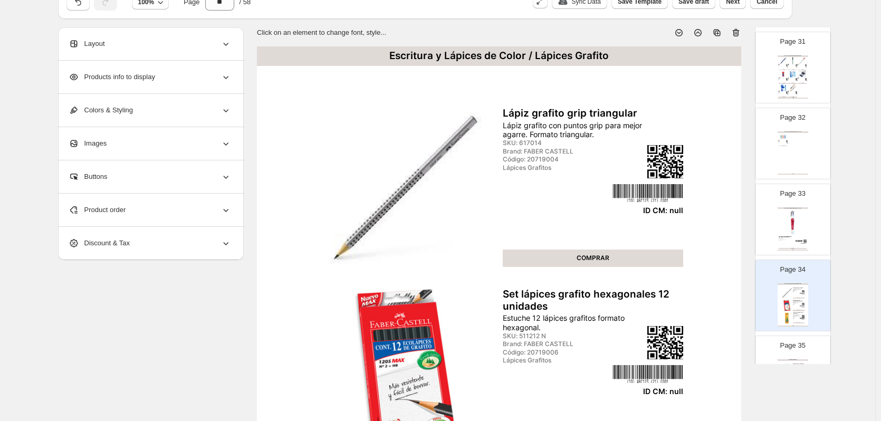
scroll to position [27, 0]
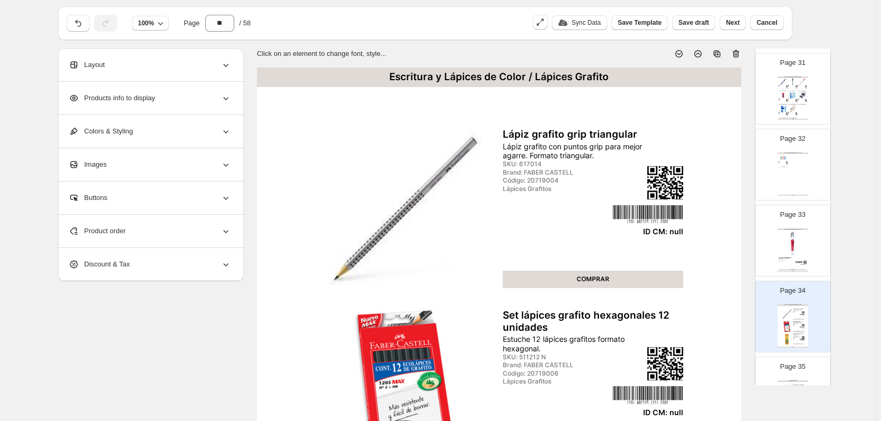
click at [738, 56] on icon at bounding box center [736, 54] width 11 height 11
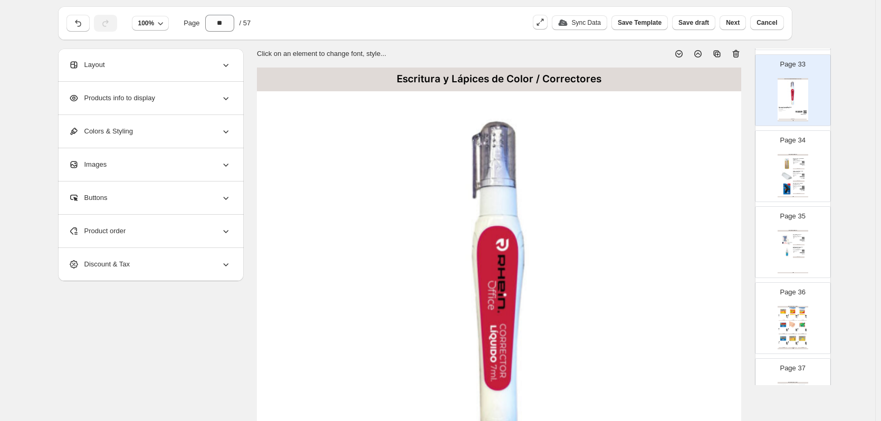
scroll to position [2375, 0]
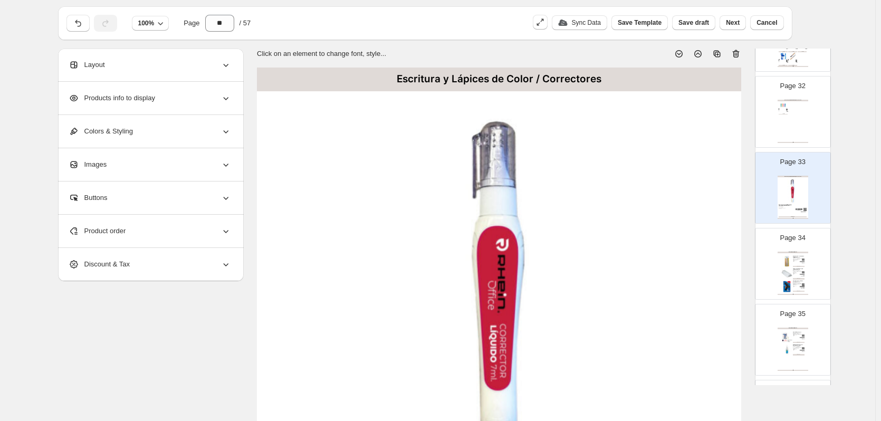
click at [802, 259] on img at bounding box center [803, 260] width 2 height 2
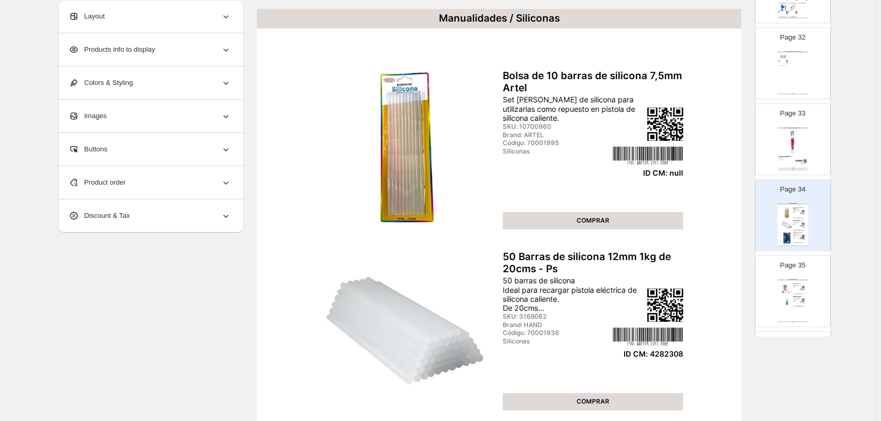
scroll to position [80, 0]
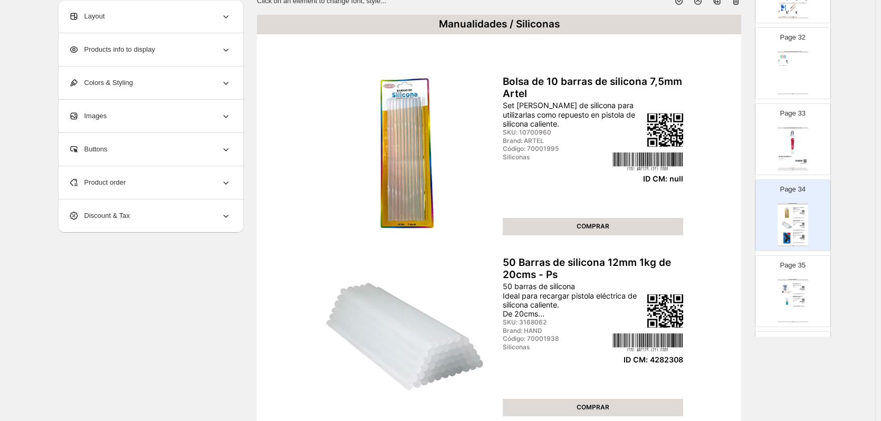
click at [168, 181] on div "Product order" at bounding box center [150, 182] width 163 height 33
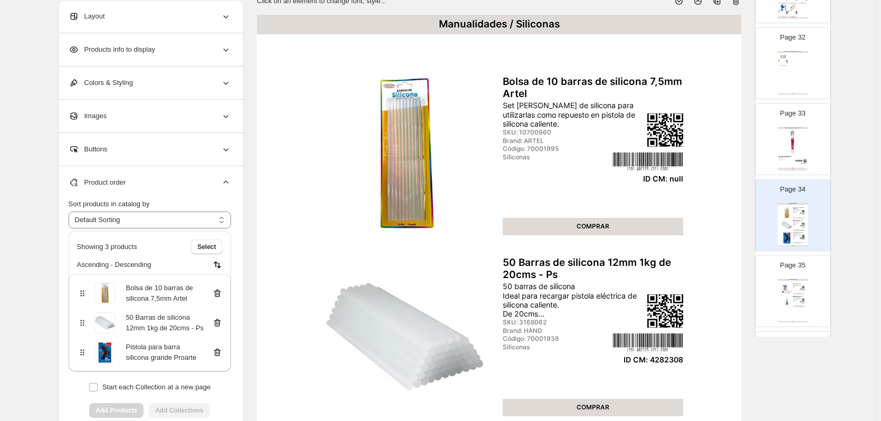
click at [221, 293] on icon at bounding box center [217, 294] width 7 height 8
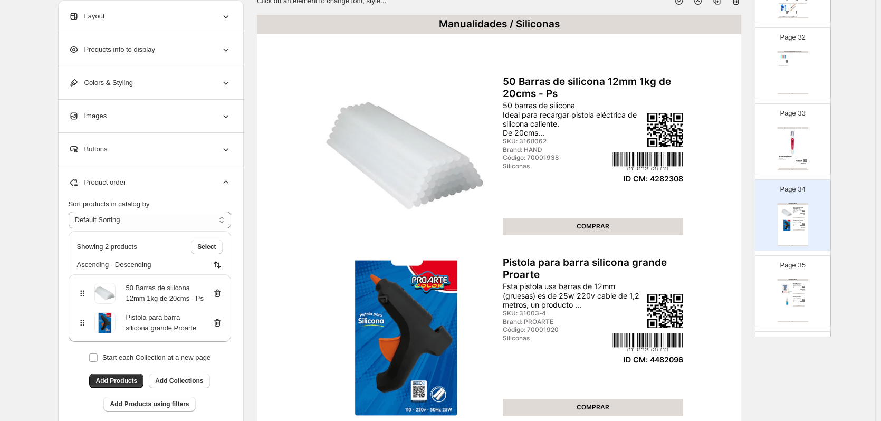
click at [785, 290] on img at bounding box center [788, 289] width 12 height 12
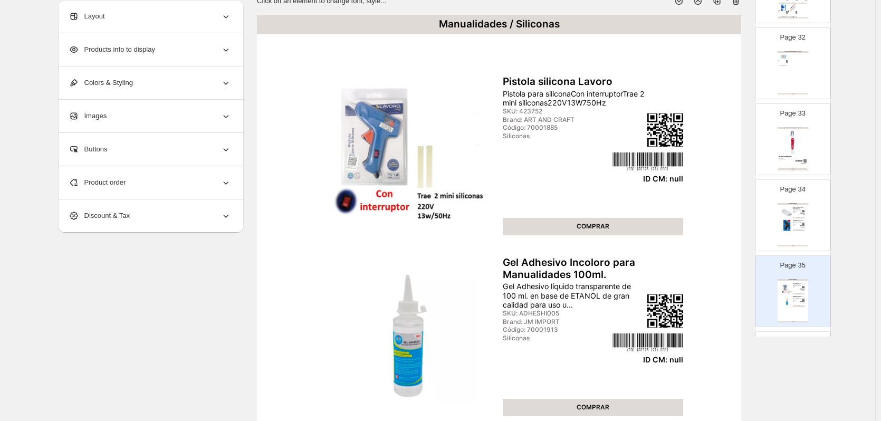
click at [738, 5] on icon at bounding box center [736, 1] width 11 height 11
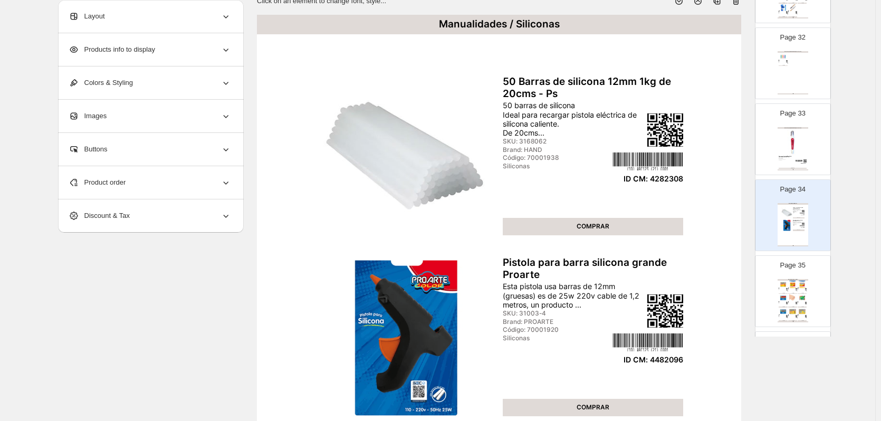
click at [794, 281] on img at bounding box center [792, 284] width 9 height 7
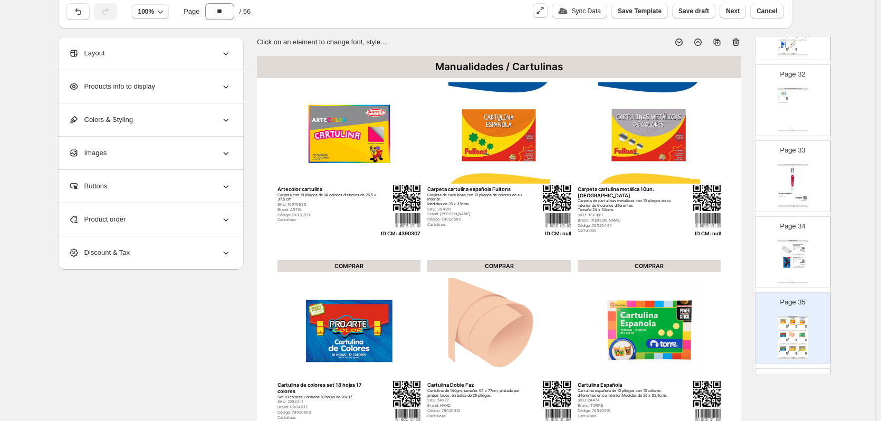
scroll to position [0, 0]
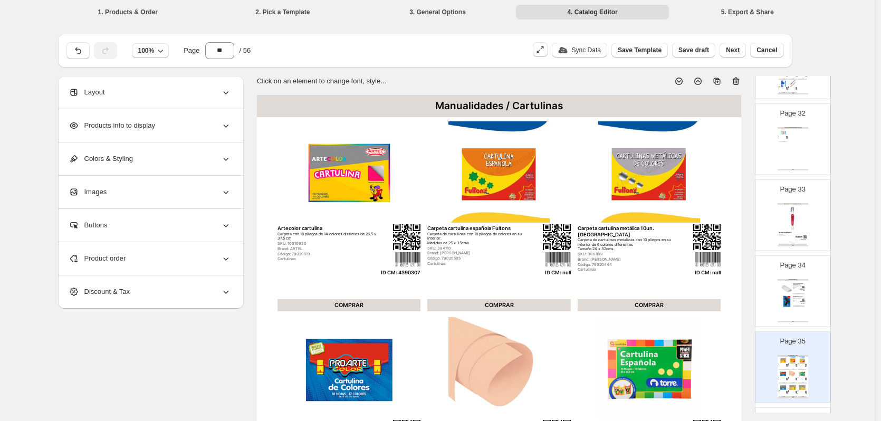
click at [189, 261] on div "Product order" at bounding box center [150, 258] width 163 height 33
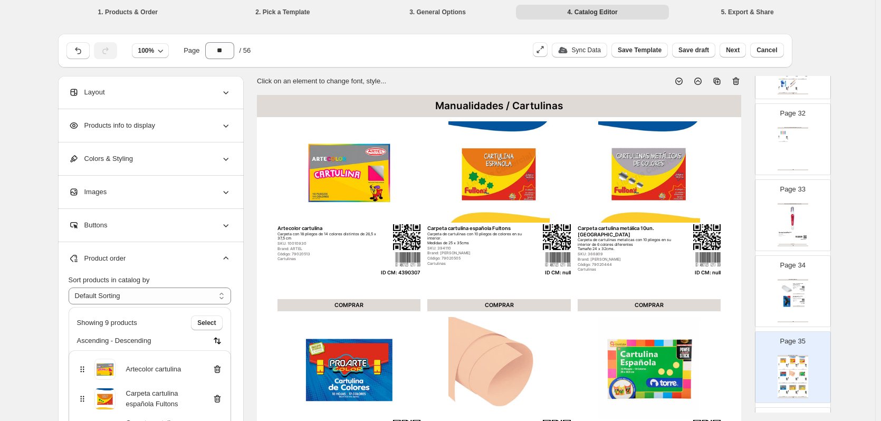
click at [218, 398] on icon at bounding box center [217, 399] width 1 height 3
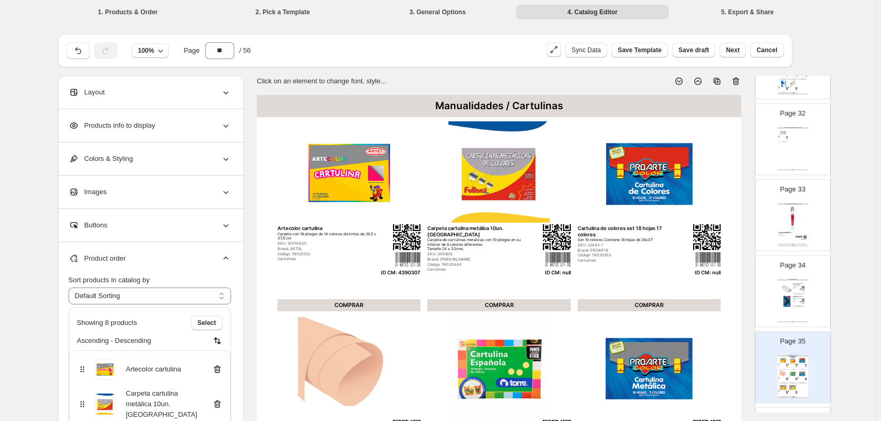
click at [218, 403] on icon at bounding box center [217, 404] width 1 height 3
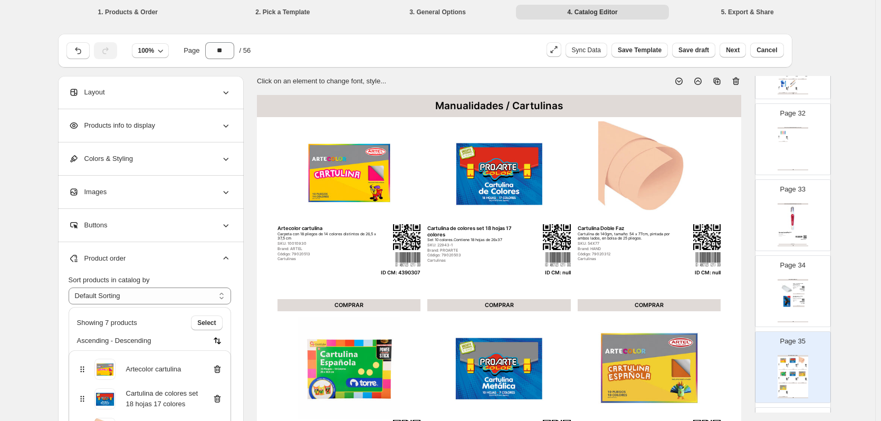
click at [218, 398] on icon at bounding box center [217, 399] width 1 height 3
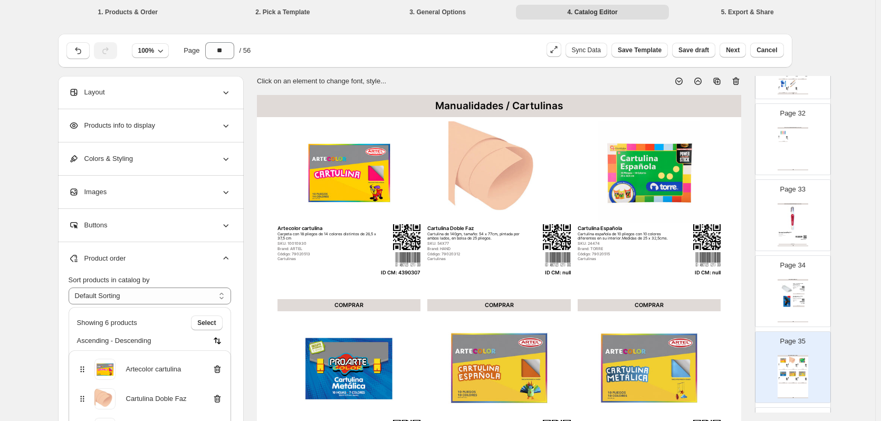
click at [218, 398] on icon at bounding box center [217, 399] width 1 height 3
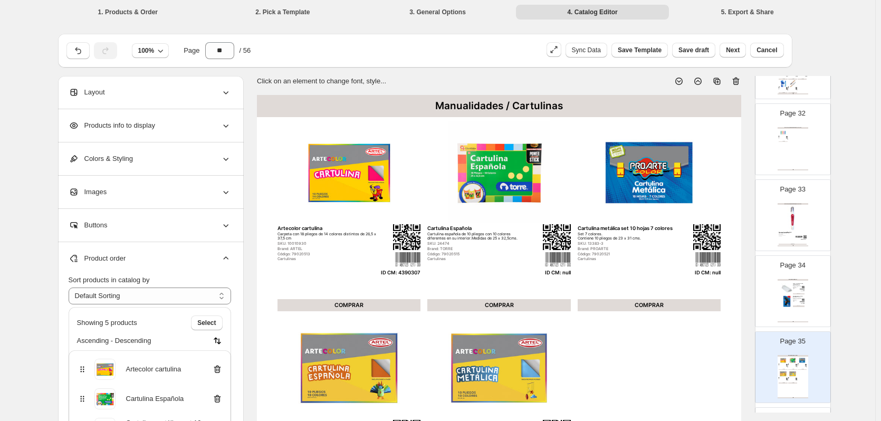
click at [218, 398] on icon at bounding box center [217, 399] width 1 height 3
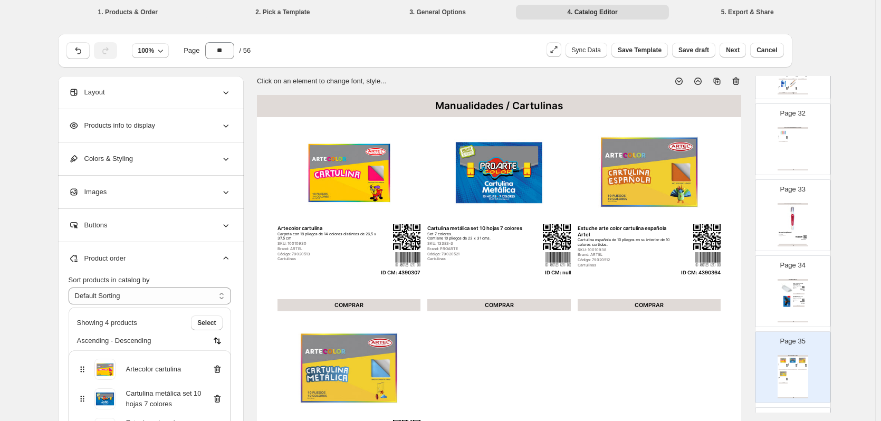
click at [218, 398] on icon at bounding box center [217, 399] width 1 height 3
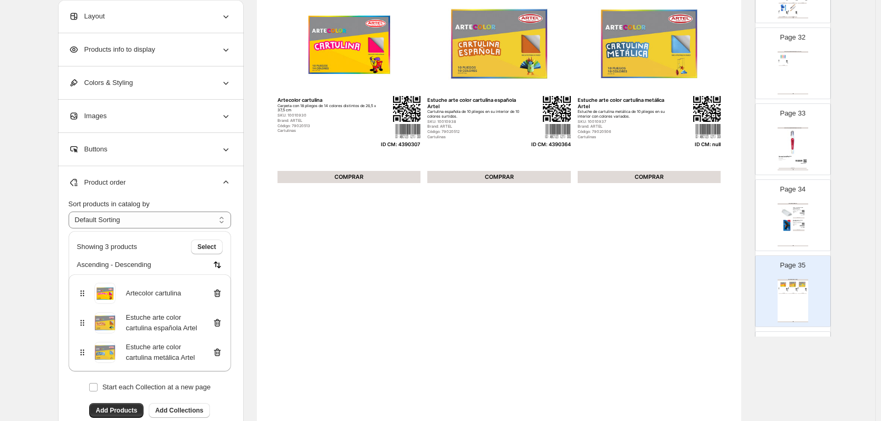
scroll to position [158, 0]
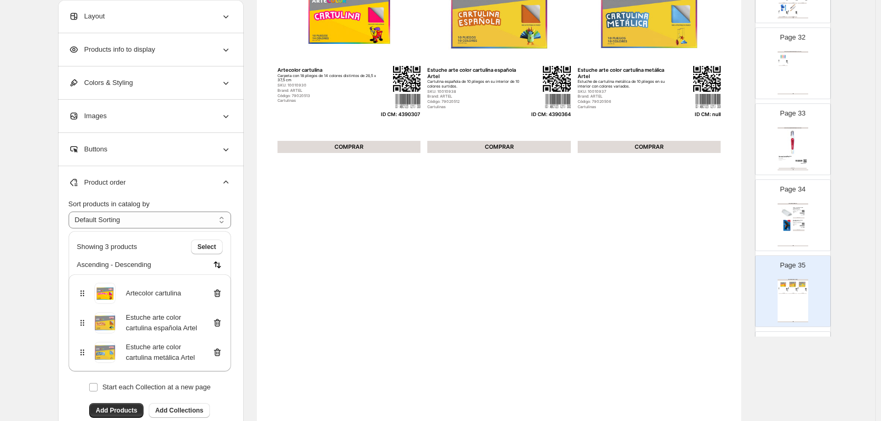
click at [219, 356] on icon at bounding box center [217, 353] width 7 height 8
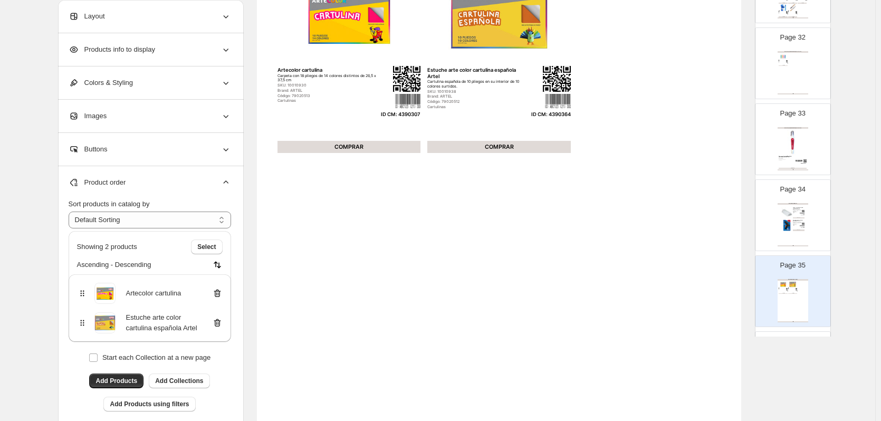
scroll to position [2428, 0]
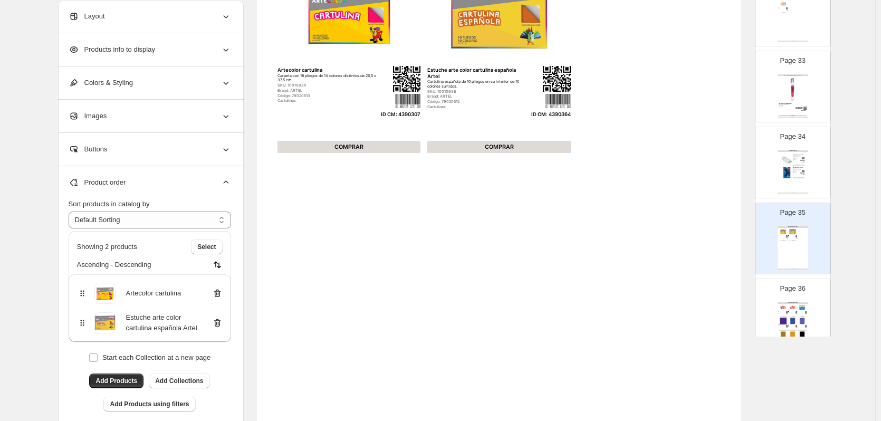
click at [797, 299] on div "Page 36 Manualidades / Cartulinas Estuche de cartulinas de colores 18 pliegos E…" at bounding box center [789, 310] width 66 height 71
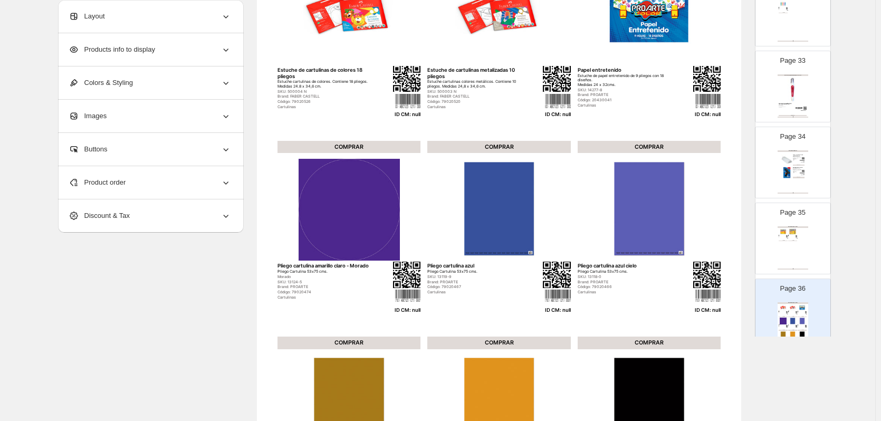
click at [174, 184] on div "Product order" at bounding box center [150, 182] width 163 height 33
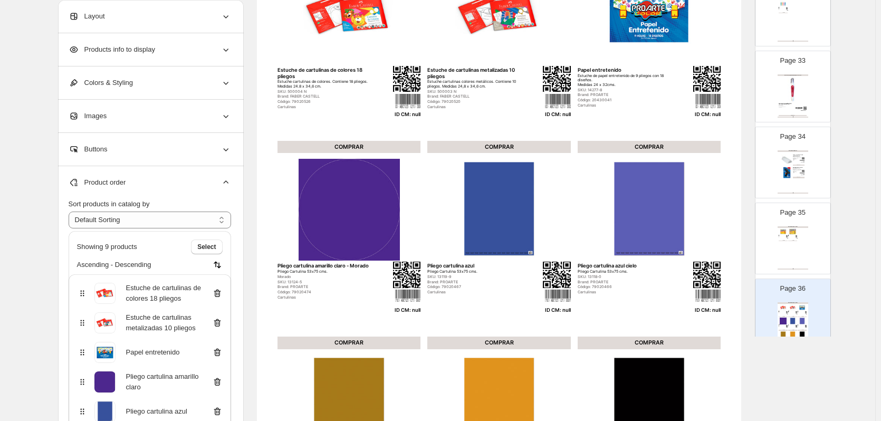
click at [218, 295] on icon at bounding box center [217, 293] width 1 height 3
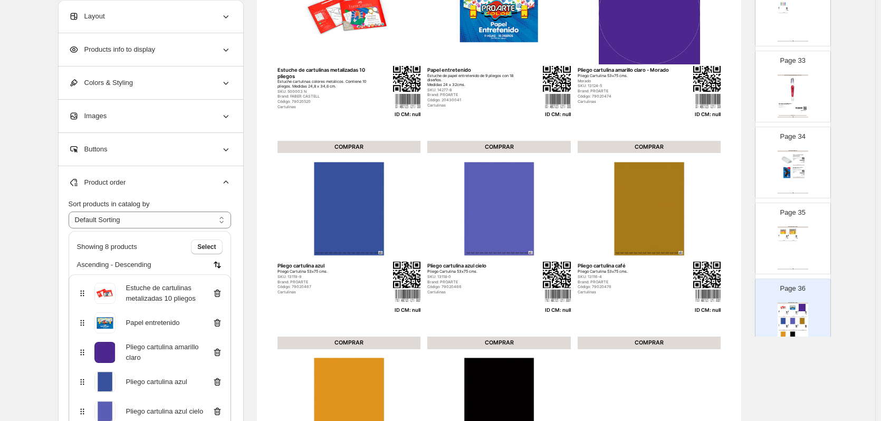
click at [218, 295] on icon at bounding box center [217, 293] width 1 height 3
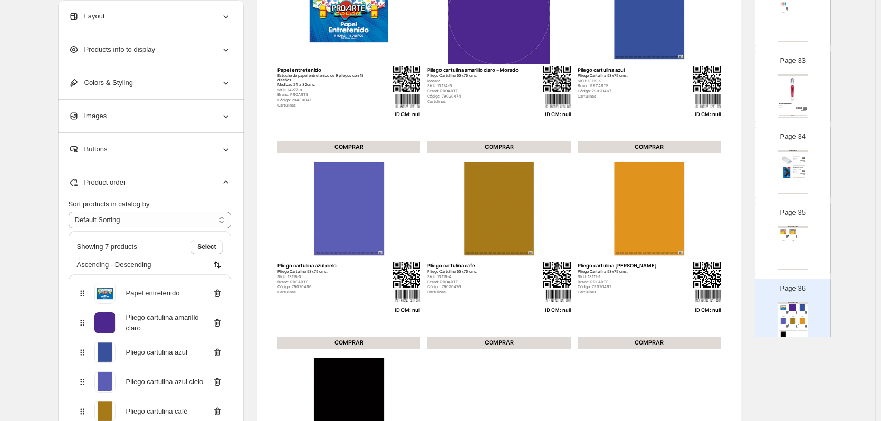
click at [218, 295] on icon at bounding box center [217, 293] width 1 height 3
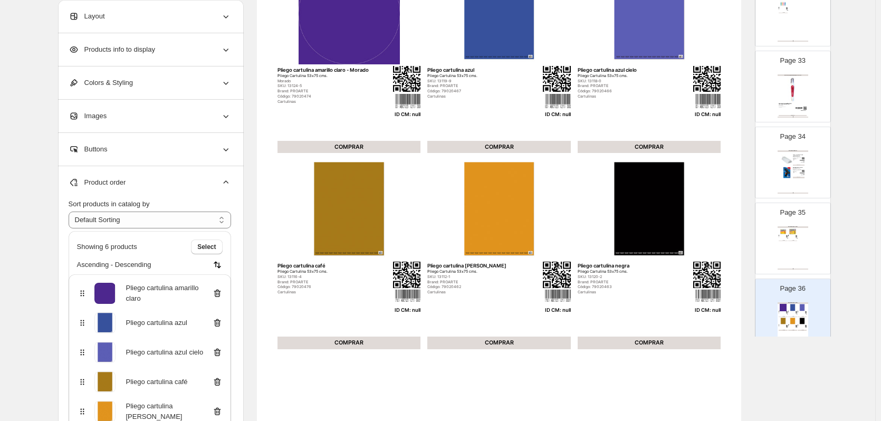
click at [218, 295] on icon at bounding box center [217, 293] width 1 height 3
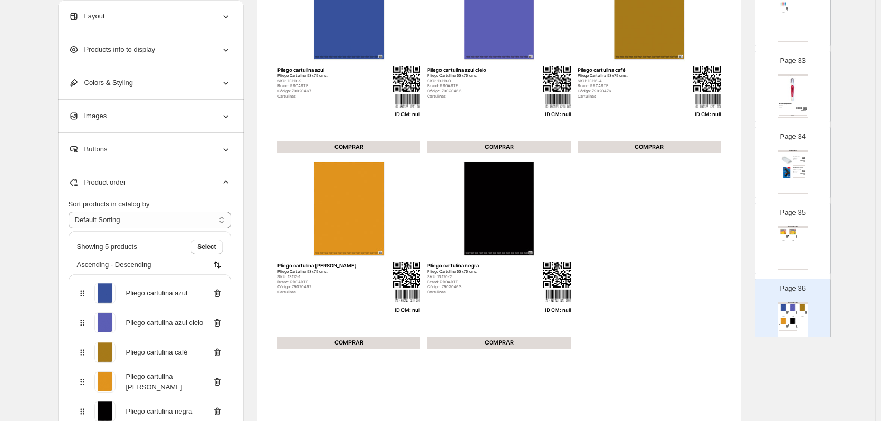
click at [218, 295] on icon at bounding box center [217, 293] width 1 height 3
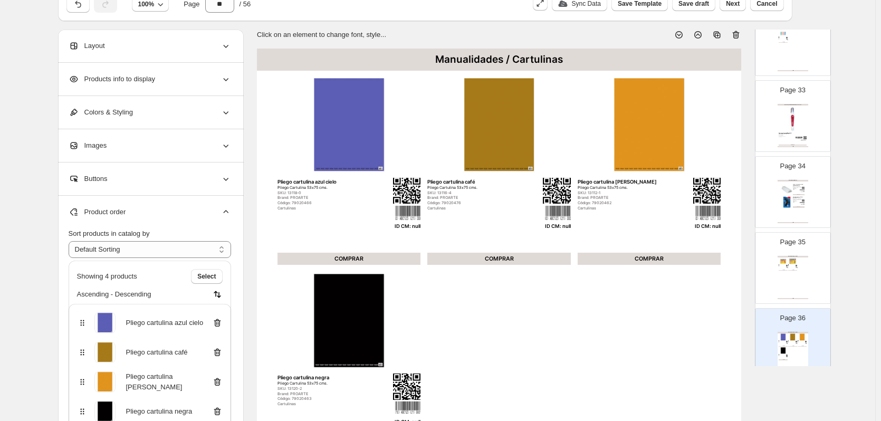
scroll to position [0, 0]
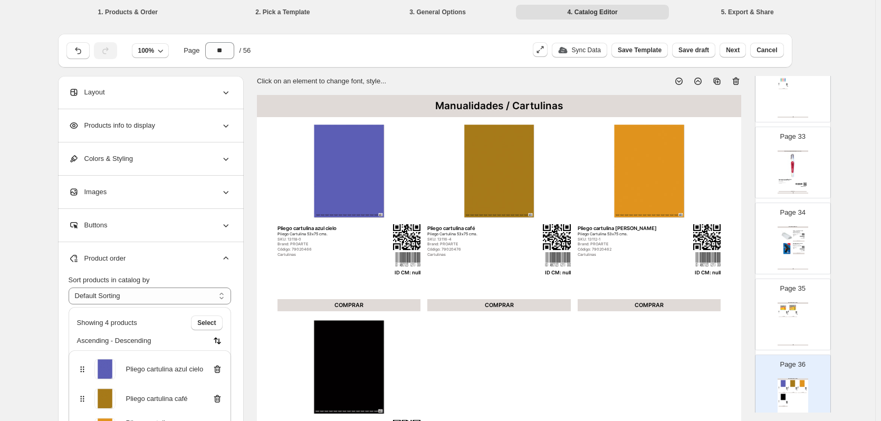
click at [740, 80] on icon at bounding box center [736, 81] width 11 height 11
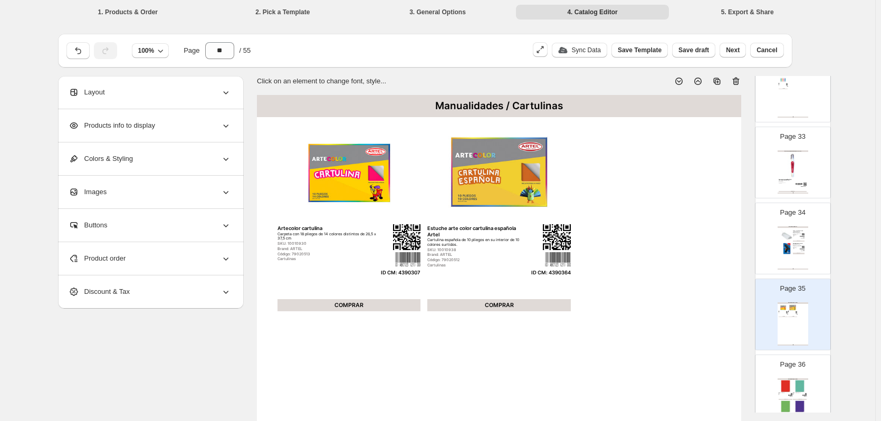
click at [796, 386] on img at bounding box center [800, 386] width 14 height 13
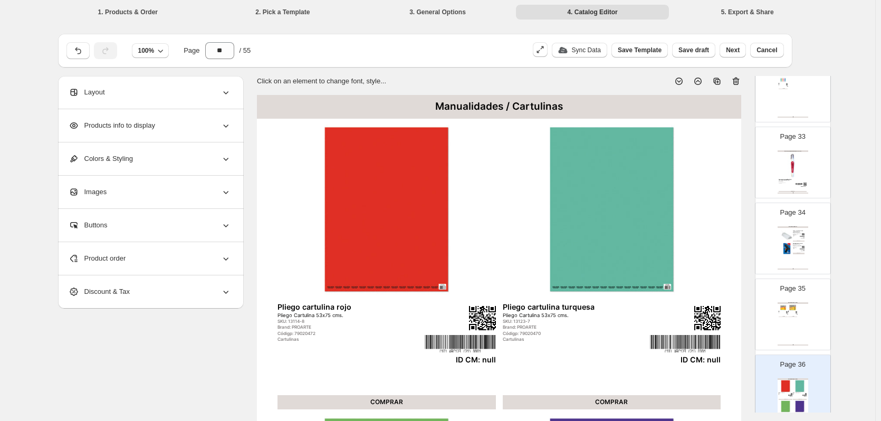
click at [737, 83] on icon at bounding box center [736, 81] width 11 height 11
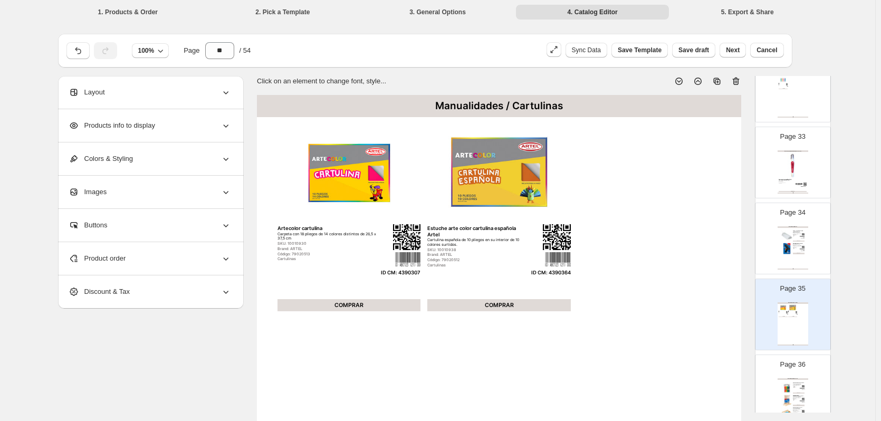
click at [795, 383] on div "Palos de helado de color 50 un." at bounding box center [799, 383] width 12 height 1
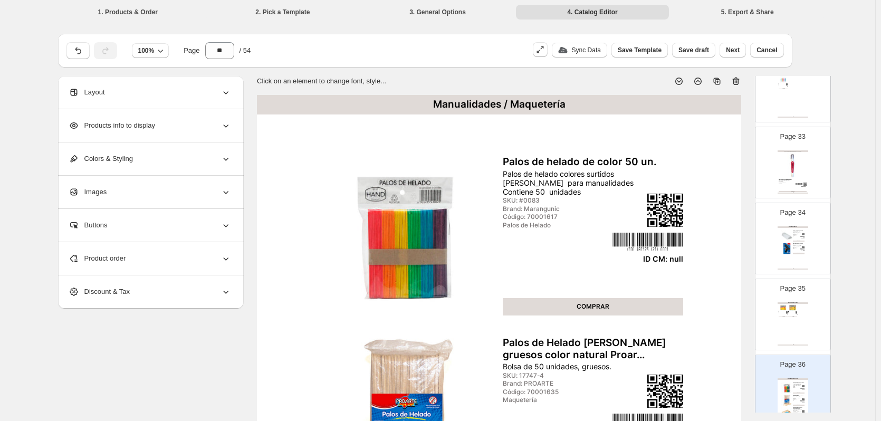
click at [738, 87] on div "Click on an element to change font, style... Manualidades / Maquetería Palos de…" at bounding box center [499, 395] width 484 height 654
click at [736, 82] on icon at bounding box center [735, 81] width 1 height 3
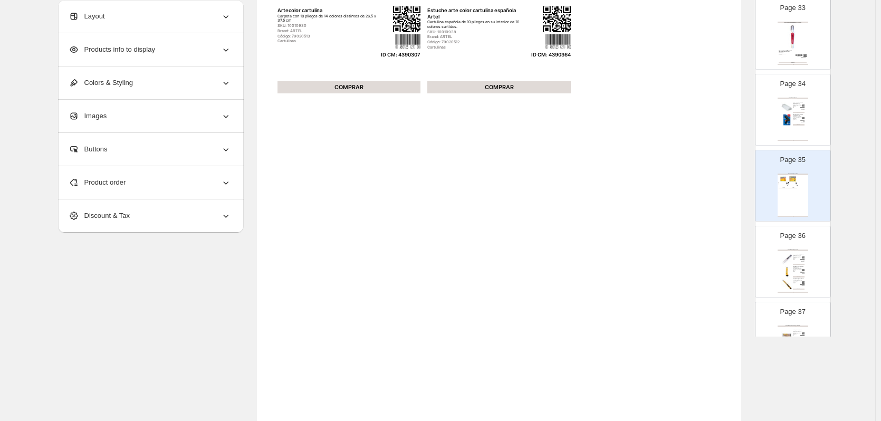
scroll to position [106, 0]
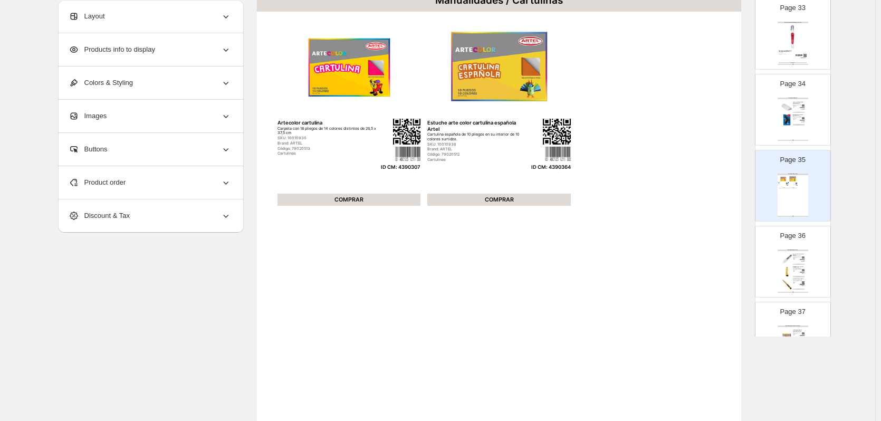
click at [794, 277] on div "COMPRAR" at bounding box center [799, 276] width 12 height 1
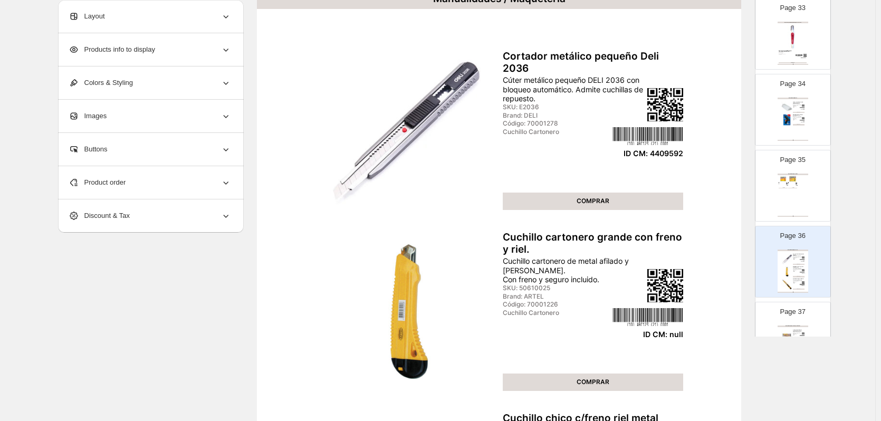
click at [802, 202] on div "Manualidades / Cartulinas Artecolor cartulina Carpeta con 18 pliegos de 14 colo…" at bounding box center [793, 195] width 31 height 43
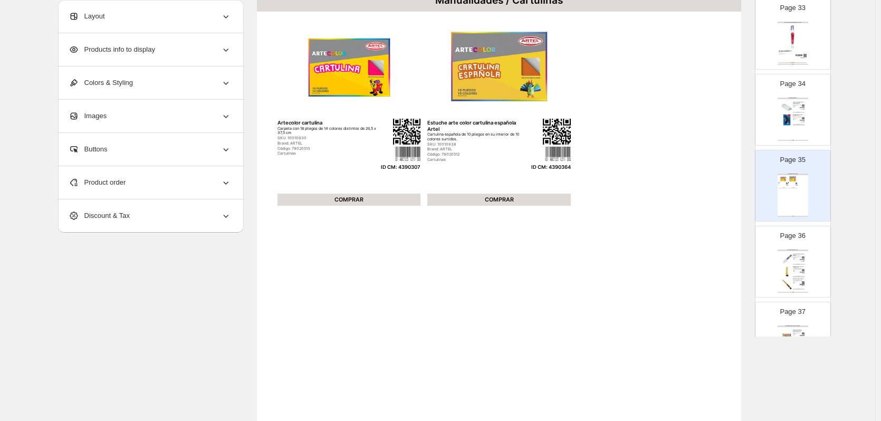
click at [801, 260] on img at bounding box center [802, 259] width 4 height 1
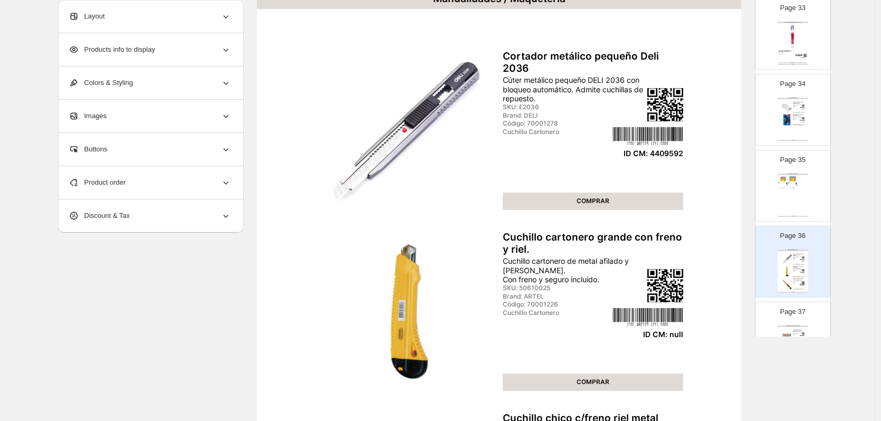
click at [220, 179] on div "Product order" at bounding box center [150, 182] width 163 height 33
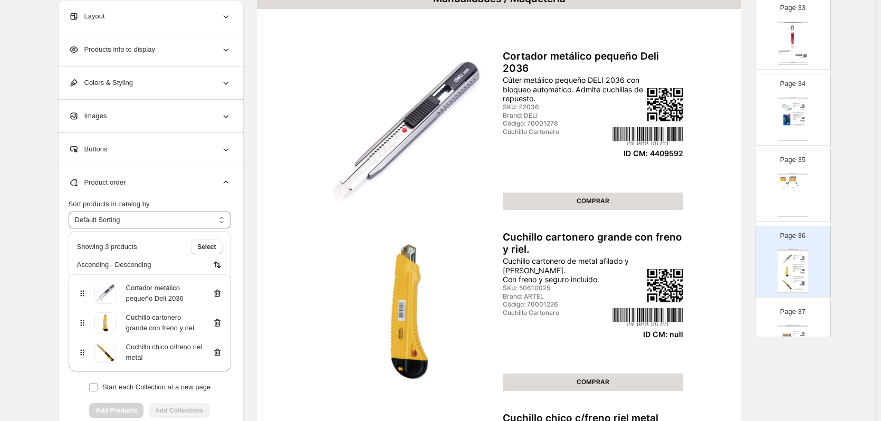
click at [218, 324] on icon at bounding box center [217, 323] width 11 height 11
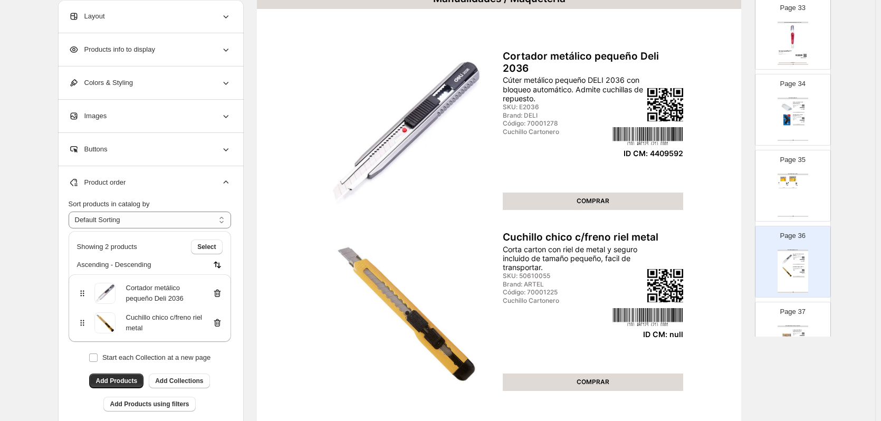
click at [218, 324] on icon at bounding box center [217, 323] width 11 height 11
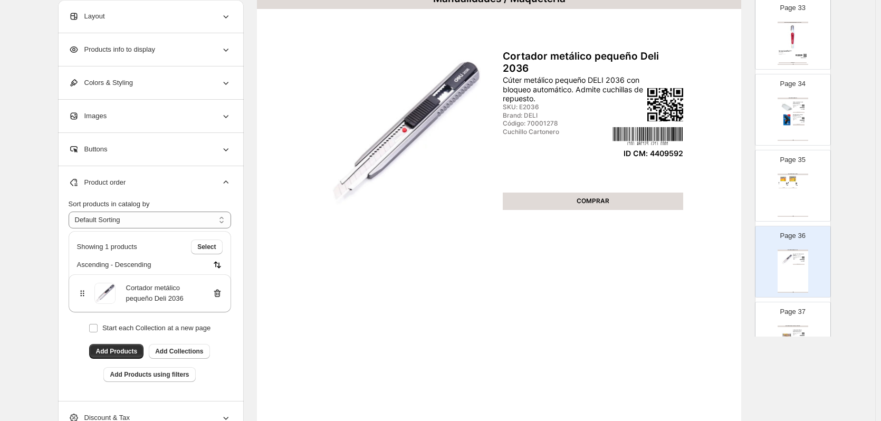
click at [793, 320] on div "Page 37 Manualidades / Materiales para Modelar Arcilla profesional blanca secad…" at bounding box center [789, 333] width 66 height 71
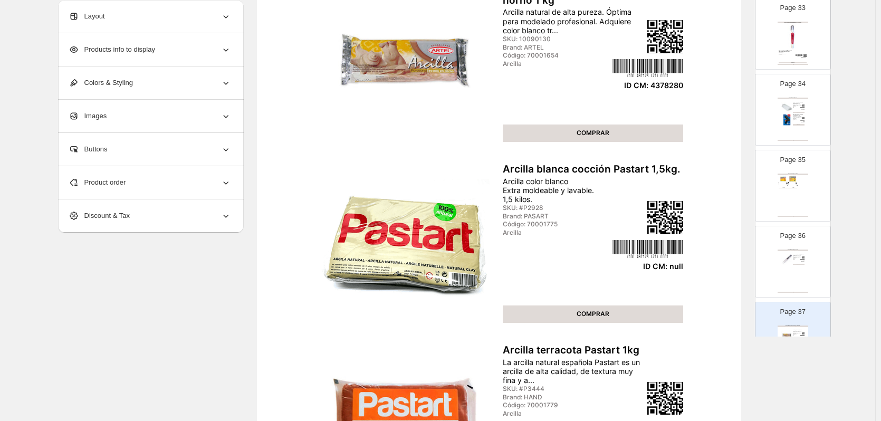
scroll to position [264, 0]
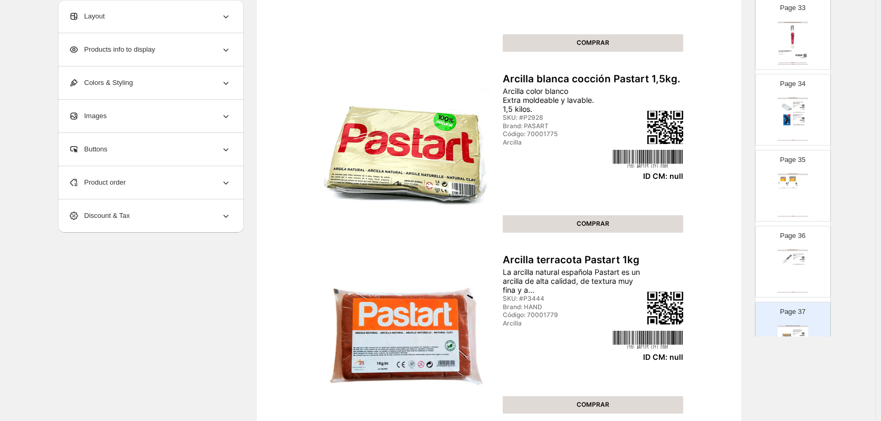
click at [205, 183] on div "Product order" at bounding box center [150, 182] width 163 height 33
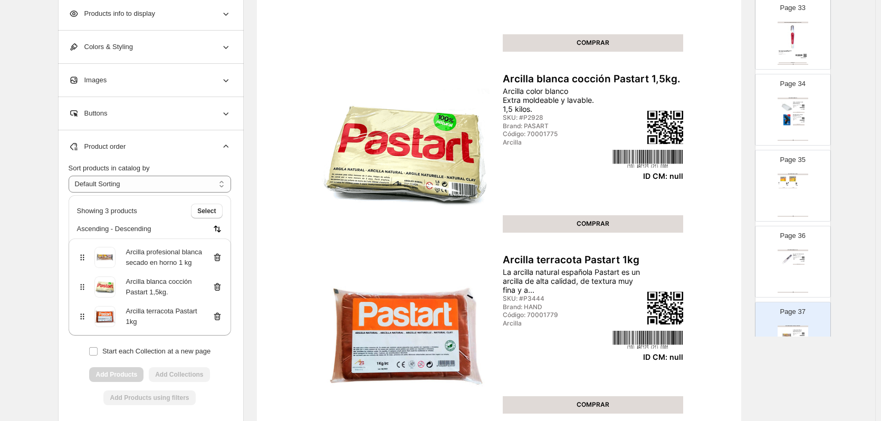
click at [218, 287] on icon at bounding box center [217, 287] width 11 height 11
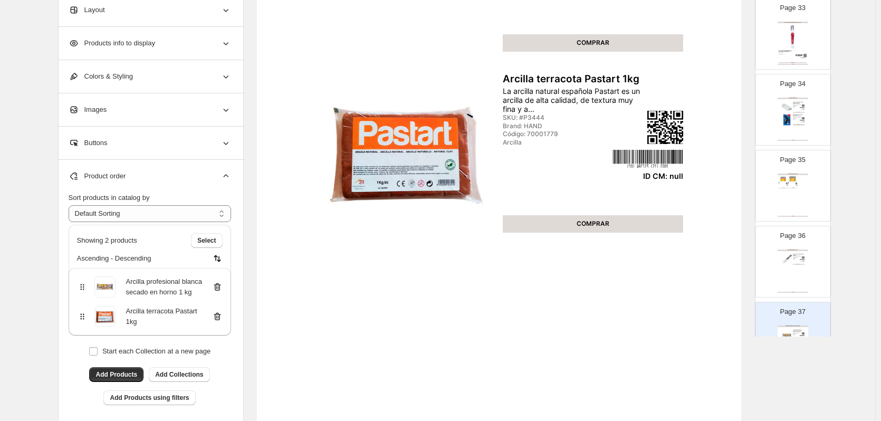
click at [219, 315] on icon at bounding box center [217, 316] width 11 height 11
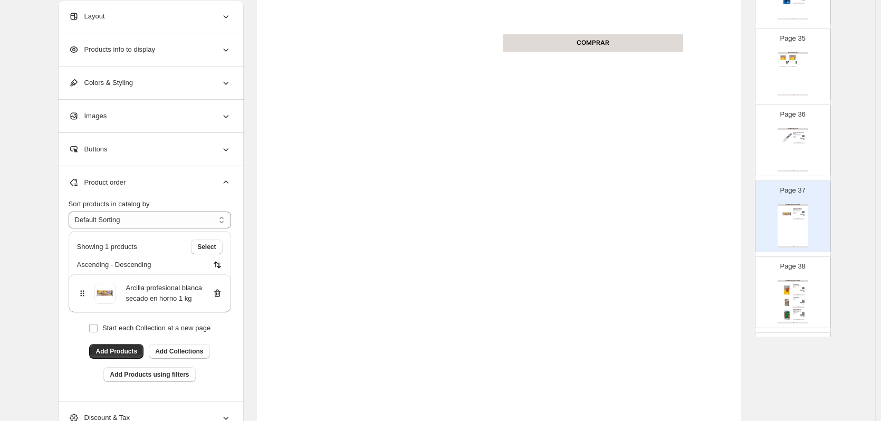
scroll to position [2639, 0]
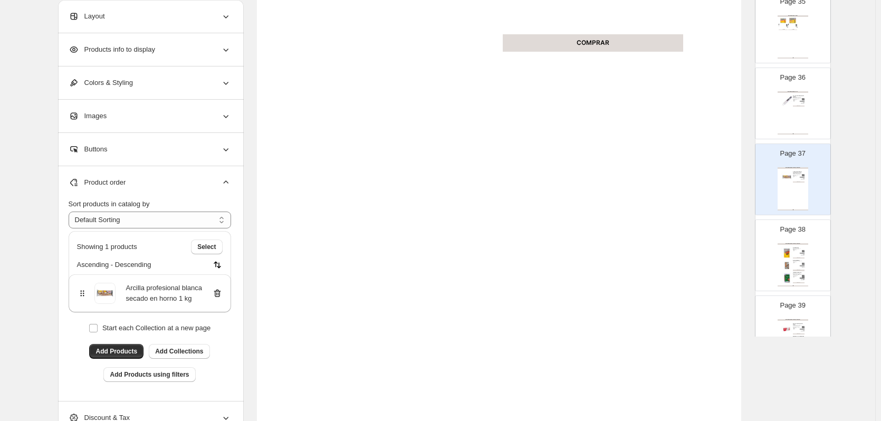
click at [797, 250] on div "Brand: ARTEL" at bounding box center [796, 250] width 6 height 1
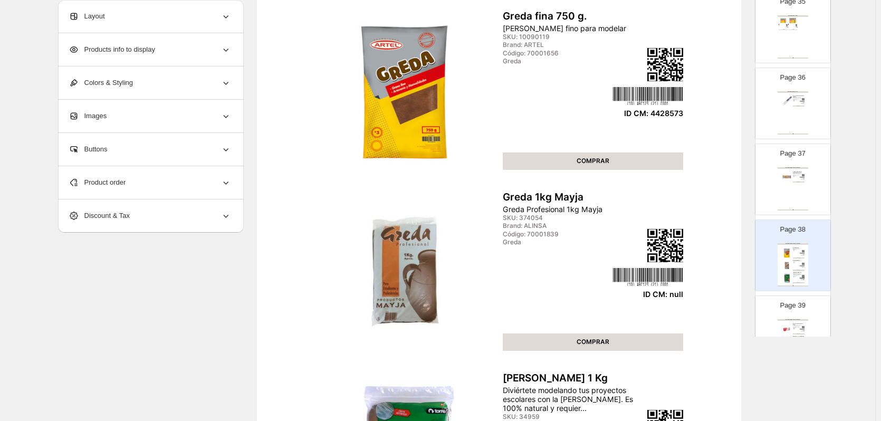
scroll to position [186, 0]
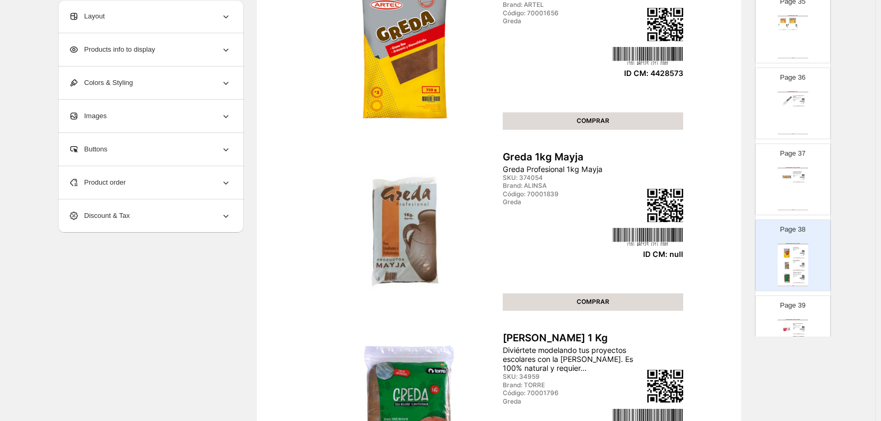
click at [178, 185] on div "Product order" at bounding box center [150, 182] width 163 height 33
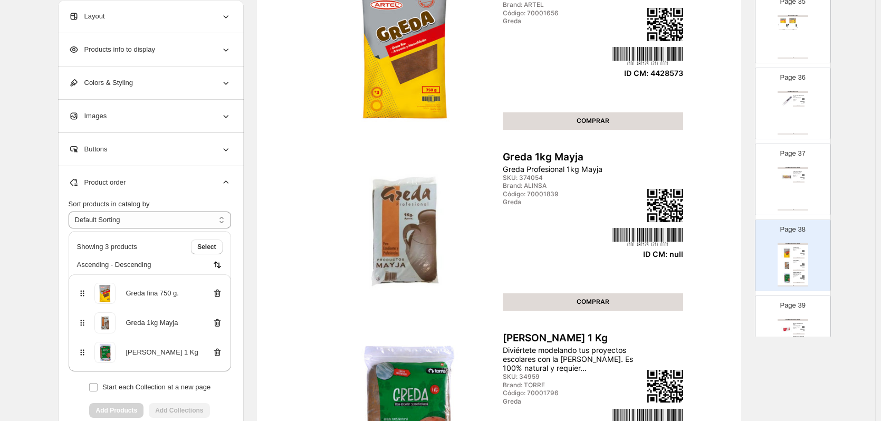
click at [218, 324] on icon at bounding box center [217, 323] width 1 height 3
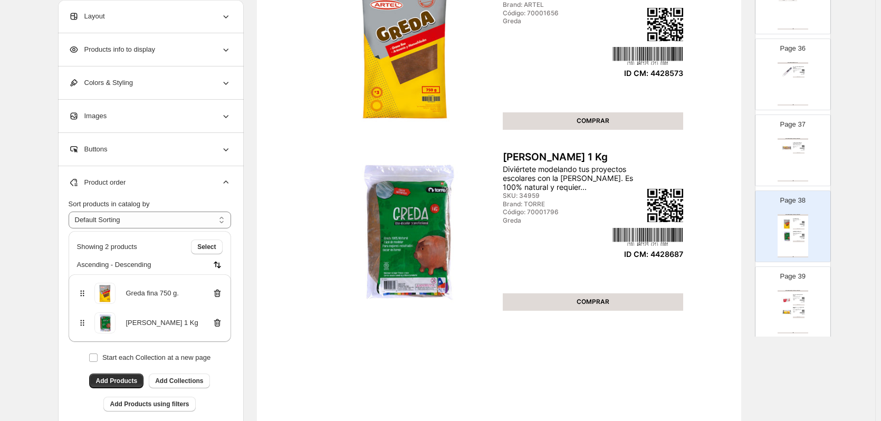
scroll to position [2691, 0]
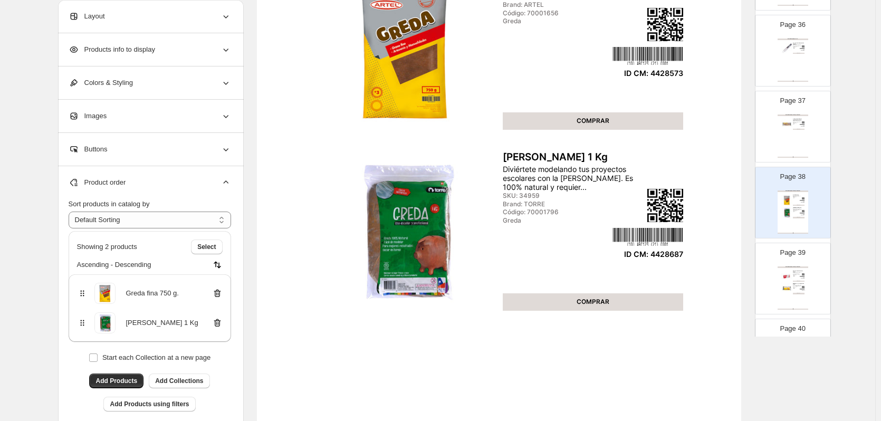
click at [801, 266] on div "Page 39 Manualidades / Materiales para Modelar Masa para modelar blanca 500 gr …" at bounding box center [789, 274] width 66 height 71
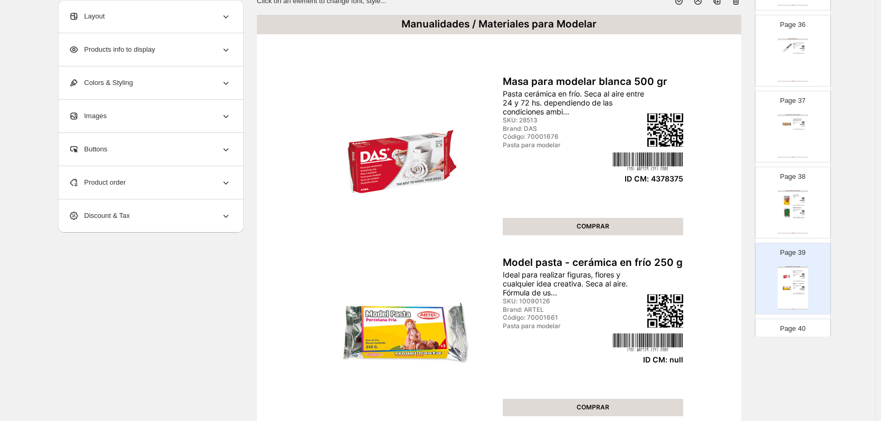
scroll to position [133, 0]
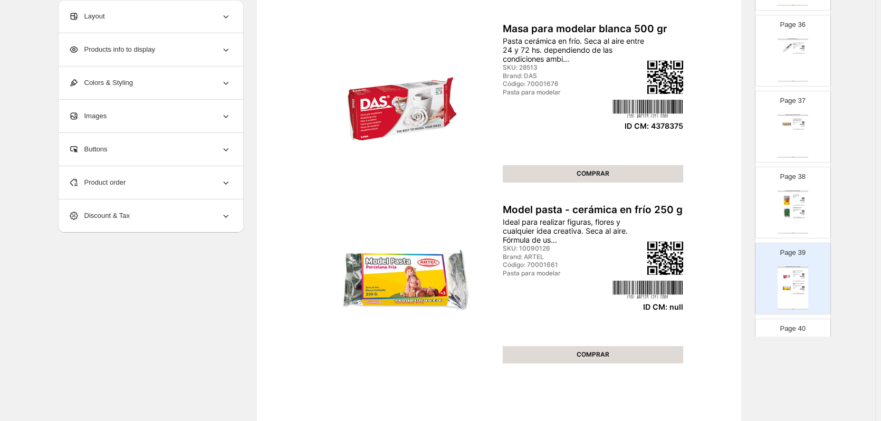
click at [177, 188] on div "Product order" at bounding box center [150, 182] width 163 height 33
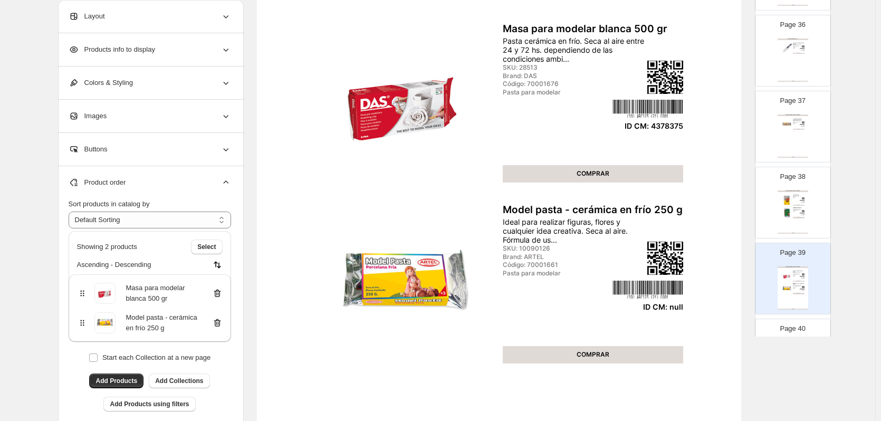
click at [220, 326] on icon at bounding box center [217, 323] width 11 height 11
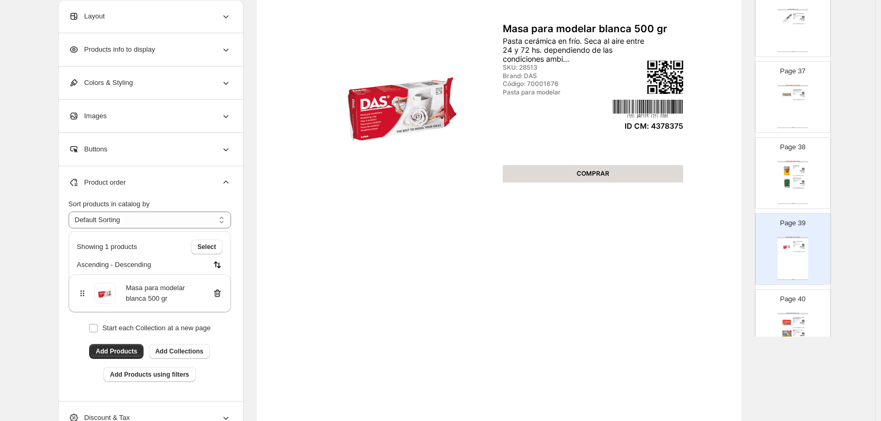
scroll to position [2797, 0]
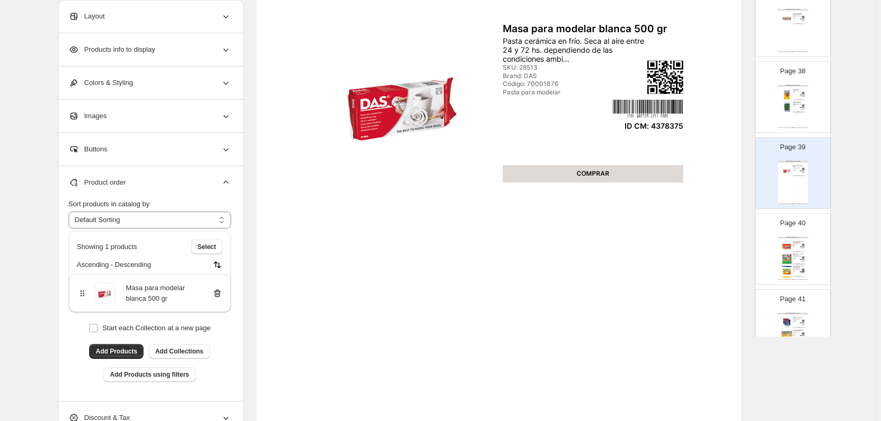
click at [796, 274] on div "Manualidades / Papeles y Cartones Estuche papel entretenido 9 pliegos 24,8 x 34…" at bounding box center [793, 258] width 31 height 43
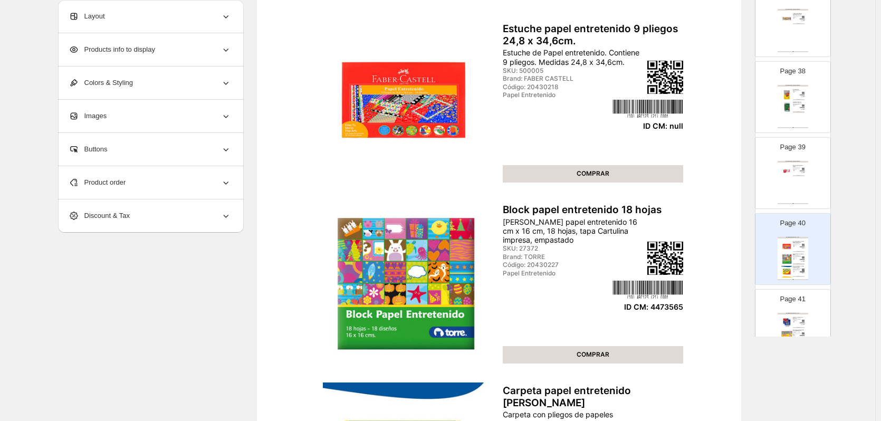
click at [158, 185] on div "Product order" at bounding box center [150, 182] width 163 height 33
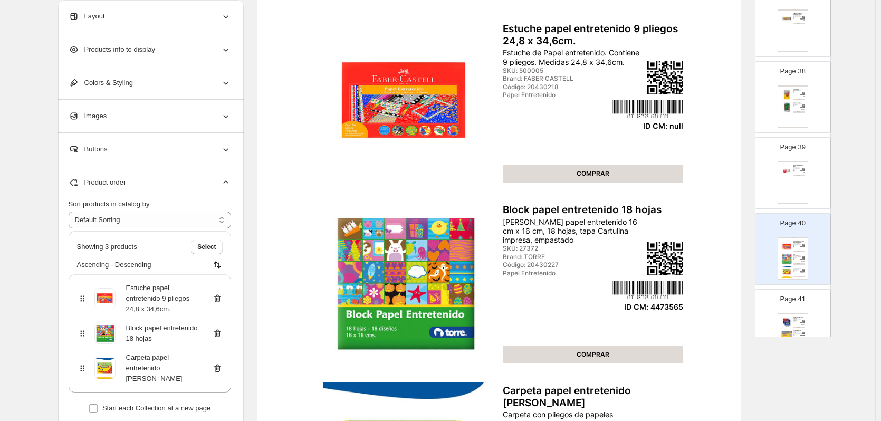
click at [220, 300] on icon at bounding box center [217, 298] width 11 height 11
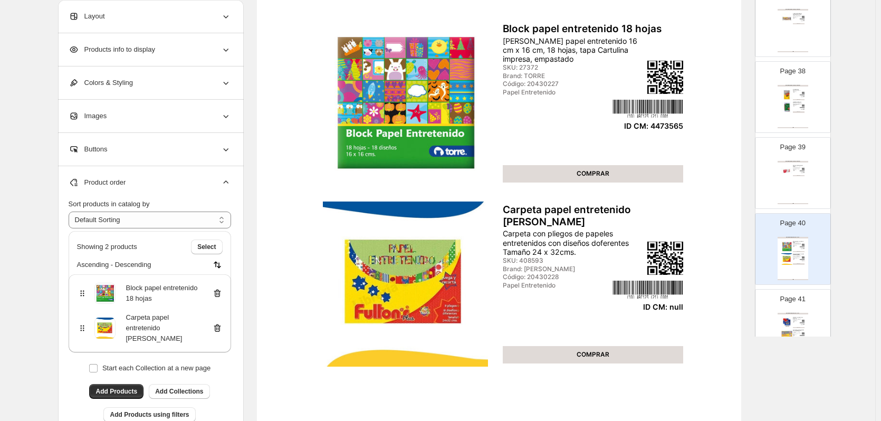
click at [222, 327] on icon at bounding box center [217, 328] width 11 height 11
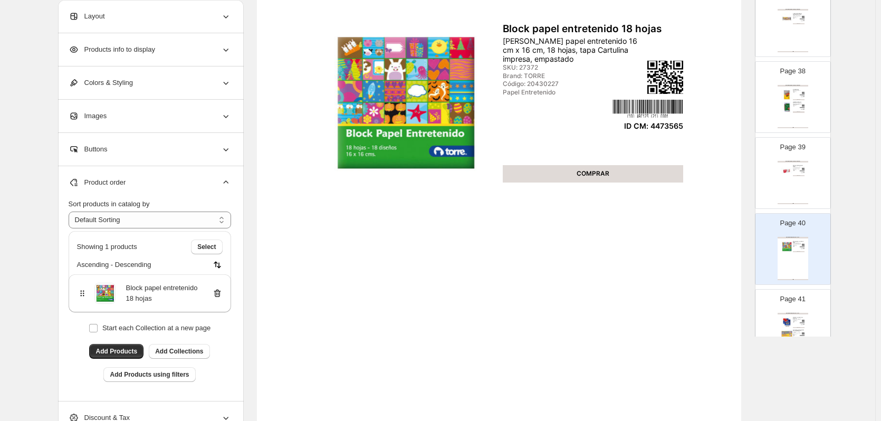
click at [798, 313] on div "Manualidades / Papeles y Cartones" at bounding box center [793, 314] width 31 height 2
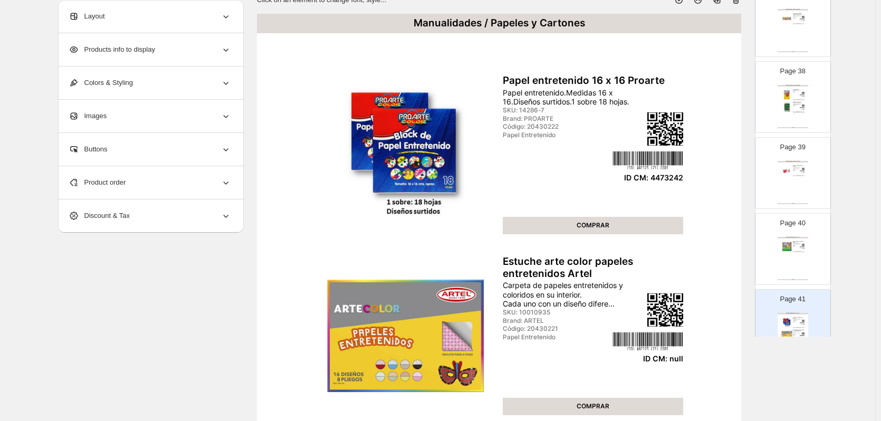
scroll to position [133, 0]
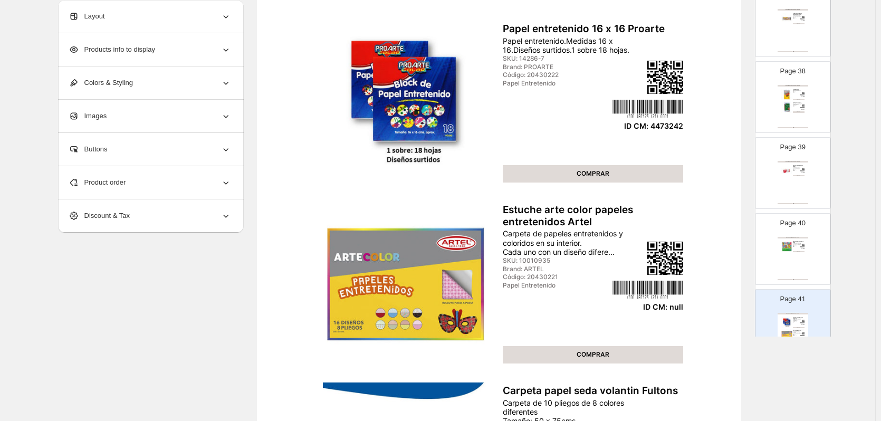
click at [193, 218] on div "Discount & Tax" at bounding box center [150, 215] width 163 height 33
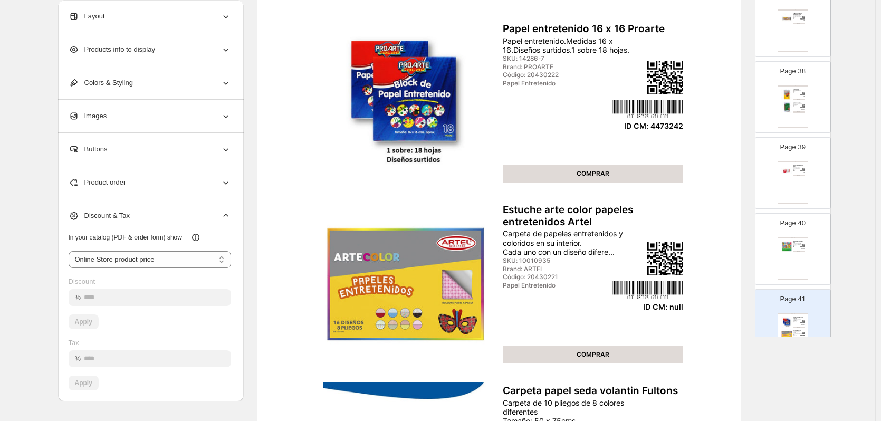
click at [202, 183] on div "Product order" at bounding box center [150, 182] width 163 height 33
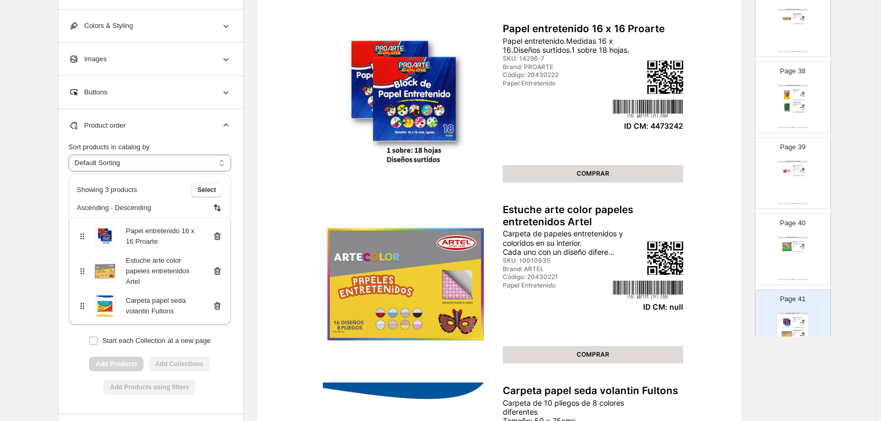
click at [220, 273] on icon at bounding box center [217, 271] width 11 height 11
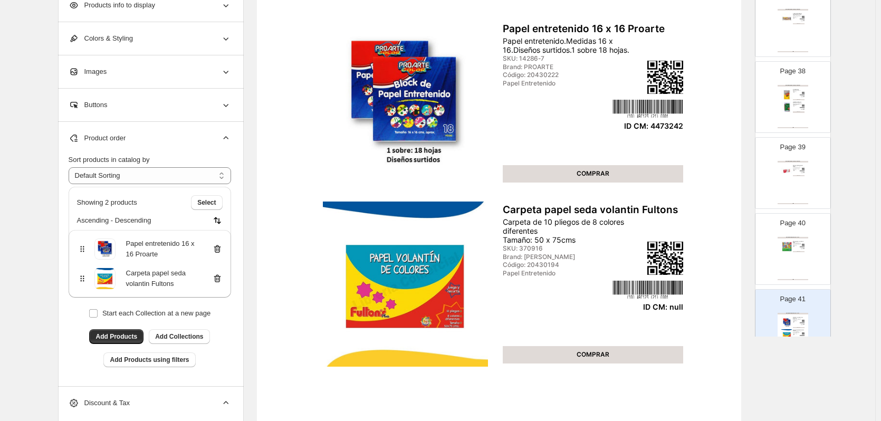
click at [220, 273] on icon at bounding box center [217, 278] width 11 height 11
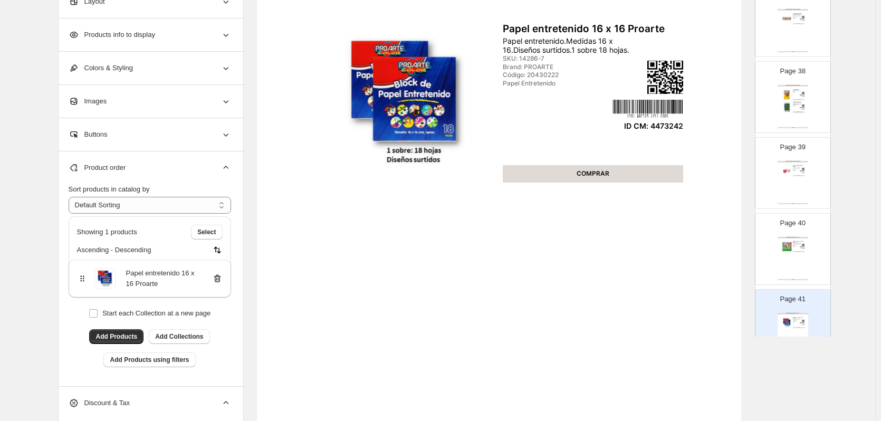
scroll to position [2903, 0]
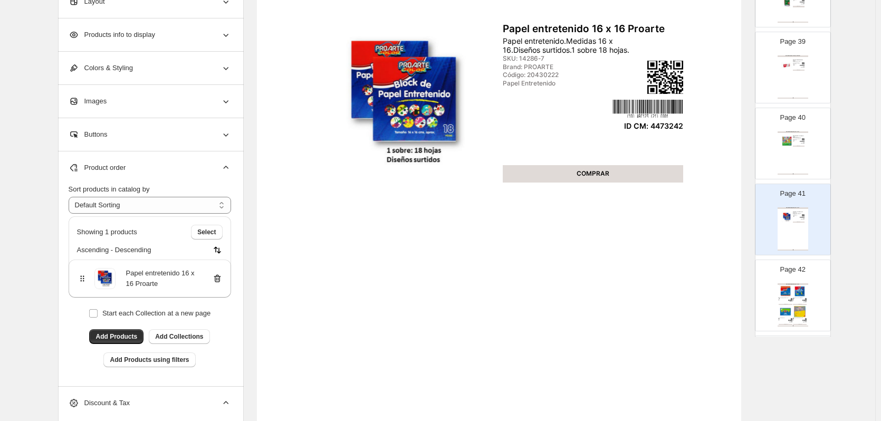
click at [793, 289] on img at bounding box center [800, 291] width 14 height 13
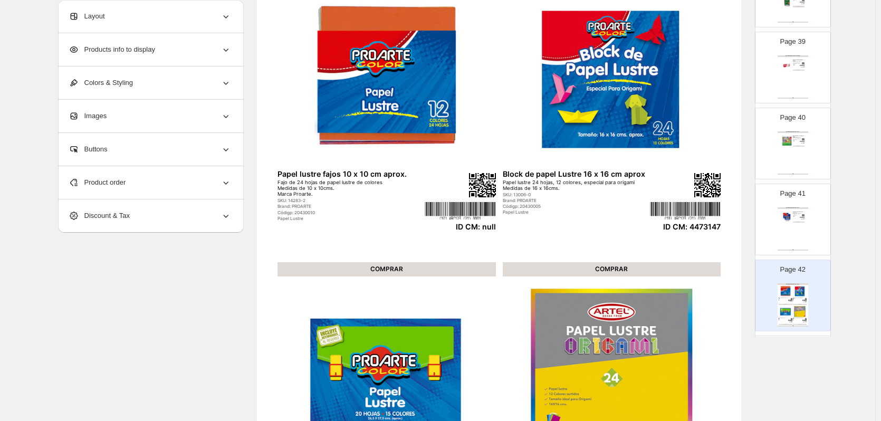
click at [197, 188] on div "Product order" at bounding box center [150, 182] width 163 height 33
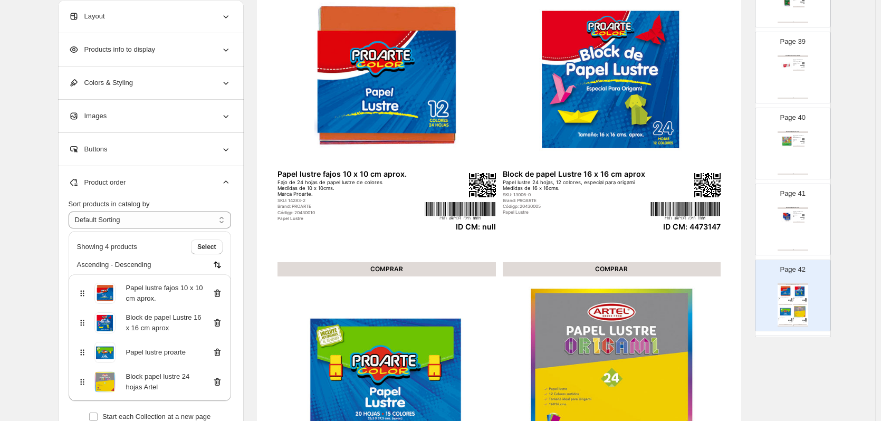
click at [218, 294] on icon at bounding box center [217, 293] width 1 height 3
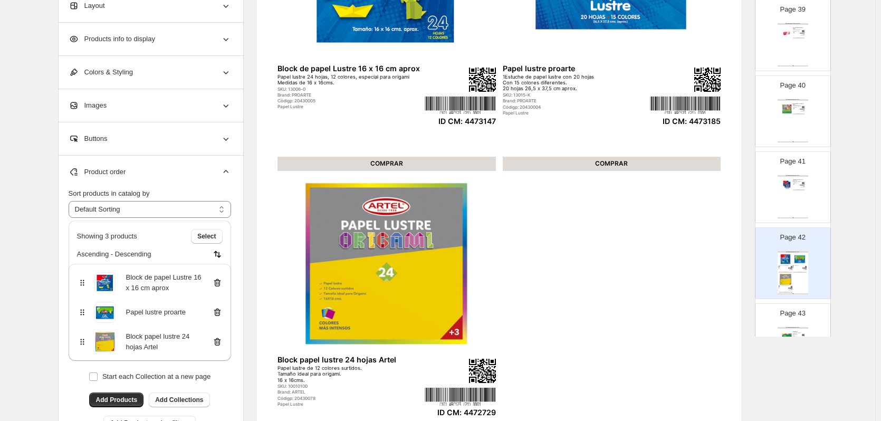
scroll to position [3008, 0]
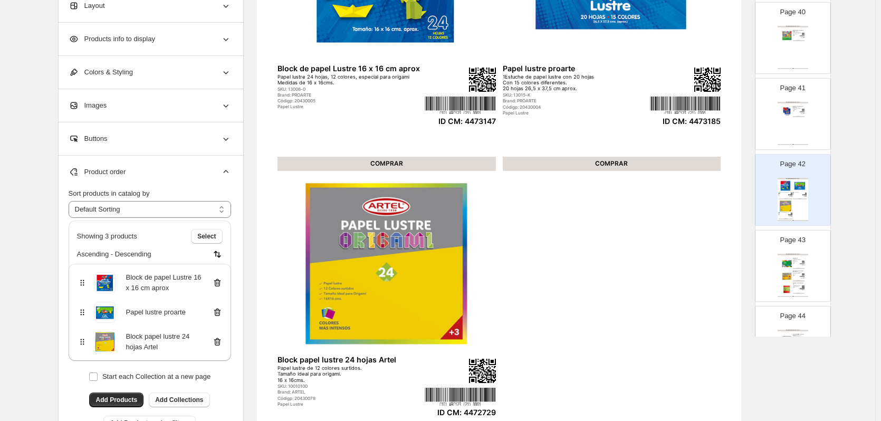
click at [796, 265] on div "Manualidades / Papeles y Cartones Papel lustre Papel lustre de 20 pliegos con 1…" at bounding box center [793, 275] width 31 height 43
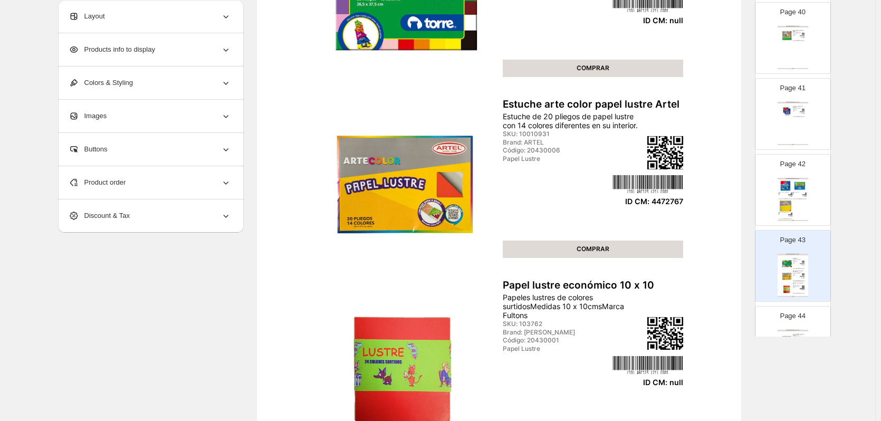
click at [209, 182] on div "Product order" at bounding box center [150, 182] width 163 height 33
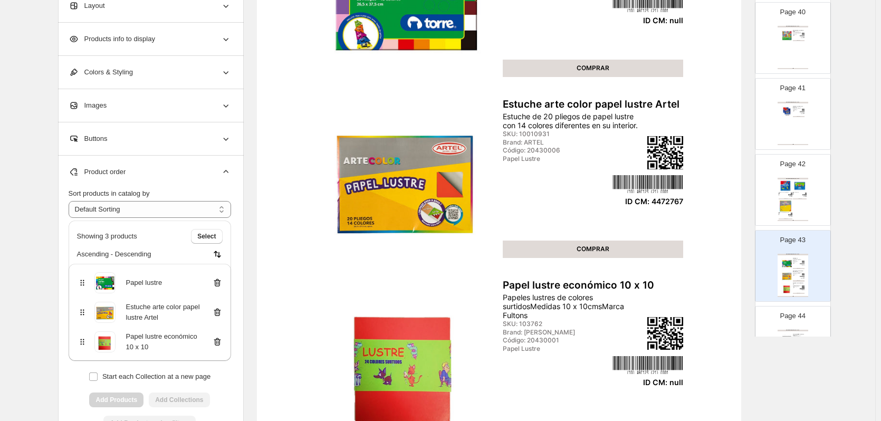
click at [218, 284] on icon at bounding box center [217, 283] width 1 height 3
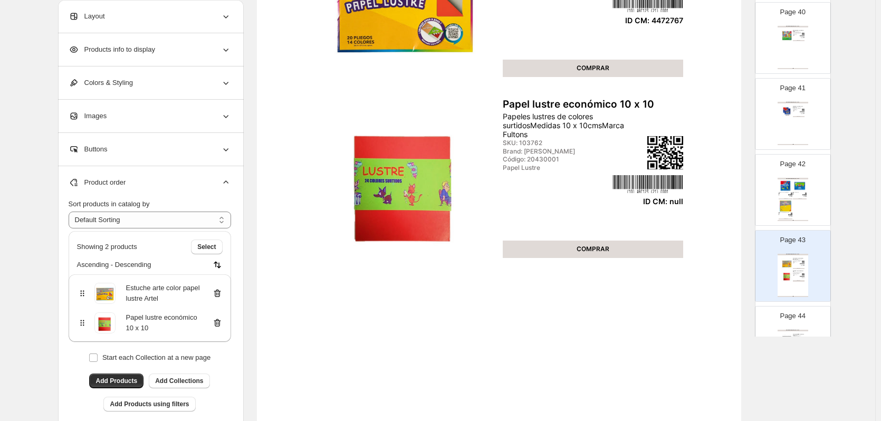
click at [220, 324] on icon at bounding box center [217, 323] width 11 height 11
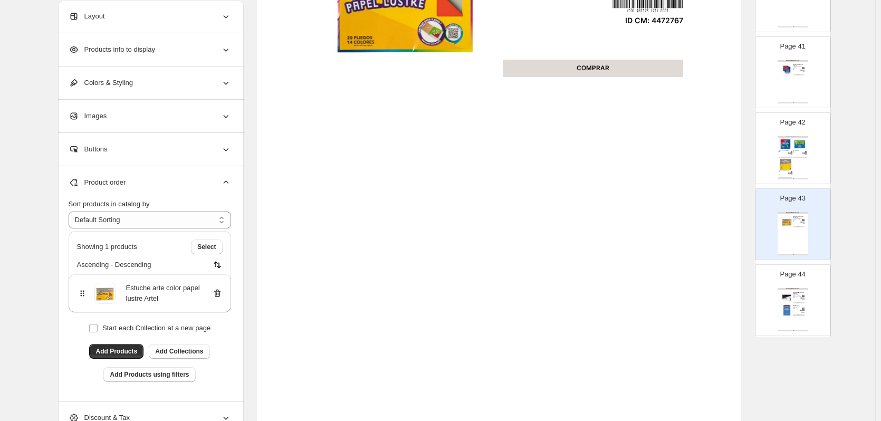
scroll to position [3061, 0]
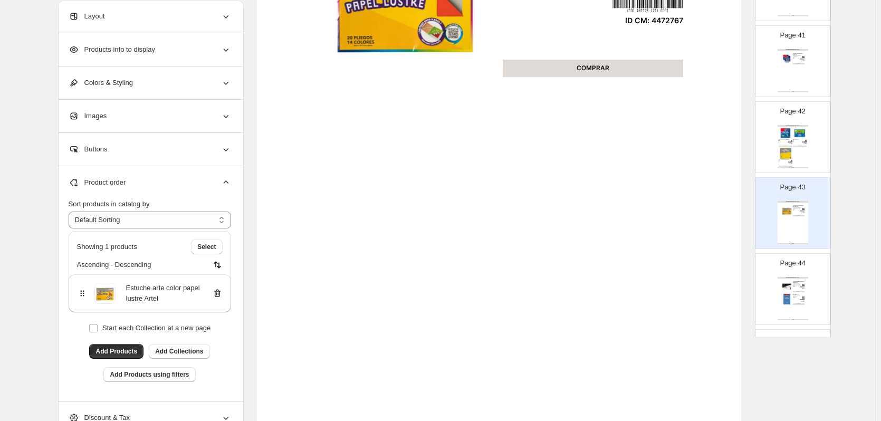
click at [794, 277] on div "Manualidades / Papeles y Cartones" at bounding box center [793, 278] width 31 height 2
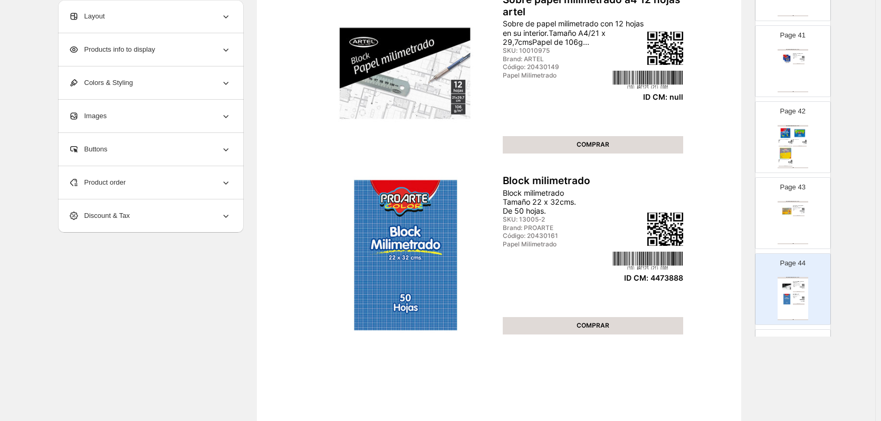
scroll to position [133, 0]
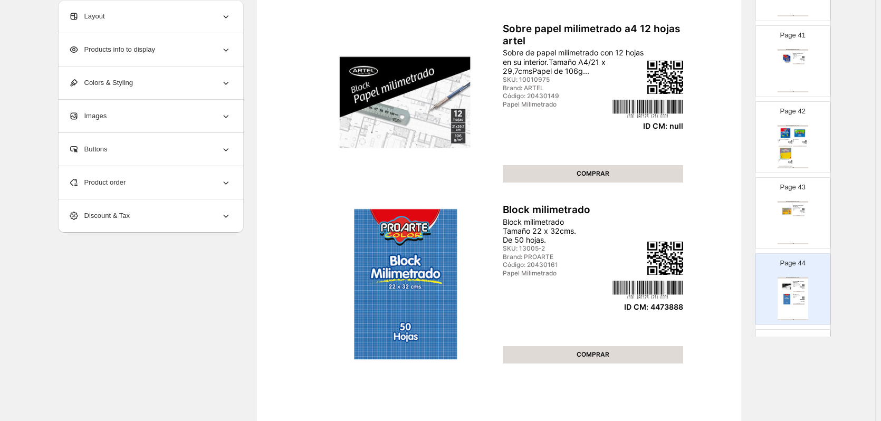
click at [146, 184] on div "Product order" at bounding box center [150, 182] width 163 height 33
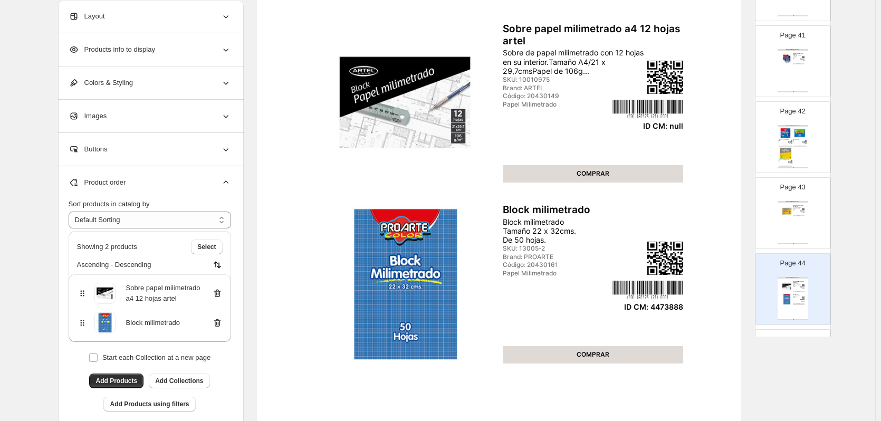
click at [221, 292] on icon at bounding box center [217, 294] width 7 height 8
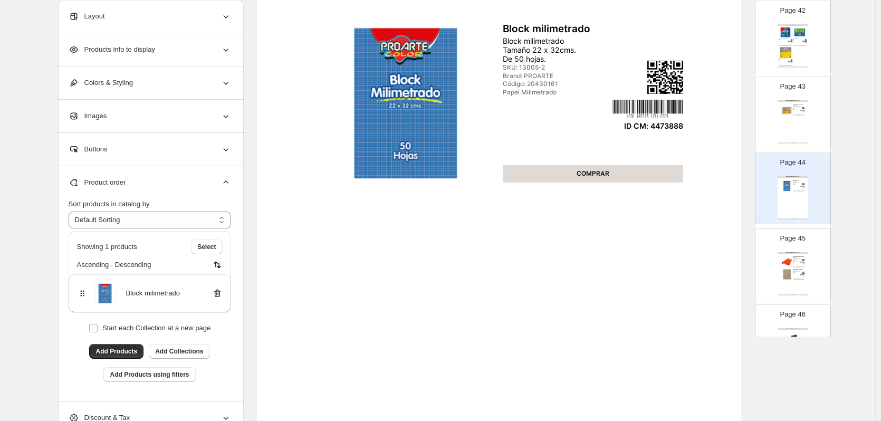
scroll to position [3166, 0]
click at [804, 265] on div "Manualidades / Papeles y Cartones CARTON MICROCORRUGADO 50 X 70 cm Cartón micr…" at bounding box center [793, 269] width 31 height 43
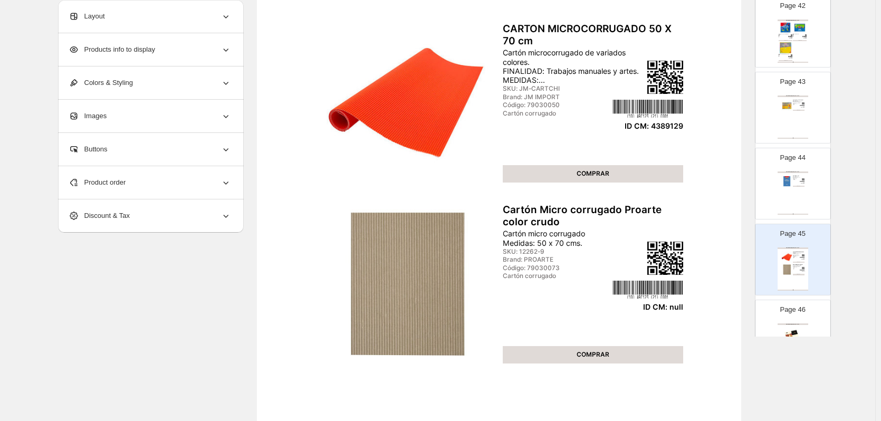
click at [211, 177] on div "Product order" at bounding box center [150, 182] width 163 height 33
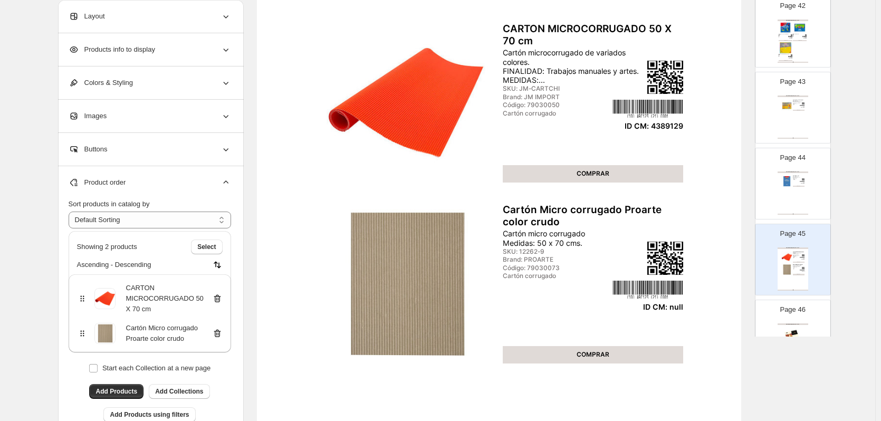
click at [221, 334] on icon at bounding box center [217, 333] width 11 height 11
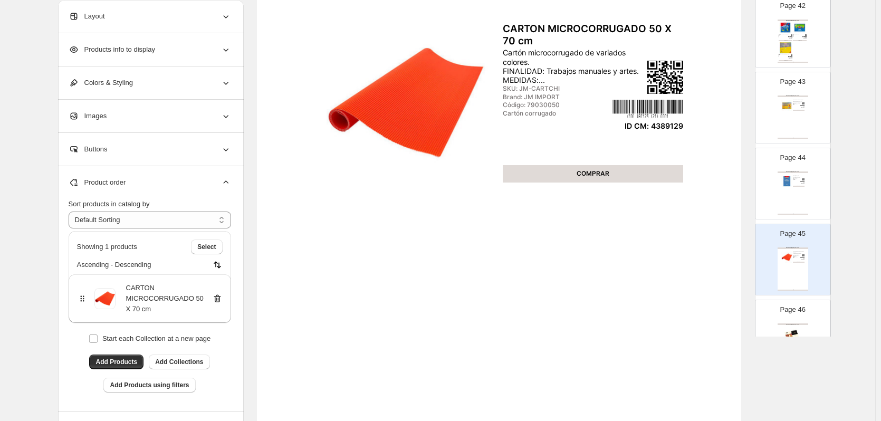
click at [798, 312] on p "Page 46" at bounding box center [792, 310] width 25 height 11
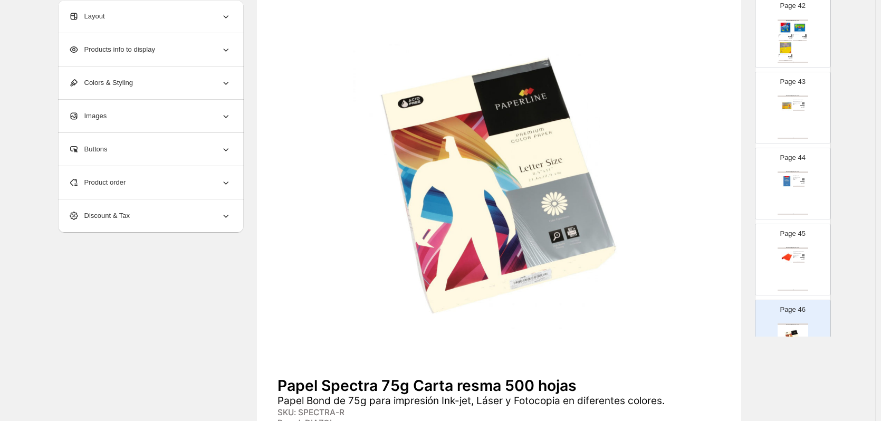
scroll to position [27, 0]
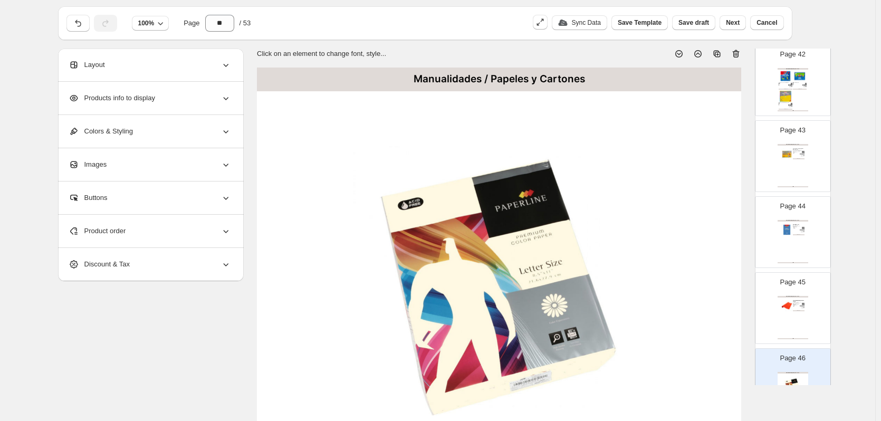
click at [736, 56] on icon at bounding box center [736, 54] width 11 height 11
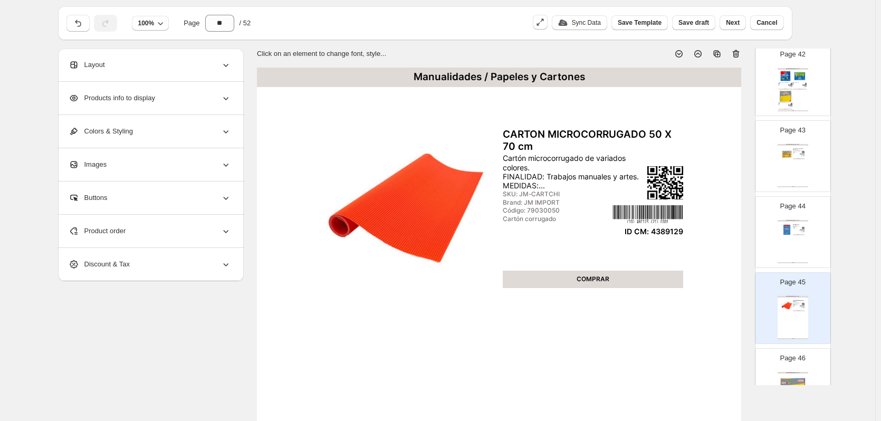
click at [798, 364] on div "Page 46 Manualidades / Papeles y Cartones Estuche arte color papel crepe Artel …" at bounding box center [789, 380] width 66 height 71
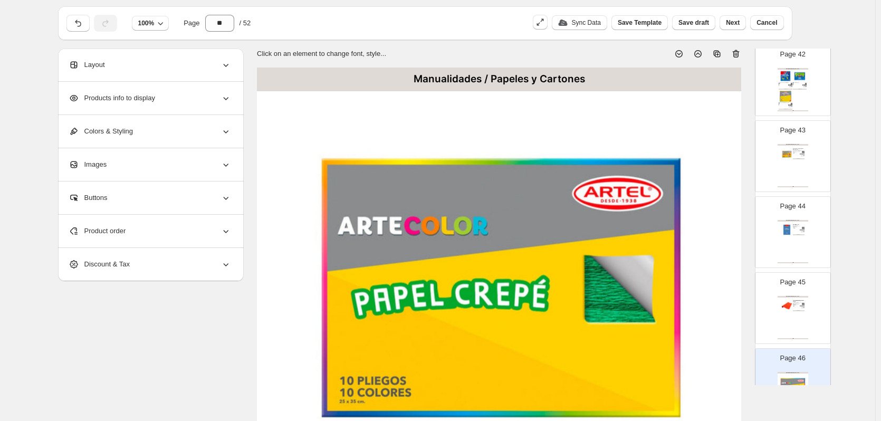
click at [738, 55] on icon at bounding box center [737, 54] width 1 height 3
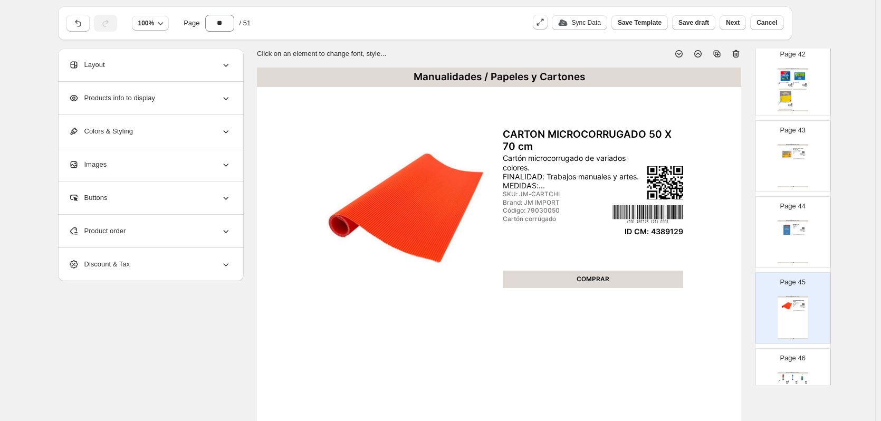
click at [784, 359] on p "Page 46" at bounding box center [792, 358] width 25 height 11
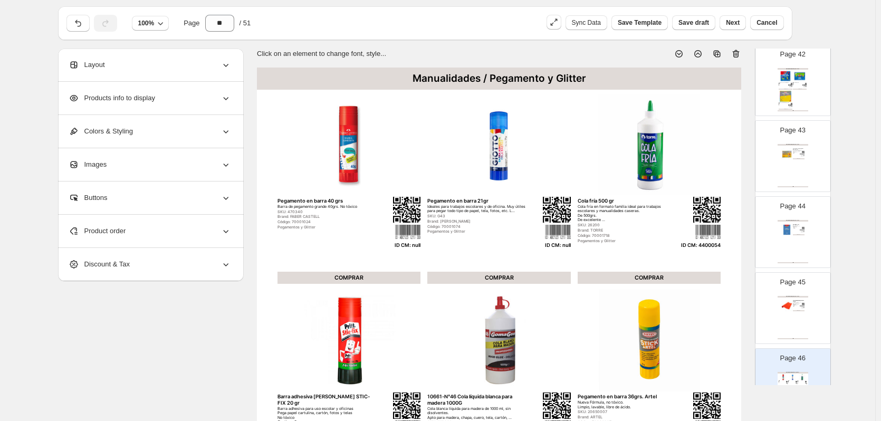
click at [234, 234] on div "**********" at bounding box center [151, 231] width 186 height 33
click at [220, 228] on div "Product order" at bounding box center [150, 231] width 163 height 33
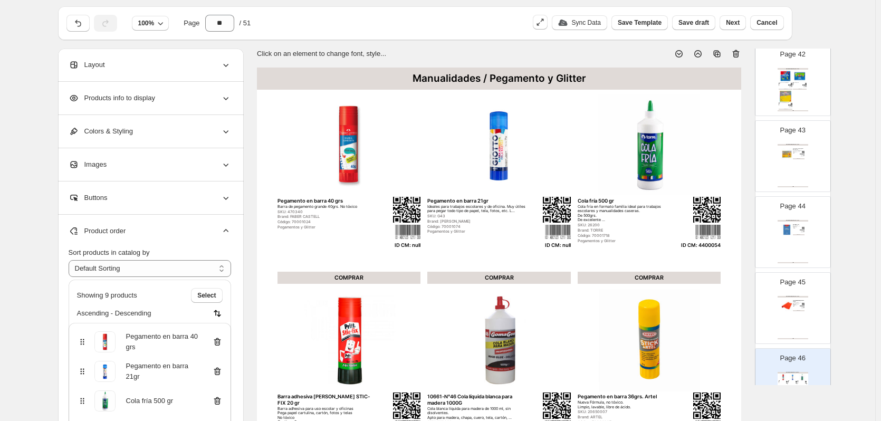
click at [220, 346] on icon at bounding box center [217, 342] width 11 height 11
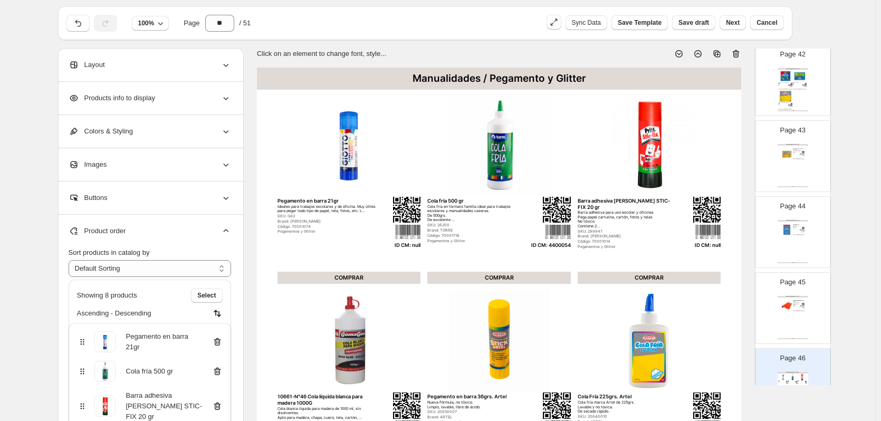
click at [220, 346] on icon at bounding box center [217, 342] width 11 height 11
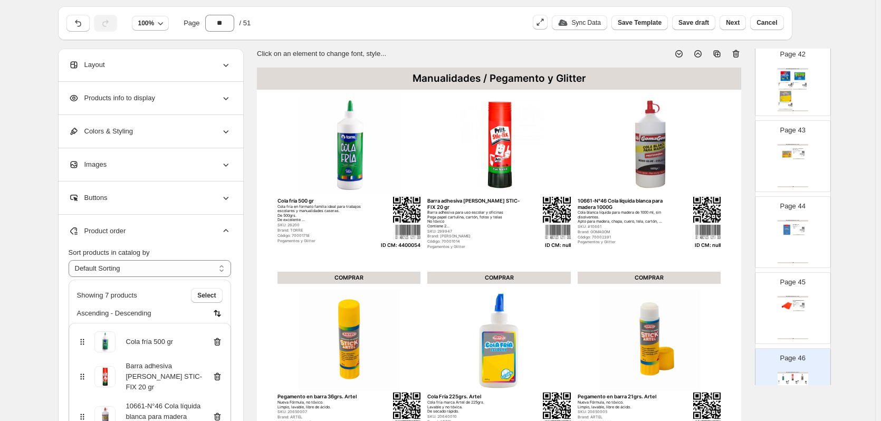
click at [220, 374] on icon at bounding box center [217, 377] width 11 height 11
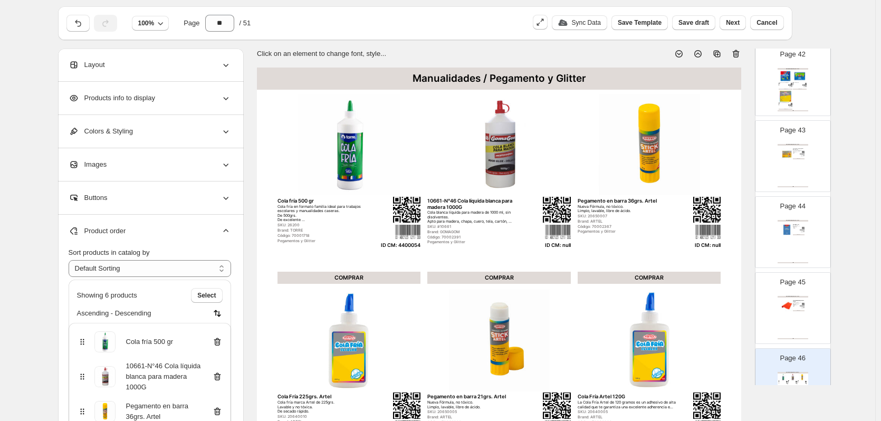
click at [220, 374] on icon at bounding box center [217, 377] width 7 height 8
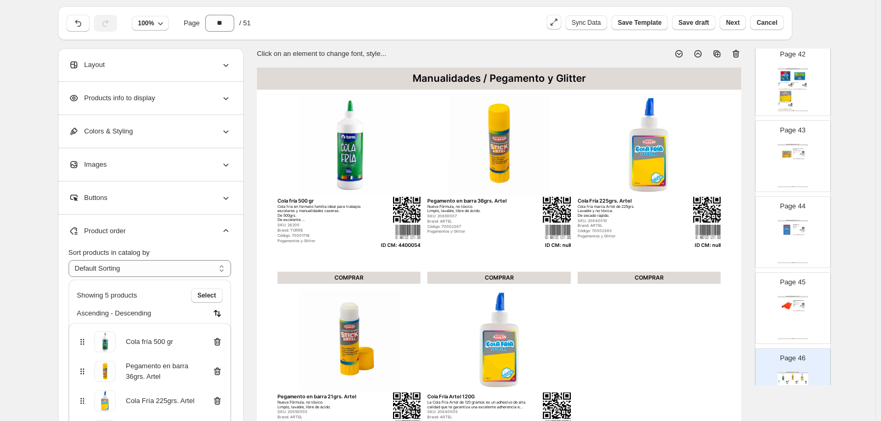
click at [220, 374] on icon at bounding box center [217, 371] width 11 height 11
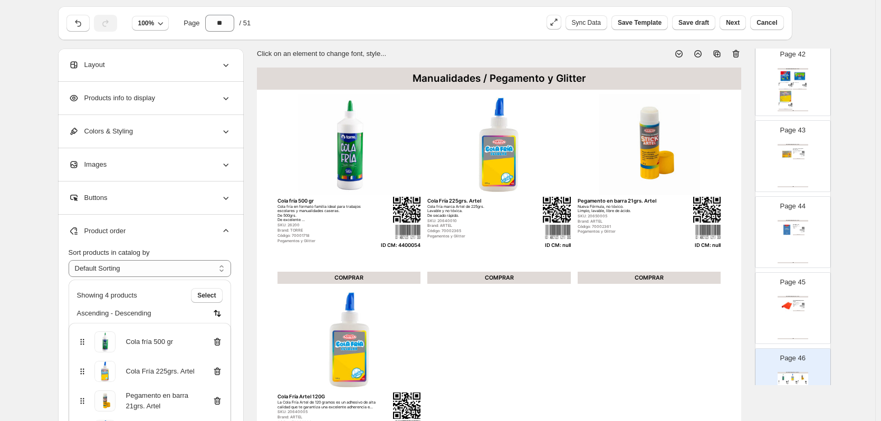
click at [220, 374] on icon at bounding box center [217, 371] width 11 height 11
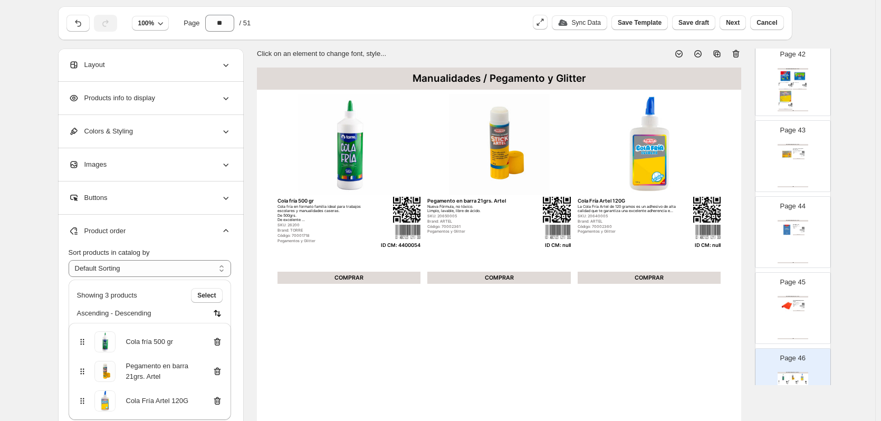
click at [220, 374] on icon at bounding box center [217, 371] width 11 height 11
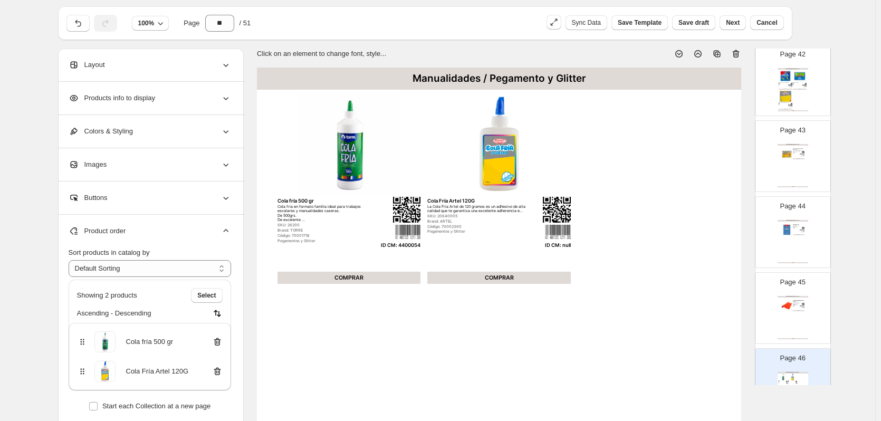
click at [220, 374] on icon at bounding box center [217, 371] width 11 height 11
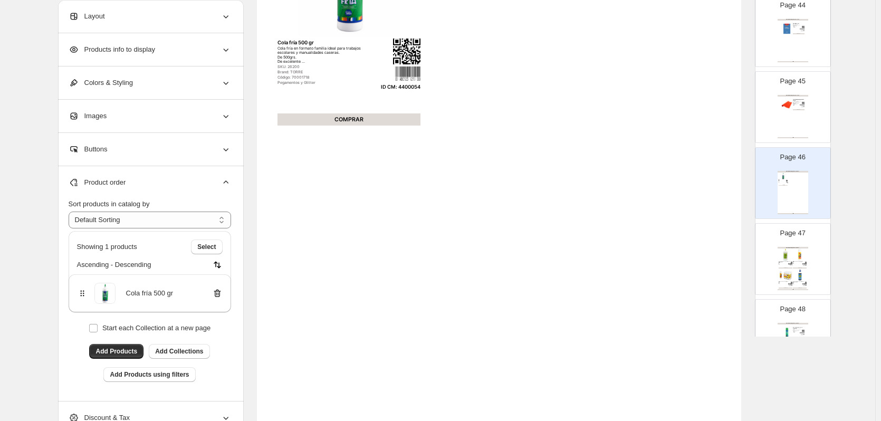
scroll to position [3325, 0]
click at [803, 264] on img at bounding box center [800, 269] width 14 height 13
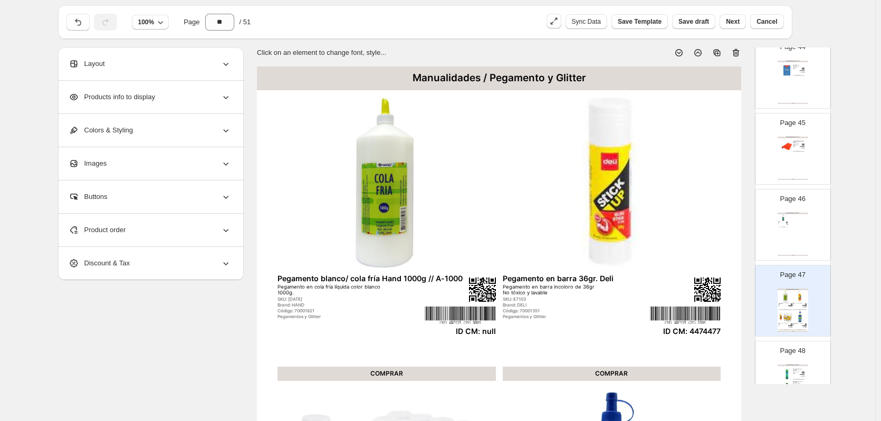
scroll to position [27, 0]
click at [129, 231] on div "Product order" at bounding box center [150, 231] width 163 height 33
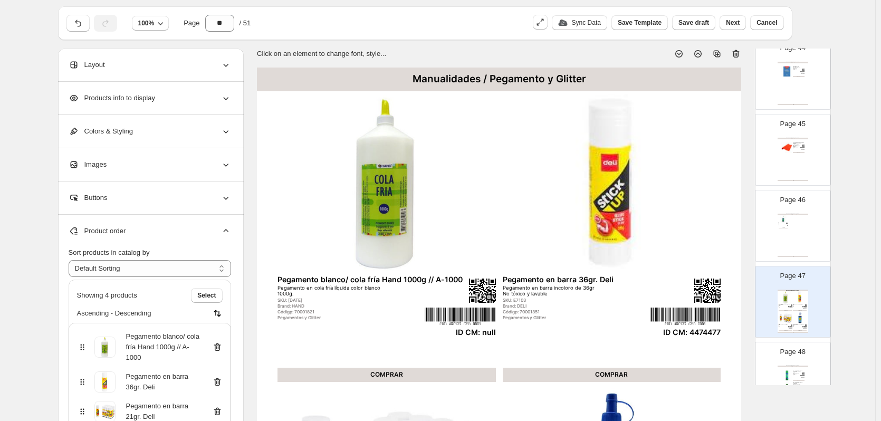
click at [218, 349] on icon at bounding box center [217, 347] width 1 height 3
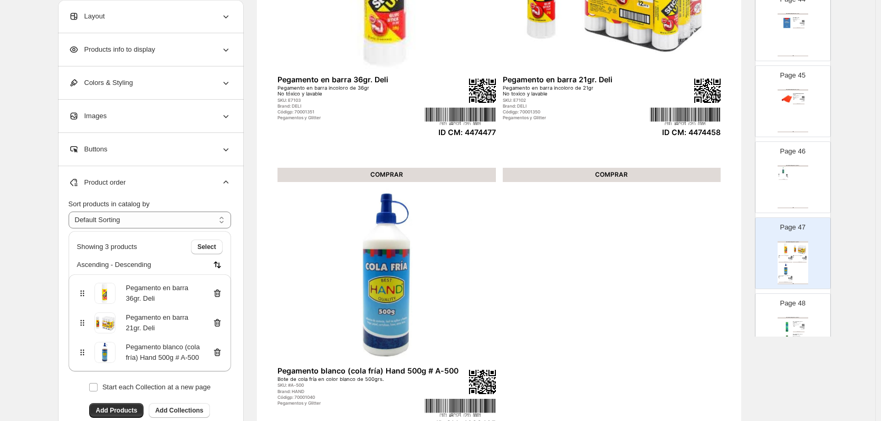
scroll to position [80, 0]
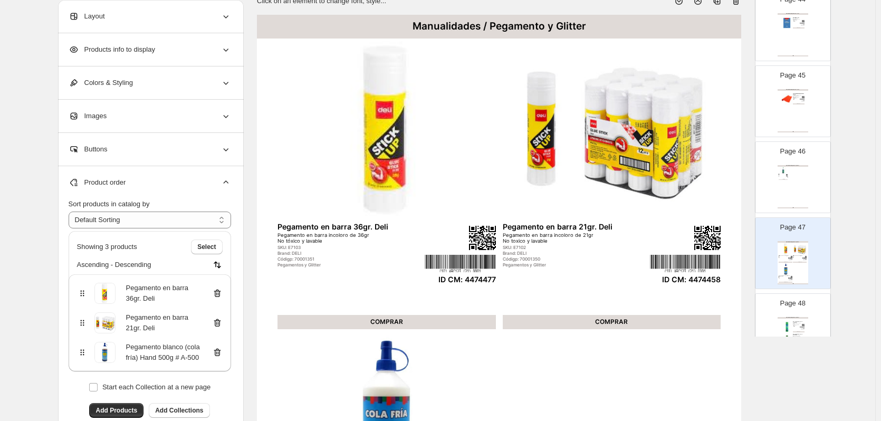
click at [797, 317] on div "Manualidades / Pegamento y Glitter" at bounding box center [793, 318] width 31 height 2
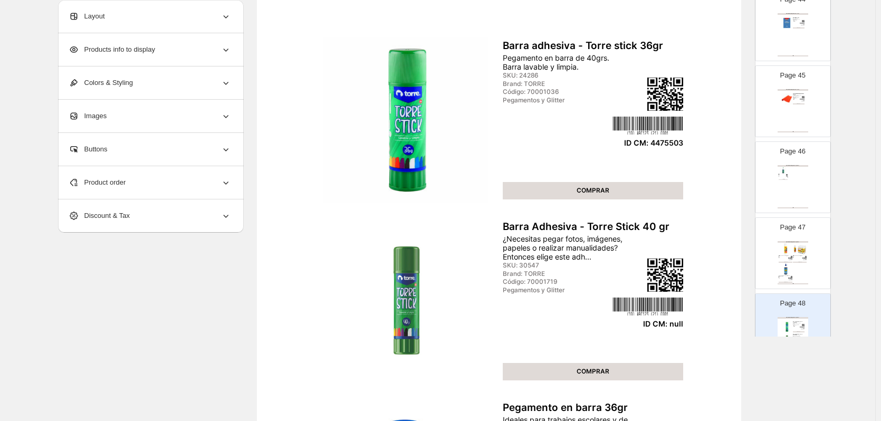
scroll to position [133, 0]
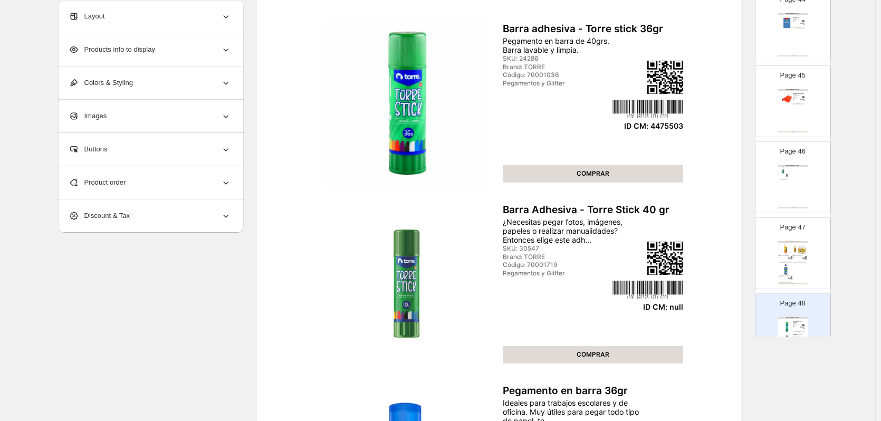
click at [163, 187] on div "Product order" at bounding box center [150, 182] width 163 height 33
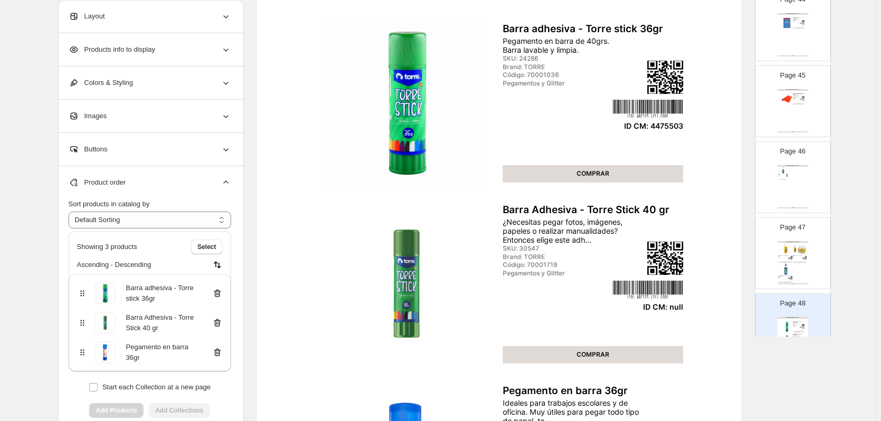
click at [218, 323] on icon at bounding box center [217, 323] width 11 height 11
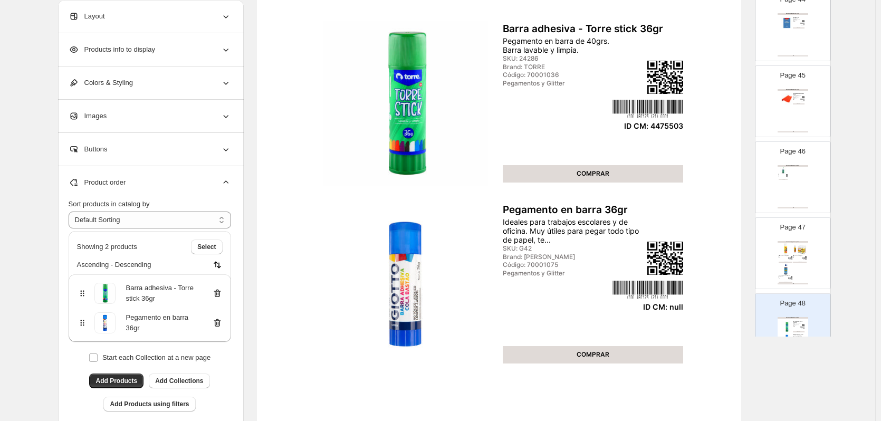
click at [218, 323] on icon at bounding box center [217, 323] width 11 height 11
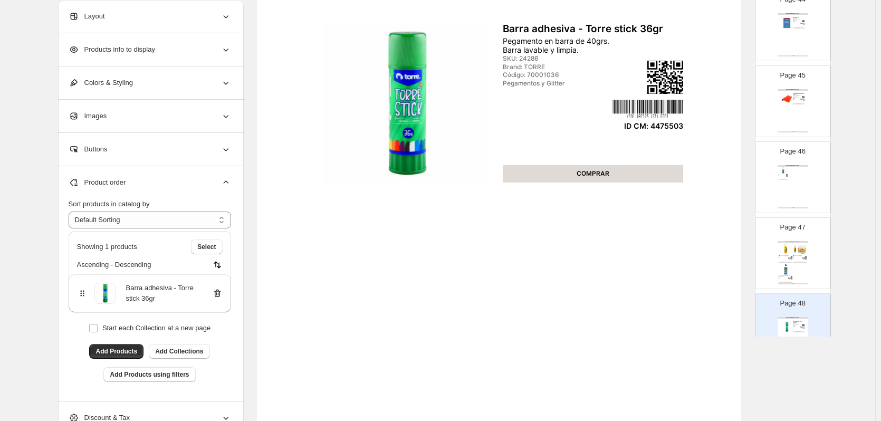
scroll to position [3430, 0]
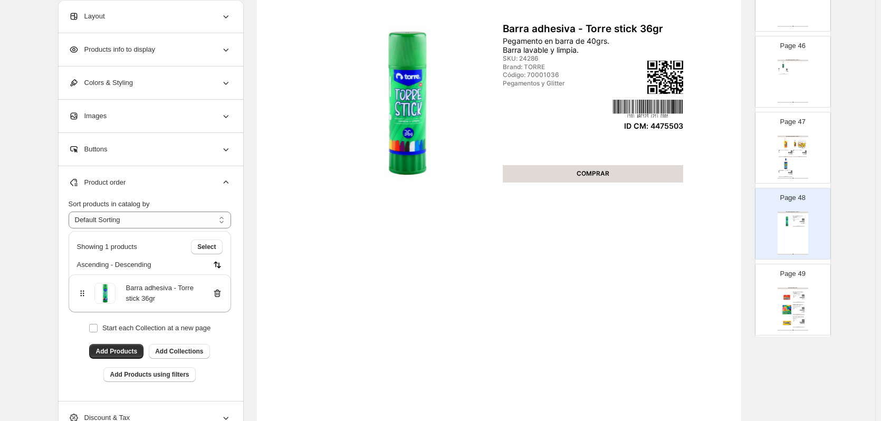
click at [806, 294] on div "Manualidades / Plasticina Plasticina 12 colores jumbo triangular La Plasticina …" at bounding box center [793, 309] width 31 height 43
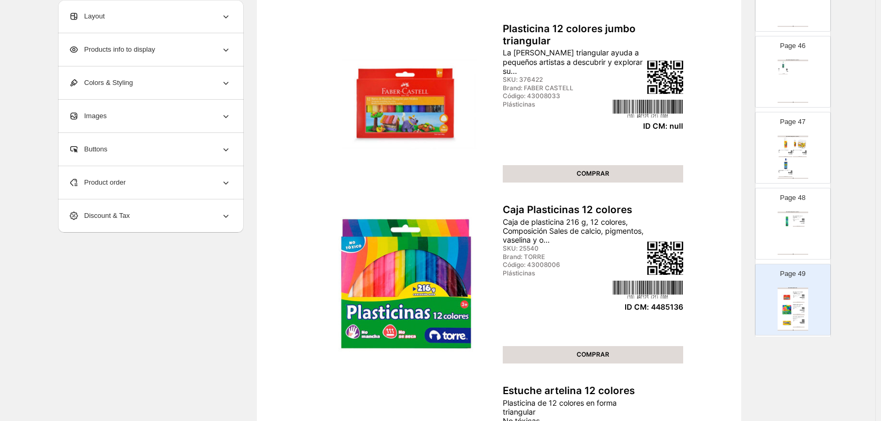
click at [195, 184] on div "Product order" at bounding box center [150, 182] width 163 height 33
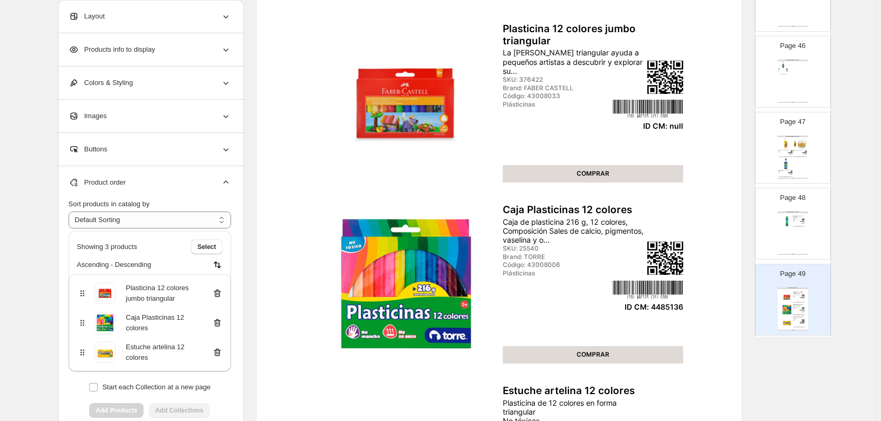
click at [220, 290] on icon at bounding box center [217, 294] width 7 height 8
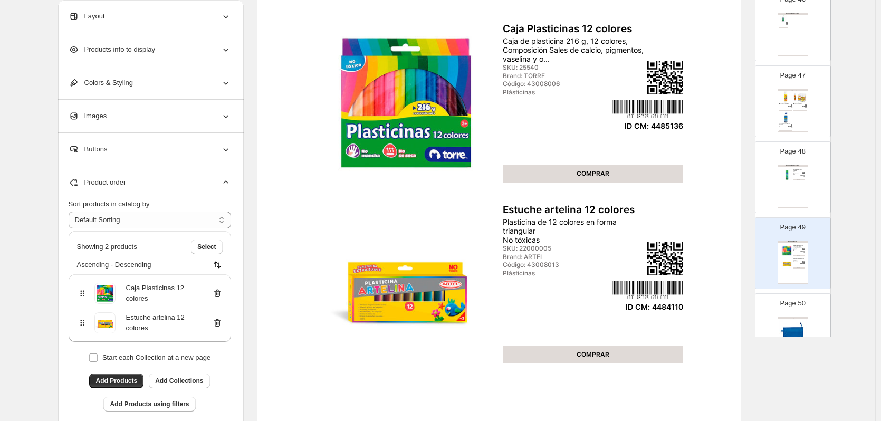
scroll to position [3536, 0]
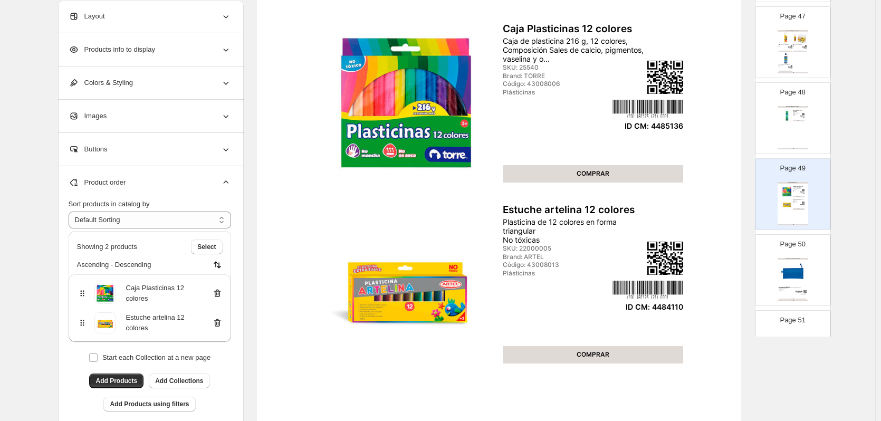
click at [800, 276] on img at bounding box center [793, 273] width 28 height 26
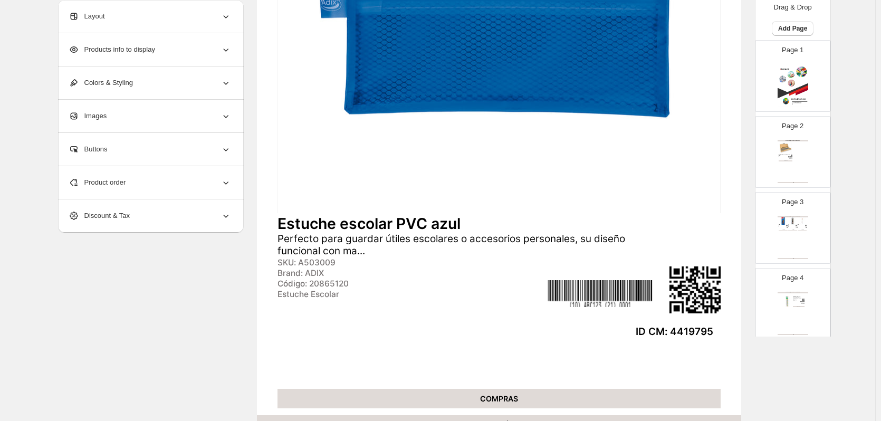
scroll to position [0, 0]
drag, startPoint x: 808, startPoint y: 82, endPoint x: 806, endPoint y: 94, distance: 11.8
click at [808, 82] on div "Page 1" at bounding box center [789, 78] width 66 height 71
type input "*"
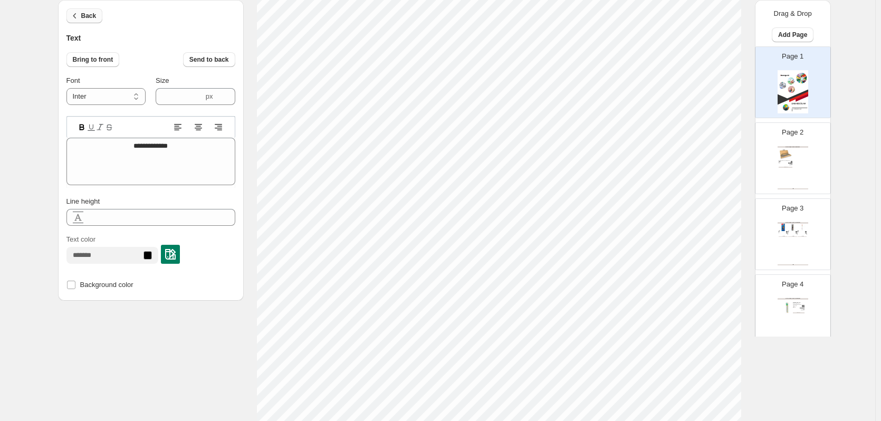
click at [85, 15] on span "Back" at bounding box center [88, 16] width 15 height 8
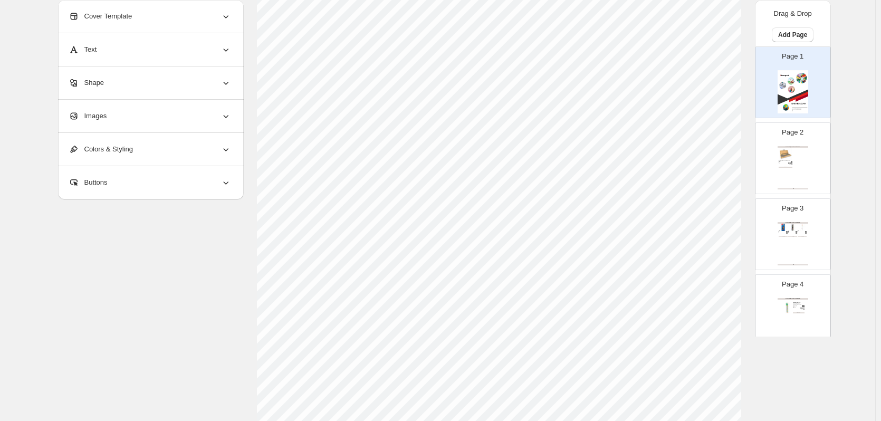
click at [105, 50] on div "Text" at bounding box center [150, 49] width 163 height 33
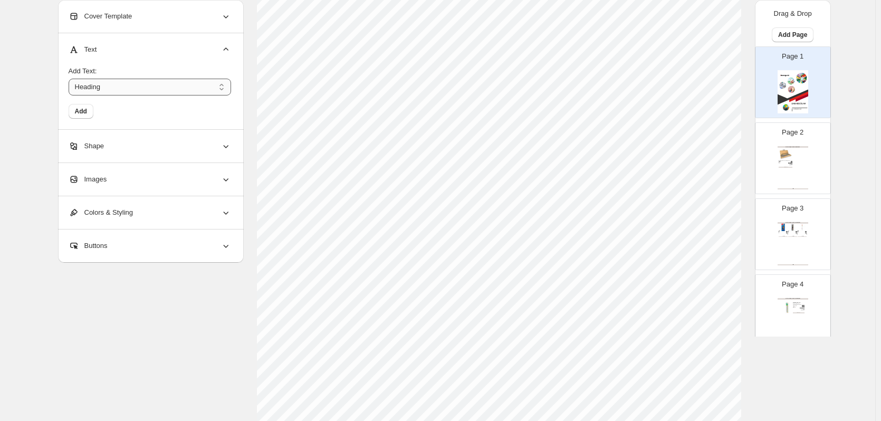
click at [115, 91] on select "*******" at bounding box center [150, 87] width 163 height 17
click at [225, 88] on select "*******" at bounding box center [150, 87] width 163 height 17
click at [82, 109] on span "Add" at bounding box center [81, 111] width 12 height 8
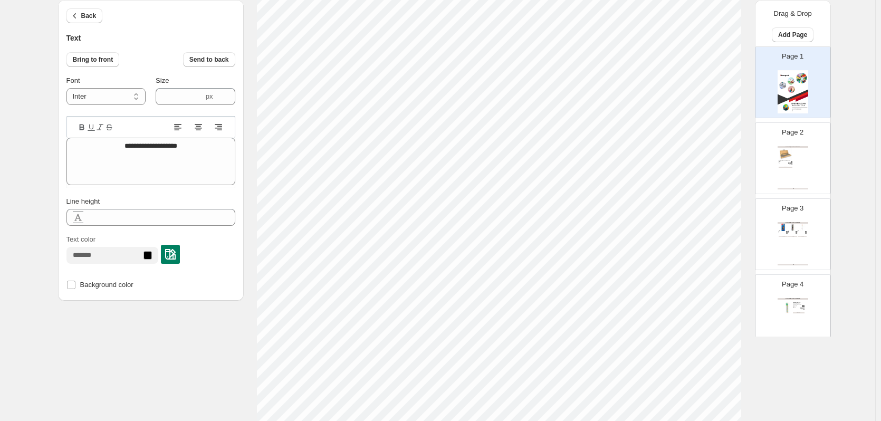
scroll to position [8, 2]
type textarea "*"
type textarea "**"
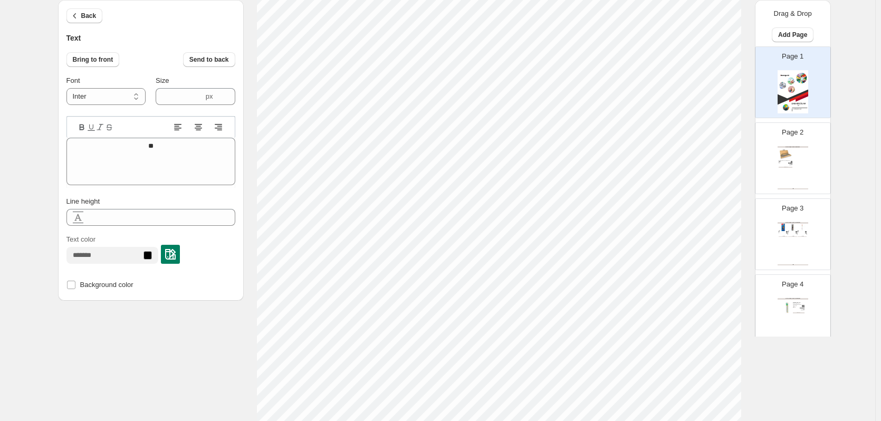
type textarea "***"
type textarea "****"
type textarea "*****"
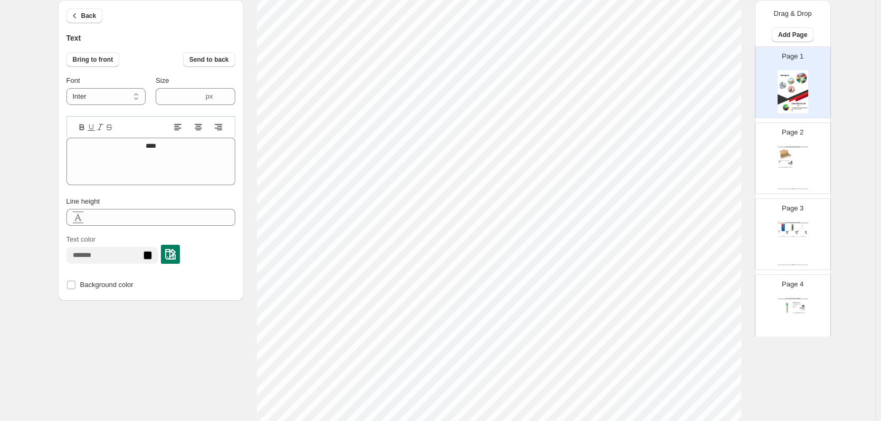
type textarea "*****"
type textarea "******"
type textarea "*******"
type textarea "*********"
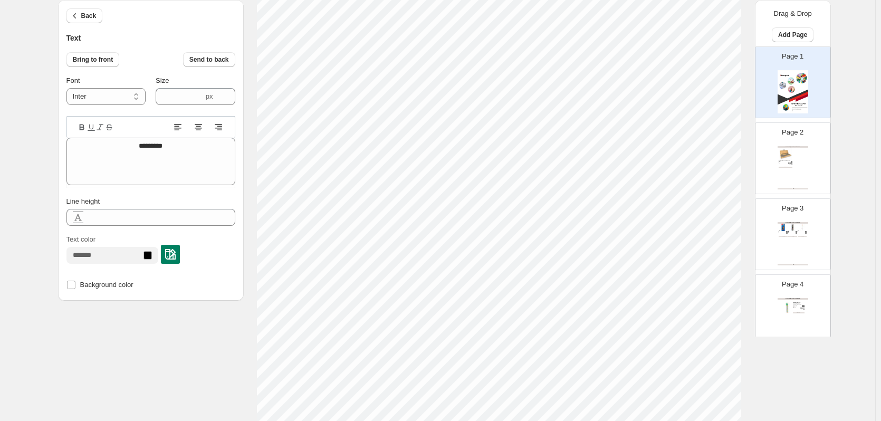
type textarea "**********"
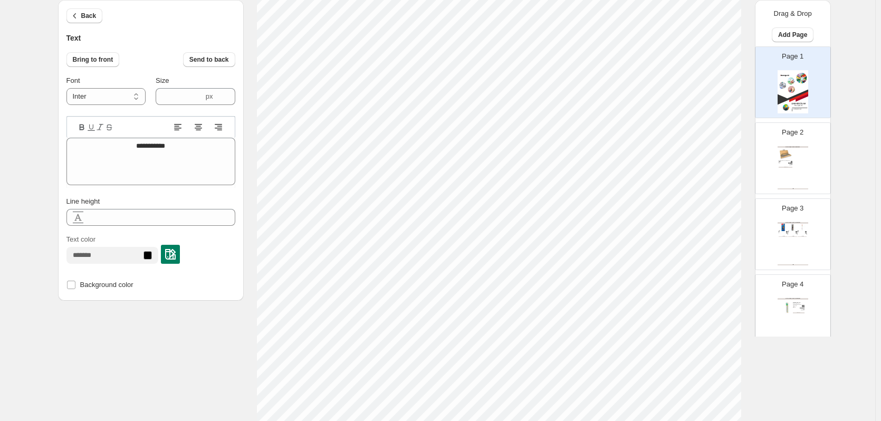
type textarea "**********"
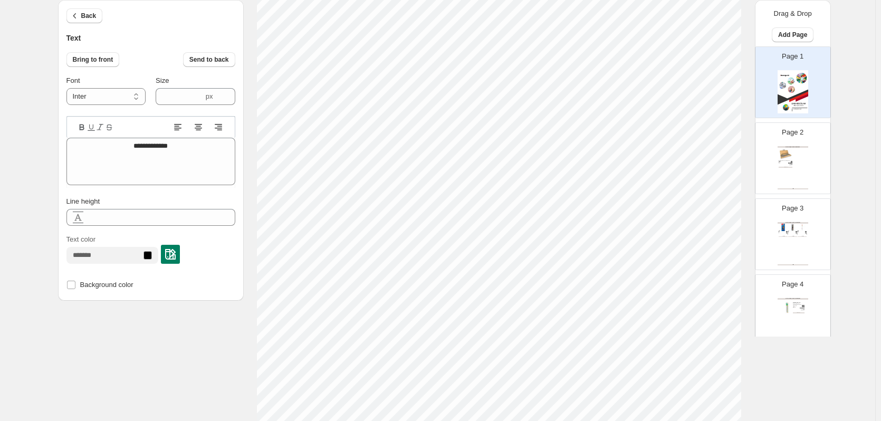
type textarea "**********"
type input "****"
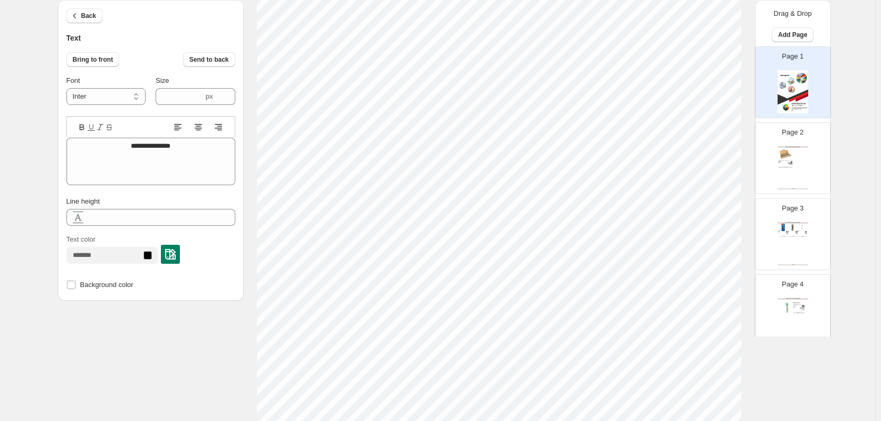
type textarea "**********"
click at [779, 386] on div "**********" at bounding box center [438, 108] width 760 height 646
type input "****"
type textarea "**********"
type input "****"
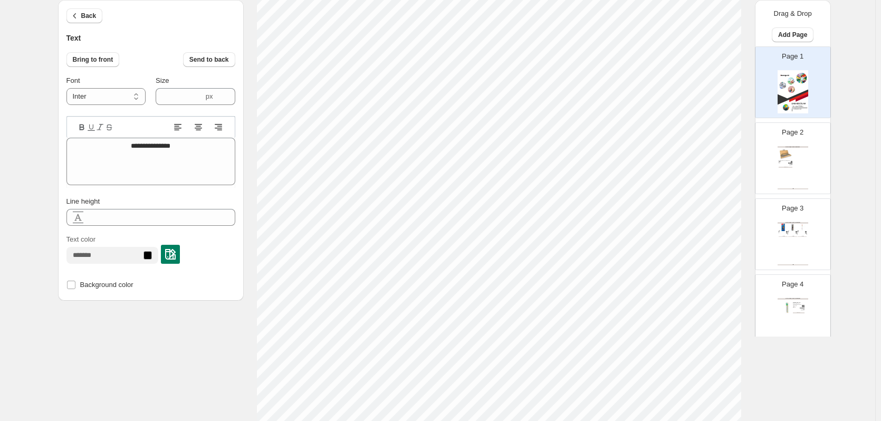
type textarea "**********"
click at [751, 360] on section "Click on an element to change font, style..." at bounding box center [499, 108] width 511 height 646
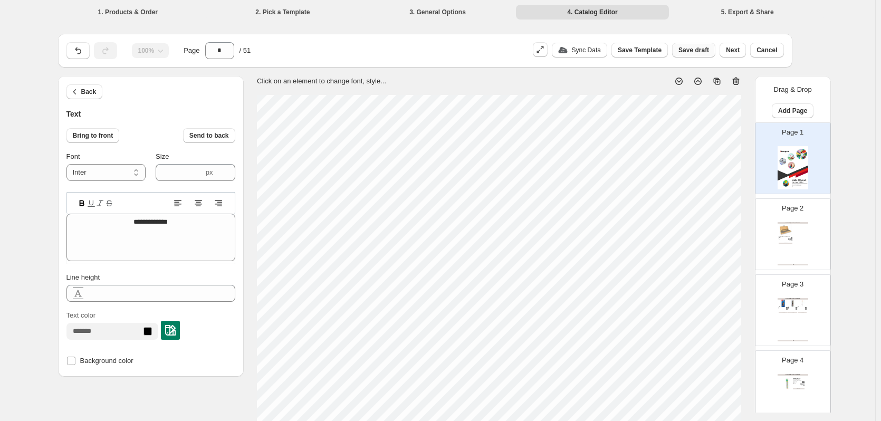
click at [695, 52] on span "Save draft" at bounding box center [694, 50] width 31 height 8
